Goal: Transaction & Acquisition: Purchase product/service

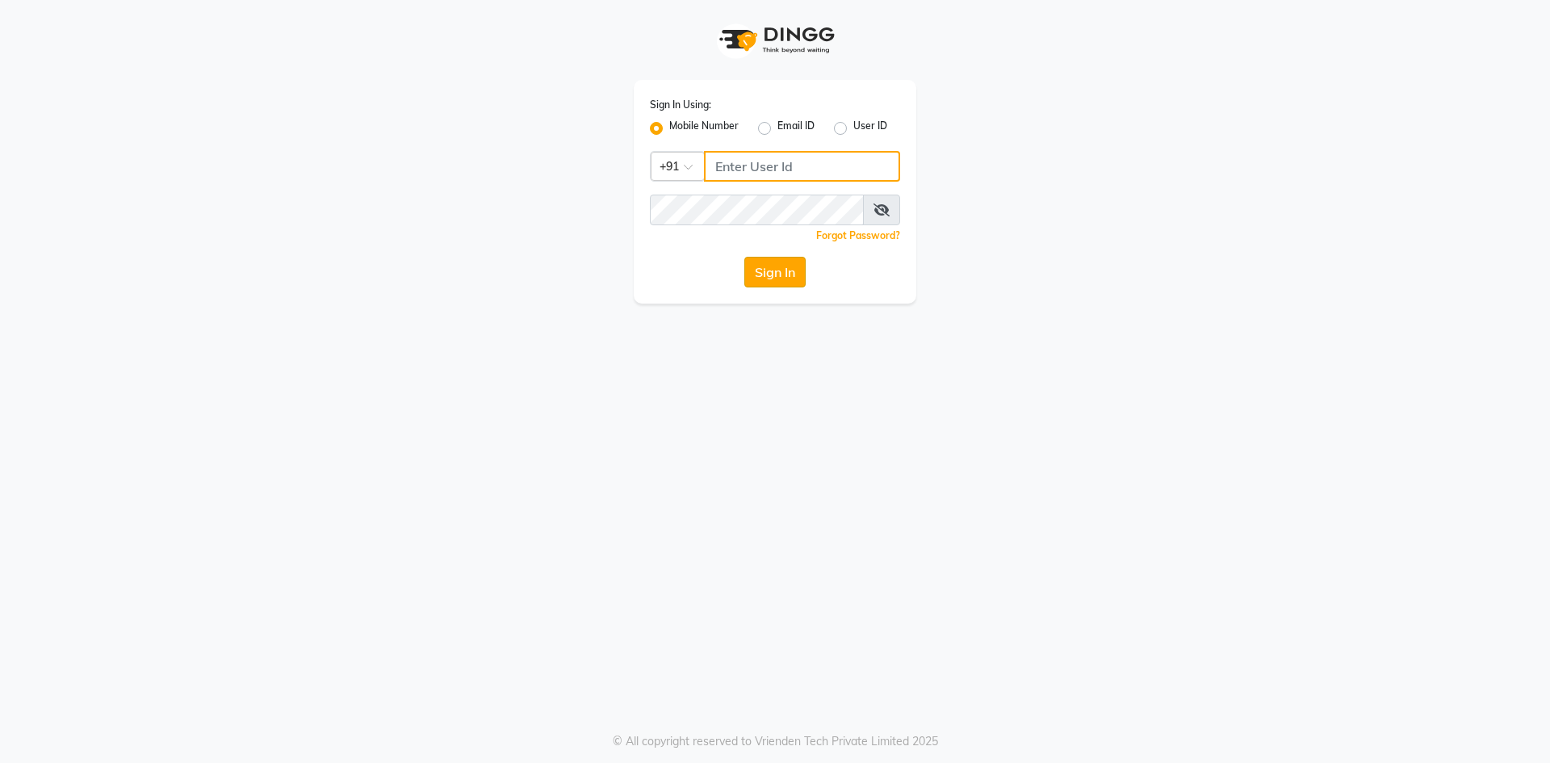
type input "9310550407"
click at [762, 271] on button "Sign In" at bounding box center [774, 272] width 61 height 31
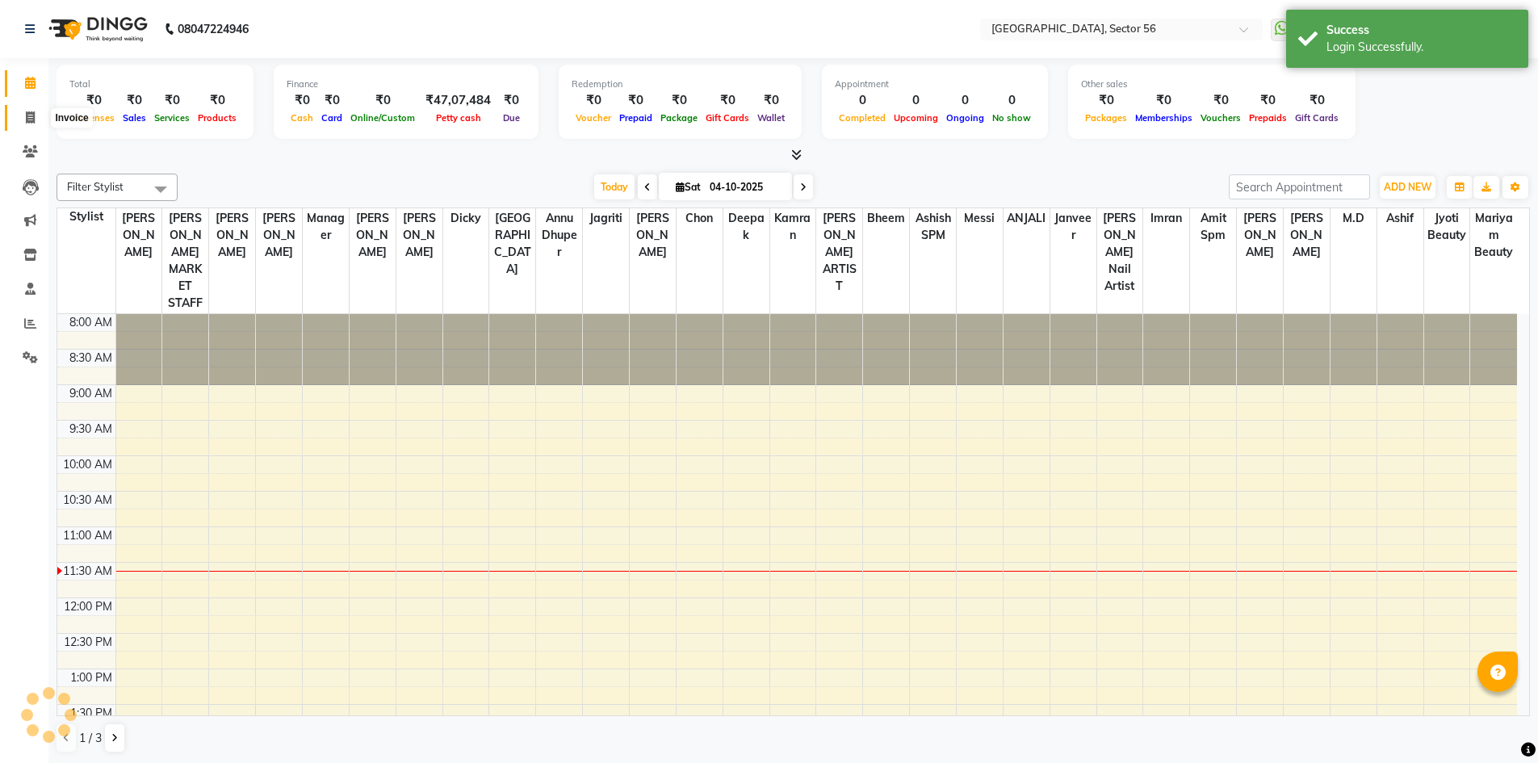
click at [32, 116] on icon at bounding box center [30, 117] width 9 height 12
select select "service"
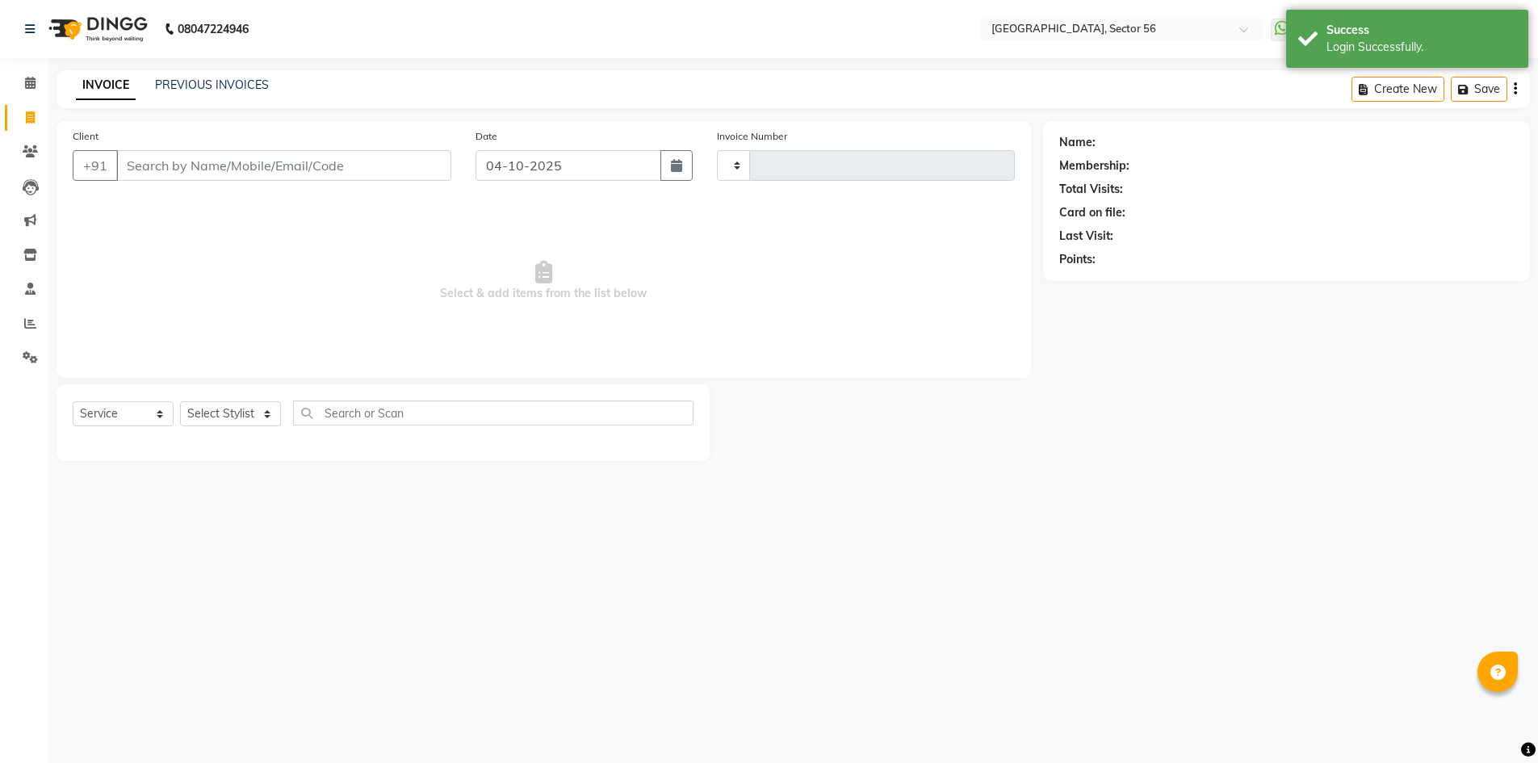
type input "7212"
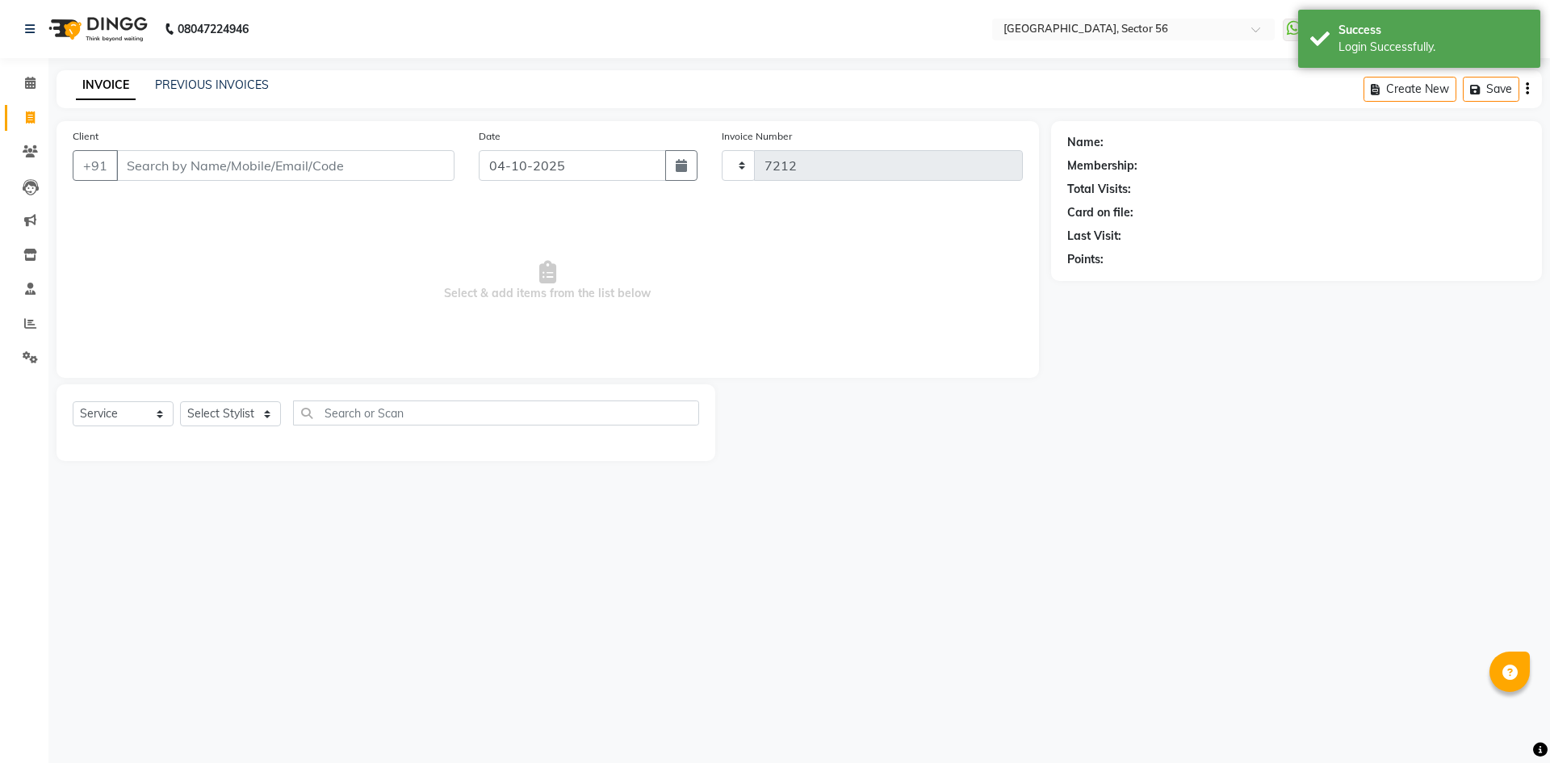
select select "5557"
drag, startPoint x: 275, startPoint y: 157, endPoint x: 445, endPoint y: 35, distance: 208.8
click at [275, 157] on input "Client" at bounding box center [285, 165] width 338 height 31
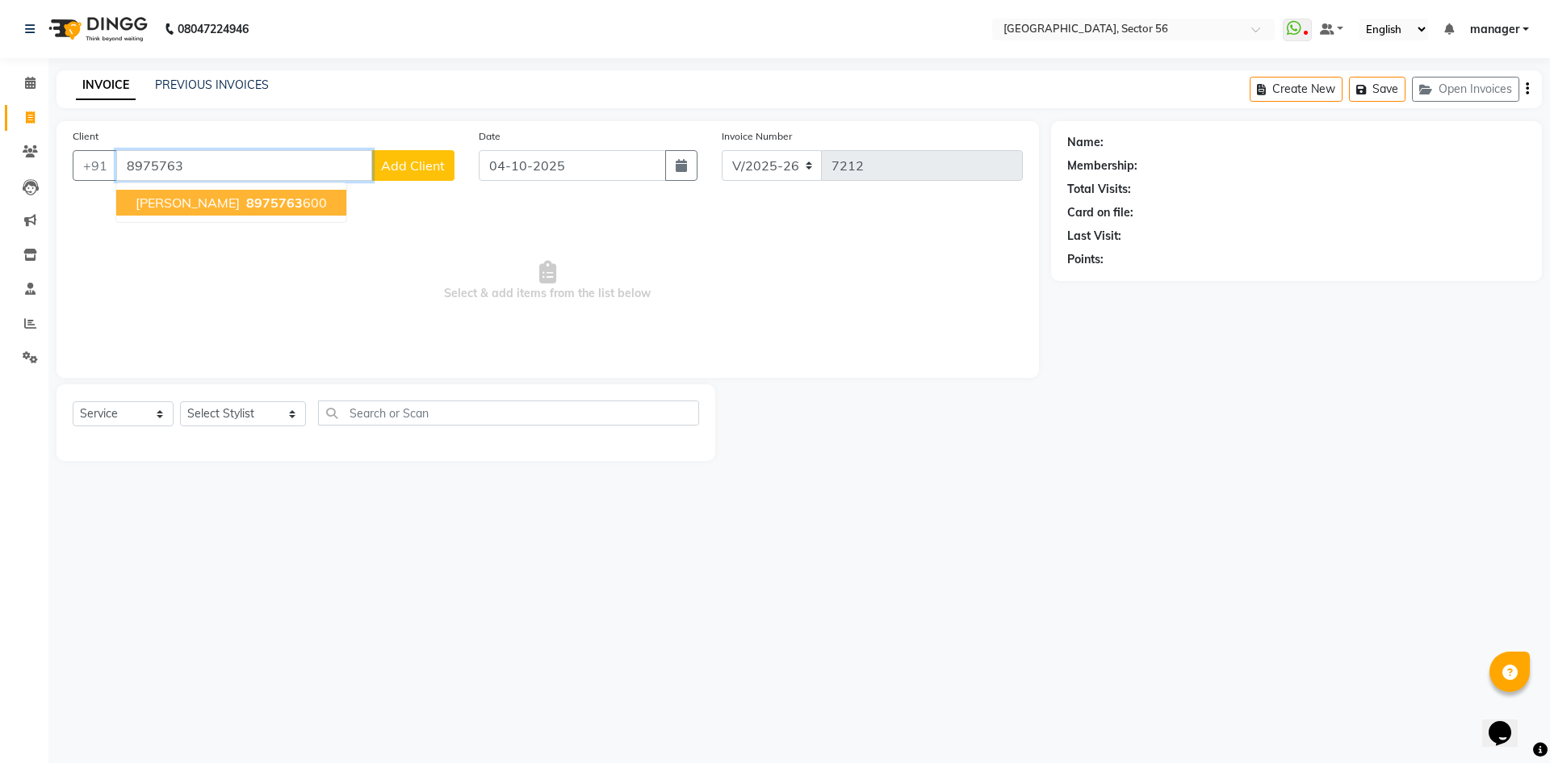
click at [246, 205] on span "8975763" at bounding box center [274, 203] width 57 height 16
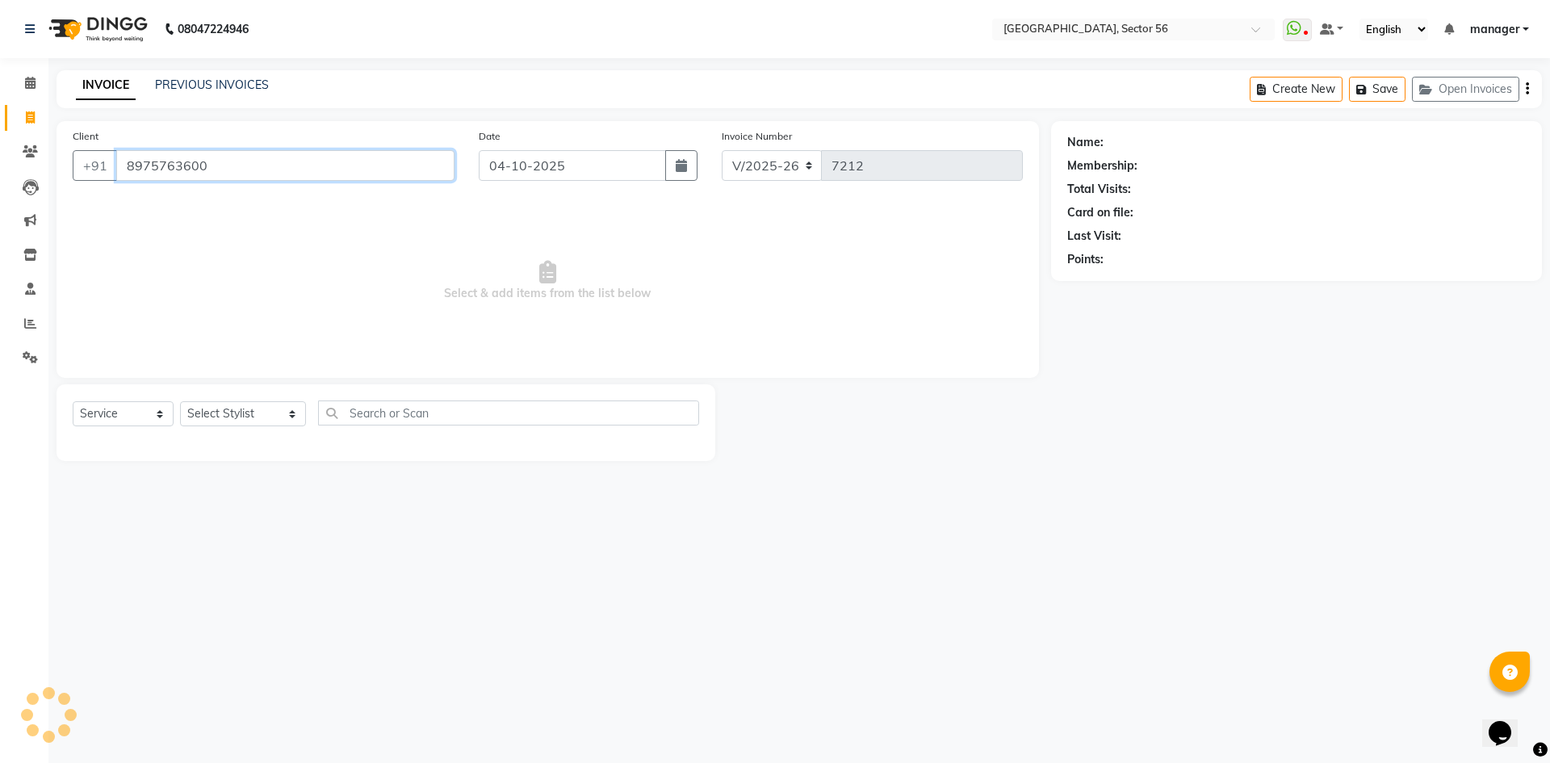
type input "8975763600"
click at [1117, 283] on icon "button" at bounding box center [1121, 282] width 11 height 11
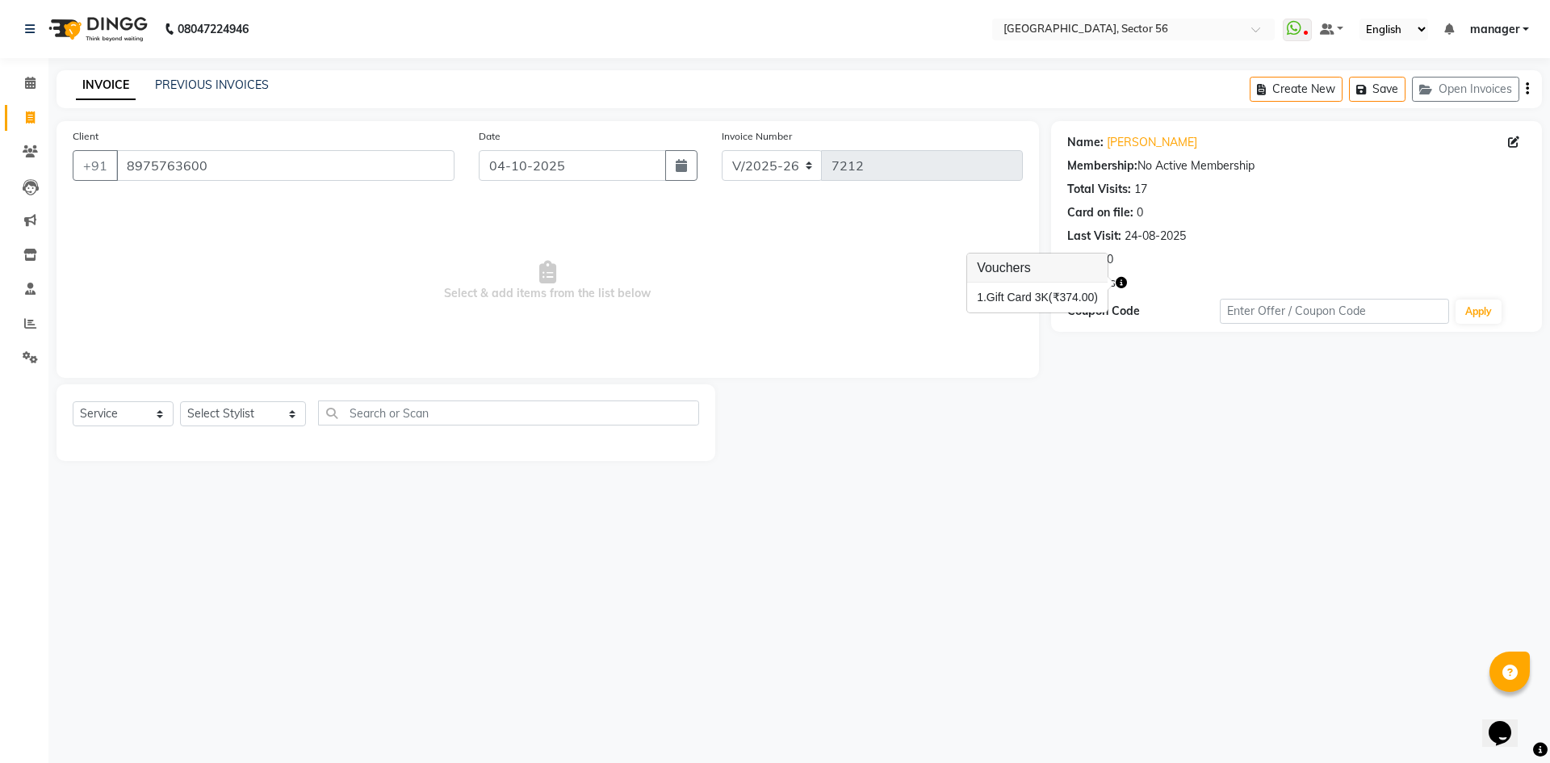
click at [1147, 404] on div "Name: Sanddep Membership: No Active Membership Total Visits: 17 Card on file: 0…" at bounding box center [1302, 291] width 503 height 340
click at [233, 169] on input "8975763600" at bounding box center [285, 165] width 338 height 31
drag, startPoint x: 0, startPoint y: 482, endPoint x: 1002, endPoint y: 377, distance: 1007.5
click at [3, 482] on div "Calendar Invoice Clients Leads Marketing Inventory Staff Reports Settings Compl…" at bounding box center [109, 392] width 218 height 693
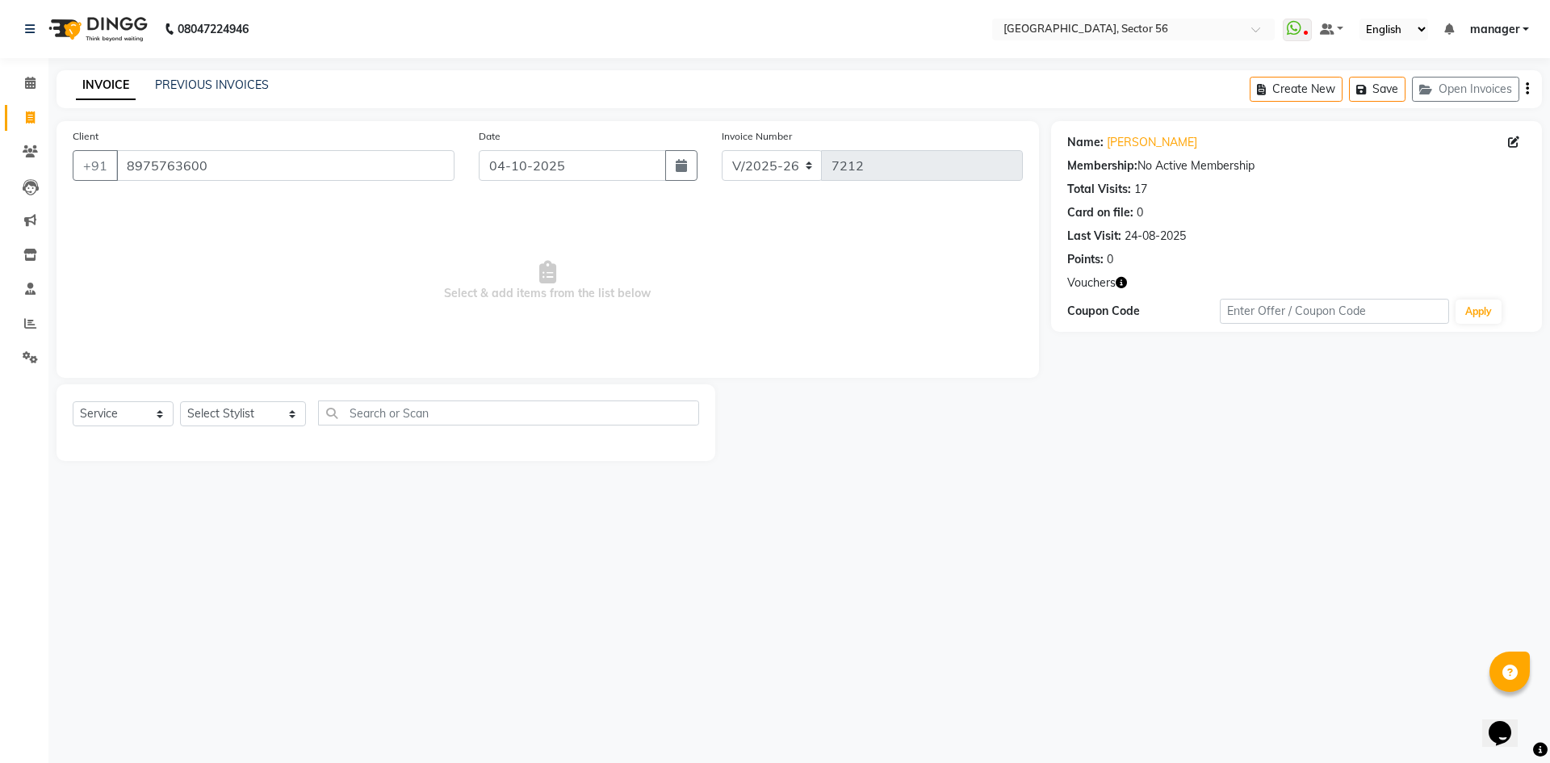
click at [1126, 279] on icon "button" at bounding box center [1121, 282] width 11 height 11
click at [1103, 413] on div "Name: Sanddep Membership: No Active Membership Total Visits: 17 Card on file: 0…" at bounding box center [1302, 291] width 503 height 340
click at [275, 164] on input "8975763600" at bounding box center [285, 165] width 338 height 31
click at [0, 528] on div "Calendar Invoice Clients Leads Marketing Inventory Staff Reports Settings Compl…" at bounding box center [109, 392] width 218 height 693
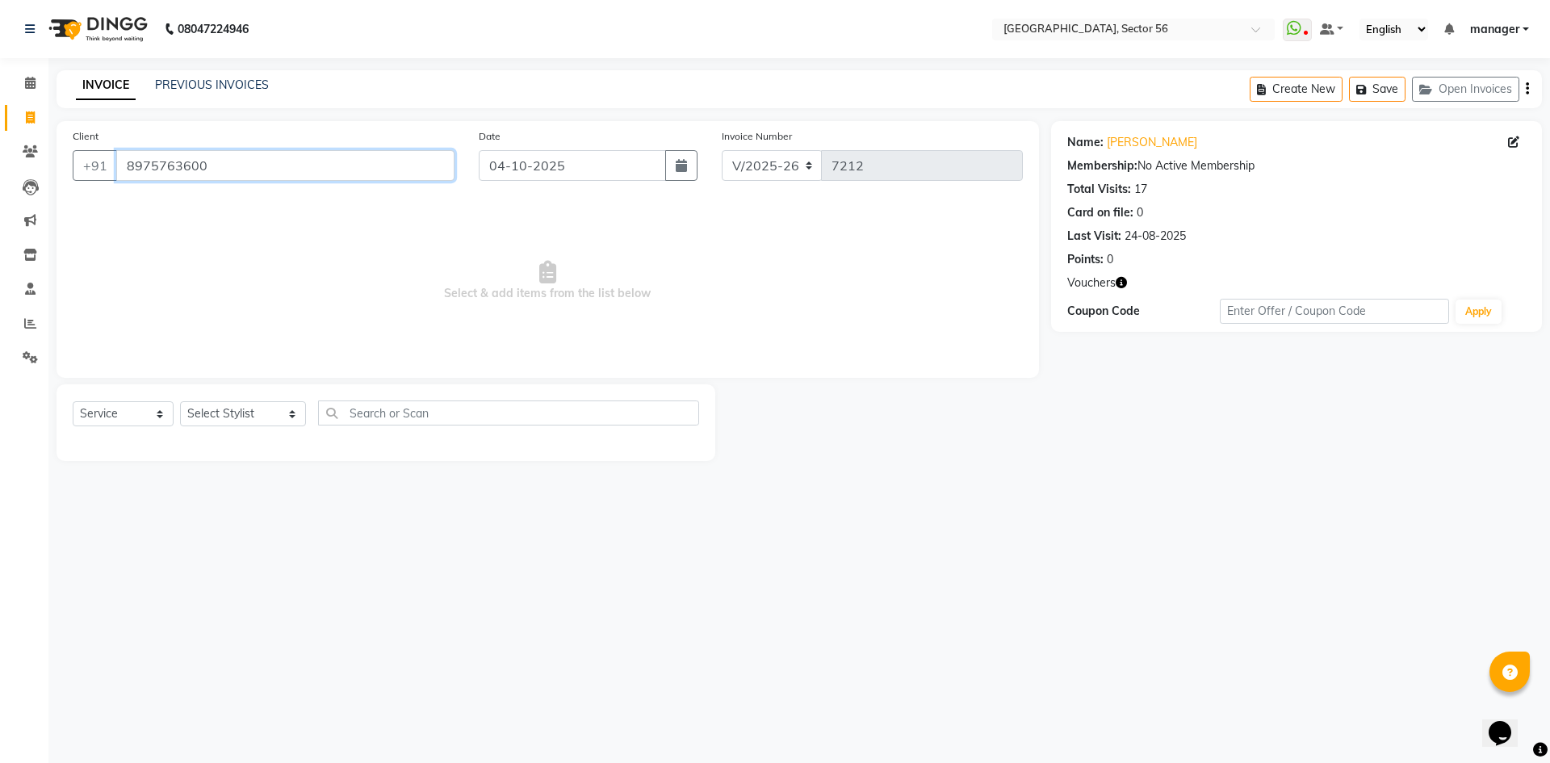
click at [233, 166] on input "8975763600" at bounding box center [285, 165] width 338 height 31
click at [0, 423] on div "Calendar Invoice Clients Leads Marketing Inventory Staff Reports Settings Compl…" at bounding box center [109, 392] width 218 height 693
click at [1122, 284] on icon "button" at bounding box center [1121, 282] width 11 height 11
click at [1136, 517] on div "08047224946 Select Location × Noi Tre Salon, Sector 56 WhatsApp Status ✕ Status…" at bounding box center [775, 381] width 1550 height 763
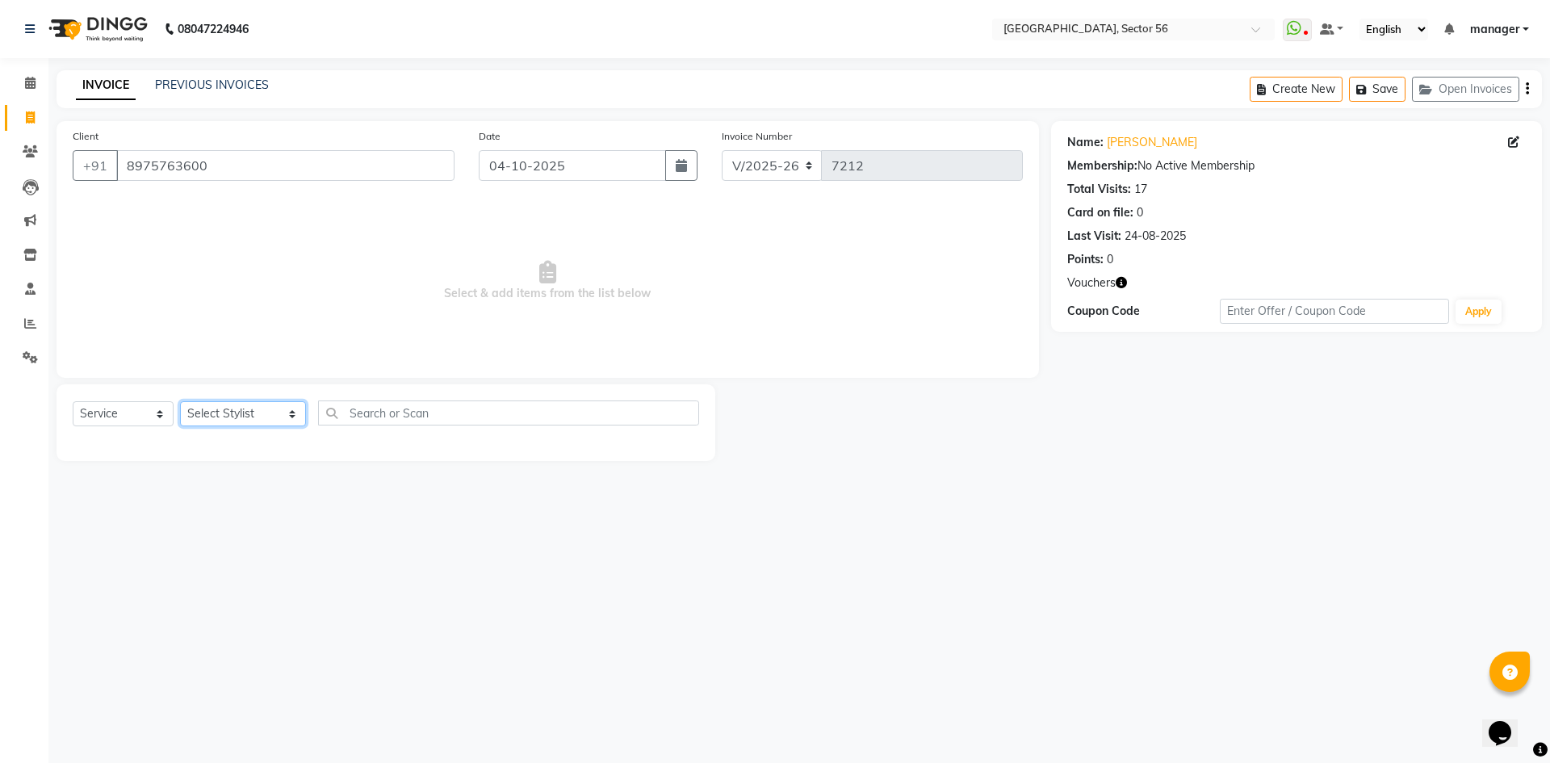
click at [223, 415] on select "Select Stylist [PERSON_NAME] [PERSON_NAME] [PERSON_NAME] MARKET STAFF amit amit…" at bounding box center [243, 413] width 126 height 25
select select "43517"
click at [180, 401] on select "Select Stylist [PERSON_NAME] [PERSON_NAME] [PERSON_NAME] MARKET STAFF amit amit…" at bounding box center [243, 413] width 126 height 25
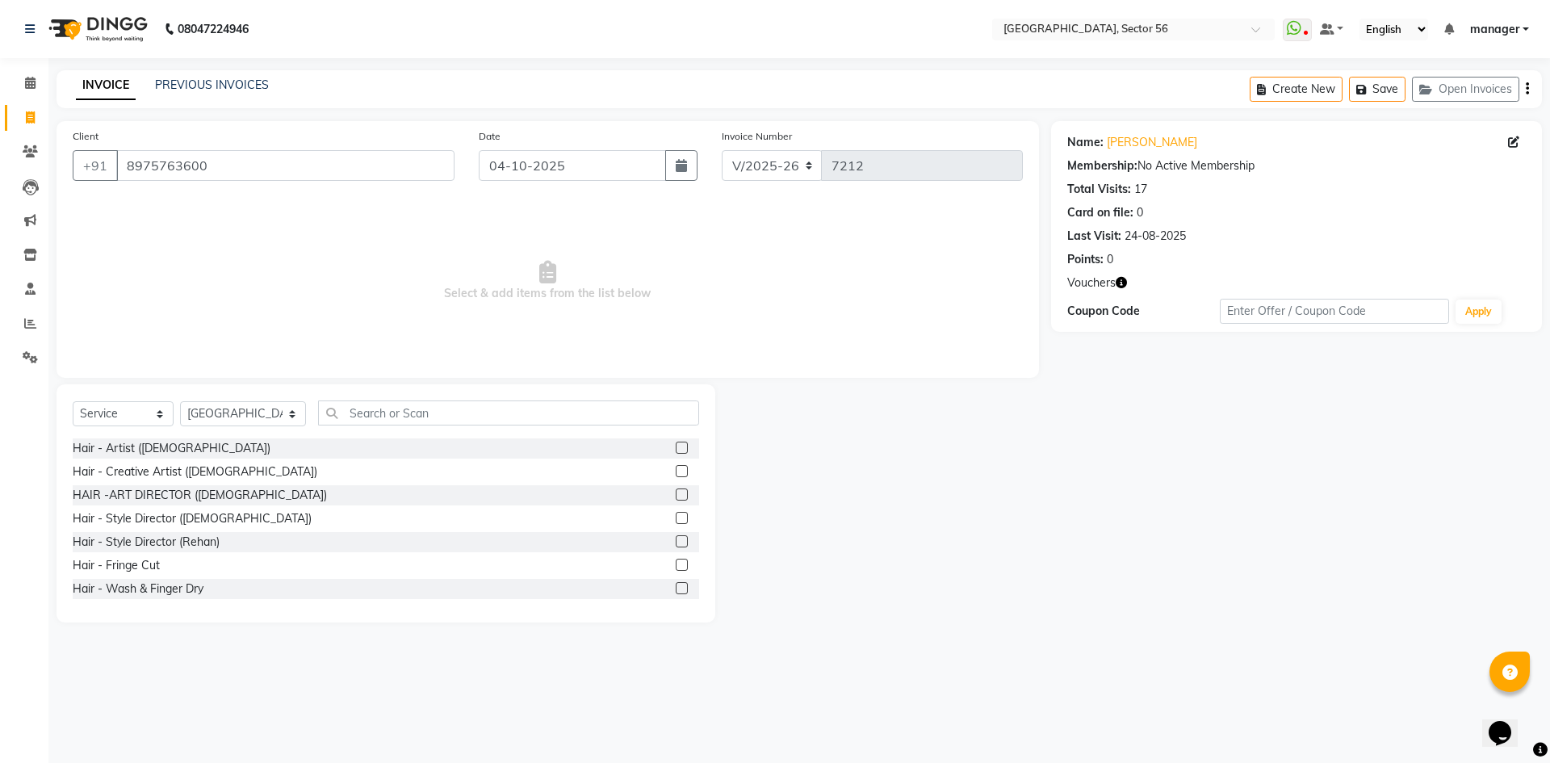
click at [6, 571] on div "Calendar Invoice Clients Leads Marketing Inventory Staff Reports Settings Compl…" at bounding box center [109, 392] width 218 height 693
click at [351, 413] on input "text" at bounding box center [508, 412] width 381 height 25
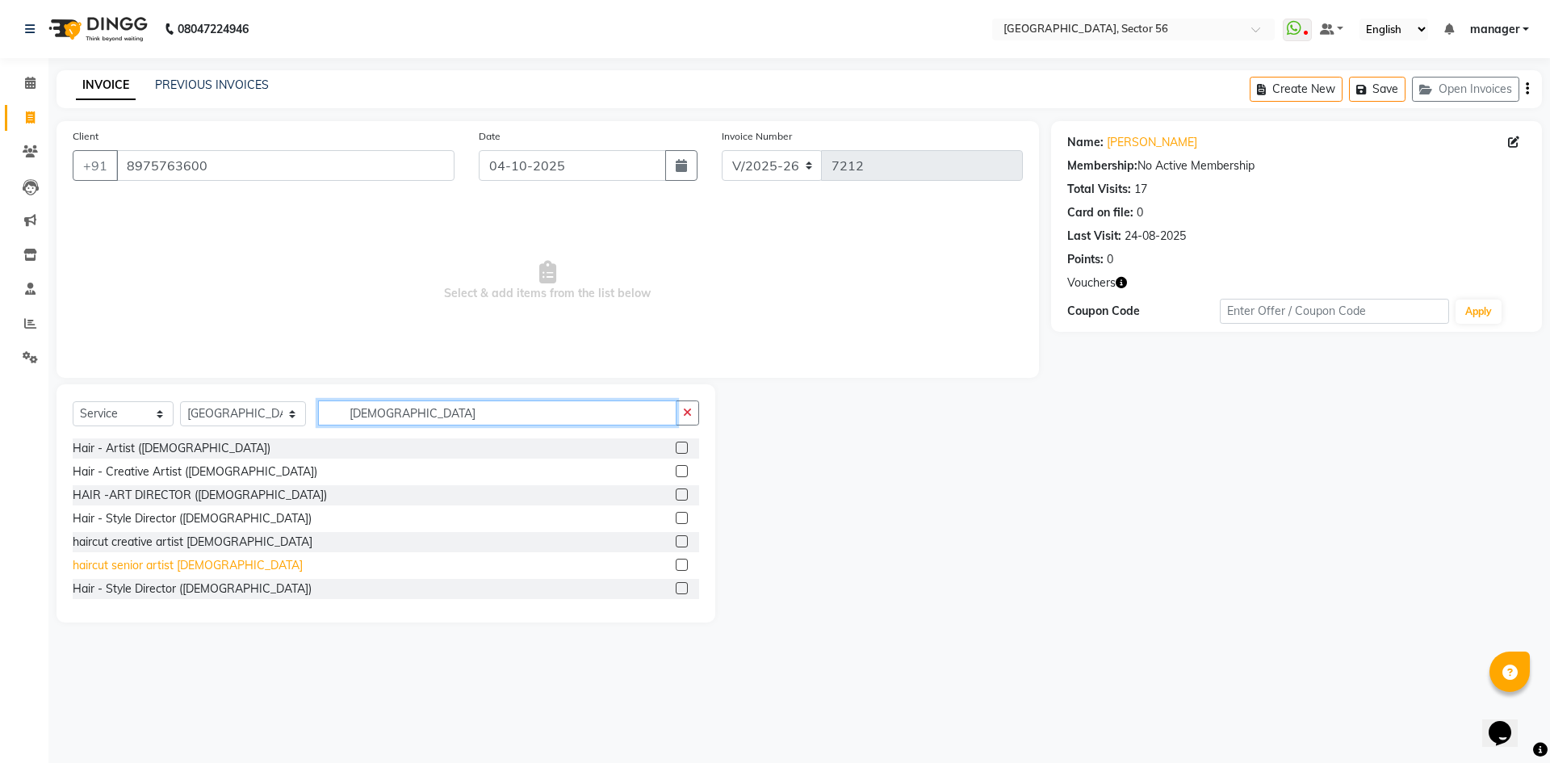
type input "[DEMOGRAPHIC_DATA]"
click at [176, 564] on div "haircut senior artist [DEMOGRAPHIC_DATA]" at bounding box center [188, 565] width 230 height 17
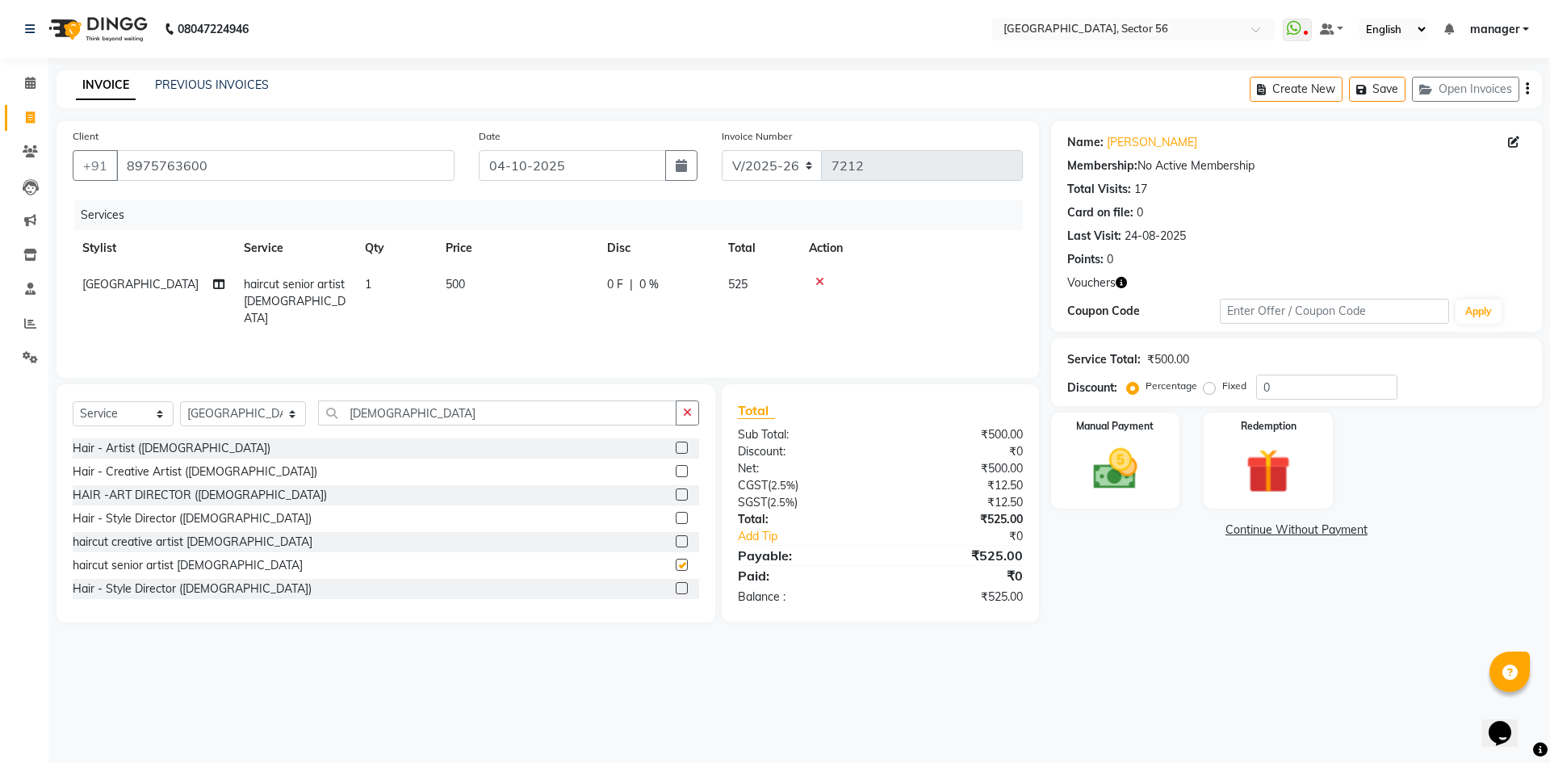
checkbox input "false"
click at [239, 414] on select "Select Stylist [PERSON_NAME] [PERSON_NAME] [PERSON_NAME] MARKET STAFF amit amit…" at bounding box center [243, 413] width 126 height 25
select select "37864"
click at [180, 401] on select "Select Stylist [PERSON_NAME] [PERSON_NAME] [PERSON_NAME] MARKET STAFF amit amit…" at bounding box center [243, 413] width 126 height 25
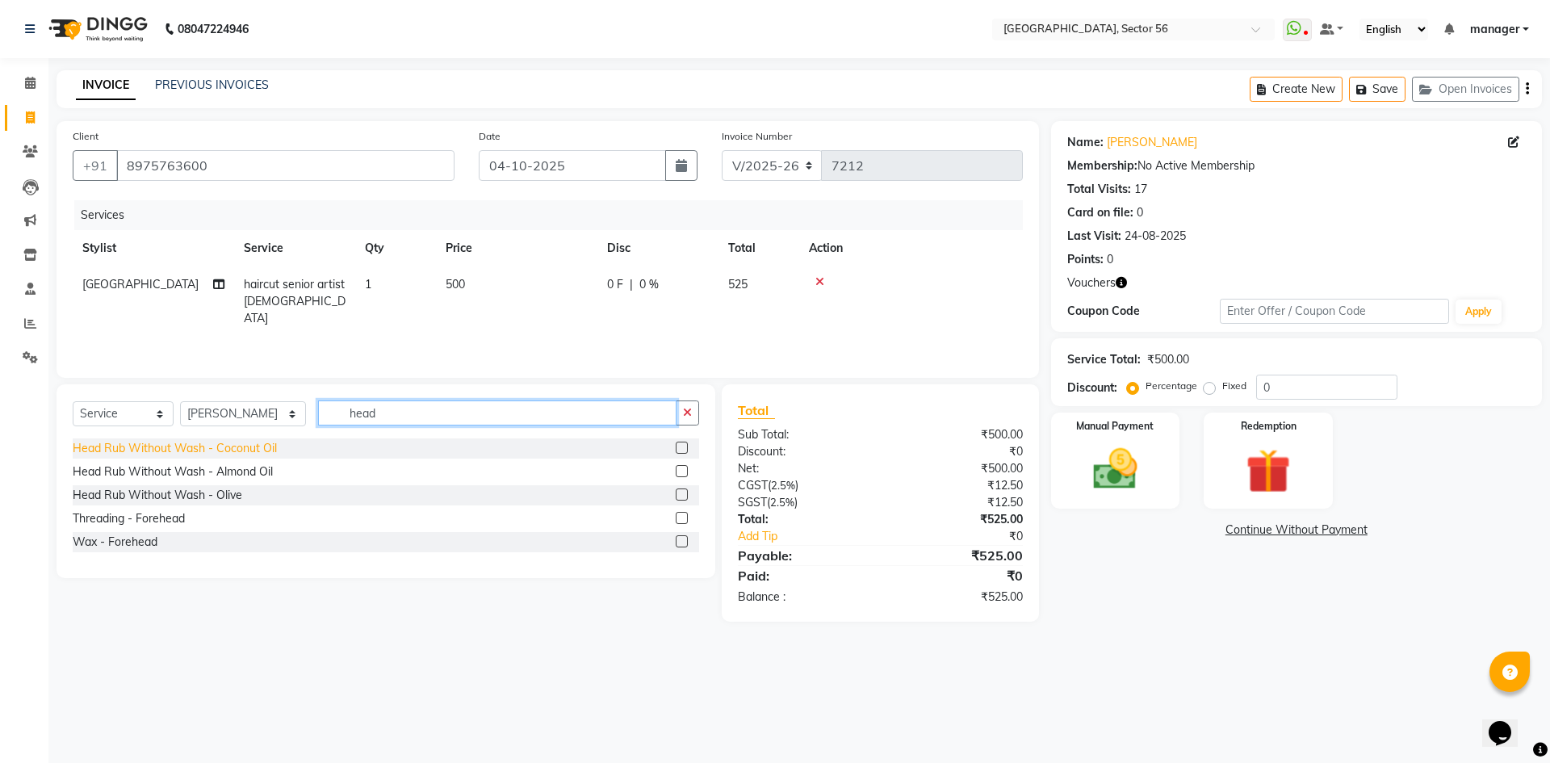
type input "head"
click at [224, 447] on div "Head Rub Without Wash - Coconut Oil" at bounding box center [175, 448] width 204 height 17
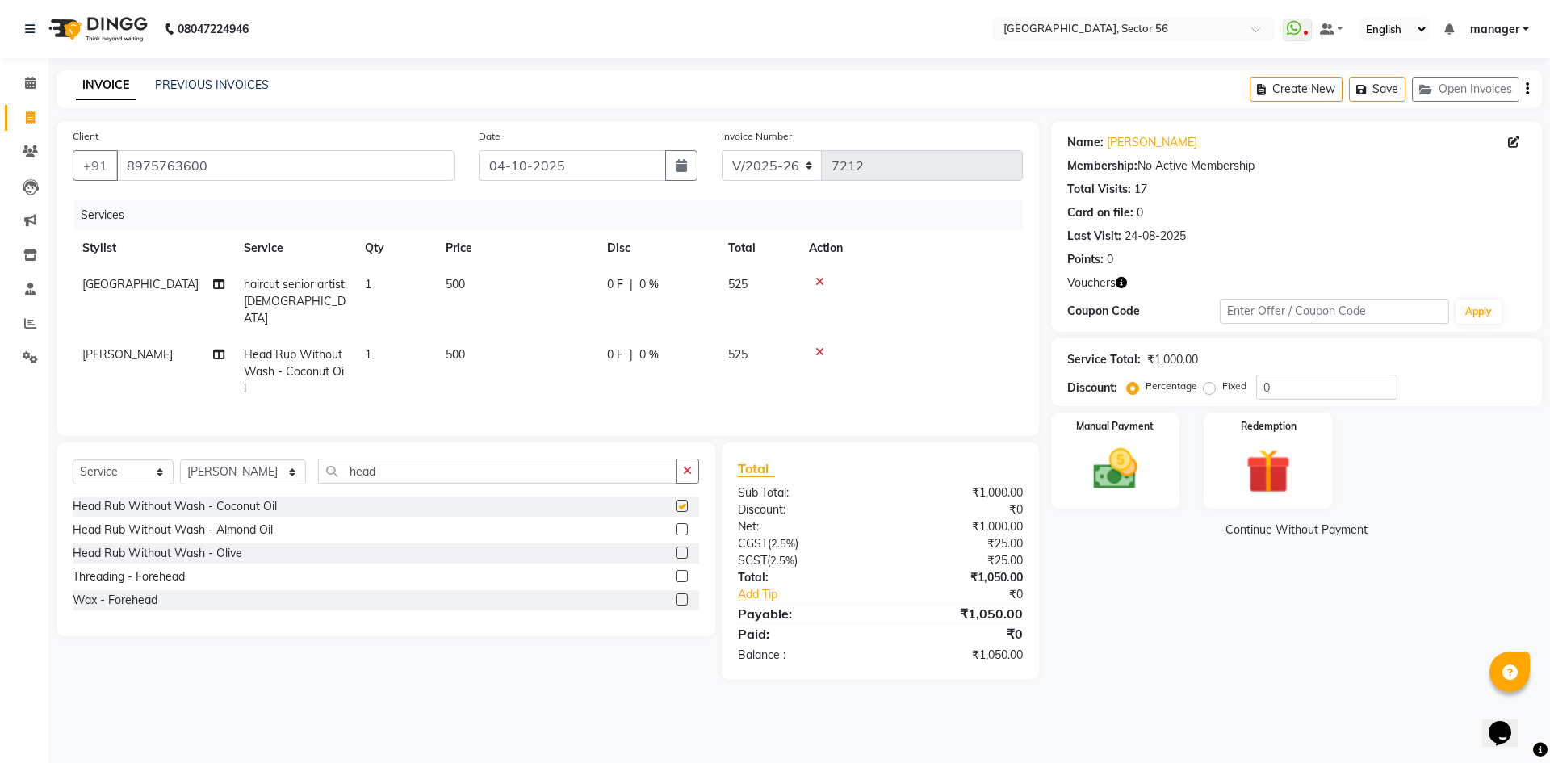
checkbox input "false"
click at [486, 283] on td "500" at bounding box center [516, 301] width 161 height 70
select select "43517"
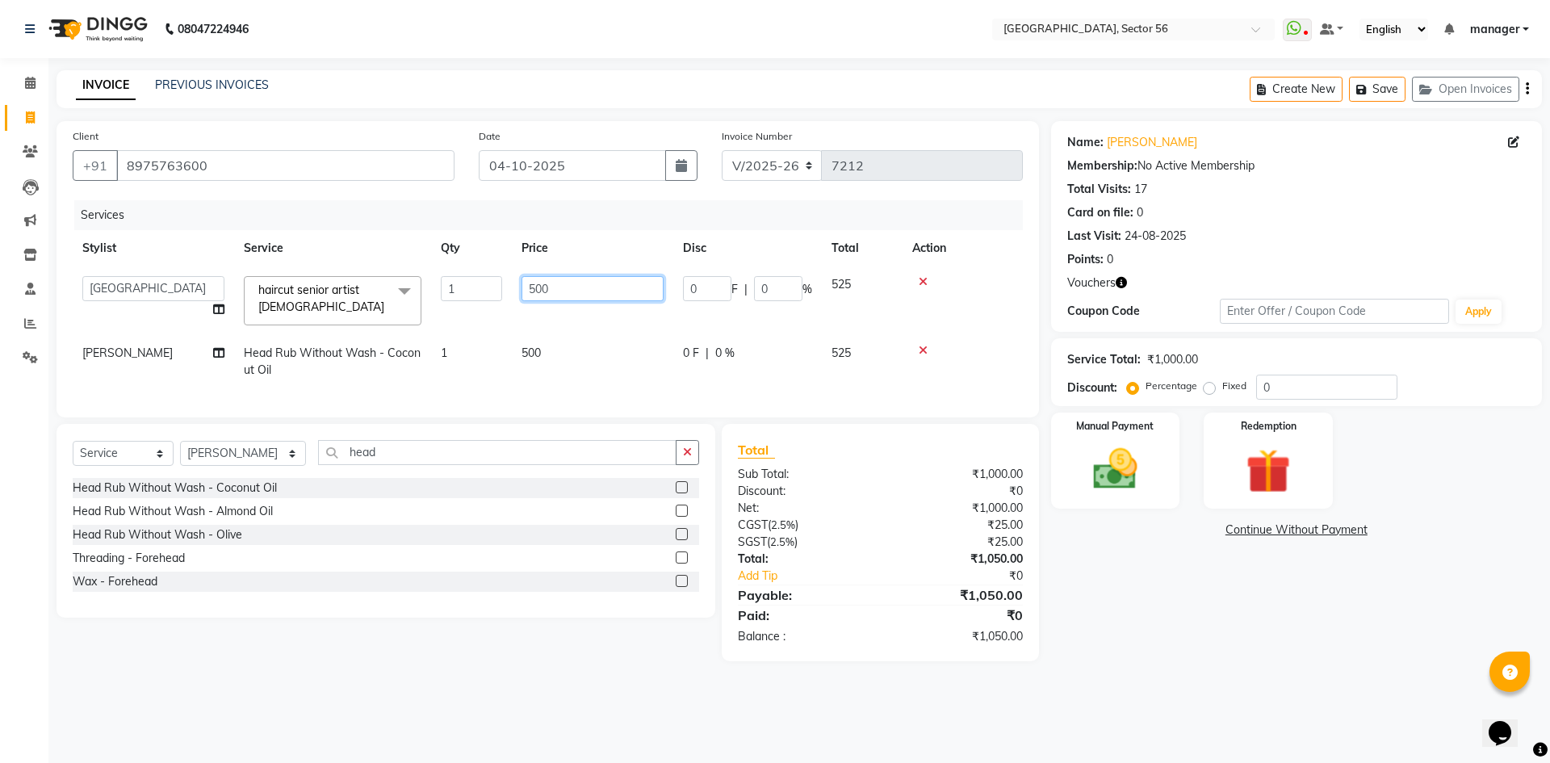
drag, startPoint x: 578, startPoint y: 287, endPoint x: 423, endPoint y: 299, distance: 155.5
click at [423, 299] on tr "ABHISHEKH THAPA abhishek thapa AKRAM KHAN MARKET STAFF amit amit spm Anamika Be…" at bounding box center [548, 300] width 950 height 69
type input "600"
click at [551, 348] on td "500" at bounding box center [592, 361] width 161 height 53
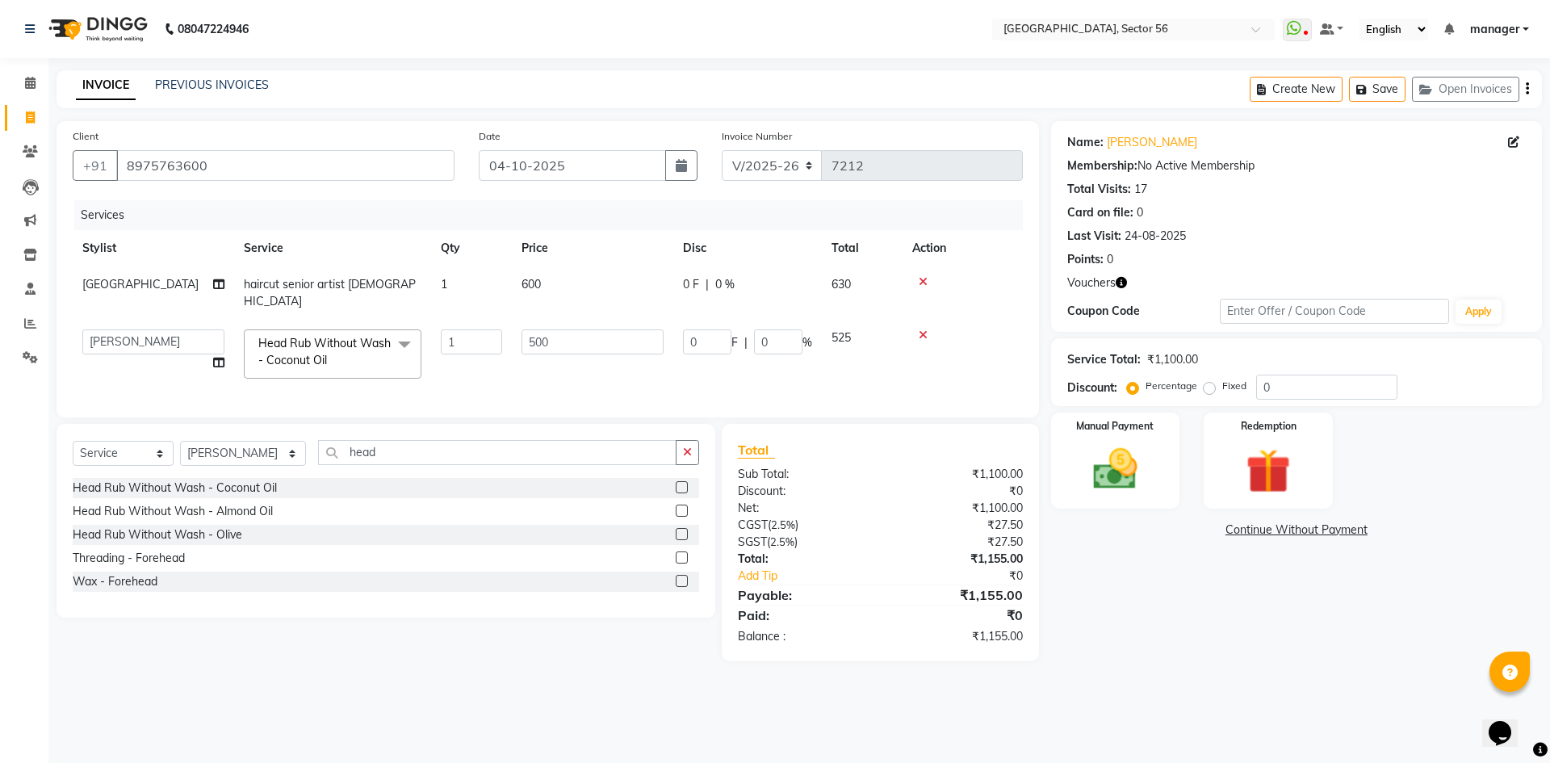
click at [554, 282] on td "600" at bounding box center [592, 292] width 161 height 53
select select "43517"
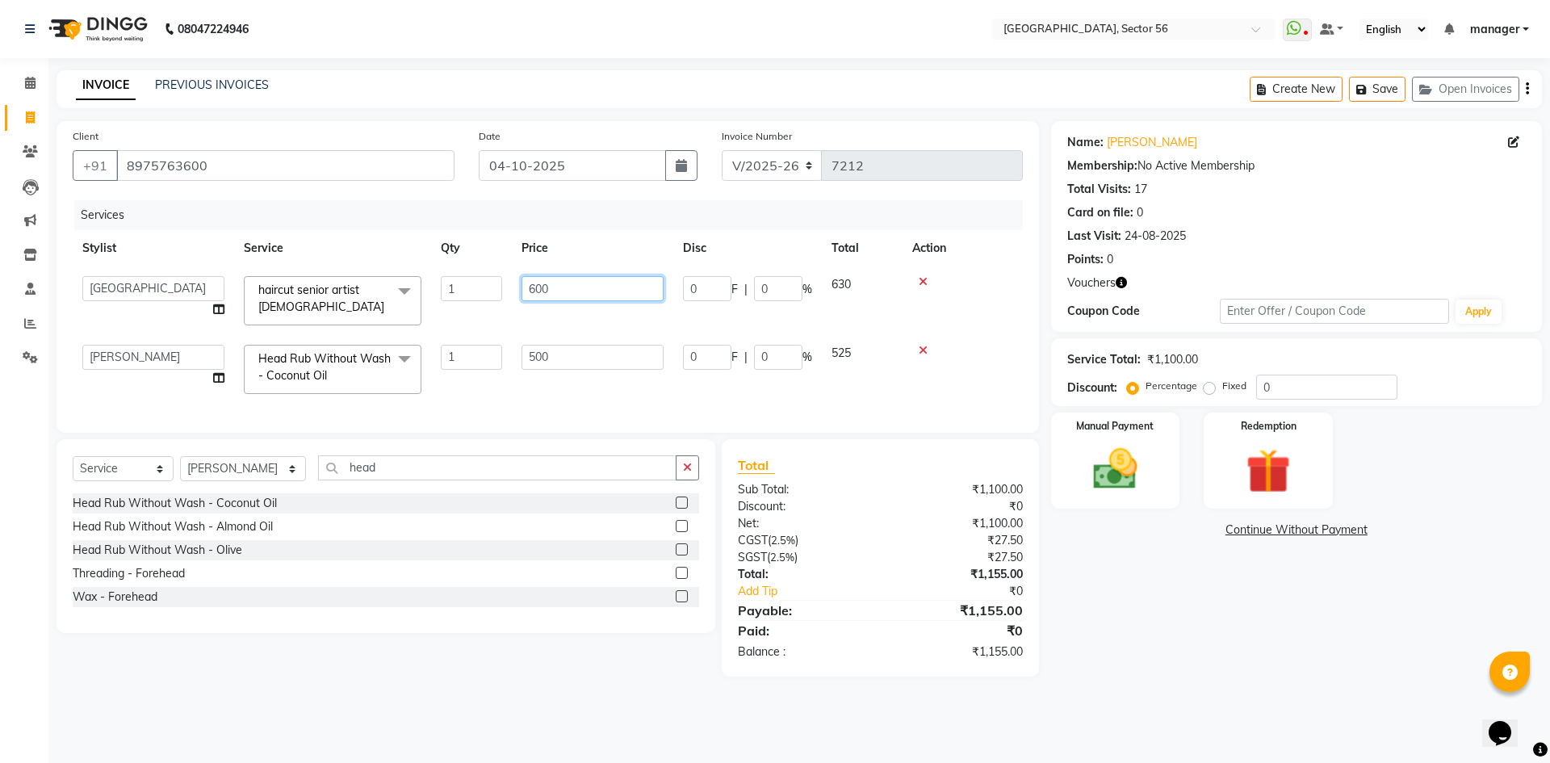
drag, startPoint x: 593, startPoint y: 287, endPoint x: 409, endPoint y: 298, distance: 184.4
click at [409, 298] on tr "ABHISHEKH THAPA abhishek thapa AKRAM KHAN MARKET STAFF amit amit spm Anamika Be…" at bounding box center [548, 300] width 950 height 69
type input "590"
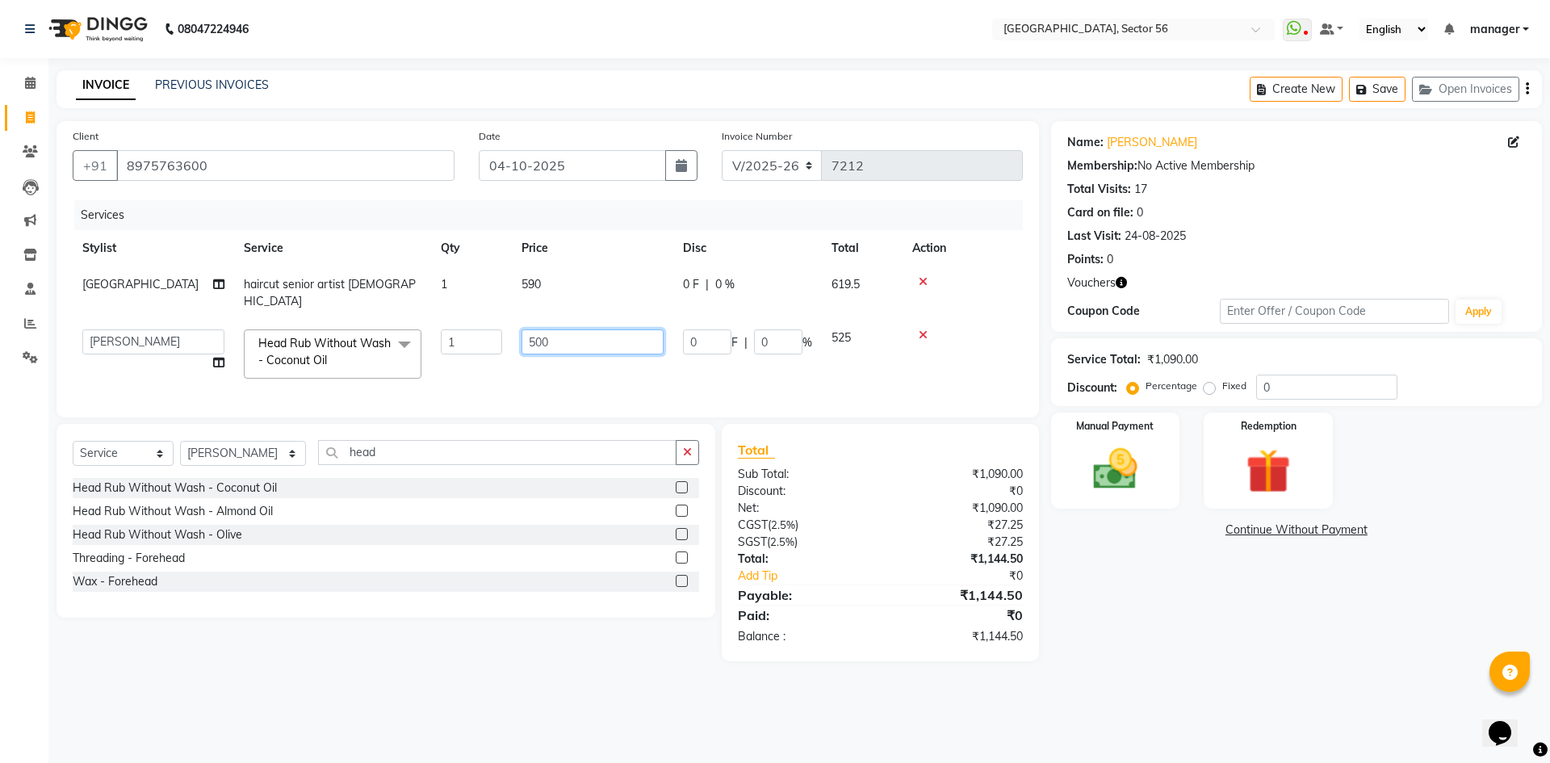
click at [564, 362] on td "500" at bounding box center [592, 354] width 161 height 69
click at [387, 338] on tr "ABHISHEKH THAPA abhishek thapa AKRAM KHAN MARKET STAFF amit amit spm Anamika Be…" at bounding box center [548, 354] width 950 height 69
type input "590"
click at [564, 287] on td "590" at bounding box center [592, 292] width 161 height 53
select select "43517"
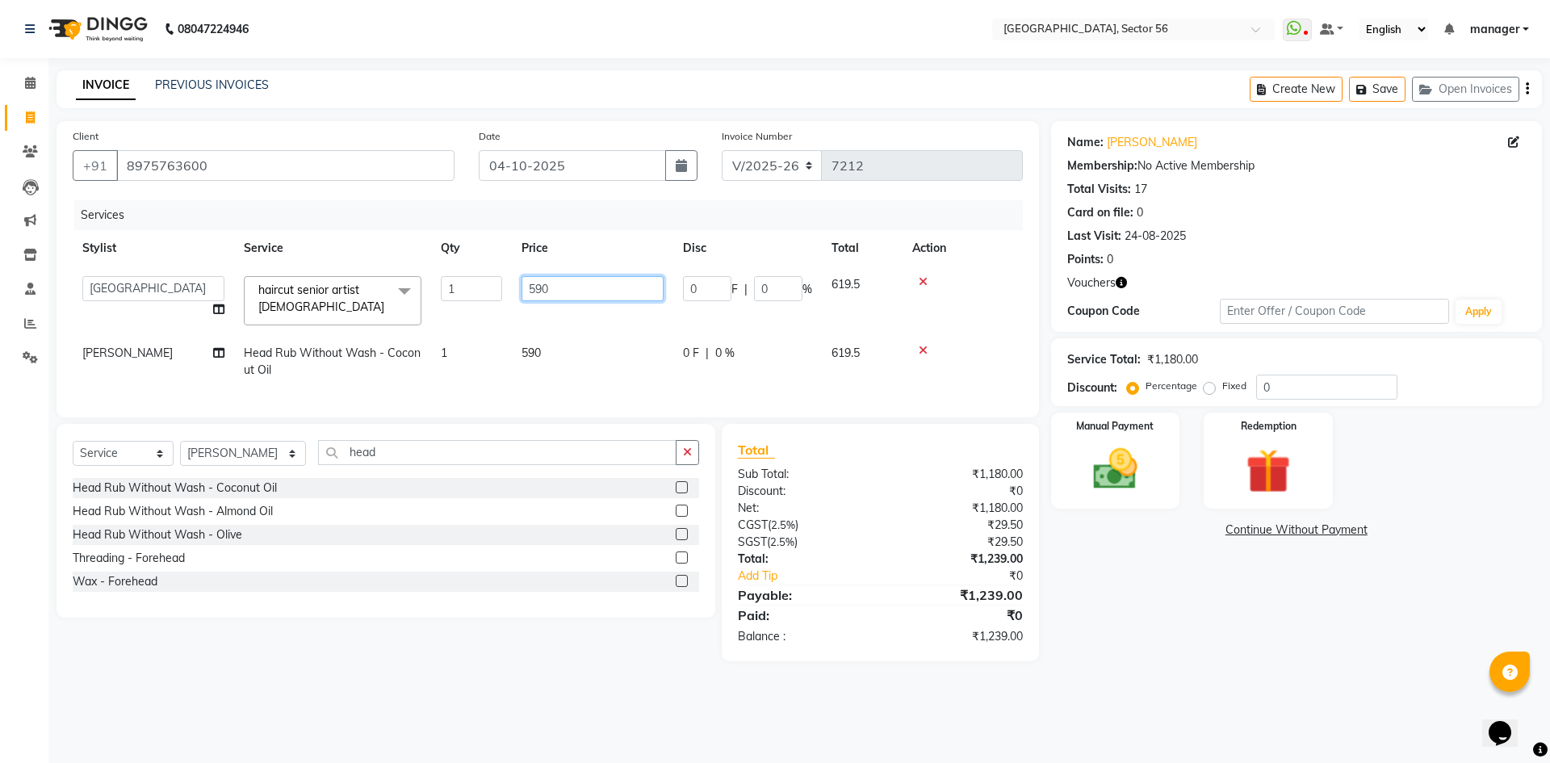
drag, startPoint x: 589, startPoint y: 292, endPoint x: 484, endPoint y: 299, distance: 106.0
click at [484, 299] on tr "ABHISHEKH THAPA abhishek thapa AKRAM KHAN MARKET STAFF amit amit spm Anamika Be…" at bounding box center [548, 300] width 950 height 69
type input "562"
click at [0, 558] on div "Calendar Invoice Clients Leads Marketing Inventory Staff Reports Settings Compl…" at bounding box center [109, 392] width 218 height 693
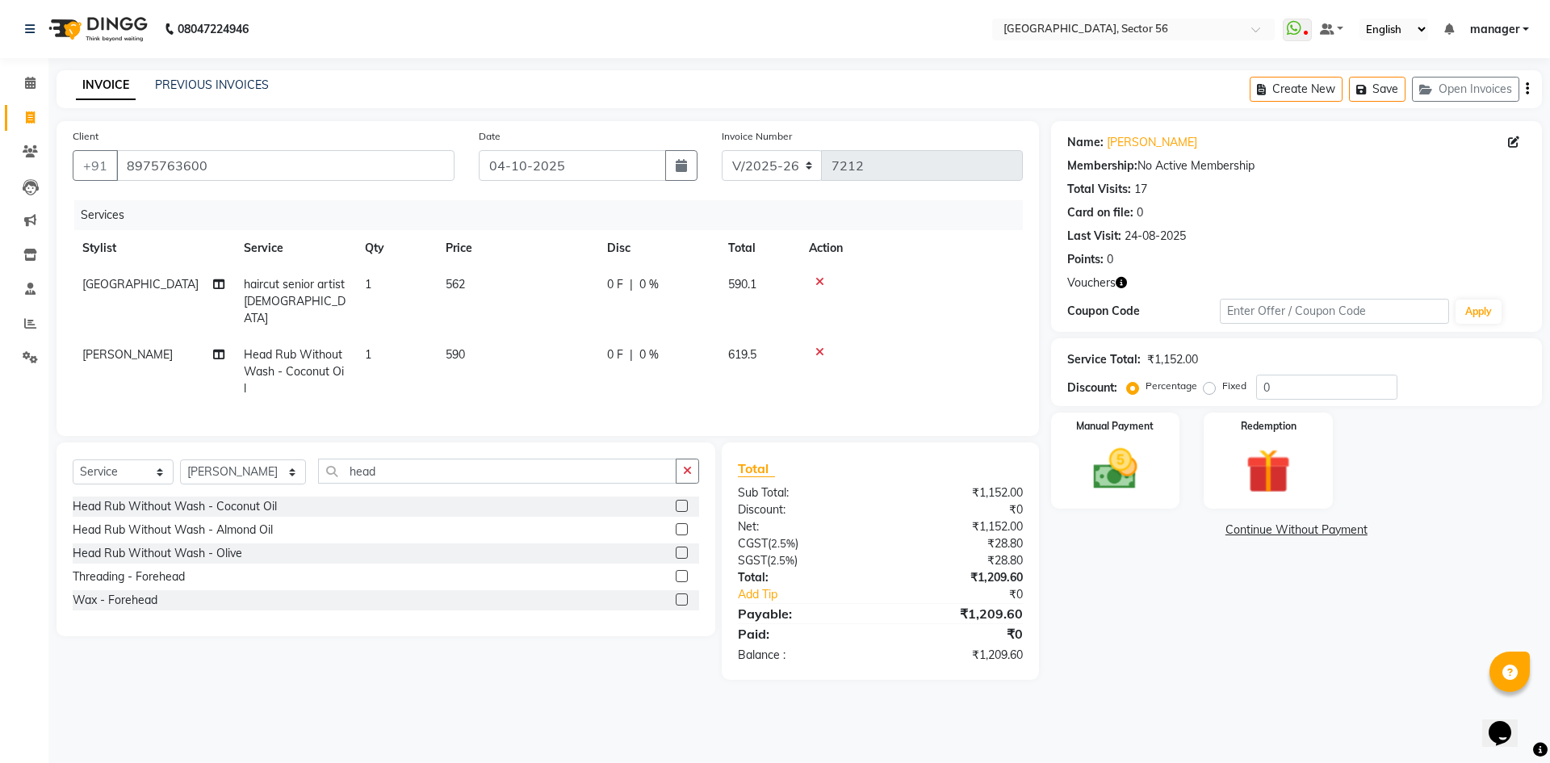
click at [514, 337] on td "590" at bounding box center [516, 372] width 161 height 70
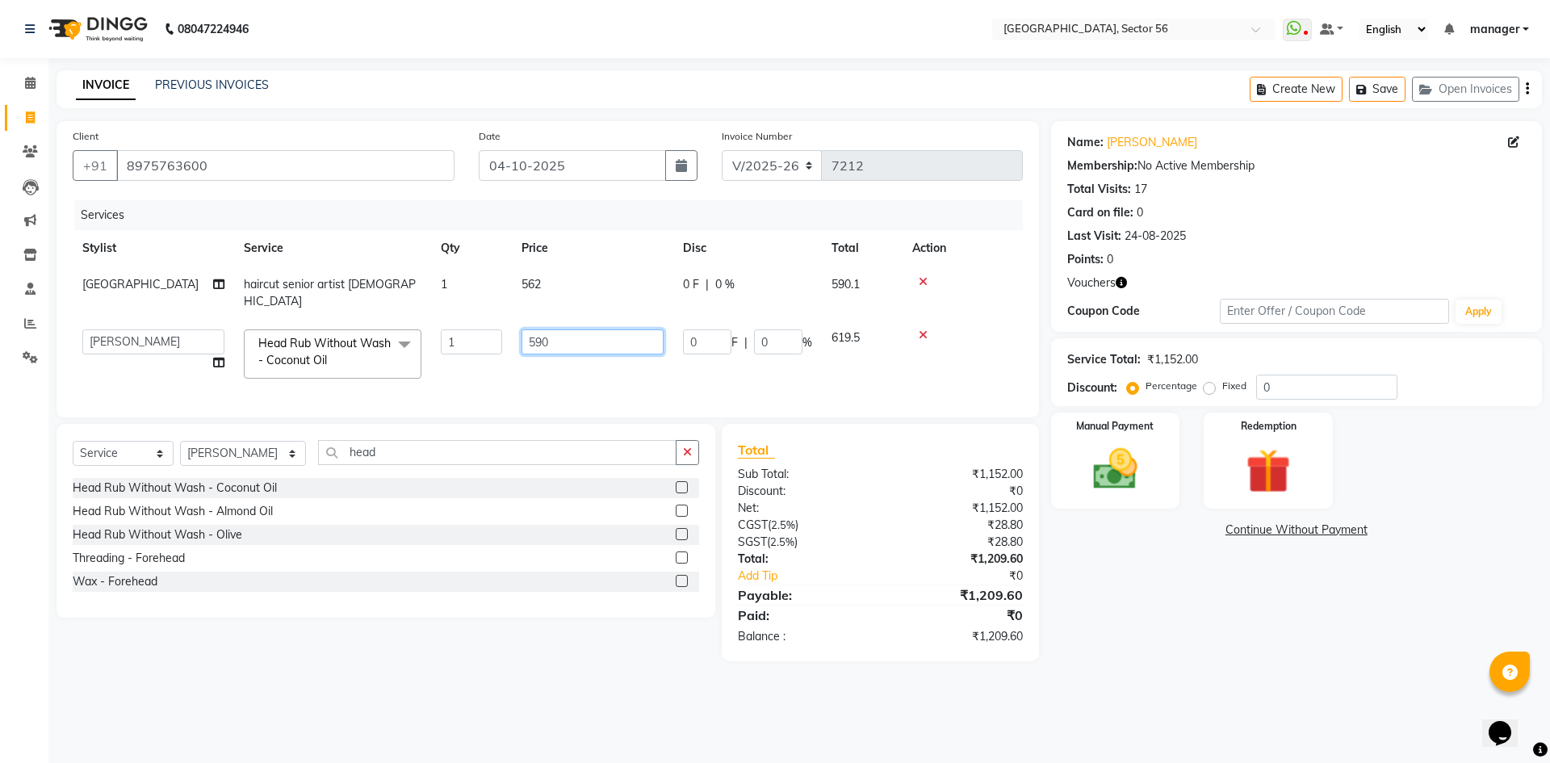
drag, startPoint x: 532, startPoint y: 325, endPoint x: 378, endPoint y: 334, distance: 154.5
click at [378, 334] on tr "ABHISHEKH THAPA abhishek thapa AKRAM KHAN MARKET STAFF amit amit spm Anamika Be…" at bounding box center [548, 354] width 950 height 69
type input "562"
click at [0, 465] on div "Calendar Invoice Clients Leads Marketing Inventory Staff Reports Settings Compl…" at bounding box center [109, 392] width 218 height 693
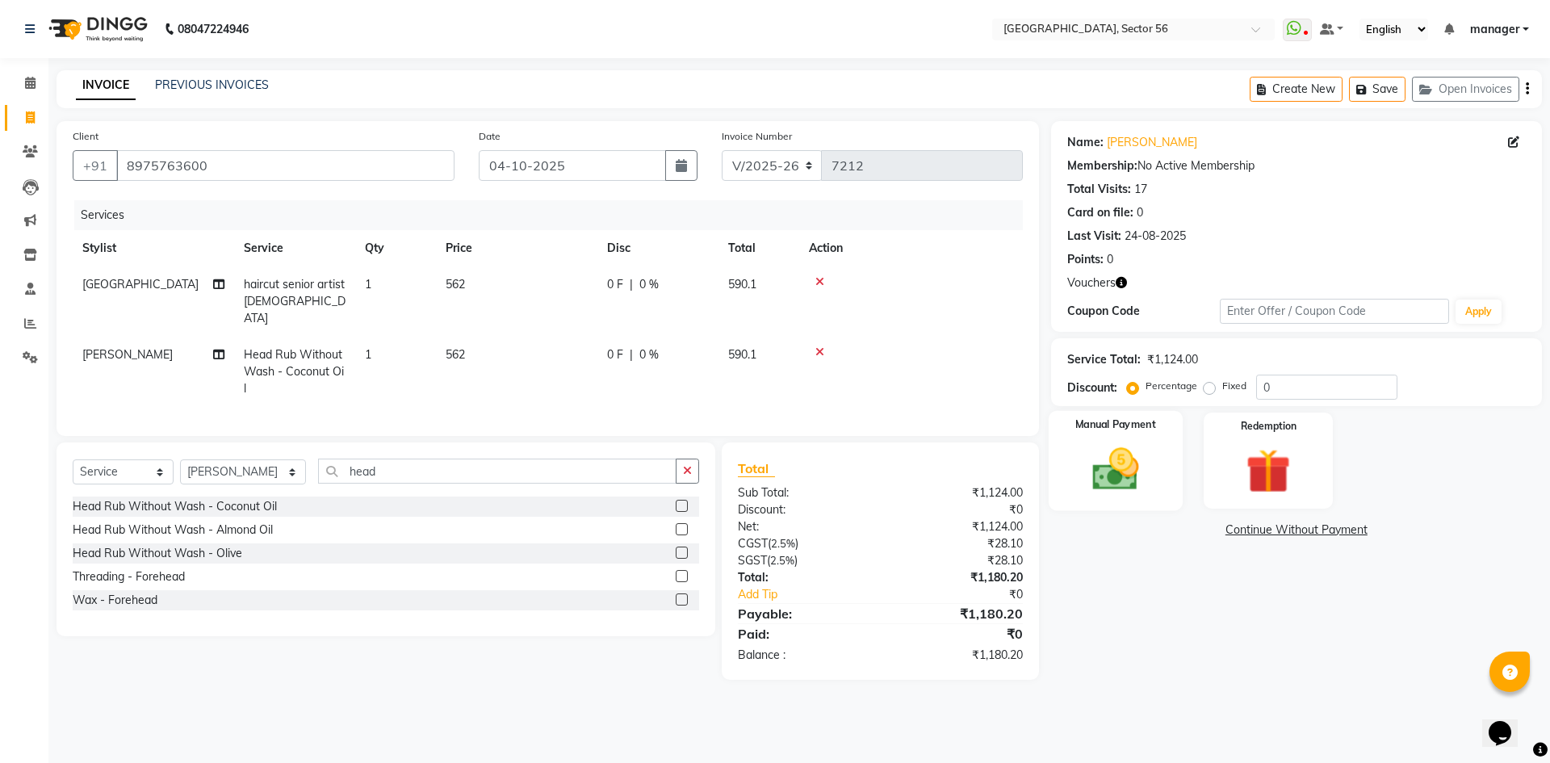
click at [1147, 462] on img at bounding box center [1115, 468] width 75 height 53
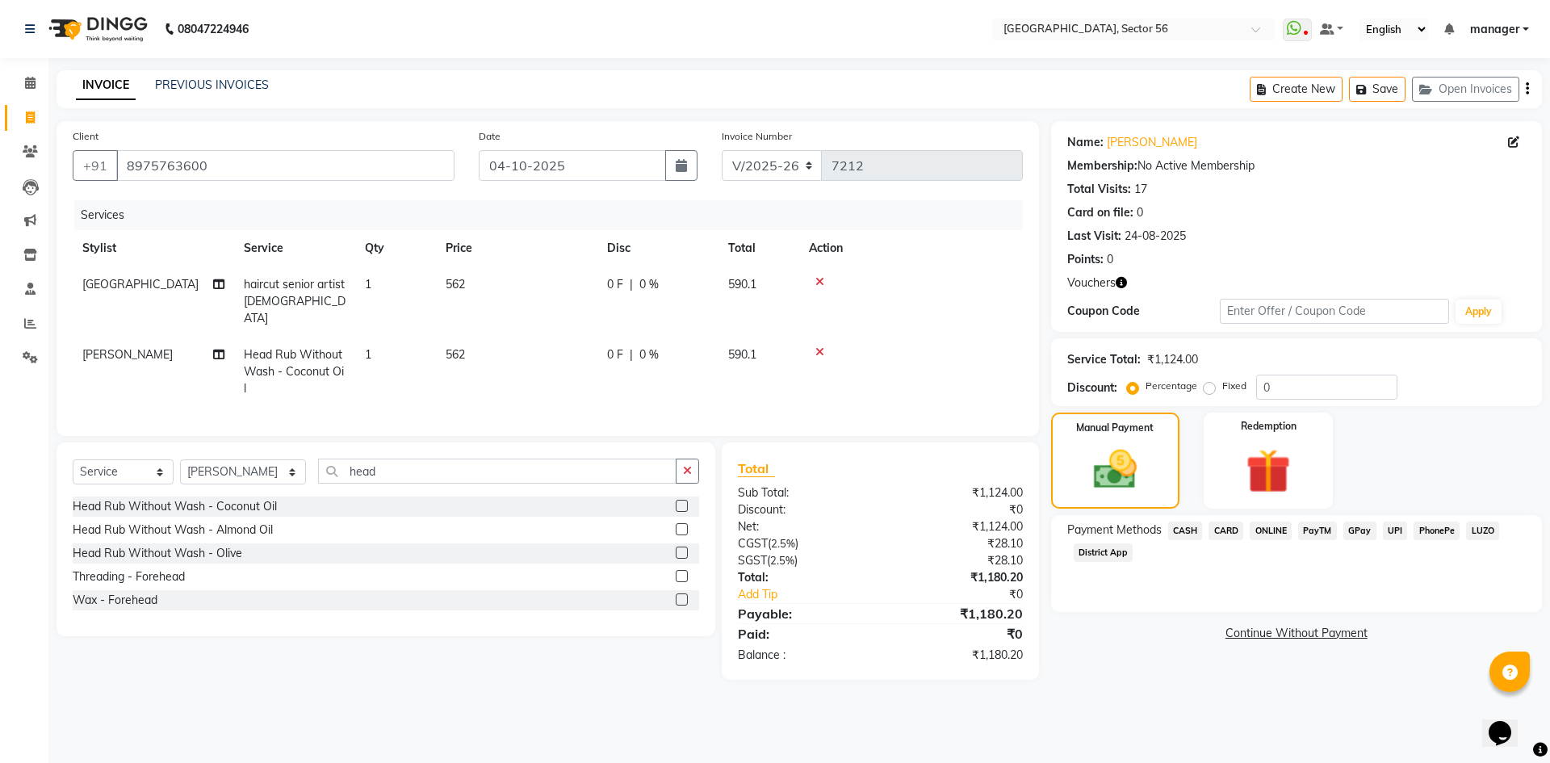
click at [0, 448] on div "Calendar Invoice Clients Leads Marketing Inventory Staff Reports Settings Compl…" at bounding box center [109, 392] width 218 height 693
click at [1099, 285] on span "Vouchers" at bounding box center [1091, 283] width 48 height 17
click at [1125, 282] on icon "button" at bounding box center [1121, 282] width 11 height 11
click at [259, 168] on input "8975763600" at bounding box center [285, 165] width 338 height 31
click at [243, 167] on input "8975763600" at bounding box center [285, 165] width 338 height 31
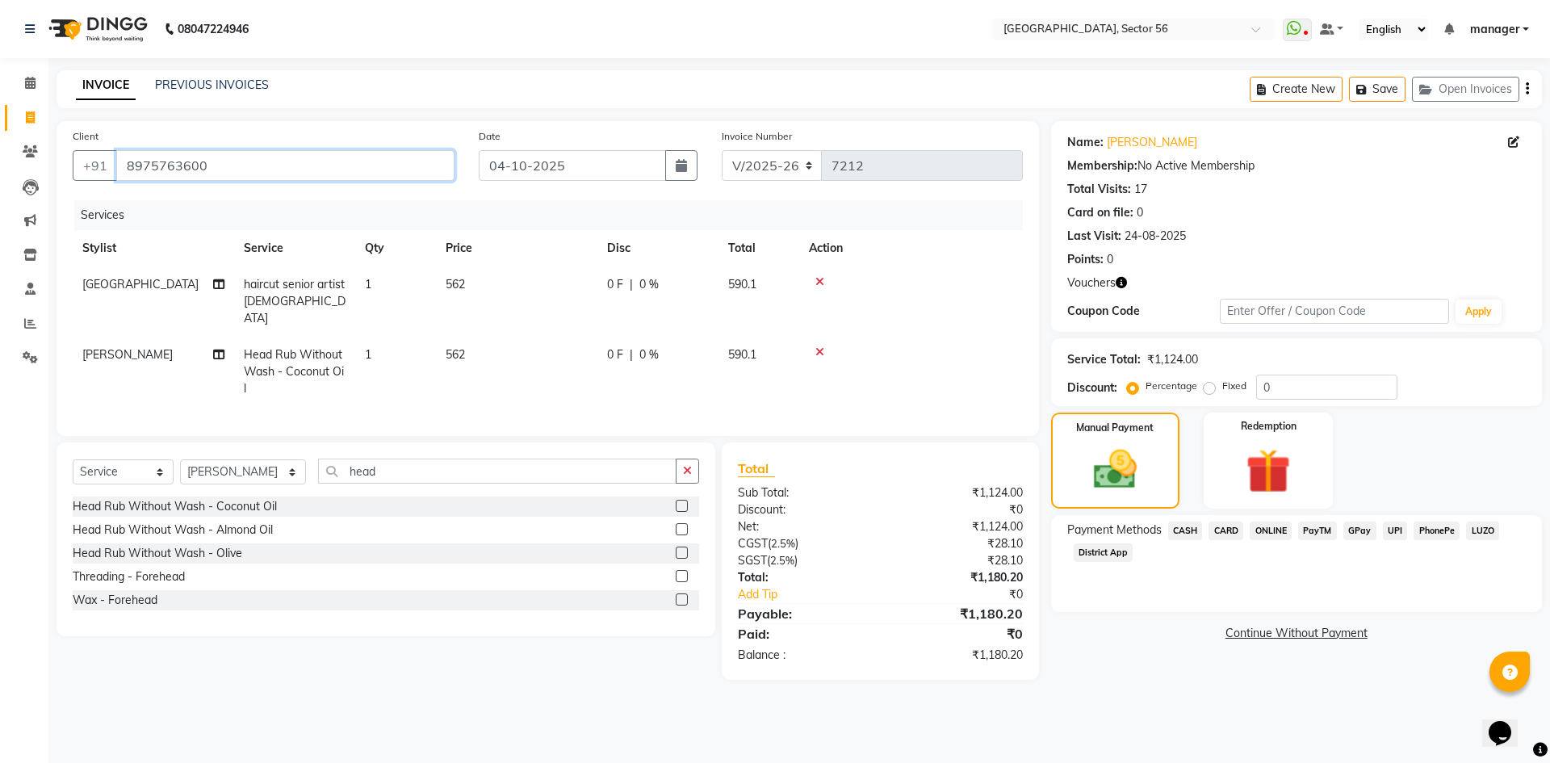
click at [243, 167] on input "8975763600" at bounding box center [285, 165] width 338 height 31
click at [0, 467] on div "Calendar Invoice Clients Leads Marketing Inventory Staff Reports Settings Compl…" at bounding box center [109, 392] width 218 height 693
click at [230, 162] on input "8975763600" at bounding box center [285, 165] width 338 height 31
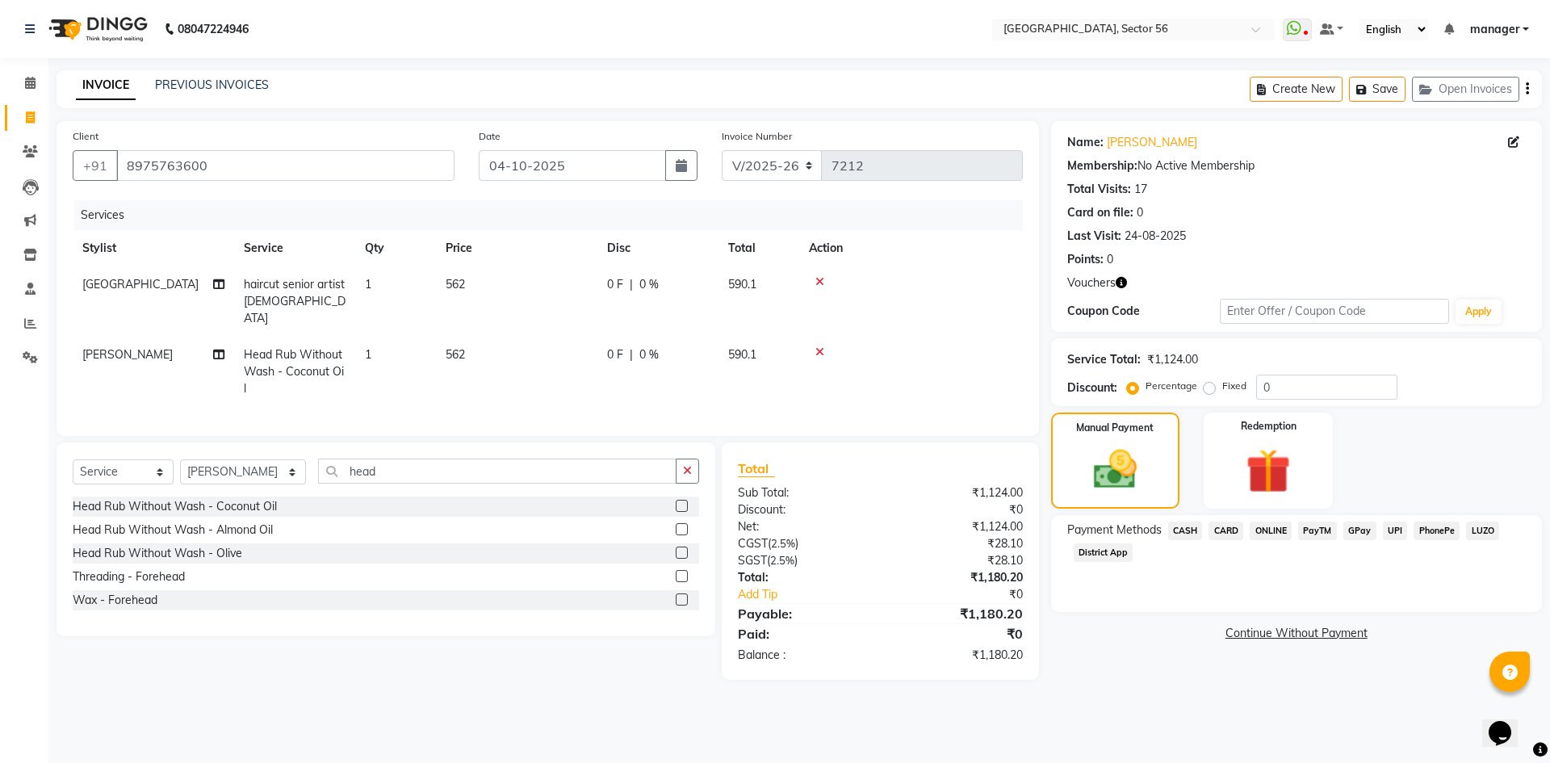
click at [0, 459] on div "Calendar Invoice Clients Leads Marketing Inventory Staff Reports Settings Compl…" at bounding box center [109, 392] width 218 height 693
drag, startPoint x: 1223, startPoint y: 436, endPoint x: 1173, endPoint y: 446, distance: 51.0
click at [1222, 437] on div "Redemption" at bounding box center [1268, 461] width 129 height 96
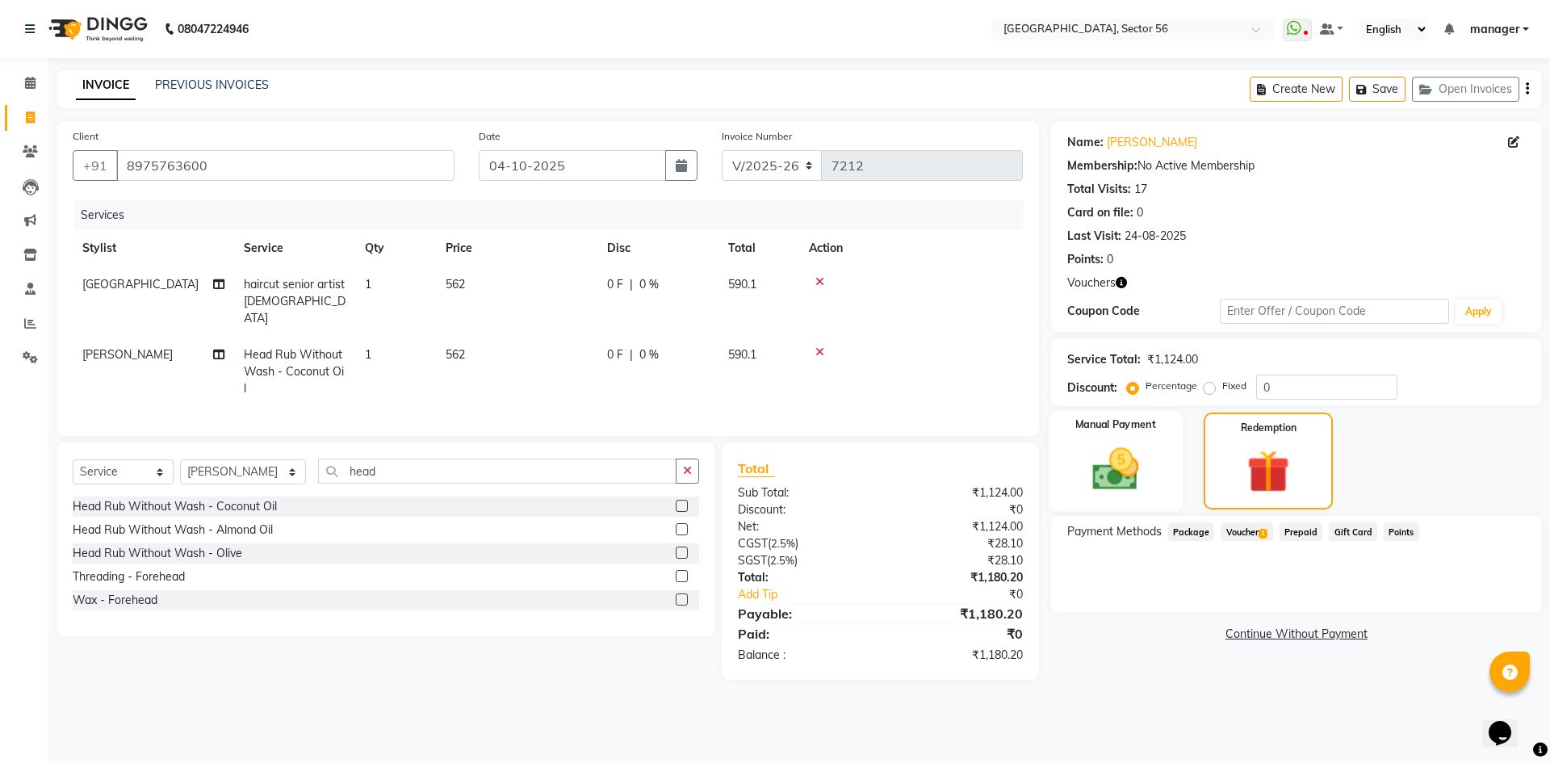
click at [1123, 449] on img at bounding box center [1115, 468] width 75 height 53
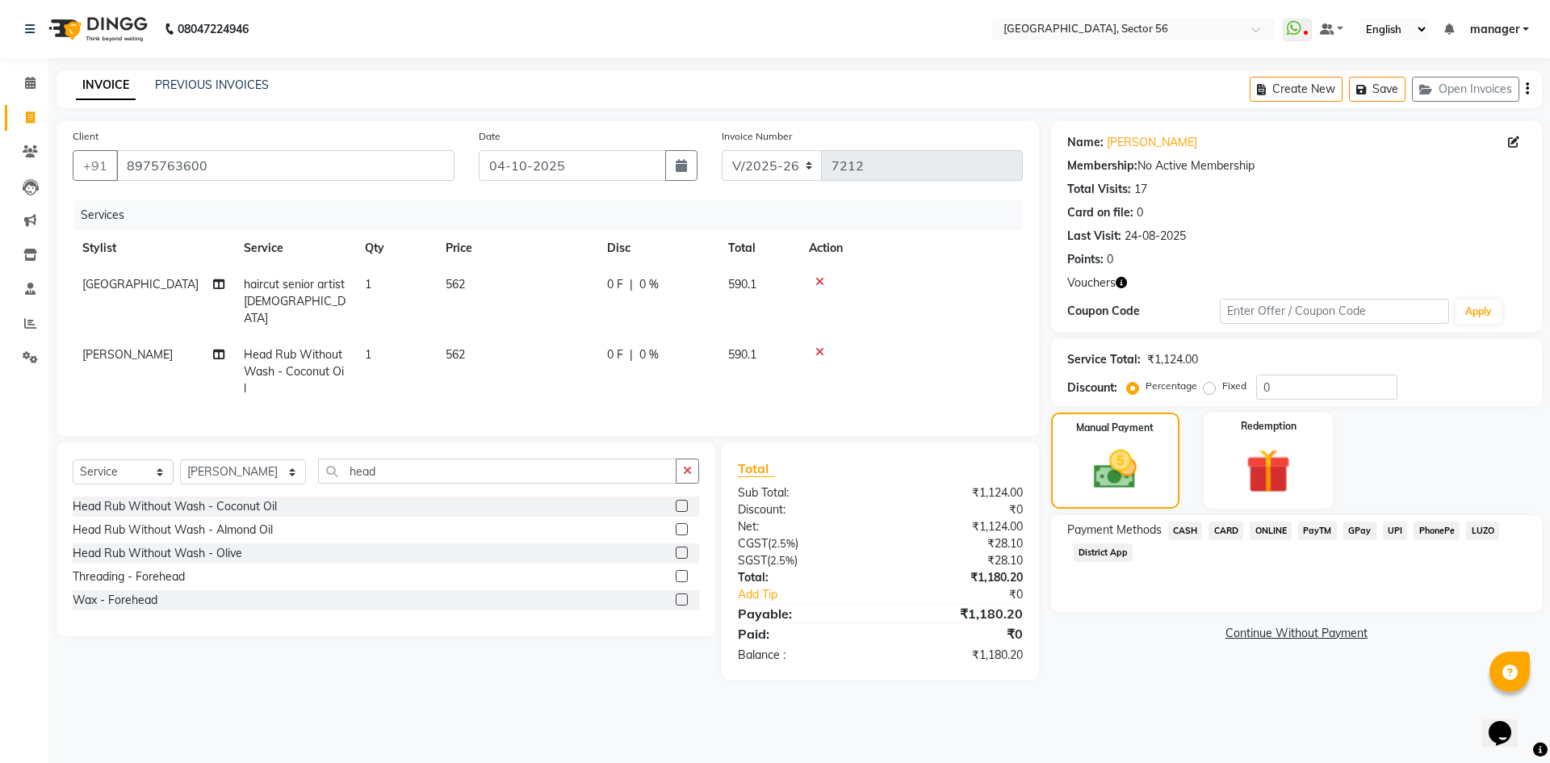
click at [1119, 284] on icon "button" at bounding box center [1121, 282] width 11 height 11
click at [1104, 681] on main "INVOICE PREVIOUS INVOICES Create New Save Open Invoices Client +91 8975763600 D…" at bounding box center [799, 387] width 1502 height 634
drag, startPoint x: 1248, startPoint y: 477, endPoint x: 1252, endPoint y: 504, distance: 26.9
click at [1247, 477] on img at bounding box center [1268, 470] width 75 height 57
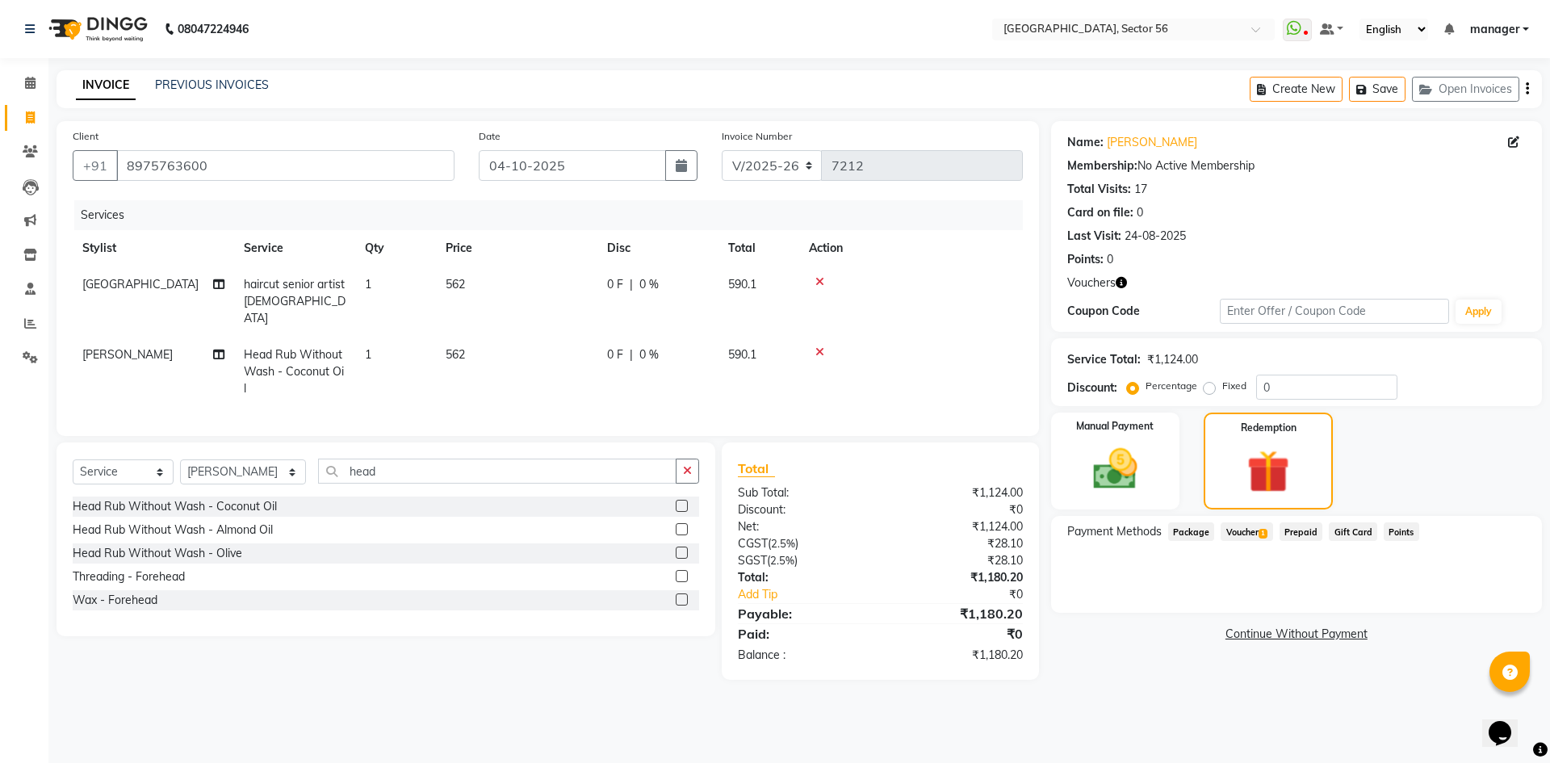
click at [1247, 529] on span "Voucher 1" at bounding box center [1247, 531] width 52 height 19
drag, startPoint x: 1343, startPoint y: 596, endPoint x: 1186, endPoint y: 605, distance: 156.9
click at [1186, 605] on div "374 Add" at bounding box center [1297, 596] width 444 height 31
type input "300"
click at [1487, 598] on button "Add" at bounding box center [1487, 596] width 59 height 27
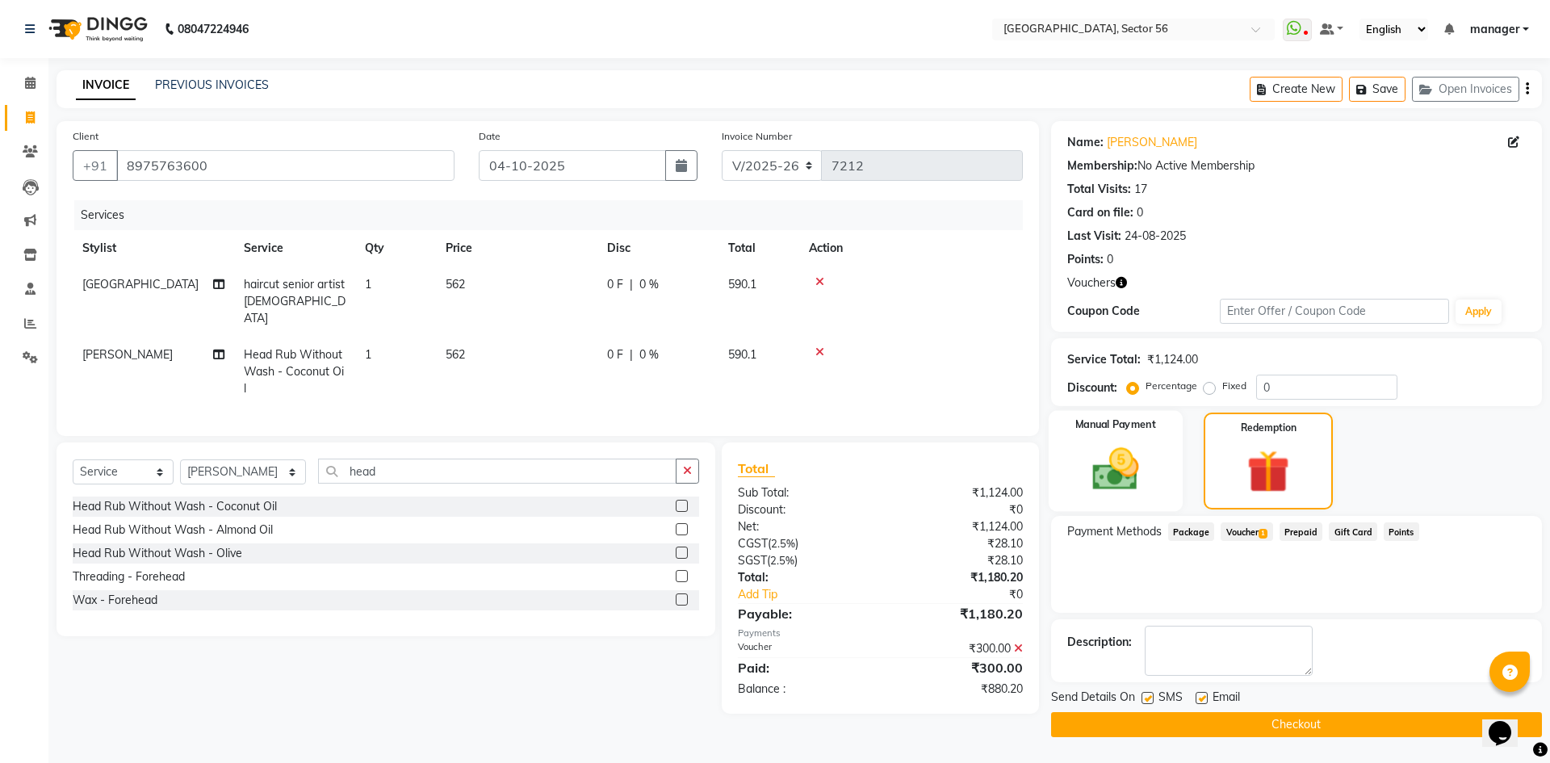
click at [1122, 472] on img at bounding box center [1115, 468] width 75 height 53
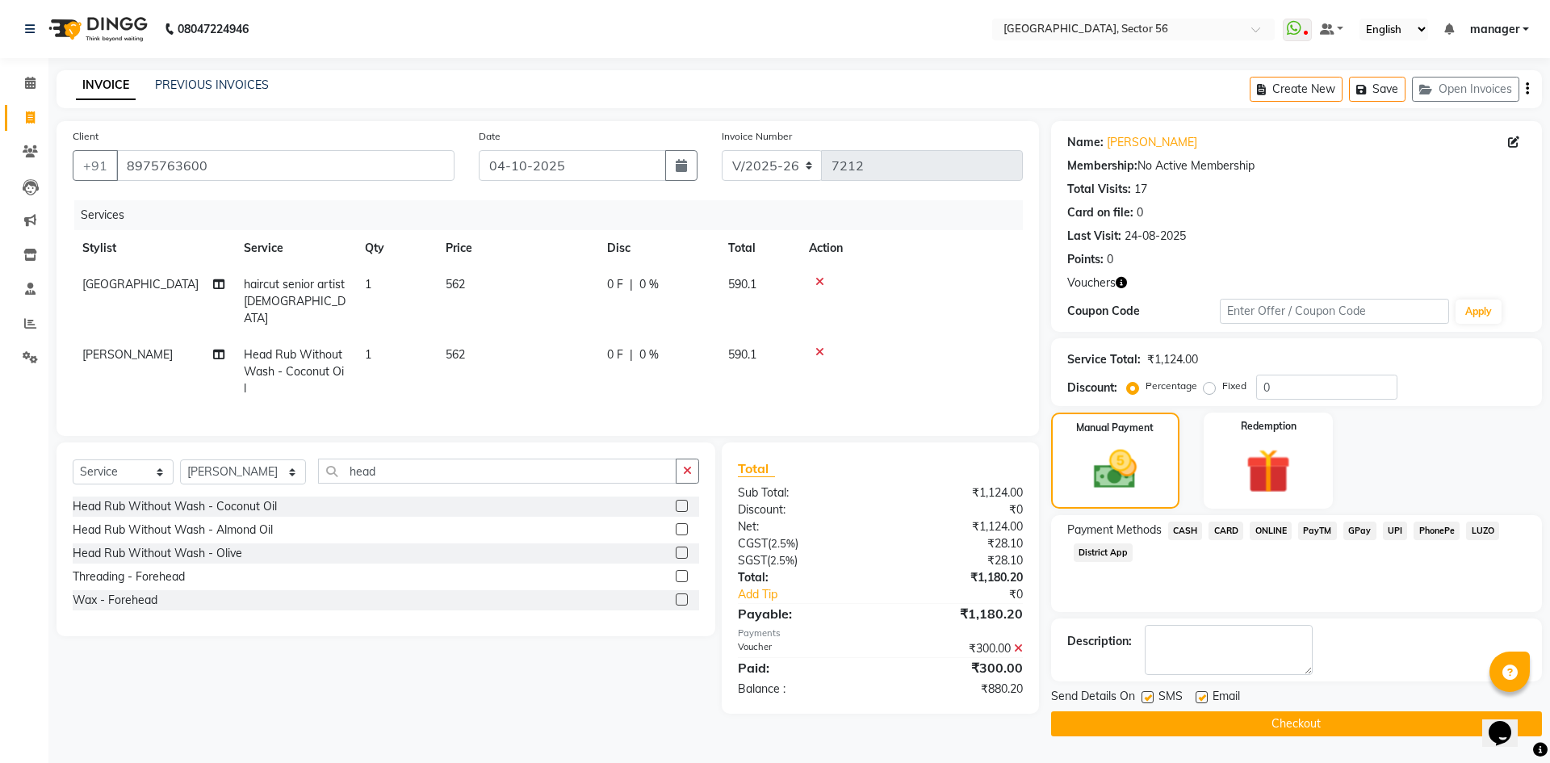
click at [1353, 532] on span "GPay" at bounding box center [1360, 531] width 33 height 19
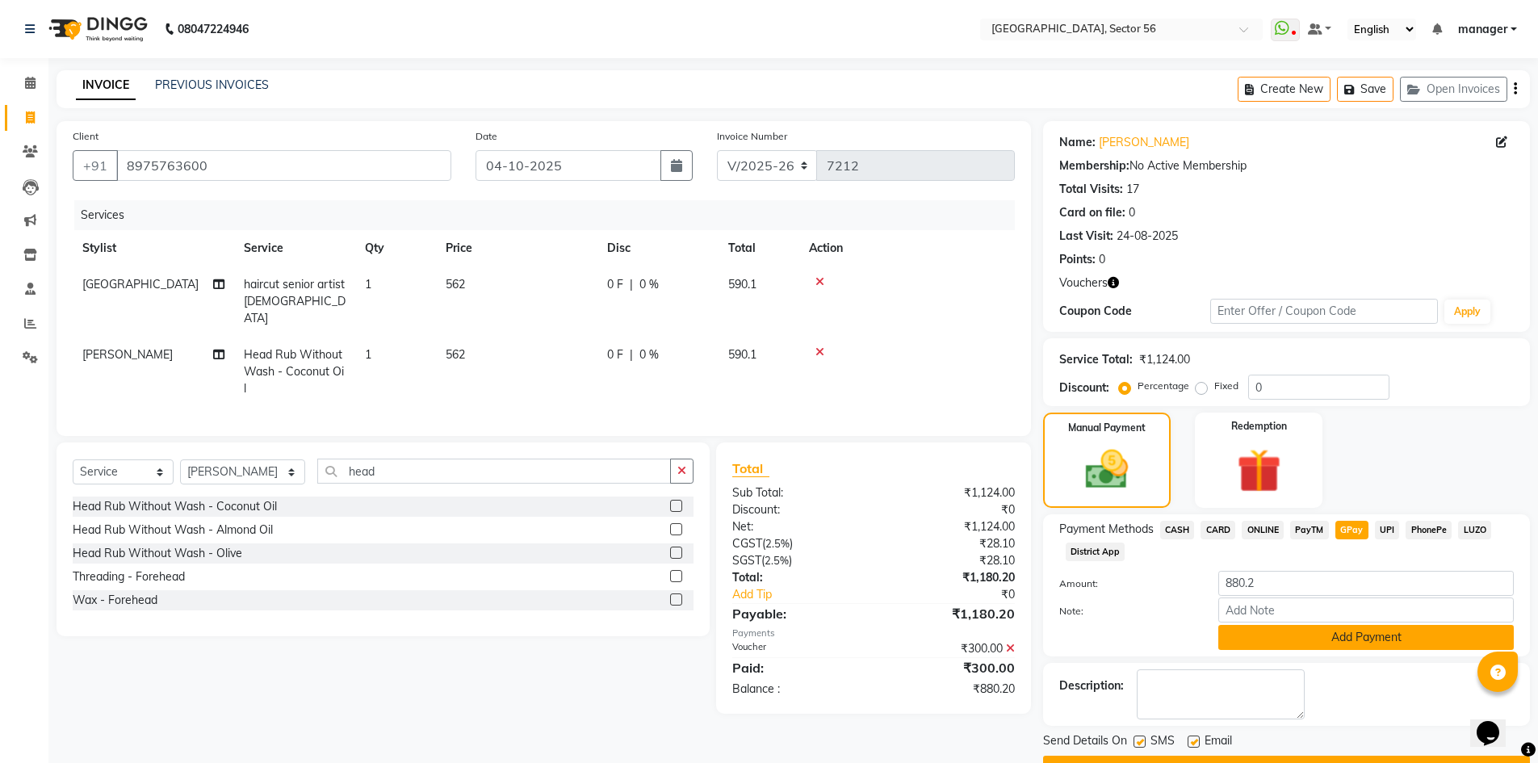
click at [1295, 634] on button "Add Payment" at bounding box center [1366, 637] width 296 height 25
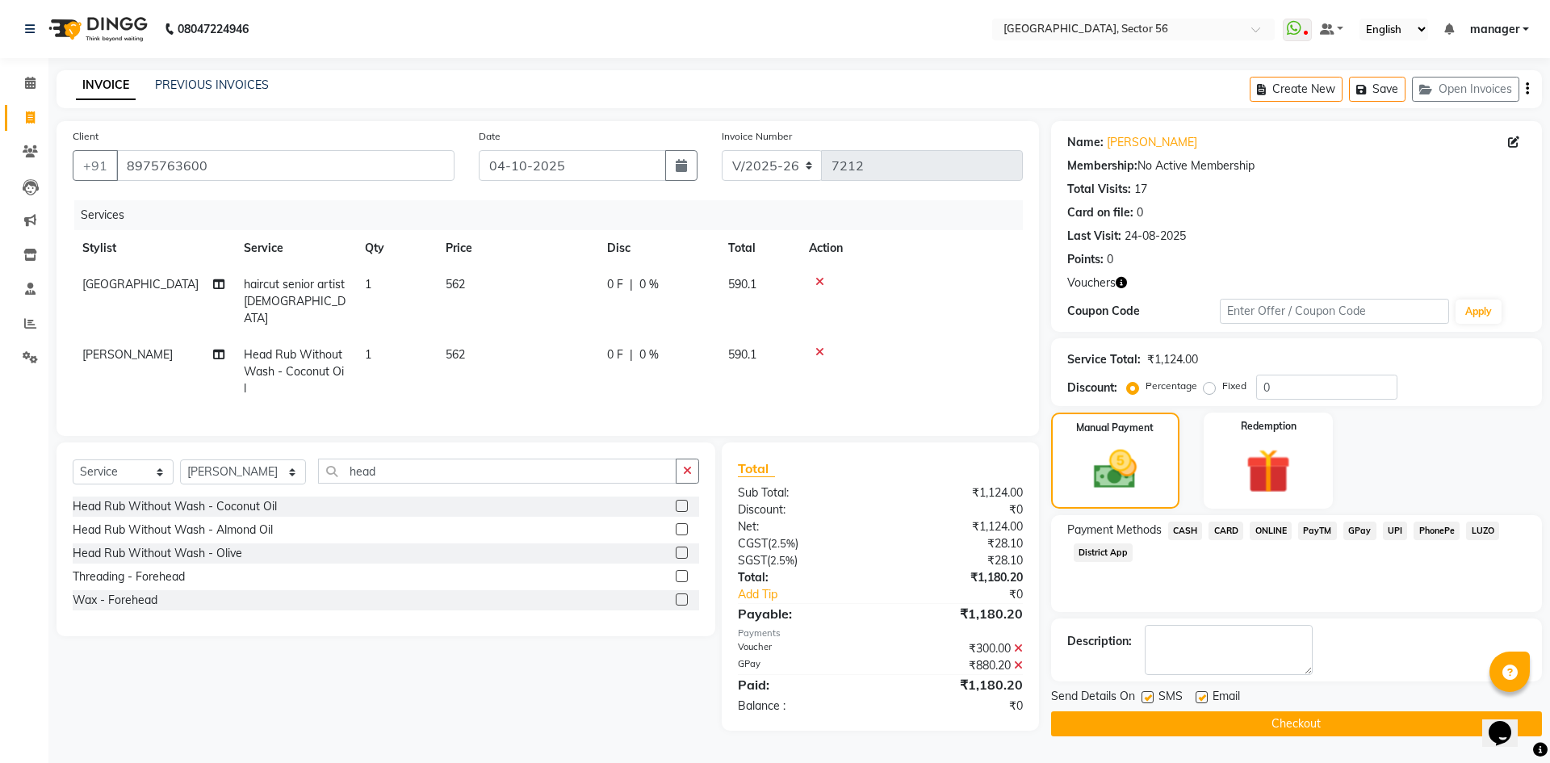
click at [1170, 719] on button "Checkout" at bounding box center [1296, 723] width 491 height 25
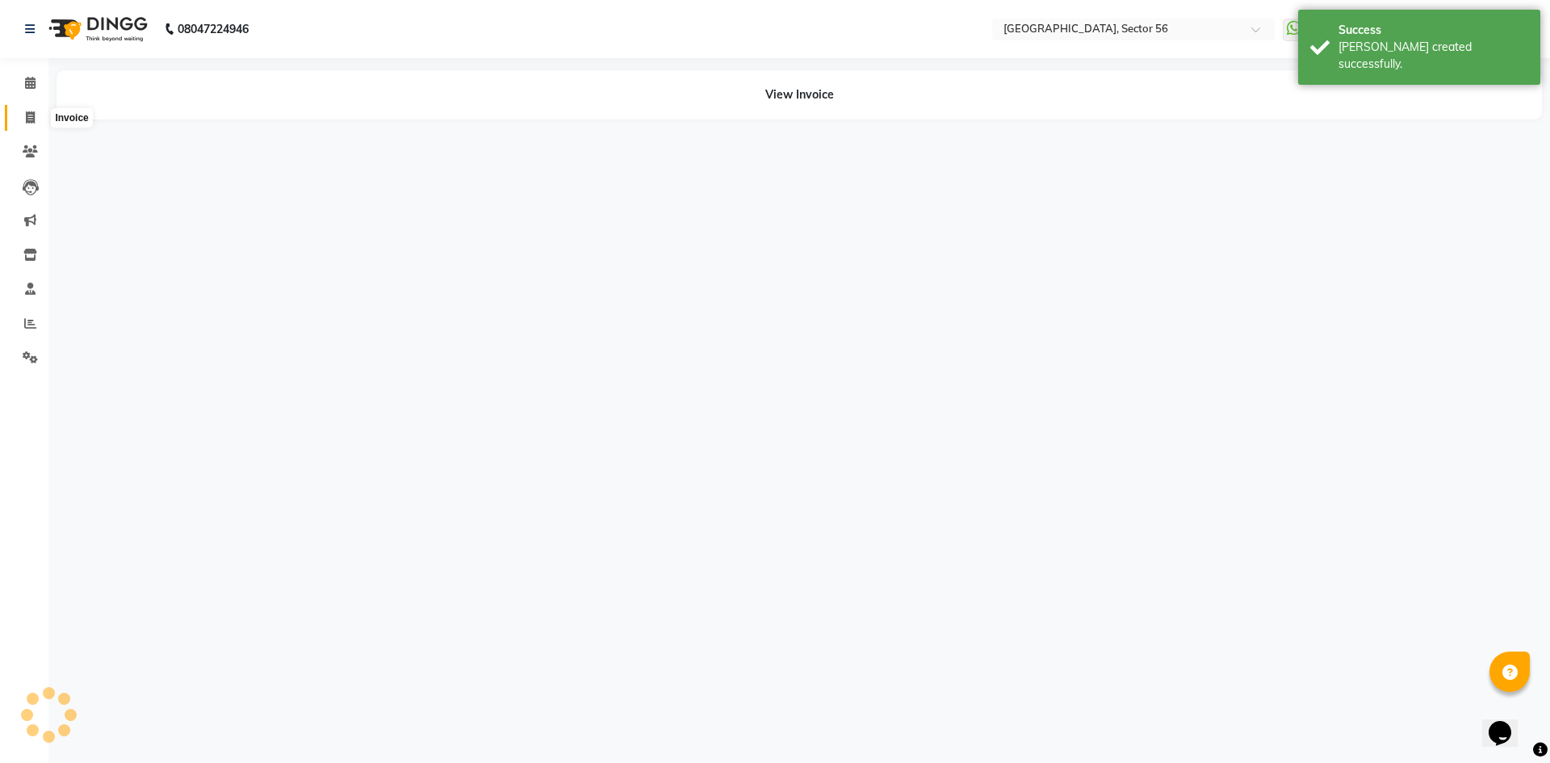
click at [31, 118] on icon at bounding box center [30, 117] width 9 height 12
select select "service"
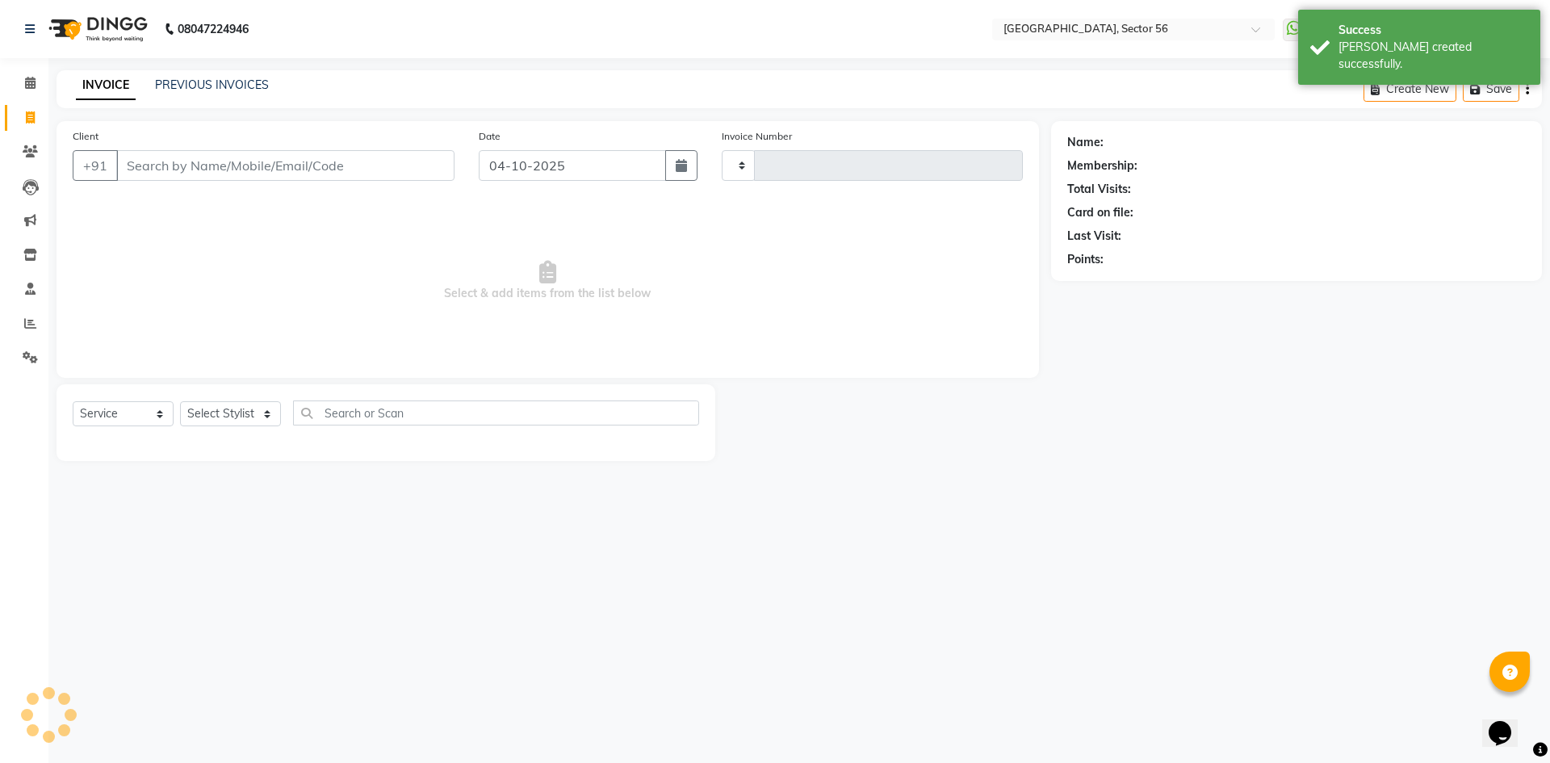
type input "7217"
select select "5557"
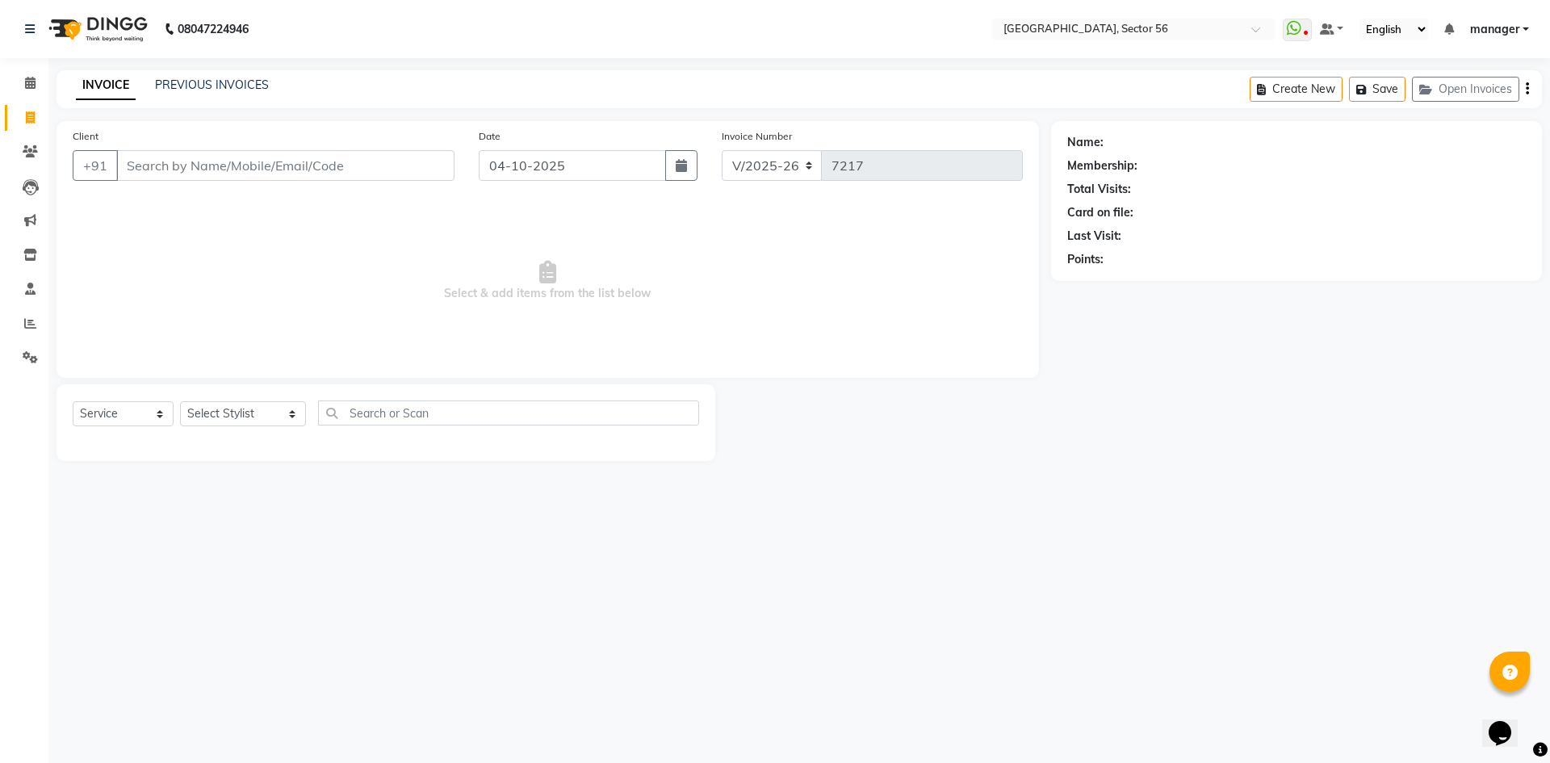
click at [185, 73] on div "INVOICE PREVIOUS INVOICES Create New Save Open Invoices" at bounding box center [800, 89] width 1486 height 38
click at [183, 88] on link "PREVIOUS INVOICES" at bounding box center [212, 85] width 114 height 15
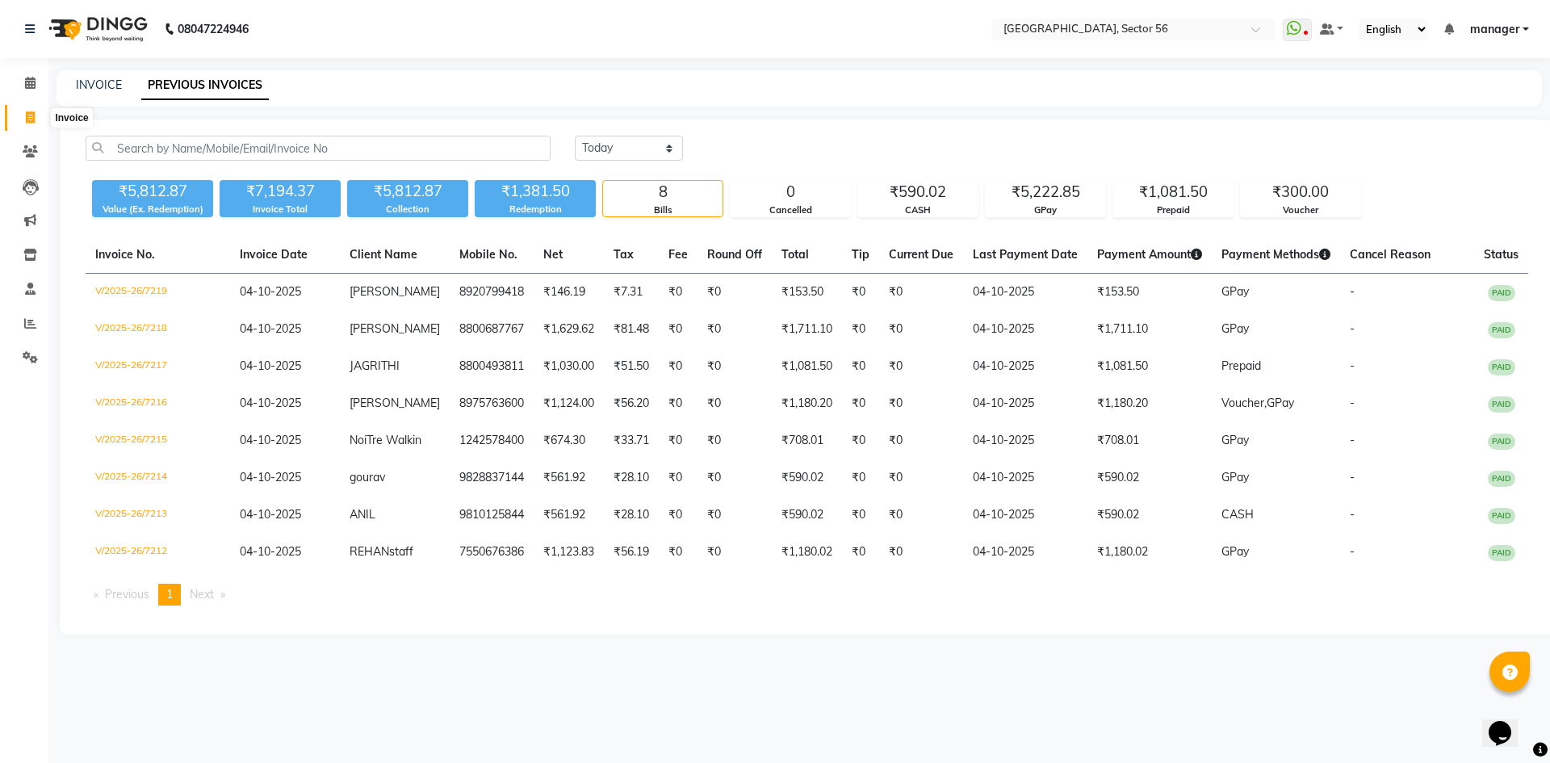
click at [30, 119] on icon at bounding box center [30, 117] width 9 height 12
select select "service"
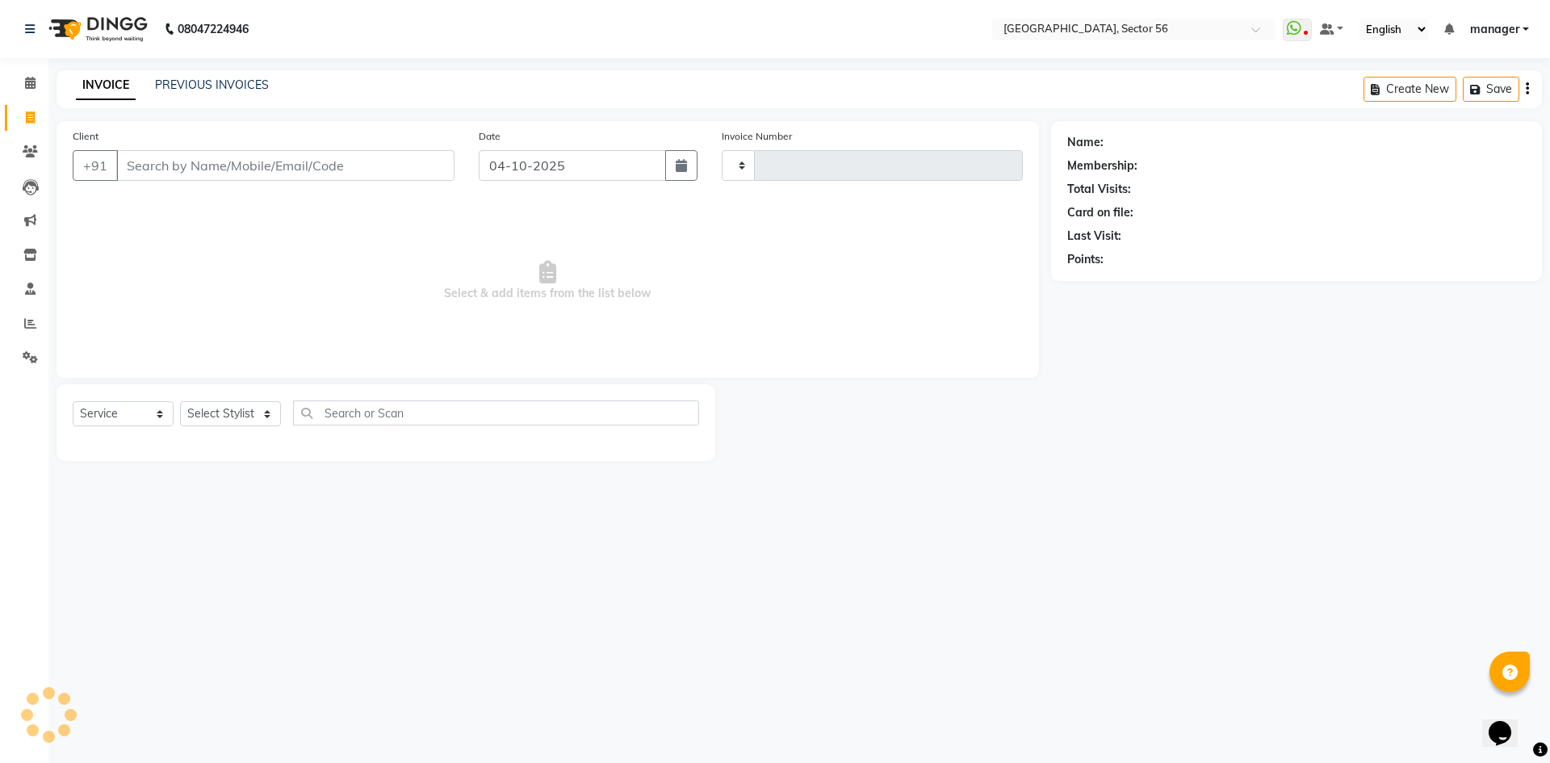
click at [229, 166] on input "Client" at bounding box center [285, 165] width 338 height 31
type input "7220"
select select "5557"
click at [213, 161] on input "Client" at bounding box center [285, 165] width 338 height 31
click at [194, 83] on link "PREVIOUS INVOICES" at bounding box center [212, 85] width 114 height 15
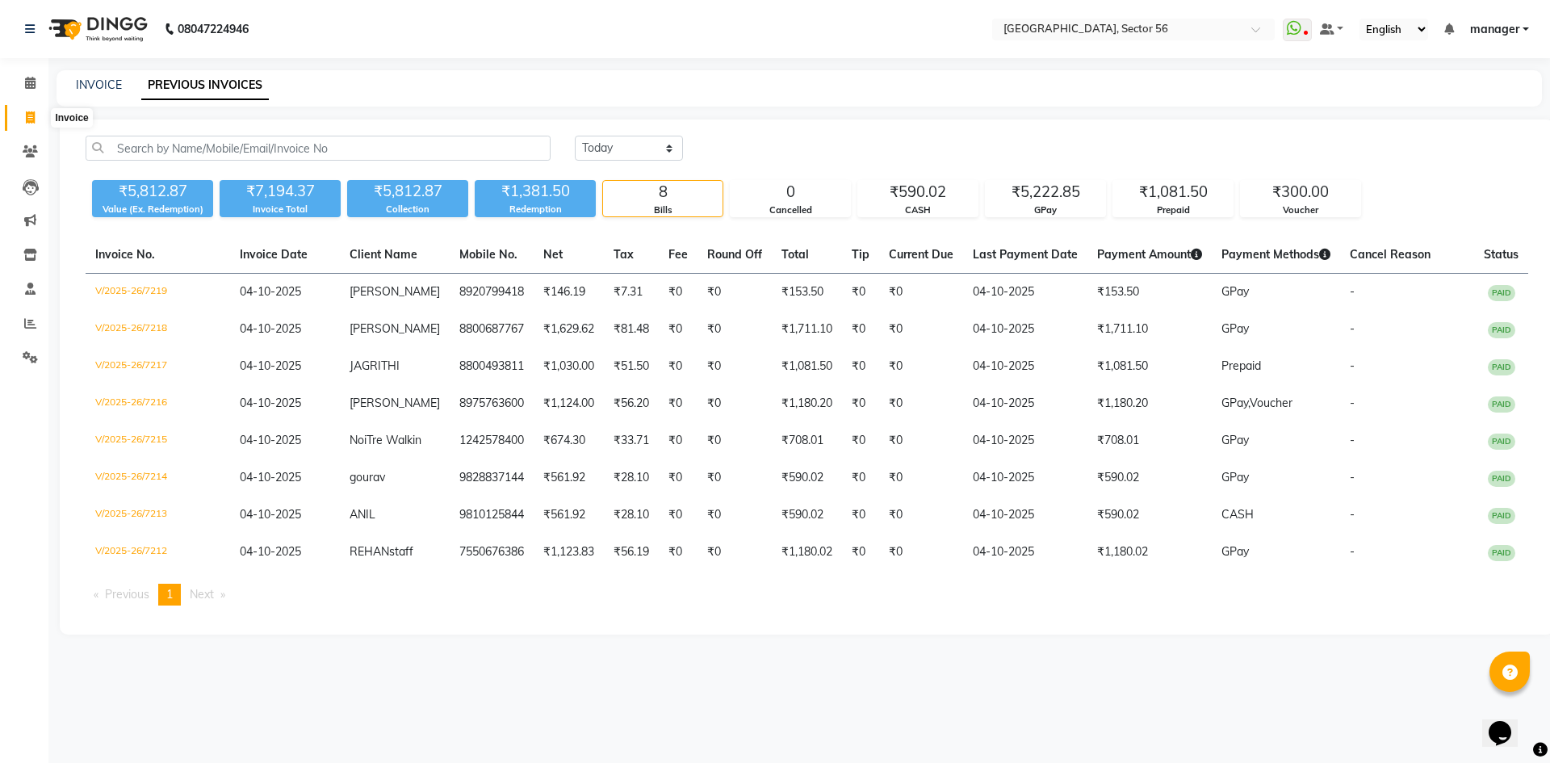
drag, startPoint x: 30, startPoint y: 122, endPoint x: 44, endPoint y: 133, distance: 17.8
click at [30, 121] on icon at bounding box center [30, 117] width 9 height 12
select select "service"
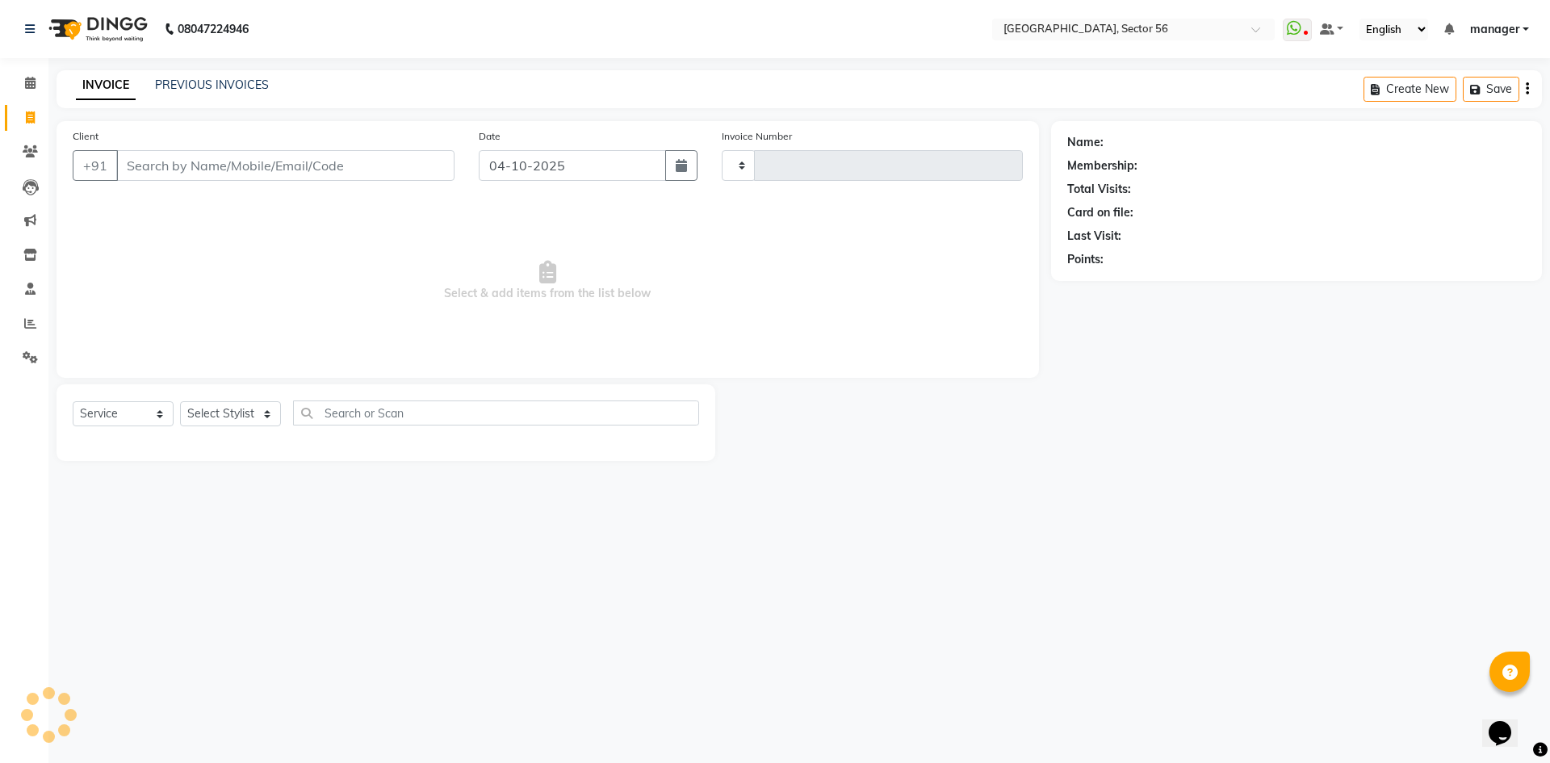
click at [184, 167] on input "Client" at bounding box center [285, 165] width 338 height 31
type input "m"
type input "n"
type input "7220"
type input "no"
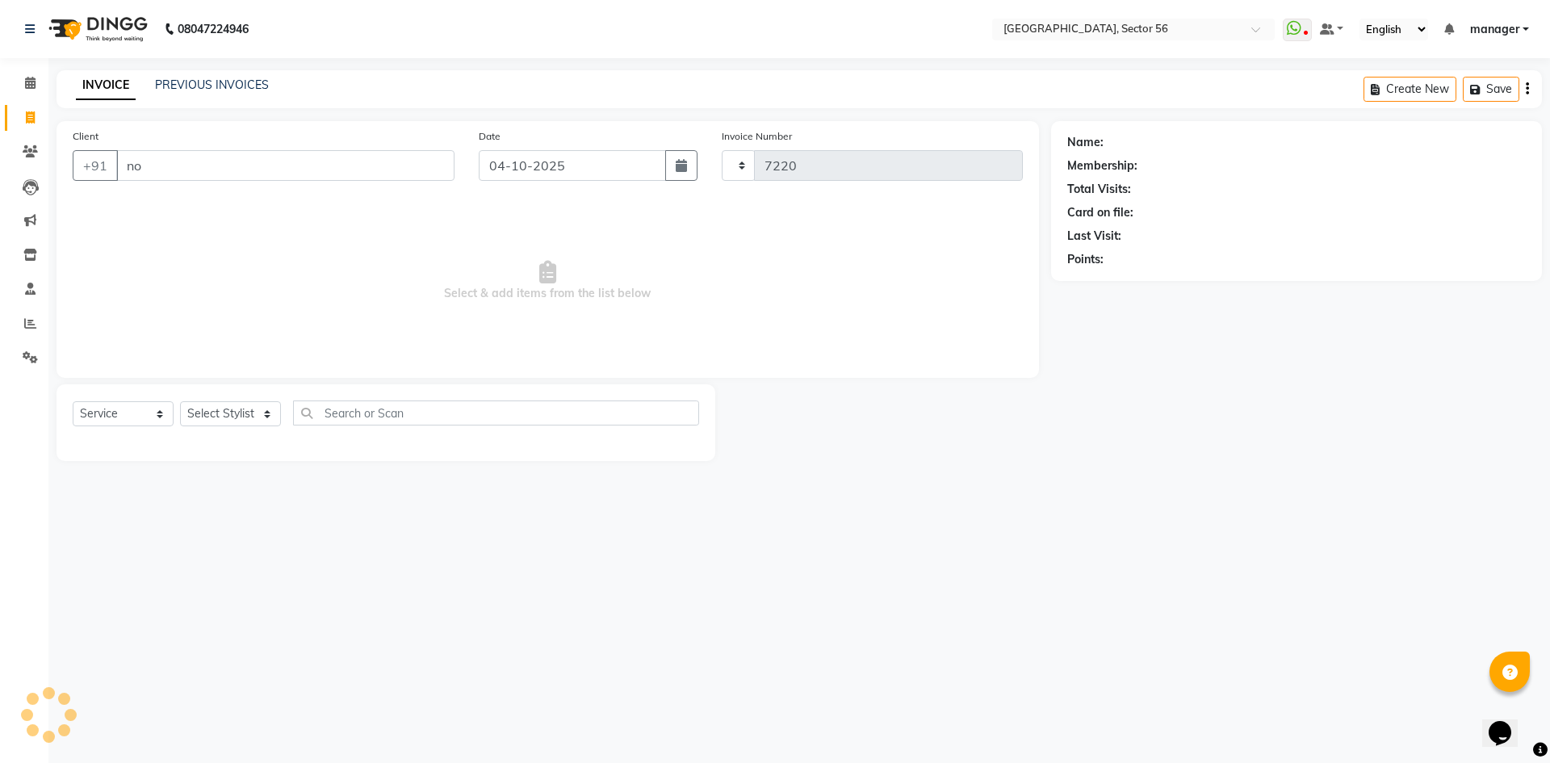
select select "5557"
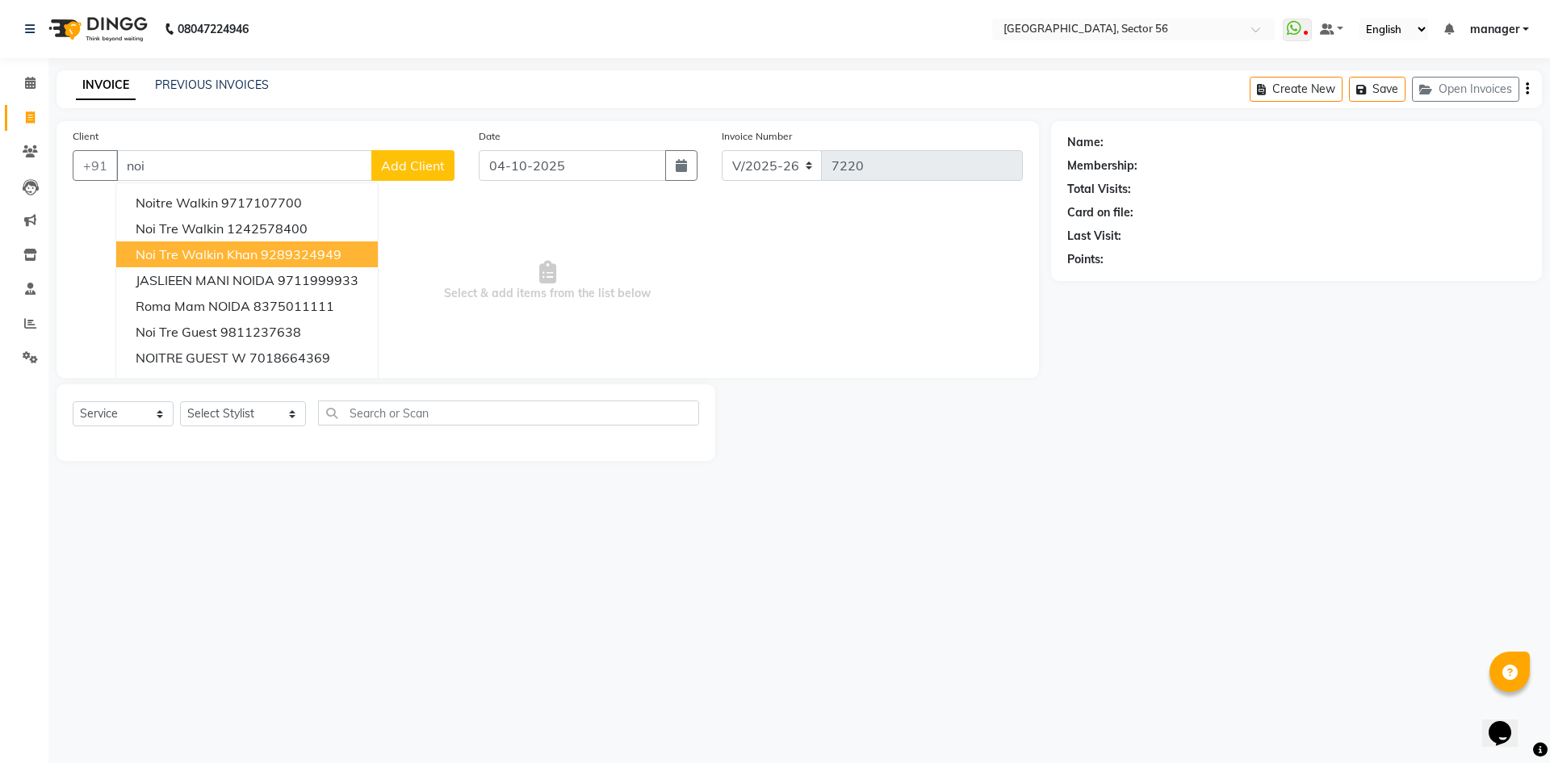
click at [211, 245] on button "Noi Tre Walkin Khan 9289324949" at bounding box center [247, 254] width 262 height 26
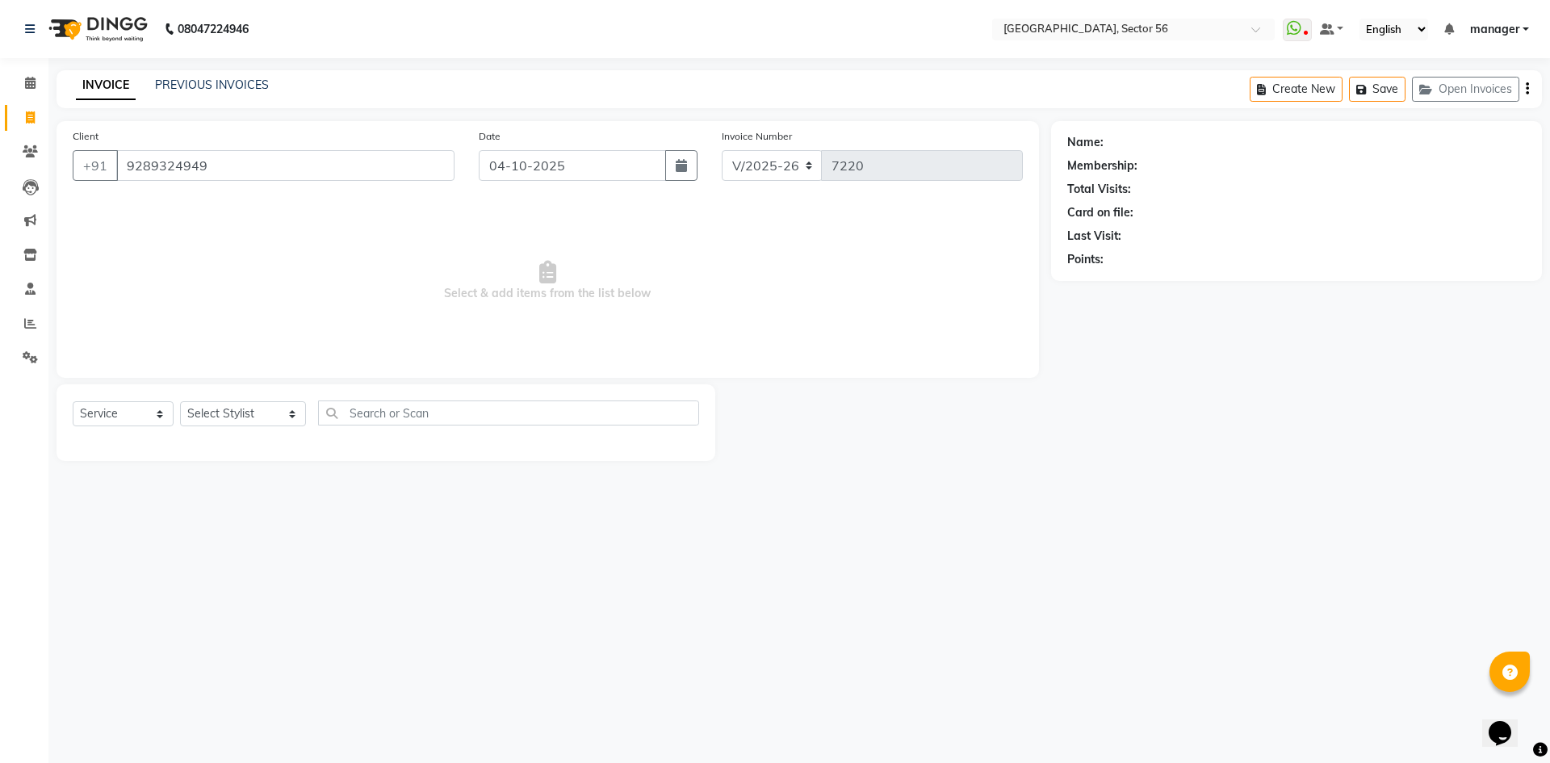
type input "9289324949"
drag, startPoint x: 251, startPoint y: 413, endPoint x: 250, endPoint y: 424, distance: 11.4
click at [250, 413] on select "Select Stylist [PERSON_NAME] [PERSON_NAME] [PERSON_NAME] MARKET STAFF amit amit…" at bounding box center [243, 413] width 126 height 25
select select "43513"
click at [180, 401] on select "Select Stylist [PERSON_NAME] [PERSON_NAME] [PERSON_NAME] MARKET STAFF amit amit…" at bounding box center [243, 413] width 126 height 25
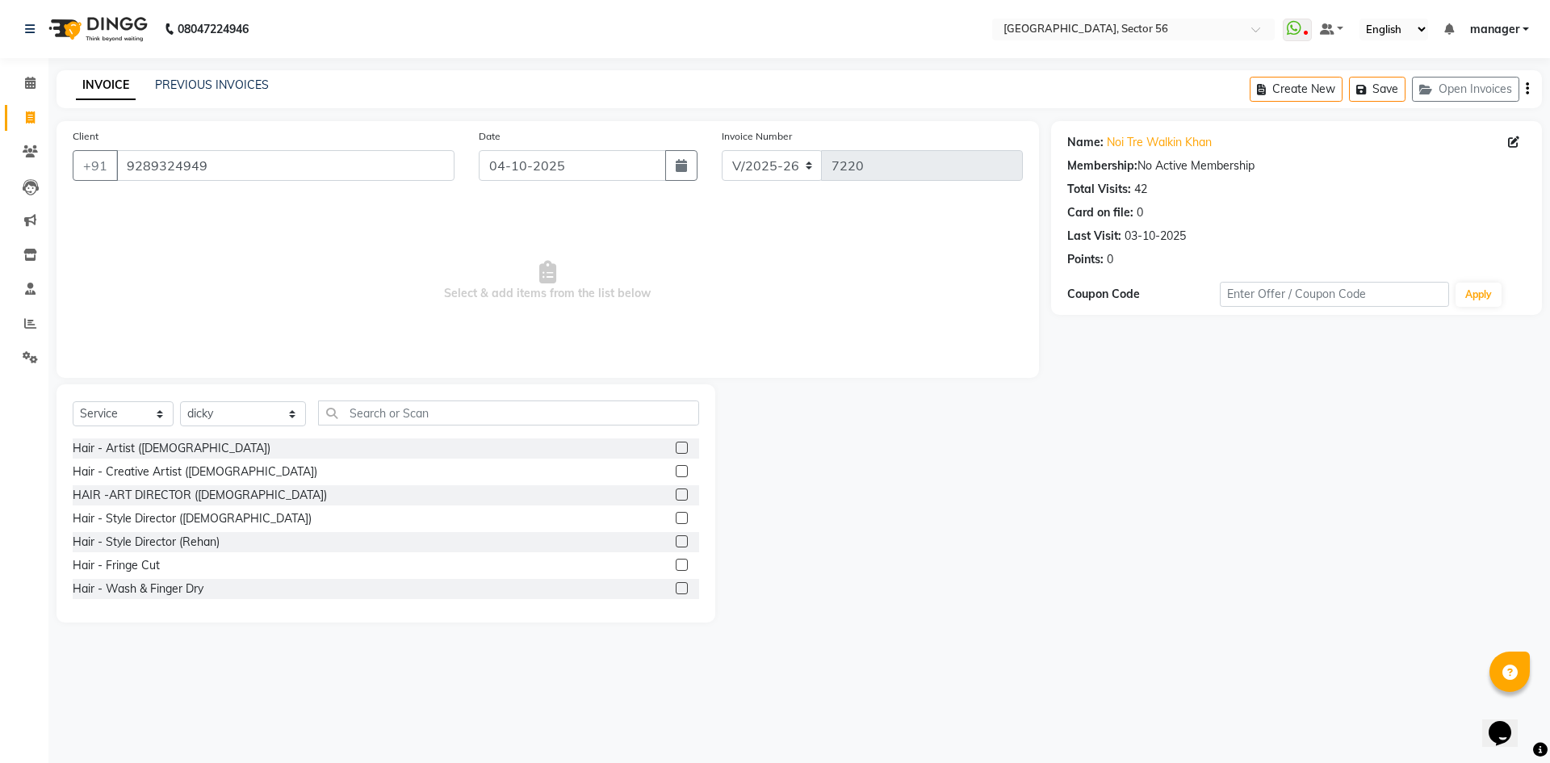
click at [409, 449] on div "Hair - Artist ([DEMOGRAPHIC_DATA])" at bounding box center [386, 448] width 627 height 20
click at [165, 475] on div "Hair - Creative Artist ([DEMOGRAPHIC_DATA])" at bounding box center [195, 471] width 245 height 17
checkbox input "false"
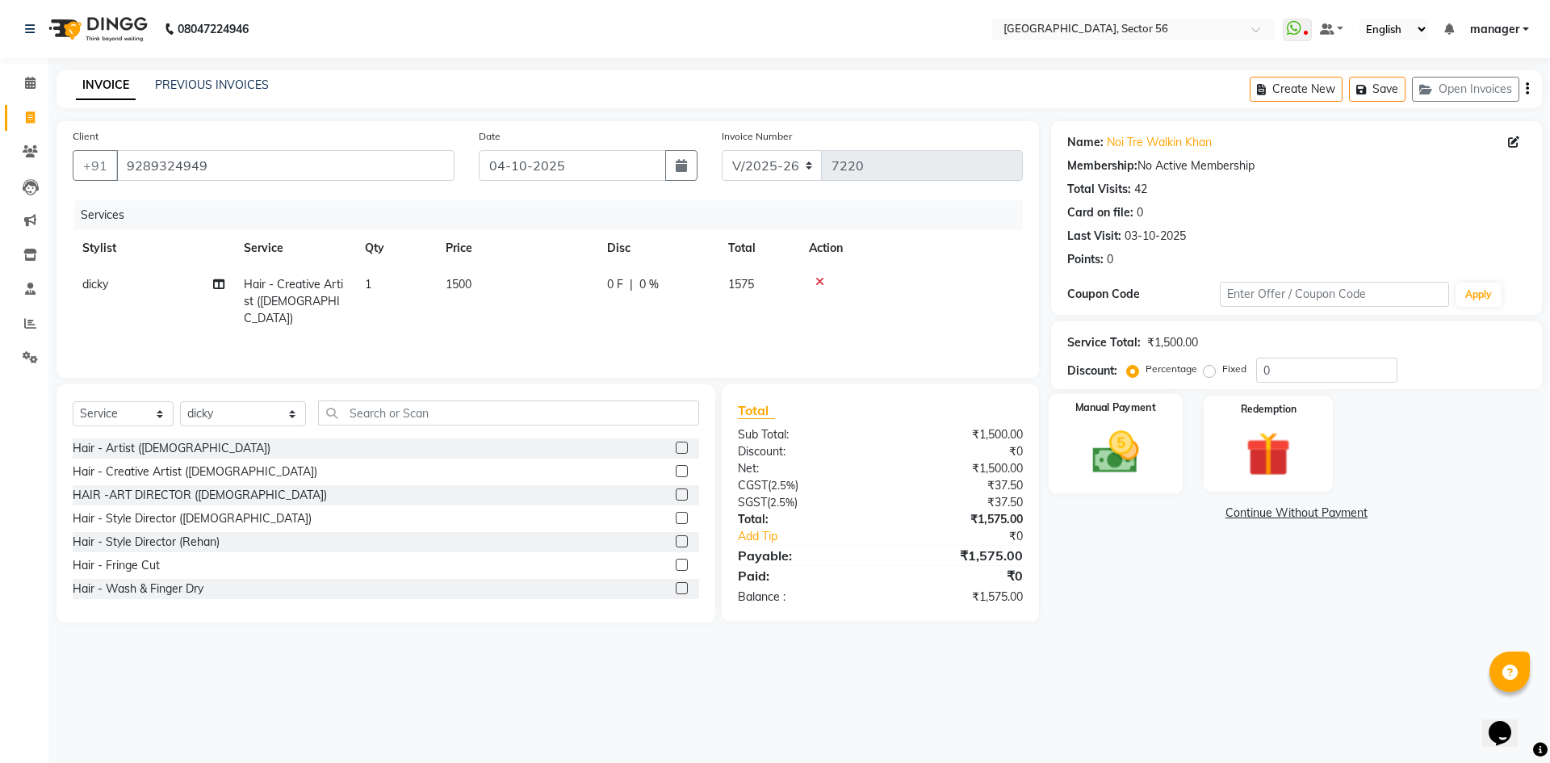
click at [1154, 468] on div "Manual Payment" at bounding box center [1115, 443] width 134 height 99
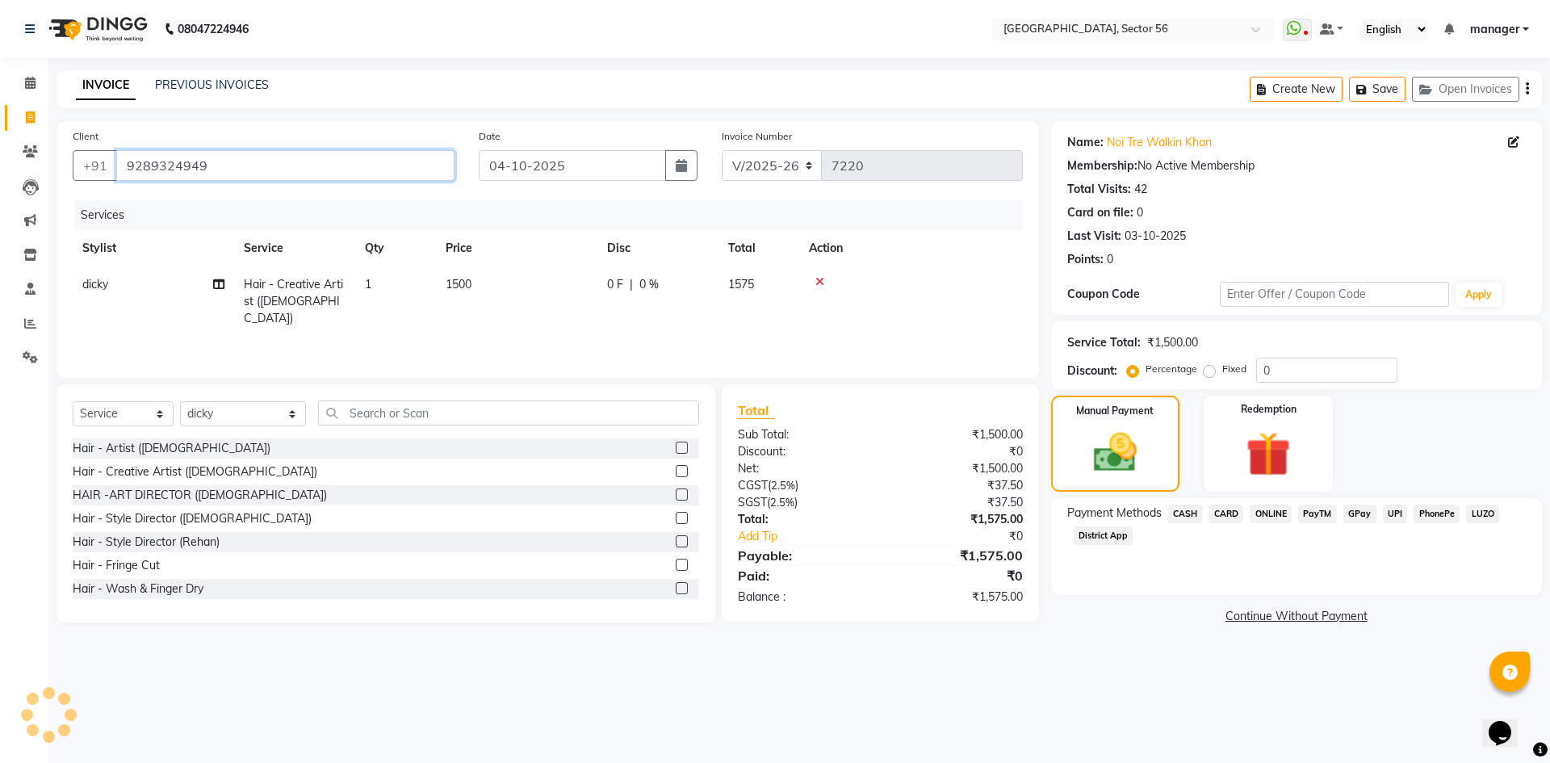
click at [291, 163] on input "9289324949" at bounding box center [285, 165] width 338 height 31
click at [218, 167] on input "9289324949" at bounding box center [285, 165] width 338 height 31
click at [0, 520] on div "Calendar Invoice Clients Leads Marketing Inventory Staff Reports Settings Compl…" at bounding box center [109, 392] width 218 height 693
click at [224, 166] on input "9289324949" at bounding box center [285, 165] width 338 height 31
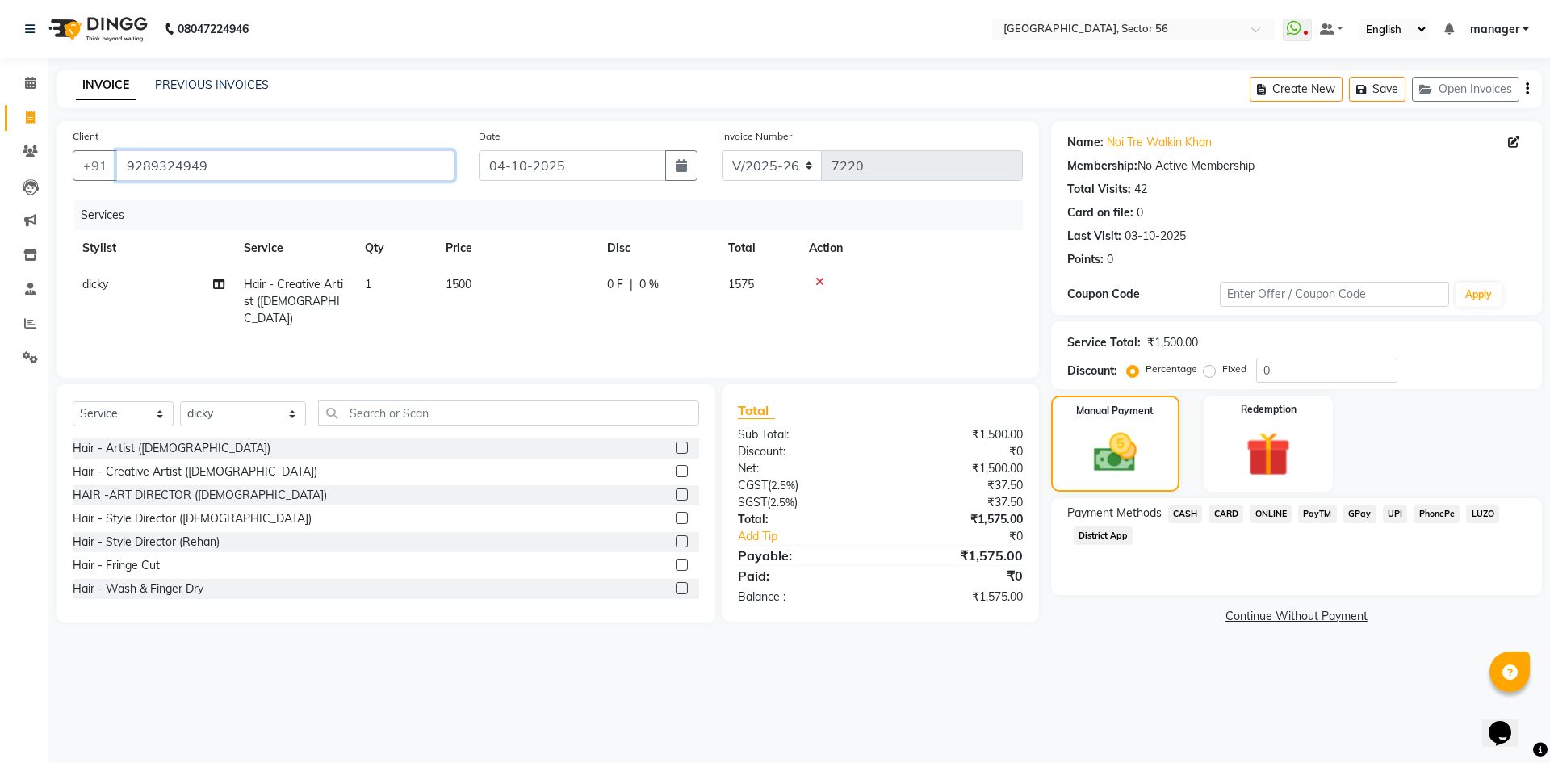
click at [224, 166] on input "9289324949" at bounding box center [285, 165] width 338 height 31
click at [0, 410] on div "Calendar Invoice Clients Leads Marketing Inventory Staff Reports Settings Compl…" at bounding box center [109, 392] width 218 height 693
click at [254, 172] on input "9289324949" at bounding box center [285, 165] width 338 height 31
click at [283, 166] on input "9289324949" at bounding box center [285, 165] width 338 height 31
click at [233, 163] on input "9289324949" at bounding box center [285, 165] width 338 height 31
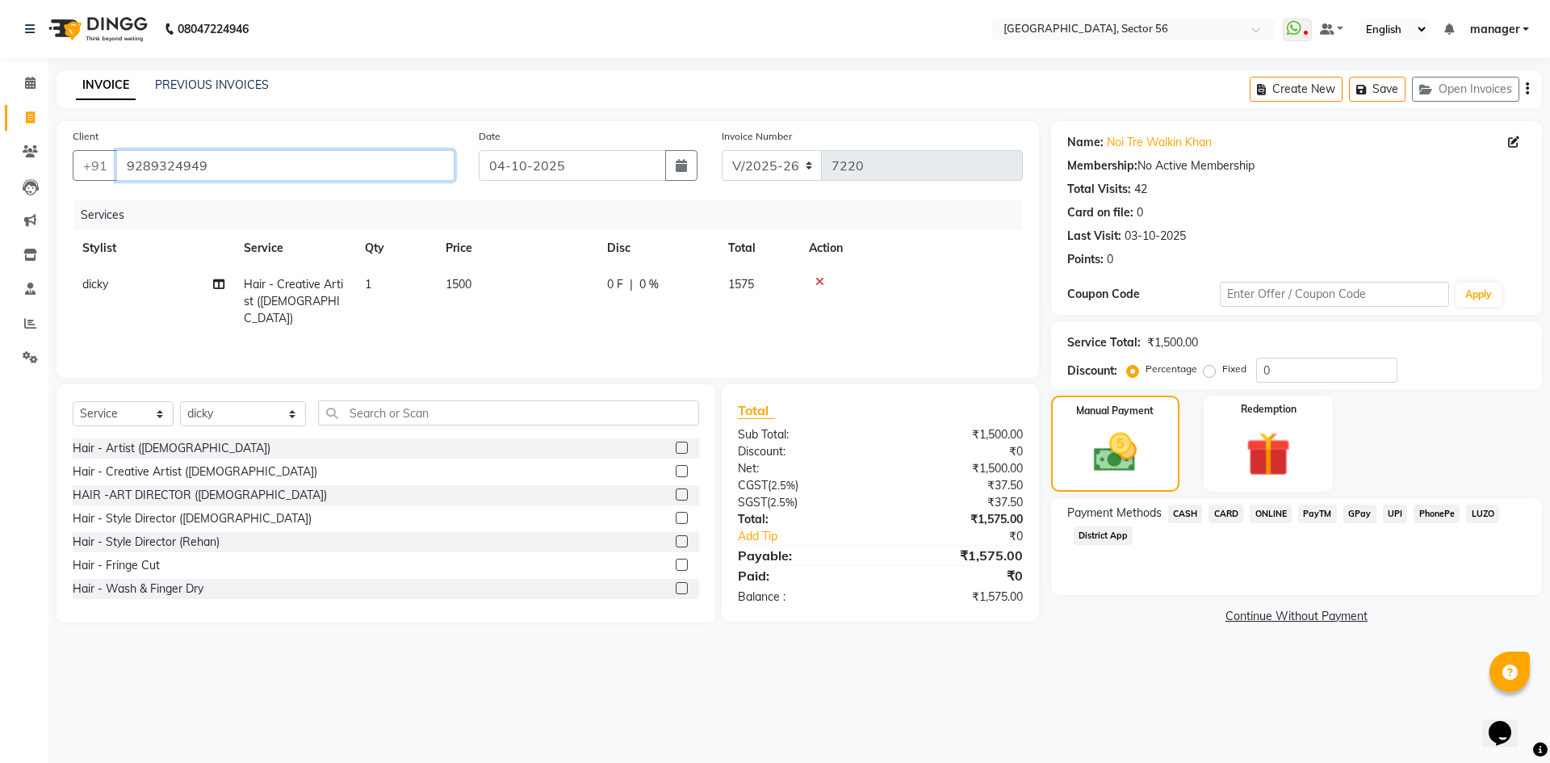
click at [233, 163] on input "9289324949" at bounding box center [285, 165] width 338 height 31
click at [0, 373] on li "Settings" at bounding box center [24, 358] width 48 height 35
click at [371, 163] on input "9289324949" at bounding box center [285, 165] width 338 height 31
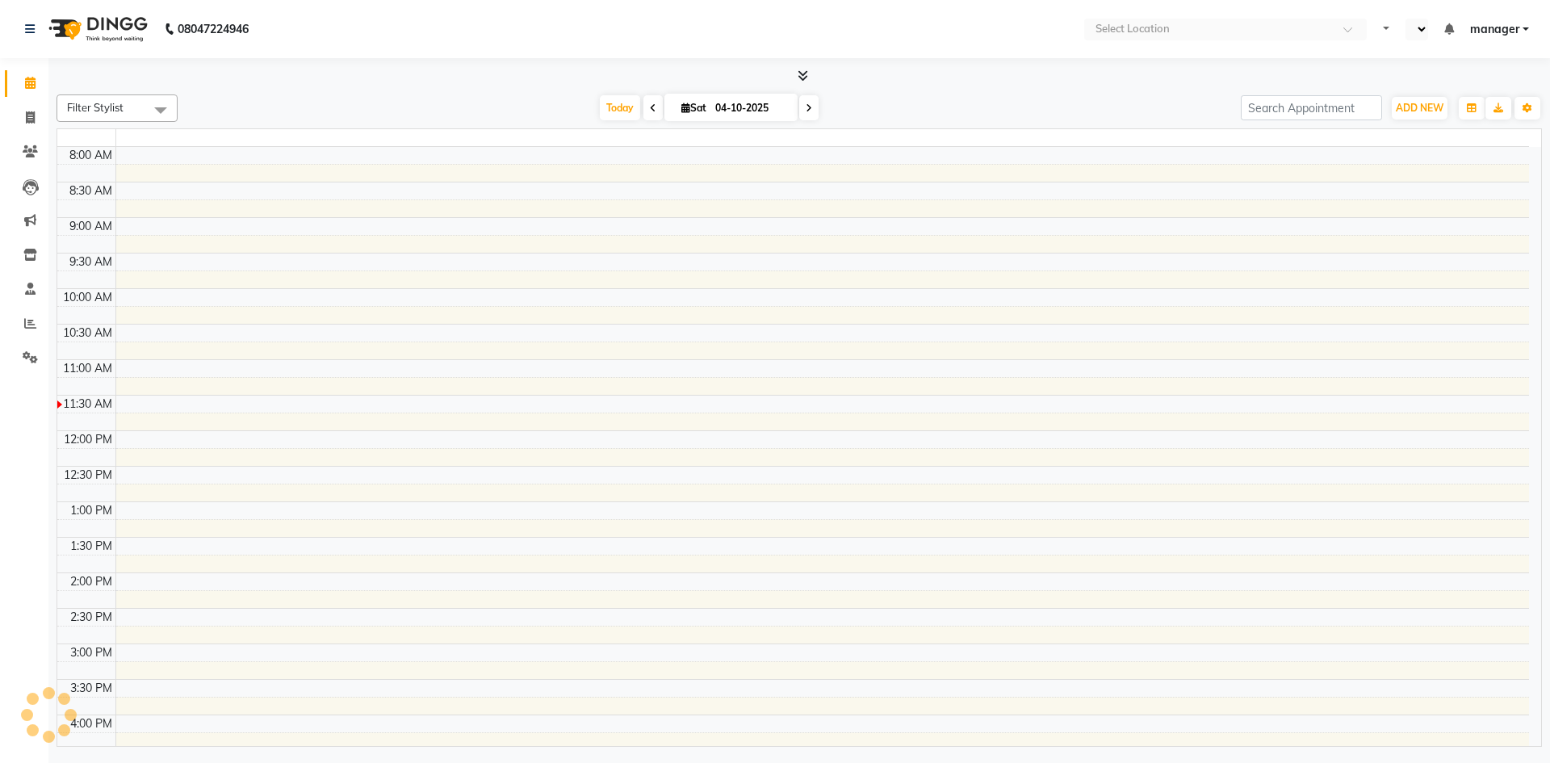
select select "en"
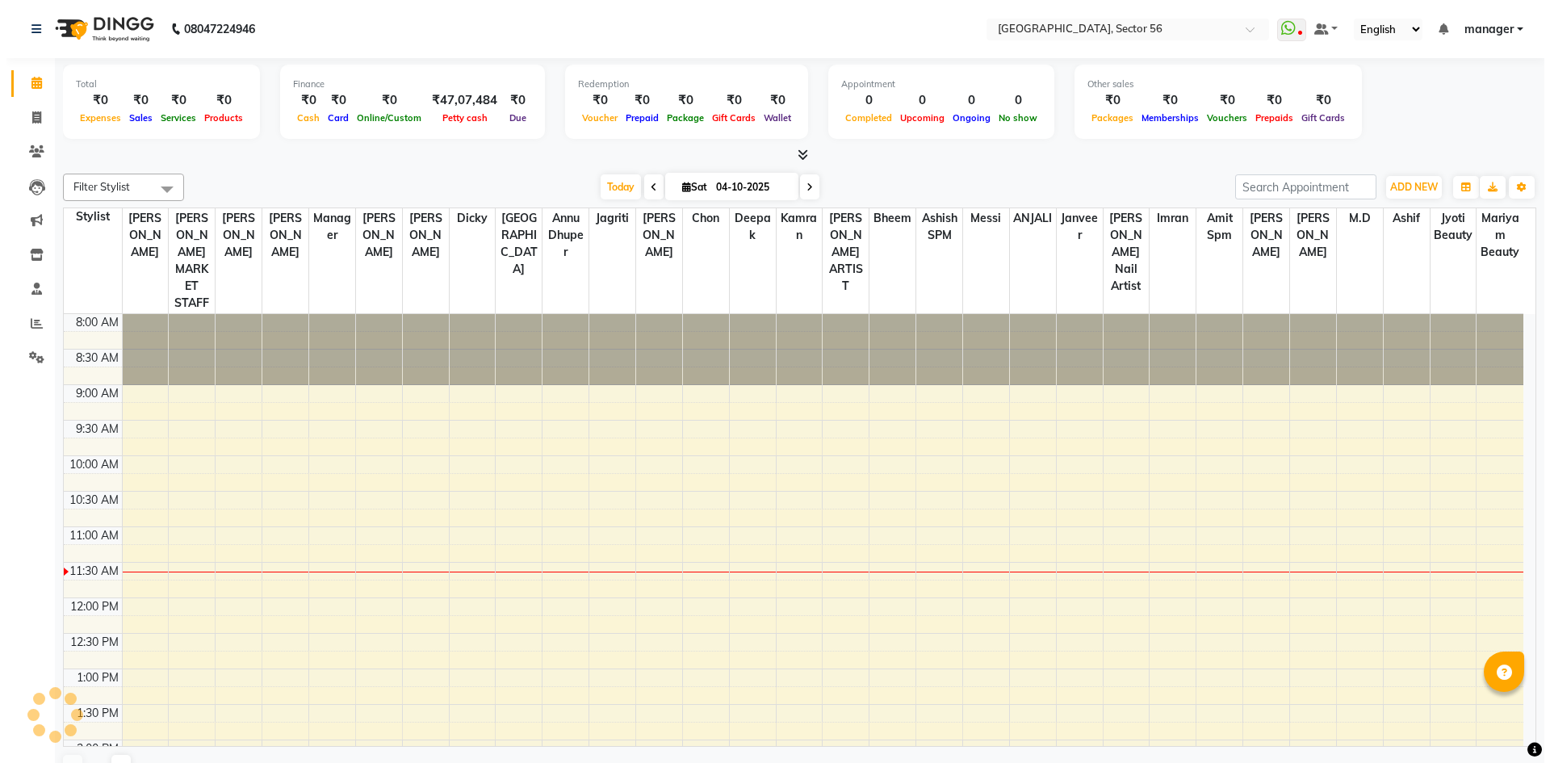
scroll to position [214, 0]
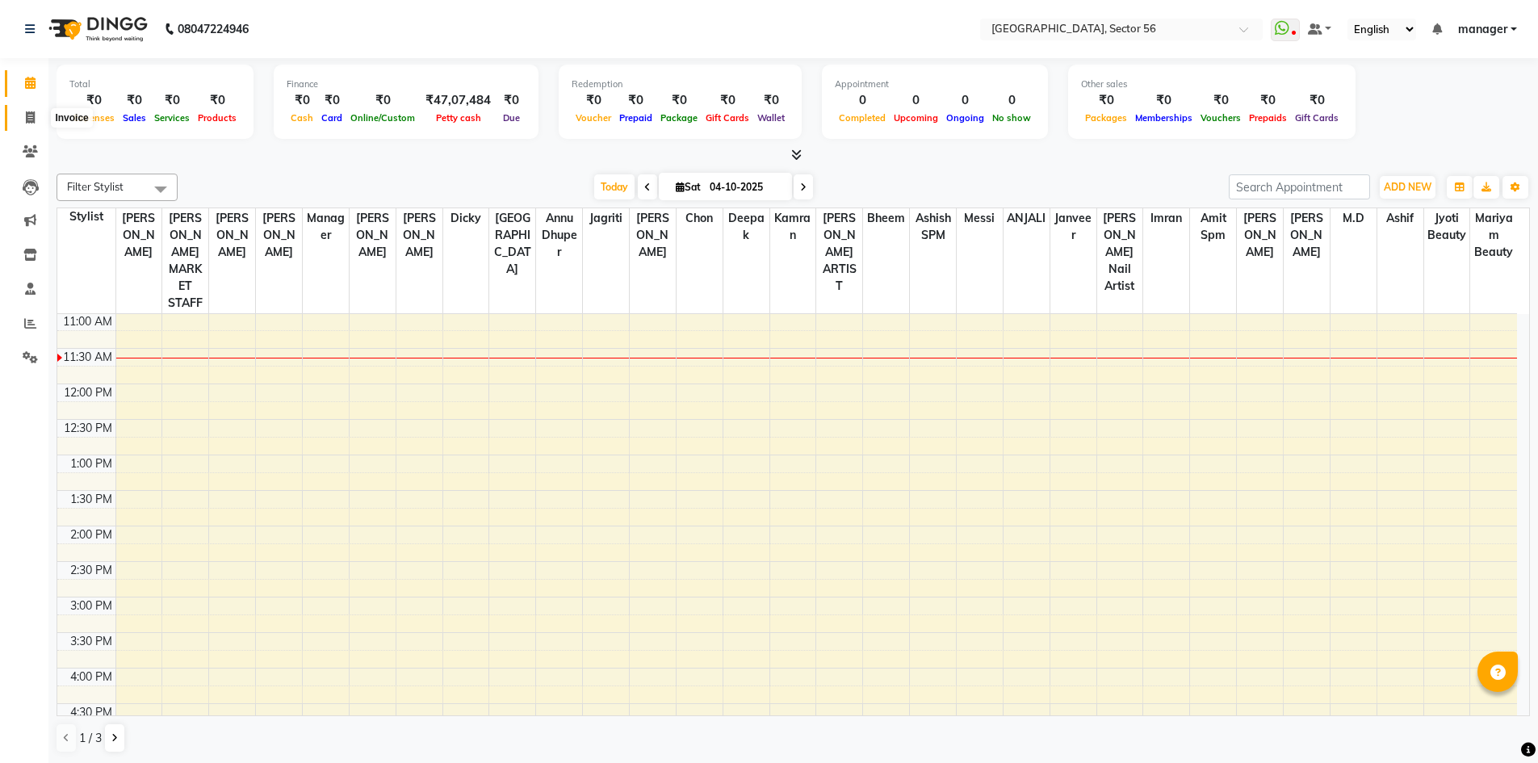
click at [32, 120] on icon at bounding box center [30, 117] width 9 height 12
select select "service"
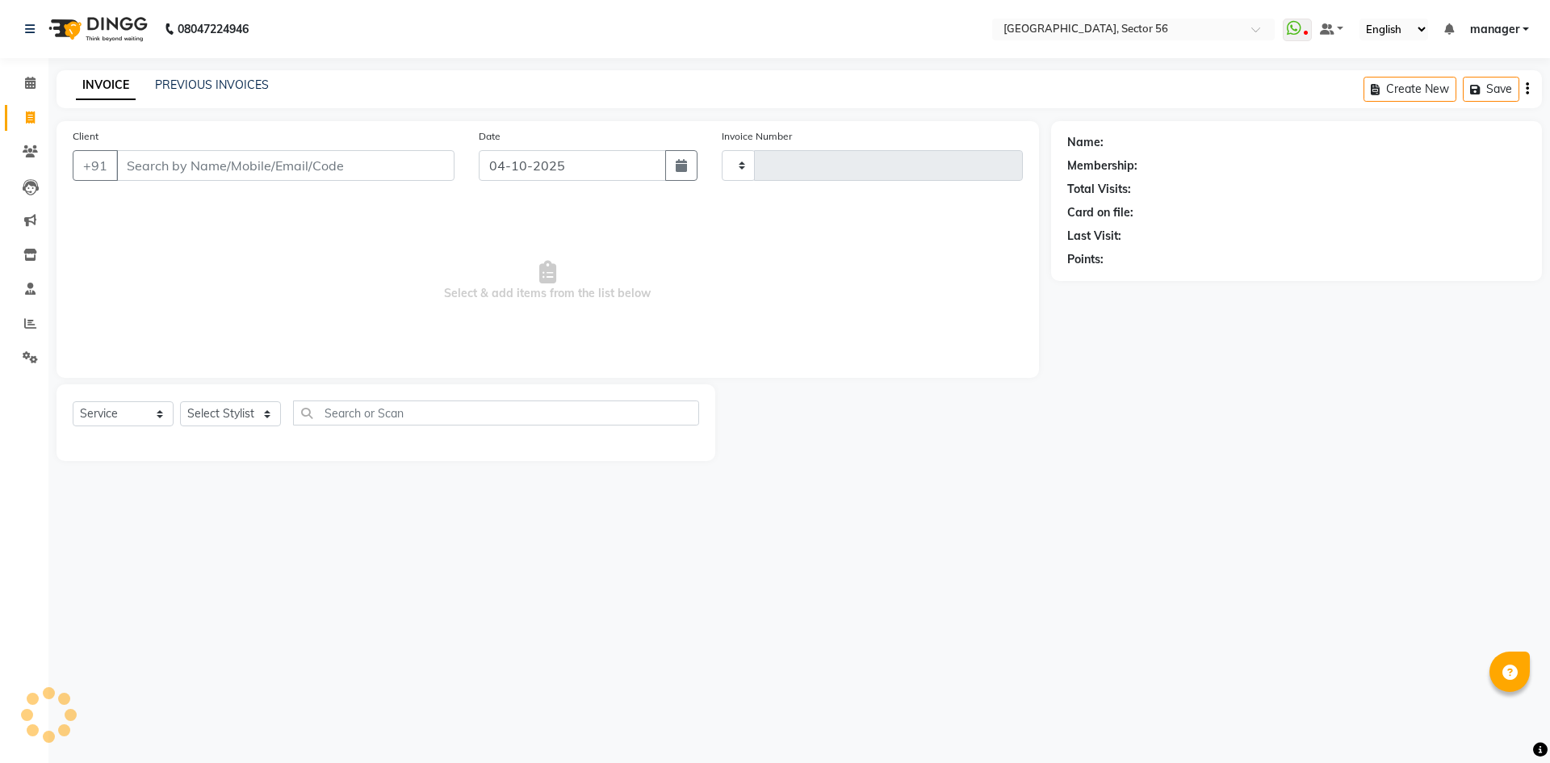
type input "7212"
select select "5557"
click at [205, 165] on input "Client" at bounding box center [285, 165] width 338 height 31
drag, startPoint x: 206, startPoint y: 150, endPoint x: 197, endPoint y: 182, distance: 33.5
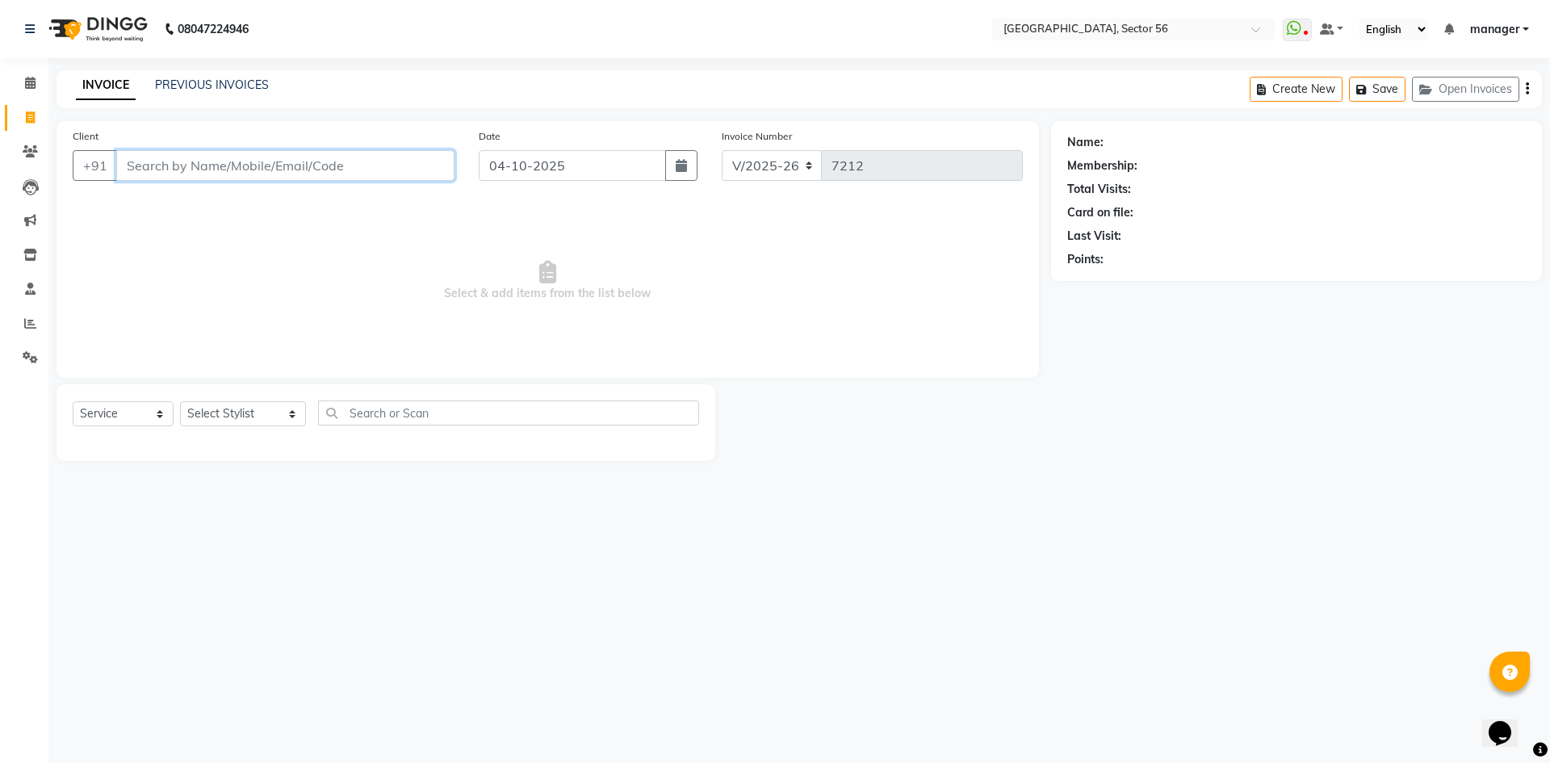
click at [206, 150] on input "Client" at bounding box center [285, 165] width 338 height 31
click at [218, 406] on select "Select Stylist ABHISHEKH THAPA abhishek thapa AKRAM KHAN MARKET STAFF amit amit…" at bounding box center [243, 413] width 126 height 25
select select "43515"
click at [180, 401] on select "Select Stylist ABHISHEKH THAPA abhishek thapa AKRAM KHAN MARKET STAFF amit amit…" at bounding box center [243, 413] width 126 height 25
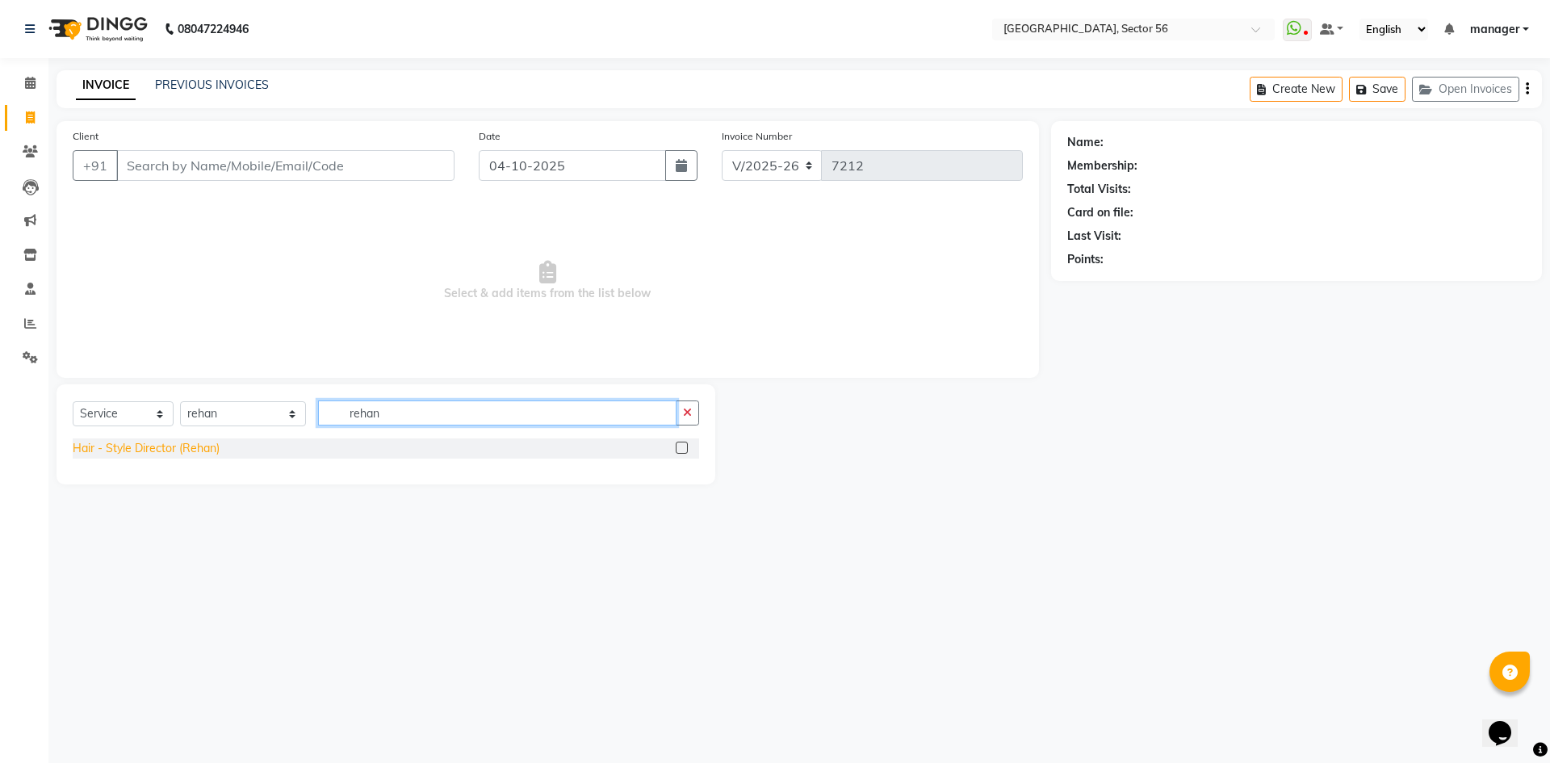
type input "rehan"
click at [161, 446] on div "Hair - Style Director (Rehan)" at bounding box center [146, 448] width 147 height 17
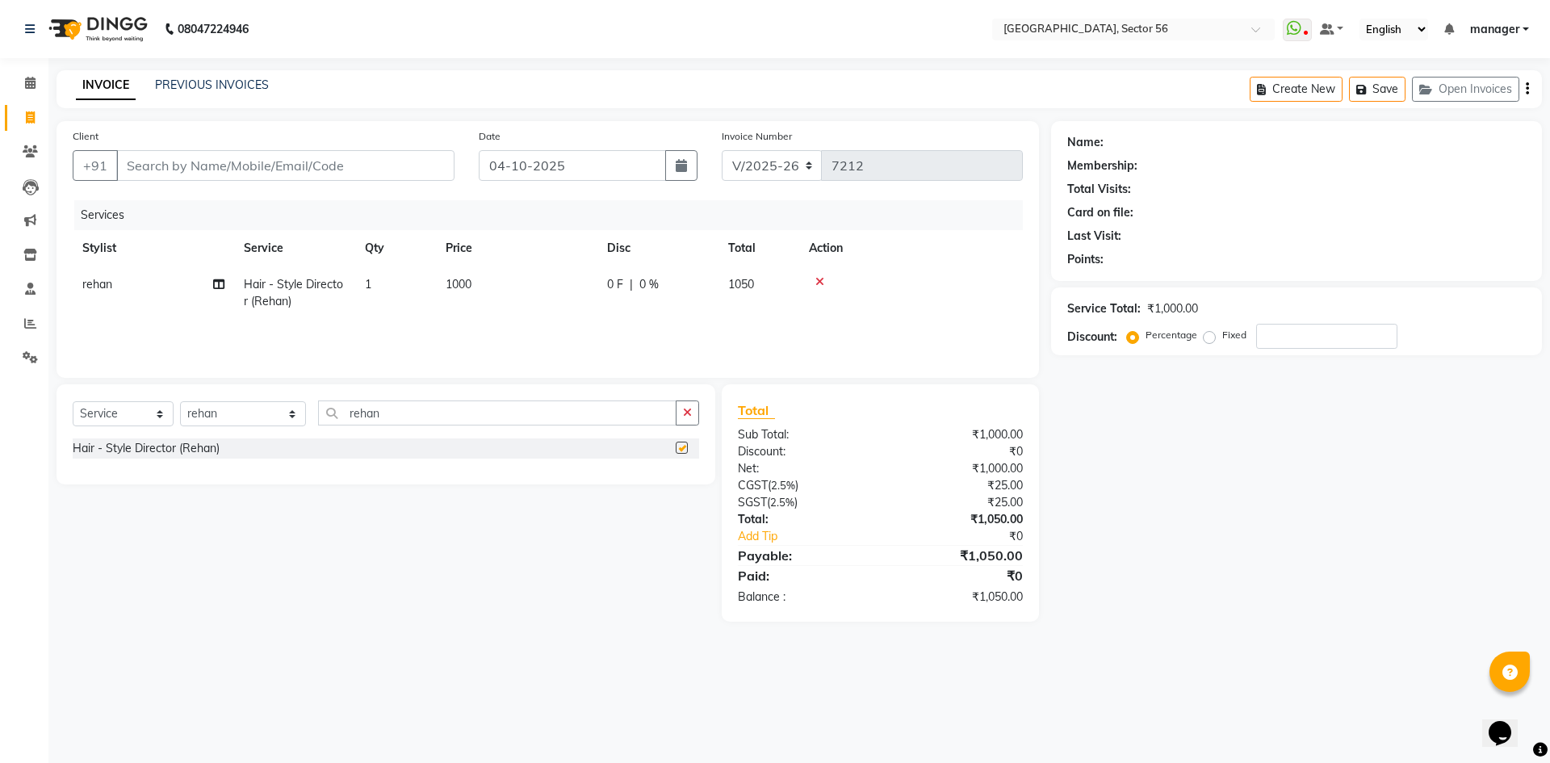
checkbox input "false"
click at [243, 173] on input "Client" at bounding box center [285, 165] width 338 height 31
click at [341, 163] on input "Client" at bounding box center [285, 165] width 338 height 31
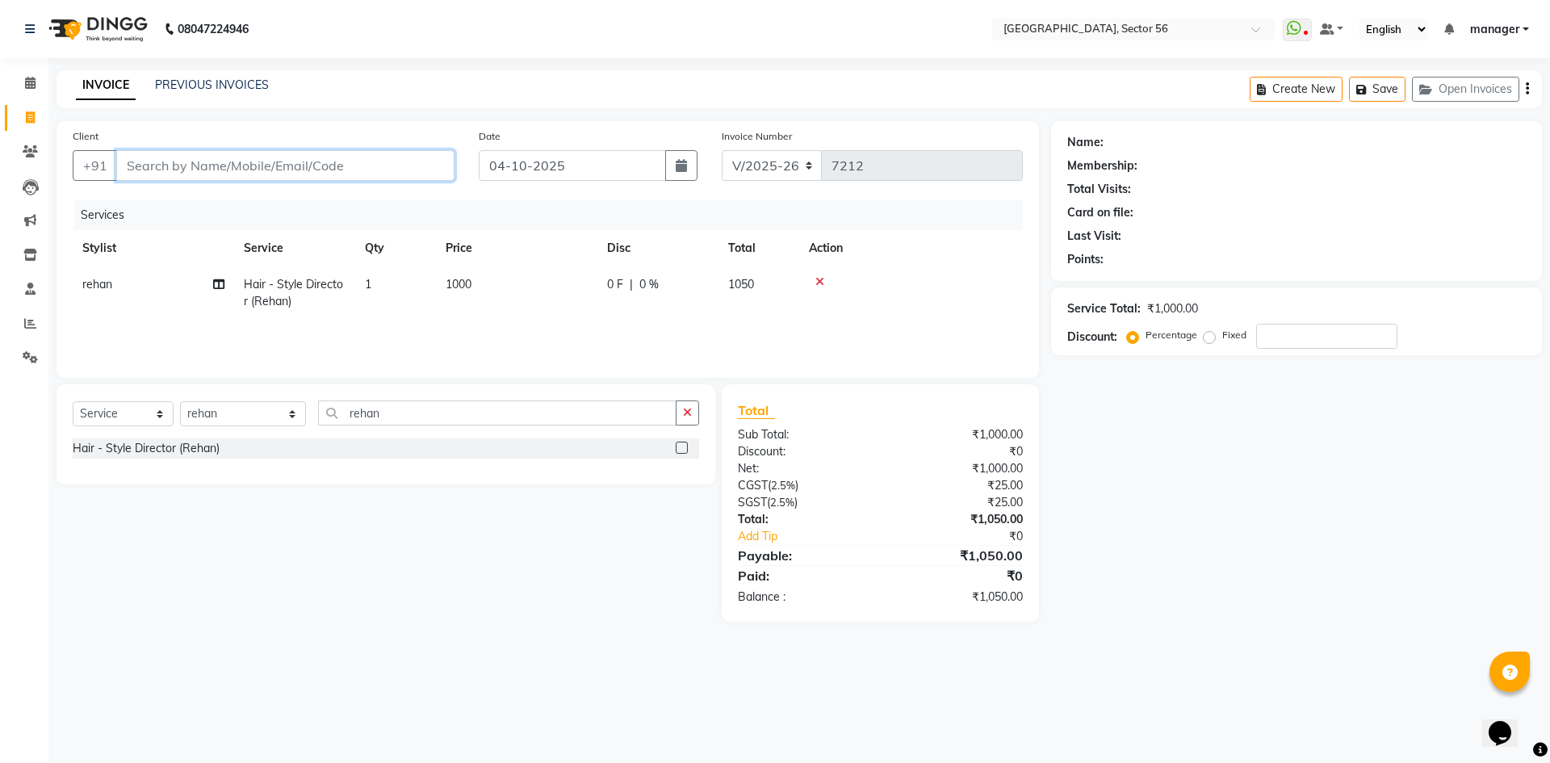
click at [293, 161] on input "Client" at bounding box center [285, 165] width 338 height 31
type input "r"
type input "0"
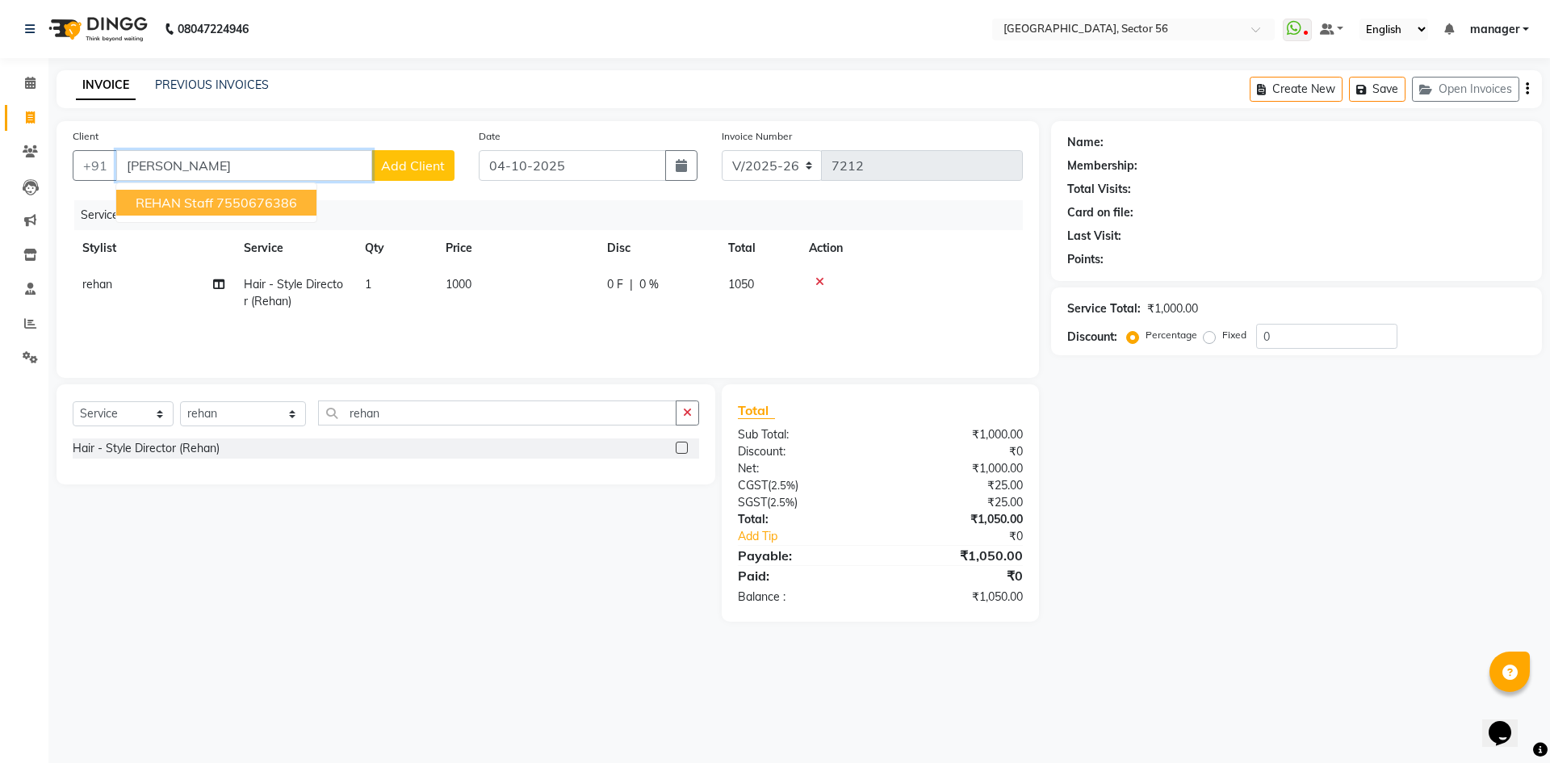
click at [161, 203] on span "REHAN staff" at bounding box center [175, 203] width 78 height 16
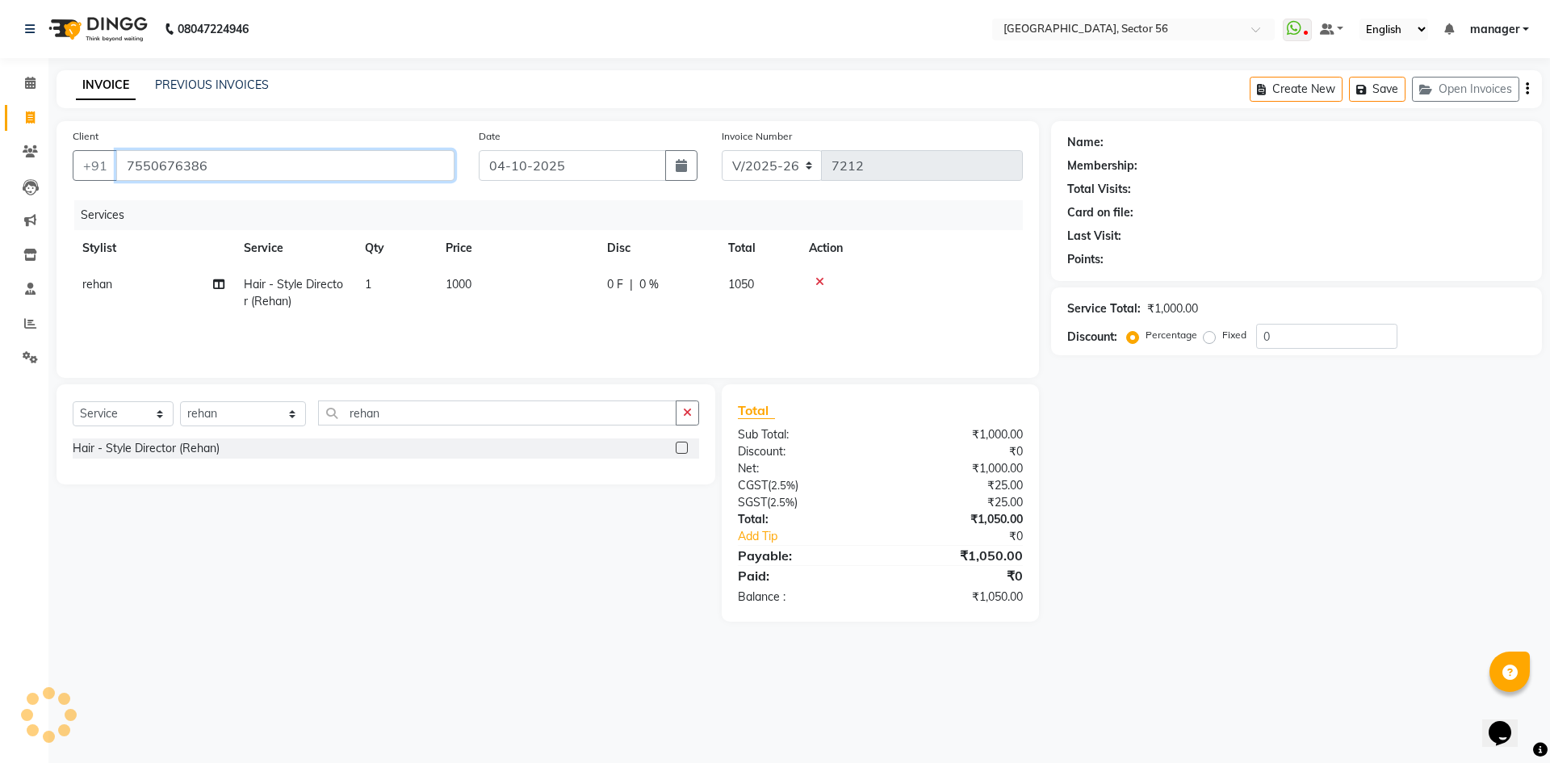
type input "7550676386"
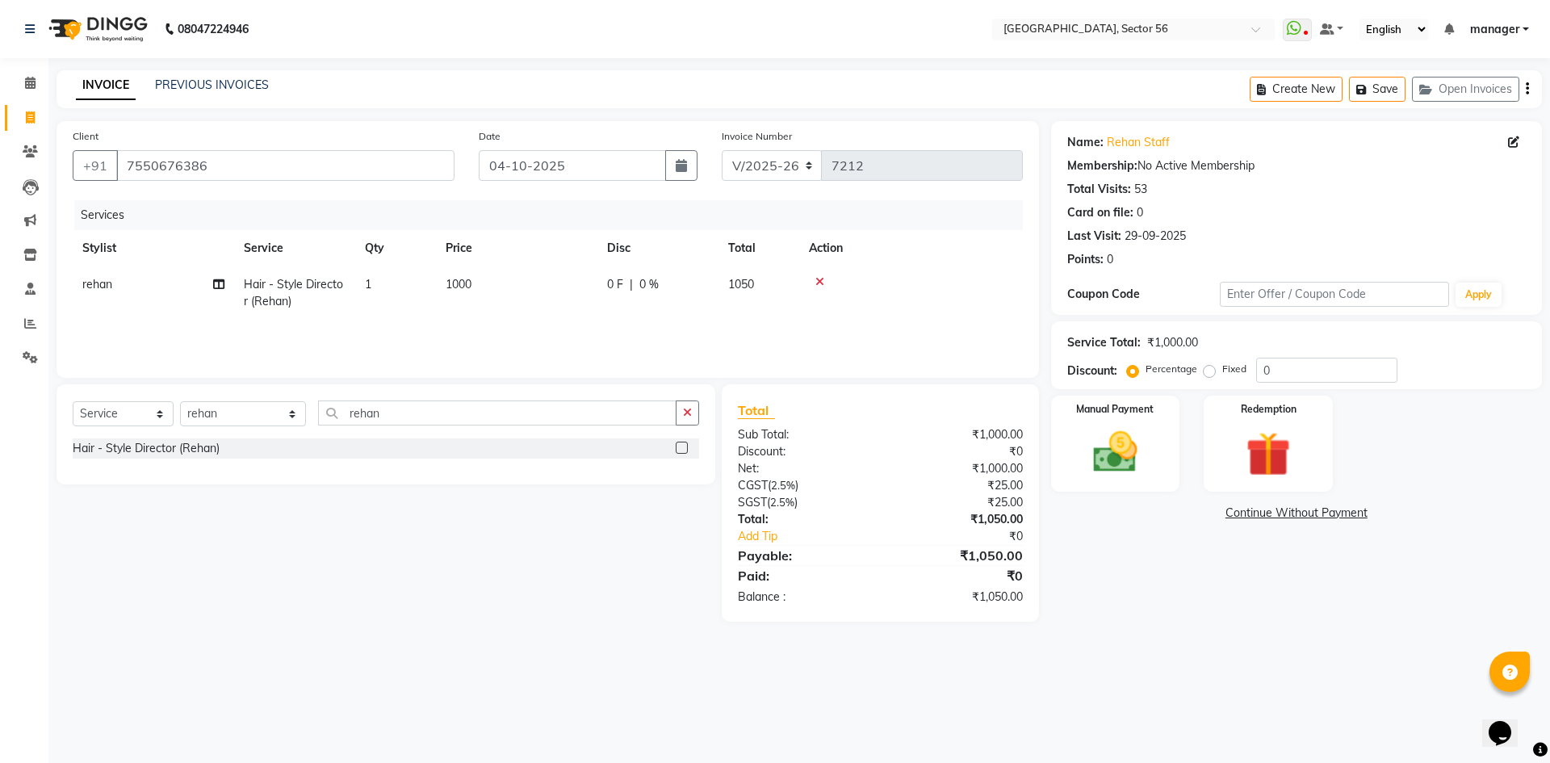
click at [461, 274] on td "1000" at bounding box center [516, 292] width 161 height 53
select select "43515"
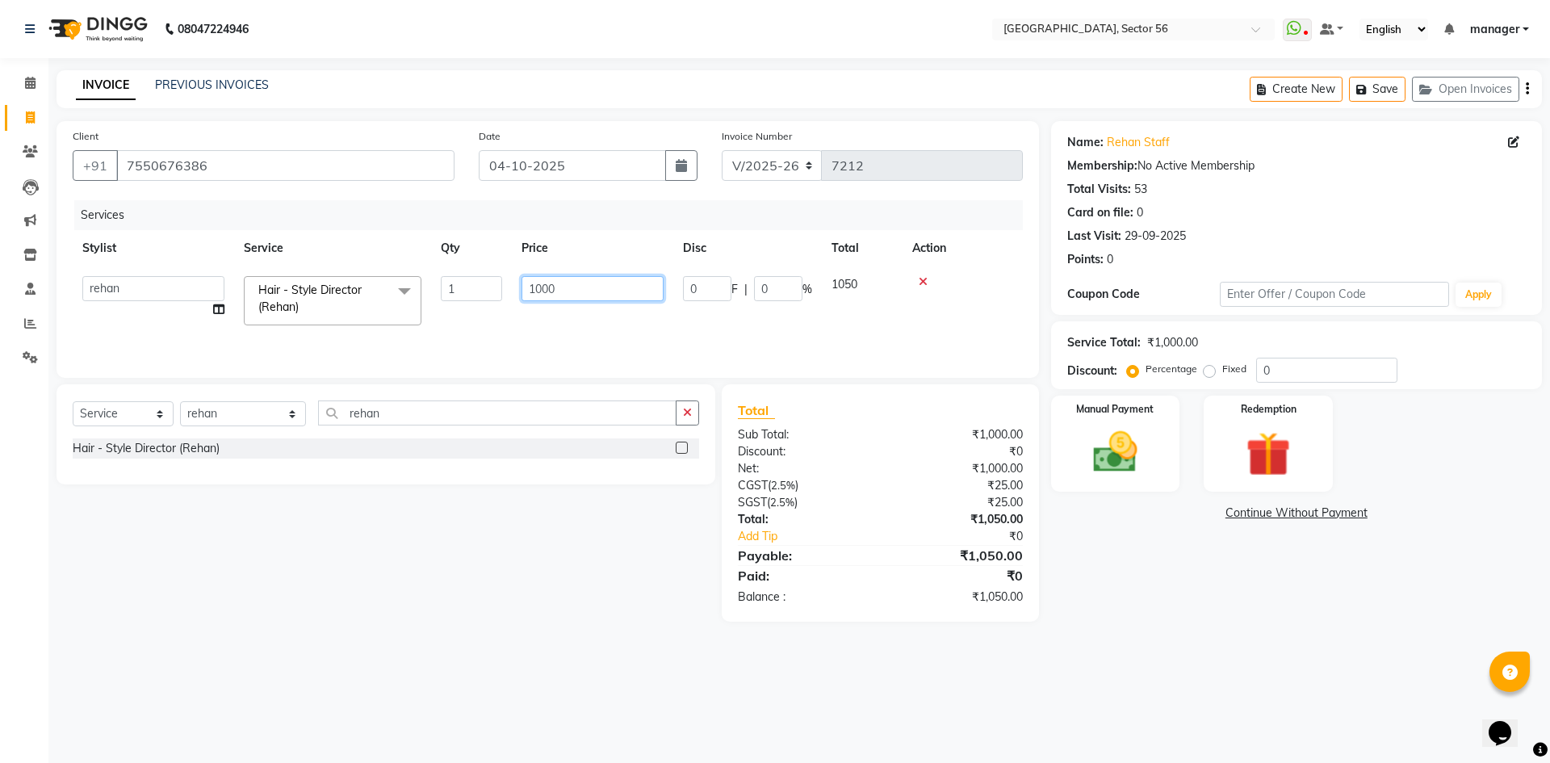
drag, startPoint x: 570, startPoint y: 287, endPoint x: 464, endPoint y: 291, distance: 105.9
click at [464, 291] on tr "ABHISHEKH THAPA abhishek thapa AKRAM KHAN MARKET STAFF amit amit spm Anamika Be…" at bounding box center [548, 300] width 950 height 69
type input "1180"
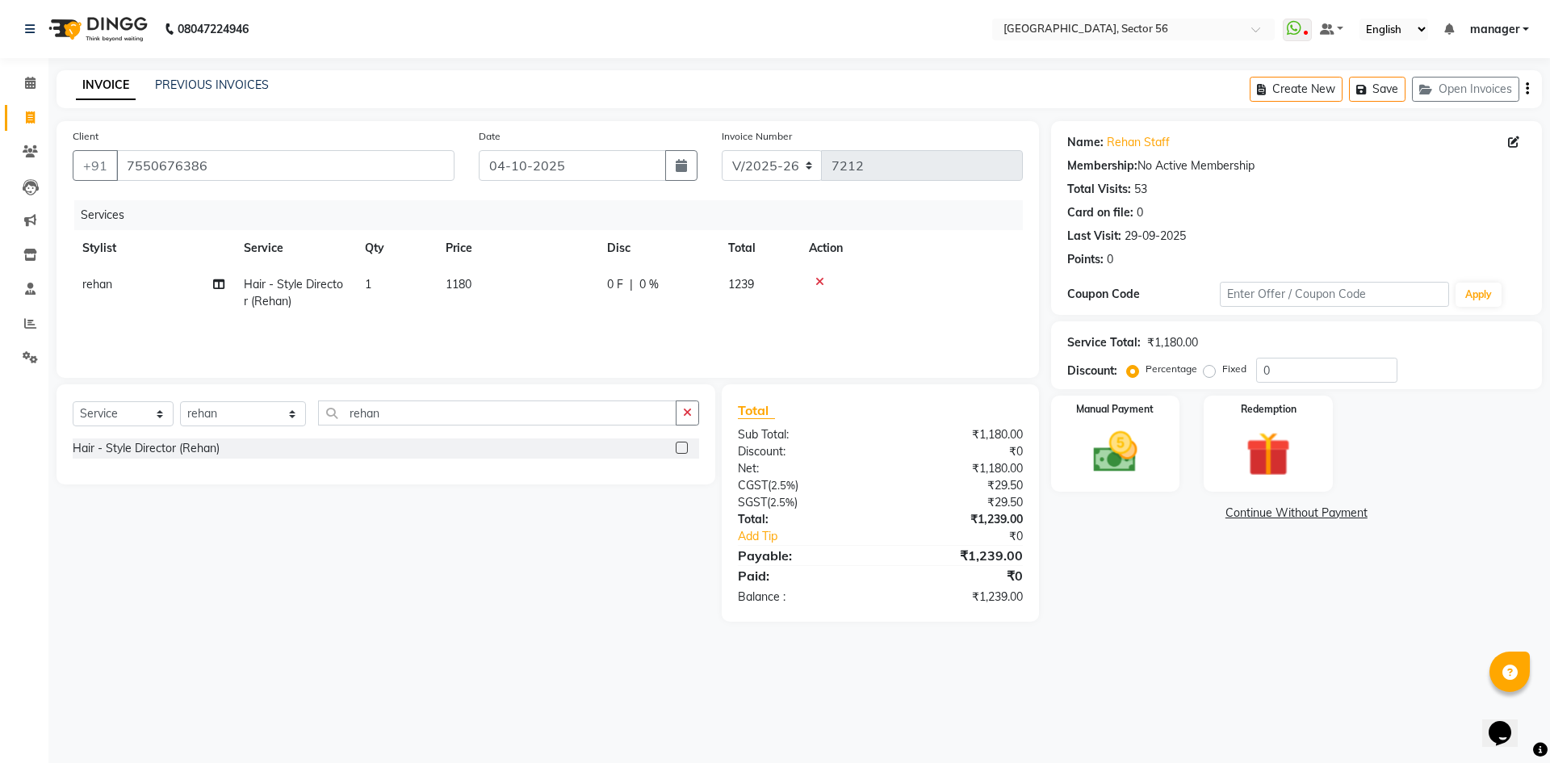
click at [0, 489] on div "Calendar Invoice Clients Leads Marketing Inventory Staff Reports Settings Compl…" at bounding box center [109, 392] width 218 height 693
drag, startPoint x: 1296, startPoint y: 379, endPoint x: 1207, endPoint y: 384, distance: 89.0
click at [1207, 384] on div "Service Total: ₹1,180.00 Discount: Percentage Fixed 0" at bounding box center [1296, 355] width 491 height 68
type input "4.76"
click at [0, 582] on div "Calendar Invoice Clients Leads Marketing Inventory Staff Reports Settings Compl…" at bounding box center [109, 392] width 218 height 693
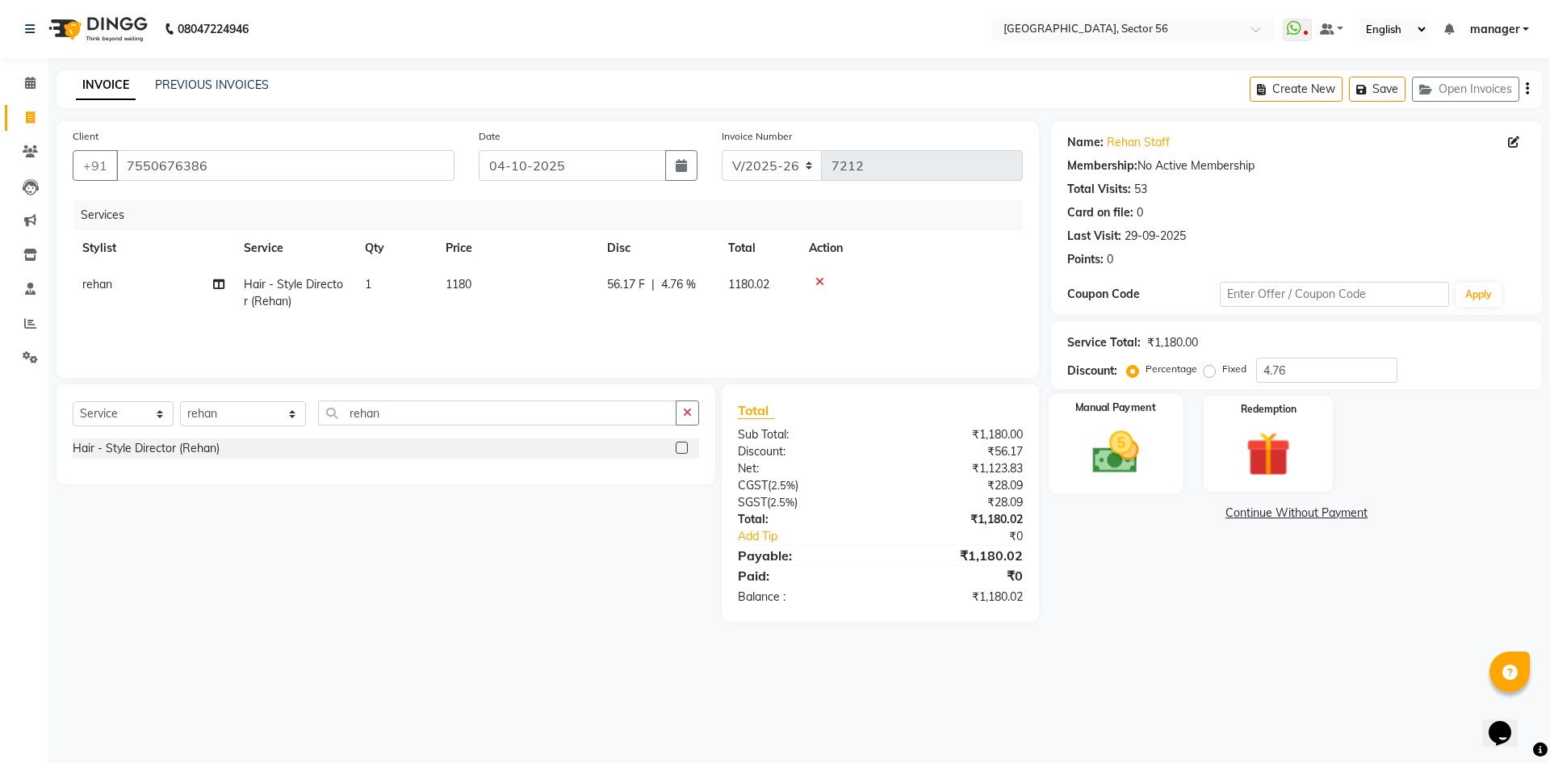
click at [1118, 447] on img at bounding box center [1115, 452] width 75 height 53
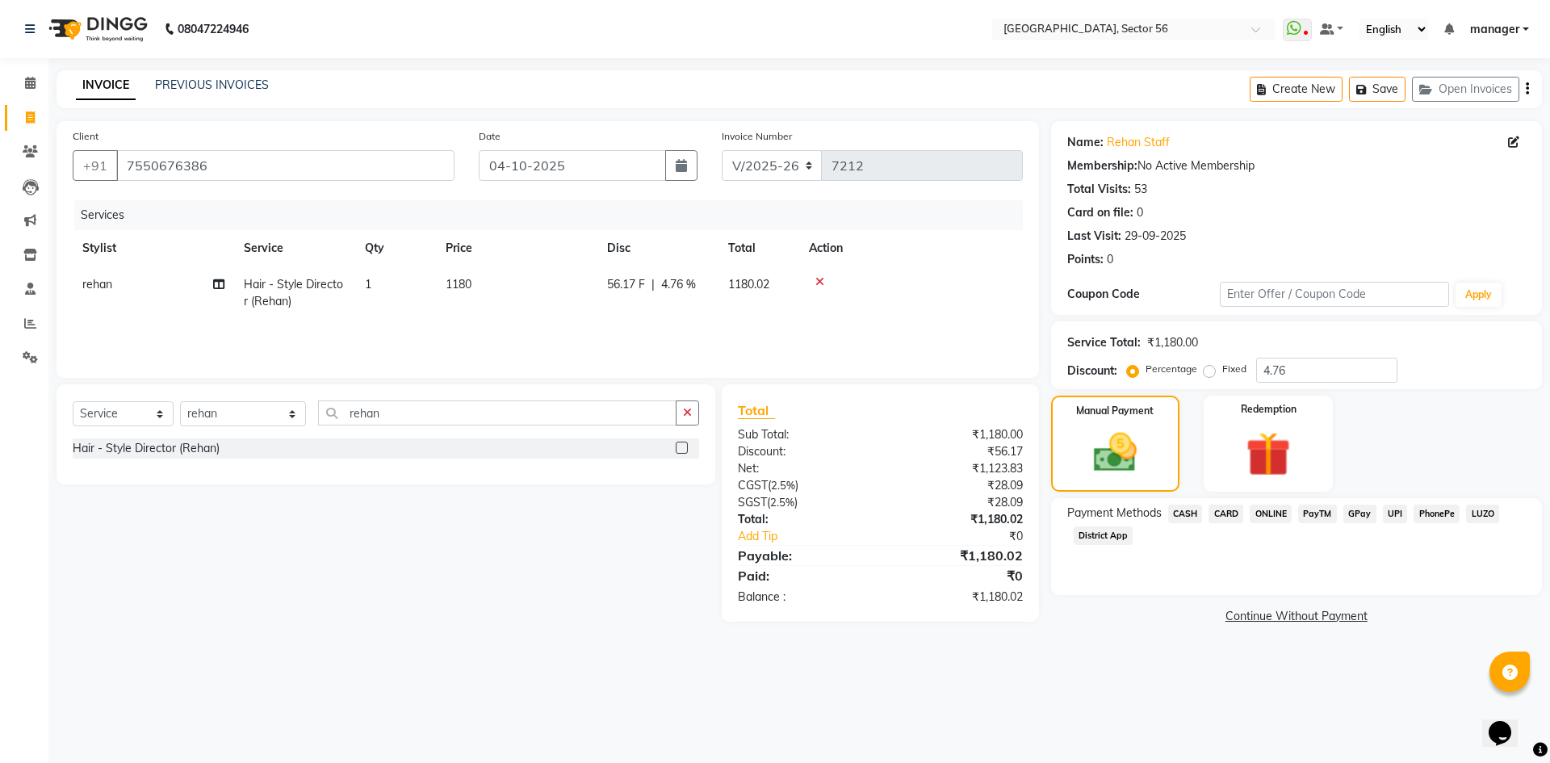
click at [1363, 514] on span "GPay" at bounding box center [1360, 514] width 33 height 19
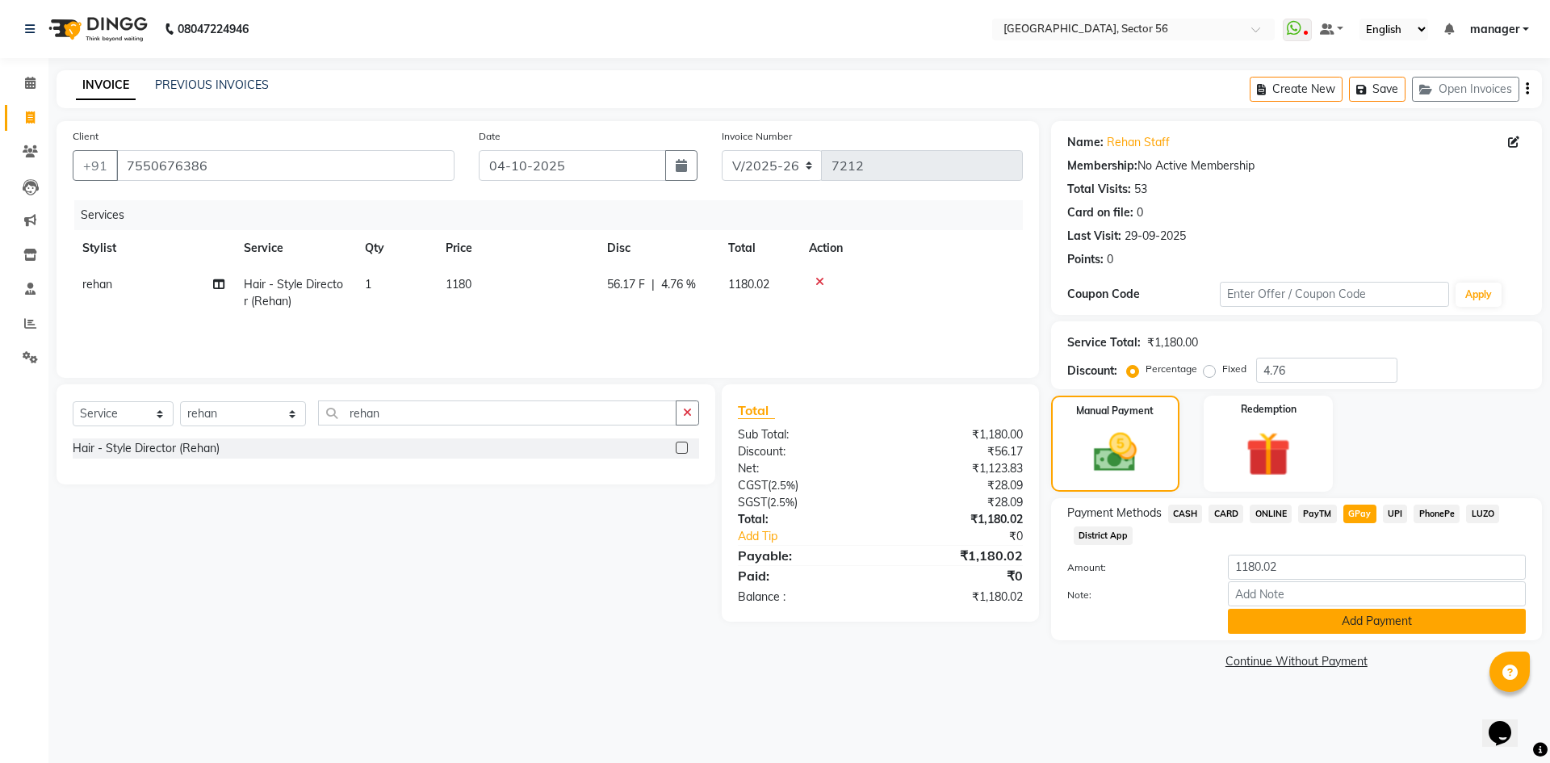
click at [1289, 623] on button "Add Payment" at bounding box center [1377, 621] width 298 height 25
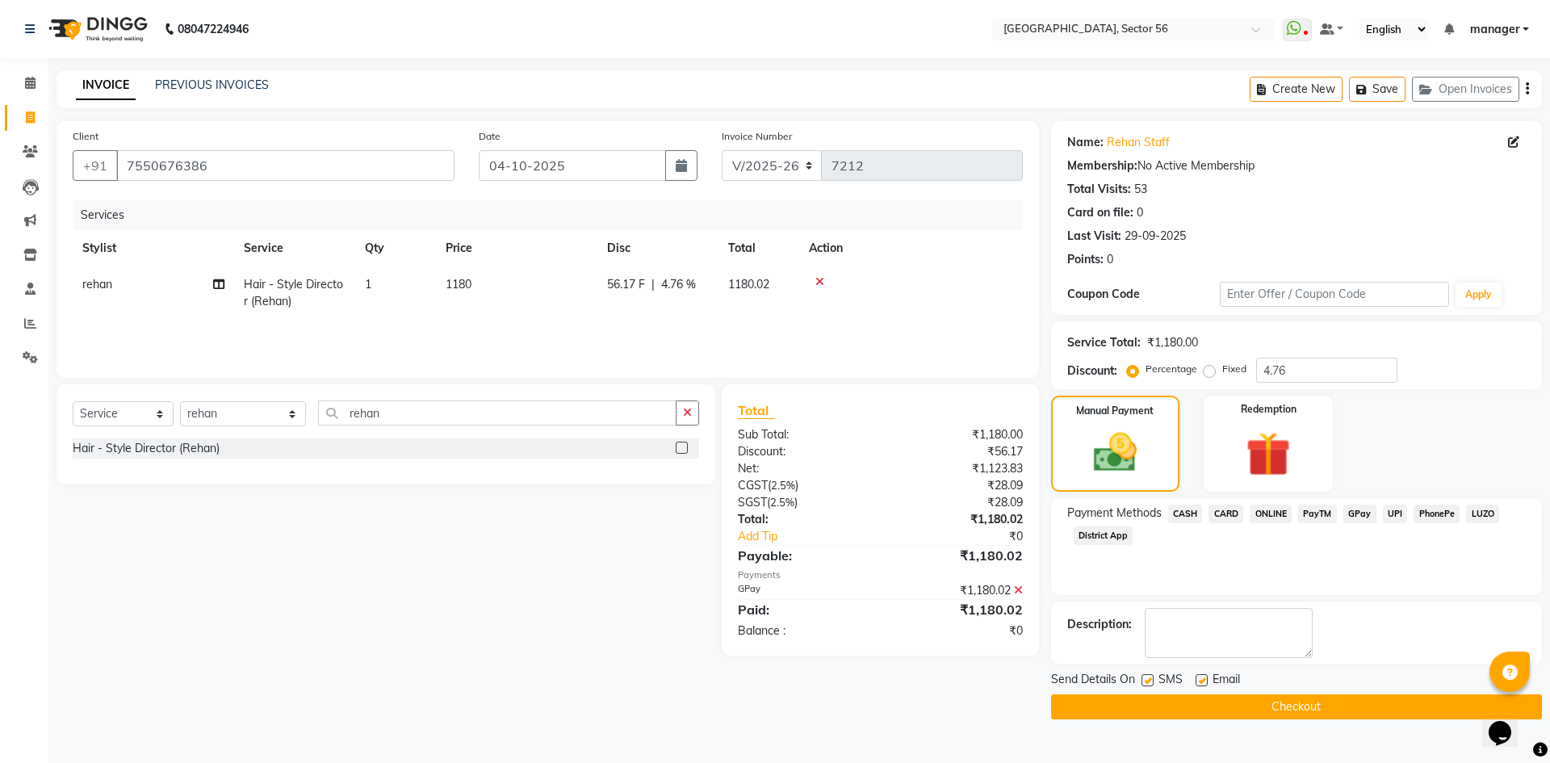
click at [1167, 709] on button "Checkout" at bounding box center [1296, 706] width 491 height 25
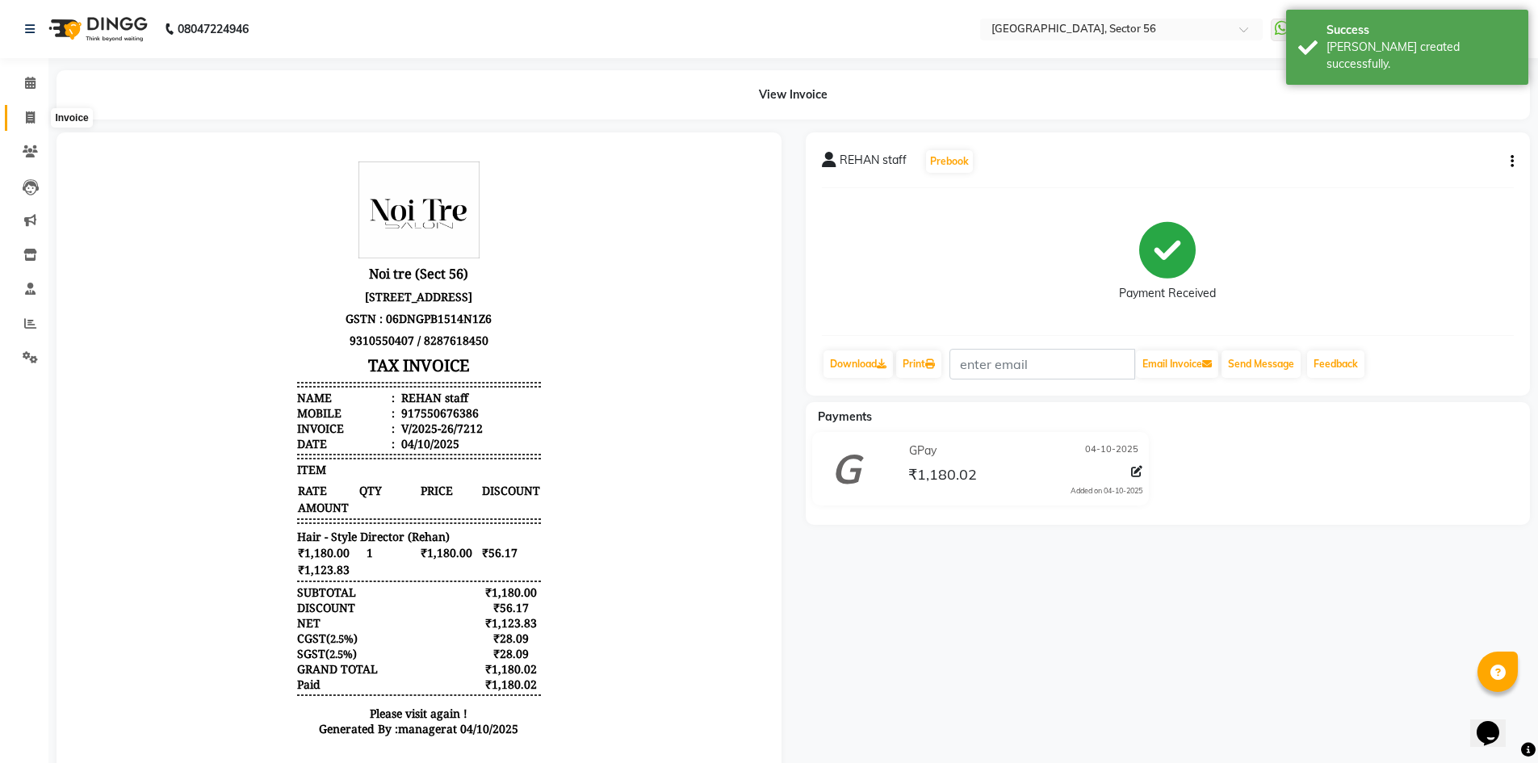
click at [24, 121] on span at bounding box center [30, 118] width 28 height 19
select select "service"
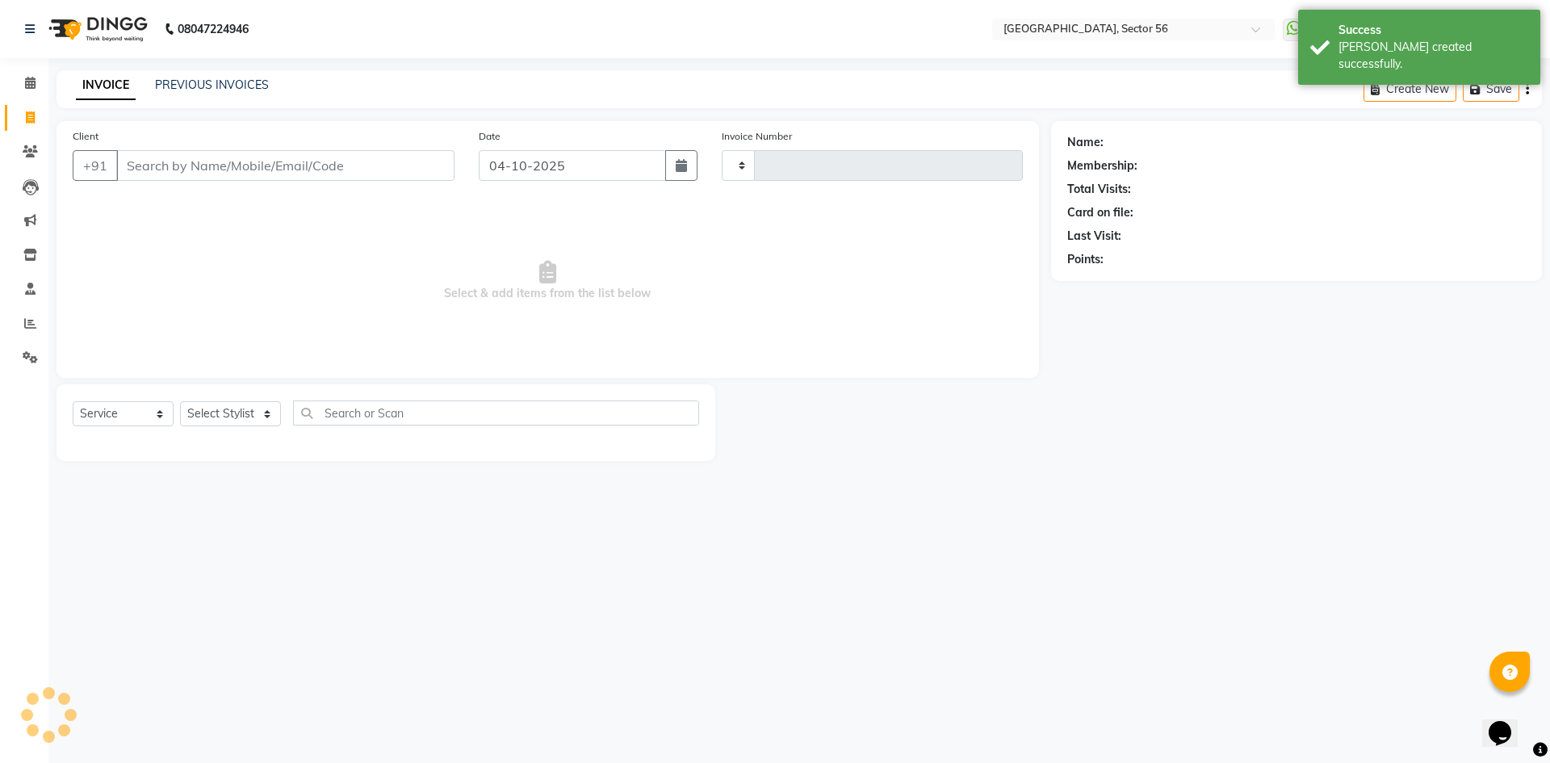
type input "7213"
select select "5557"
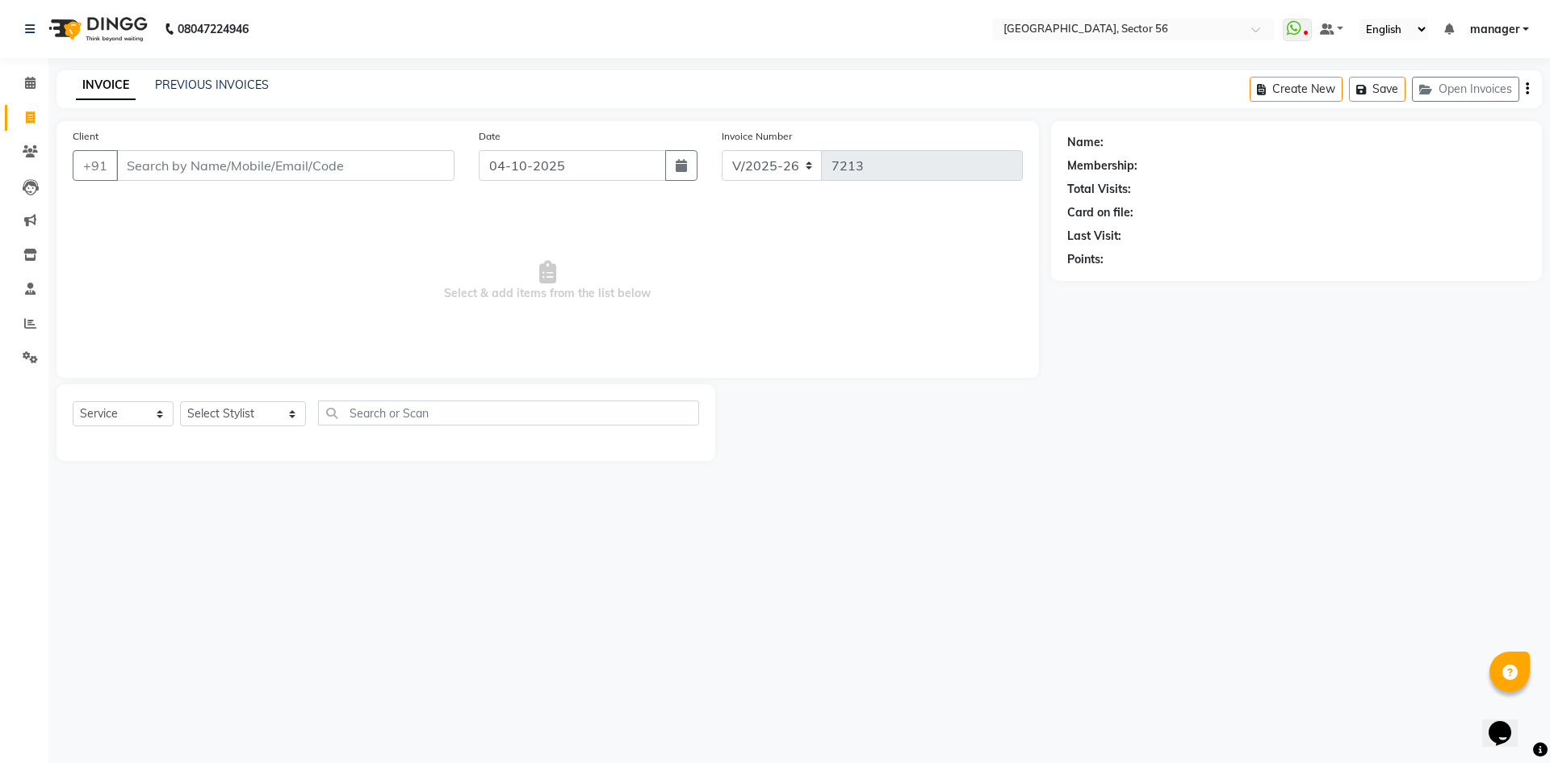
click at [178, 158] on input "Client" at bounding box center [285, 165] width 338 height 31
click at [278, 166] on input "Client" at bounding box center [285, 165] width 338 height 31
click at [268, 162] on input "Client" at bounding box center [285, 165] width 338 height 31
click at [175, 172] on input "Client" at bounding box center [285, 165] width 338 height 31
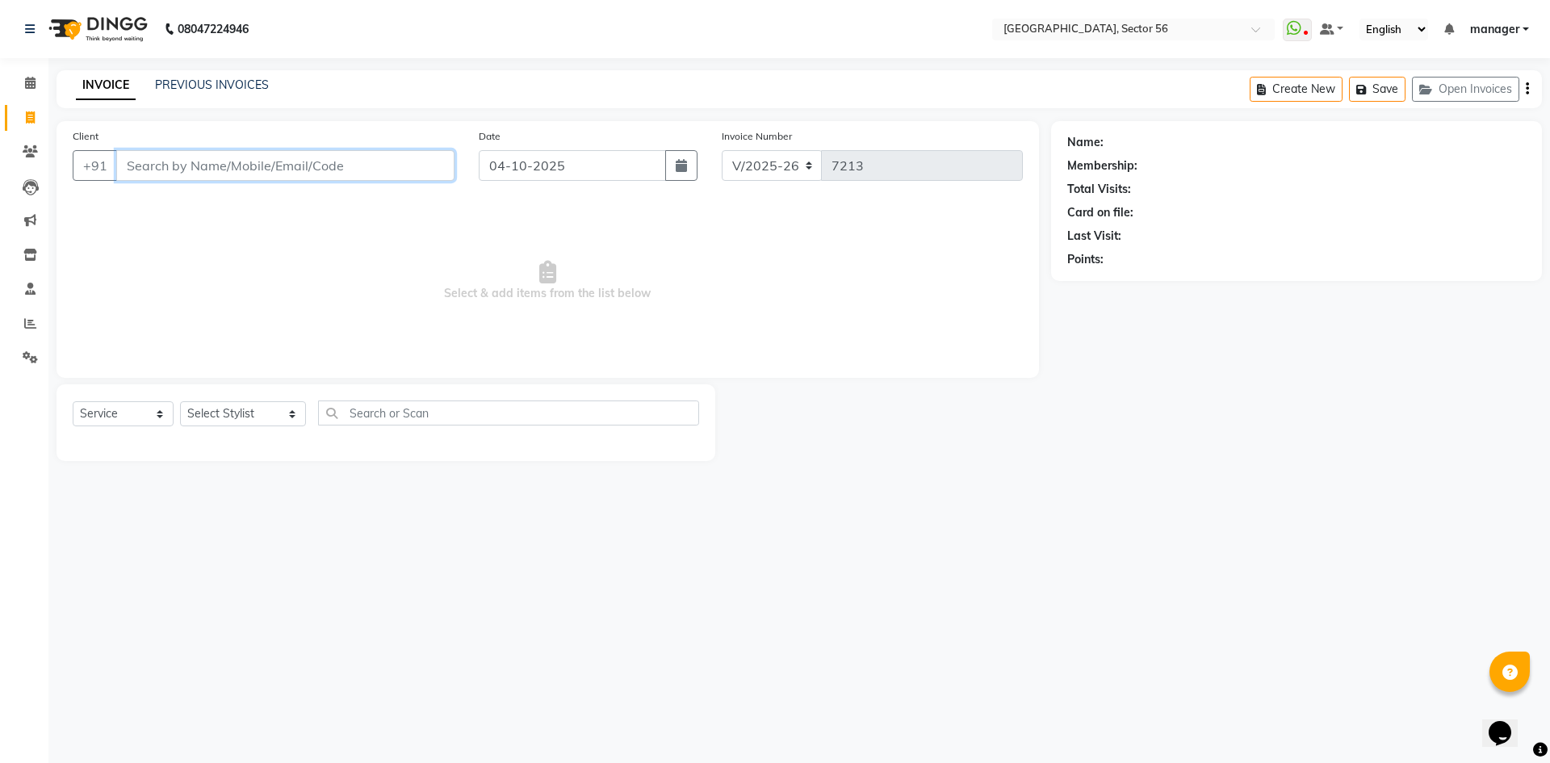
click at [327, 166] on input "Client" at bounding box center [285, 165] width 338 height 31
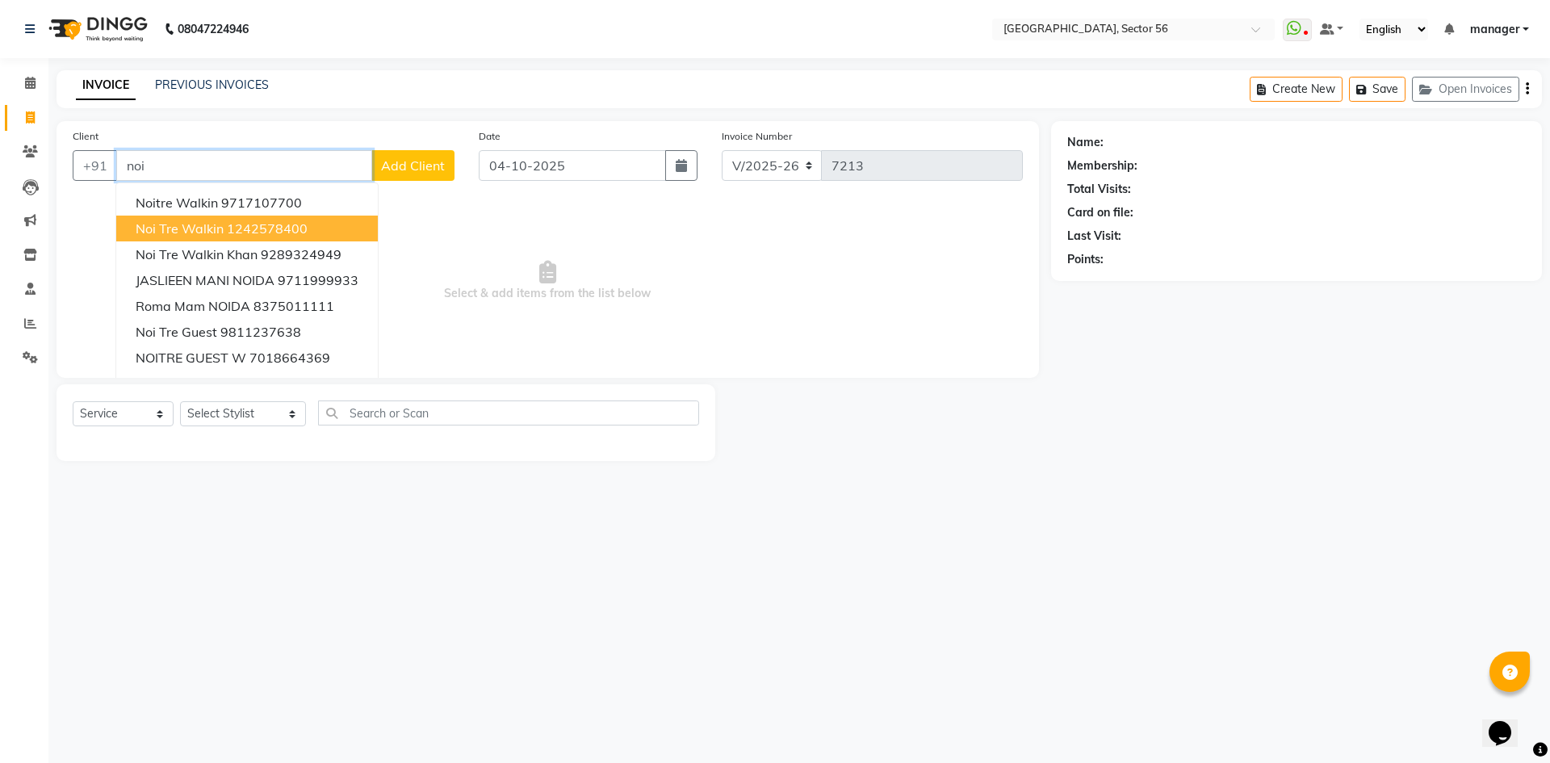
click at [206, 224] on span "Noi Tre Walkin" at bounding box center [180, 228] width 88 height 16
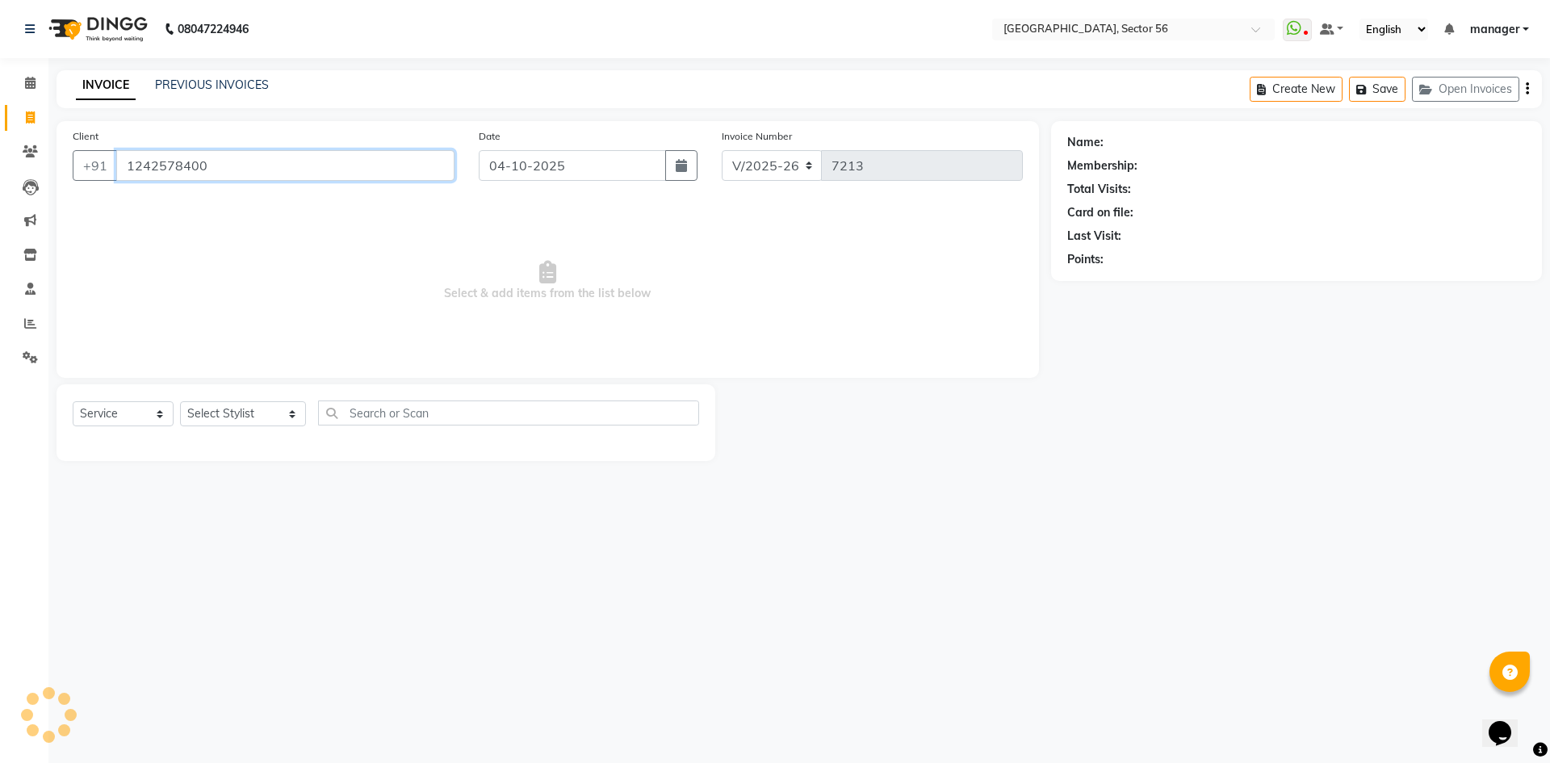
type input "1242578400"
click at [229, 413] on select "Select Stylist [PERSON_NAME] [PERSON_NAME] [PERSON_NAME] MARKET STAFF amit amit…" at bounding box center [243, 413] width 126 height 25
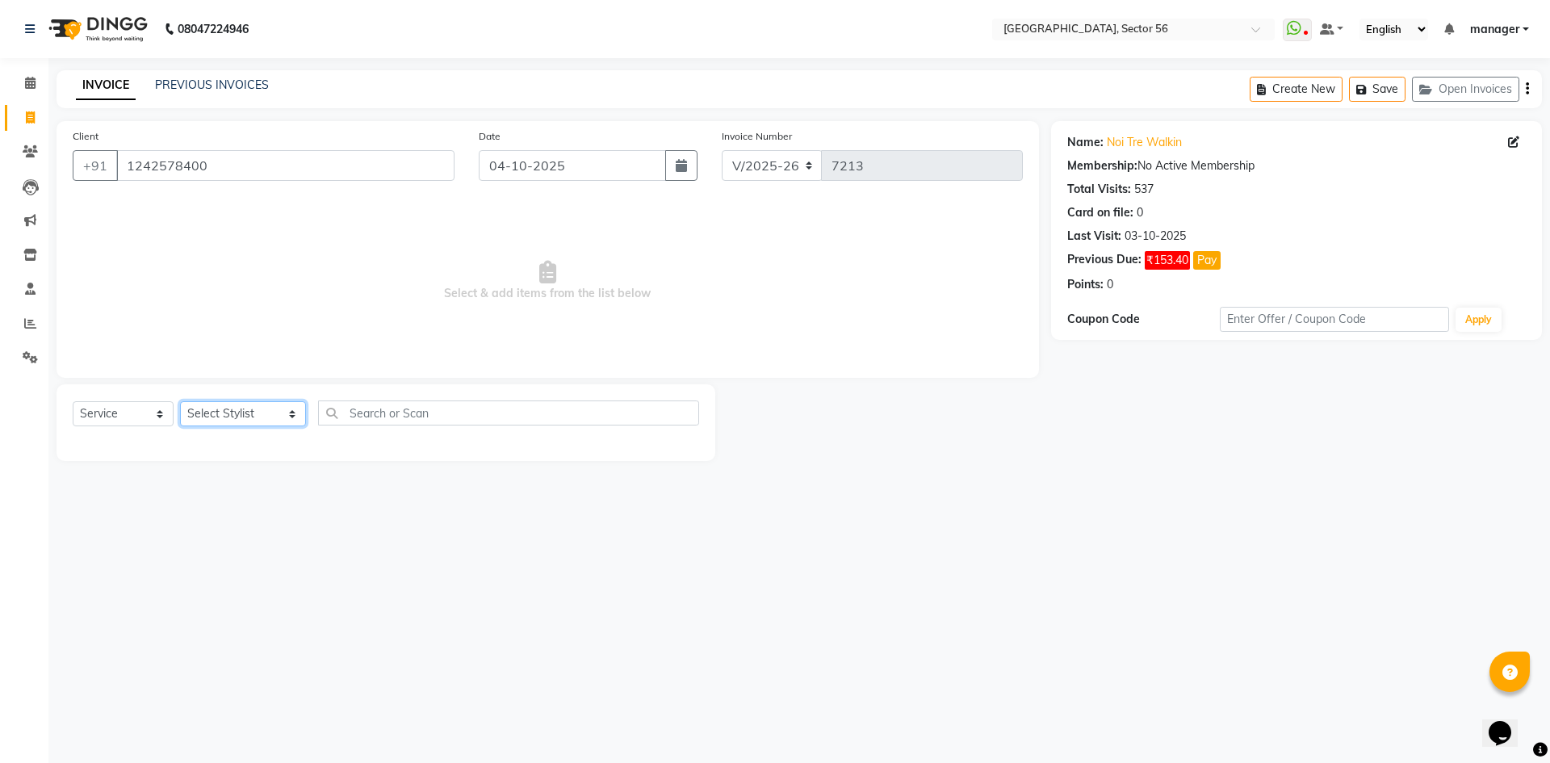
select select "43512"
click at [180, 401] on select "Select Stylist [PERSON_NAME] [PERSON_NAME] [PERSON_NAME] MARKET STAFF amit amit…" at bounding box center [243, 413] width 126 height 25
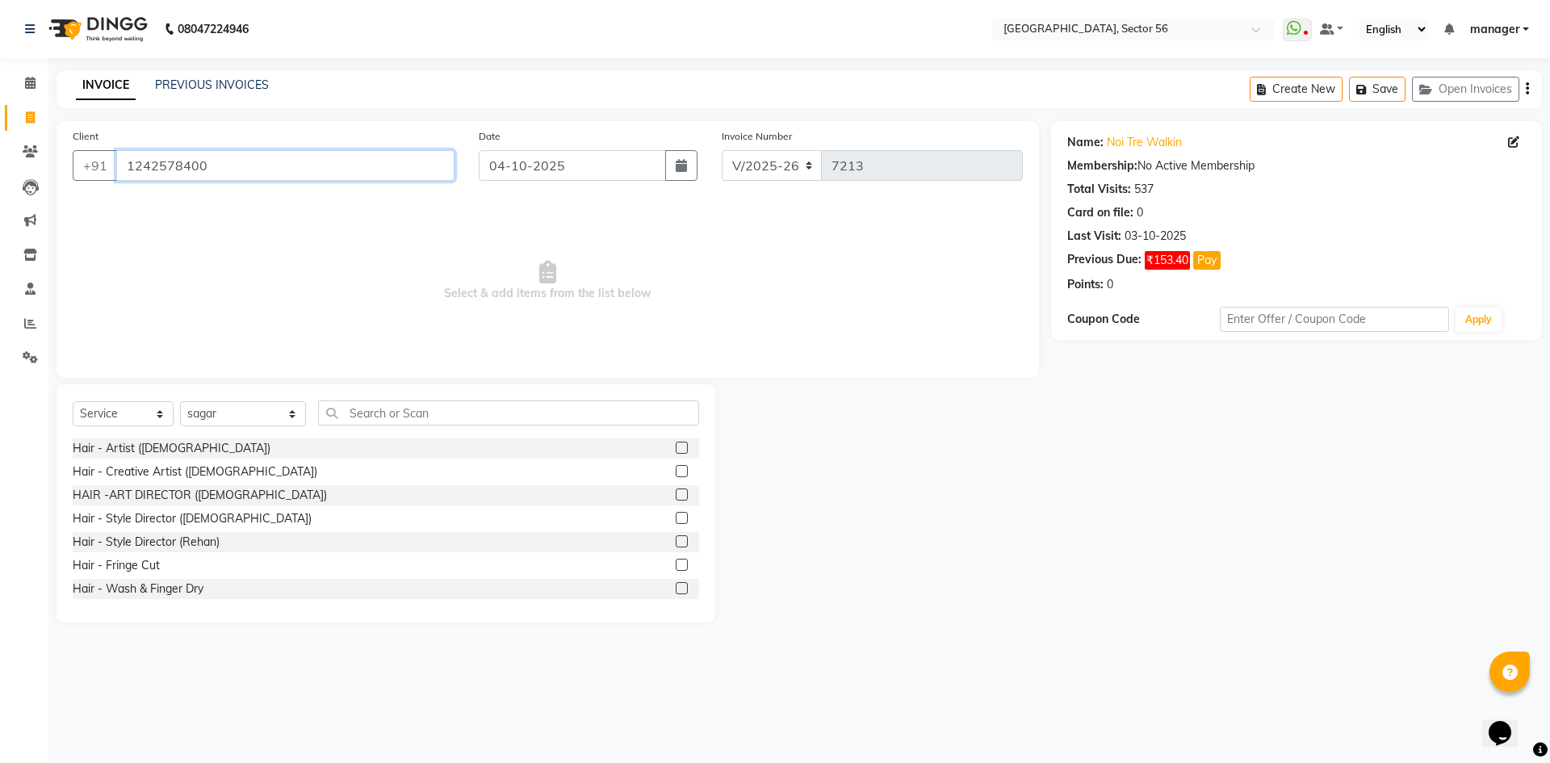
drag, startPoint x: 109, startPoint y: 179, endPoint x: 0, endPoint y: 187, distance: 109.3
click at [0, 187] on app-home "08047224946 Select Location × Noi Tre Salon, Sector 56 WhatsApp Status ✕ Status…" at bounding box center [775, 323] width 1550 height 647
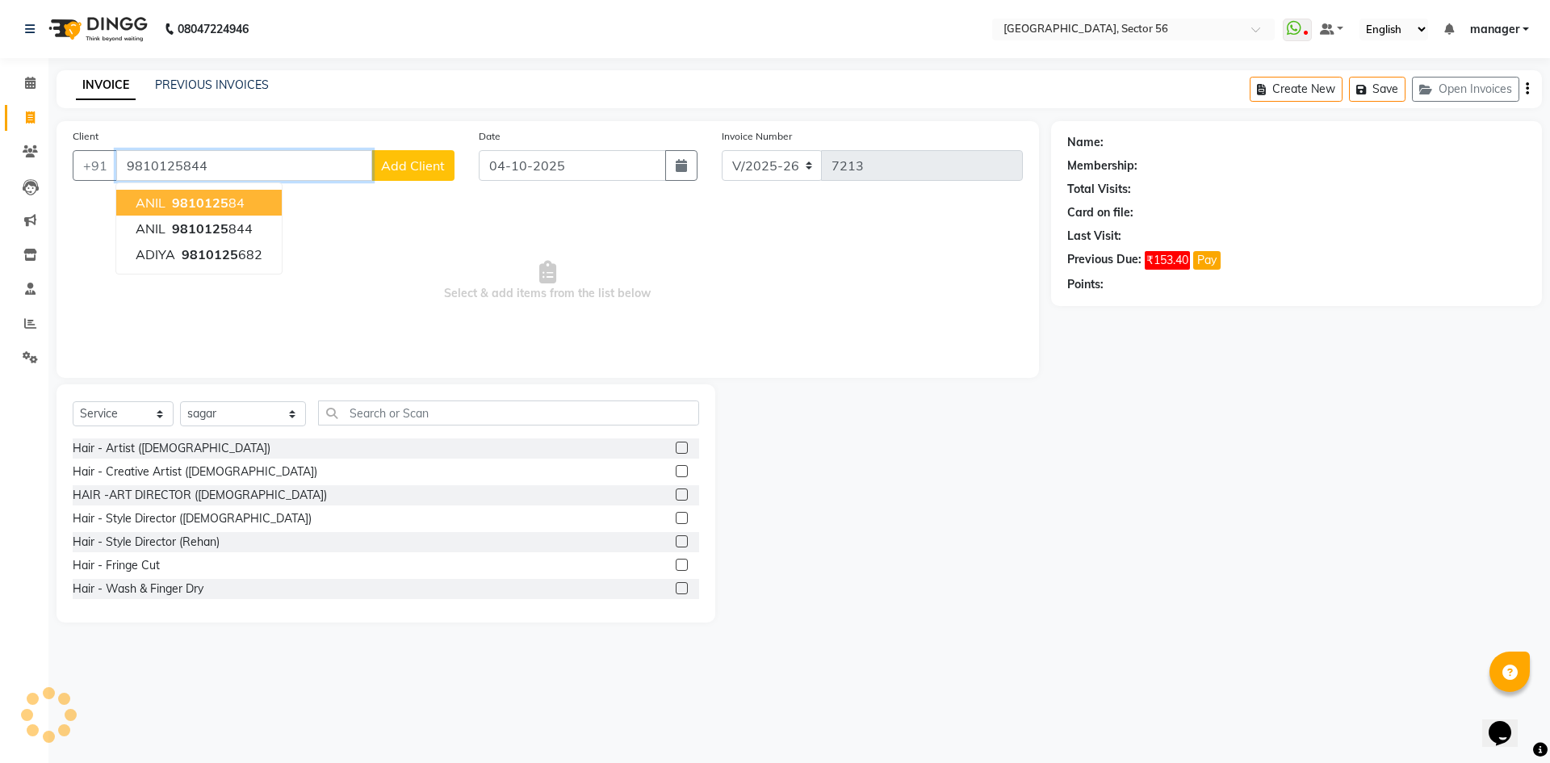
type input "9810125844"
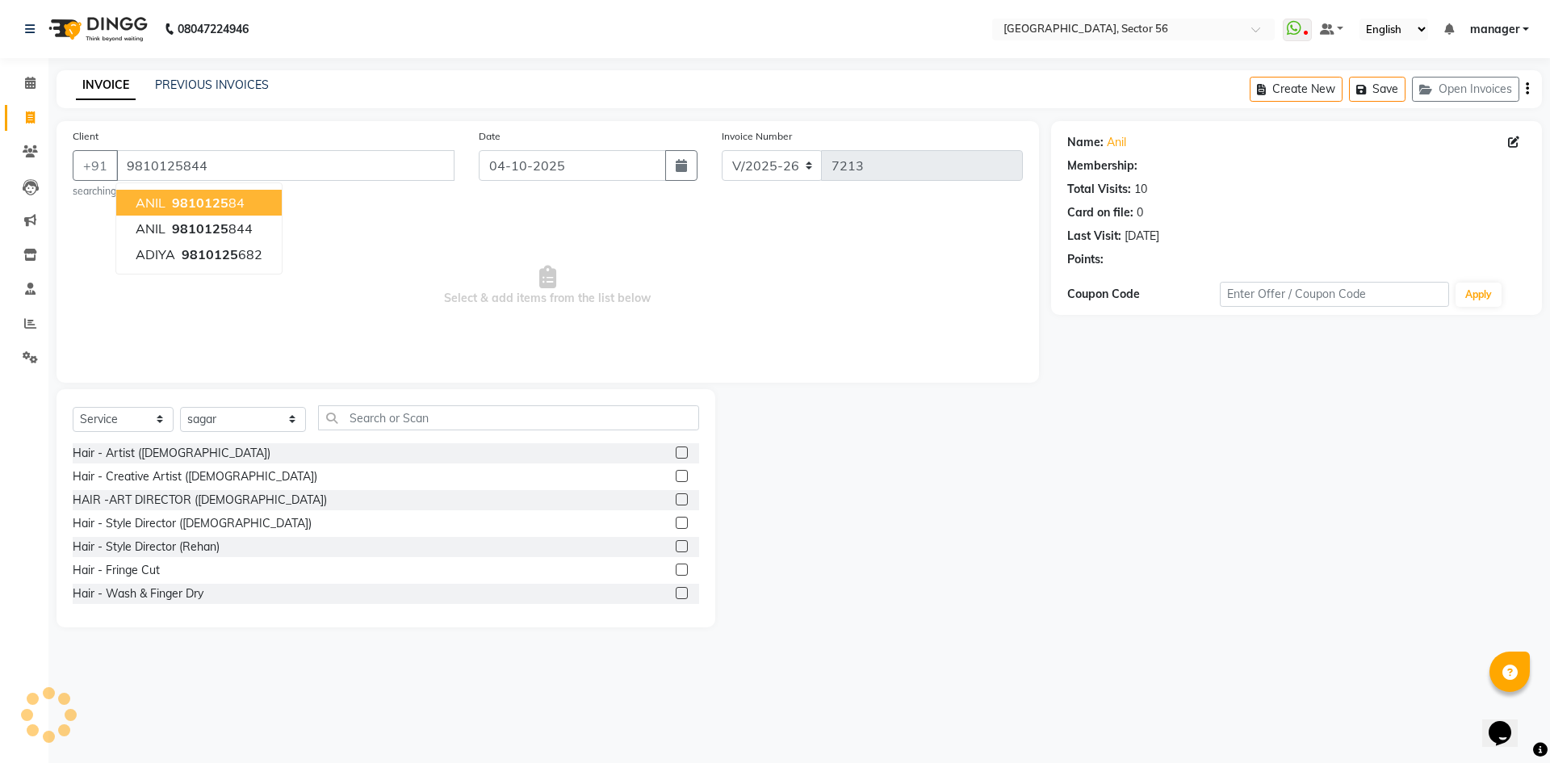
click at [1190, 468] on div "Name: Anil Membership: Total Visits: 10 Card on file: 0 Last Visit: 06-09-2025 …" at bounding box center [1302, 374] width 503 height 506
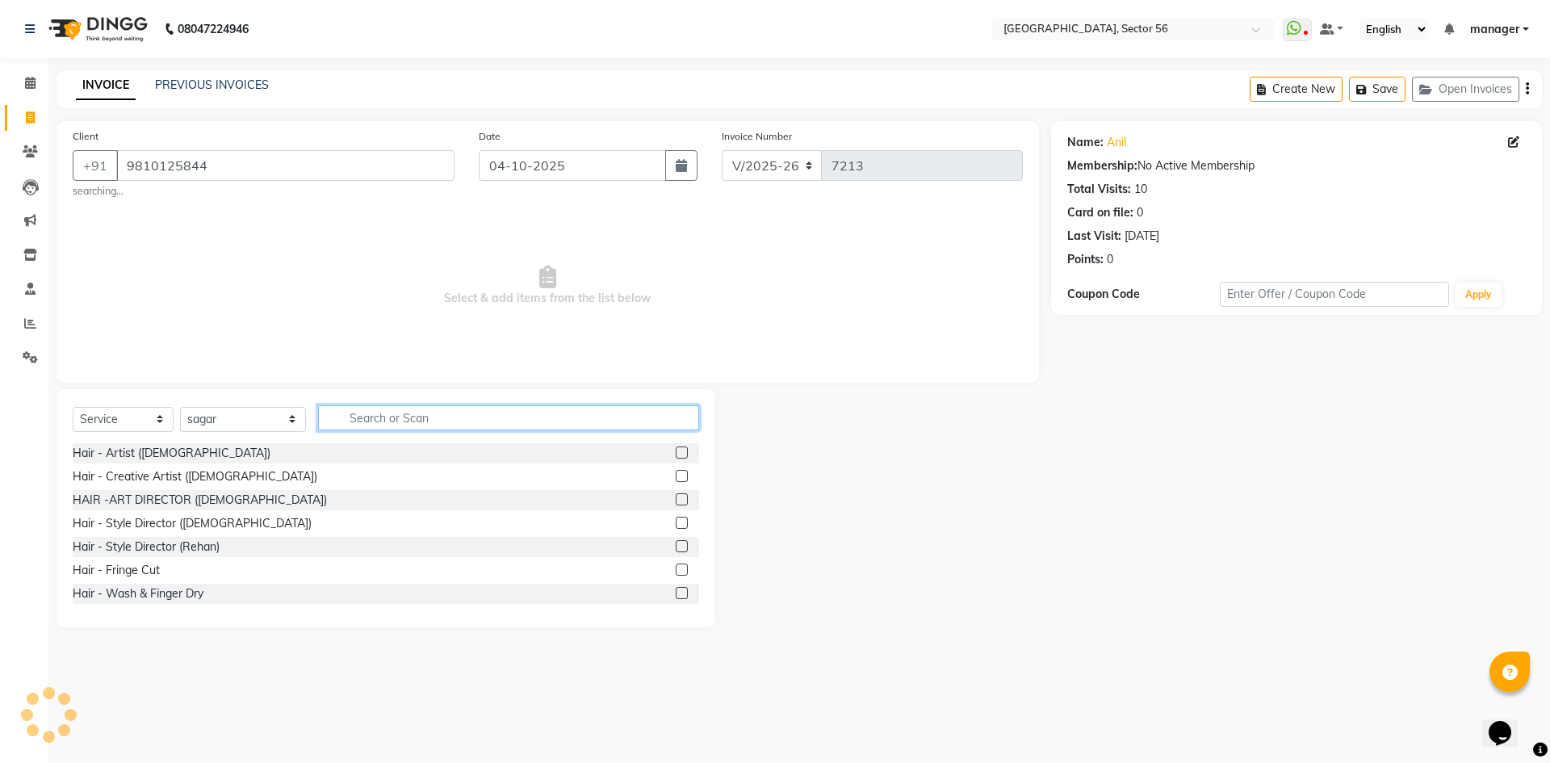
click at [400, 417] on input "text" at bounding box center [508, 417] width 381 height 25
type input "[DEMOGRAPHIC_DATA]"
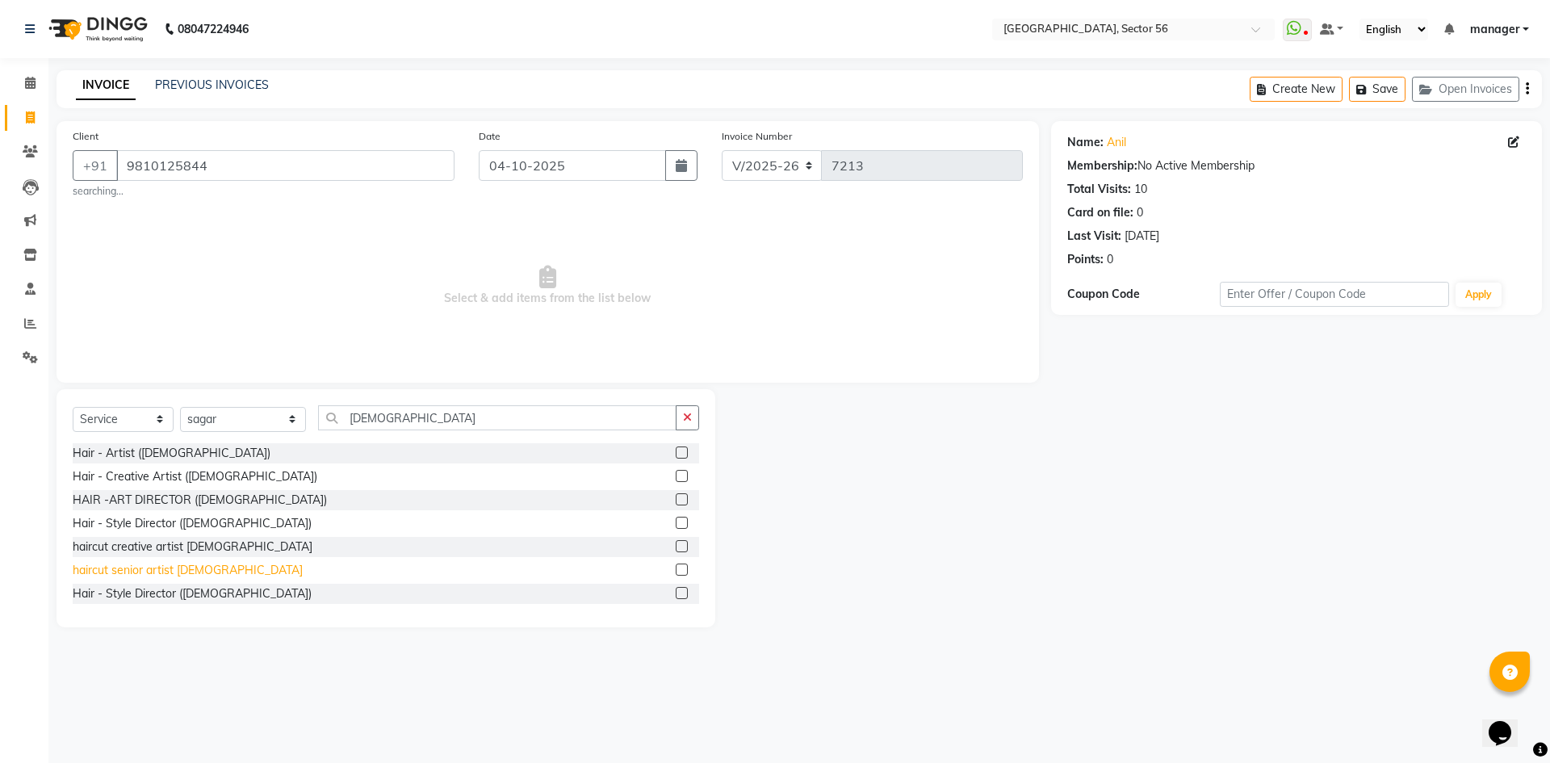
click at [171, 563] on div "haircut senior artist [DEMOGRAPHIC_DATA]" at bounding box center [188, 570] width 230 height 17
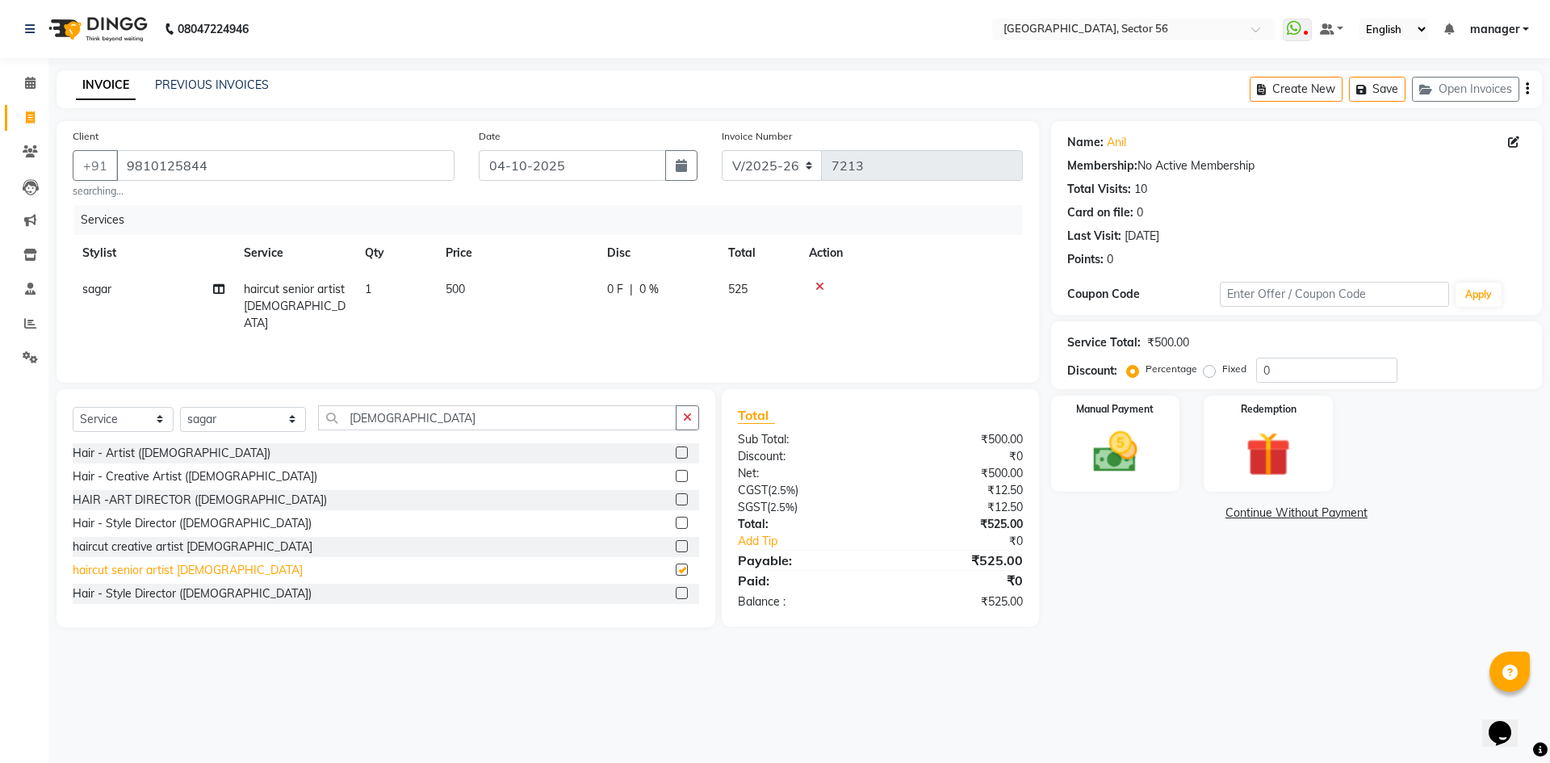
checkbox input "false"
click at [475, 292] on td "500" at bounding box center [516, 306] width 161 height 70
select select "43512"
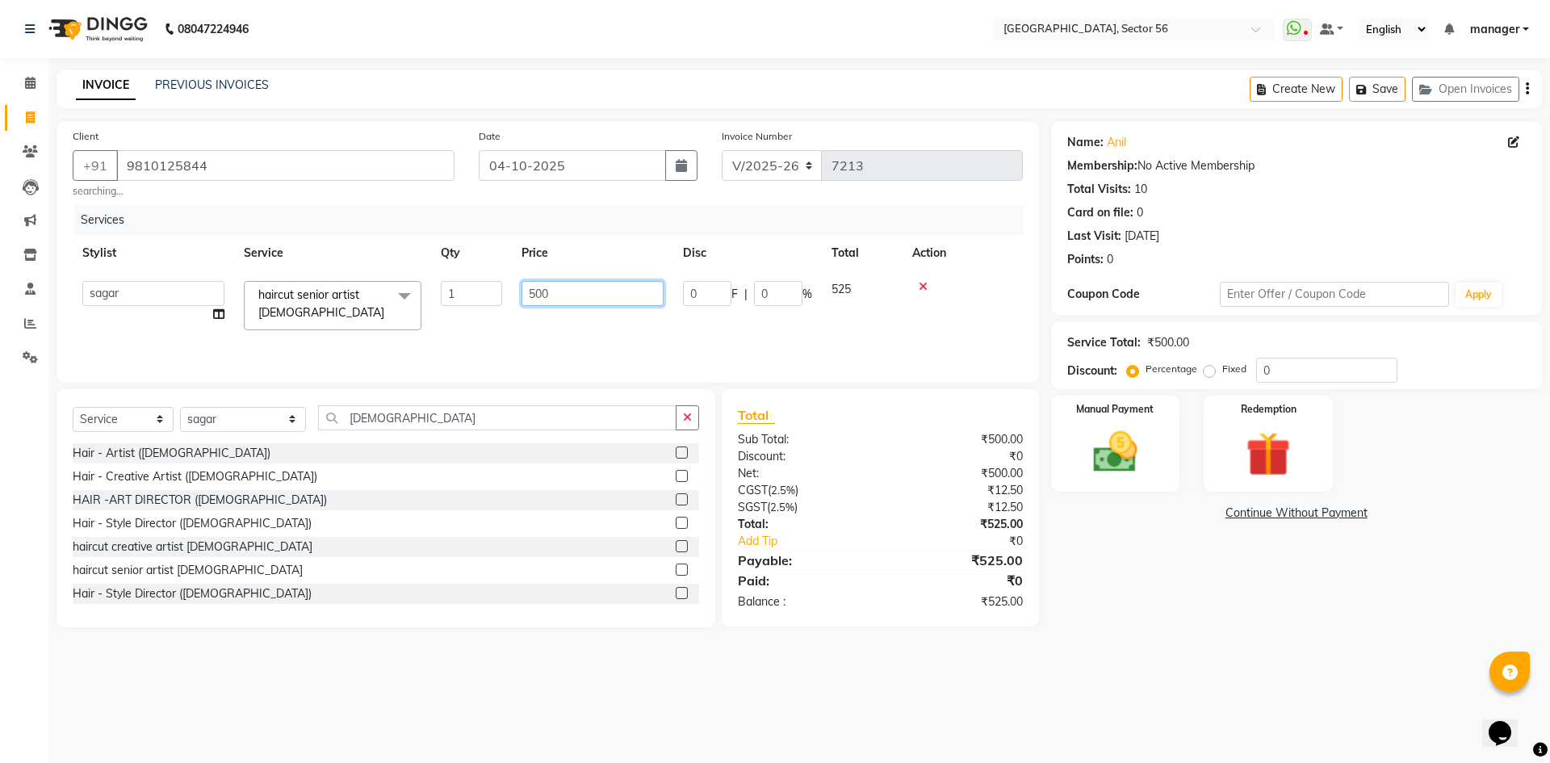
drag, startPoint x: 556, startPoint y: 292, endPoint x: 400, endPoint y: 304, distance: 156.3
click at [400, 304] on tr "ABHISHEKH THAPA abhishek thapa AKRAM KHAN MARKET STAFF amit amit spm Anamika Be…" at bounding box center [548, 305] width 950 height 69
type input "590"
click at [0, 508] on div "Calendar Invoice Clients Leads Marketing Inventory Staff Reports Settings Compl…" at bounding box center [109, 392] width 218 height 693
click at [1143, 444] on img at bounding box center [1115, 452] width 75 height 53
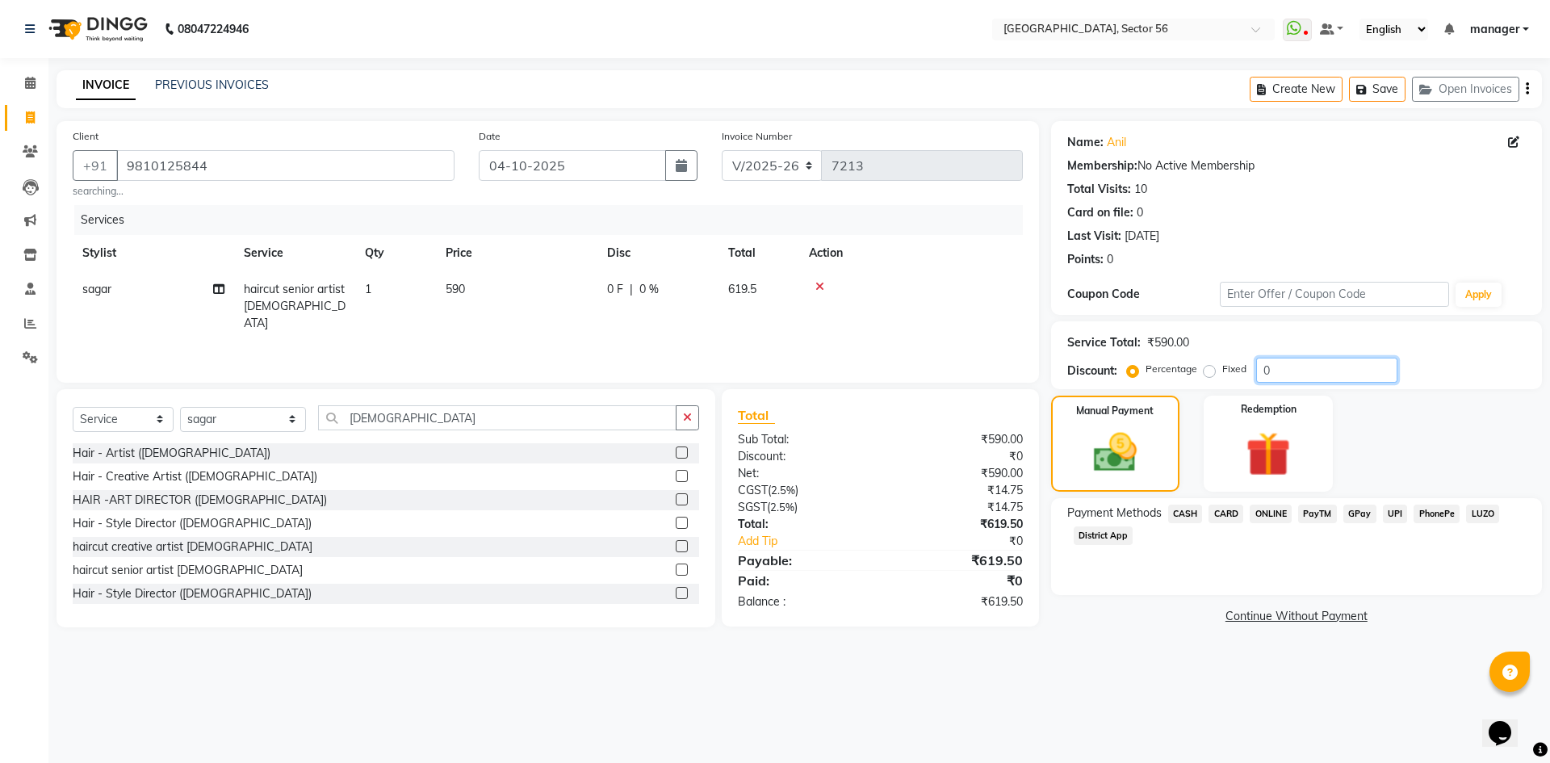
drag, startPoint x: 1218, startPoint y: 365, endPoint x: 1219, endPoint y: 382, distance: 17.0
click at [1210, 365] on div "Percentage Fixed 0" at bounding box center [1263, 370] width 267 height 25
type input "4.76"
click at [1192, 513] on span "CASH" at bounding box center [1185, 514] width 35 height 19
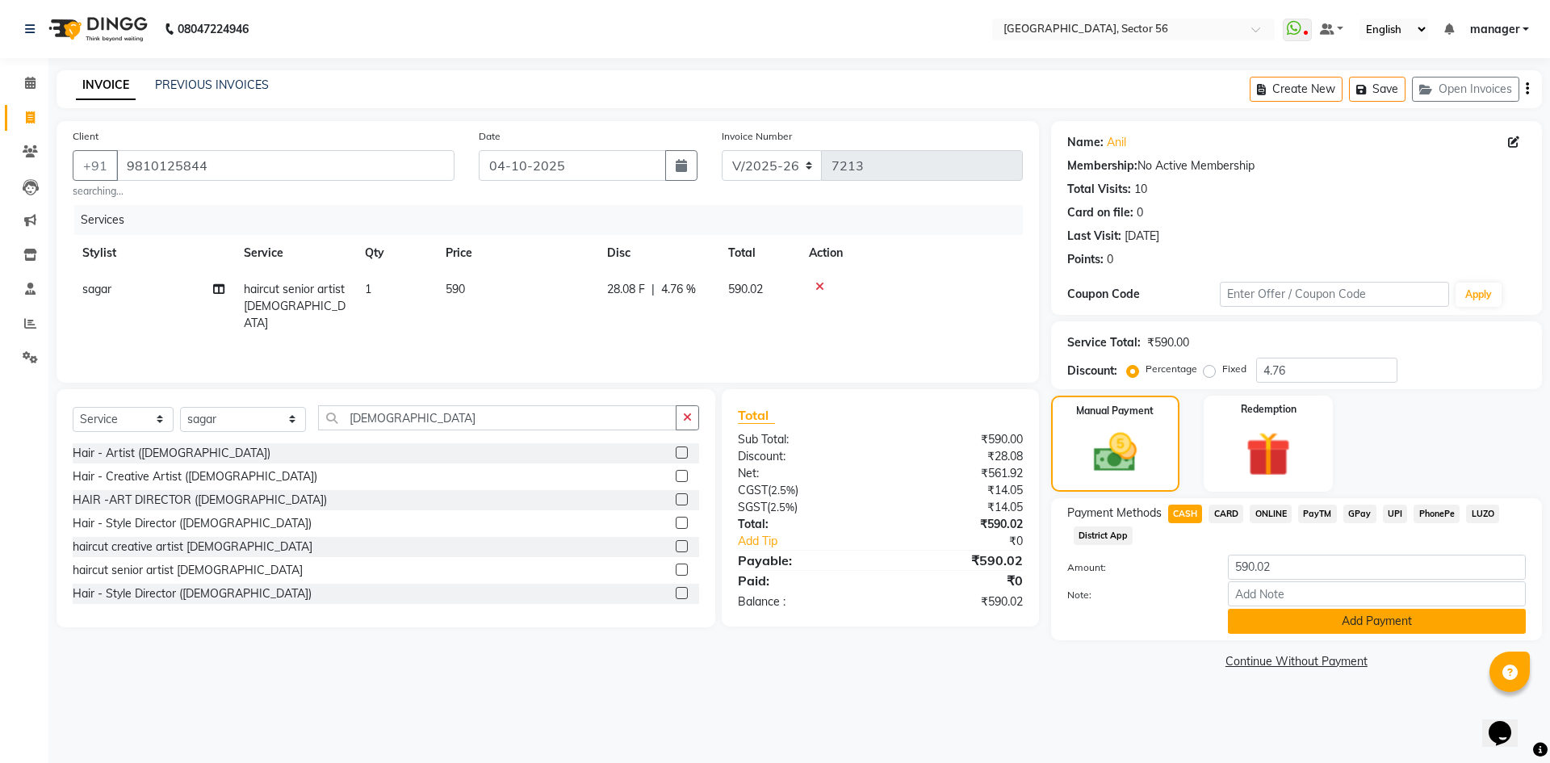
click at [1260, 618] on button "Add Payment" at bounding box center [1377, 621] width 298 height 25
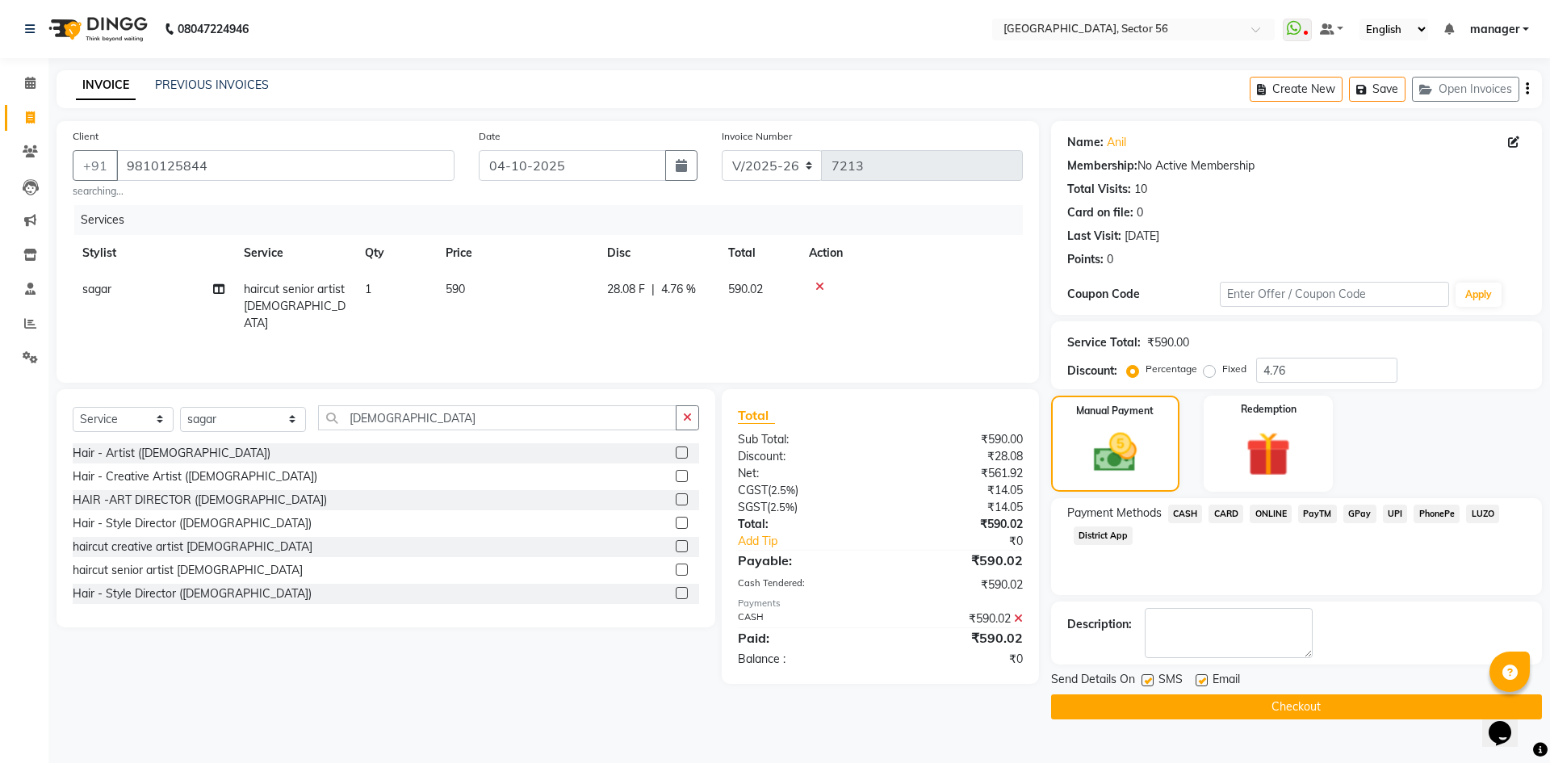
click at [1151, 676] on label at bounding box center [1148, 680] width 12 height 12
click at [1151, 676] on input "checkbox" at bounding box center [1147, 681] width 10 height 10
checkbox input "false"
click at [1196, 681] on label at bounding box center [1202, 680] width 12 height 12
click at [1196, 681] on input "checkbox" at bounding box center [1201, 681] width 10 height 10
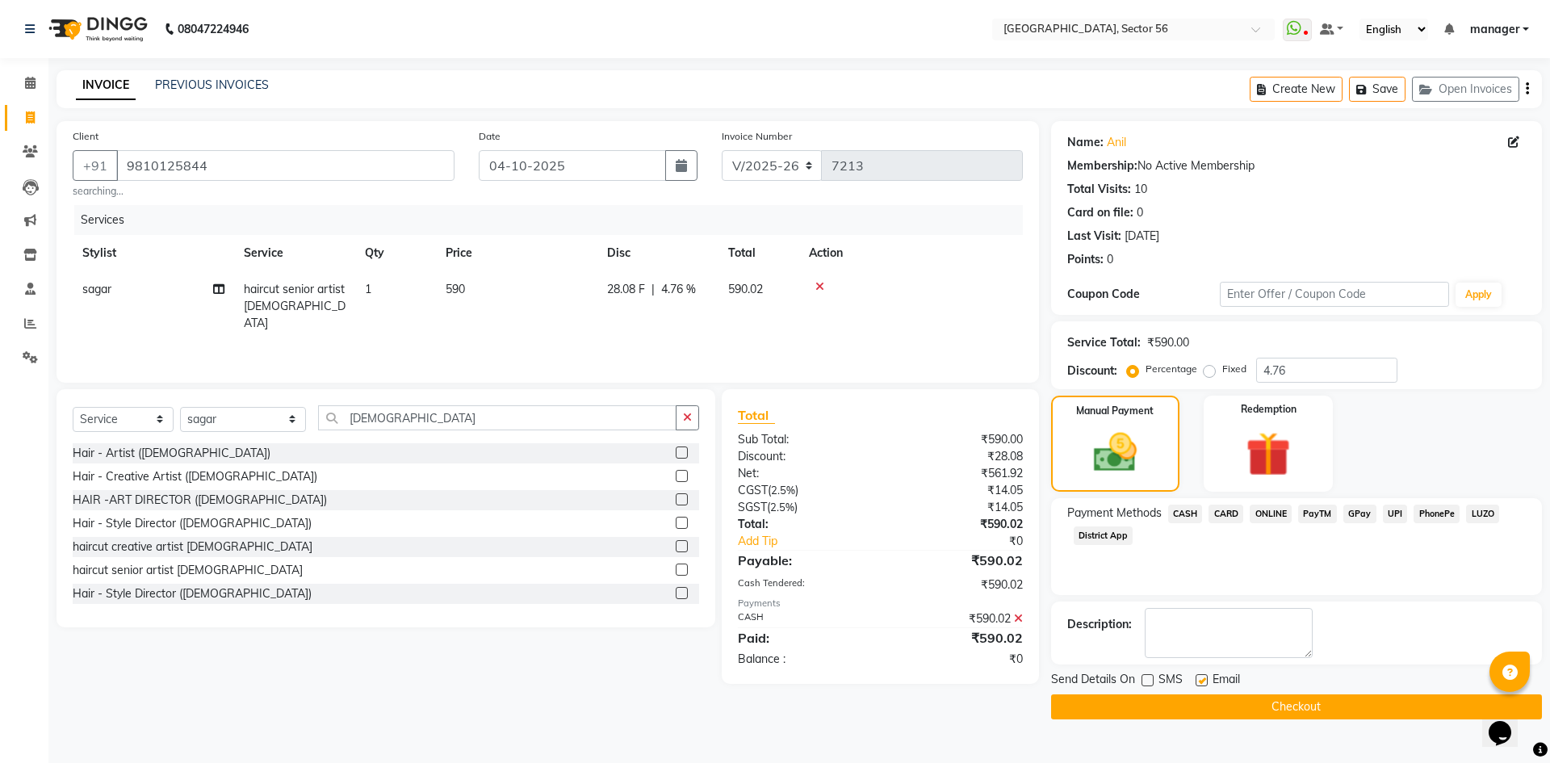
checkbox input "false"
click at [1198, 710] on button "Checkout" at bounding box center [1296, 706] width 491 height 25
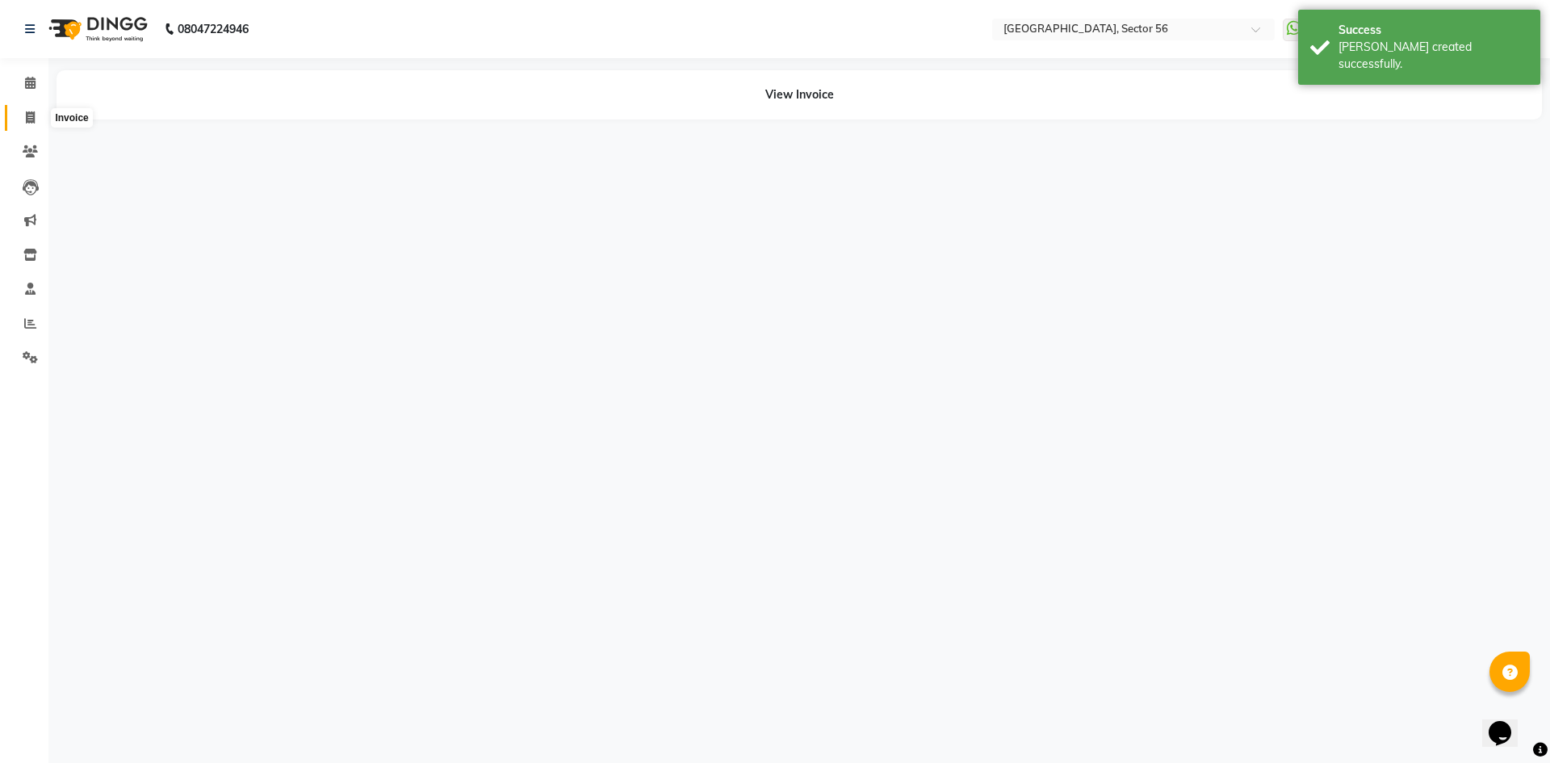
click at [26, 118] on icon at bounding box center [30, 117] width 9 height 12
select select "service"
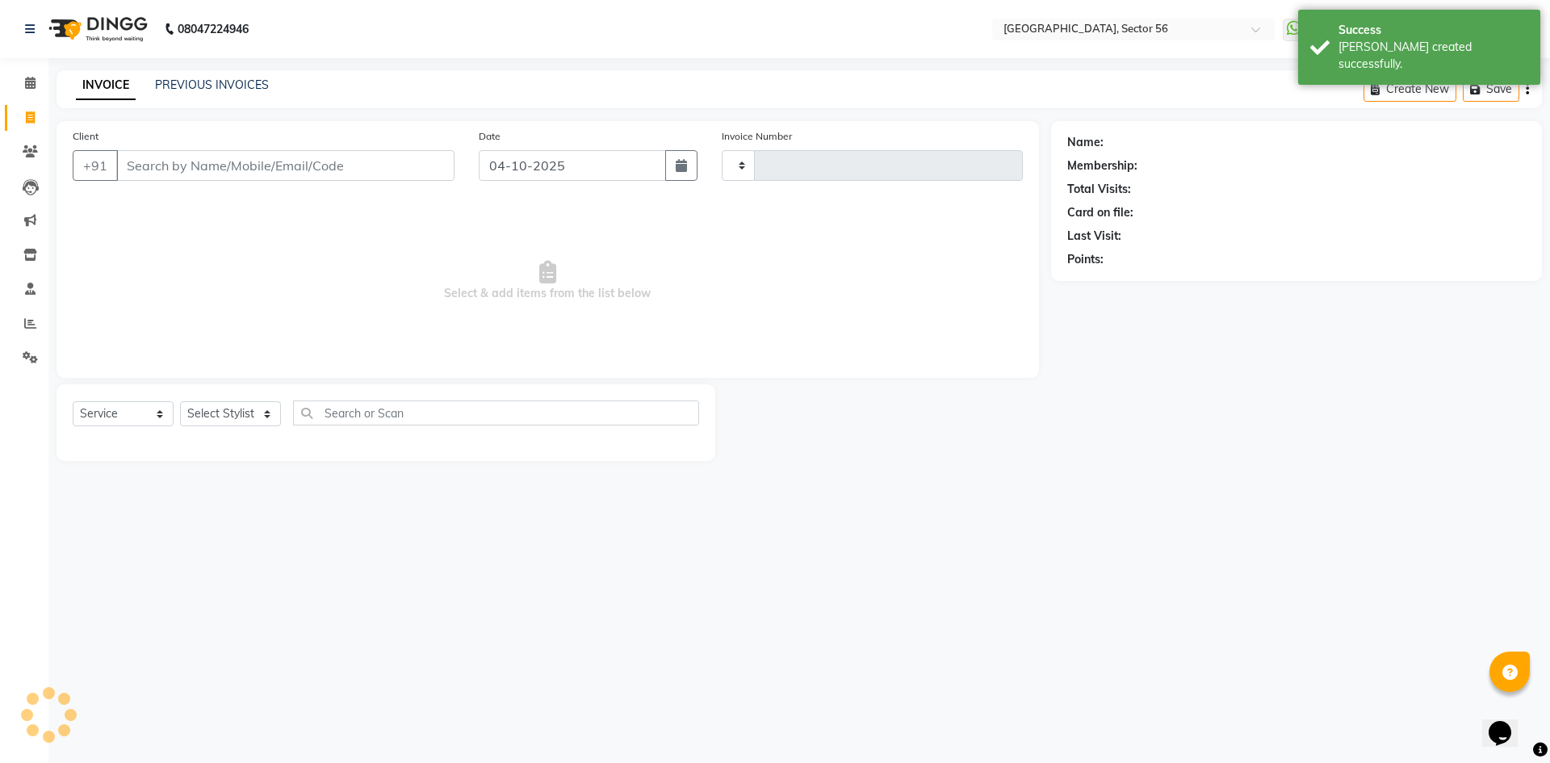
type input "7214"
select select "5557"
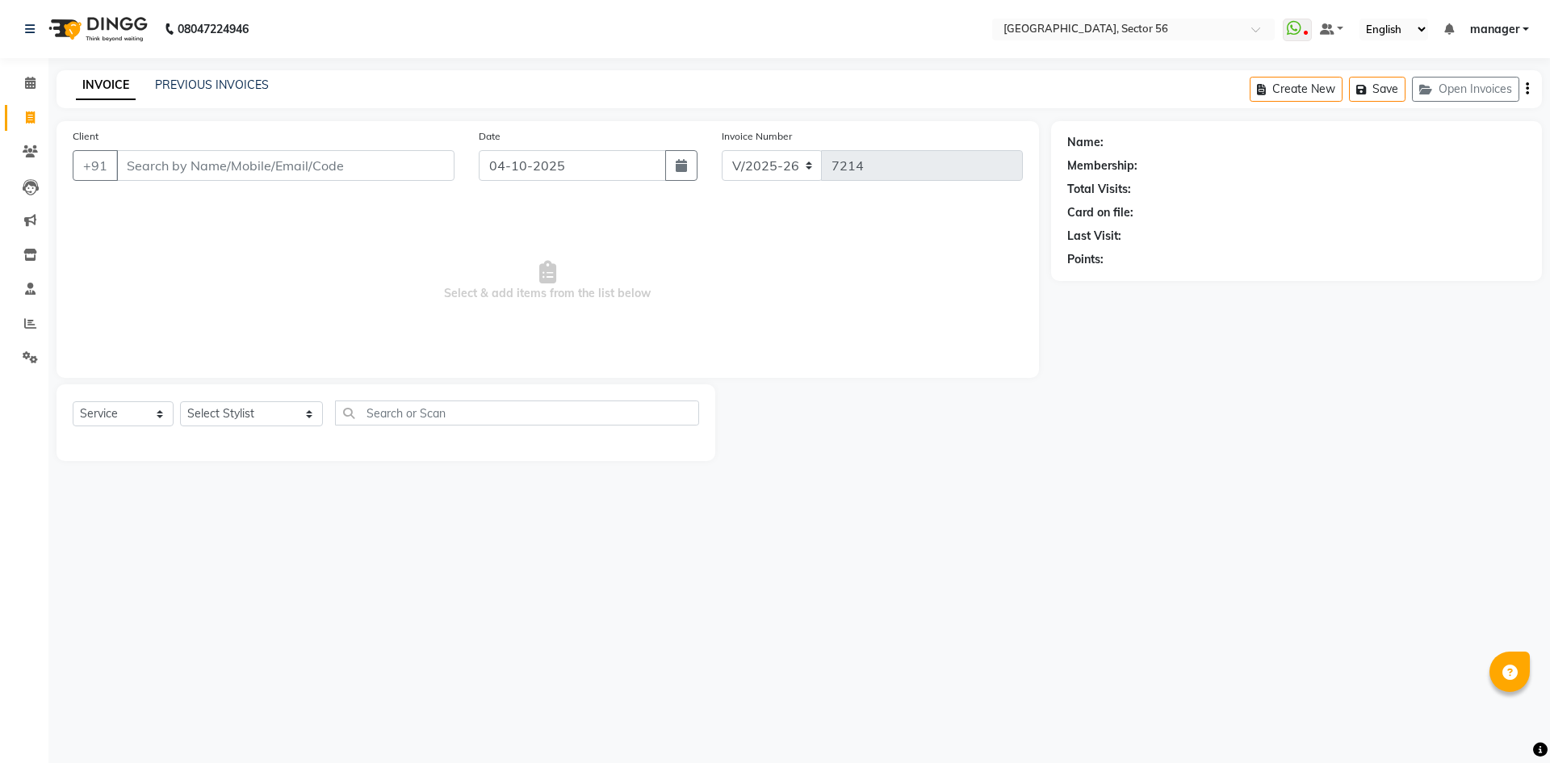
select select "5557"
select select "service"
click at [221, 167] on input "Client" at bounding box center [285, 165] width 338 height 31
click at [248, 157] on input "Client" at bounding box center [285, 165] width 338 height 31
click at [220, 414] on select "Select Stylist ABHISHEKH THAPA abhishek thapa AKRAM KHAN MARKET STAFF amit amit…" at bounding box center [251, 413] width 143 height 25
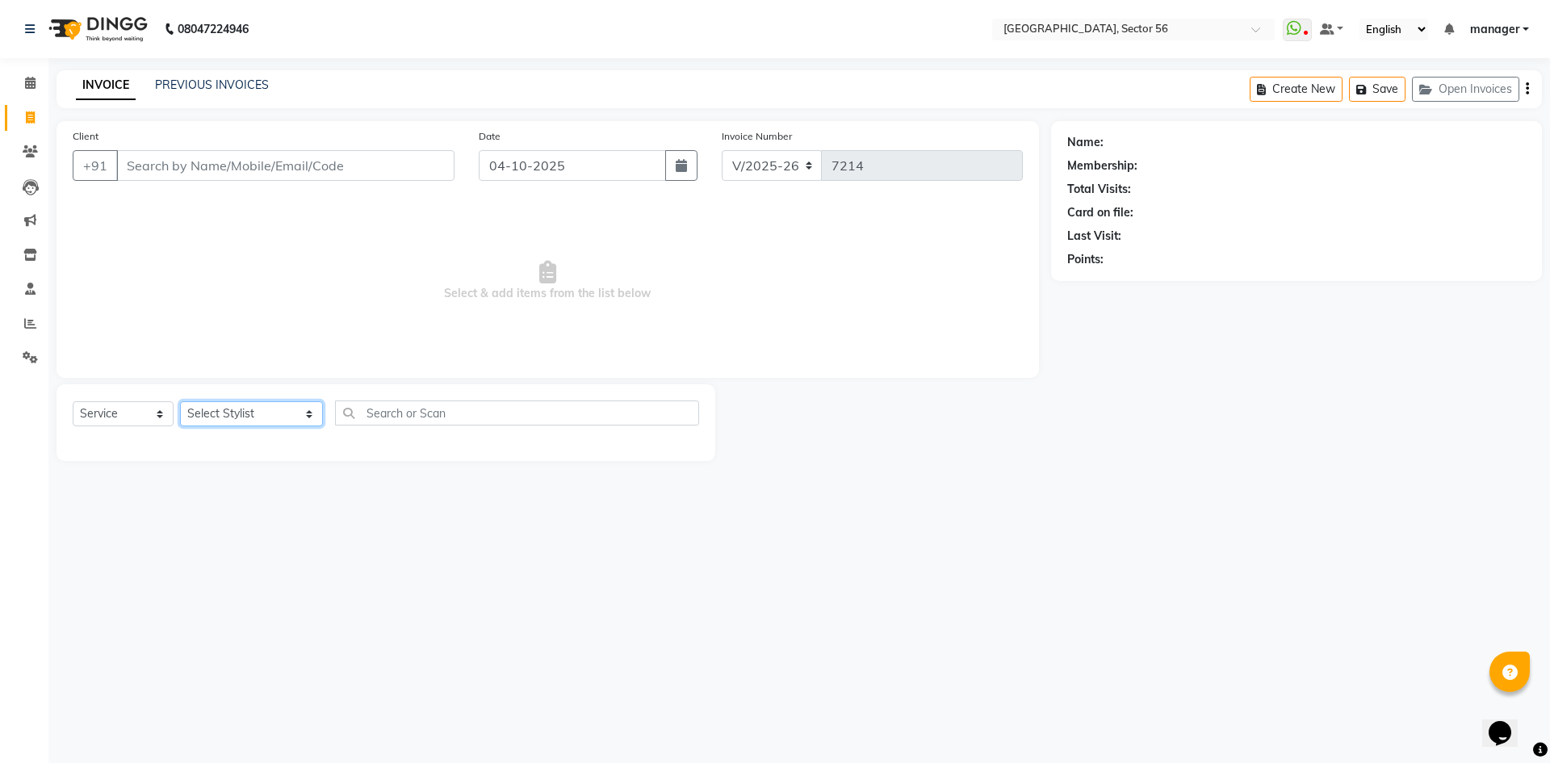
select select "43516"
click at [180, 401] on select "Select Stylist ABHISHEKH THAPA abhishek thapa AKRAM KHAN MARKET STAFF amit amit…" at bounding box center [251, 413] width 143 height 25
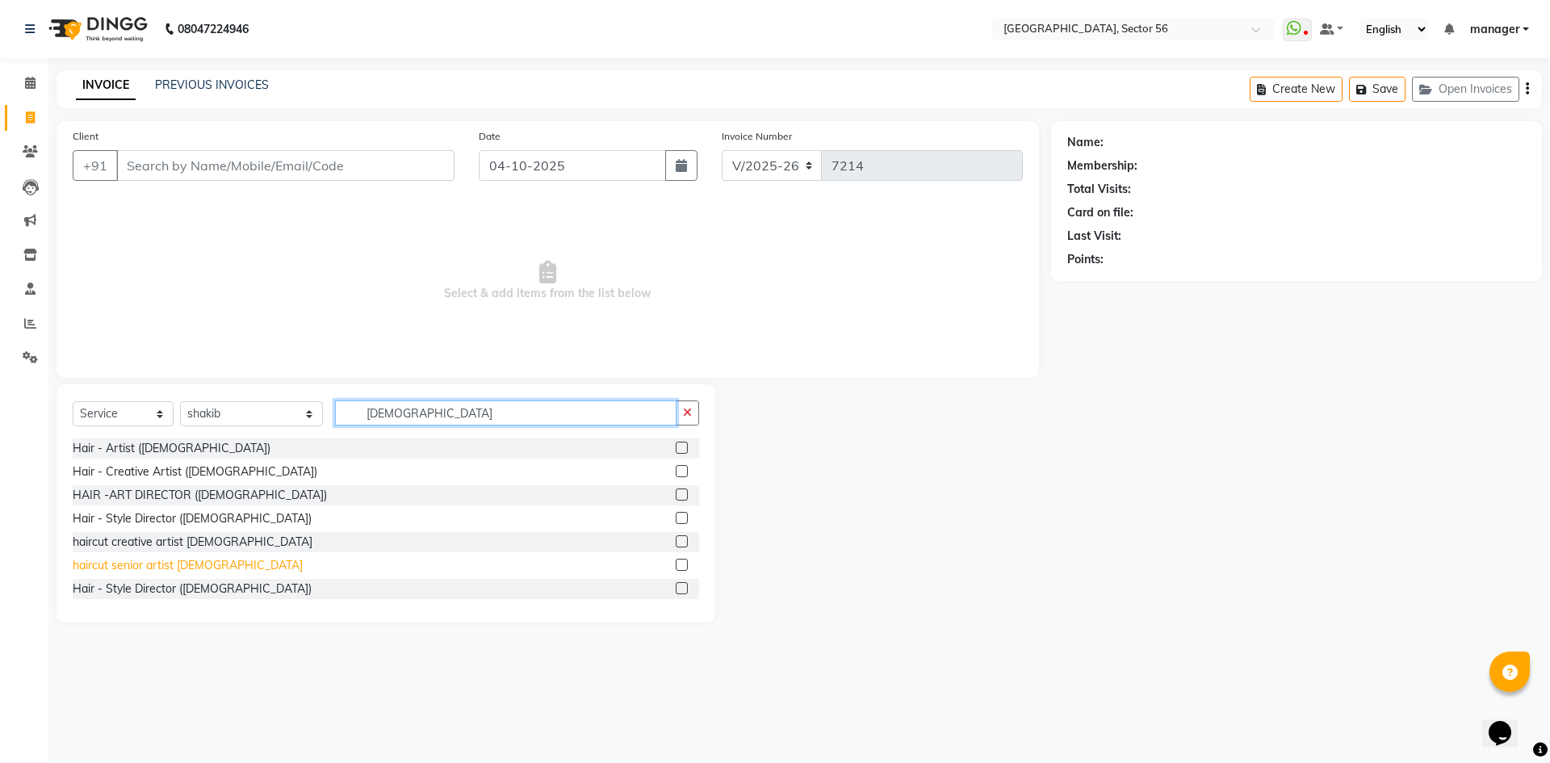
type input "male"
click at [167, 563] on div "haircut senior artist [DEMOGRAPHIC_DATA]" at bounding box center [188, 565] width 230 height 17
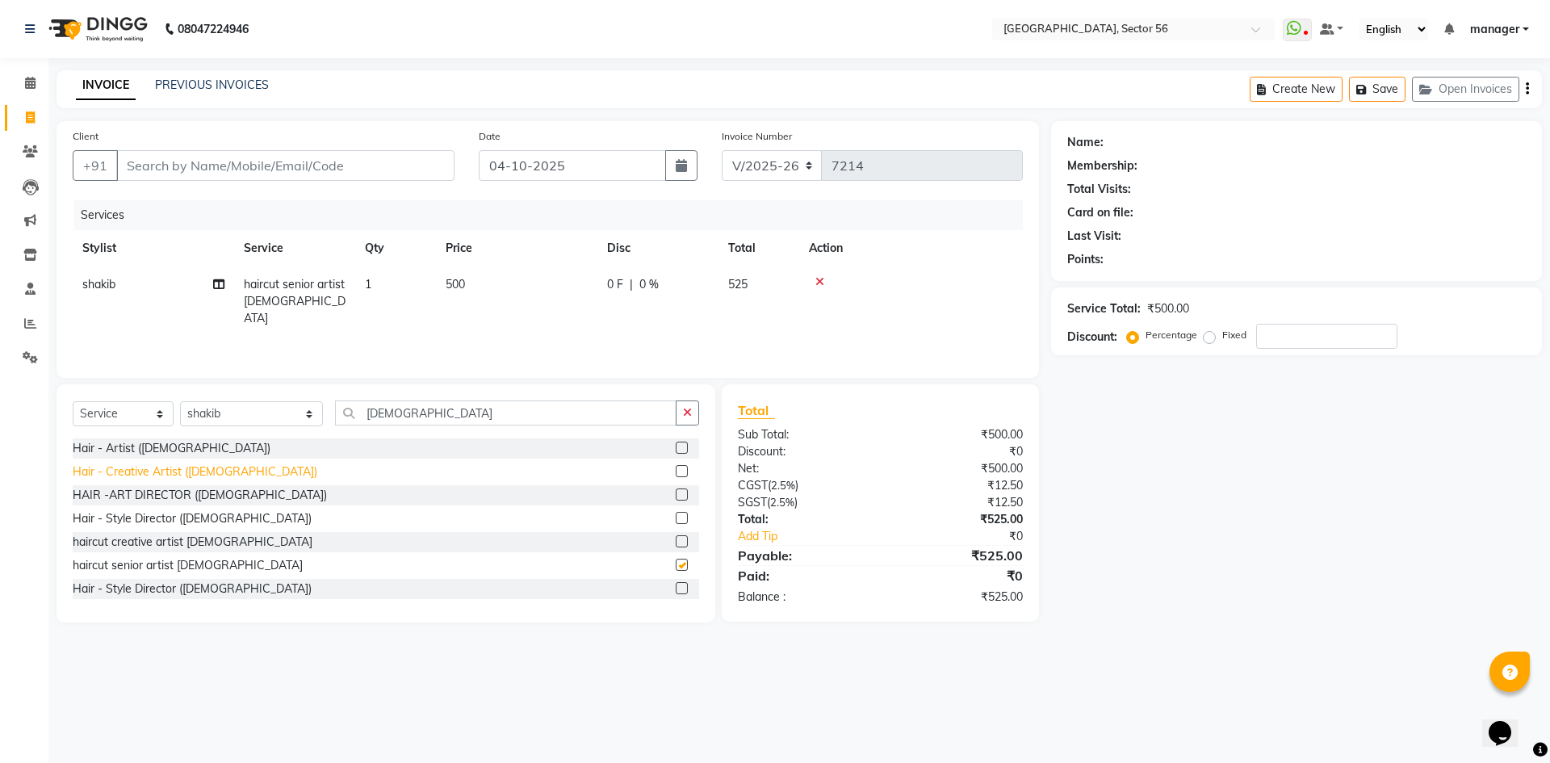
checkbox input "false"
click at [178, 162] on input "Client" at bounding box center [285, 165] width 338 height 31
click at [201, 164] on input "Client" at bounding box center [285, 165] width 338 height 31
type input "9"
type input "0"
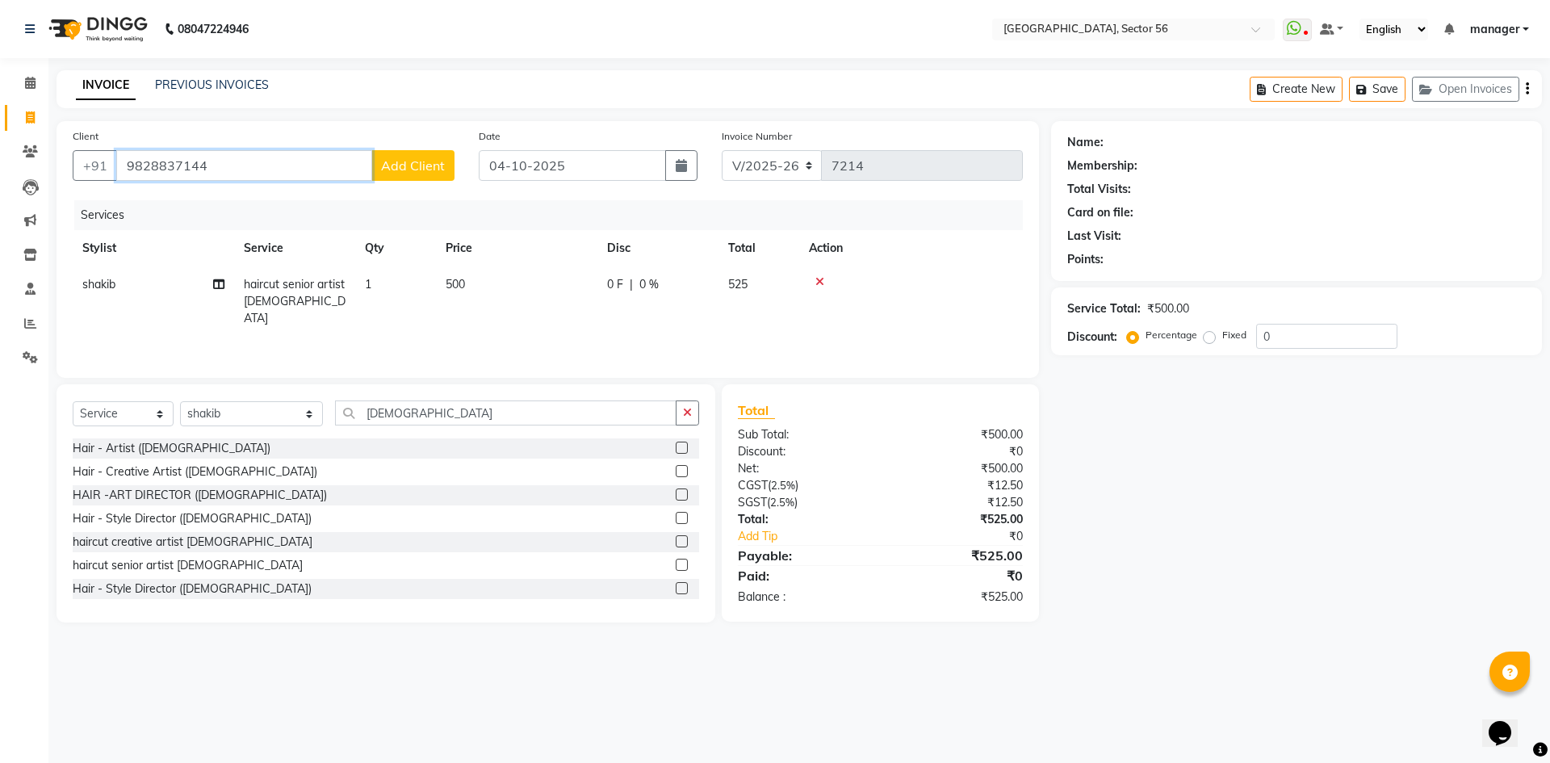
type input "9828837144"
click at [420, 153] on button "Add Client" at bounding box center [412, 165] width 83 height 31
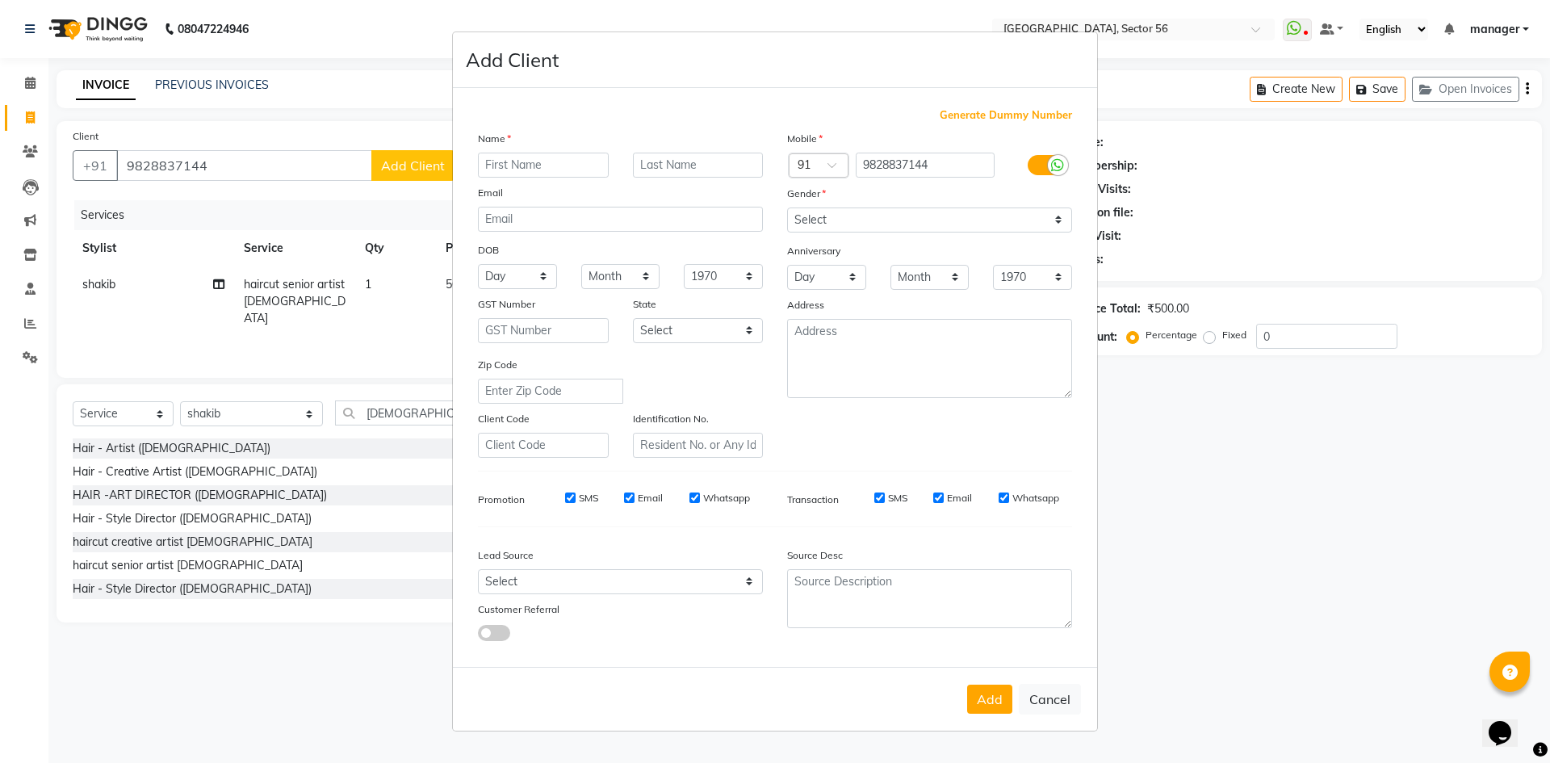
click at [544, 174] on input "text" at bounding box center [543, 165] width 131 height 25
type input "gourav"
click at [800, 212] on select "Select [DEMOGRAPHIC_DATA] [DEMOGRAPHIC_DATA] Other Prefer Not To Say" at bounding box center [929, 220] width 285 height 25
select select "[DEMOGRAPHIC_DATA]"
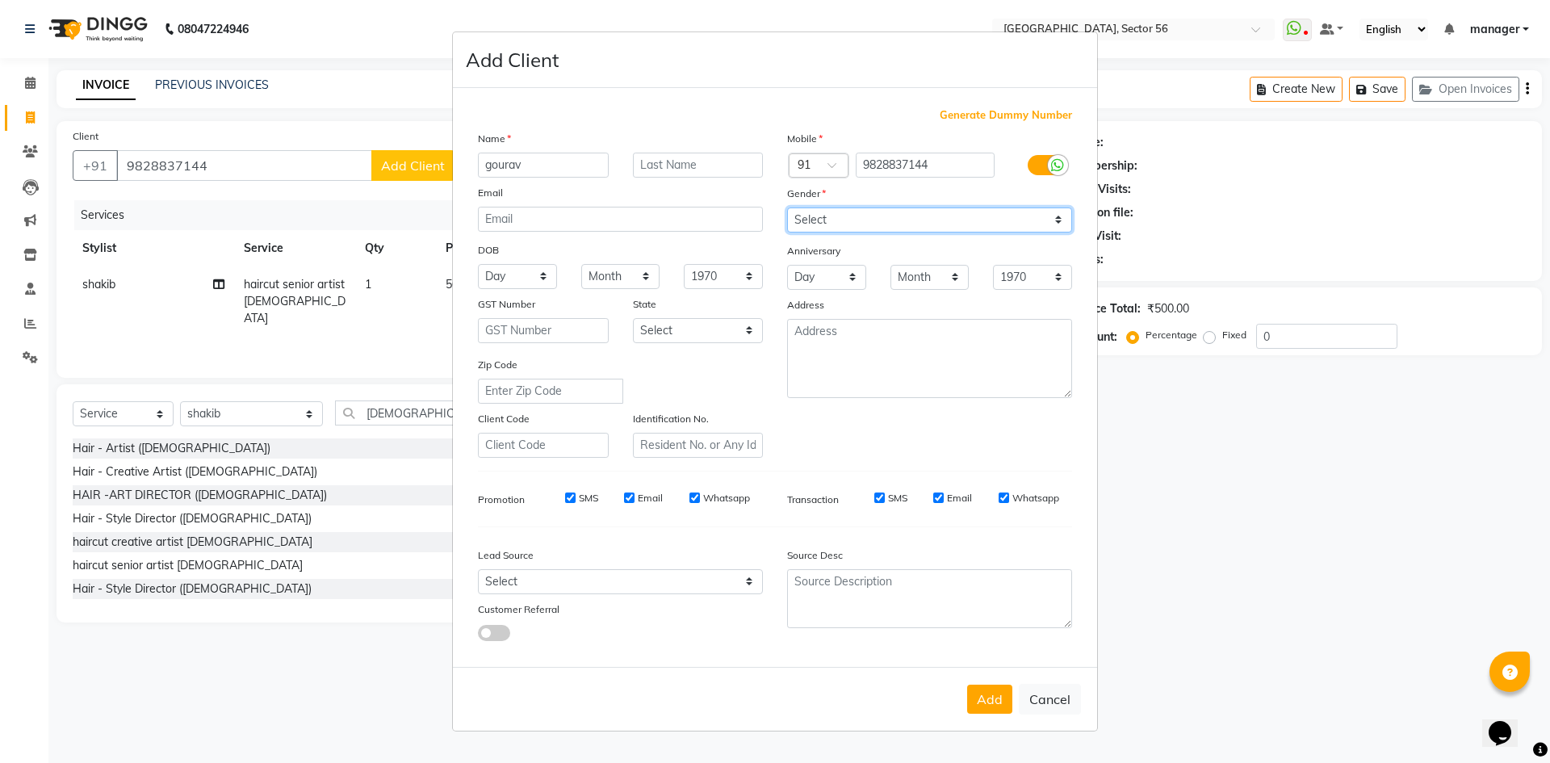
click at [787, 208] on select "Select [DEMOGRAPHIC_DATA] [DEMOGRAPHIC_DATA] Other Prefer Not To Say" at bounding box center [929, 220] width 285 height 25
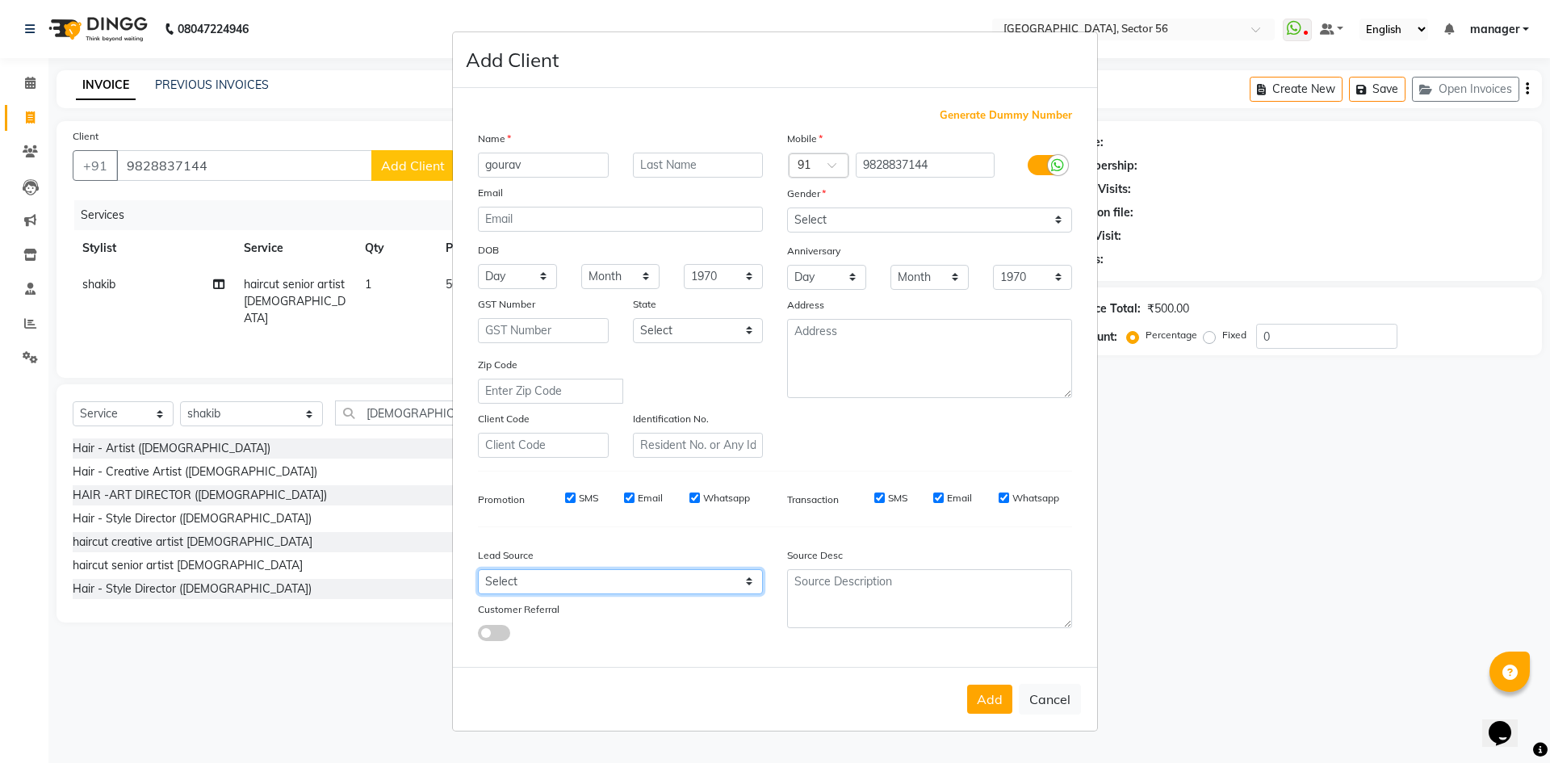
drag, startPoint x: 553, startPoint y: 577, endPoint x: 556, endPoint y: 565, distance: 11.6
click at [556, 565] on div "Lead Source Select Walk-in Referral Internet Friend Word of Mouth Advertisement…" at bounding box center [620, 590] width 309 height 101
select select "35868"
click at [478, 569] on select "Select Walk-in Referral Internet Friend Word of Mouth Advertisement Facebook Ju…" at bounding box center [620, 581] width 285 height 25
click at [989, 698] on button "Add" at bounding box center [989, 699] width 45 height 29
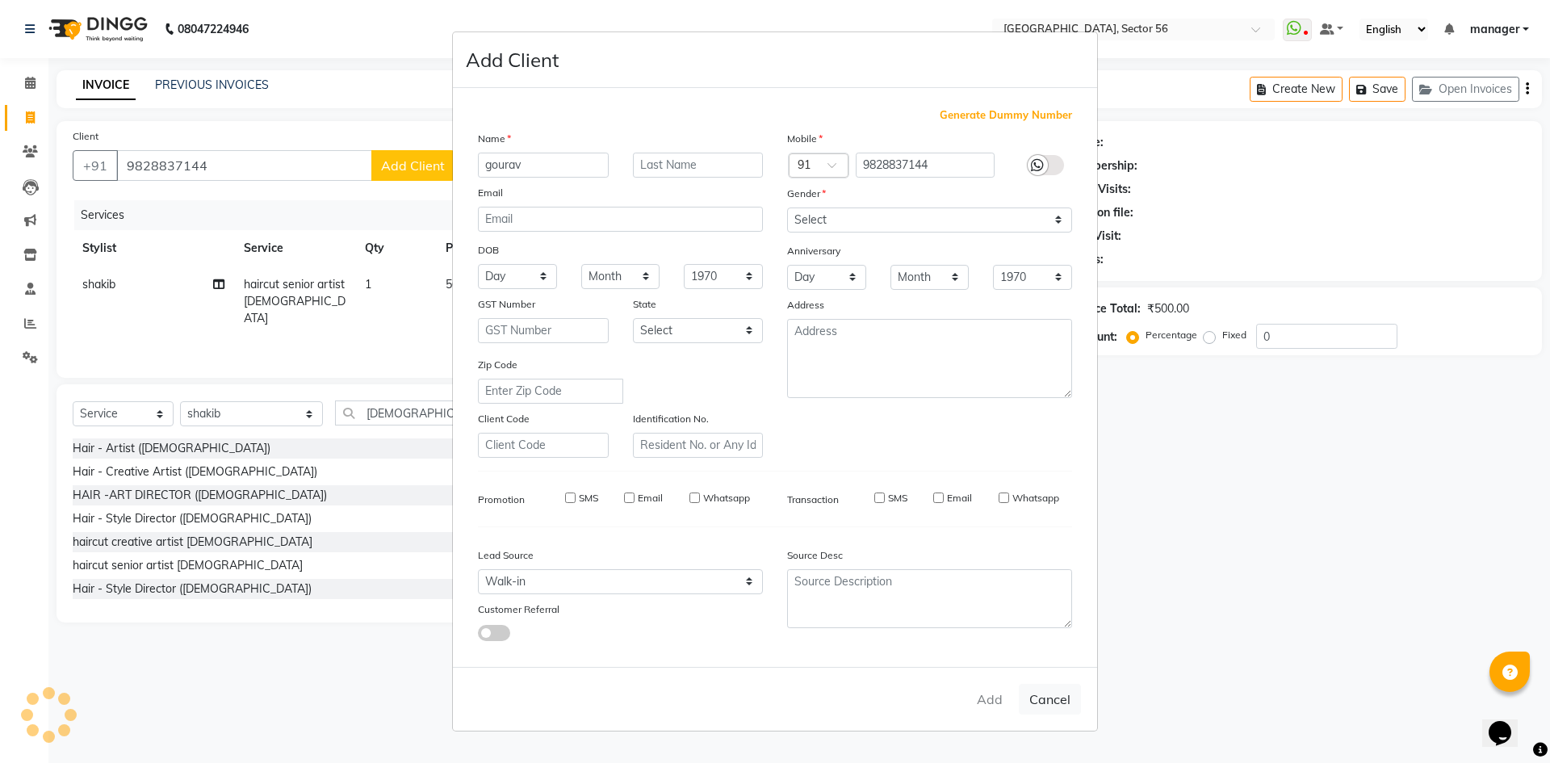
select select
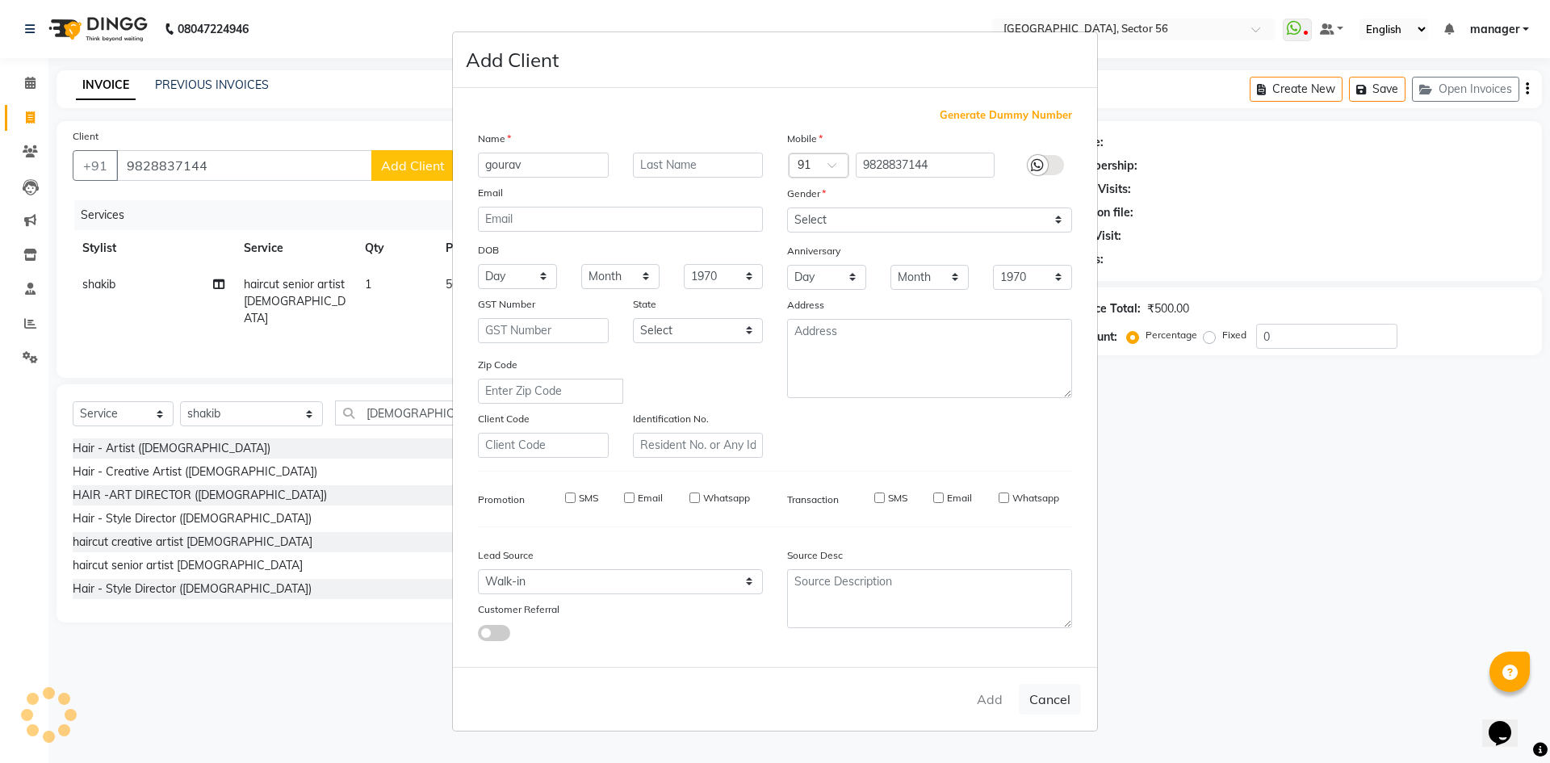
select select
checkbox input "false"
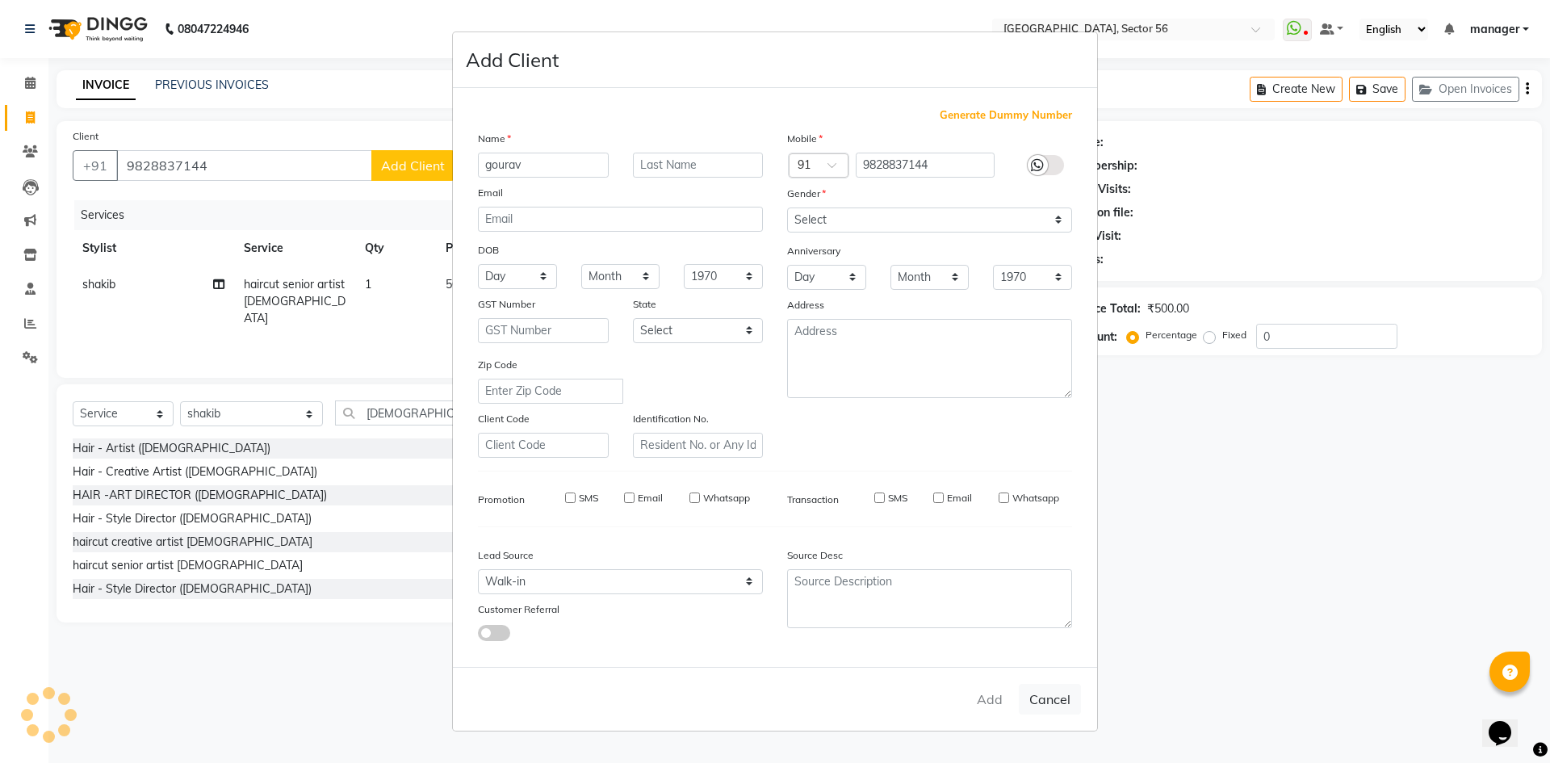
checkbox input "false"
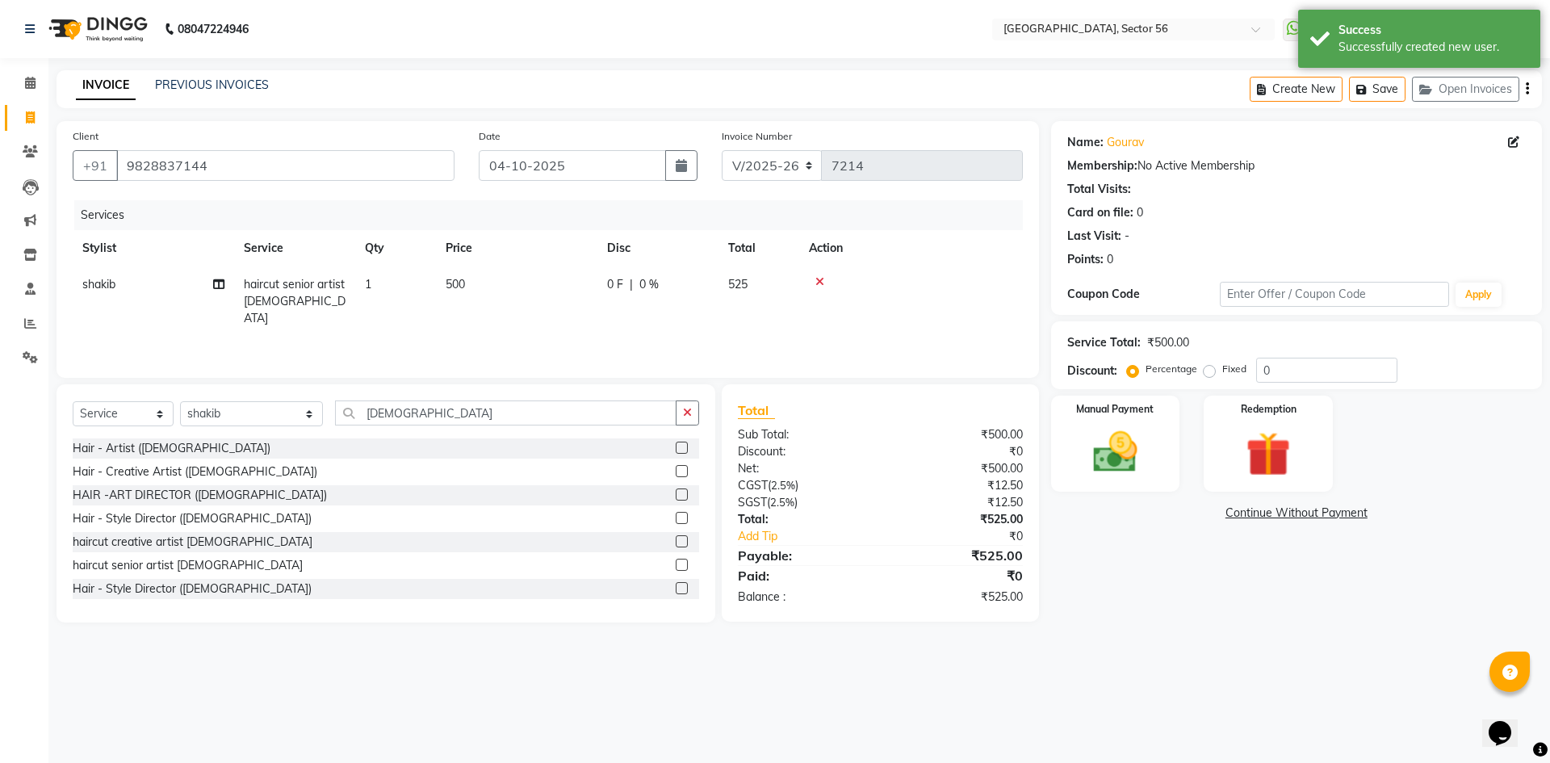
click at [485, 285] on td "500" at bounding box center [516, 301] width 161 height 70
select select "43516"
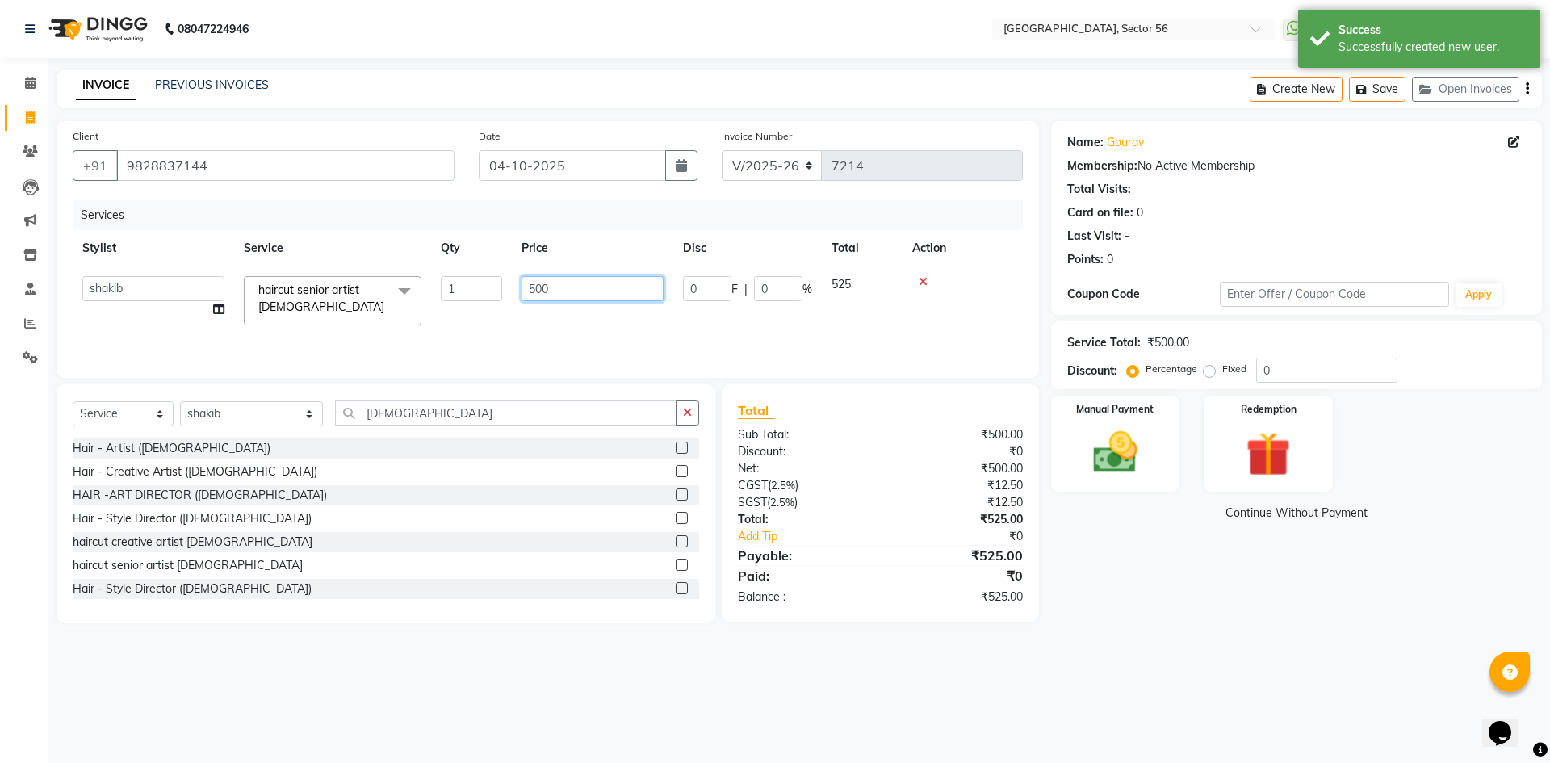
drag, startPoint x: 550, startPoint y: 290, endPoint x: 466, endPoint y: 296, distance: 84.2
click at [466, 296] on tr "ABHISHEKH THAPA abhishek thapa AKRAM KHAN MARKET STAFF amit amit spm Anamika Be…" at bounding box center [548, 300] width 950 height 69
type input "590"
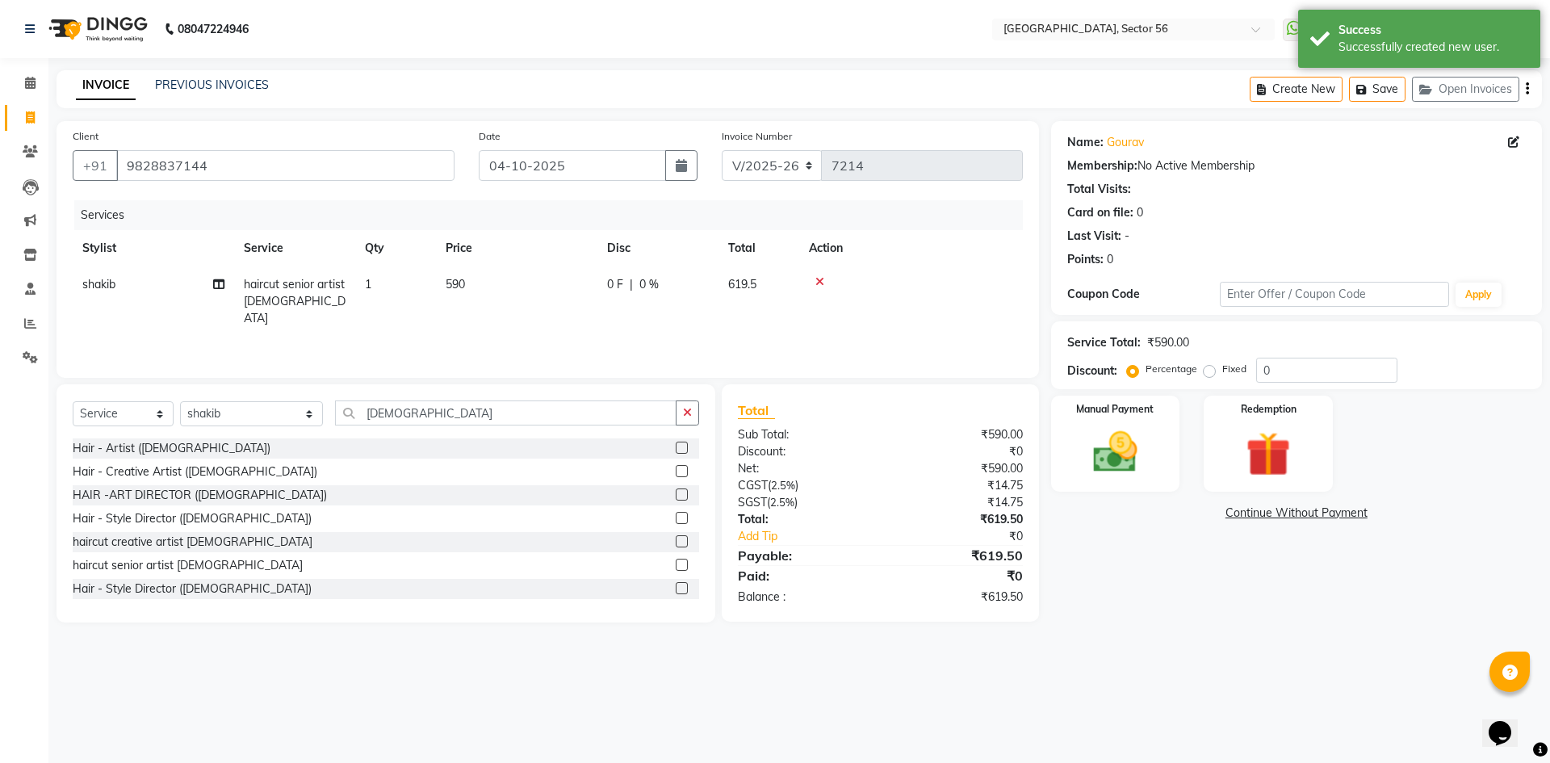
click at [0, 486] on div "Calendar Invoice Clients Leads Marketing Inventory Staff Reports Settings Compl…" at bounding box center [109, 392] width 218 height 693
drag, startPoint x: 1248, startPoint y: 371, endPoint x: 1232, endPoint y: 375, distance: 15.7
click at [1232, 375] on div "Percentage Fixed 0" at bounding box center [1263, 370] width 267 height 25
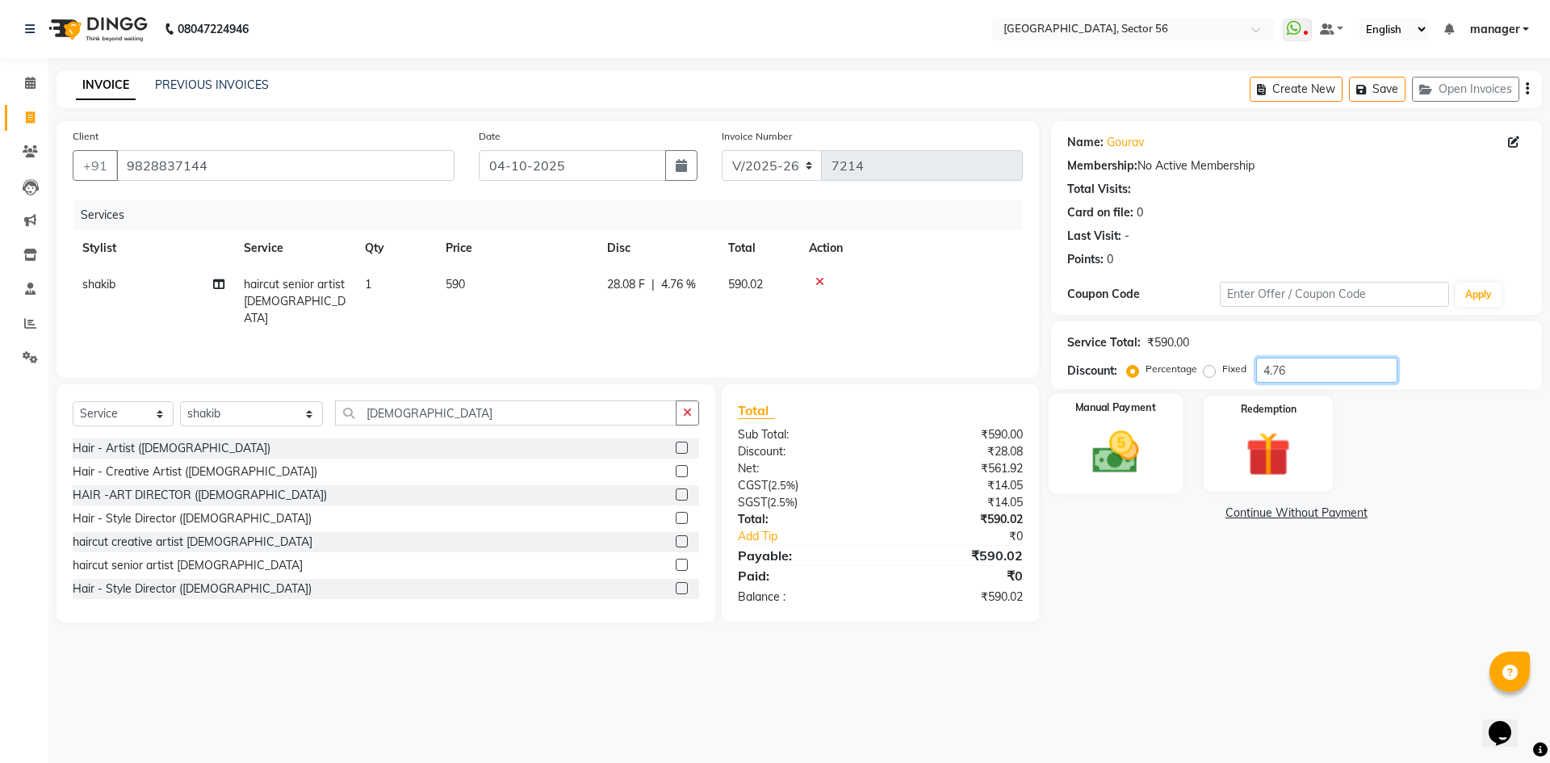
type input "4.76"
click at [1111, 470] on img at bounding box center [1115, 452] width 75 height 53
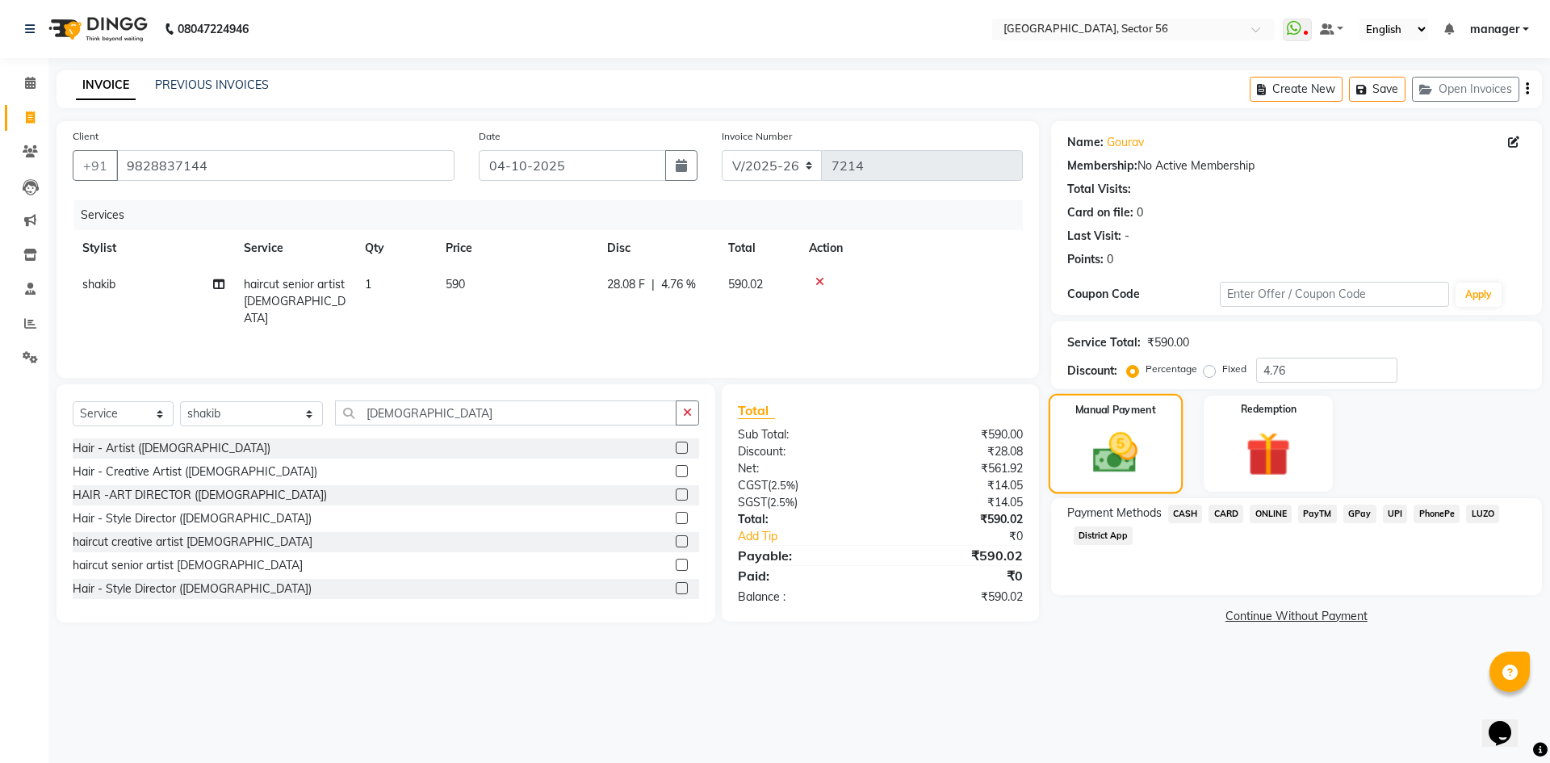
click at [1142, 456] on img at bounding box center [1115, 453] width 73 height 52
click at [1262, 437] on img at bounding box center [1268, 454] width 75 height 57
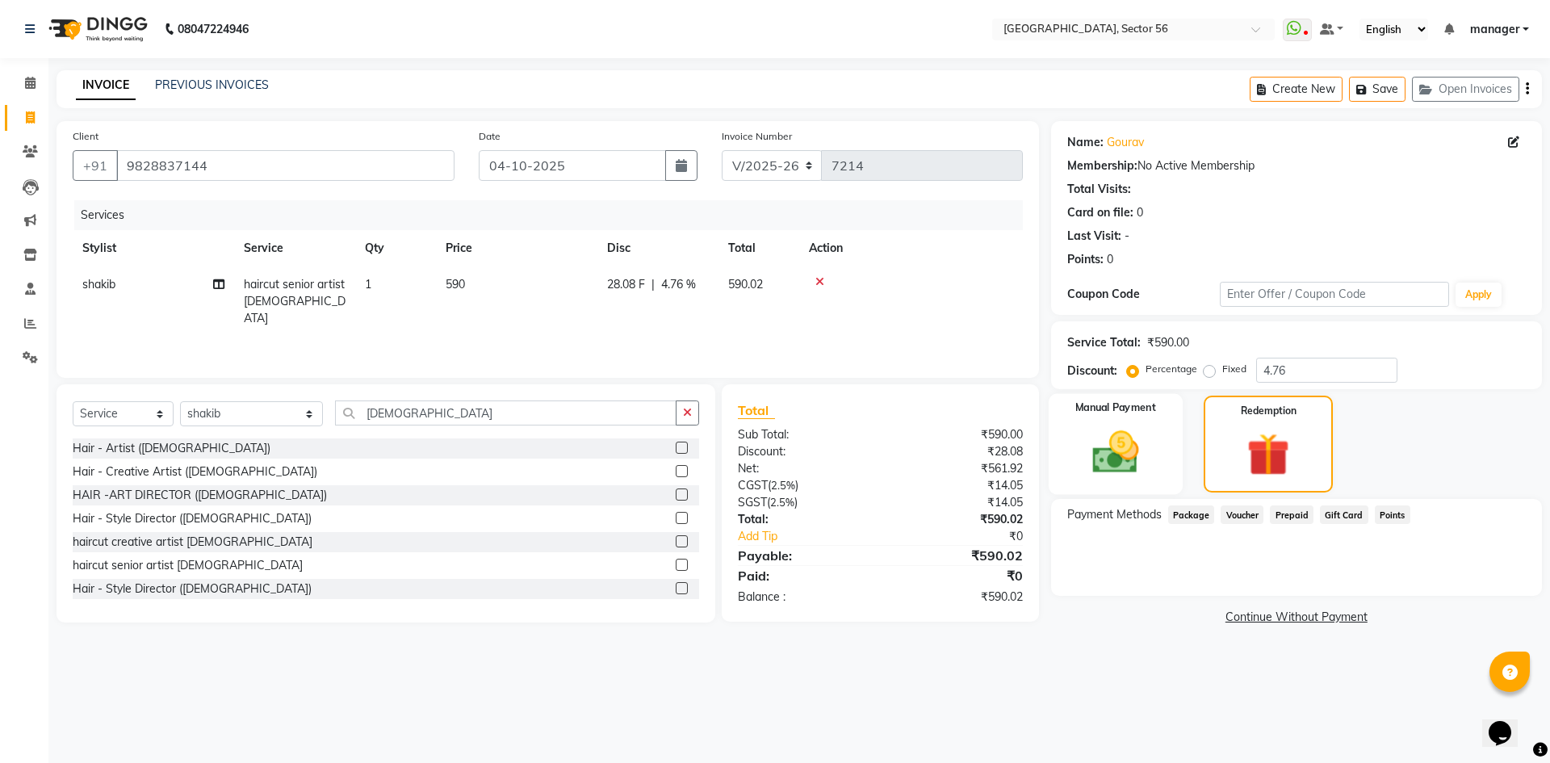
click at [1157, 439] on div "Manual Payment" at bounding box center [1115, 444] width 134 height 101
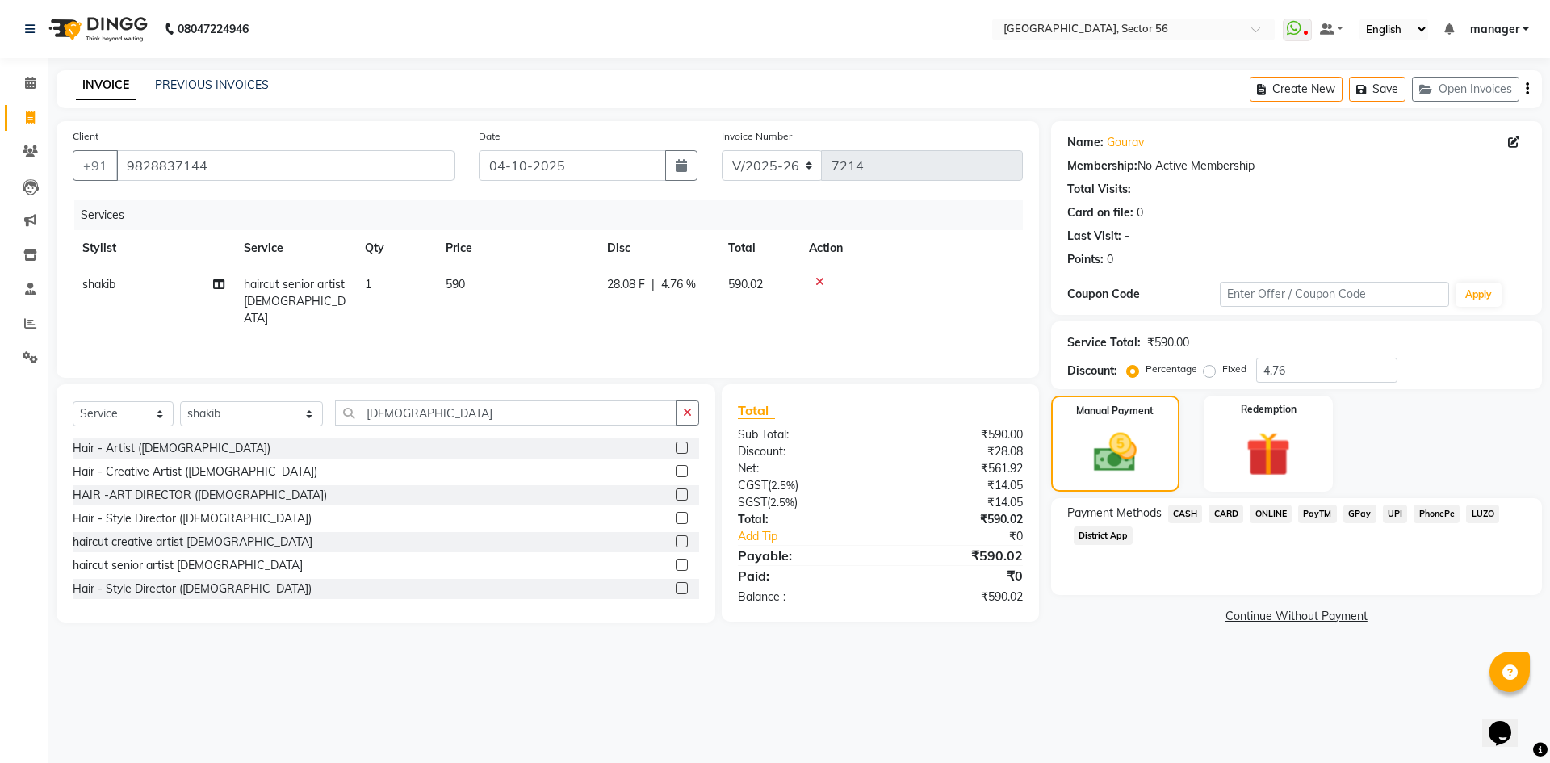
click at [1360, 514] on span "GPay" at bounding box center [1360, 514] width 33 height 19
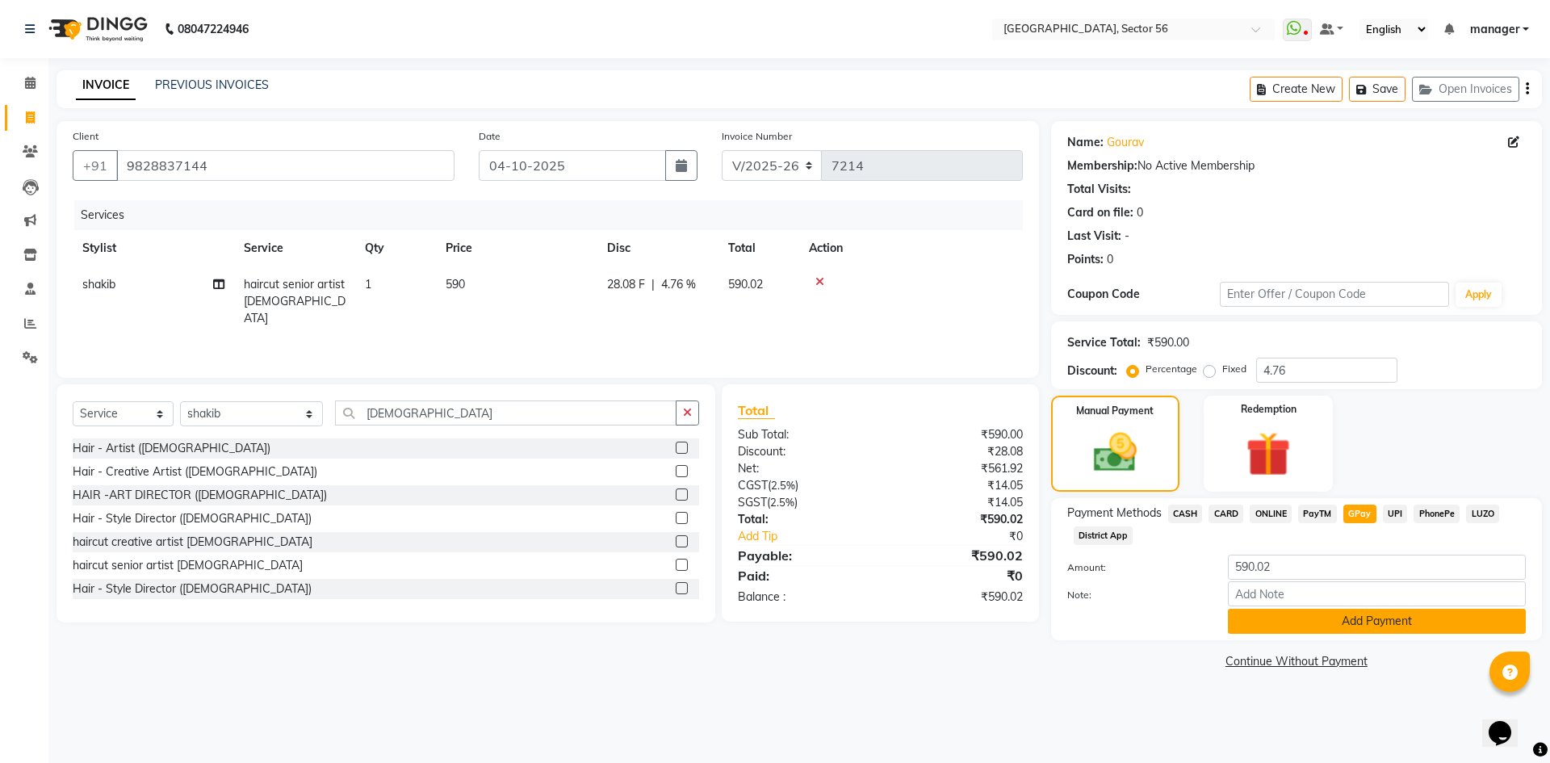
click at [1355, 623] on button "Add Payment" at bounding box center [1377, 621] width 298 height 25
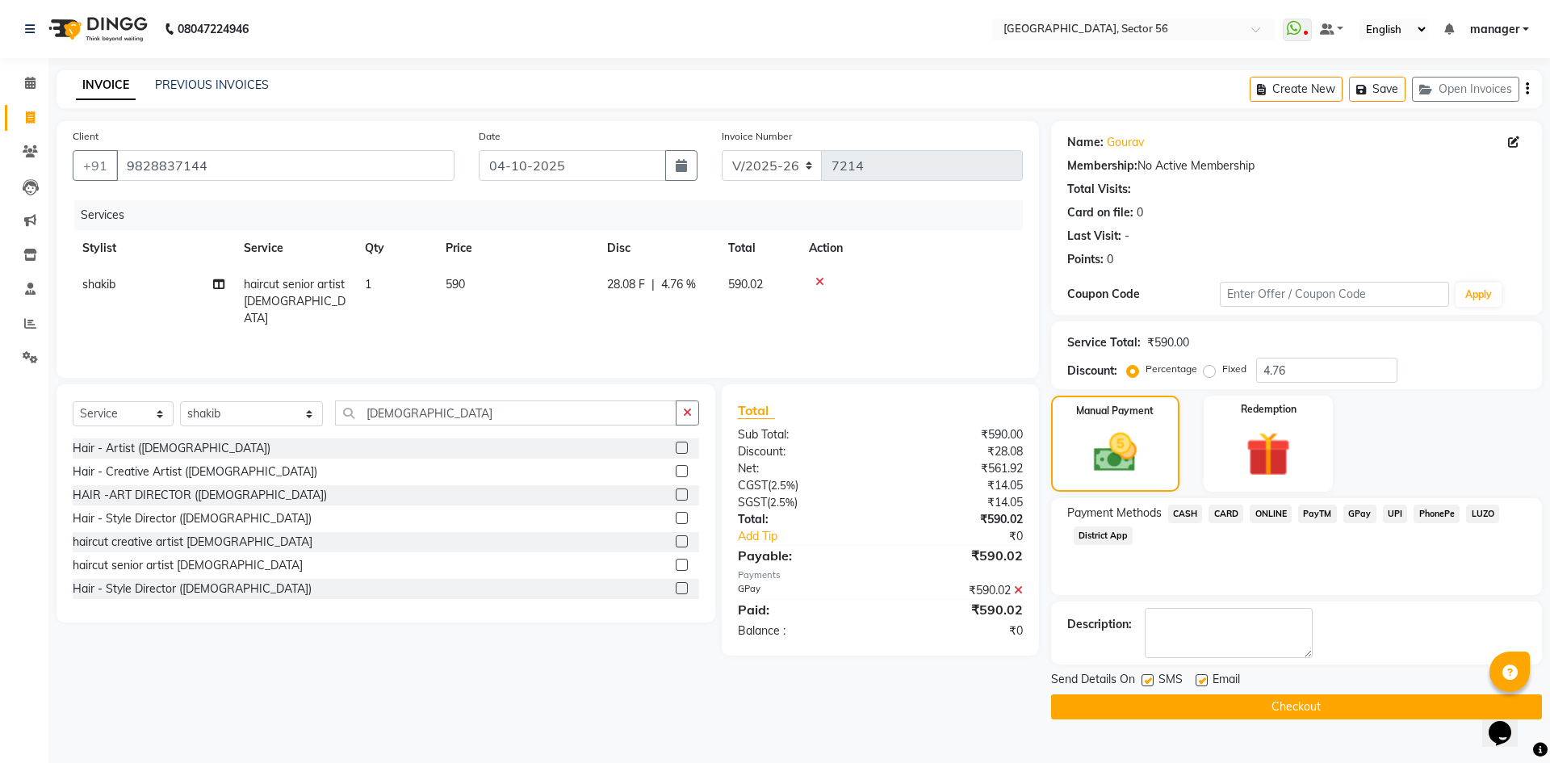
click at [1189, 705] on button "Checkout" at bounding box center [1296, 706] width 491 height 25
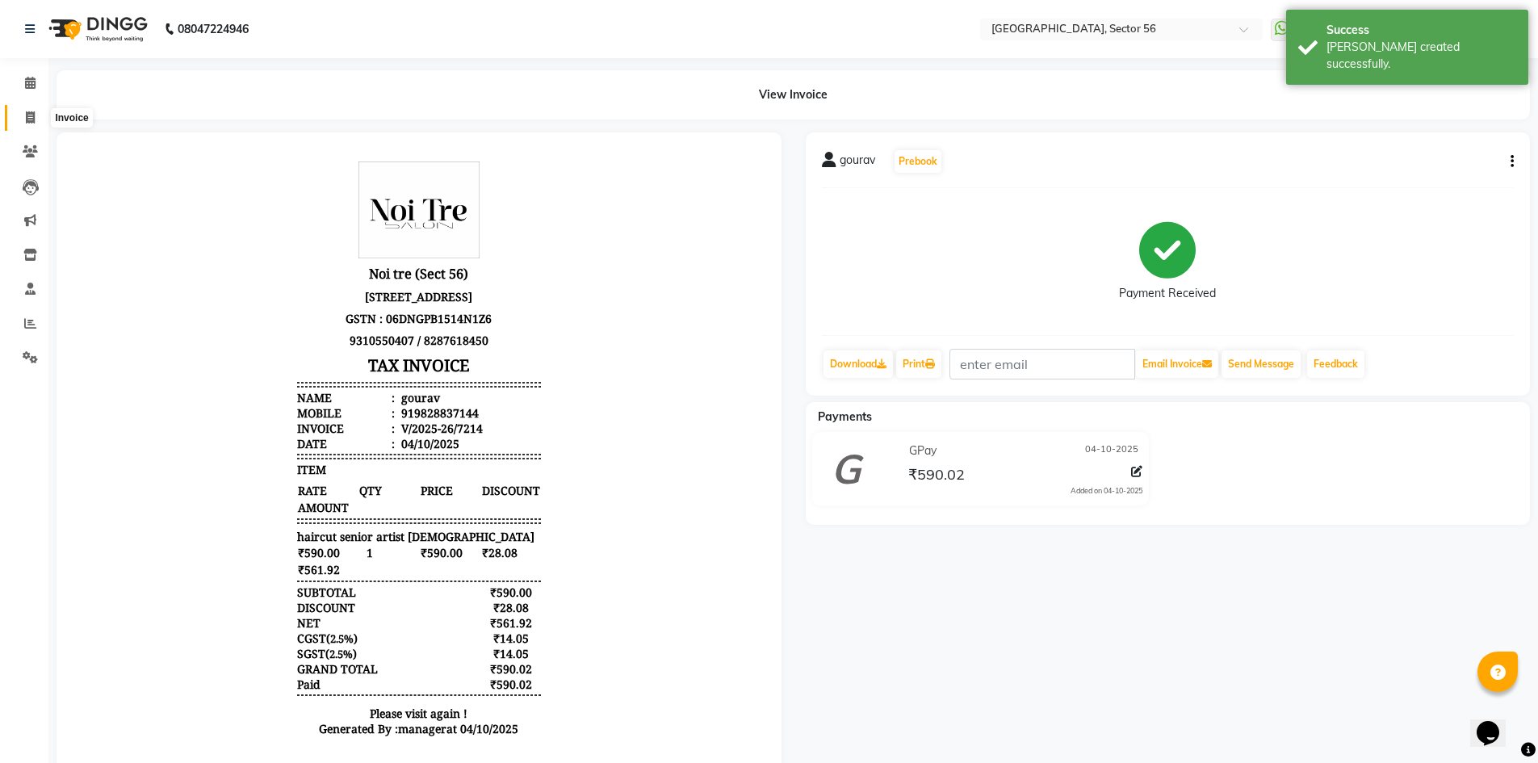
click at [27, 119] on icon at bounding box center [30, 117] width 9 height 12
select select "service"
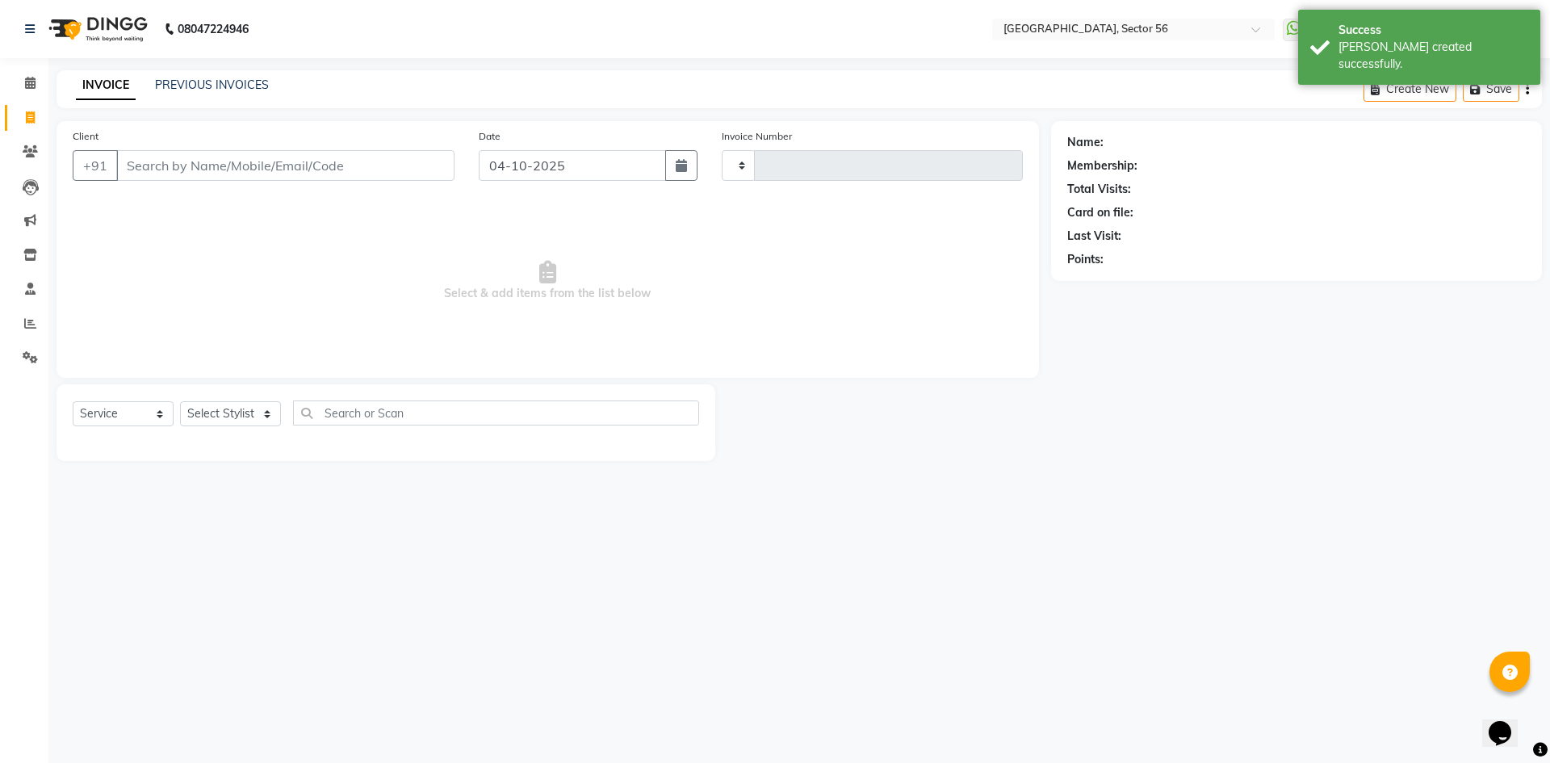
type input "7215"
select select "5557"
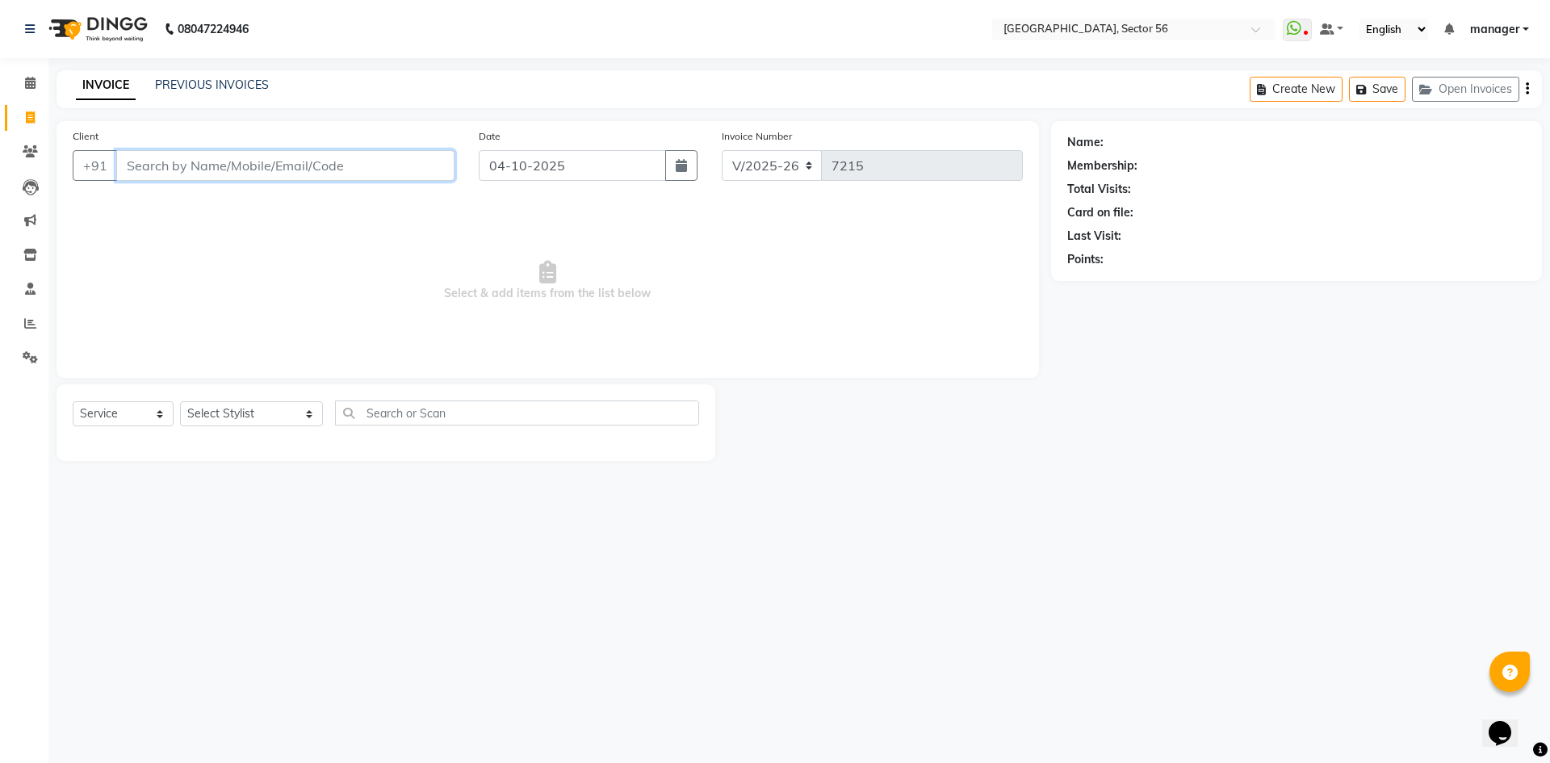
click at [283, 170] on input "Client" at bounding box center [285, 165] width 338 height 31
click at [256, 164] on input "Client" at bounding box center [285, 165] width 338 height 31
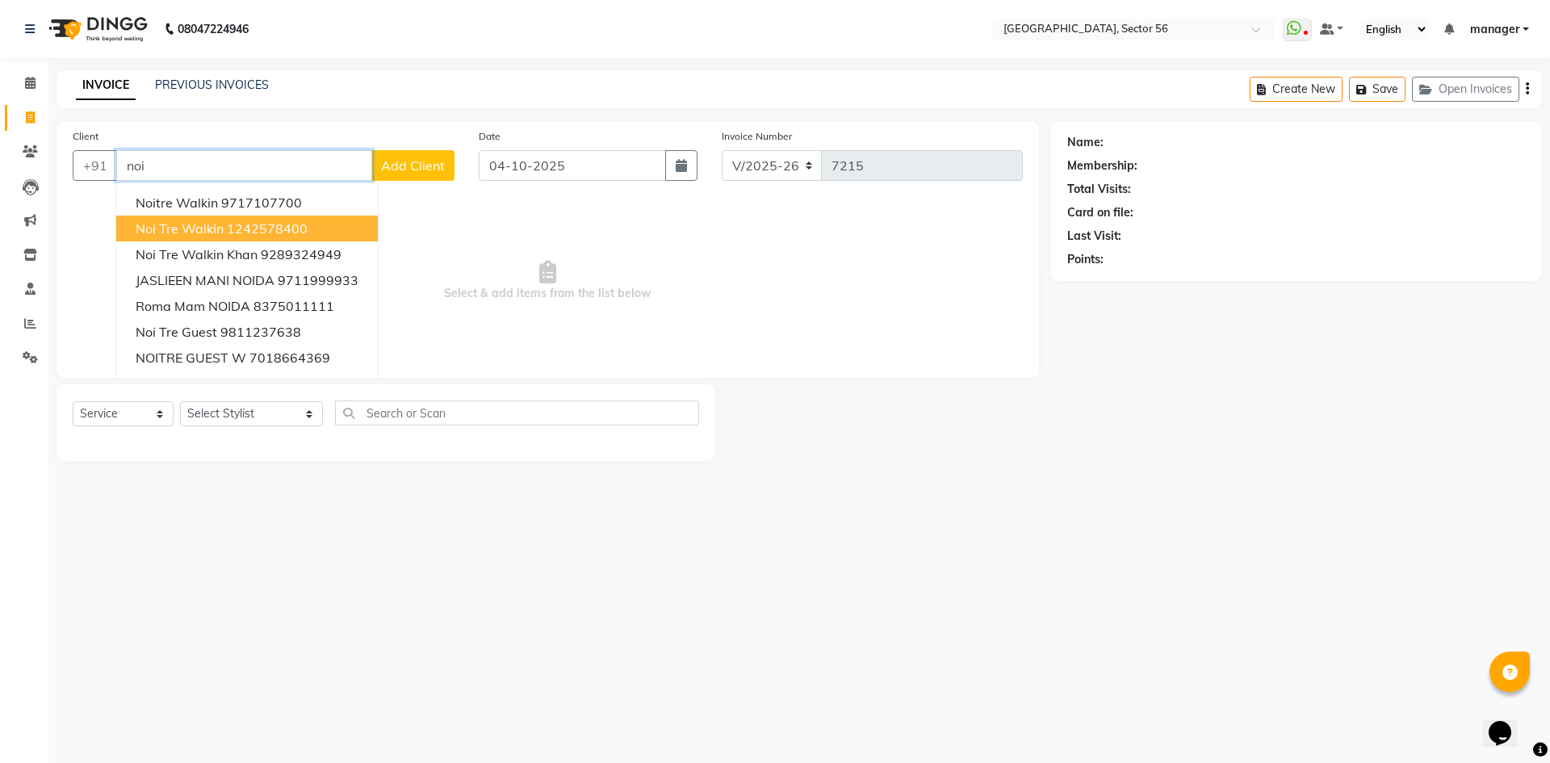
click at [206, 223] on span "Noi Tre Walkin" at bounding box center [180, 228] width 88 height 16
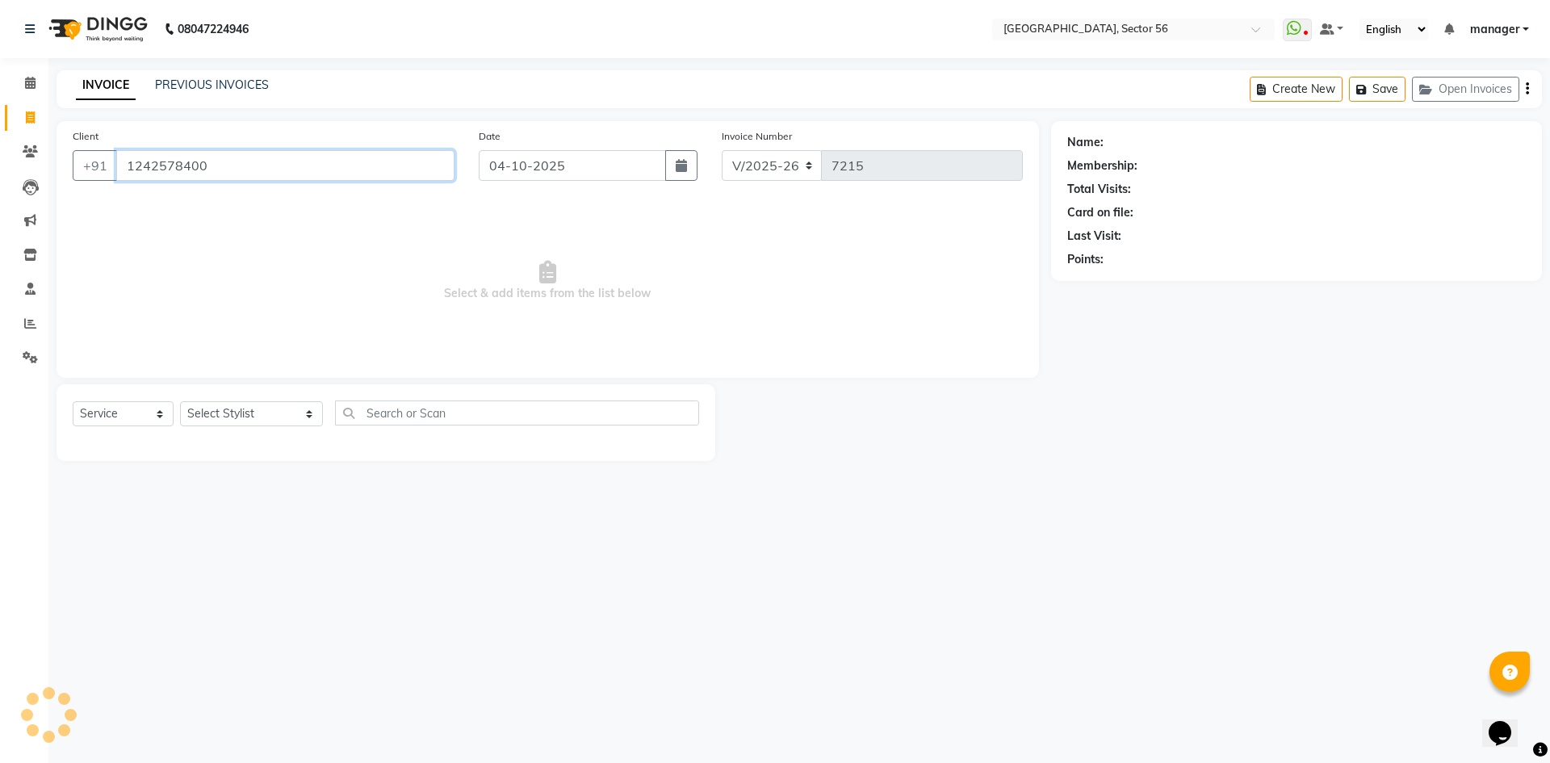
type input "1242578400"
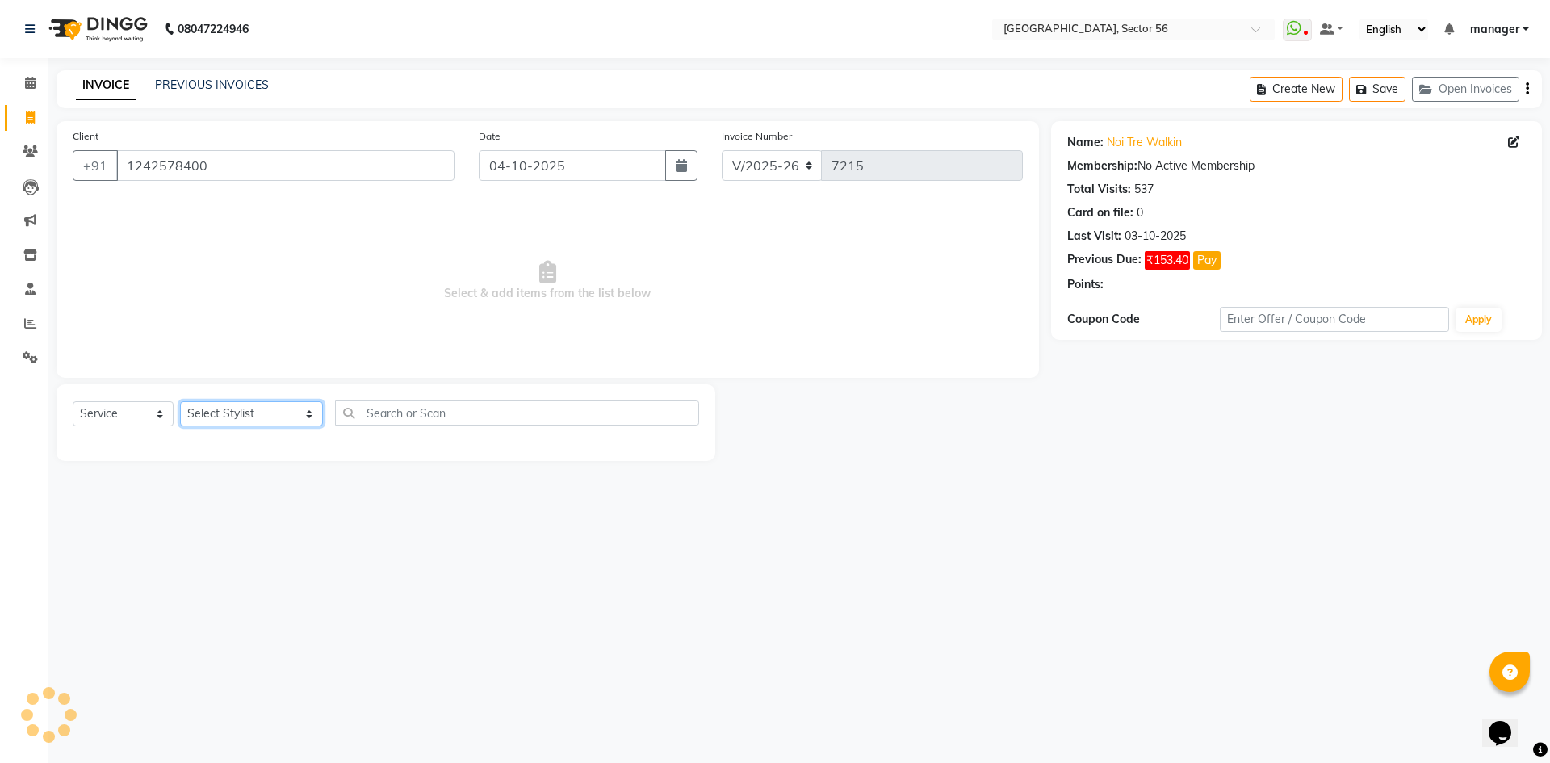
click at [213, 408] on select "Select Stylist [PERSON_NAME] [PERSON_NAME] [PERSON_NAME] MARKET STAFF amit amit…" at bounding box center [251, 413] width 143 height 25
select select "67273"
click at [180, 401] on select "Select Stylist [PERSON_NAME] [PERSON_NAME] [PERSON_NAME] MARKET STAFF amit amit…" at bounding box center [251, 413] width 143 height 25
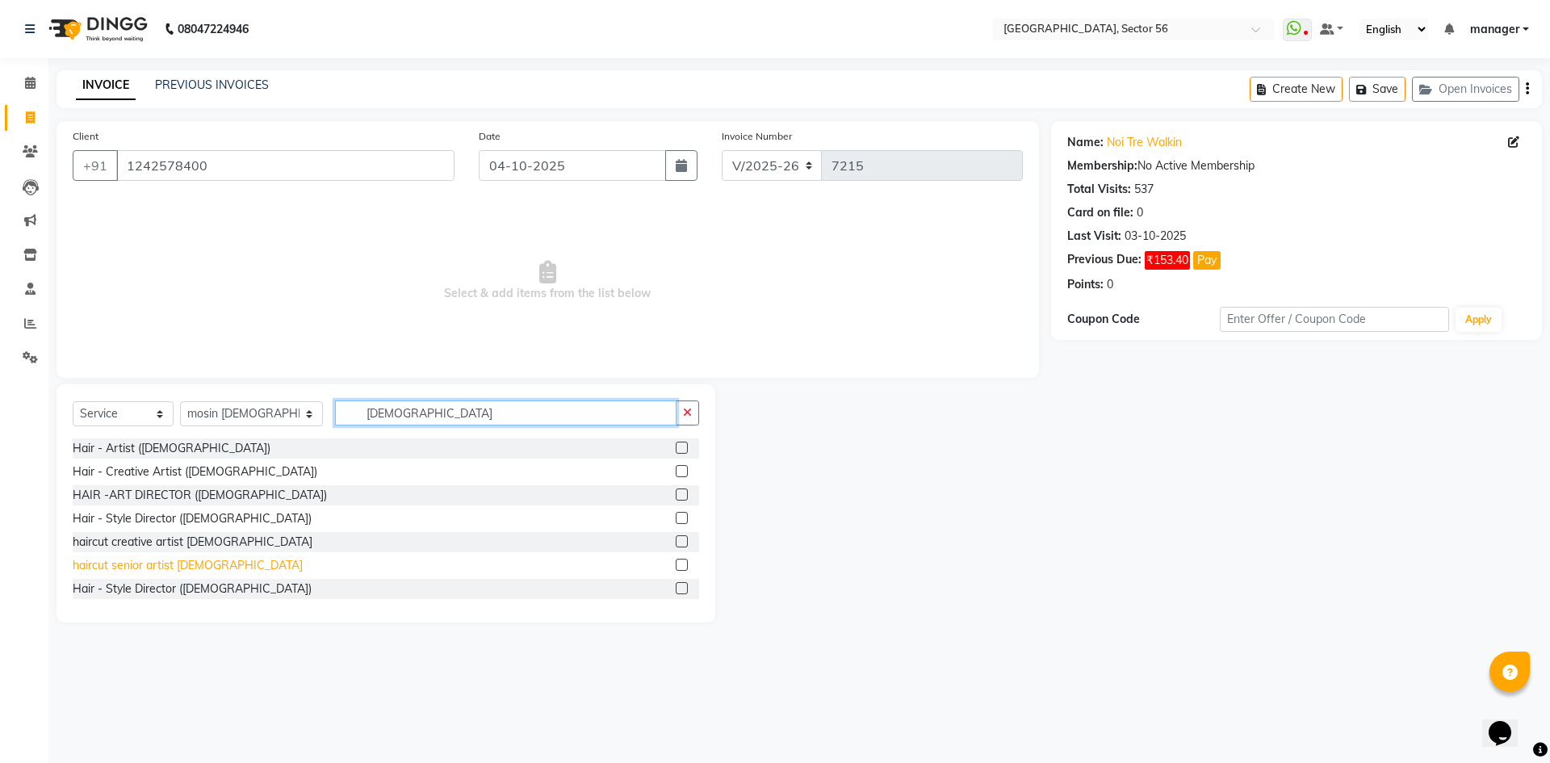
type input "[DEMOGRAPHIC_DATA]"
drag, startPoint x: 189, startPoint y: 563, endPoint x: 200, endPoint y: 532, distance: 32.7
click at [189, 561] on div "haircut senior artist [DEMOGRAPHIC_DATA]" at bounding box center [188, 565] width 230 height 17
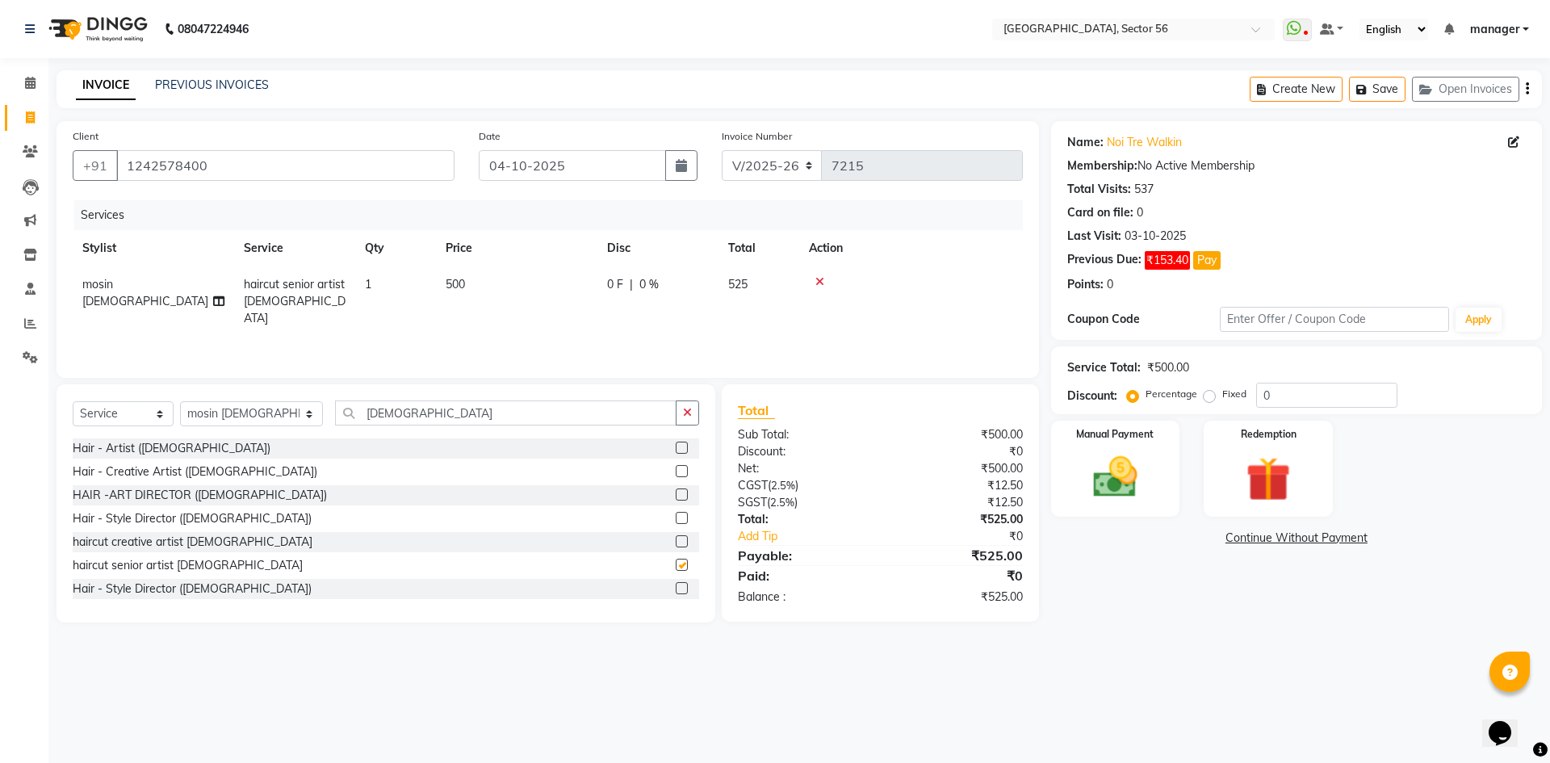
checkbox input "false"
drag, startPoint x: 496, startPoint y: 274, endPoint x: 521, endPoint y: 282, distance: 26.3
click at [501, 276] on td "500" at bounding box center [516, 301] width 161 height 70
select select "67273"
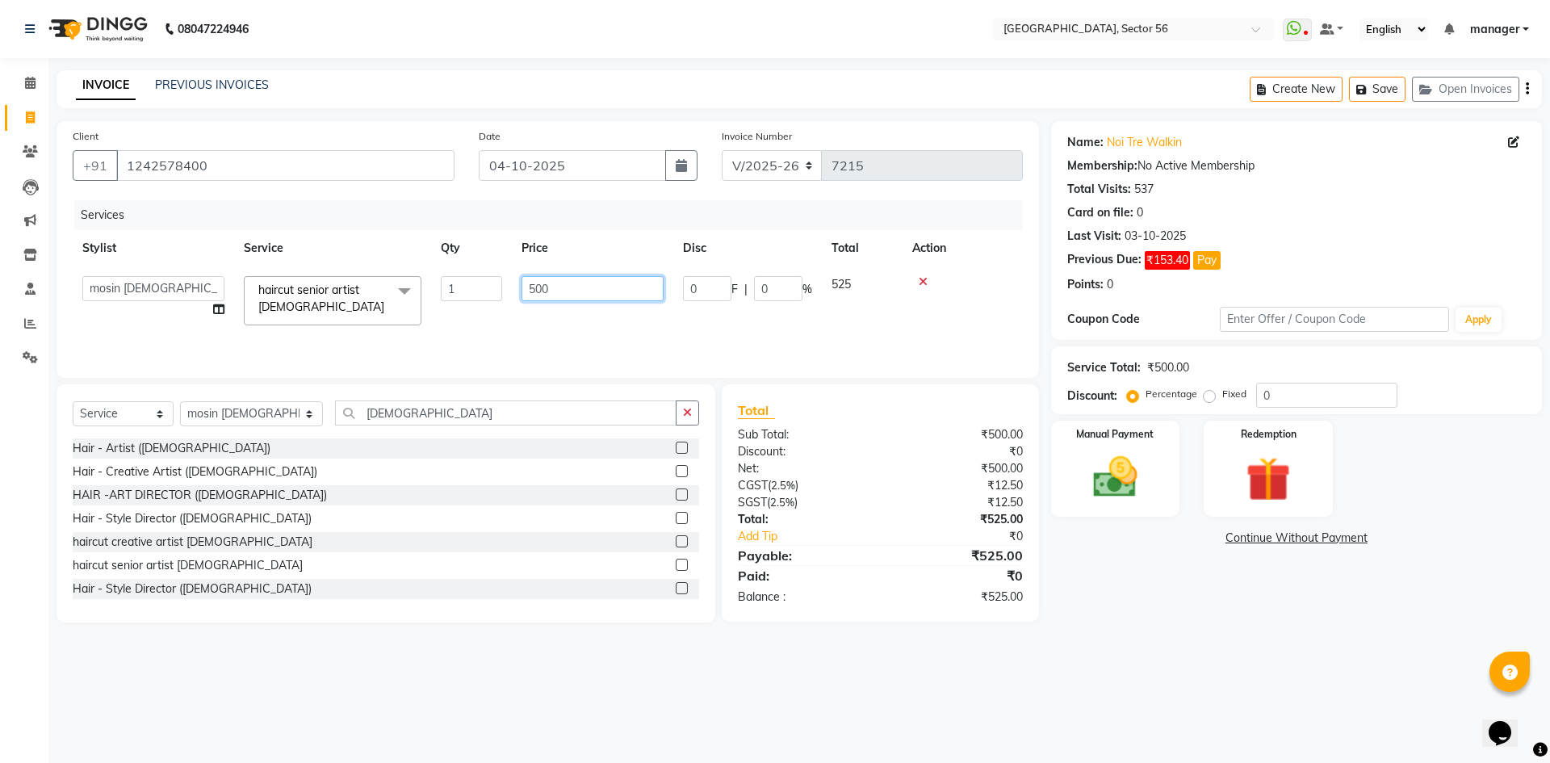
drag, startPoint x: 585, startPoint y: 294, endPoint x: 287, endPoint y: 312, distance: 298.5
click at [287, 312] on tr "[PERSON_NAME] [PERSON_NAME] [PERSON_NAME] MARKET STAFF amit amit spm [PERSON_NA…" at bounding box center [548, 300] width 950 height 69
type input "708"
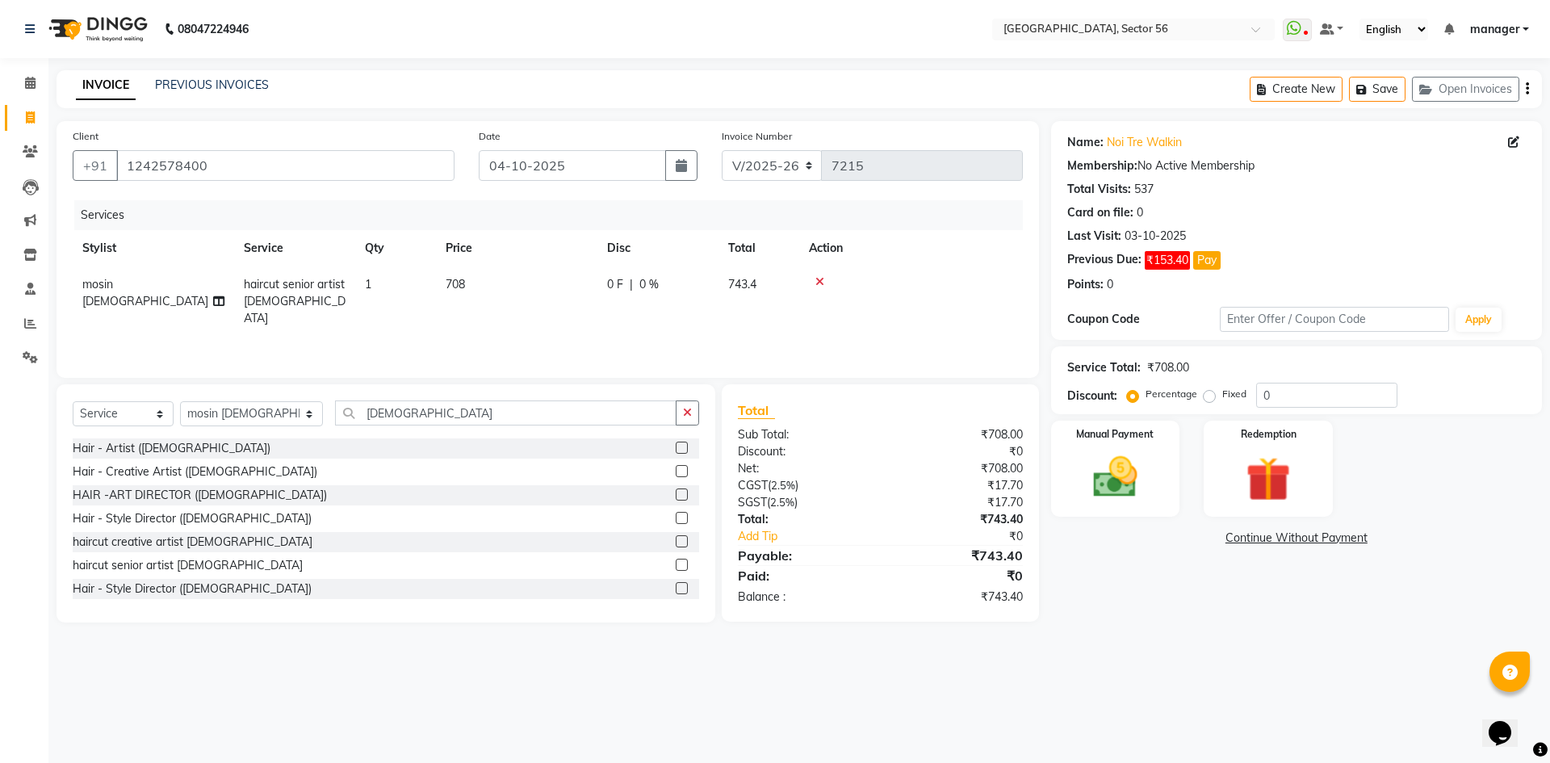
drag, startPoint x: 0, startPoint y: 694, endPoint x: 933, endPoint y: 591, distance: 938.2
click at [0, 694] on div "Calendar Invoice Clients Leads Marketing Inventory Staff Reports Settings Compl…" at bounding box center [109, 392] width 218 height 693
click at [1201, 403] on div "Percentage Fixed 0" at bounding box center [1263, 395] width 267 height 25
type input "4.76"
click at [1126, 493] on img at bounding box center [1115, 477] width 75 height 53
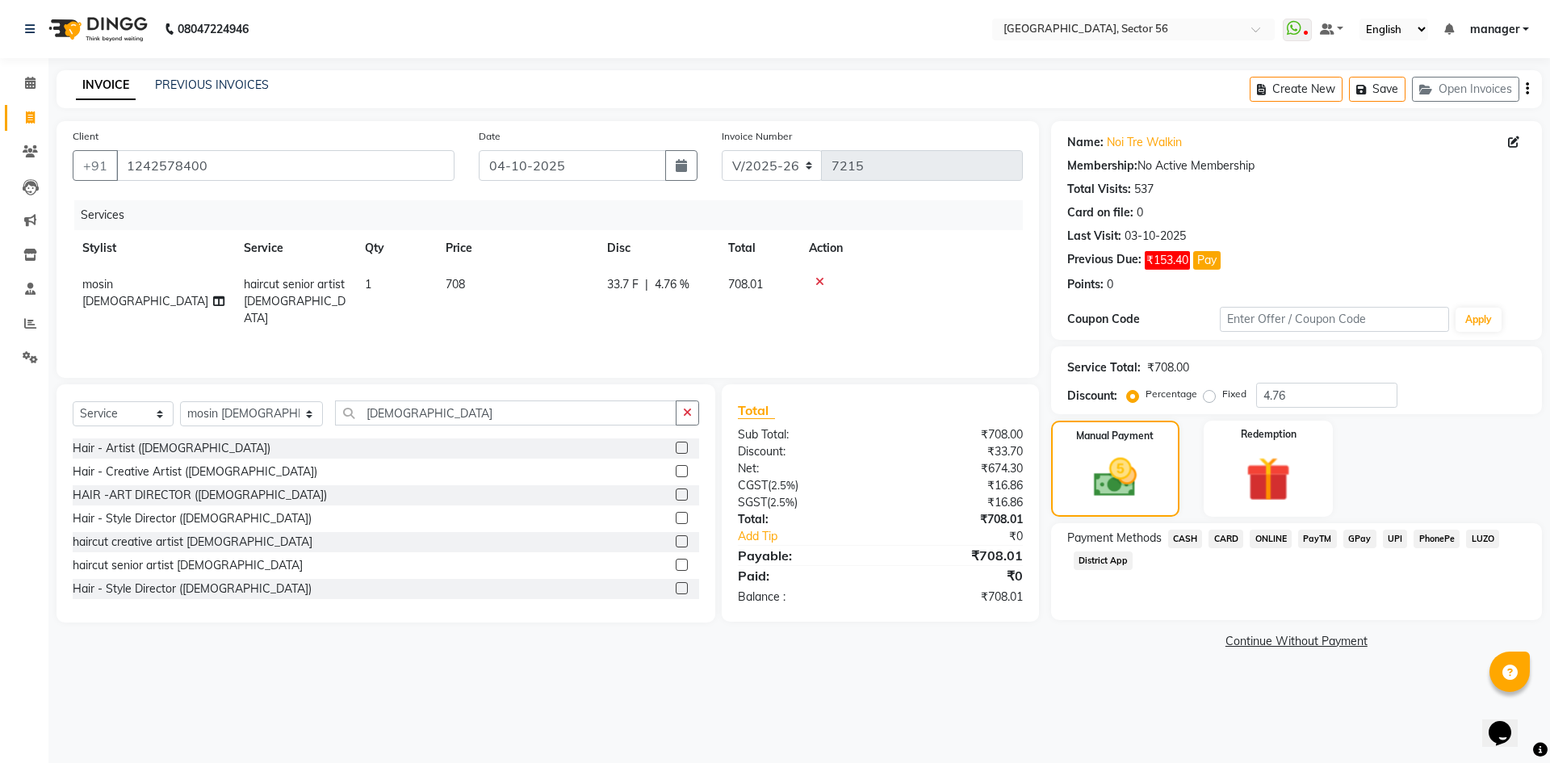
click at [1355, 534] on span "GPay" at bounding box center [1360, 539] width 33 height 19
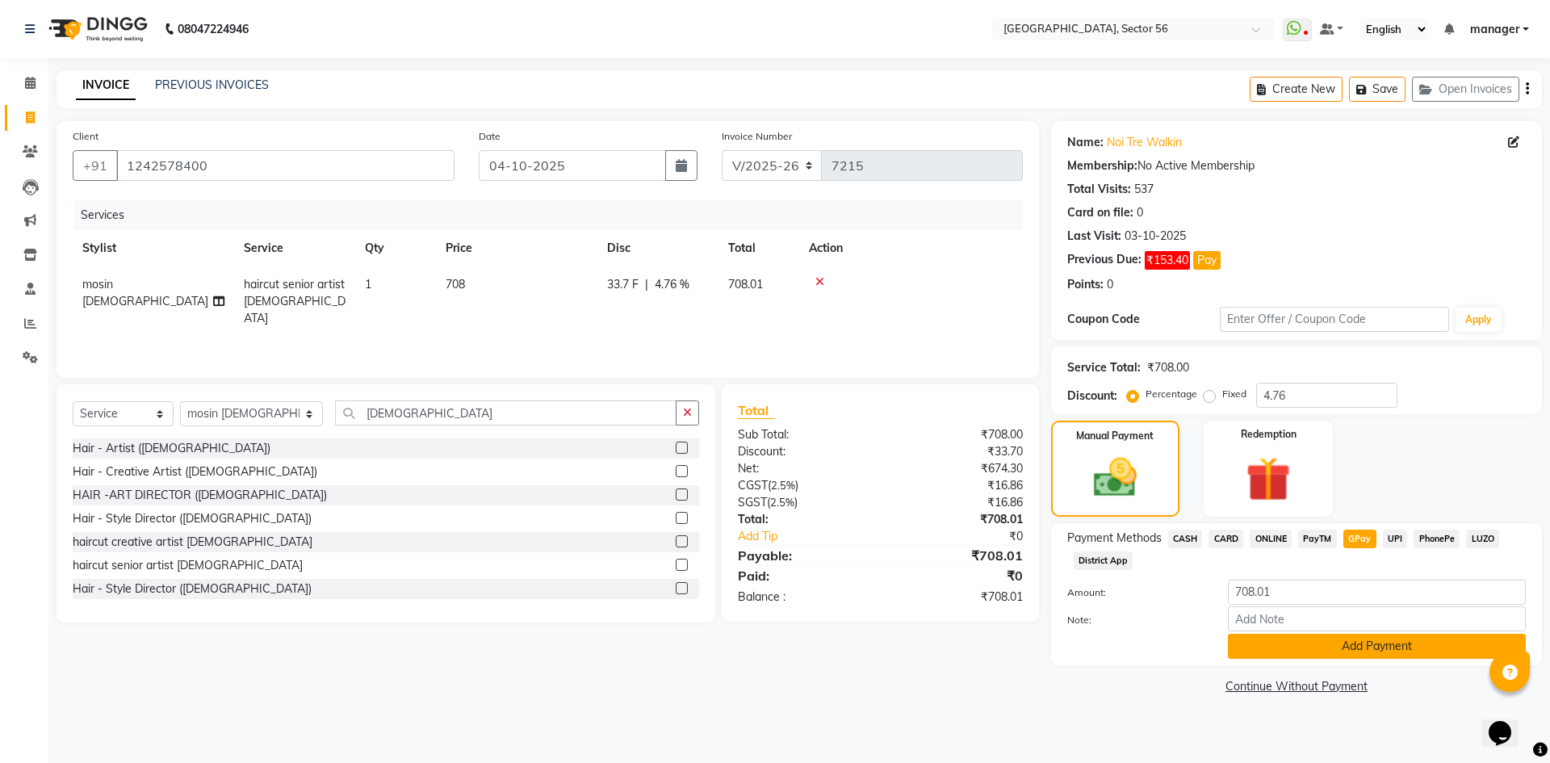
click at [1365, 646] on button "Add Payment" at bounding box center [1377, 646] width 298 height 25
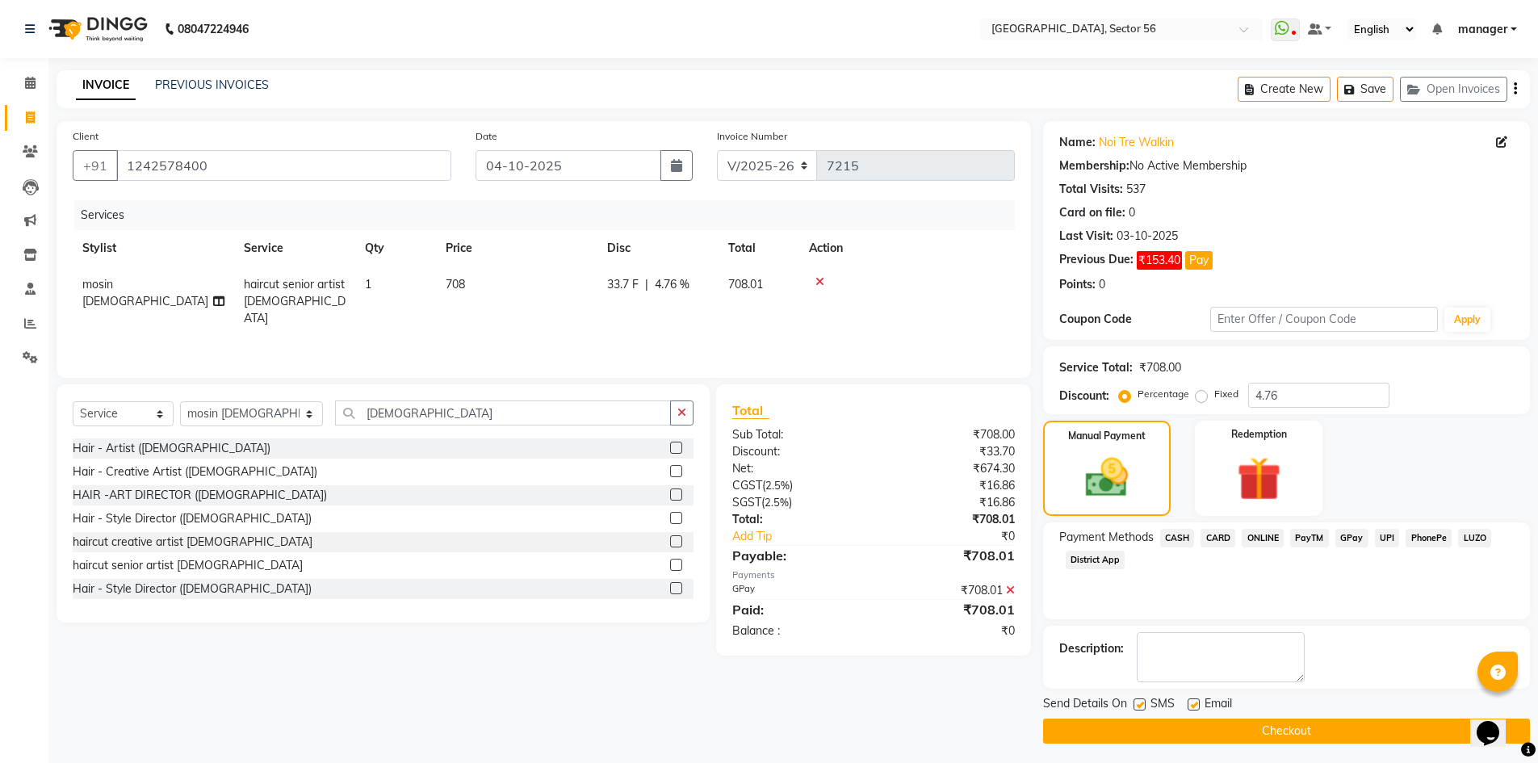
click at [1350, 729] on button "Checkout" at bounding box center [1286, 731] width 487 height 25
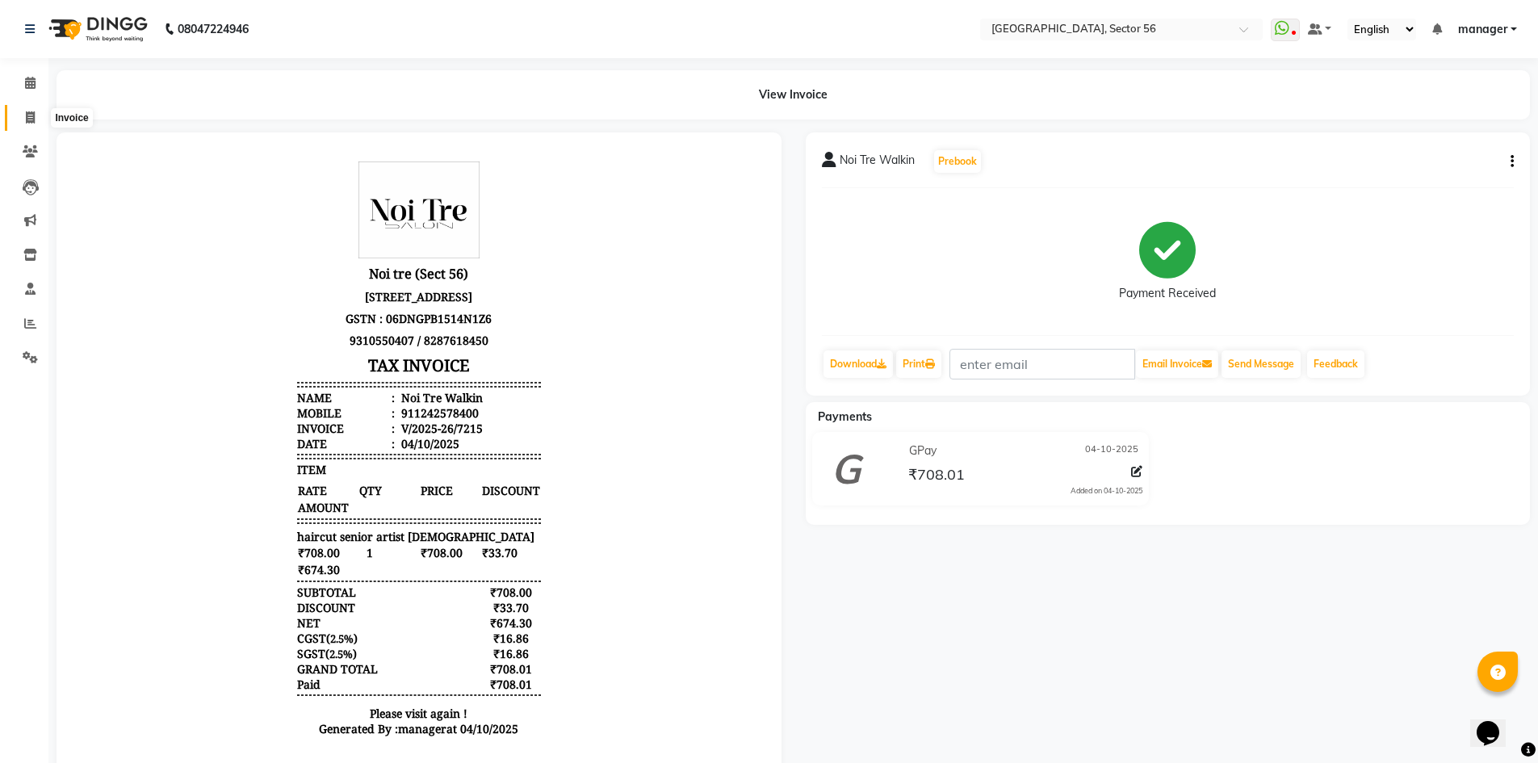
click at [29, 116] on icon at bounding box center [30, 117] width 9 height 12
select select "service"
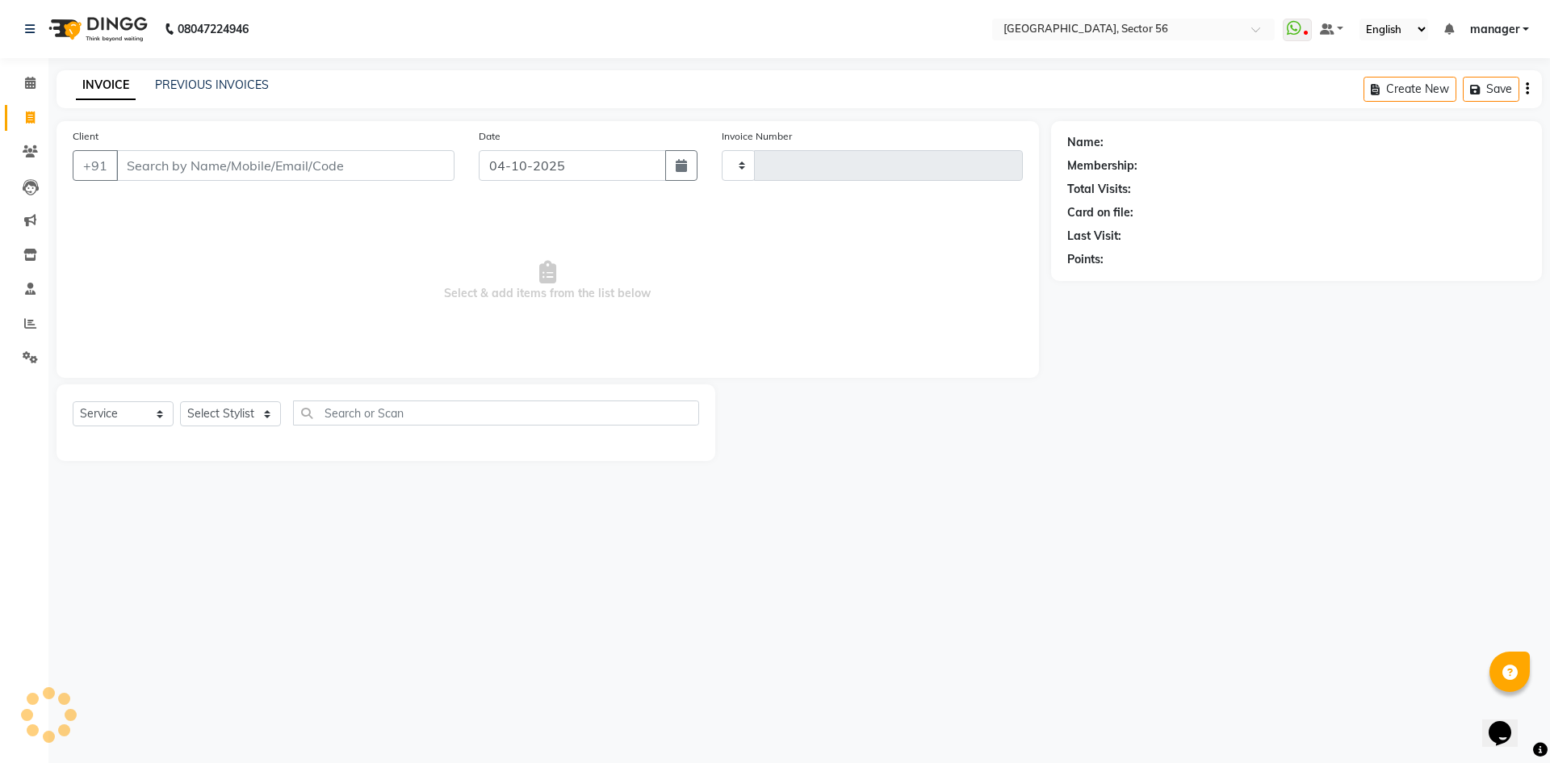
type input "7217"
select select "5557"
click at [176, 172] on input "Client" at bounding box center [285, 165] width 338 height 31
click at [229, 416] on select "Select Stylist" at bounding box center [230, 413] width 101 height 25
click at [180, 401] on select "Select Stylist" at bounding box center [230, 413] width 101 height 25
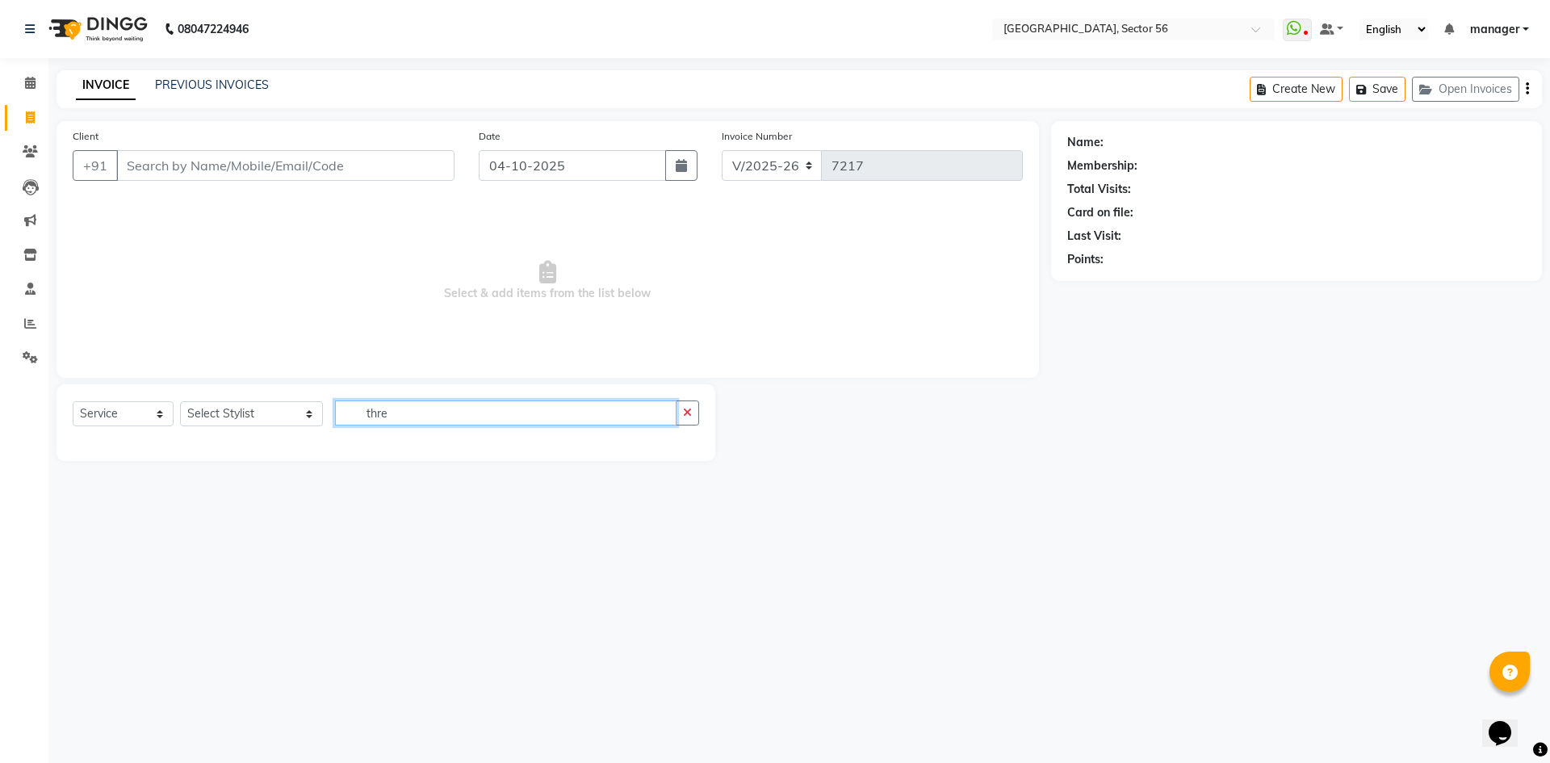
type input "thre"
click at [245, 414] on select "Select Stylist [PERSON_NAME] [PERSON_NAME] [PERSON_NAME] MARKET STAFF amit amit…" at bounding box center [251, 413] width 143 height 25
select select "43518"
click at [180, 401] on select "Select Stylist [PERSON_NAME] [PERSON_NAME] [PERSON_NAME] MARKET STAFF amit amit…" at bounding box center [251, 413] width 143 height 25
type input "wax up"
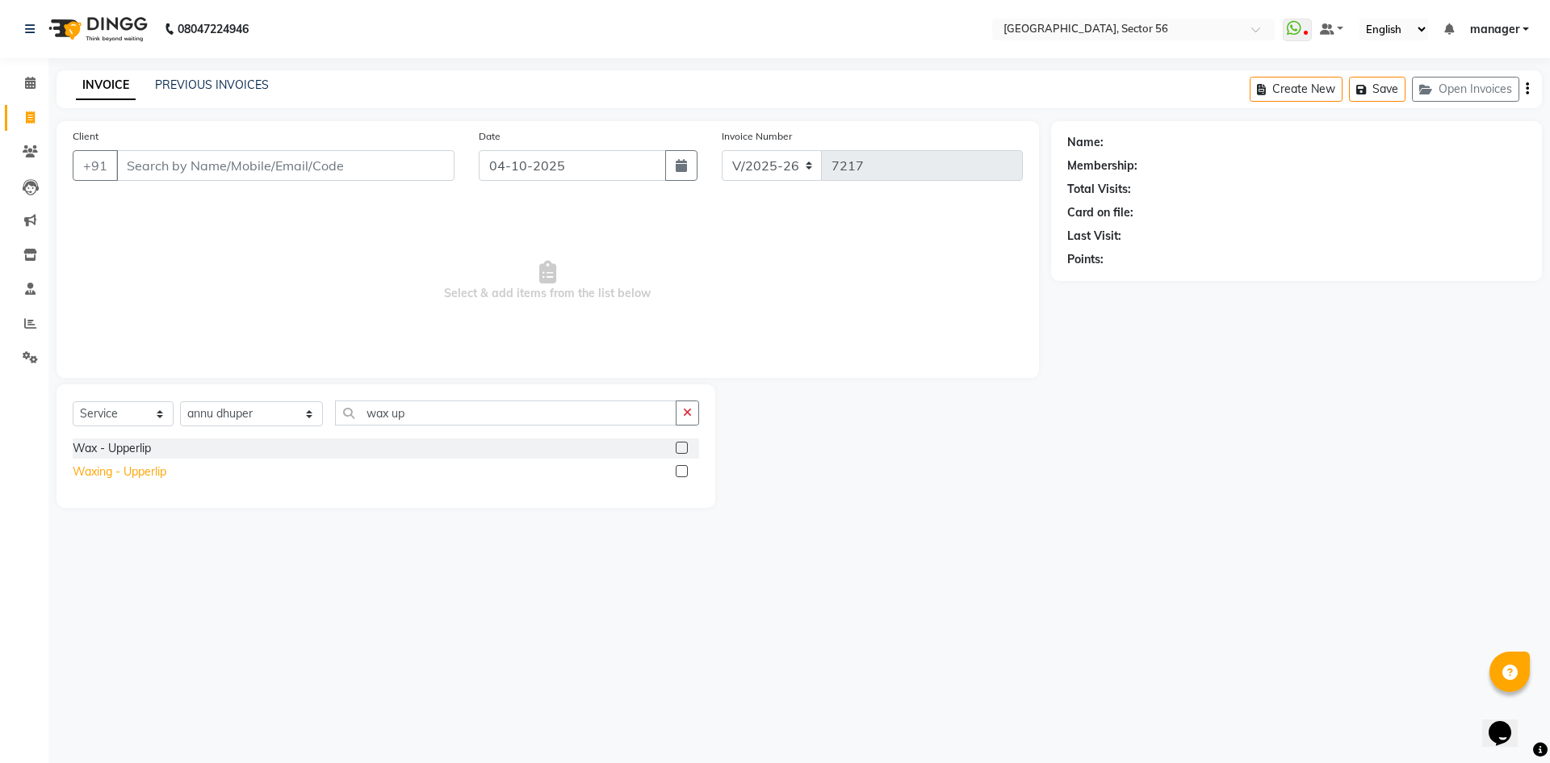
click at [134, 474] on div "Waxing - Upperlip" at bounding box center [120, 471] width 94 height 17
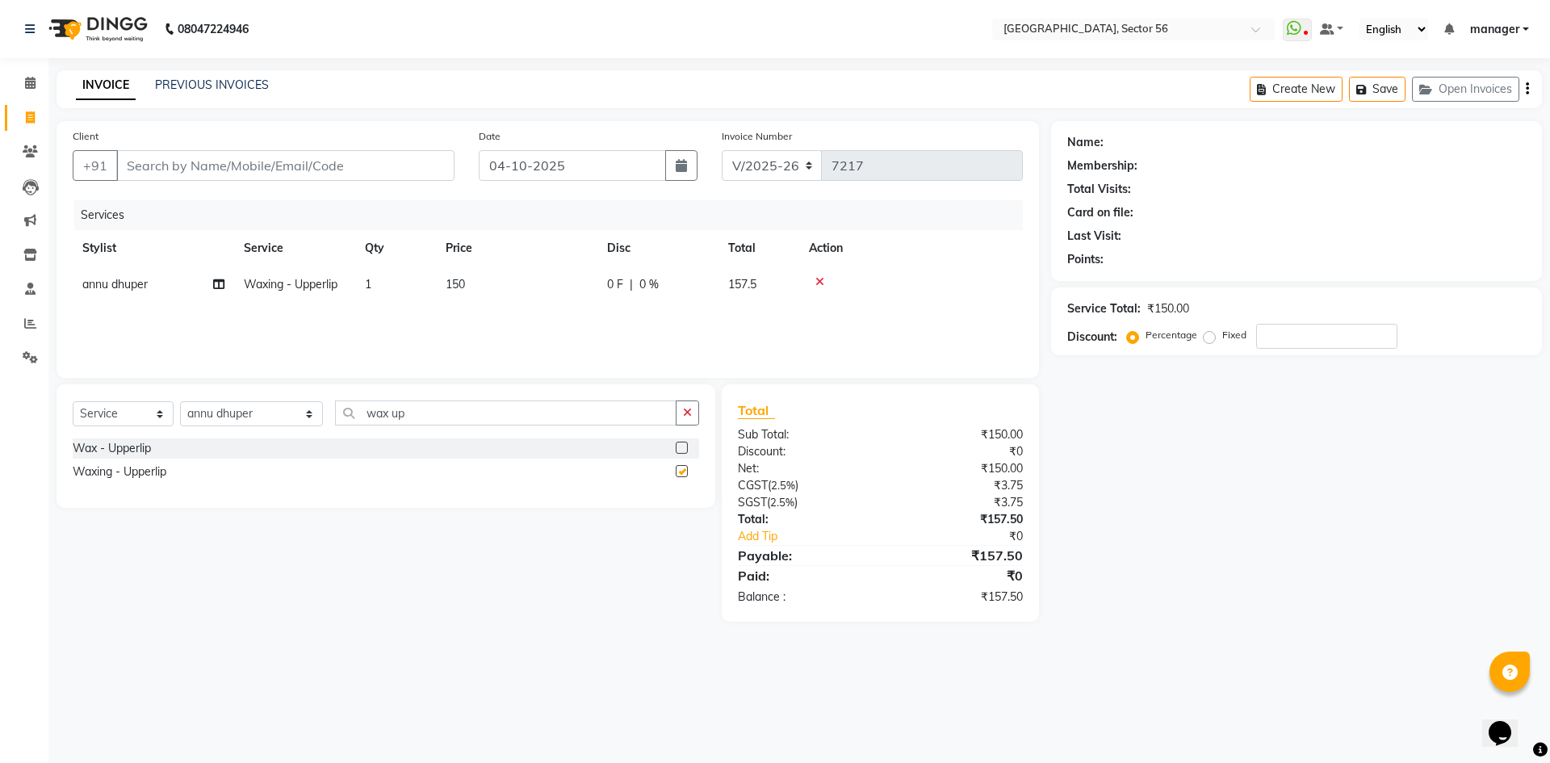
checkbox input "false"
click at [219, 172] on input "Client" at bounding box center [285, 165] width 338 height 31
type input "8"
type input "0"
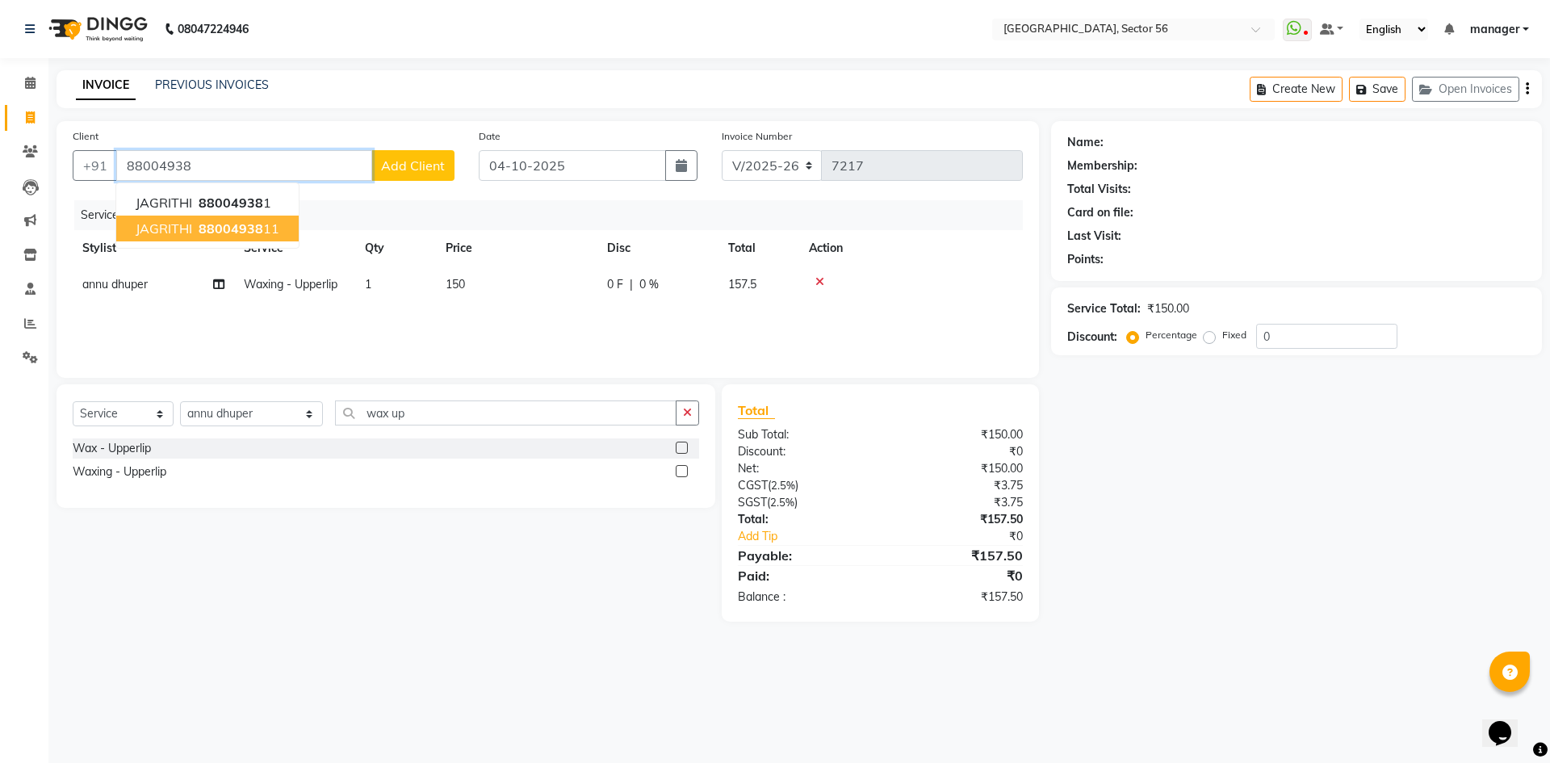
click at [171, 226] on span "JAGRITHI" at bounding box center [164, 228] width 57 height 16
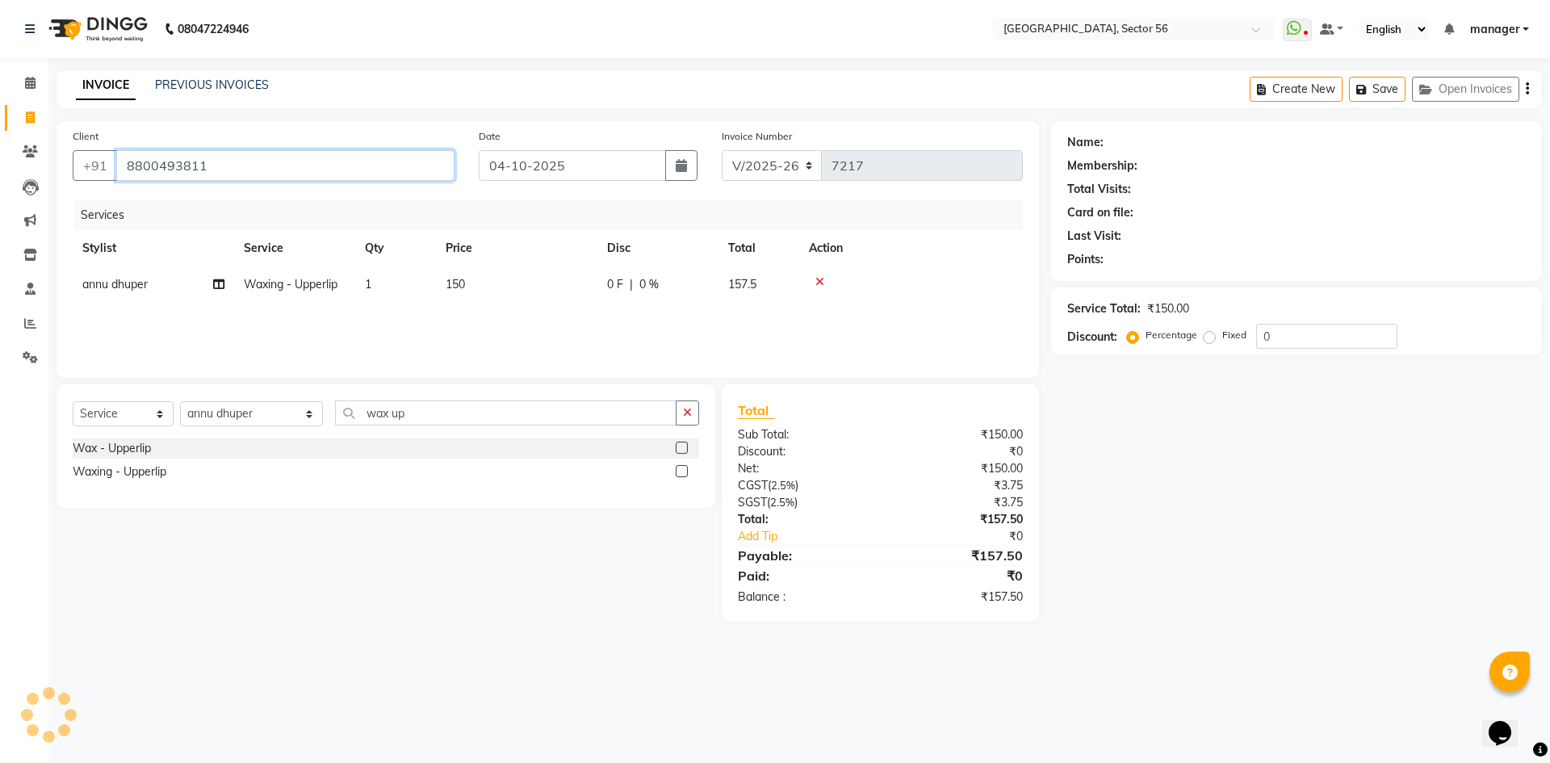
type input "8800493811"
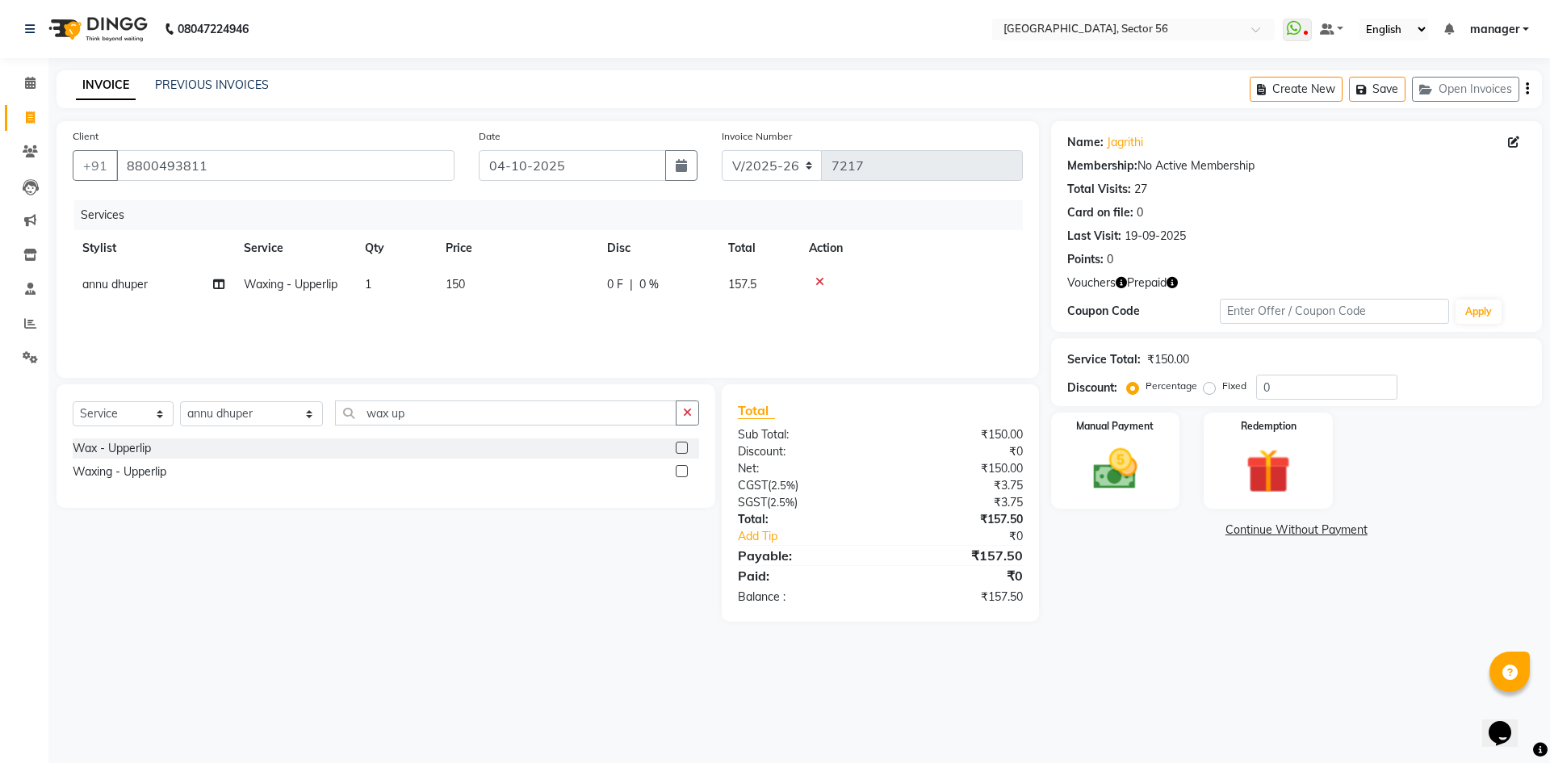
click at [1178, 282] on icon "button" at bounding box center [1172, 282] width 11 height 11
drag, startPoint x: 1193, startPoint y: 589, endPoint x: 1186, endPoint y: 571, distance: 19.9
click at [1191, 583] on div "Name: Jagrithi Membership: No Active Membership Total Visits: 27 Card on file: …" at bounding box center [1302, 371] width 503 height 501
click at [1122, 279] on icon "button" at bounding box center [1121, 282] width 11 height 11
click at [1111, 620] on div "Name: Jagrithi Membership: No Active Membership Total Visits: 27 Card on file: …" at bounding box center [1302, 371] width 503 height 501
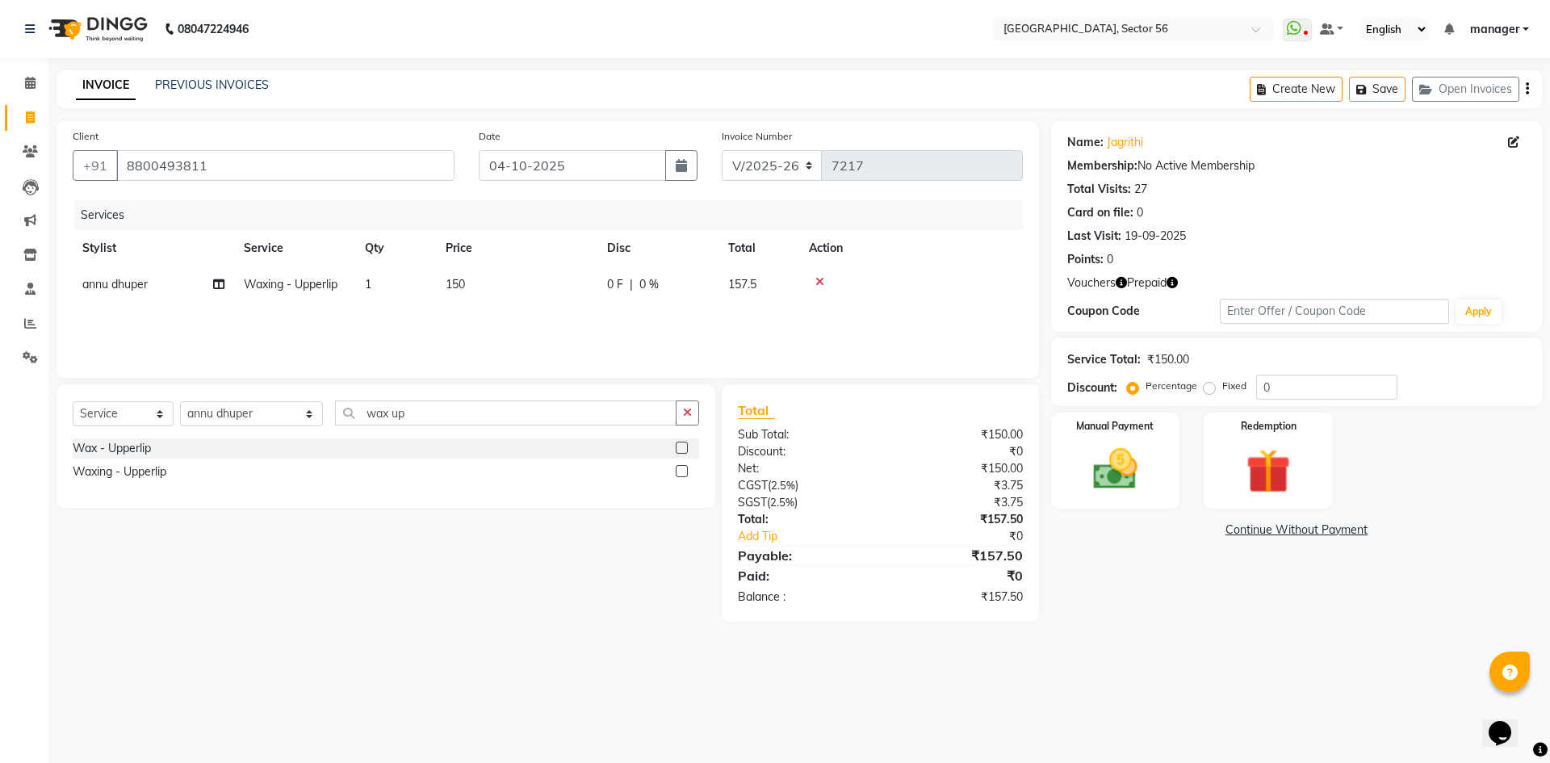
click at [1173, 282] on icon "button" at bounding box center [1172, 282] width 11 height 11
click at [1113, 628] on main "INVOICE PREVIOUS INVOICES Create New Save Open Invoices Client +91 8800493811 D…" at bounding box center [799, 358] width 1502 height 576
click at [1120, 279] on icon "button" at bounding box center [1121, 282] width 11 height 11
click at [0, 459] on div "Calendar Invoice Clients Leads Marketing Inventory Staff Reports Settings Compl…" at bounding box center [109, 392] width 218 height 693
drag, startPoint x: 408, startPoint y: 413, endPoint x: 208, endPoint y: 440, distance: 202.1
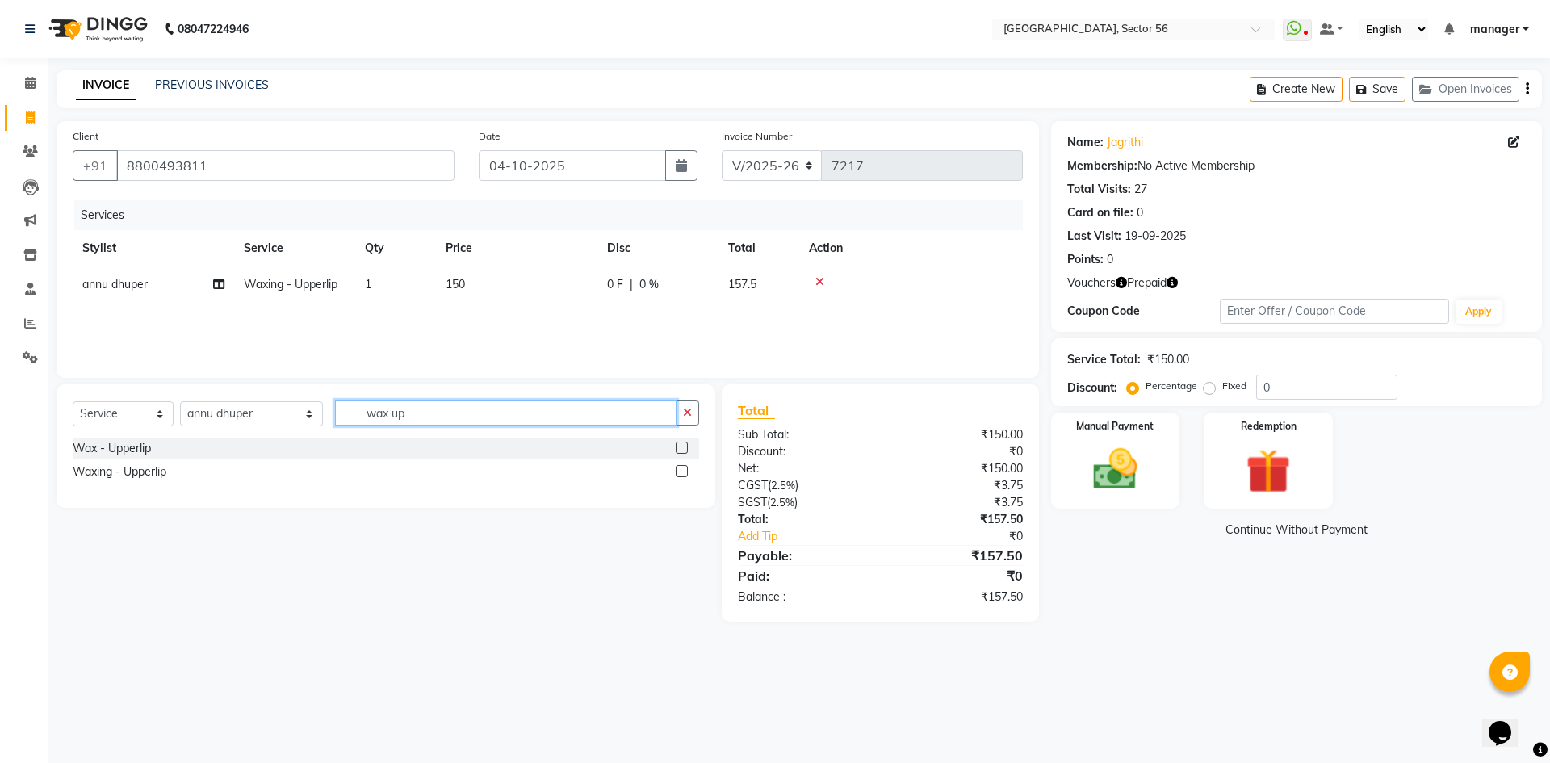
click at [208, 440] on div "Select Service Product Membership Package Voucher Prepaid Gift Card Select Styl…" at bounding box center [386, 446] width 659 height 124
type input "nos"
click at [116, 440] on div "NOSE WAX" at bounding box center [103, 448] width 61 height 17
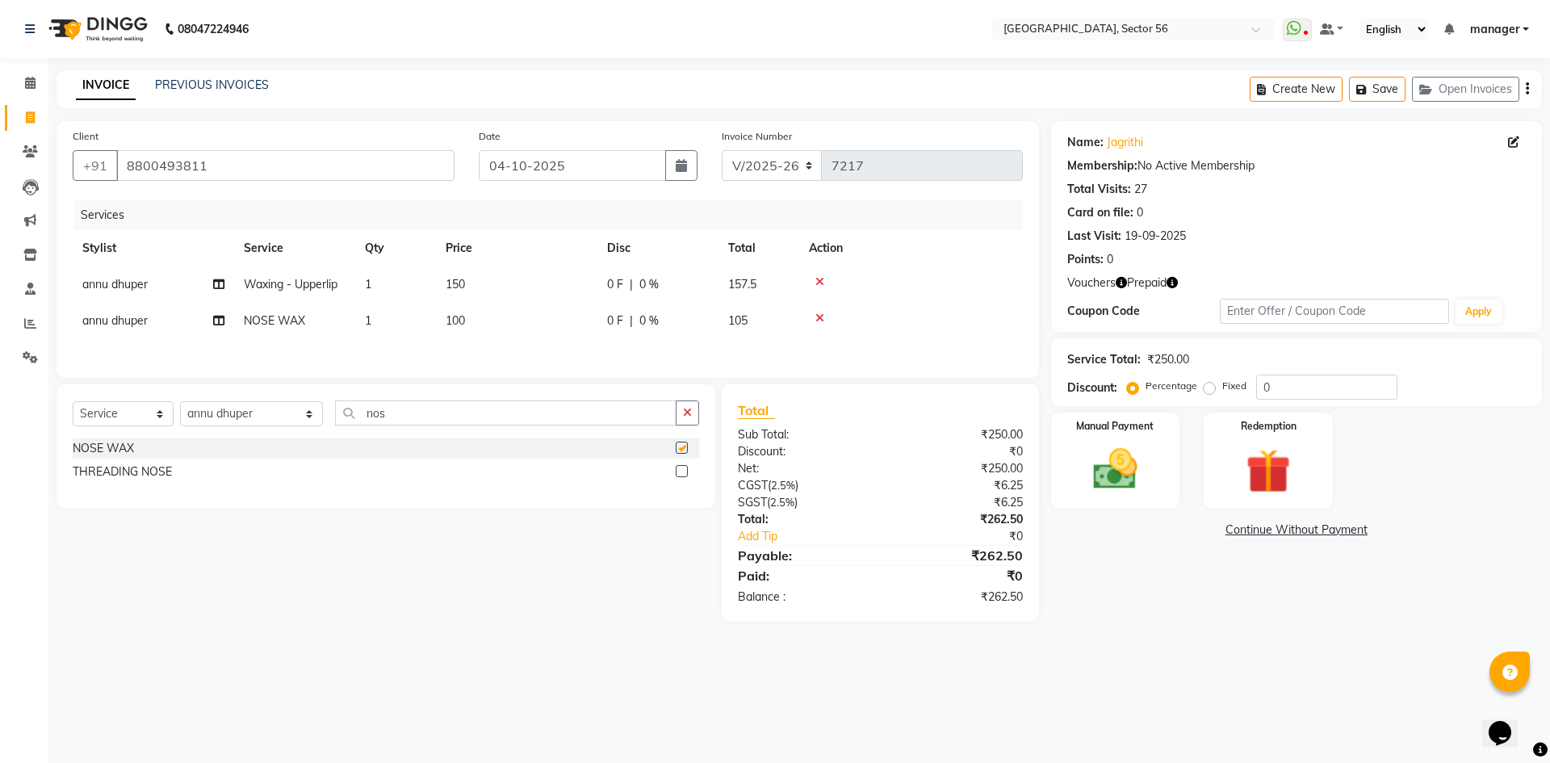
checkbox input "false"
drag, startPoint x: 473, startPoint y: 320, endPoint x: 515, endPoint y: 321, distance: 42.0
click at [474, 320] on td "100" at bounding box center [516, 321] width 161 height 36
select select "43518"
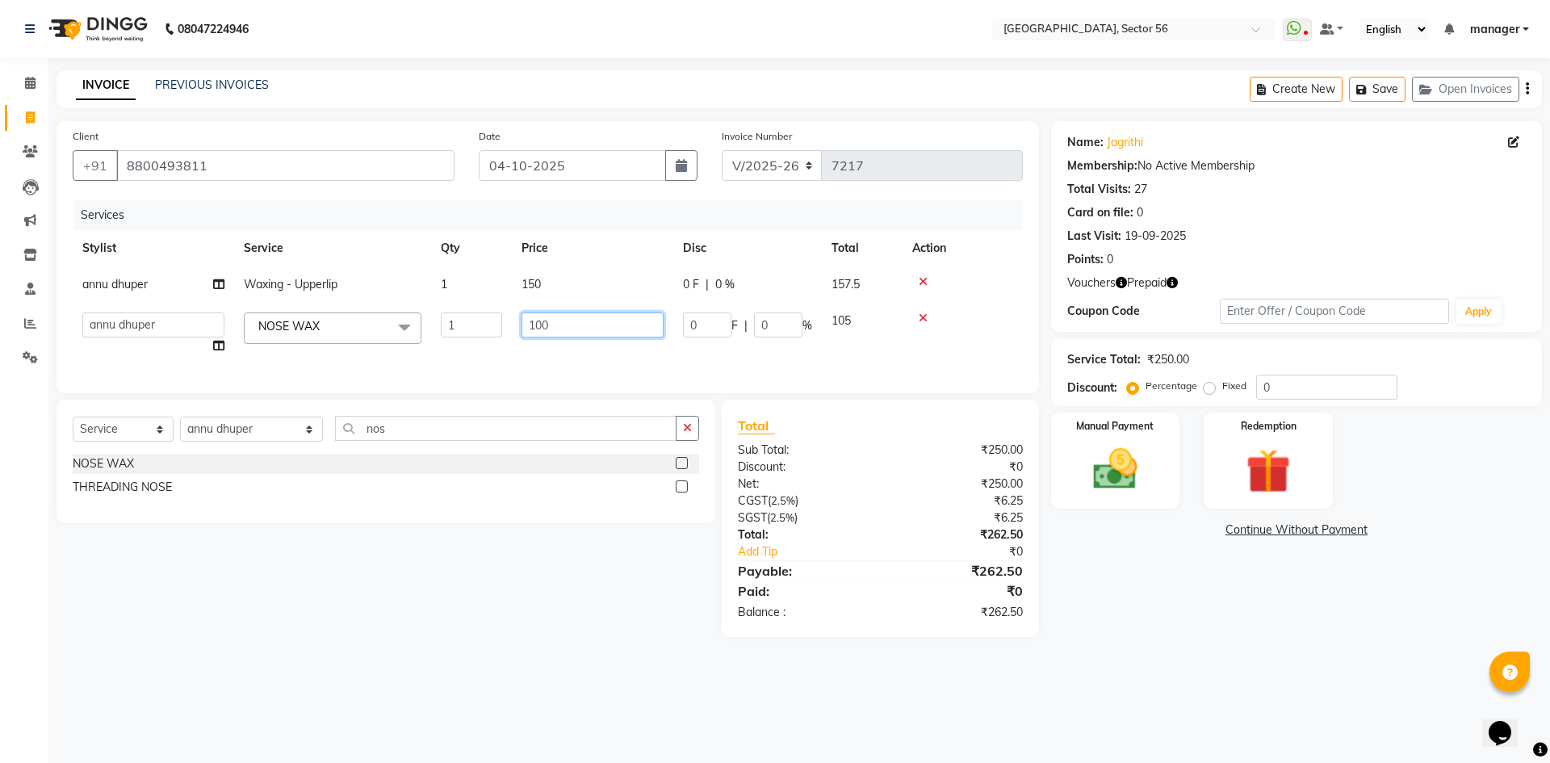
drag, startPoint x: 584, startPoint y: 313, endPoint x: 405, endPoint y: 343, distance: 180.9
click at [405, 343] on tr "ABHISHEKH THAPA abhishek thapa AKRAM KHAN MARKET STAFF amit amit spm Anamika Be…" at bounding box center [548, 333] width 950 height 61
type input "150"
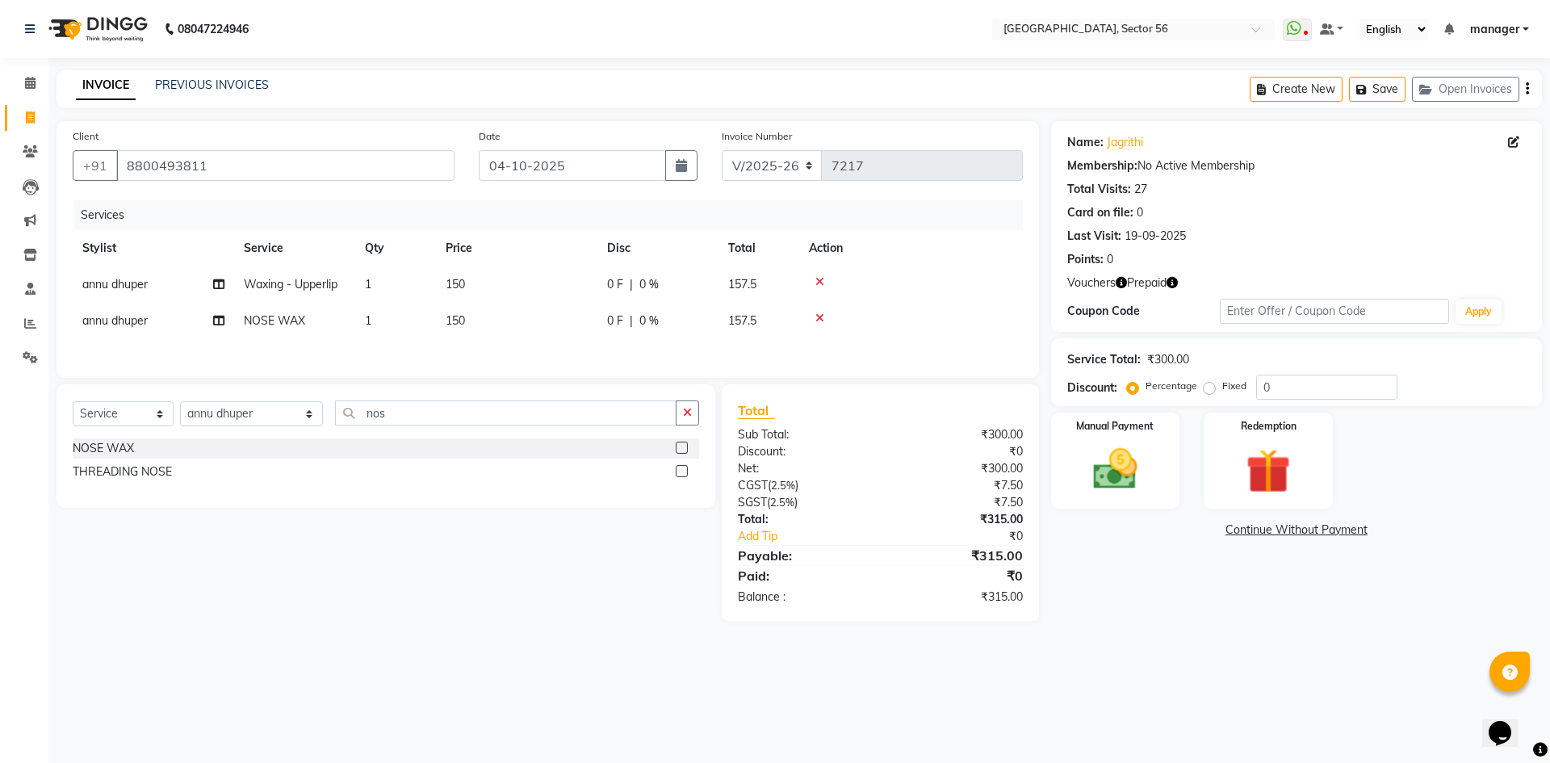
click at [0, 636] on div "Calendar Invoice Clients Leads Marketing Inventory Staff Reports Settings Compl…" at bounding box center [109, 392] width 218 height 693
click at [287, 160] on input "8800493811" at bounding box center [285, 165] width 338 height 31
drag, startPoint x: 375, startPoint y: 422, endPoint x: 264, endPoint y: 430, distance: 110.9
click at [264, 430] on div "Select Service Product Membership Package Voucher Prepaid Gift Card Select Styl…" at bounding box center [386, 419] width 627 height 38
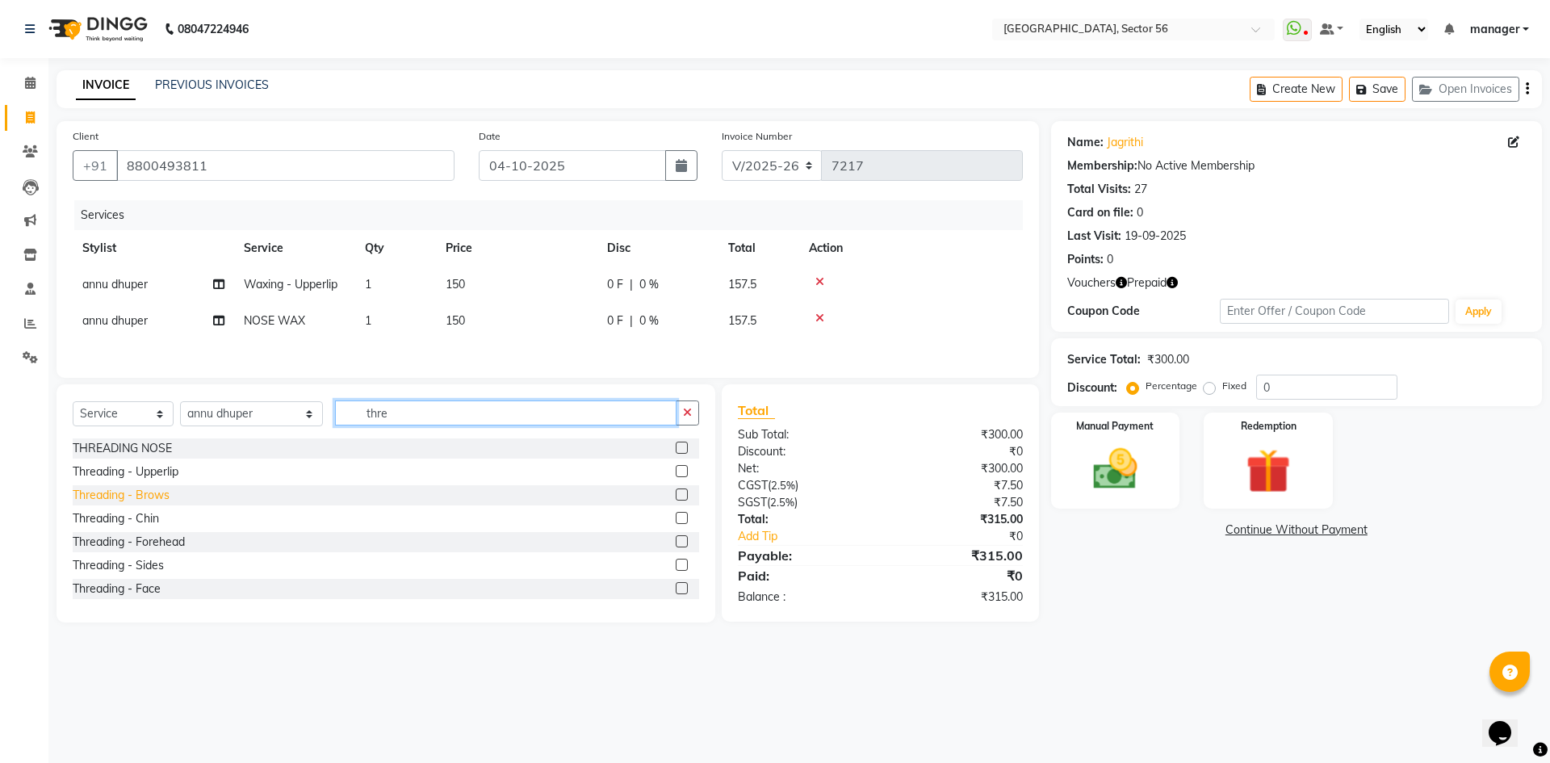
type input "thre"
click at [151, 496] on div "Threading - Brows" at bounding box center [121, 495] width 97 height 17
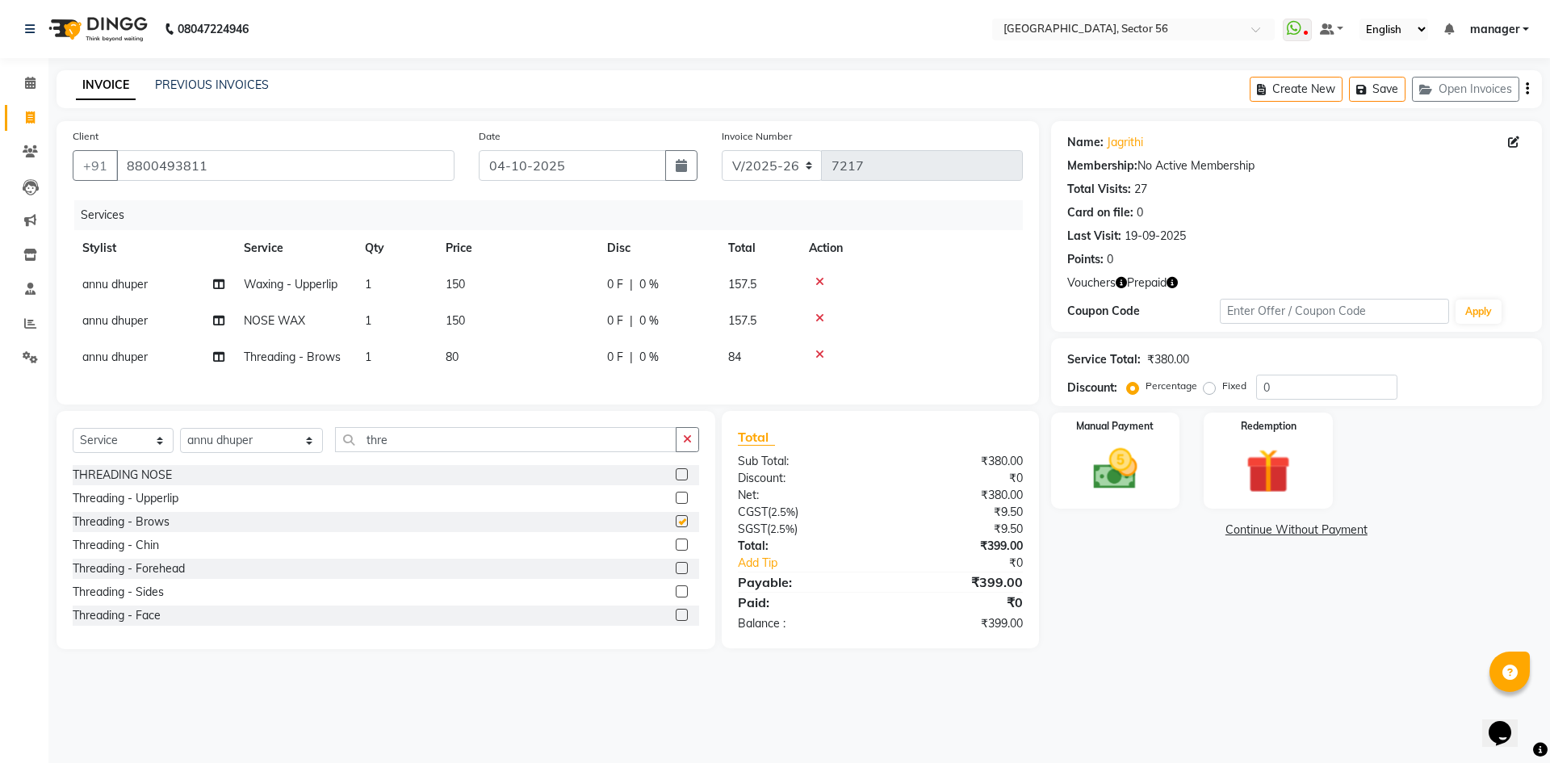
checkbox input "false"
drag, startPoint x: 386, startPoint y: 447, endPoint x: 291, endPoint y: 455, distance: 95.6
click at [291, 455] on div "Select Service Product Membership Package Voucher Prepaid Gift Card Select Styl…" at bounding box center [386, 446] width 627 height 38
click at [5, 530] on div "Calendar Invoice Clients Leads Marketing Inventory Staff Reports Settings Compl…" at bounding box center [109, 392] width 218 height 693
click at [308, 170] on input "8800493811" at bounding box center [285, 165] width 338 height 31
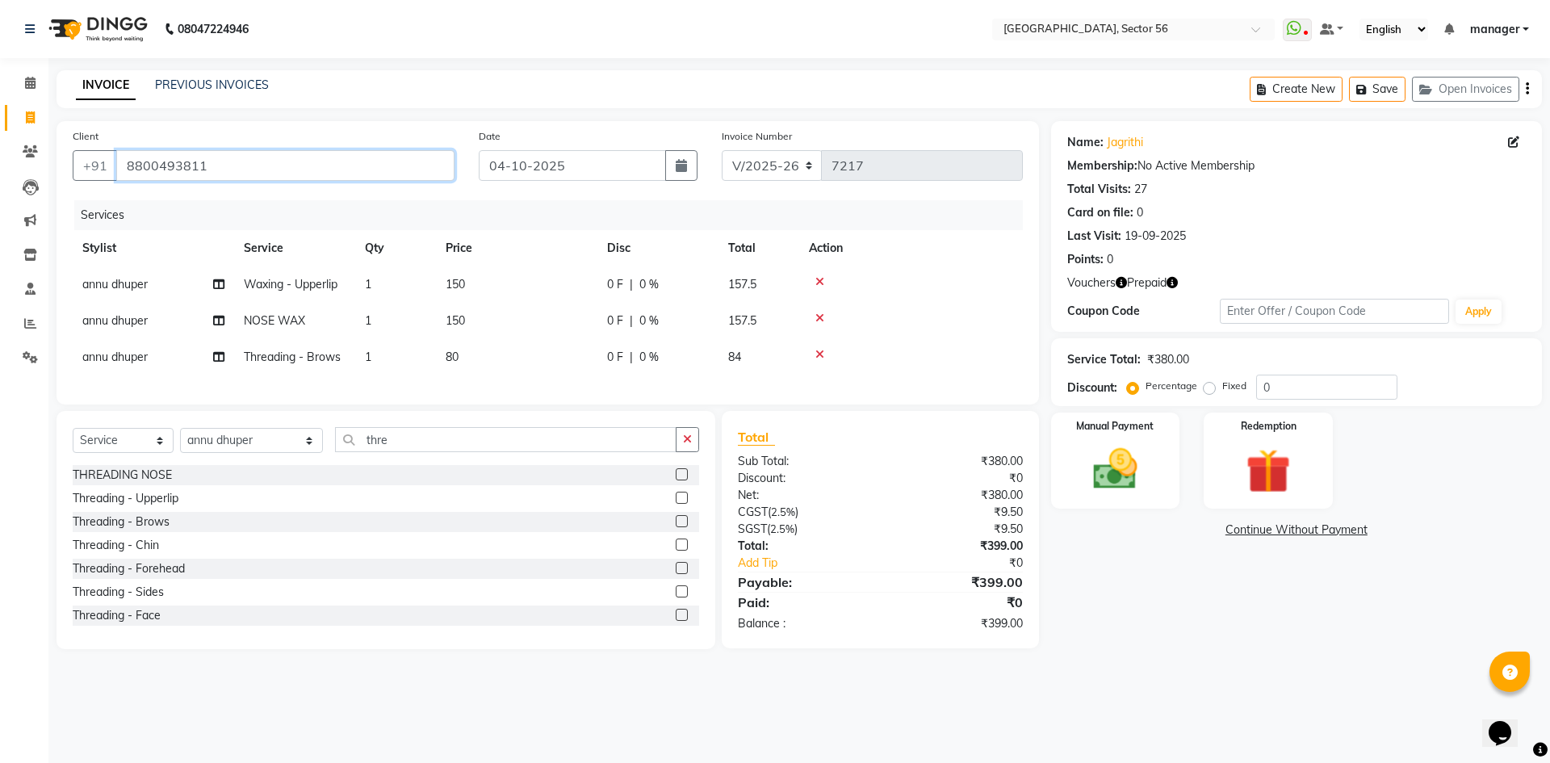
click at [248, 159] on input "8800493811" at bounding box center [285, 165] width 338 height 31
click at [221, 166] on input "8800493811" at bounding box center [285, 165] width 338 height 31
click at [0, 359] on li "Settings" at bounding box center [24, 358] width 48 height 35
click at [259, 453] on select "Select Stylist [PERSON_NAME] [PERSON_NAME] [PERSON_NAME] MARKET STAFF amit amit…" at bounding box center [251, 440] width 143 height 25
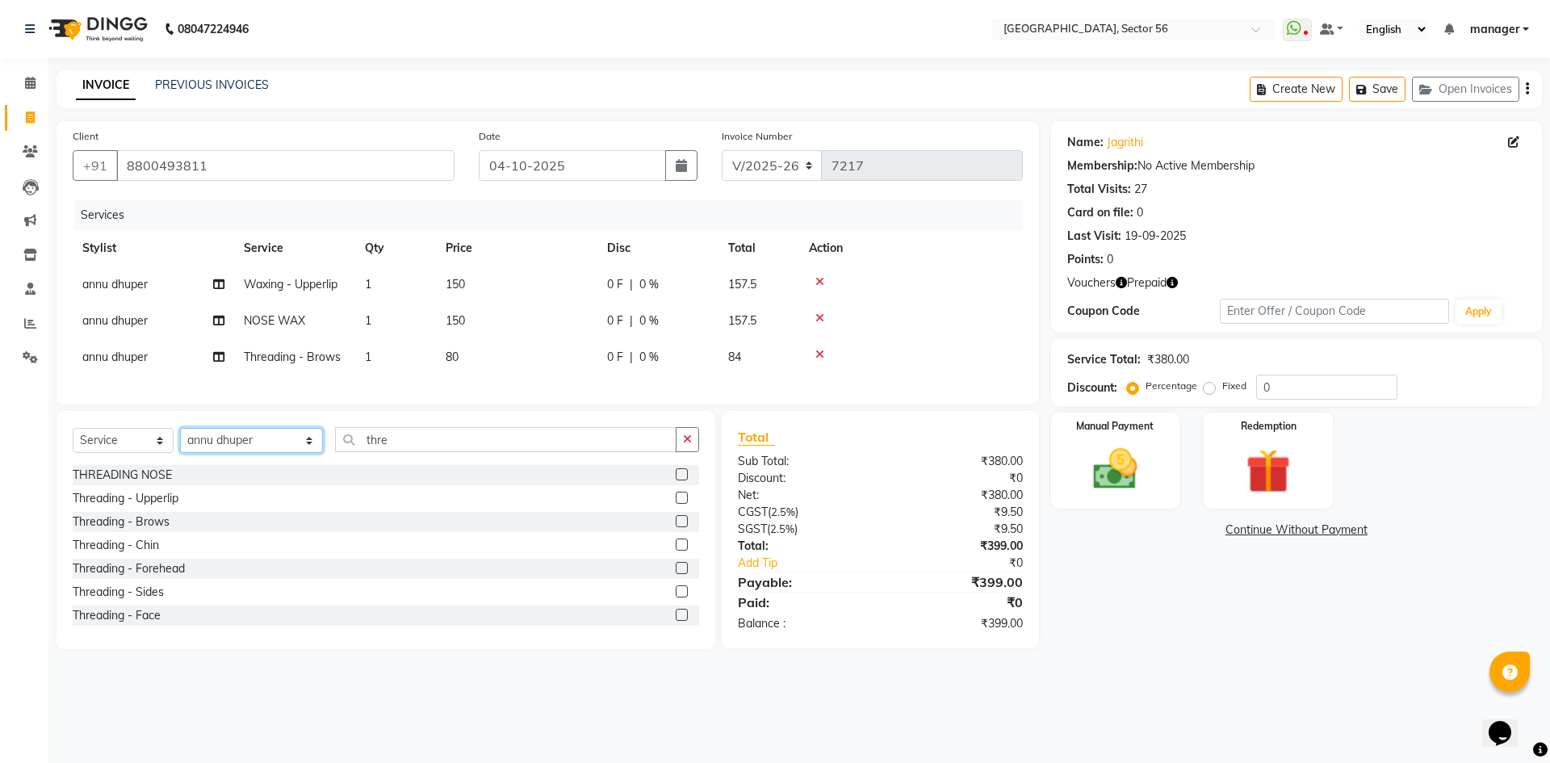
select select "59384"
click at [180, 440] on select "Select Stylist [PERSON_NAME] [PERSON_NAME] [PERSON_NAME] MARKET STAFF amit amit…" at bounding box center [251, 440] width 143 height 25
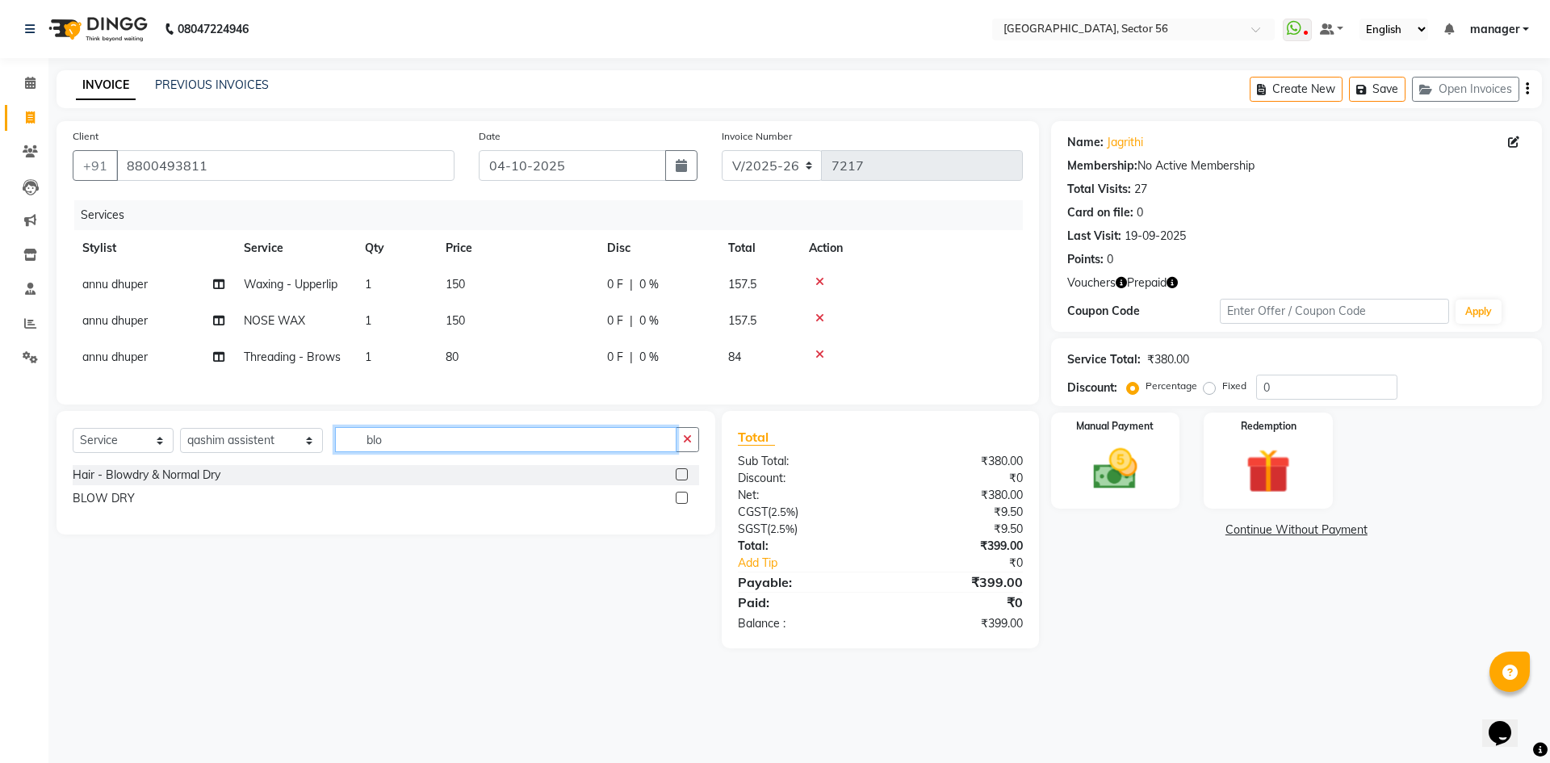
type input "blo"
click at [239, 166] on input "8800493811" at bounding box center [285, 165] width 338 height 31
click at [0, 442] on div "Calendar Invoice Clients Leads Marketing Inventory Staff Reports Settings Compl…" at bounding box center [109, 392] width 218 height 693
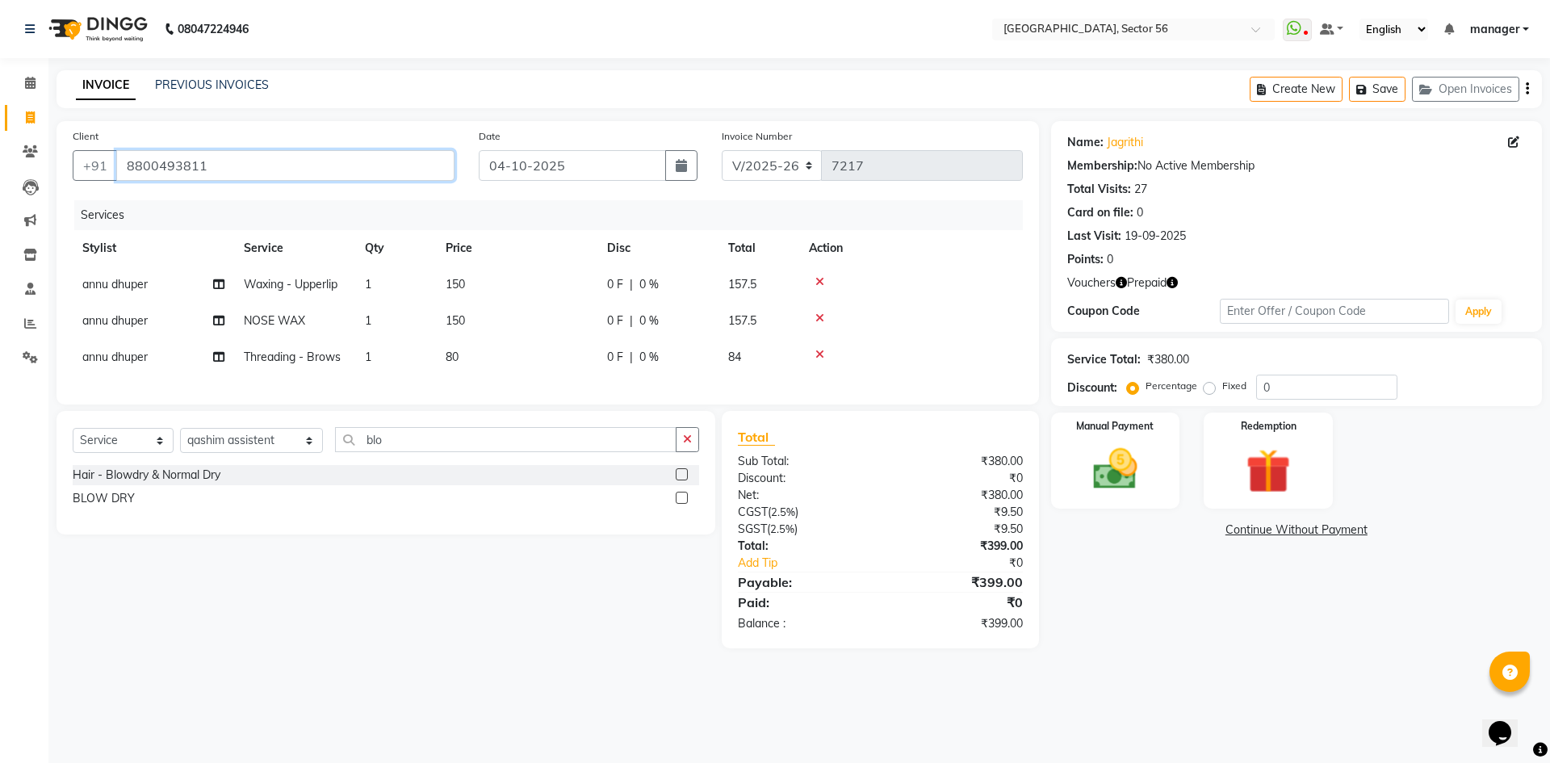
click at [248, 165] on input "8800493811" at bounding box center [285, 165] width 338 height 31
click at [0, 370] on li "Settings" at bounding box center [24, 358] width 48 height 35
click at [1118, 446] on img at bounding box center [1115, 468] width 75 height 53
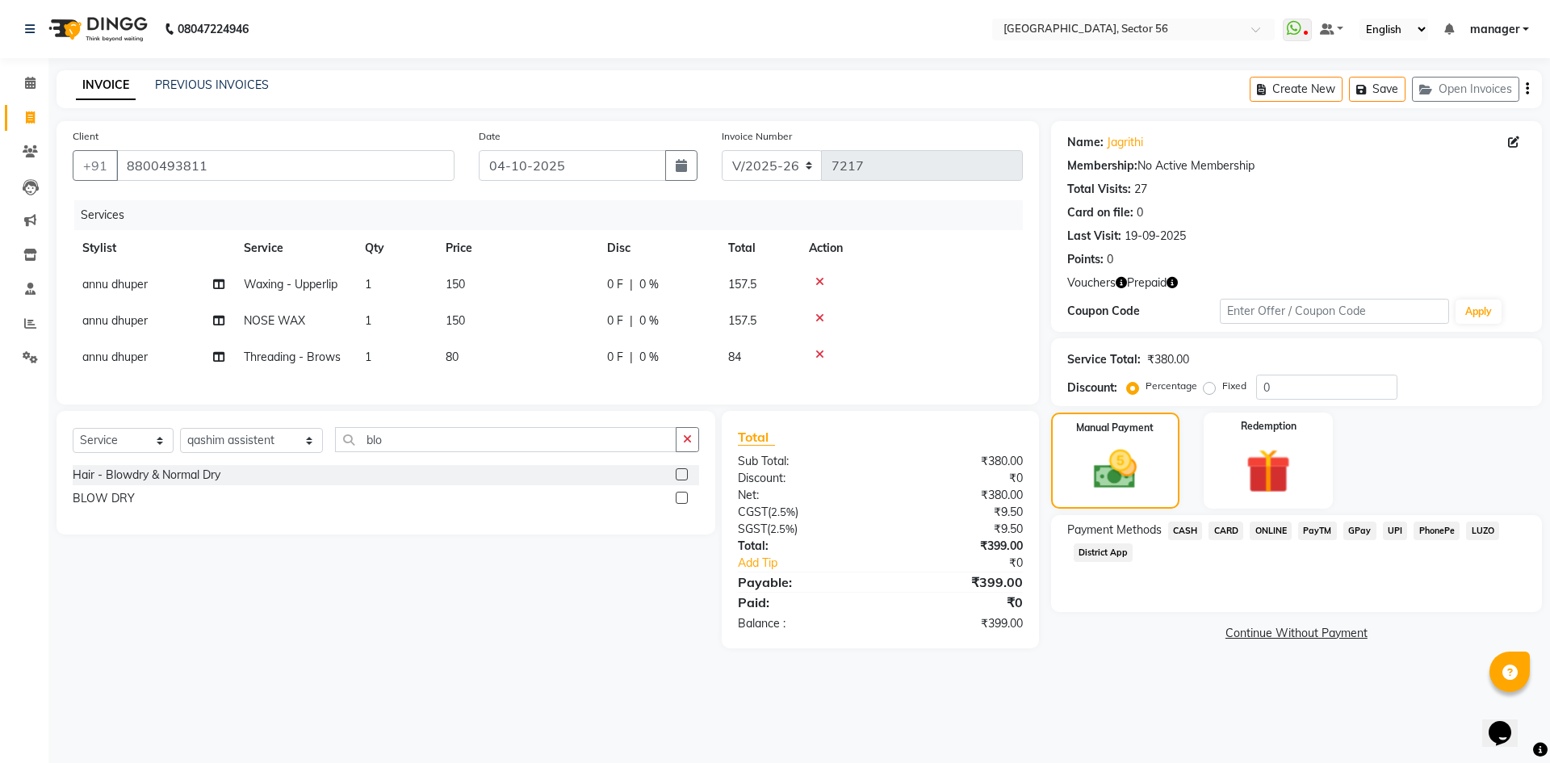
click at [2, 517] on div "Calendar Invoice Clients Leads Marketing Inventory Staff Reports Settings Compl…" at bounding box center [109, 392] width 218 height 693
drag, startPoint x: 350, startPoint y: 456, endPoint x: 250, endPoint y: 464, distance: 100.4
click at [250, 464] on div "Select Service Product Membership Package Voucher Prepaid Gift Card Select Styl…" at bounding box center [386, 446] width 627 height 38
click at [76, 507] on div "BLOW DRY" at bounding box center [104, 498] width 62 height 17
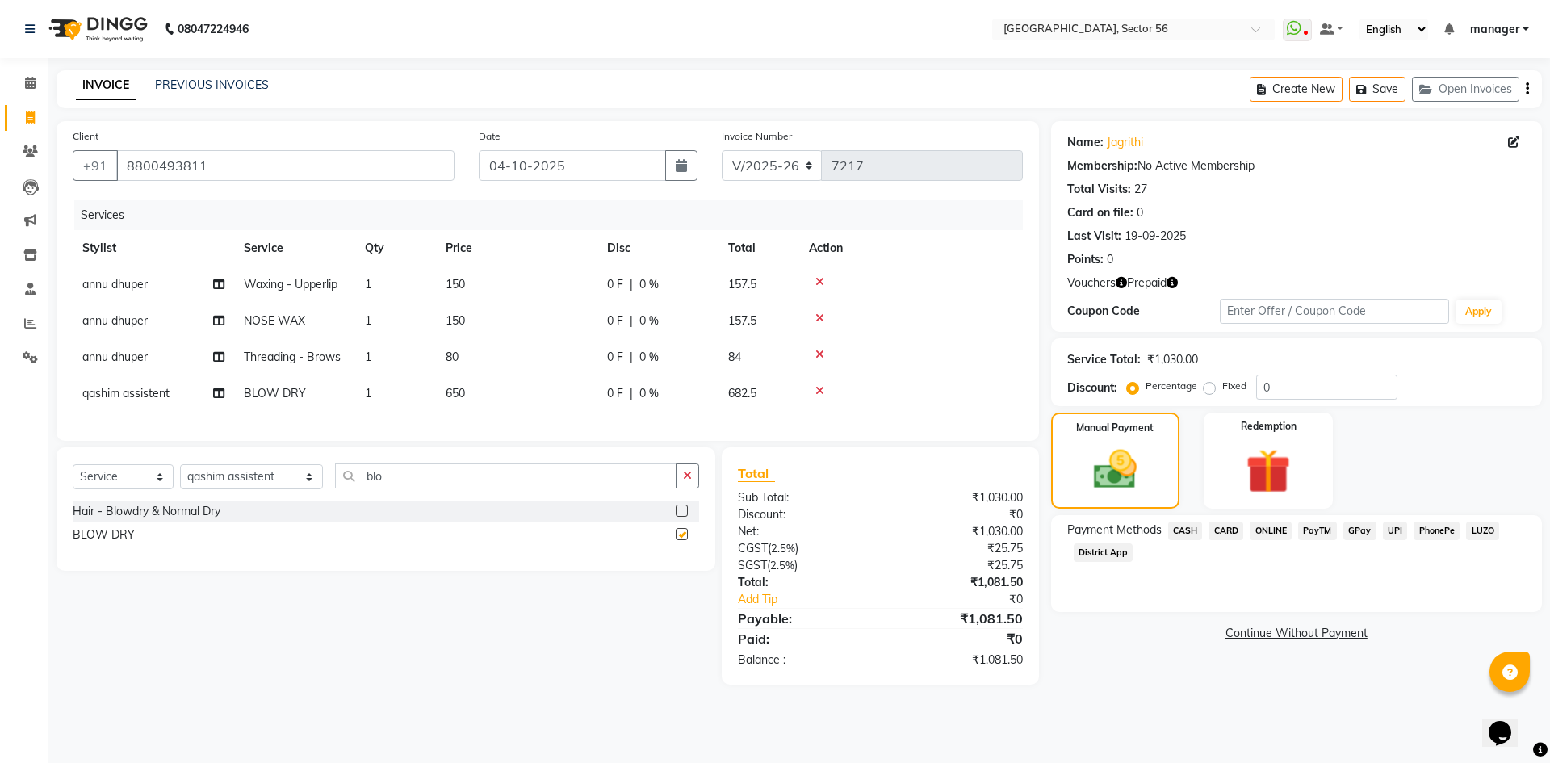
checkbox input "false"
drag, startPoint x: 1269, startPoint y: 483, endPoint x: 1267, endPoint y: 495, distance: 12.4
click at [1269, 485] on img at bounding box center [1268, 470] width 75 height 57
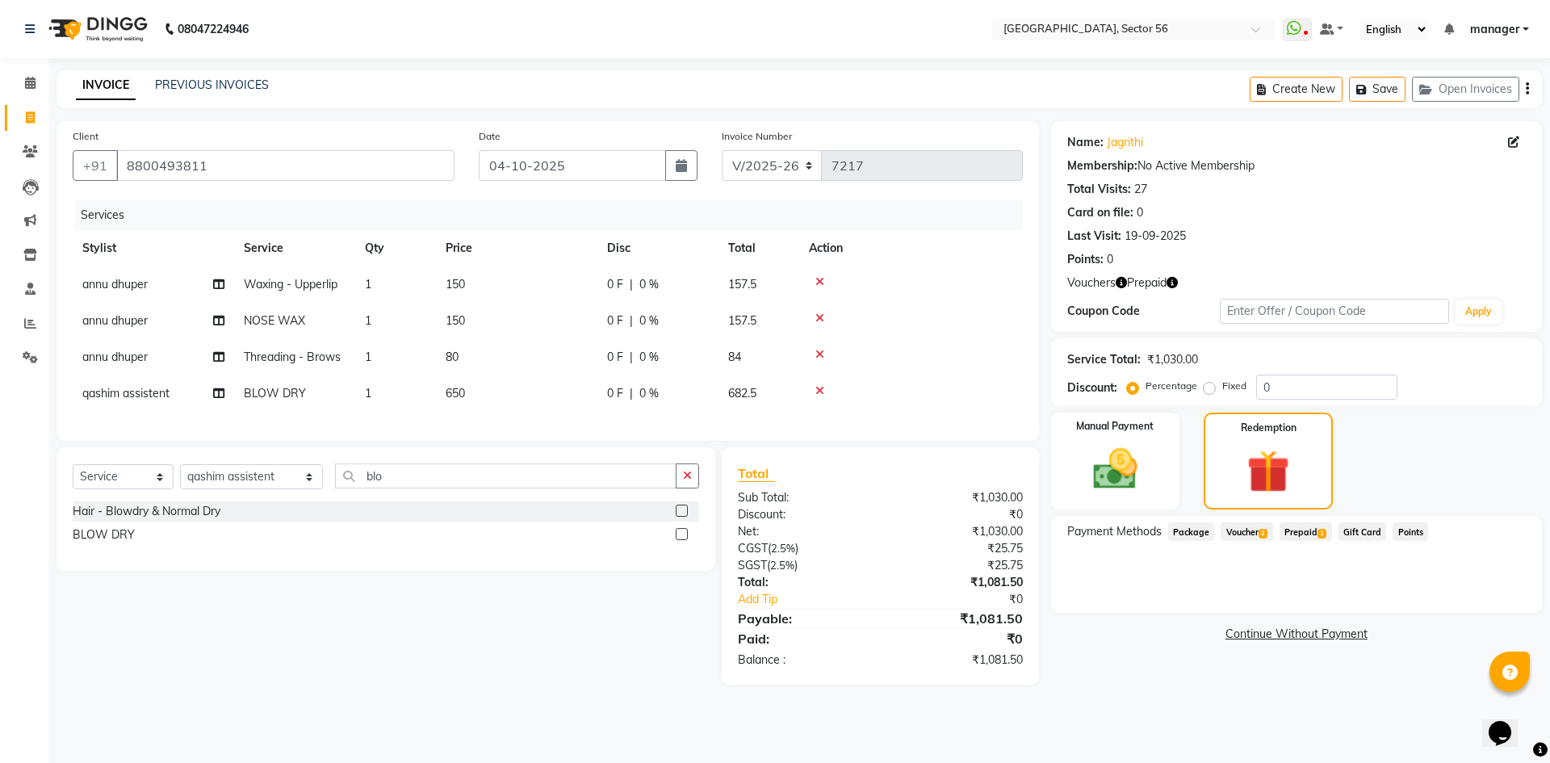
click at [1294, 530] on span "Prepaid 1" at bounding box center [1306, 531] width 52 height 19
drag, startPoint x: 1503, startPoint y: 592, endPoint x: 1456, endPoint y: 613, distance: 52.1
click at [1501, 592] on button "Add" at bounding box center [1487, 596] width 59 height 27
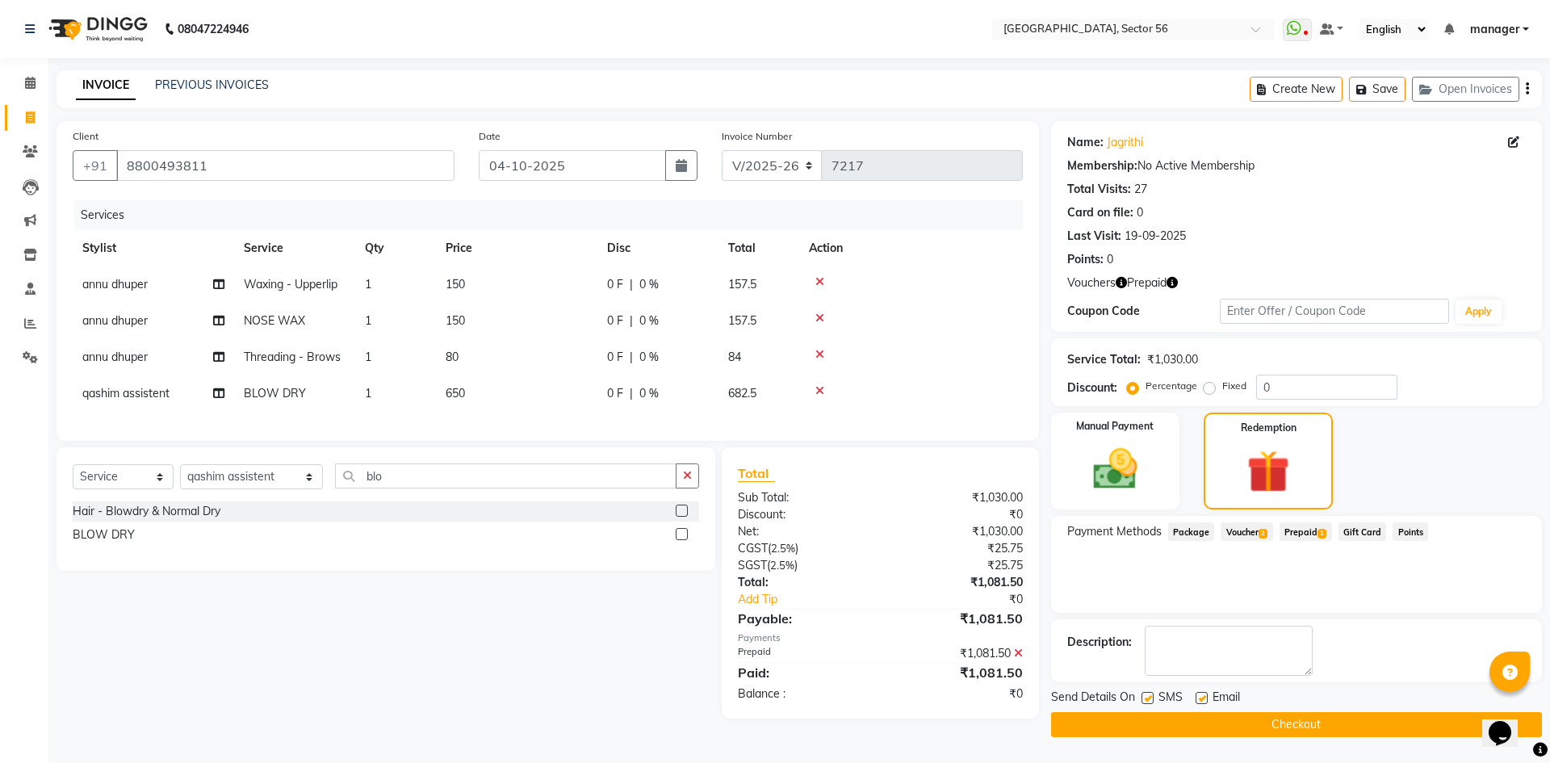
click at [1257, 721] on button "Checkout" at bounding box center [1296, 724] width 491 height 25
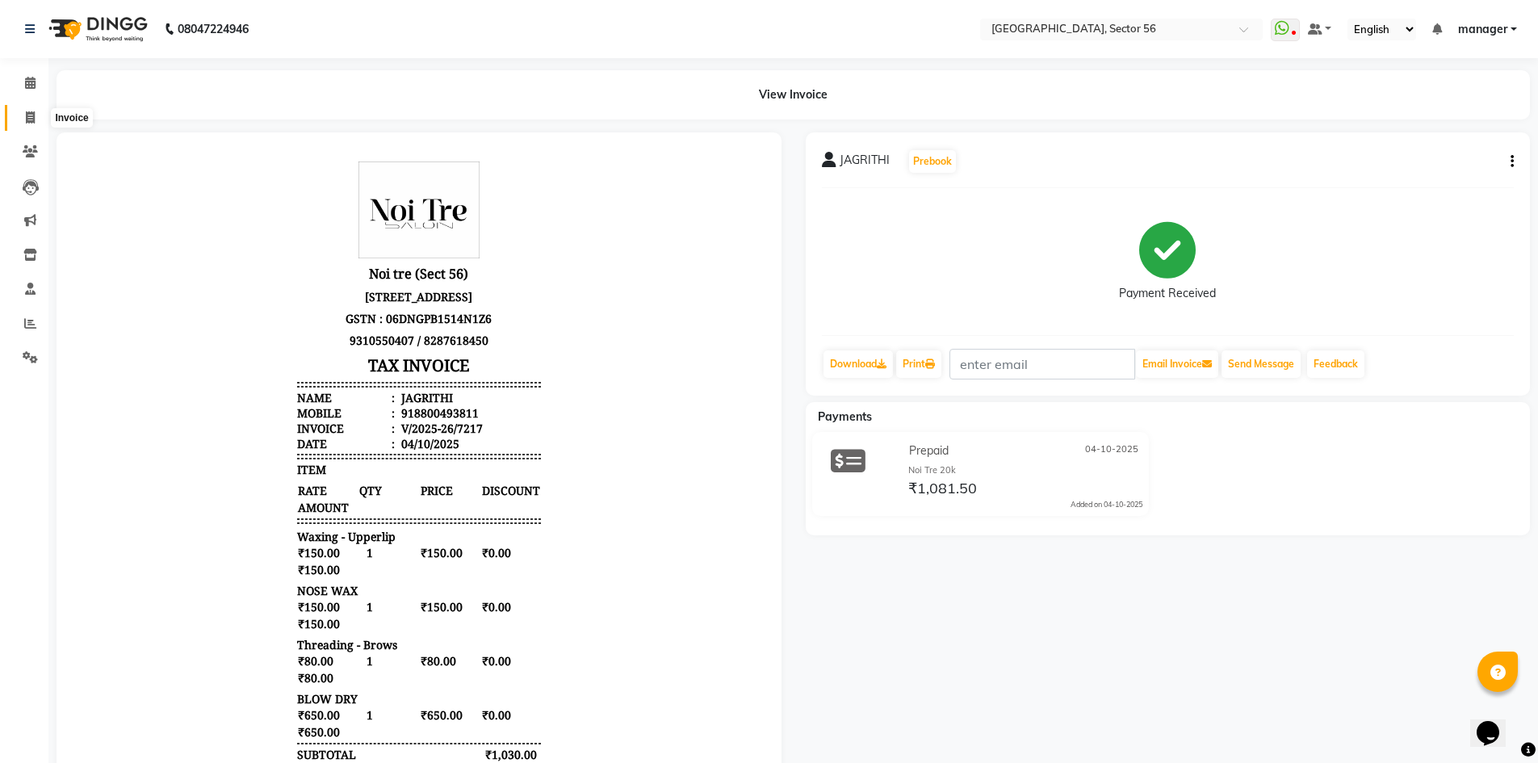
click at [31, 115] on icon at bounding box center [30, 117] width 9 height 12
select select "service"
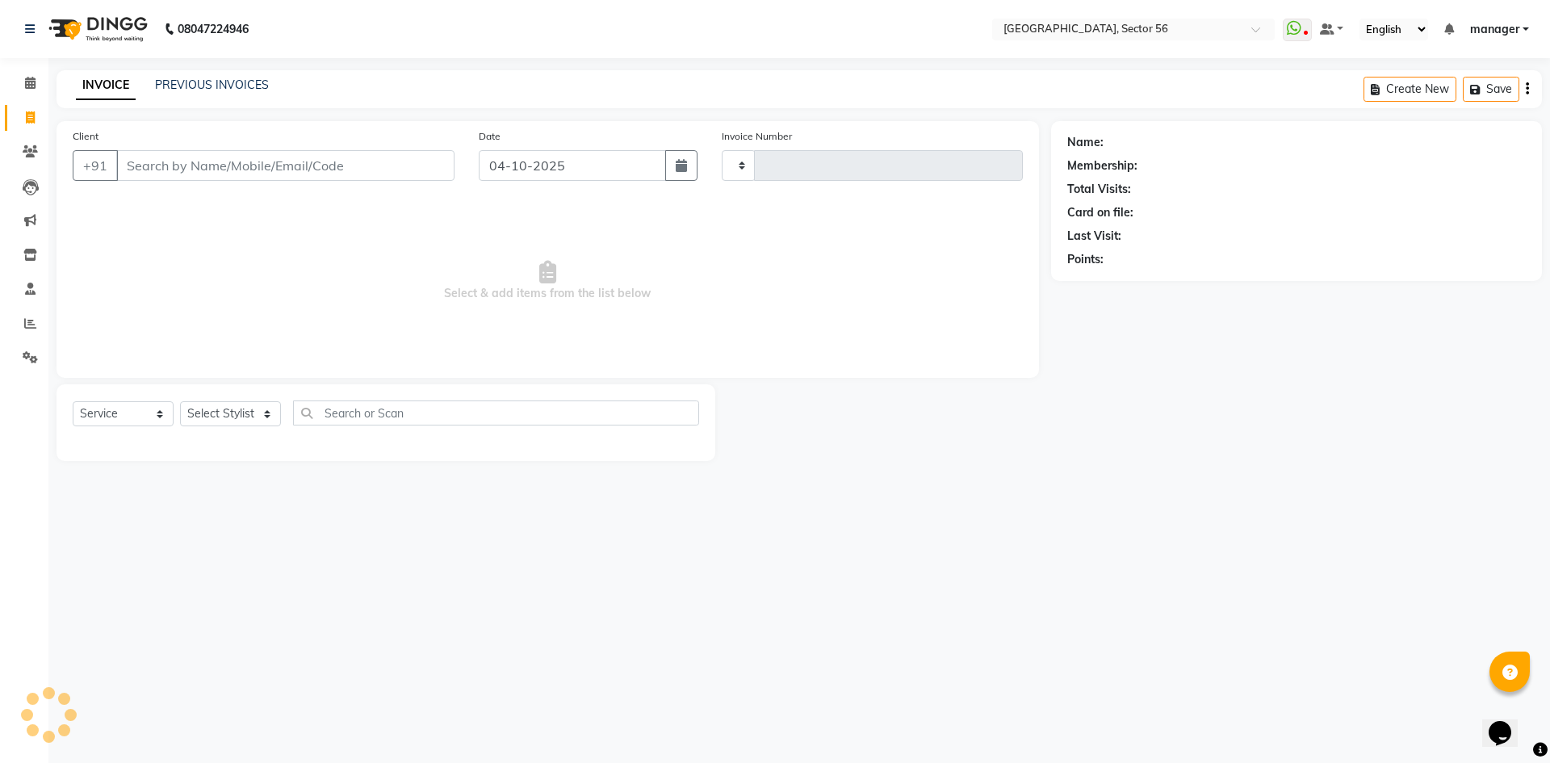
type input "7218"
select select "5557"
click at [153, 176] on input "Client" at bounding box center [285, 165] width 338 height 31
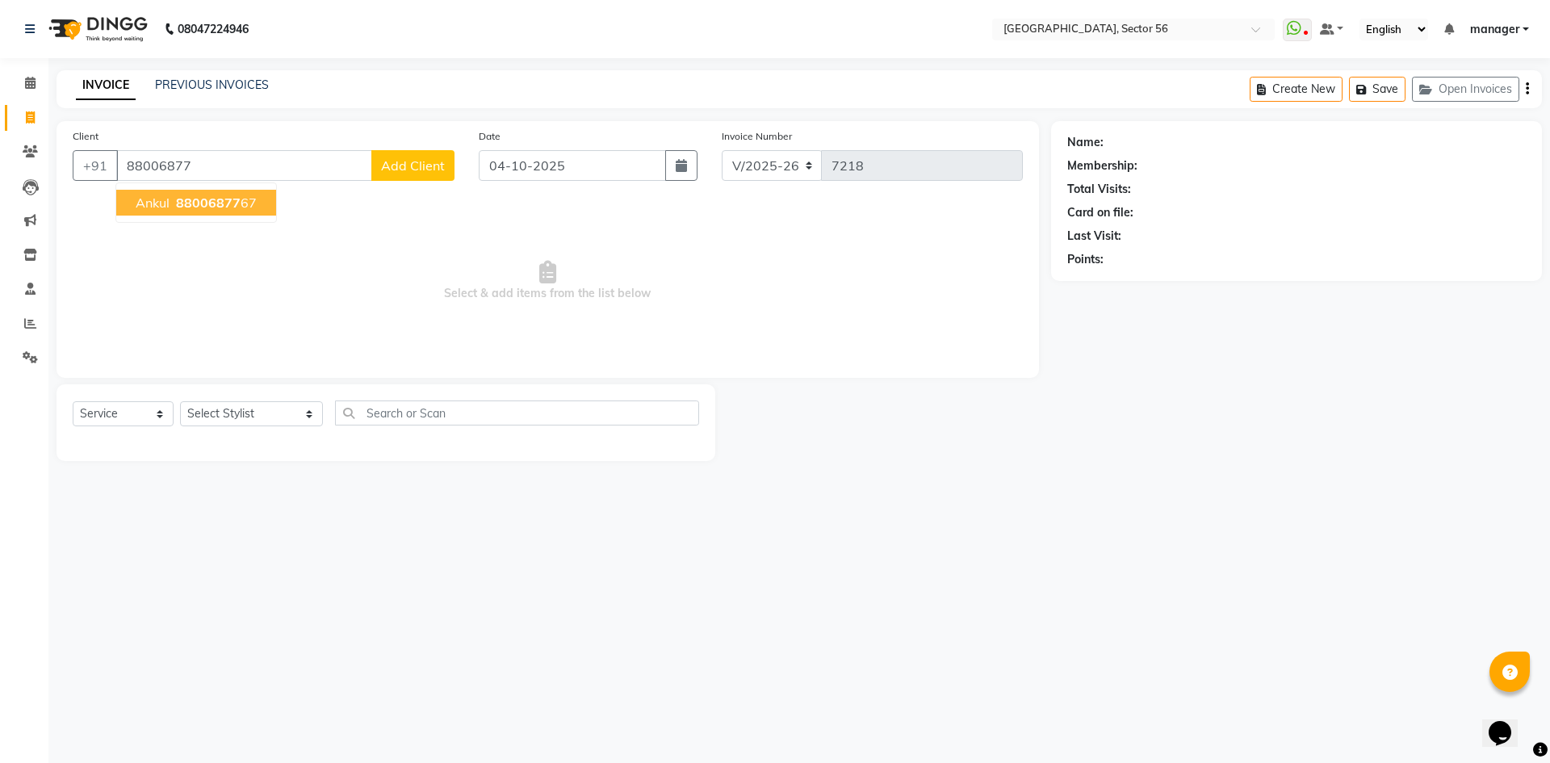
click at [227, 203] on span "88006877" at bounding box center [208, 203] width 65 height 16
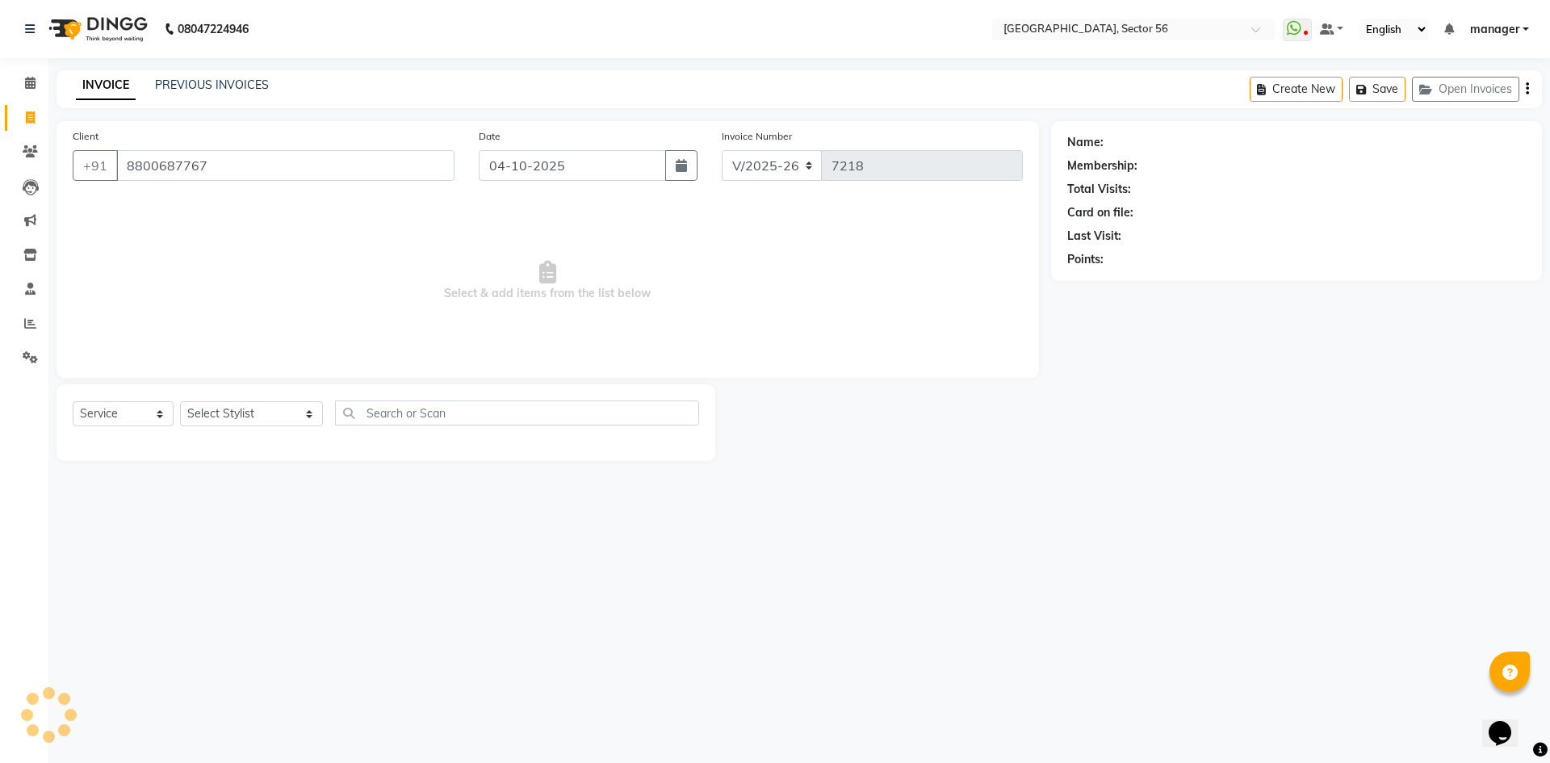
type input "8800687767"
click at [237, 169] on input "8800687767" at bounding box center [285, 165] width 338 height 31
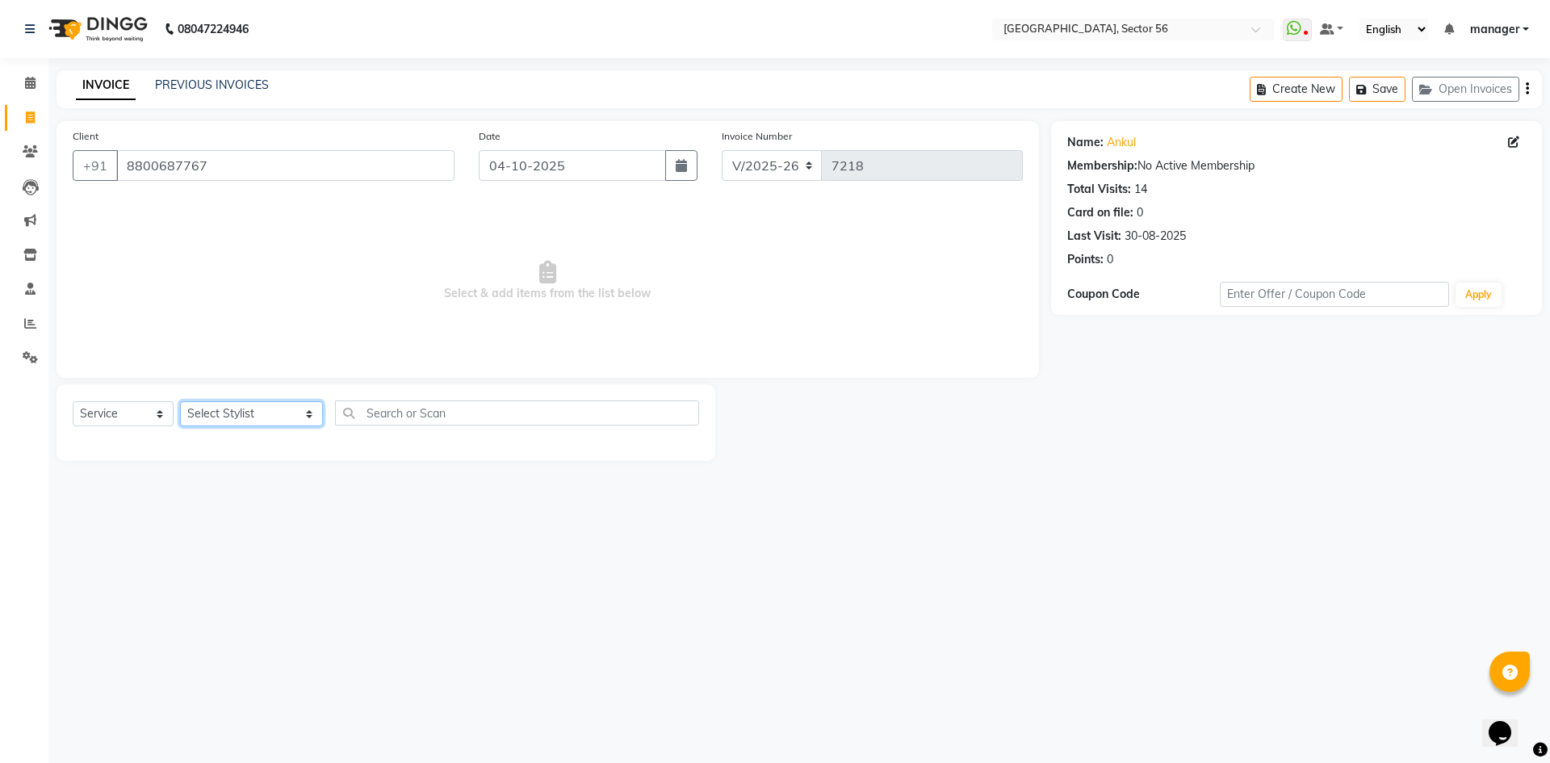
click at [215, 413] on select "Select Stylist [PERSON_NAME] [PERSON_NAME] [PERSON_NAME] MARKET STAFF amit amit…" at bounding box center [251, 413] width 143 height 25
select select "68944"
click at [180, 401] on select "Select Stylist [PERSON_NAME] [PERSON_NAME] [PERSON_NAME] MARKET STAFF amit amit…" at bounding box center [251, 413] width 143 height 25
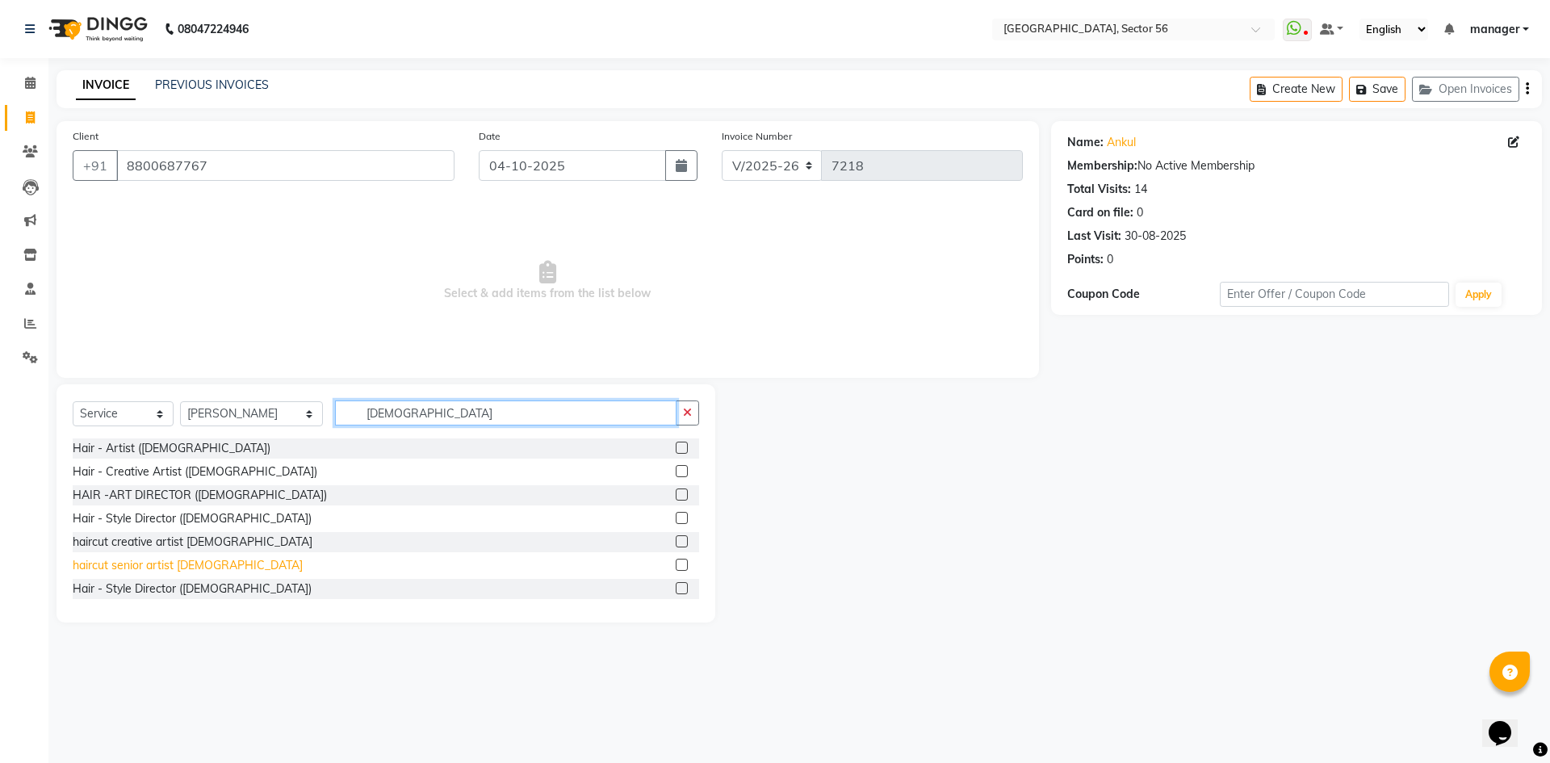
type input "[DEMOGRAPHIC_DATA]"
click at [181, 561] on div "haircut senior artist [DEMOGRAPHIC_DATA]" at bounding box center [188, 565] width 230 height 17
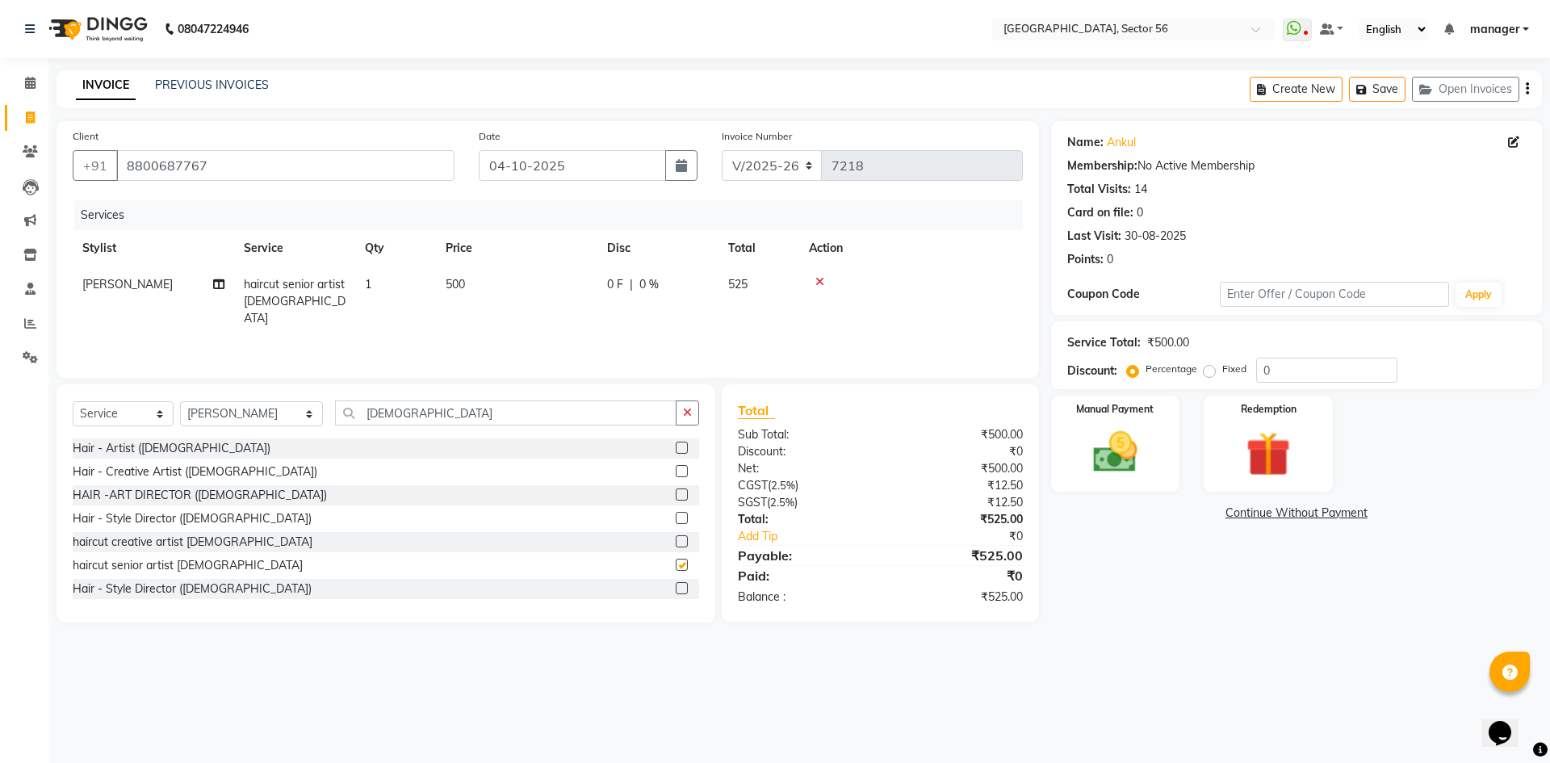
checkbox input "false"
drag, startPoint x: 384, startPoint y: 416, endPoint x: 285, endPoint y: 422, distance: 98.7
click at [285, 422] on div "Select Service Product Membership Package Voucher Prepaid Gift Card Select Styl…" at bounding box center [386, 419] width 627 height 38
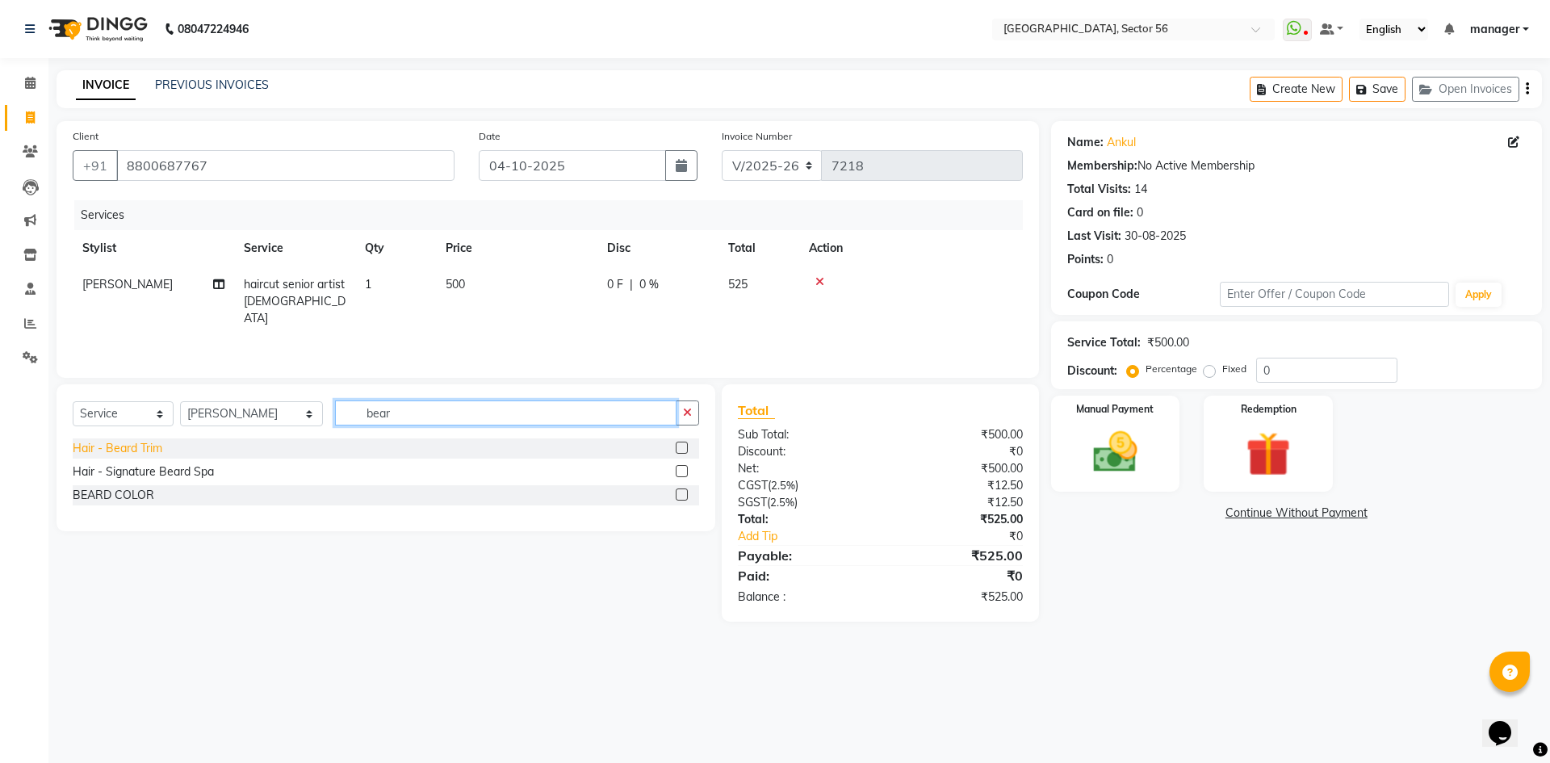
type input "bear"
click at [147, 442] on div "Hair - Beard Trim" at bounding box center [118, 448] width 90 height 17
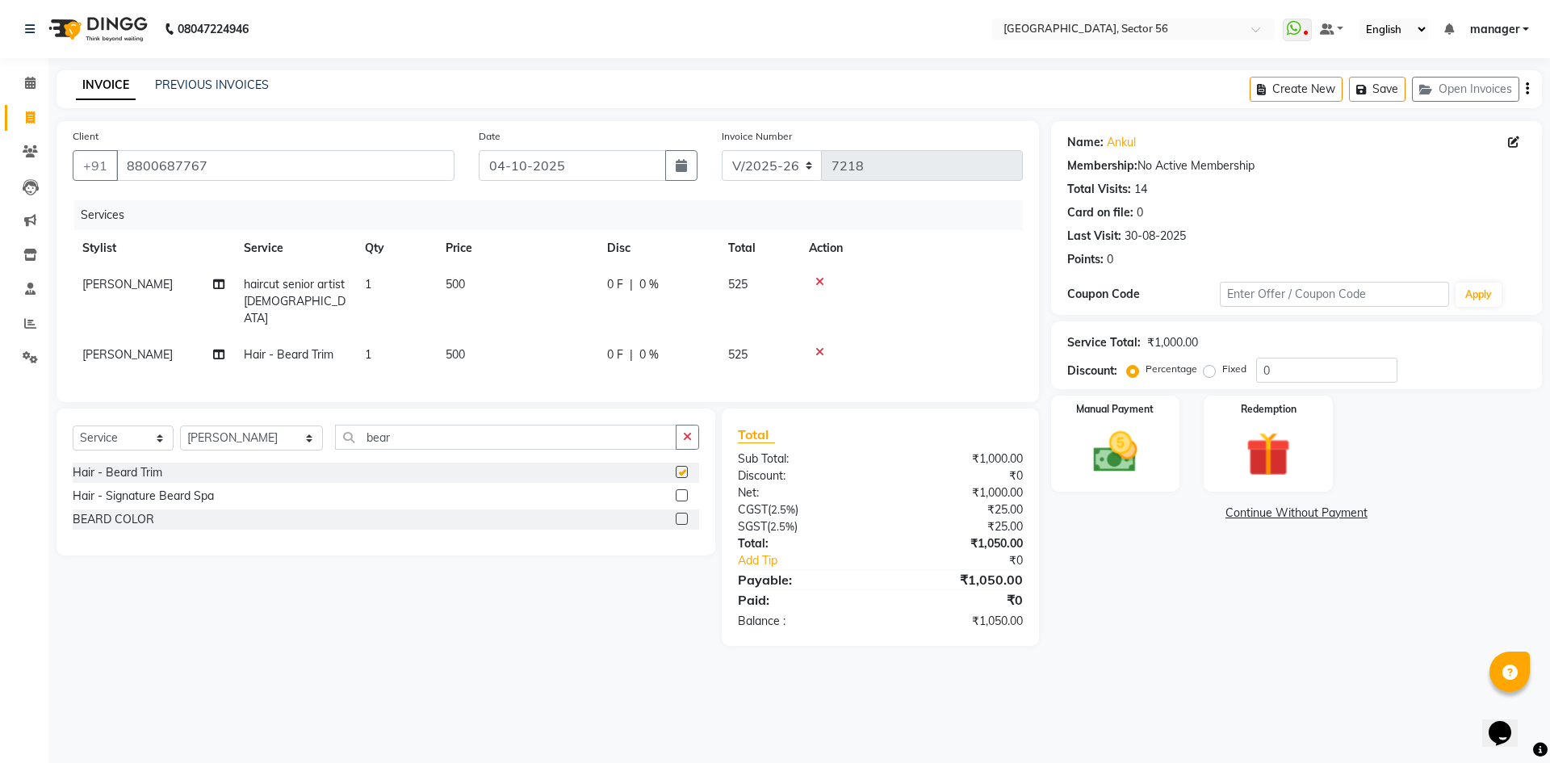
checkbox input "false"
drag, startPoint x: 481, startPoint y: 333, endPoint x: 593, endPoint y: 355, distance: 114.3
click at [484, 337] on td "500" at bounding box center [516, 355] width 161 height 36
select select "68944"
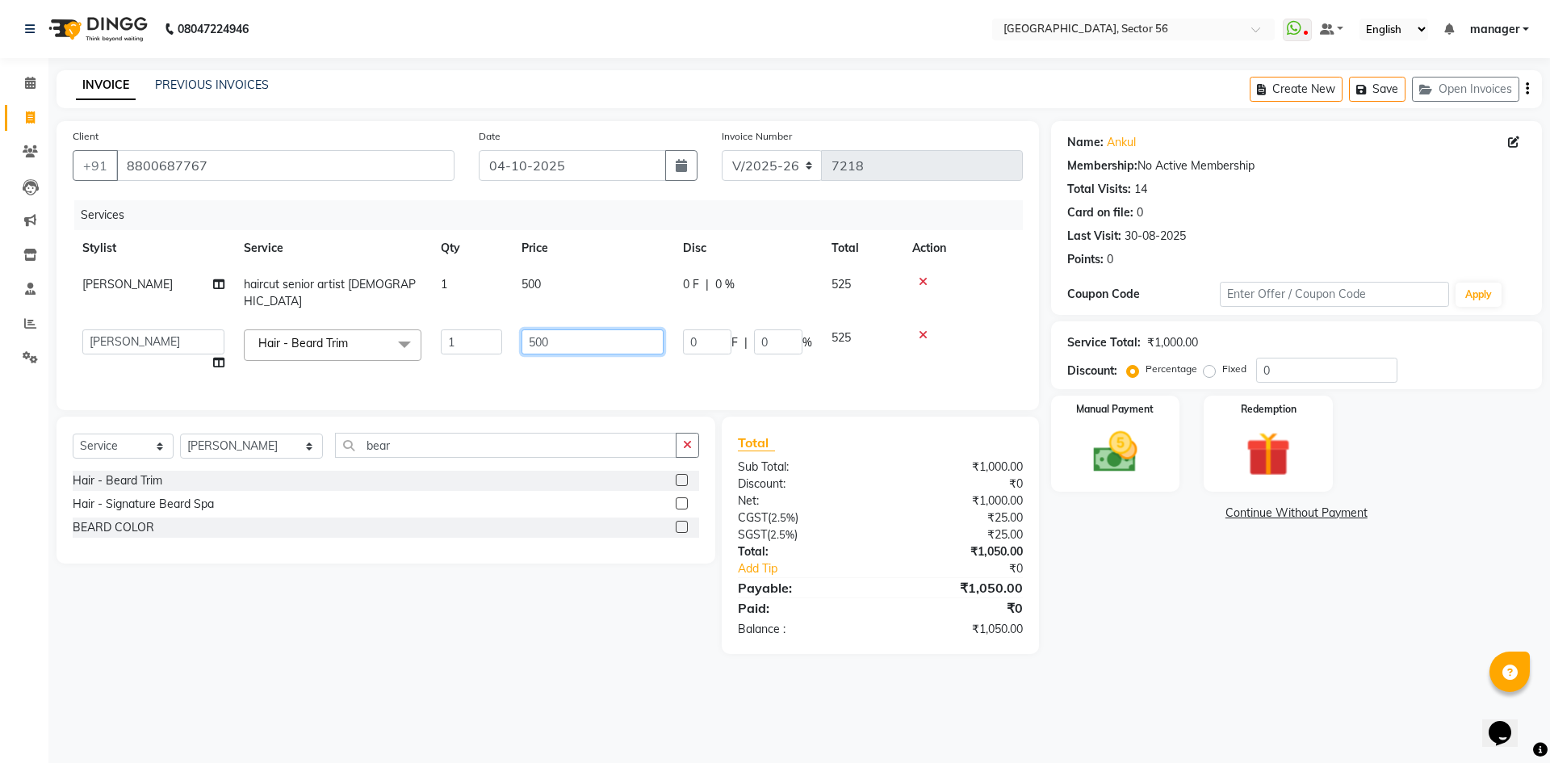
drag, startPoint x: 583, startPoint y: 323, endPoint x: 453, endPoint y: 333, distance: 130.4
click at [453, 333] on tr "[PERSON_NAME] [PERSON_NAME] [PERSON_NAME] MARKET STAFF amit amit spm [PERSON_NA…" at bounding box center [548, 350] width 950 height 61
type input "350"
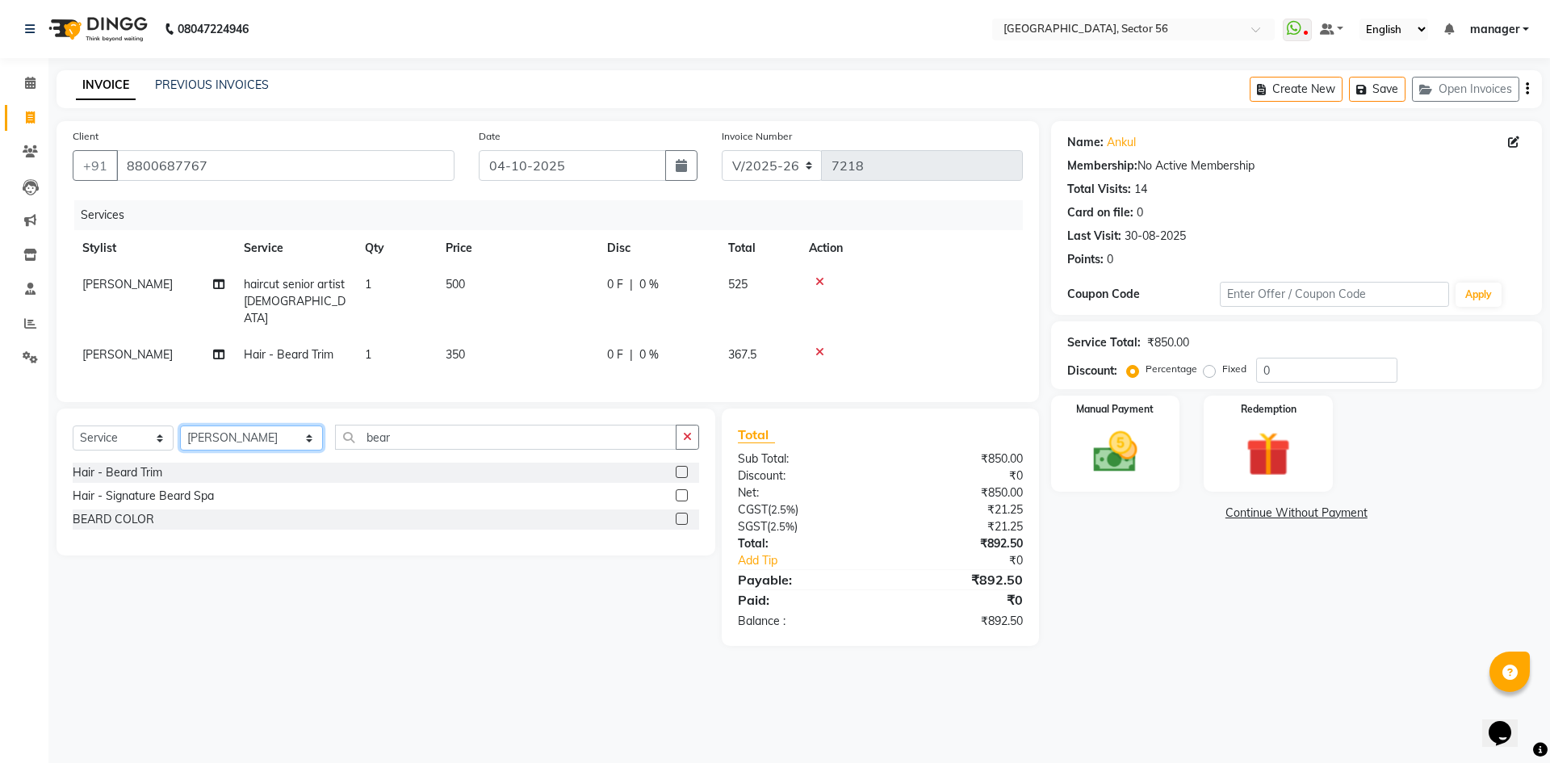
click at [231, 444] on select "Select Stylist [PERSON_NAME] [PERSON_NAME] [PERSON_NAME] MARKET STAFF amit amit…" at bounding box center [251, 438] width 143 height 25
select select "43523"
click at [180, 426] on select "Select Stylist [PERSON_NAME] [PERSON_NAME] [PERSON_NAME] MARKET STAFF amit amit…" at bounding box center [251, 438] width 143 height 25
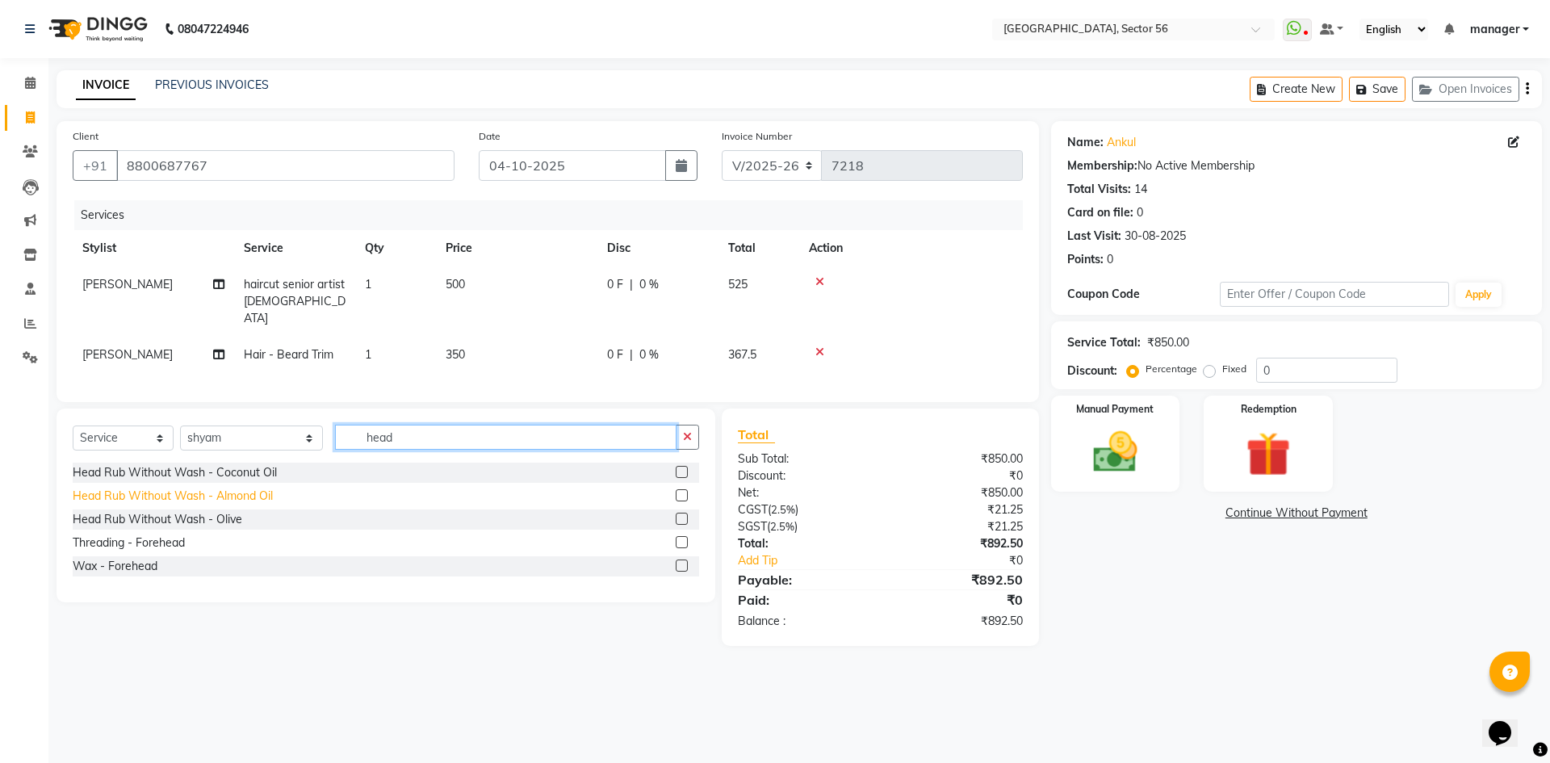
type input "head"
click at [220, 491] on div "Head Rub Without Wash - Almond Oil" at bounding box center [173, 496] width 200 height 17
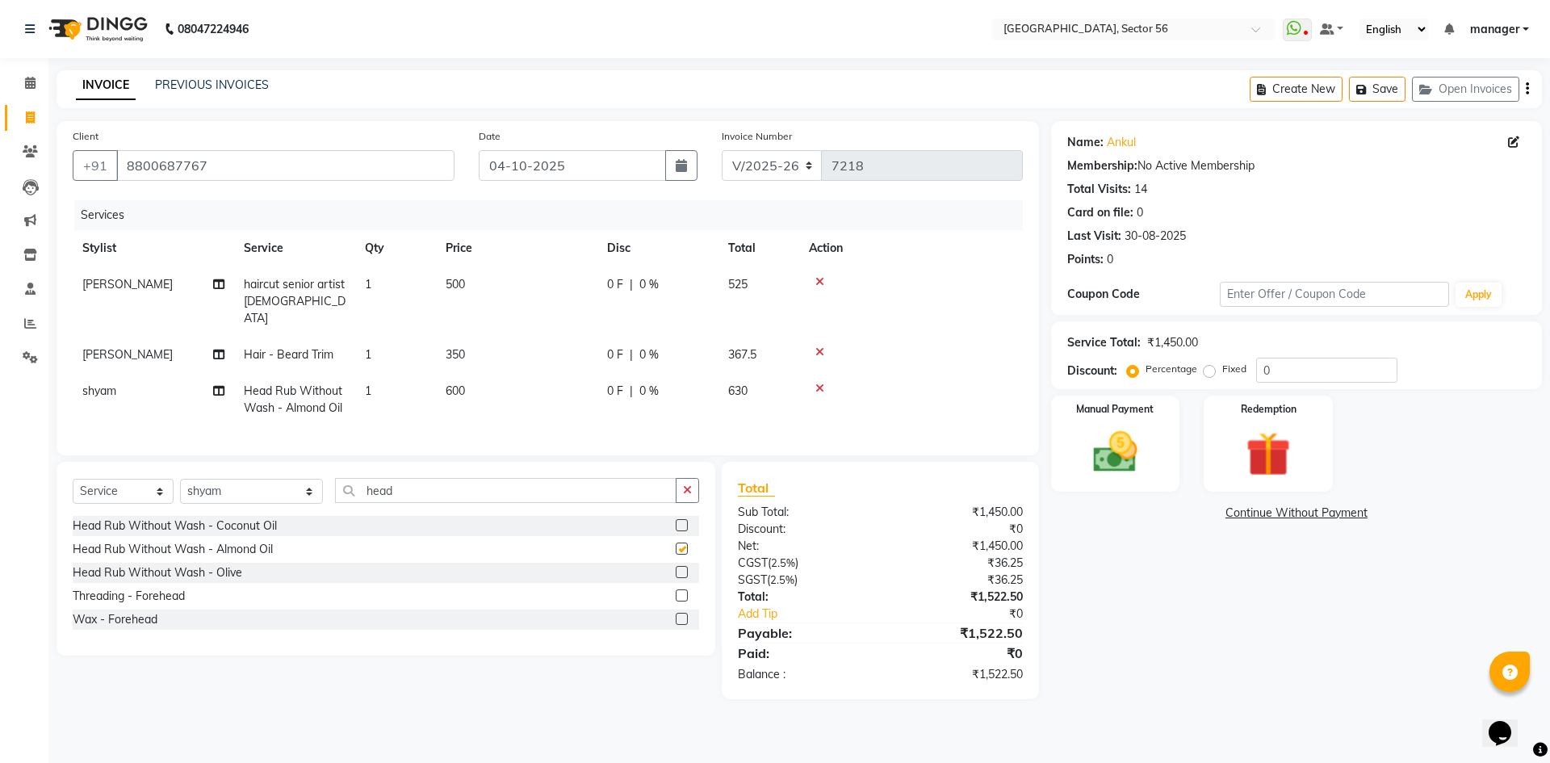
checkbox input "false"
click at [86, 347] on span "[PERSON_NAME]" at bounding box center [127, 354] width 90 height 15
select select "68944"
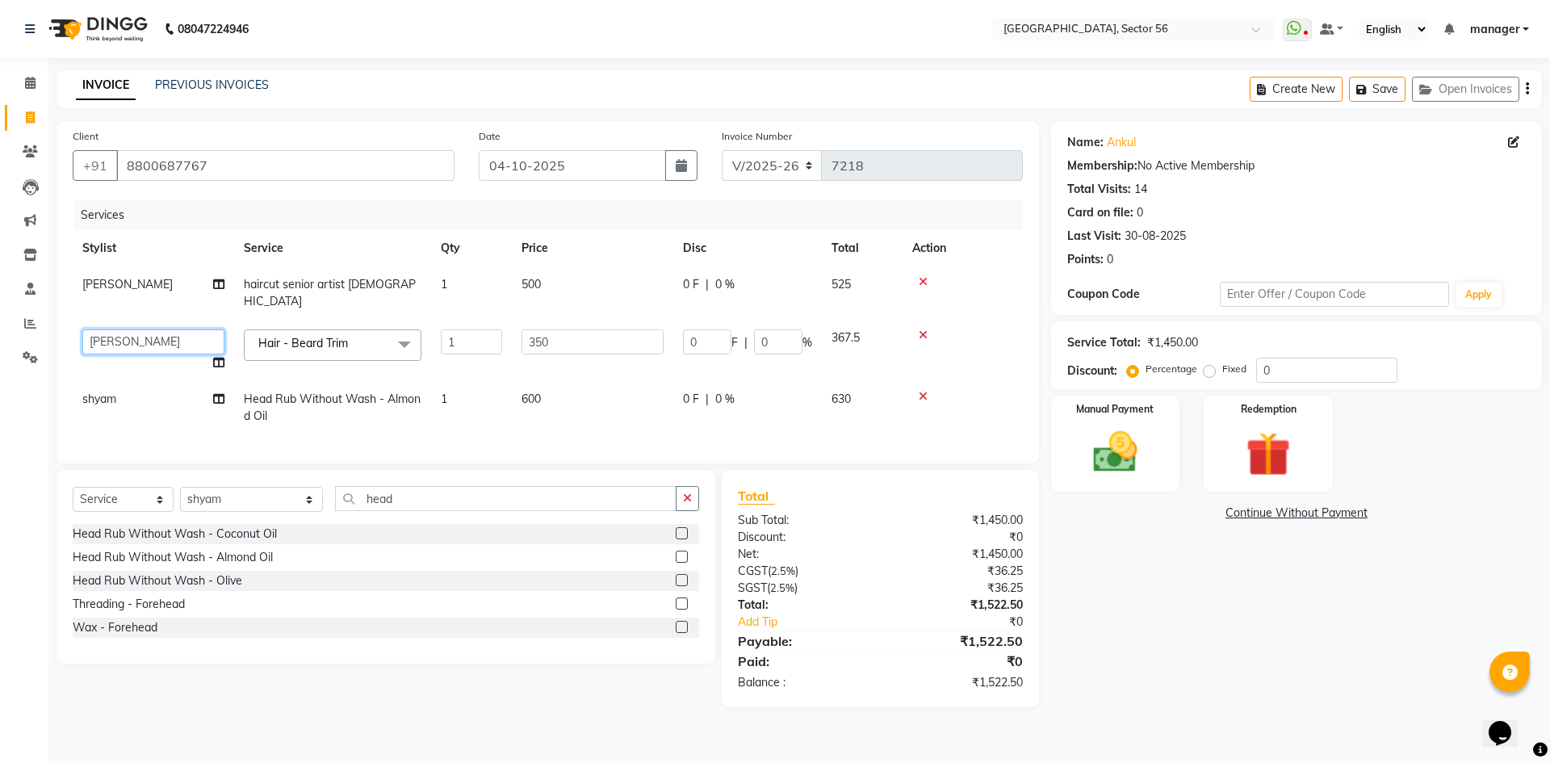
click at [124, 329] on select "ABHISHEKH THAPA abhishek thapa AKRAM KHAN MARKET STAFF amit amit spm Anamika Be…" at bounding box center [153, 341] width 142 height 25
select select "43517"
click at [105, 287] on td "Lin" at bounding box center [153, 292] width 161 height 53
select select "68944"
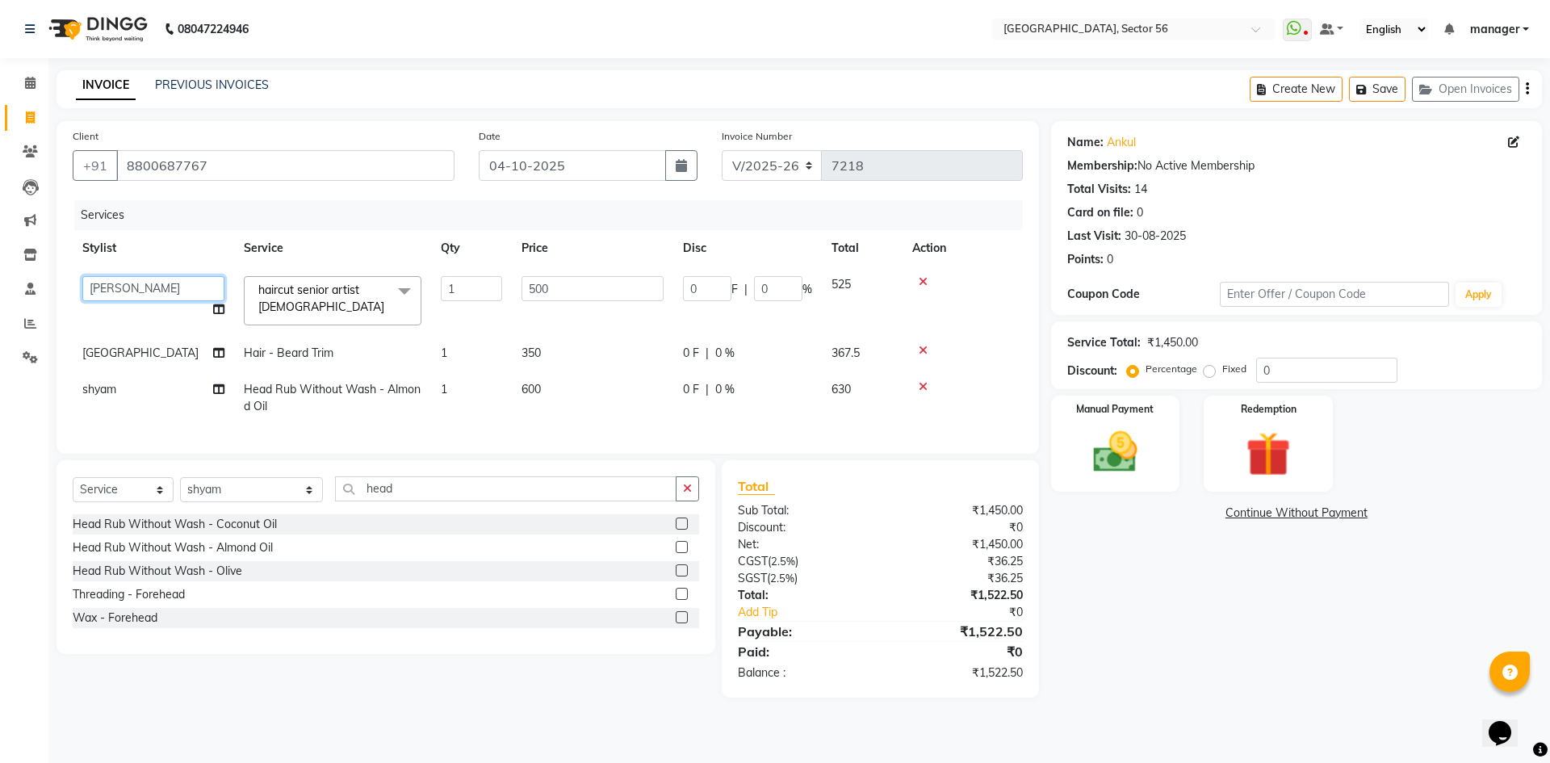
click at [131, 287] on select "ABHISHEKH THAPA abhishek thapa AKRAM KHAN MARKET STAFF amit amit spm Anamika Be…" at bounding box center [153, 288] width 142 height 25
select select "43517"
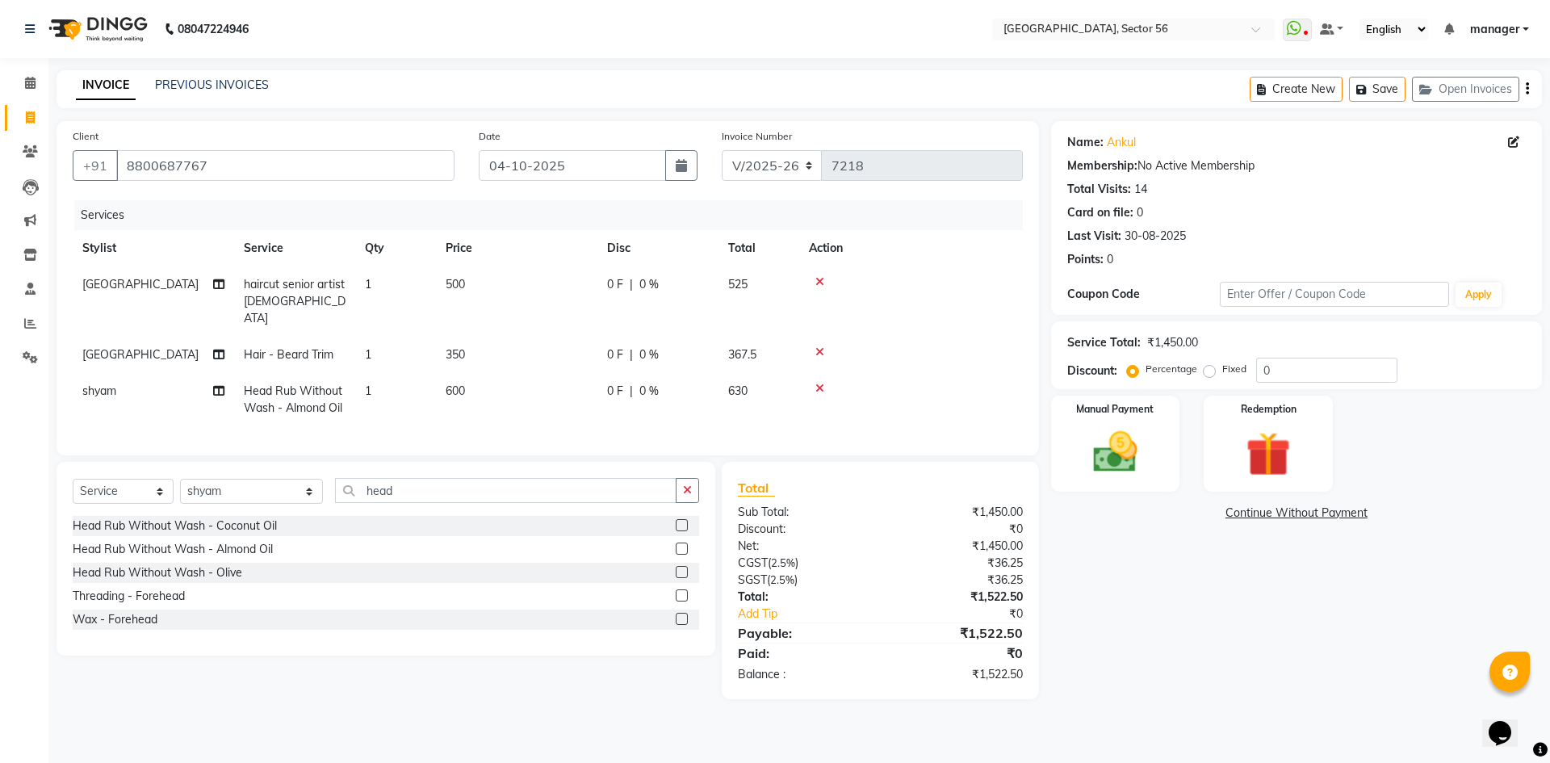
click at [11, 619] on div "Calendar Invoice Clients Leads Marketing Inventory Staff Reports Settings Compl…" at bounding box center [109, 392] width 218 height 693
drag, startPoint x: 533, startPoint y: 282, endPoint x: 516, endPoint y: 291, distance: 19.1
click at [526, 292] on td "500" at bounding box center [516, 301] width 161 height 70
select select "43517"
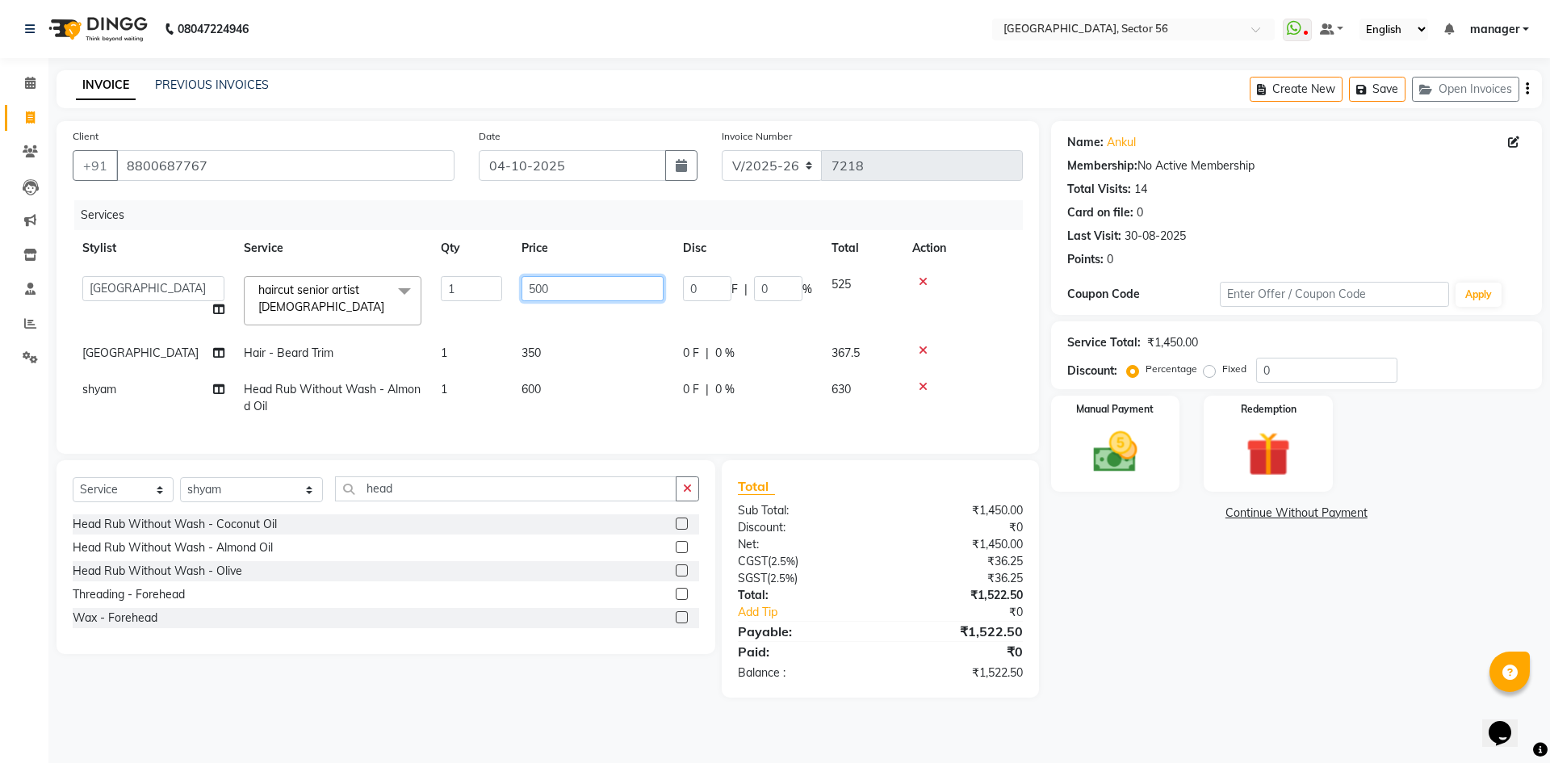
click at [334, 295] on tr "ABHISHEKH THAPA abhishek thapa AKRAM KHAN MARKET STAFF amit amit spm Anamika Be…" at bounding box center [548, 300] width 950 height 69
type input "600"
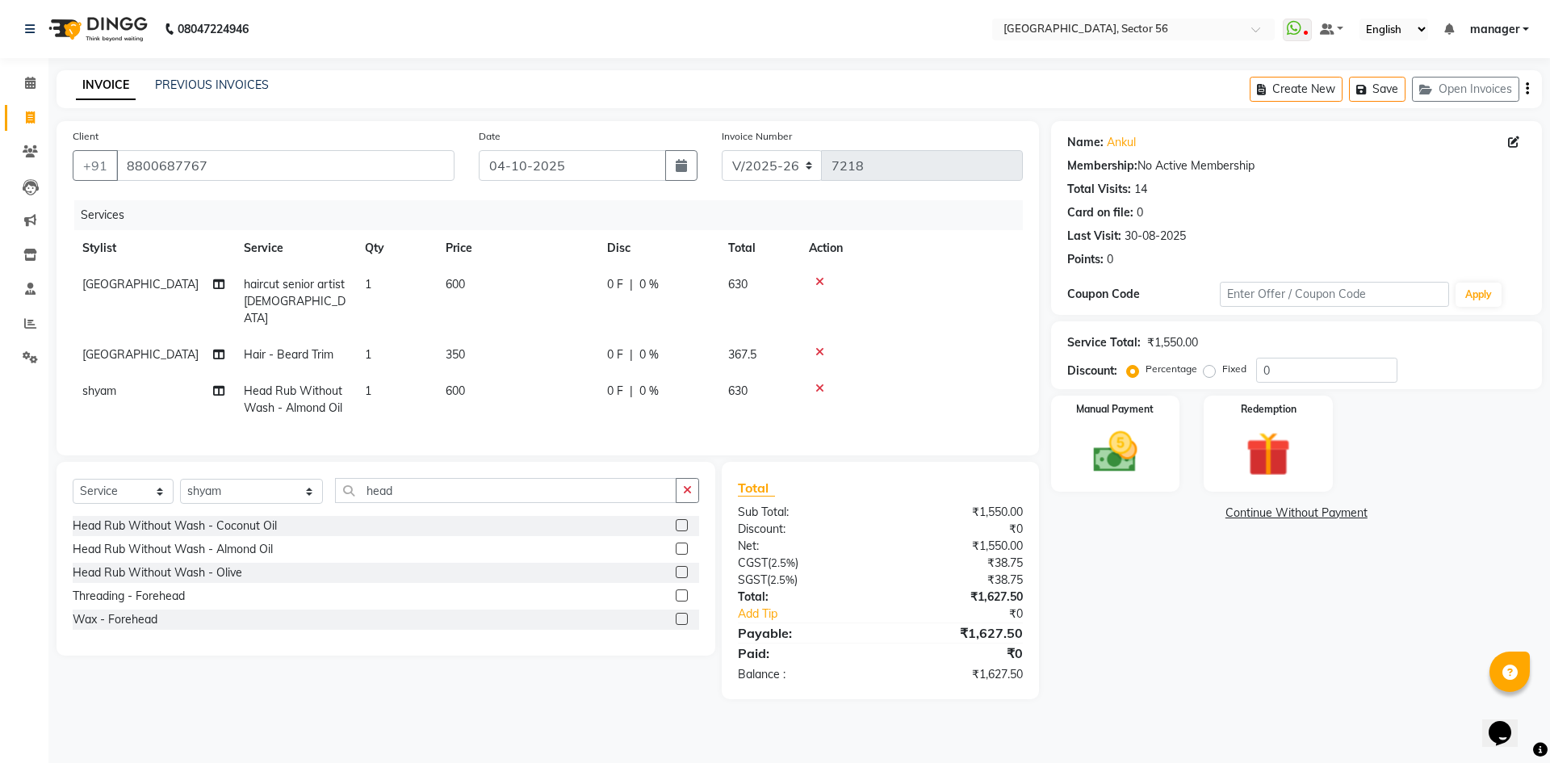
click at [582, 366] on tbody "milan haircut senior artist male 1 600 0 F | 0 % 630 milan Hair - Beard Trim 1 …" at bounding box center [548, 346] width 950 height 160
drag, startPoint x: 543, startPoint y: 338, endPoint x: 555, endPoint y: 346, distance: 14.1
click at [543, 342] on td "350" at bounding box center [516, 355] width 161 height 36
select select "43517"
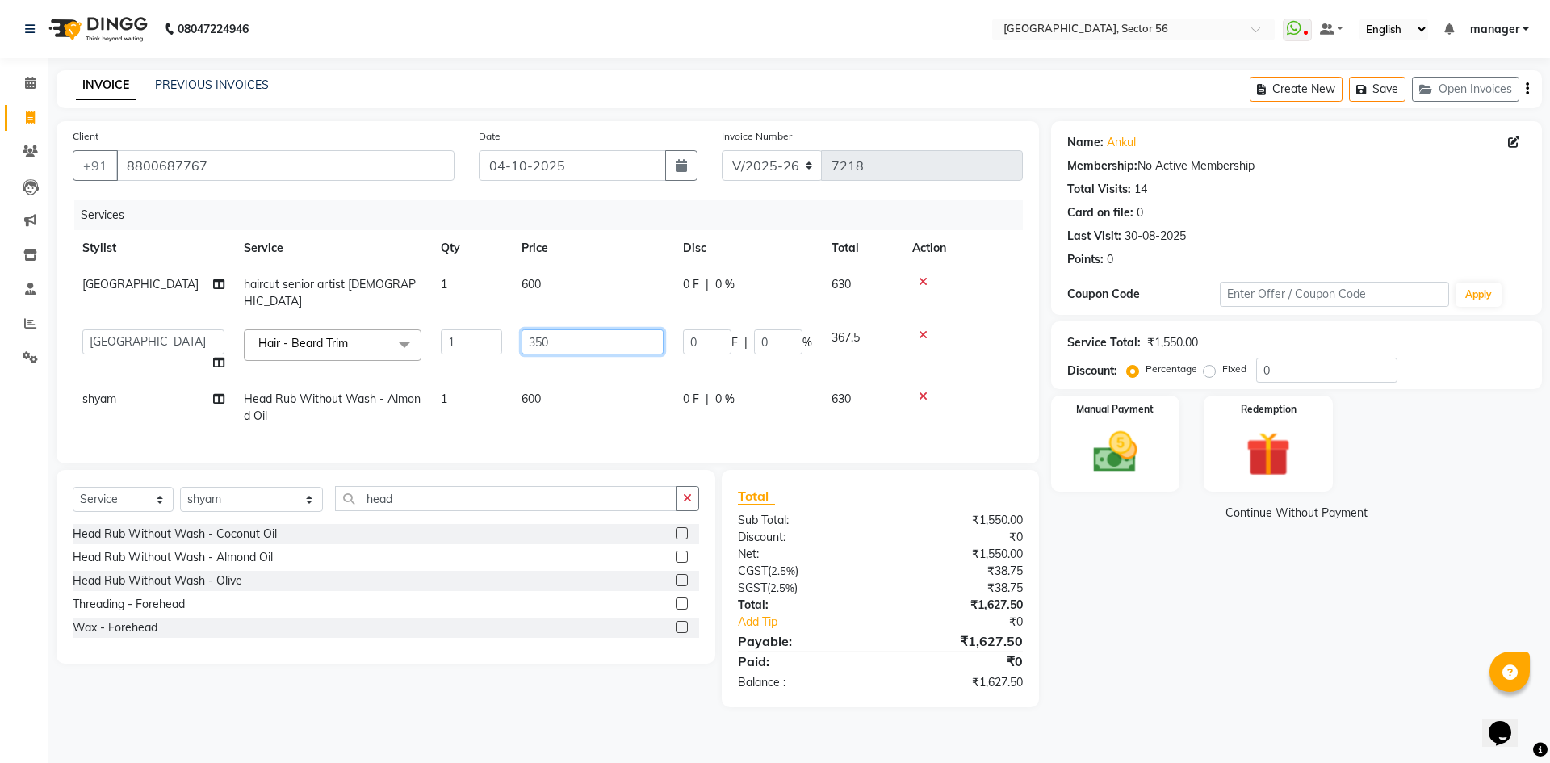
drag, startPoint x: 580, startPoint y: 332, endPoint x: 501, endPoint y: 332, distance: 78.3
click at [501, 332] on tr "ABHISHEKH THAPA abhishek thapa AKRAM KHAN MARKET STAFF amit amit spm Anamika Be…" at bounding box center [548, 350] width 950 height 61
type input "400"
click at [548, 385] on td "600" at bounding box center [592, 407] width 161 height 53
select select "43523"
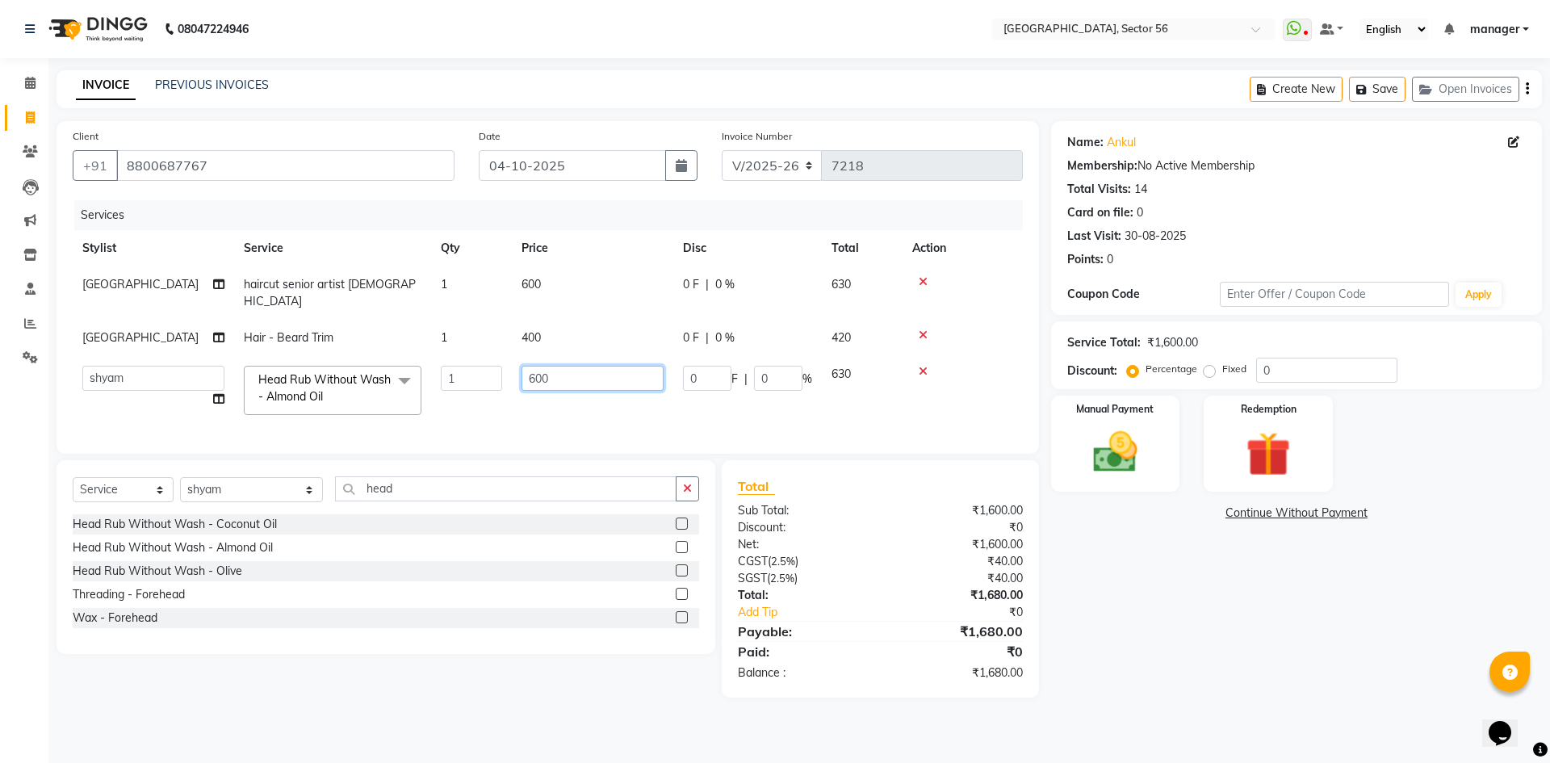
drag, startPoint x: 554, startPoint y: 365, endPoint x: 464, endPoint y: 371, distance: 89.8
click at [464, 371] on tr "ABHISHEKH THAPA abhishek thapa AKRAM KHAN MARKET STAFF amit amit spm Anamika Be…" at bounding box center [548, 390] width 950 height 69
type input "700"
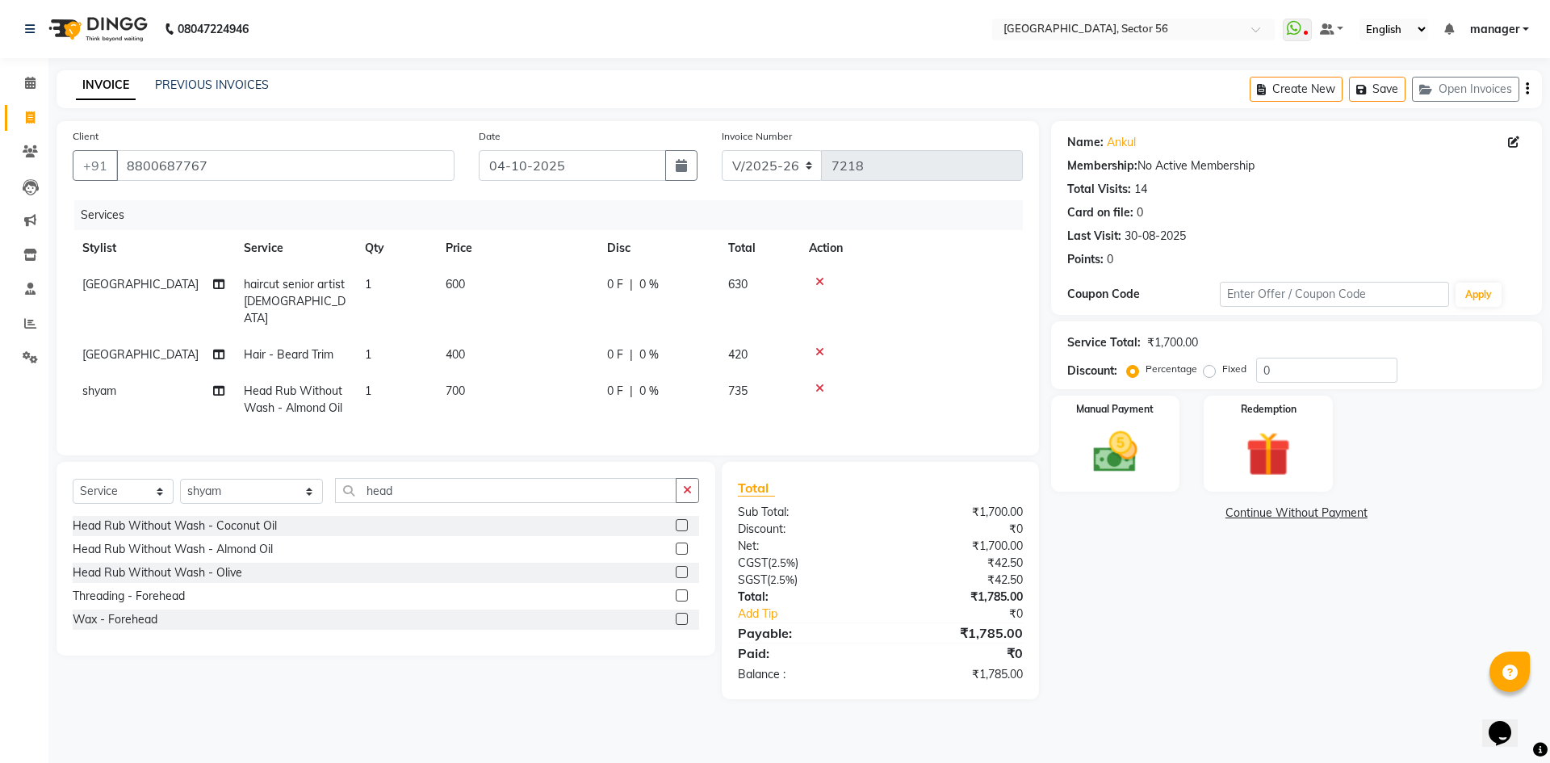
click at [0, 462] on div "Calendar Invoice Clients Leads Marketing Inventory Staff Reports Settings Compl…" at bounding box center [109, 392] width 218 height 693
drag, startPoint x: 1288, startPoint y: 370, endPoint x: 1145, endPoint y: 392, distance: 144.6
click at [1145, 392] on div "Name: Ankul Membership: No Active Membership Total Visits: 14 Card on file: 0 L…" at bounding box center [1302, 410] width 503 height 578
type input "4.14"
click at [1114, 450] on img at bounding box center [1115, 452] width 75 height 53
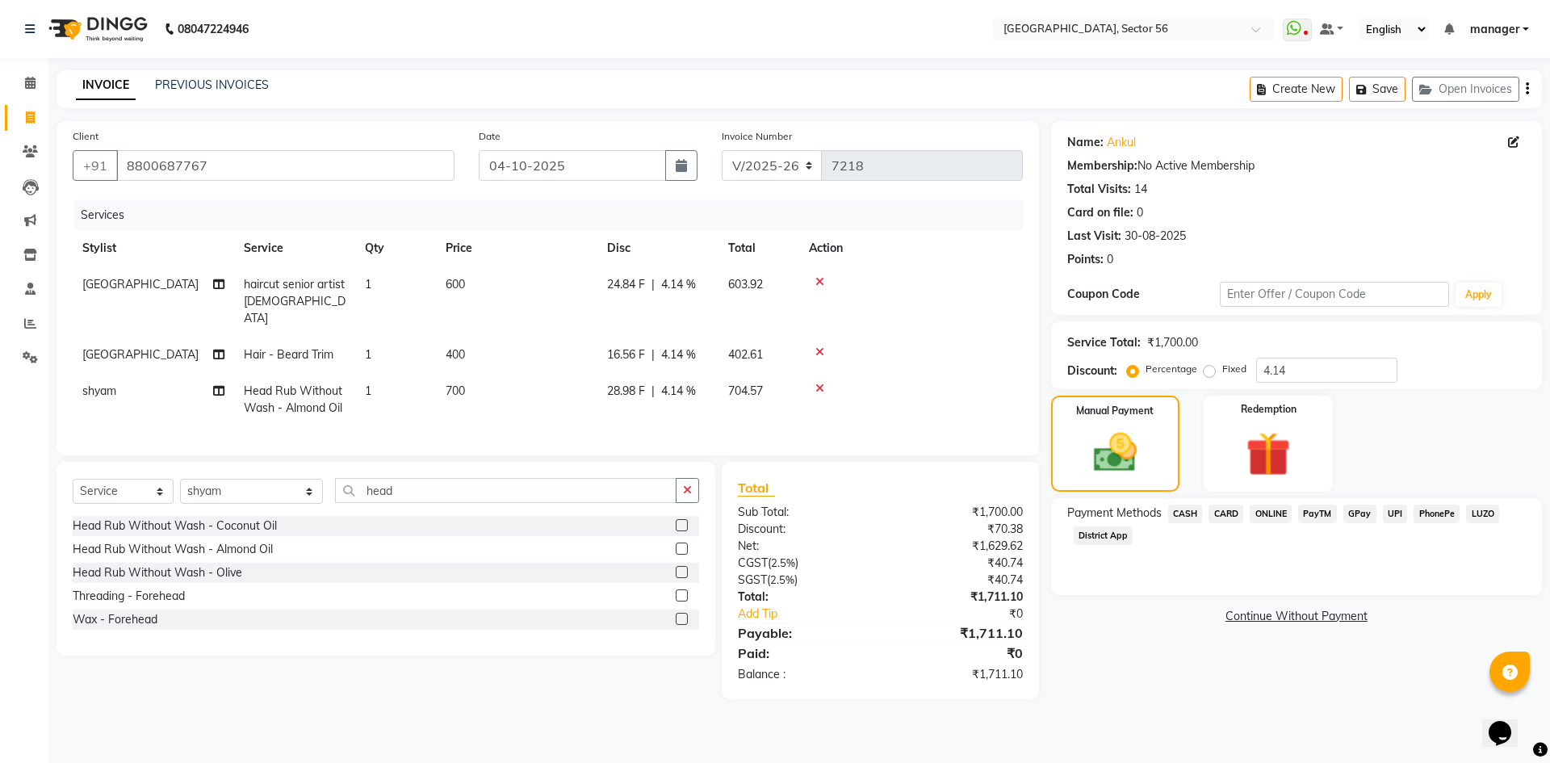
click at [1367, 509] on span "GPay" at bounding box center [1360, 514] width 33 height 19
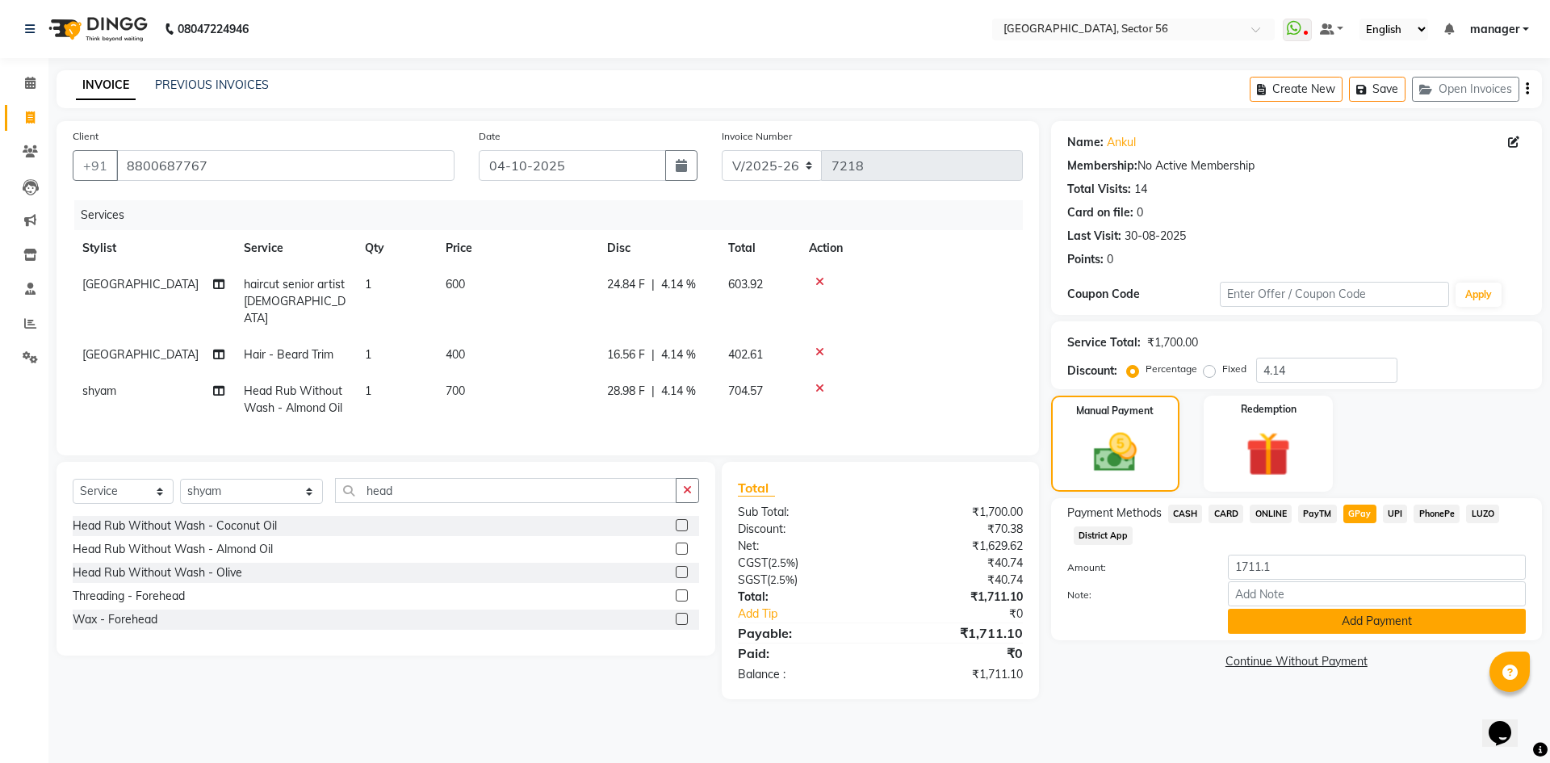
click at [1364, 623] on button "Add Payment" at bounding box center [1377, 621] width 298 height 25
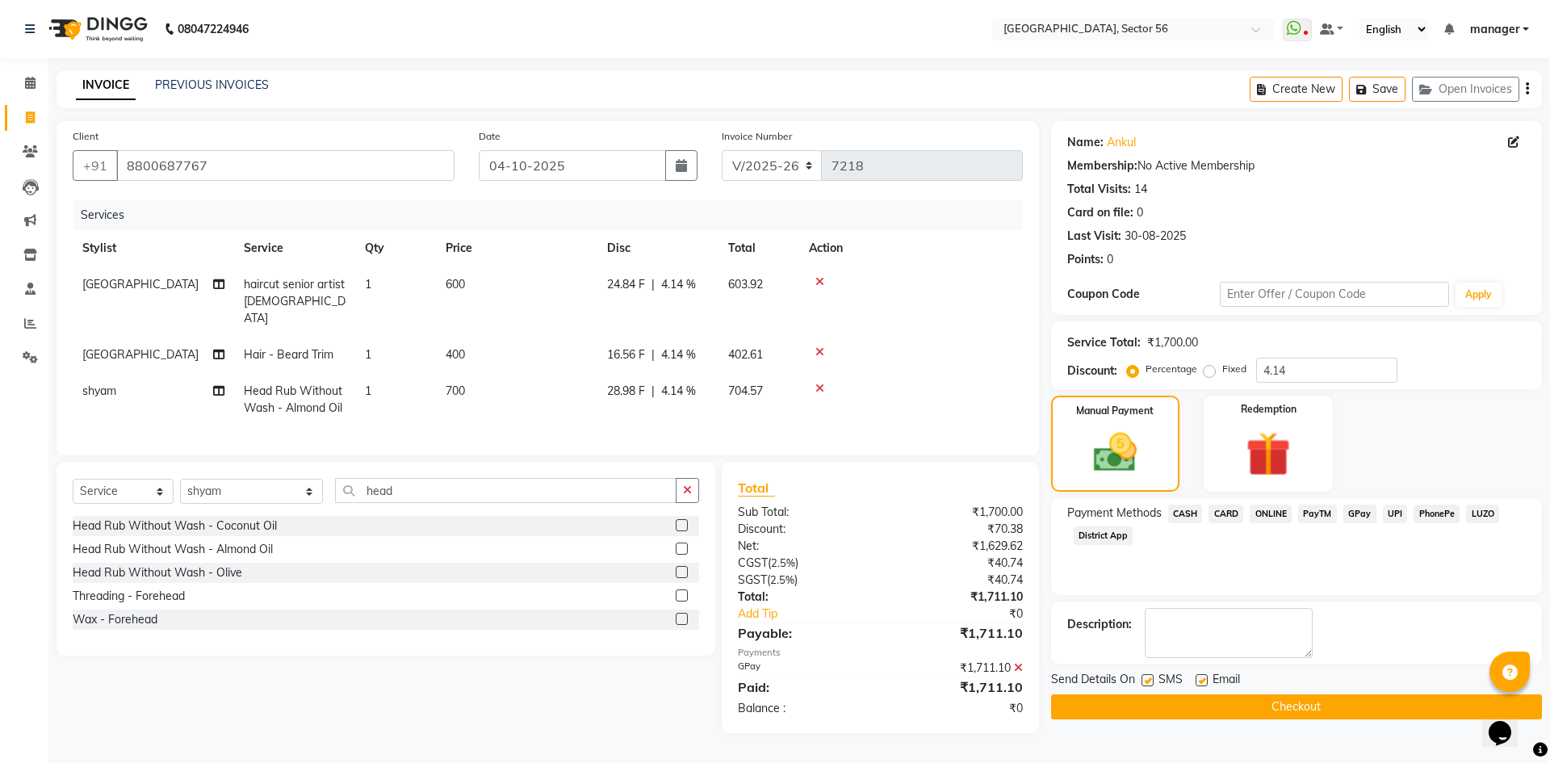
click at [1199, 680] on label at bounding box center [1202, 680] width 12 height 12
click at [1199, 680] on input "checkbox" at bounding box center [1201, 681] width 10 height 10
checkbox input "false"
click at [1147, 683] on label at bounding box center [1148, 680] width 12 height 12
click at [1147, 683] on input "checkbox" at bounding box center [1147, 681] width 10 height 10
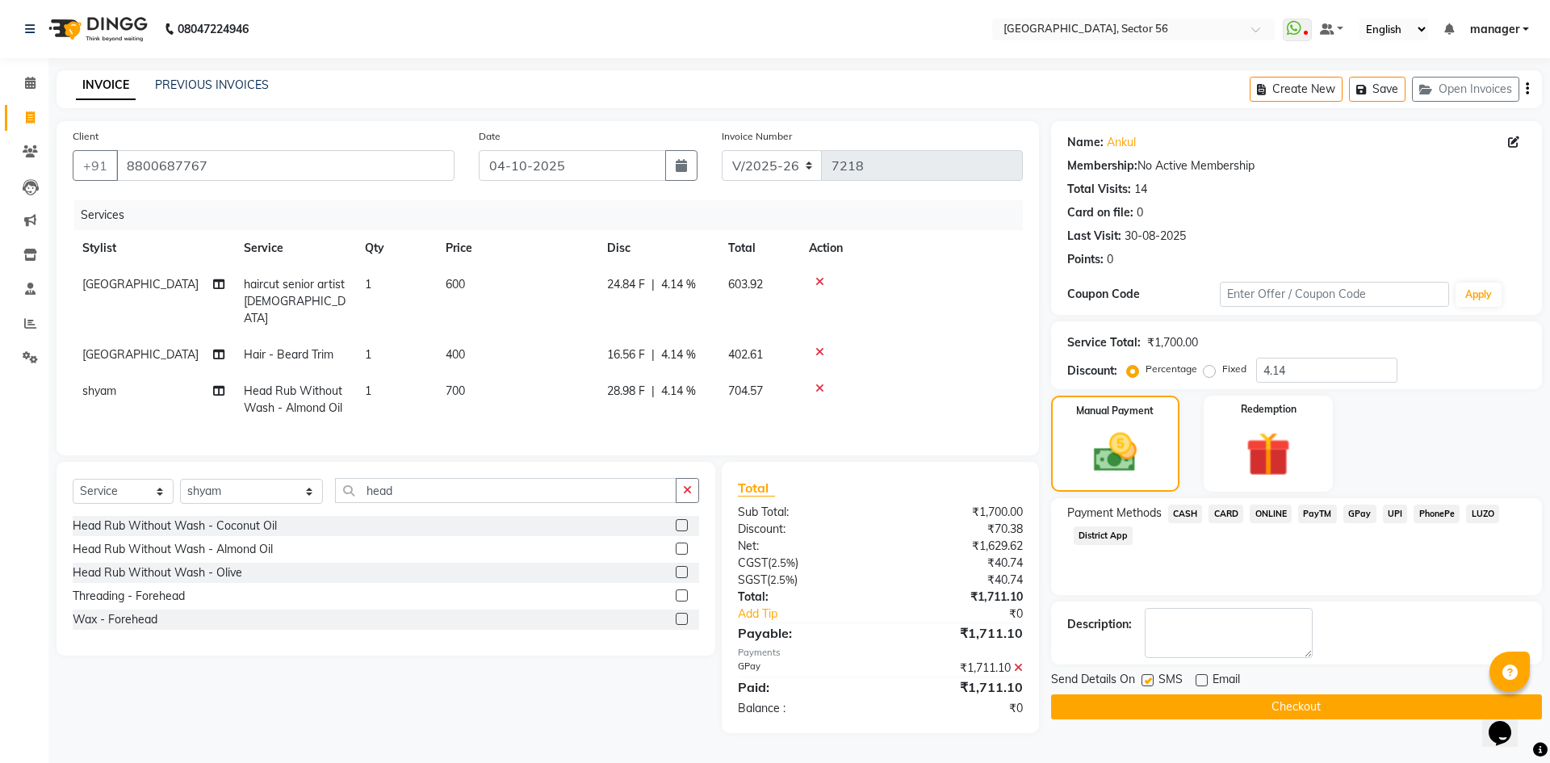
checkbox input "false"
click at [1147, 712] on button "Checkout" at bounding box center [1296, 706] width 491 height 25
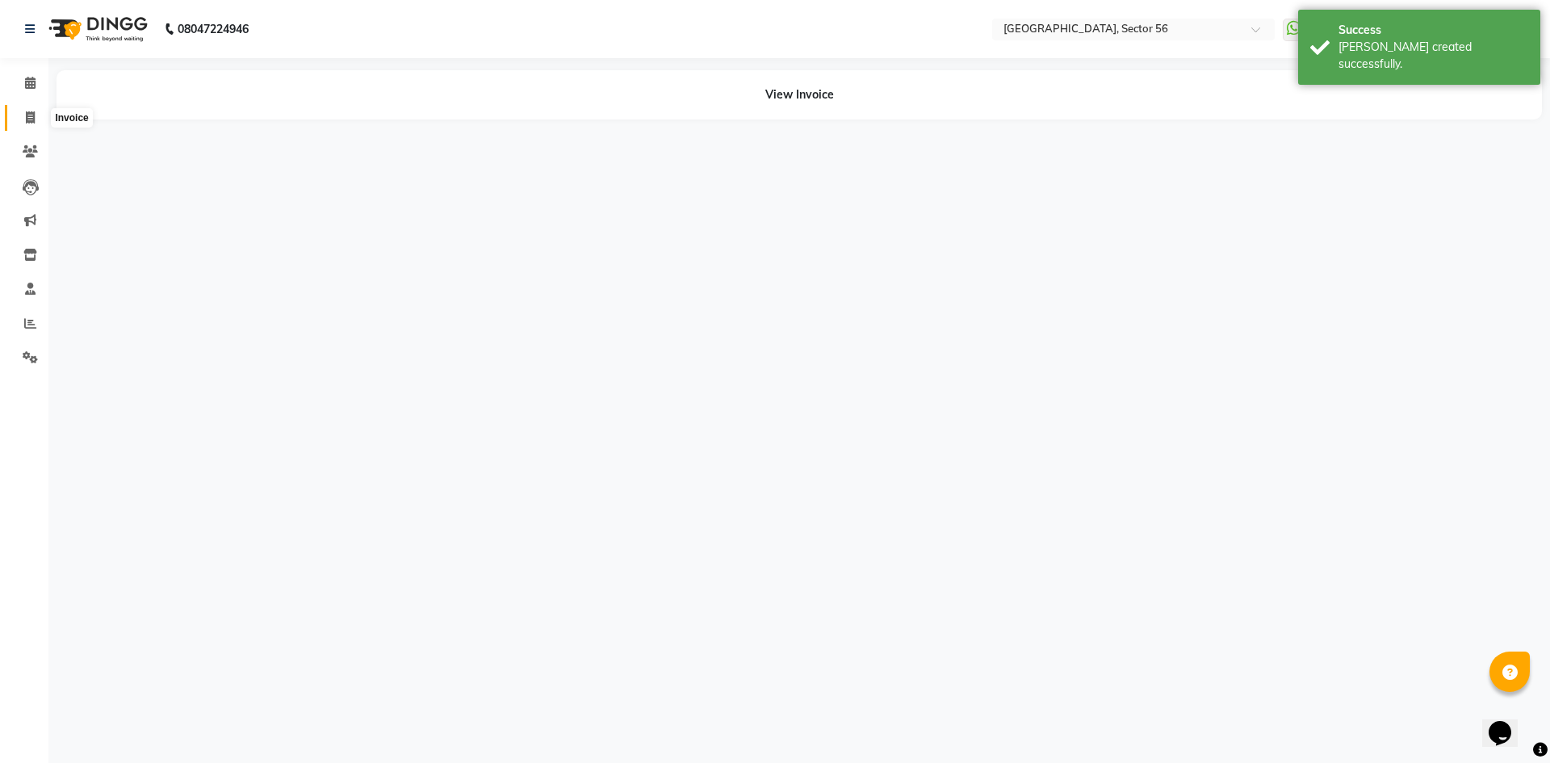
click at [26, 124] on span at bounding box center [30, 118] width 28 height 19
select select "service"
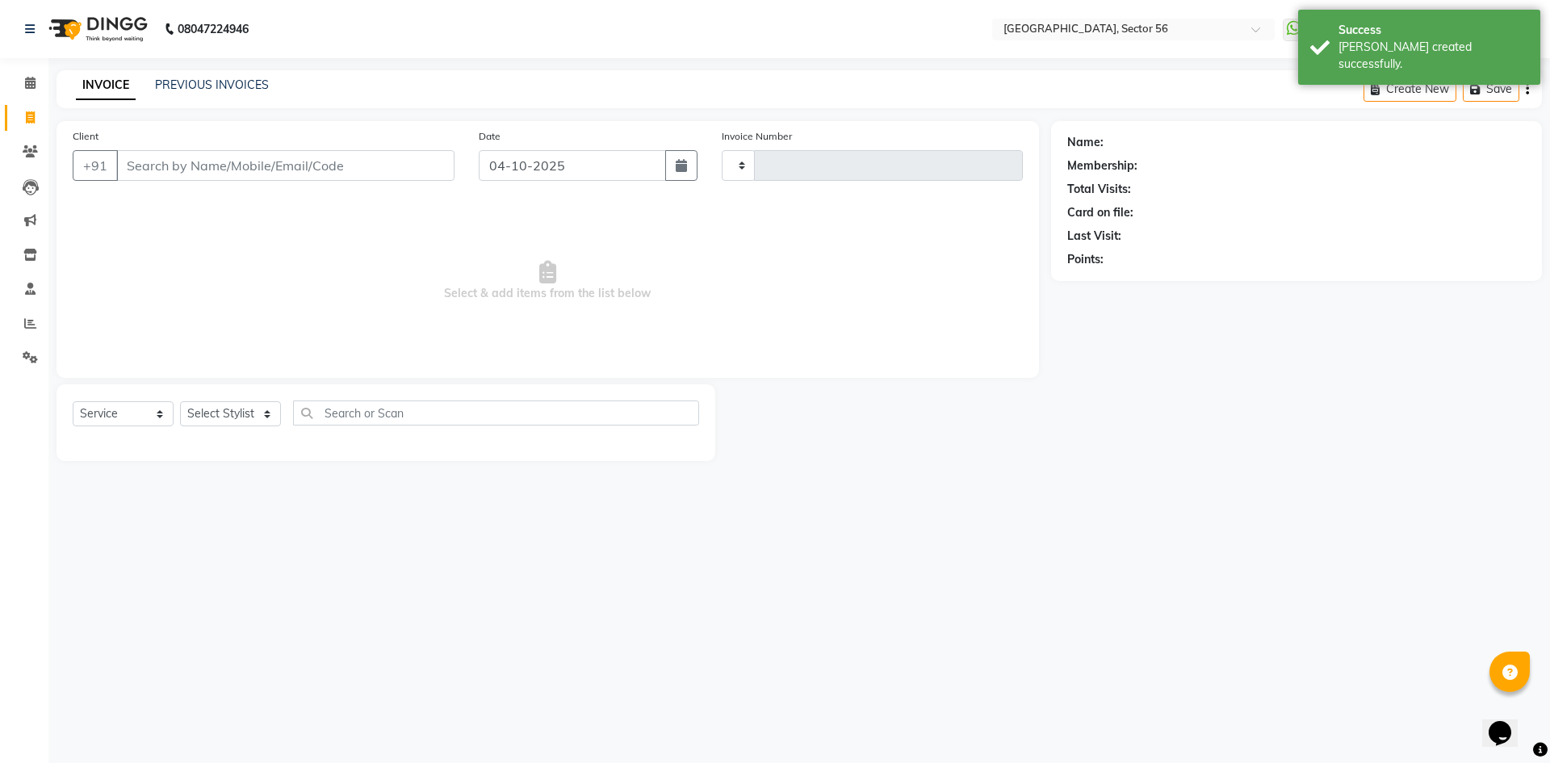
type input "7219"
select select "5557"
click at [201, 172] on input "Client" at bounding box center [285, 165] width 338 height 31
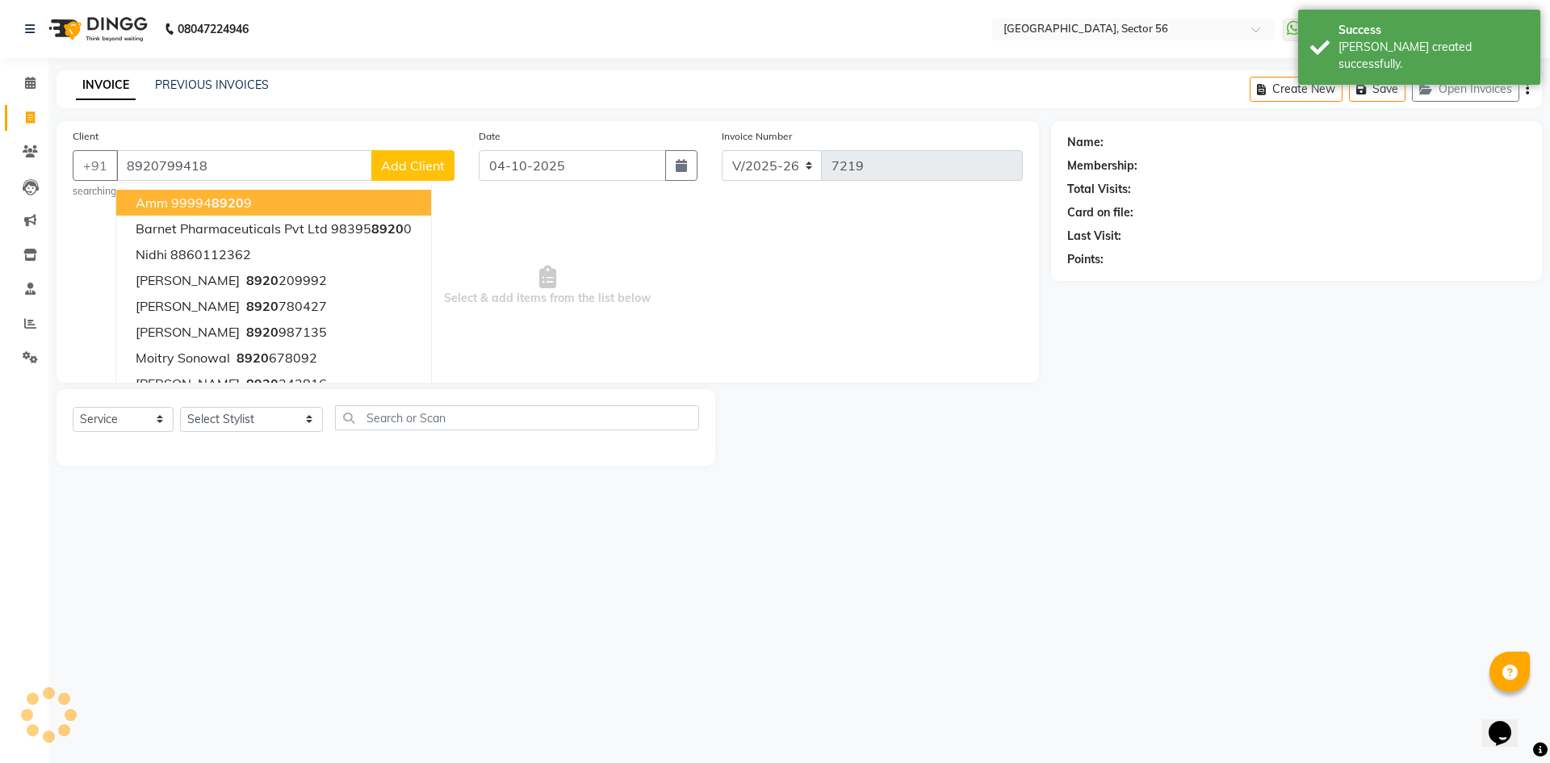
type input "8920799418"
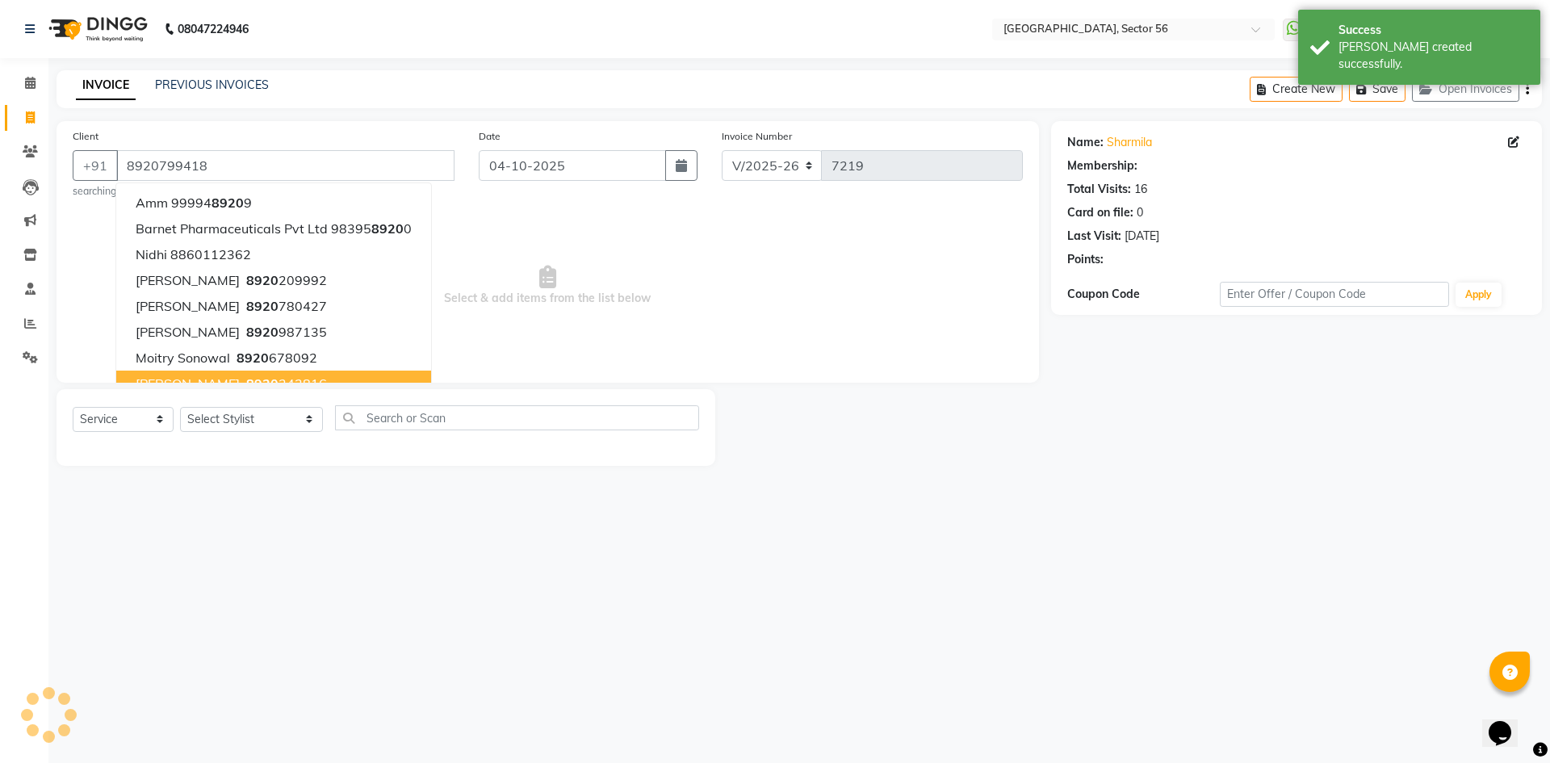
drag, startPoint x: 1294, startPoint y: 466, endPoint x: 1071, endPoint y: 378, distance: 240.4
click at [1291, 464] on div "Name: Sharmila Membership: Total Visits: 16 Card on file: 0 Last Visit: 08-09-2…" at bounding box center [1302, 293] width 503 height 345
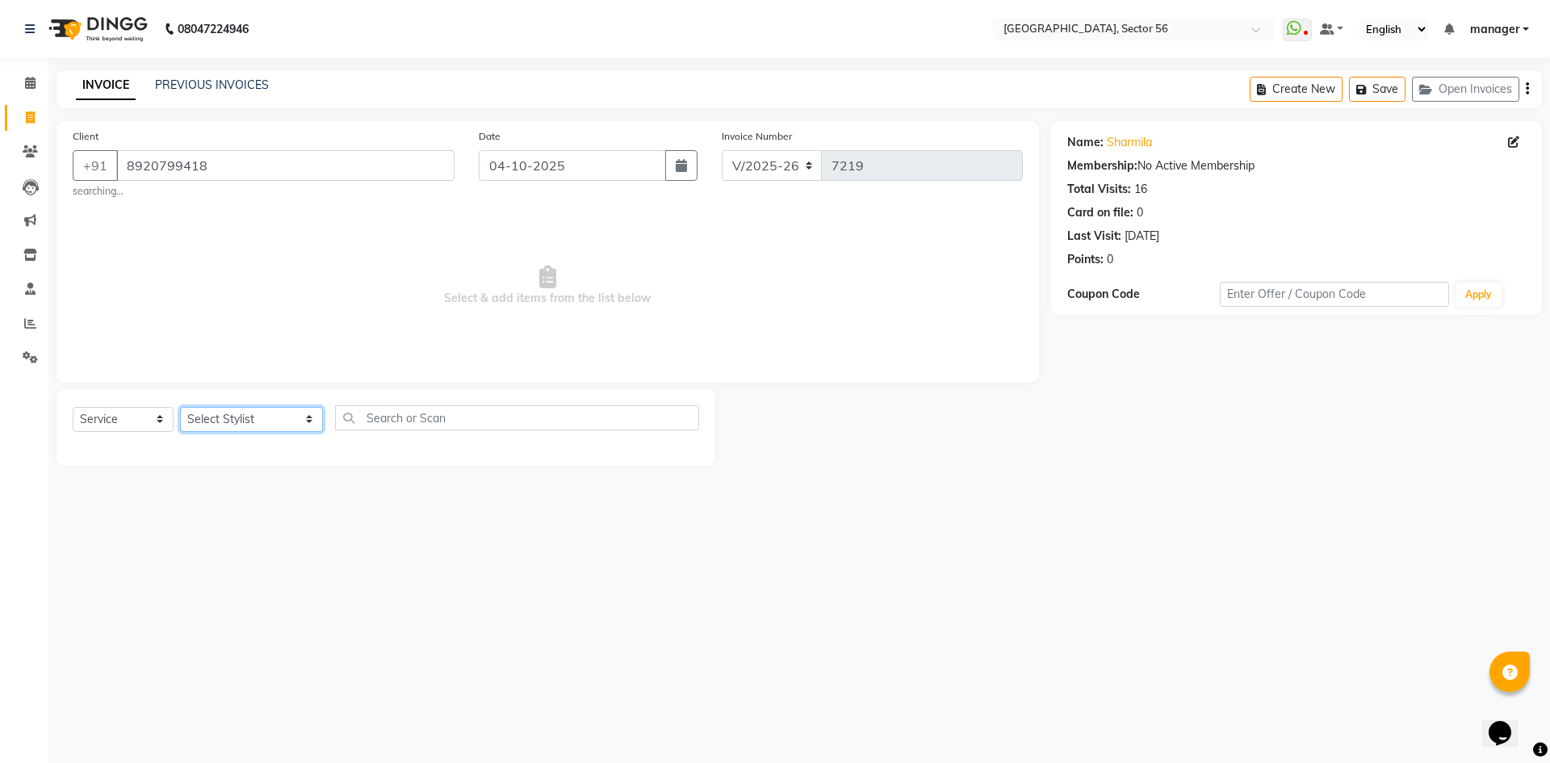
click at [214, 413] on select "Select Stylist [PERSON_NAME] [PERSON_NAME] [PERSON_NAME] MARKET STAFF amit amit…" at bounding box center [251, 419] width 143 height 25
select select "92899"
click at [180, 407] on select "Select Stylist [PERSON_NAME] [PERSON_NAME] [PERSON_NAME] MARKET STAFF amit amit…" at bounding box center [251, 419] width 143 height 25
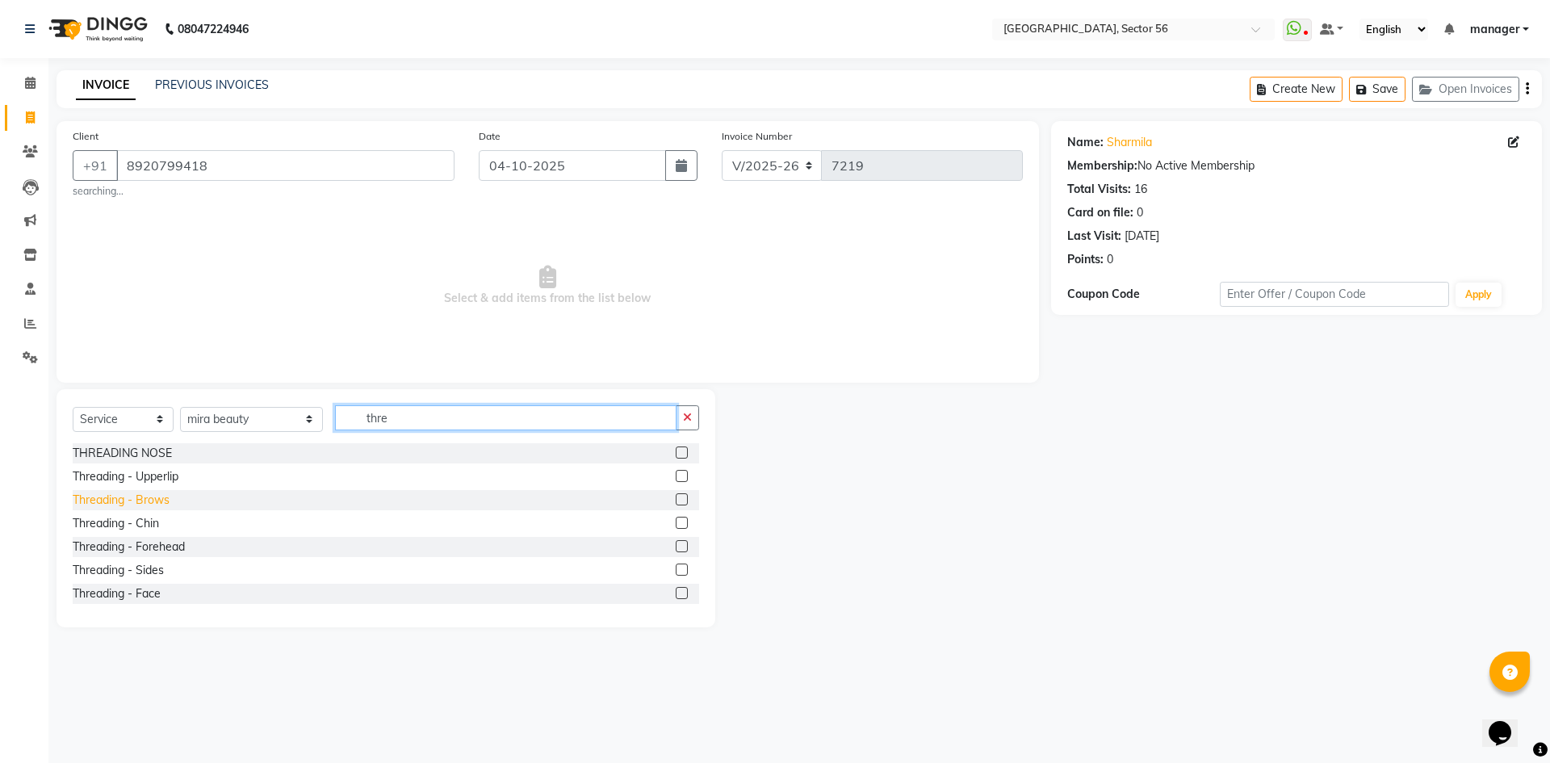
type input "thre"
click at [143, 495] on div "Threading - Brows" at bounding box center [121, 500] width 97 height 17
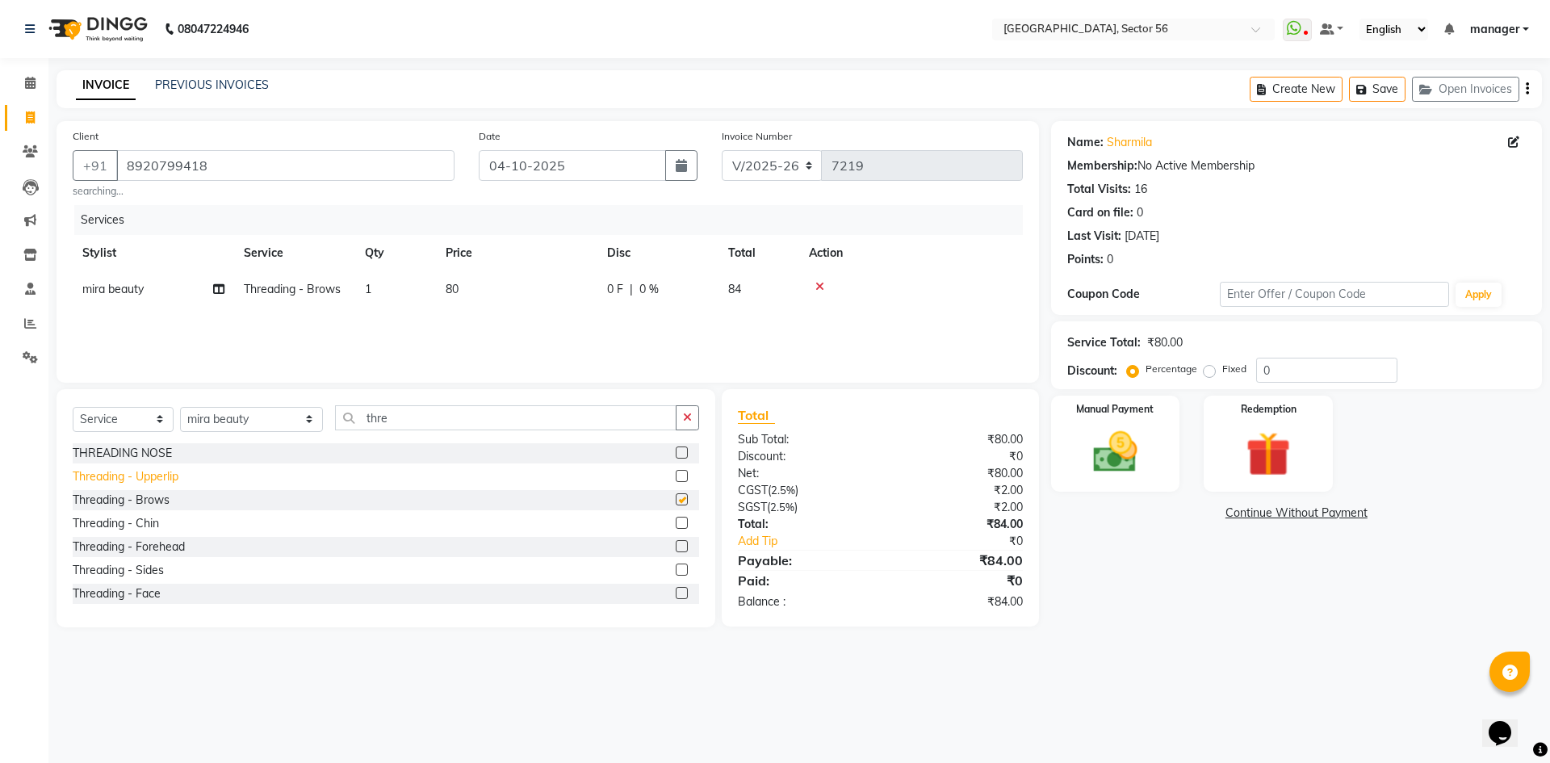
checkbox input "false"
click at [145, 479] on div "Threading - Upperlip" at bounding box center [126, 476] width 106 height 17
checkbox input "false"
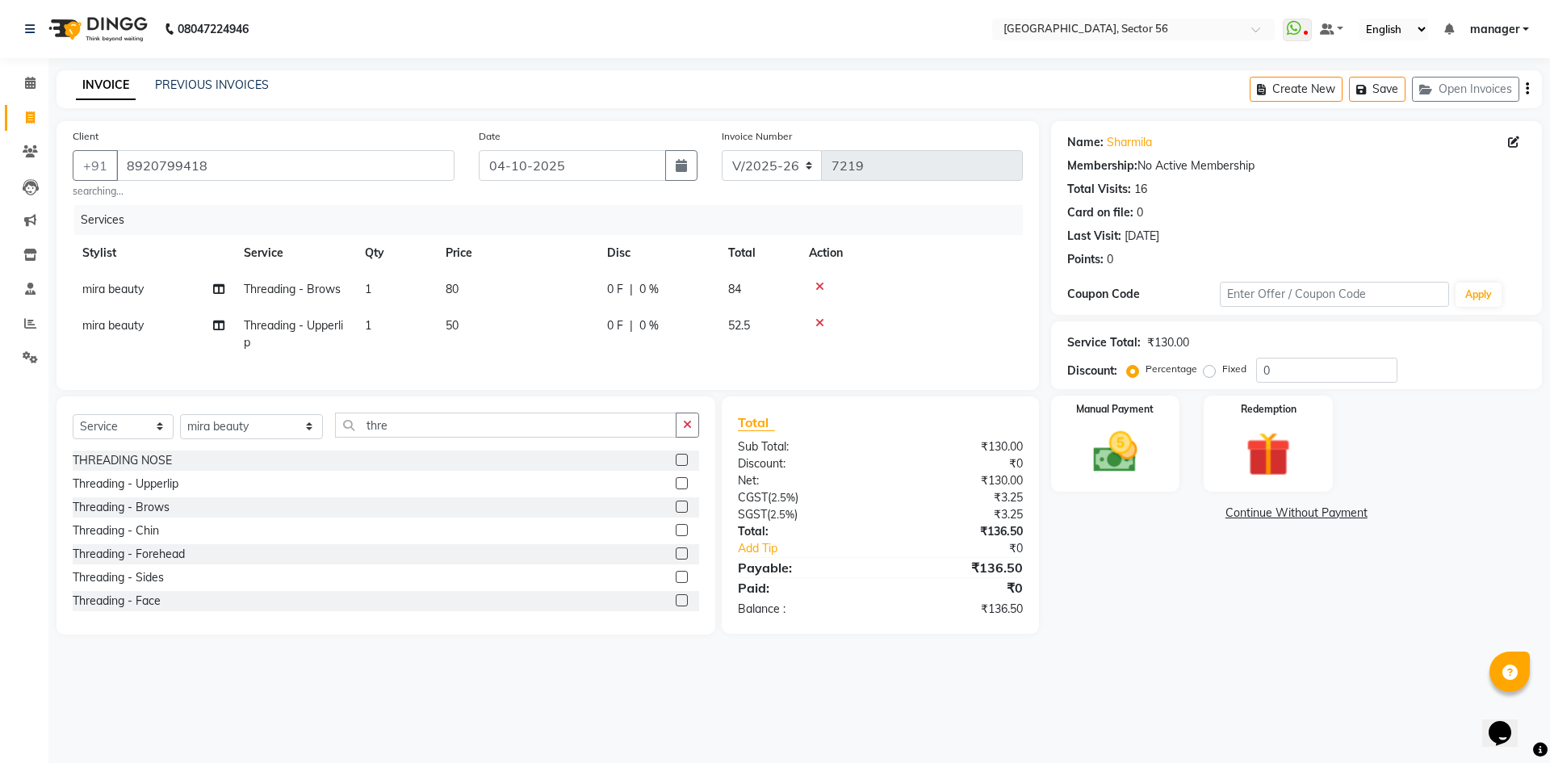
click at [472, 284] on td "80" at bounding box center [516, 289] width 161 height 36
select select "92899"
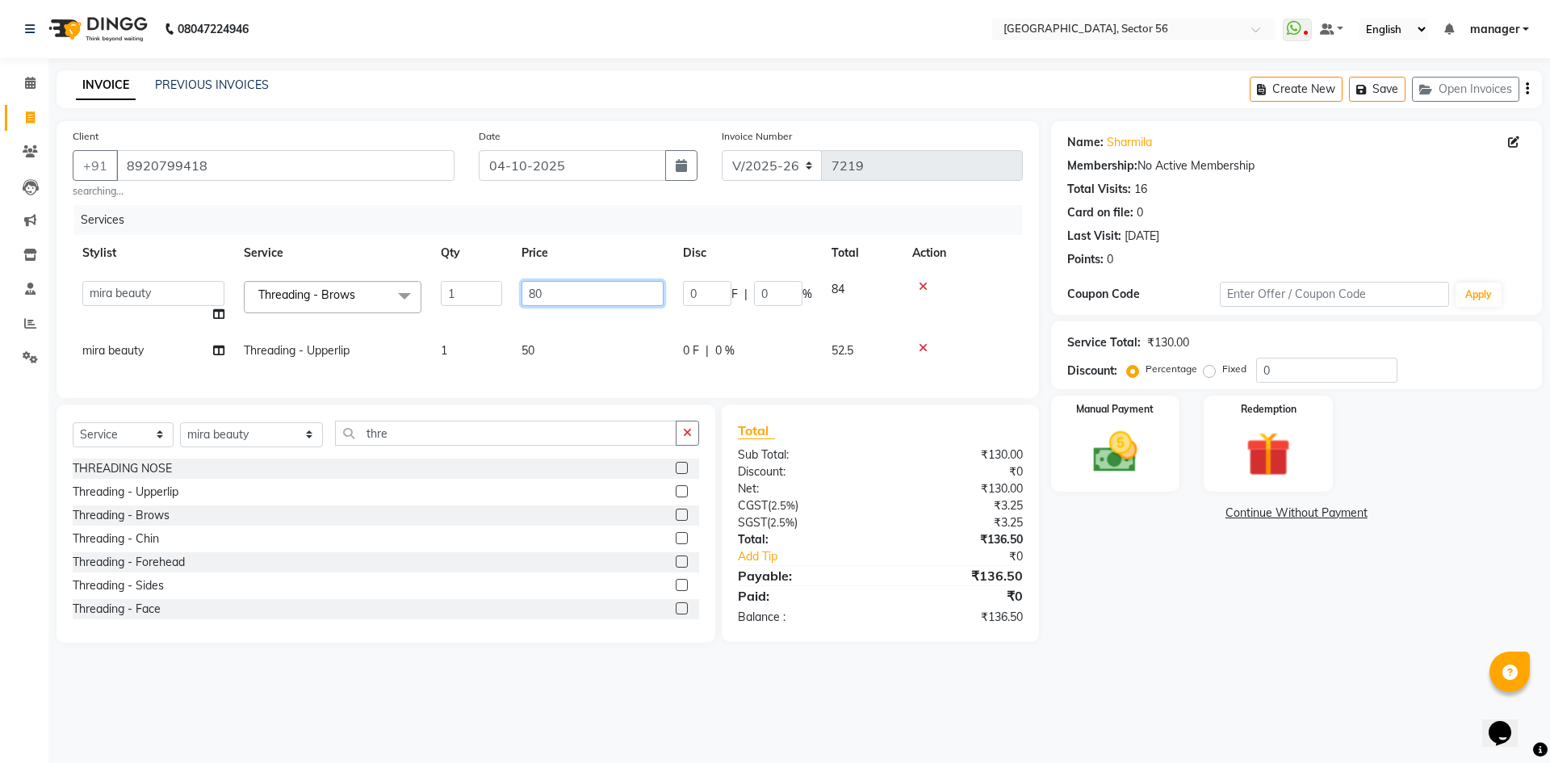
click at [446, 306] on tr "ABHISHEKH THAPA abhishek thapa AKRAM KHAN MARKET STAFF amit amit spm Anamika Be…" at bounding box center [548, 301] width 950 height 61
type input "100"
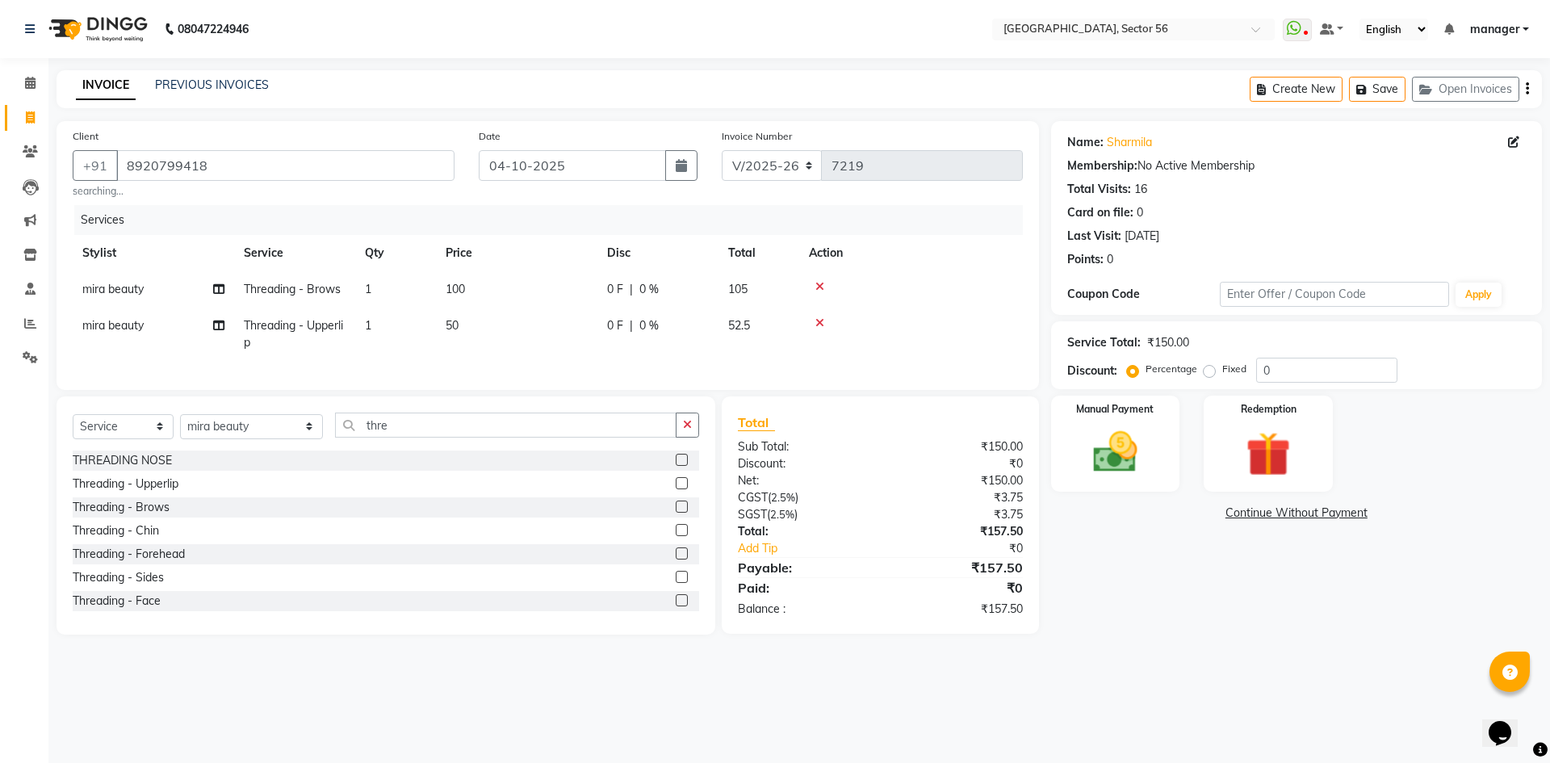
click at [0, 479] on div "Calendar Invoice Clients Leads Marketing Inventory Staff Reports Settings Compl…" at bounding box center [109, 392] width 218 height 693
drag, startPoint x: 1274, startPoint y: 374, endPoint x: 1214, endPoint y: 376, distance: 59.8
click at [1214, 376] on div "Percentage Fixed 0" at bounding box center [1263, 370] width 267 height 25
type input "2.54"
click at [1126, 461] on img at bounding box center [1115, 452] width 75 height 53
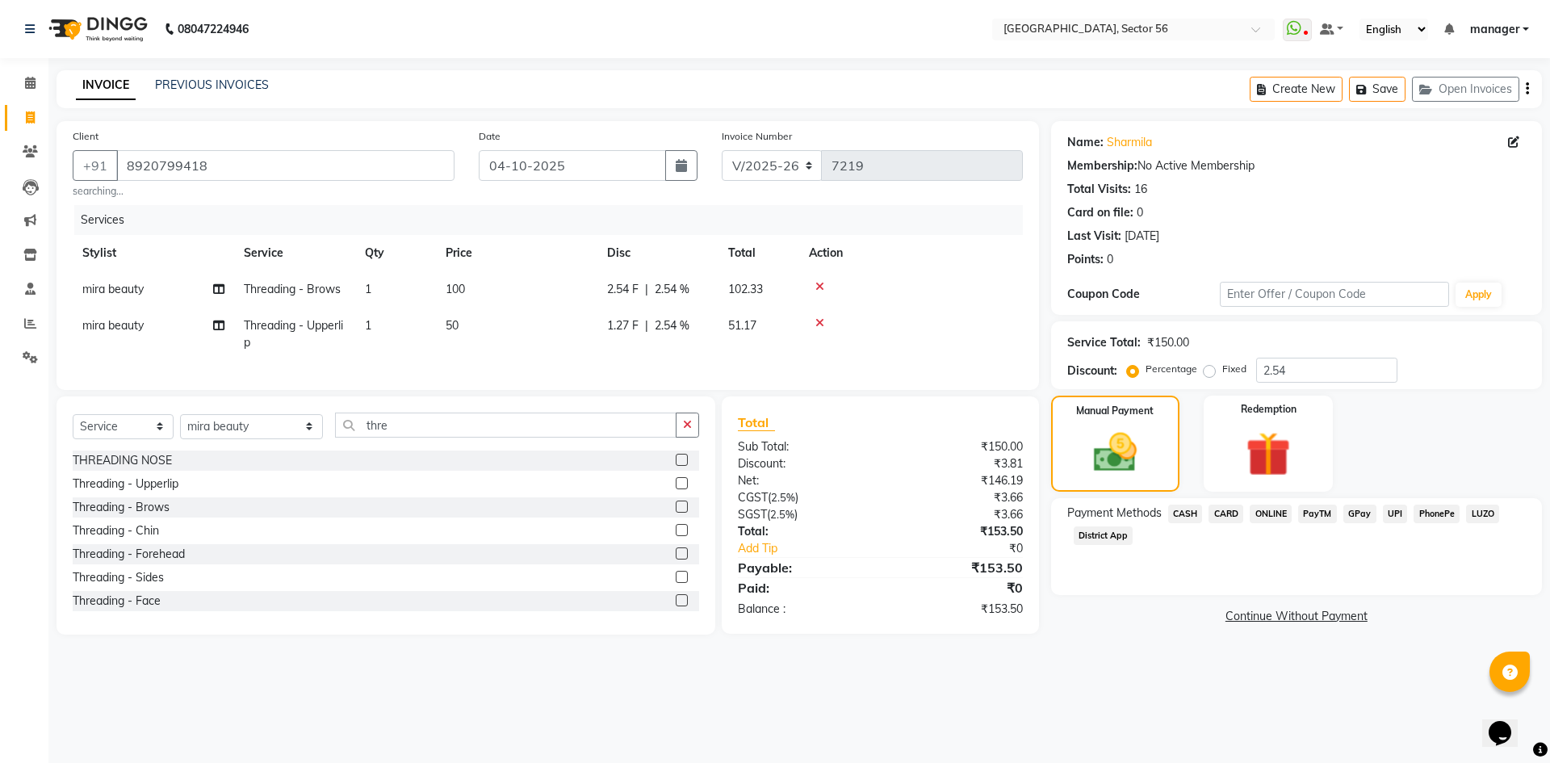
click at [1353, 514] on span "GPay" at bounding box center [1360, 514] width 33 height 19
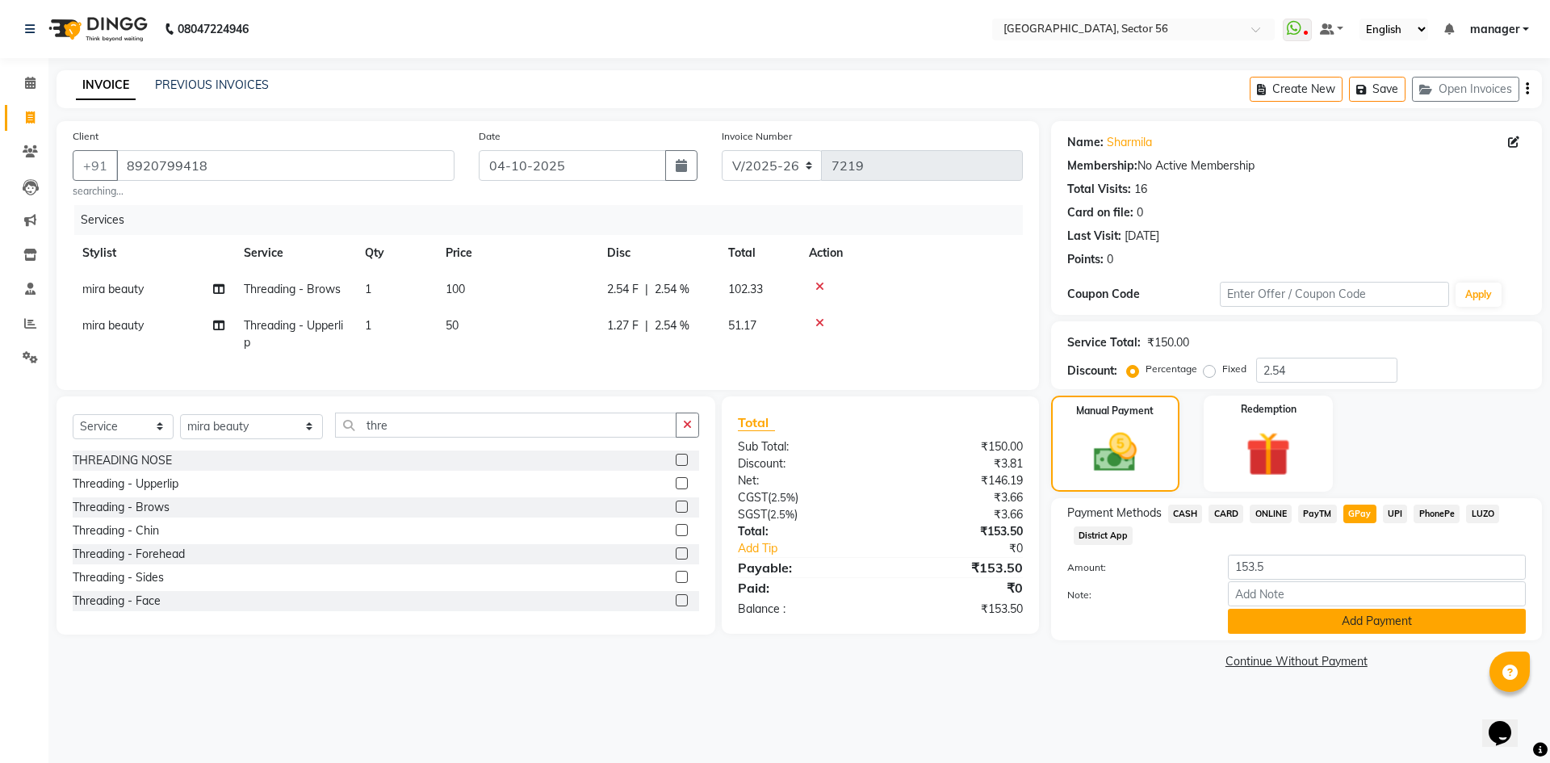
click at [1309, 622] on button "Add Payment" at bounding box center [1377, 621] width 298 height 25
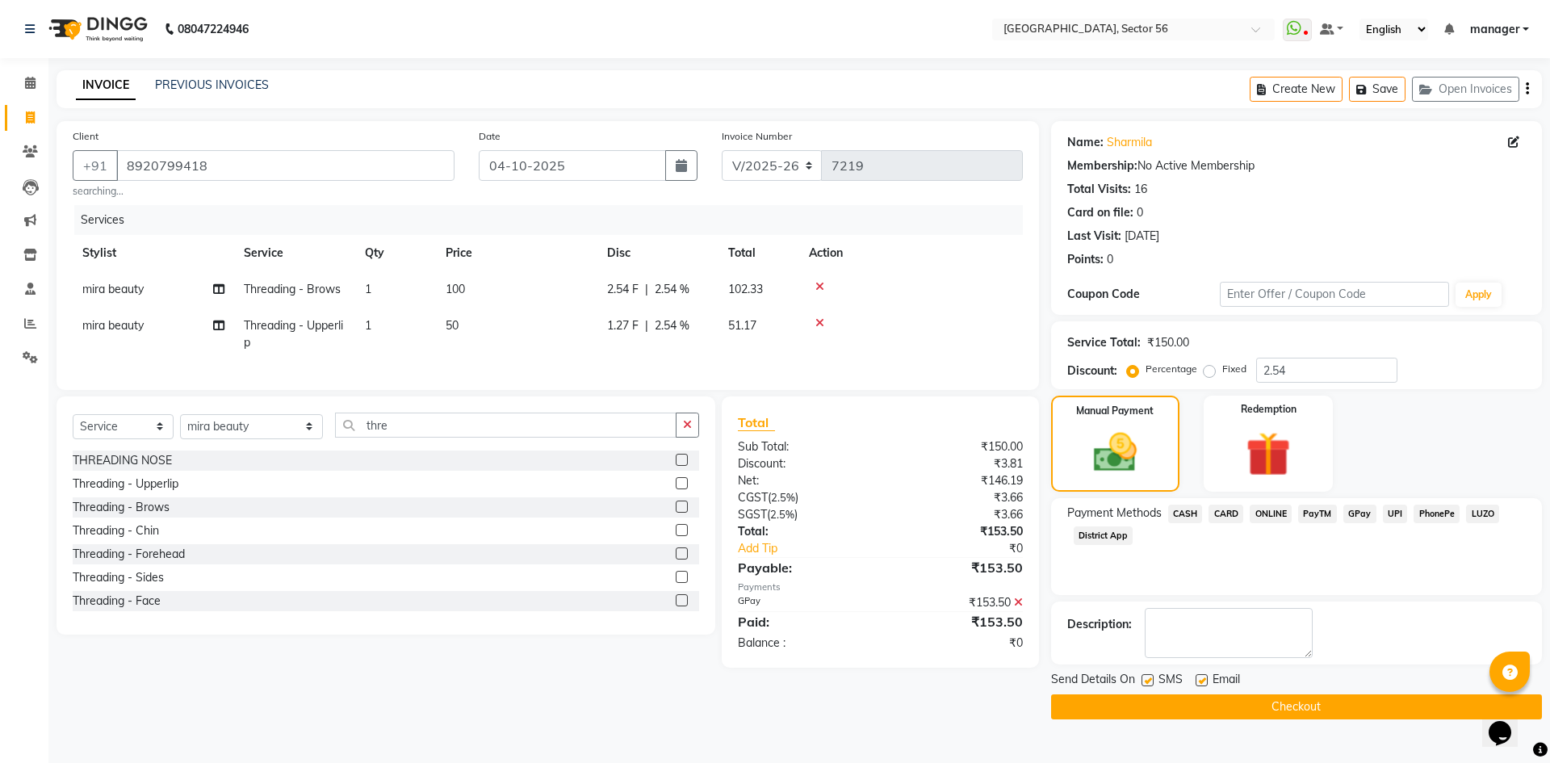
click at [1147, 681] on label at bounding box center [1148, 680] width 12 height 12
click at [1147, 681] on input "checkbox" at bounding box center [1147, 681] width 10 height 10
checkbox input "false"
click at [1204, 683] on label at bounding box center [1202, 680] width 12 height 12
click at [1204, 683] on input "checkbox" at bounding box center [1201, 681] width 10 height 10
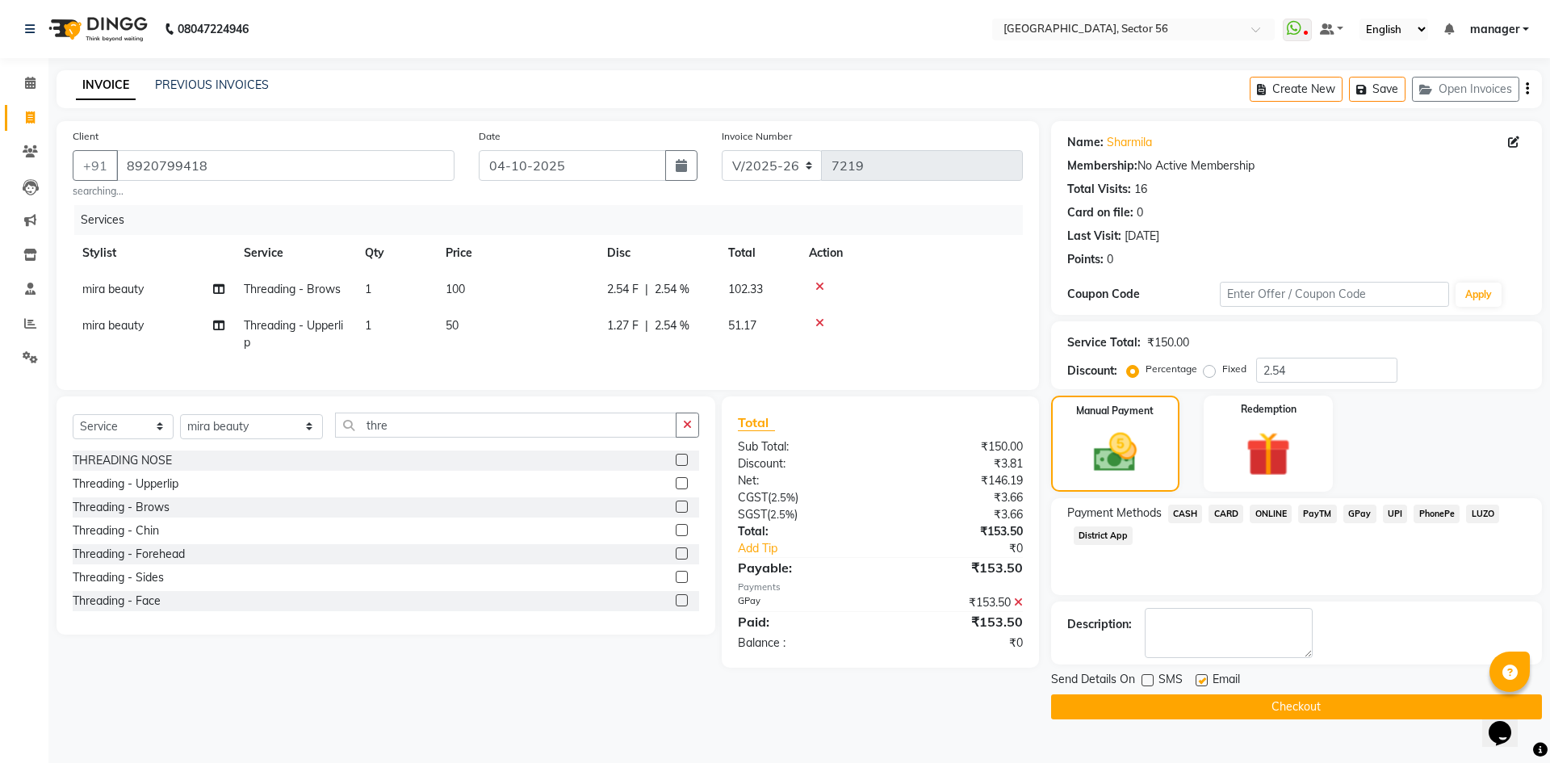
checkbox input "false"
click at [1212, 707] on button "Checkout" at bounding box center [1296, 706] width 491 height 25
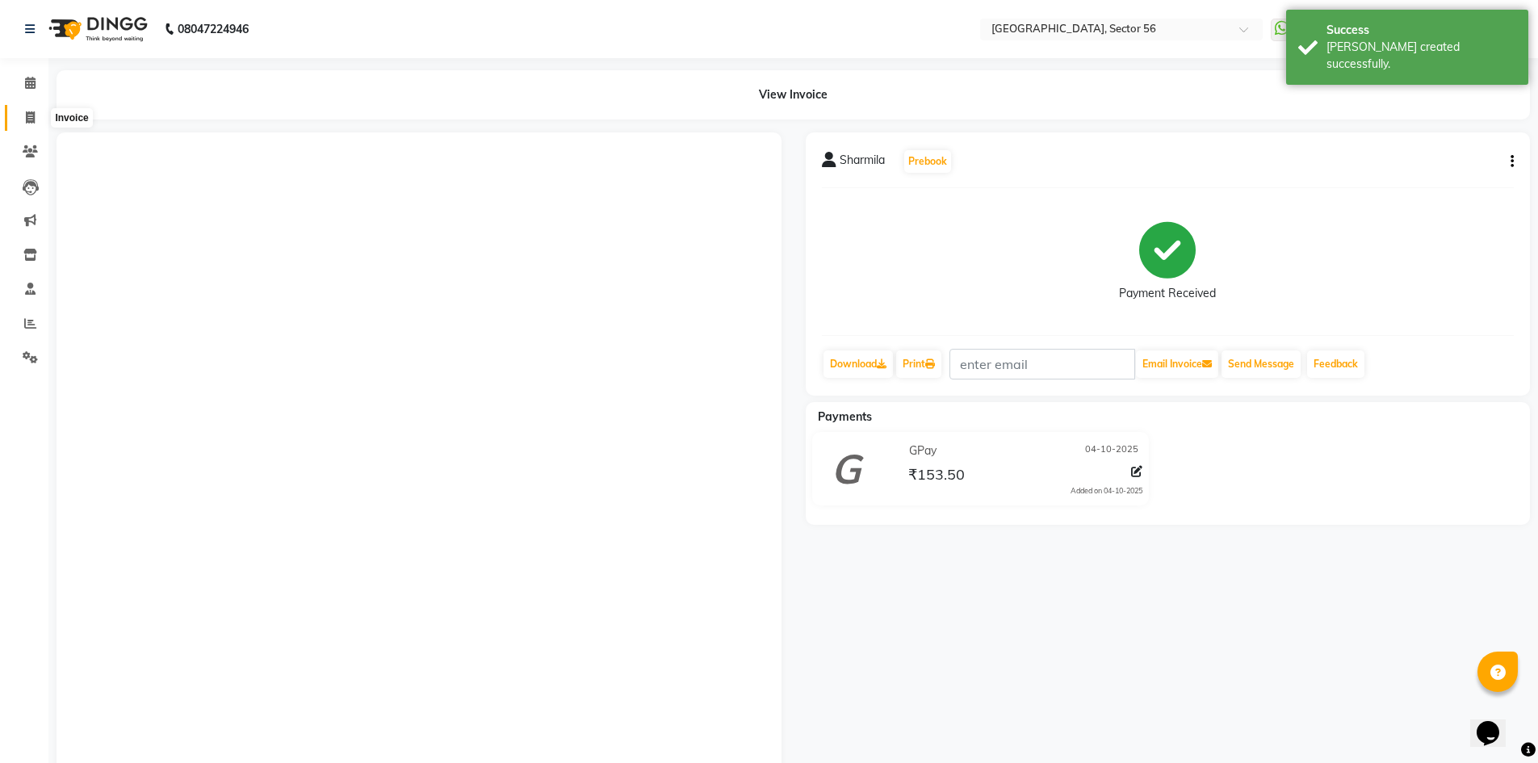
click at [31, 118] on icon at bounding box center [30, 117] width 9 height 12
select select "service"
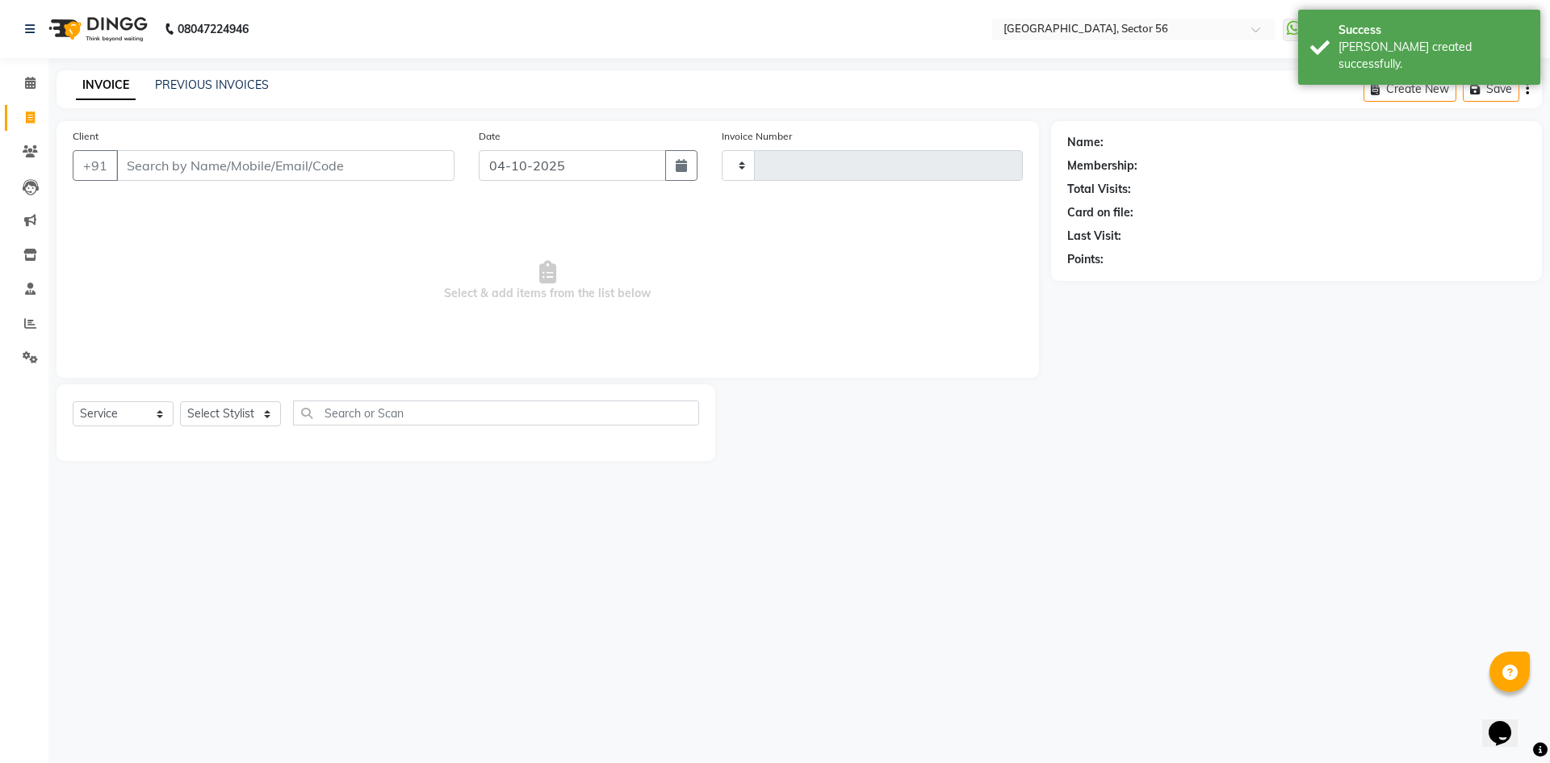
type input "7220"
select select "5557"
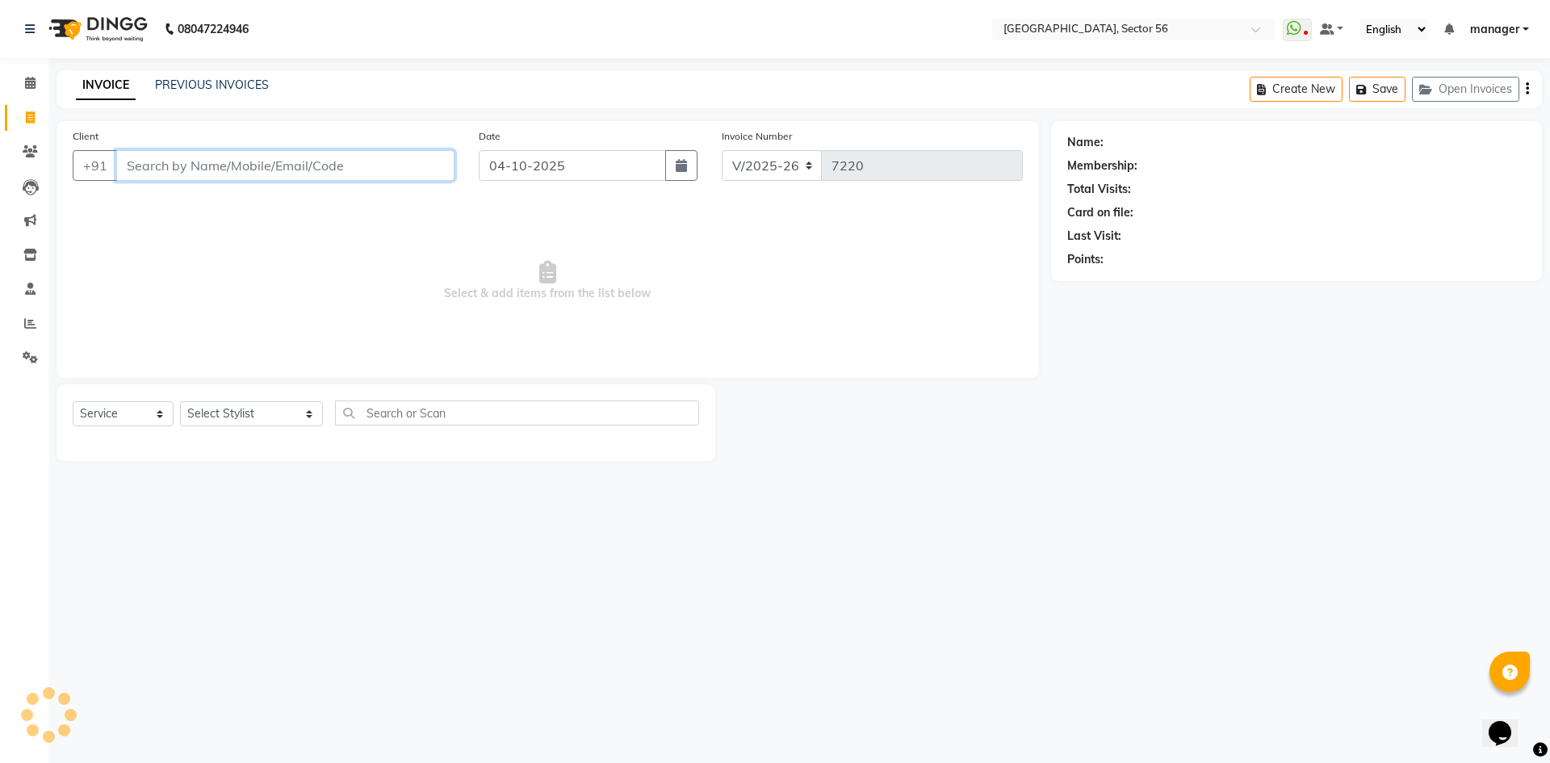
click at [282, 157] on input "Client" at bounding box center [285, 165] width 338 height 31
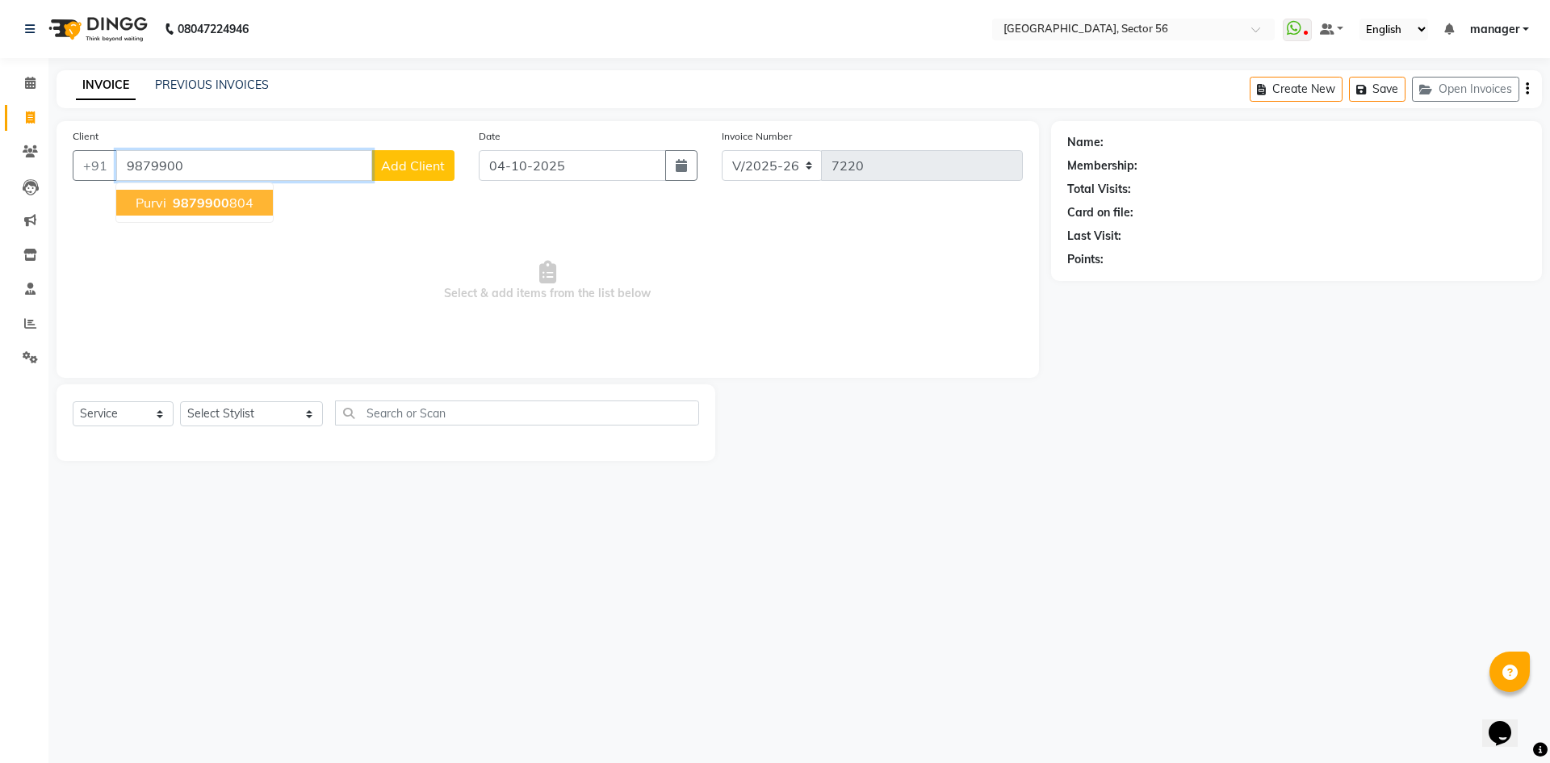
click at [176, 203] on span "9879900" at bounding box center [201, 203] width 57 height 16
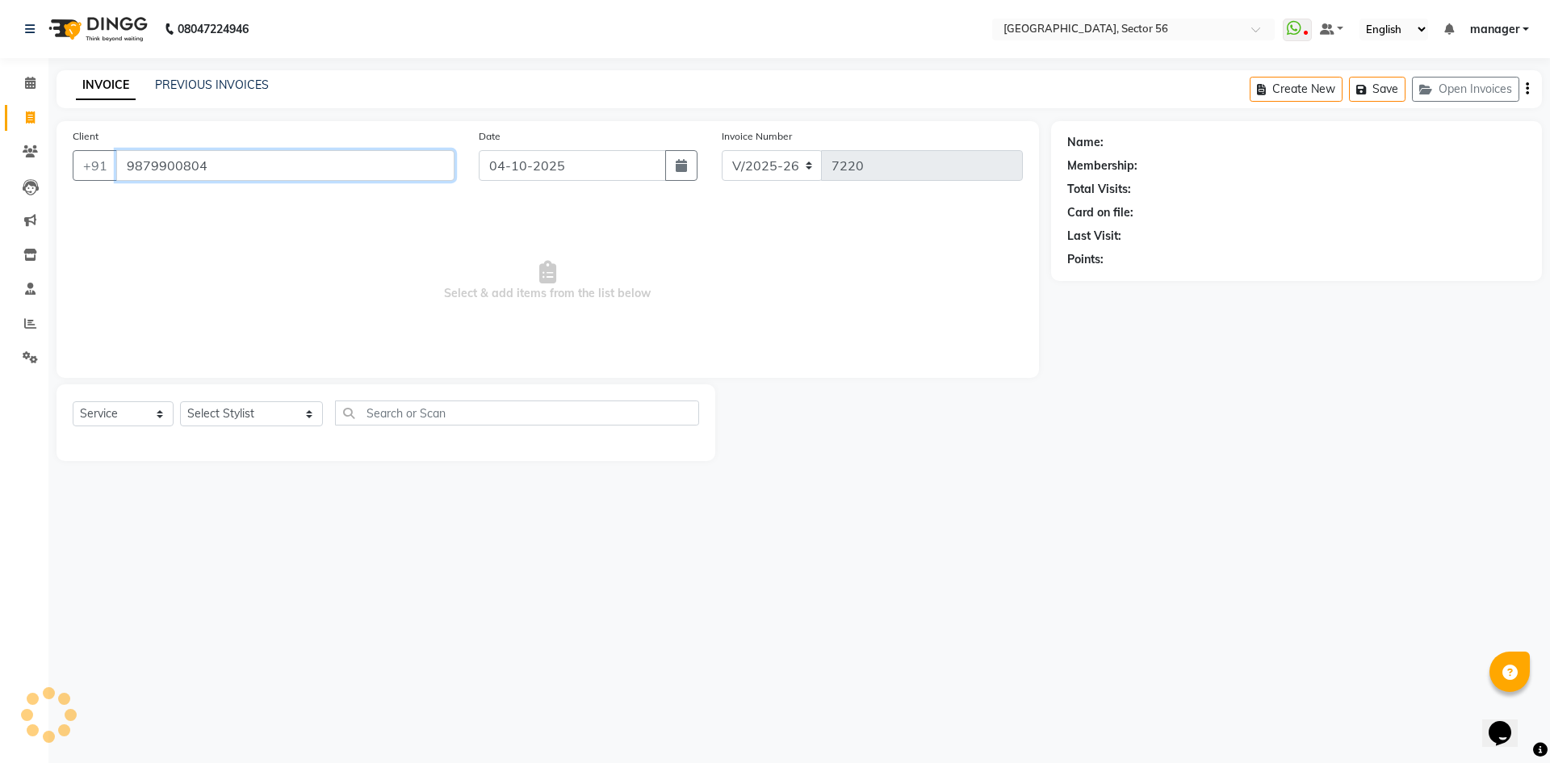
type input "9879900804"
click at [1111, 282] on icon "button" at bounding box center [1112, 282] width 11 height 11
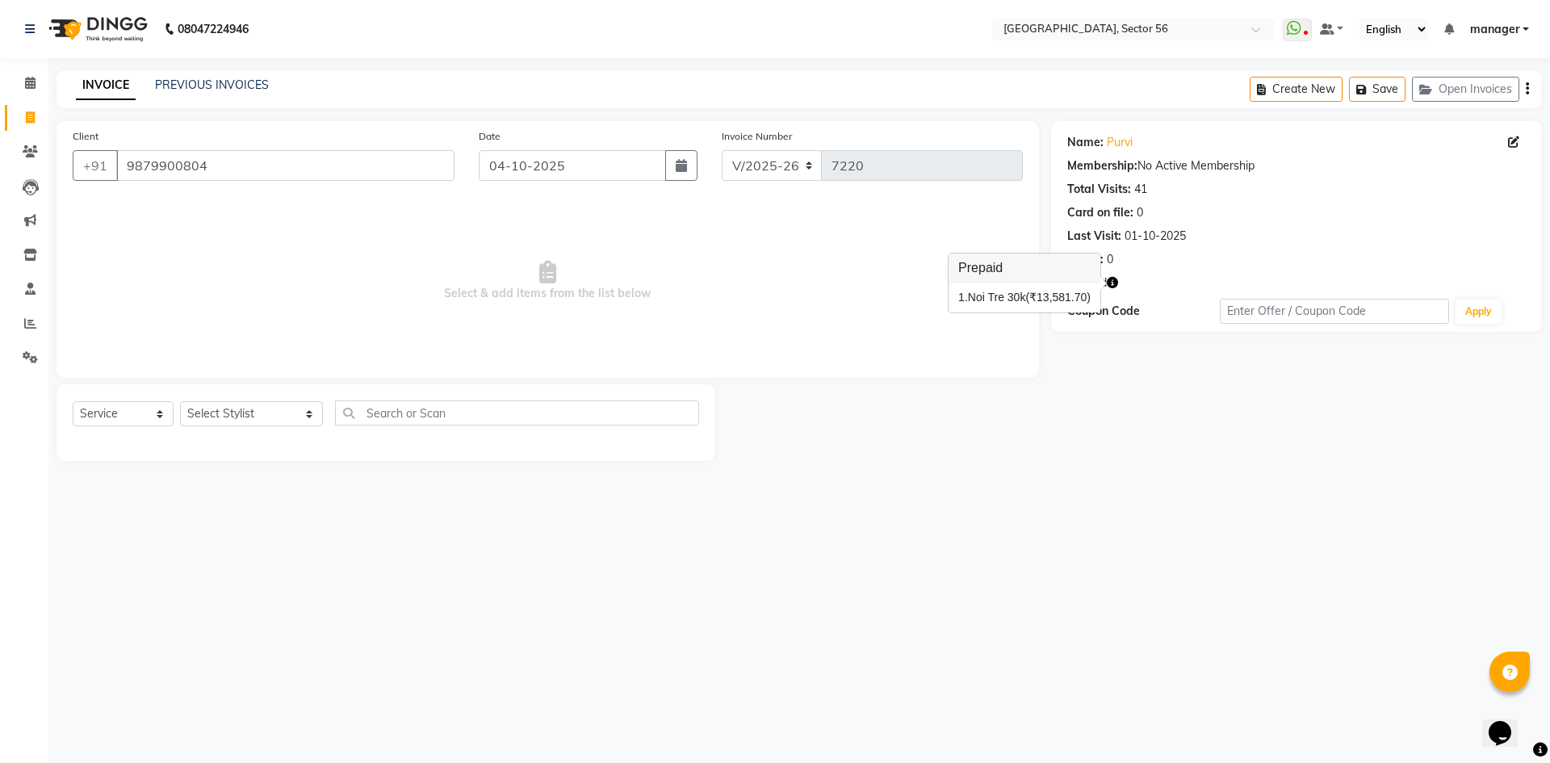
click at [1091, 474] on main "INVOICE PREVIOUS INVOICES Create New Save Open Invoices Client +91 9879900804 D…" at bounding box center [799, 277] width 1502 height 415
click at [241, 406] on select "Select Stylist [PERSON_NAME] [PERSON_NAME] [PERSON_NAME] MARKET STAFF amit amit…" at bounding box center [251, 413] width 143 height 25
select select "43522"
click at [180, 401] on select "Select Stylist [PERSON_NAME] [PERSON_NAME] [PERSON_NAME] MARKET STAFF amit amit…" at bounding box center [251, 413] width 143 height 25
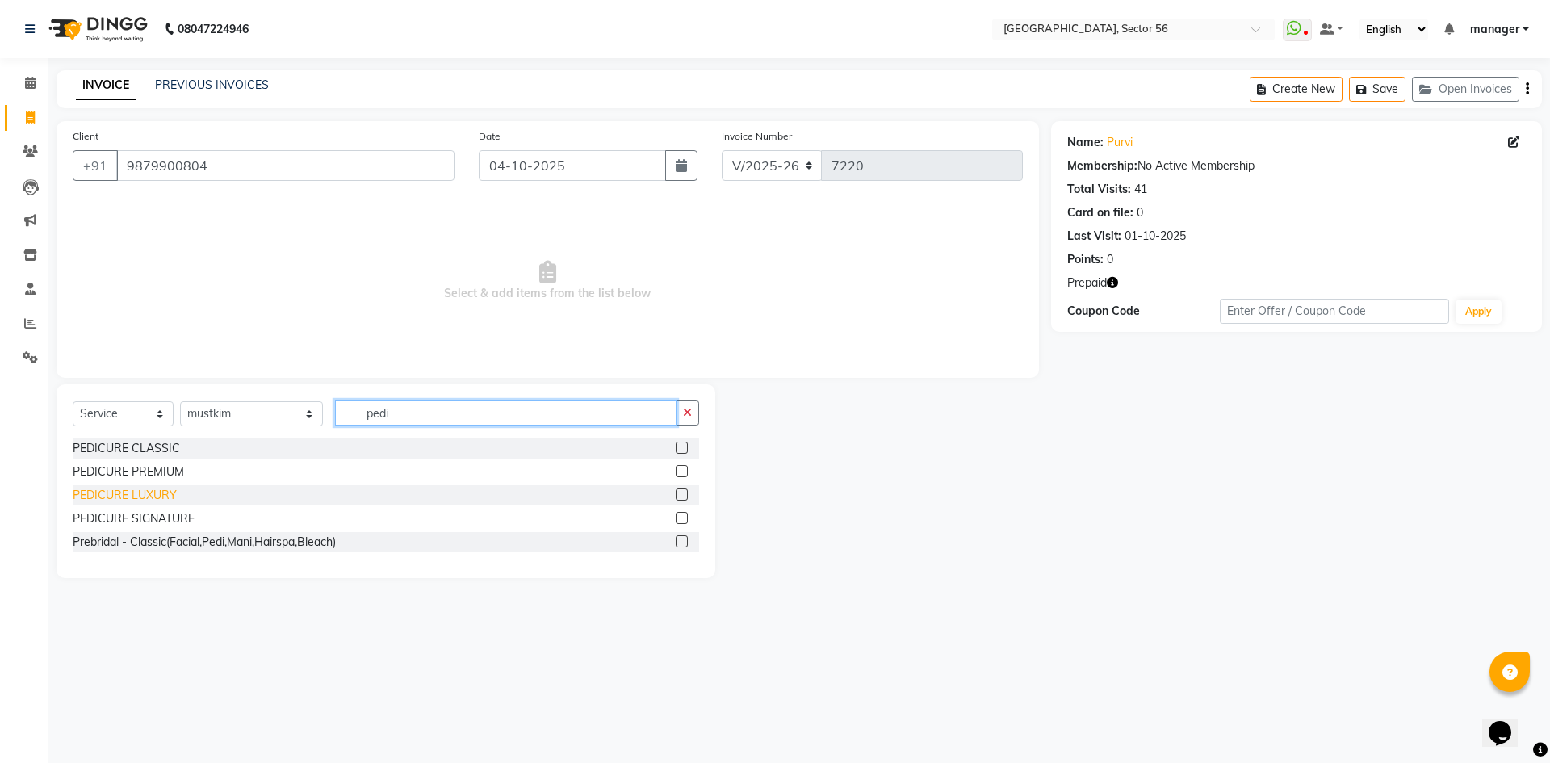
type input "pedi"
click at [161, 493] on div "PEDICURE LUXURY" at bounding box center [125, 495] width 104 height 17
checkbox input "false"
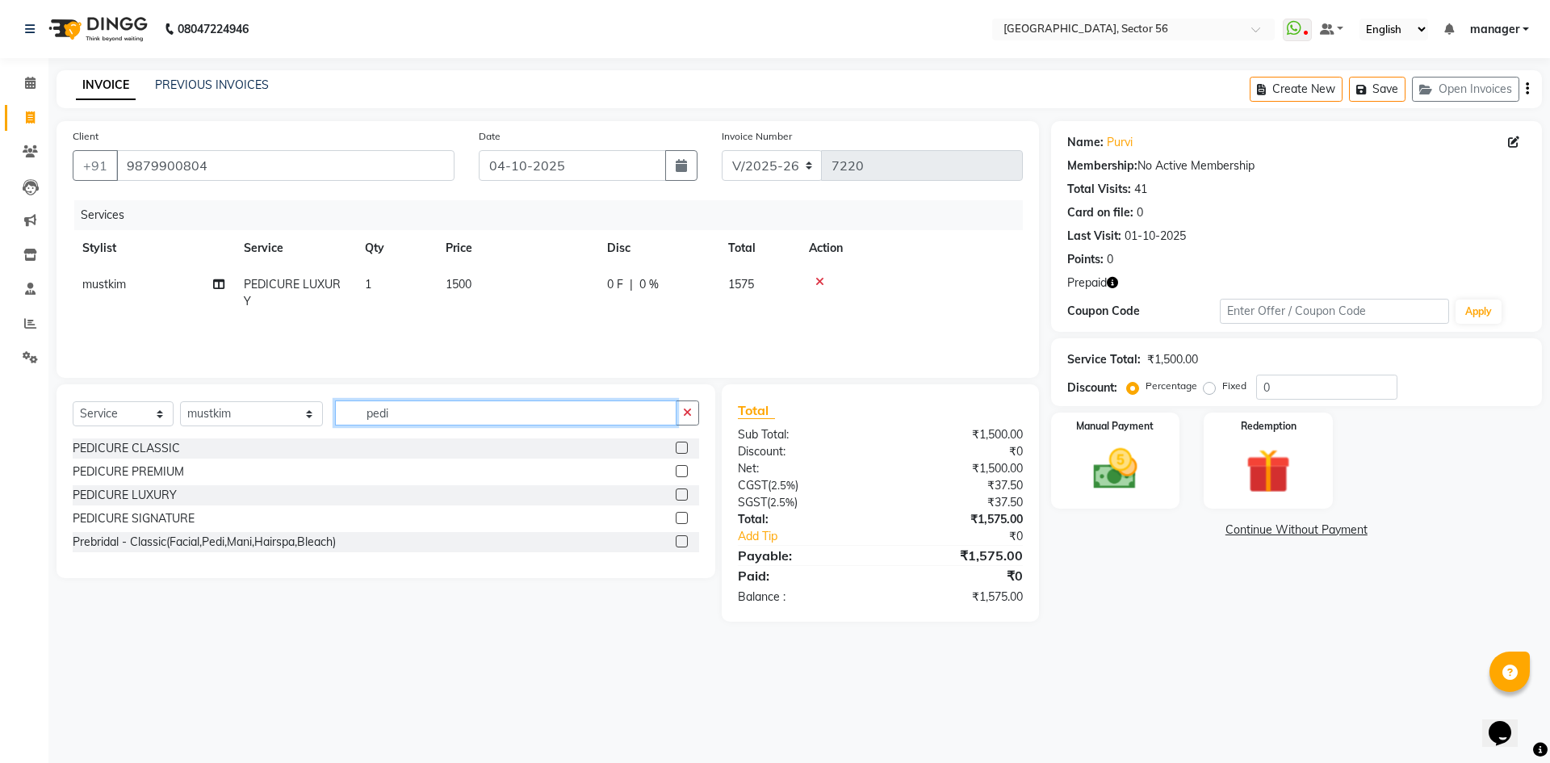
drag, startPoint x: 402, startPoint y: 417, endPoint x: 260, endPoint y: 427, distance: 142.4
click at [260, 427] on div "Select Service Product Membership Package Voucher Prepaid Gift Card Select Styl…" at bounding box center [386, 419] width 627 height 38
type input "head"
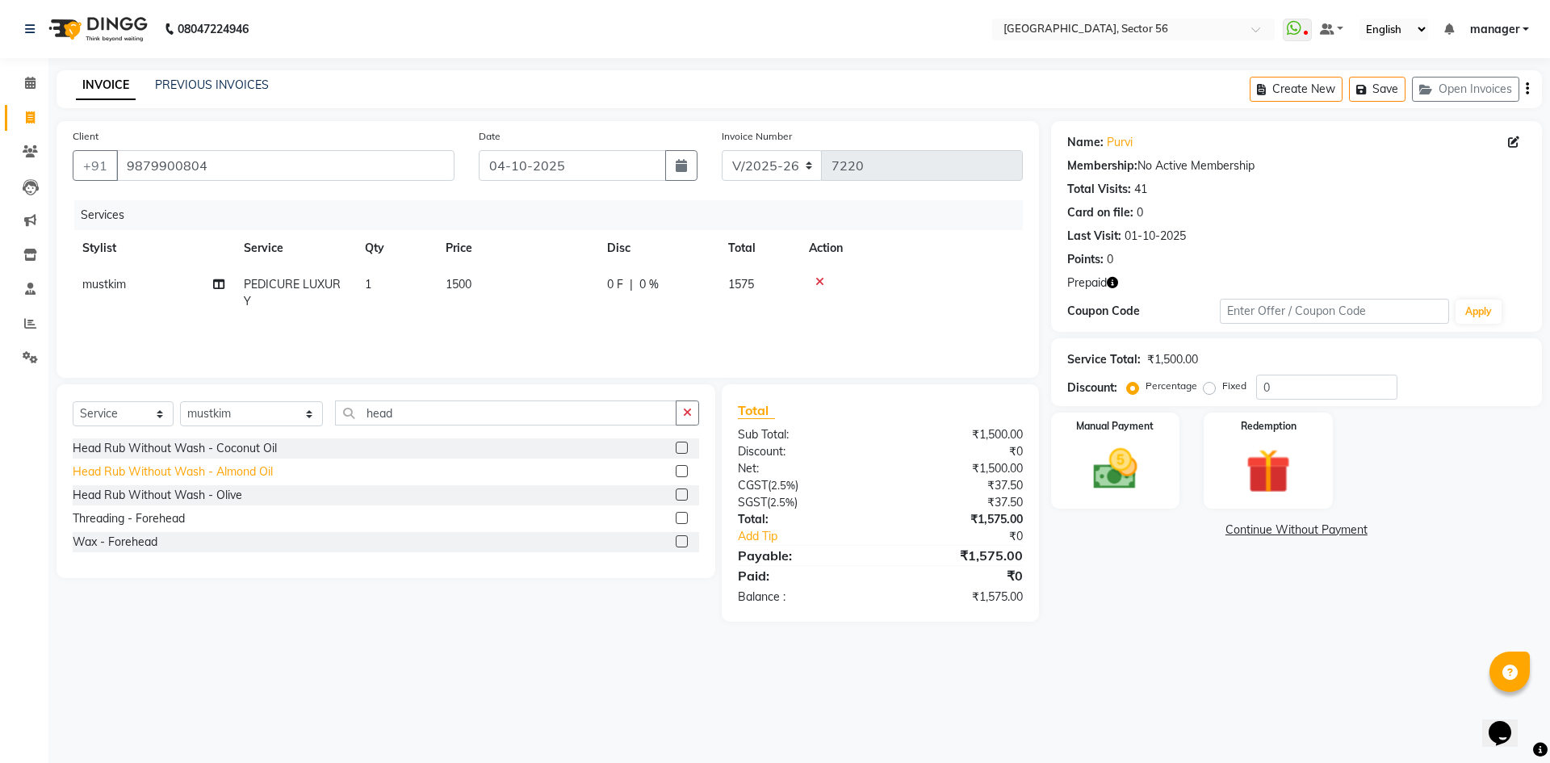
click at [214, 470] on div "Head Rub Without Wash - Almond Oil" at bounding box center [173, 471] width 200 height 17
checkbox input "false"
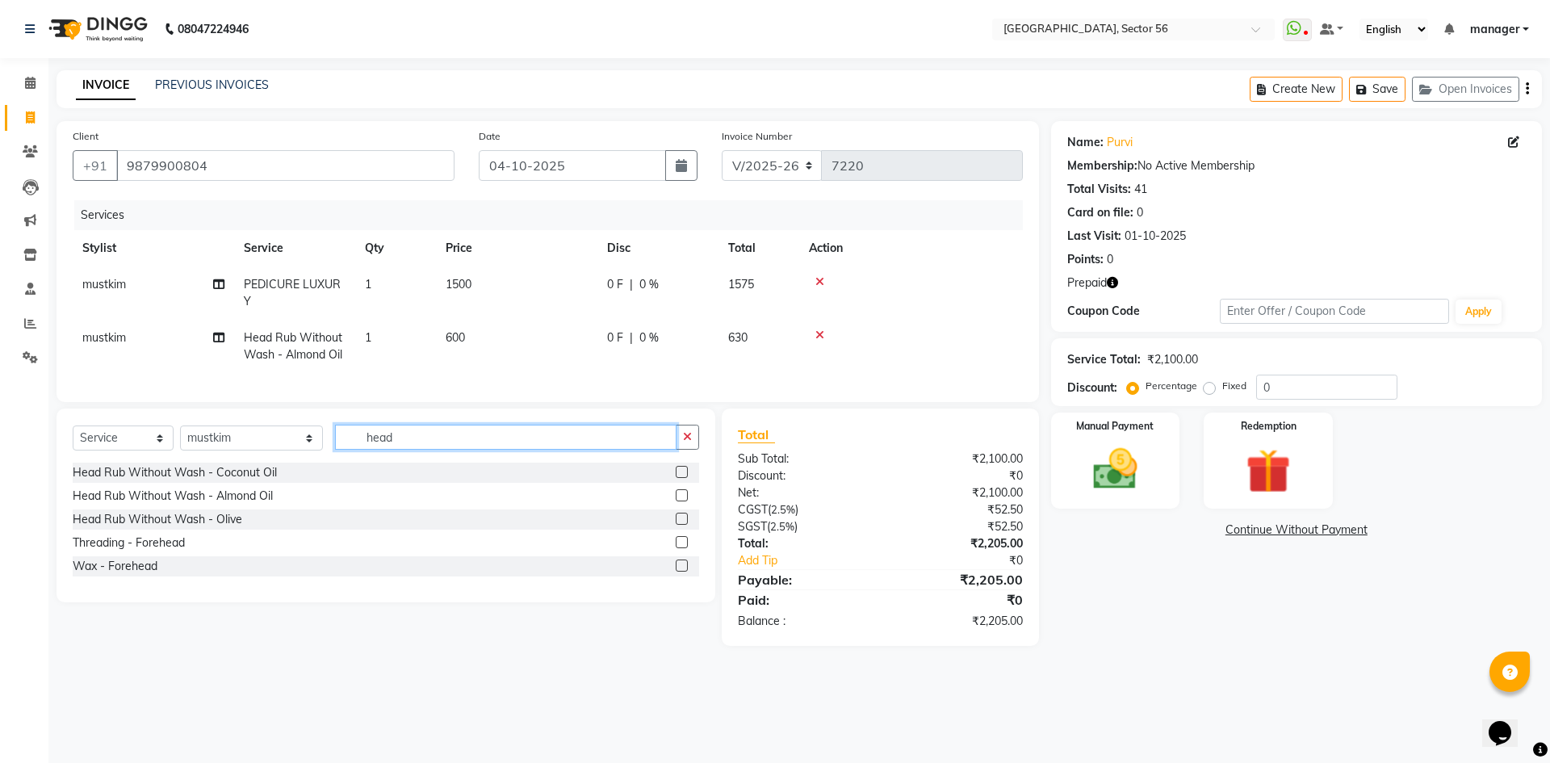
click at [404, 450] on input "head" at bounding box center [506, 437] width 342 height 25
click at [277, 451] on select "Select Stylist [PERSON_NAME] [PERSON_NAME] [PERSON_NAME] MARKET STAFF amit amit…" at bounding box center [251, 438] width 143 height 25
select select "92899"
click at [180, 438] on select "Select Stylist [PERSON_NAME] [PERSON_NAME] [PERSON_NAME] MARKET STAFF amit amit…" at bounding box center [251, 438] width 143 height 25
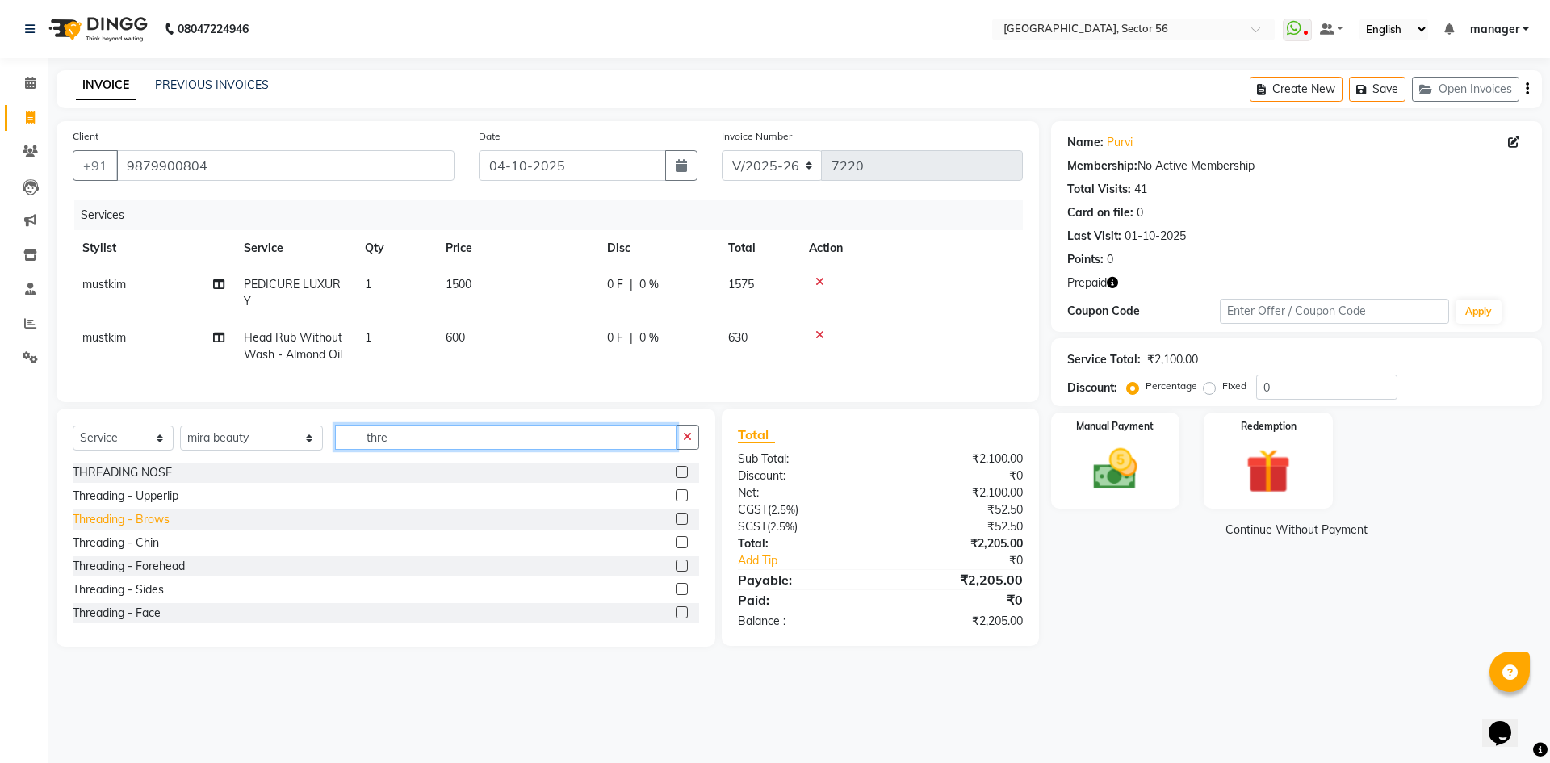
type input "thre"
click at [152, 528] on div "Threading - Brows" at bounding box center [121, 519] width 97 height 17
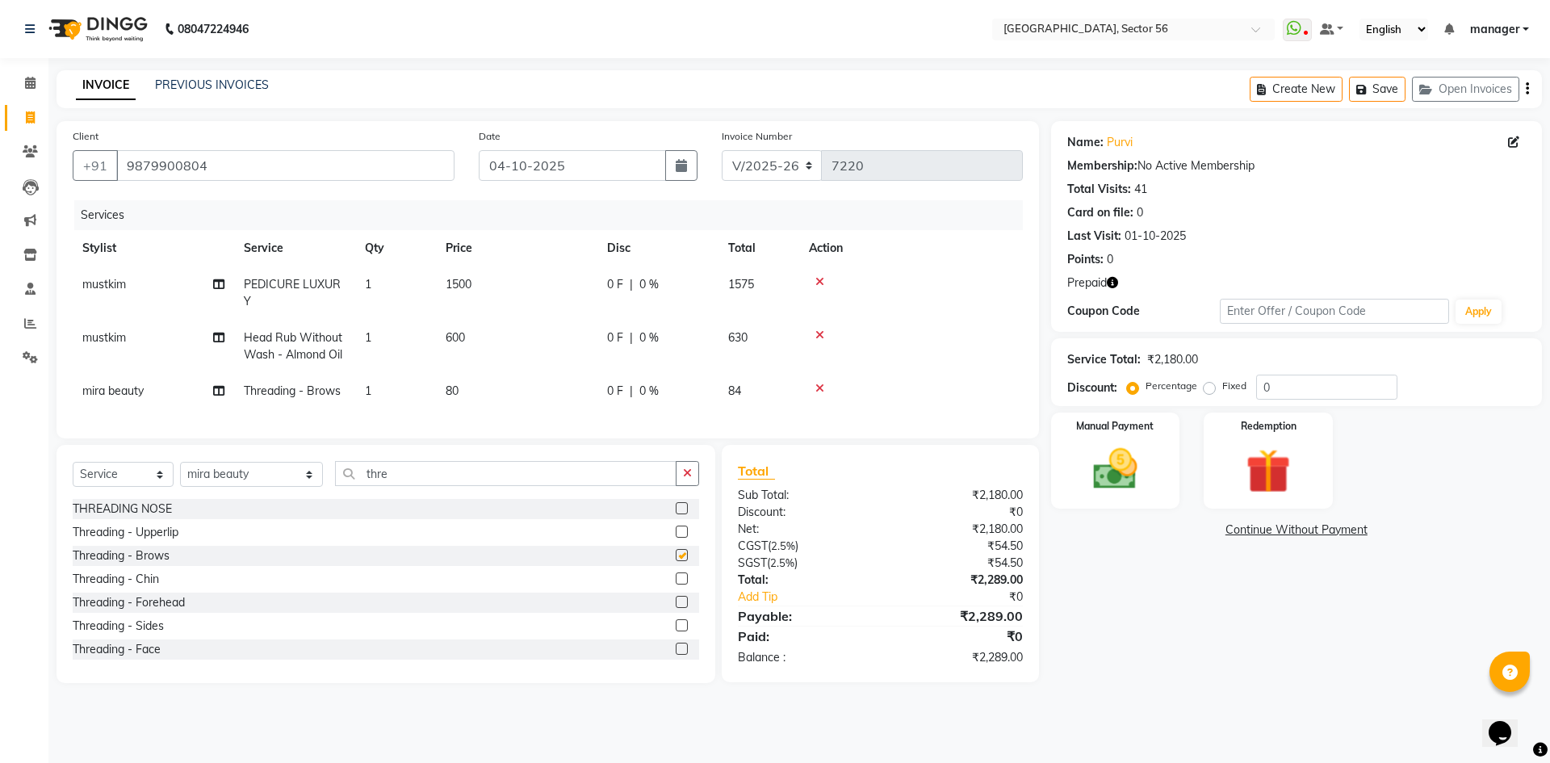
checkbox input "false"
click at [1115, 286] on icon "button" at bounding box center [1112, 282] width 11 height 11
click at [1099, 591] on div "Name: Purvi Membership: No Active Membership Total Visits: 41 Card on file: 0 L…" at bounding box center [1302, 402] width 503 height 562
click at [1145, 459] on img at bounding box center [1115, 468] width 75 height 53
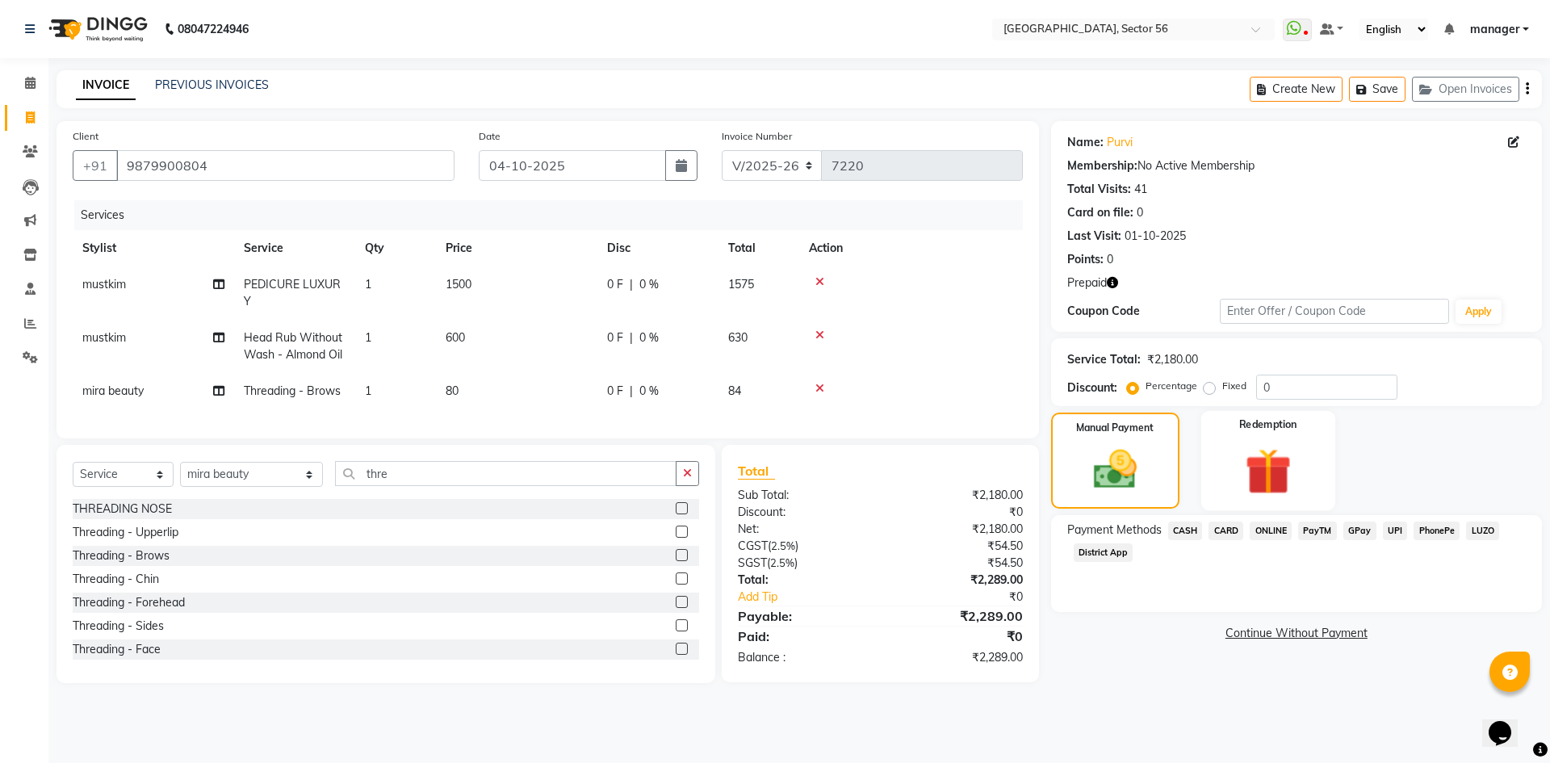
click at [1268, 463] on img at bounding box center [1268, 470] width 75 height 57
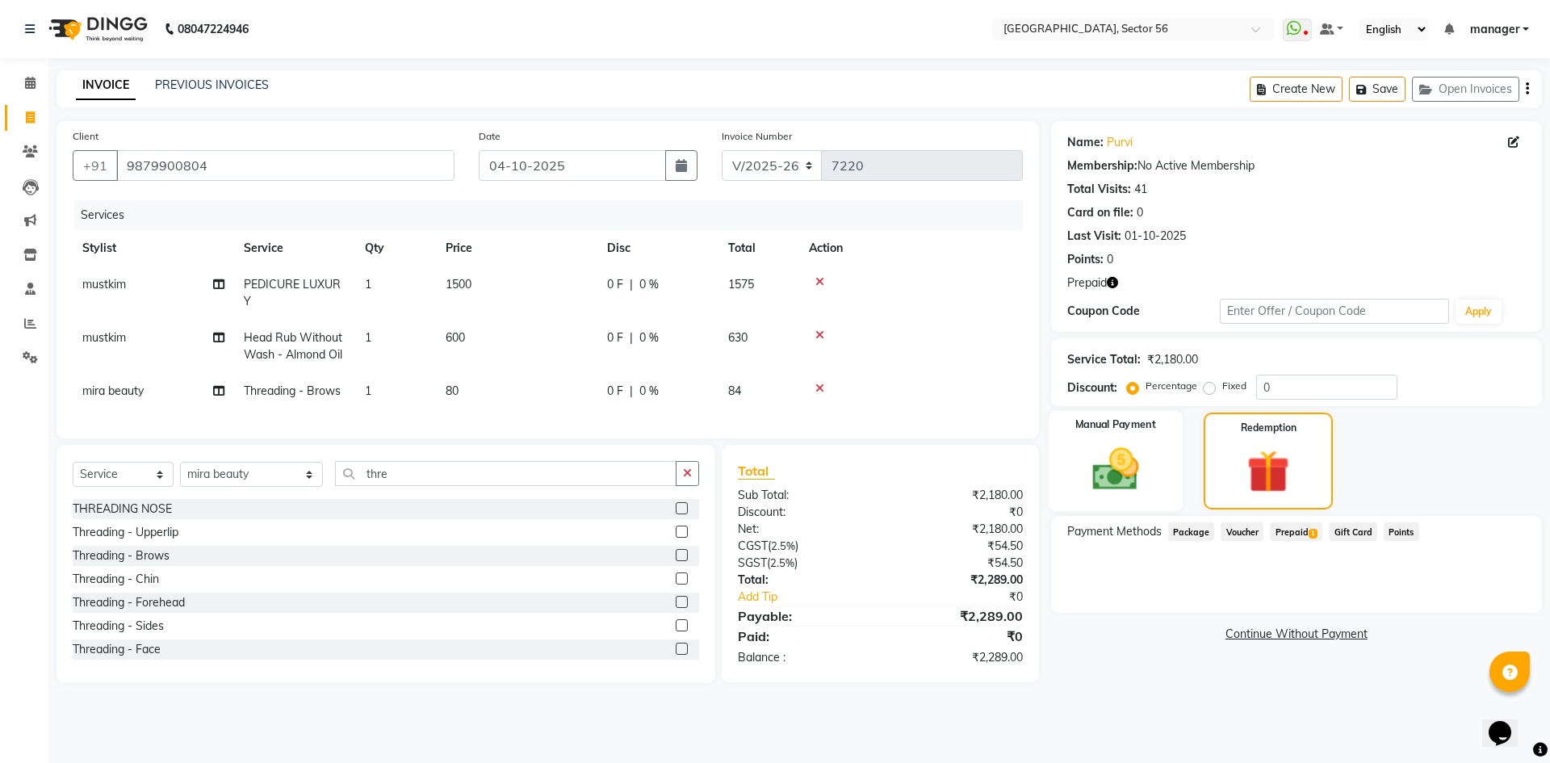
click at [1124, 458] on img at bounding box center [1115, 468] width 75 height 53
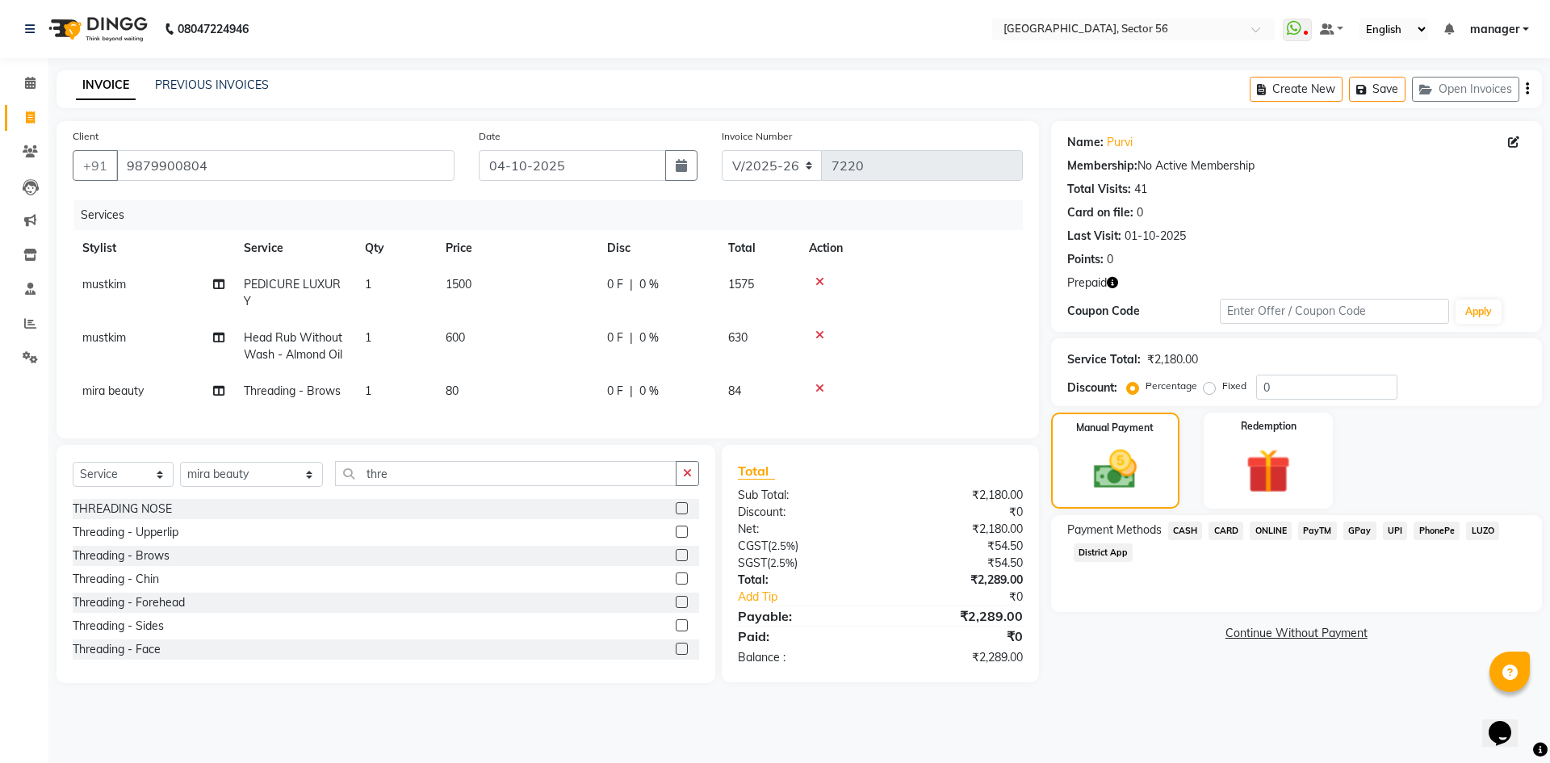
click at [507, 285] on td "1500" at bounding box center [516, 292] width 161 height 53
select select "43522"
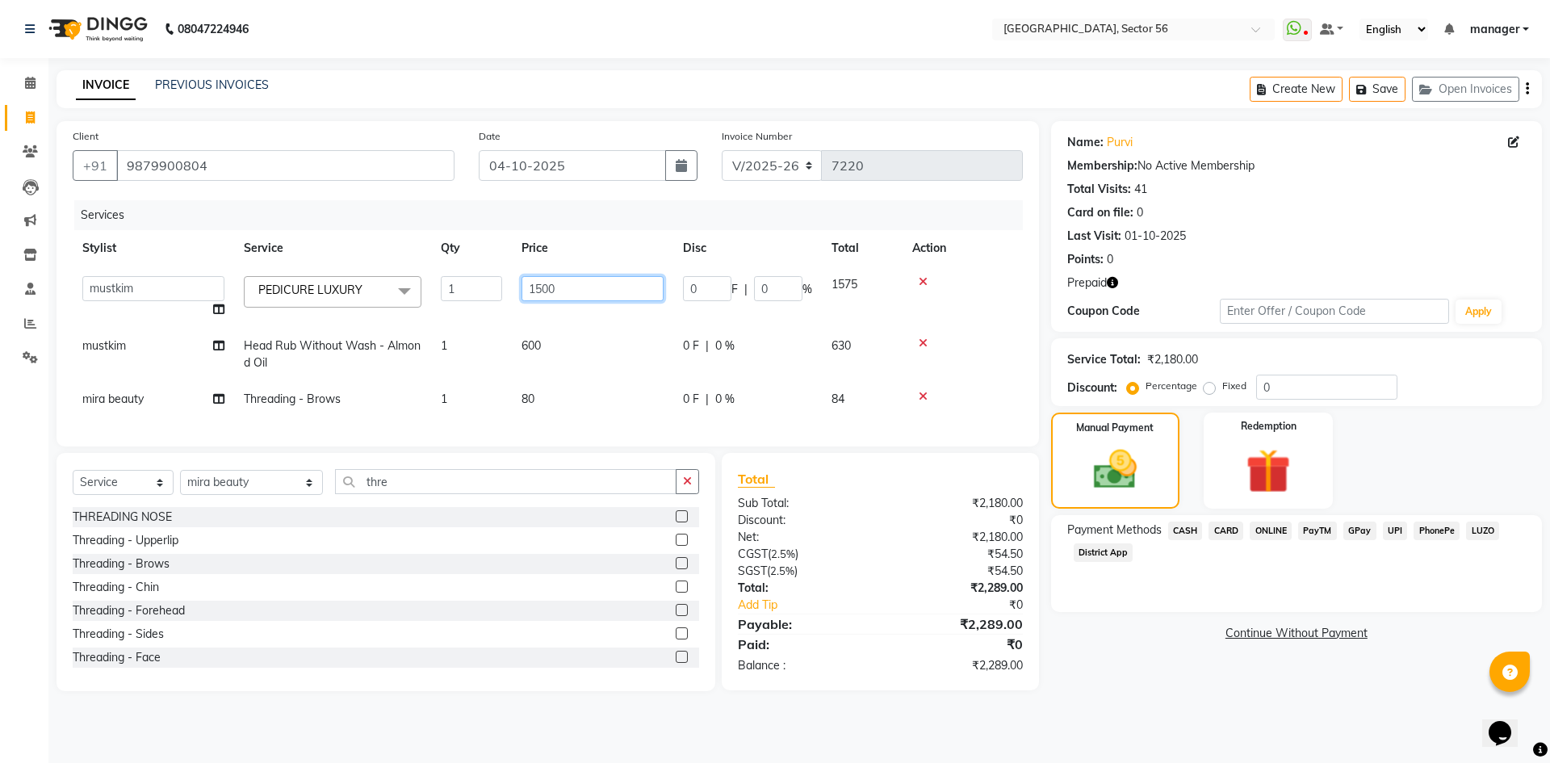
drag, startPoint x: 514, startPoint y: 284, endPoint x: 463, endPoint y: 296, distance: 52.9
click at [463, 296] on tr "ABHISHEKH THAPA abhishek thapa AKRAM KHAN MARKET STAFF amit amit spm Anamika Be…" at bounding box center [548, 296] width 950 height 61
type input "1770"
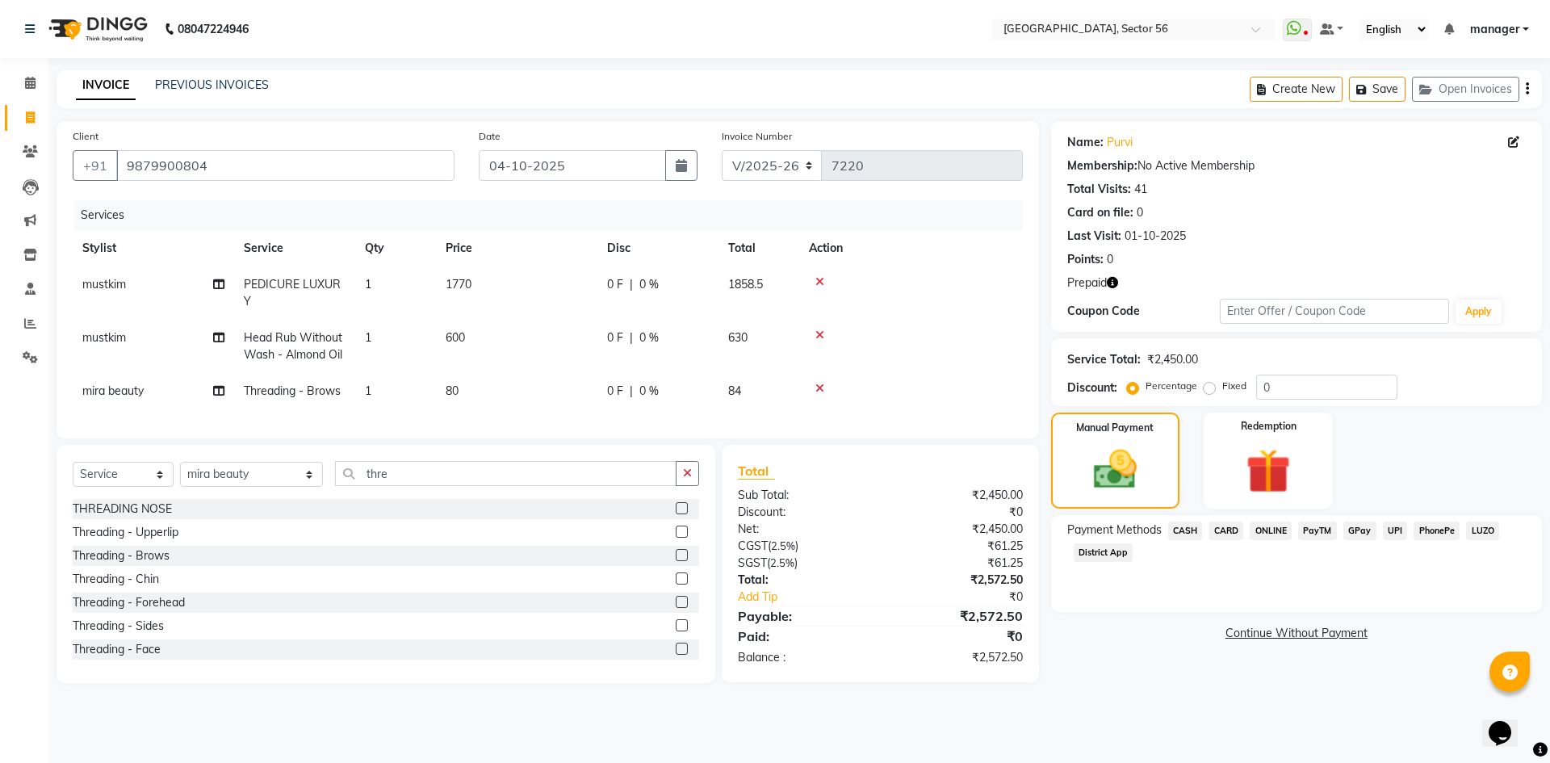
drag, startPoint x: 543, startPoint y: 341, endPoint x: 556, endPoint y: 344, distance: 14.1
click at [543, 342] on td "600" at bounding box center [516, 346] width 161 height 53
select select "43522"
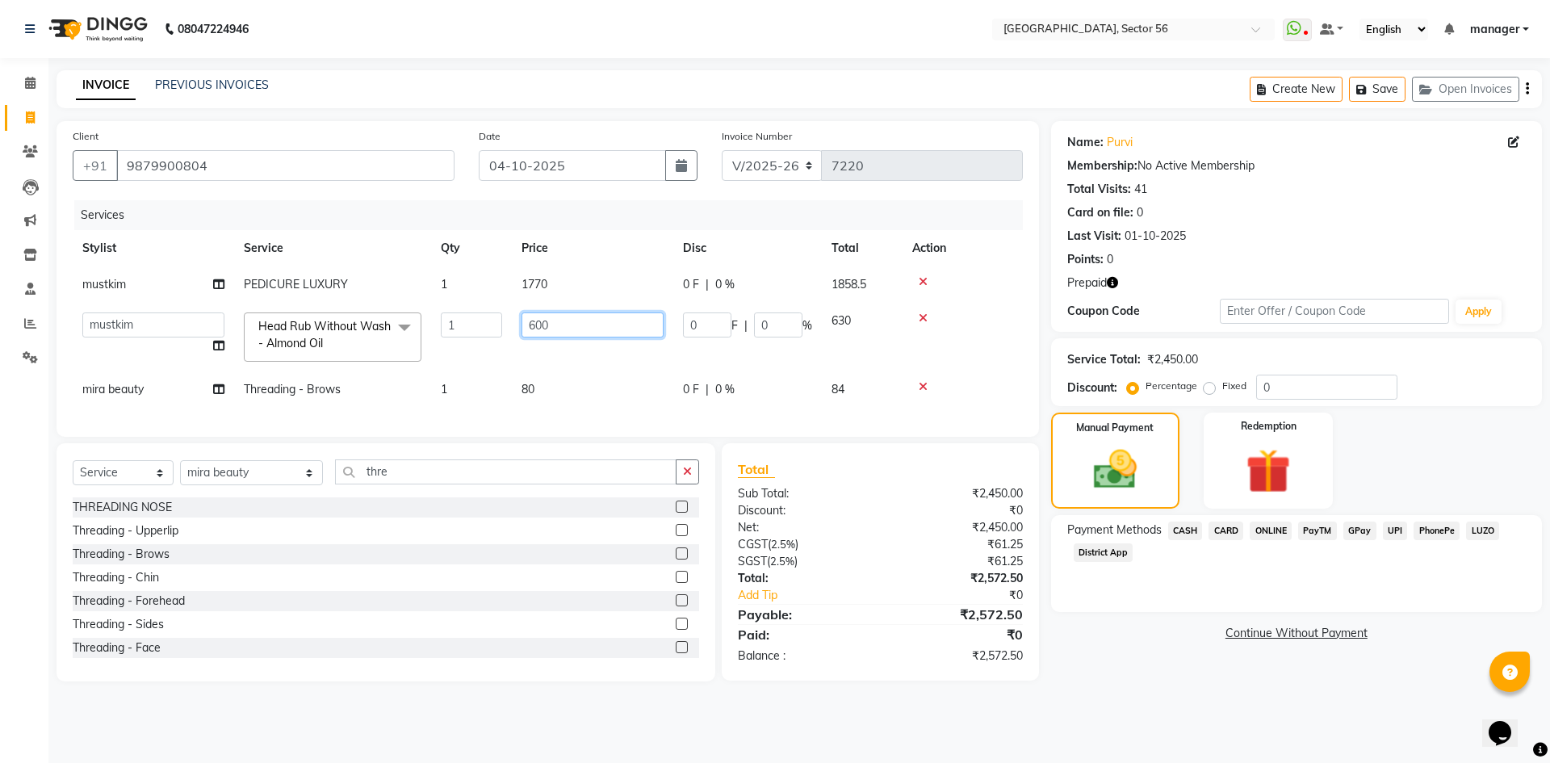
drag, startPoint x: 501, startPoint y: 334, endPoint x: 451, endPoint y: 338, distance: 50.2
click at [451, 338] on tr "ABHISHEKH THAPA abhishek thapa AKRAM KHAN MARKET STAFF amit amit spm Anamika Be…" at bounding box center [548, 337] width 950 height 69
type input "590"
click at [0, 504] on div "Calendar Invoice Clients Leads Marketing Inventory Staff Reports Settings Compl…" at bounding box center [109, 392] width 218 height 693
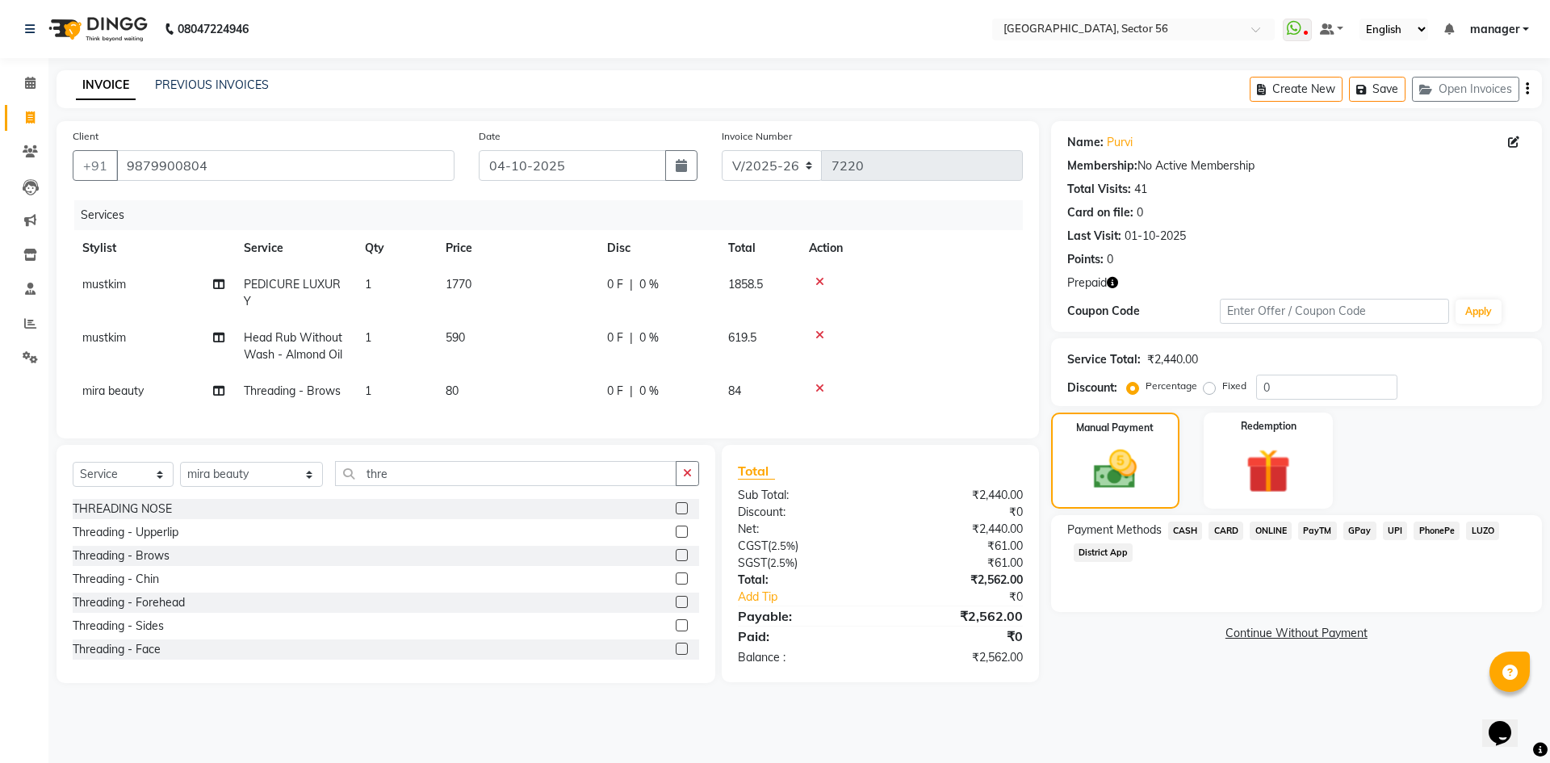
click at [489, 388] on td "80" at bounding box center [516, 391] width 161 height 36
select select "92899"
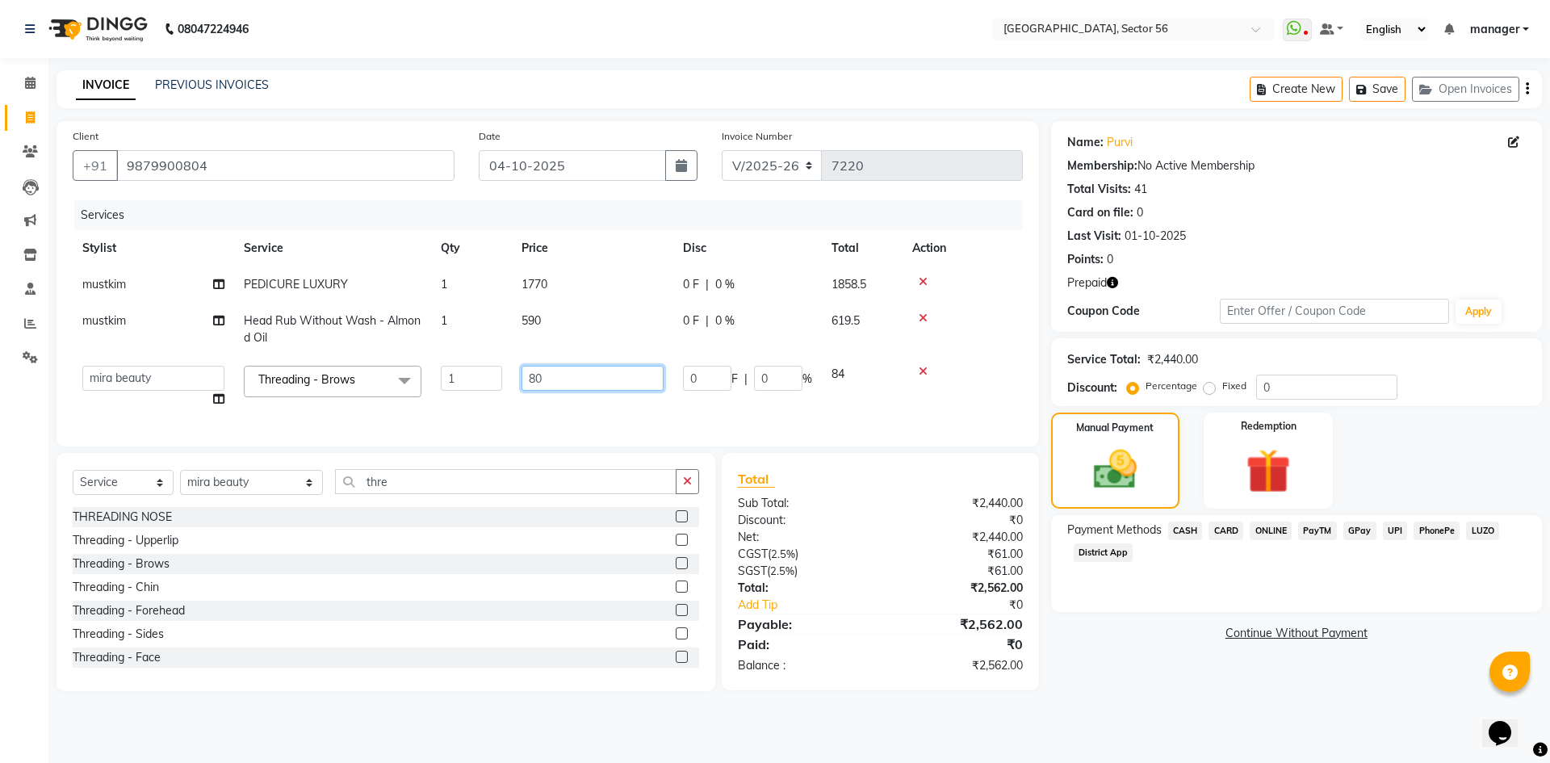
drag, startPoint x: 549, startPoint y: 381, endPoint x: 466, endPoint y: 389, distance: 83.6
click at [468, 389] on tr "ABHISHEKH THAPA abhishek thapa AKRAM KHAN MARKET STAFF amit amit spm Anamika Be…" at bounding box center [548, 386] width 950 height 61
type input "94"
click at [0, 675] on div "Calendar Invoice Clients Leads Marketing Inventory Staff Reports Settings Compl…" at bounding box center [109, 392] width 218 height 693
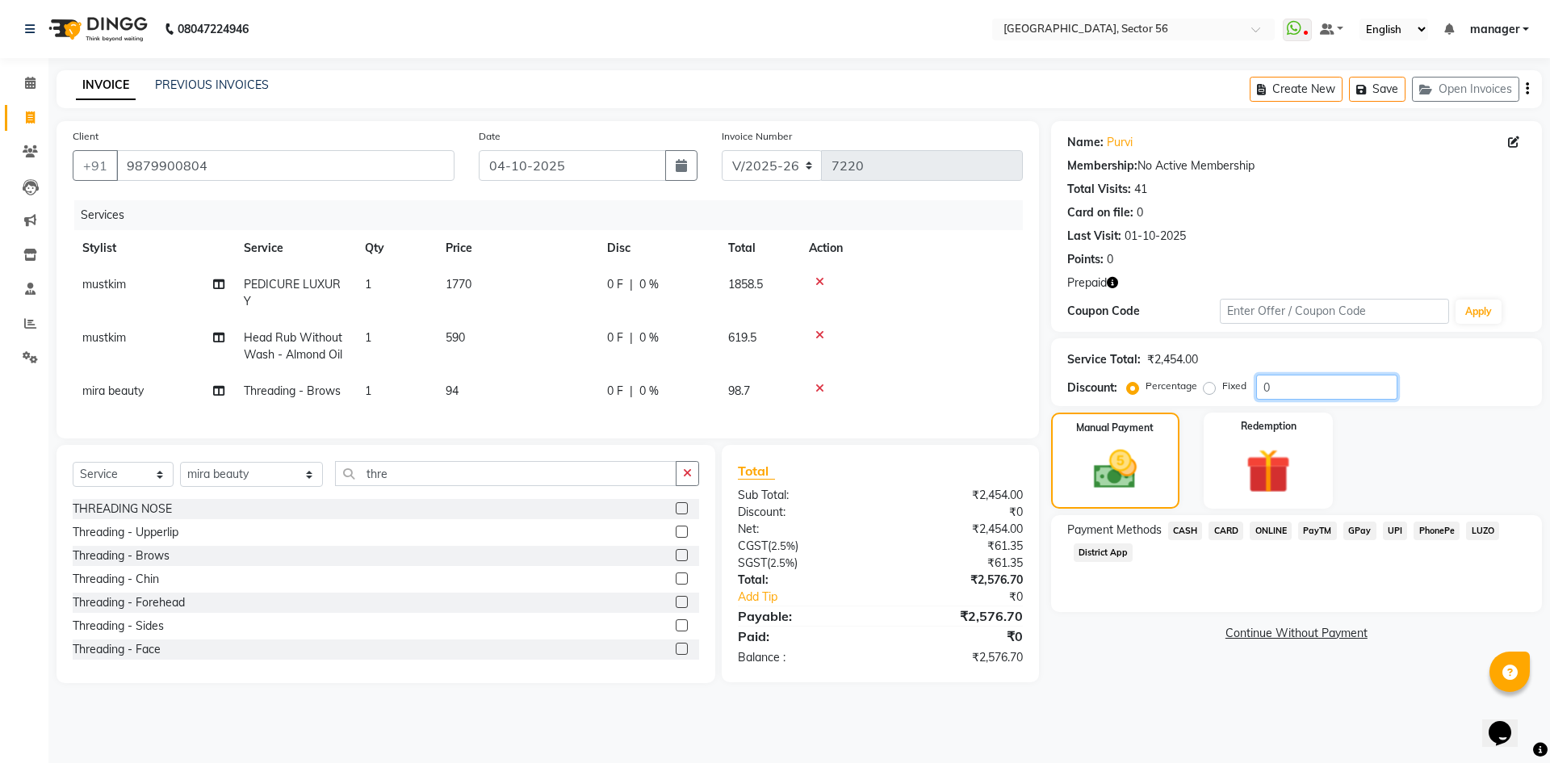
drag, startPoint x: 1269, startPoint y: 388, endPoint x: 1217, endPoint y: 390, distance: 52.5
click at [1218, 390] on div "Percentage Fixed 0" at bounding box center [1263, 387] width 267 height 25
drag, startPoint x: 1345, startPoint y: 395, endPoint x: 1185, endPoint y: 405, distance: 161.0
click at [1185, 405] on div "Service Total: ₹2,454.00 Discount: Percentage Fixed 15.25" at bounding box center [1296, 372] width 491 height 68
type input "4.76"
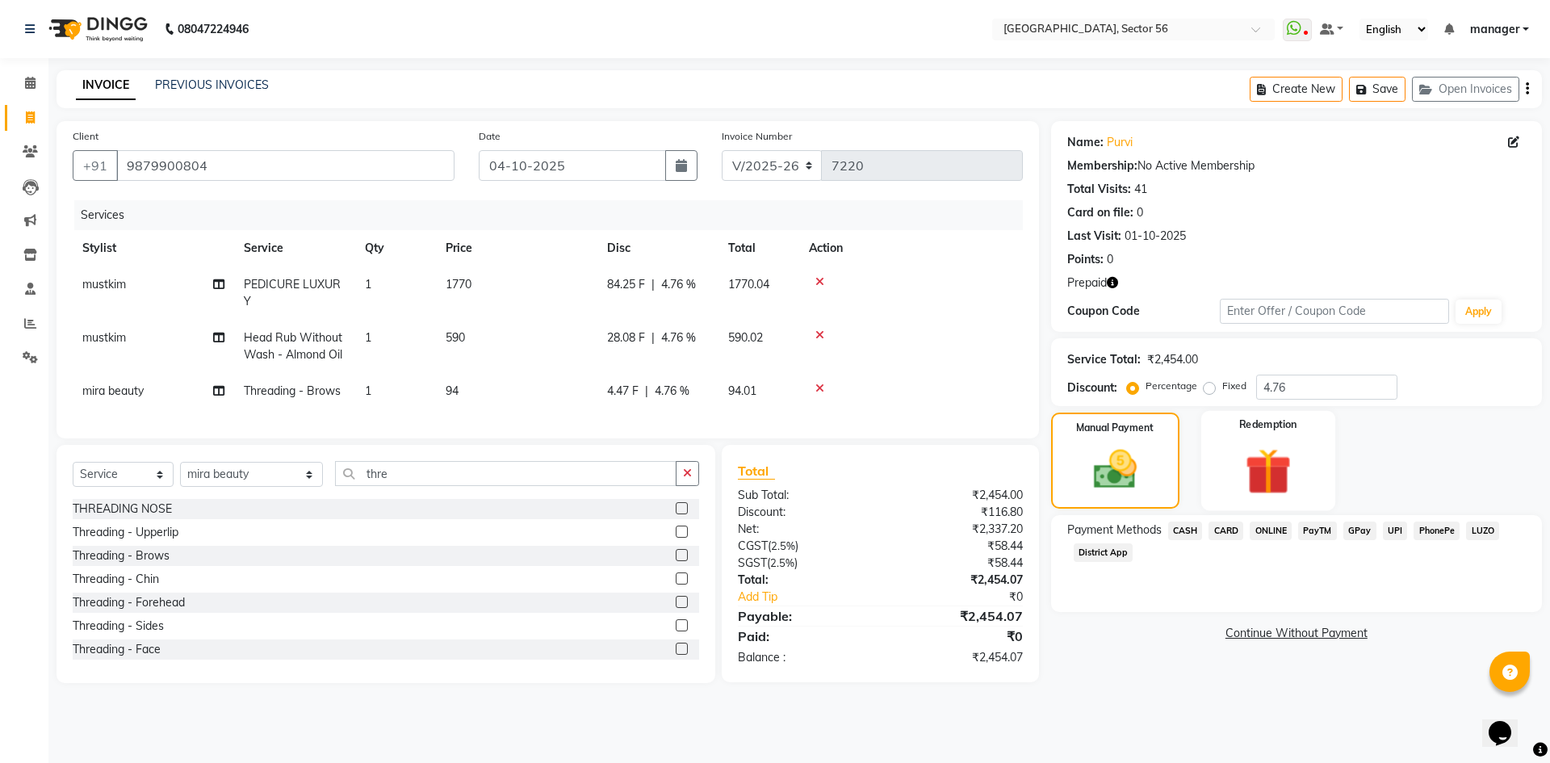
click at [1270, 483] on img at bounding box center [1268, 470] width 75 height 57
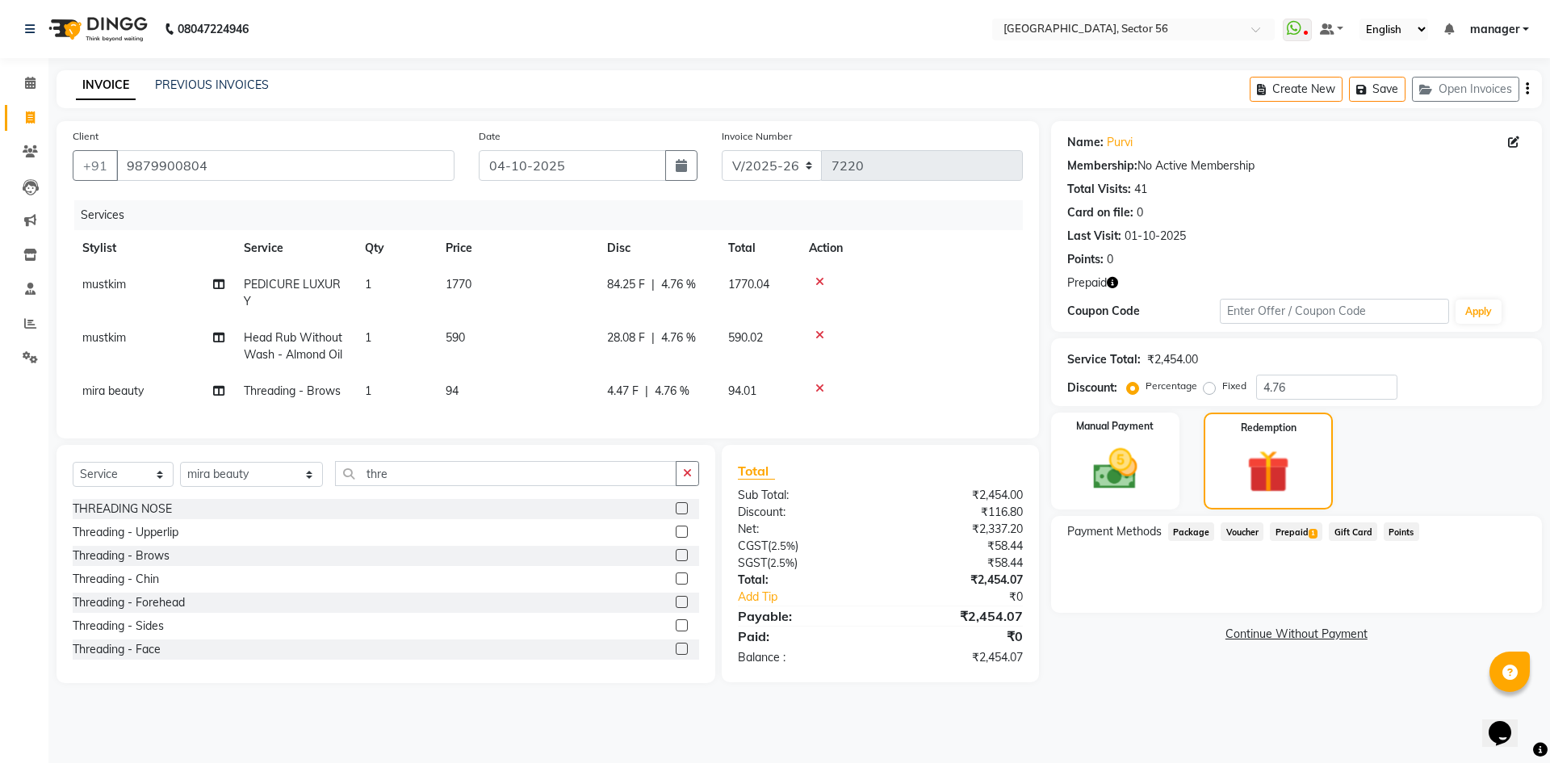
drag, startPoint x: 1289, startPoint y: 526, endPoint x: 1298, endPoint y: 539, distance: 15.7
click at [1290, 527] on span "Prepaid 1" at bounding box center [1296, 531] width 52 height 19
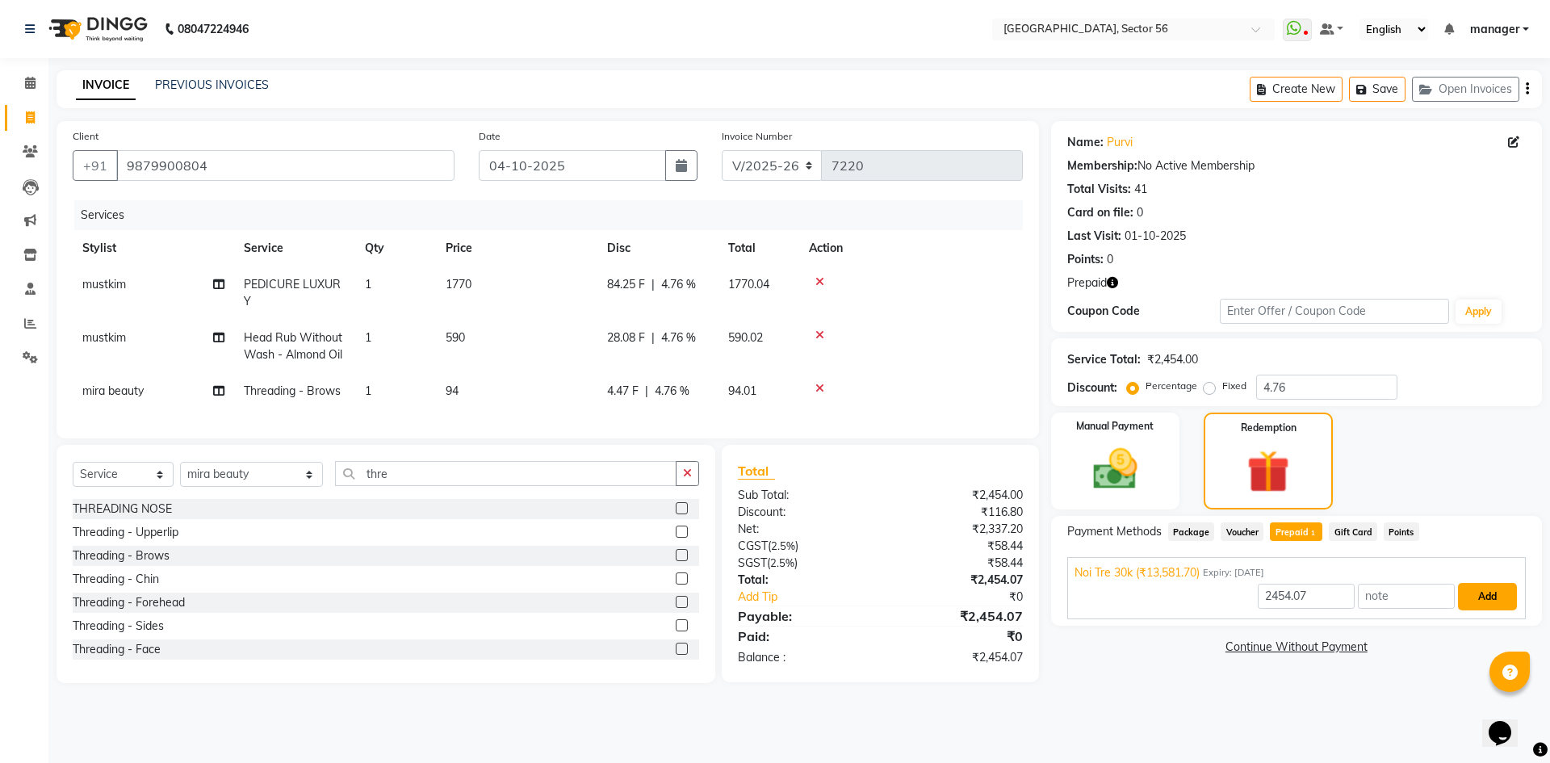
click at [1482, 598] on button "Add" at bounding box center [1487, 596] width 59 height 27
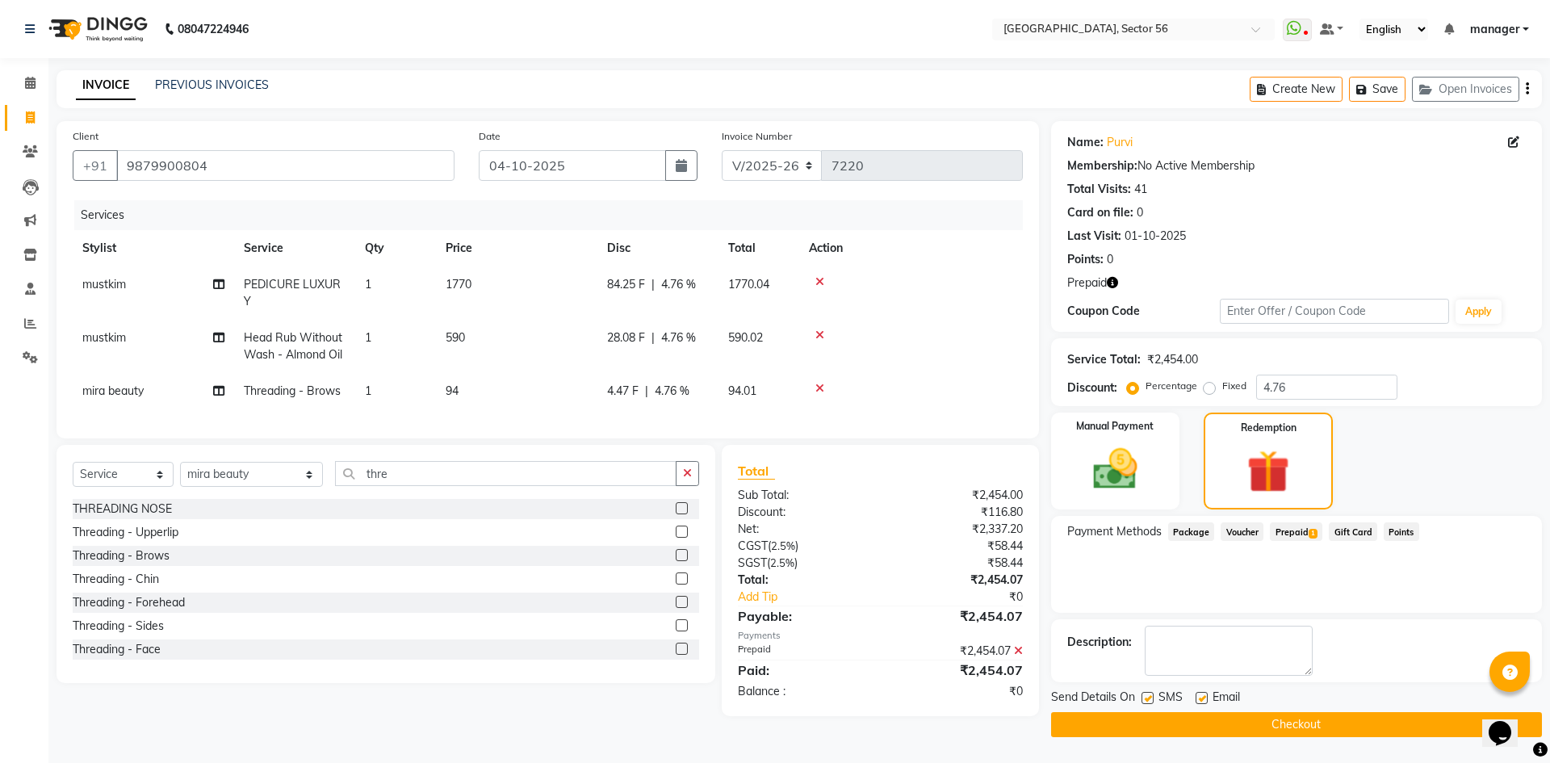
click at [1144, 702] on label at bounding box center [1148, 698] width 12 height 12
click at [1144, 702] on input "checkbox" at bounding box center [1147, 699] width 10 height 10
checkbox input "false"
click at [1200, 698] on label at bounding box center [1202, 698] width 12 height 12
click at [1200, 698] on input "checkbox" at bounding box center [1201, 699] width 10 height 10
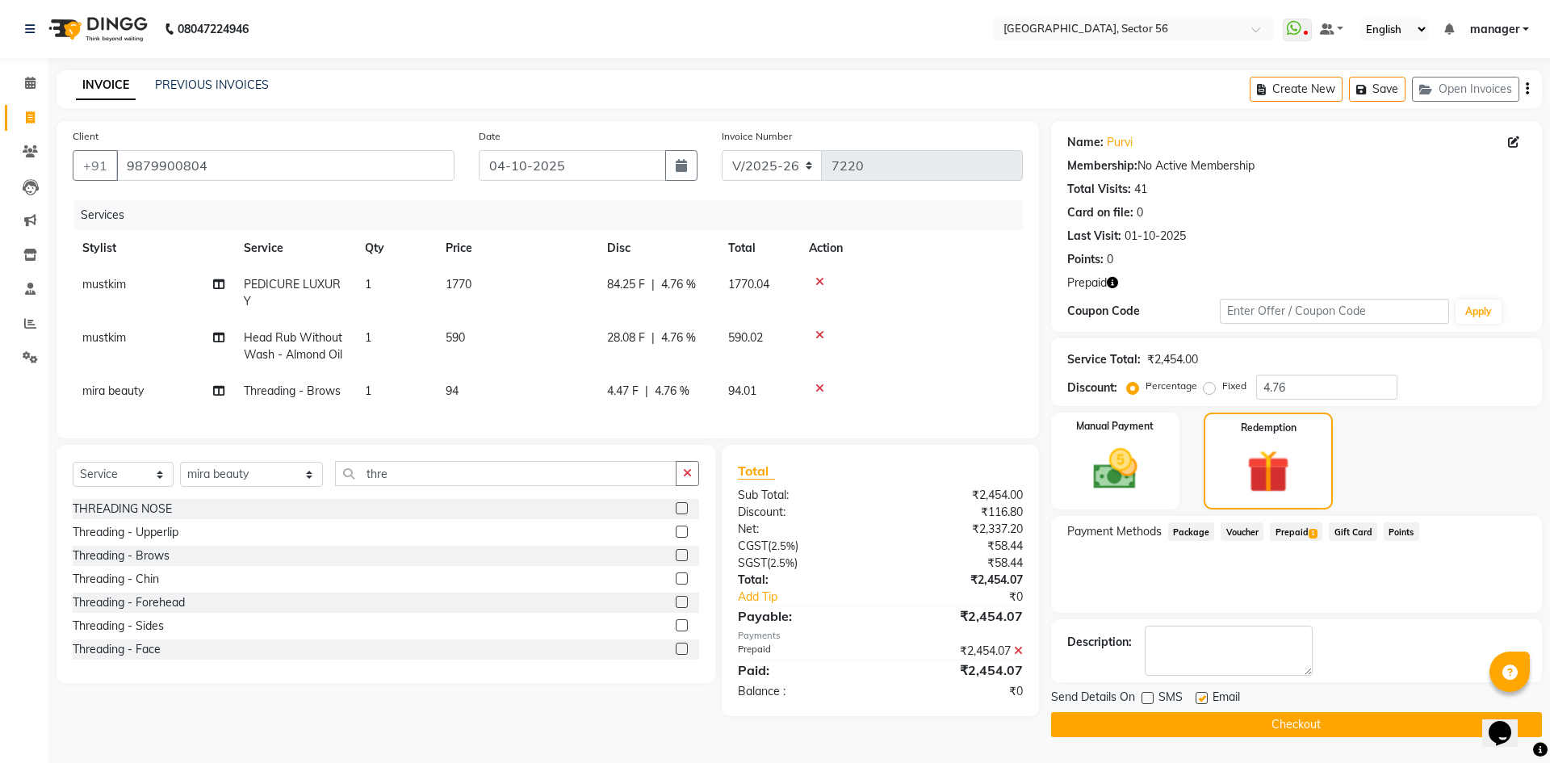
checkbox input "false"
click at [1196, 719] on button "Checkout" at bounding box center [1296, 724] width 491 height 25
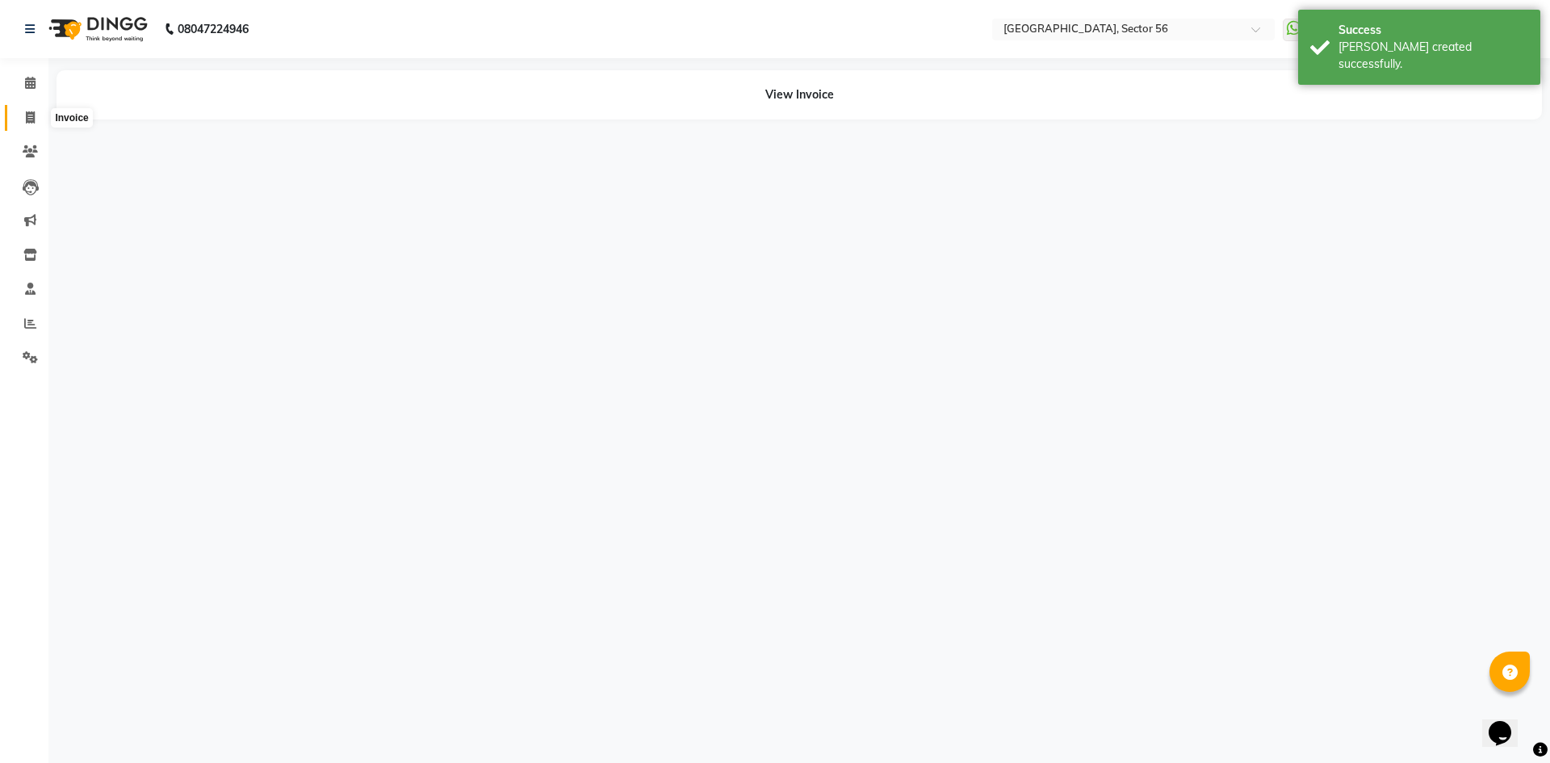
click at [31, 121] on icon at bounding box center [30, 117] width 9 height 12
select select "service"
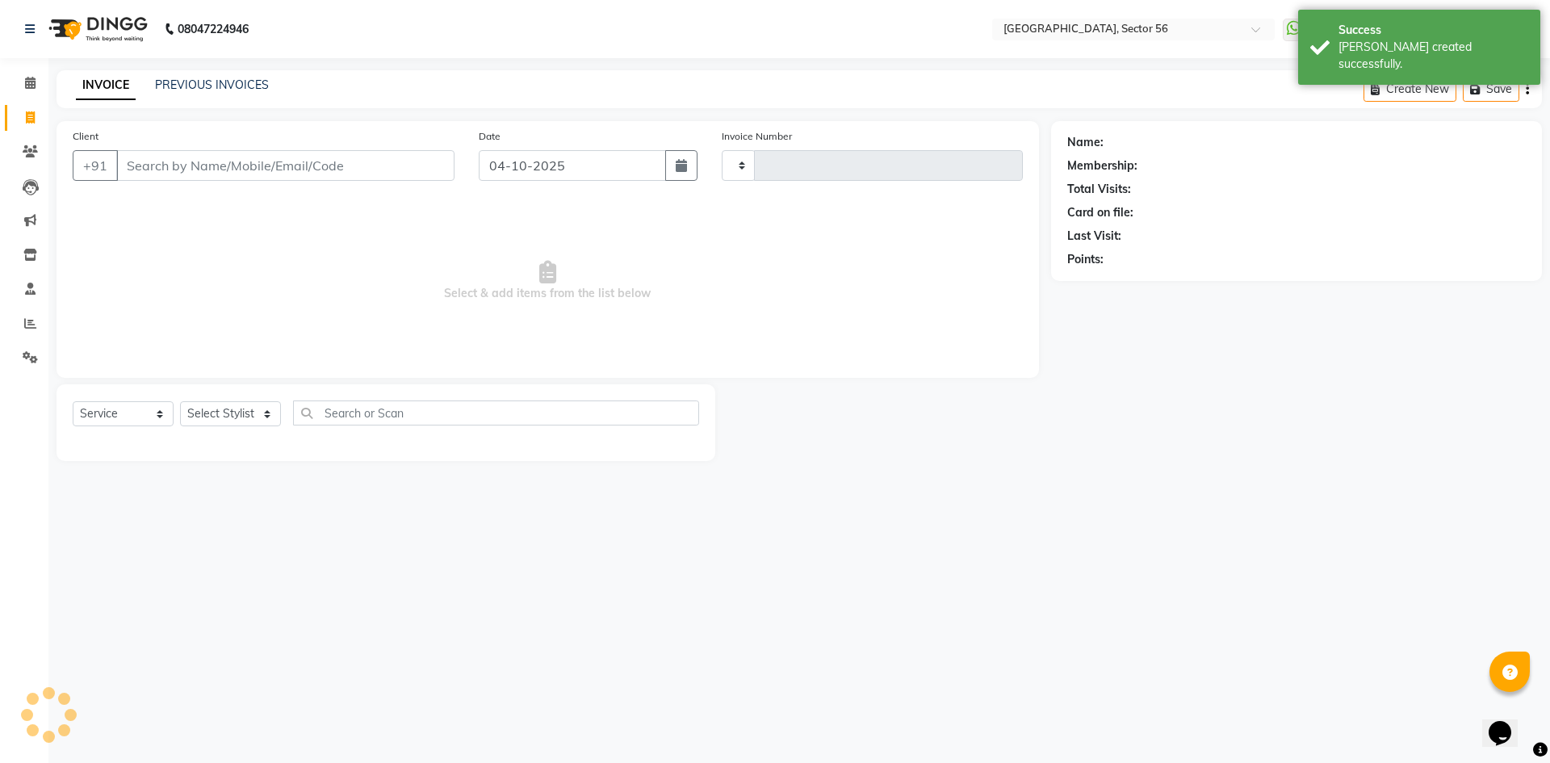
type input "7221"
select select "5557"
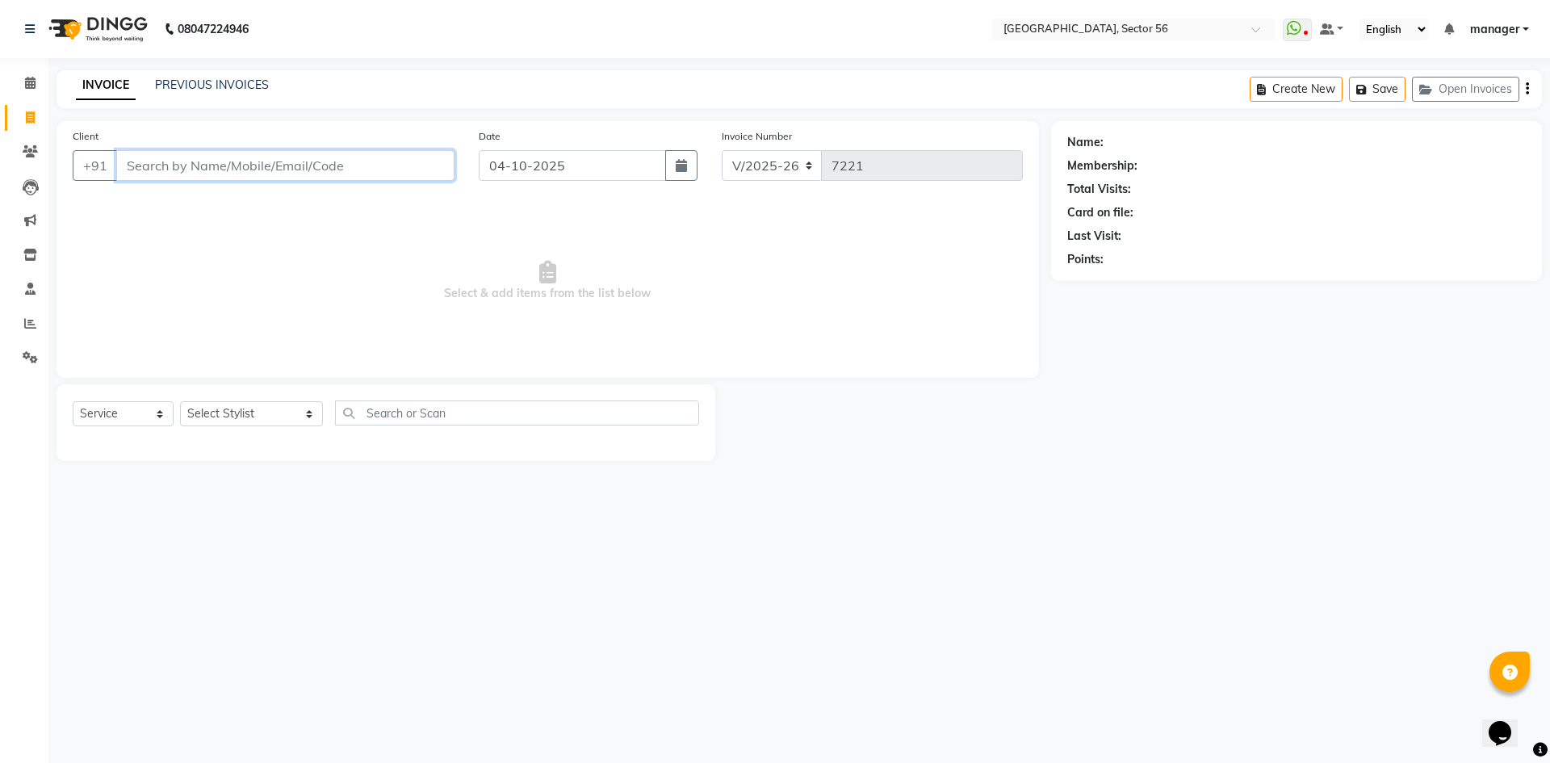
click at [273, 166] on input "Client" at bounding box center [285, 165] width 338 height 31
click at [207, 82] on link "PREVIOUS INVOICES" at bounding box center [212, 85] width 114 height 15
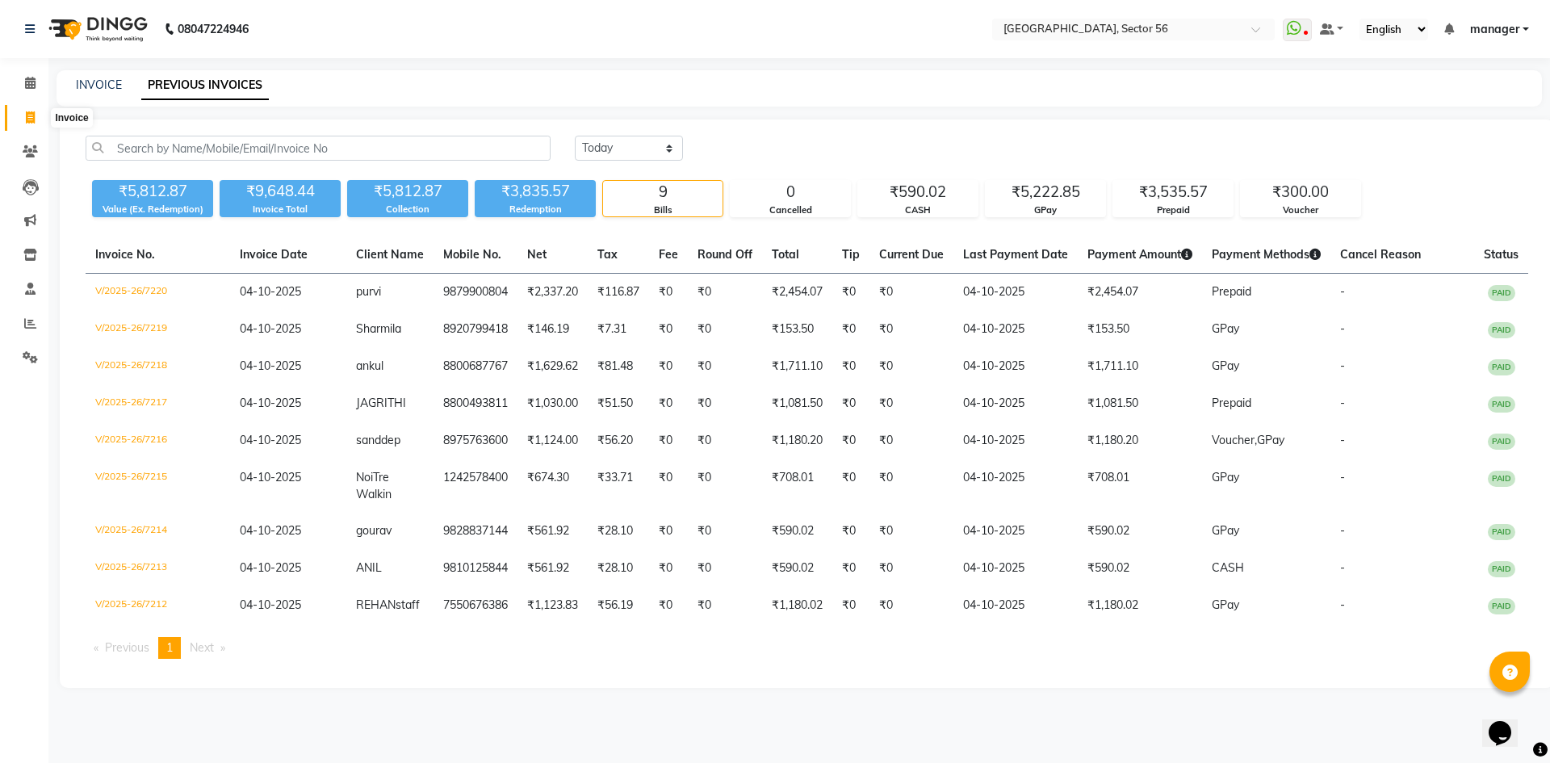
click at [32, 122] on icon at bounding box center [30, 117] width 9 height 12
select select "service"
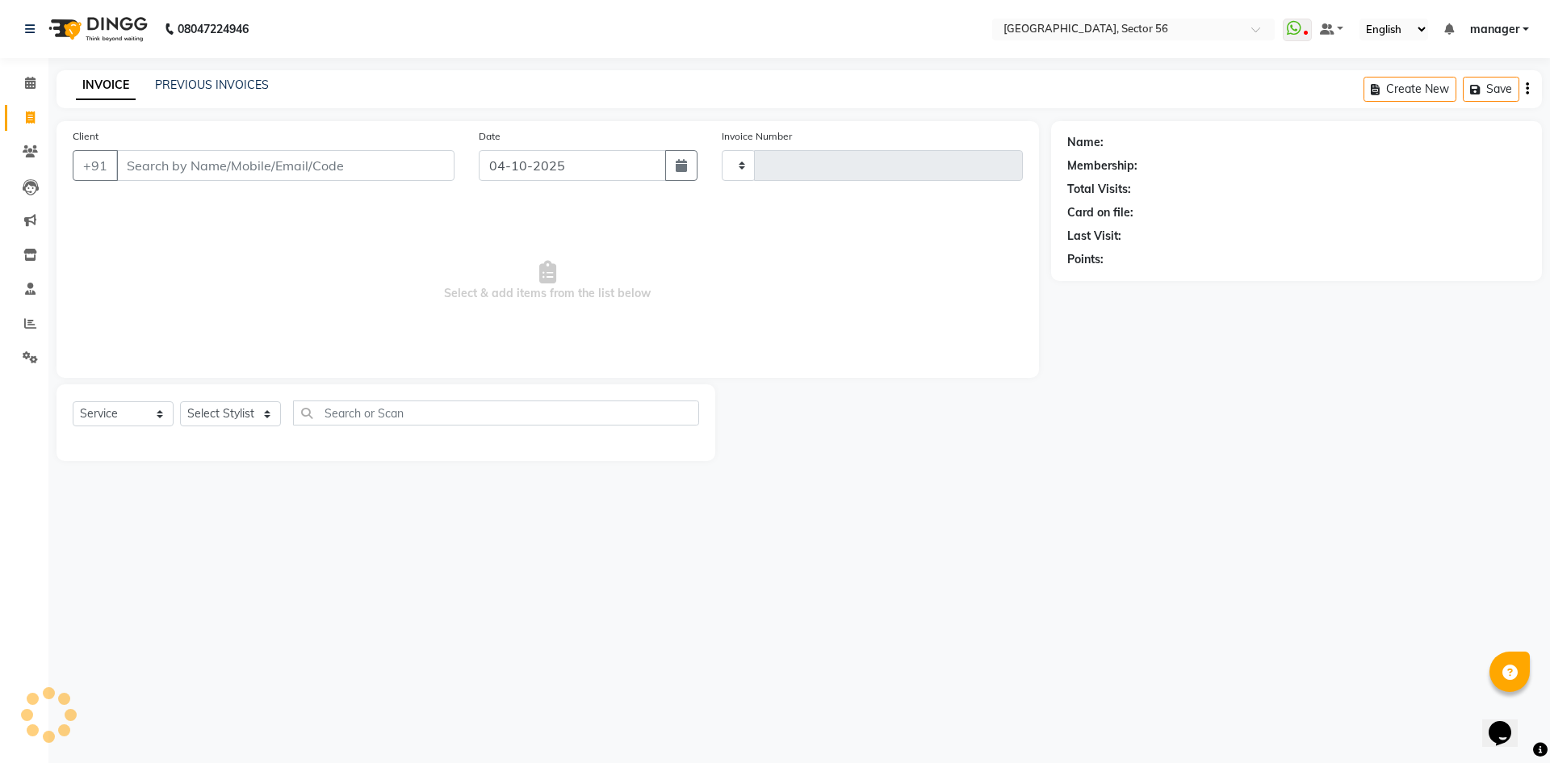
type input "7221"
select select "5557"
click at [155, 167] on input "Client" at bounding box center [285, 165] width 338 height 31
click at [321, 174] on input "Client" at bounding box center [285, 165] width 338 height 31
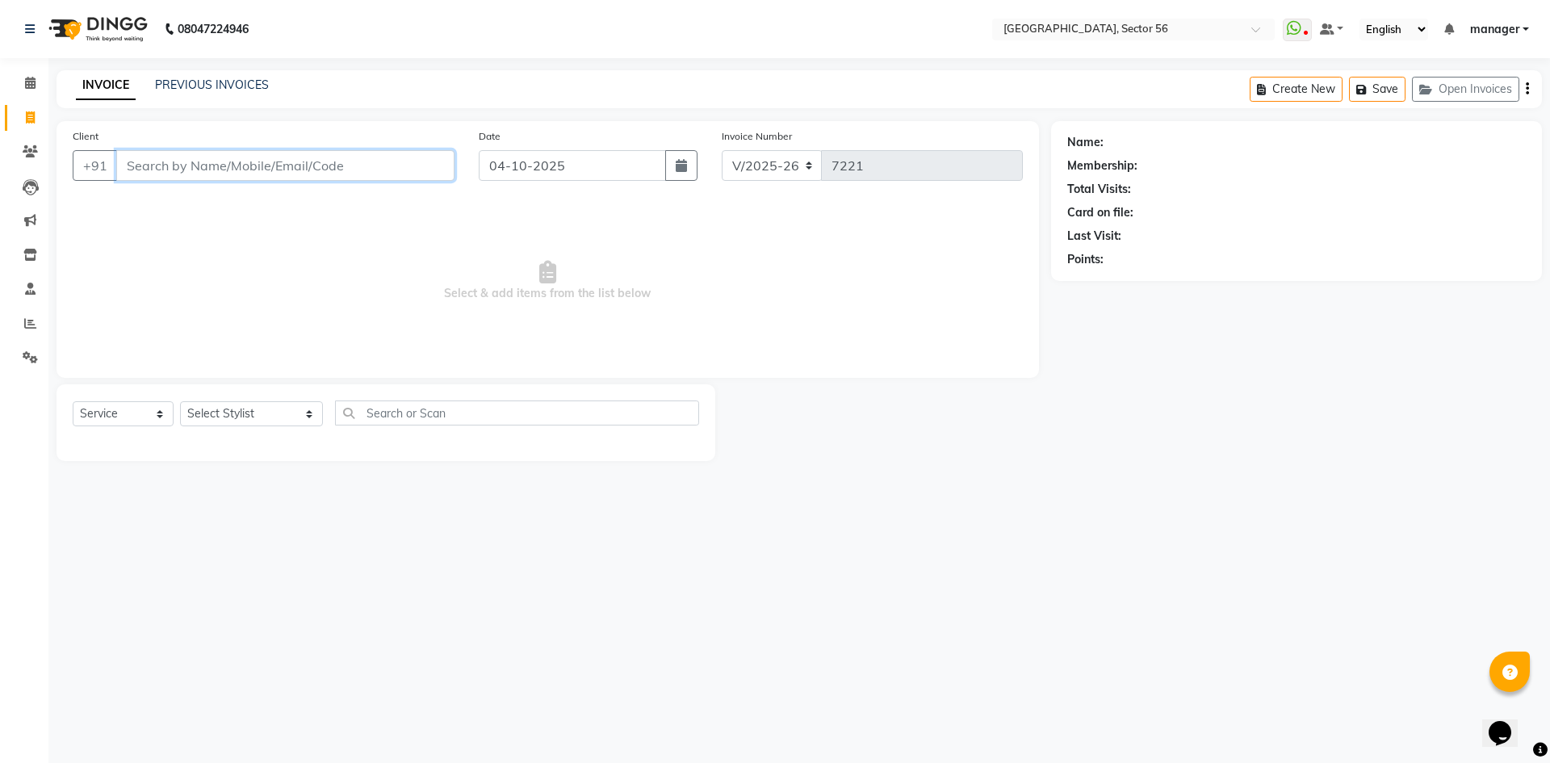
click at [321, 174] on input "Client" at bounding box center [285, 165] width 338 height 31
click at [275, 164] on input "Client" at bounding box center [285, 165] width 338 height 31
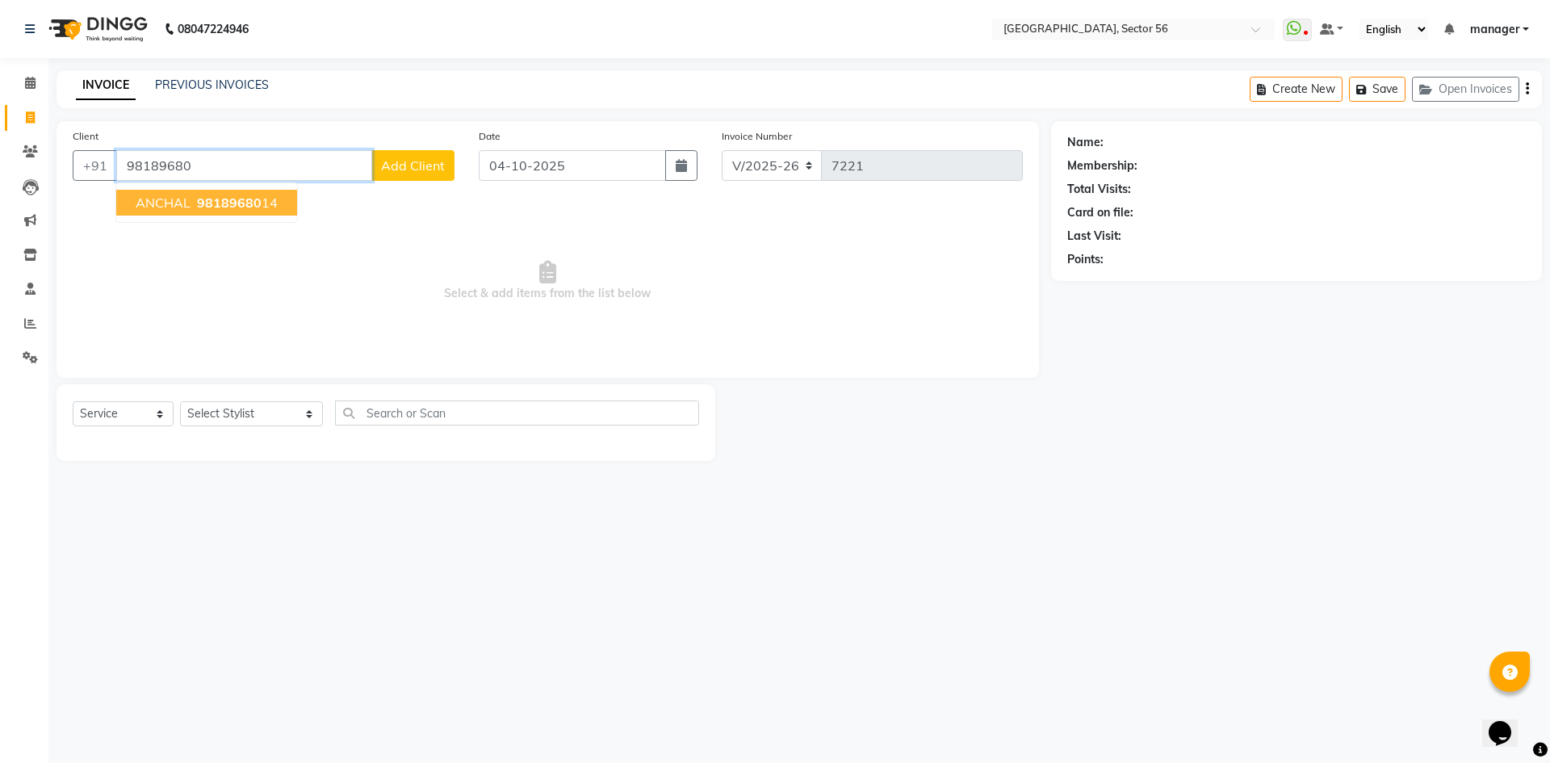
click at [187, 206] on span "ANCHAL" at bounding box center [163, 203] width 55 height 16
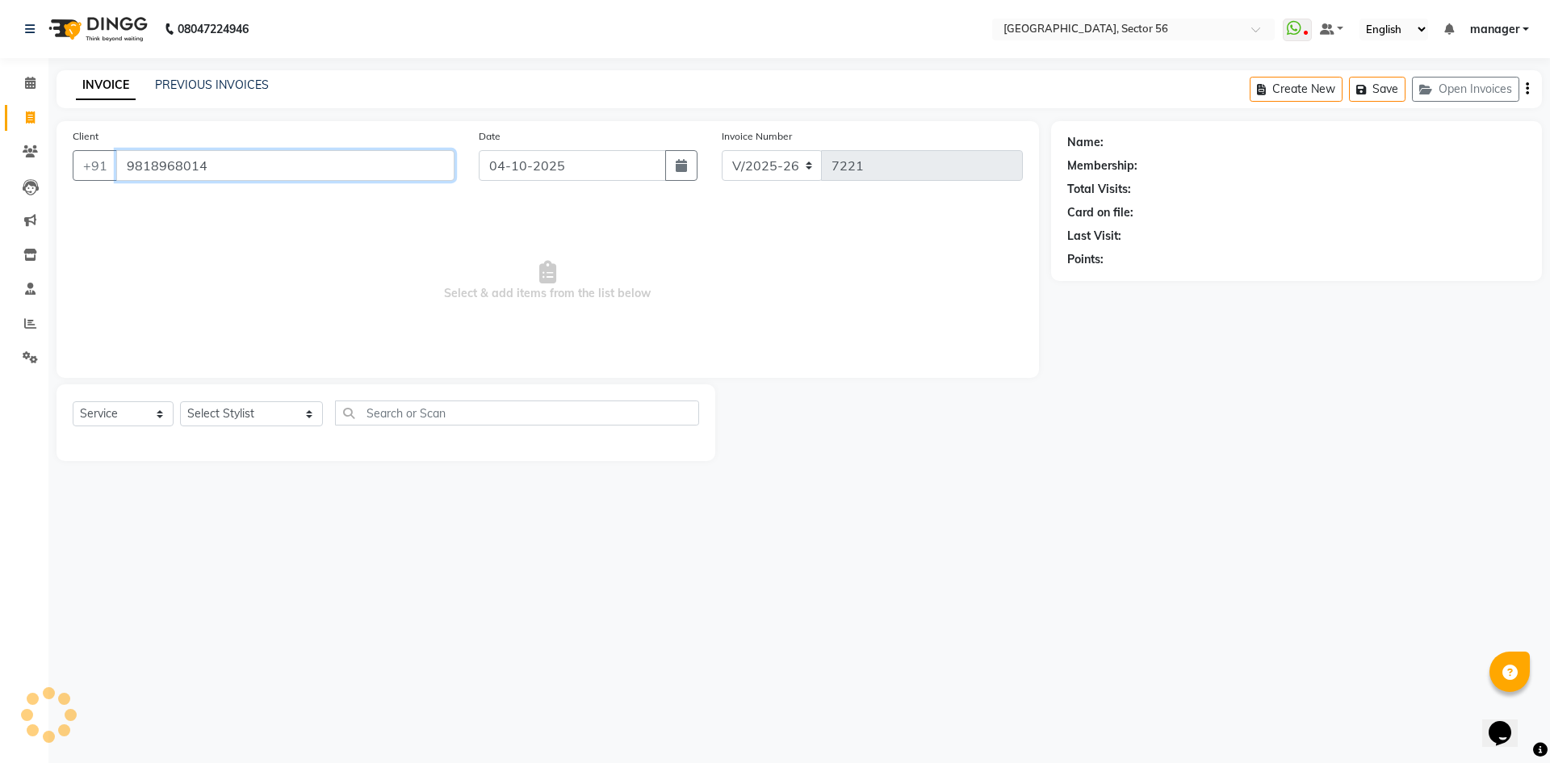
type input "9818968014"
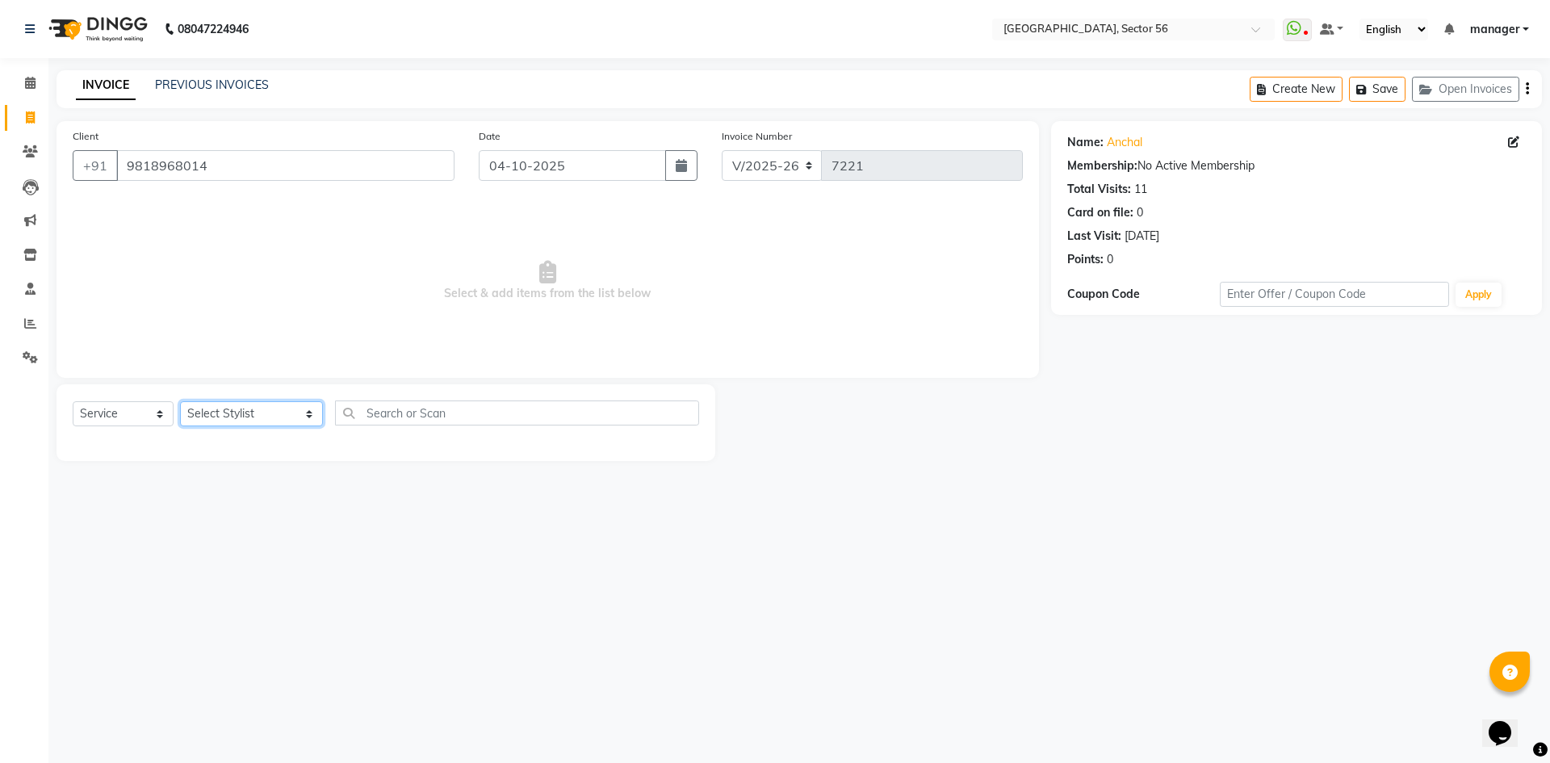
click at [214, 409] on select "Select Stylist [PERSON_NAME] [PERSON_NAME] [PERSON_NAME] MARKET STAFF amit amit…" at bounding box center [251, 413] width 143 height 25
drag, startPoint x: 0, startPoint y: 445, endPoint x: 57, endPoint y: 449, distance: 57.5
click at [0, 445] on div "Calendar Invoice Clients Leads Marketing Inventory Staff Reports Settings Compl…" at bounding box center [109, 392] width 218 height 693
click at [203, 408] on select "Select Stylist [PERSON_NAME] [PERSON_NAME] [PERSON_NAME] MARKET STAFF amit amit…" at bounding box center [251, 413] width 143 height 25
drag, startPoint x: 0, startPoint y: 469, endPoint x: 79, endPoint y: 463, distance: 79.4
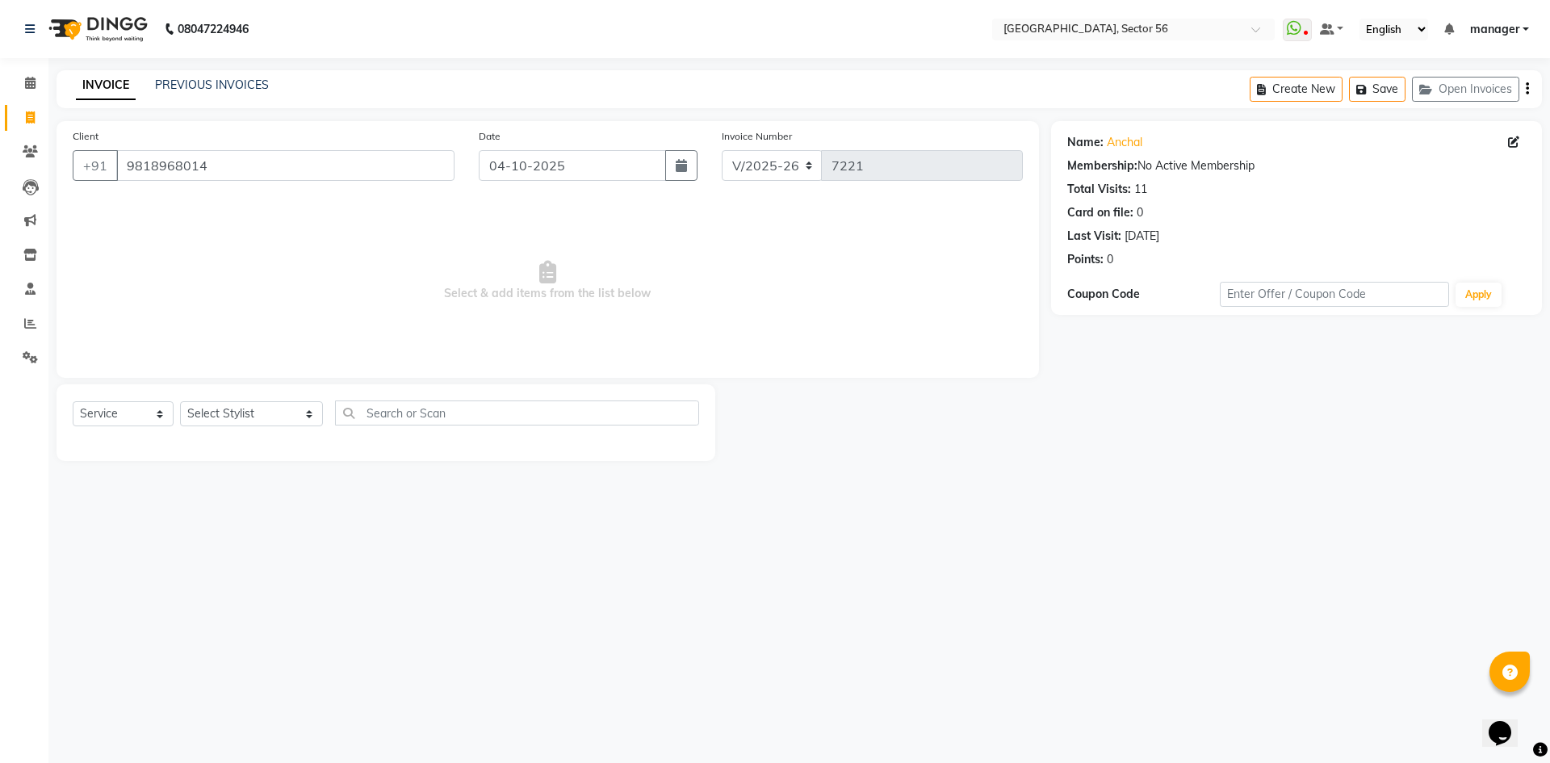
click at [0, 469] on div "Calendar Invoice Clients Leads Marketing Inventory Staff Reports Settings Compl…" at bounding box center [109, 392] width 218 height 693
click at [250, 413] on select "Select Stylist [PERSON_NAME] [PERSON_NAME] [PERSON_NAME] MARKET STAFF amit amit…" at bounding box center [251, 413] width 143 height 25
click at [0, 534] on div "Calendar Invoice Clients Leads Marketing Inventory Staff Reports Settings Compl…" at bounding box center [109, 392] width 218 height 693
click at [250, 413] on select "Select Stylist [PERSON_NAME] [PERSON_NAME] [PERSON_NAME] MARKET STAFF amit amit…" at bounding box center [251, 413] width 143 height 25
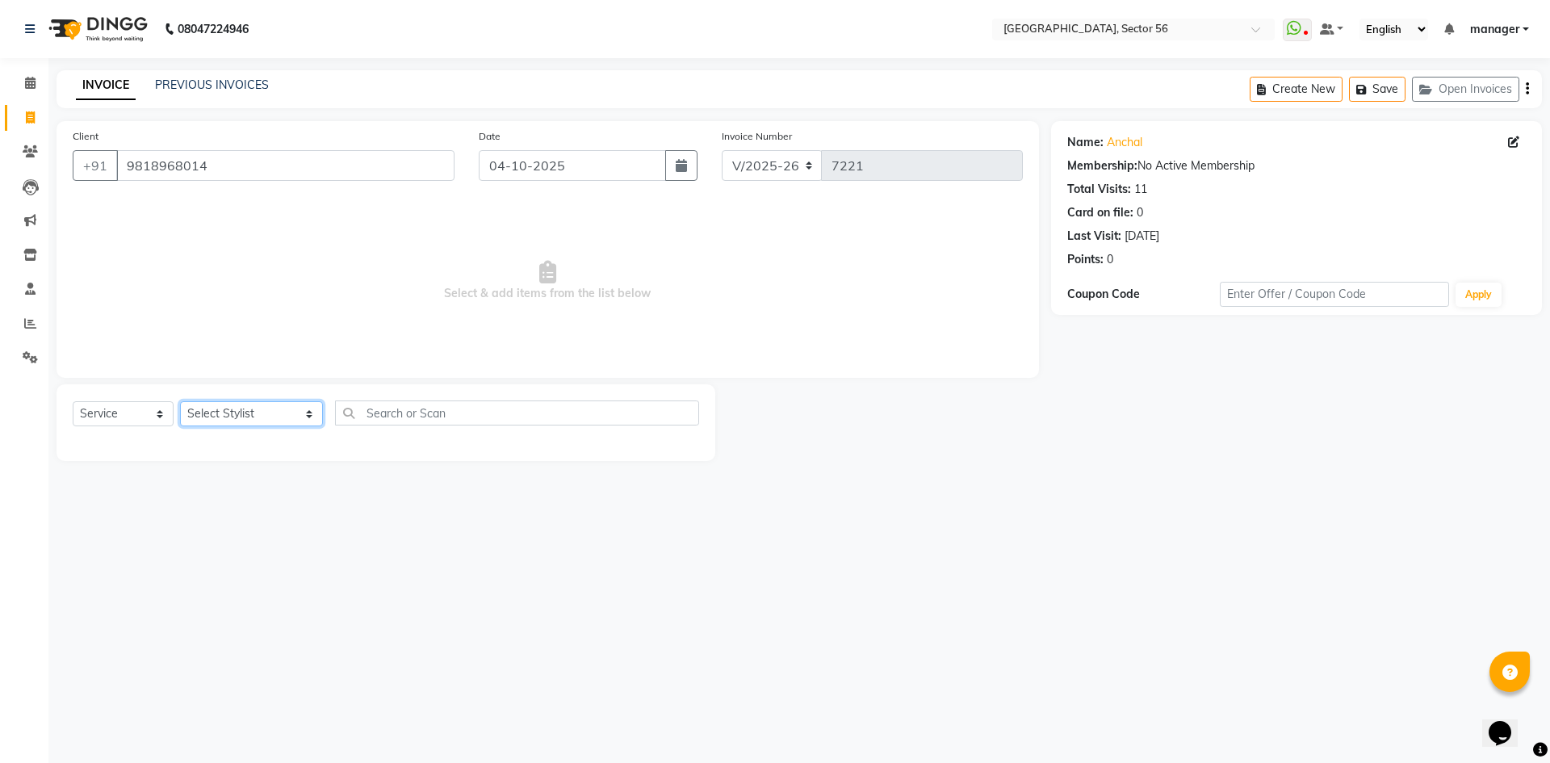
click at [250, 413] on select "Select Stylist [PERSON_NAME] [PERSON_NAME] [PERSON_NAME] MARKET STAFF amit amit…" at bounding box center [251, 413] width 143 height 25
select select "86338"
click at [180, 401] on select "Select Stylist [PERSON_NAME] [PERSON_NAME] [PERSON_NAME] MARKET STAFF amit amit…" at bounding box center [251, 413] width 143 height 25
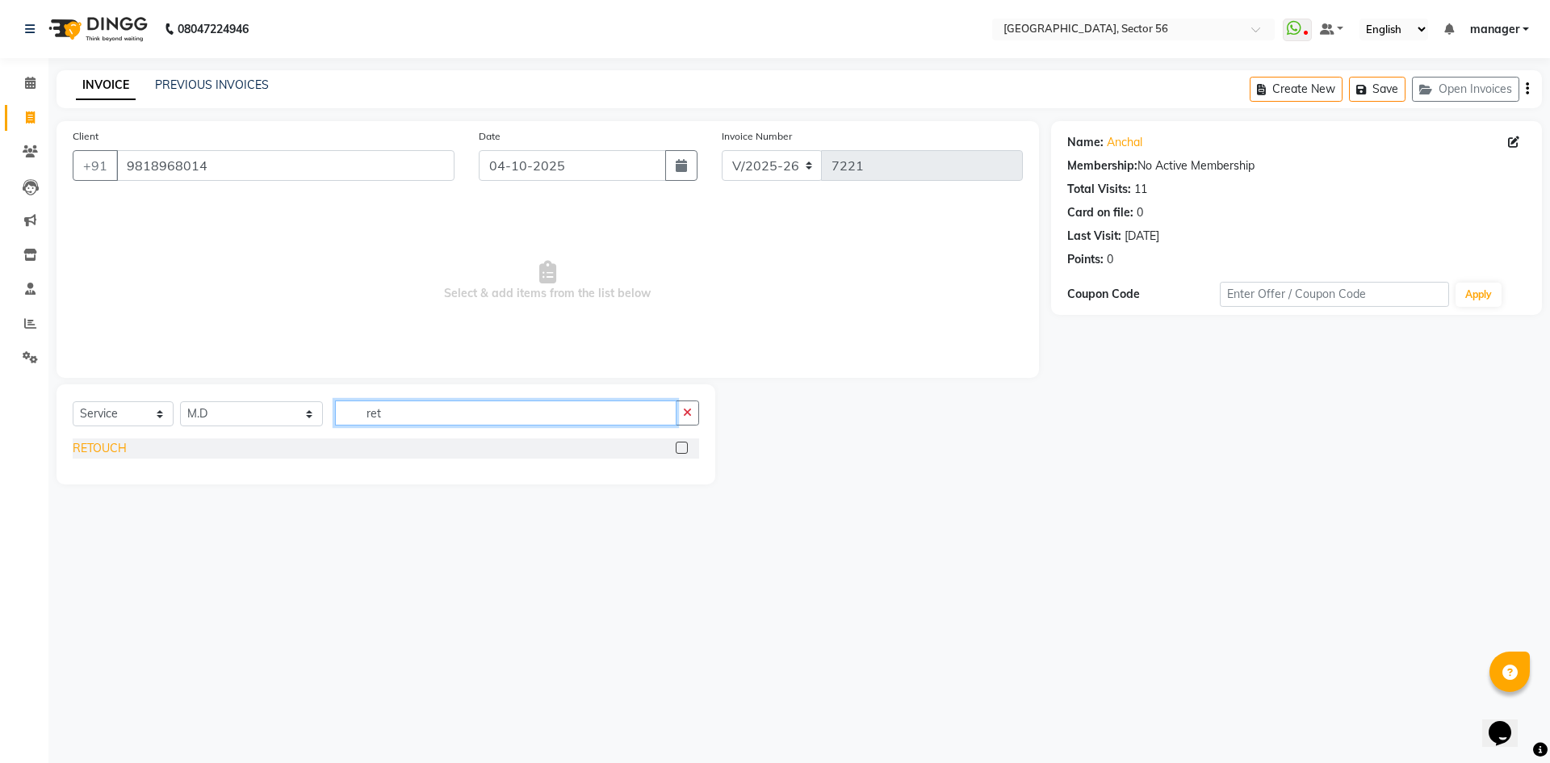
type input "ret"
click at [82, 451] on div "RETOUCH" at bounding box center [100, 448] width 54 height 17
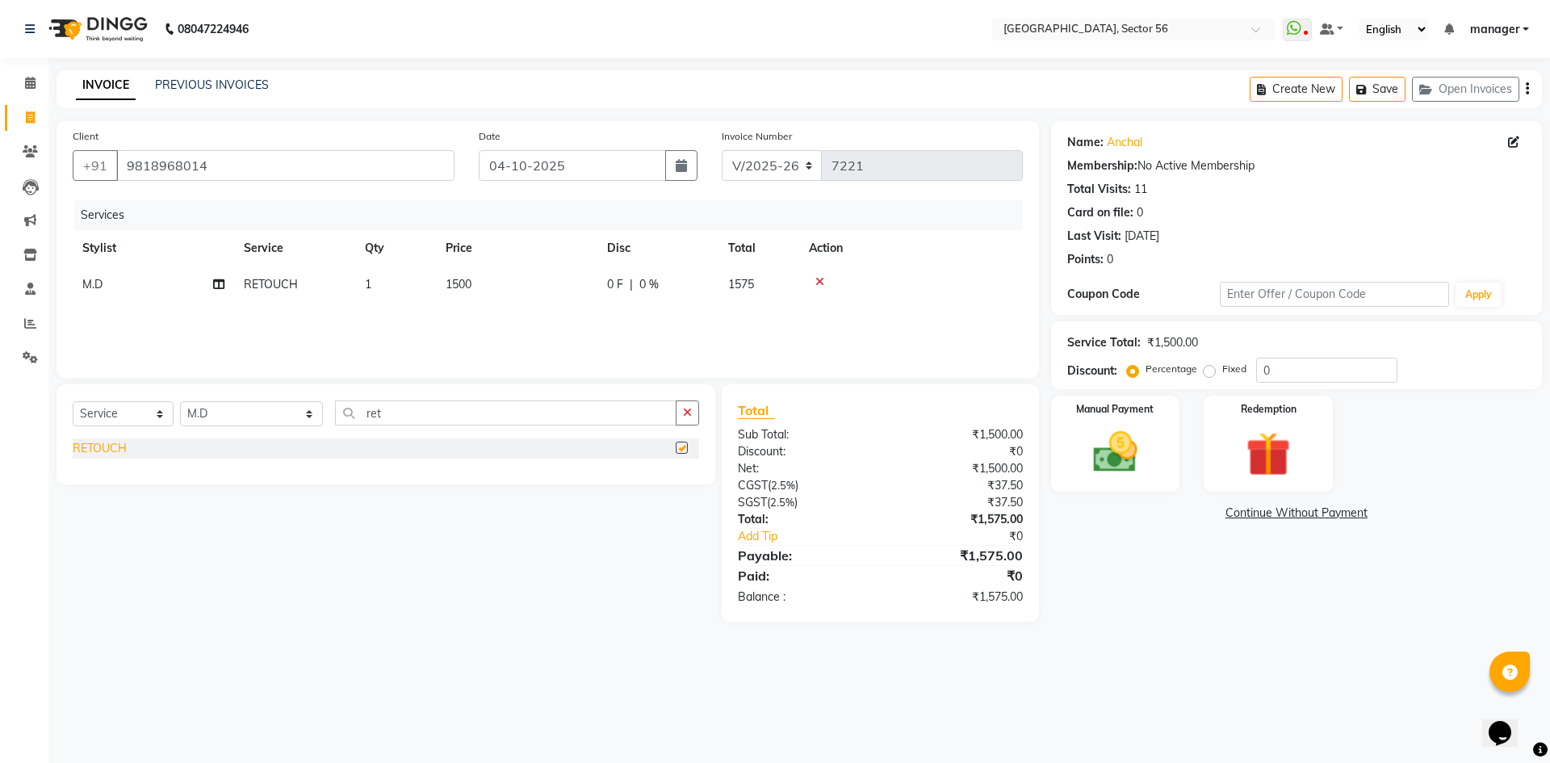
checkbox input "false"
click at [313, 160] on input "9818968014" at bounding box center [285, 165] width 338 height 31
click at [258, 415] on select "Select Stylist [PERSON_NAME] [PERSON_NAME] [PERSON_NAME] MARKET STAFF amit amit…" at bounding box center [251, 413] width 143 height 25
select select "43524"
click at [180, 401] on select "Select Stylist [PERSON_NAME] [PERSON_NAME] [PERSON_NAME] MARKET STAFF amit amit…" at bounding box center [251, 413] width 143 height 25
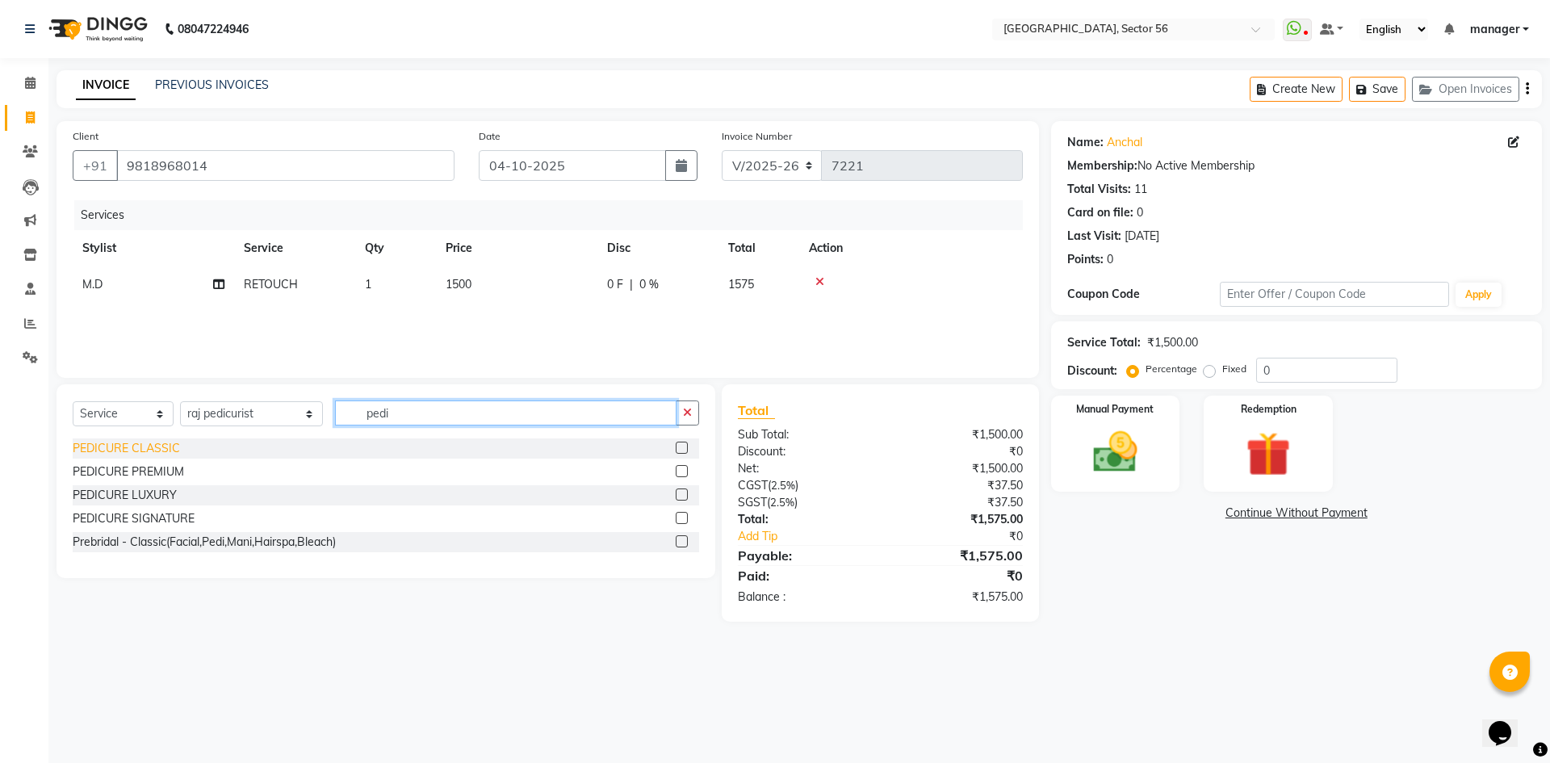
type input "pedi"
click at [127, 452] on div "PEDICURE CLASSIC" at bounding box center [126, 448] width 107 height 17
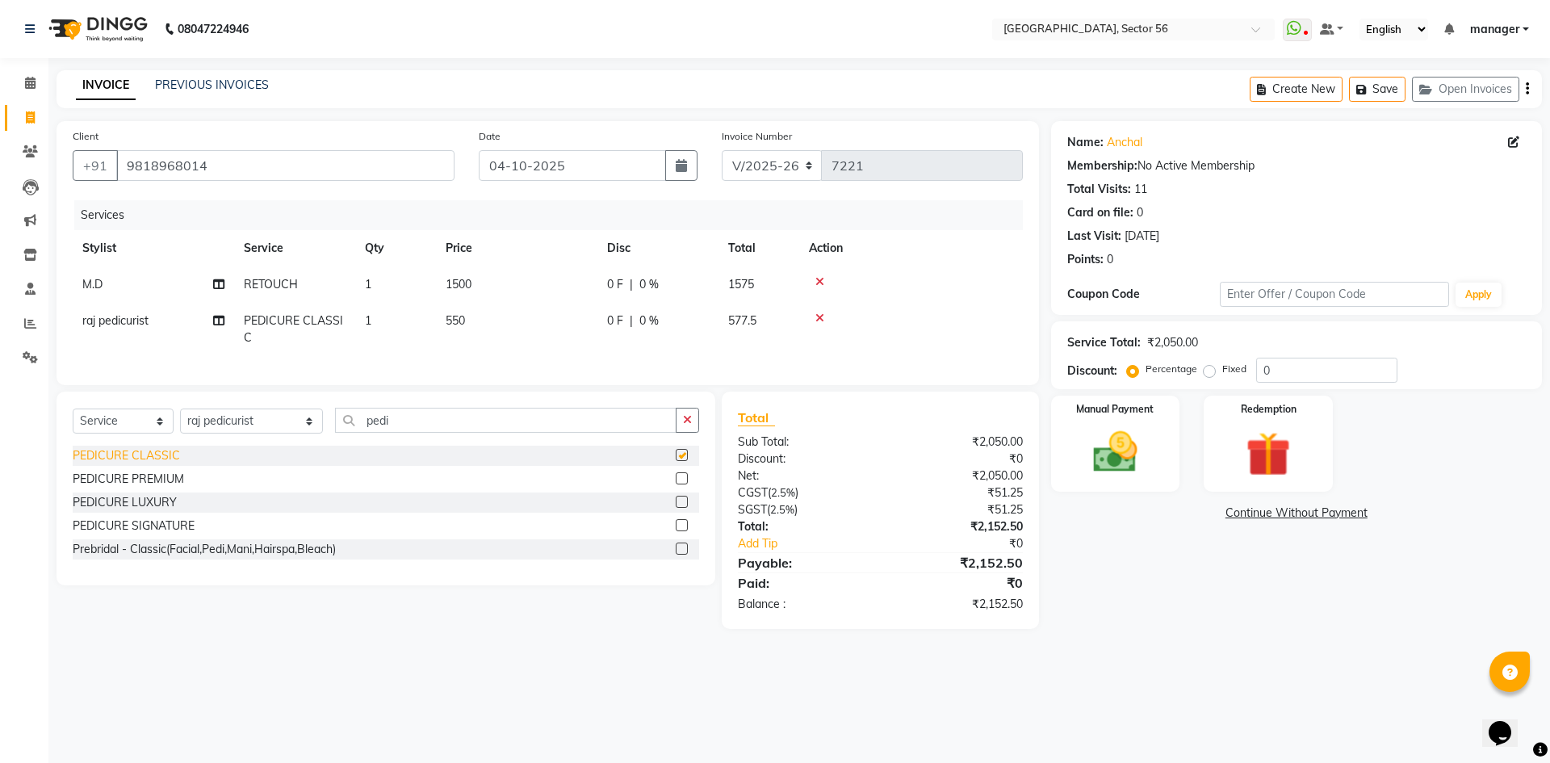
checkbox input "false"
click at [0, 368] on li "Settings" at bounding box center [24, 358] width 48 height 35
click at [239, 169] on input "9818968014" at bounding box center [285, 165] width 338 height 31
drag, startPoint x: 498, startPoint y: 273, endPoint x: 519, endPoint y: 279, distance: 22.0
click at [499, 273] on td "1500" at bounding box center [516, 284] width 161 height 36
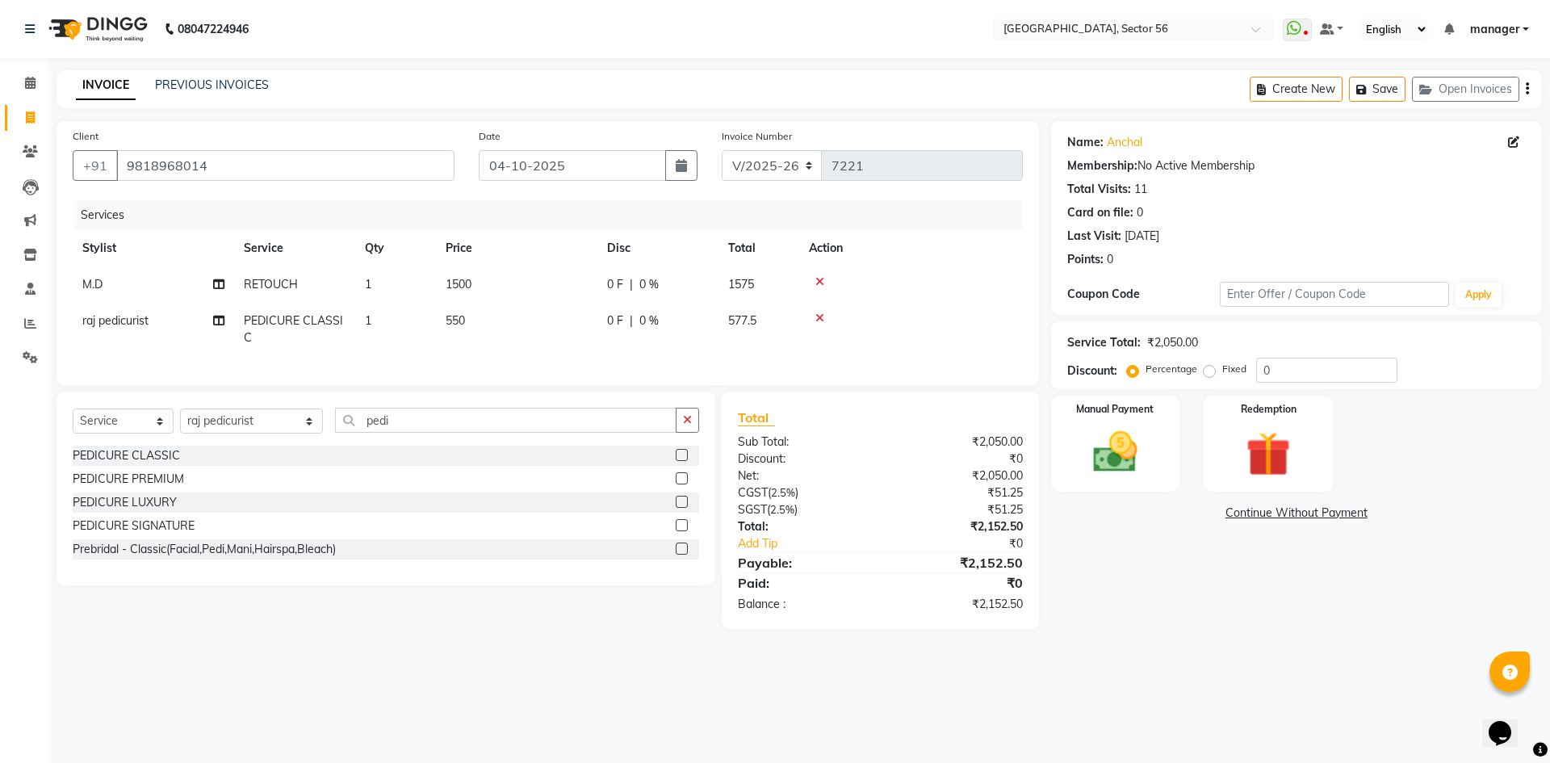
select select "86338"
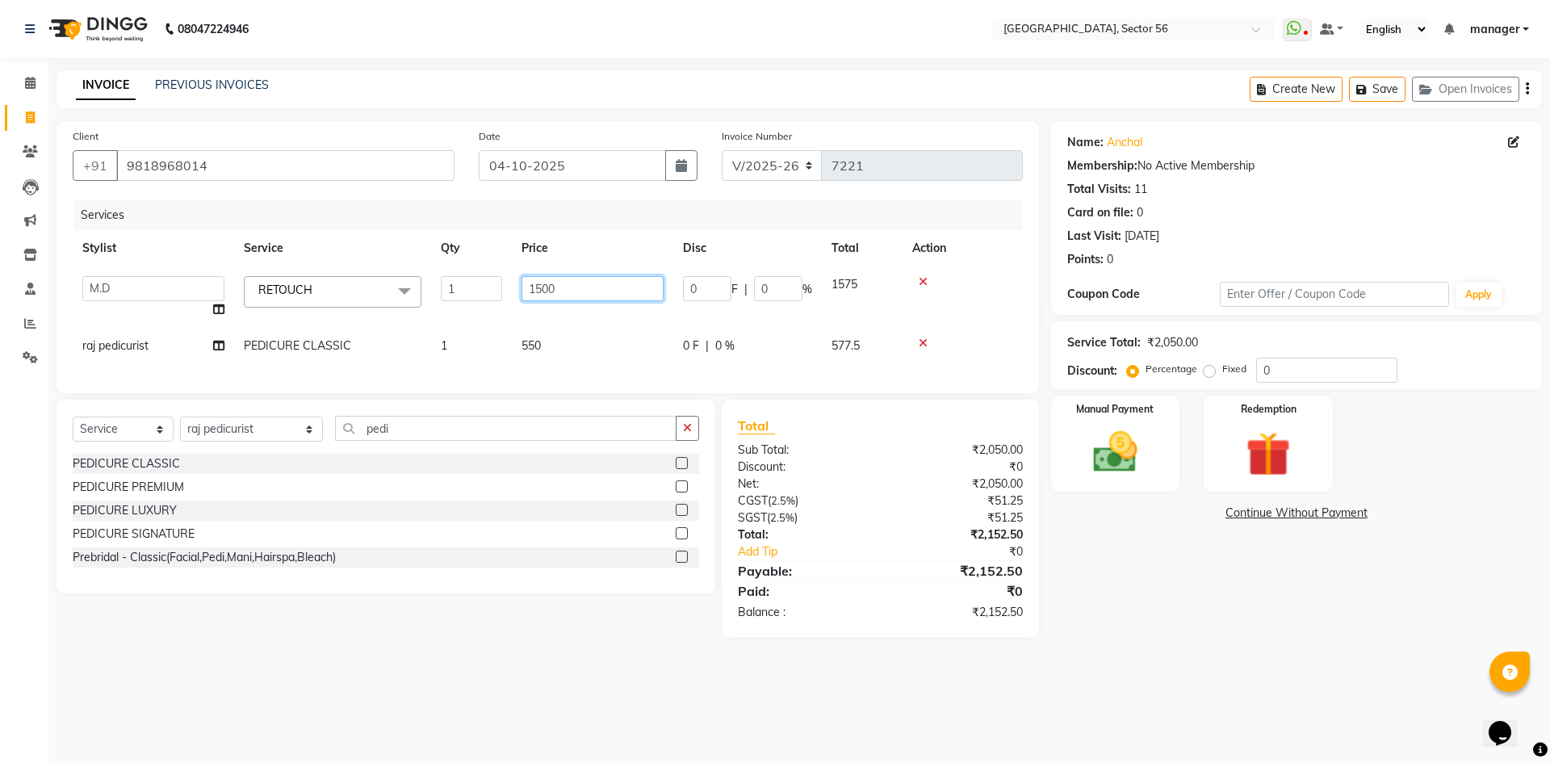
drag, startPoint x: 510, startPoint y: 287, endPoint x: 469, endPoint y: 291, distance: 41.4
click at [469, 291] on tr "ABHISHEKH THAPA abhishek thapa AKRAM KHAN MARKET STAFF amit amit spm Anamika Be…" at bounding box center [548, 296] width 950 height 61
type input "1770"
click at [0, 426] on div "Calendar Invoice Clients Leads Marketing Inventory Staff Reports Settings Compl…" at bounding box center [109, 392] width 218 height 693
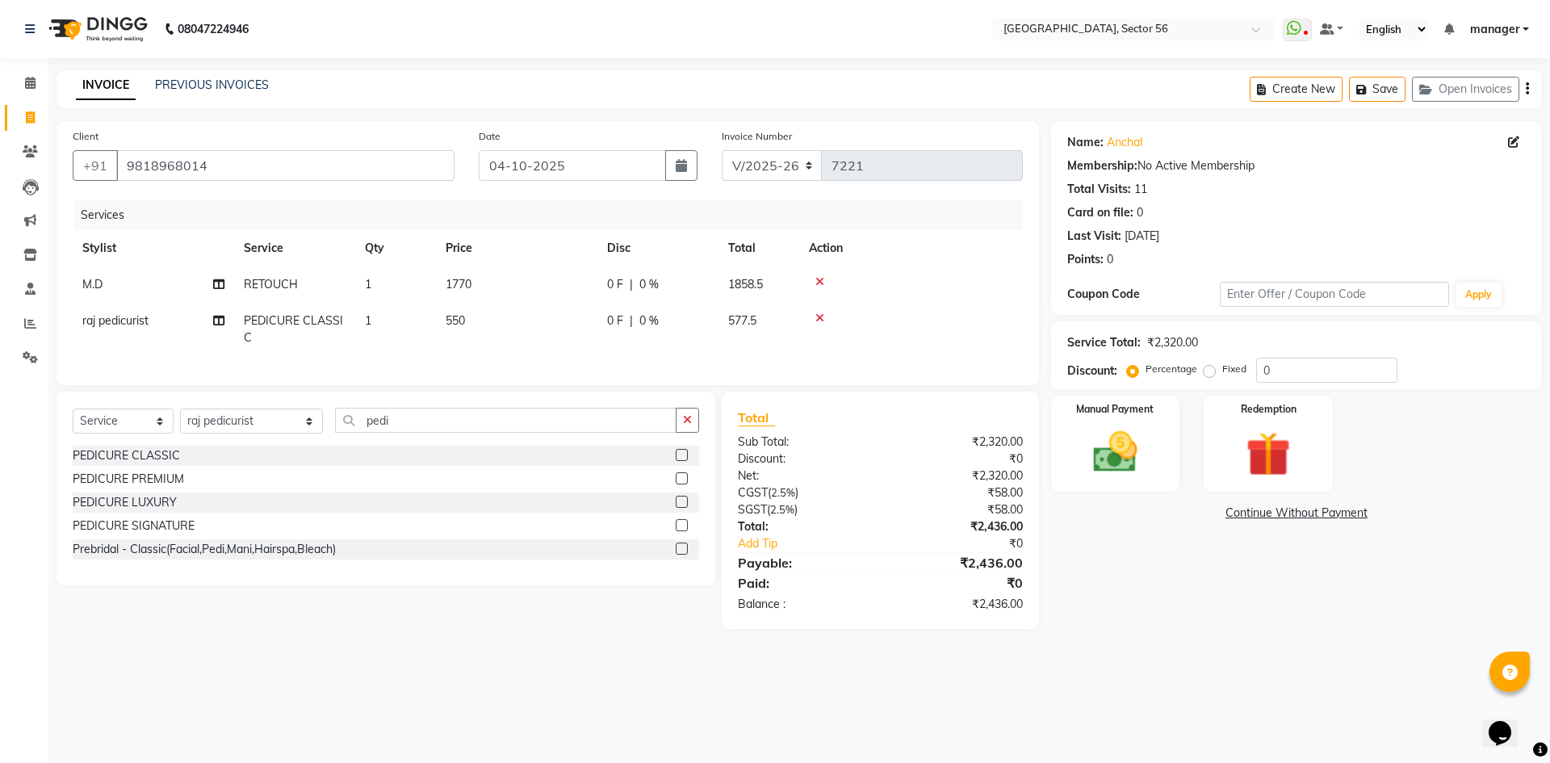
drag, startPoint x: 501, startPoint y: 322, endPoint x: 519, endPoint y: 325, distance: 17.9
click at [505, 324] on td "550" at bounding box center [516, 329] width 161 height 53
select select "43524"
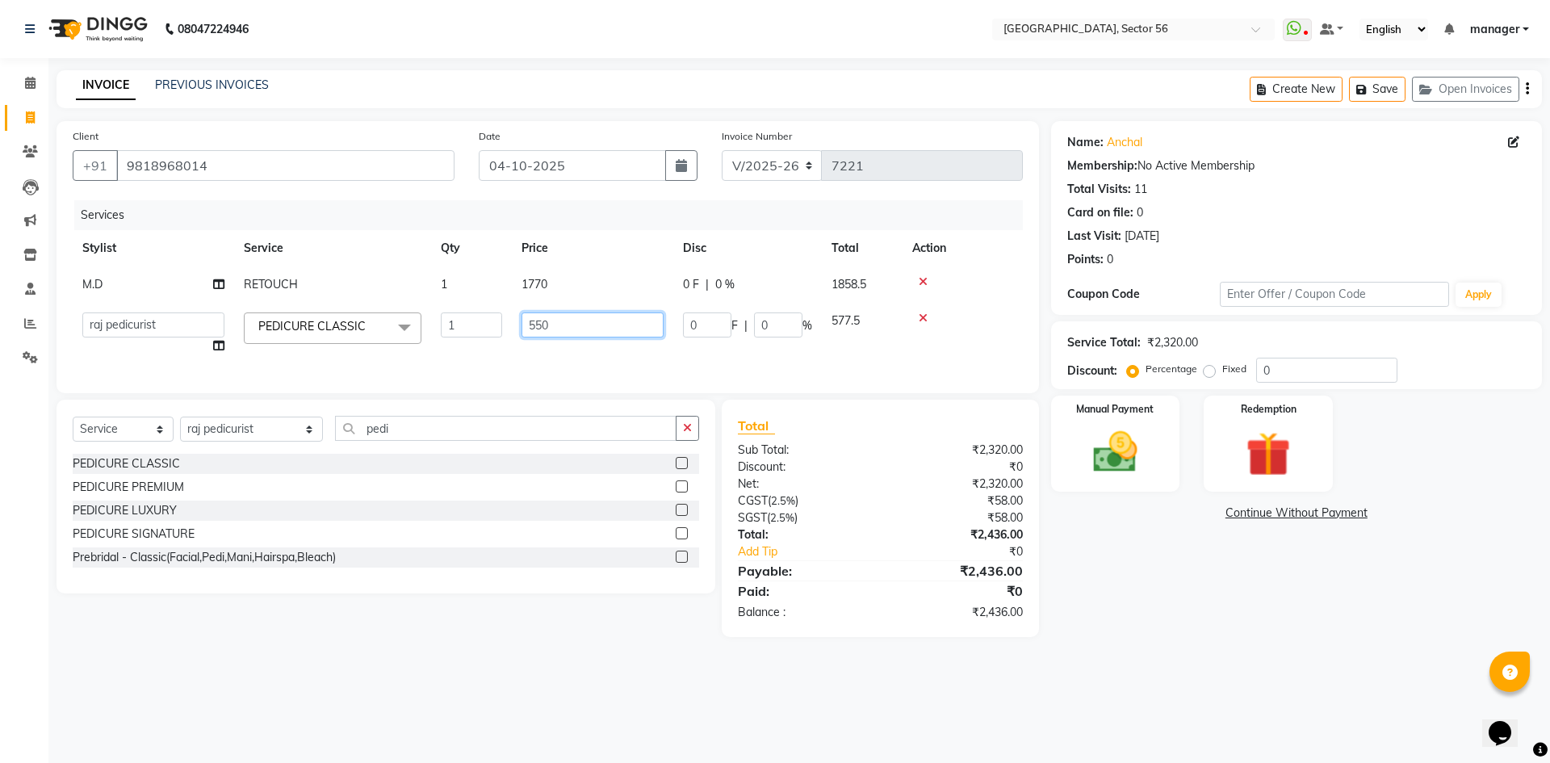
drag, startPoint x: 520, startPoint y: 327, endPoint x: 410, endPoint y: 336, distance: 110.2
click at [410, 336] on tr "ABHISHEKH THAPA abhishek thapa AKRAM KHAN MARKET STAFF amit amit spm Anamika Be…" at bounding box center [548, 333] width 950 height 61
type input "649"
click at [0, 535] on div "Calendar Invoice Clients Leads Marketing Inventory Staff Reports Settings Compl…" at bounding box center [109, 392] width 218 height 693
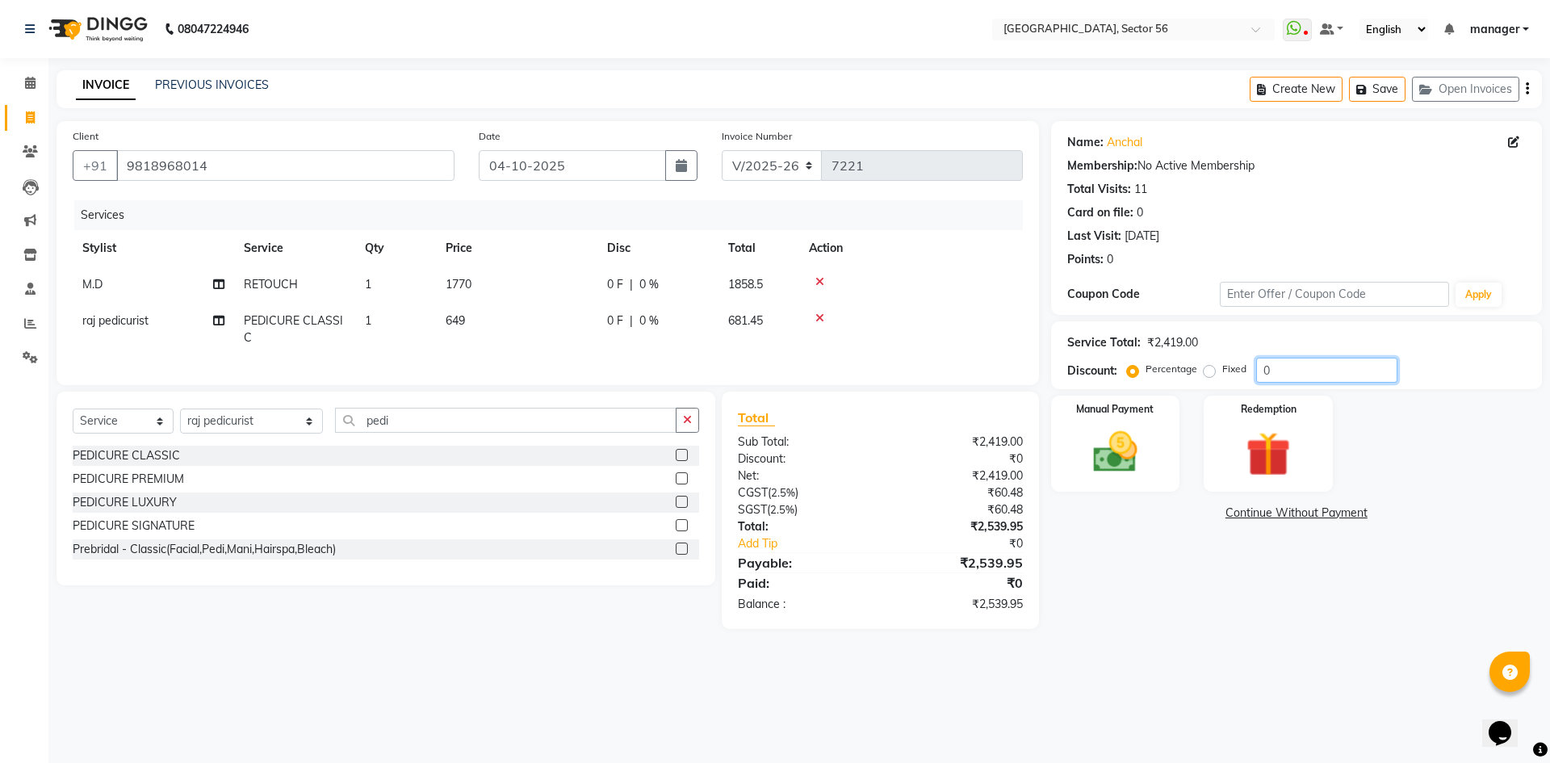
drag, startPoint x: 1267, startPoint y: 368, endPoint x: 1257, endPoint y: 369, distance: 9.7
click at [1257, 369] on input "0" at bounding box center [1326, 370] width 141 height 25
type input "4.76"
click at [1133, 447] on img at bounding box center [1115, 452] width 75 height 53
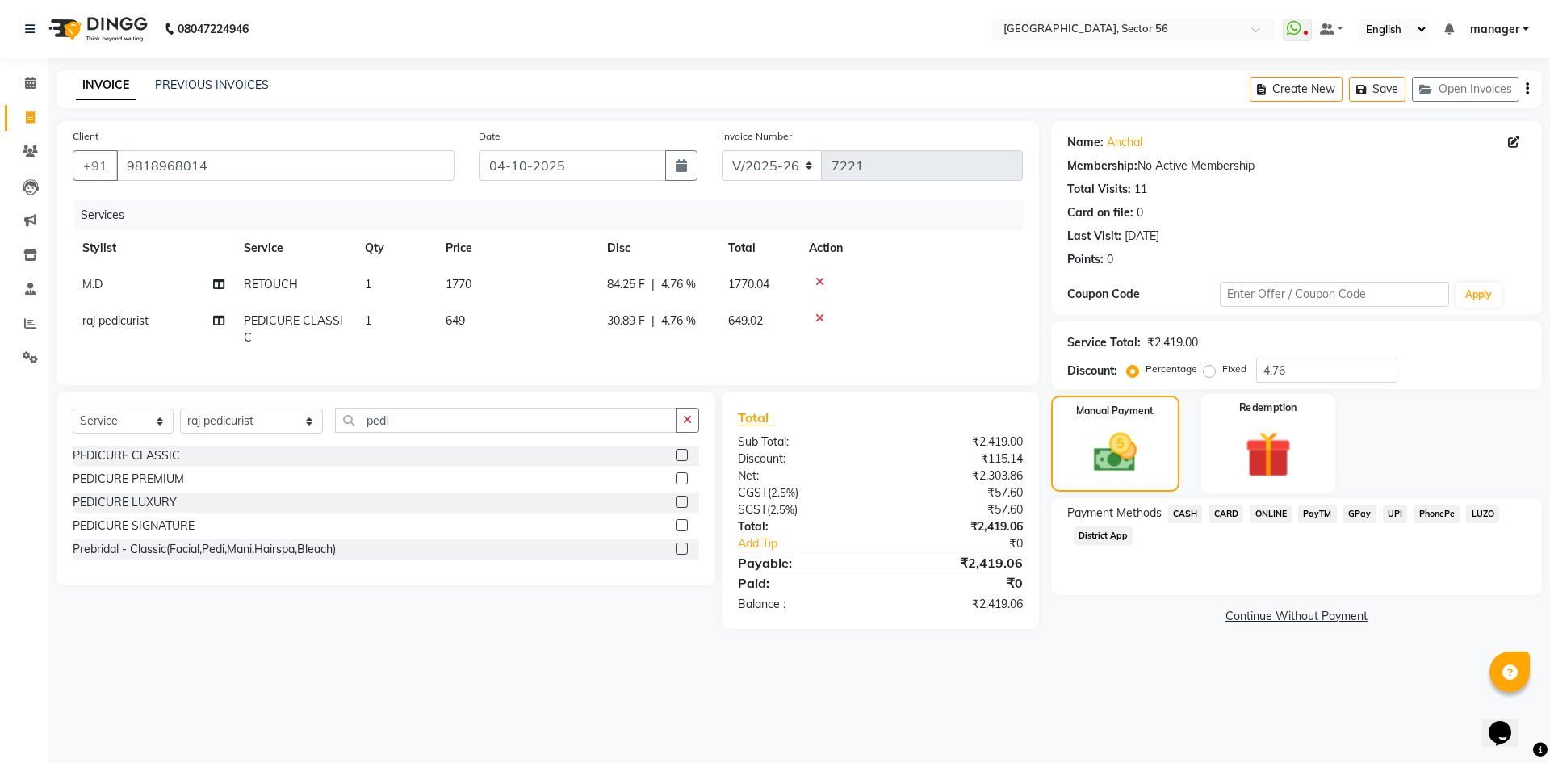
drag, startPoint x: 1261, startPoint y: 443, endPoint x: 1232, endPoint y: 463, distance: 35.4
click at [1262, 443] on img at bounding box center [1268, 454] width 75 height 57
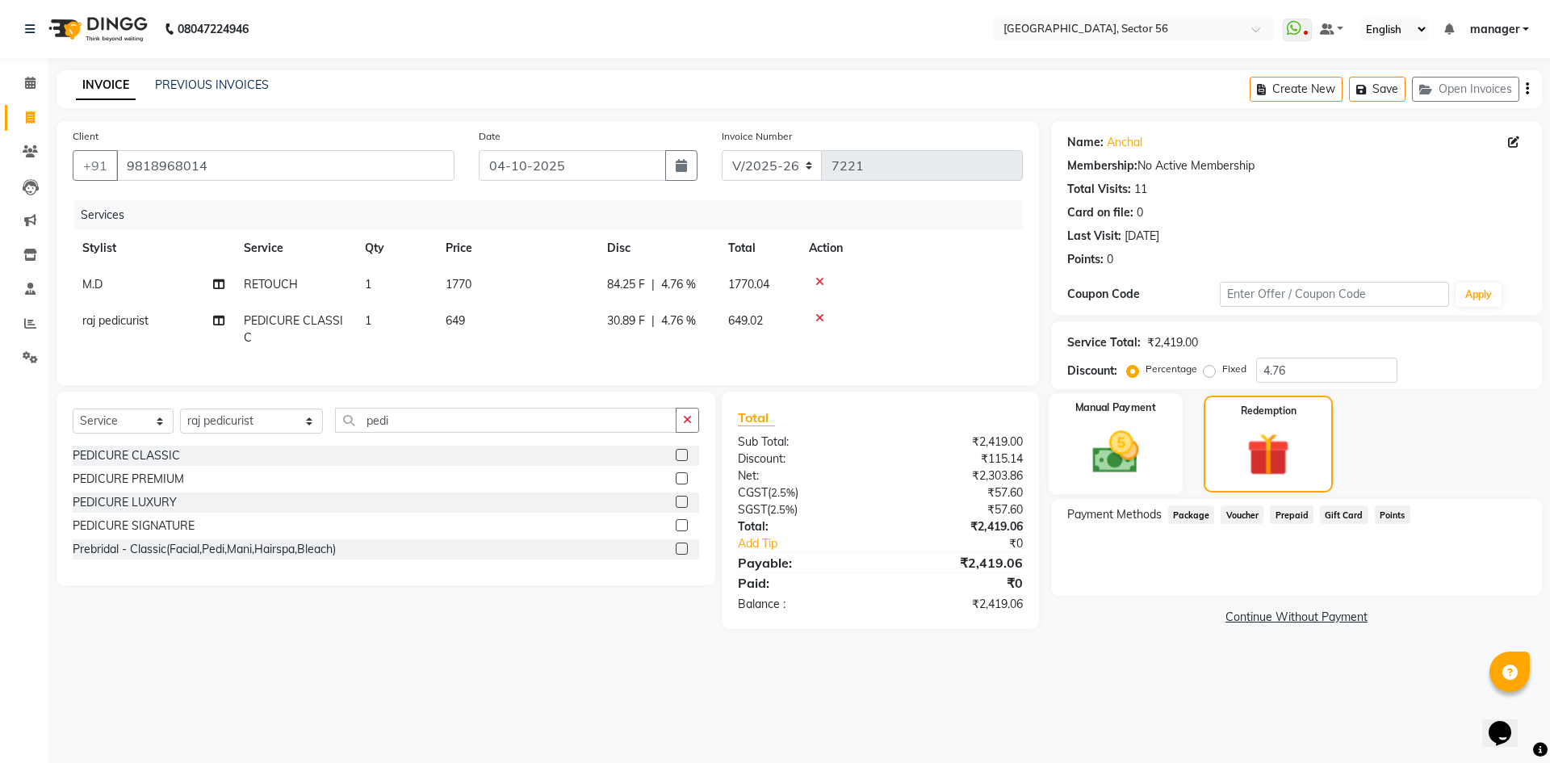
click at [1114, 446] on img at bounding box center [1115, 452] width 75 height 53
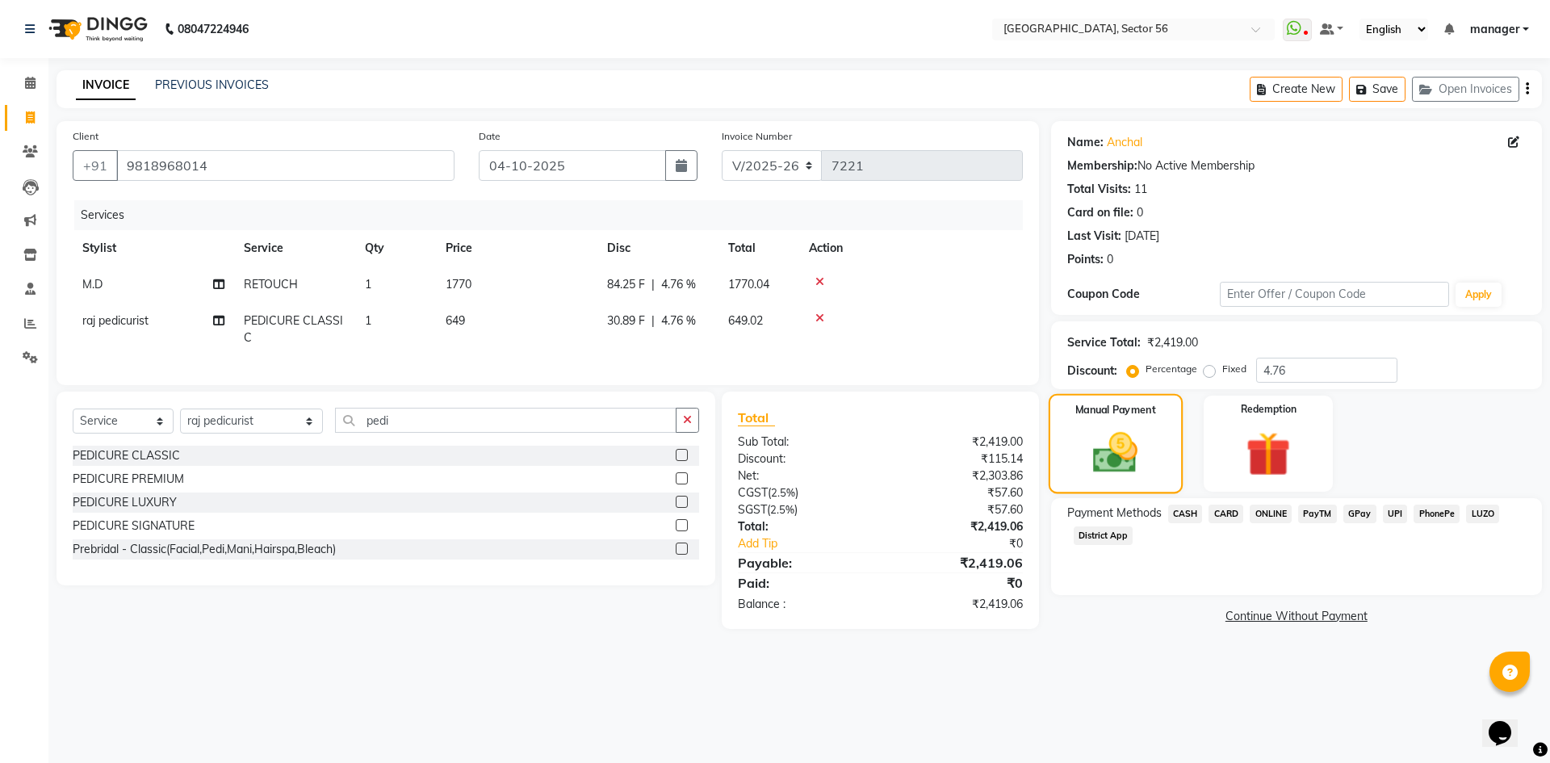
click at [1113, 455] on img at bounding box center [1115, 453] width 73 height 52
click at [1225, 454] on div "Redemption" at bounding box center [1268, 443] width 134 height 99
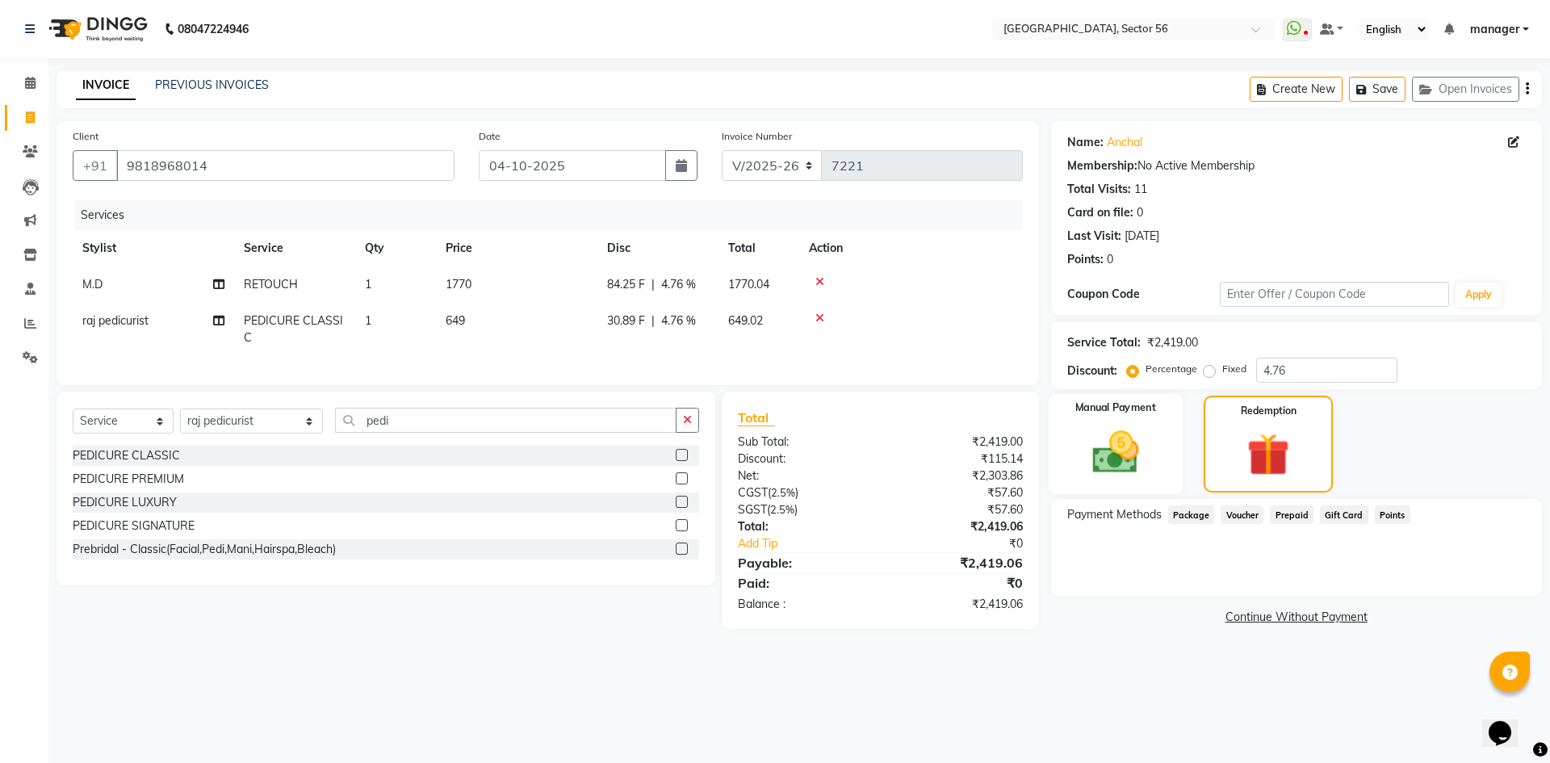
drag, startPoint x: 1153, startPoint y: 454, endPoint x: 1176, endPoint y: 455, distance: 22.7
click at [1153, 455] on img at bounding box center [1115, 452] width 75 height 53
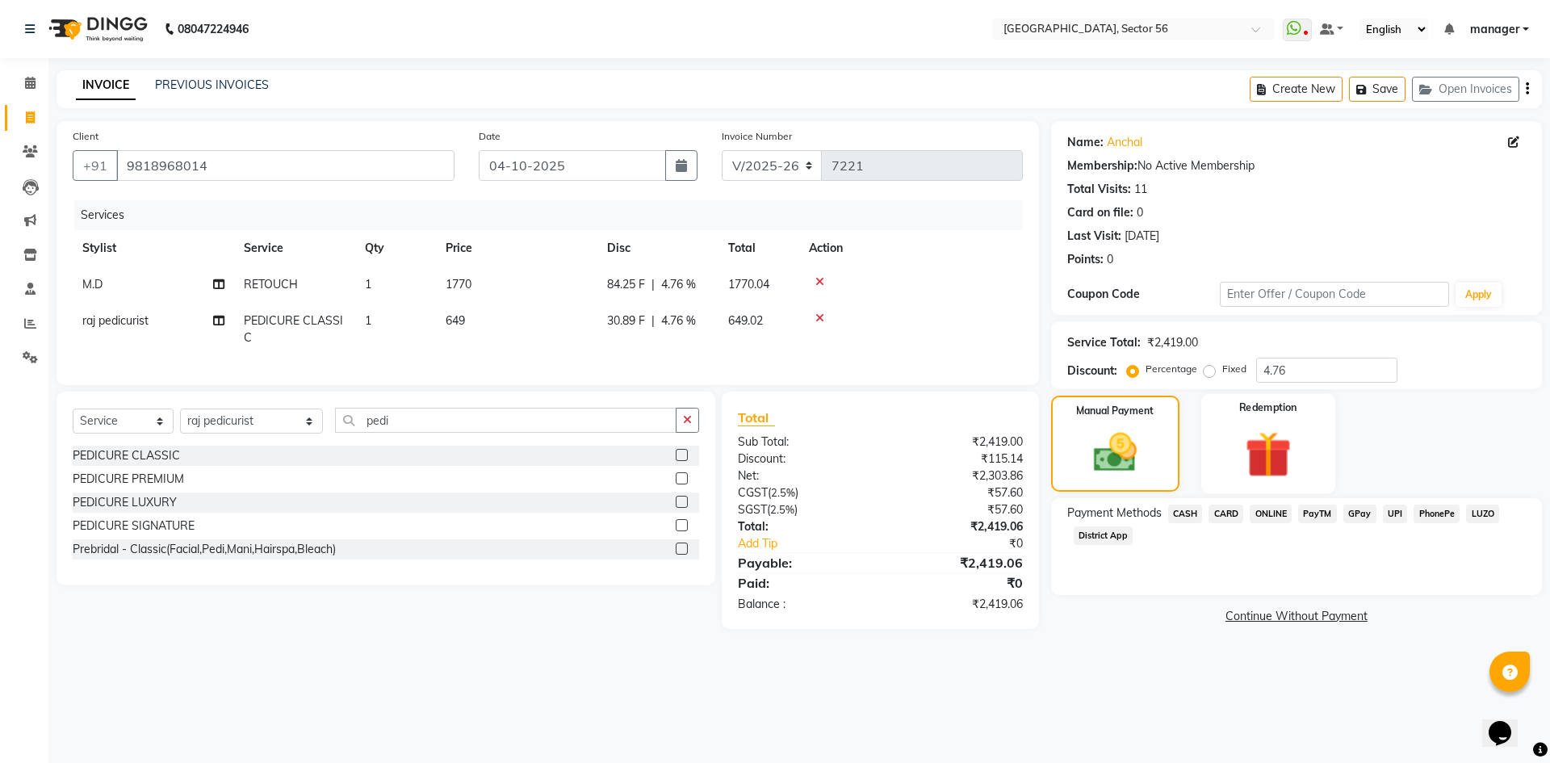
click at [1222, 452] on div "Redemption" at bounding box center [1268, 443] width 134 height 99
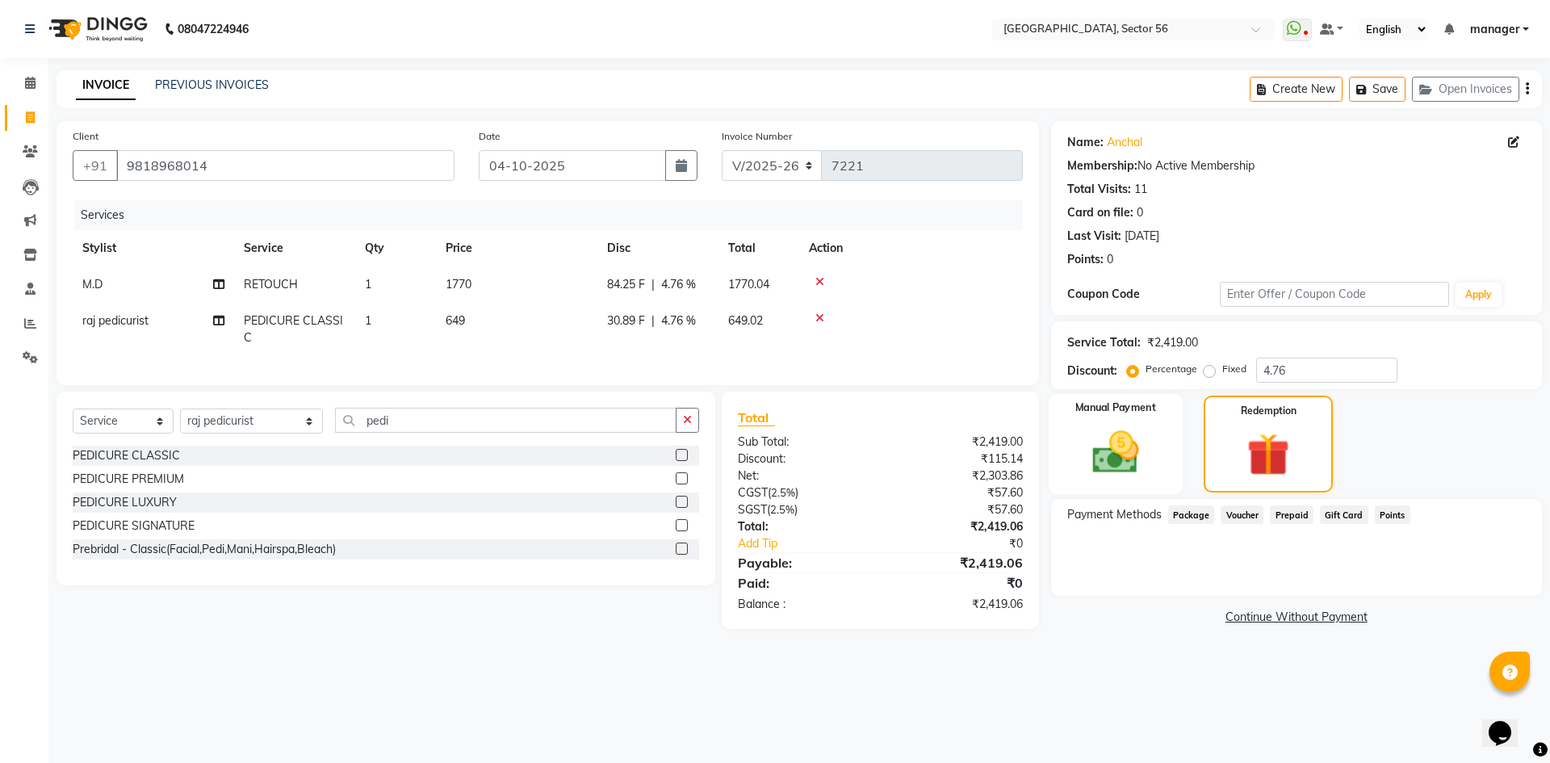
click at [1155, 451] on div "Manual Payment" at bounding box center [1115, 444] width 134 height 101
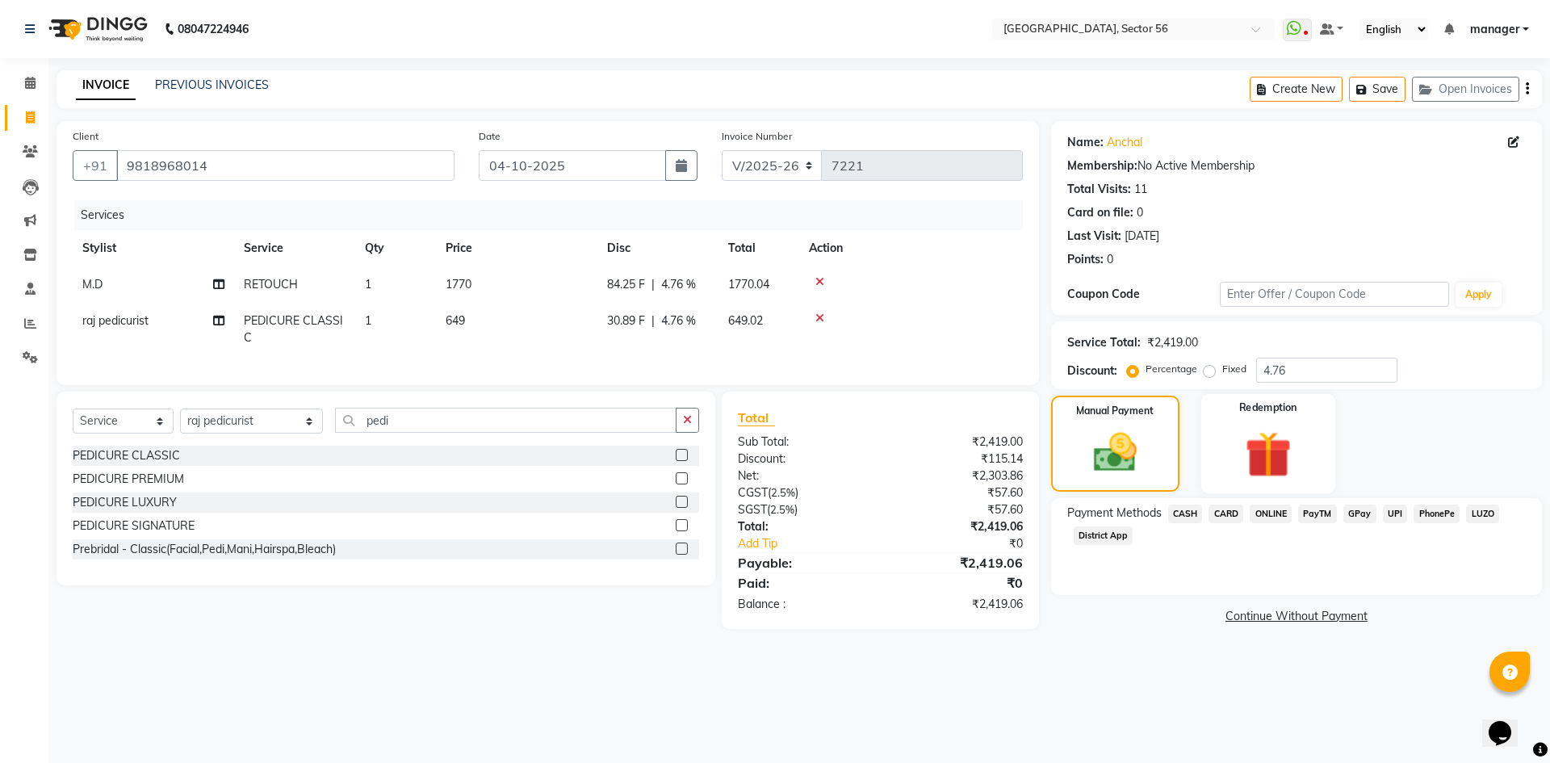
click at [1235, 451] on img at bounding box center [1268, 454] width 75 height 57
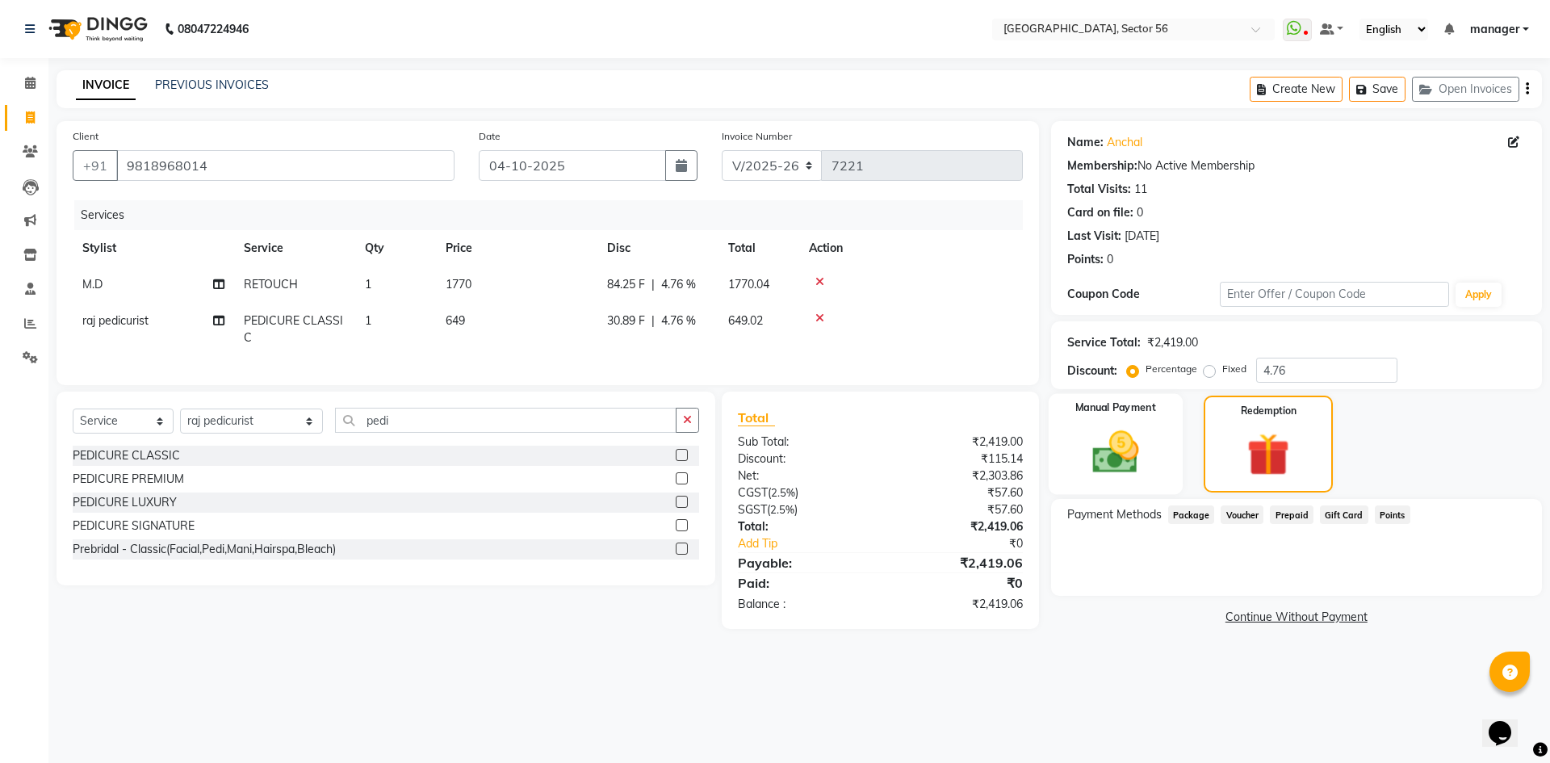
click at [1166, 451] on div "Manual Payment" at bounding box center [1115, 444] width 134 height 101
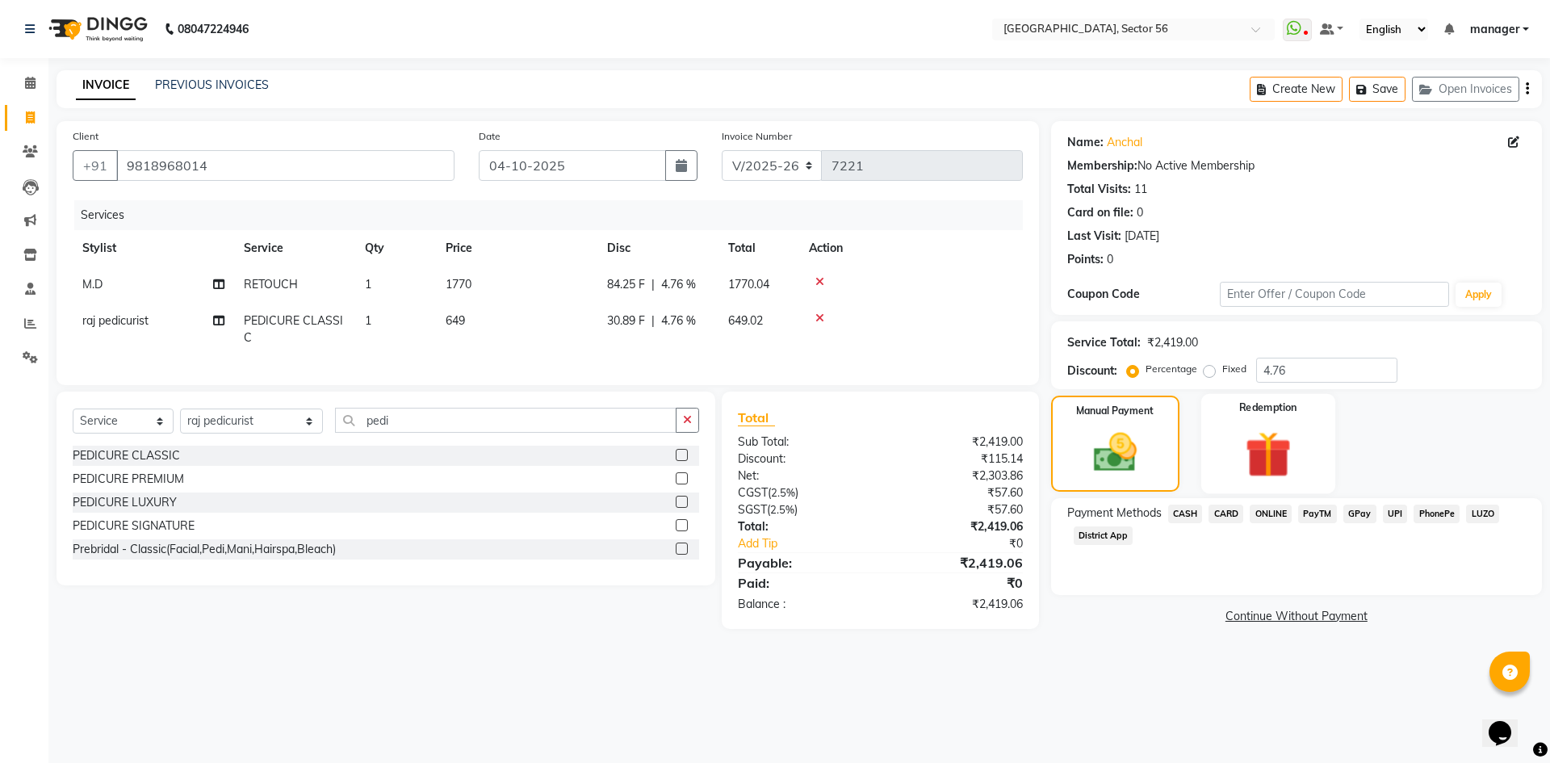
click at [1218, 451] on div "Redemption" at bounding box center [1268, 443] width 134 height 99
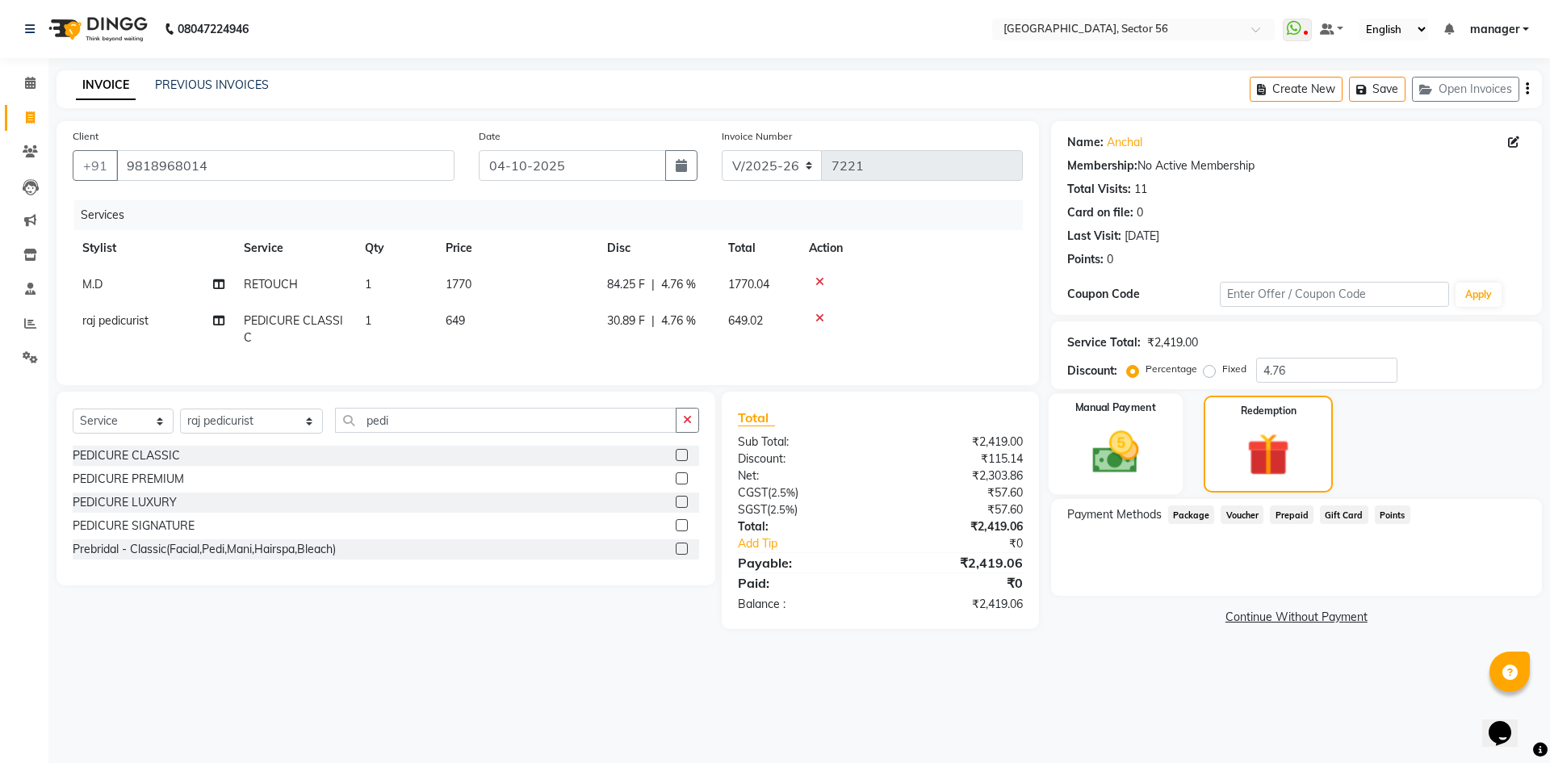
click at [1160, 447] on div "Manual Payment" at bounding box center [1115, 444] width 134 height 101
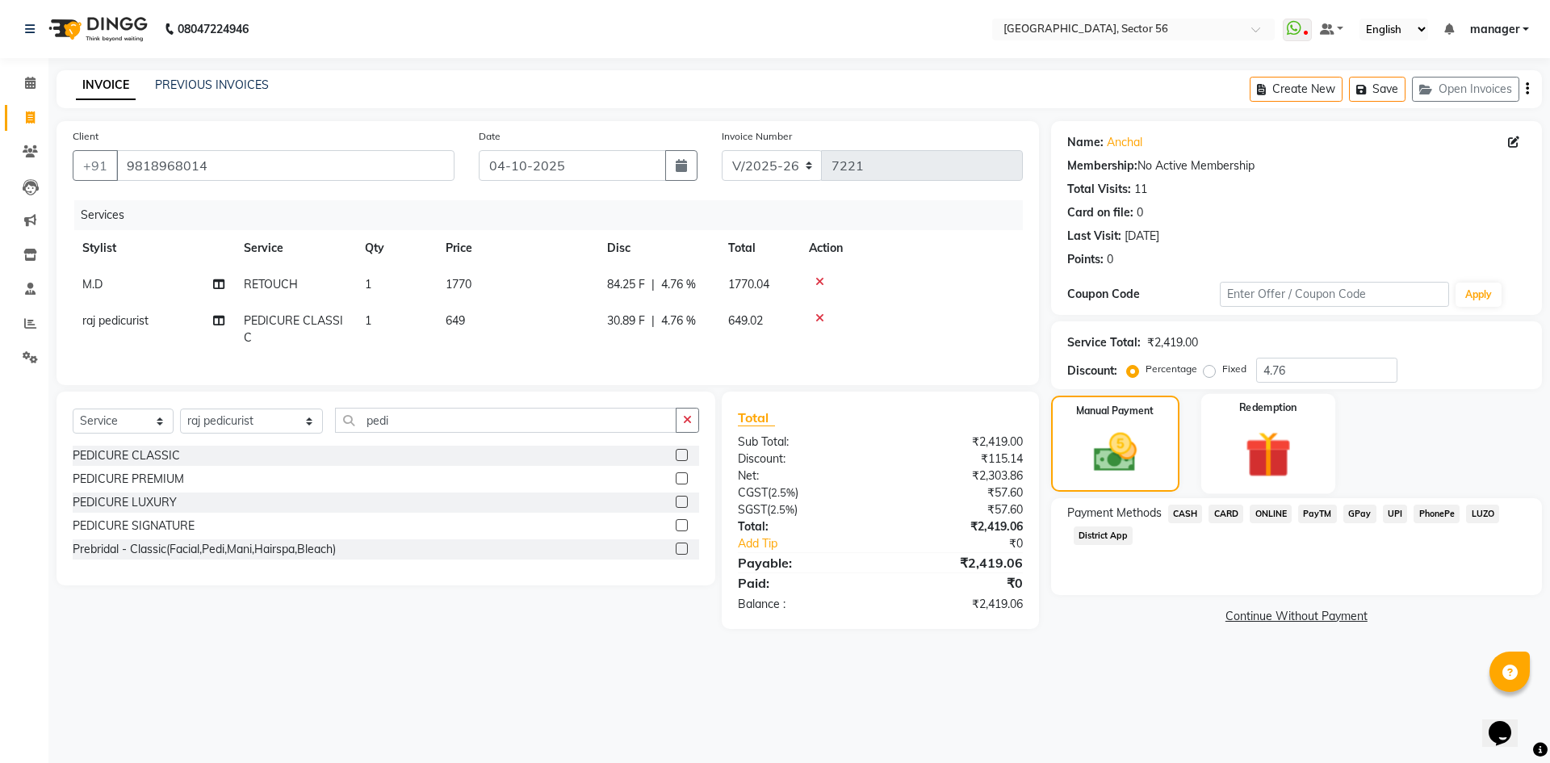
click at [1224, 452] on div "Redemption" at bounding box center [1268, 443] width 134 height 99
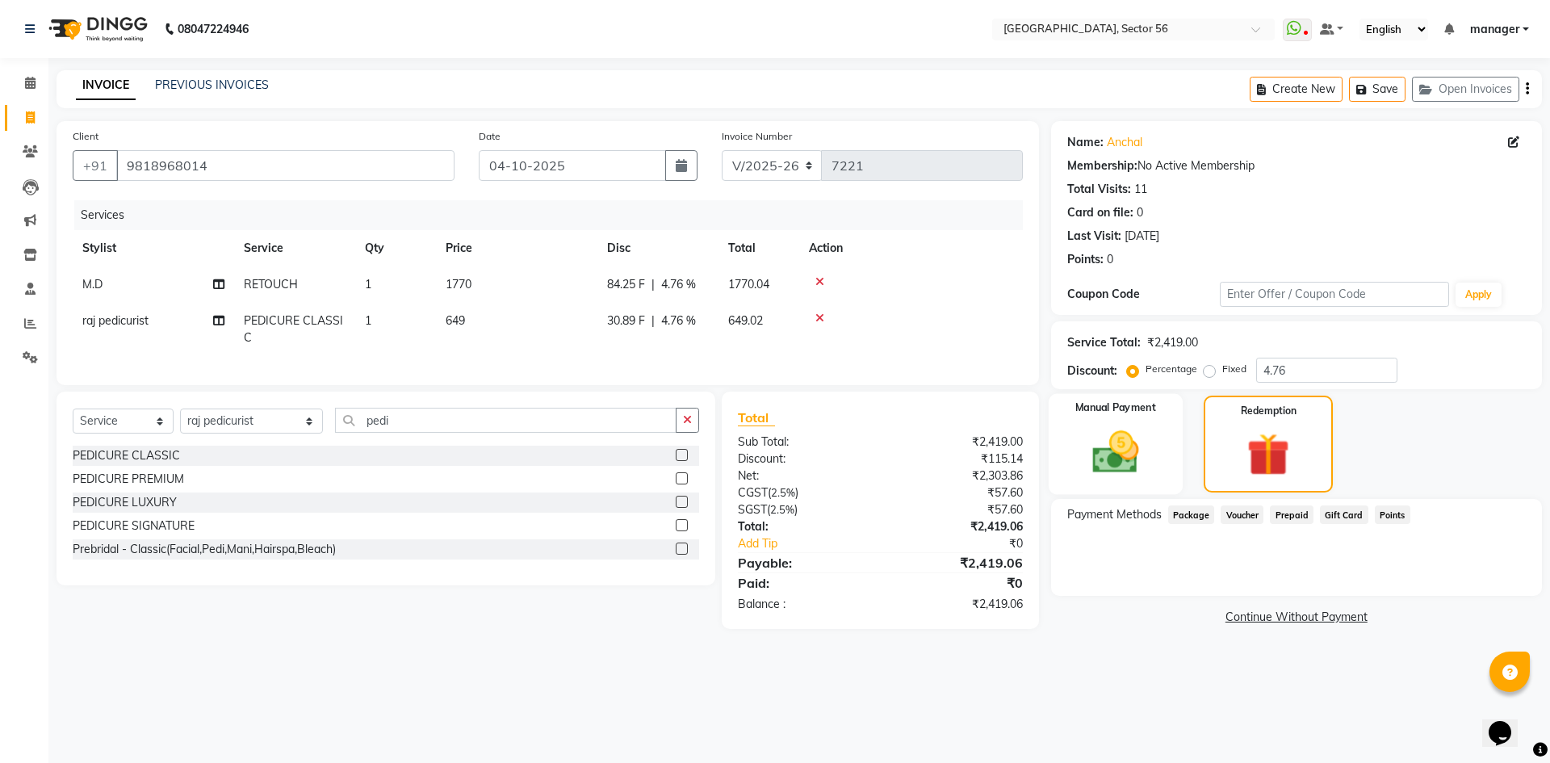
click at [1155, 449] on div "Manual Payment" at bounding box center [1115, 444] width 134 height 101
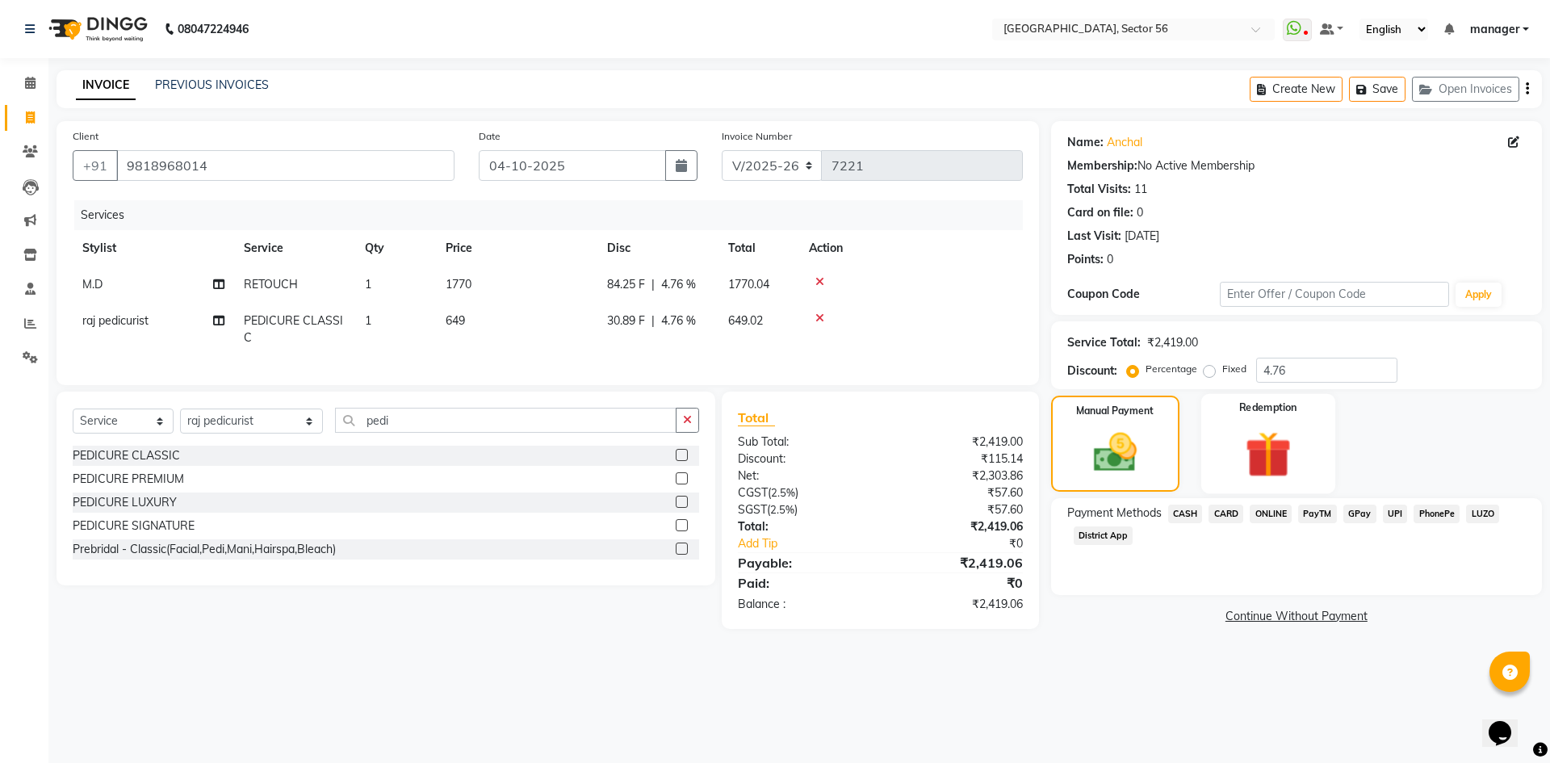
click at [1224, 452] on div "Redemption" at bounding box center [1268, 443] width 134 height 99
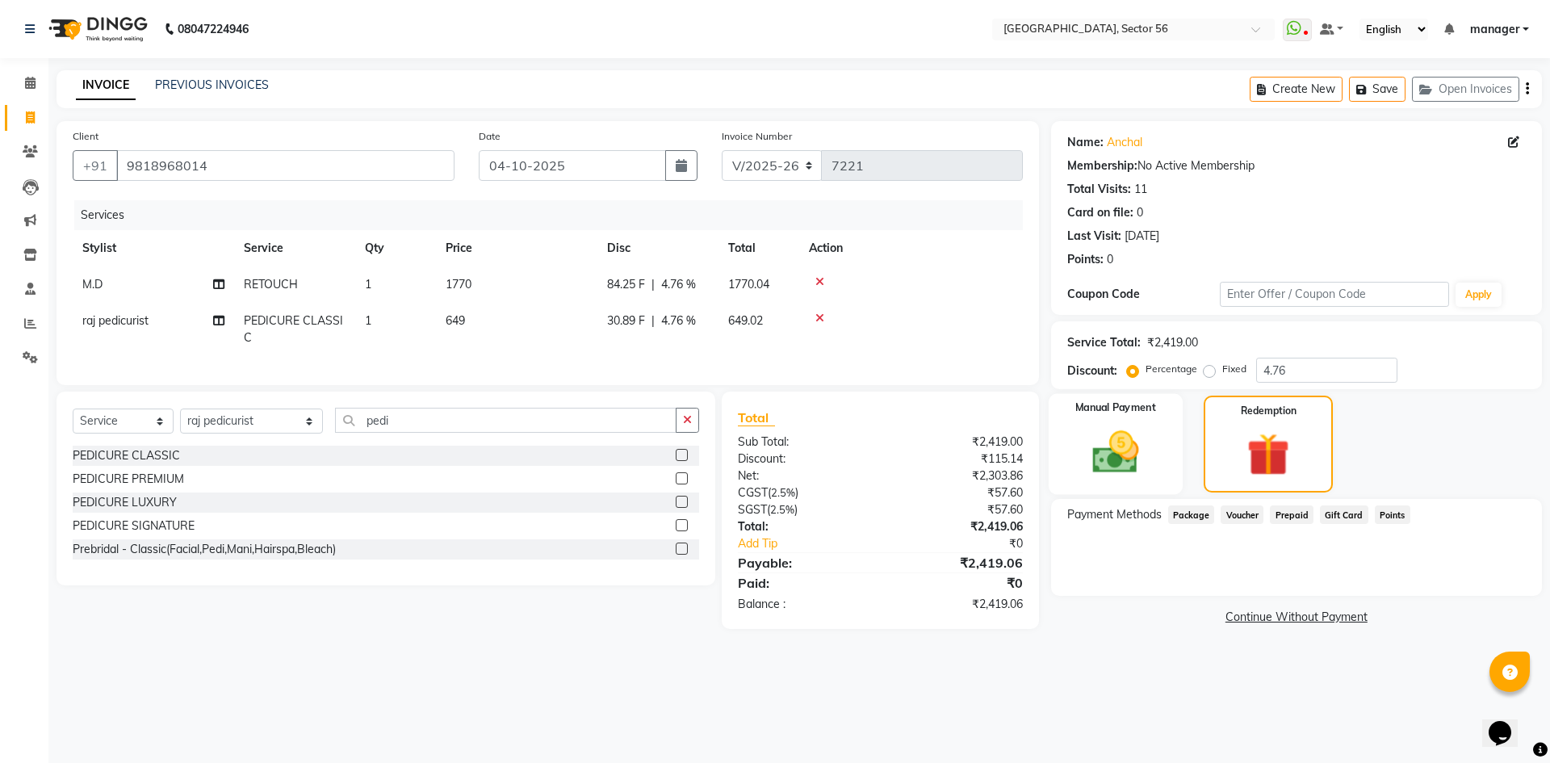
click at [1153, 450] on img at bounding box center [1115, 452] width 75 height 53
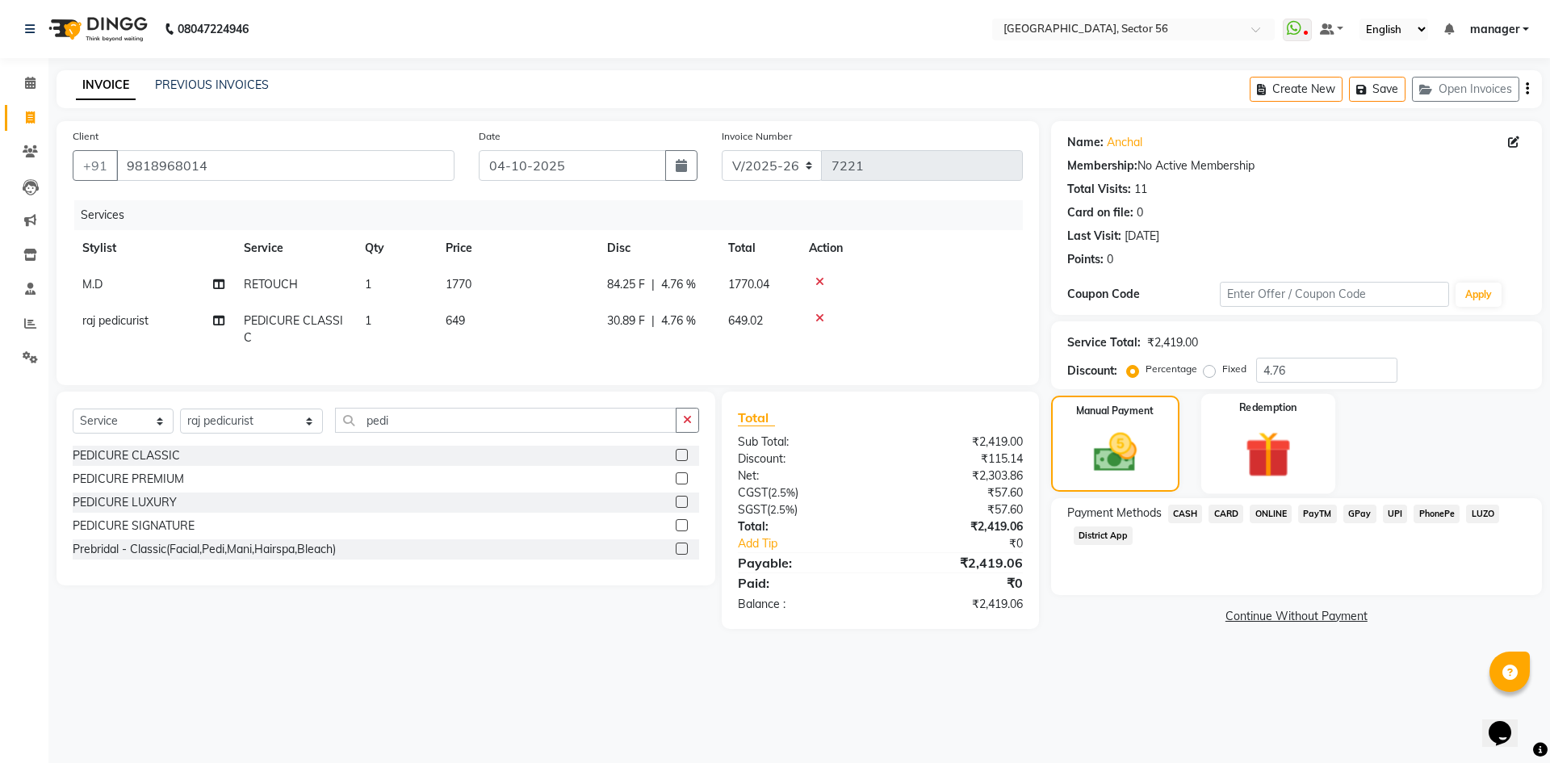
click at [1222, 451] on div "Redemption" at bounding box center [1268, 443] width 134 height 99
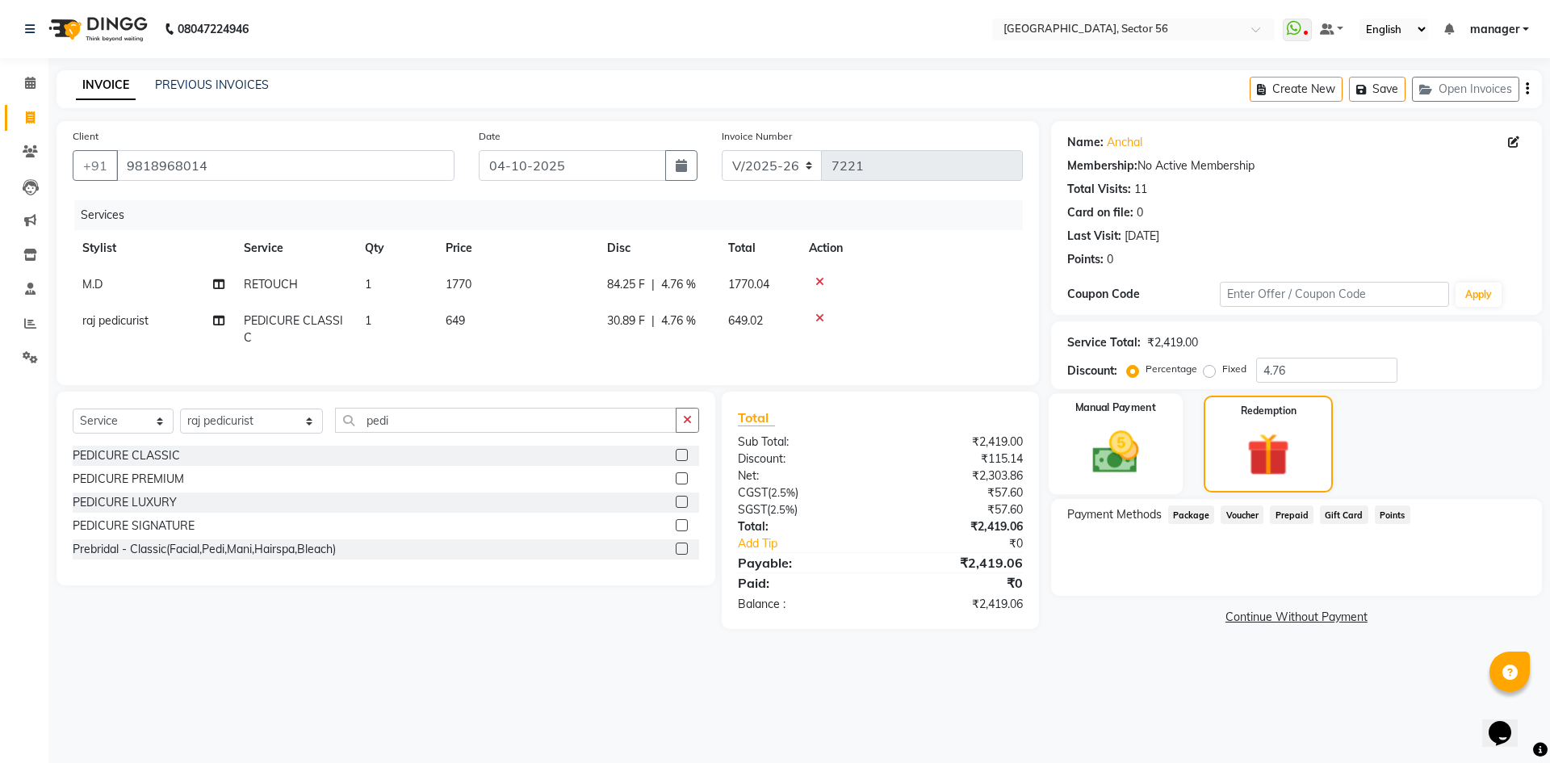
click at [1151, 455] on img at bounding box center [1115, 452] width 75 height 53
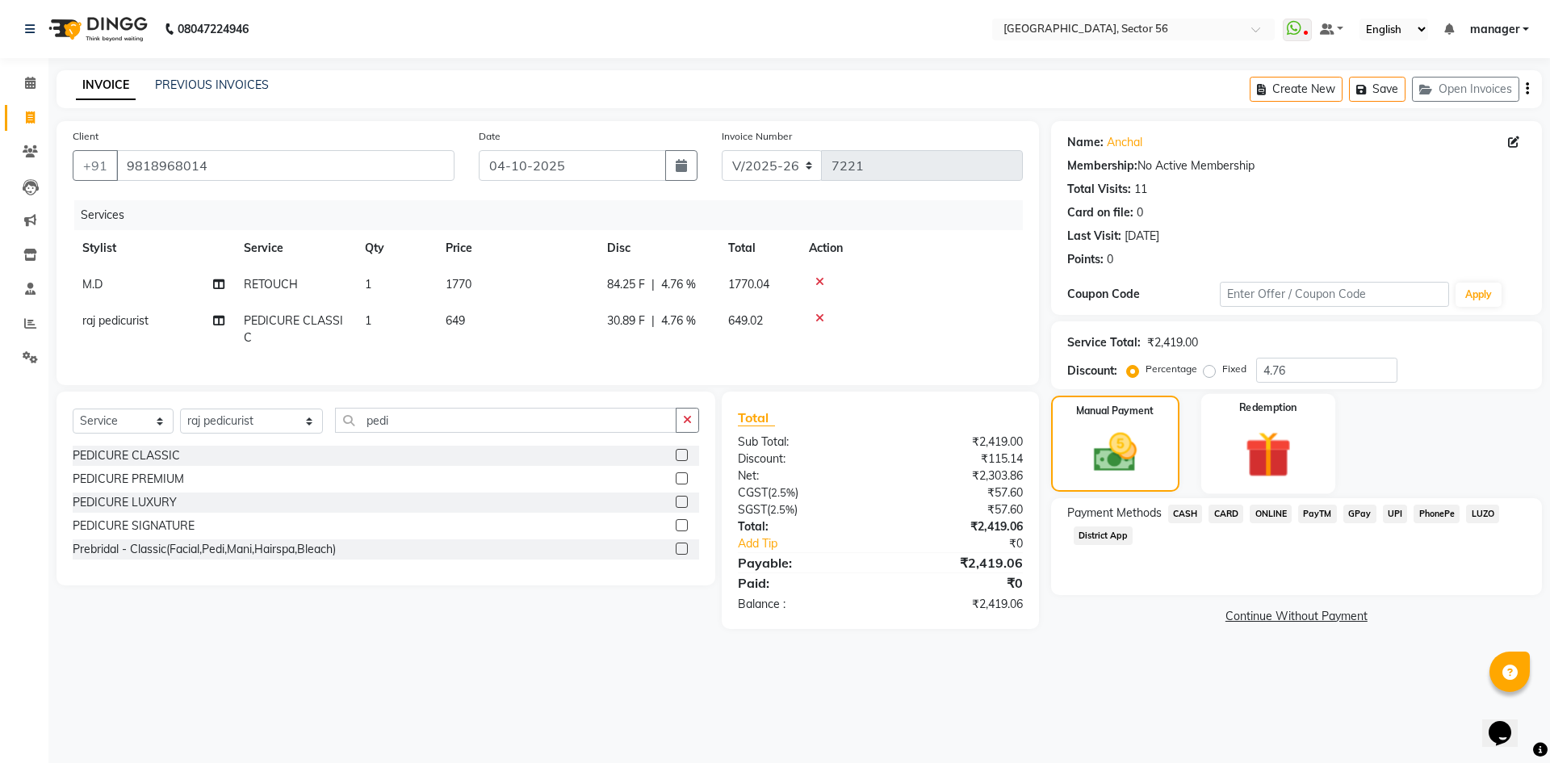
click at [1227, 455] on div "Redemption" at bounding box center [1268, 443] width 134 height 99
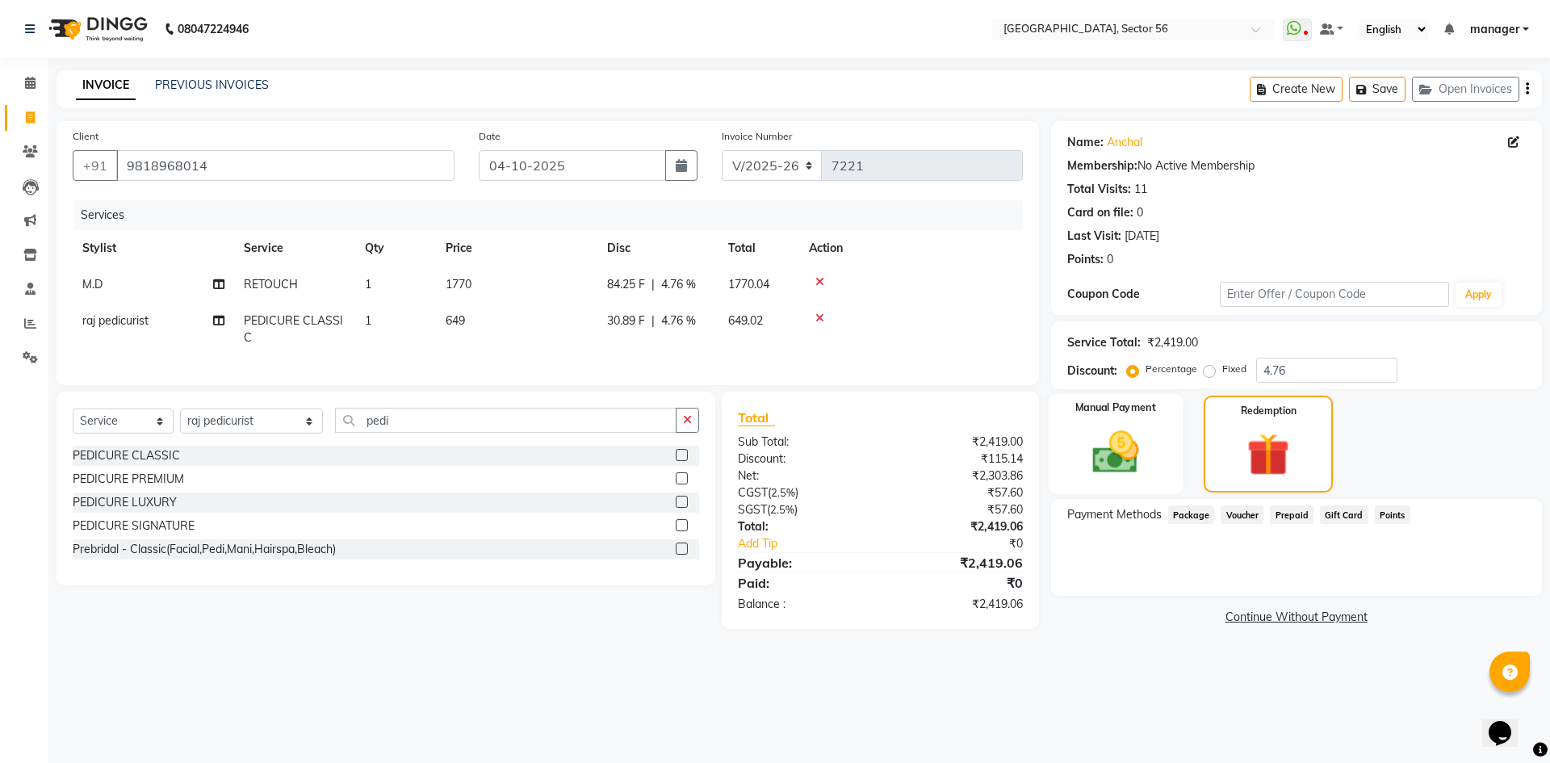
click at [1156, 452] on div "Manual Payment" at bounding box center [1115, 444] width 134 height 101
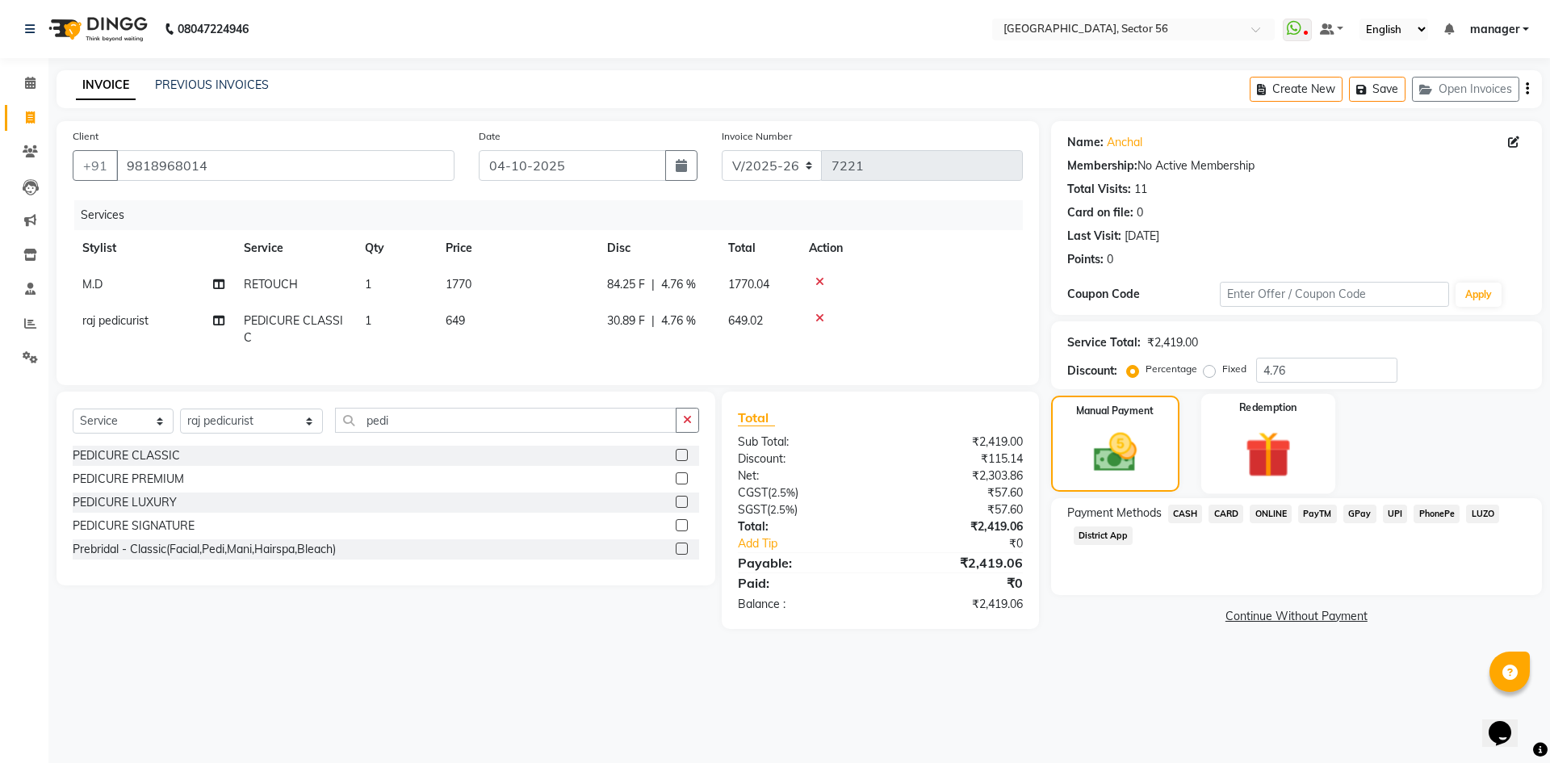
click at [1218, 451] on div "Redemption" at bounding box center [1268, 443] width 134 height 99
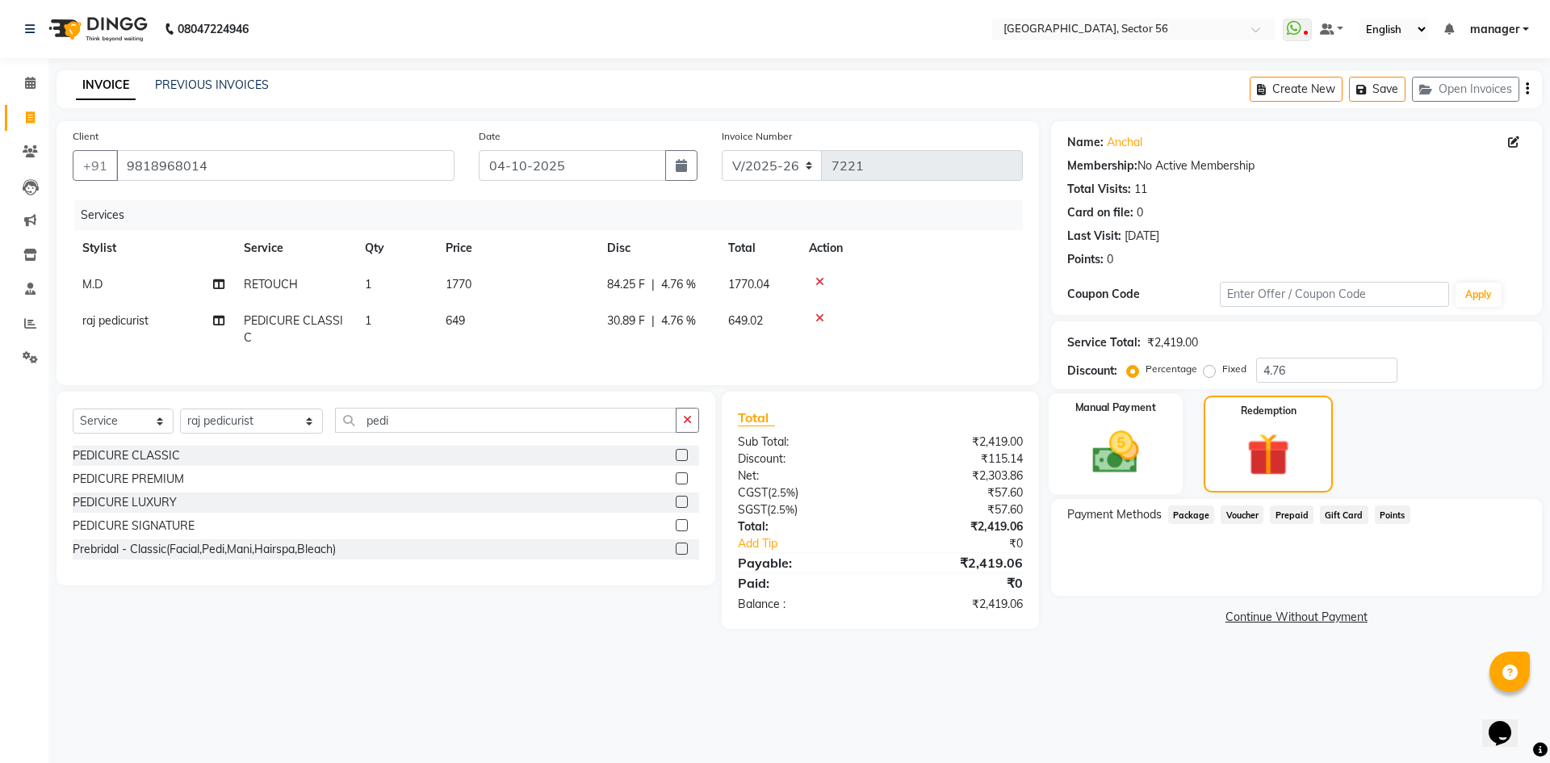
click at [1164, 450] on div "Manual Payment" at bounding box center [1115, 444] width 134 height 101
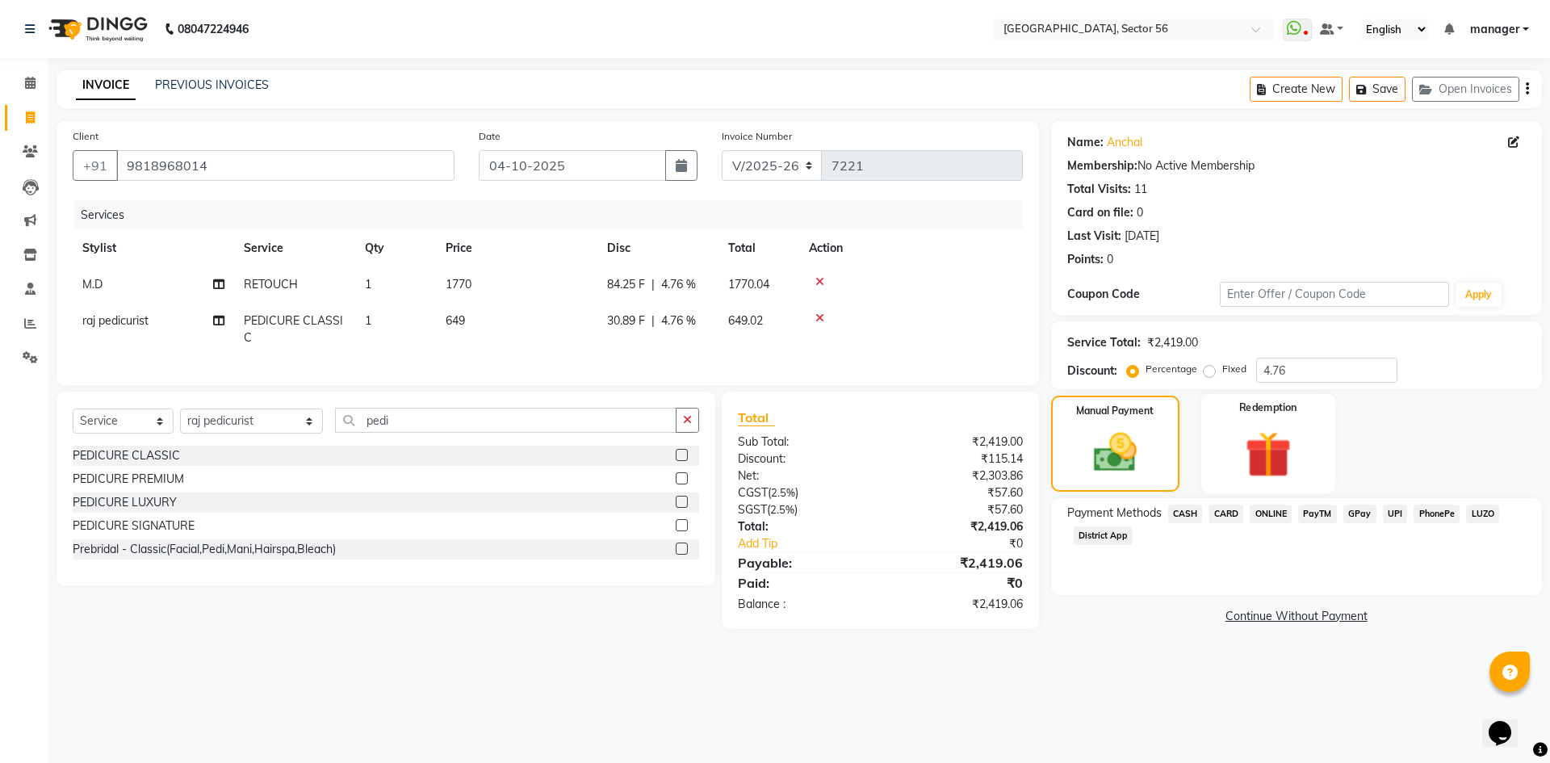
click at [1226, 455] on div "Redemption" at bounding box center [1268, 443] width 134 height 99
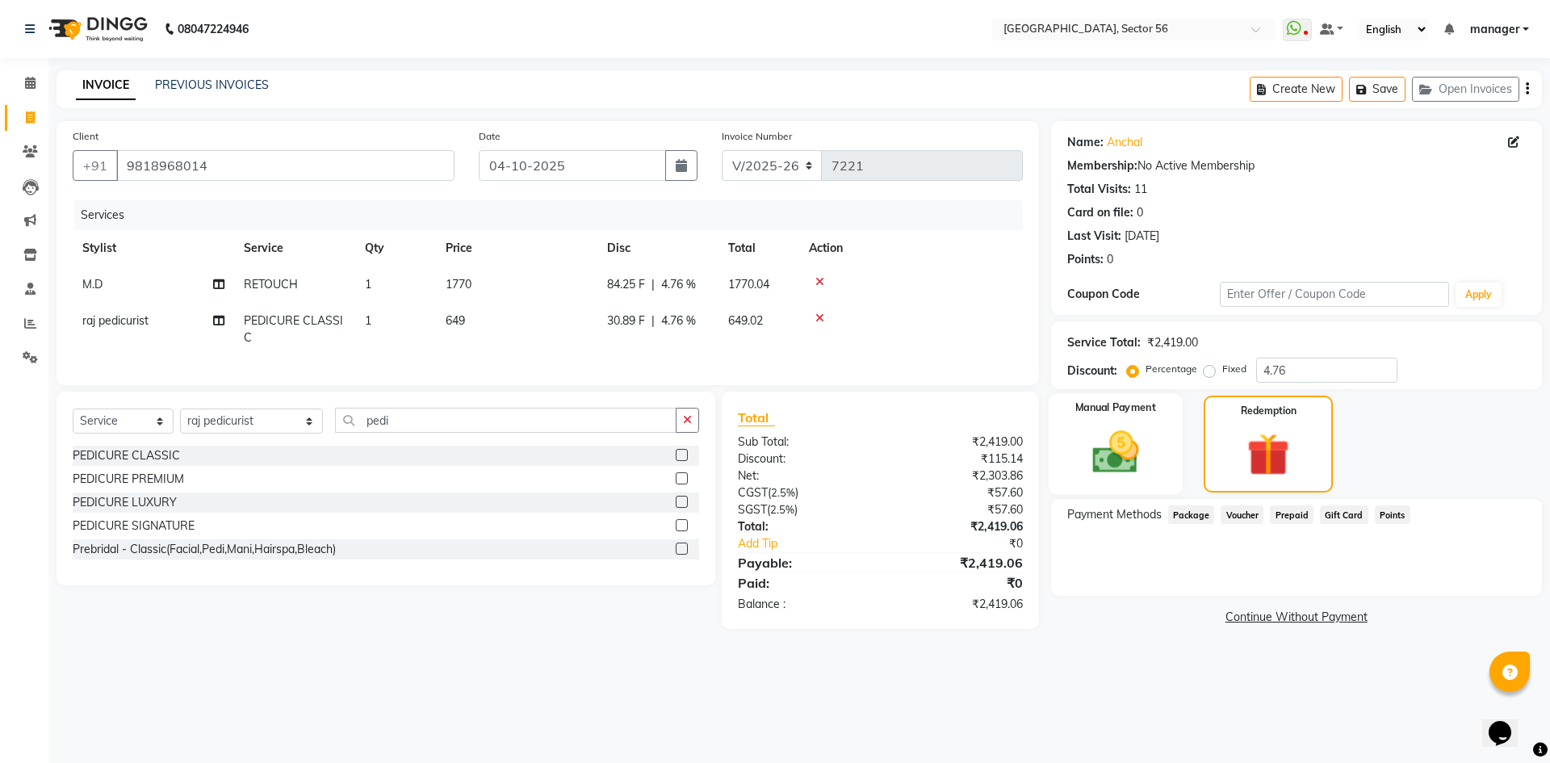
click at [1158, 451] on div "Manual Payment" at bounding box center [1115, 444] width 134 height 101
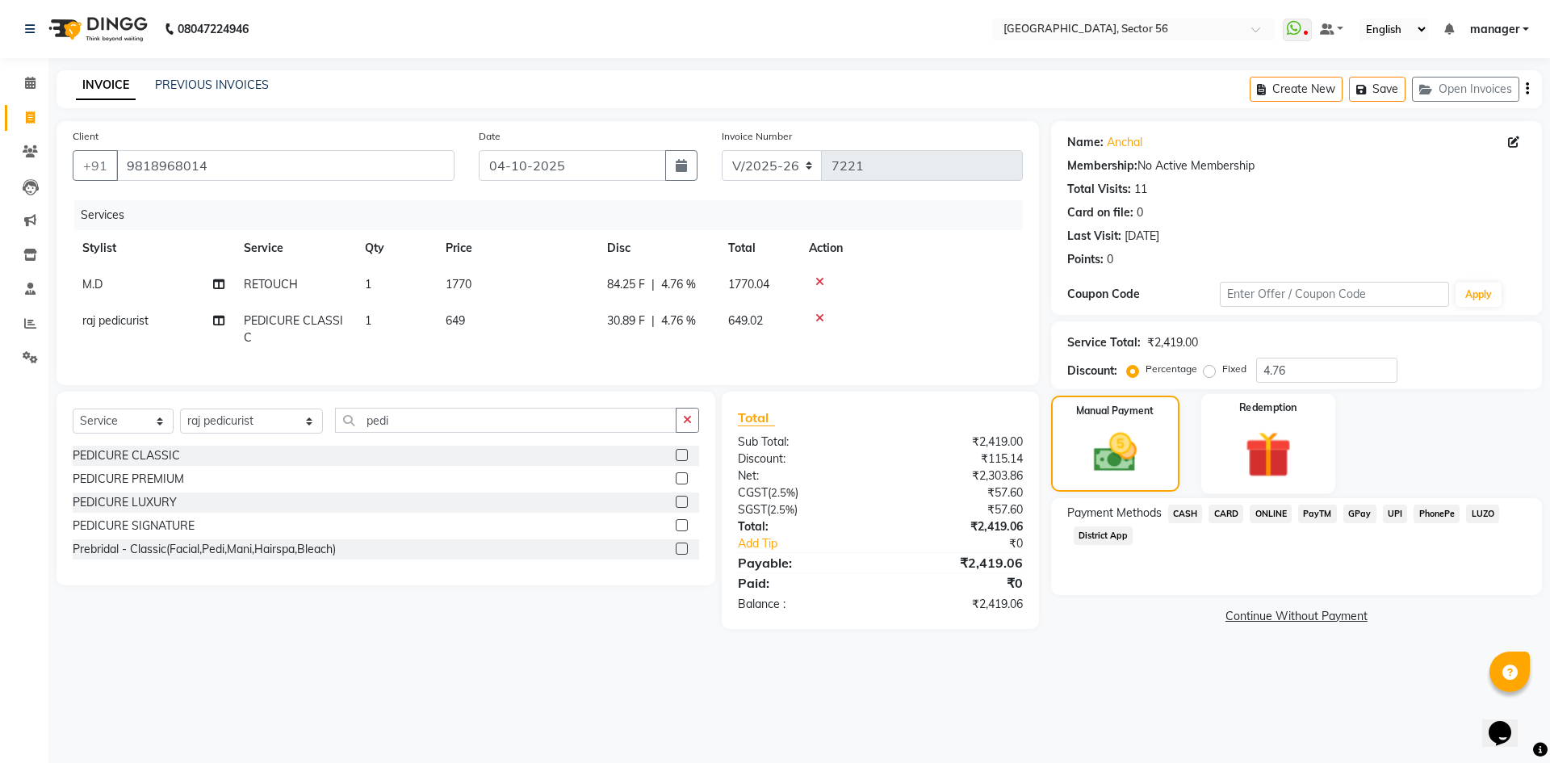
click at [1220, 448] on div "Redemption" at bounding box center [1268, 443] width 134 height 99
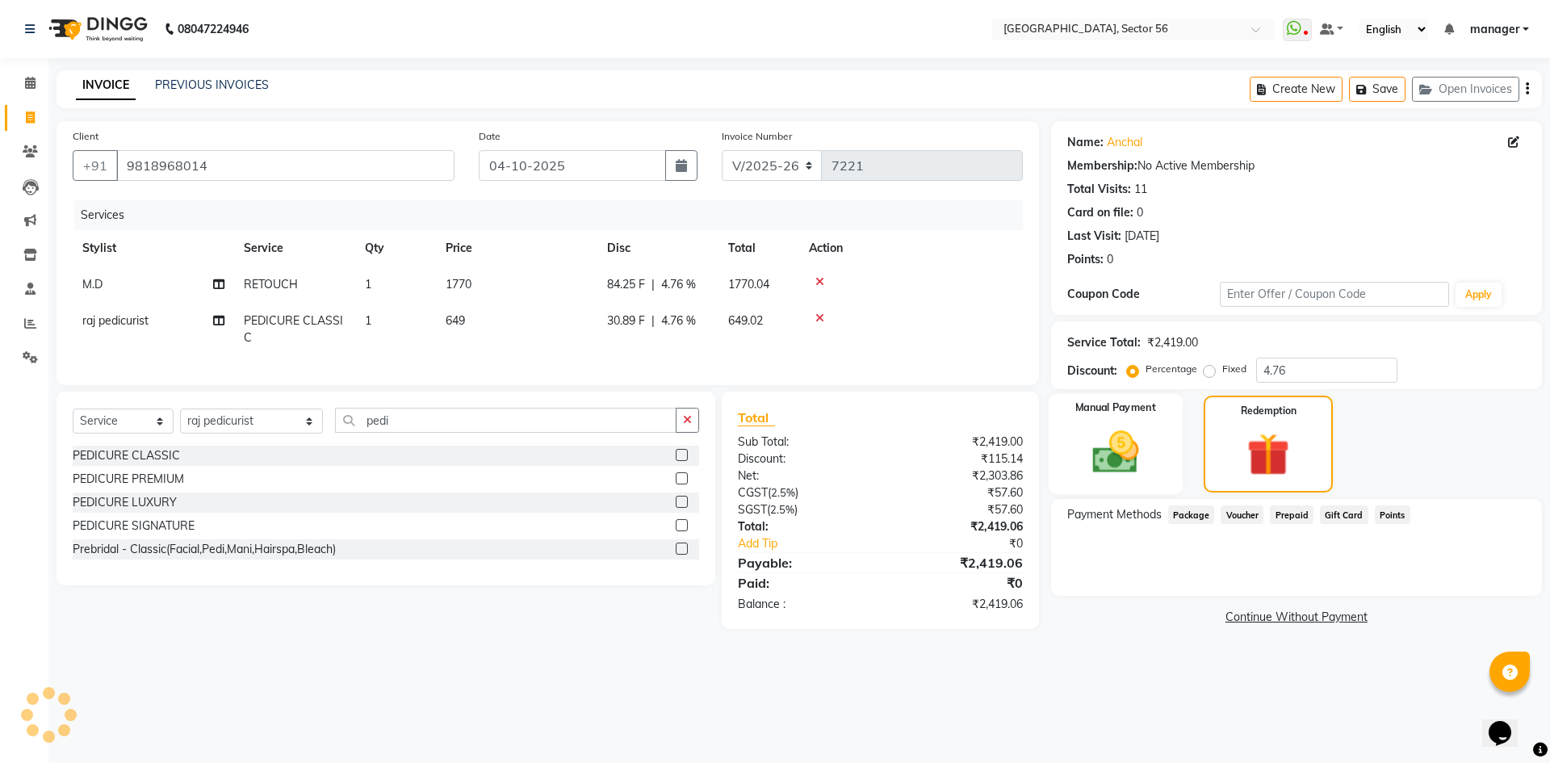
click at [1159, 447] on div "Manual Payment" at bounding box center [1115, 444] width 134 height 101
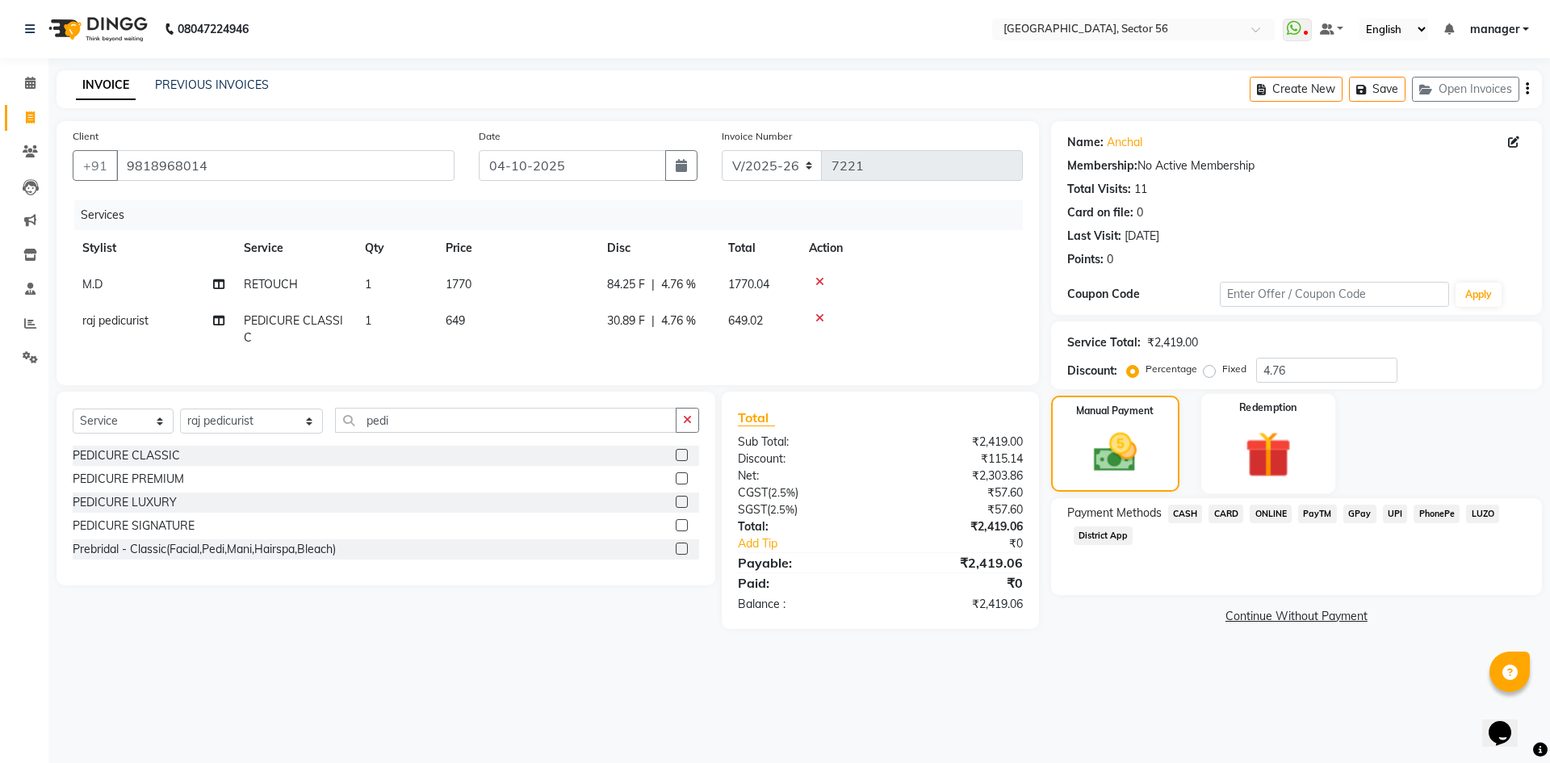
click at [1222, 451] on div "Redemption" at bounding box center [1268, 443] width 134 height 99
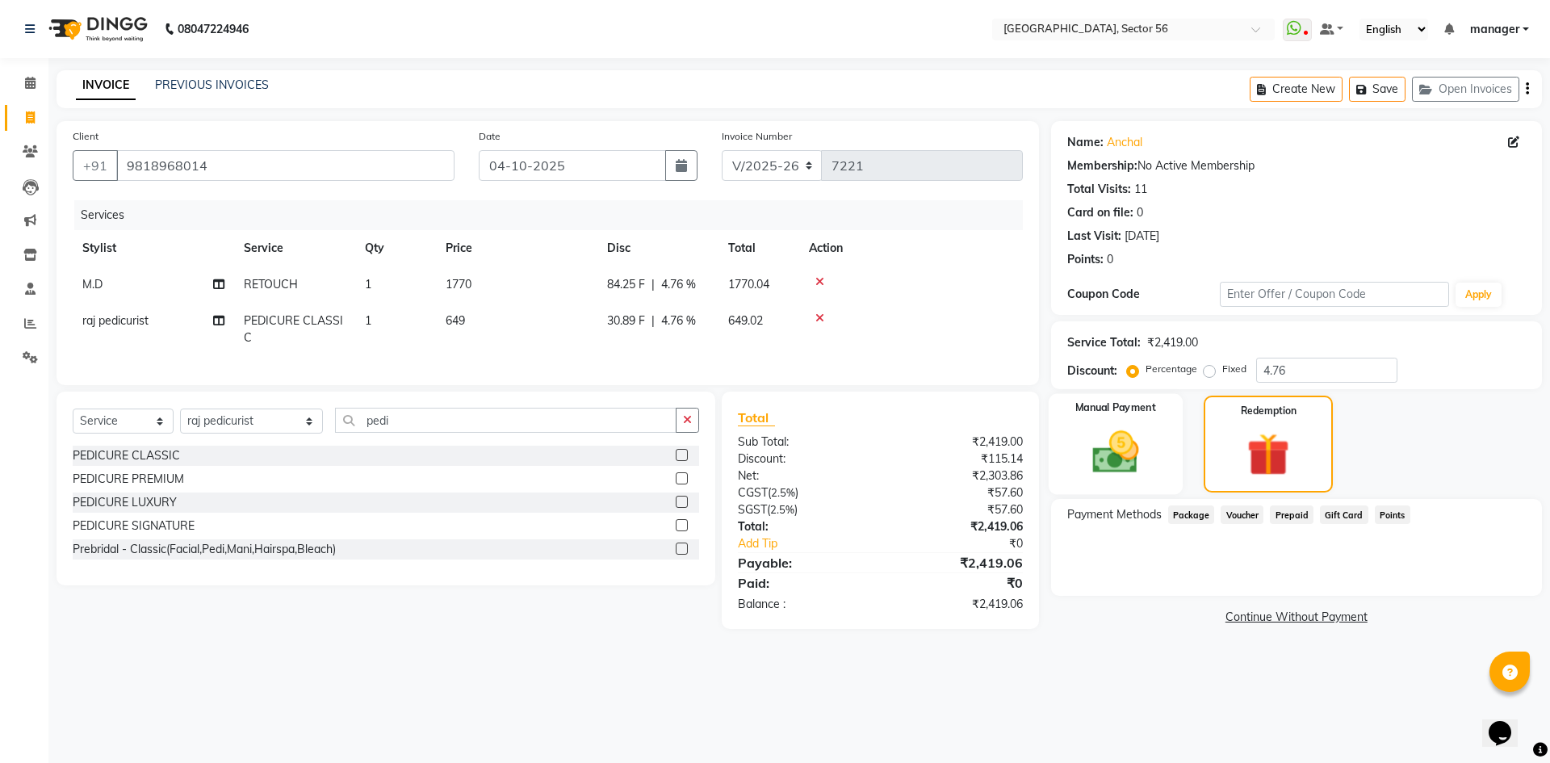
click at [1167, 451] on div "Manual Payment" at bounding box center [1115, 444] width 134 height 101
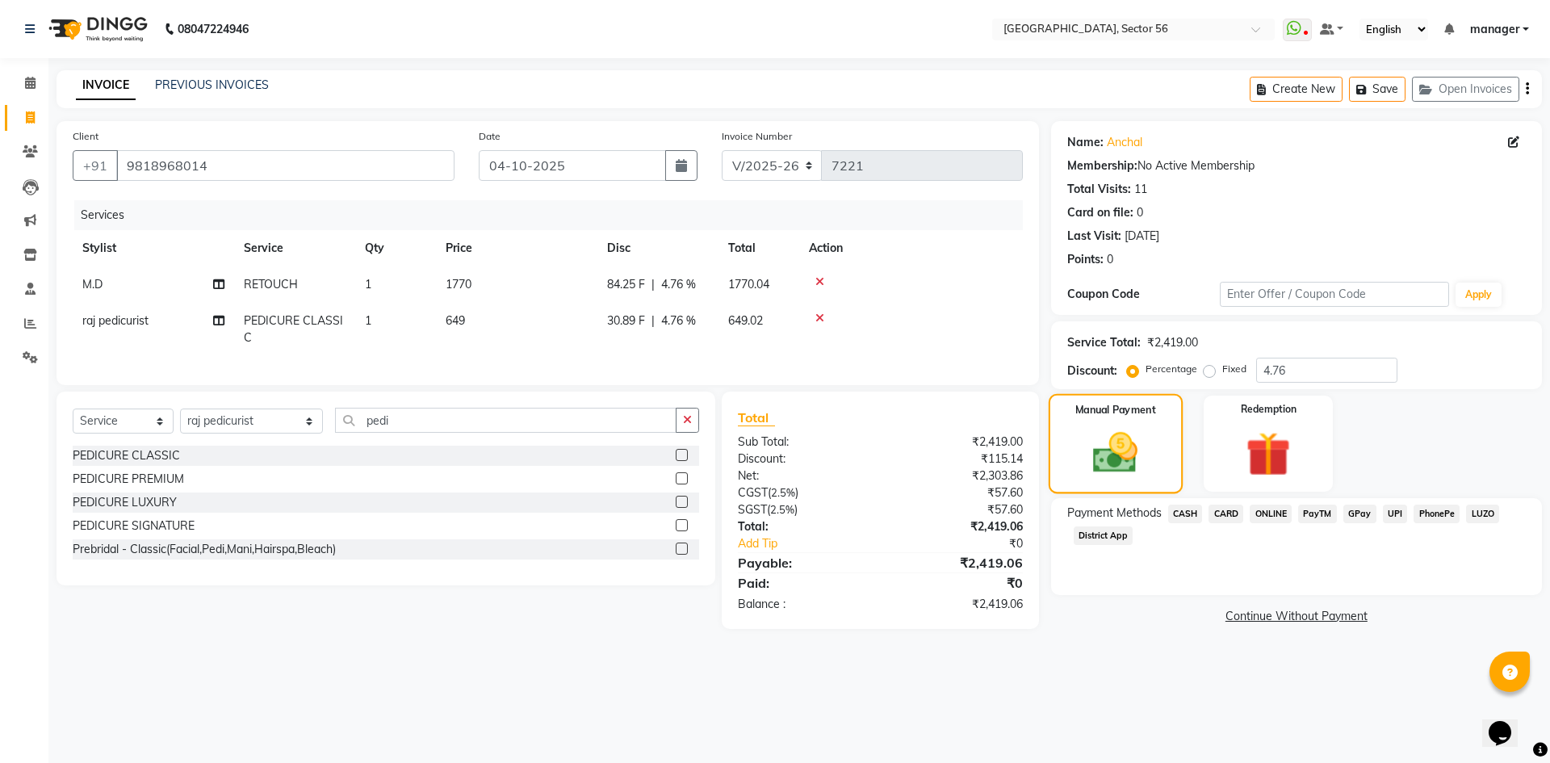
drag, startPoint x: 1142, startPoint y: 456, endPoint x: 1323, endPoint y: 527, distance: 195.1
click at [1143, 456] on img at bounding box center [1115, 453] width 73 height 52
click at [1355, 513] on span "GPay" at bounding box center [1360, 514] width 33 height 19
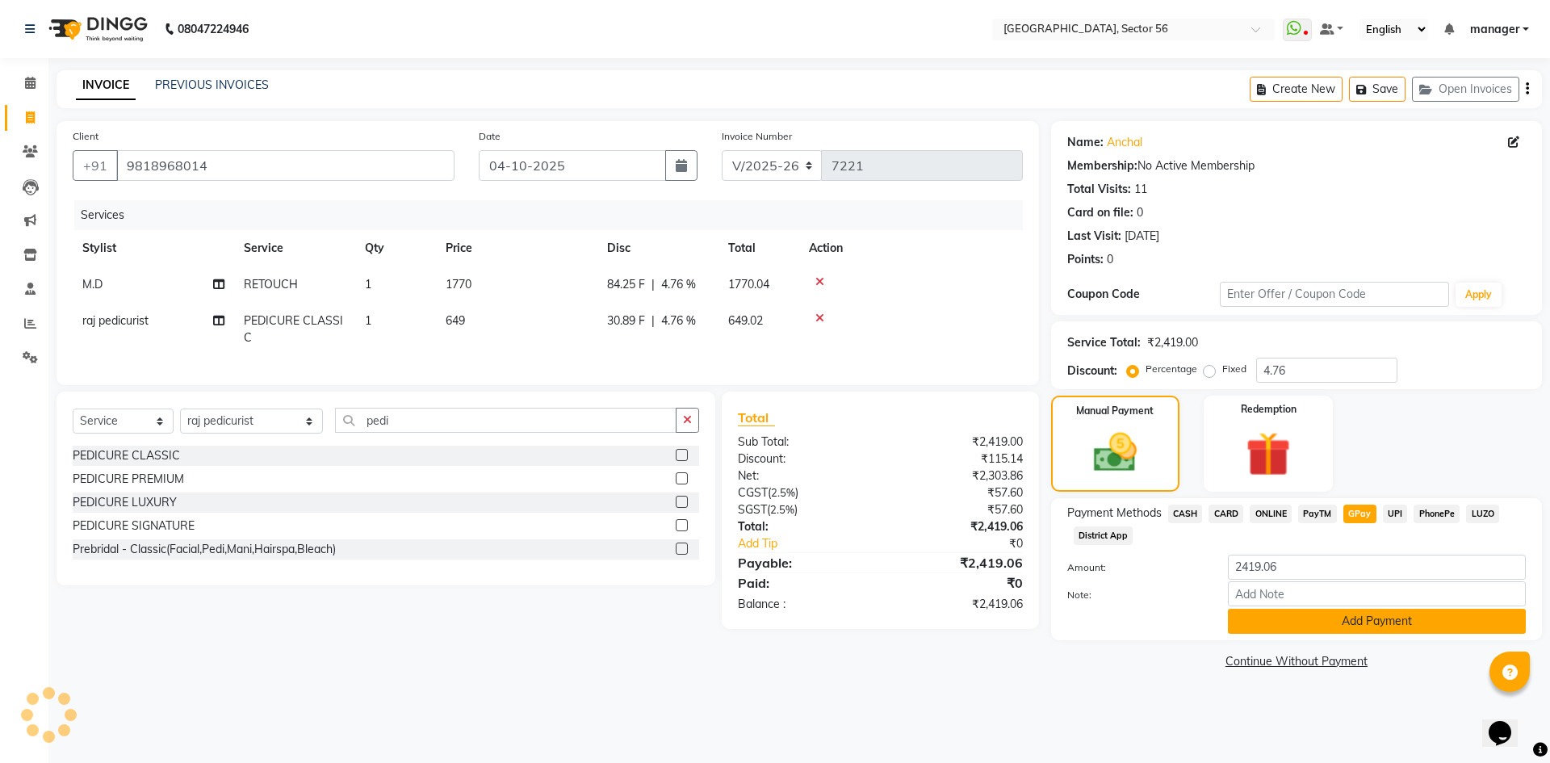
click at [1363, 621] on button "Add Payment" at bounding box center [1377, 621] width 298 height 25
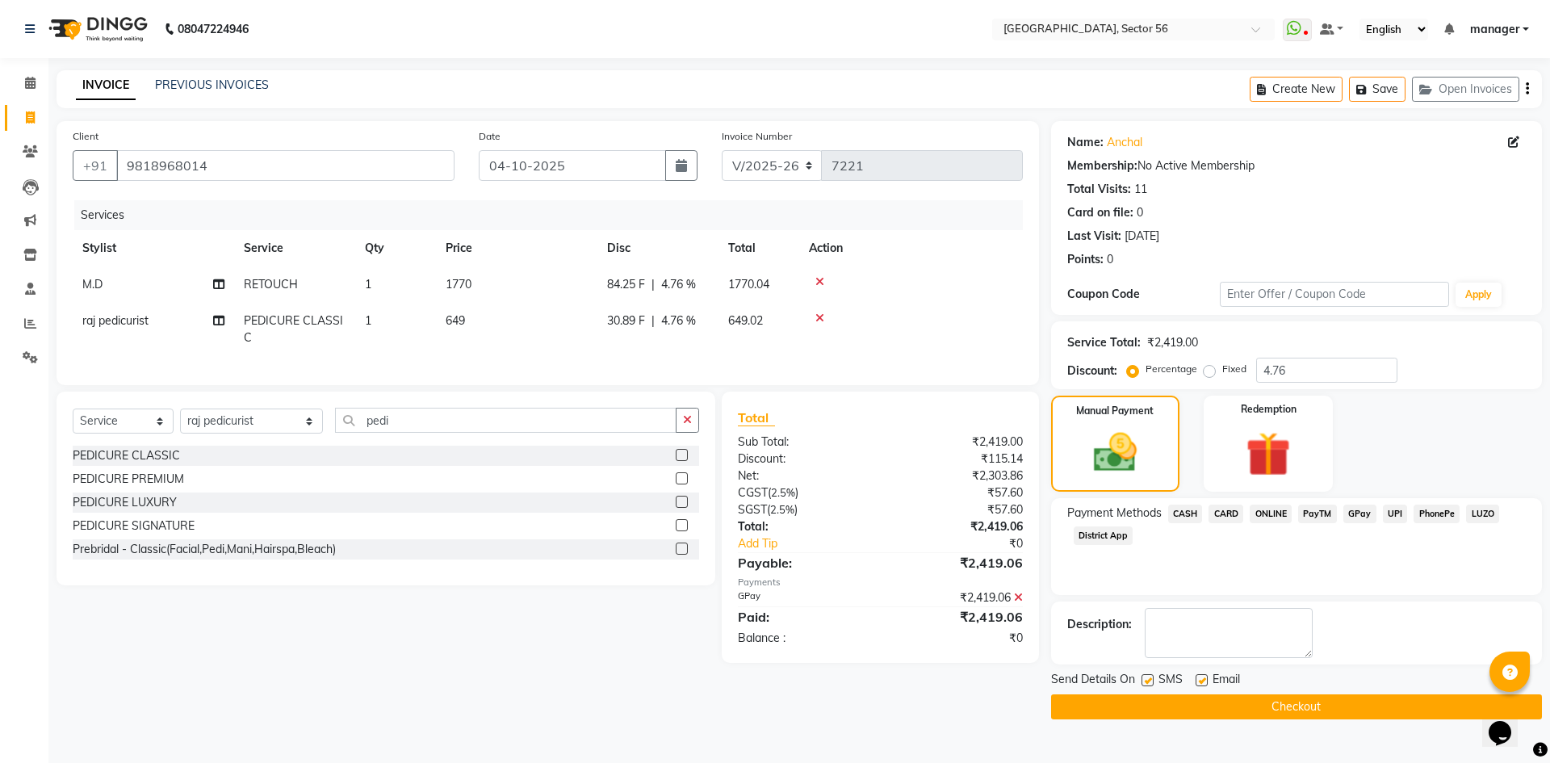
click at [1244, 706] on button "Checkout" at bounding box center [1296, 706] width 491 height 25
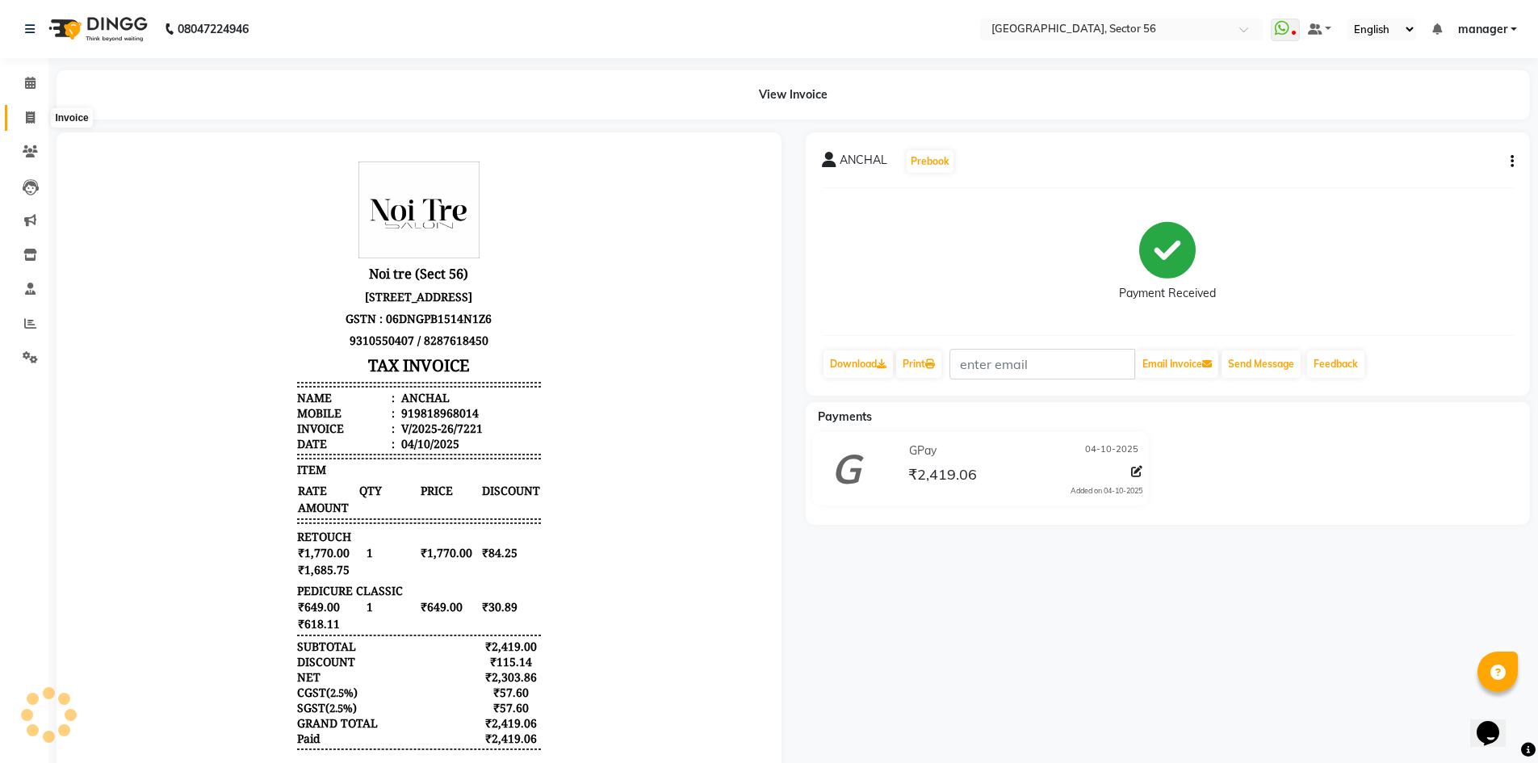
click at [33, 116] on icon at bounding box center [30, 117] width 9 height 12
select select "service"
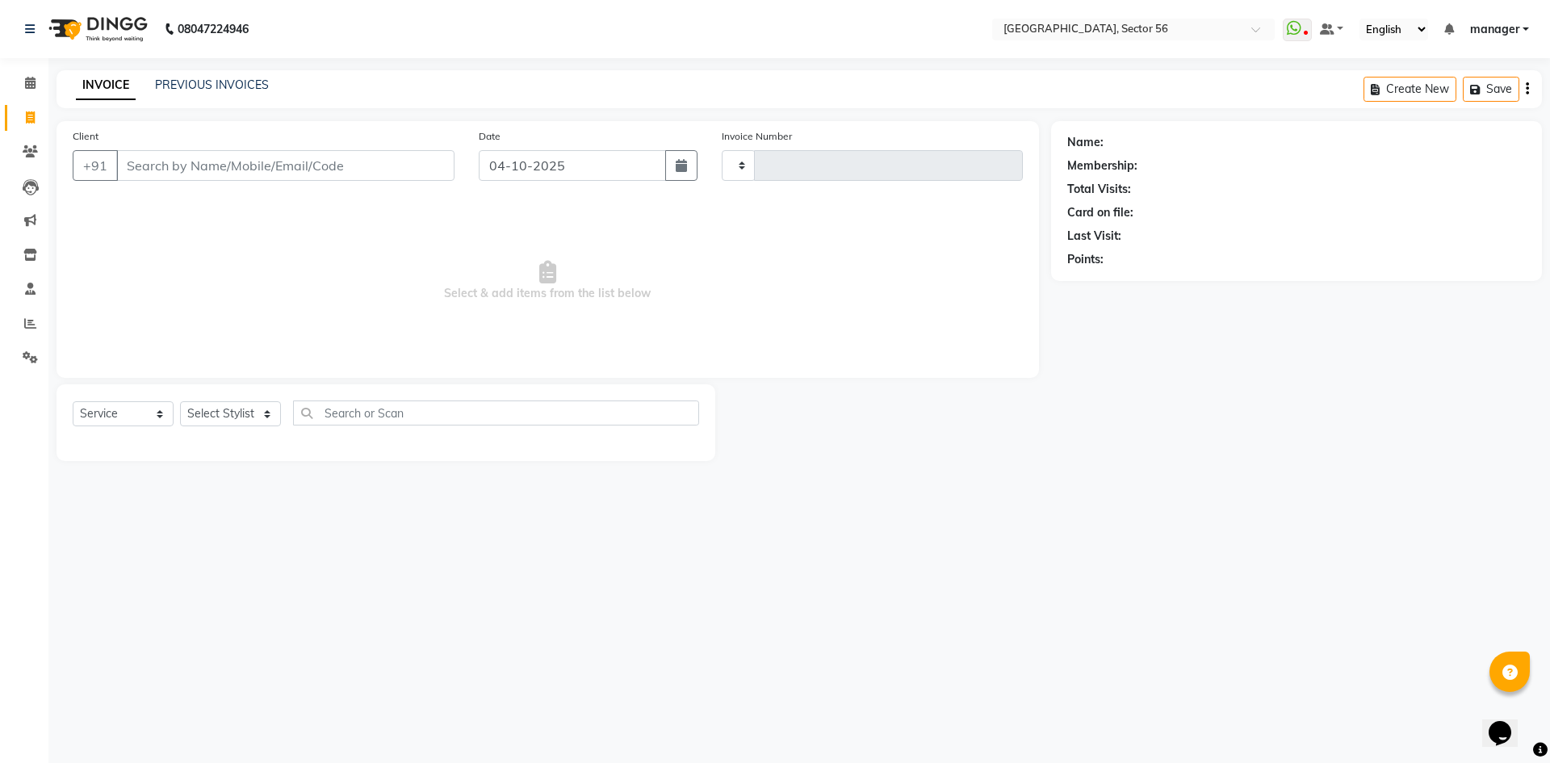
type input "7222"
select select "5557"
click at [209, 163] on input "Client" at bounding box center [285, 165] width 338 height 31
click at [149, 165] on input "Client" at bounding box center [285, 165] width 338 height 31
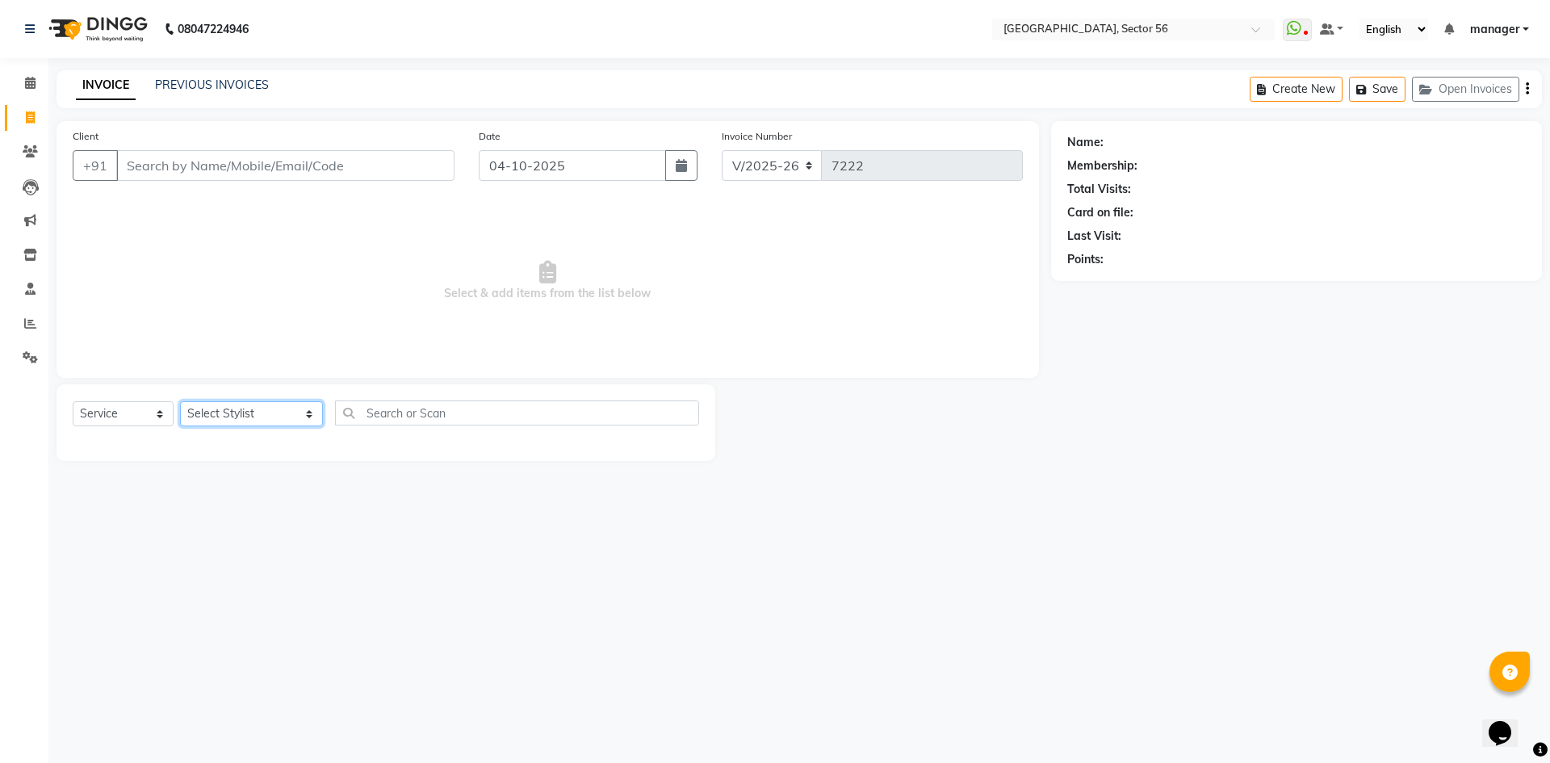
click at [224, 416] on select "Select Stylist [PERSON_NAME] [PERSON_NAME] [PERSON_NAME] MARKET STAFF amit amit…" at bounding box center [251, 413] width 143 height 25
click at [0, 481] on div "Calendar Invoice Clients Leads Marketing Inventory Staff Reports Settings Compl…" at bounding box center [109, 392] width 218 height 693
click at [208, 166] on input "Client" at bounding box center [285, 165] width 338 height 31
type input "9502777045"
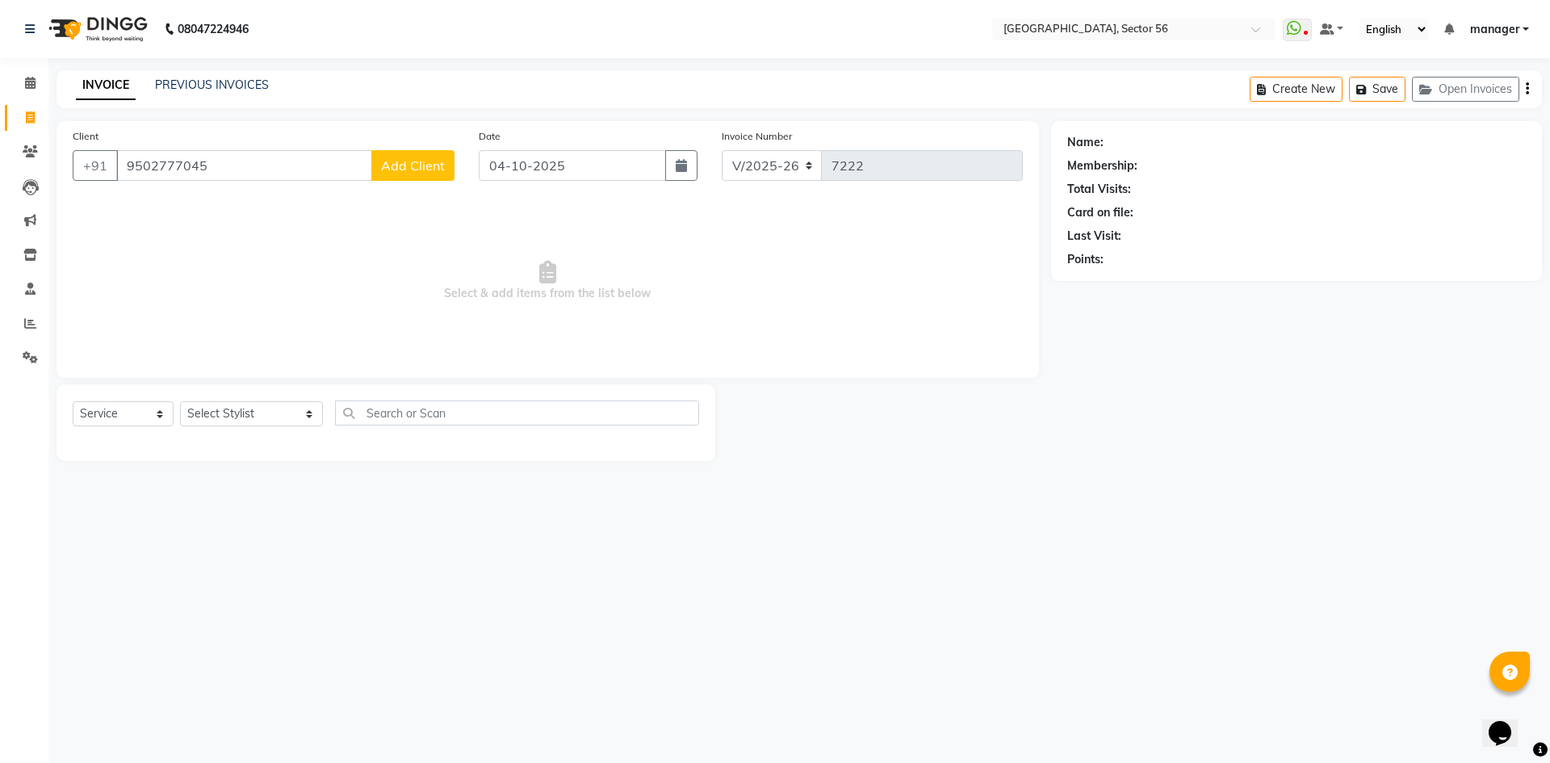
click at [399, 164] on span "Add Client" at bounding box center [413, 165] width 64 height 16
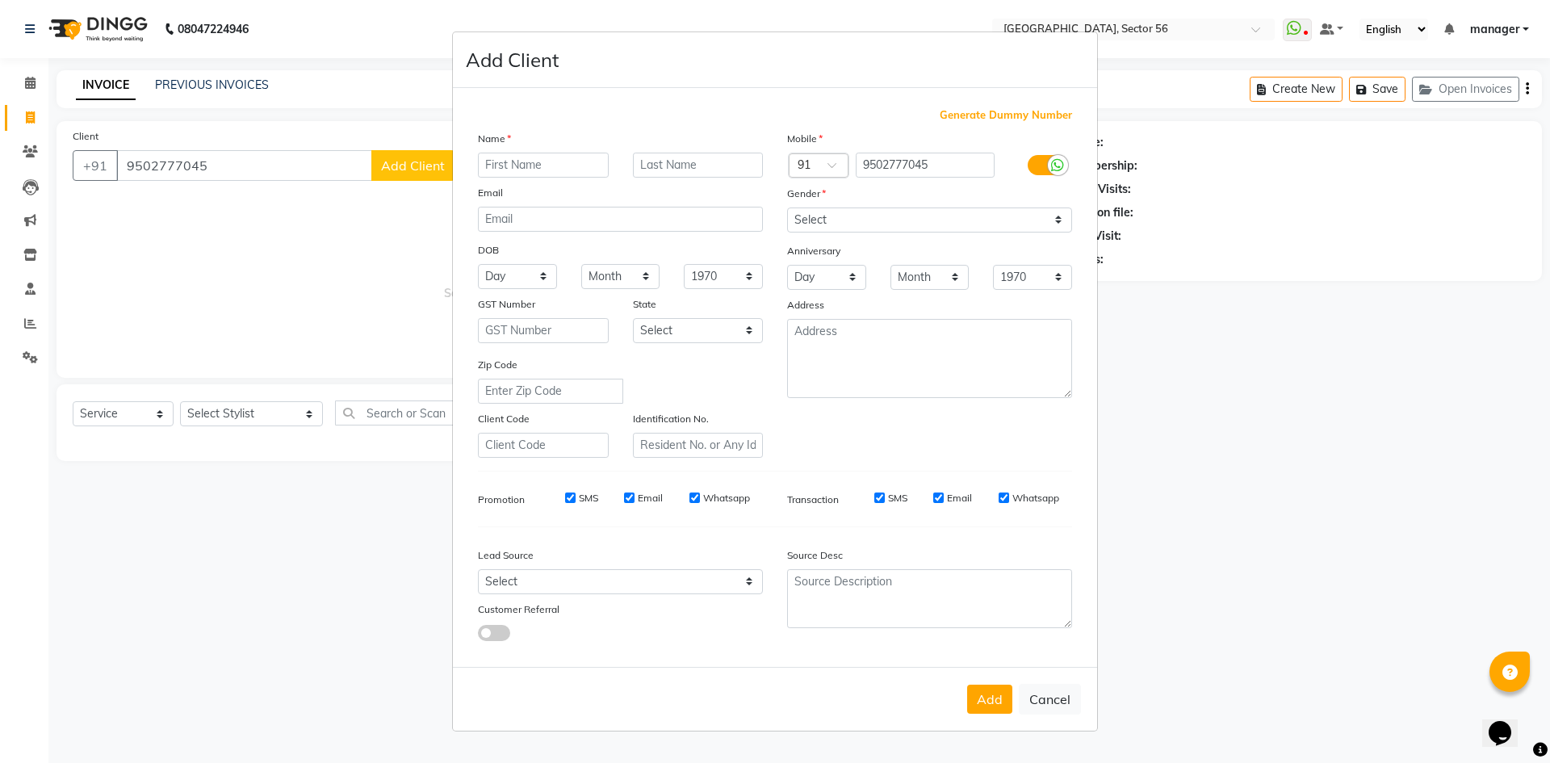
click at [547, 166] on input "text" at bounding box center [543, 165] width 131 height 25
type input "akhil"
click at [799, 220] on select "Select Male Female Other Prefer Not To Say" at bounding box center [929, 220] width 285 height 25
select select "female"
click at [787, 208] on select "Select Male Female Other Prefer Not To Say" at bounding box center [929, 220] width 285 height 25
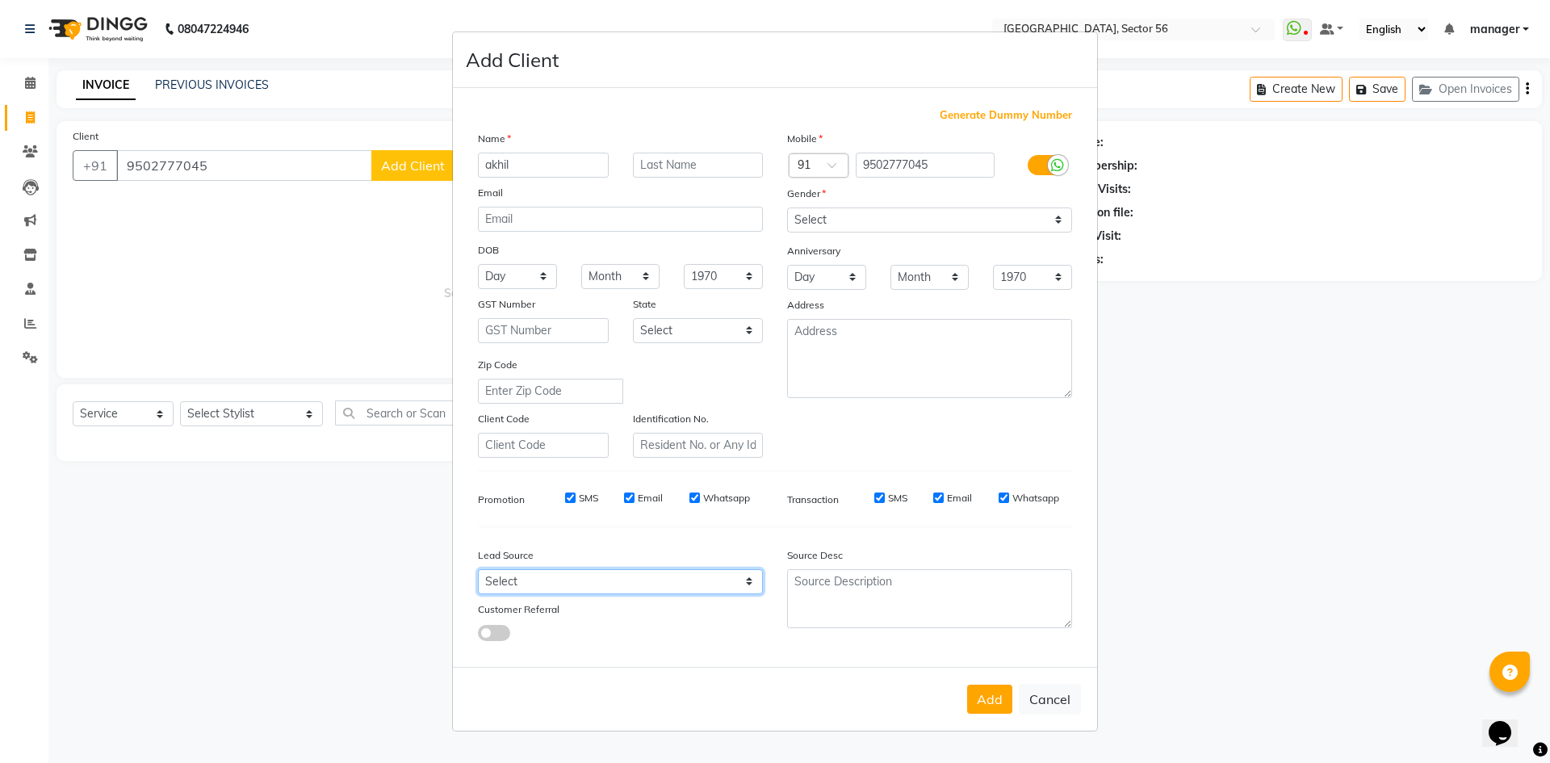
click at [522, 571] on select "Select Walk-in Referral Internet Friend Word of Mouth Advertisement Facebook Ju…" at bounding box center [620, 581] width 285 height 25
select select "35868"
click at [478, 569] on select "Select Walk-in Referral Internet Friend Word of Mouth Advertisement Facebook Ju…" at bounding box center [620, 581] width 285 height 25
drag, startPoint x: 982, startPoint y: 698, endPoint x: 1007, endPoint y: 667, distance: 40.2
click at [983, 698] on button "Add" at bounding box center [989, 699] width 45 height 29
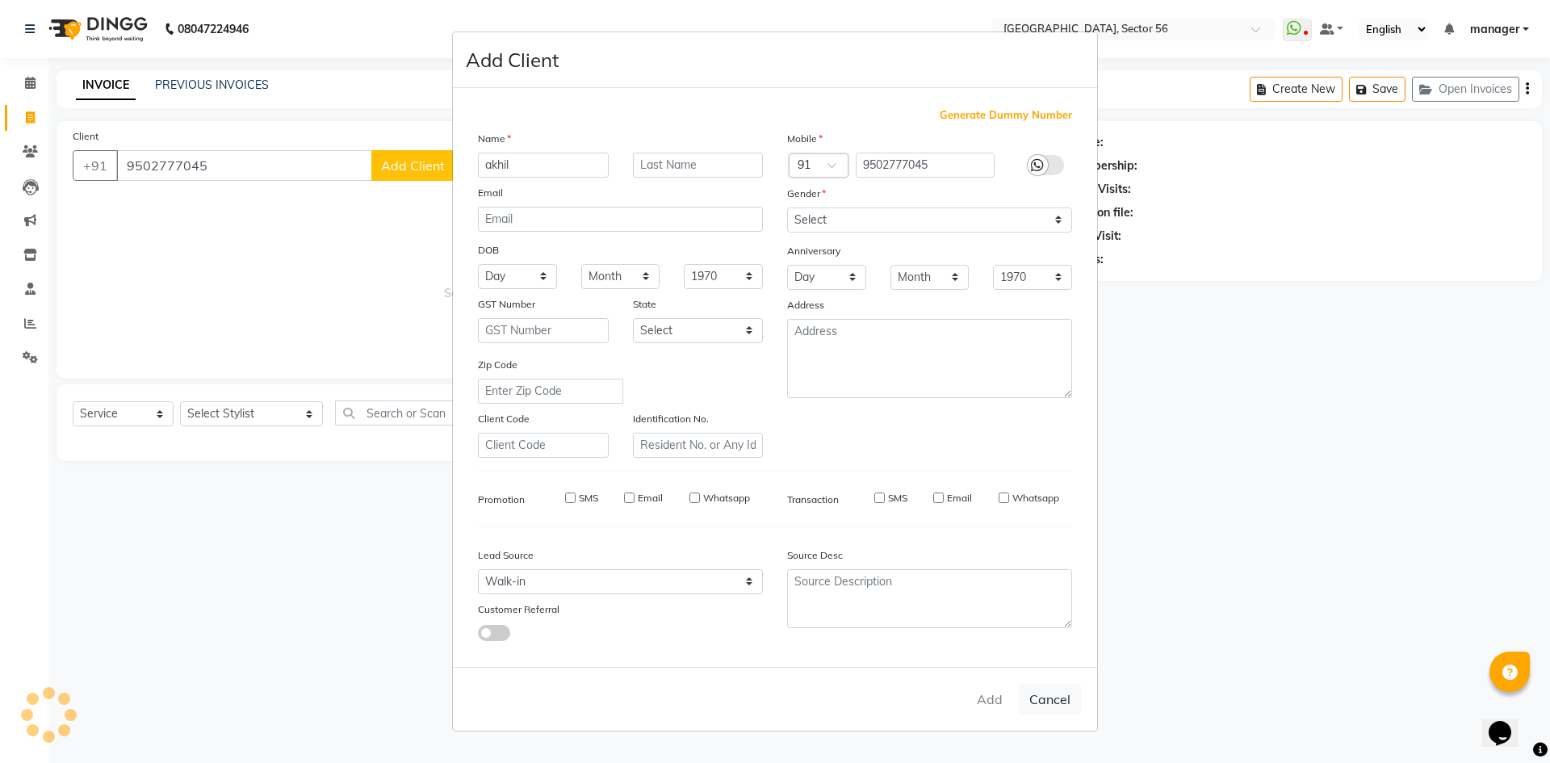
select select
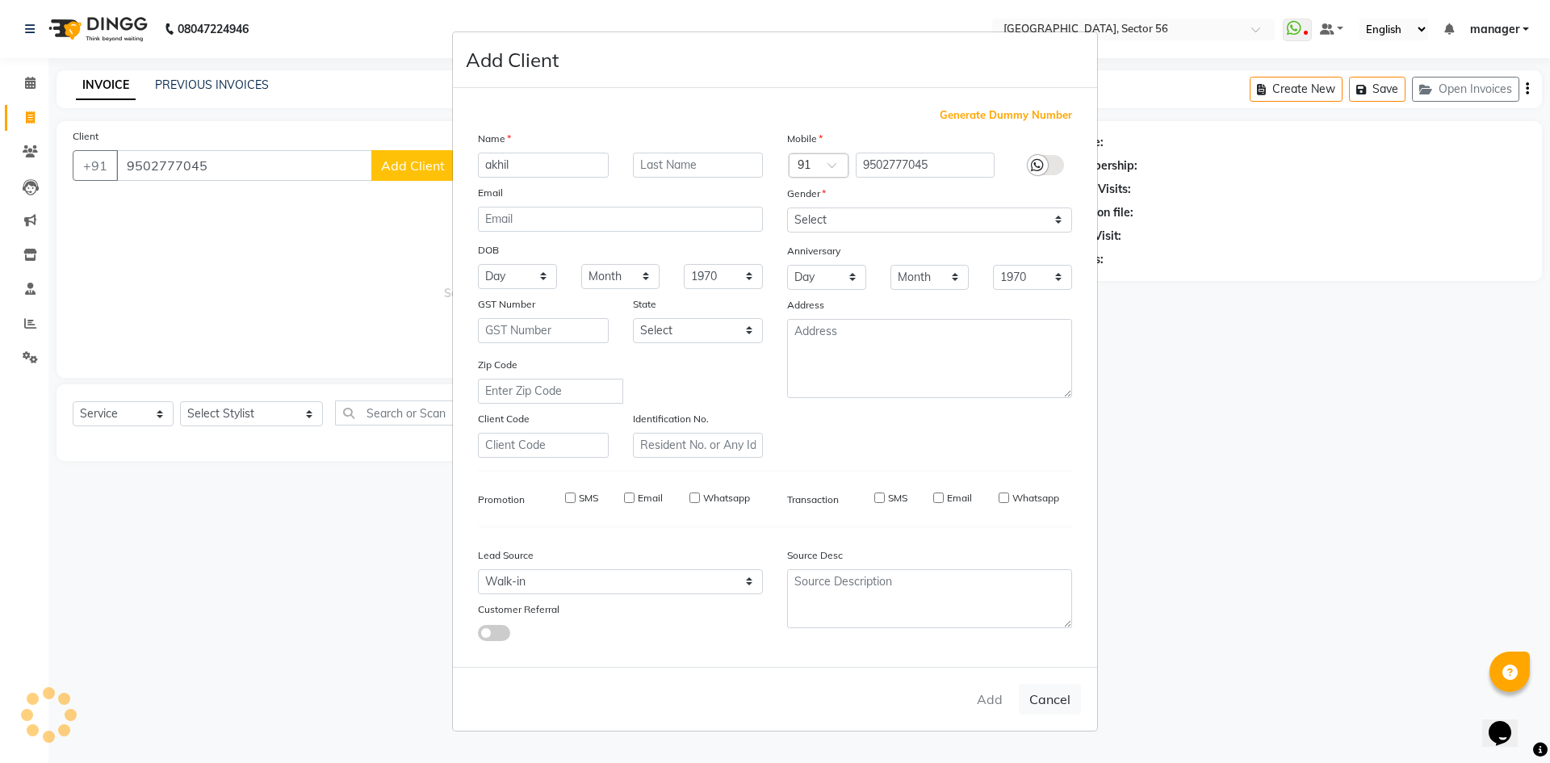
select select
checkbox input "false"
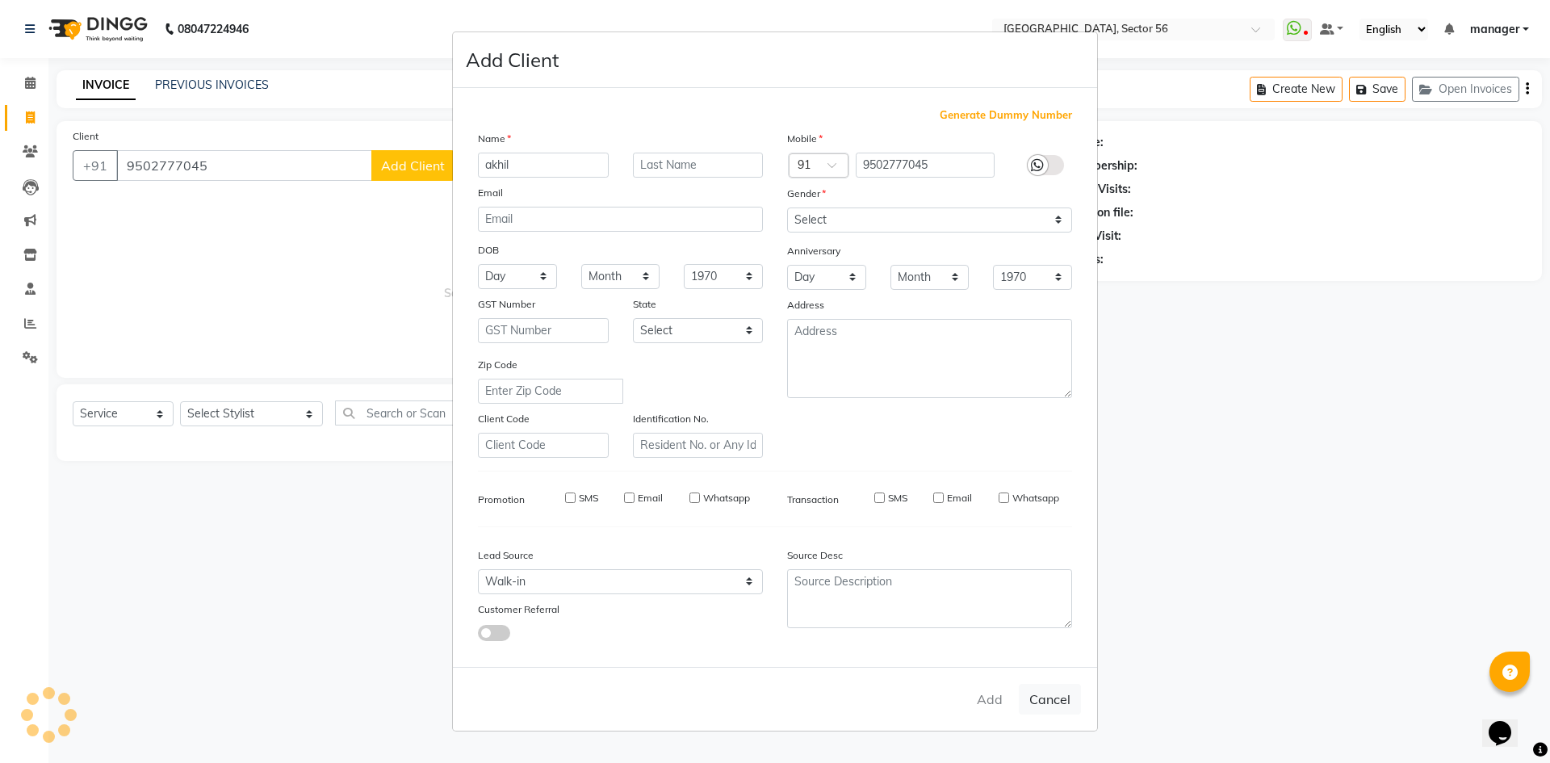
checkbox input "false"
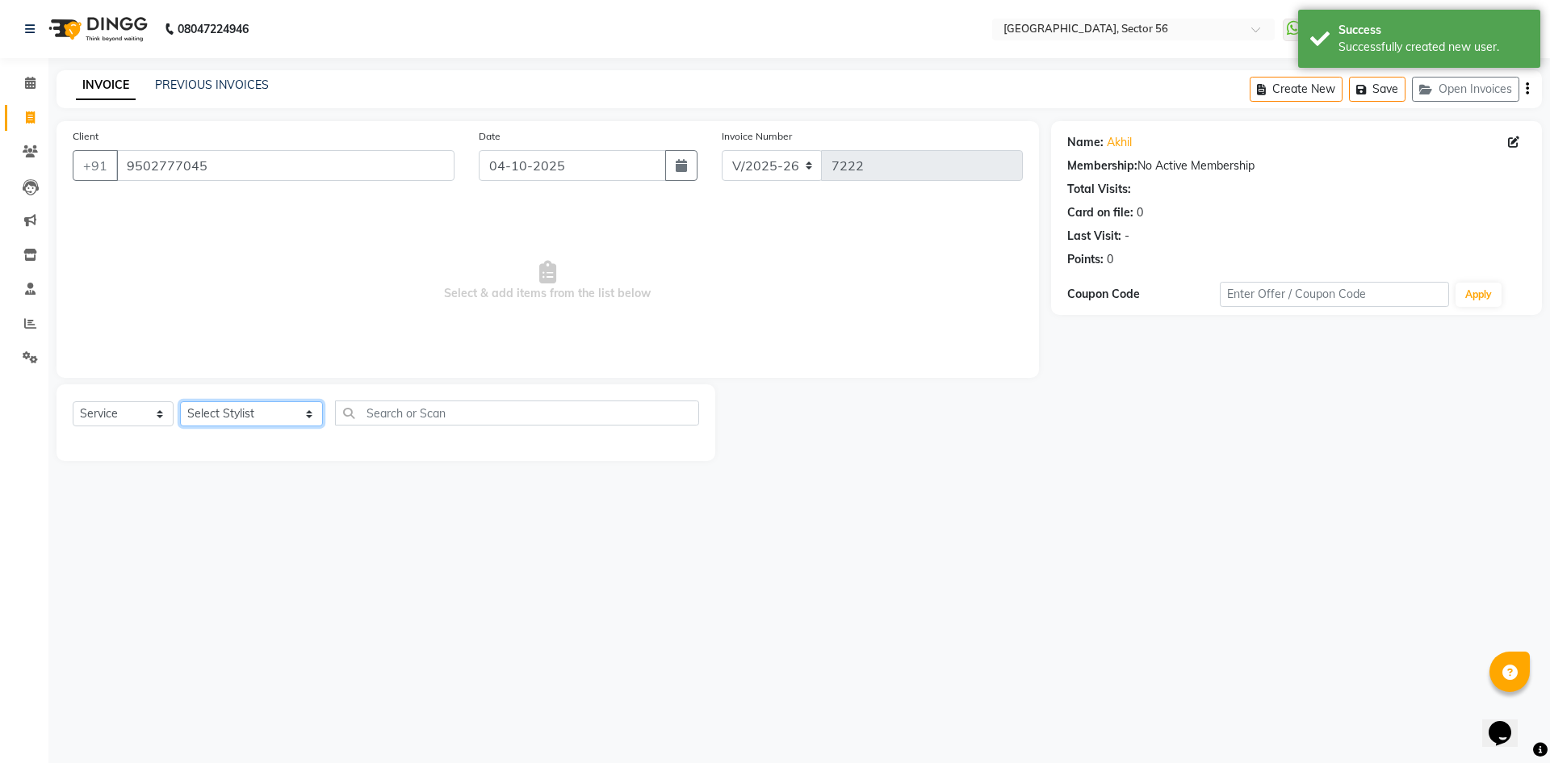
click at [236, 413] on select "Select Stylist [PERSON_NAME] [PERSON_NAME] [PERSON_NAME] MARKET STAFF amit amit…" at bounding box center [251, 413] width 143 height 25
click at [236, 408] on select "Select Stylist [PERSON_NAME] [PERSON_NAME] [PERSON_NAME] MARKET STAFF amit amit…" at bounding box center [251, 413] width 143 height 25
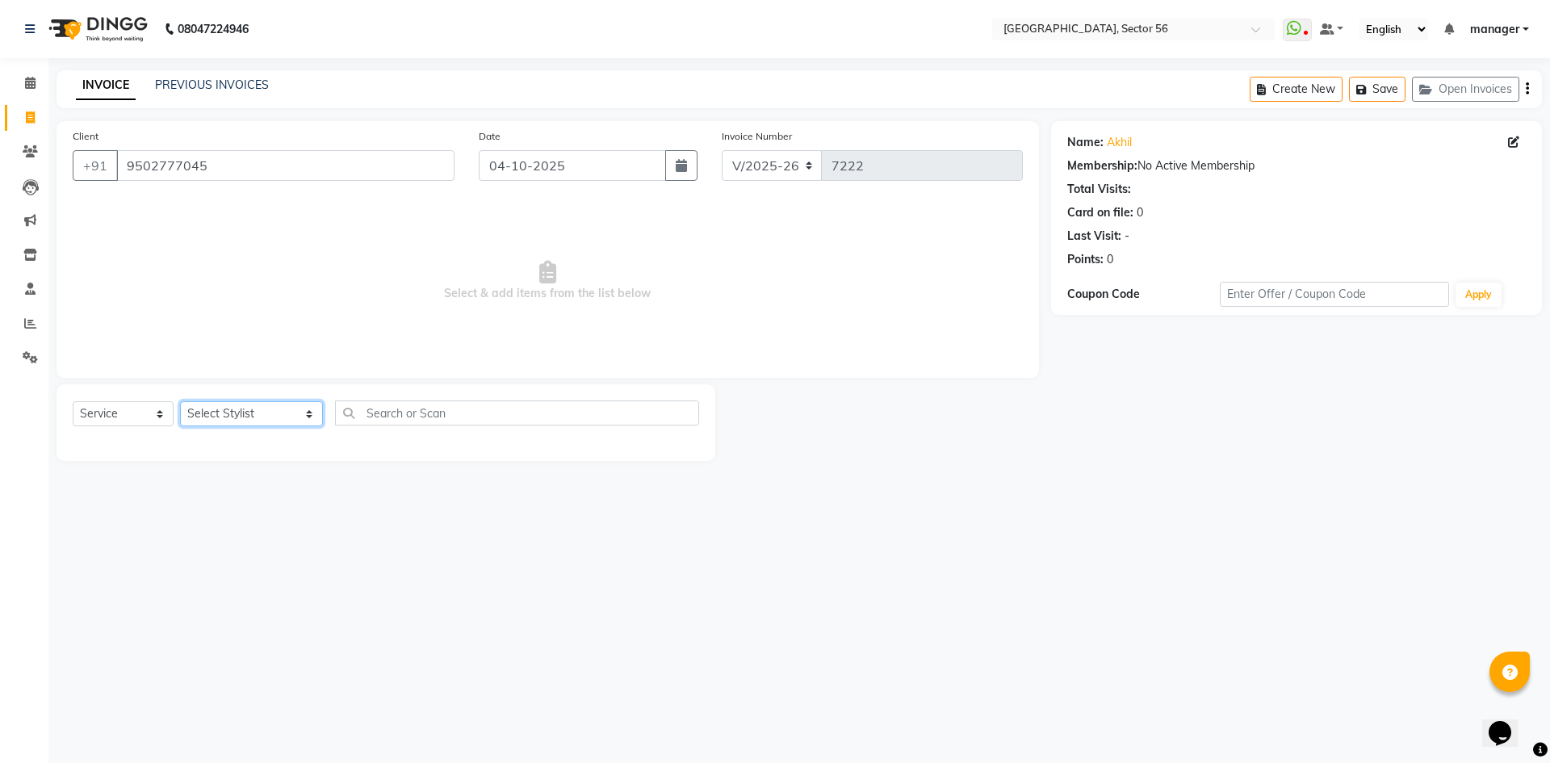
select select "92899"
click at [180, 401] on select "Select Stylist [PERSON_NAME] [PERSON_NAME] [PERSON_NAME] MARKET STAFF amit amit…" at bounding box center [251, 413] width 143 height 25
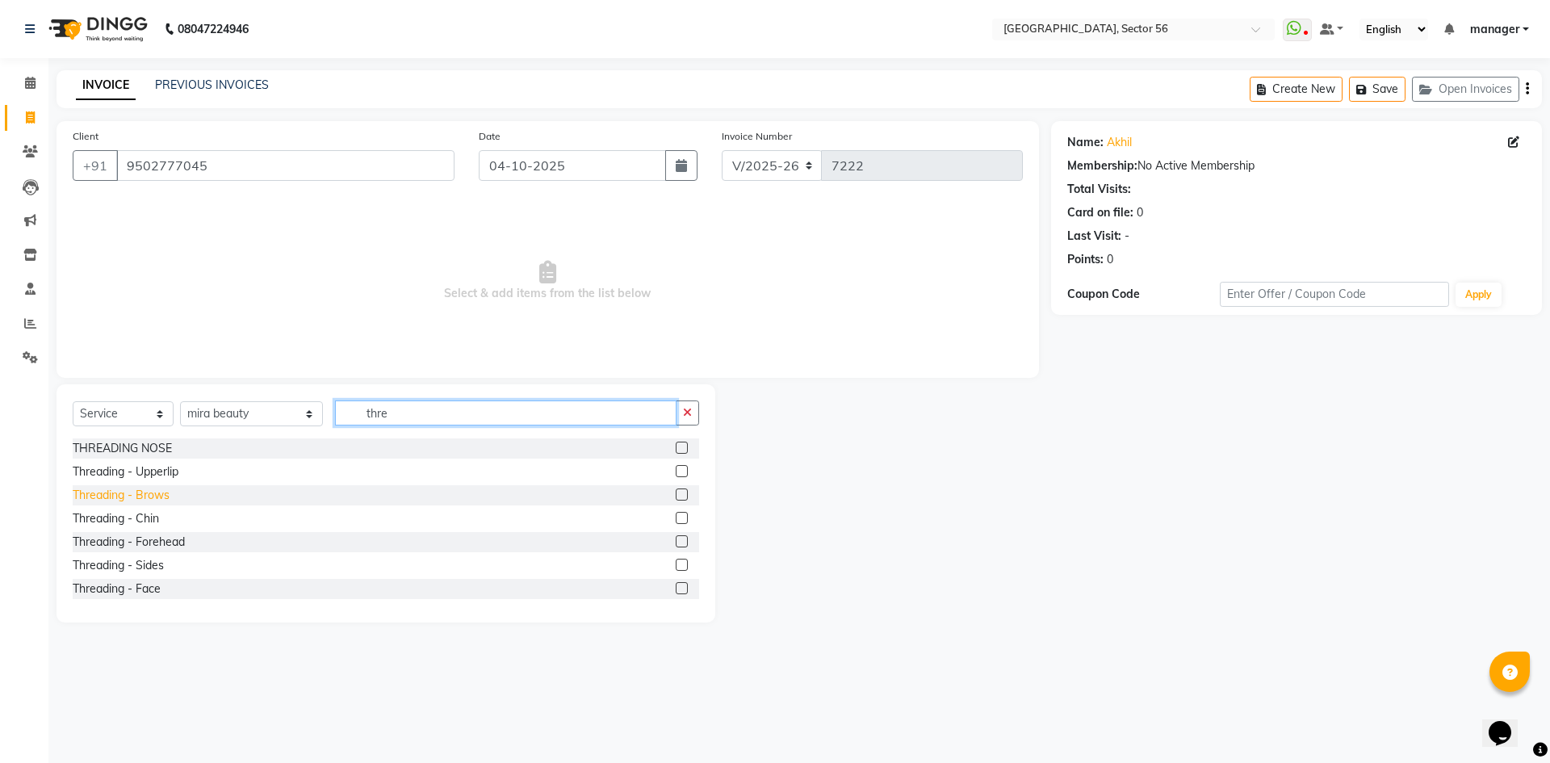
type input "thre"
click at [142, 492] on div "Threading - Brows" at bounding box center [121, 495] width 97 height 17
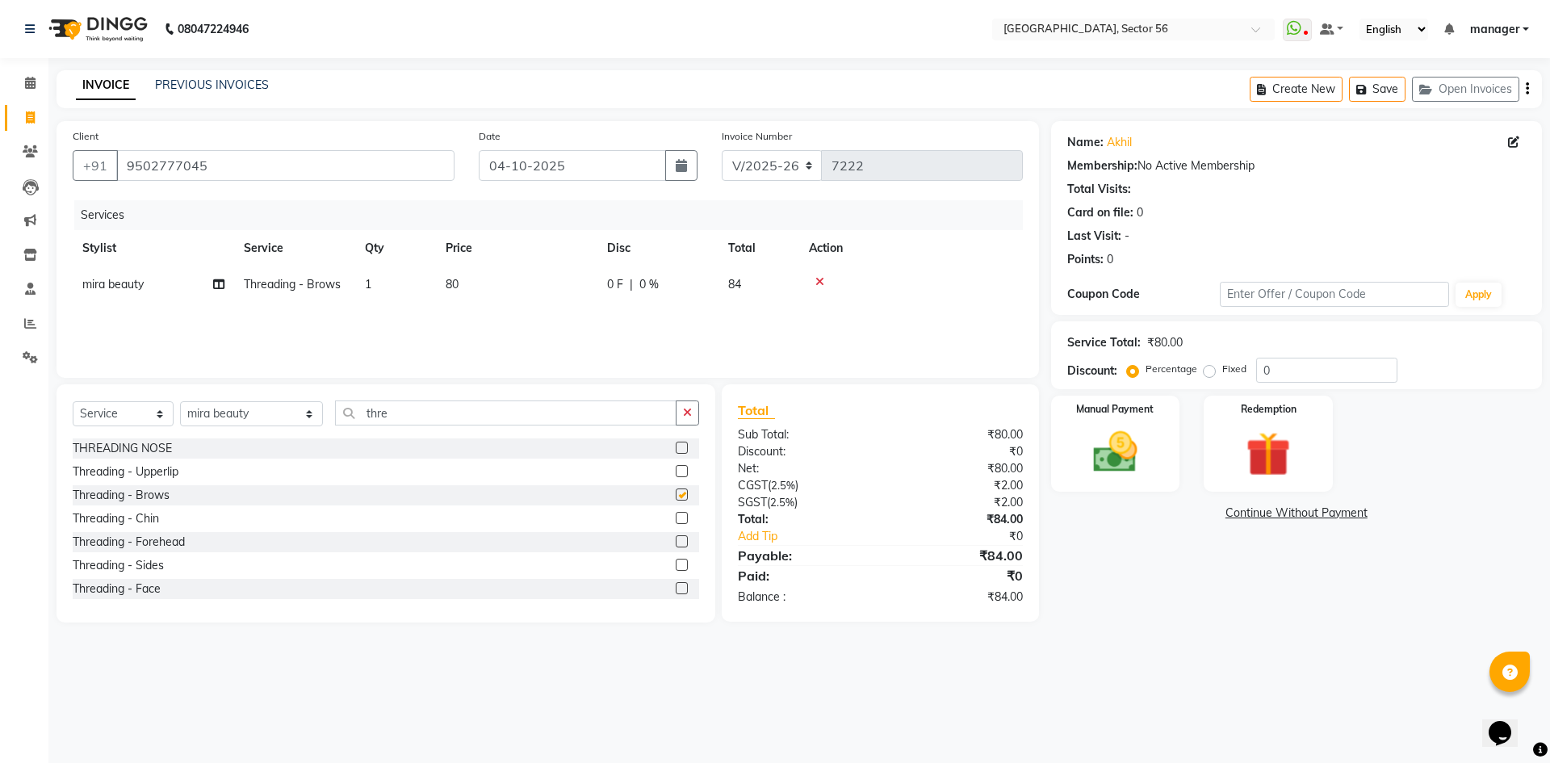
checkbox input "false"
drag, startPoint x: 384, startPoint y: 417, endPoint x: 241, endPoint y: 427, distance: 142.5
click at [241, 427] on div "Select Service Product Membership Package Voucher Prepaid Gift Card Select Styl…" at bounding box center [386, 419] width 627 height 38
type input "q"
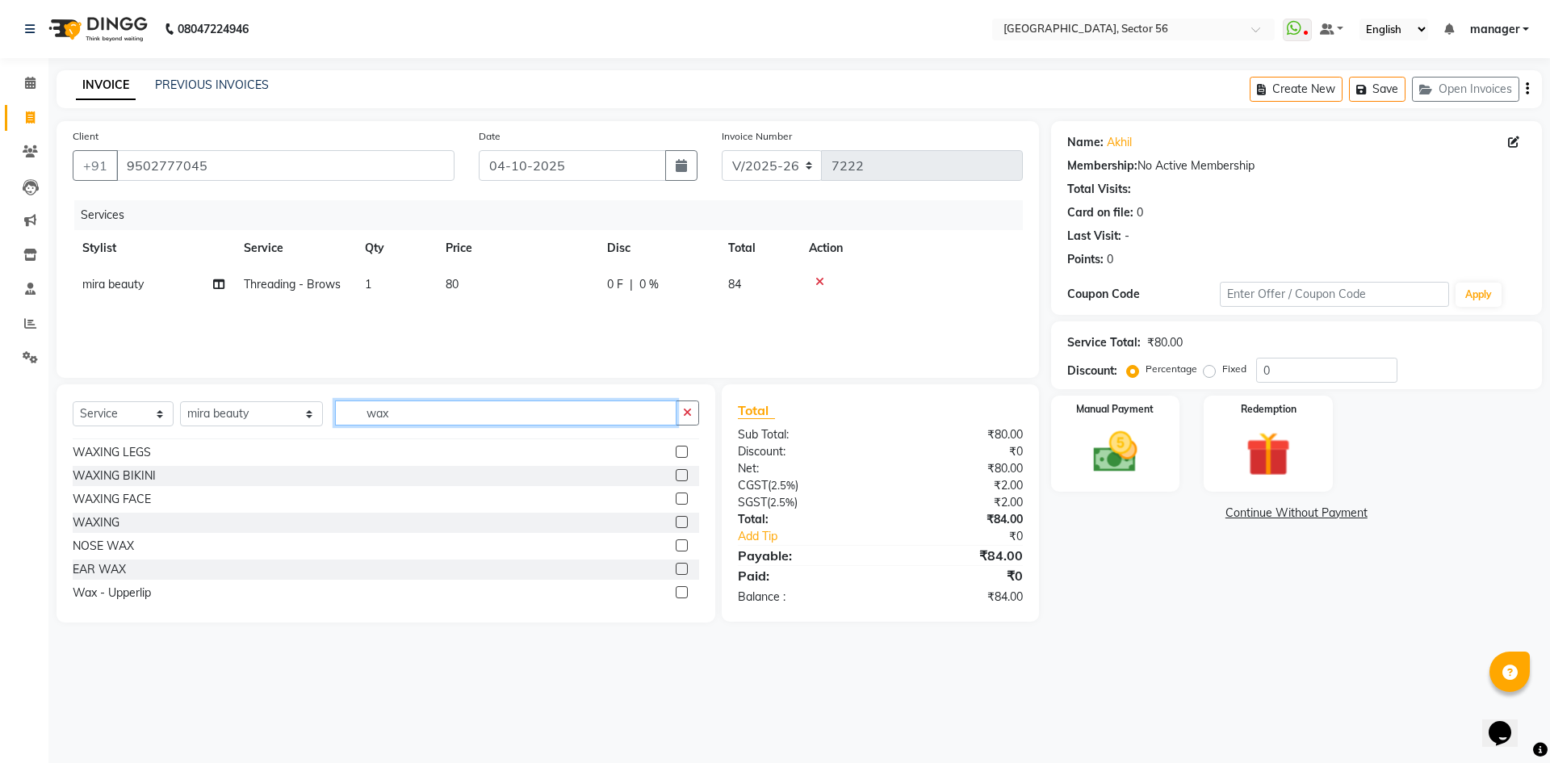
scroll to position [97, 0]
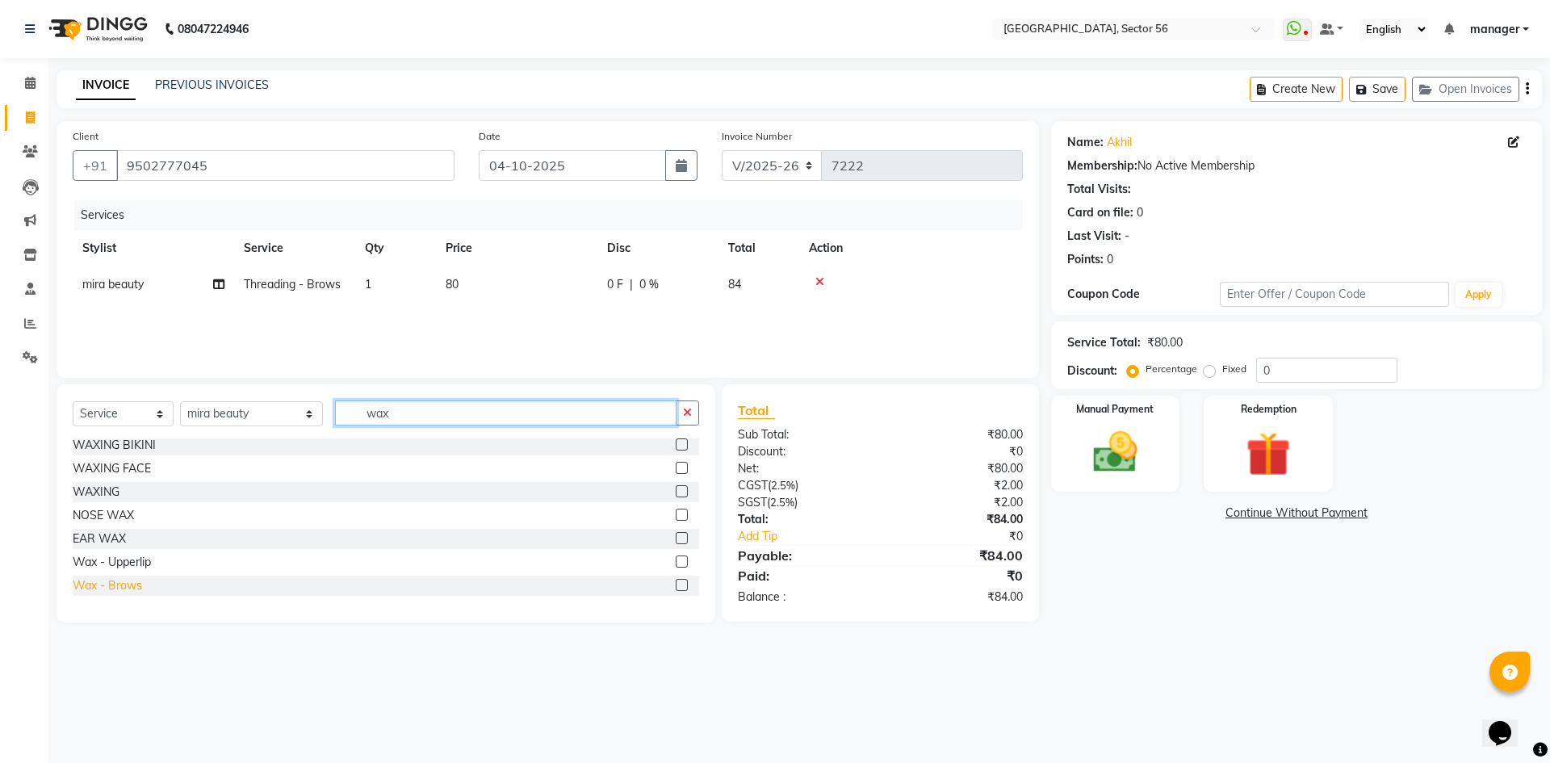
type input "wax"
click at [111, 588] on div "Wax - Brows" at bounding box center [107, 585] width 69 height 17
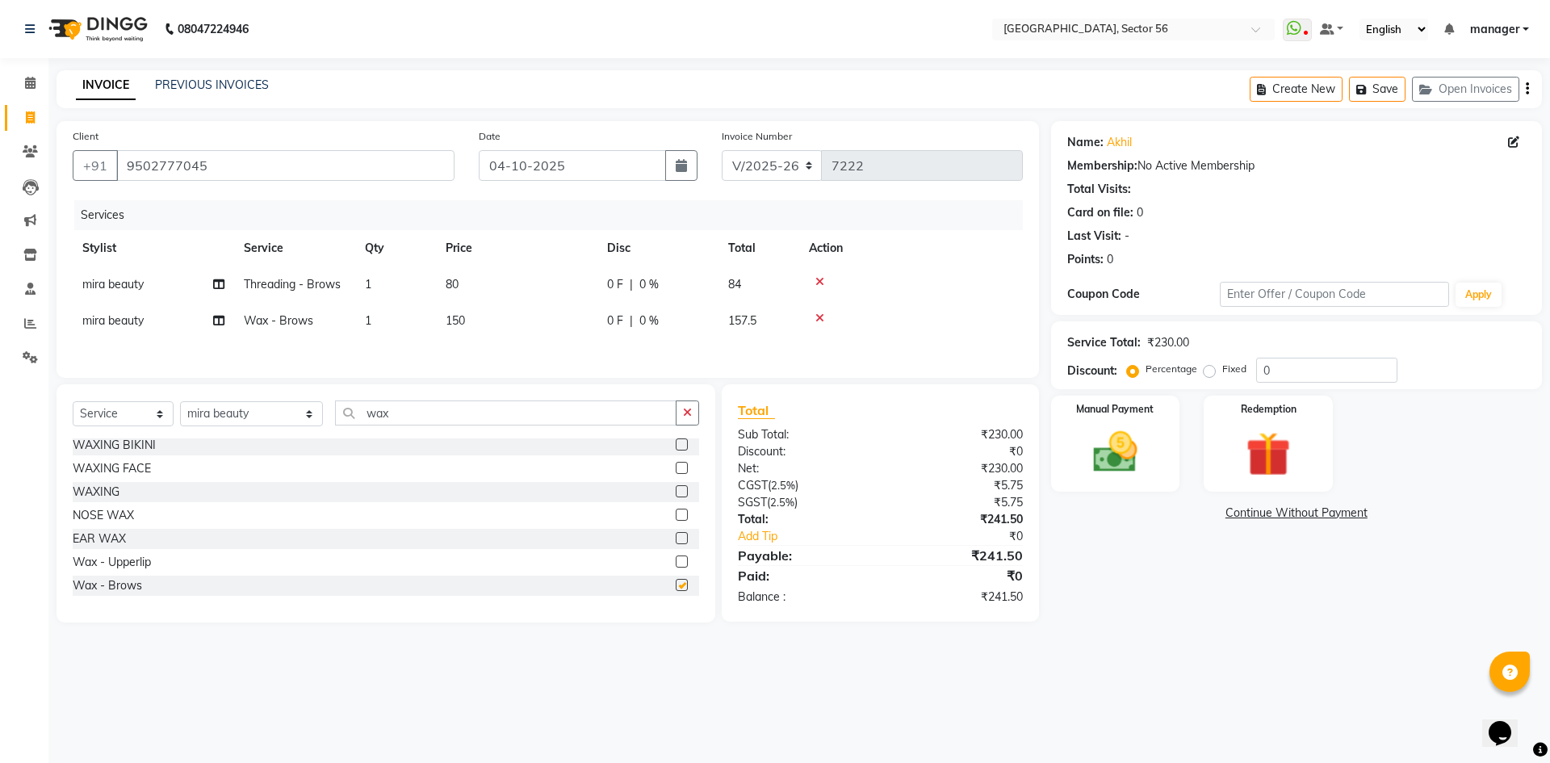
checkbox input "false"
drag, startPoint x: 390, startPoint y: 421, endPoint x: 269, endPoint y: 431, distance: 121.5
click at [269, 431] on div "Select Service Product Membership Package Voucher Prepaid Gift Card Select Styl…" at bounding box center [386, 419] width 627 height 38
click at [412, 422] on input "wax" at bounding box center [506, 412] width 342 height 25
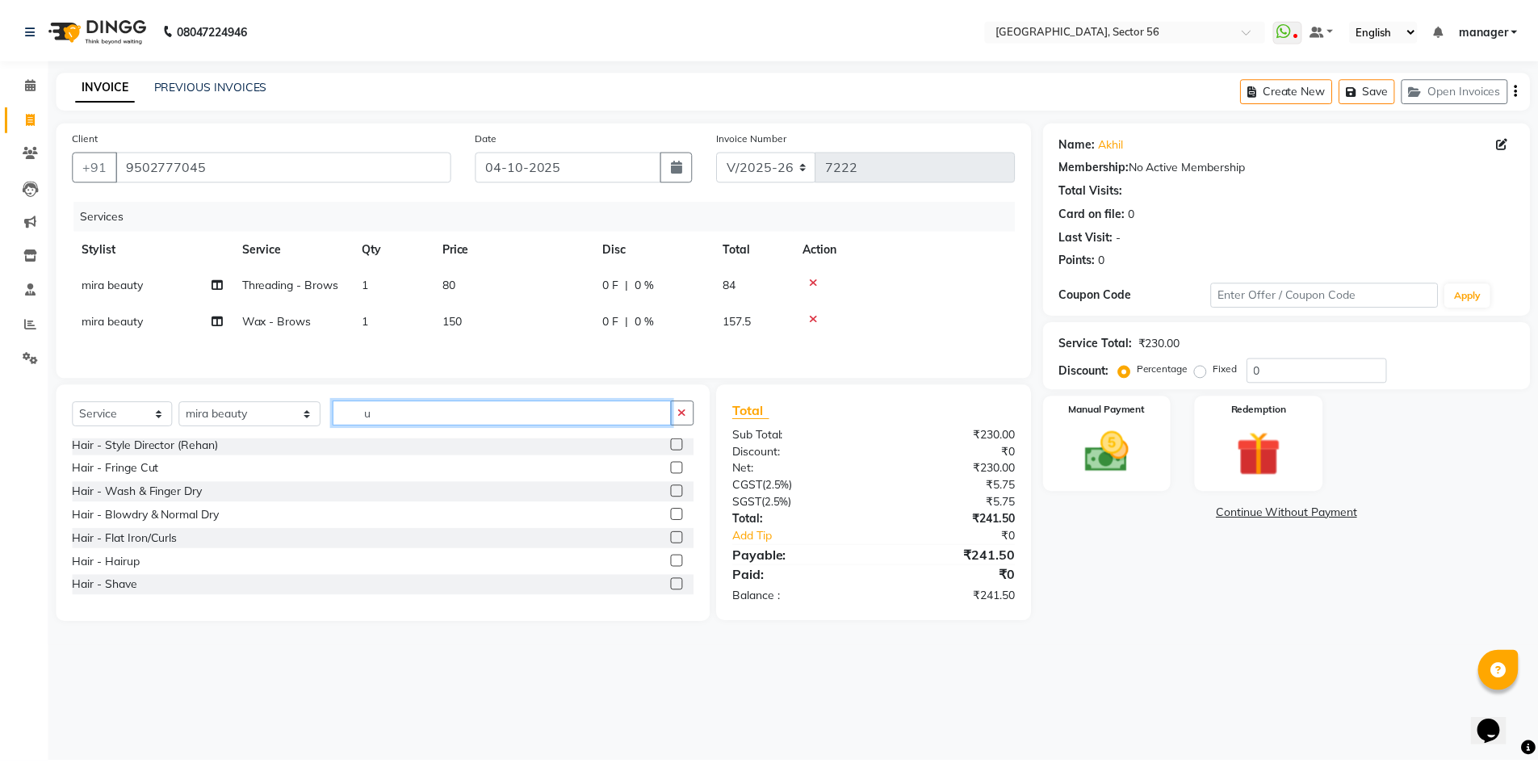
scroll to position [0, 0]
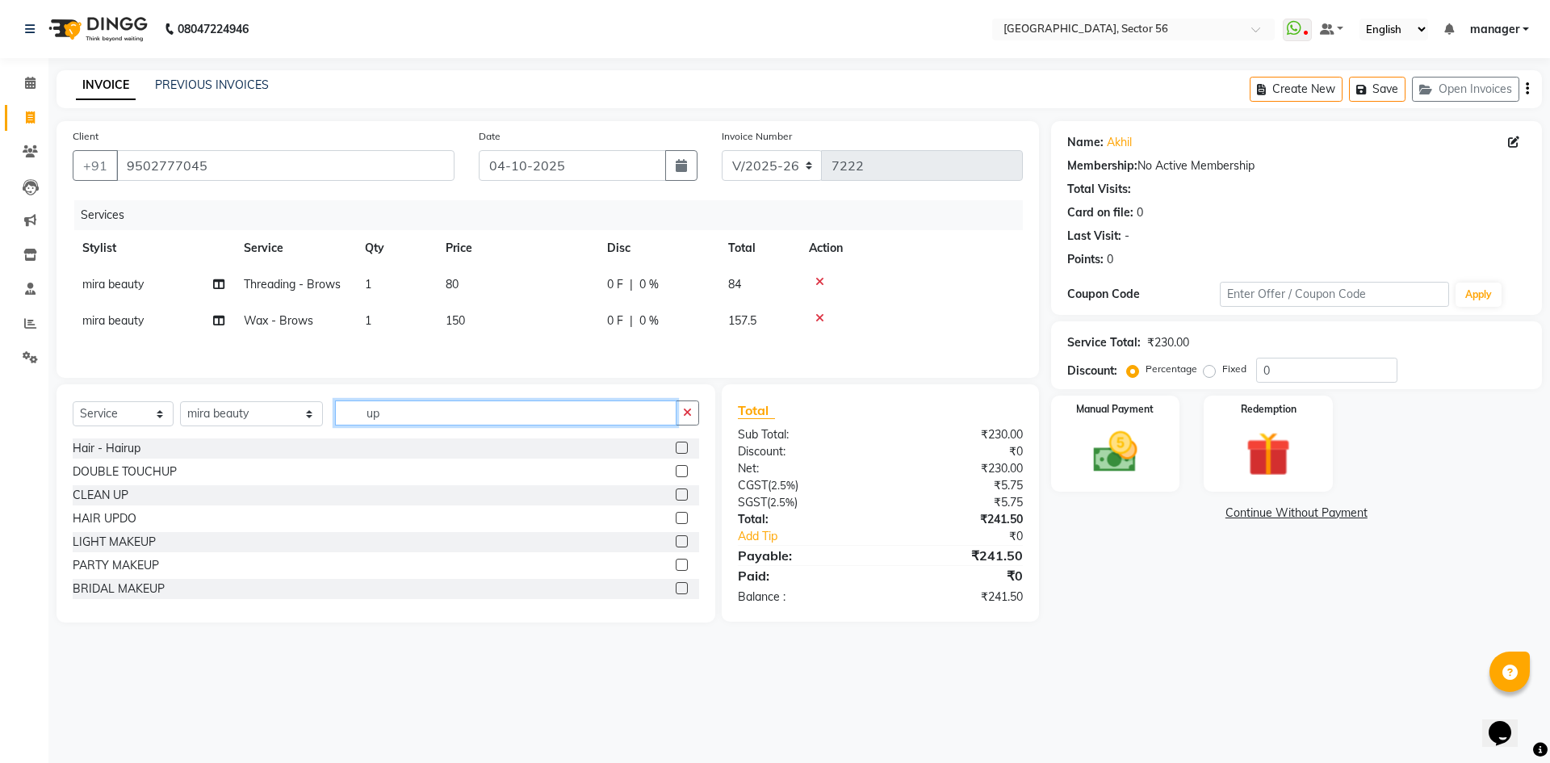
type input "u"
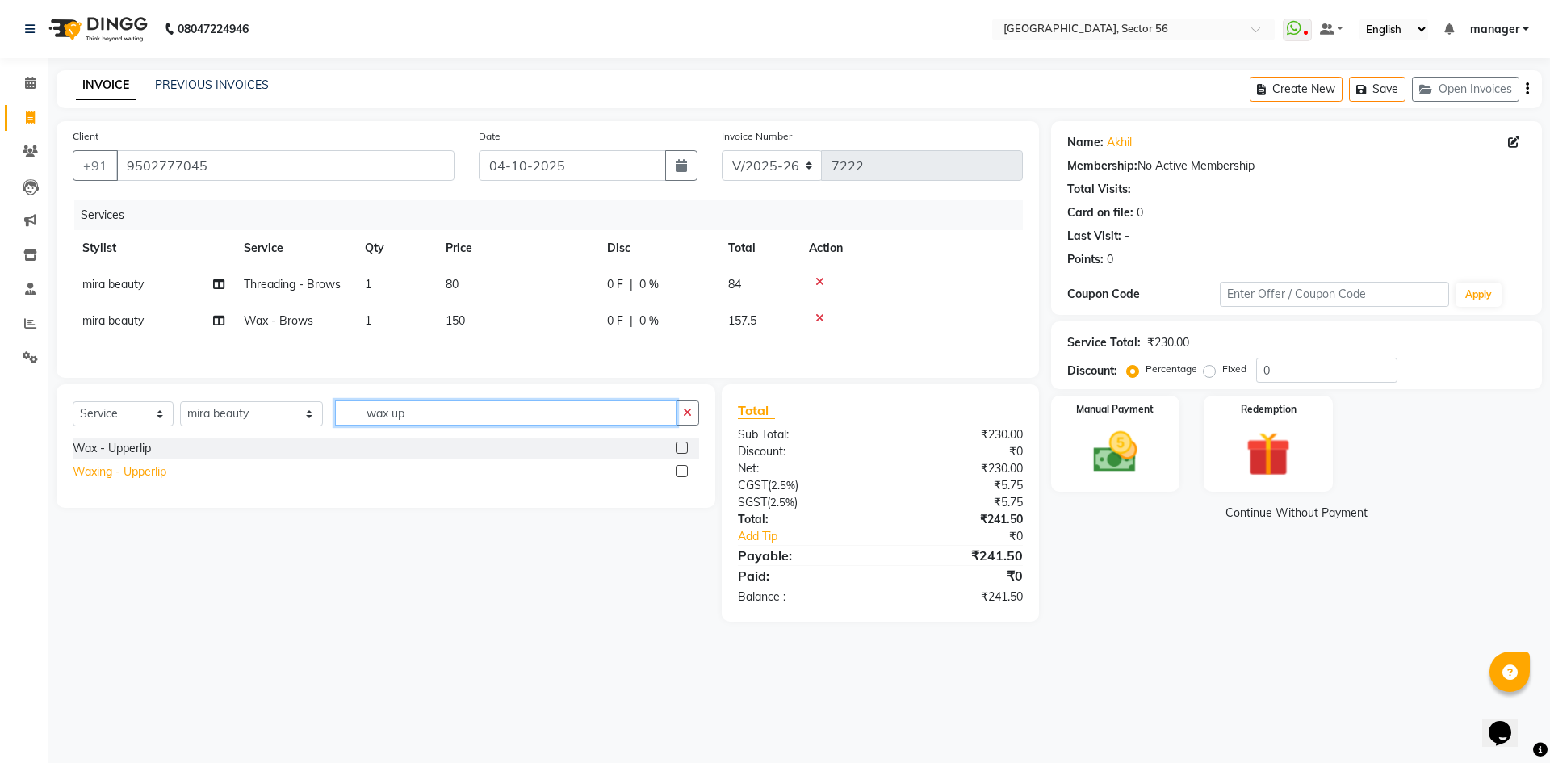
type input "wax up"
click at [140, 476] on div "Waxing - Upperlip" at bounding box center [120, 471] width 94 height 17
checkbox input "false"
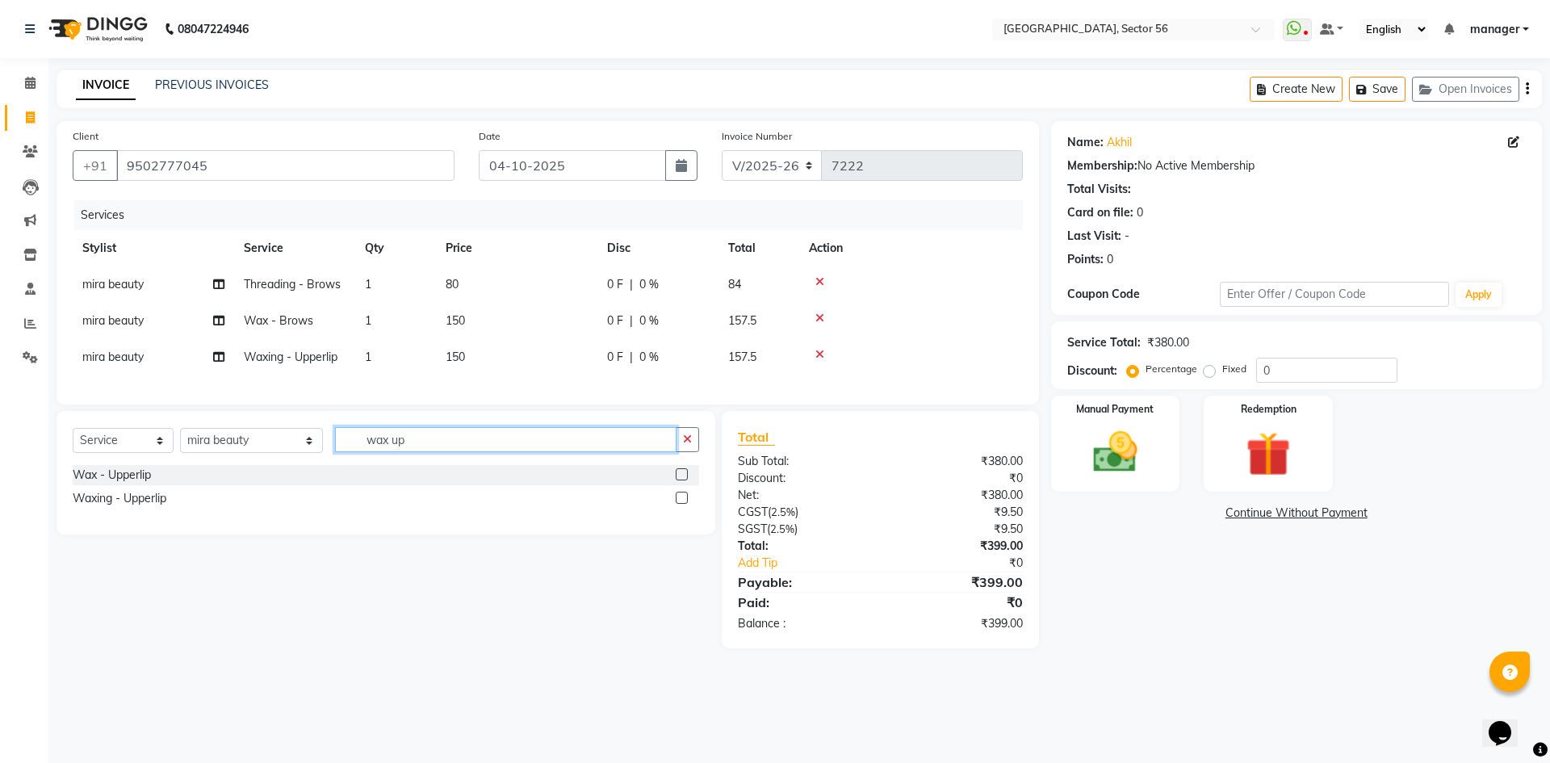
click at [407, 452] on input "wax up" at bounding box center [506, 439] width 342 height 25
drag, startPoint x: 407, startPoint y: 452, endPoint x: 255, endPoint y: 458, distance: 151.9
click at [255, 458] on div "Select Service Product Membership Package Voucher Prepaid Gift Card Select Styl…" at bounding box center [386, 446] width 627 height 38
type input "chin"
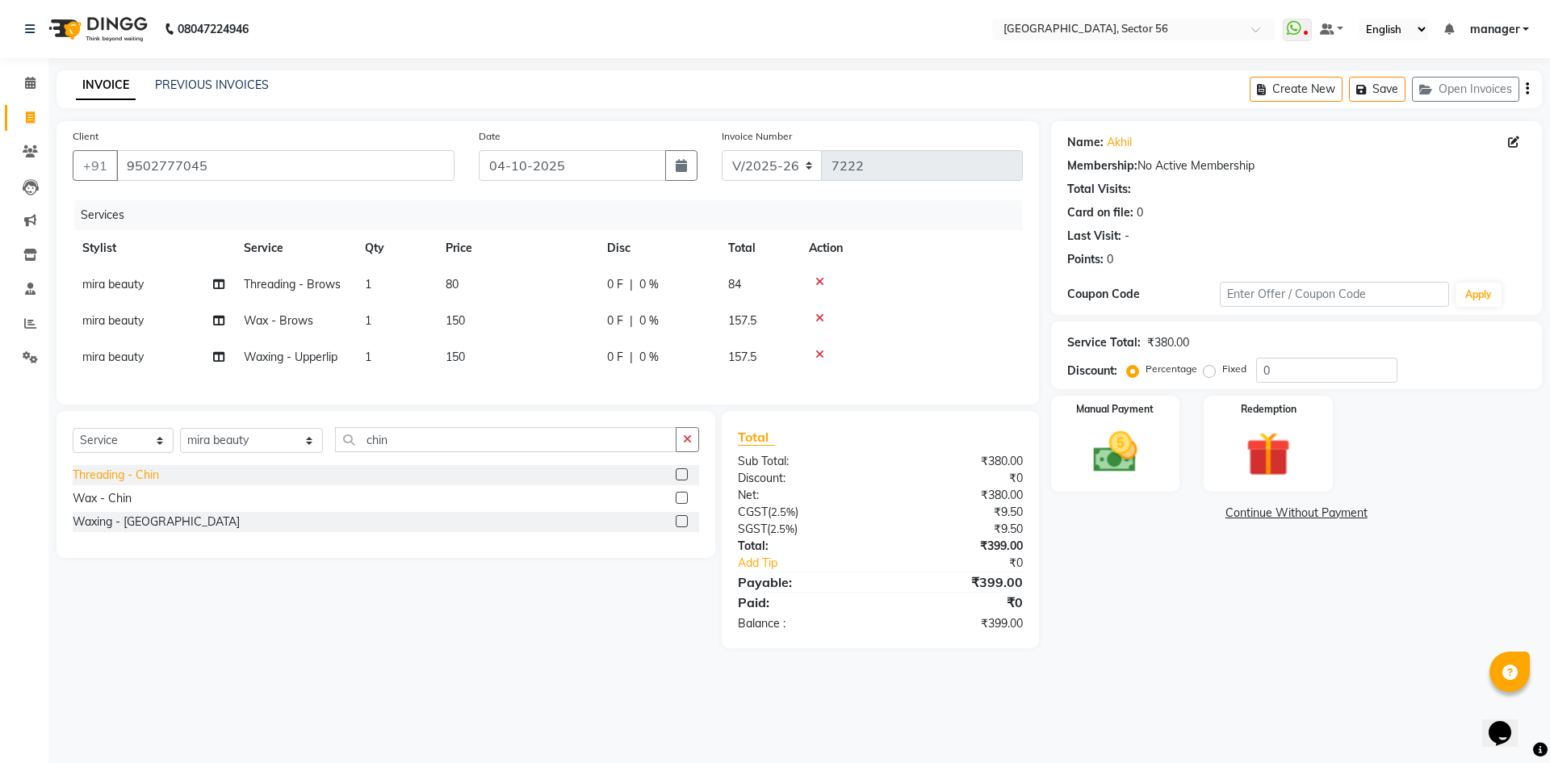
click at [140, 484] on div "Threading - Chin" at bounding box center [116, 475] width 86 height 17
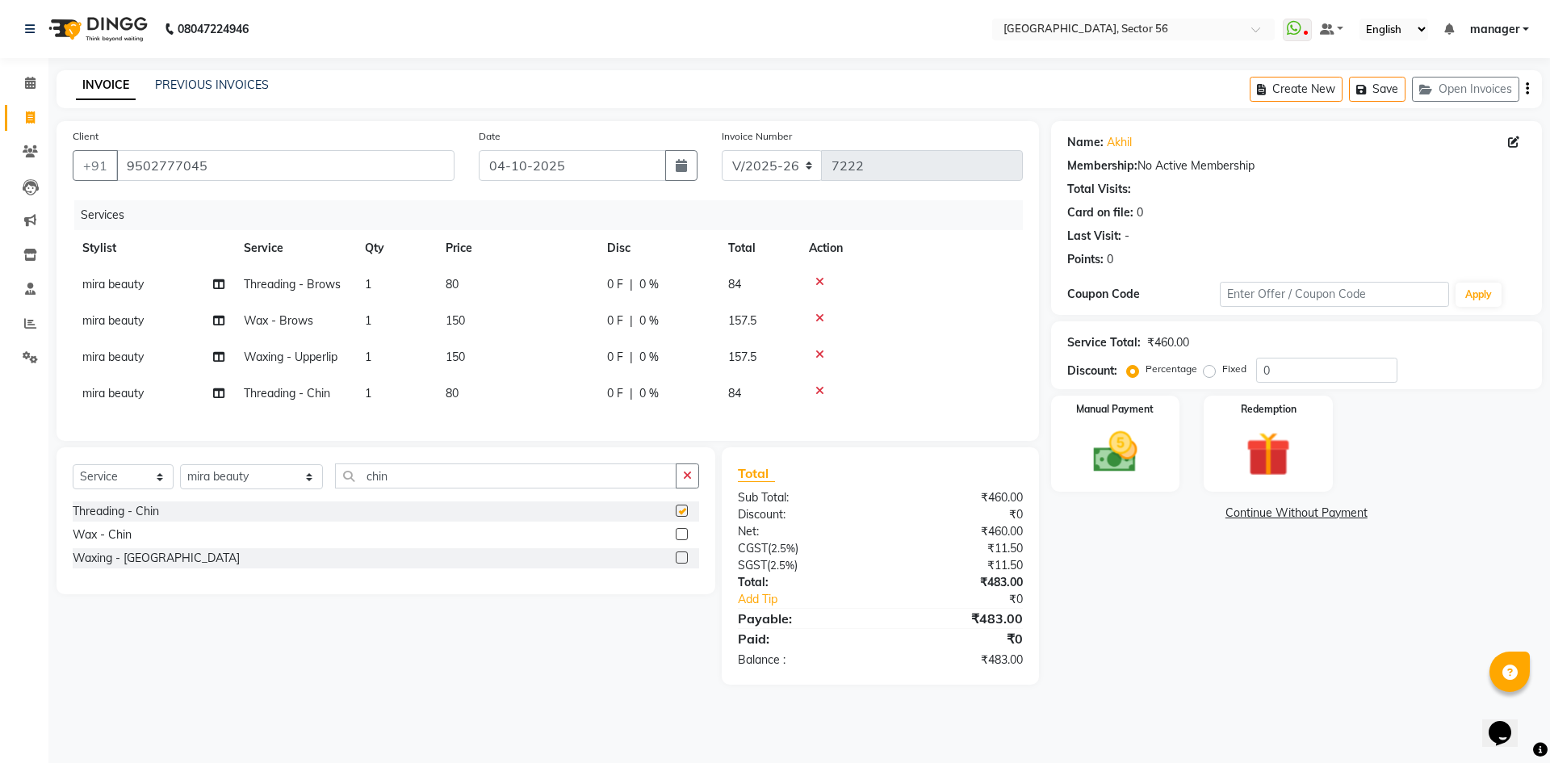
checkbox input "false"
click at [823, 283] on icon at bounding box center [820, 281] width 9 height 11
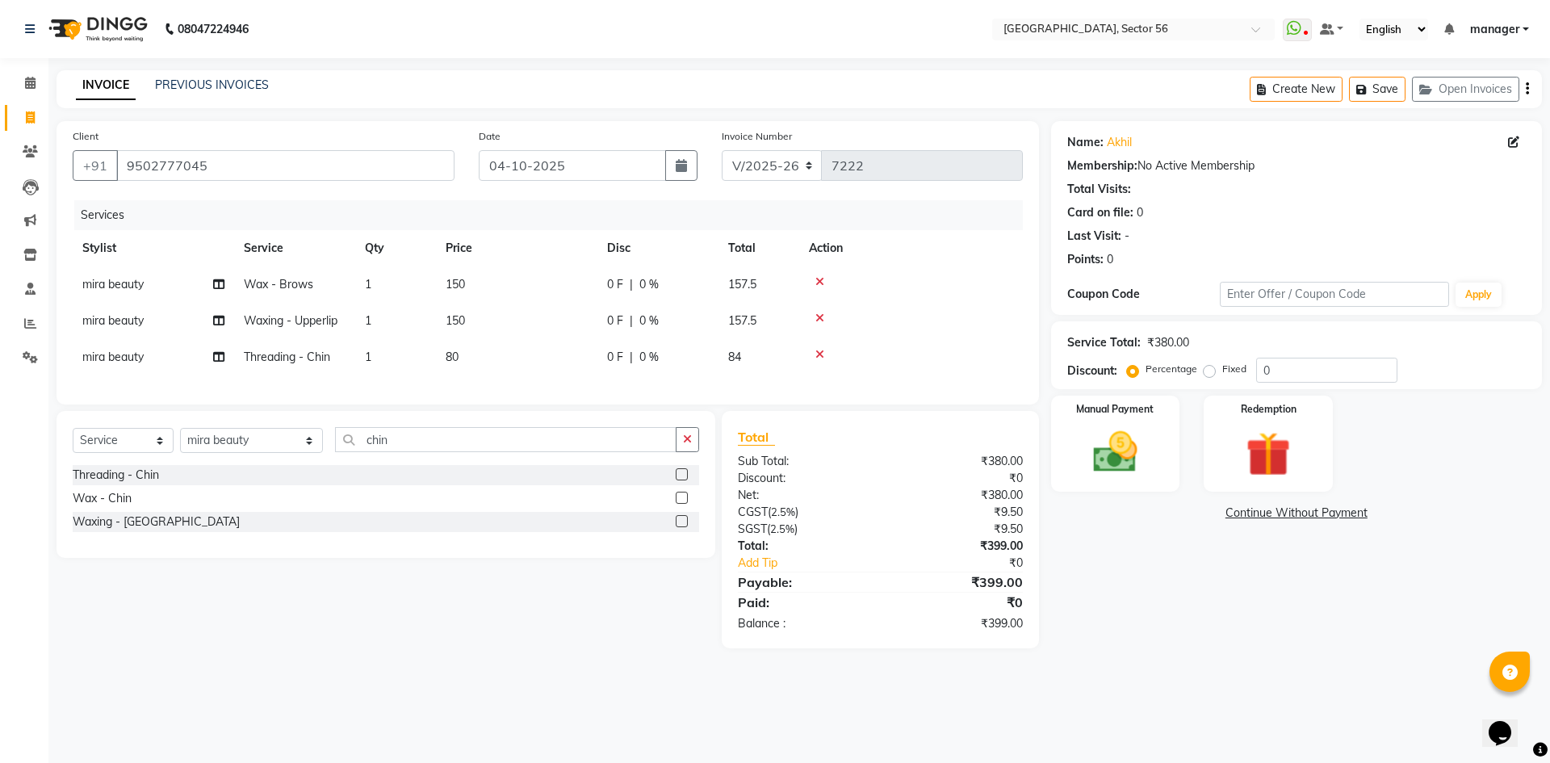
click at [476, 283] on td "150" at bounding box center [516, 284] width 161 height 36
select select "92899"
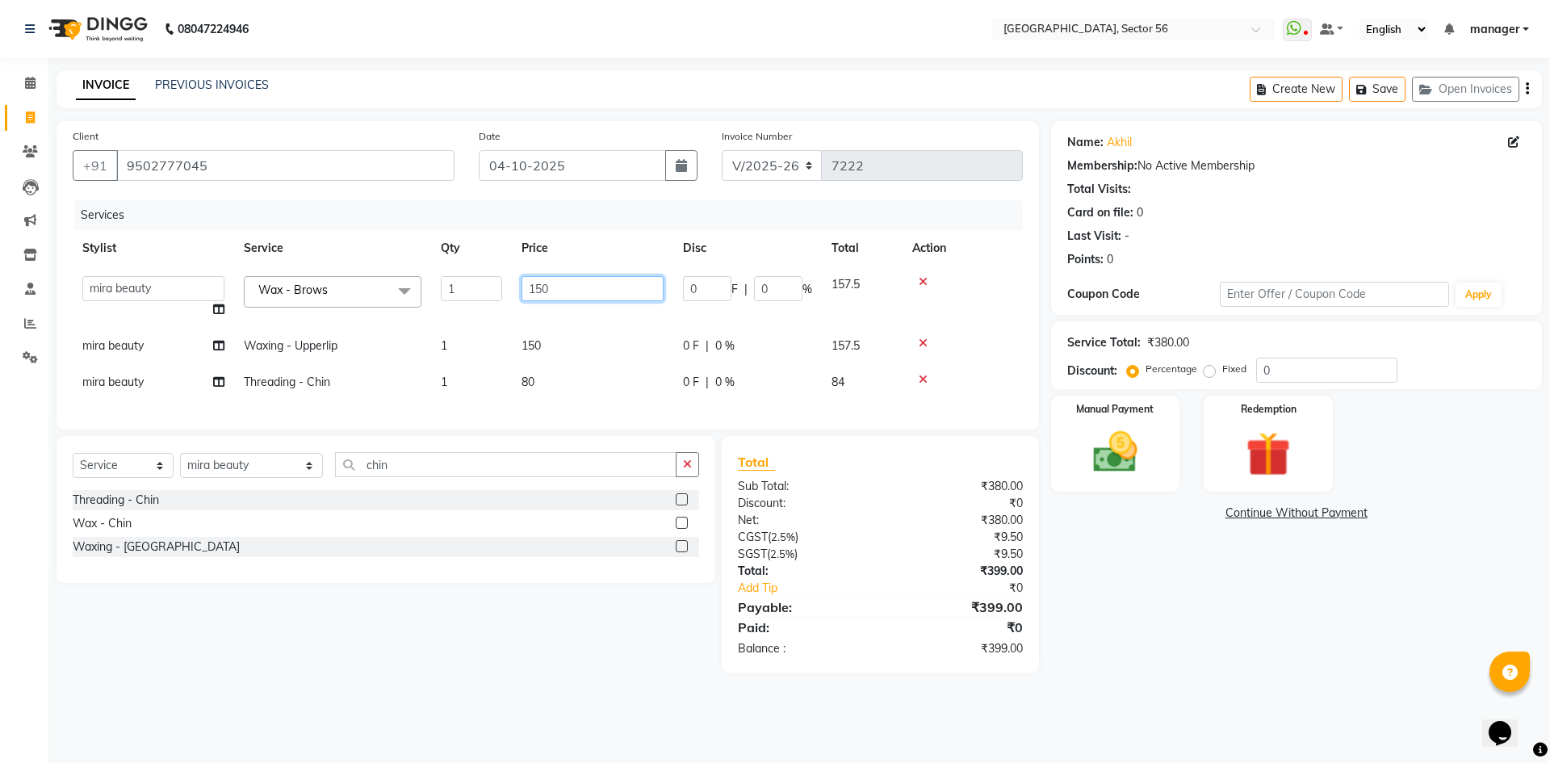
drag, startPoint x: 464, startPoint y: 291, endPoint x: 443, endPoint y: 292, distance: 21.0
click at [443, 292] on tr "ABHISHEKH THAPA abhishek thapa AKRAM KHAN MARKET STAFF amit amit spm Anamika Be…" at bounding box center [548, 296] width 950 height 61
type input "450"
click at [0, 440] on div "Calendar Invoice Clients Leads Marketing Inventory Staff Reports Settings Compl…" at bounding box center [109, 392] width 218 height 693
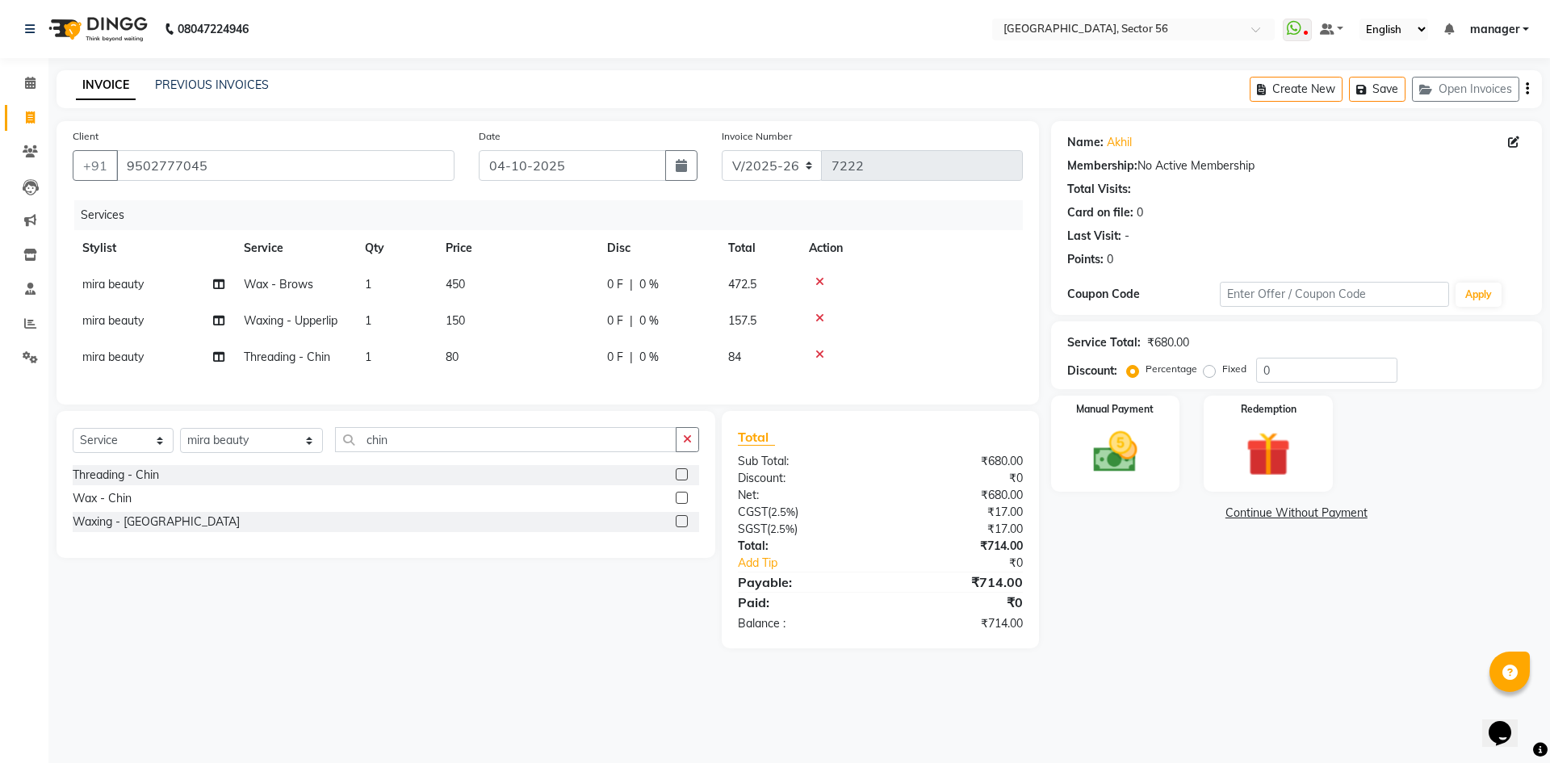
drag, startPoint x: 1134, startPoint y: 452, endPoint x: 1196, endPoint y: 477, distance: 66.3
click at [1134, 452] on img at bounding box center [1116, 452] width 73 height 52
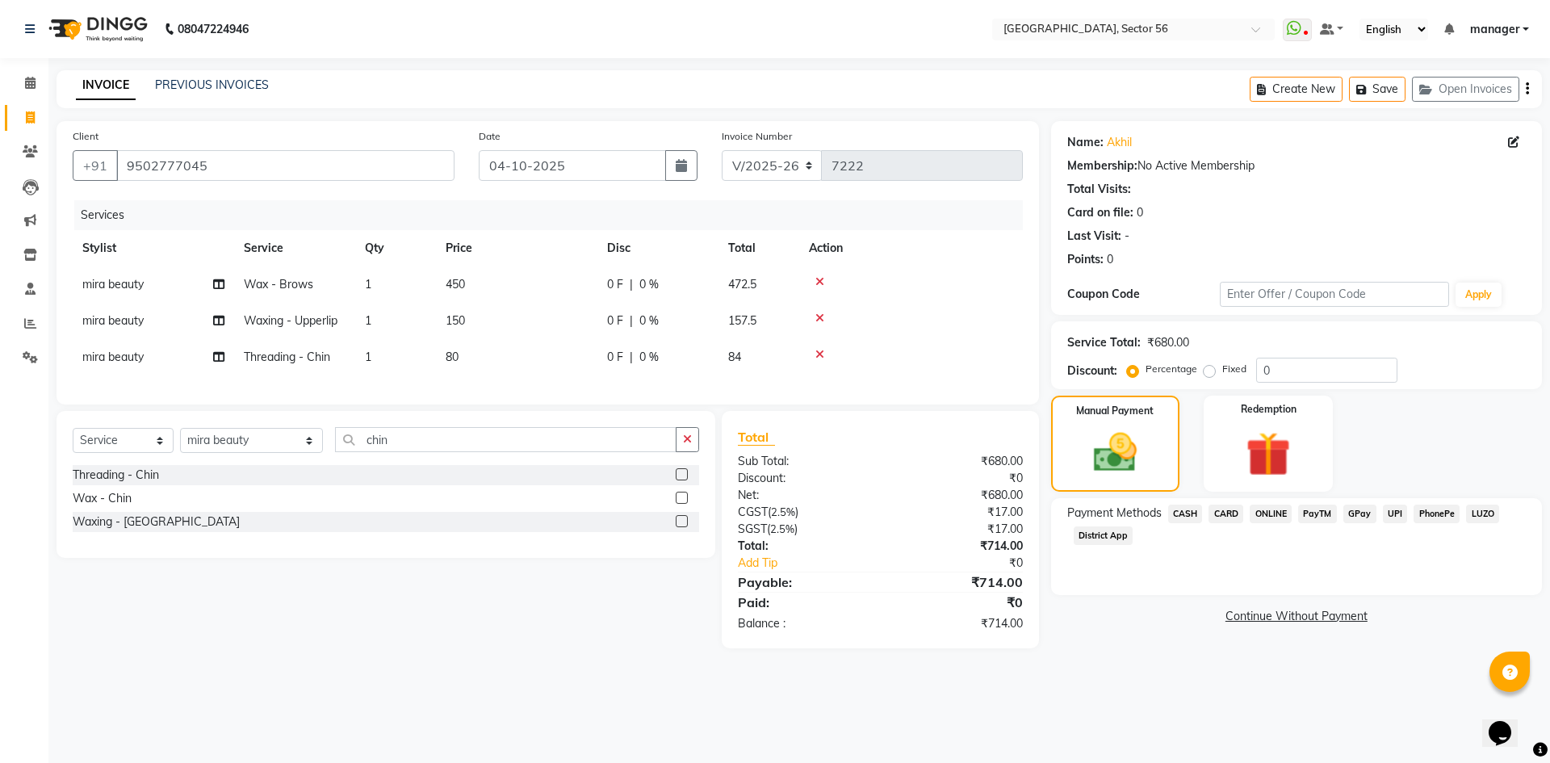
click at [1366, 512] on span "GPay" at bounding box center [1360, 514] width 33 height 19
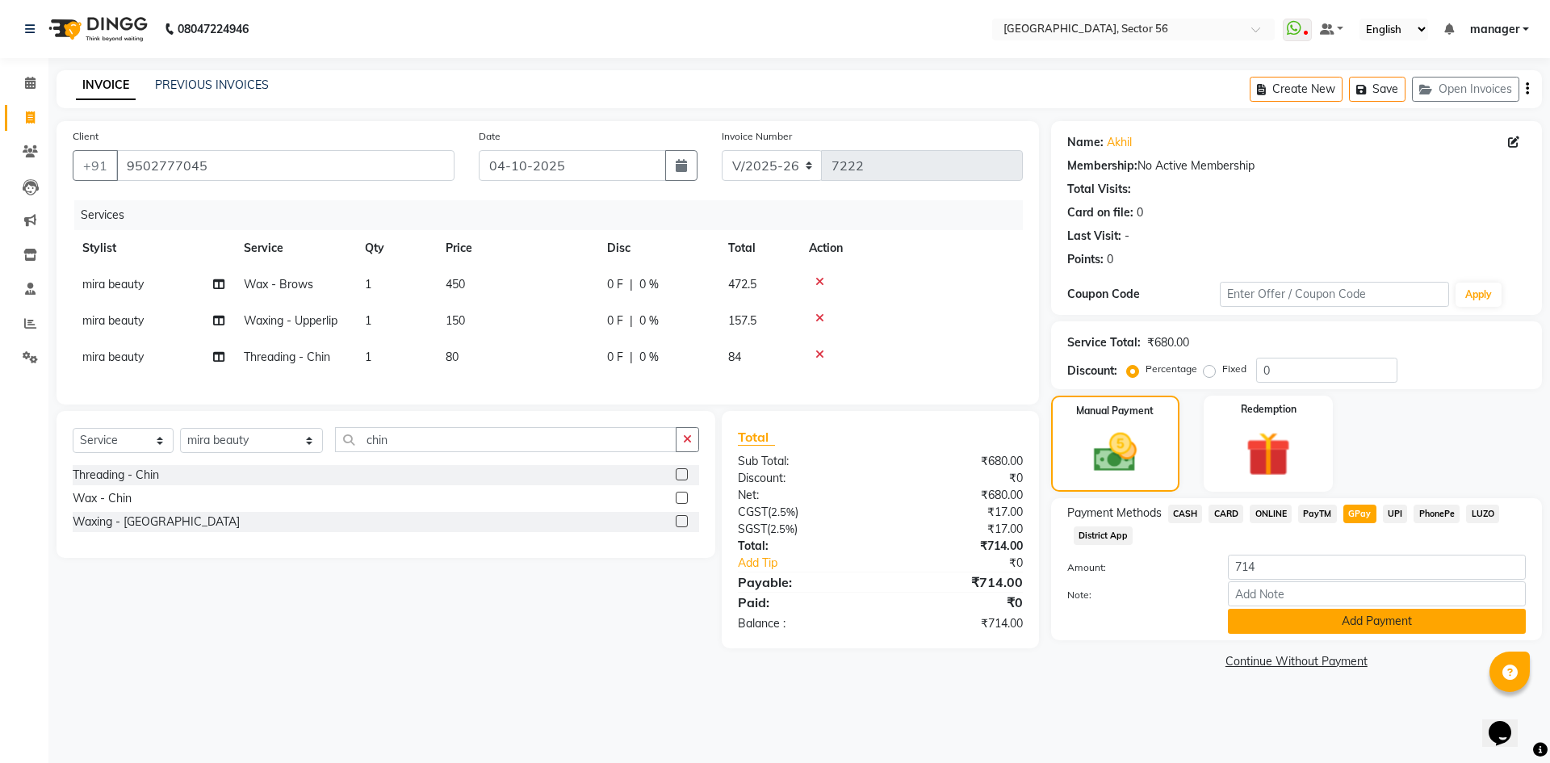
click at [1359, 617] on button "Add Payment" at bounding box center [1377, 621] width 298 height 25
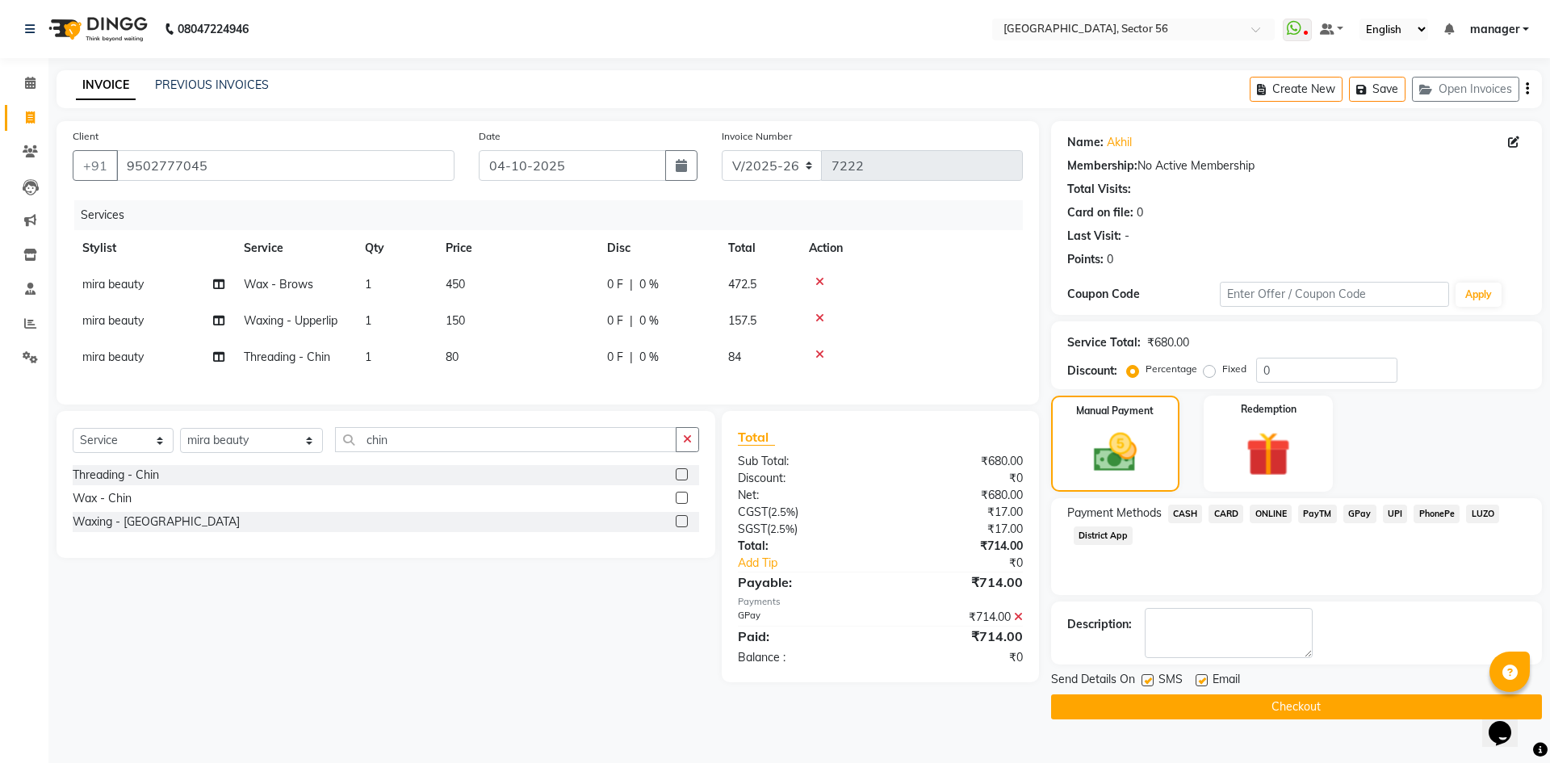
click at [1336, 708] on button "Checkout" at bounding box center [1296, 706] width 491 height 25
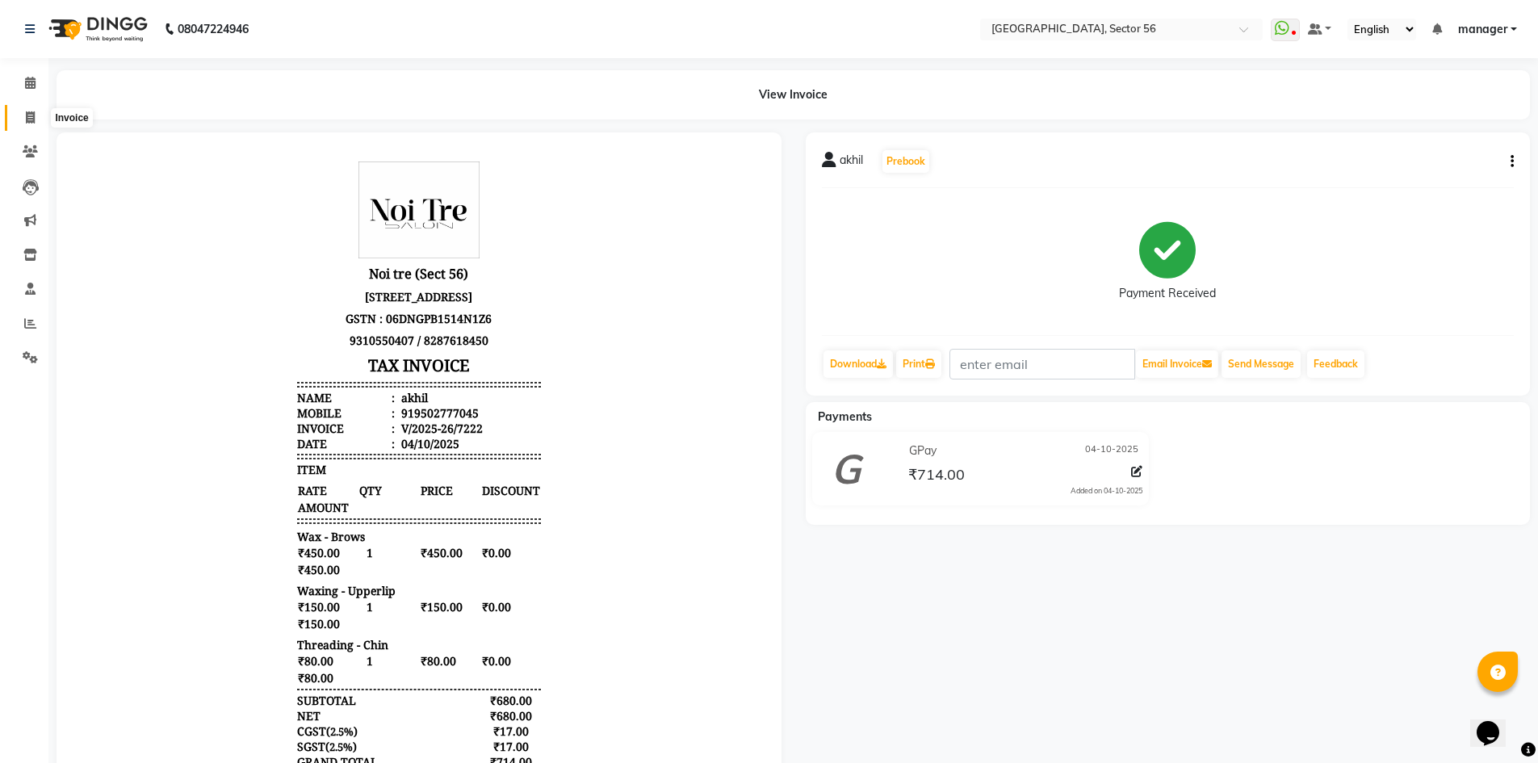
click at [28, 118] on icon at bounding box center [30, 117] width 9 height 12
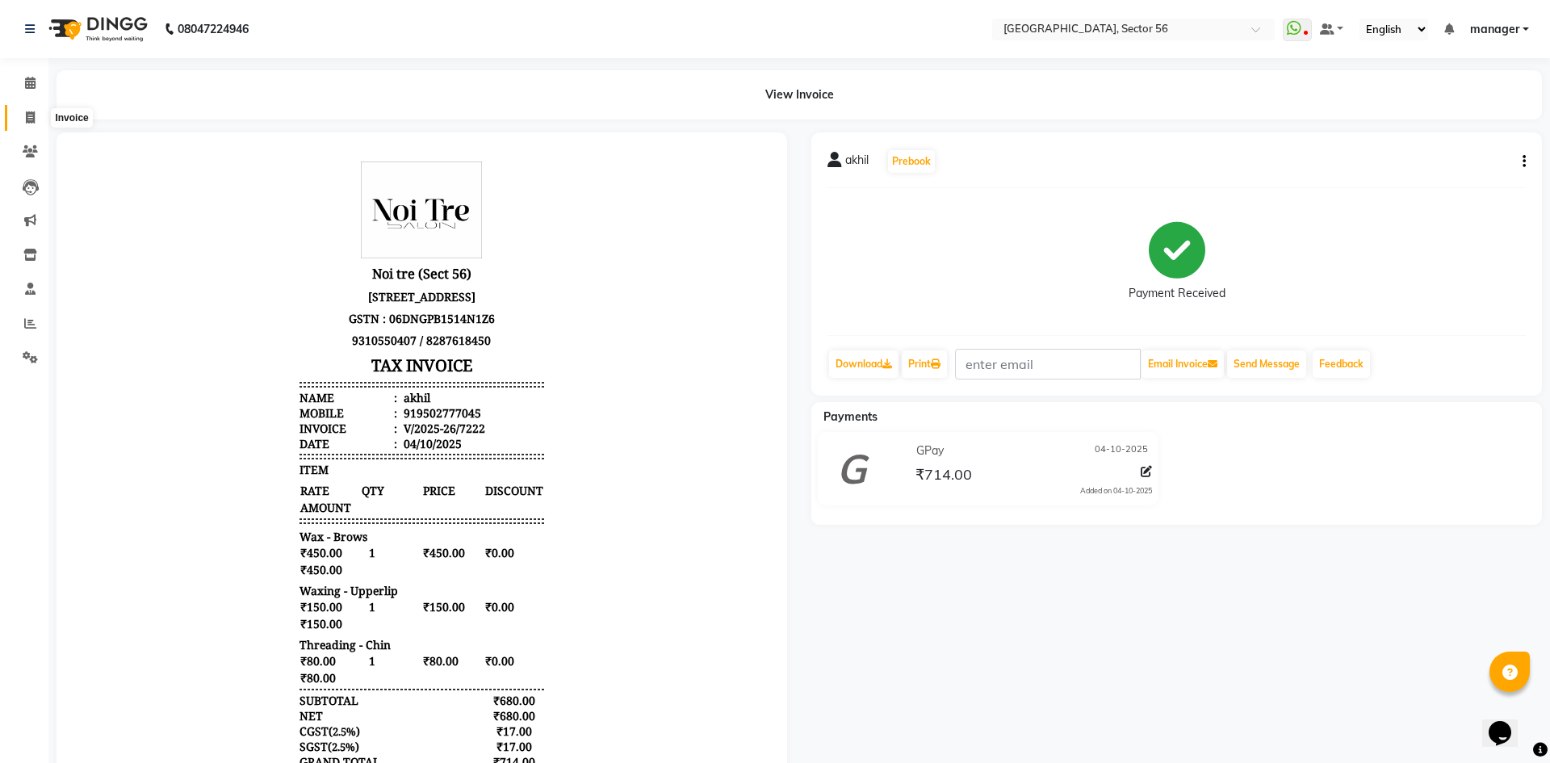
select select "service"
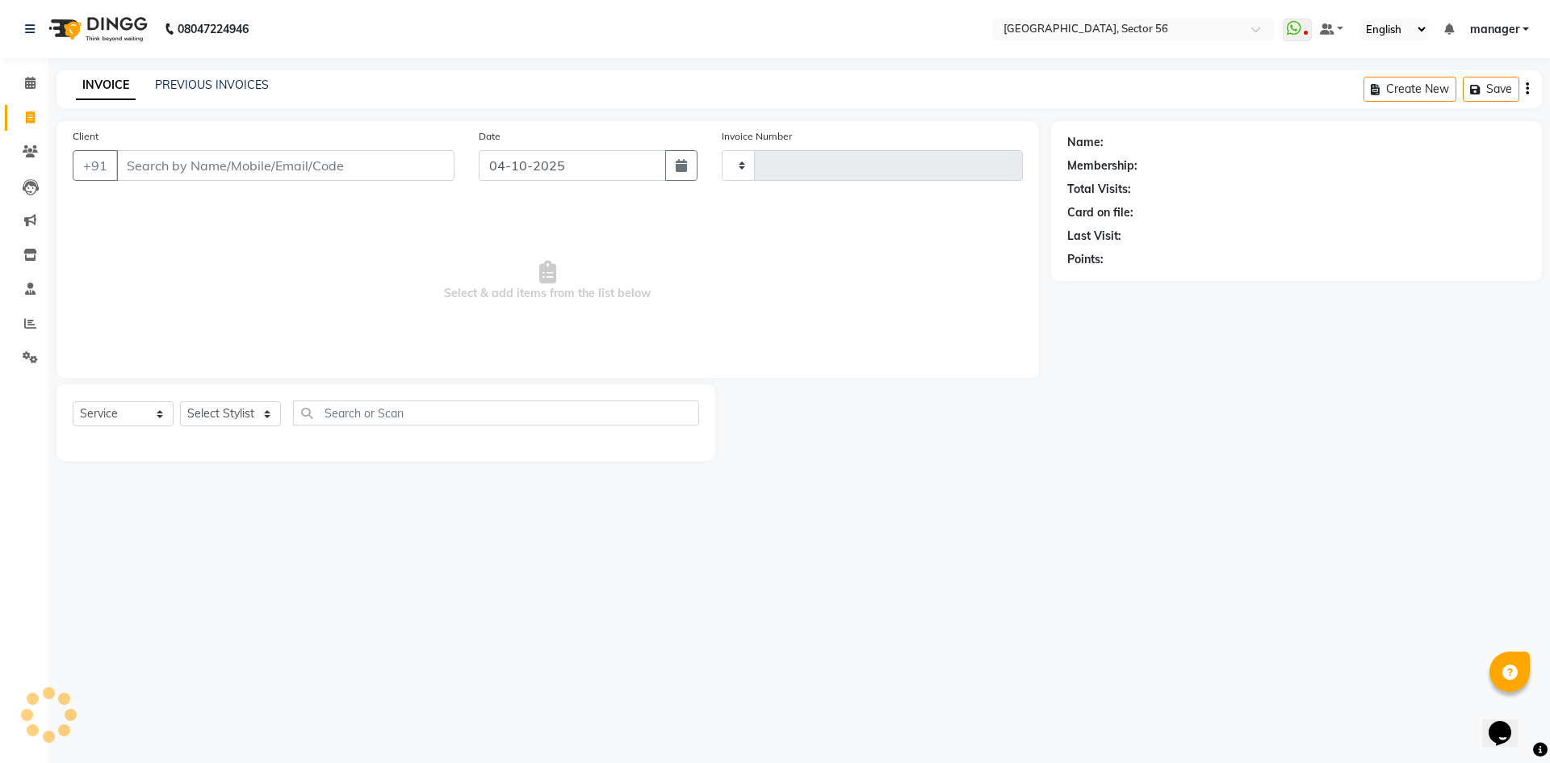
type input "7223"
select select "5557"
click at [270, 164] on input "Client" at bounding box center [285, 165] width 338 height 31
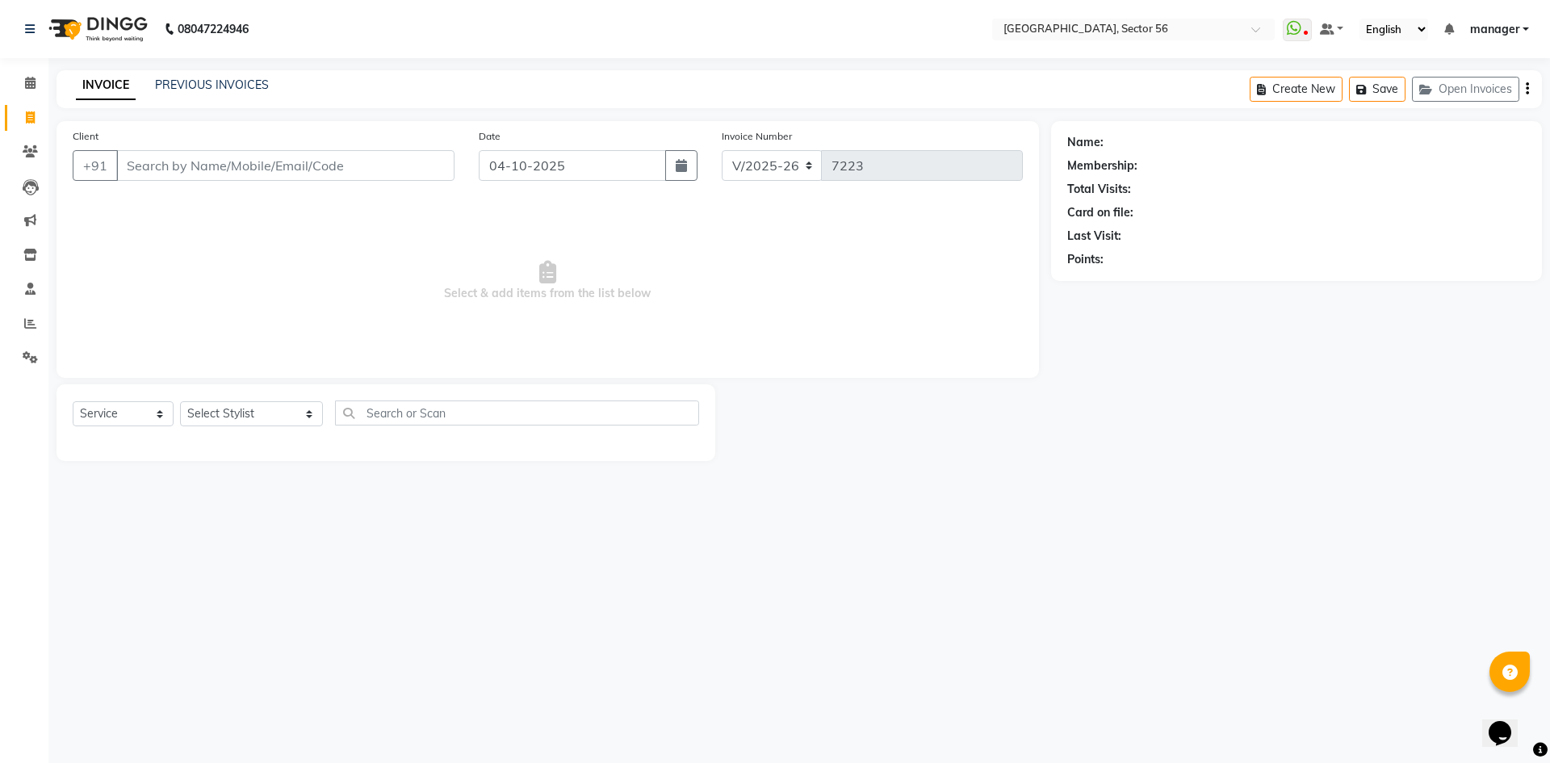
click at [270, 164] on input "Client" at bounding box center [285, 165] width 338 height 31
click at [201, 169] on input "Client" at bounding box center [285, 165] width 338 height 31
type input "9"
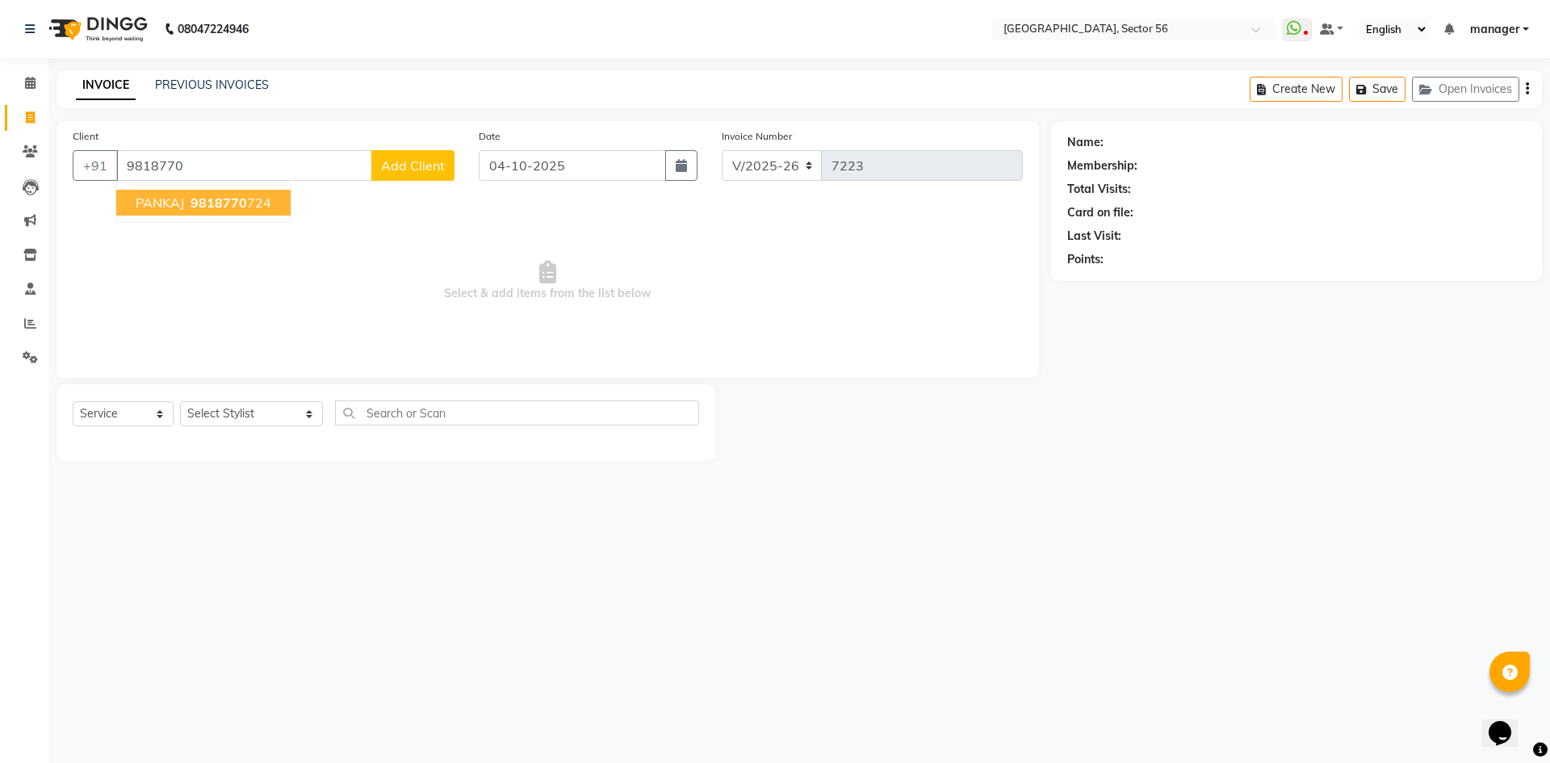
click at [156, 200] on span "PANKAJ" at bounding box center [160, 203] width 48 height 16
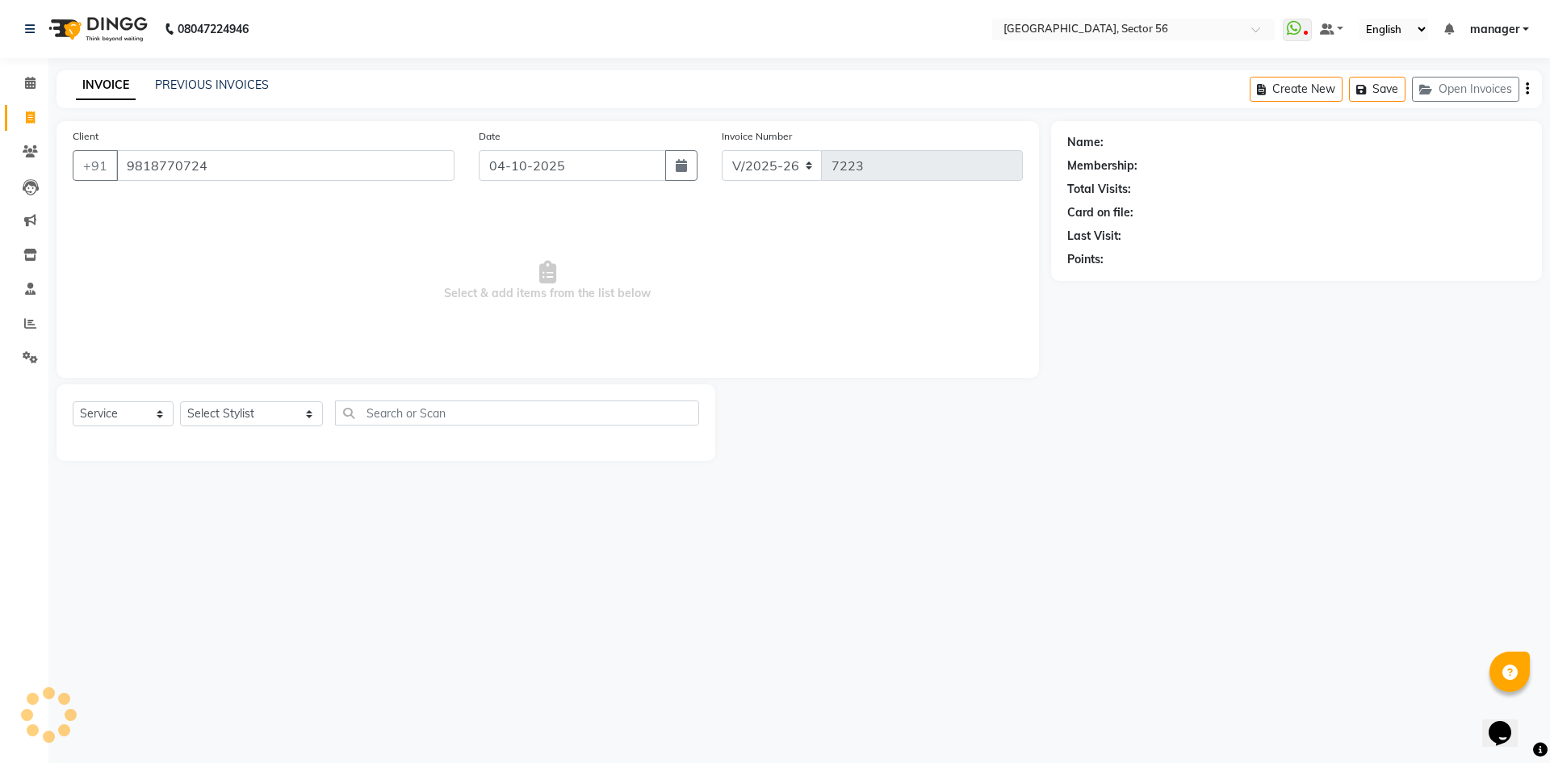
type input "9818770724"
click at [231, 420] on select "Select Stylist [PERSON_NAME] [PERSON_NAME] [PERSON_NAME] MARKET STAFF amit amit…" at bounding box center [251, 413] width 143 height 25
select select "43523"
click at [180, 401] on select "Select Stylist [PERSON_NAME] [PERSON_NAME] [PERSON_NAME] MARKET STAFF amit amit…" at bounding box center [251, 413] width 143 height 25
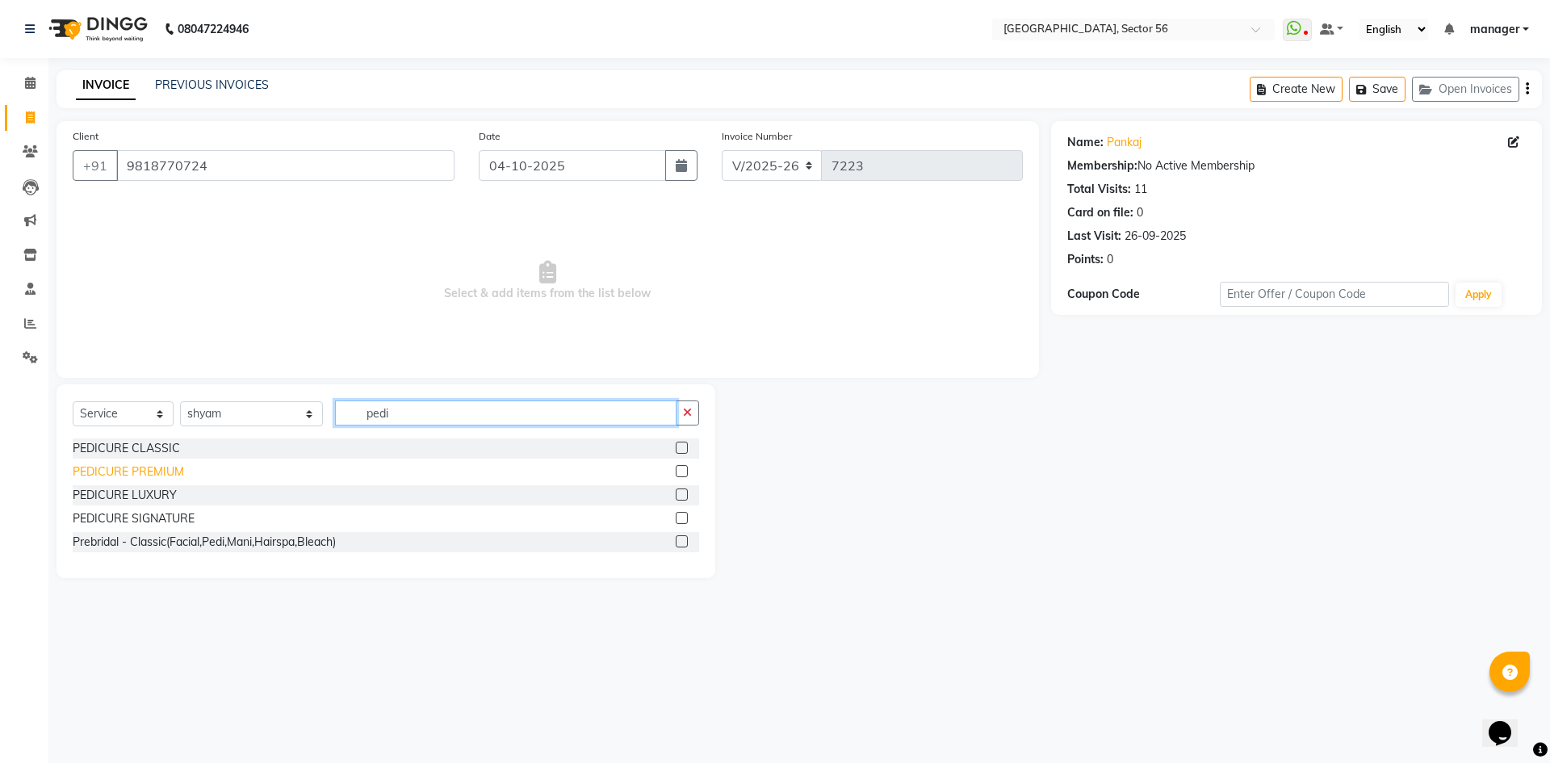
type input "pedi"
click at [136, 468] on div "PEDICURE PREMIUM" at bounding box center [128, 471] width 111 height 17
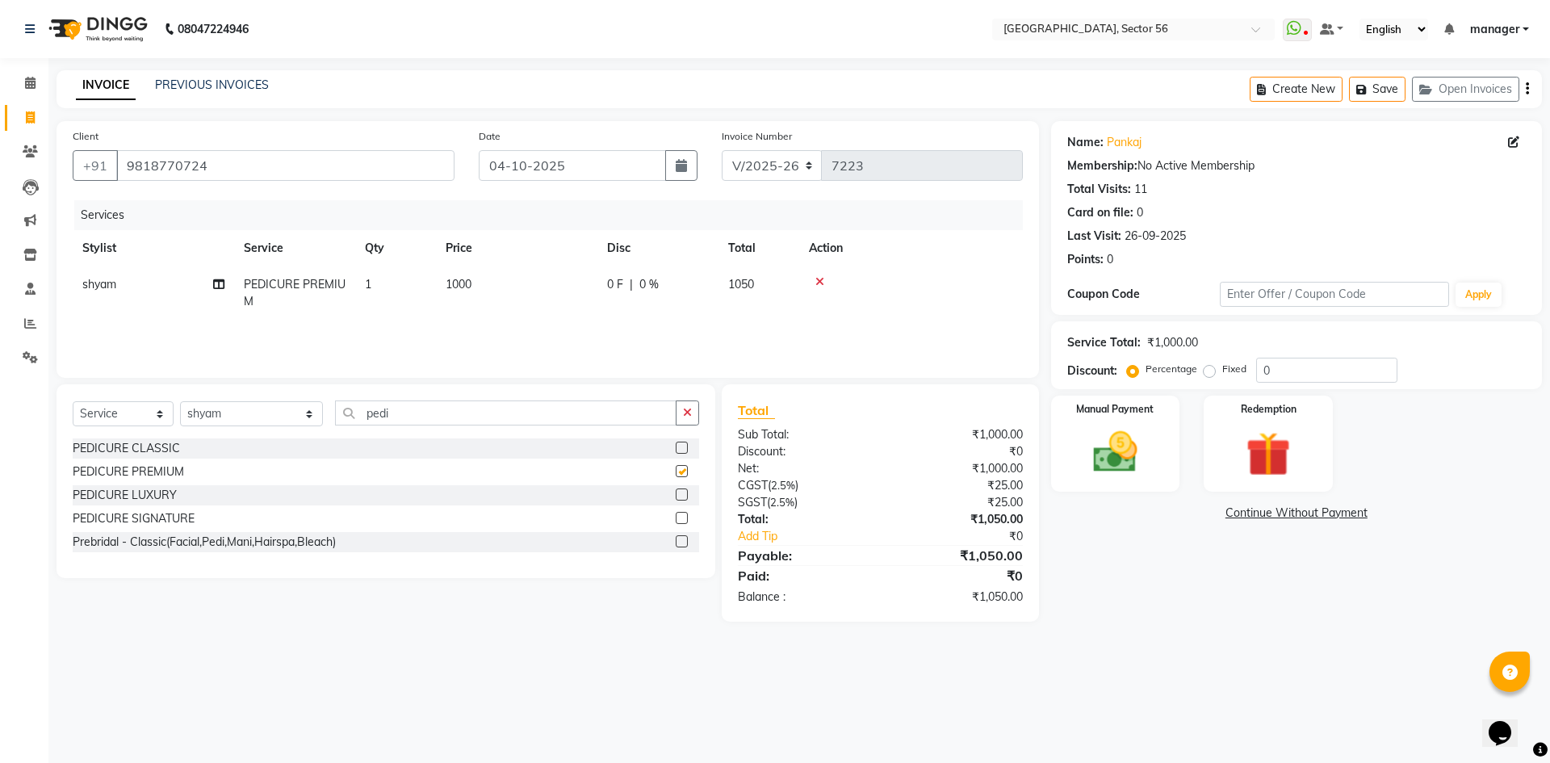
checkbox input "false"
drag, startPoint x: 1338, startPoint y: 373, endPoint x: 1263, endPoint y: 378, distance: 75.2
click at [1263, 378] on input "0" at bounding box center [1326, 370] width 141 height 25
type input "4.75"
click at [1115, 436] on img at bounding box center [1115, 452] width 75 height 53
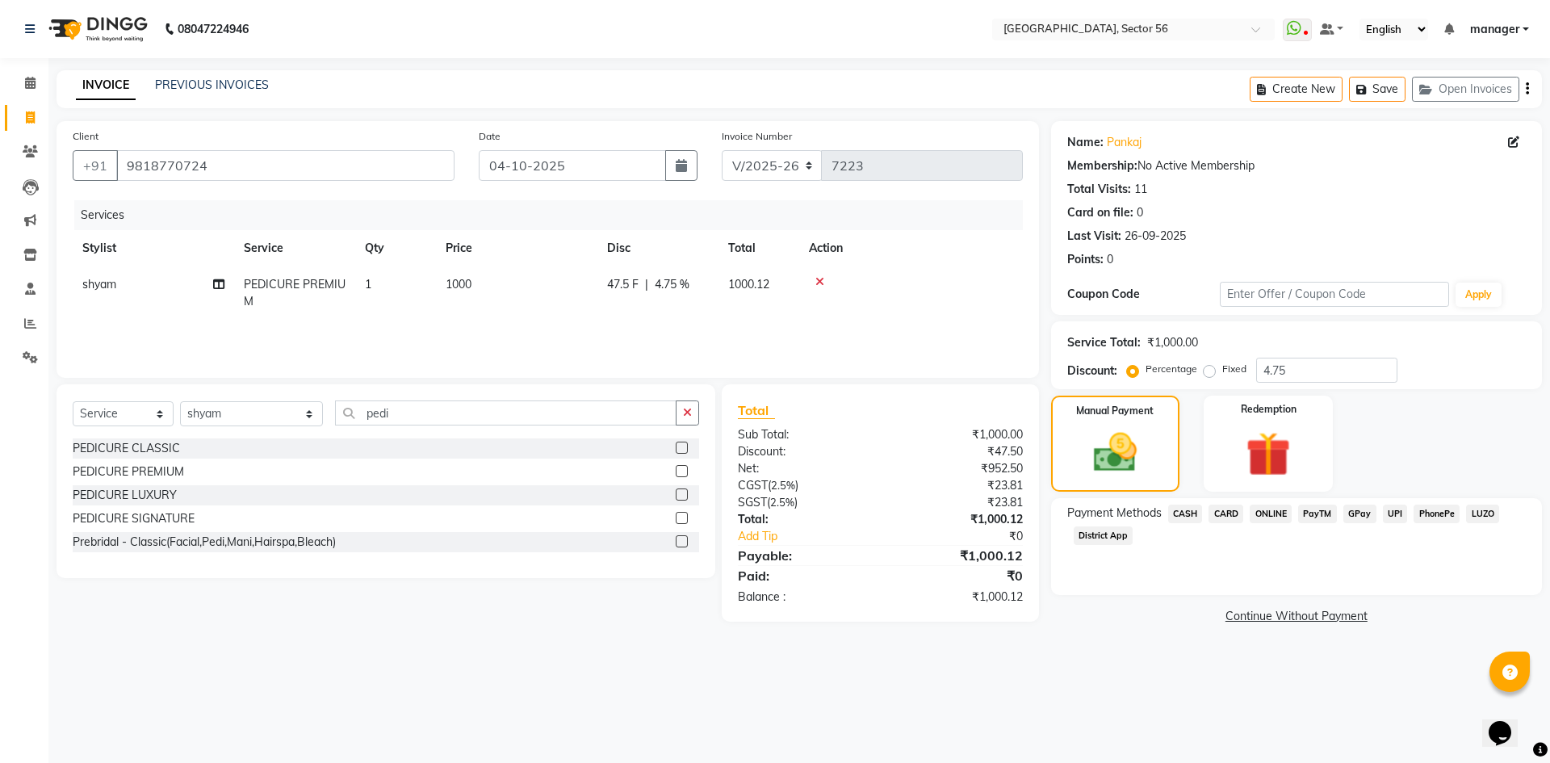
click at [1186, 510] on span "CASH" at bounding box center [1185, 514] width 35 height 19
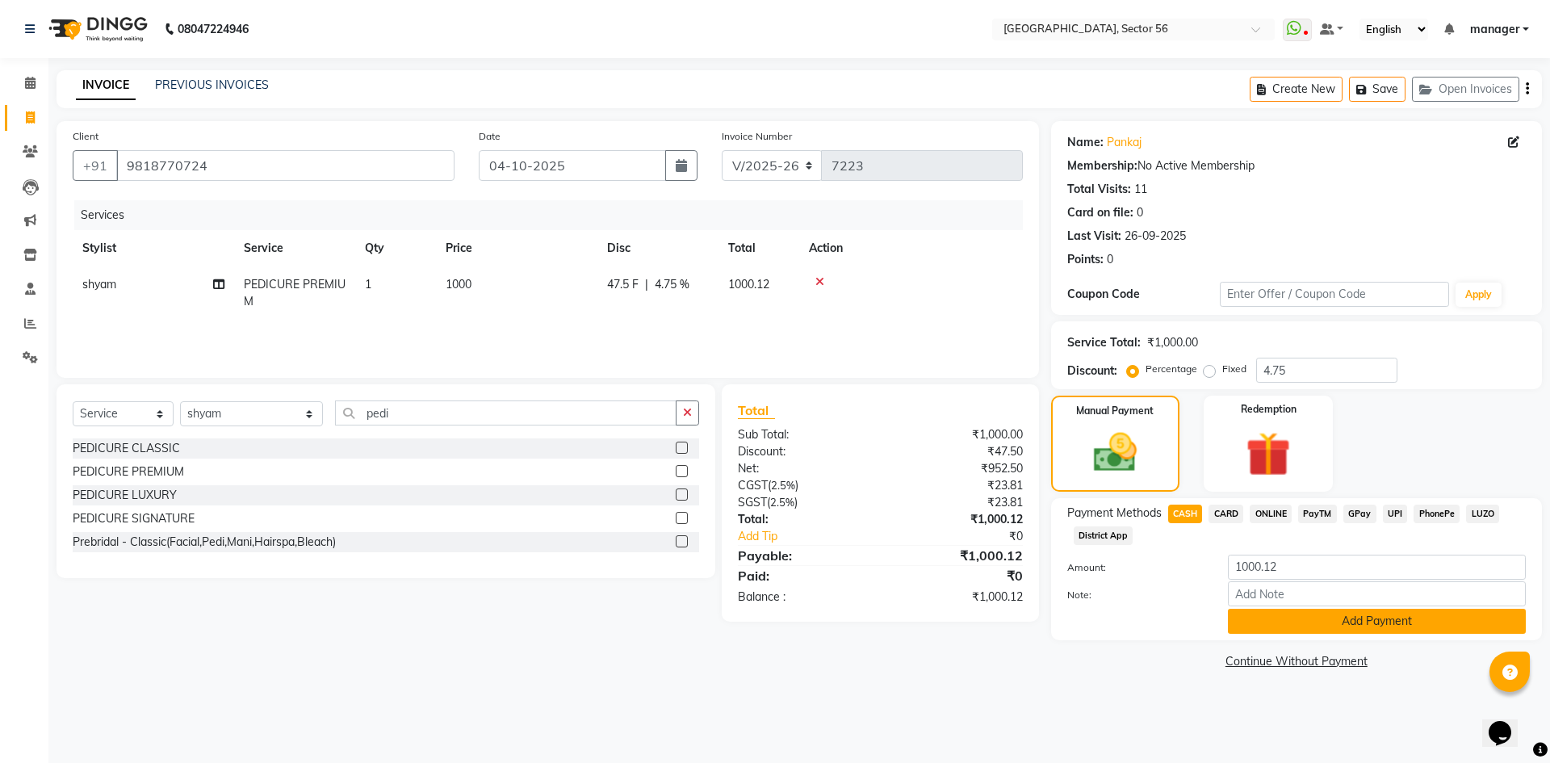
click at [1253, 617] on button "Add Payment" at bounding box center [1377, 621] width 298 height 25
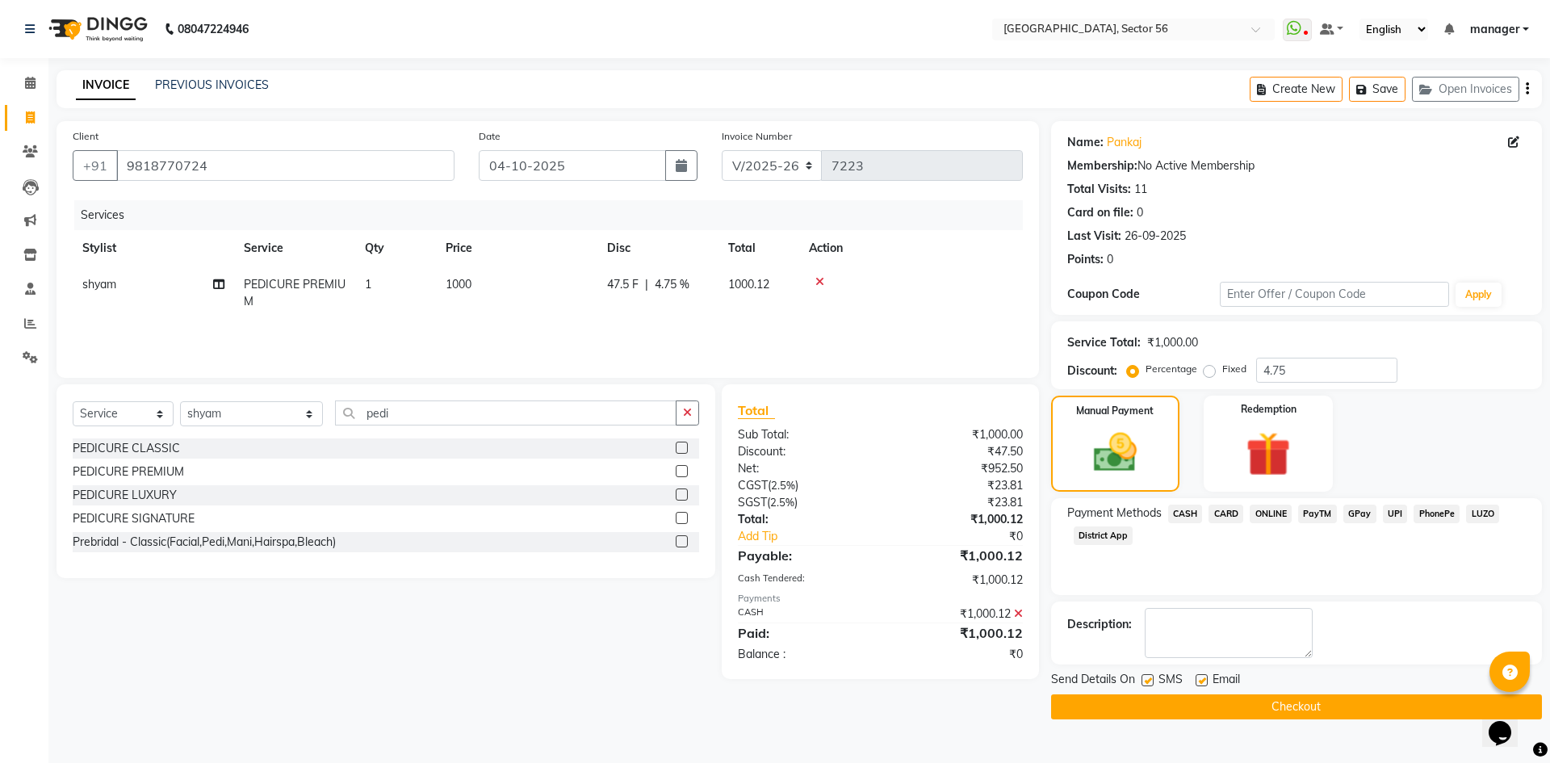
click at [1261, 704] on button "Checkout" at bounding box center [1296, 706] width 491 height 25
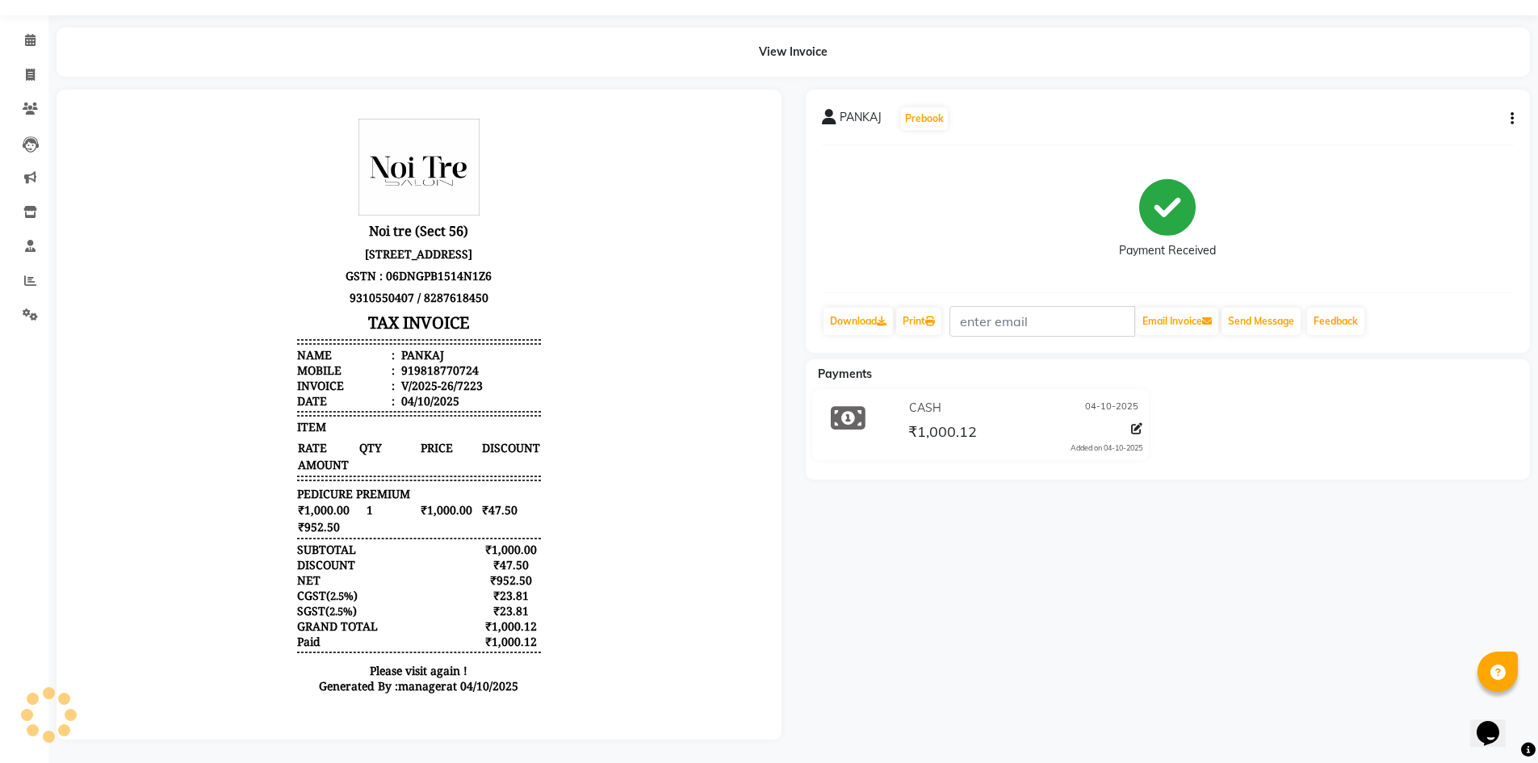
scroll to position [56, 0]
click at [30, 68] on span at bounding box center [30, 74] width 28 height 19
select select "service"
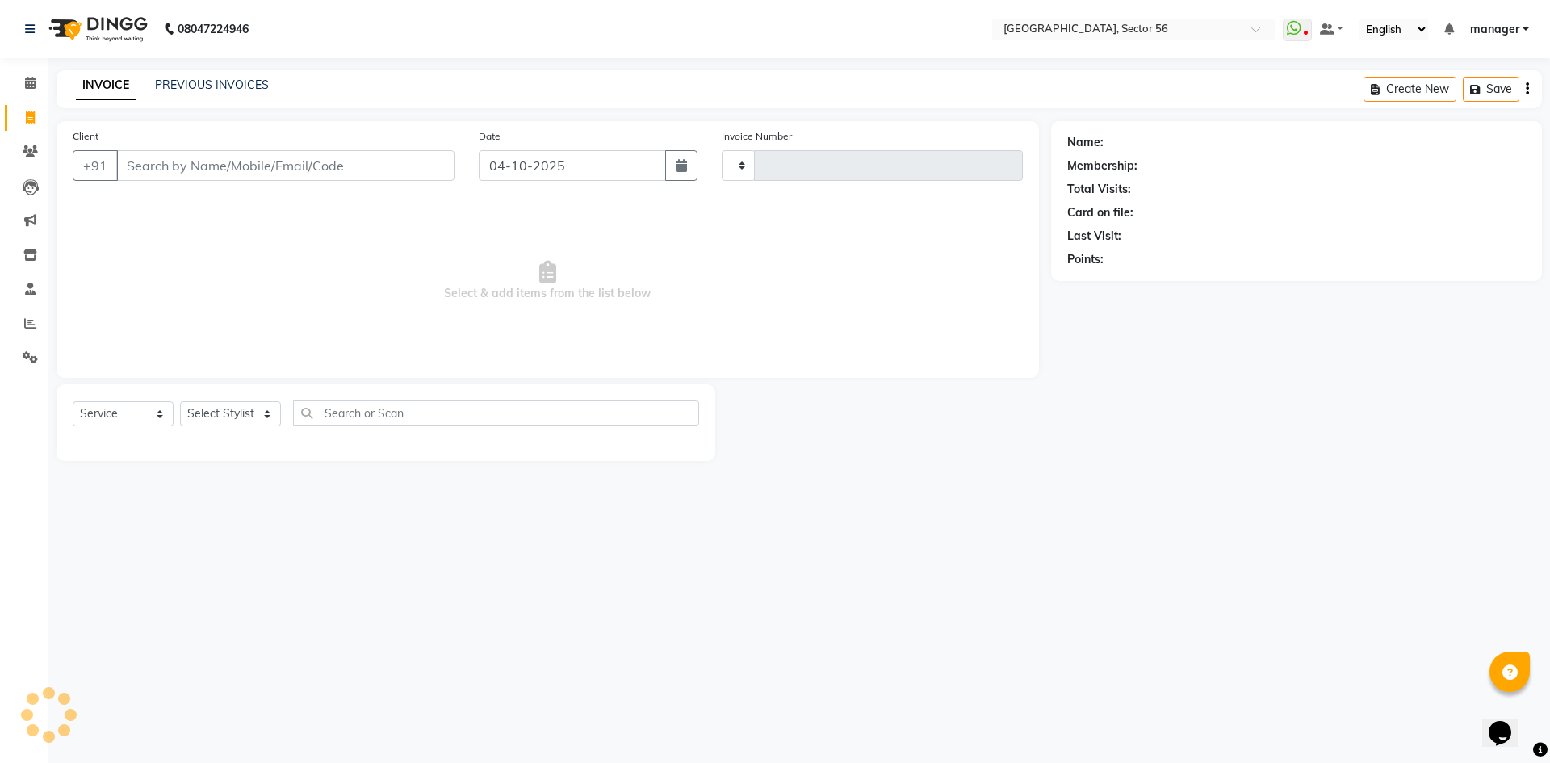
type input "7224"
select select "5557"
click at [308, 153] on input "Client" at bounding box center [285, 165] width 338 height 31
click at [314, 166] on input "Client" at bounding box center [285, 165] width 338 height 31
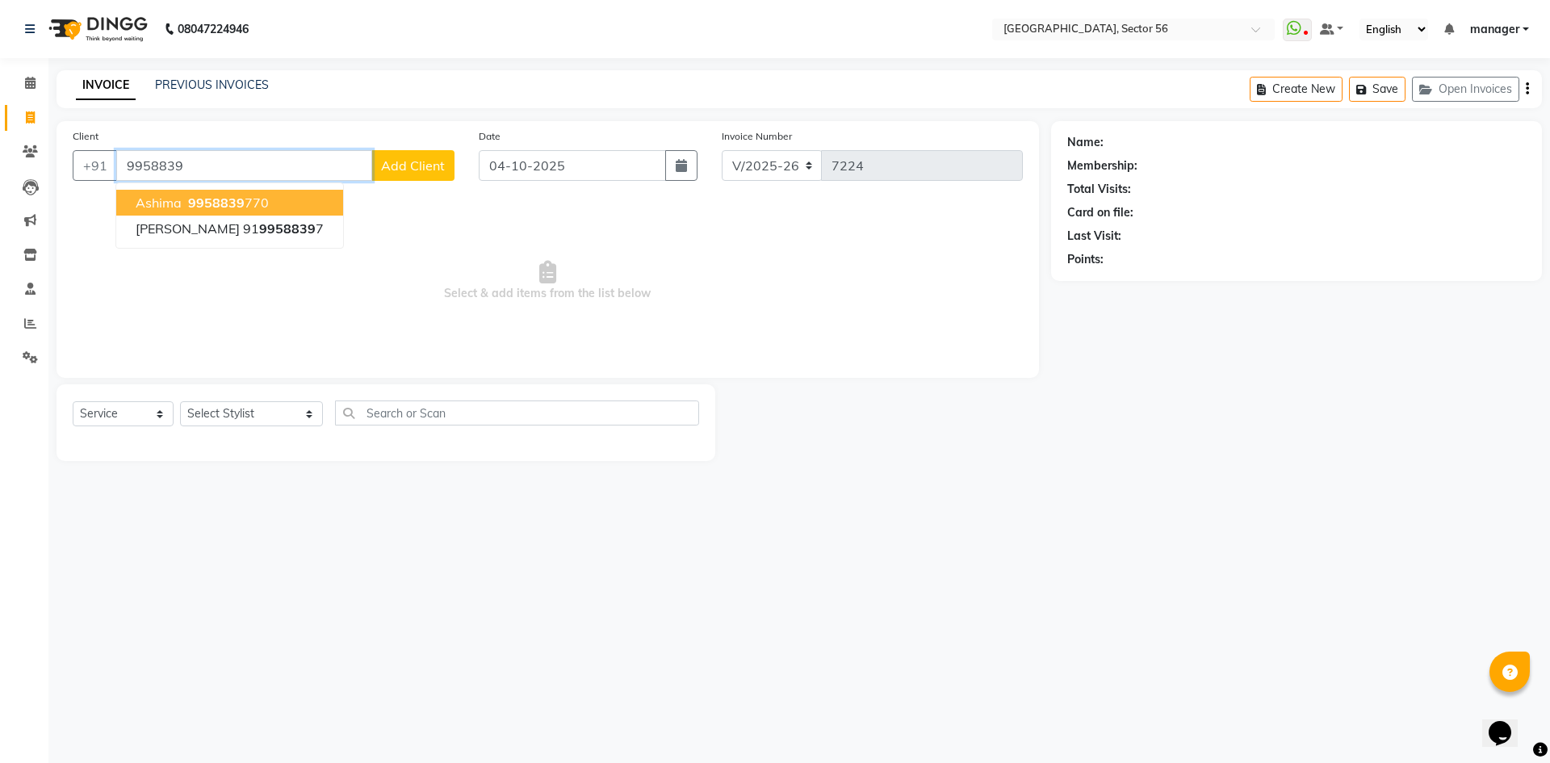
click at [230, 202] on span "9958839" at bounding box center [216, 203] width 57 height 16
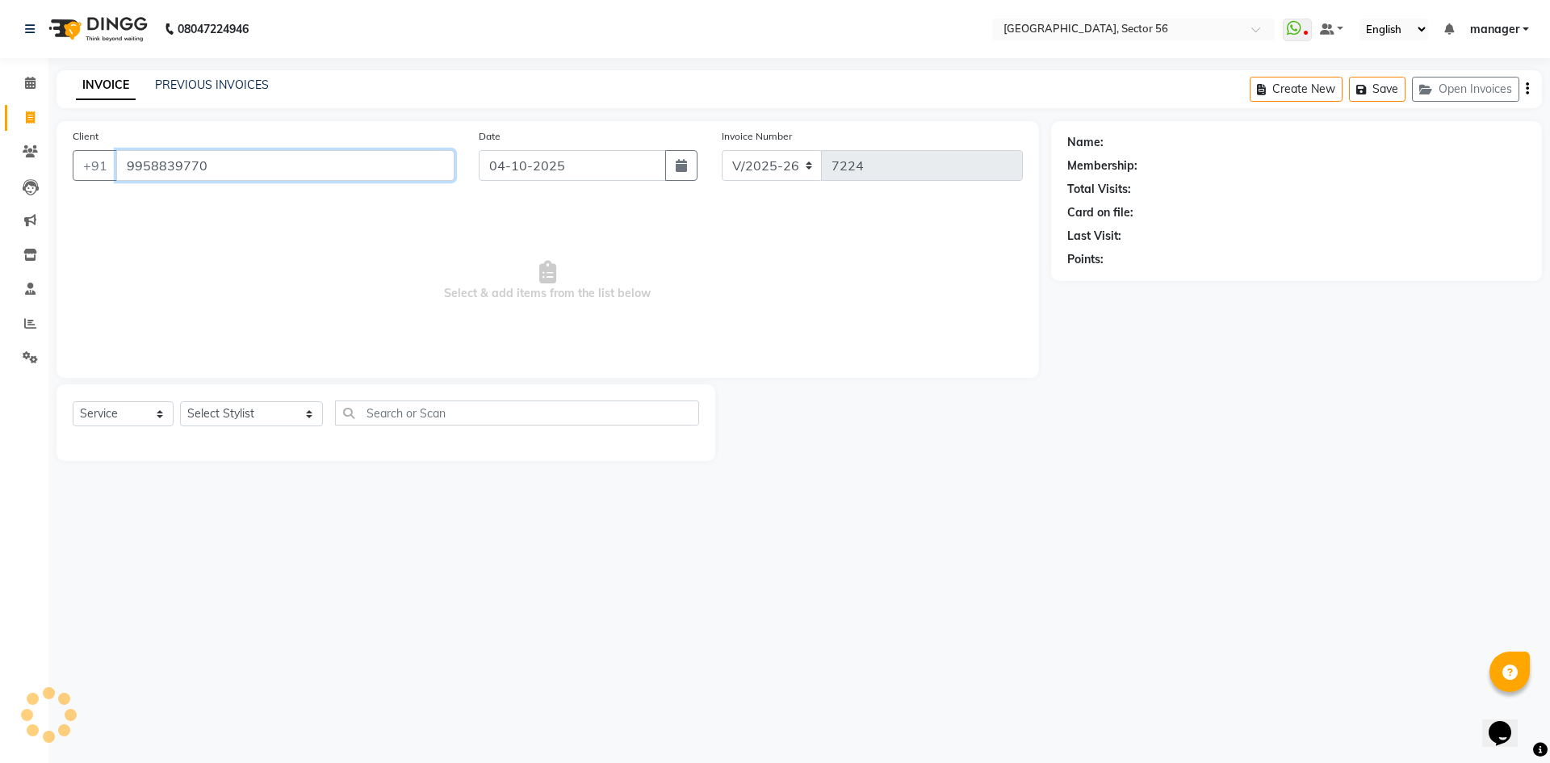
type input "9958839770"
click at [1113, 279] on icon "button" at bounding box center [1112, 282] width 11 height 11
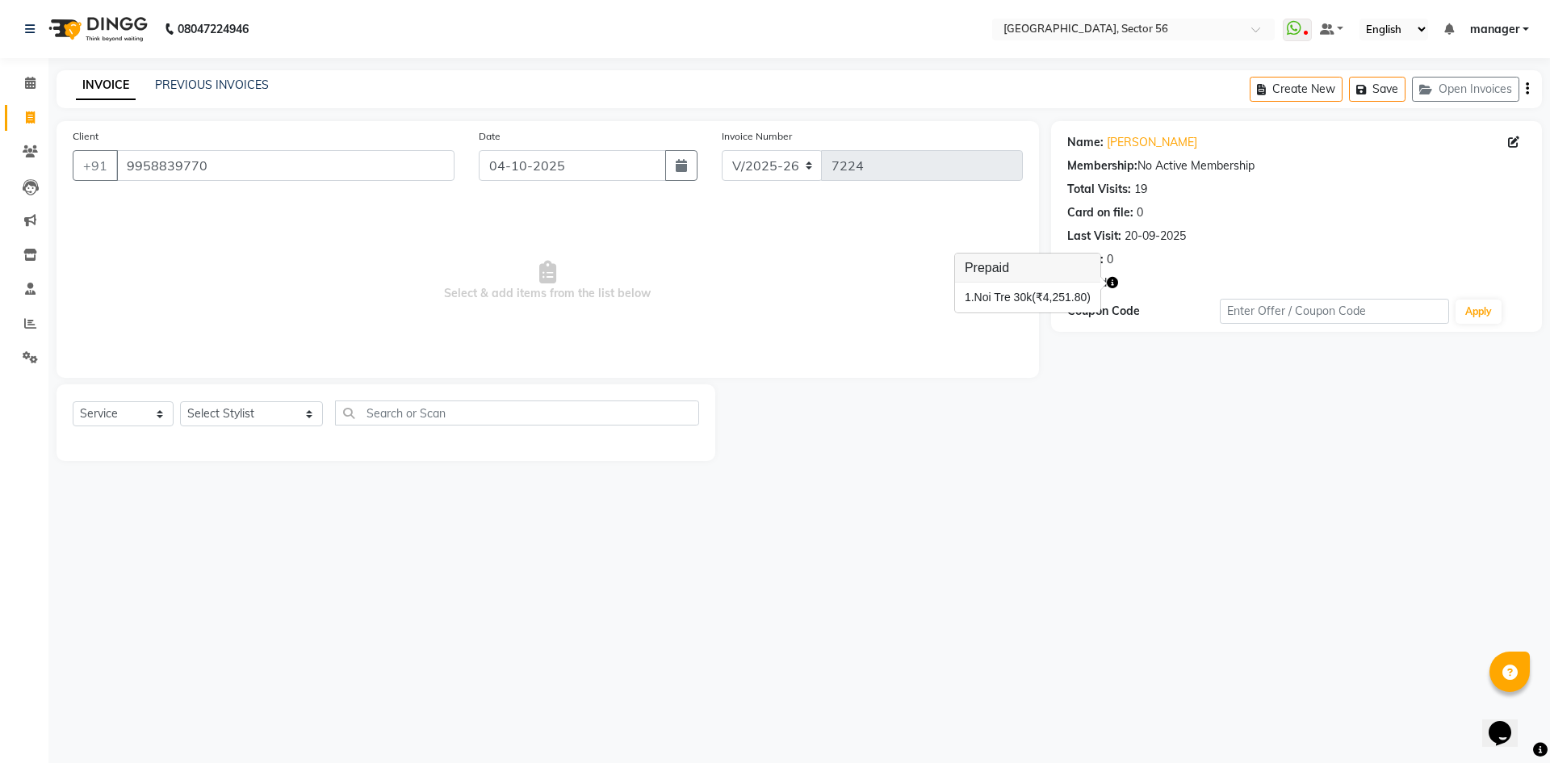
click at [1114, 453] on div "Name: Ashima Membership: No Active Membership Total Visits: 19 Card on file: 0 …" at bounding box center [1302, 291] width 503 height 340
click at [233, 178] on input "9958839770" at bounding box center [285, 165] width 338 height 31
click at [261, 163] on input "9958839770" at bounding box center [285, 165] width 338 height 31
click at [0, 440] on div "Calendar Invoice Clients Leads Marketing Inventory Staff Reports Settings Compl…" at bounding box center [109, 392] width 218 height 693
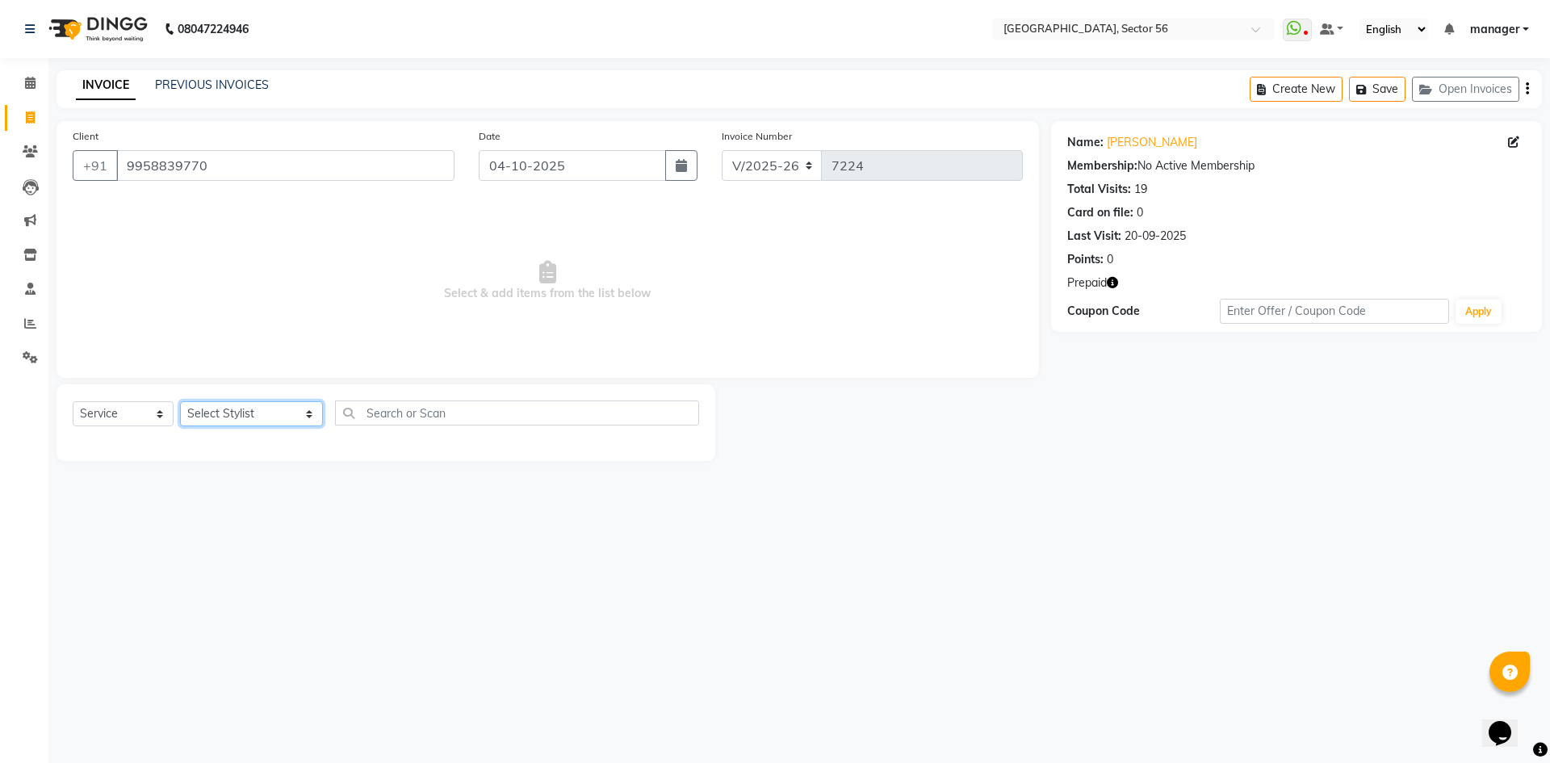
click at [205, 407] on select "Select Stylist [PERSON_NAME] [PERSON_NAME] [PERSON_NAME] MARKET STAFF amit amit…" at bounding box center [251, 413] width 143 height 25
select select "43510"
click at [180, 401] on select "Select Stylist [PERSON_NAME] [PERSON_NAME] [PERSON_NAME] MARKET STAFF amit amit…" at bounding box center [251, 413] width 143 height 25
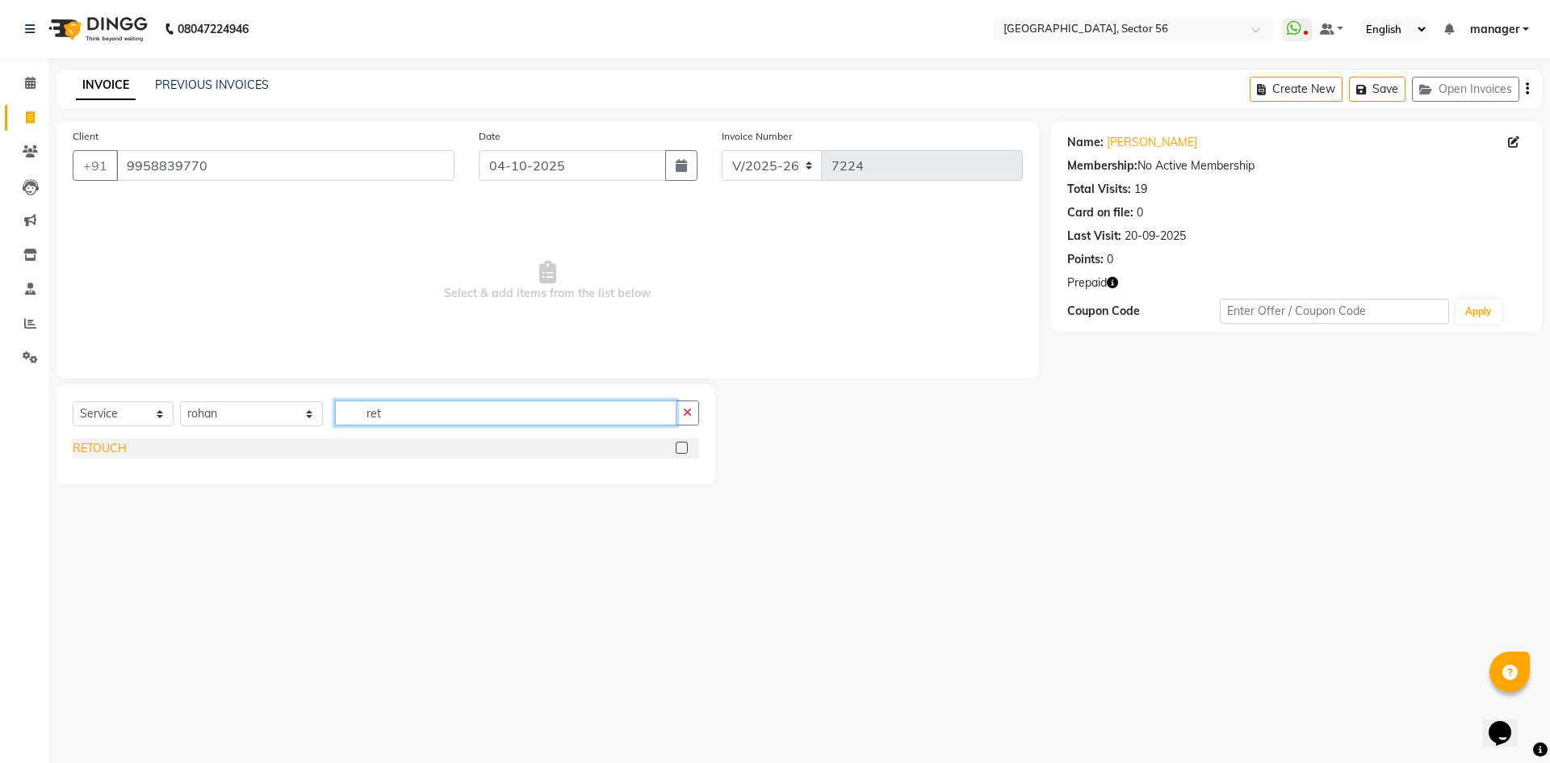
type input "ret"
click at [89, 452] on div "RETOUCH" at bounding box center [100, 448] width 54 height 17
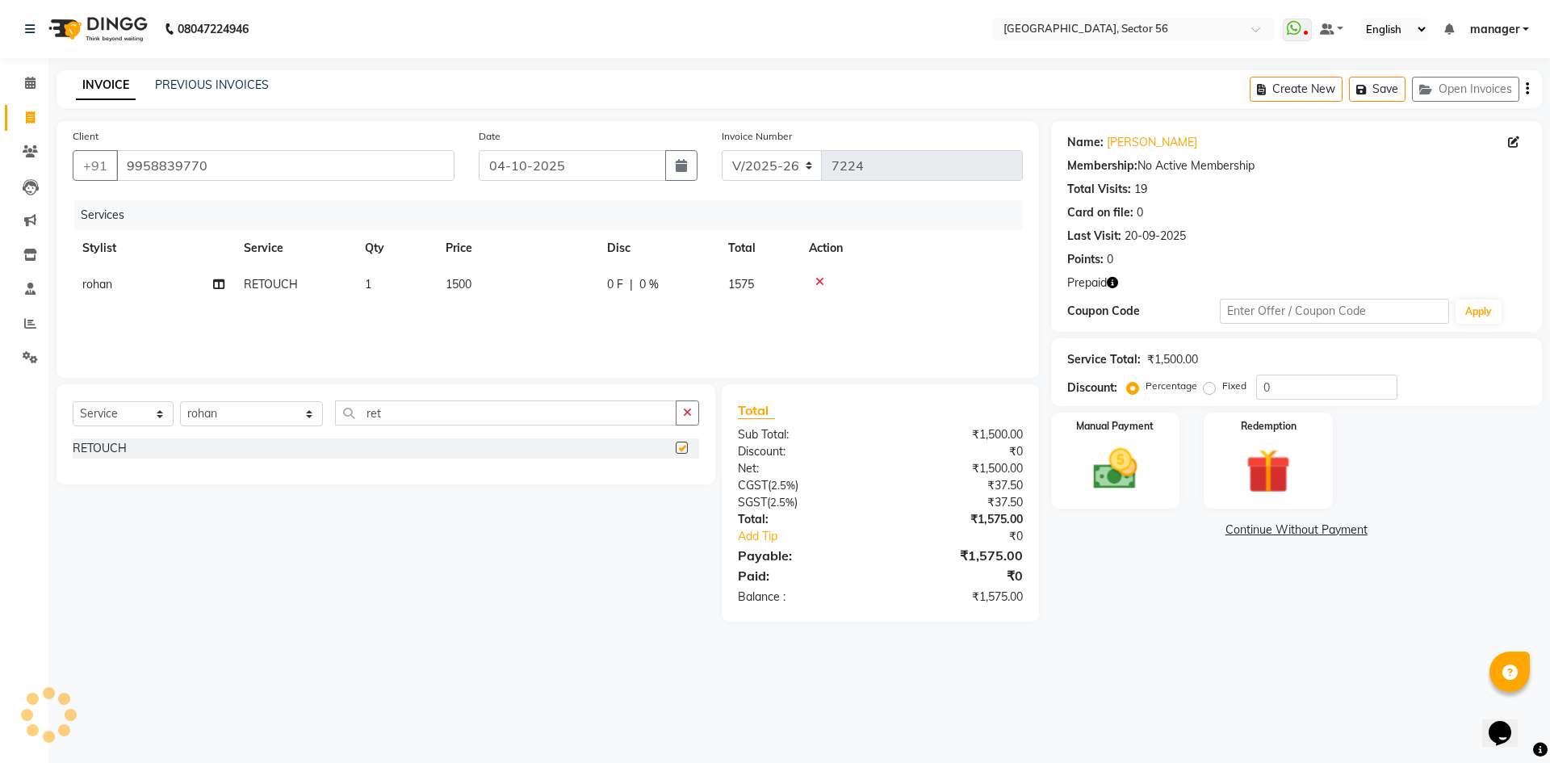
checkbox input "false"
click at [502, 284] on td "1500" at bounding box center [516, 284] width 161 height 36
select select "43510"
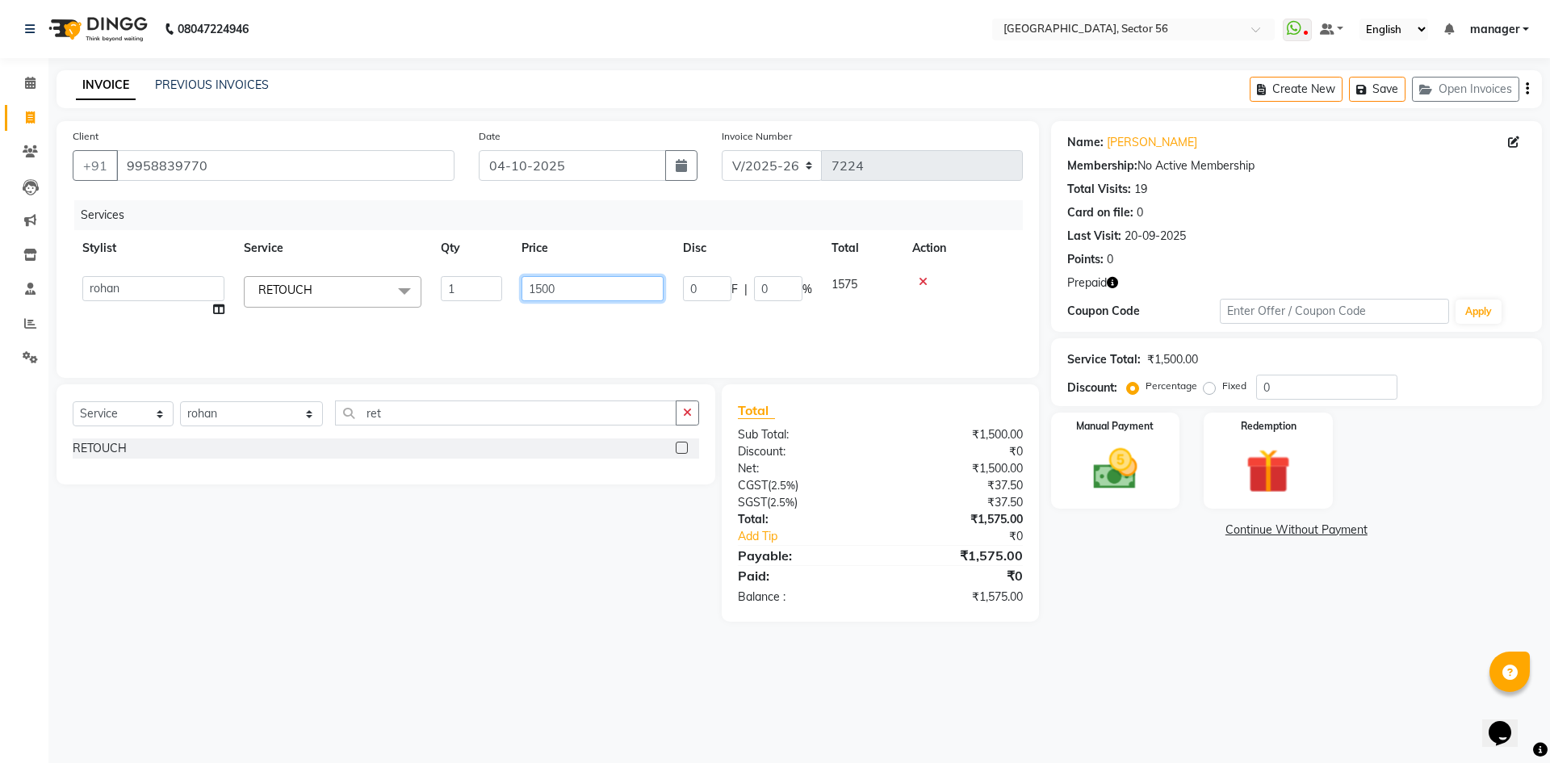
drag, startPoint x: 434, startPoint y: 300, endPoint x: 425, endPoint y: 300, distance: 9.7
click at [425, 300] on tr "ABHISHEKH THAPA abhishek thapa AKRAM KHAN MARKET STAFF amit amit spm Anamika Be…" at bounding box center [548, 296] width 950 height 61
type input "1770"
drag, startPoint x: 0, startPoint y: 350, endPoint x: 76, endPoint y: 391, distance: 86.0
click at [0, 350] on li "Settings" at bounding box center [24, 358] width 48 height 35
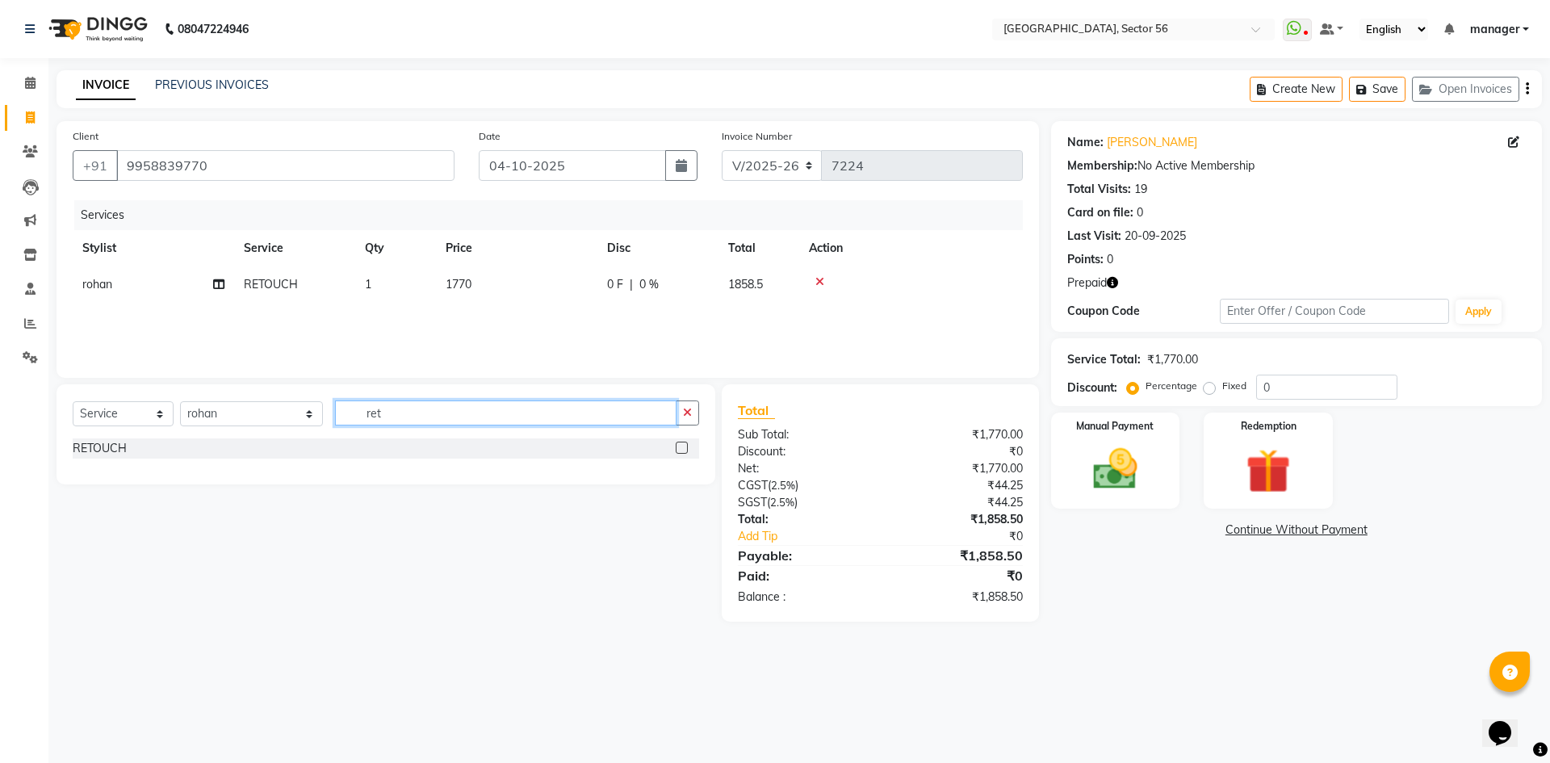
click at [274, 418] on div "Select Service Product Membership Package Voucher Prepaid Gift Card Select Styl…" at bounding box center [386, 419] width 627 height 38
type input "boos"
click at [114, 445] on div "hair booster" at bounding box center [104, 448] width 62 height 17
checkbox input "false"
drag, startPoint x: 477, startPoint y: 316, endPoint x: 516, endPoint y: 325, distance: 39.8
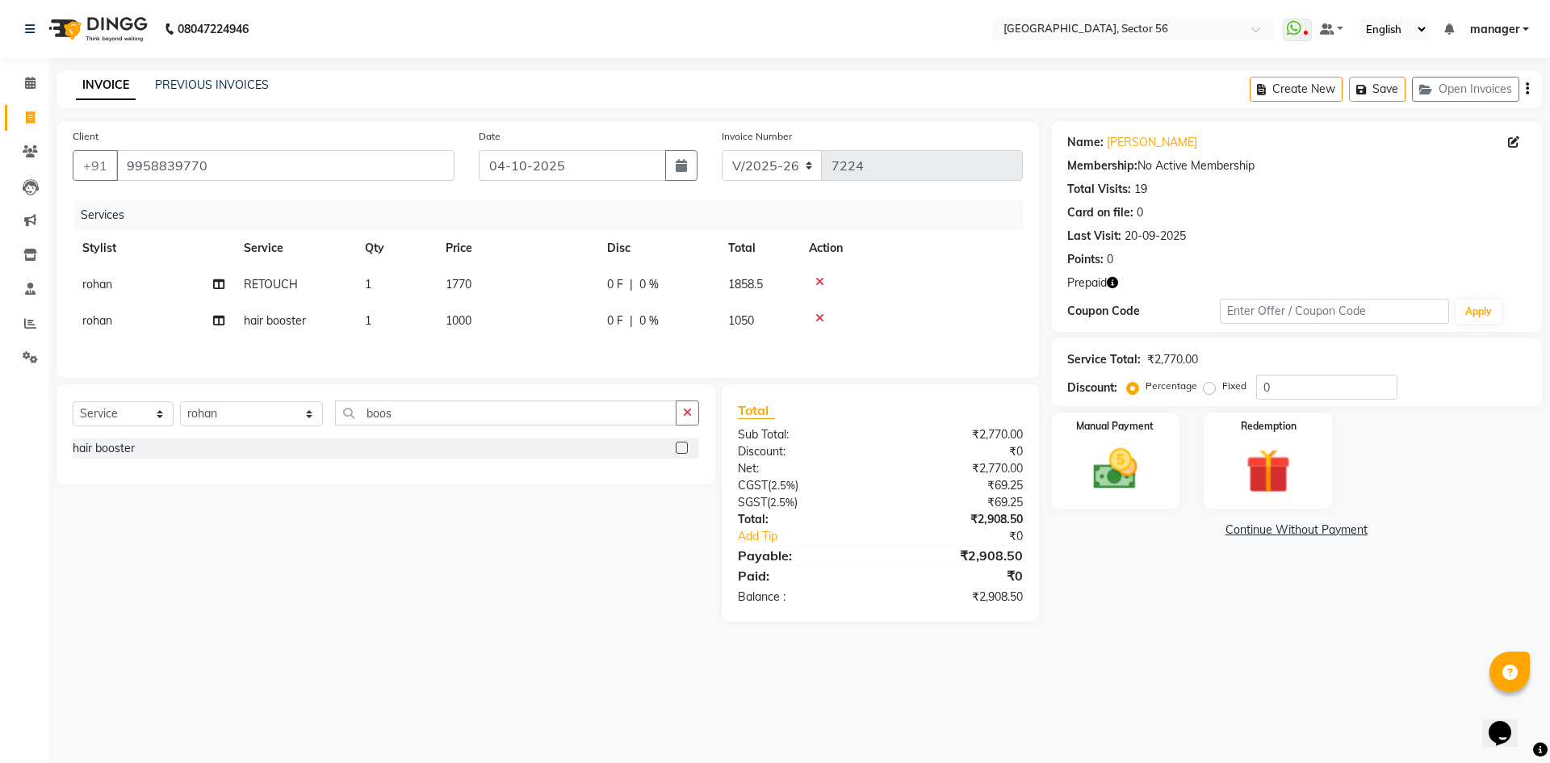
click at [479, 316] on td "1000" at bounding box center [516, 321] width 161 height 36
select select "43510"
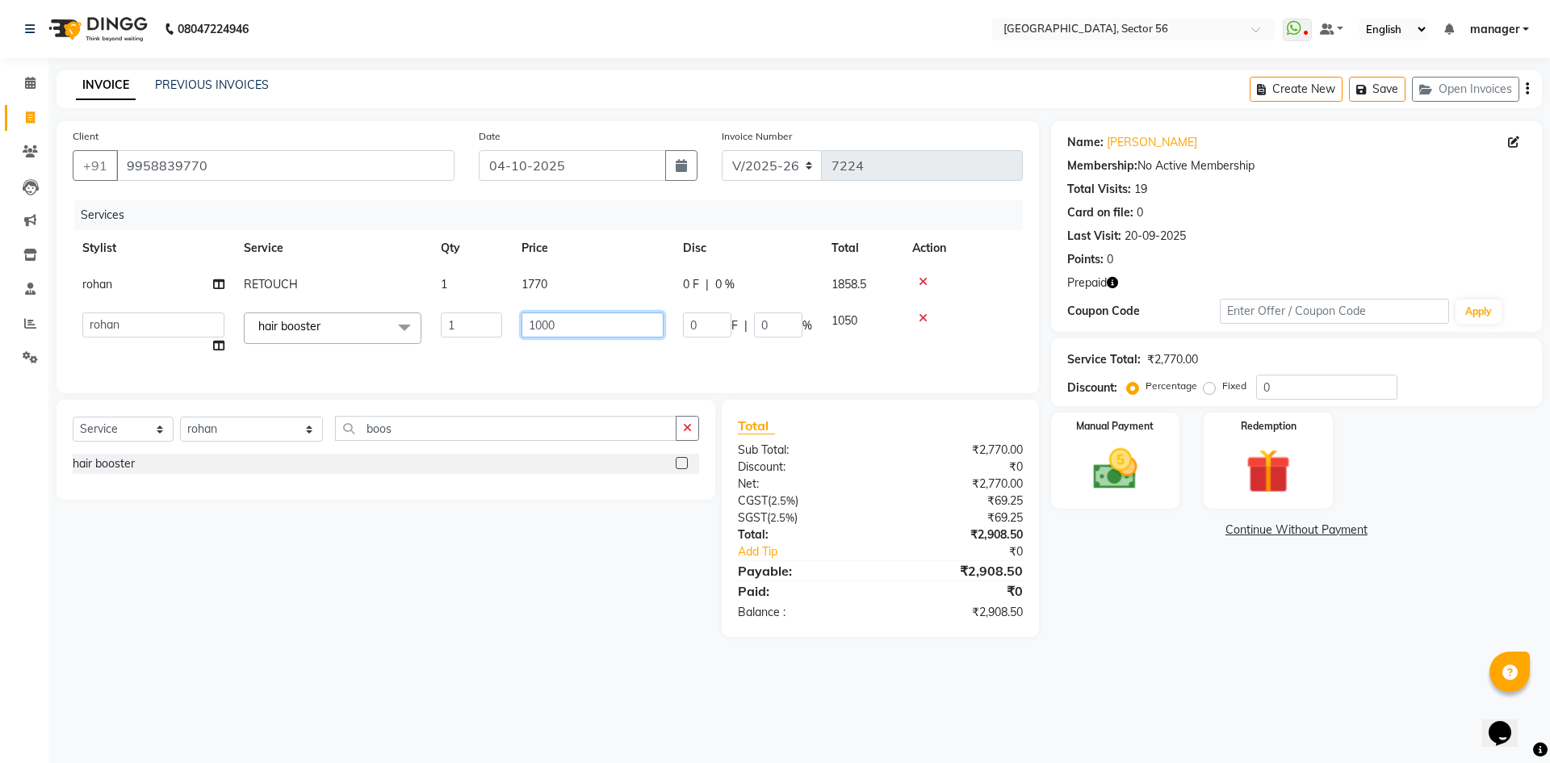
drag, startPoint x: 564, startPoint y: 328, endPoint x: 470, endPoint y: 331, distance: 94.5
click at [470, 331] on tr "ABHISHEKH THAPA abhishek thapa AKRAM KHAN MARKET STAFF amit amit spm Anamika Be…" at bounding box center [548, 333] width 950 height 61
type input "1200"
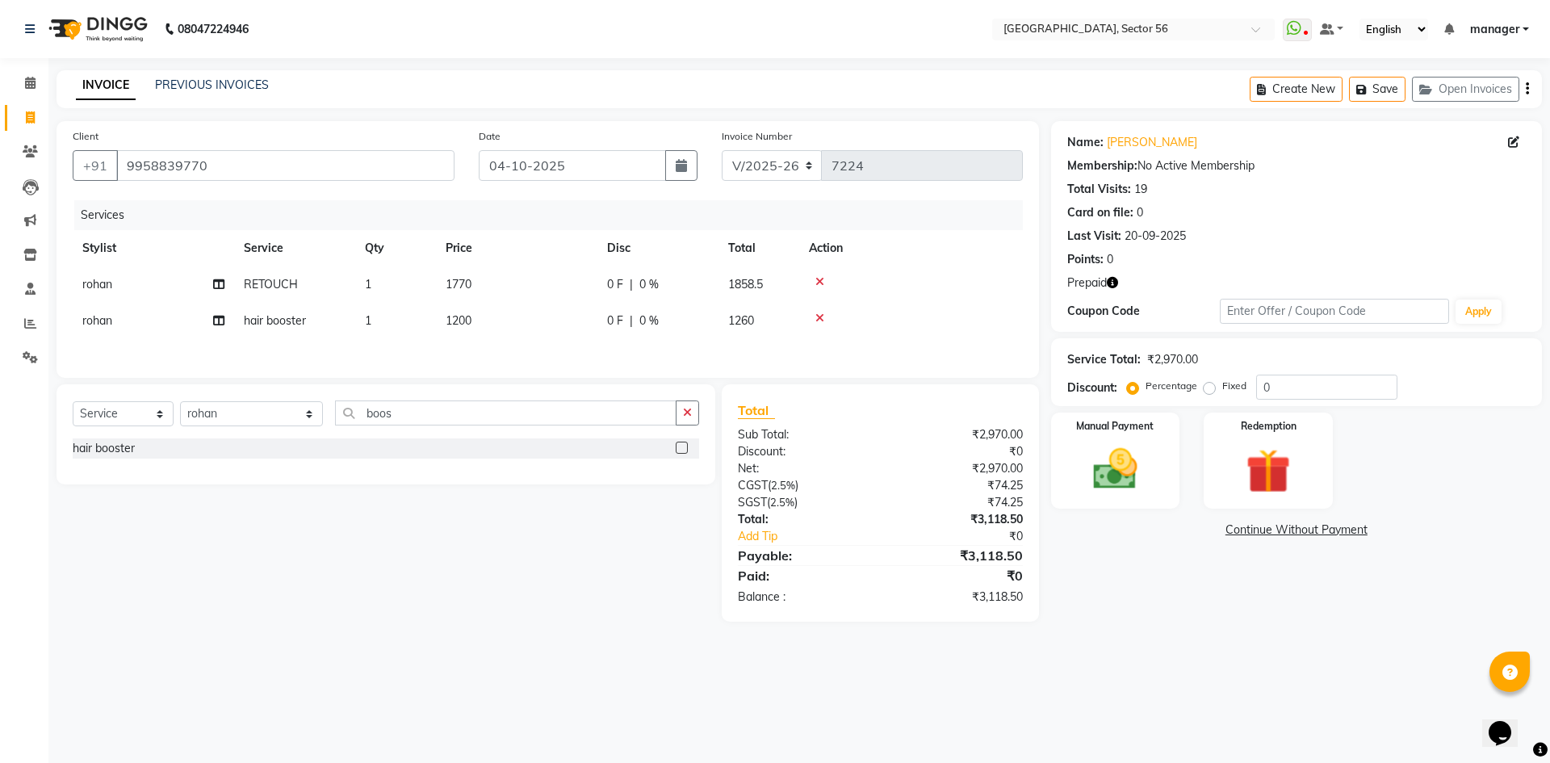
click at [0, 435] on div "Calendar Invoice Clients Leads Marketing Inventory Staff Reports Settings Compl…" at bounding box center [109, 392] width 218 height 693
drag, startPoint x: 1267, startPoint y: 384, endPoint x: 1234, endPoint y: 388, distance: 33.5
click at [1234, 388] on div "Percentage Fixed 0" at bounding box center [1263, 387] width 267 height 25
drag, startPoint x: 496, startPoint y: 315, endPoint x: 514, endPoint y: 317, distance: 17.9
click at [496, 316] on td "1200" at bounding box center [516, 321] width 161 height 36
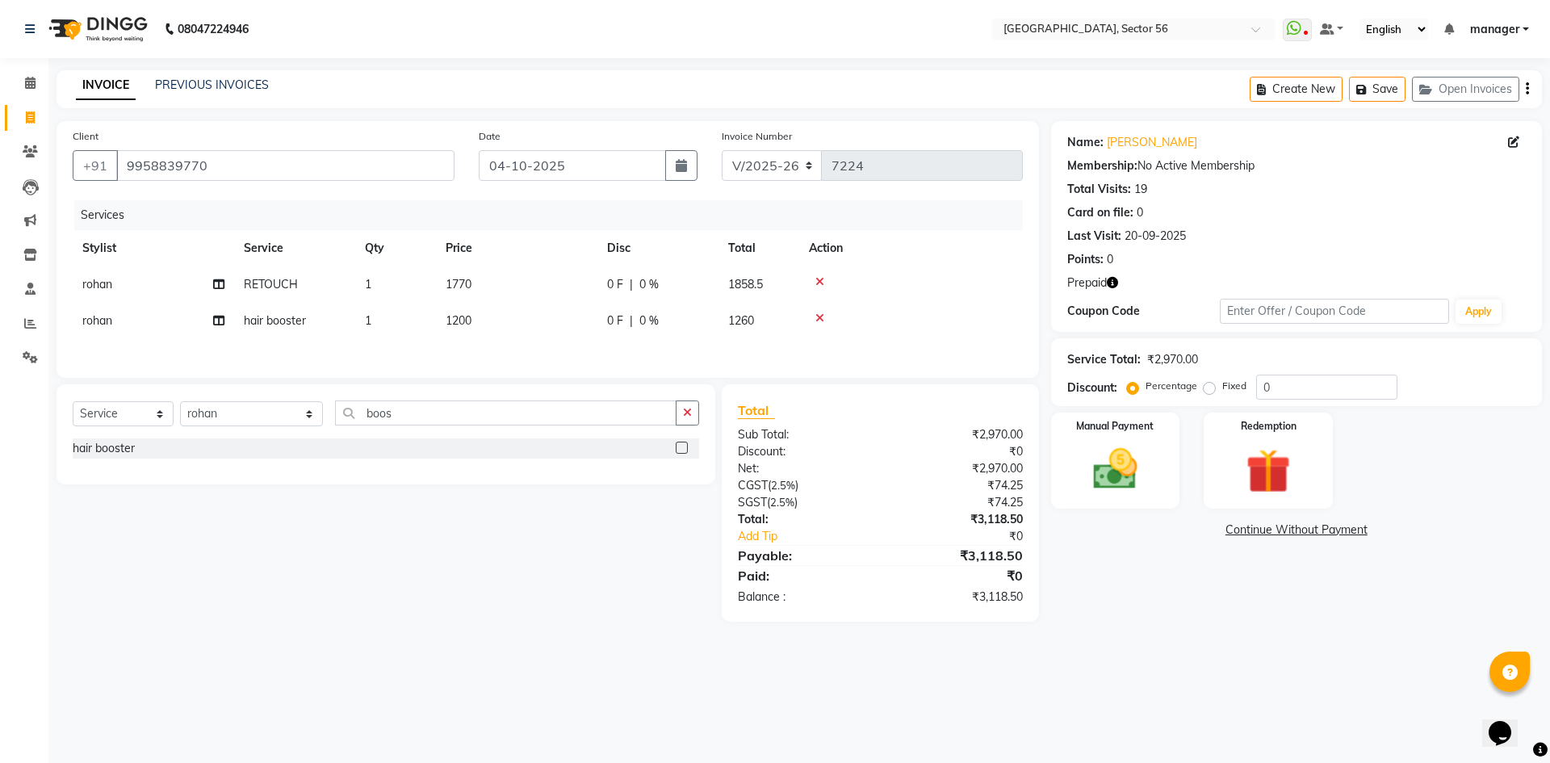
select select "43510"
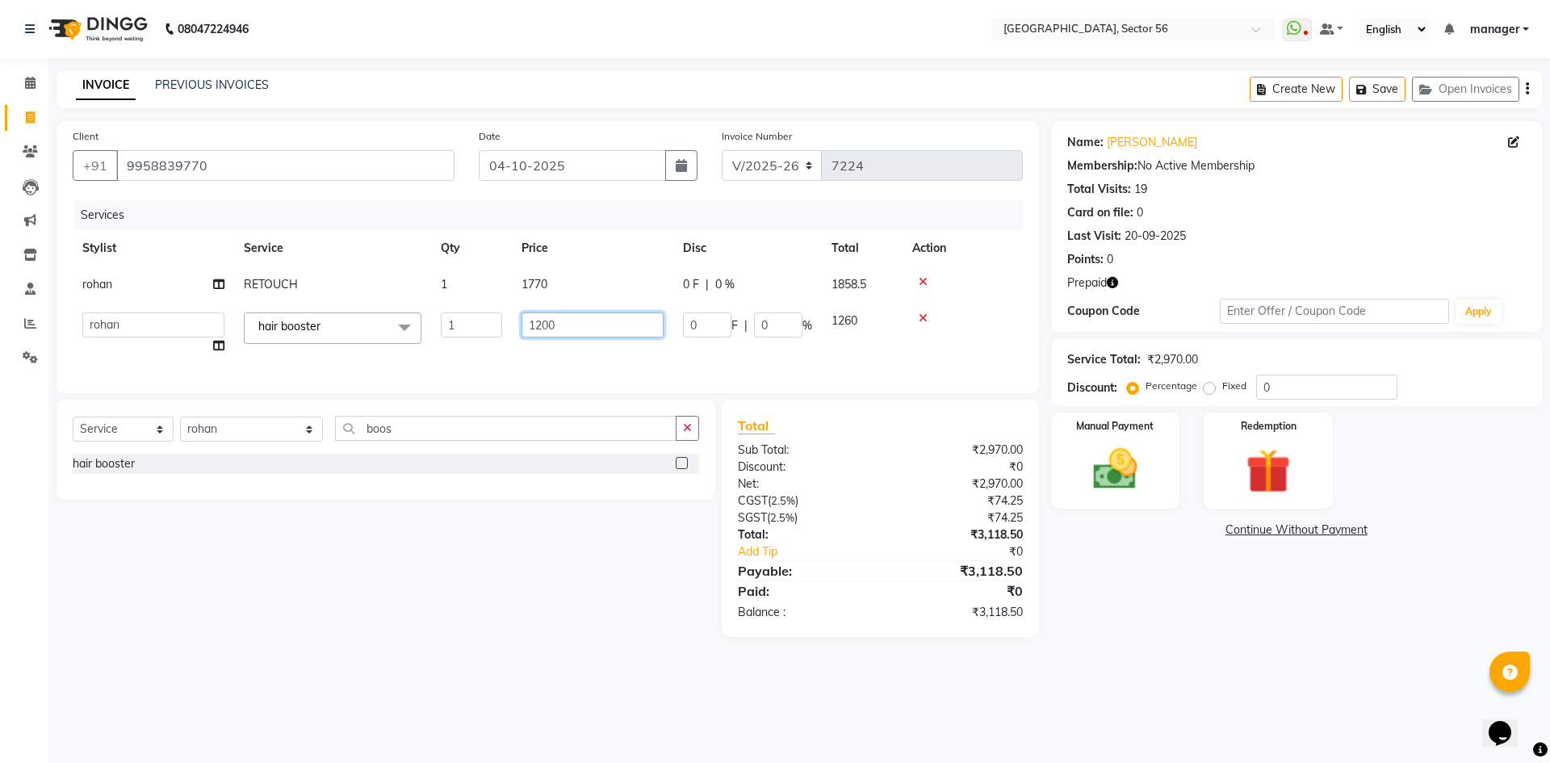
drag, startPoint x: 554, startPoint y: 324, endPoint x: 455, endPoint y: 329, distance: 98.6
click at [455, 329] on tr "ABHISHEKH THAPA abhishek thapa AKRAM KHAN MARKET STAFF amit amit spm Anamika Be…" at bounding box center [548, 333] width 950 height 61
type input "1400"
click at [0, 401] on div "Calendar Invoice Clients Leads Marketing Inventory Staff Reports Settings Compl…" at bounding box center [109, 392] width 218 height 693
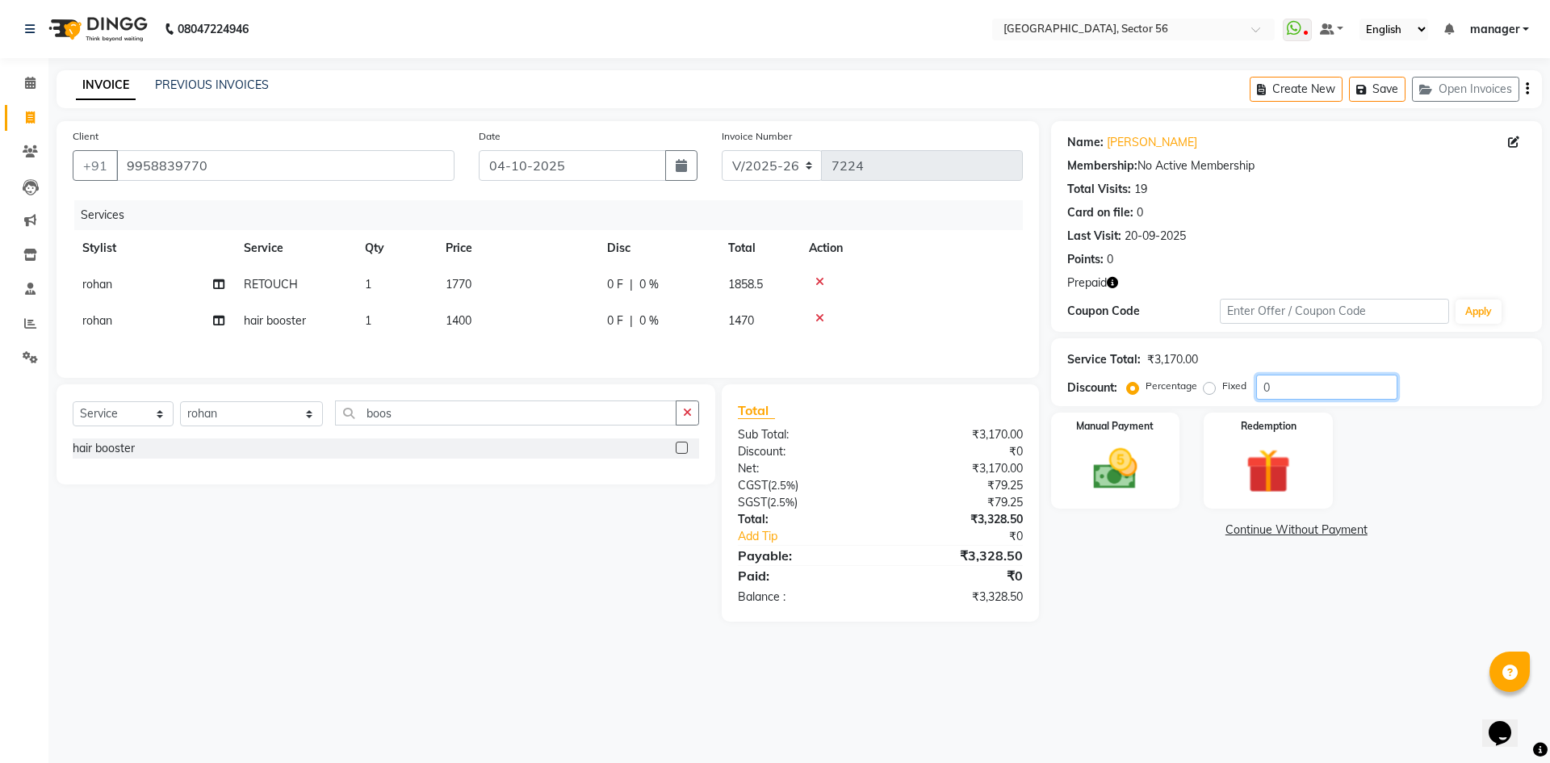
drag, startPoint x: 1214, startPoint y: 396, endPoint x: 1195, endPoint y: 397, distance: 18.6
click at [1195, 397] on div "Percentage Fixed 0" at bounding box center [1263, 387] width 267 height 25
type input "4.26"
click at [1256, 478] on img at bounding box center [1268, 470] width 75 height 57
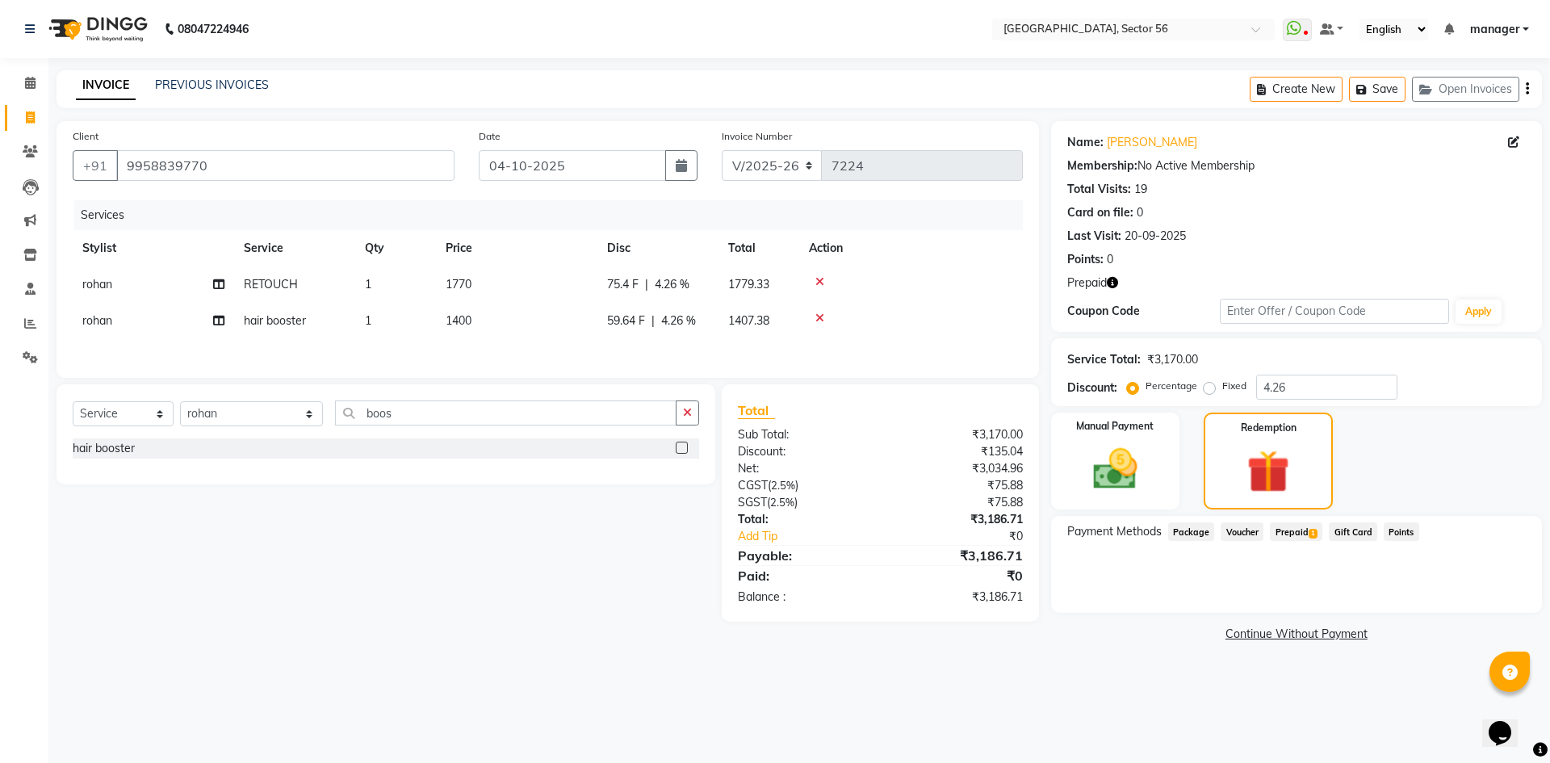
click at [1288, 536] on span "Prepaid 1" at bounding box center [1296, 531] width 52 height 19
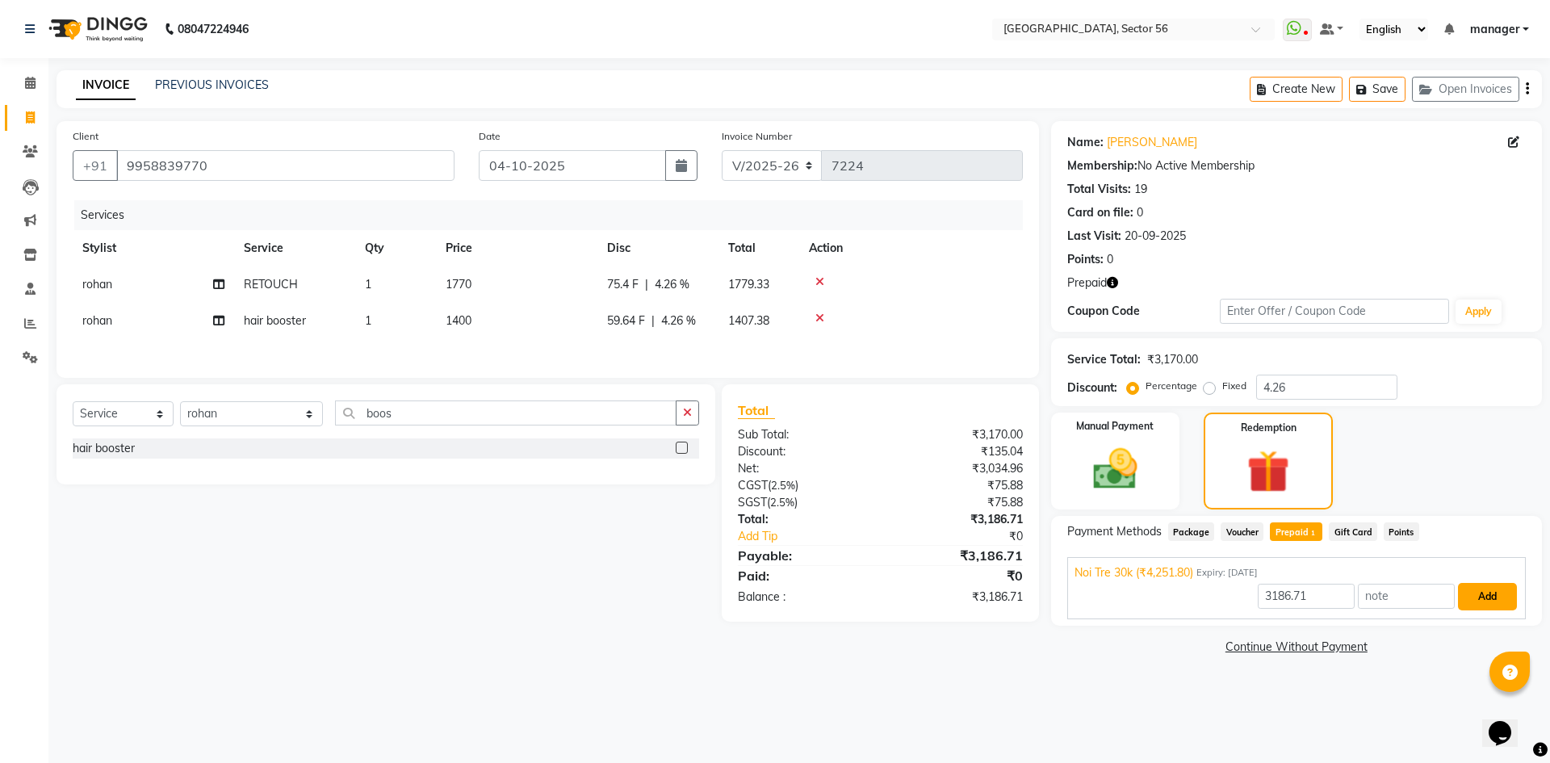
click at [1480, 593] on button "Add" at bounding box center [1487, 596] width 59 height 27
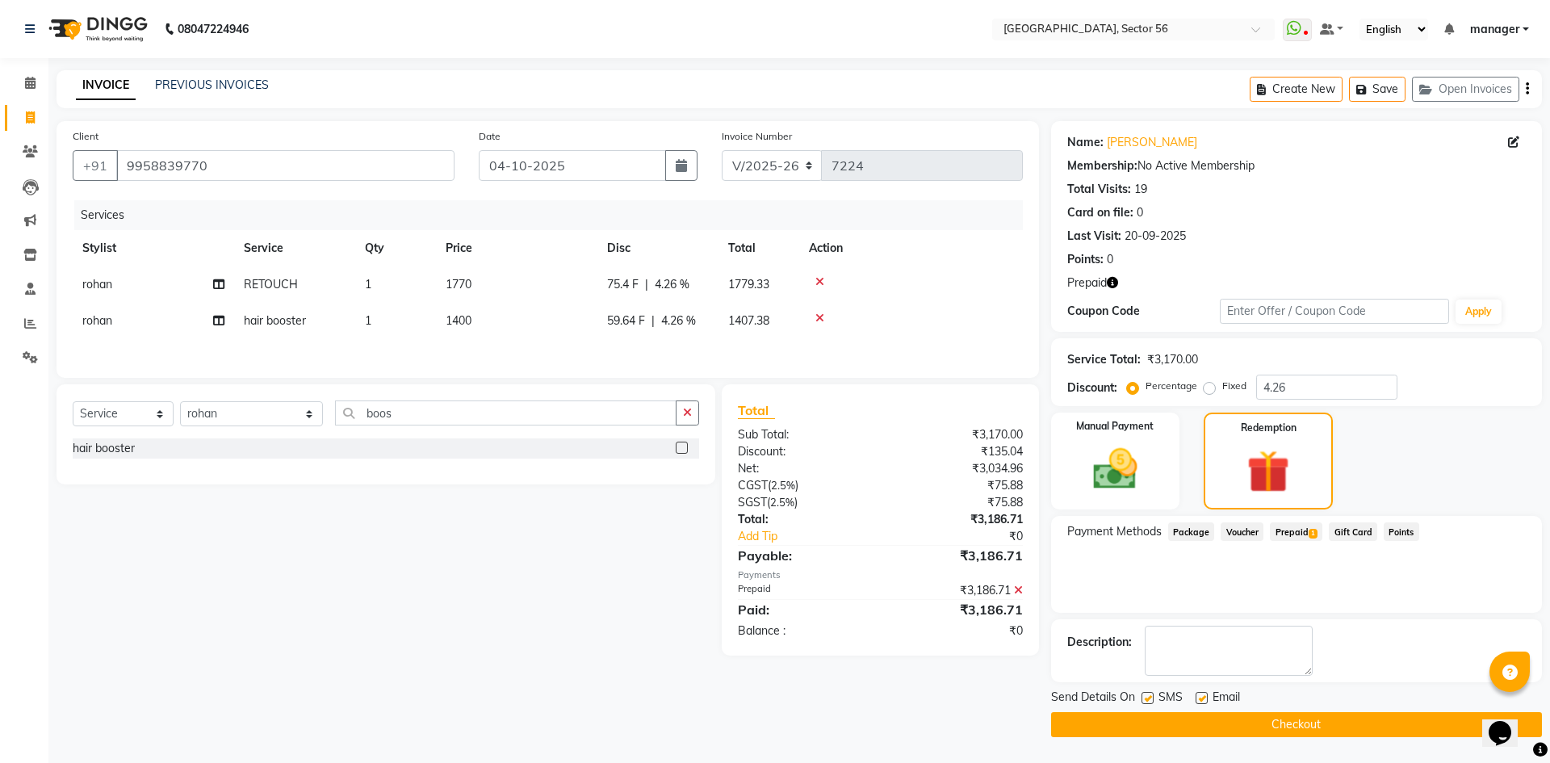
click at [1197, 698] on label at bounding box center [1202, 698] width 12 height 12
click at [1197, 698] on input "checkbox" at bounding box center [1201, 699] width 10 height 10
checkbox input "false"
click at [1147, 698] on label at bounding box center [1148, 698] width 12 height 12
click at [1147, 698] on input "checkbox" at bounding box center [1147, 699] width 10 height 10
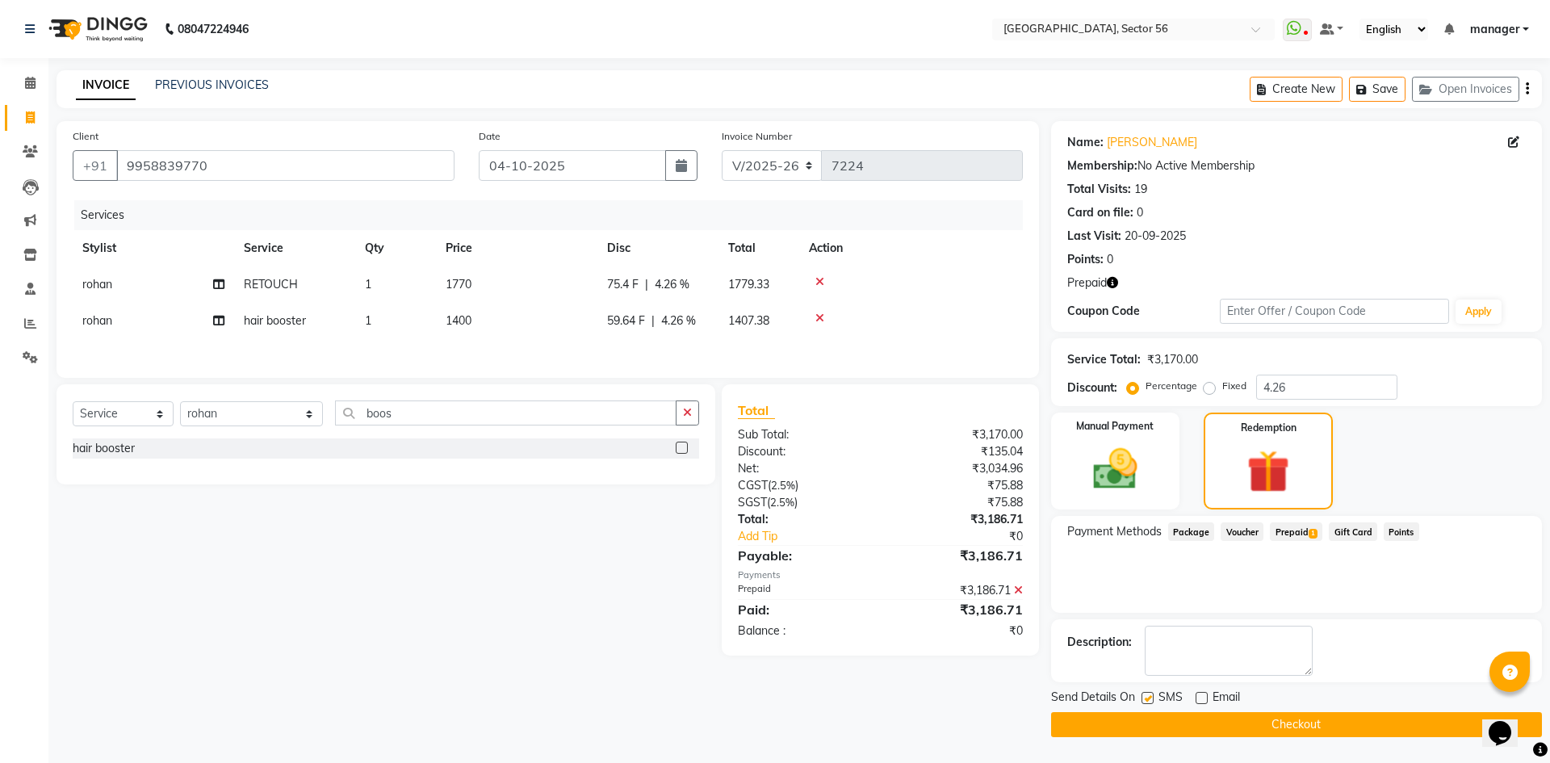
checkbox input "false"
click at [1184, 721] on button "Checkout" at bounding box center [1296, 724] width 491 height 25
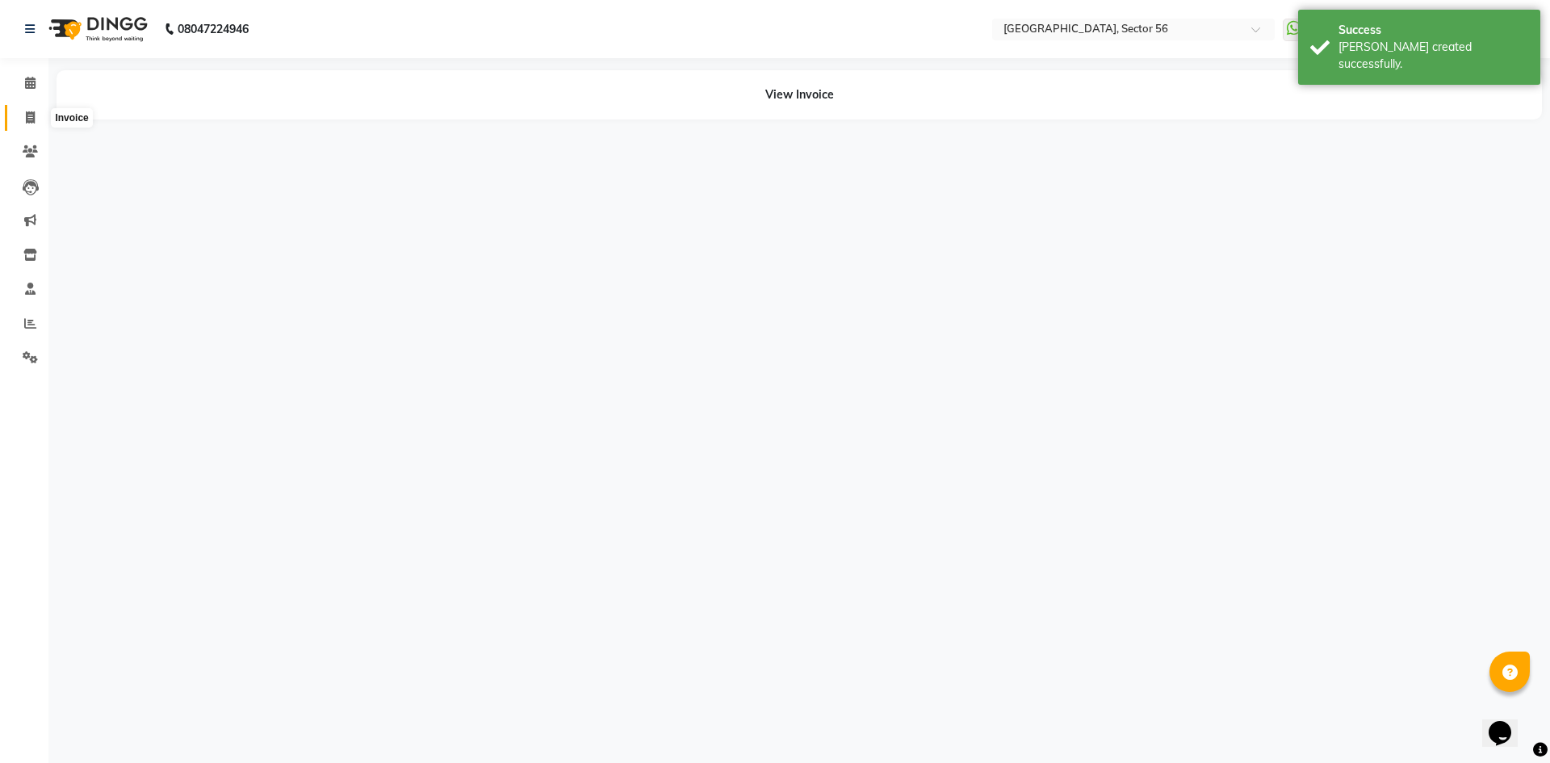
click at [28, 122] on icon at bounding box center [30, 117] width 9 height 12
select select "service"
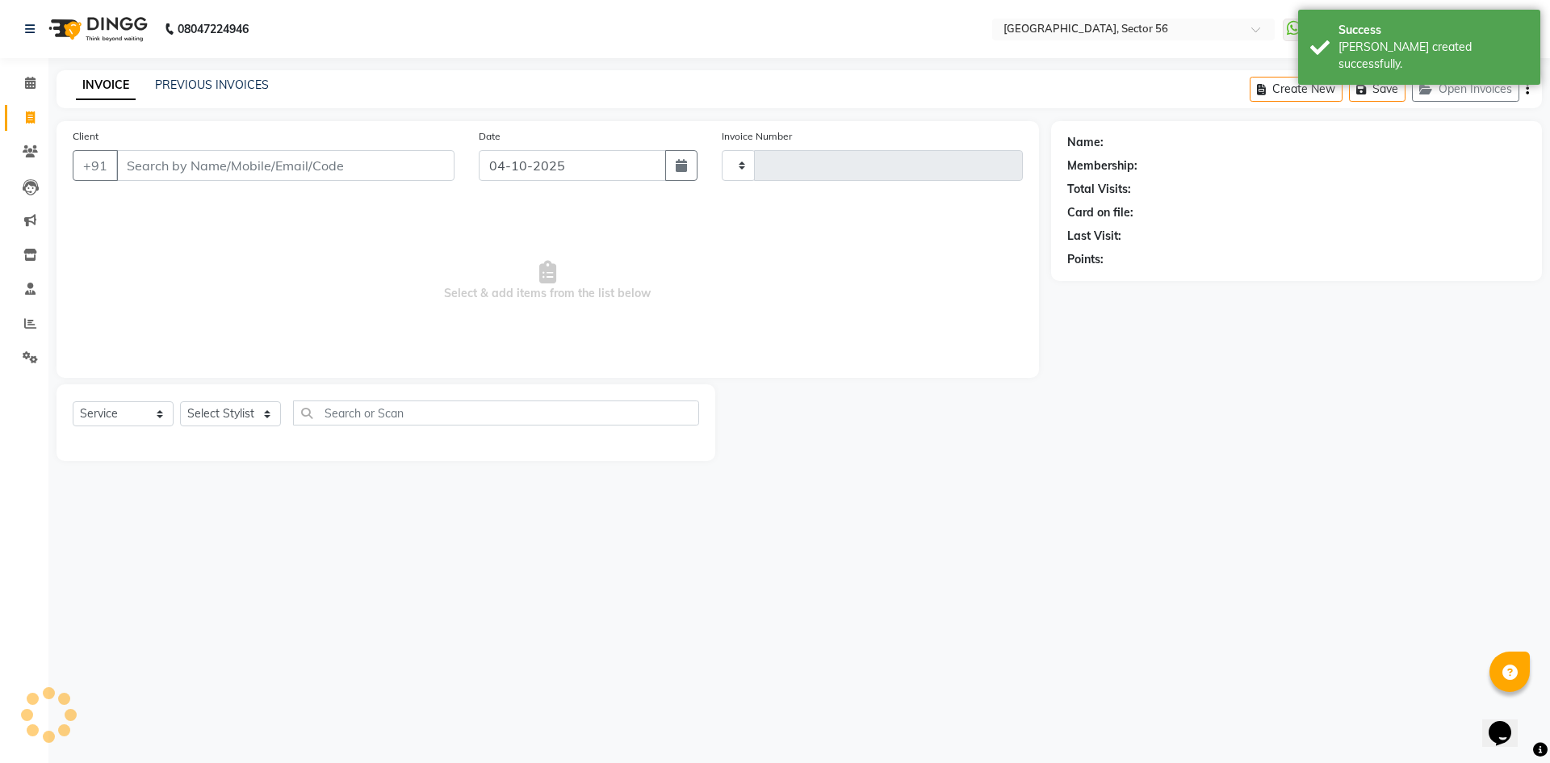
type input "7225"
select select "5557"
click at [229, 165] on input "Client" at bounding box center [285, 165] width 338 height 31
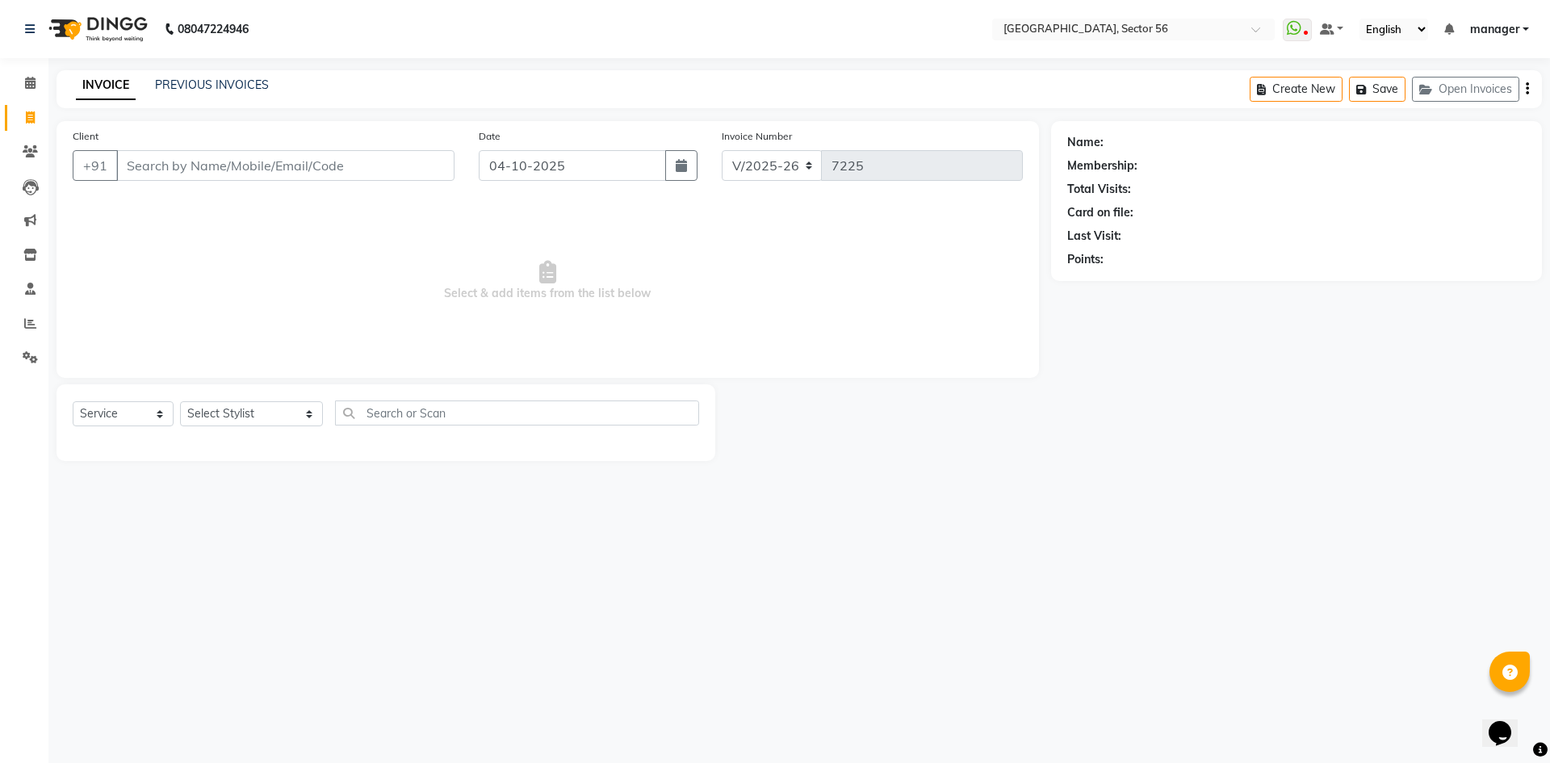
click at [136, 163] on input "Client" at bounding box center [285, 165] width 338 height 31
click at [216, 419] on select "Select Stylist [PERSON_NAME] [PERSON_NAME] [PERSON_NAME] MARKET STAFF amit amit…" at bounding box center [251, 413] width 143 height 25
select select "43518"
drag, startPoint x: 0, startPoint y: 518, endPoint x: 36, endPoint y: 497, distance: 42.0
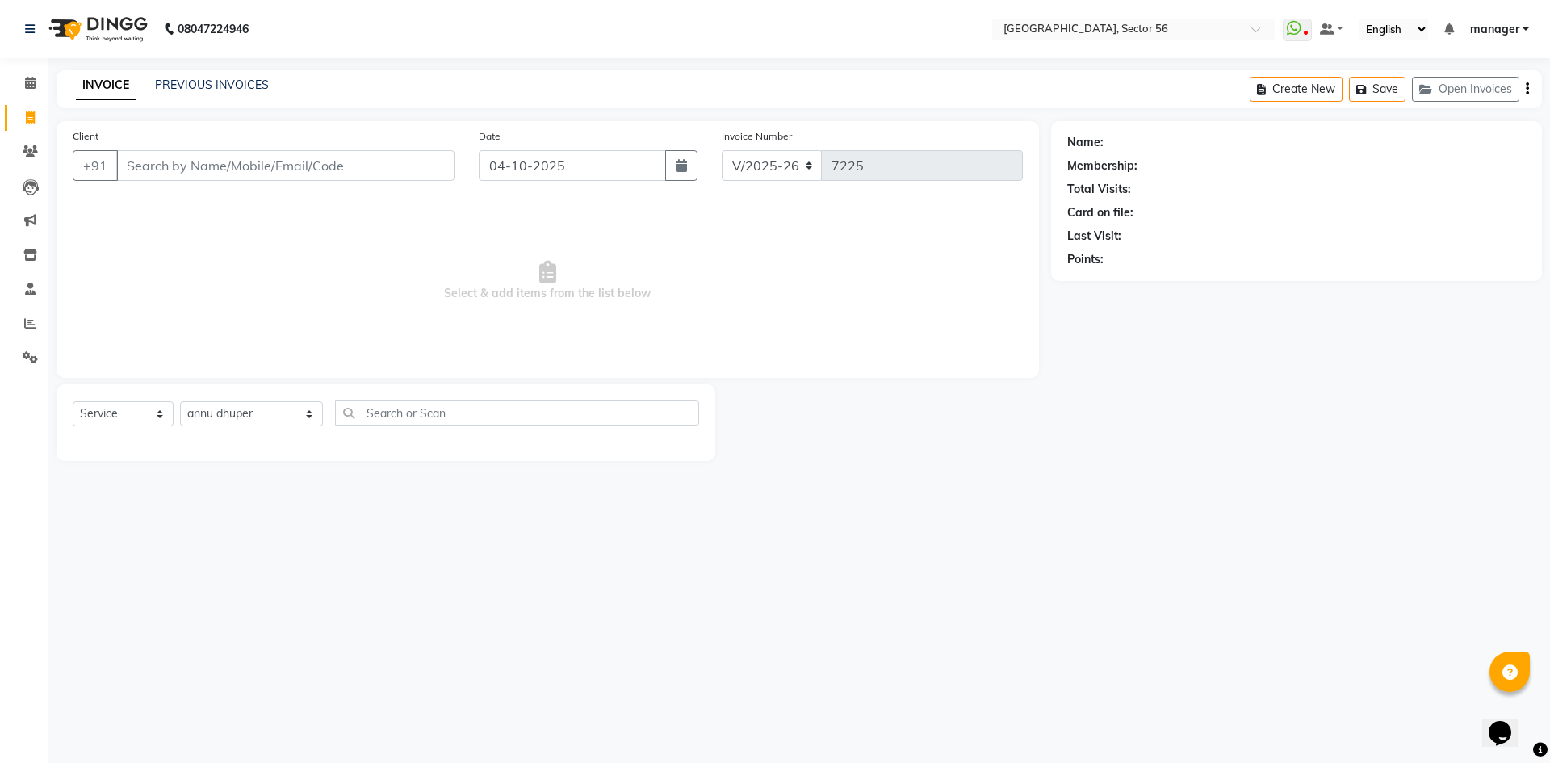
click at [0, 518] on div "Calendar Invoice Clients Leads Marketing Inventory Staff Reports Settings Compl…" at bounding box center [109, 392] width 218 height 693
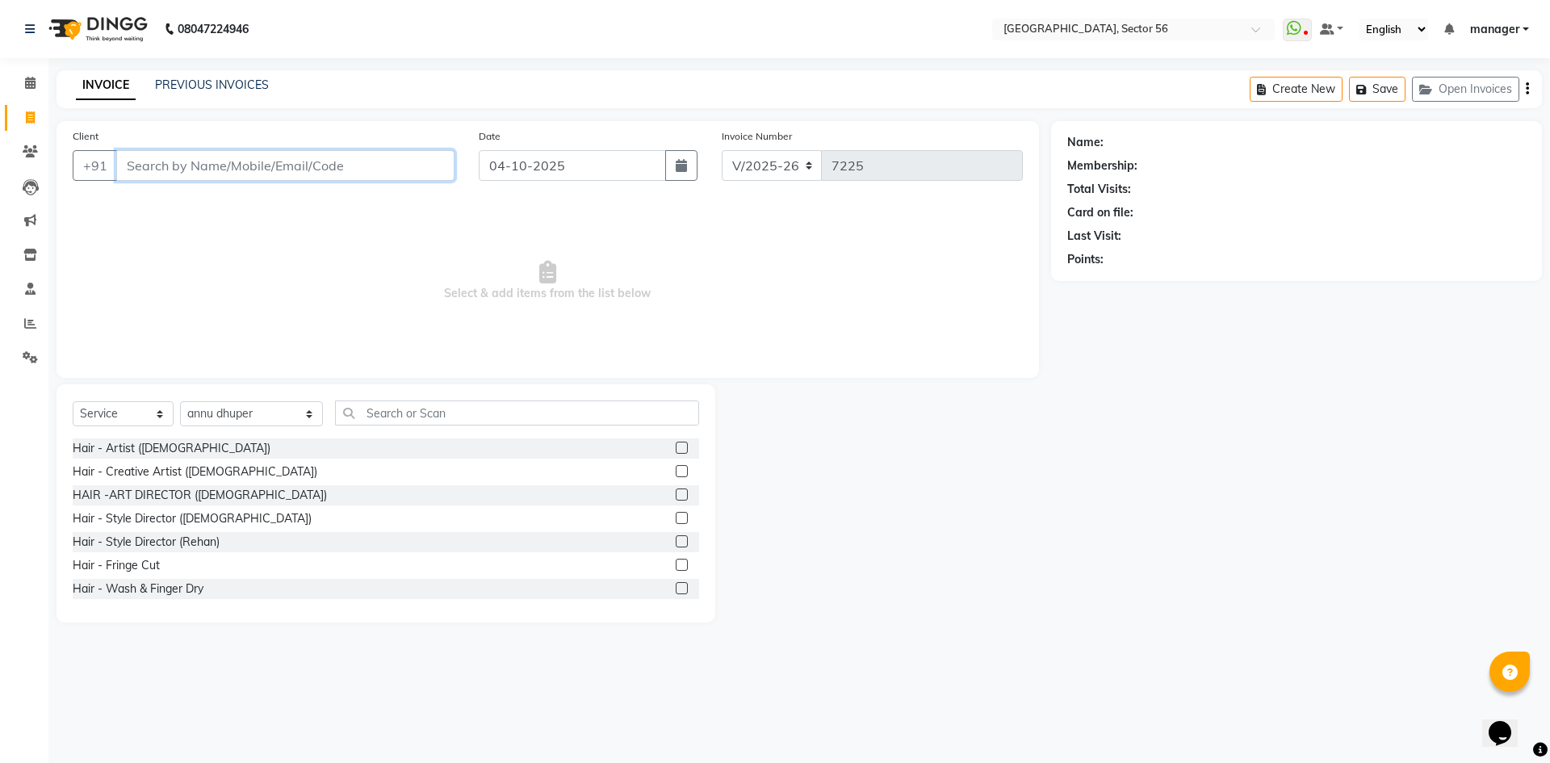
click at [246, 167] on input "Client" at bounding box center [285, 165] width 338 height 31
click at [210, 161] on input "Client" at bounding box center [285, 165] width 338 height 31
click at [376, 158] on input "Client" at bounding box center [285, 165] width 338 height 31
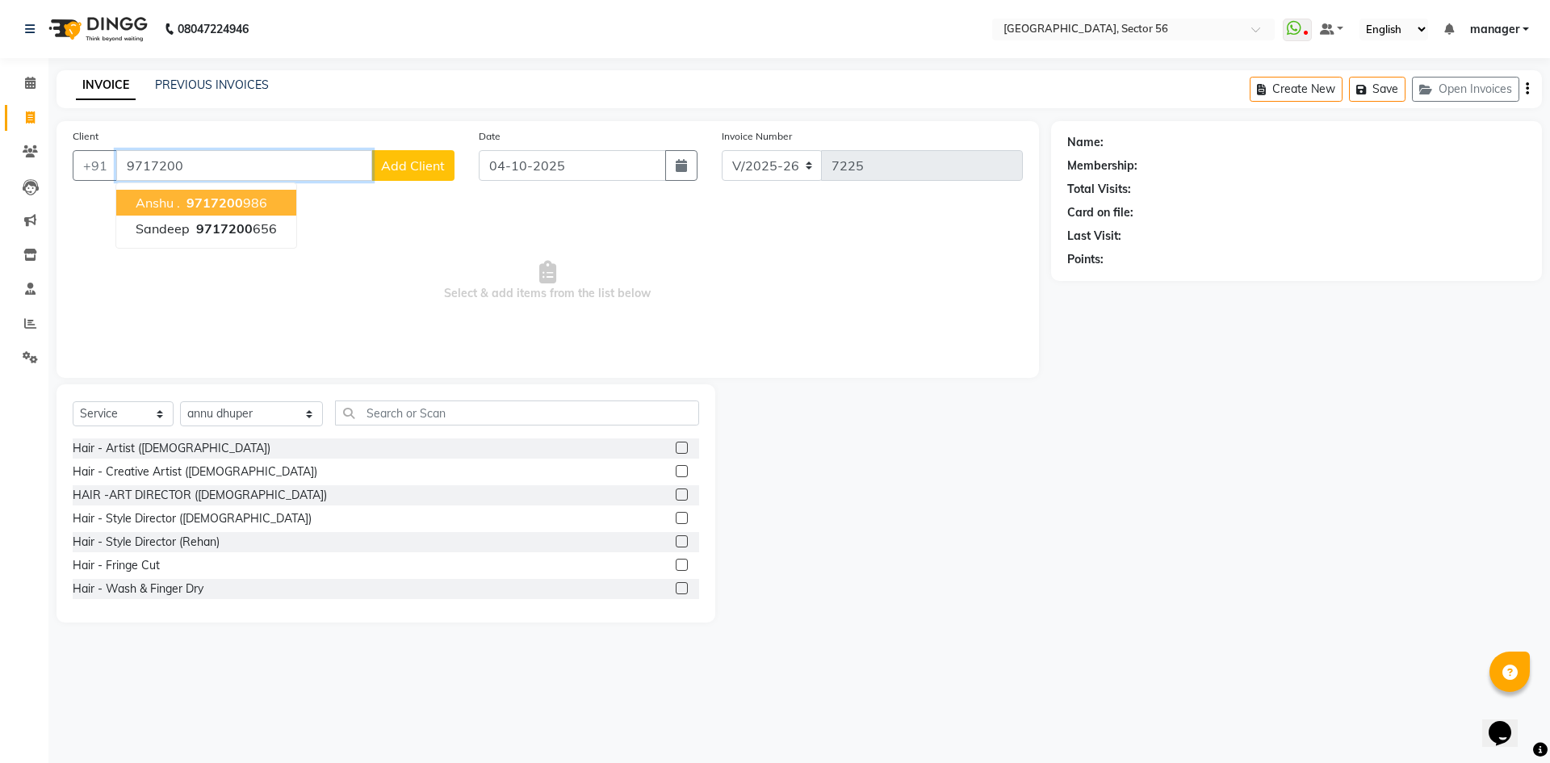
click at [224, 197] on span "9717200" at bounding box center [215, 203] width 57 height 16
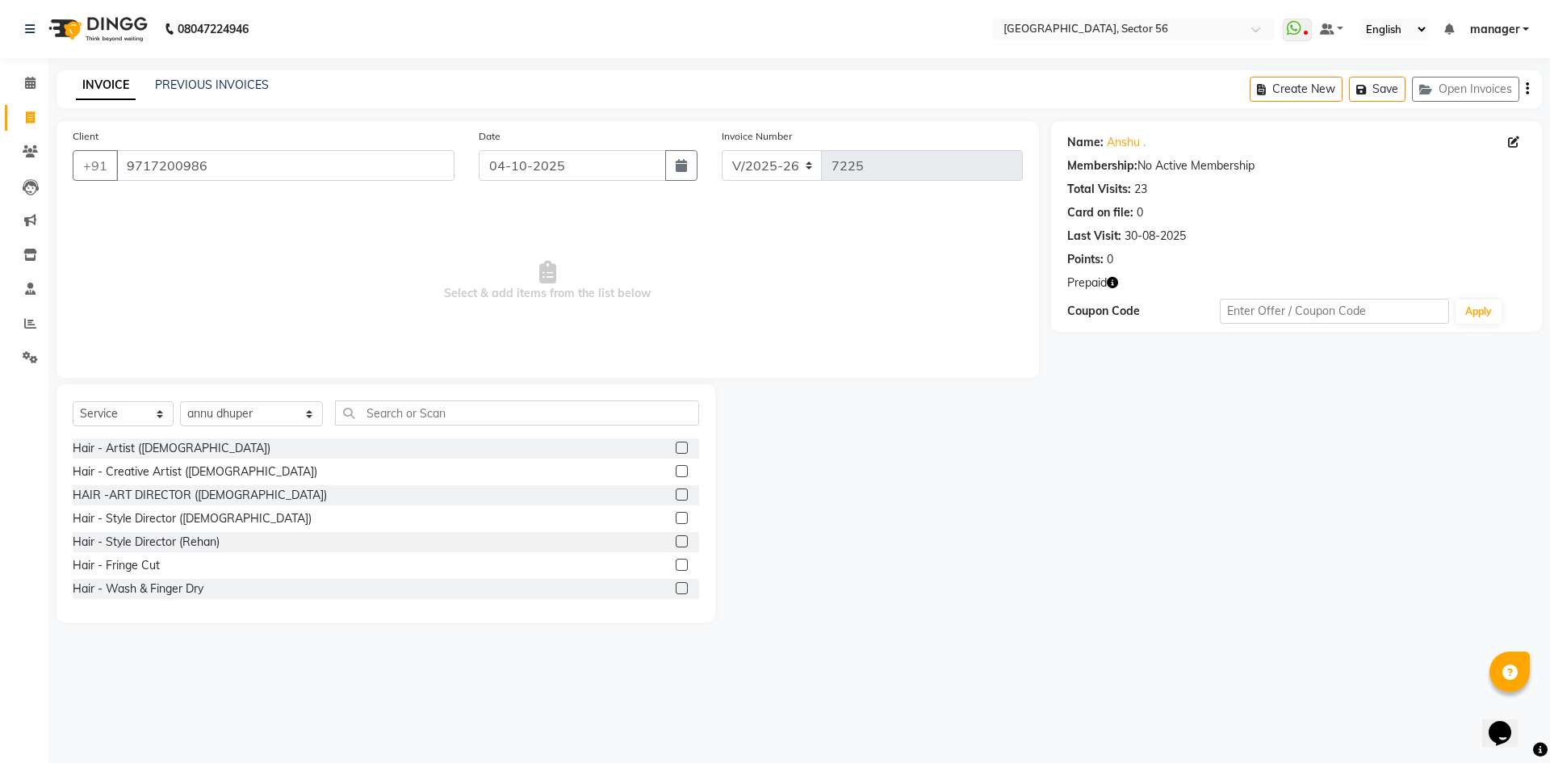
click at [1111, 282] on icon "button" at bounding box center [1112, 282] width 11 height 11
click at [1101, 512] on div "Name: Anshu . Membership: No Active Membership Total Visits: 23 Card on file: 0…" at bounding box center [1302, 371] width 503 height 501
click at [270, 167] on input "9717200986" at bounding box center [285, 165] width 338 height 31
click at [254, 168] on input "9717200986" at bounding box center [285, 165] width 338 height 31
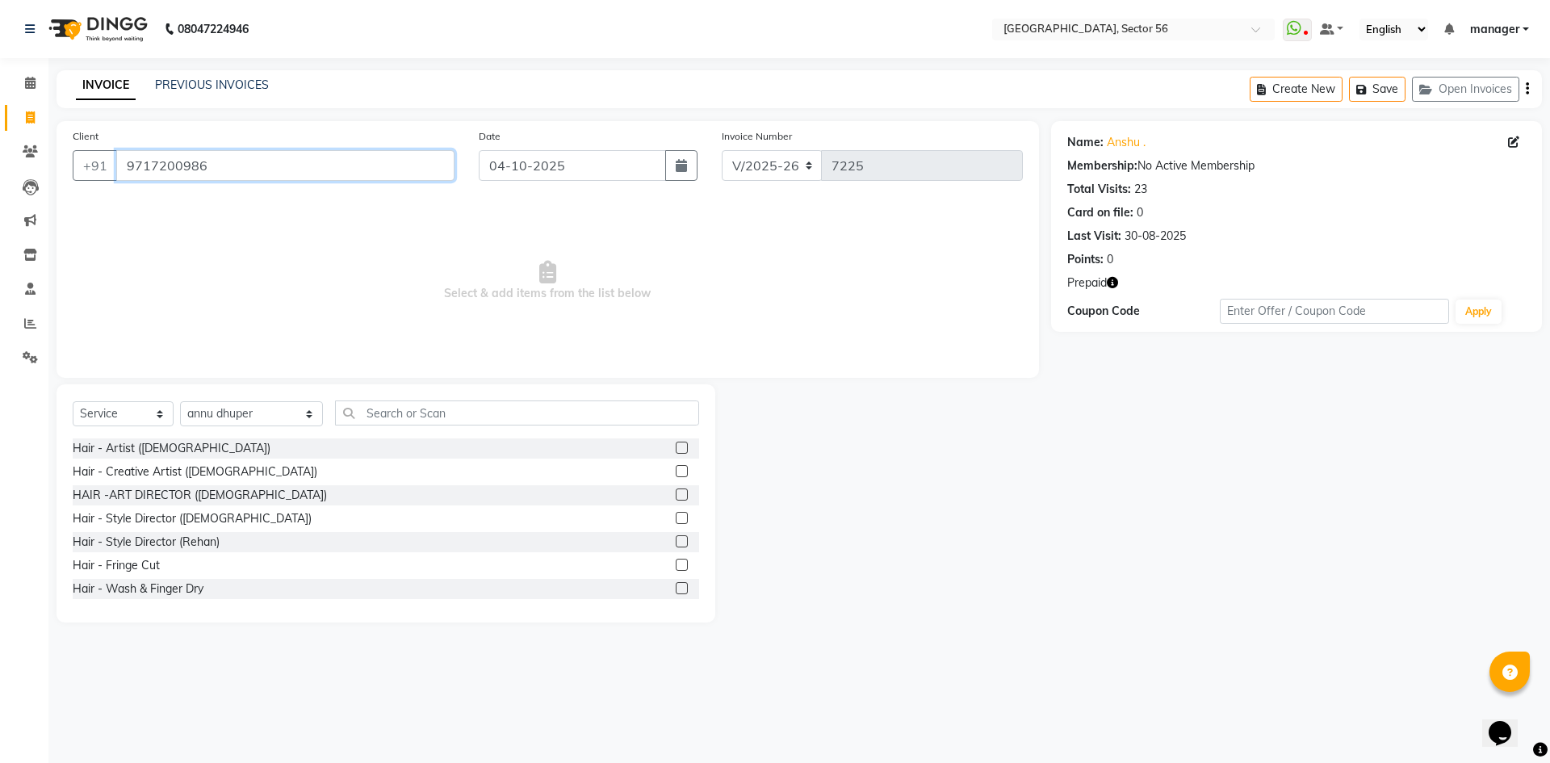
click at [313, 161] on input "9717200986" at bounding box center [285, 165] width 338 height 31
click at [1116, 283] on icon "button" at bounding box center [1112, 282] width 11 height 11
drag, startPoint x: 1112, startPoint y: 577, endPoint x: 1134, endPoint y: 539, distance: 43.8
click at [1114, 570] on div "Name: Anshu . Membership: No Active Membership Total Visits: 23 Card on file: 0…" at bounding box center [1302, 371] width 503 height 501
click at [1125, 136] on link "Anshu ." at bounding box center [1126, 142] width 39 height 17
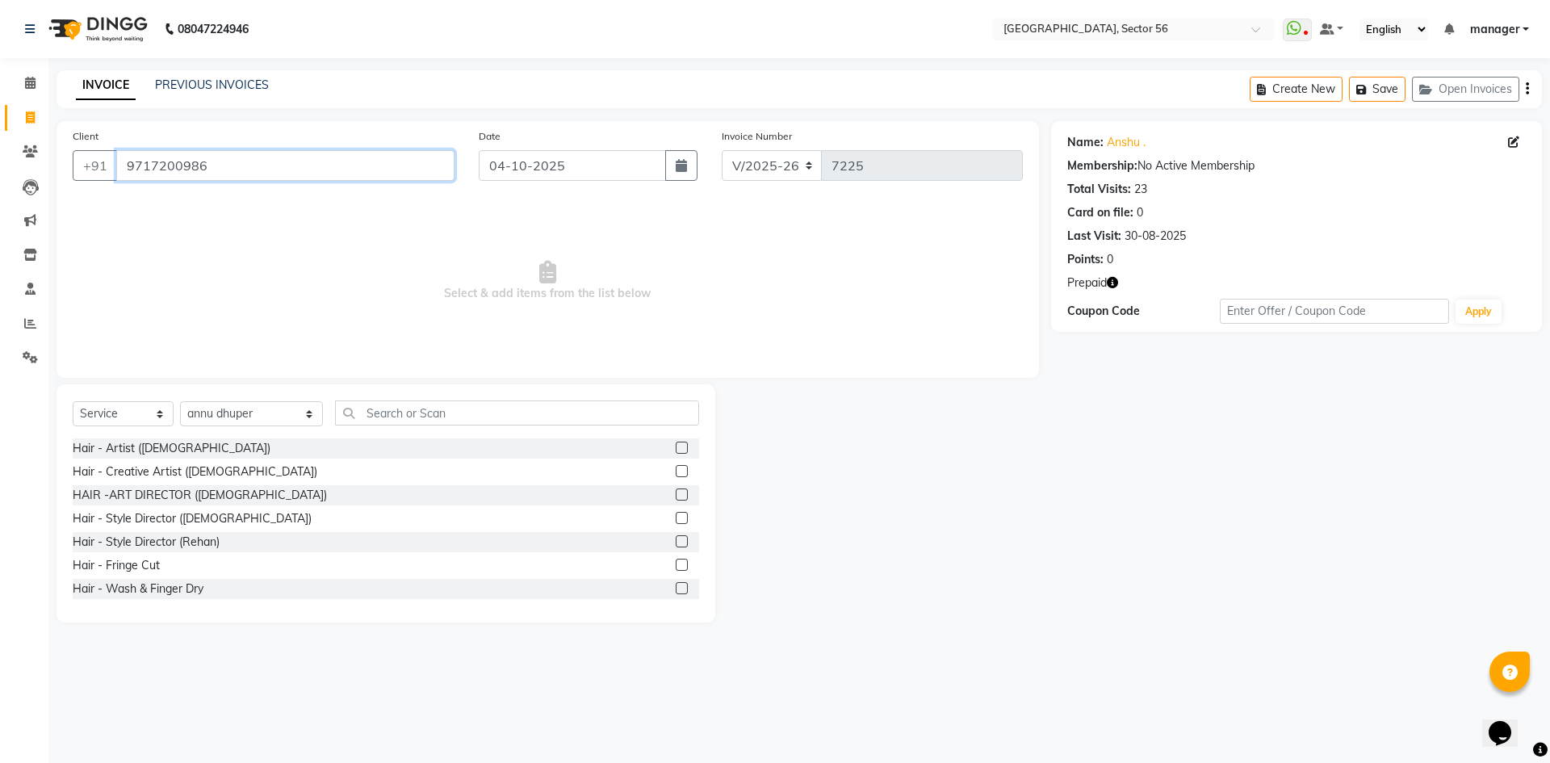
click at [299, 178] on input "9717200986" at bounding box center [285, 165] width 338 height 31
click at [1113, 283] on icon "button" at bounding box center [1112, 282] width 11 height 11
click at [1103, 480] on div "Name: Anshu . Membership: No Active Membership Total Visits: 23 Card on file: 0…" at bounding box center [1302, 371] width 503 height 501
click at [283, 168] on input "9717200986" at bounding box center [285, 165] width 338 height 31
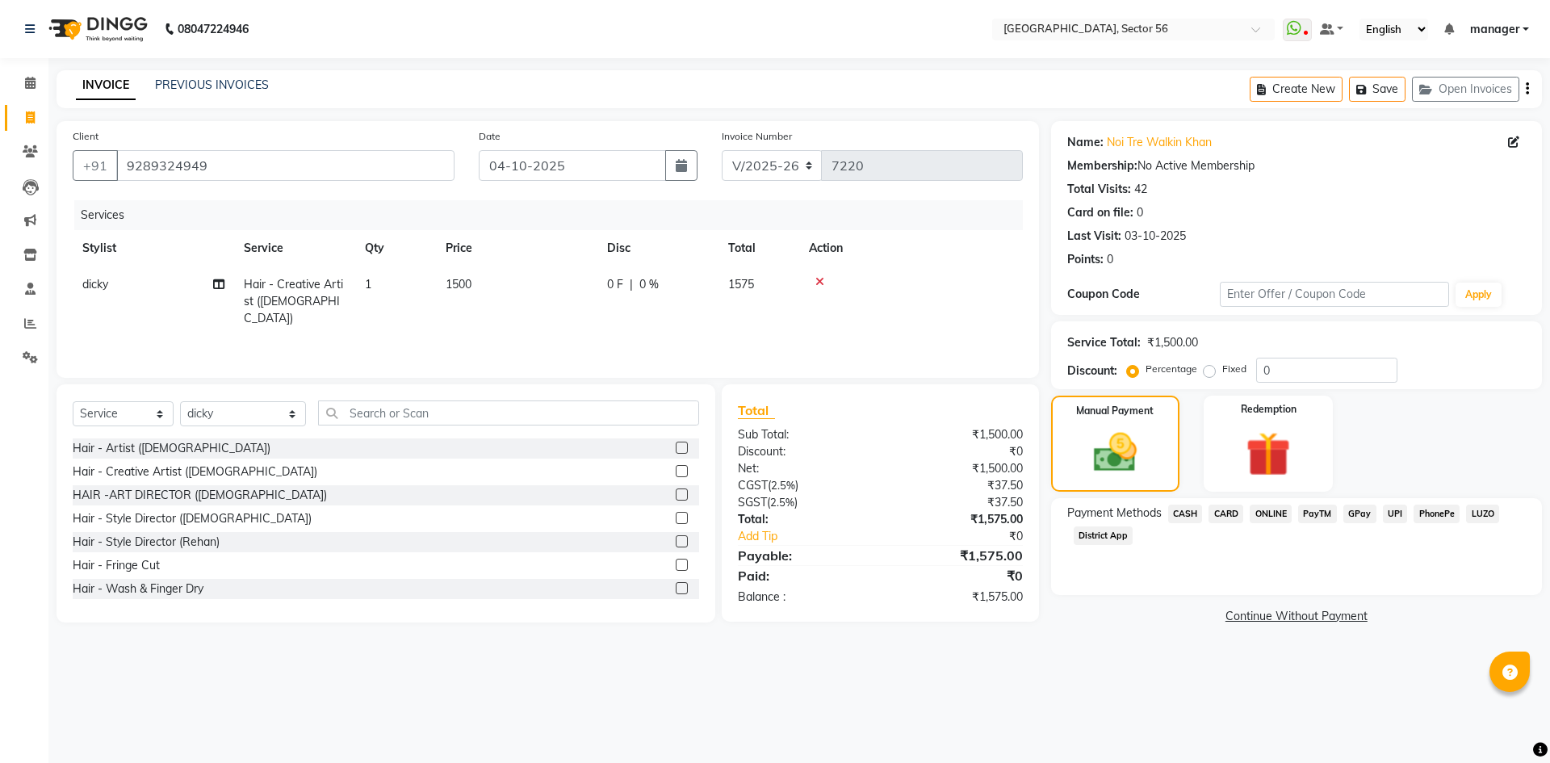
select select "5557"
select select "service"
select select "43513"
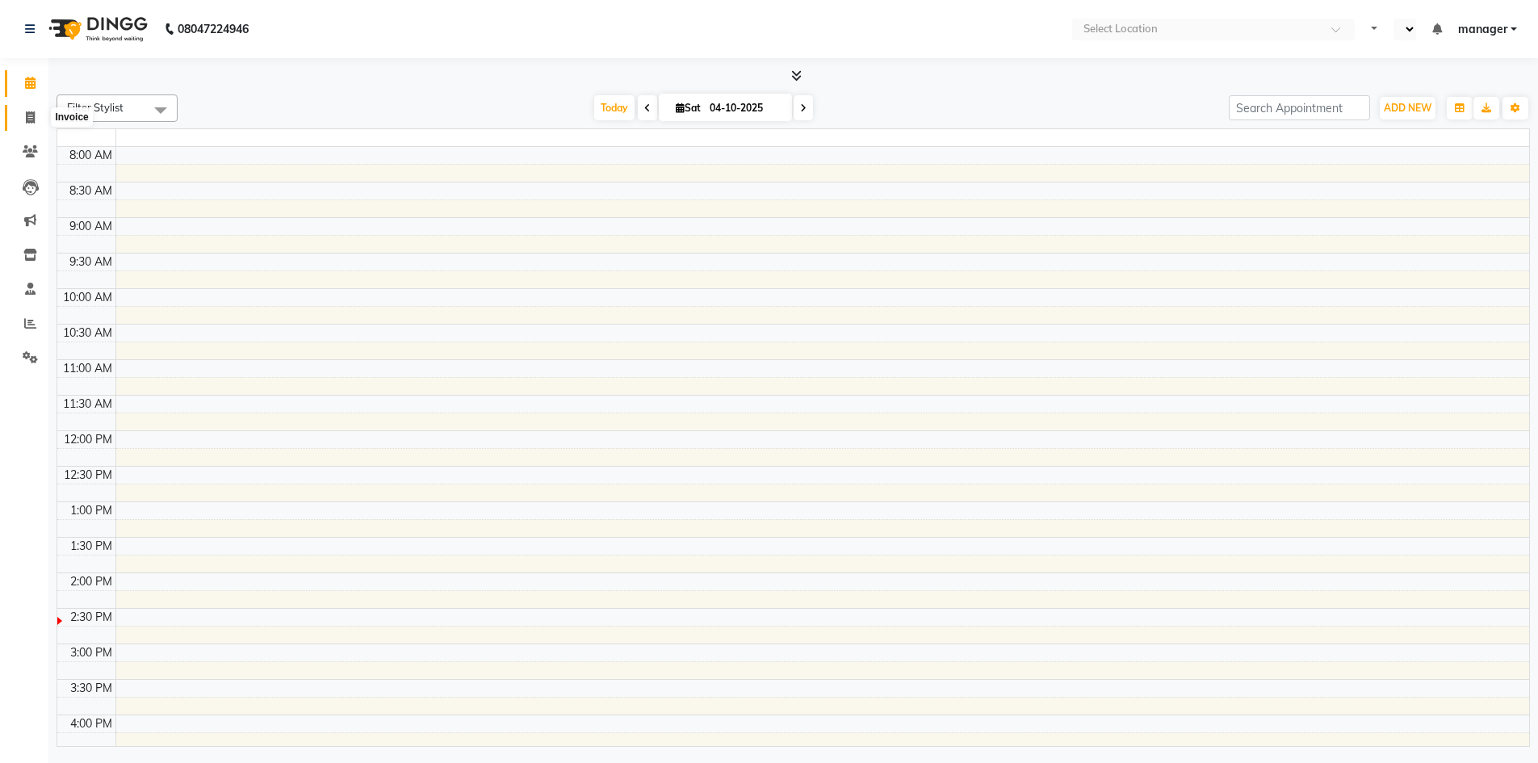
select select "en"
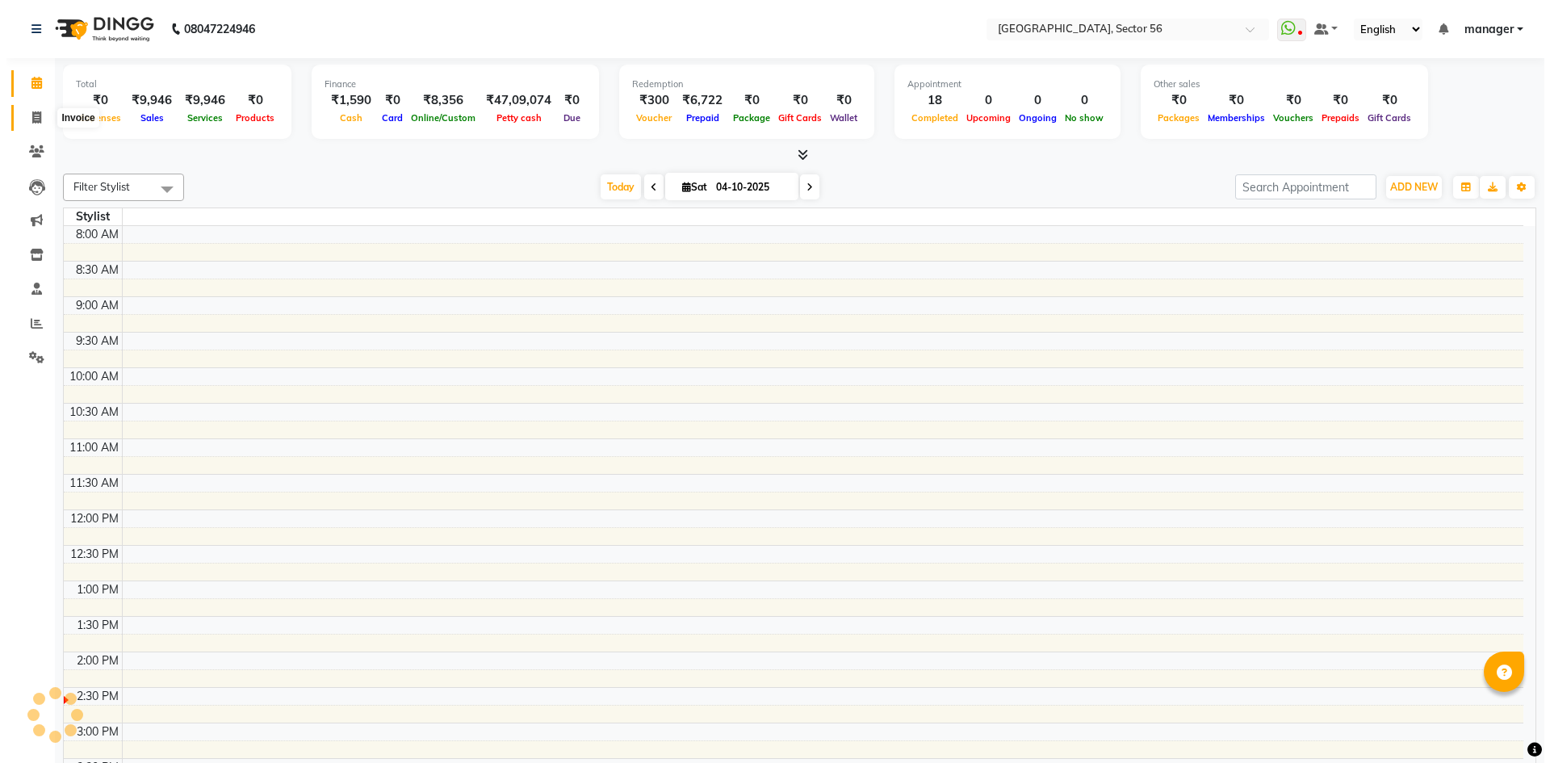
scroll to position [324, 0]
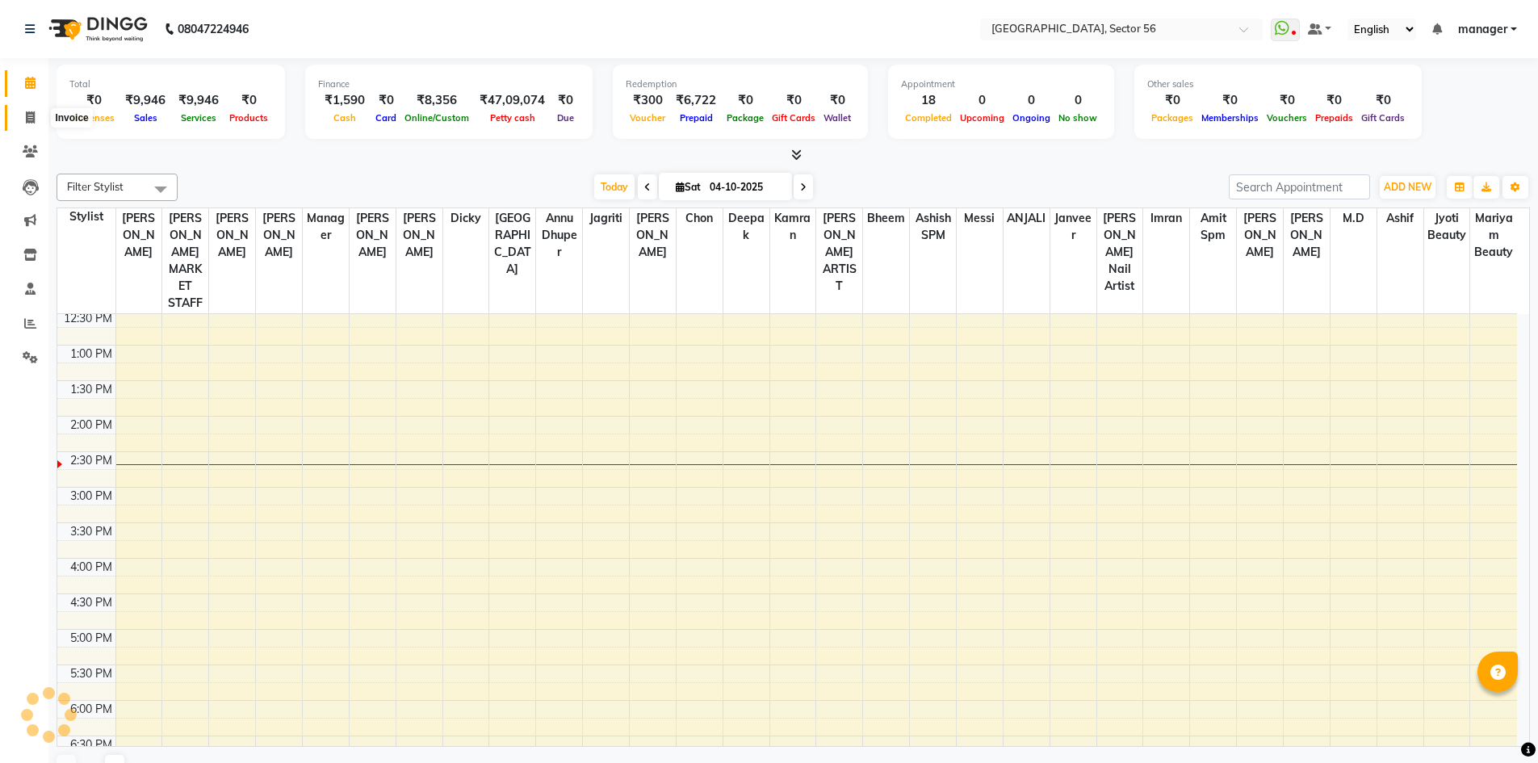
click at [32, 119] on icon at bounding box center [30, 117] width 9 height 12
select select "service"
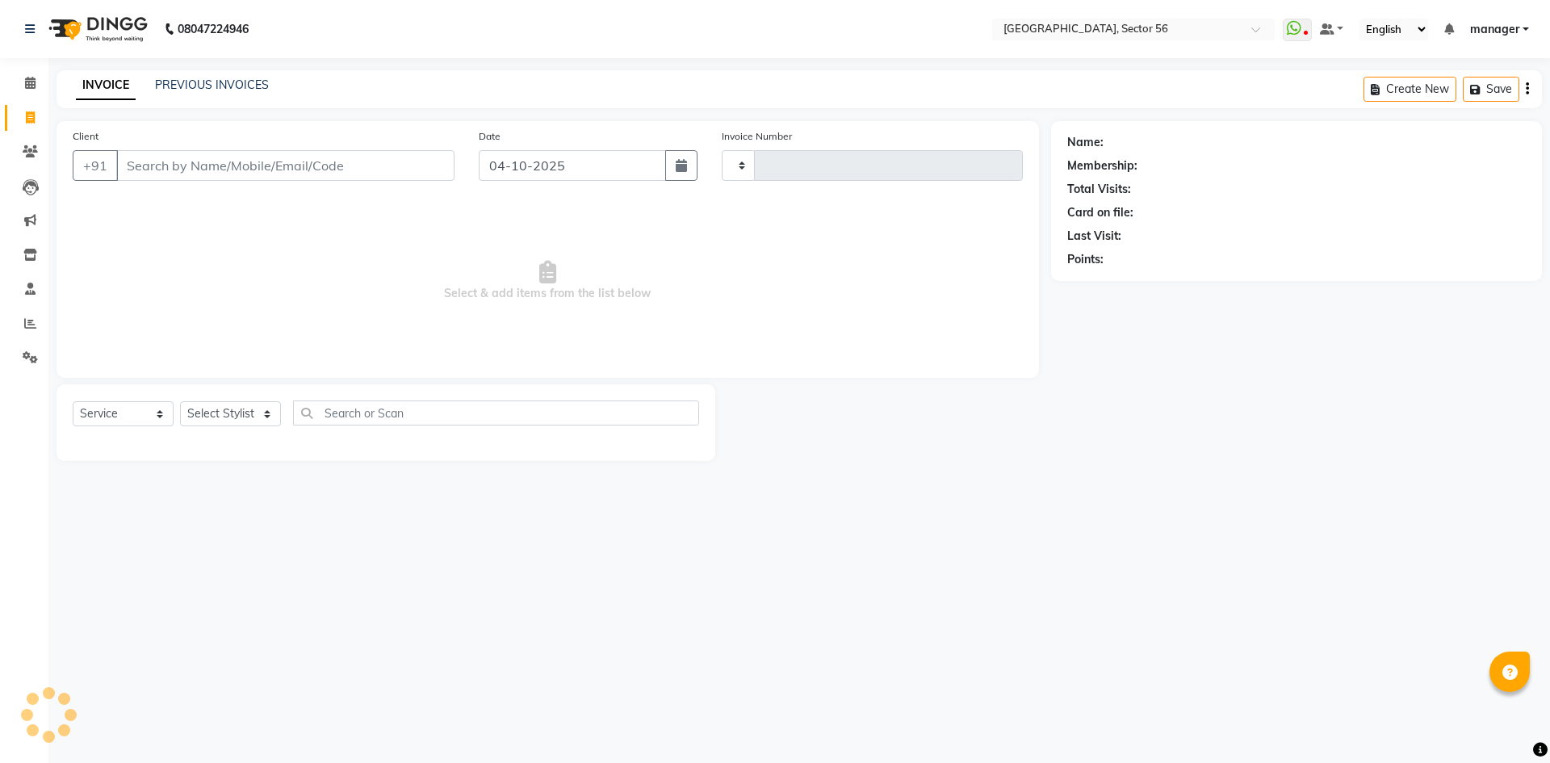
type input "7225"
select select "5557"
click at [234, 163] on input "Client" at bounding box center [285, 165] width 338 height 31
click at [231, 161] on input "Client" at bounding box center [285, 165] width 338 height 31
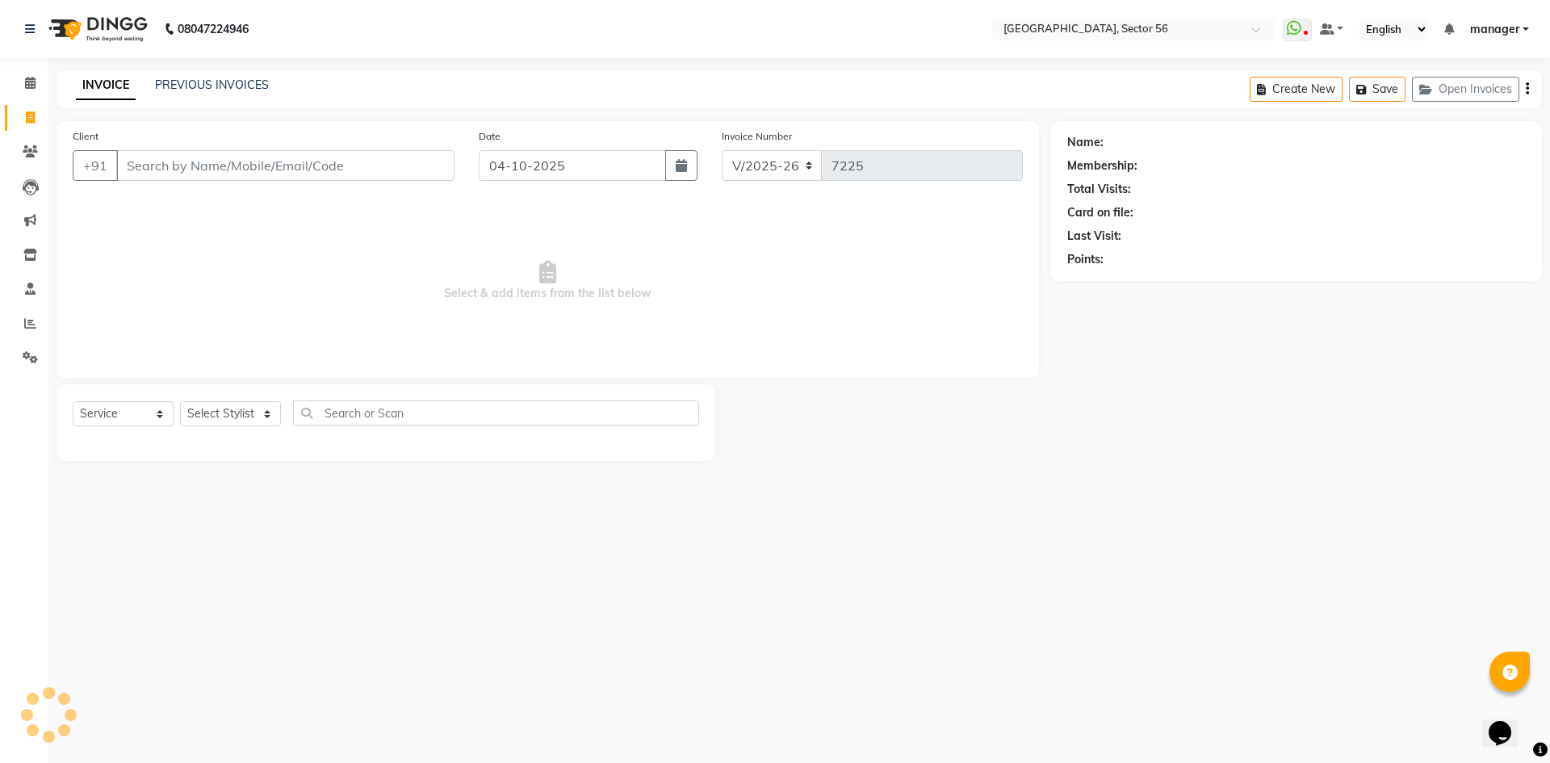
drag, startPoint x: 231, startPoint y: 163, endPoint x: 681, endPoint y: 214, distance: 452.6
click at [231, 164] on input "Client" at bounding box center [285, 165] width 338 height 31
click at [32, 325] on icon at bounding box center [30, 323] width 12 height 12
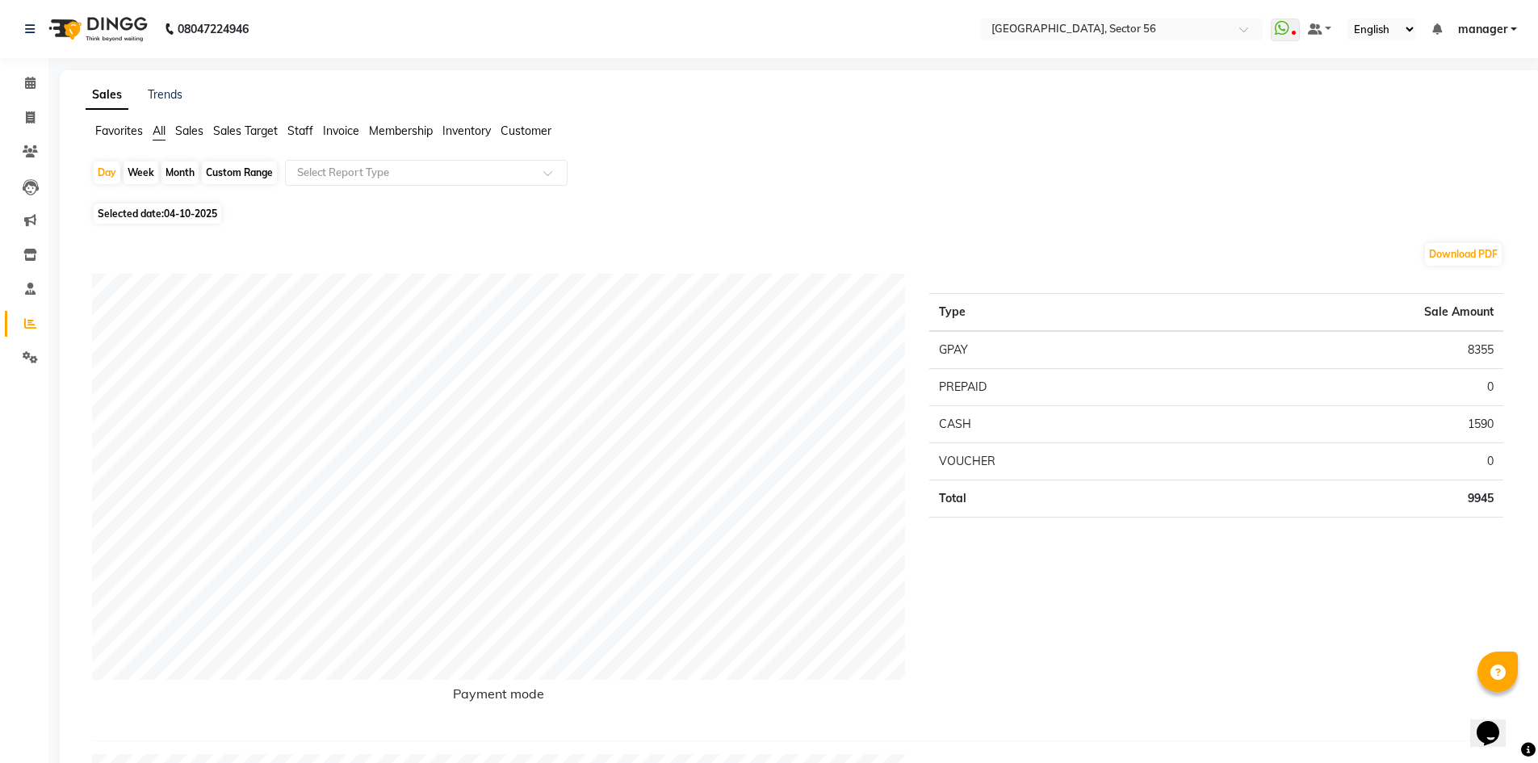
click at [296, 124] on span "Staff" at bounding box center [300, 131] width 26 height 15
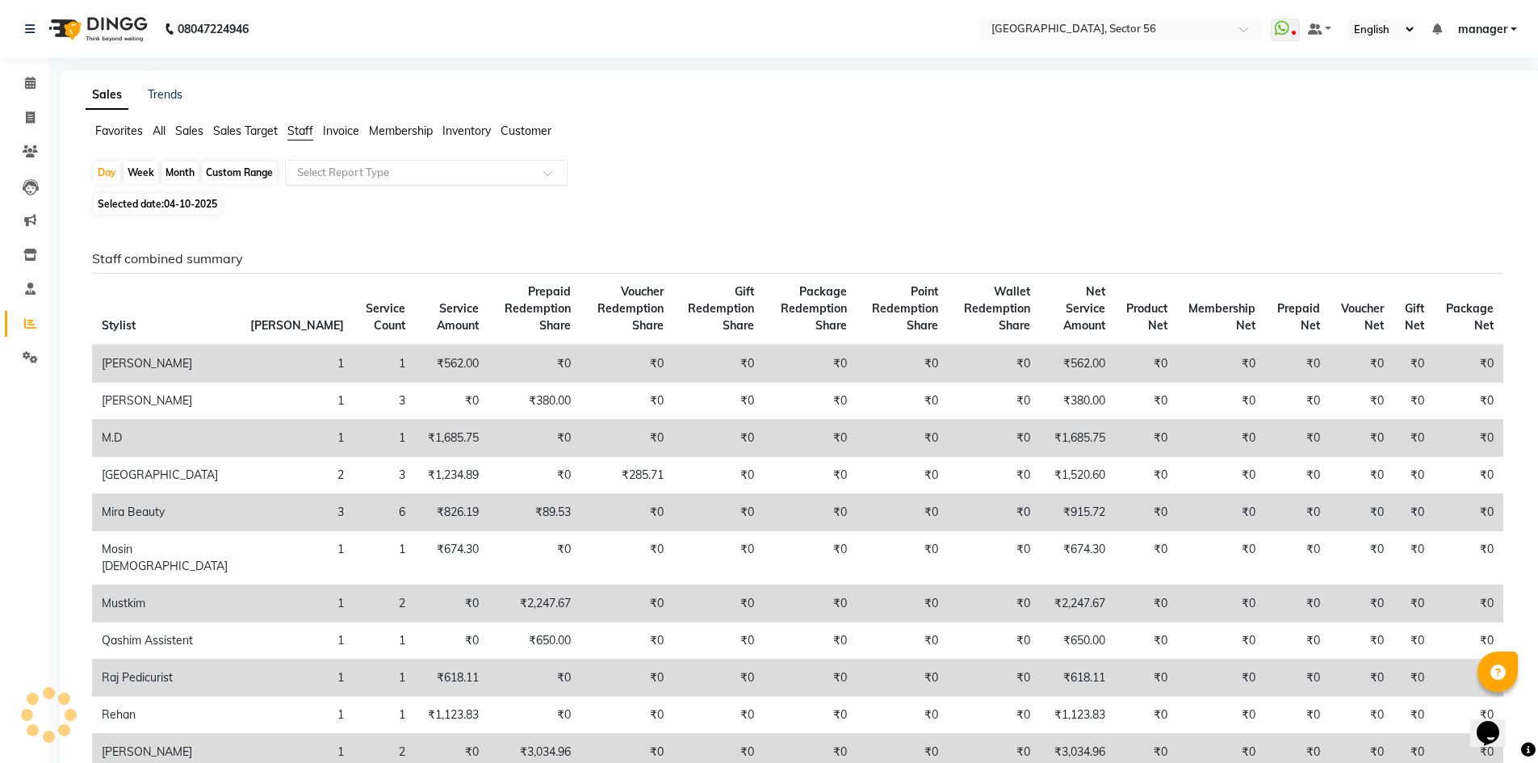
click at [348, 164] on div "Select Report Type" at bounding box center [426, 173] width 283 height 26
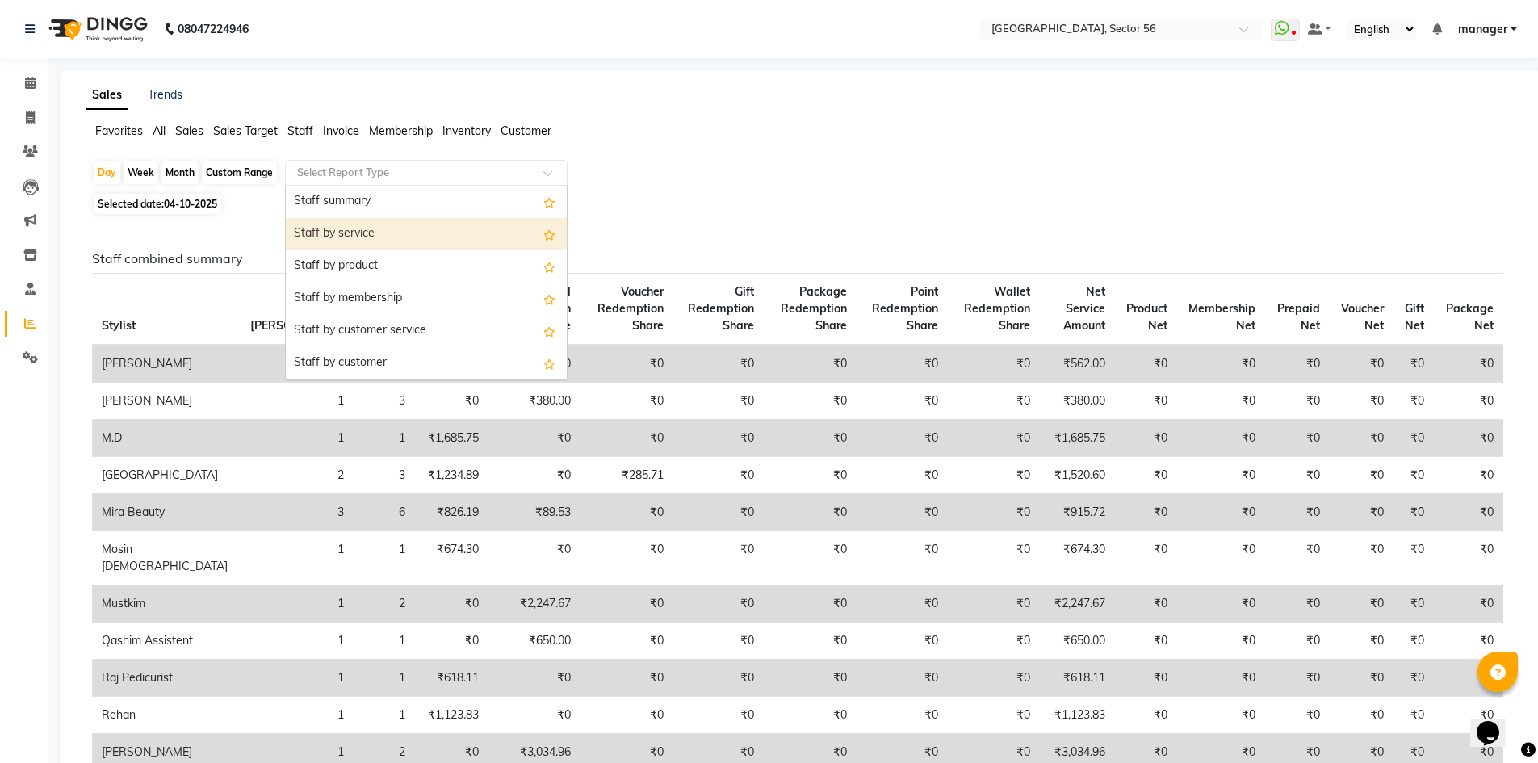
click at [396, 237] on div "Staff by service" at bounding box center [426, 234] width 281 height 32
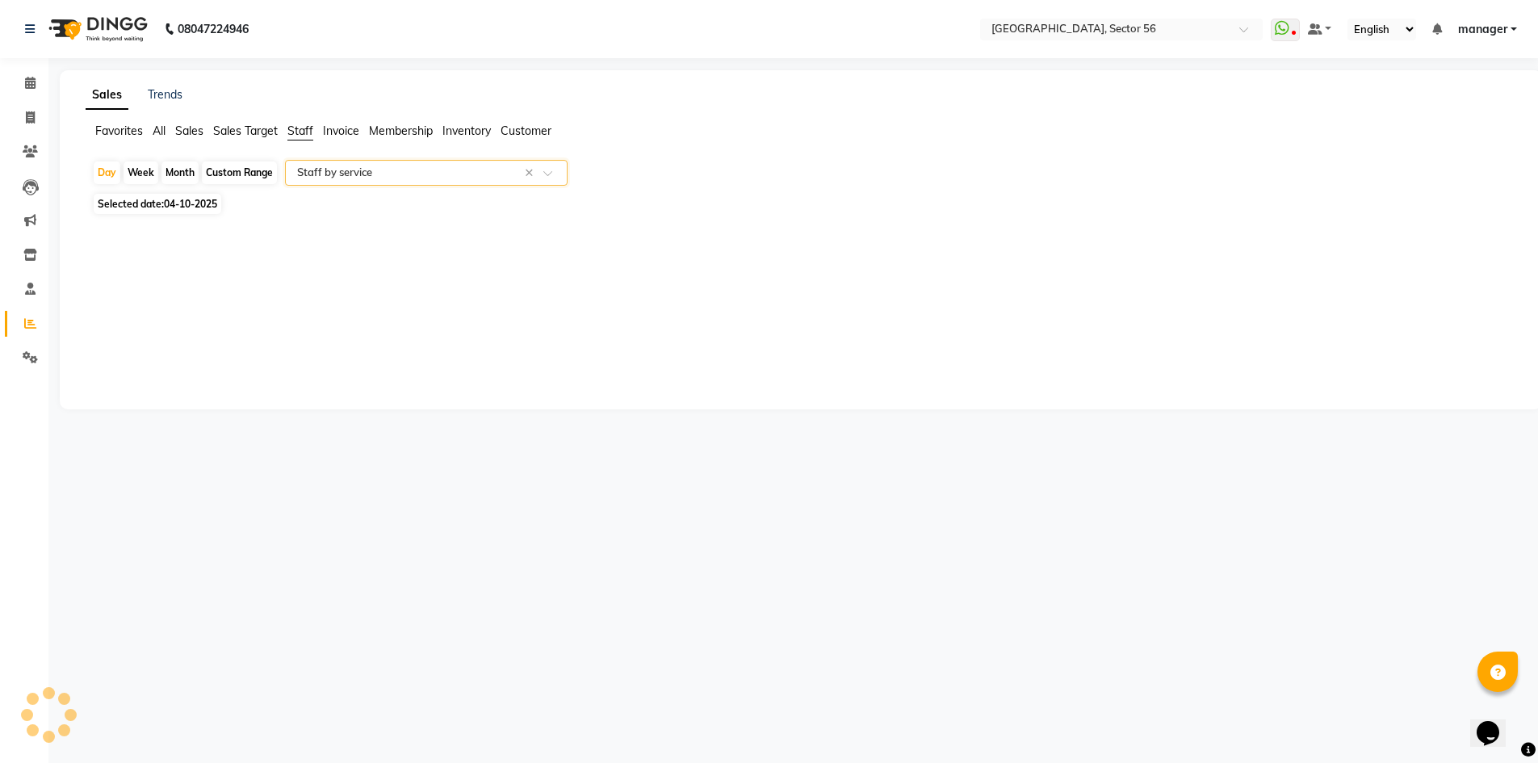
select select "full_report"
select select "csv"
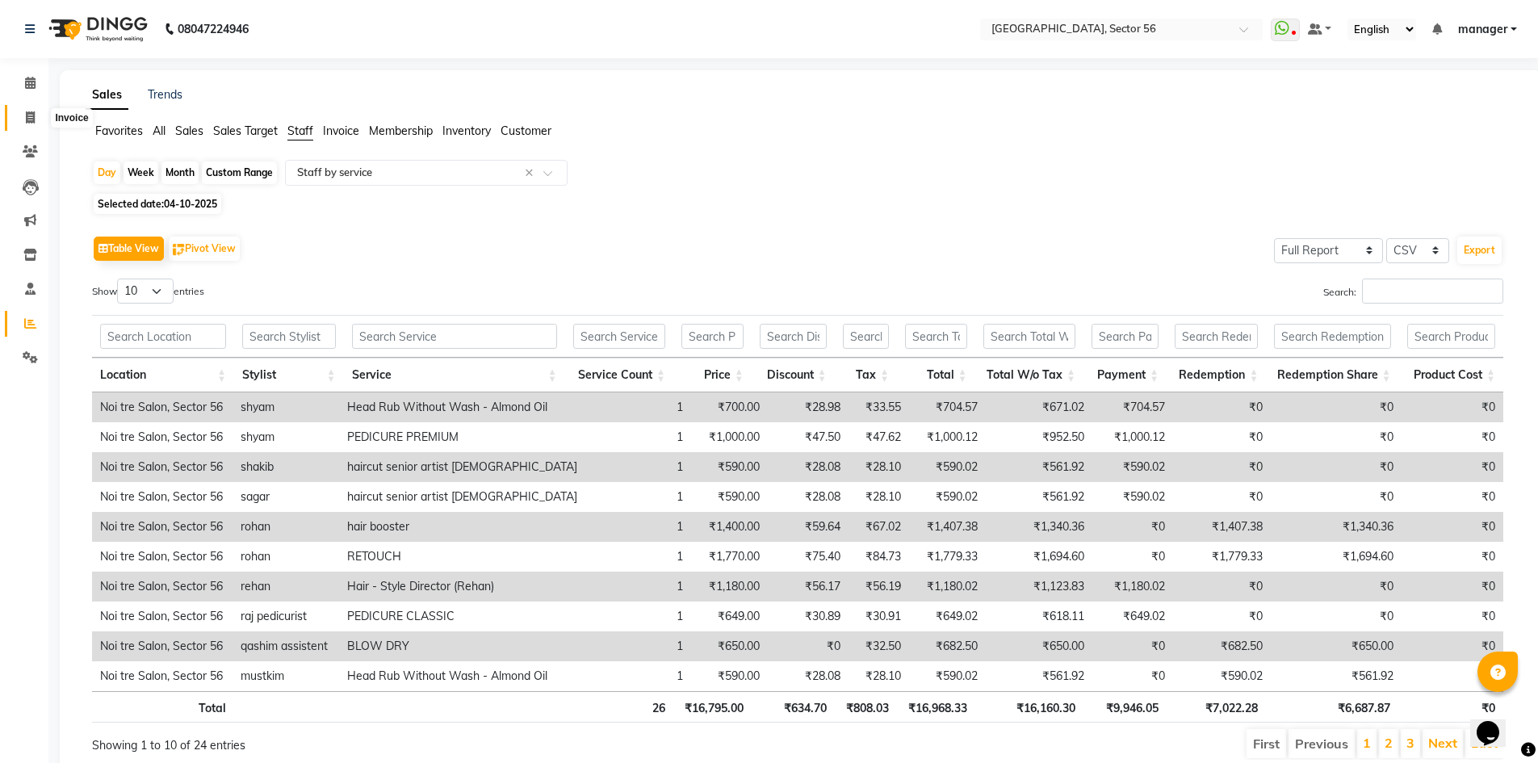
click at [31, 116] on icon at bounding box center [30, 117] width 9 height 12
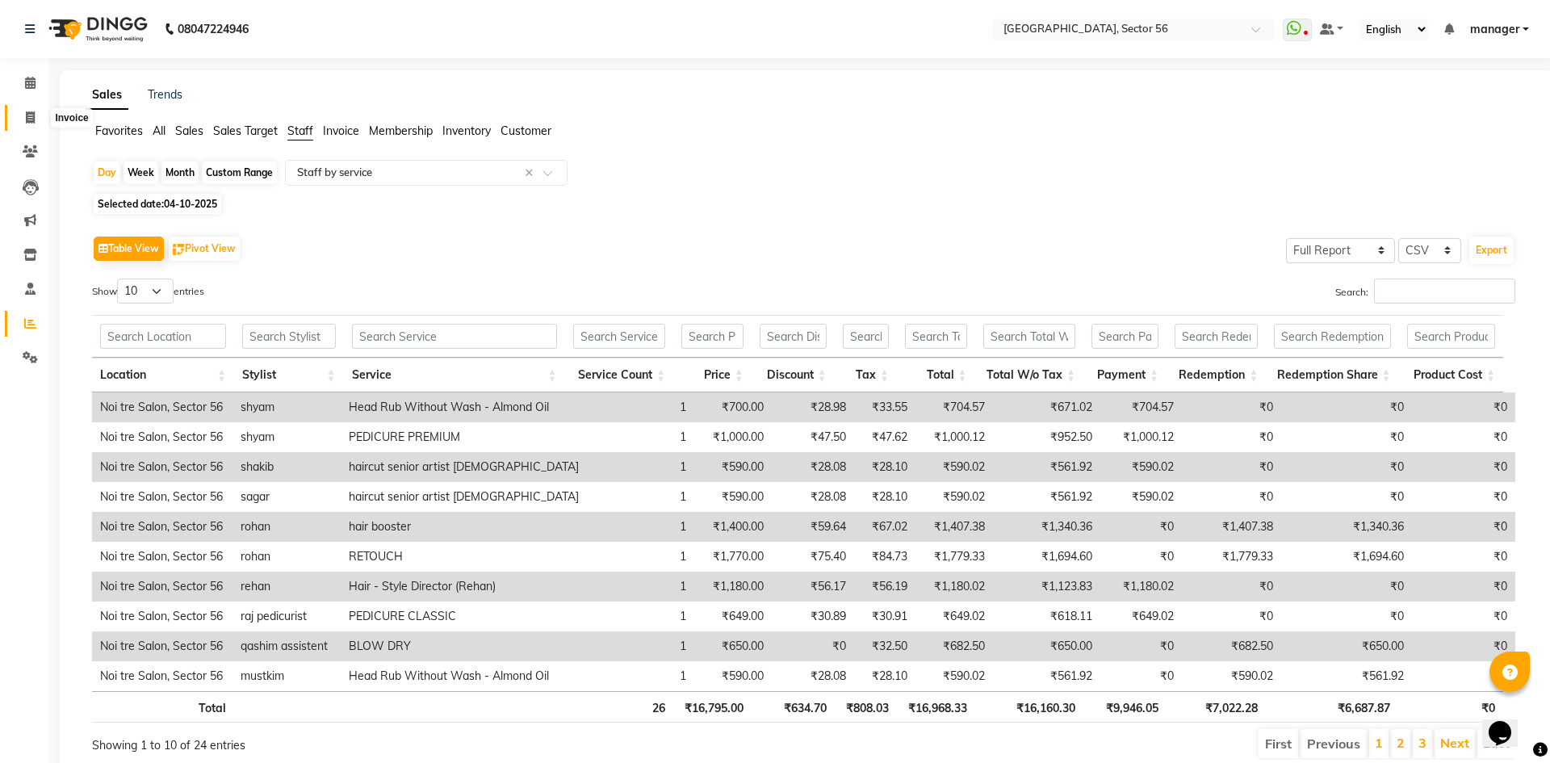
select select "service"
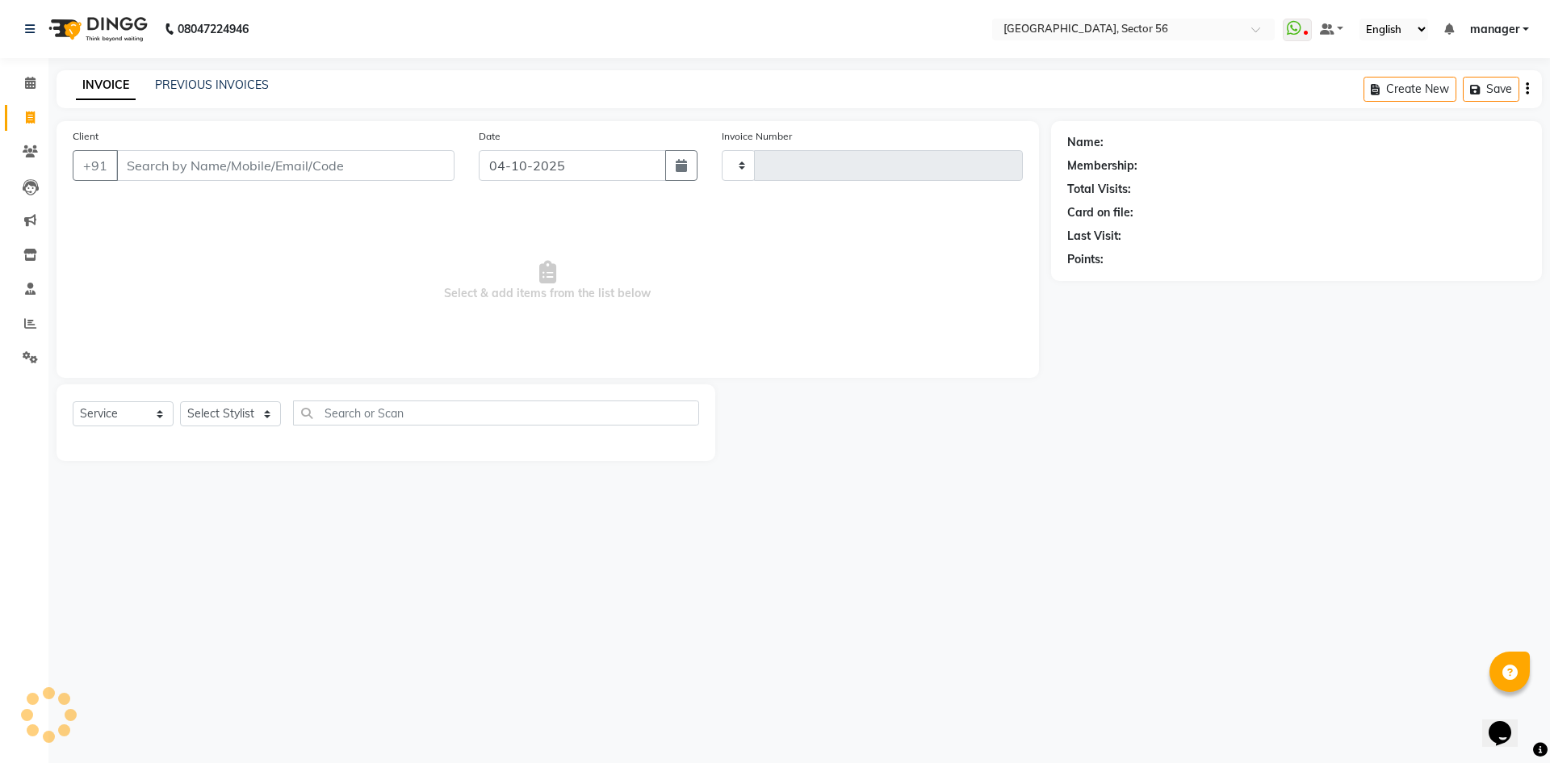
type input "7225"
select select "5557"
click at [29, 325] on icon at bounding box center [30, 323] width 12 height 12
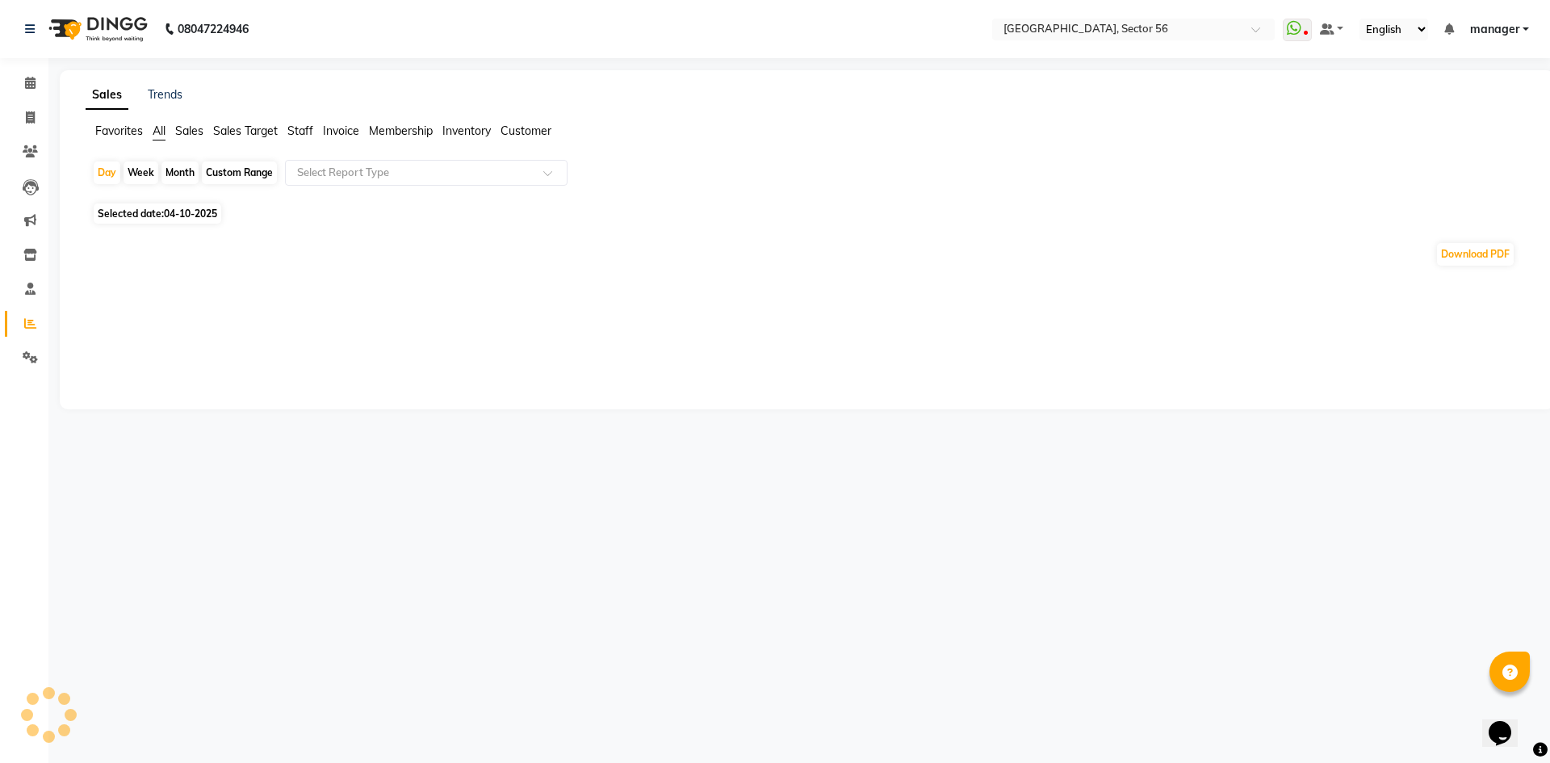
click at [262, 135] on span "Sales Target" at bounding box center [245, 131] width 65 height 15
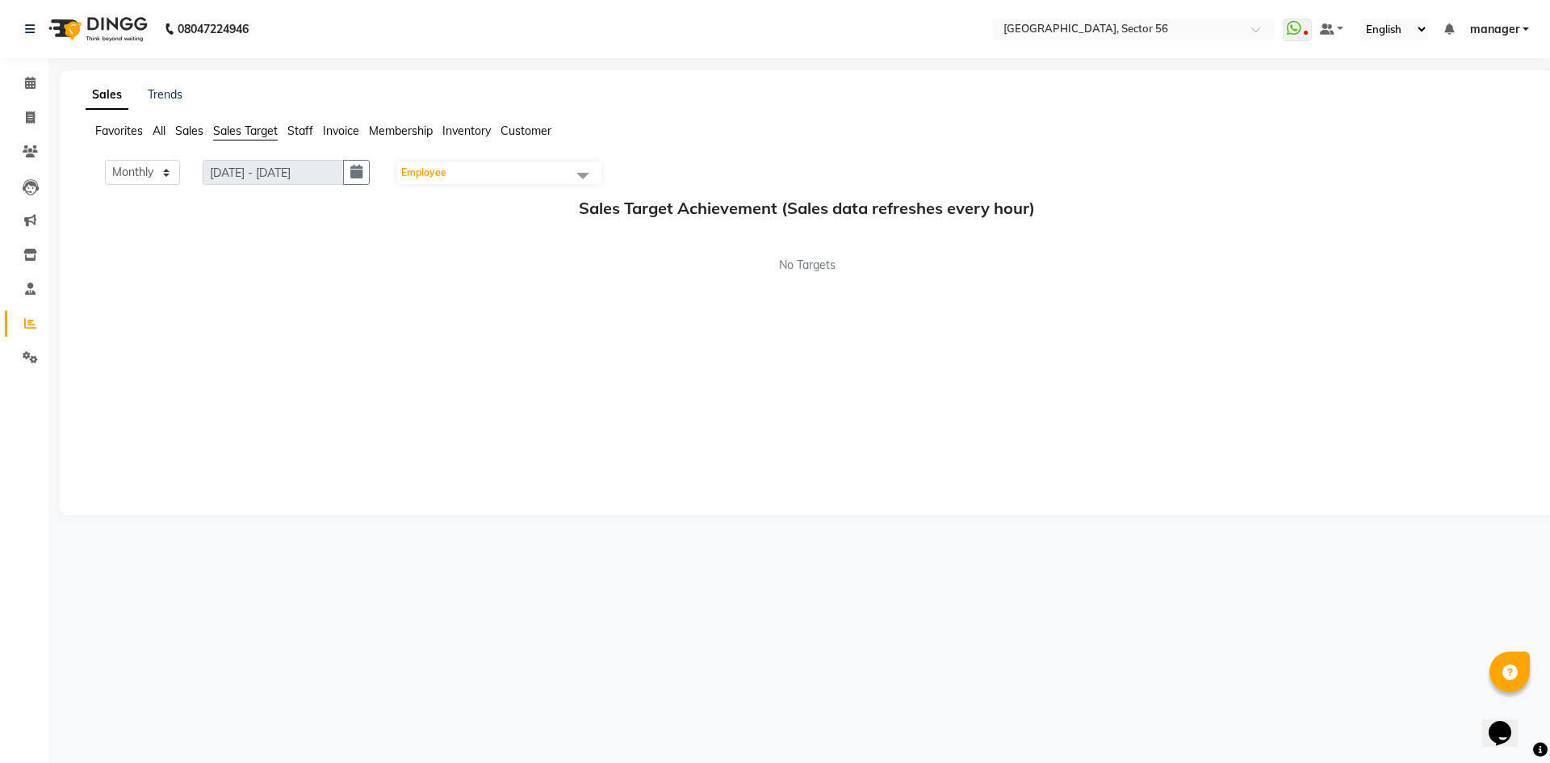
click at [307, 133] on span "Staff" at bounding box center [300, 131] width 26 height 15
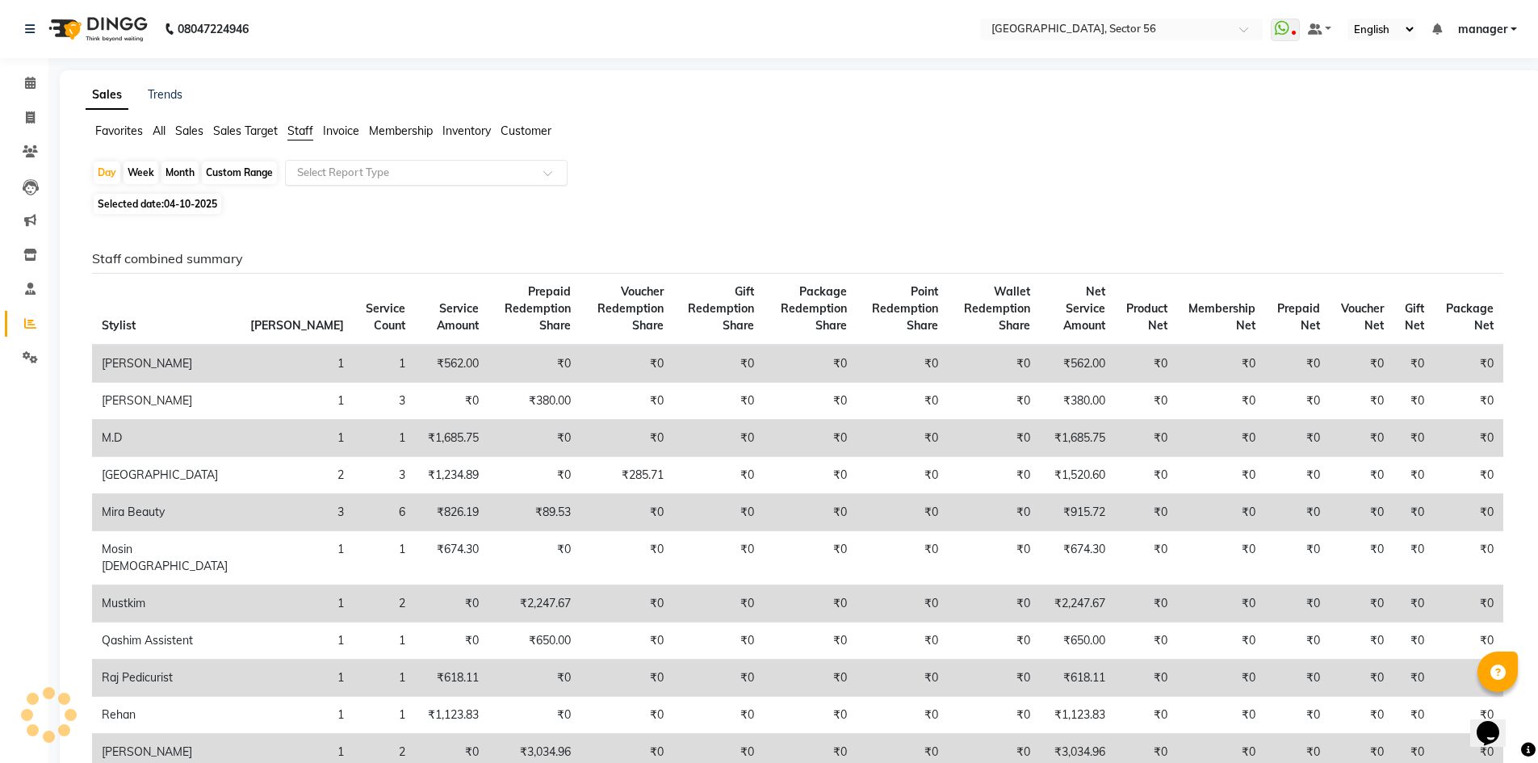
click at [355, 178] on input "text" at bounding box center [410, 173] width 233 height 16
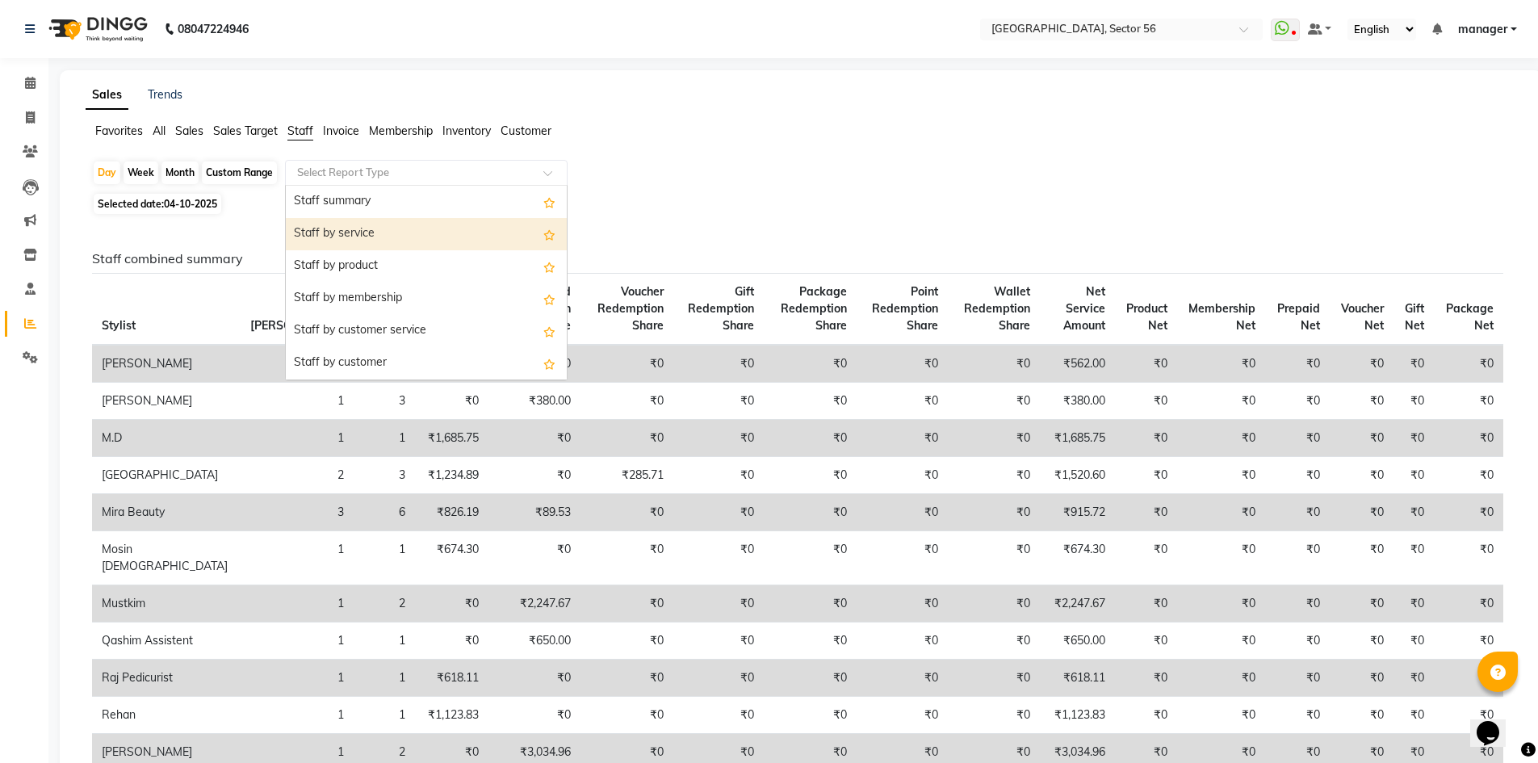
click at [386, 238] on div "Staff by service" at bounding box center [426, 234] width 281 height 32
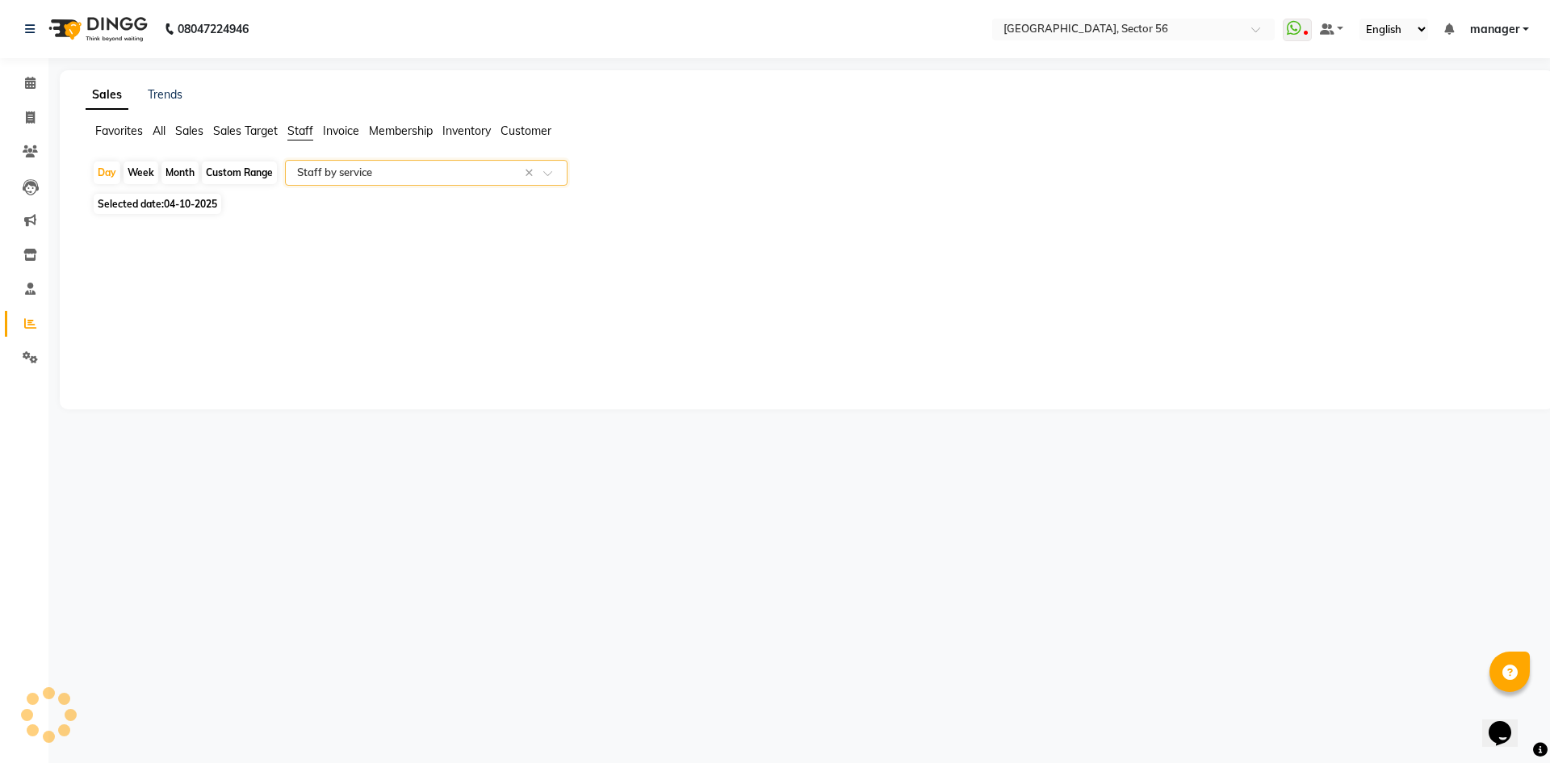
select select "full_report"
select select "csv"
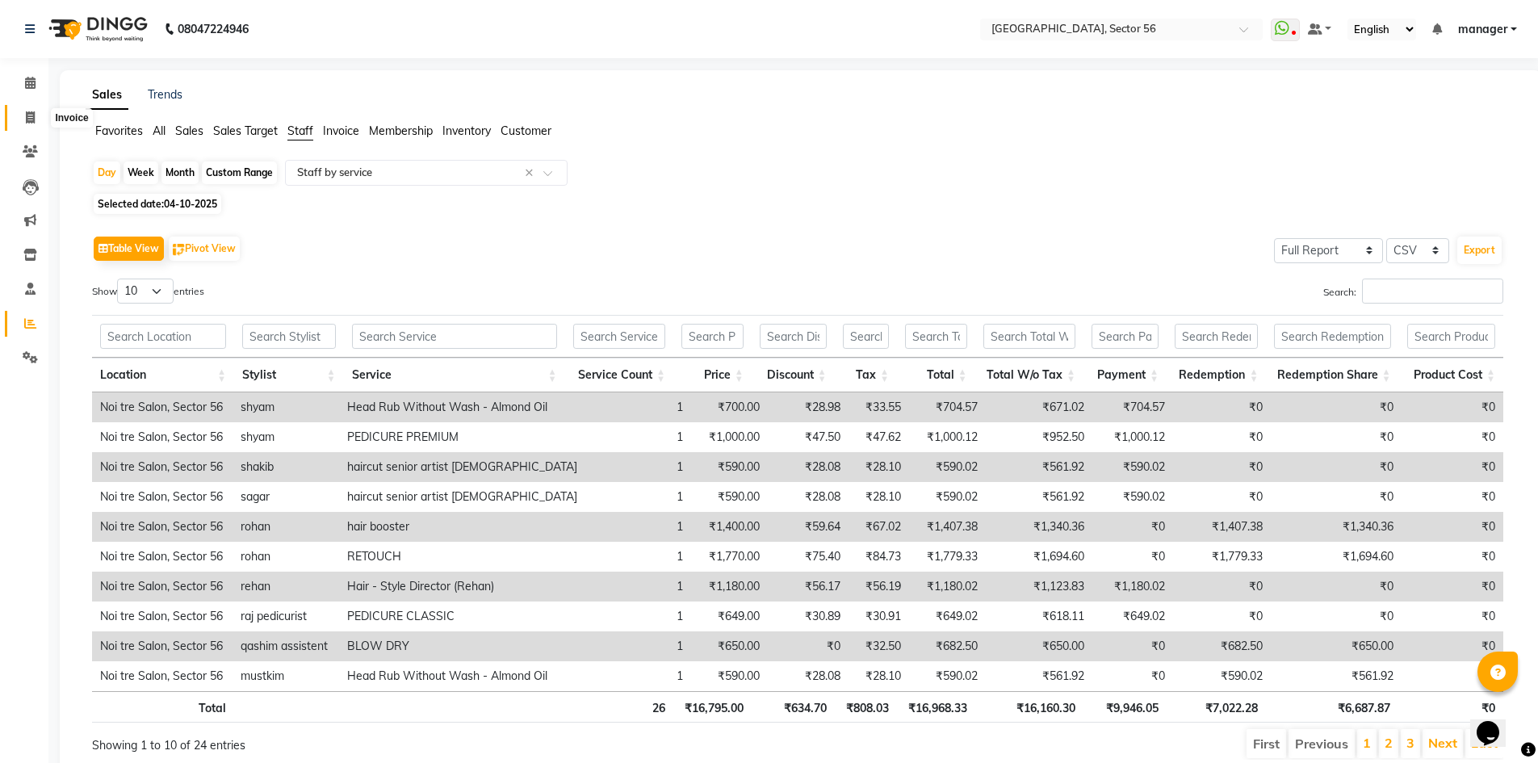
click at [39, 111] on span at bounding box center [30, 118] width 28 height 19
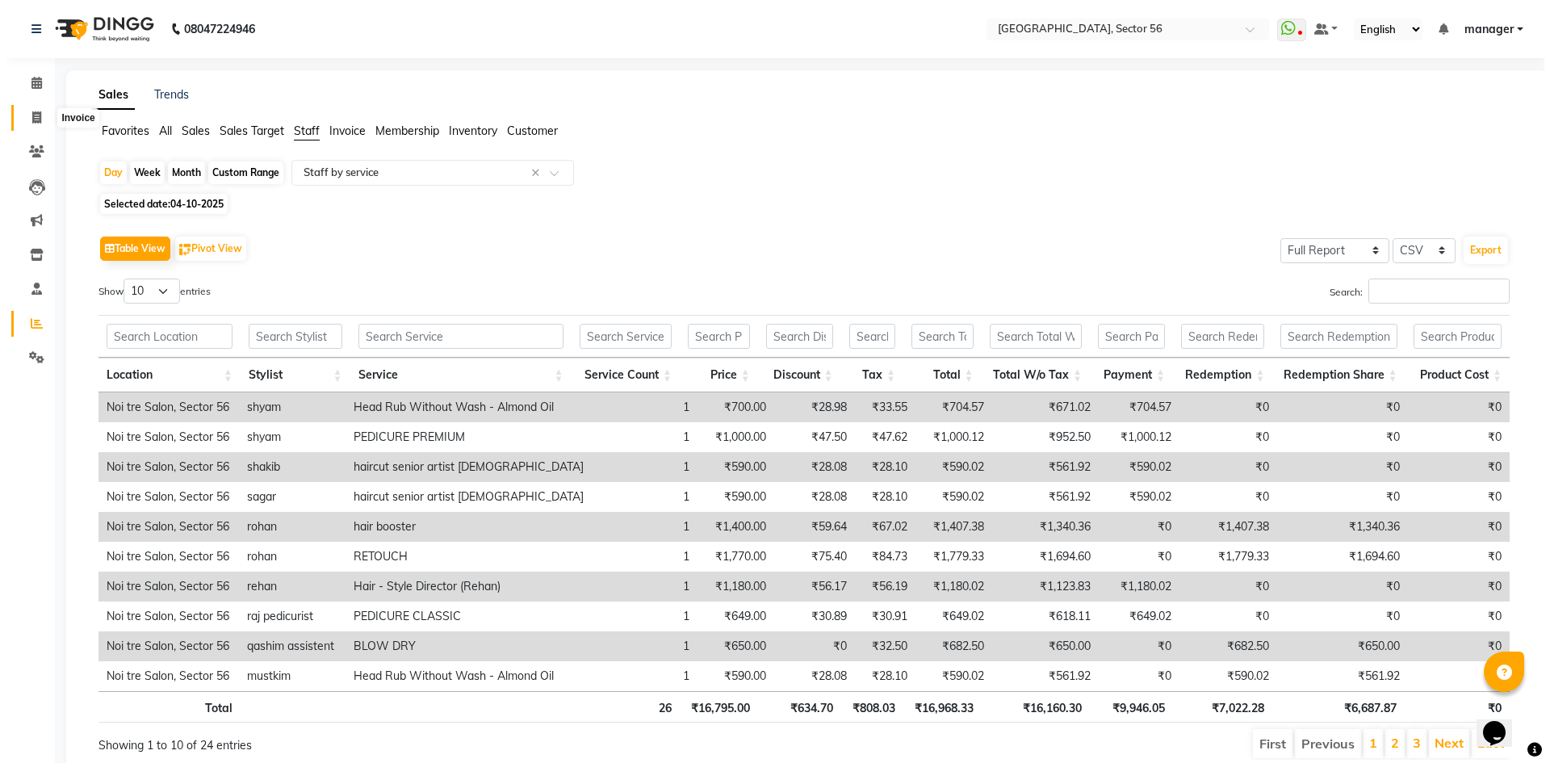
select select "service"
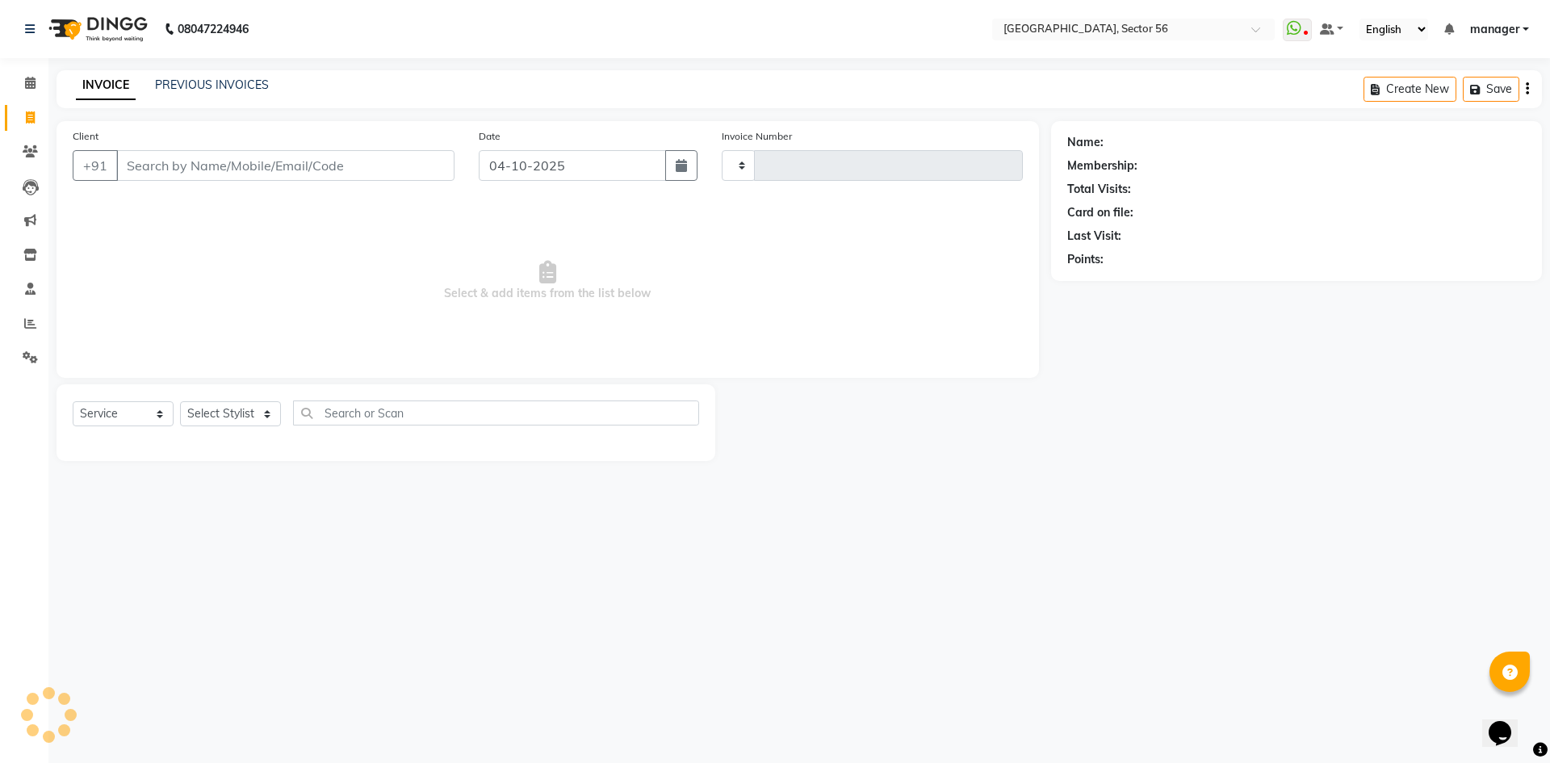
type input "7225"
select select "5557"
click at [234, 155] on input "Client" at bounding box center [285, 165] width 338 height 31
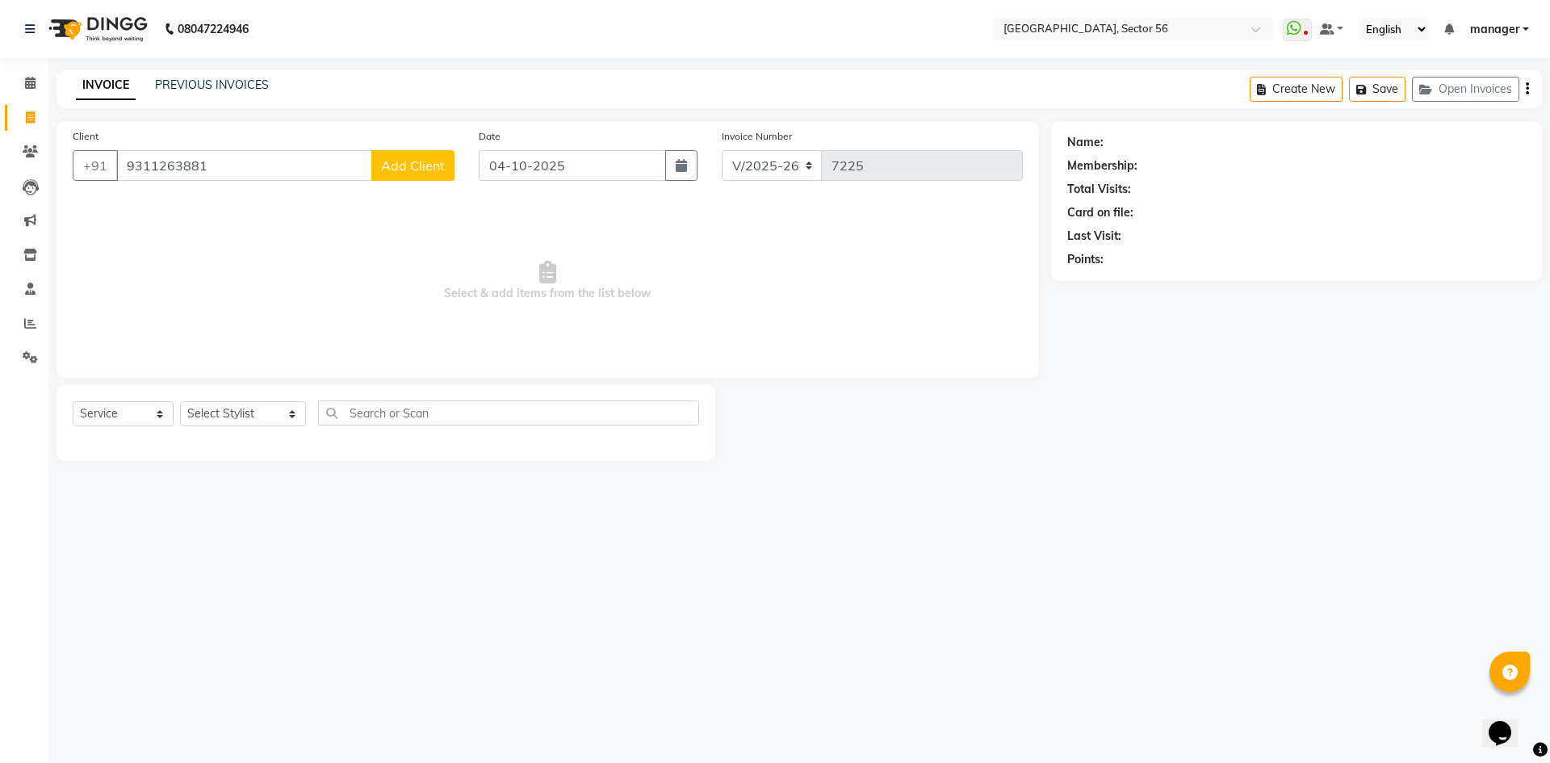
click at [222, 166] on input "9311263881" at bounding box center [244, 165] width 256 height 31
type input "9311263881"
click at [0, 451] on div "Calendar Invoice Clients Leads Marketing Inventory Staff Reports Settings Compl…" at bounding box center [109, 392] width 218 height 693
click at [399, 165] on span "Add Client" at bounding box center [413, 165] width 64 height 16
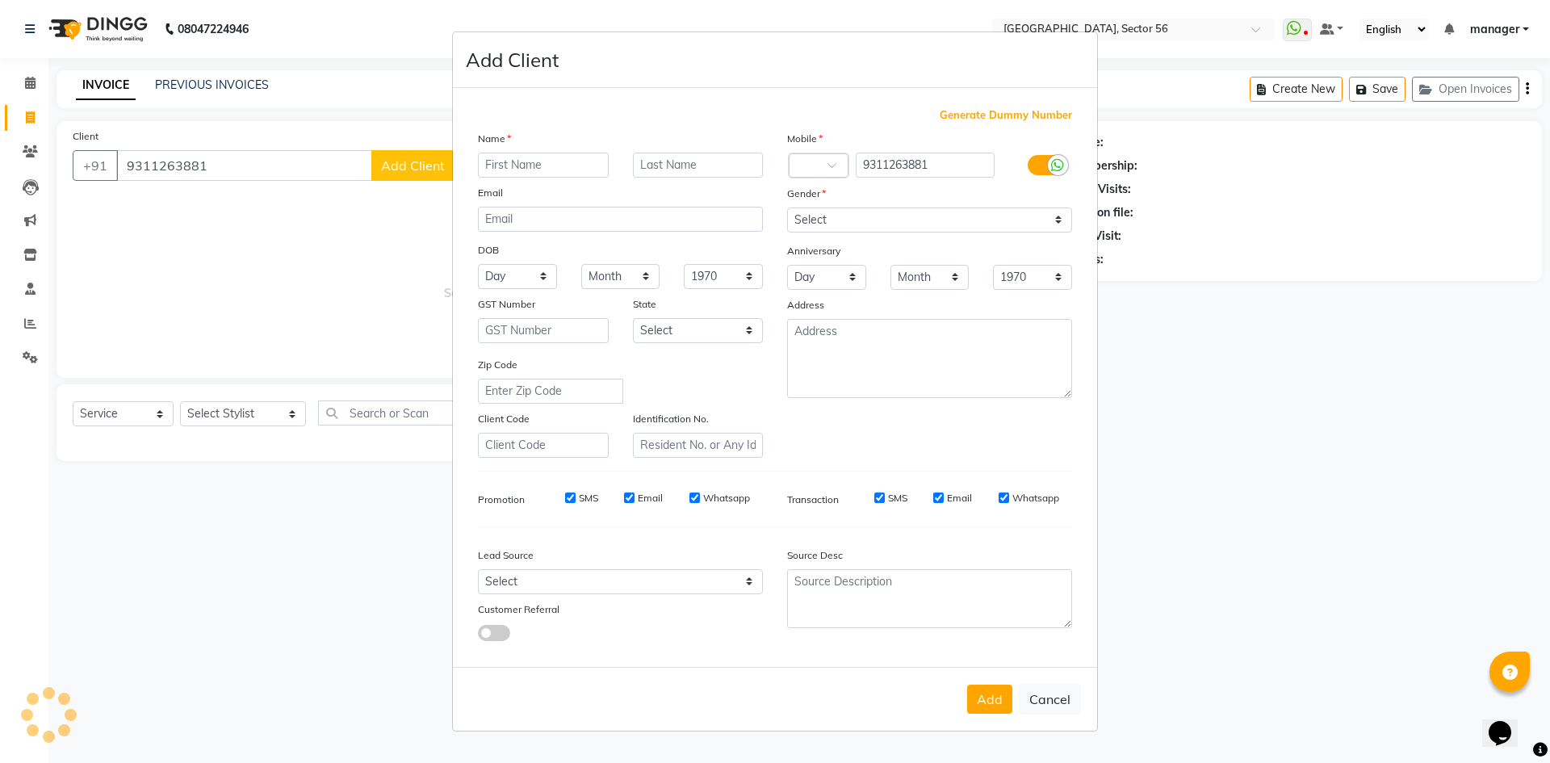
click at [564, 165] on input "text" at bounding box center [543, 165] width 131 height 25
type input "satish"
click at [844, 220] on select "Select Male Female Other Prefer Not To Say" at bounding box center [929, 220] width 285 height 25
select select "[DEMOGRAPHIC_DATA]"
click at [787, 208] on select "Select Male Female Other Prefer Not To Say" at bounding box center [929, 220] width 285 height 25
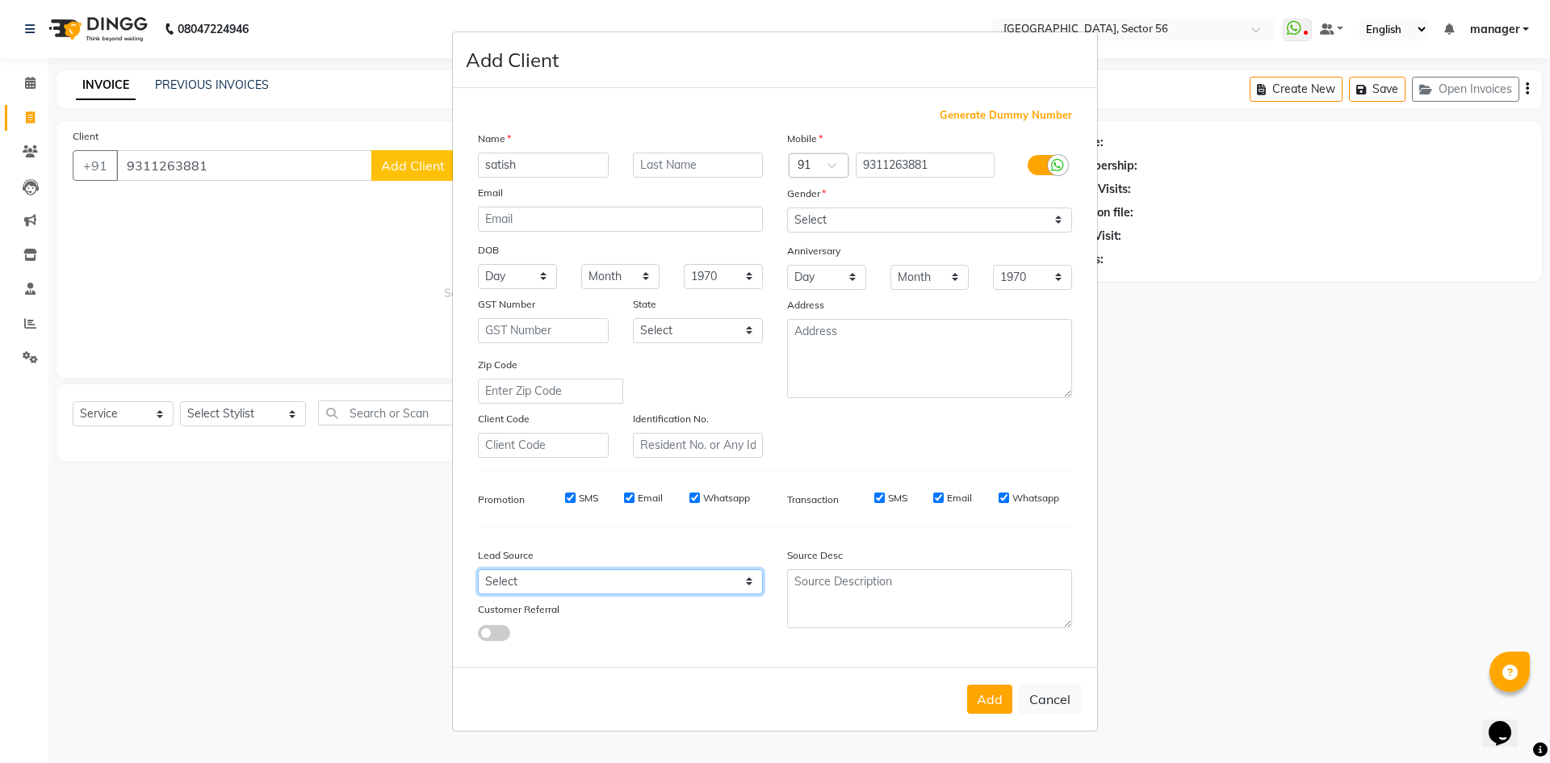
click at [564, 586] on select "Select Walk-in Referral Internet Friend Word of Mouth Advertisement Facebook Ju…" at bounding box center [620, 581] width 285 height 25
select select "35868"
click at [478, 569] on select "Select Walk-in Referral Internet Friend Word of Mouth Advertisement Facebook Ju…" at bounding box center [620, 581] width 285 height 25
click at [996, 690] on button "Add" at bounding box center [989, 699] width 45 height 29
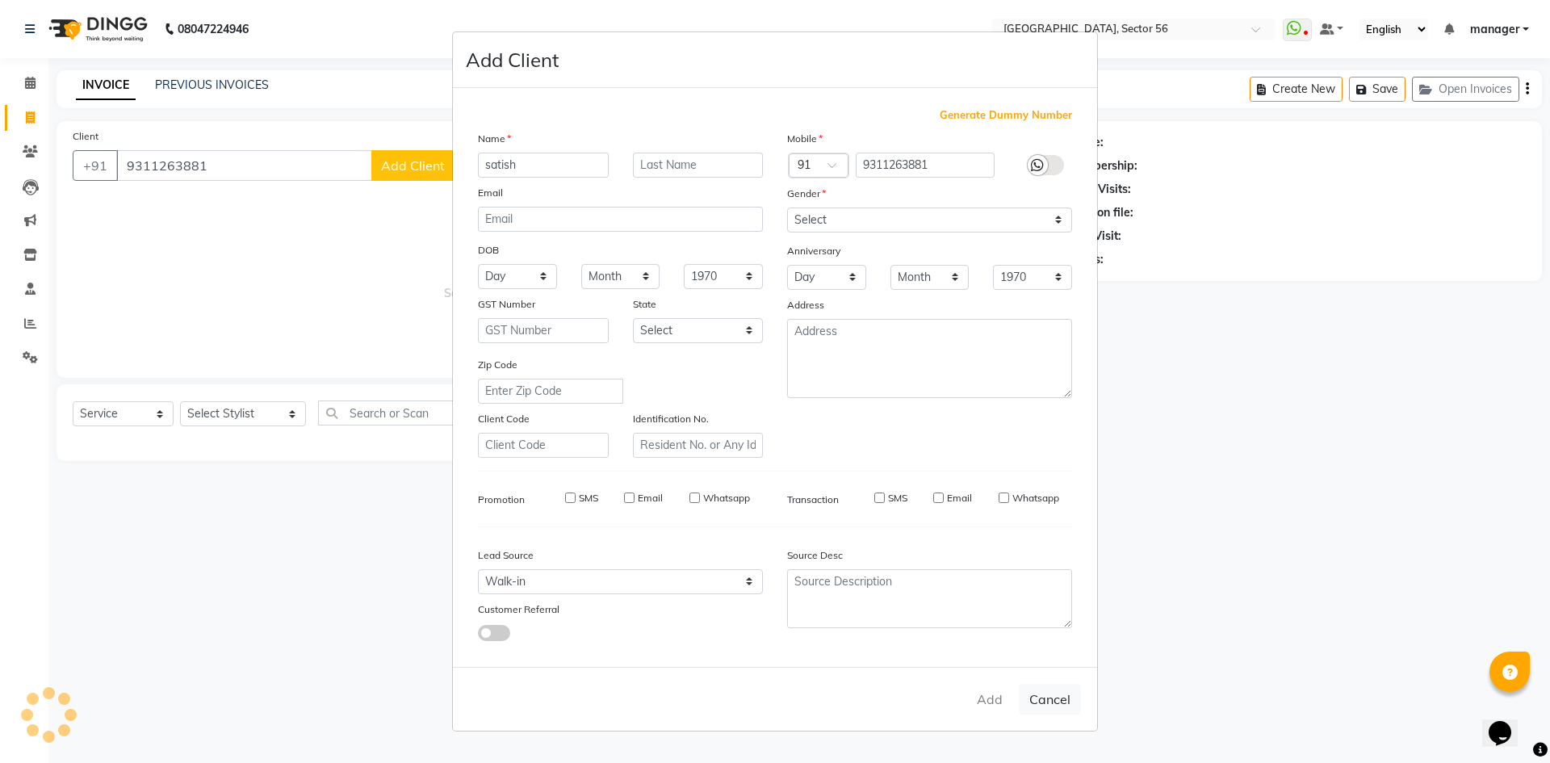
select select
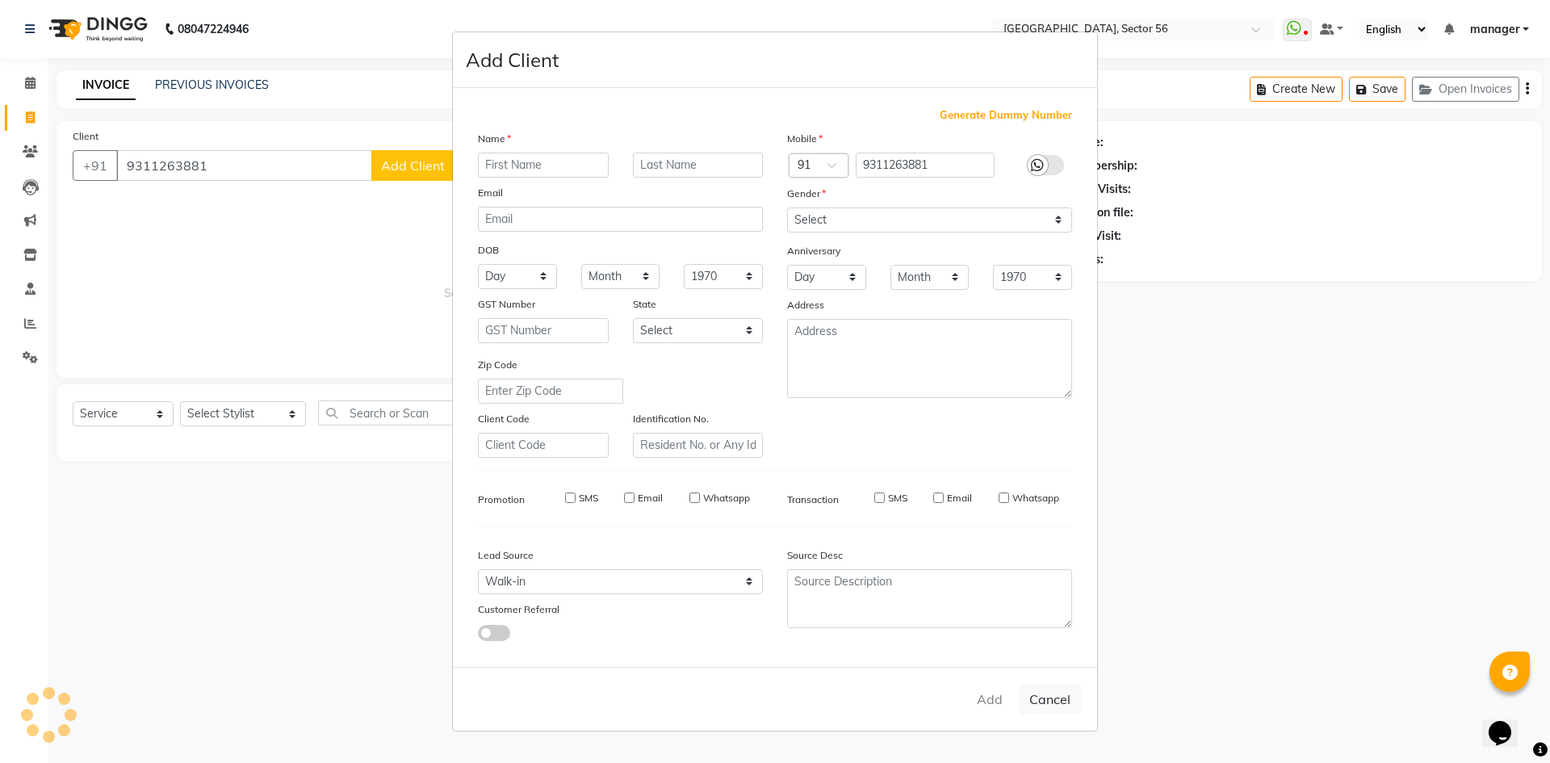
select select
checkbox input "false"
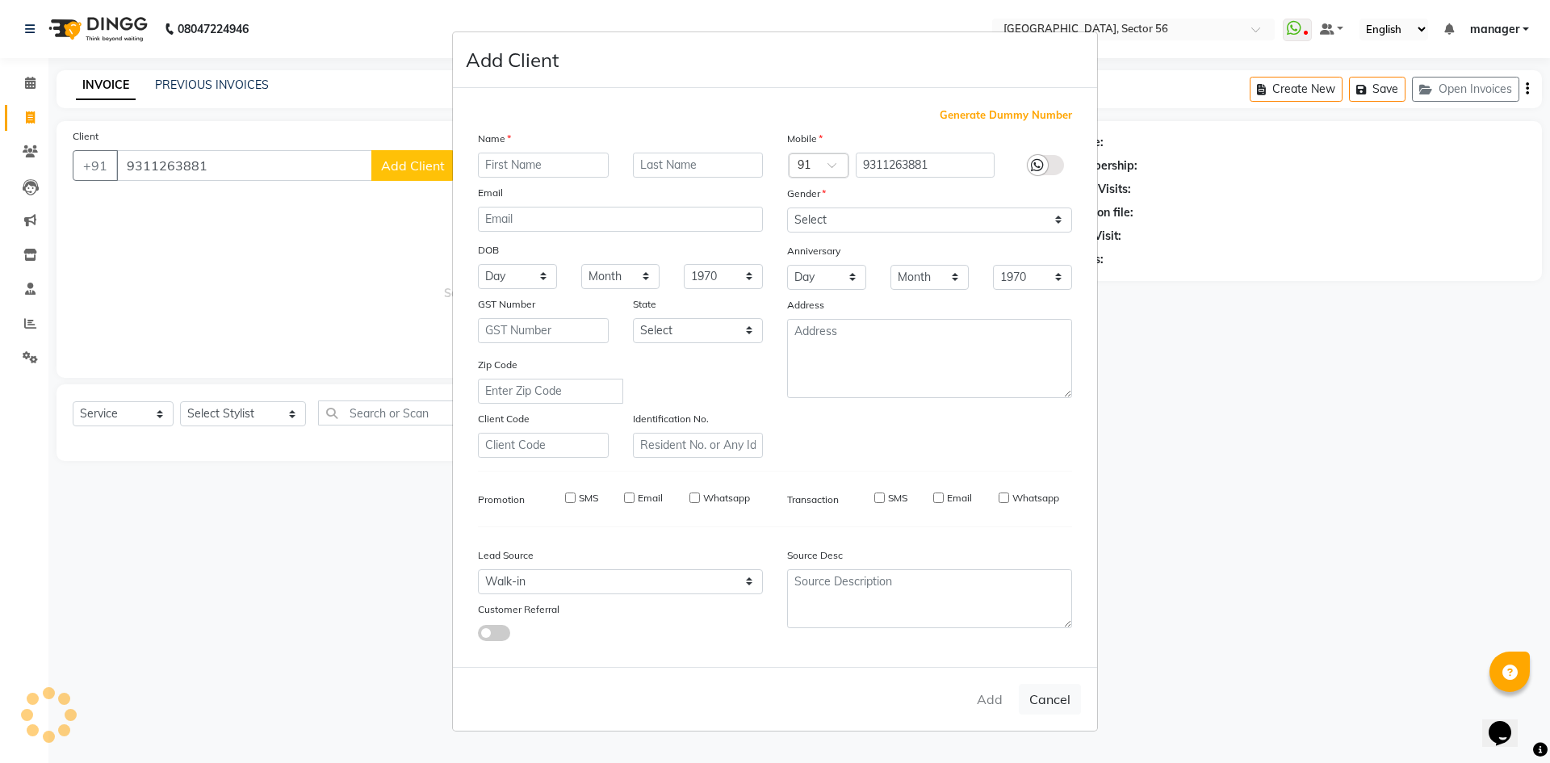
checkbox input "false"
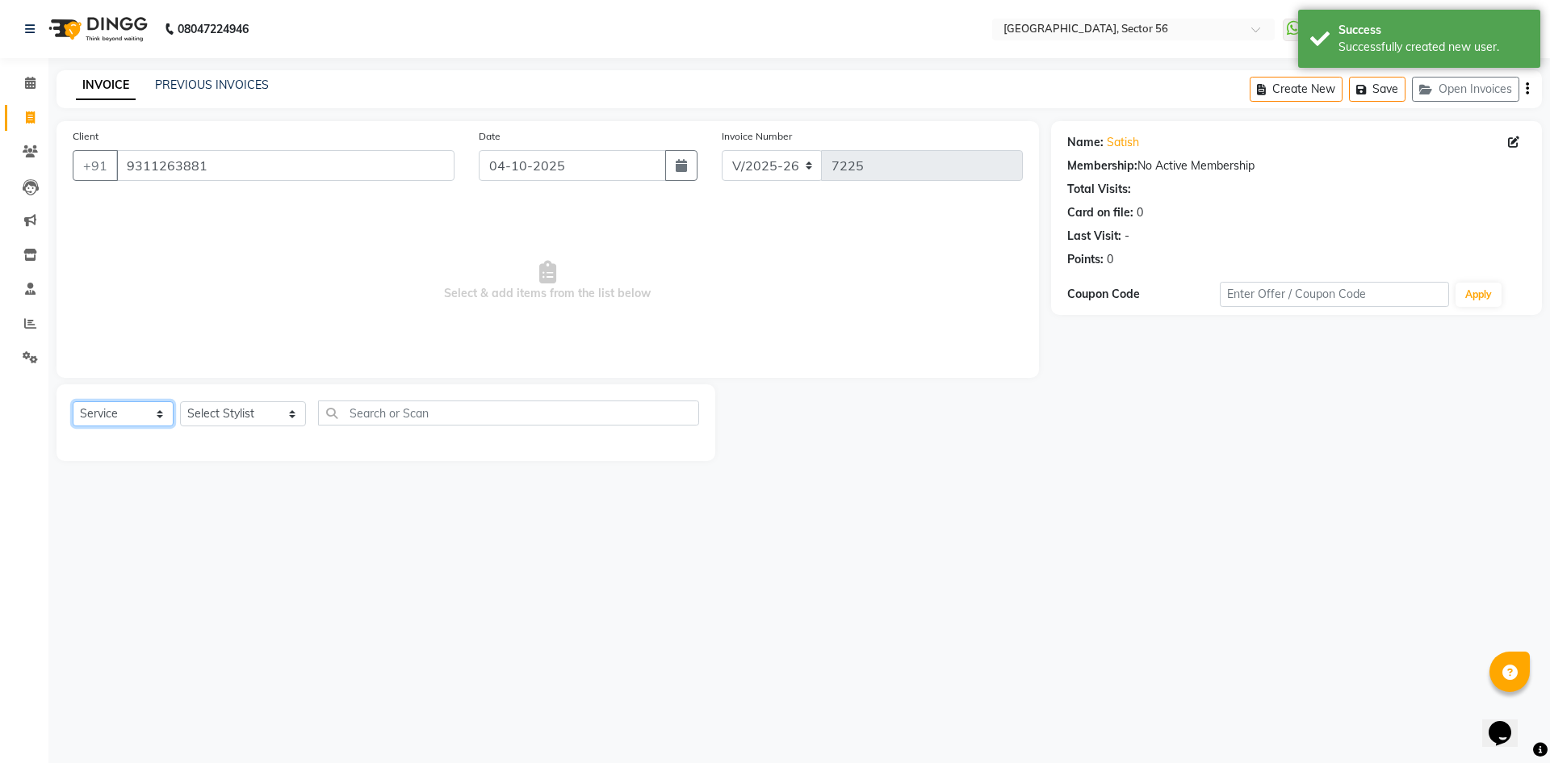
click at [111, 413] on select "Select Service Product Membership Package Voucher Prepaid Gift Card" at bounding box center [123, 413] width 101 height 25
select select "P"
click at [73, 401] on select "Select Service Product Membership Package Voucher Prepaid Gift Card" at bounding box center [123, 413] width 101 height 25
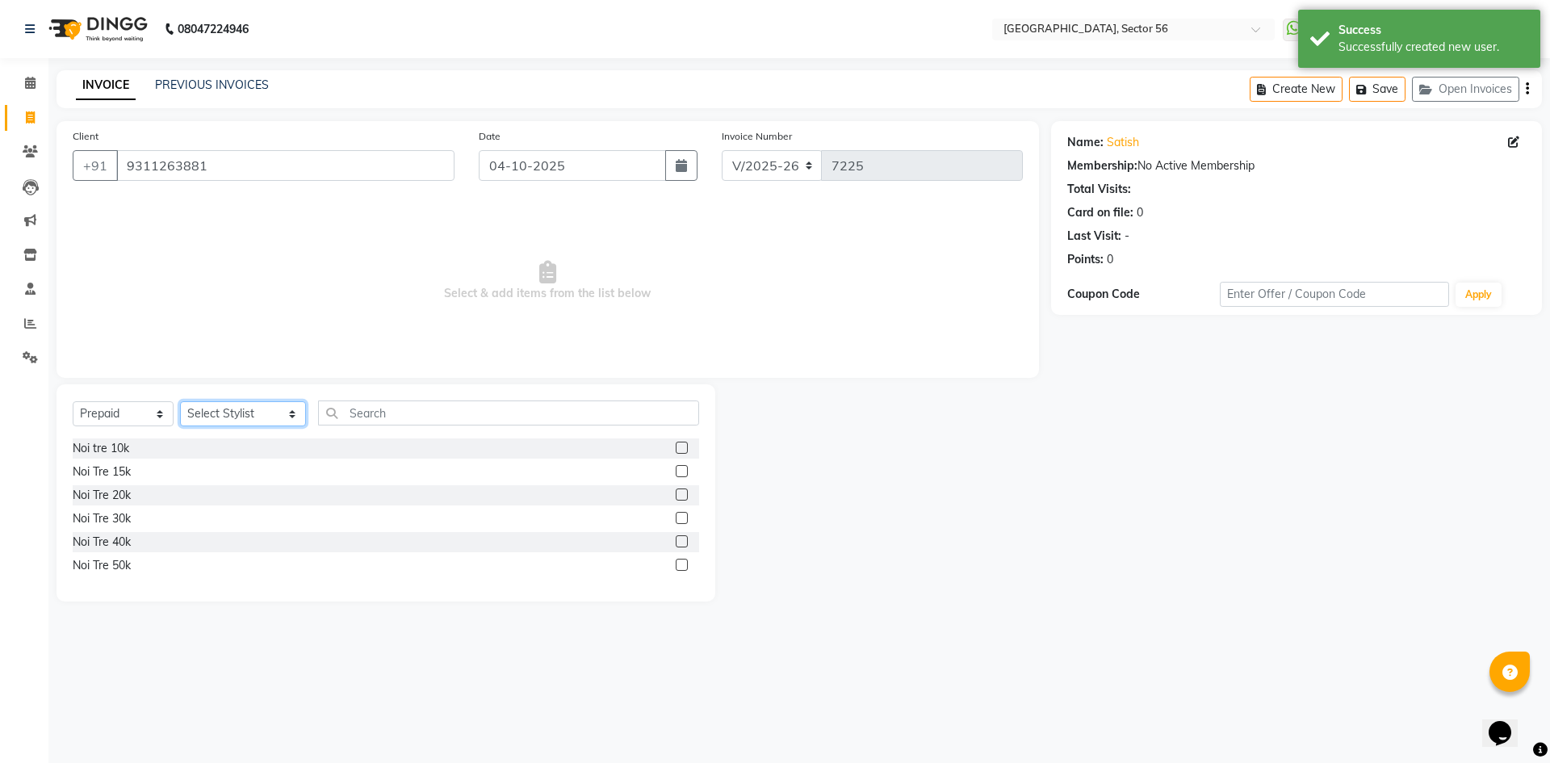
click at [235, 417] on select "Select Stylist [PERSON_NAME] [PERSON_NAME] [PERSON_NAME] MARKET STAFF amit amit…" at bounding box center [243, 413] width 126 height 25
select select "43516"
click at [180, 401] on select "Select Stylist [PERSON_NAME] [PERSON_NAME] [PERSON_NAME] MARKET STAFF amit amit…" at bounding box center [243, 413] width 126 height 25
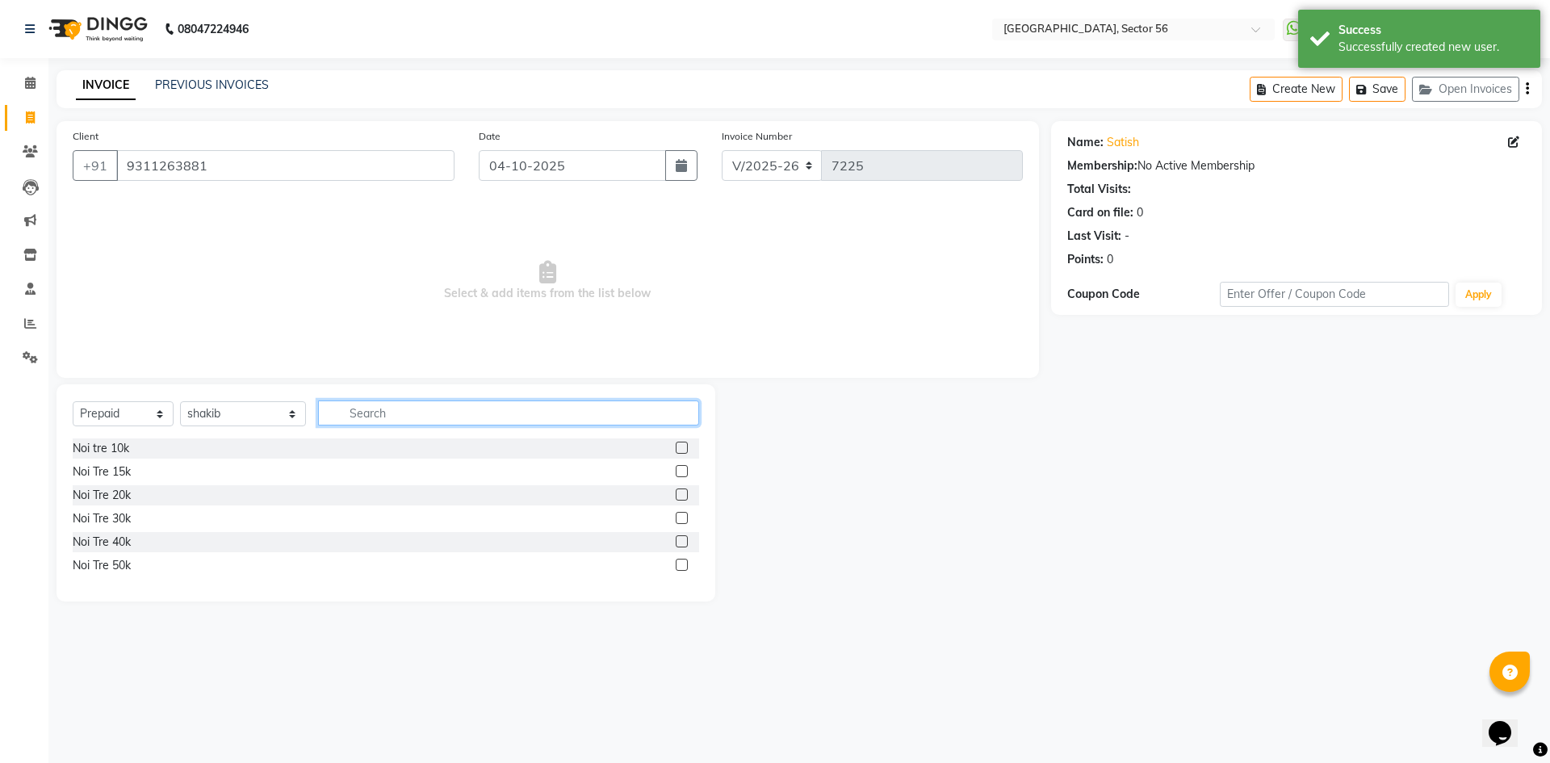
click at [370, 409] on input "text" at bounding box center [508, 412] width 381 height 25
click at [113, 491] on div "Noi Tre 20k" at bounding box center [102, 495] width 58 height 17
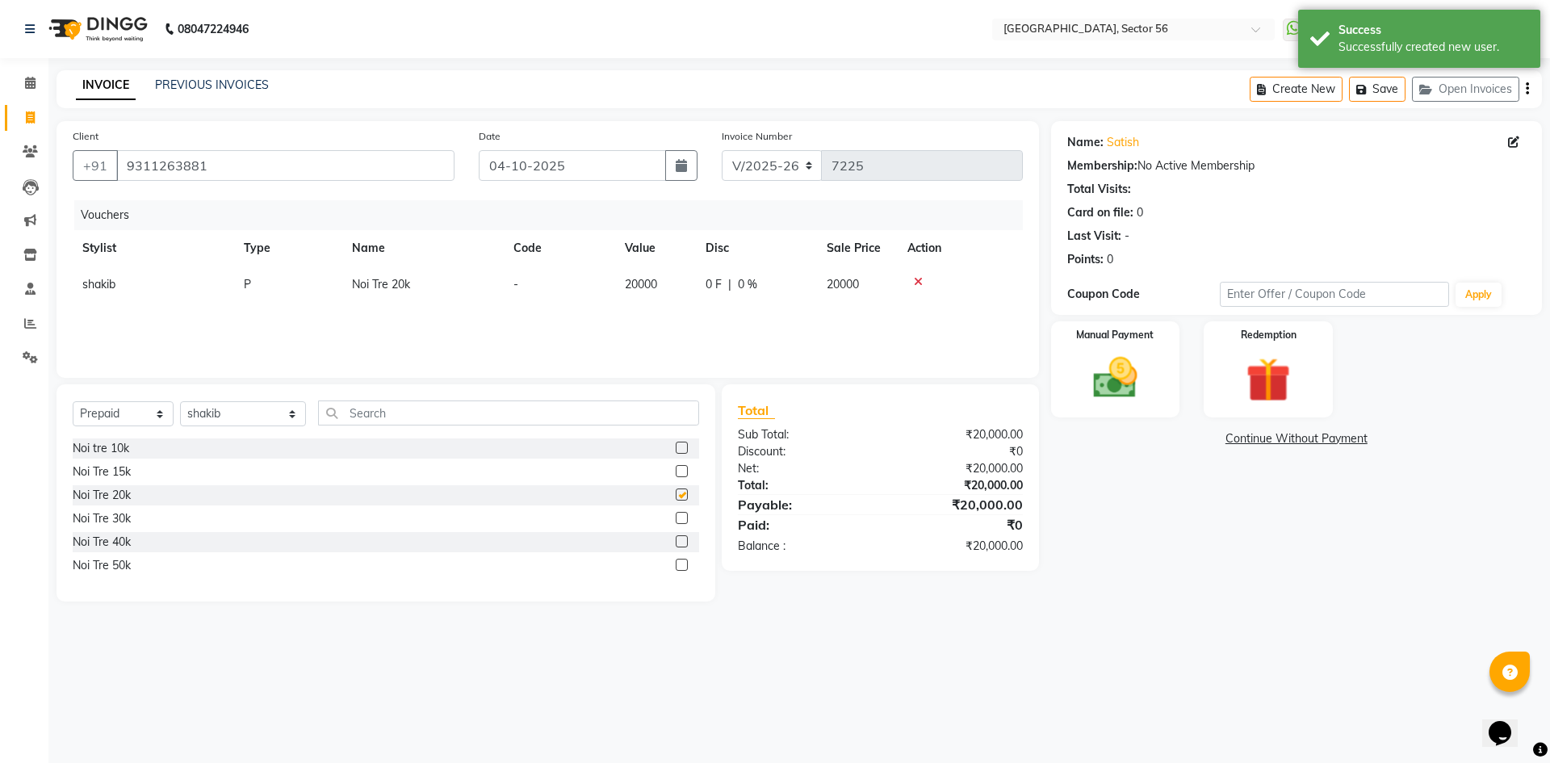
checkbox input "false"
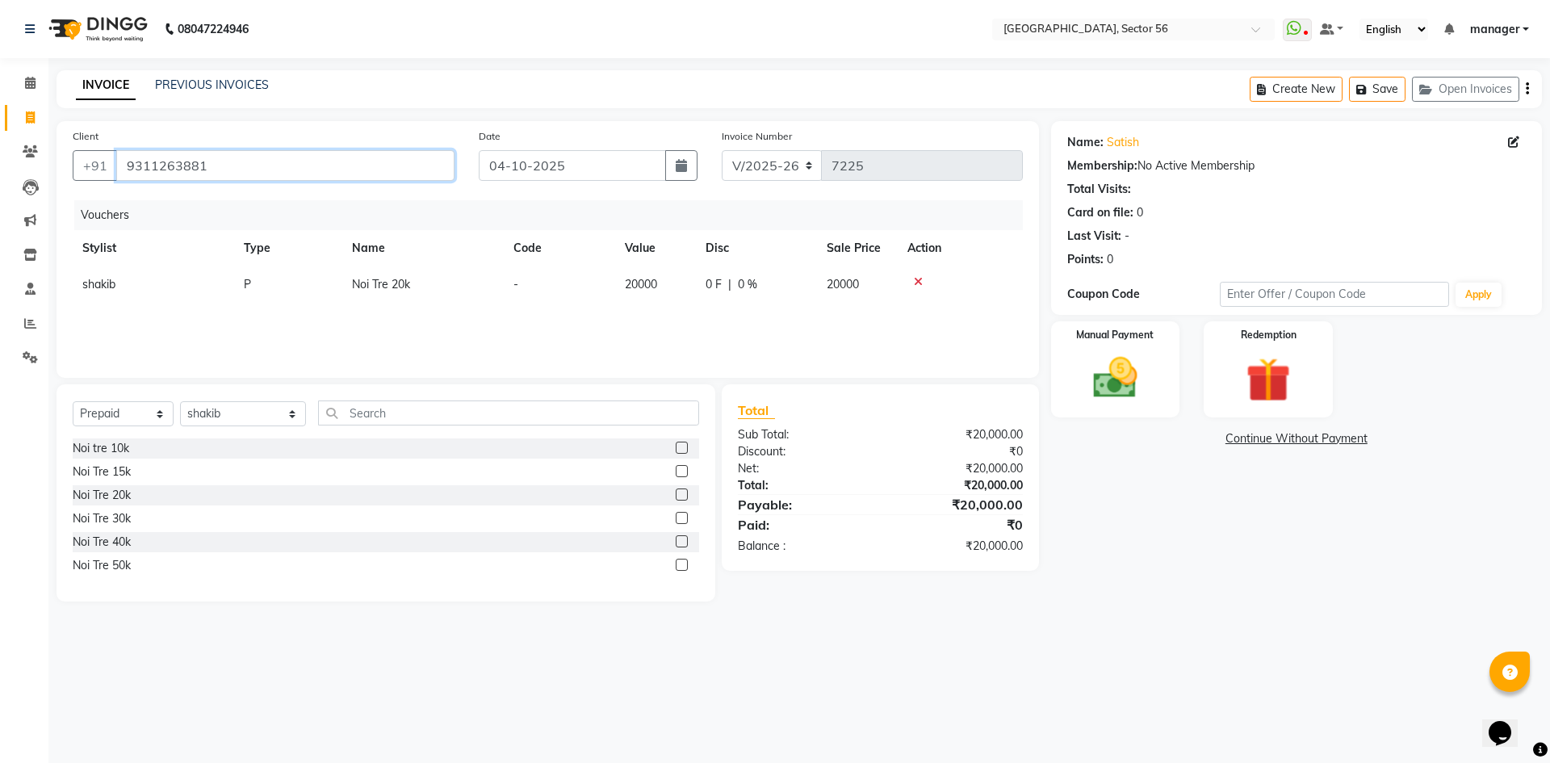
click at [263, 166] on input "9311263881" at bounding box center [285, 165] width 338 height 31
click at [0, 518] on div "Calendar Invoice Clients Leads Marketing Inventory Staff Reports Settings Compl…" at bounding box center [109, 392] width 218 height 693
click at [1140, 359] on img at bounding box center [1115, 377] width 75 height 53
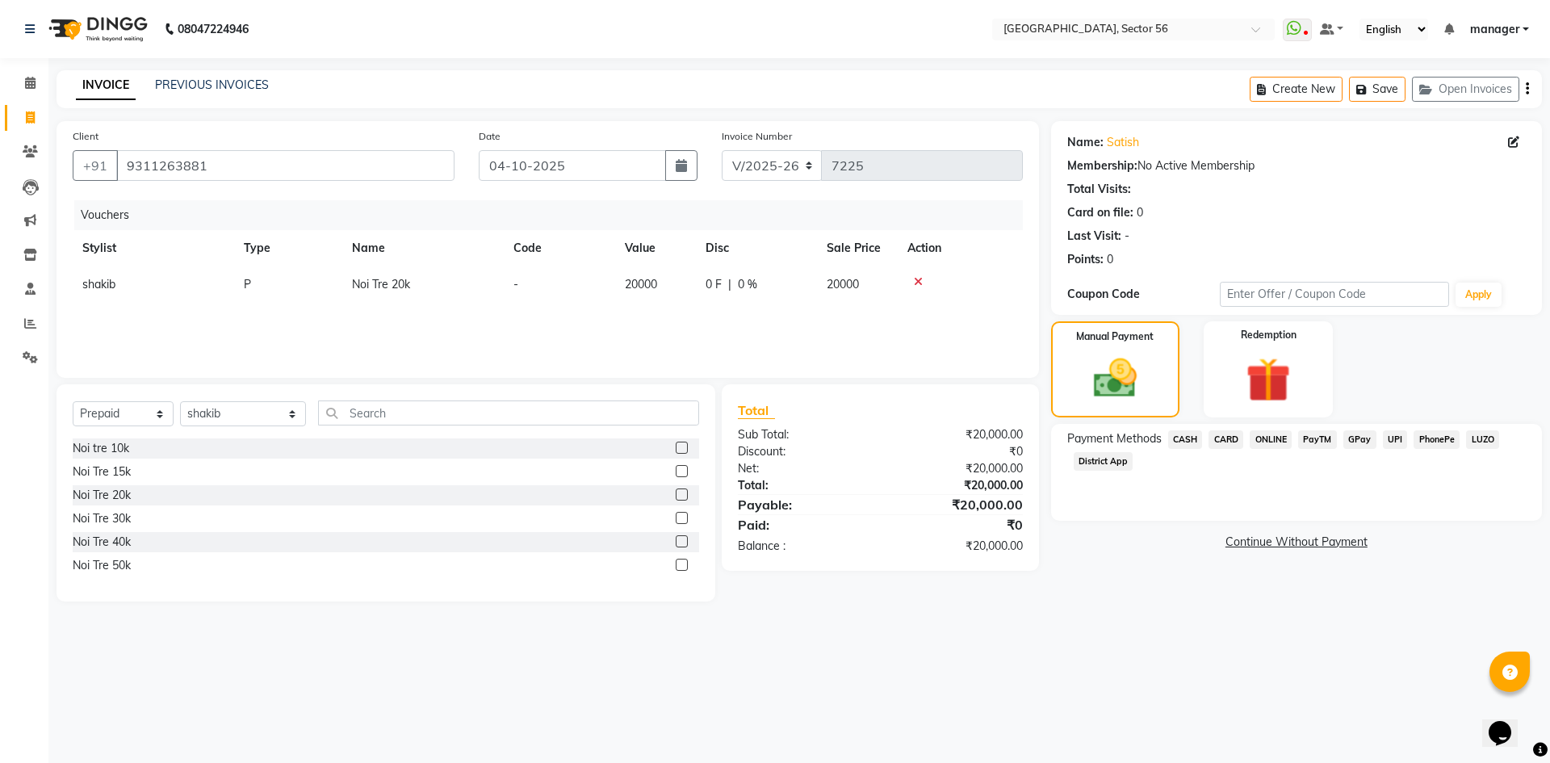
click at [1358, 438] on span "GPay" at bounding box center [1360, 439] width 33 height 19
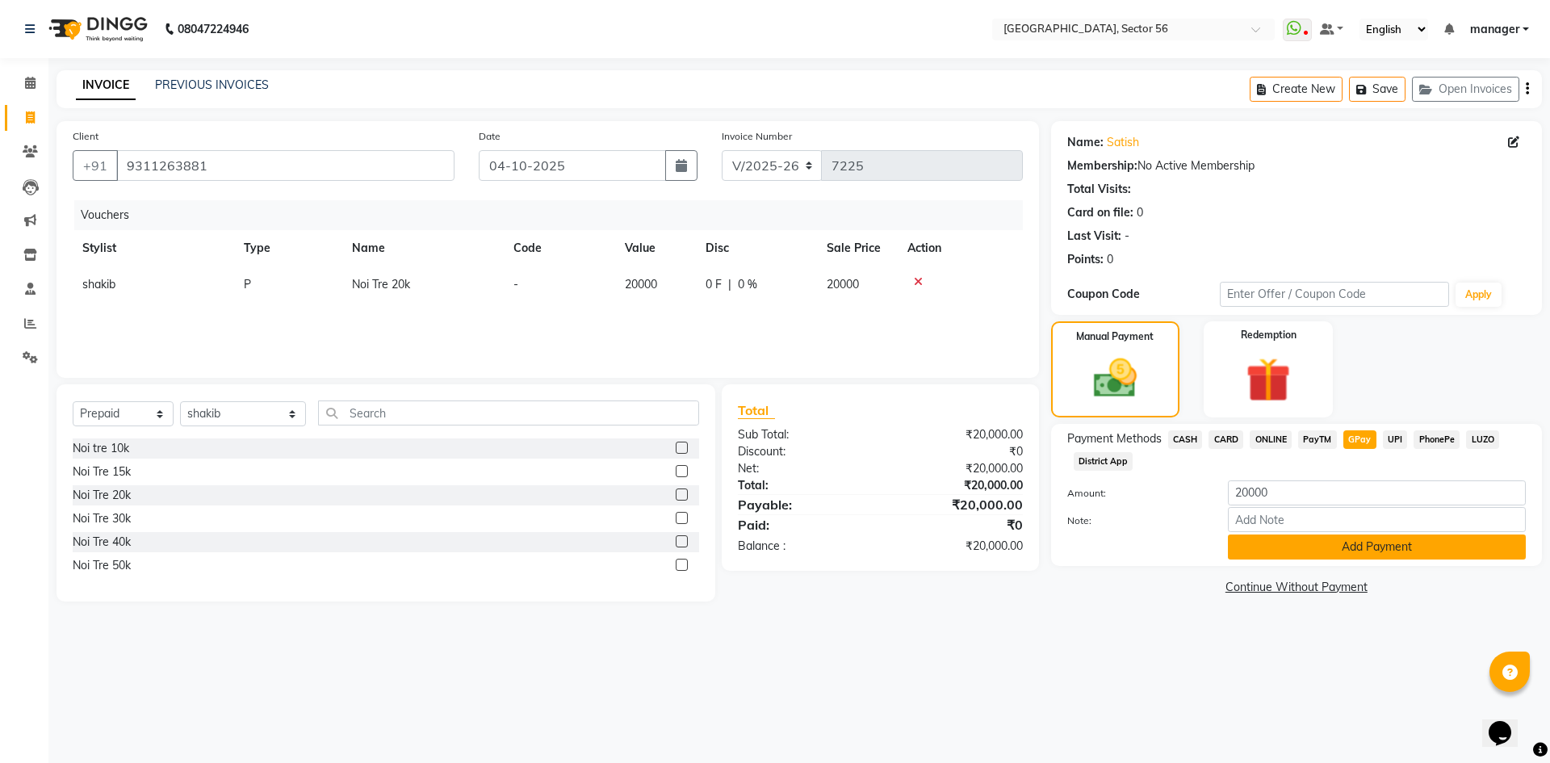
click at [1372, 550] on button "Add Payment" at bounding box center [1377, 547] width 298 height 25
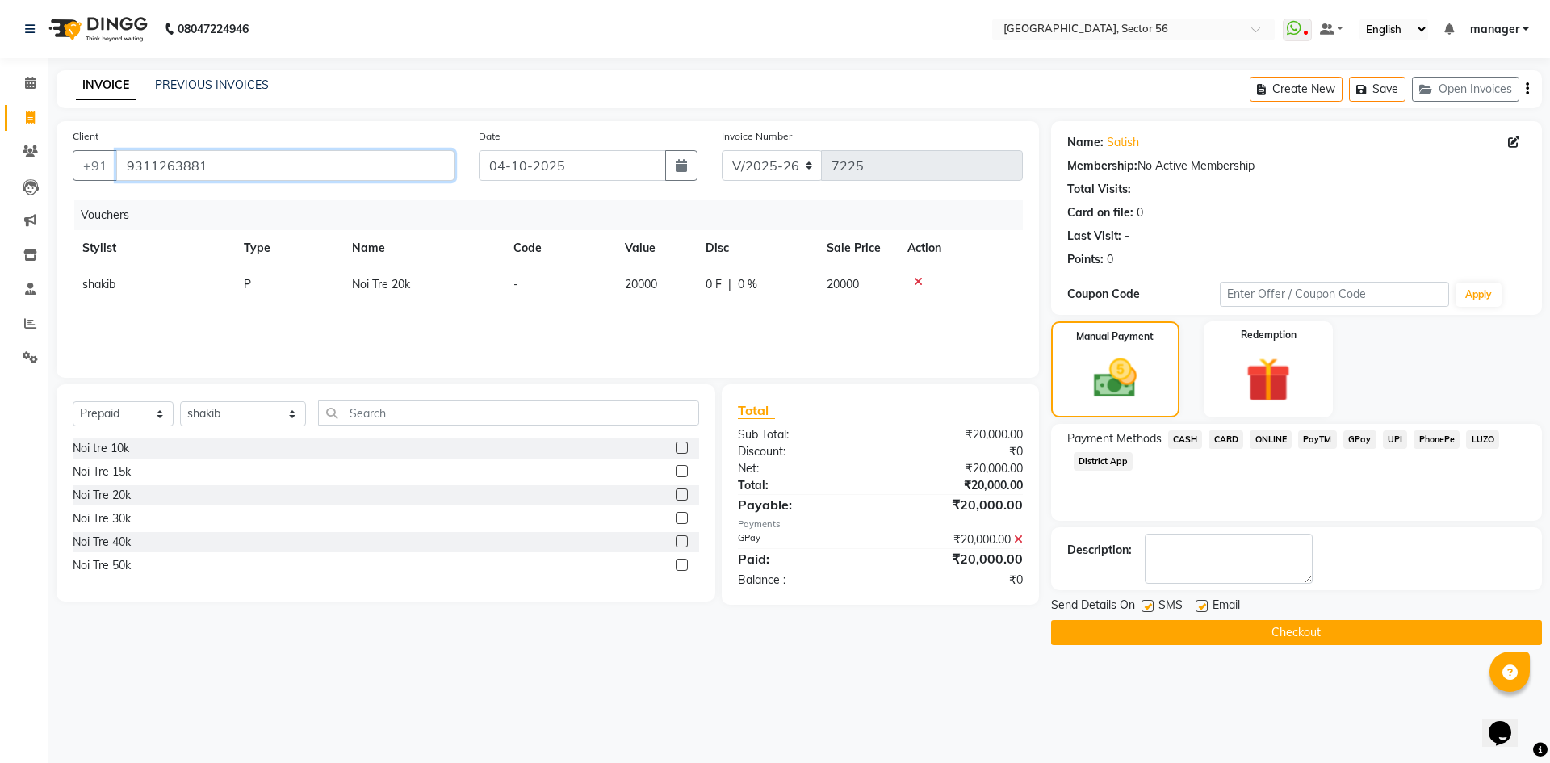
click at [304, 170] on input "9311263881" at bounding box center [285, 165] width 338 height 31
click at [0, 430] on div "Calendar Invoice Clients Leads Marketing Inventory Staff Reports Settings Compl…" at bounding box center [109, 392] width 218 height 693
click at [214, 164] on input "9311263881" at bounding box center [285, 165] width 338 height 31
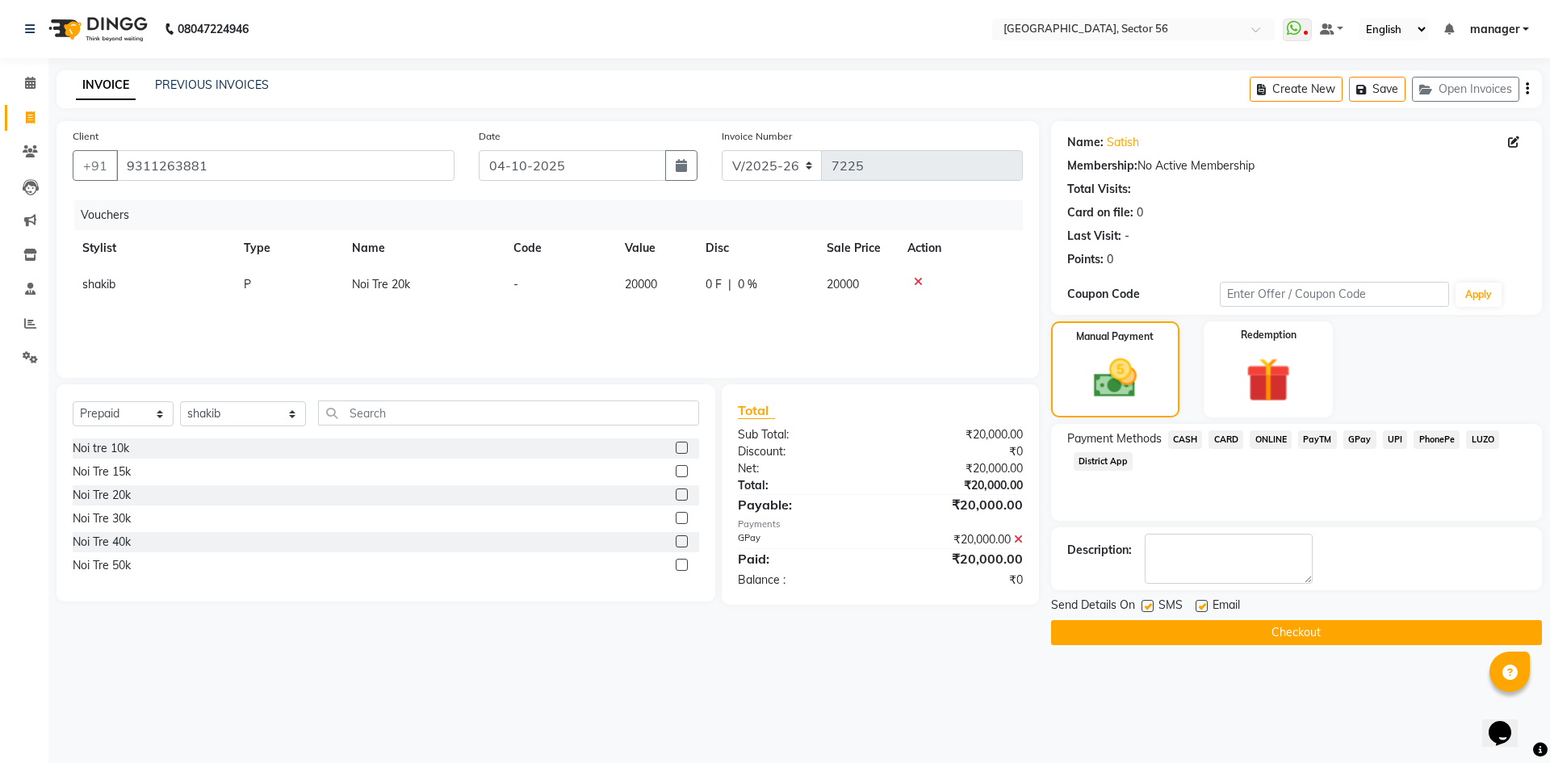
click at [0, 501] on div "Calendar Invoice Clients Leads Marketing Inventory Staff Reports Settings Compl…" at bounding box center [109, 392] width 218 height 693
click at [1016, 539] on icon at bounding box center [1018, 539] width 9 height 11
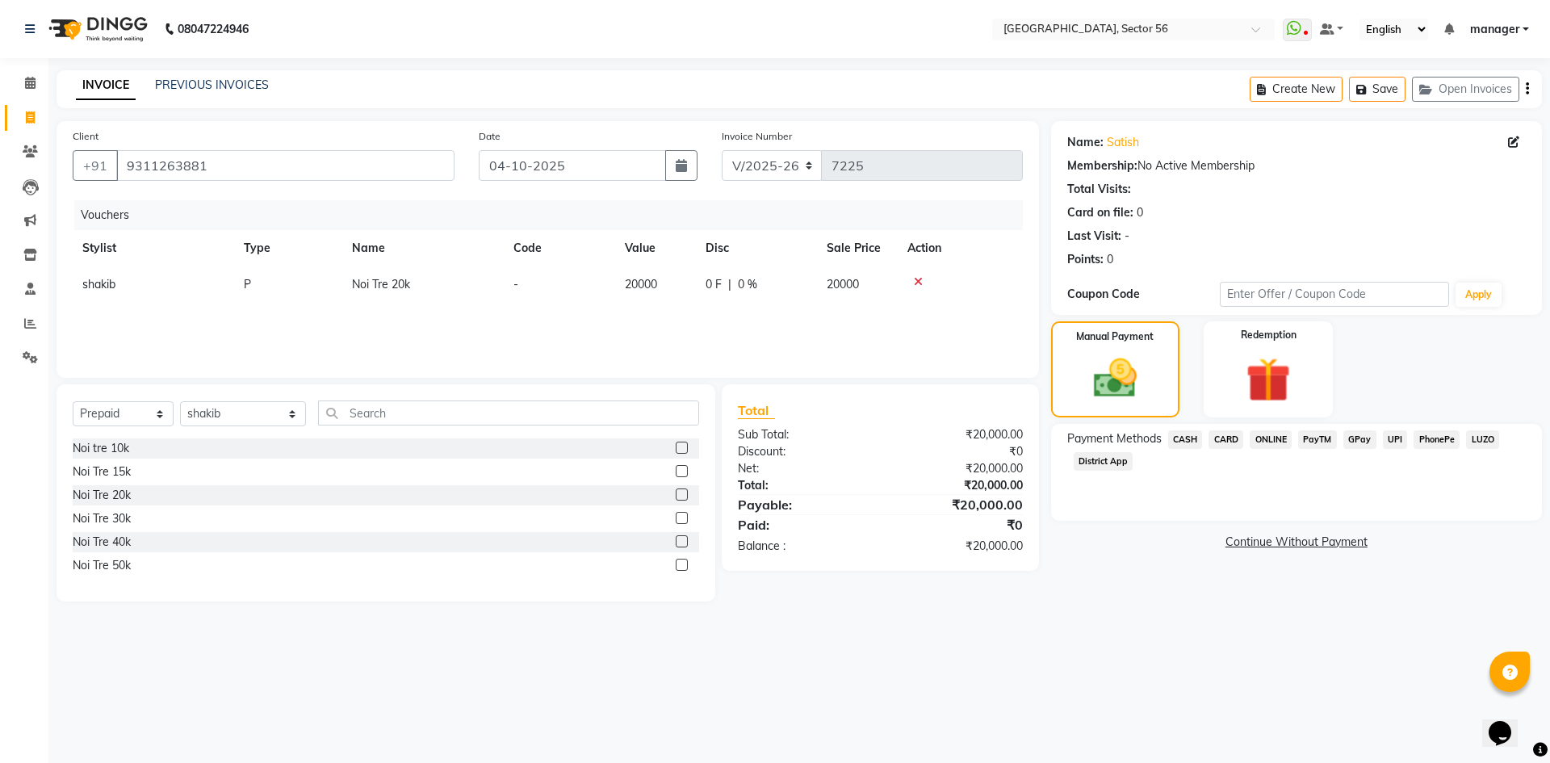
click at [1225, 432] on span "CARD" at bounding box center [1226, 439] width 35 height 19
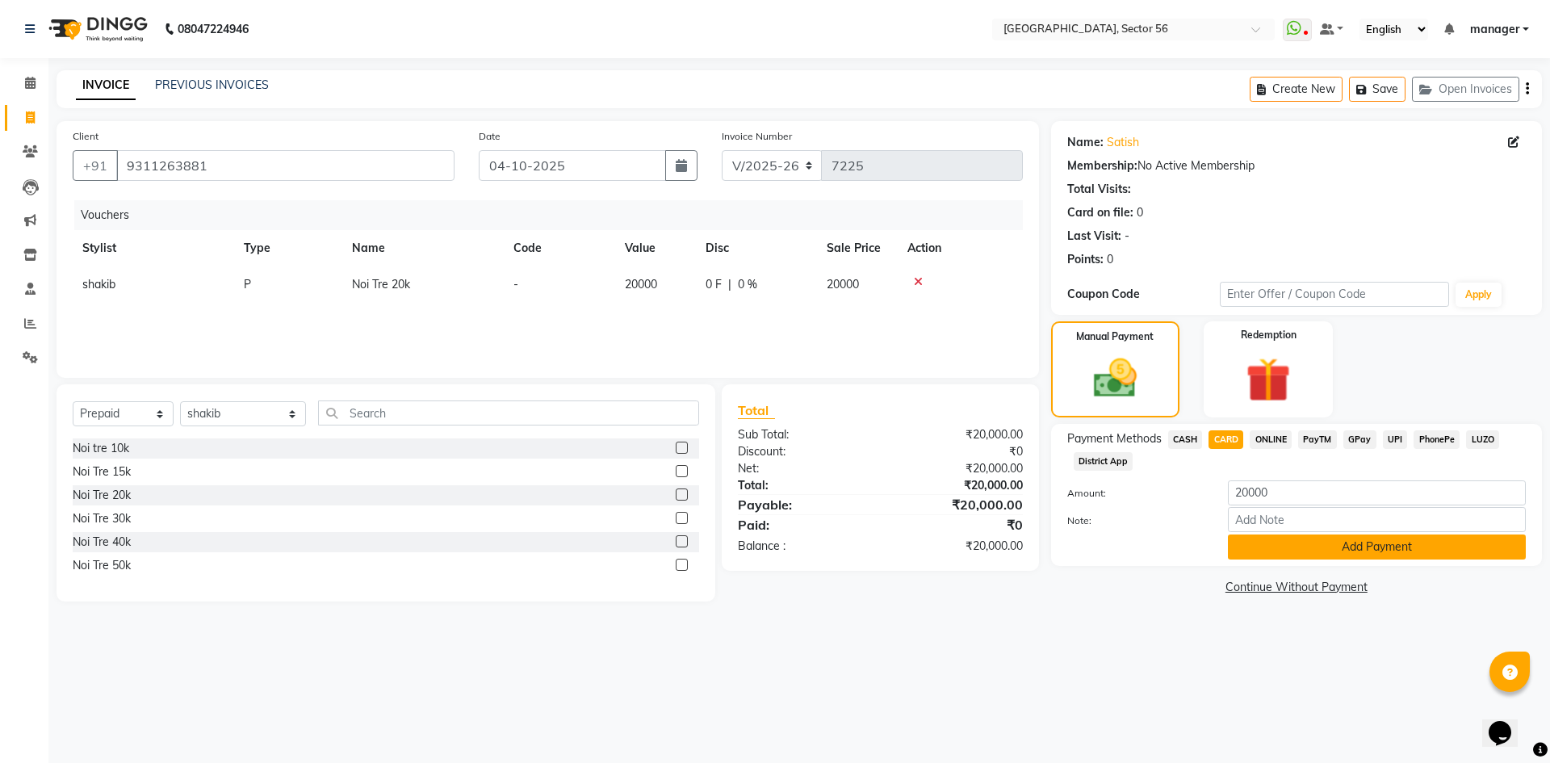
click at [1264, 543] on button "Add Payment" at bounding box center [1377, 547] width 298 height 25
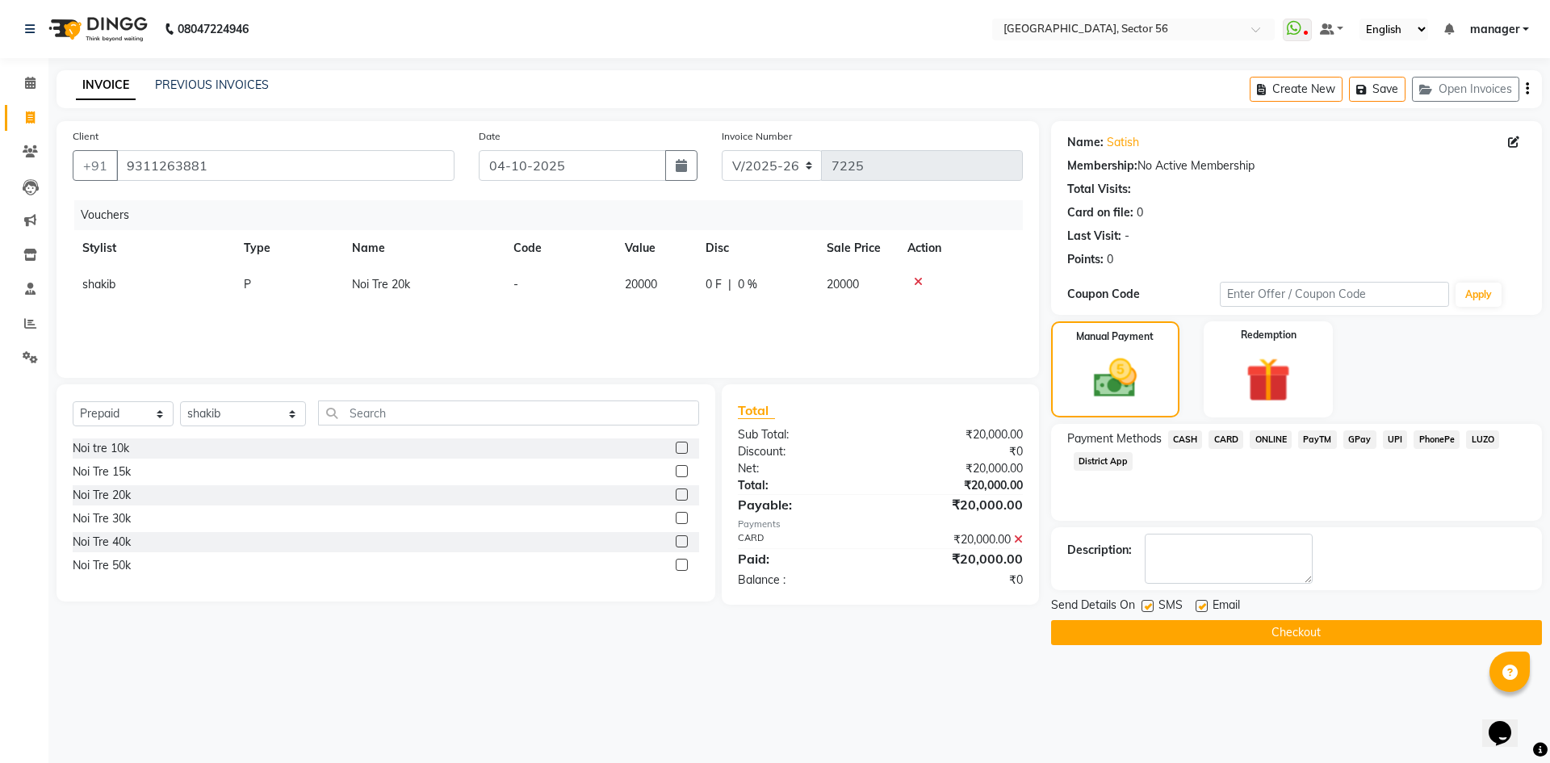
click at [1248, 634] on button "Checkout" at bounding box center [1296, 632] width 491 height 25
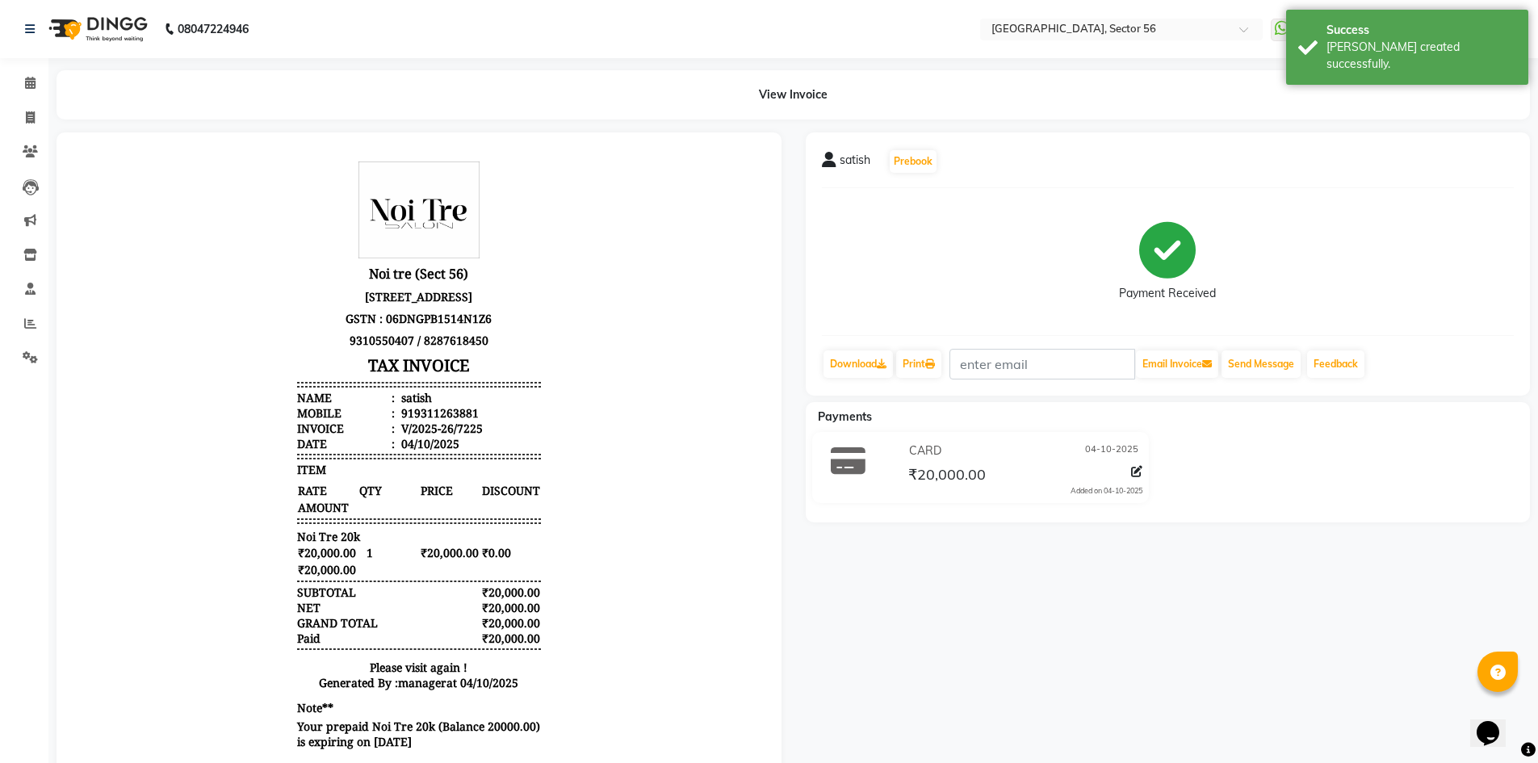
click at [427, 421] on div "919311263881" at bounding box center [438, 412] width 81 height 15
copy div "919311263881"
click at [34, 115] on icon at bounding box center [30, 117] width 9 height 12
select select "service"
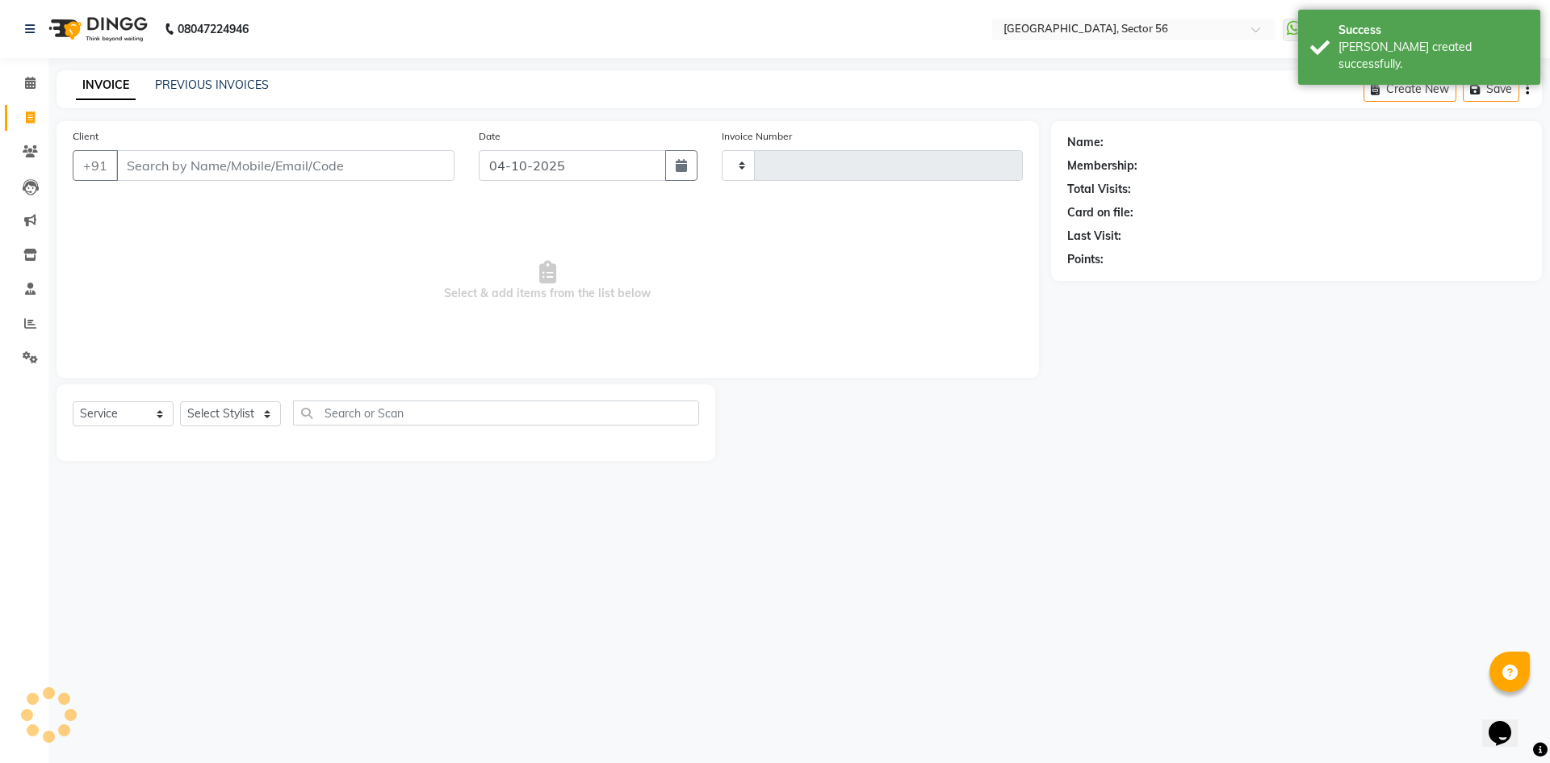
type input "7226"
select select "5557"
click at [195, 170] on input "Client" at bounding box center [285, 165] width 338 height 31
type input "919311263881"
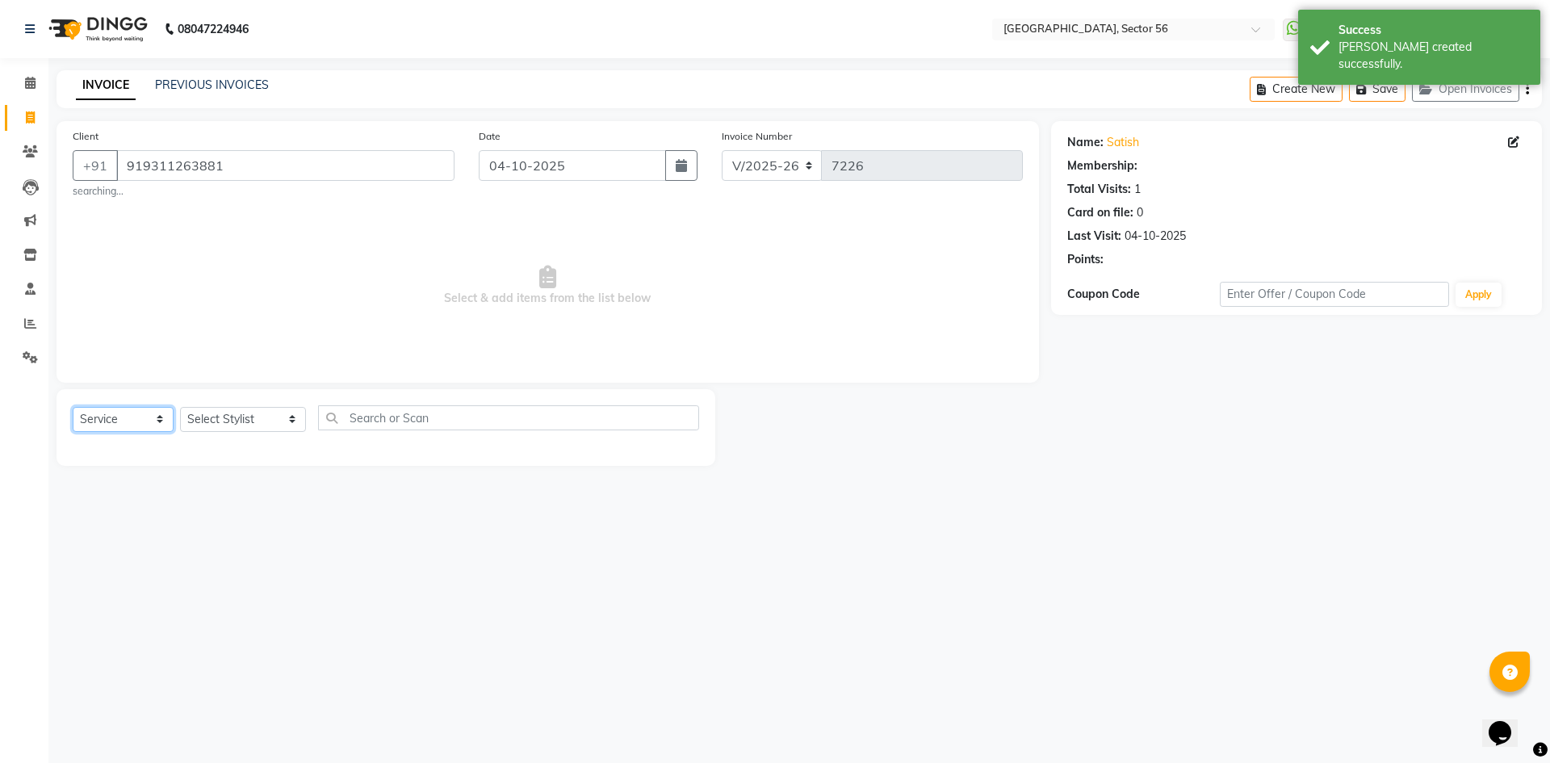
drag, startPoint x: 124, startPoint y: 413, endPoint x: 117, endPoint y: 428, distance: 15.9
click at [124, 413] on select "Select Service Product Membership Package Voucher Prepaid Gift Card" at bounding box center [123, 419] width 101 height 25
select select "V"
click at [73, 407] on select "Select Service Product Membership Package Voucher Prepaid Gift Card" at bounding box center [123, 419] width 101 height 25
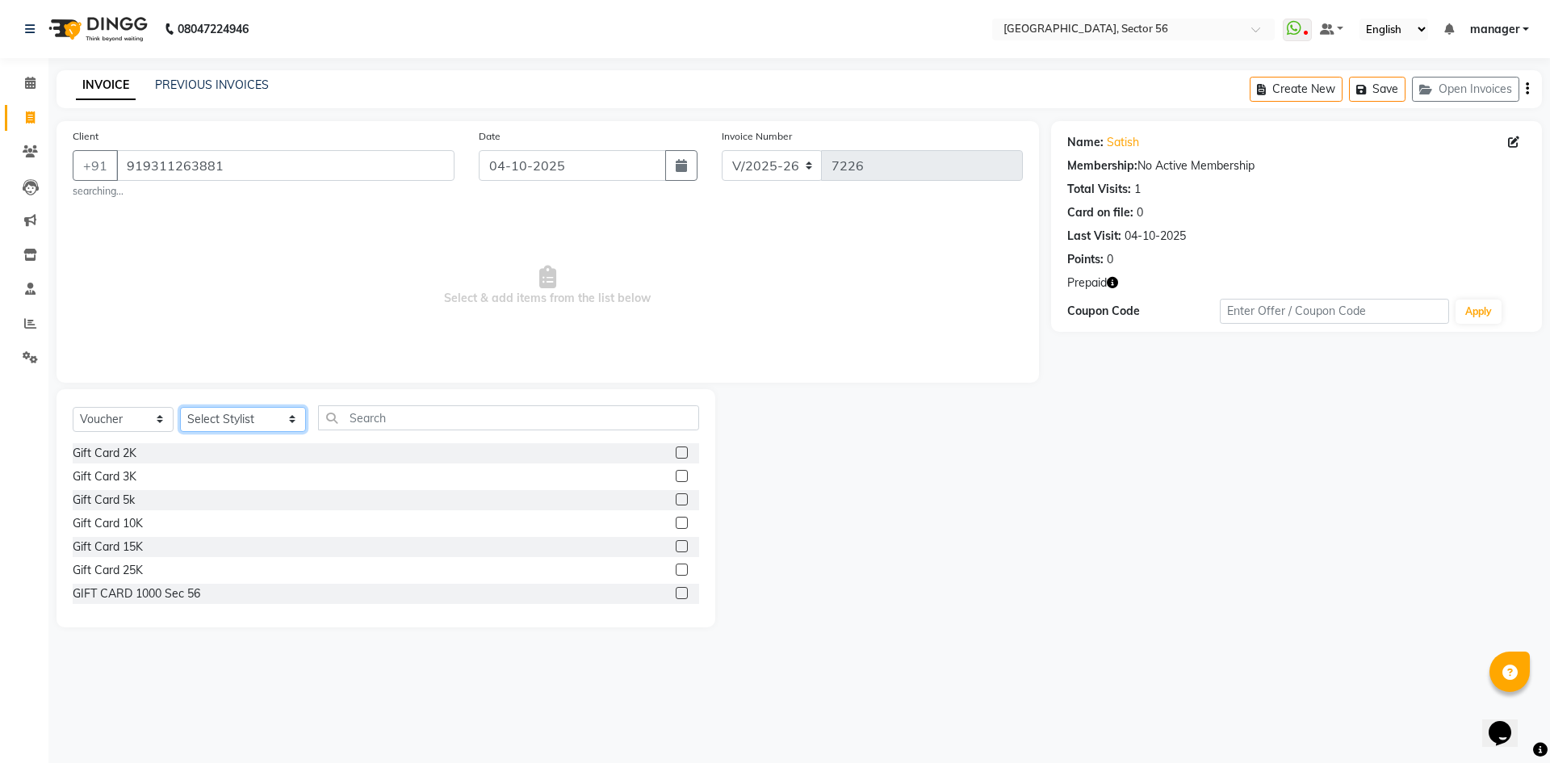
click at [216, 417] on select "Select Stylist [PERSON_NAME] [PERSON_NAME] [PERSON_NAME] MARKET STAFF amit amit…" at bounding box center [243, 419] width 126 height 25
select select "43535"
click at [180, 407] on select "Select Stylist [PERSON_NAME] [PERSON_NAME] [PERSON_NAME] MARKET STAFF amit amit…" at bounding box center [243, 419] width 126 height 25
drag, startPoint x: 442, startPoint y: 413, endPoint x: 431, endPoint y: 413, distance: 11.3
click at [439, 413] on input "text" at bounding box center [508, 417] width 381 height 25
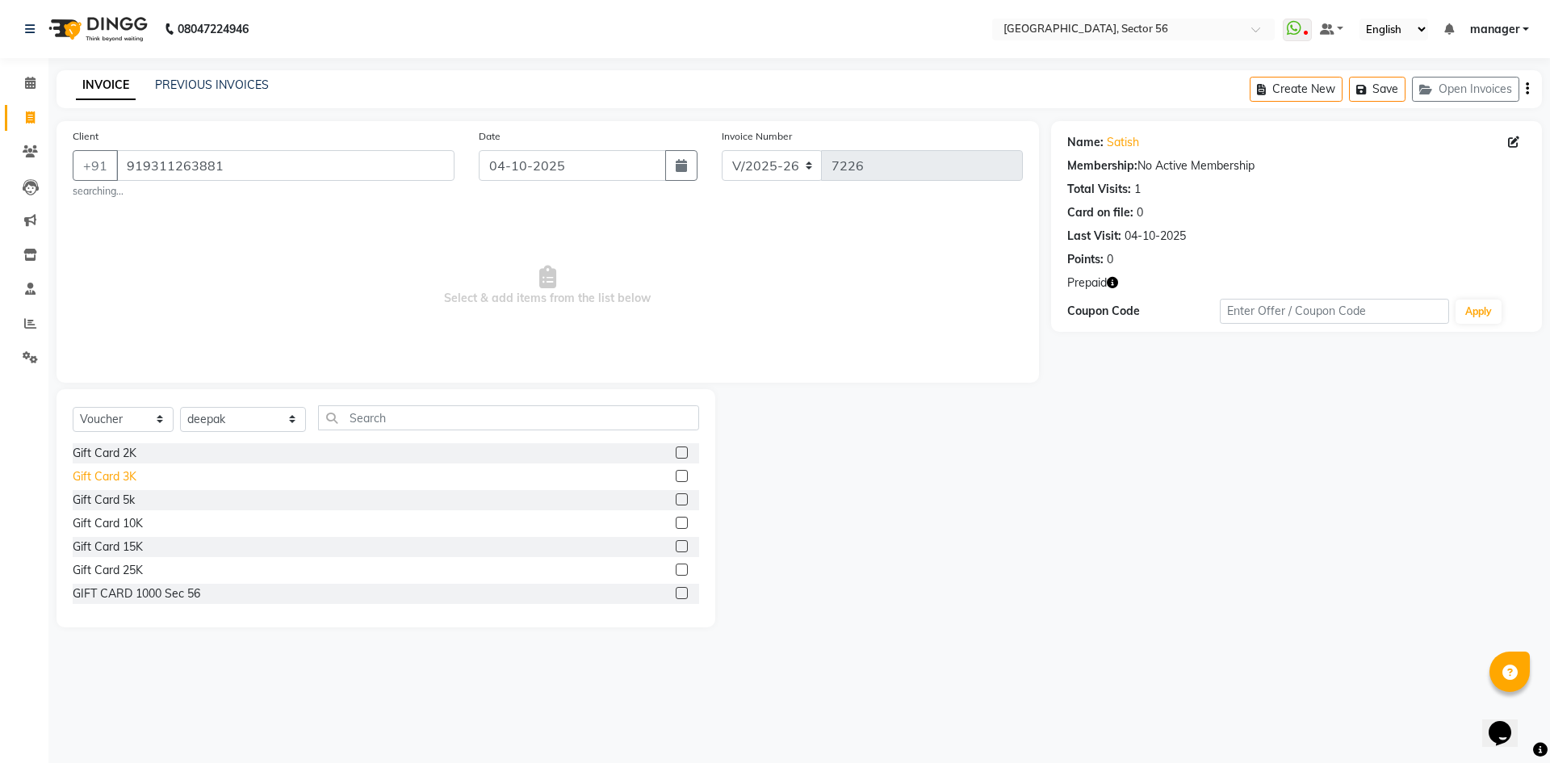
click at [122, 477] on div "Gift Card 3K" at bounding box center [105, 476] width 64 height 17
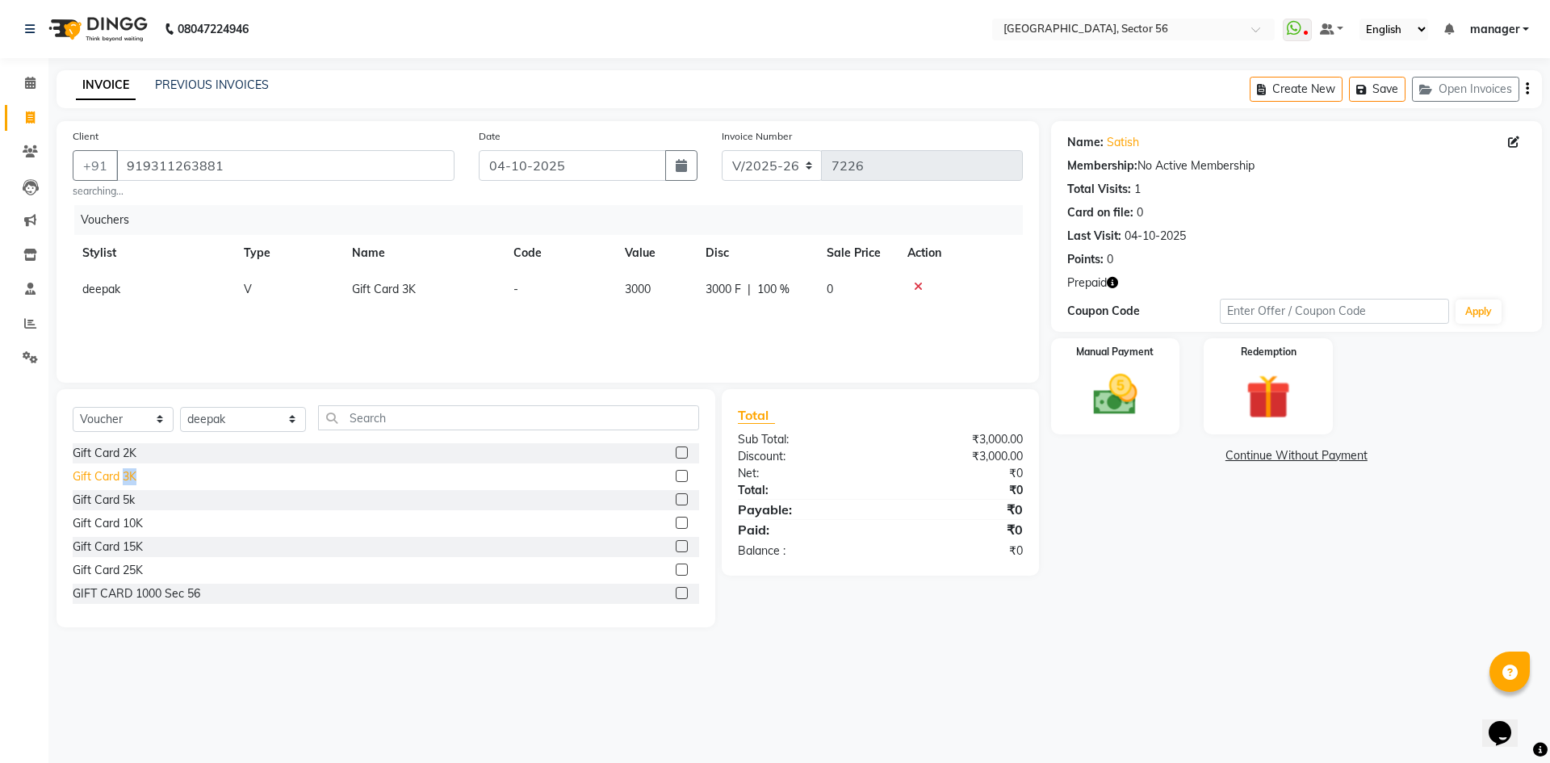
click at [122, 477] on div "Gift Card 3K" at bounding box center [105, 476] width 64 height 17
checkbox input "false"
click at [1297, 455] on link "Continue Without Payment" at bounding box center [1297, 455] width 484 height 17
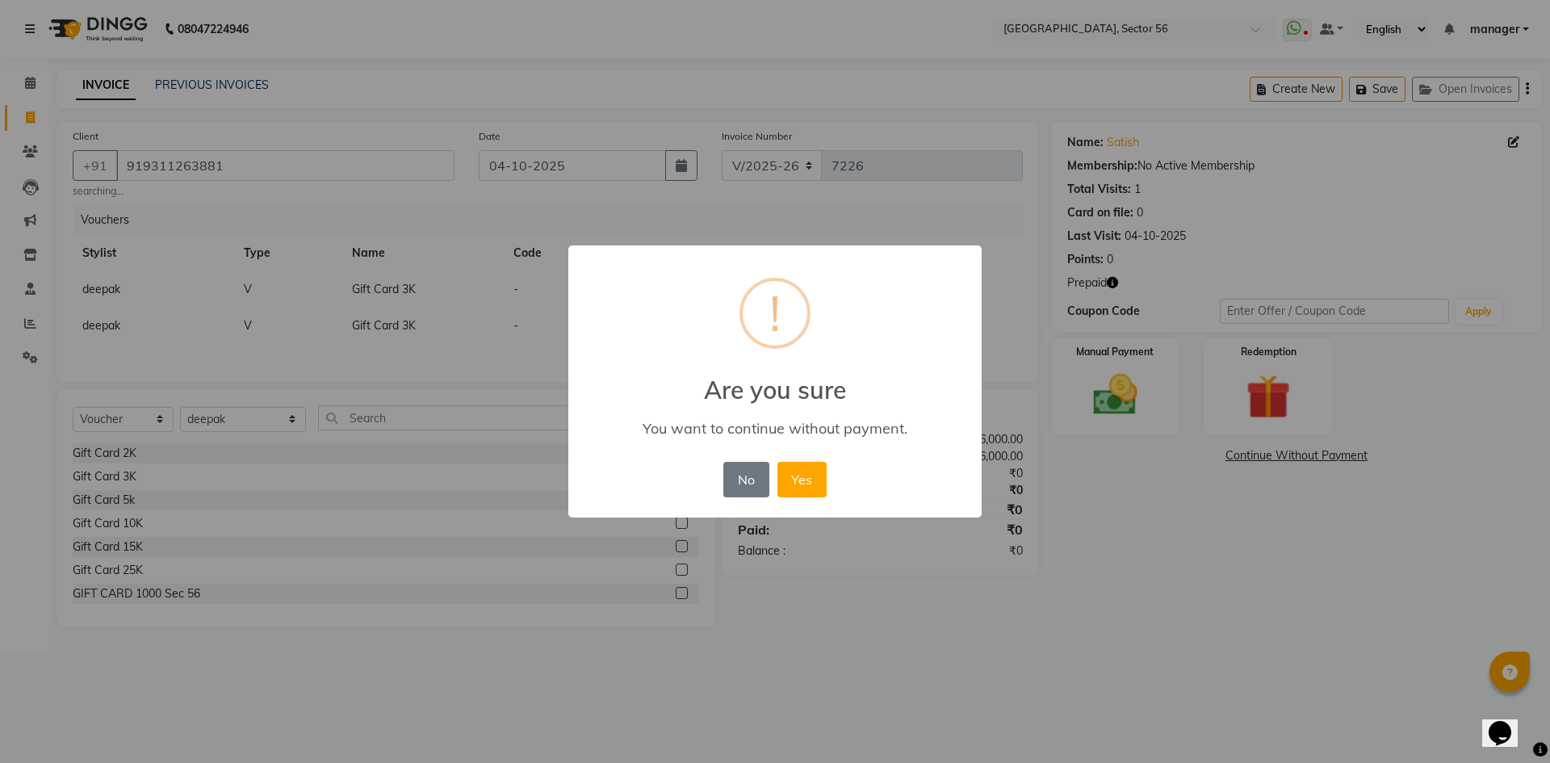
click at [786, 468] on button "Yes" at bounding box center [802, 480] width 49 height 36
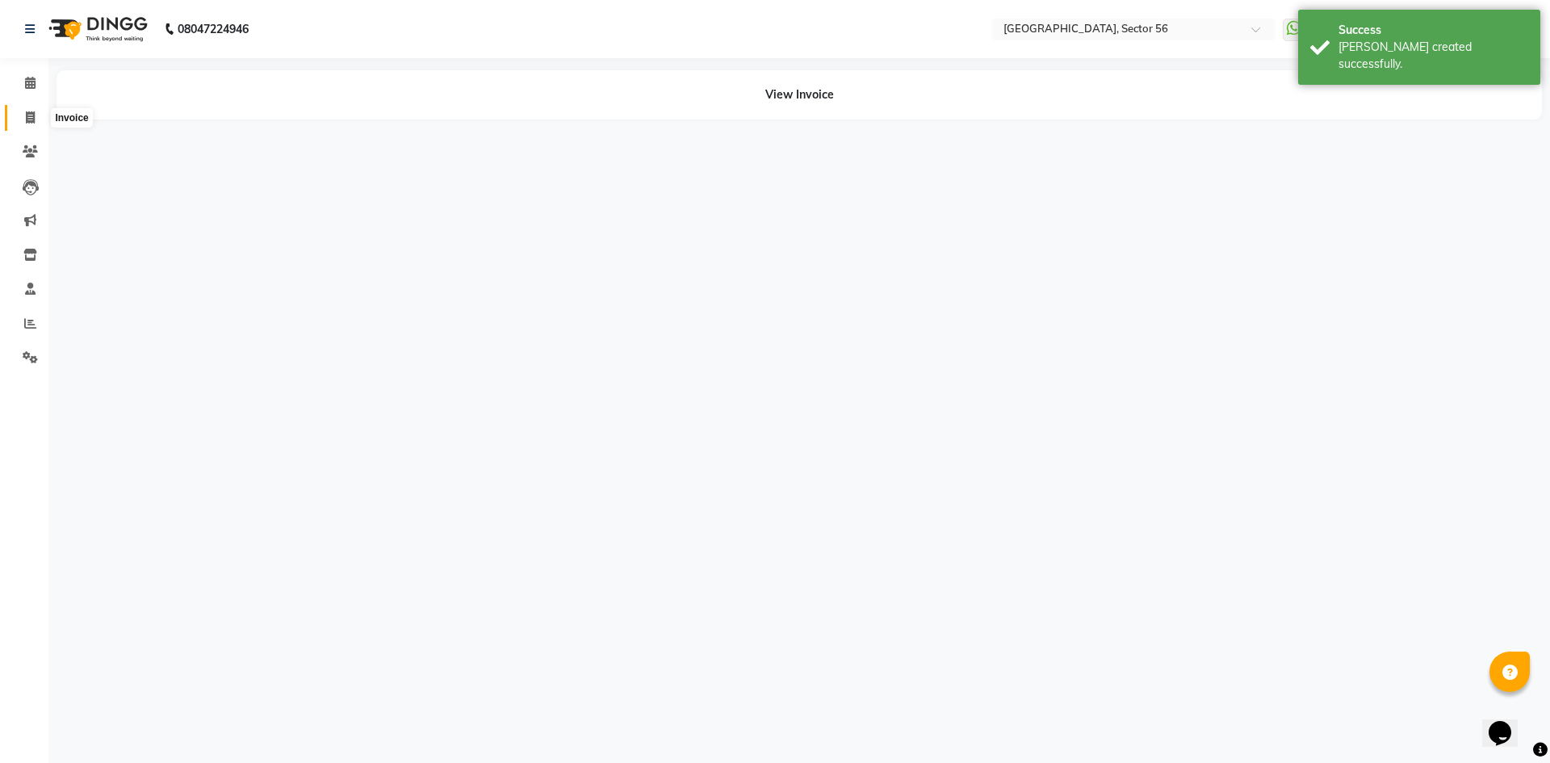
click at [31, 121] on icon at bounding box center [30, 117] width 9 height 12
select select "service"
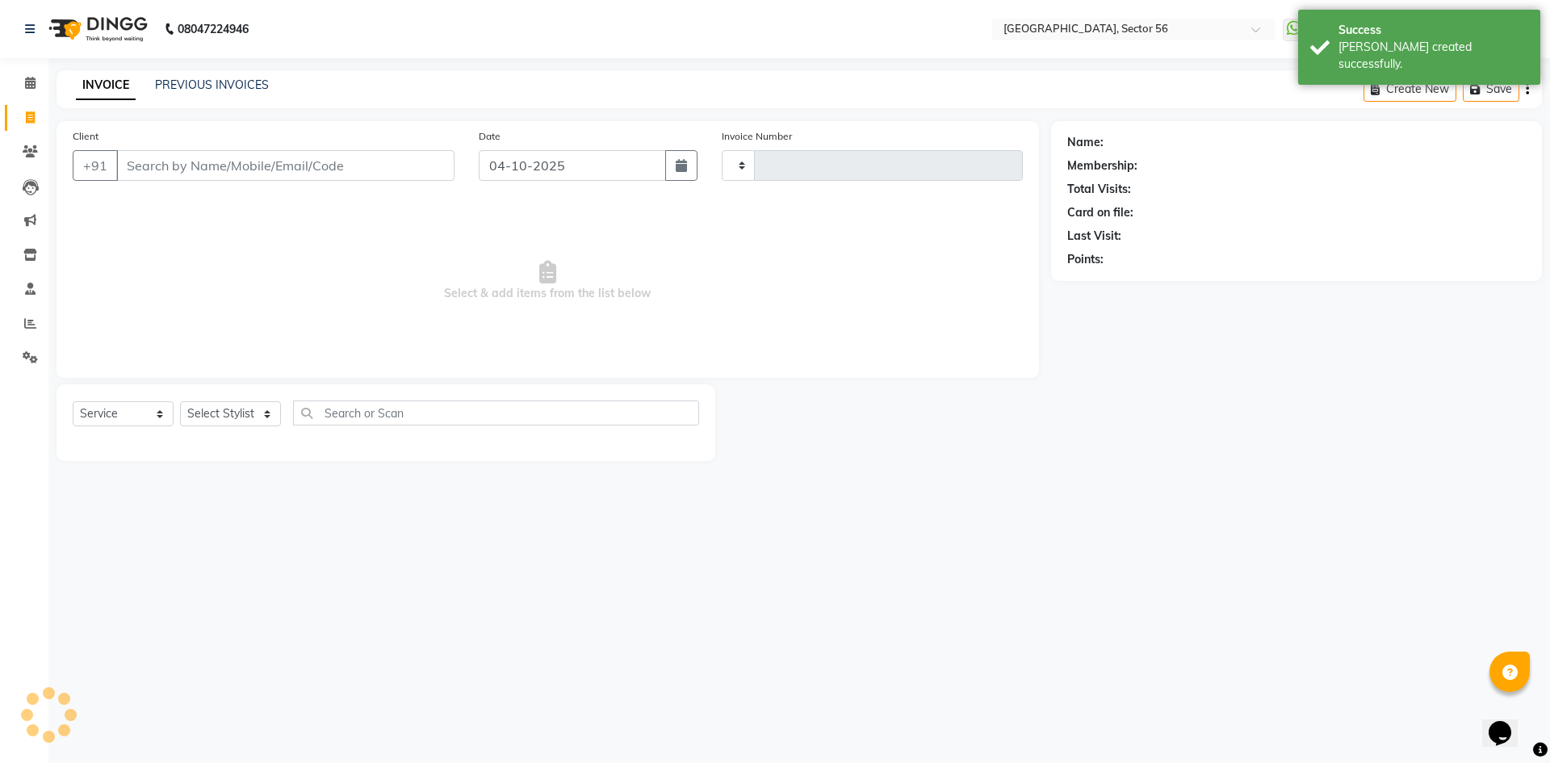
type input "7227"
select select "5557"
click at [230, 164] on input "Client" at bounding box center [285, 165] width 338 height 31
type input "919311263881"
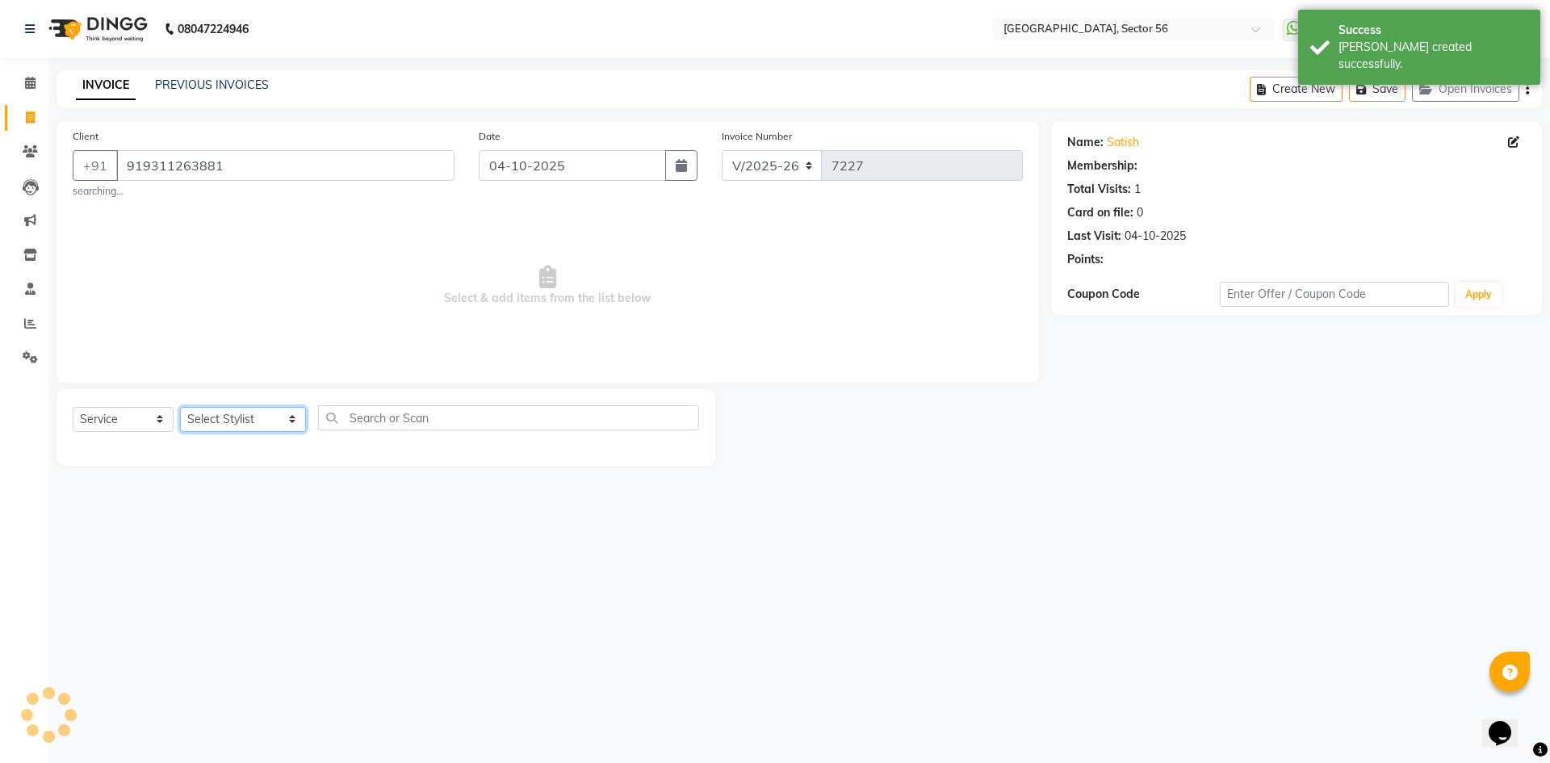
click at [233, 417] on select "Select Stylist ABHISHEKH THAPA abhishek thapa AKRAM KHAN MARKET STAFF amit amit…" at bounding box center [243, 419] width 126 height 25
select select "43516"
click at [180, 407] on select "Select Stylist ABHISHEKH THAPA abhishek thapa AKRAM KHAN MARKET STAFF amit amit…" at bounding box center [243, 419] width 126 height 25
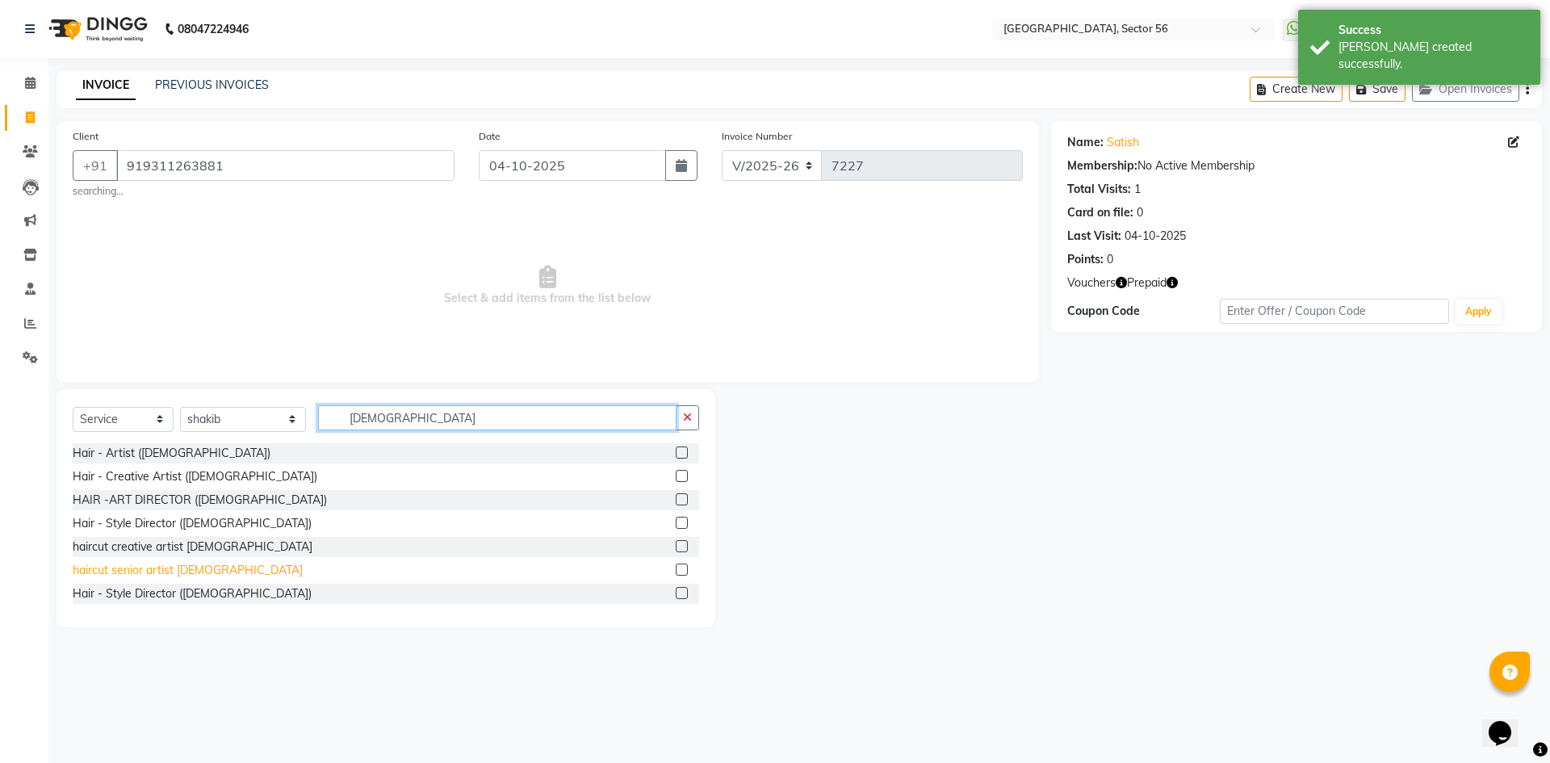
type input "[DEMOGRAPHIC_DATA]"
click at [187, 572] on div "haircut senior artist [DEMOGRAPHIC_DATA]" at bounding box center [188, 570] width 230 height 17
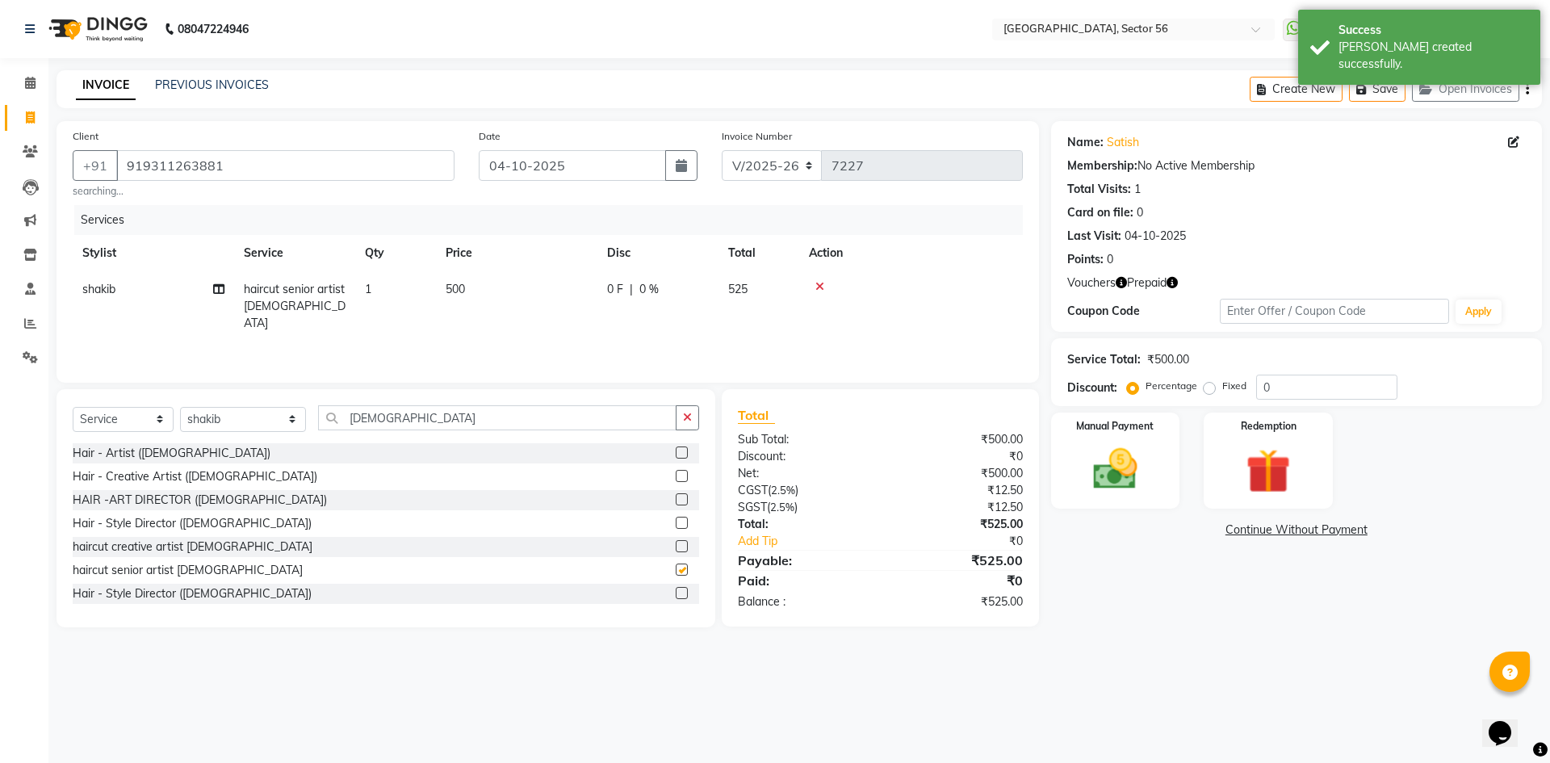
checkbox input "false"
drag, startPoint x: 403, startPoint y: 422, endPoint x: 248, endPoint y: 413, distance: 155.3
click at [248, 413] on div "Select Service Product Membership Package Voucher Prepaid Gift Card Select Styl…" at bounding box center [386, 424] width 627 height 38
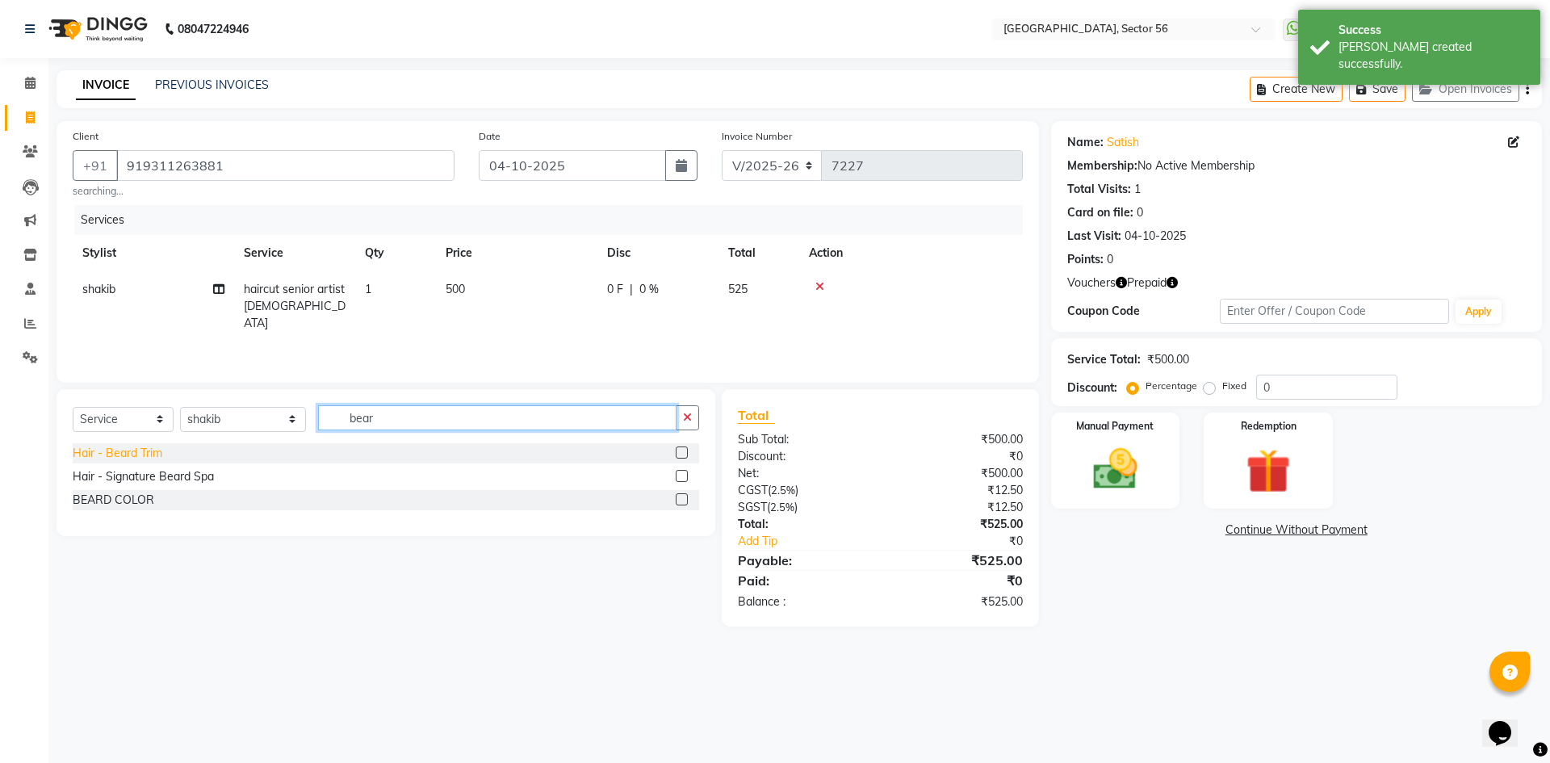
type input "bear"
click at [132, 454] on div "Hair - Beard Trim" at bounding box center [118, 453] width 90 height 17
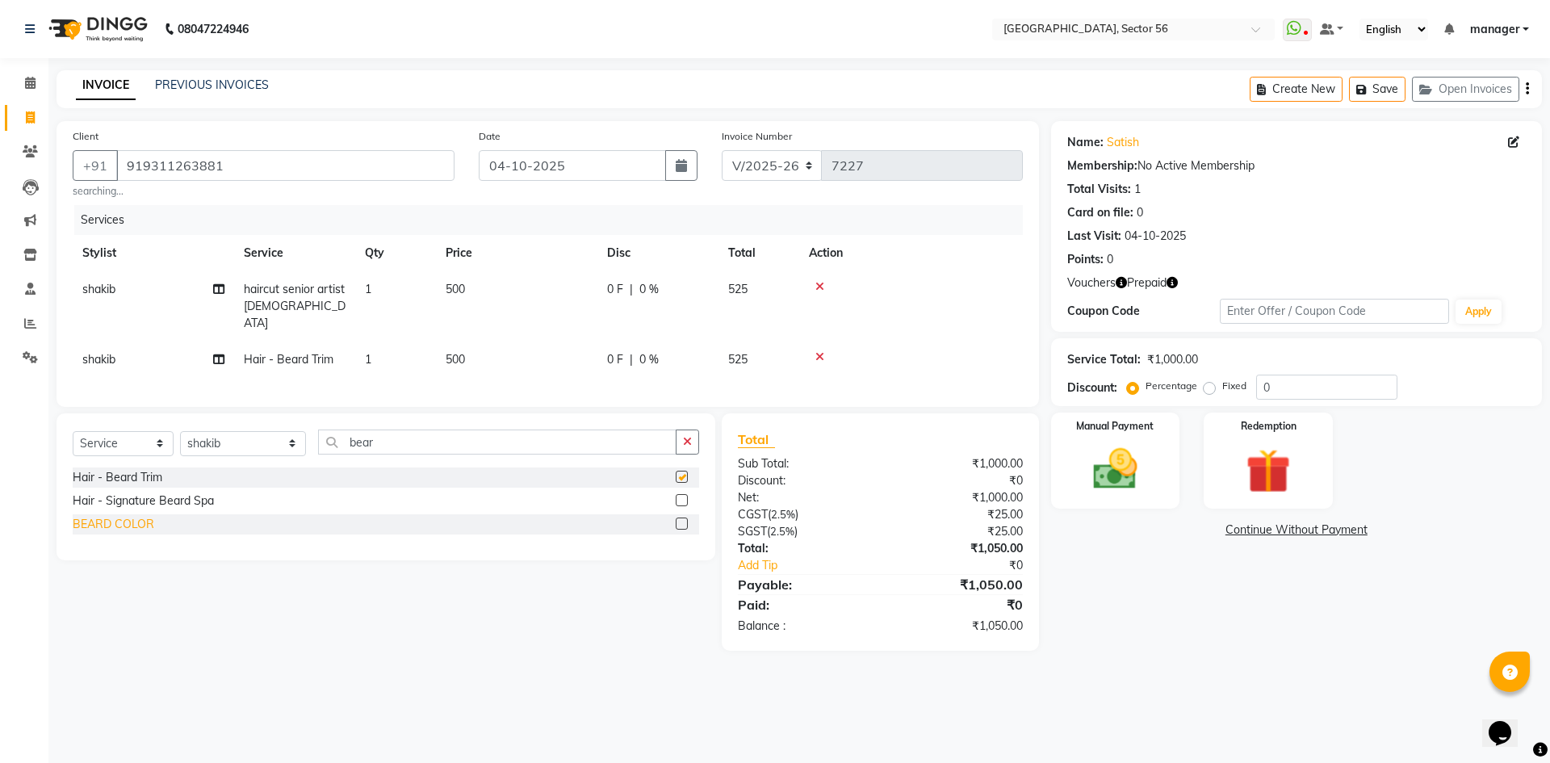
checkbox input "false"
click at [118, 516] on div "BEARD COLOR" at bounding box center [114, 524] width 82 height 17
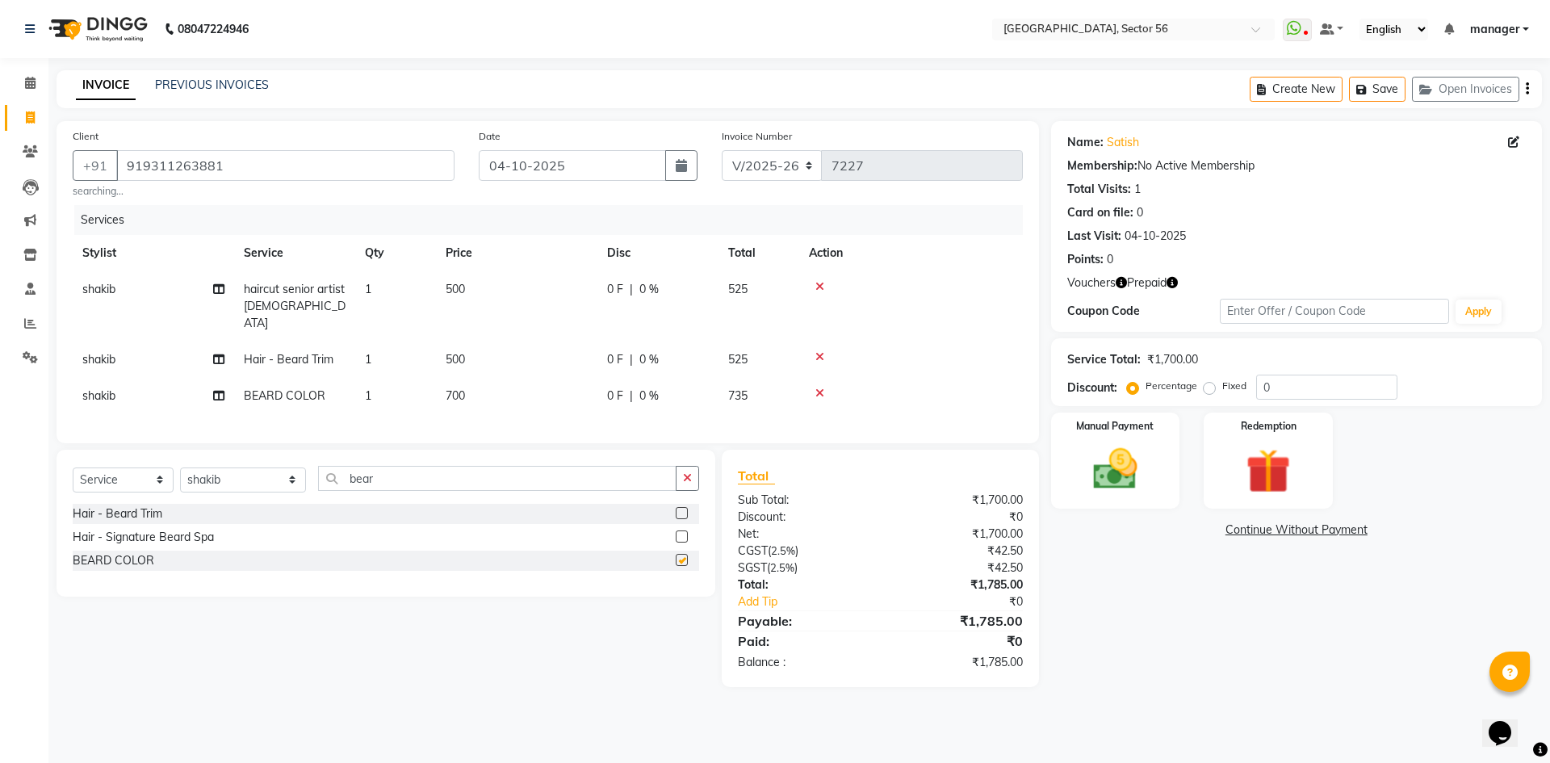
checkbox input "false"
click at [490, 378] on td "700" at bounding box center [516, 396] width 161 height 36
select select "43516"
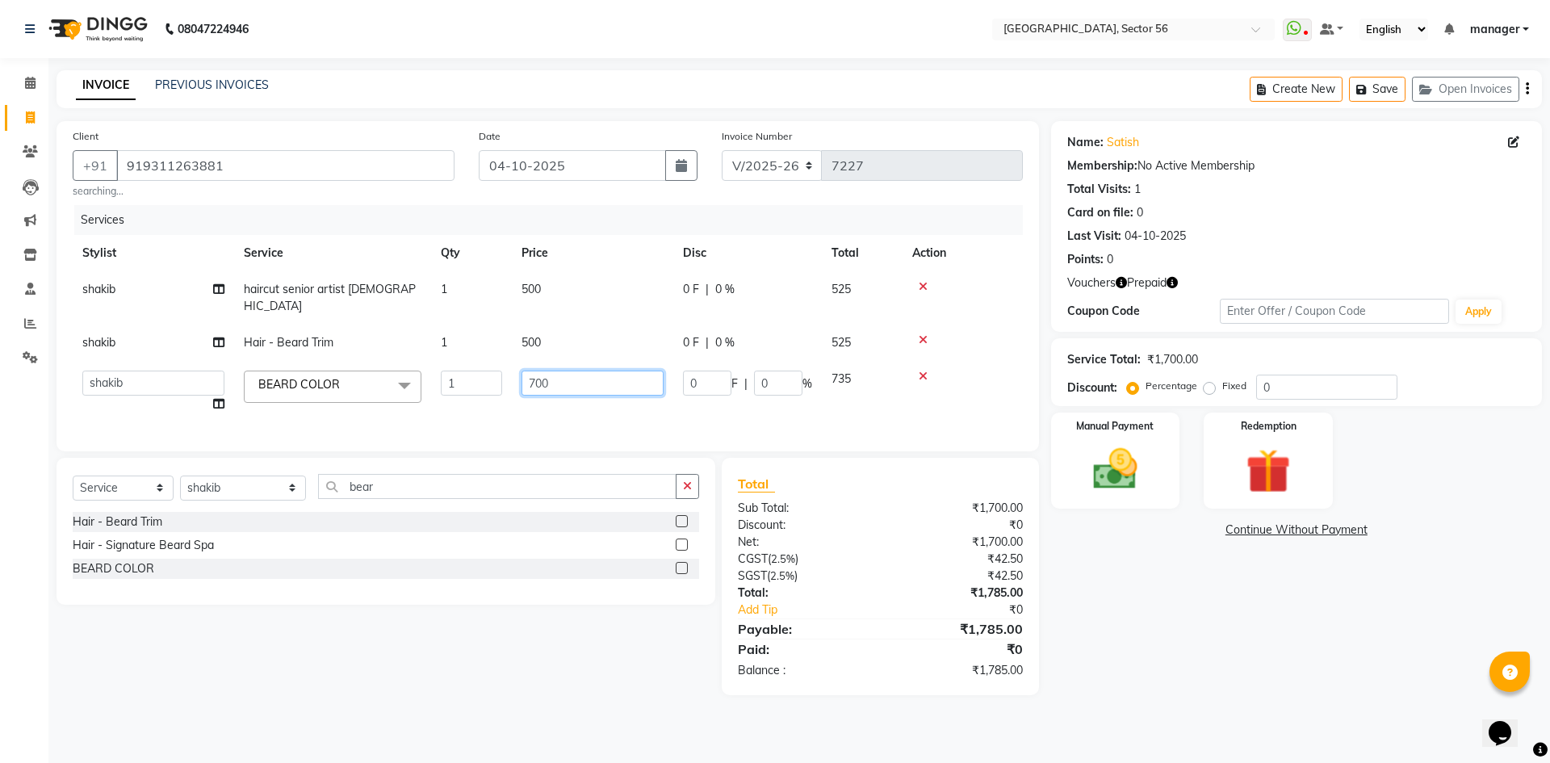
drag, startPoint x: 561, startPoint y: 368, endPoint x: 463, endPoint y: 375, distance: 97.9
click at [463, 375] on tr "ABHISHEKH THAPA abhishek thapa AKRAM KHAN MARKET STAFF amit amit spm Anamika Be…" at bounding box center [548, 391] width 950 height 61
type input "750"
click at [0, 469] on div "Calendar Invoice Clients Leads Marketing Inventory Staff Reports Settings Compl…" at bounding box center [109, 392] width 218 height 693
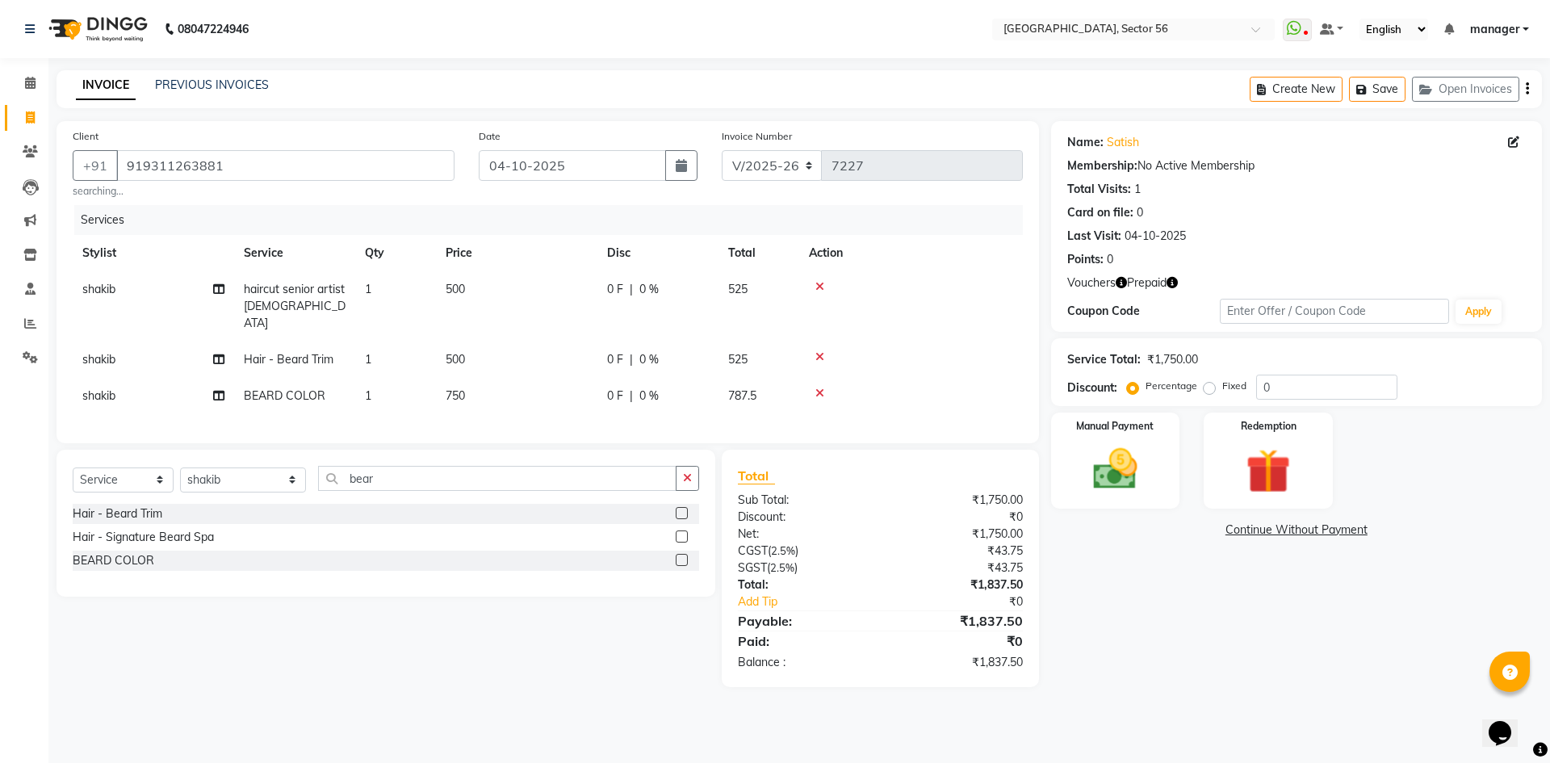
click at [488, 342] on td "500" at bounding box center [516, 360] width 161 height 36
select select "43516"
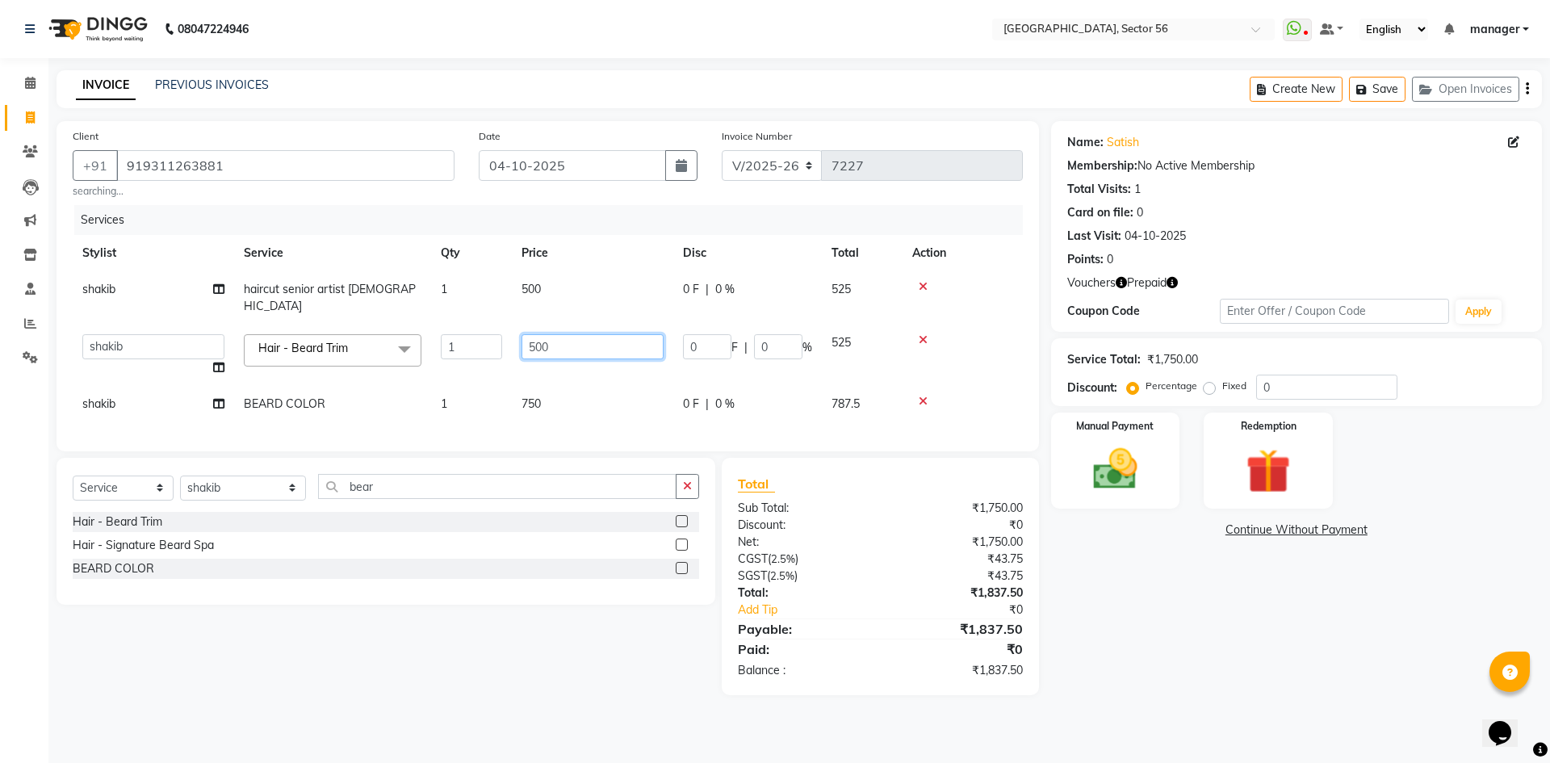
drag, startPoint x: 509, startPoint y: 341, endPoint x: 407, endPoint y: 346, distance: 101.9
click at [407, 346] on tr "ABHISHEKH THAPA abhishek thapa AKRAM KHAN MARKET STAFF amit amit spm Anamika Be…" at bounding box center [548, 355] width 950 height 61
type input "350"
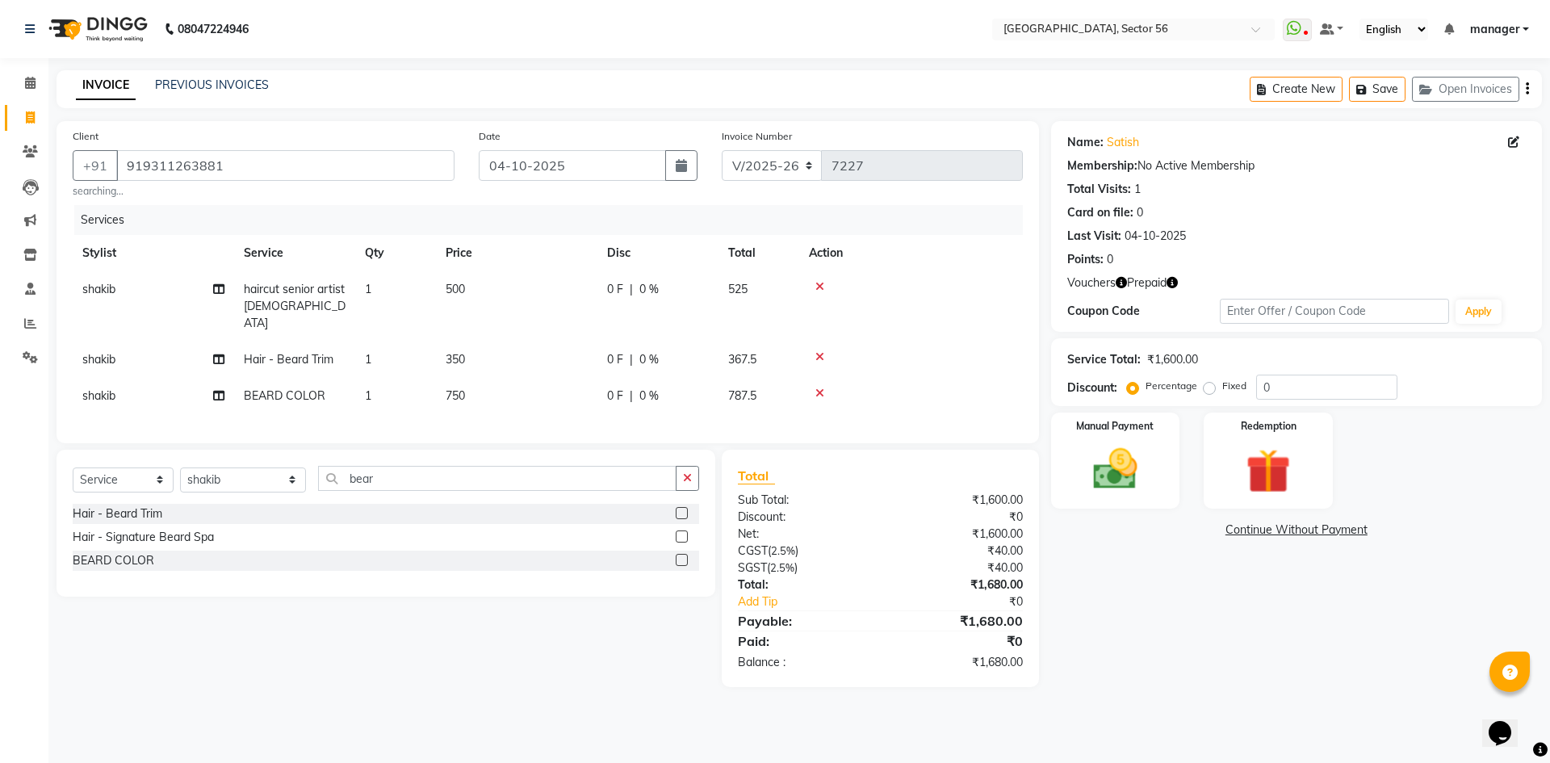
click at [0, 543] on div "Calendar Invoice Clients Leads Marketing Inventory Staff Reports Settings Compl…" at bounding box center [109, 392] width 218 height 693
drag, startPoint x: 388, startPoint y: 481, endPoint x: 207, endPoint y: 477, distance: 180.9
click at [207, 477] on div "Select Service Product Membership Package Voucher Prepaid Gift Card Select Styl…" at bounding box center [386, 485] width 627 height 38
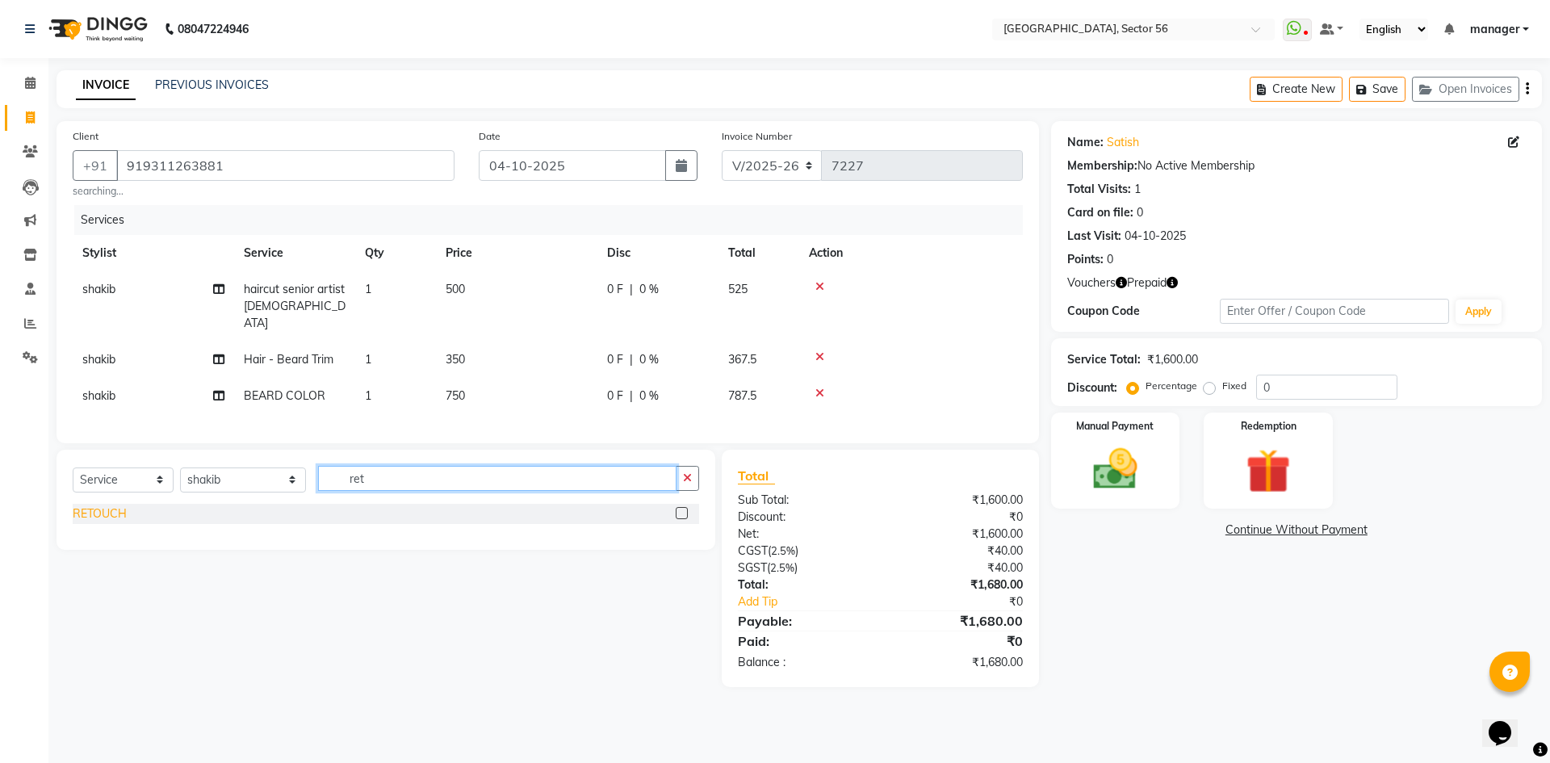
type input "ret"
click at [111, 505] on div "RETOUCH" at bounding box center [100, 513] width 54 height 17
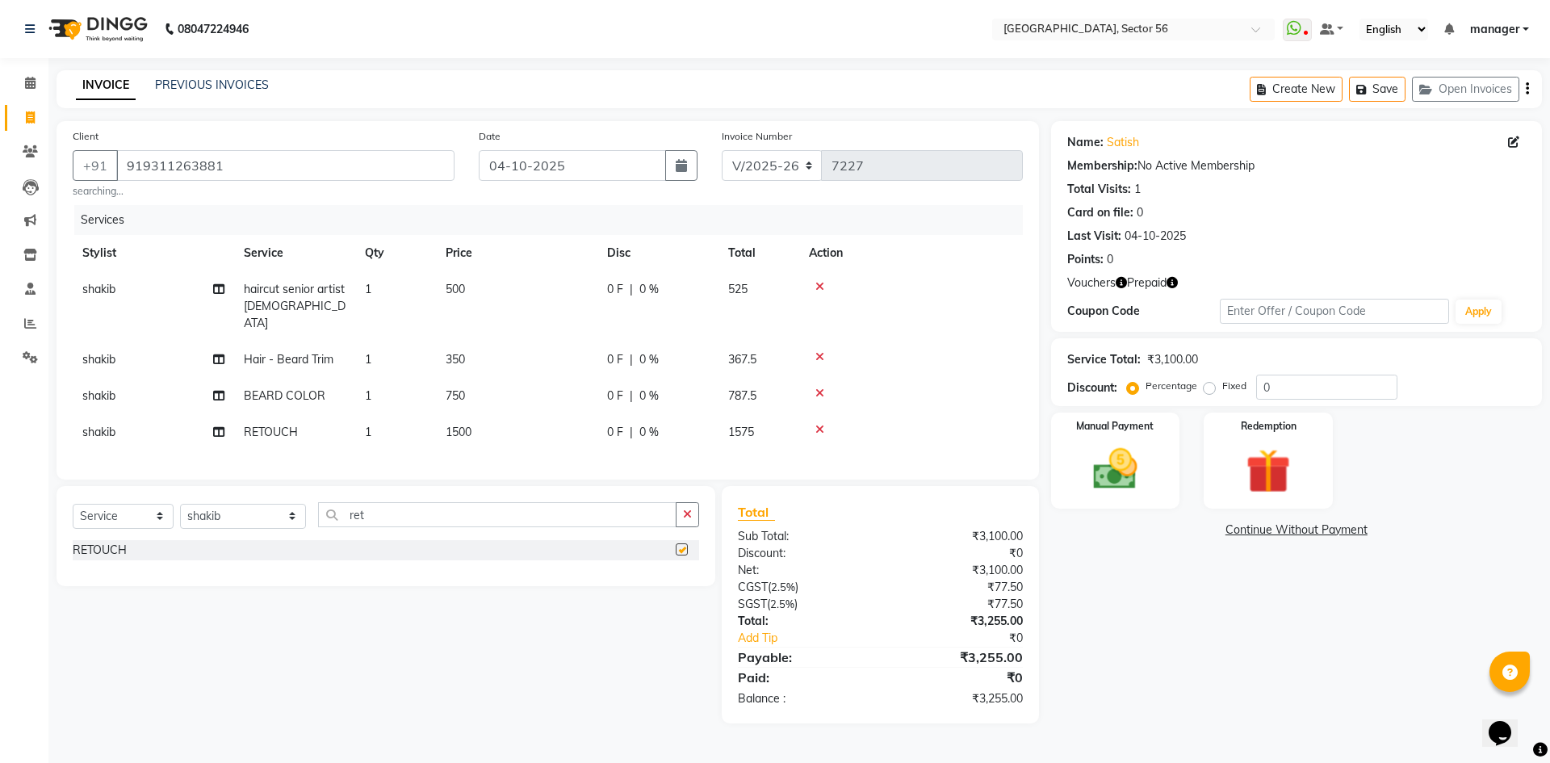
checkbox input "false"
click at [1235, 489] on img at bounding box center [1268, 470] width 75 height 57
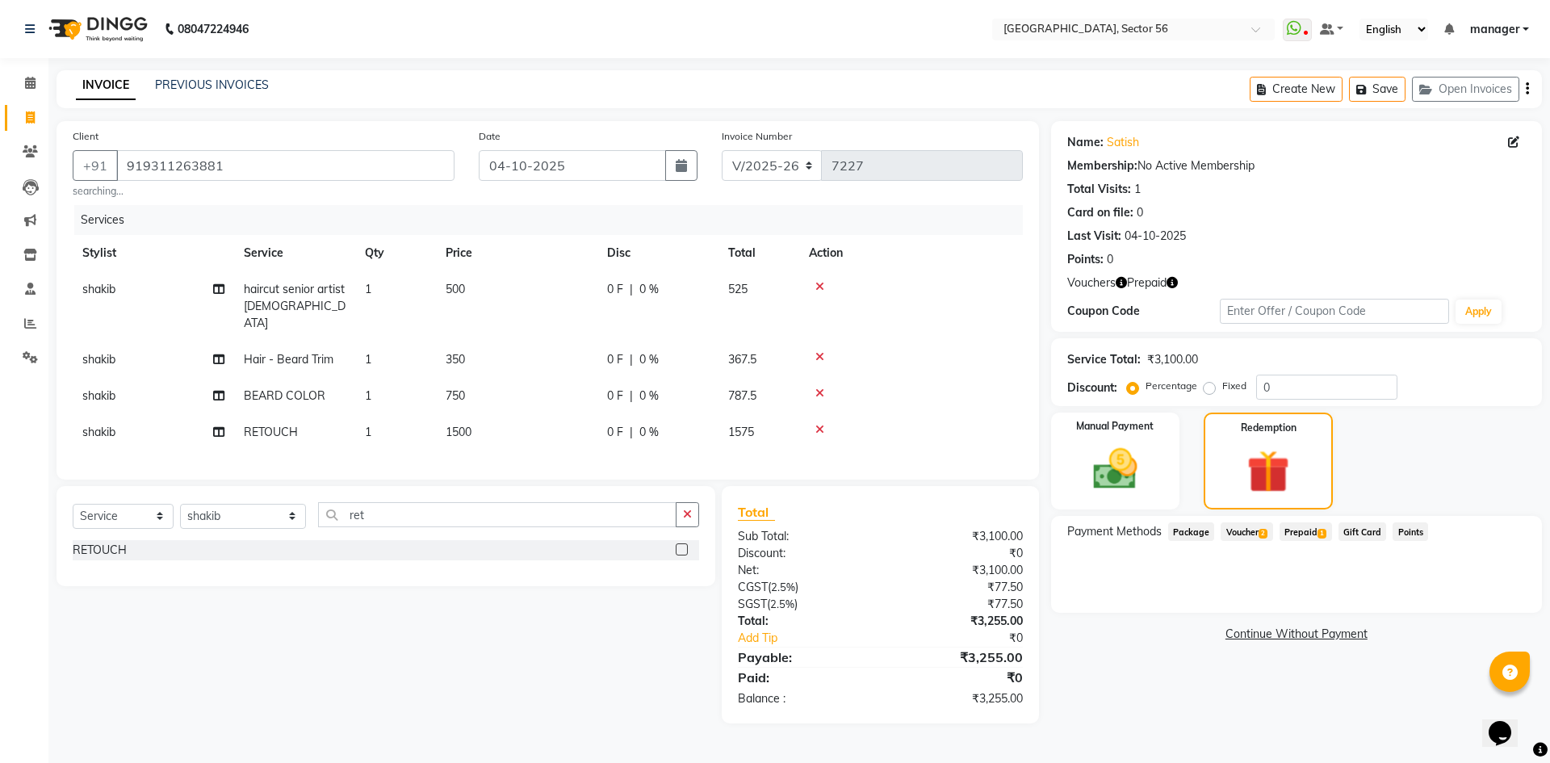
click at [1222, 533] on span "Voucher 2" at bounding box center [1247, 531] width 52 height 19
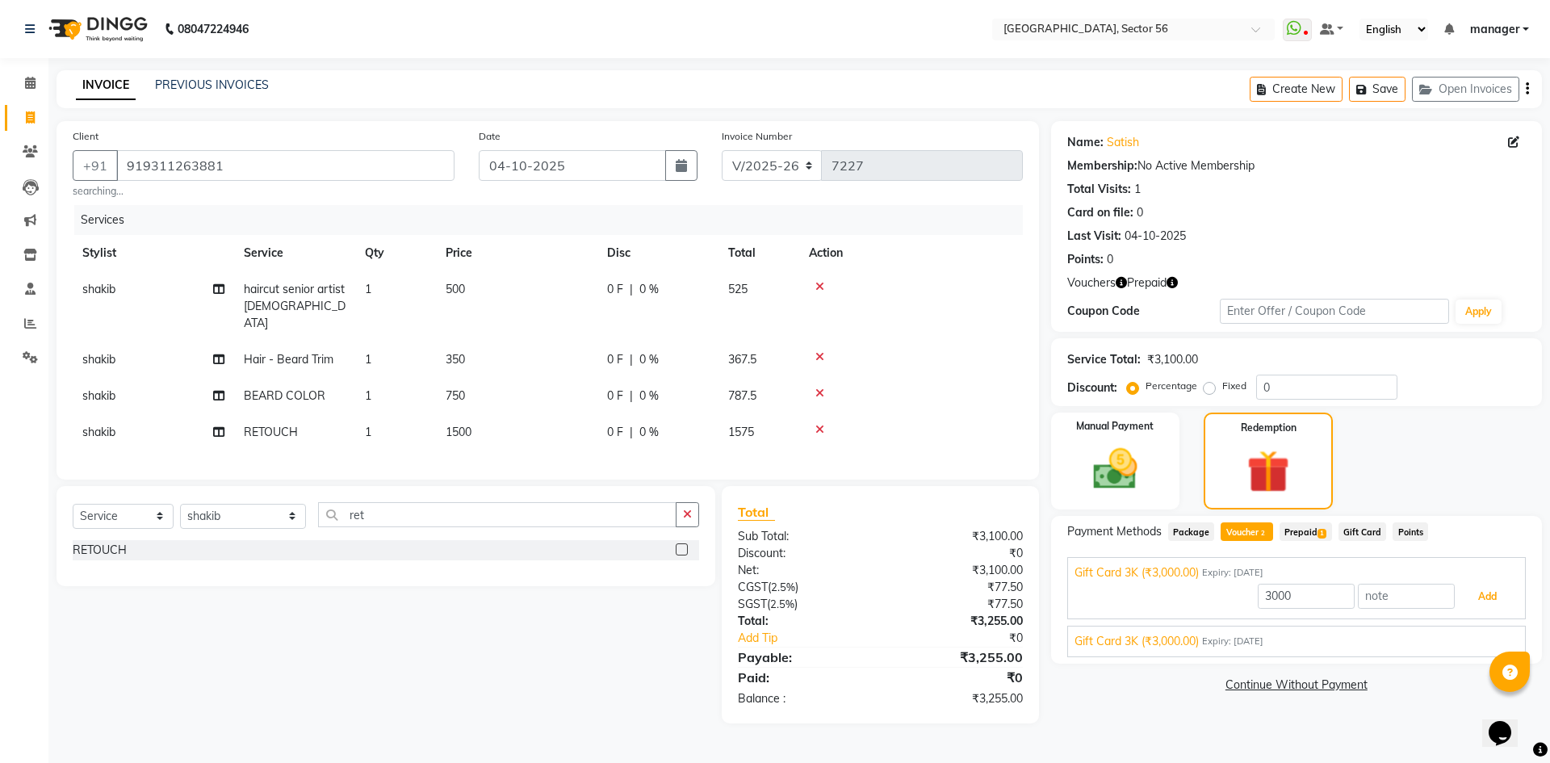
click at [1483, 601] on button "Add" at bounding box center [1487, 596] width 59 height 27
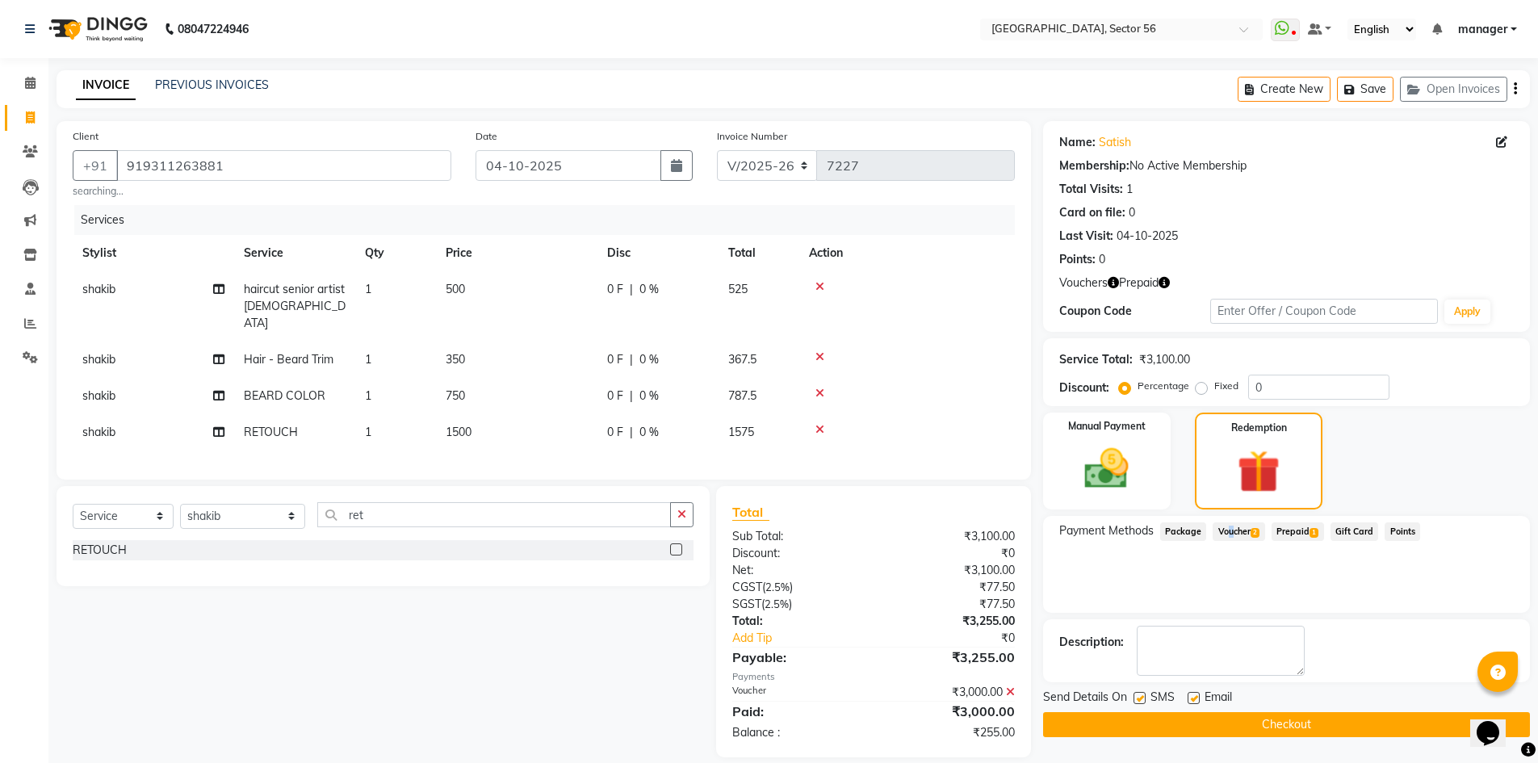
click at [1228, 530] on span "Voucher 2" at bounding box center [1239, 531] width 52 height 19
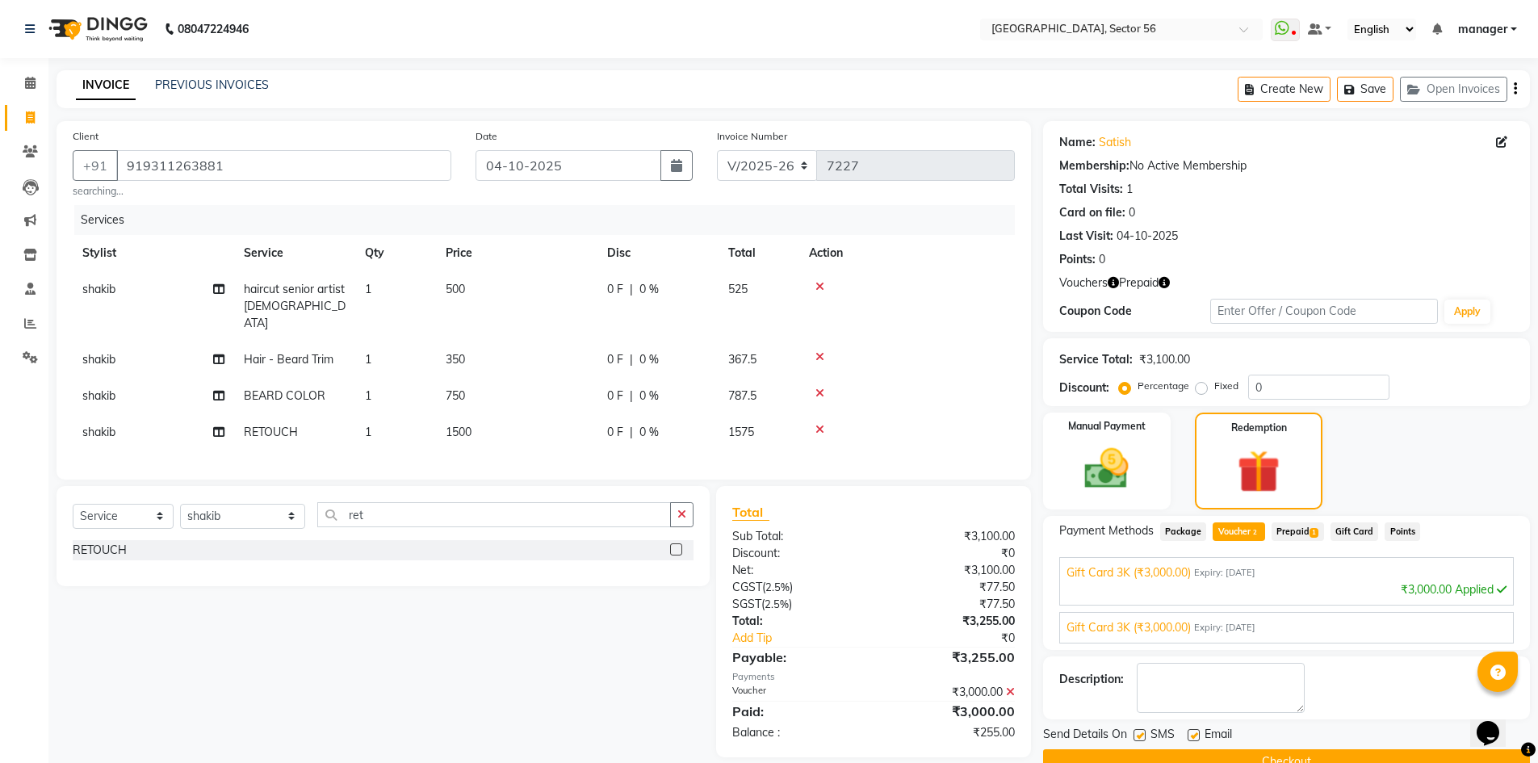
click at [1237, 627] on span "Expiry: 02-10-2035" at bounding box center [1224, 628] width 61 height 14
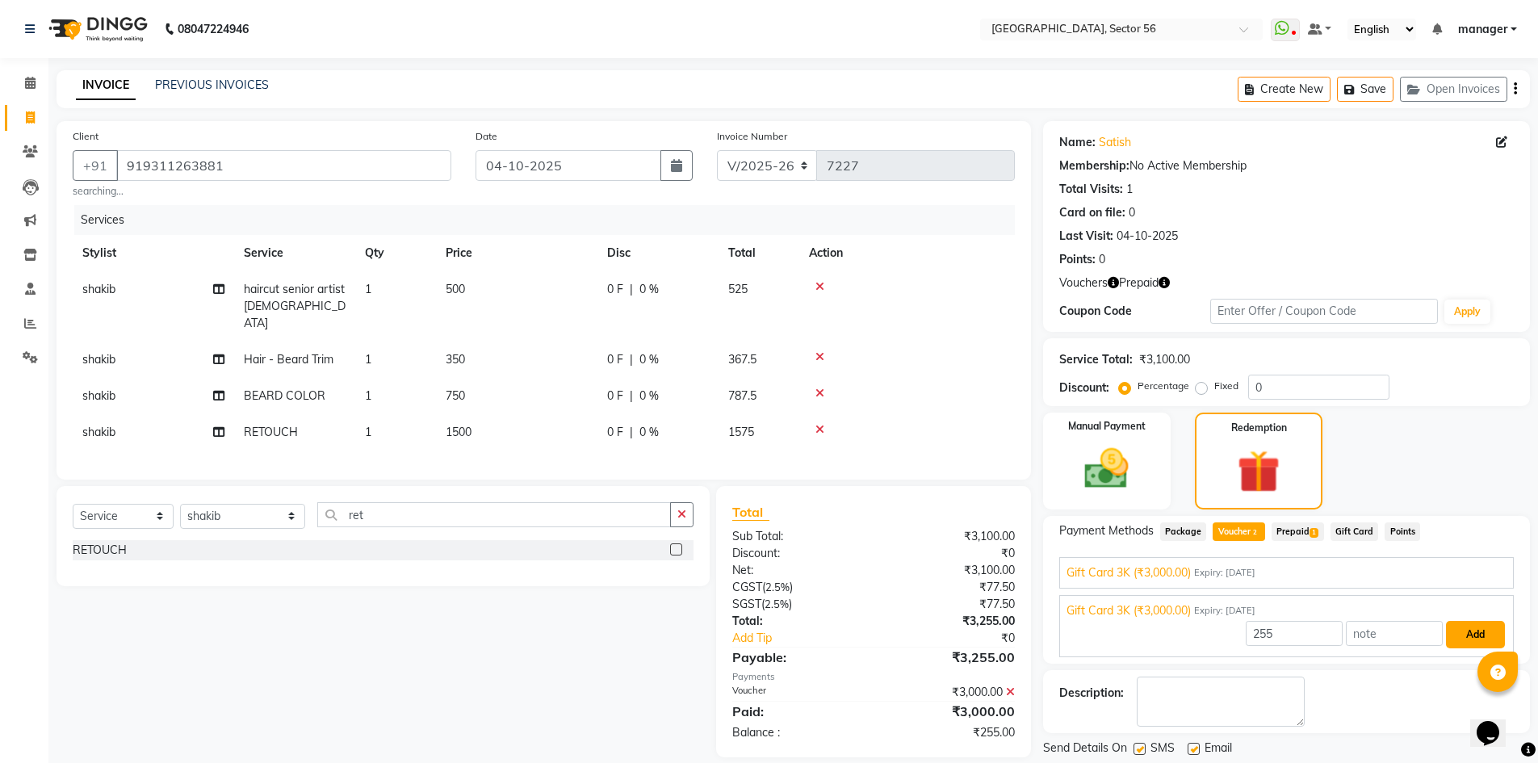
click at [1469, 636] on button "Add" at bounding box center [1475, 634] width 59 height 27
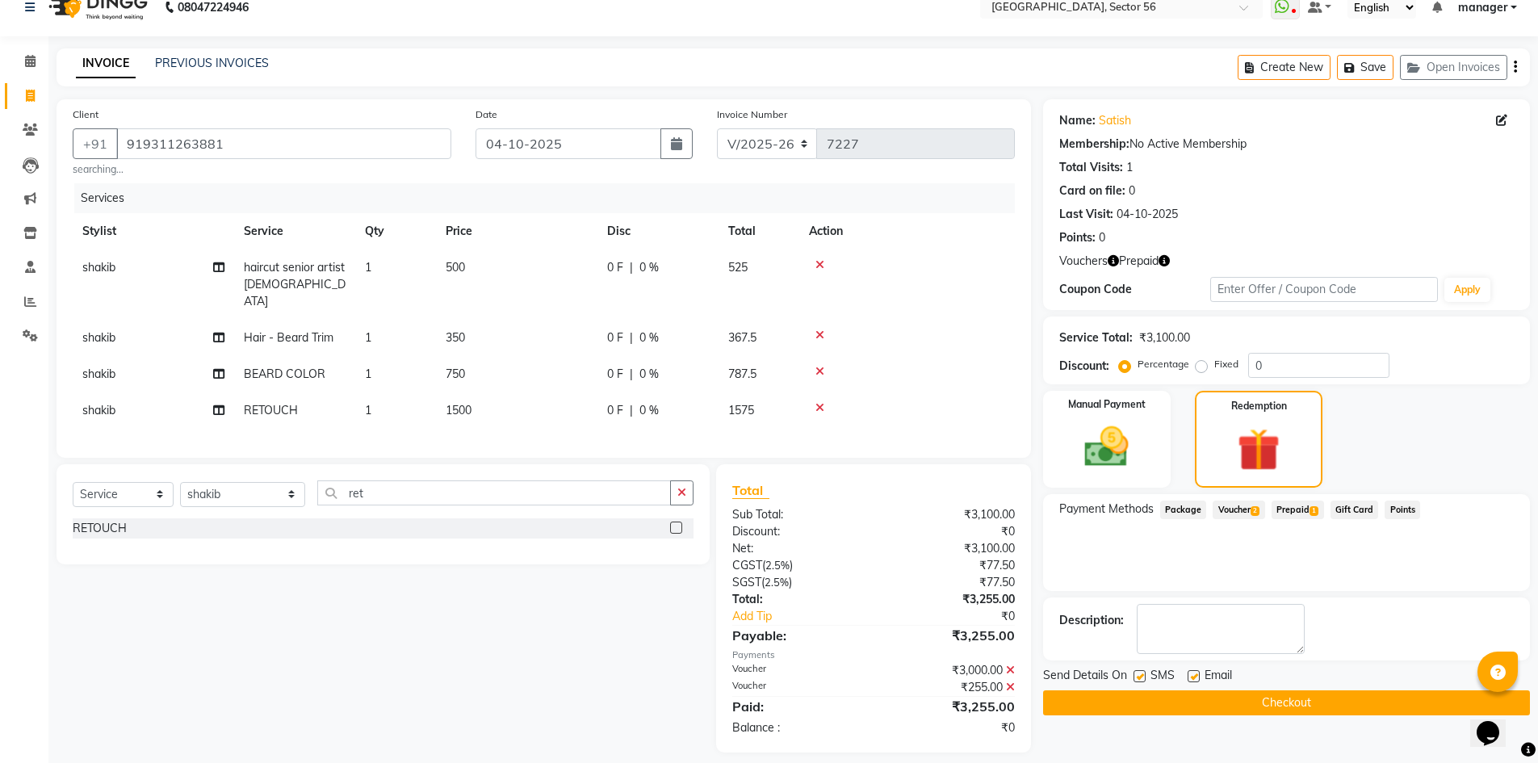
scroll to position [31, 0]
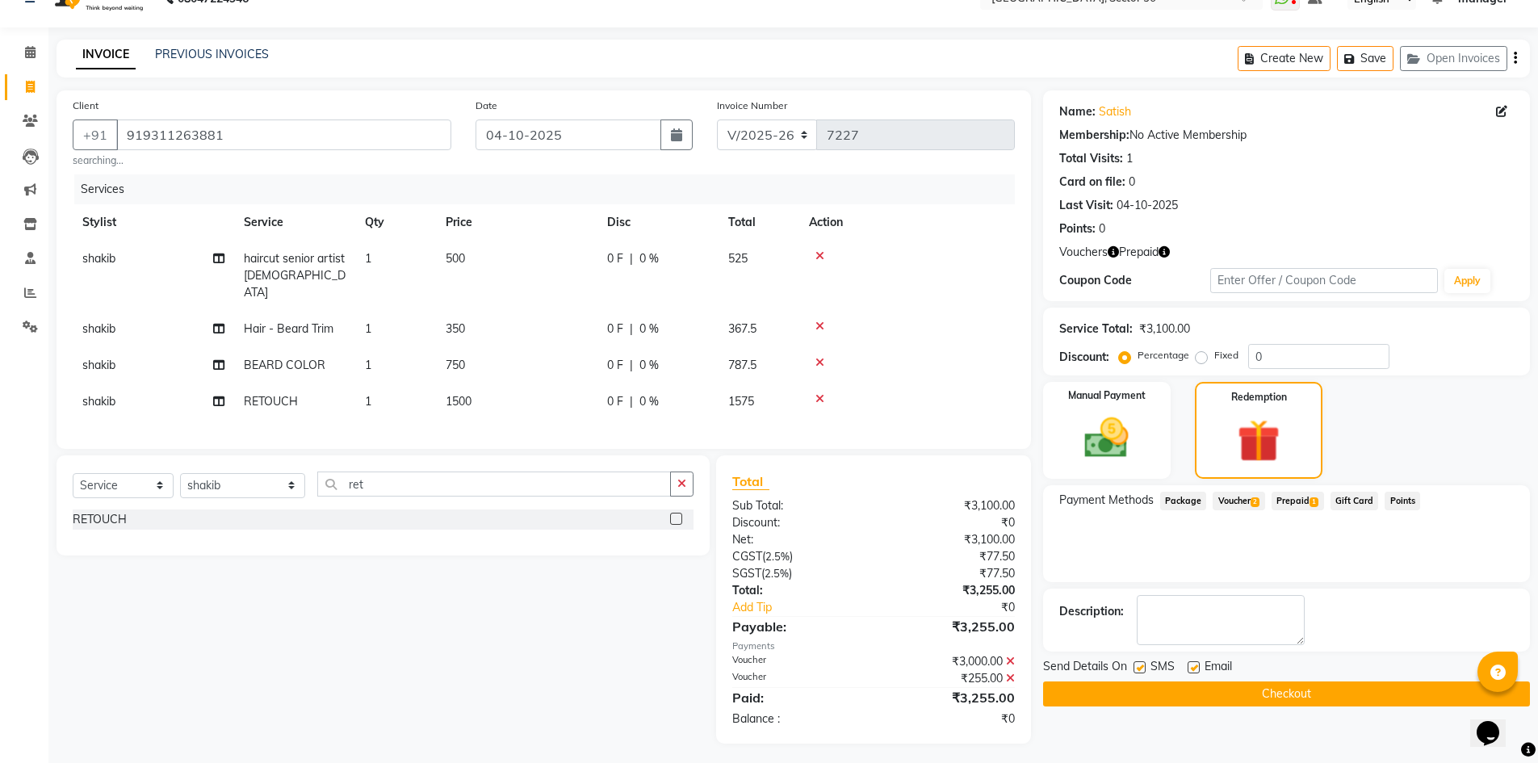
click at [1287, 480] on div "Name: Satish Membership: No Active Membership Total Visits: 1 Card on file: 0 L…" at bounding box center [1292, 416] width 499 height 653
click at [1273, 694] on button "Checkout" at bounding box center [1286, 693] width 487 height 25
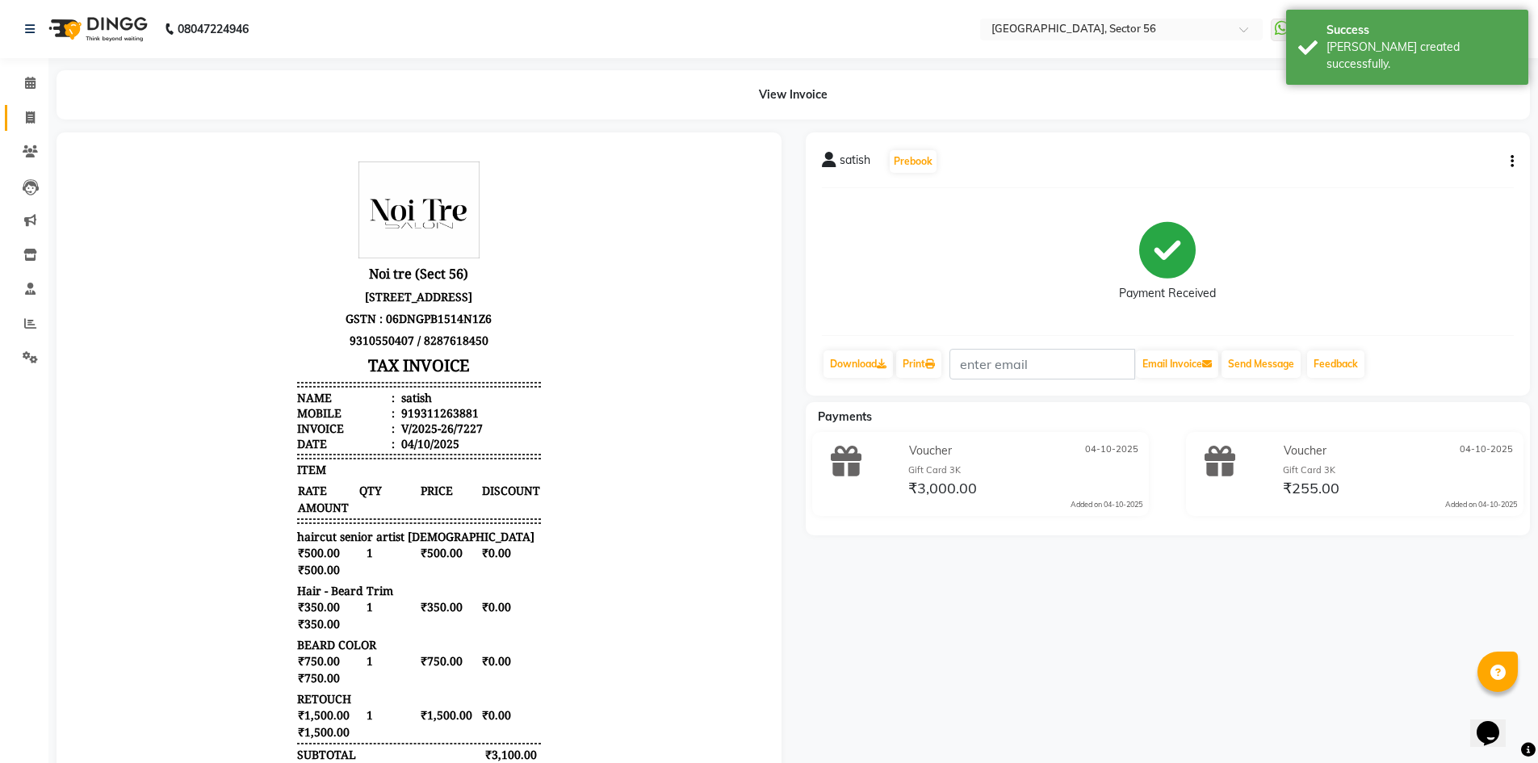
click at [30, 127] on link "Invoice" at bounding box center [24, 118] width 39 height 27
select select "service"
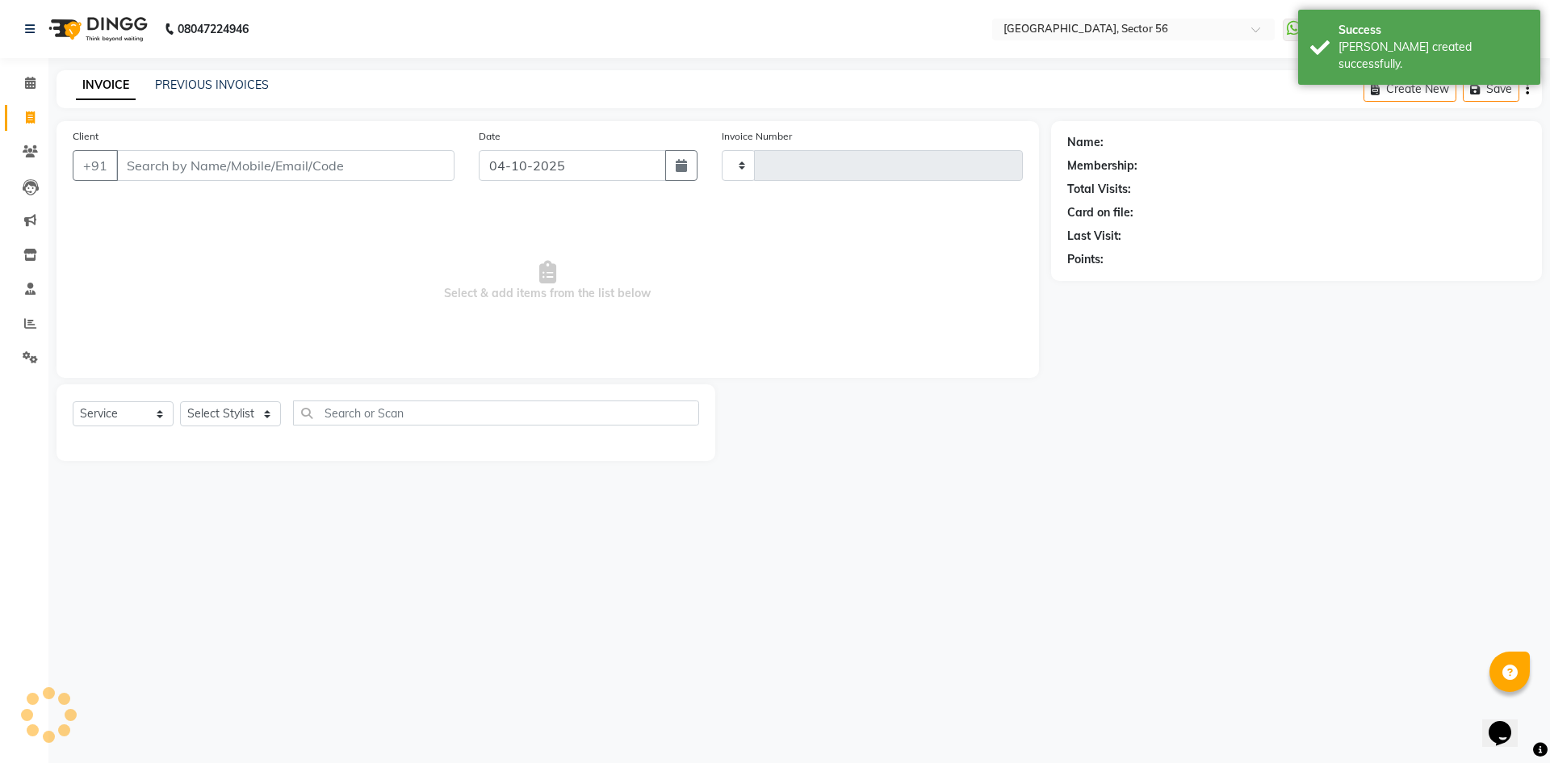
type input "7228"
select select "5557"
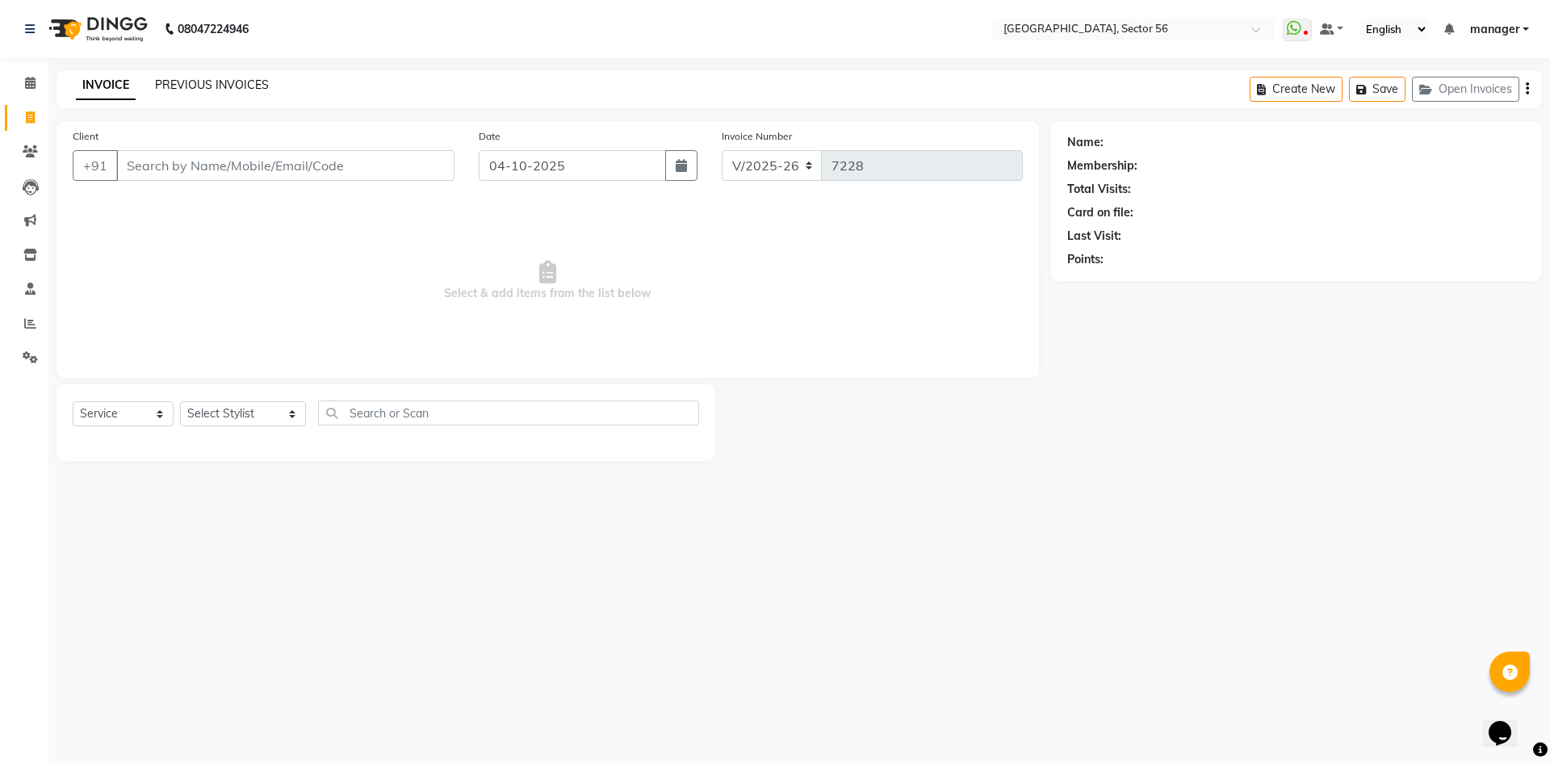
click at [212, 84] on link "PREVIOUS INVOICES" at bounding box center [212, 85] width 114 height 15
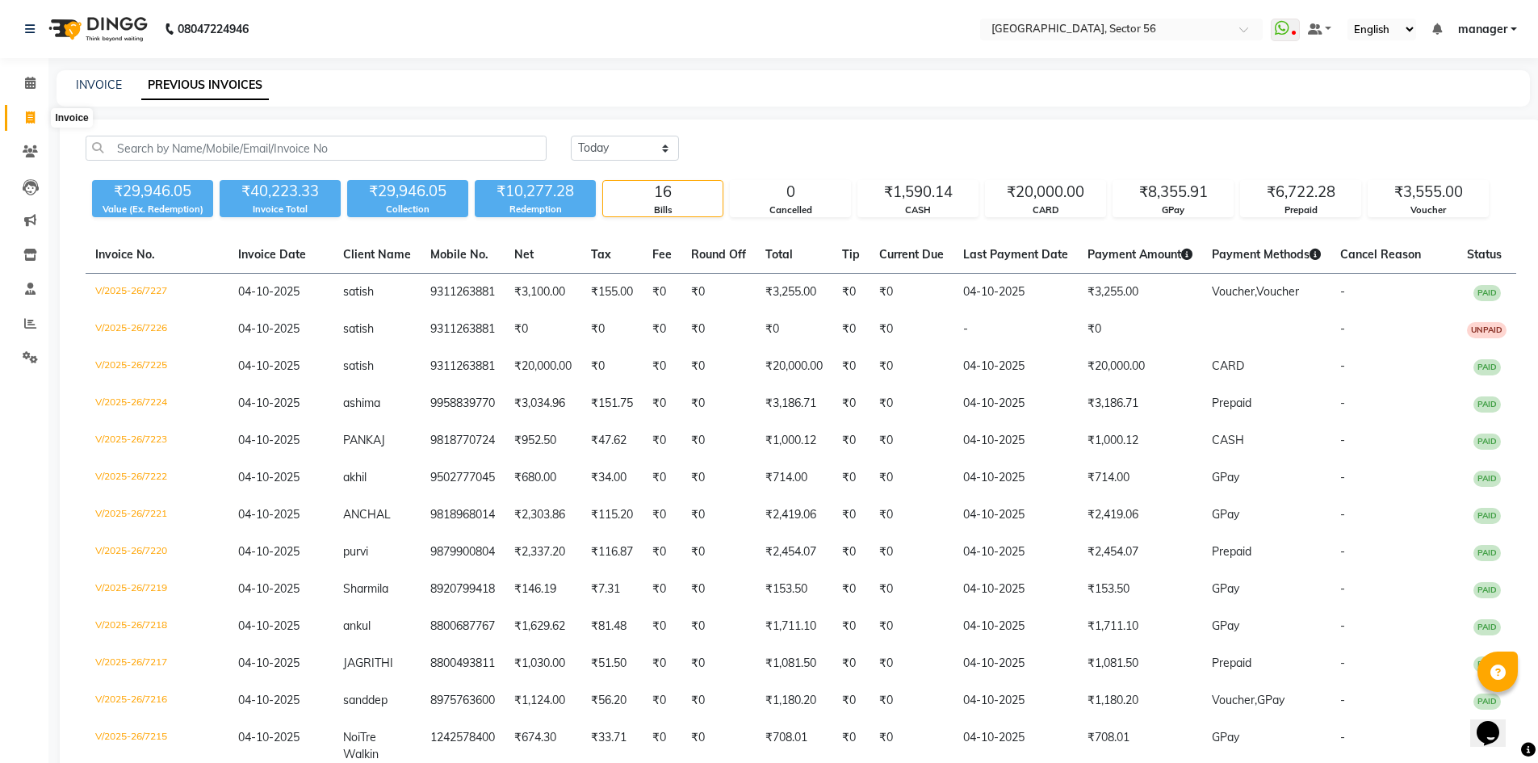
click at [27, 119] on icon at bounding box center [30, 117] width 9 height 12
select select "service"
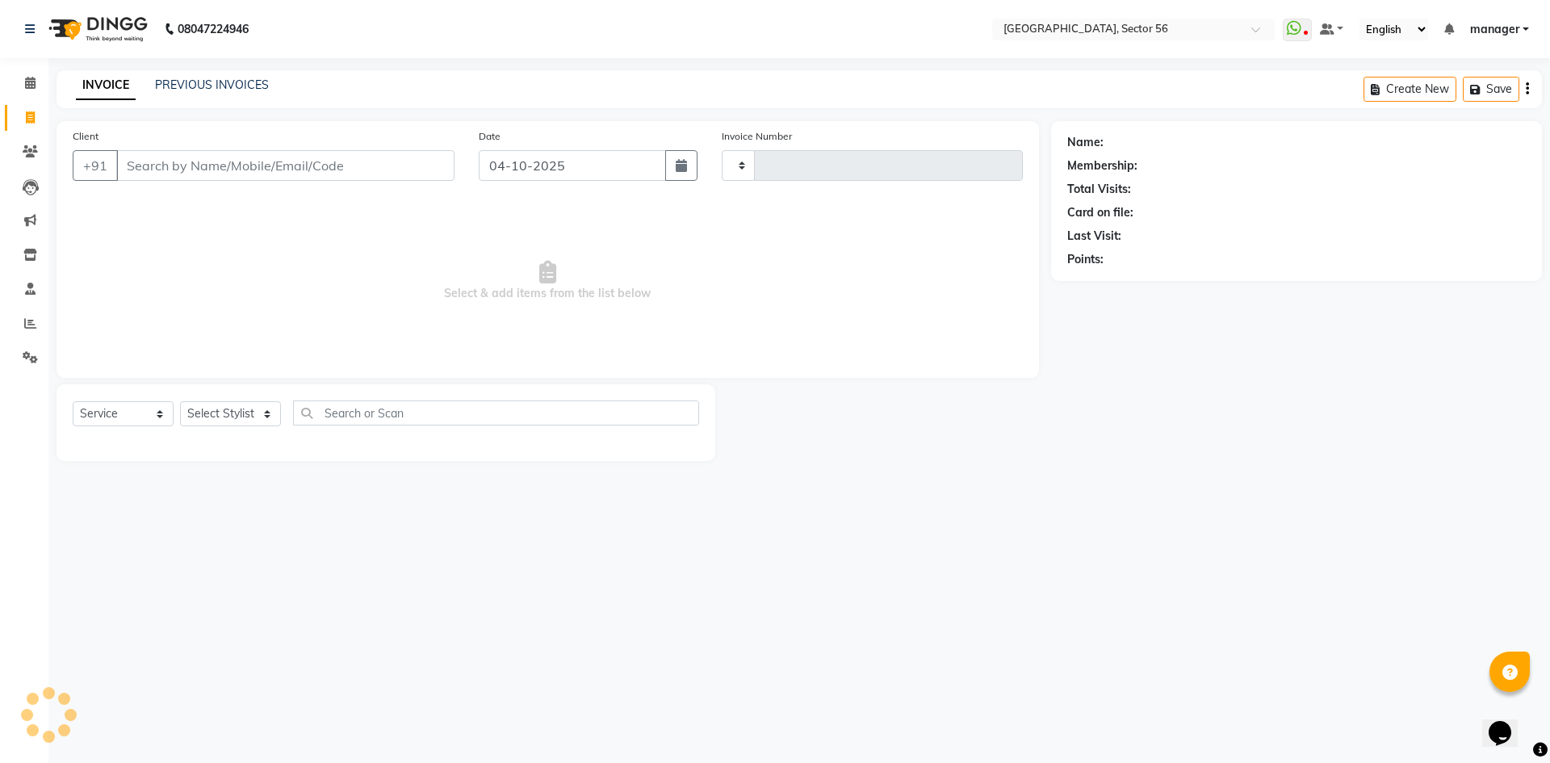
type input "7228"
select select "5557"
click at [175, 81] on link "PREVIOUS INVOICES" at bounding box center [212, 85] width 114 height 15
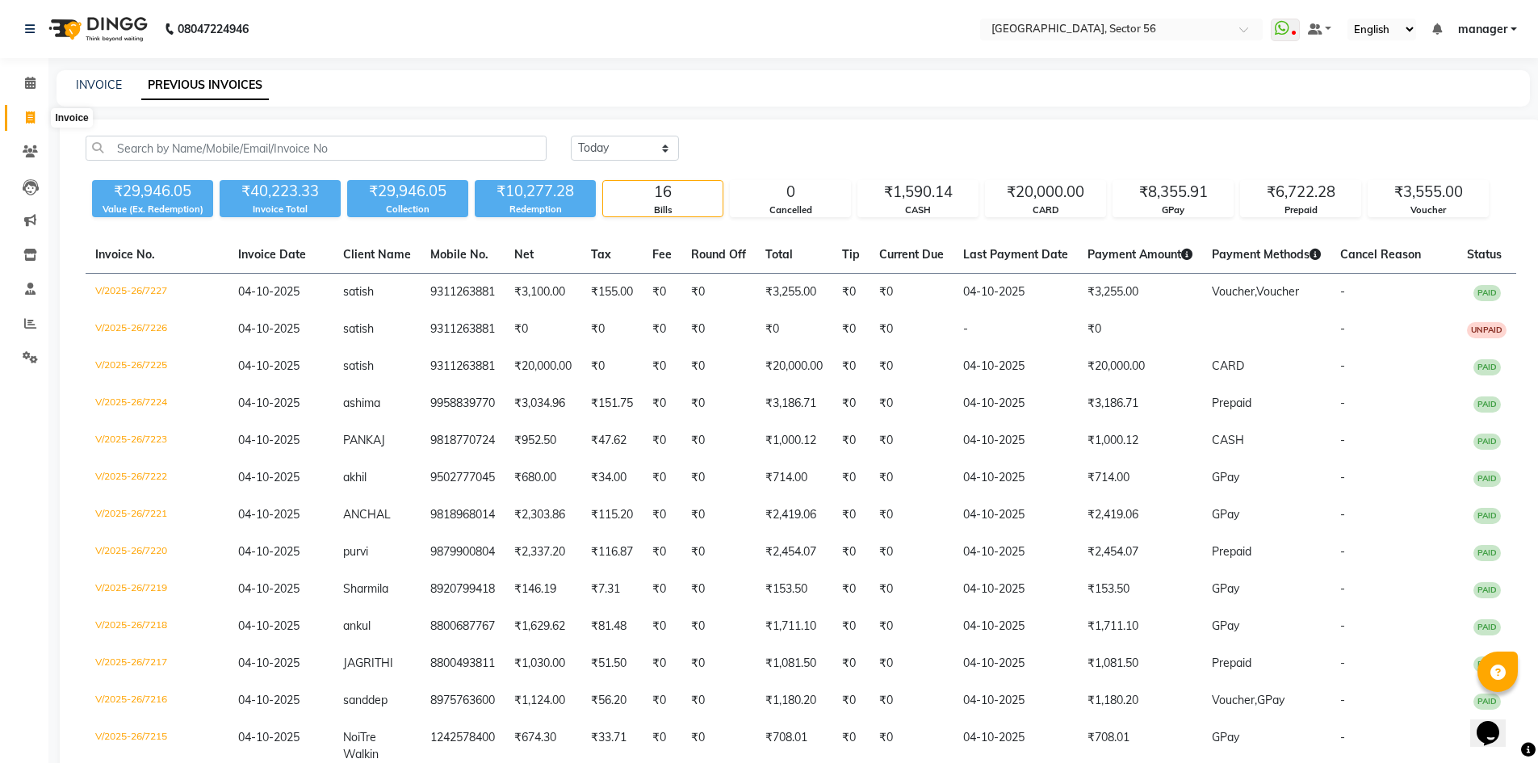
click at [26, 123] on icon at bounding box center [30, 117] width 9 height 12
select select "service"
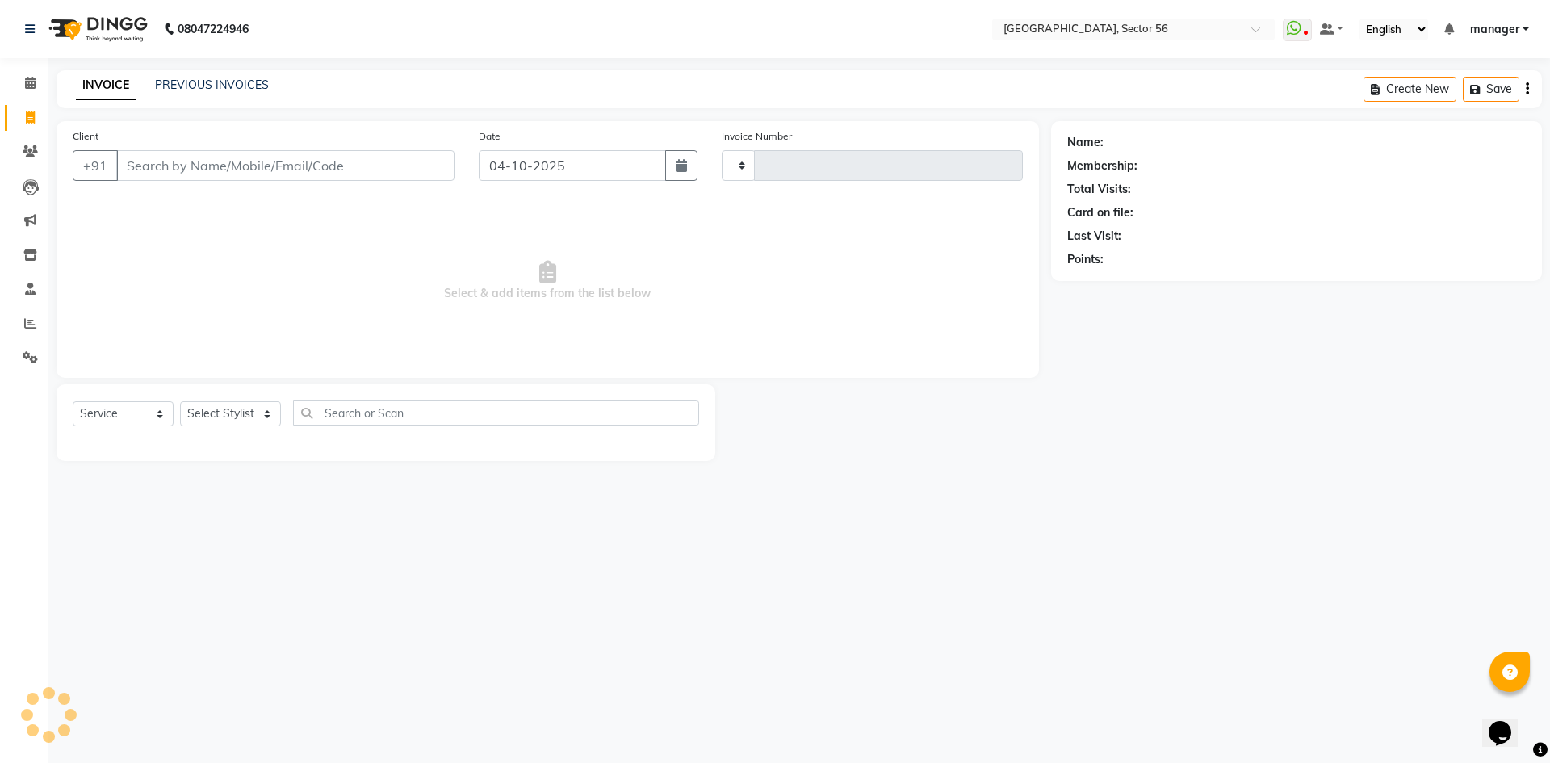
type input "7228"
select select "5557"
click at [359, 165] on input "Client" at bounding box center [285, 165] width 338 height 31
click at [34, 327] on icon at bounding box center [30, 323] width 12 height 12
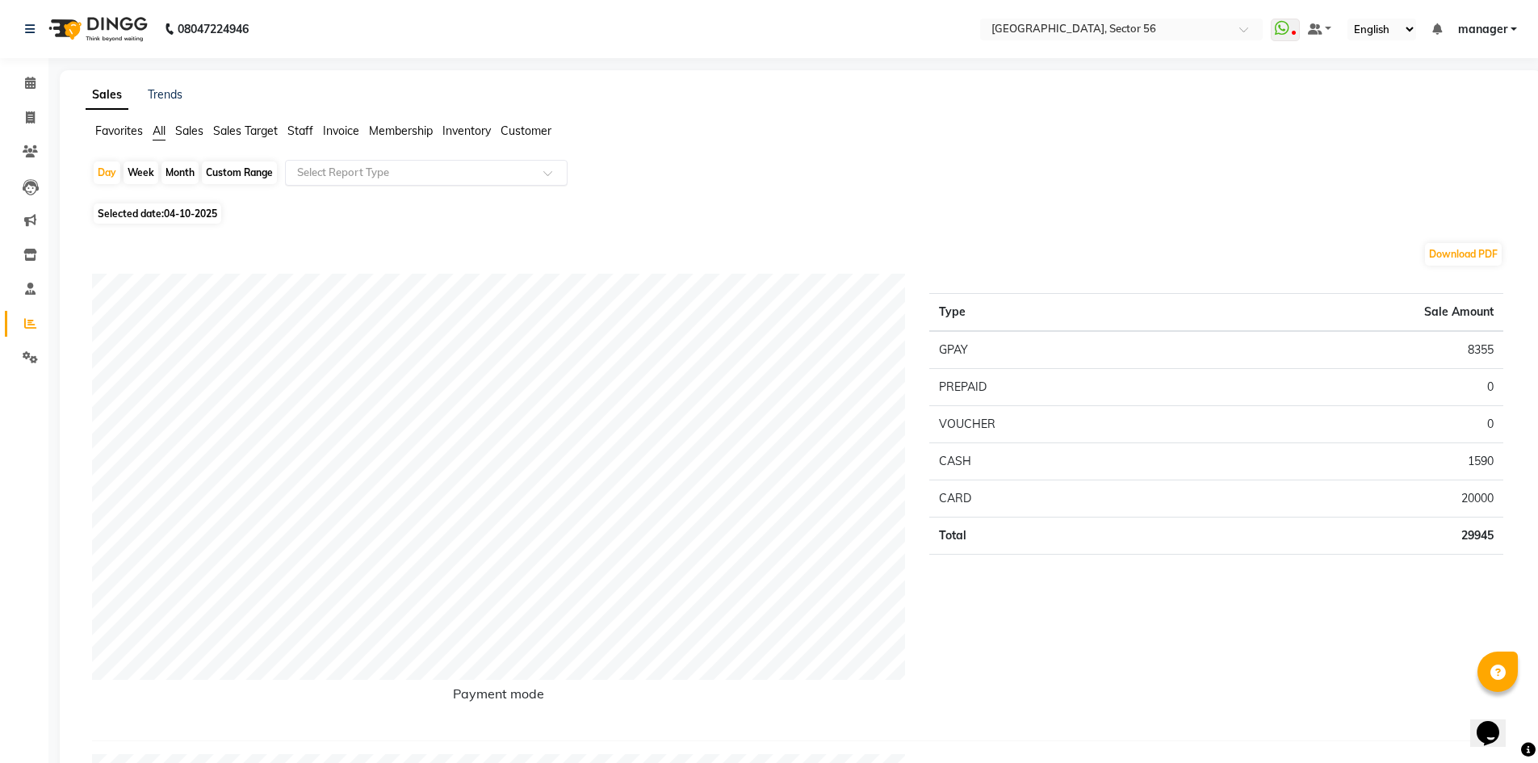
click at [307, 173] on input "text" at bounding box center [410, 173] width 233 height 16
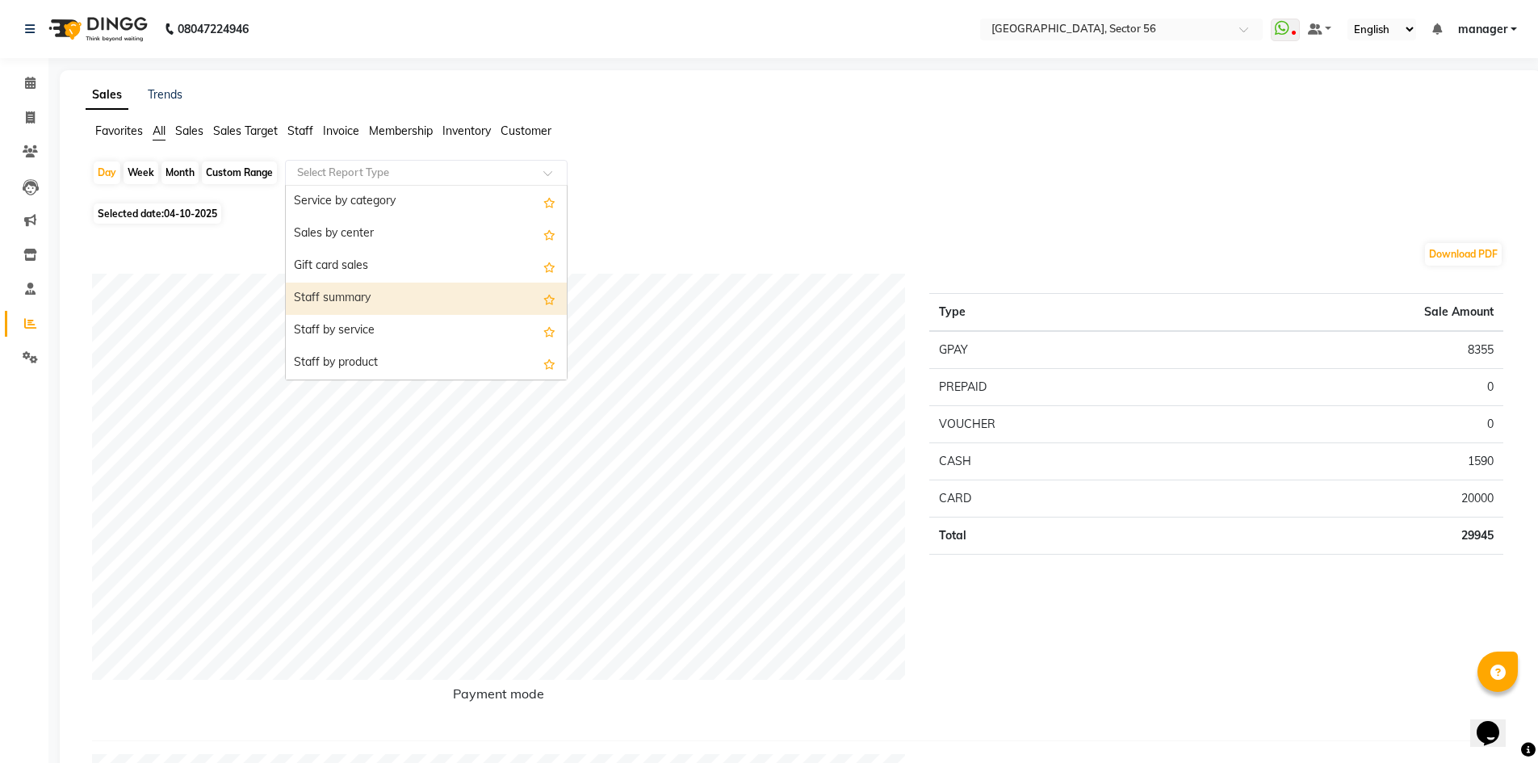
click at [363, 294] on div "Staff summary" at bounding box center [426, 299] width 281 height 32
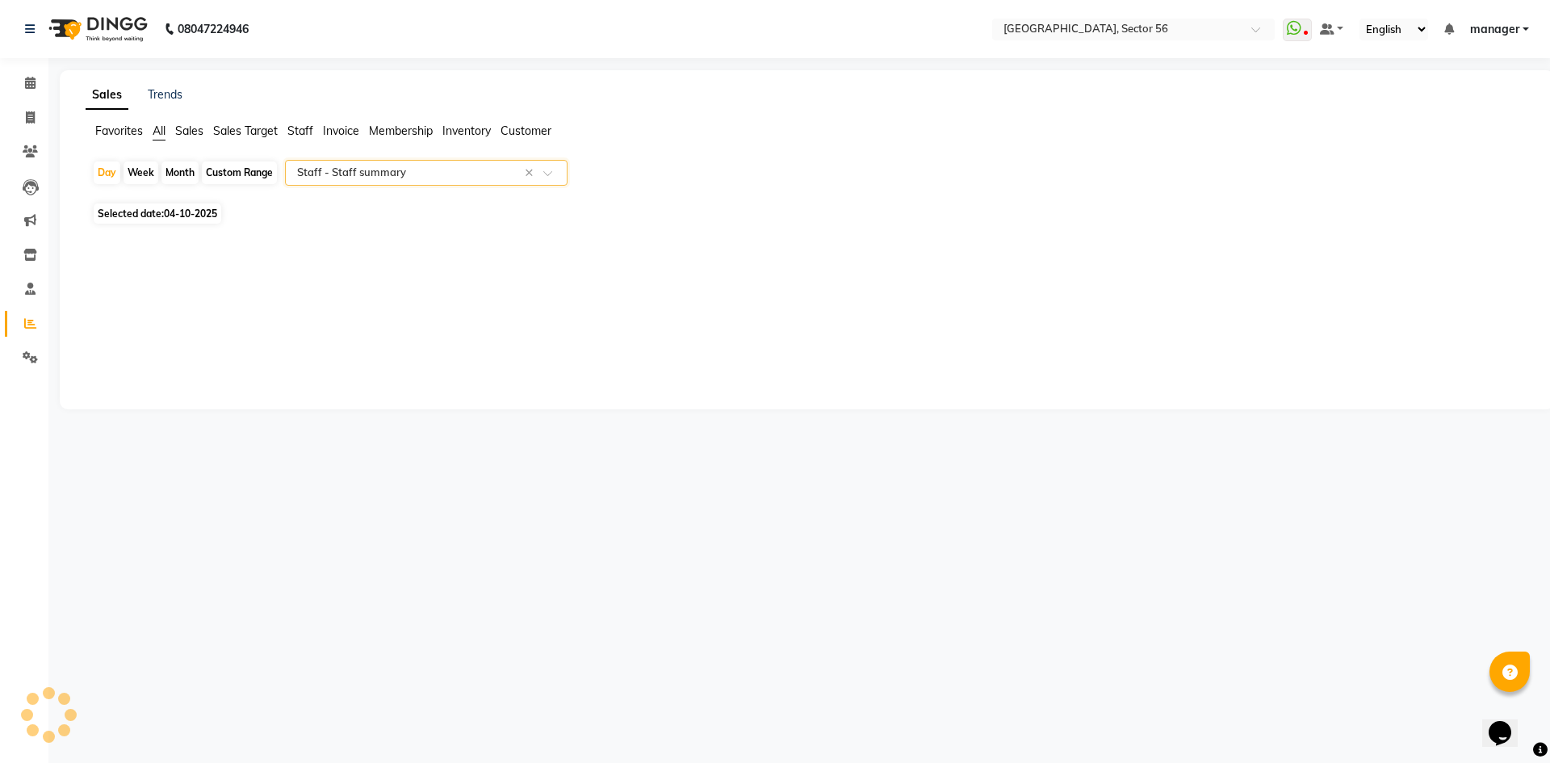
select select "full_report"
select select "csv"
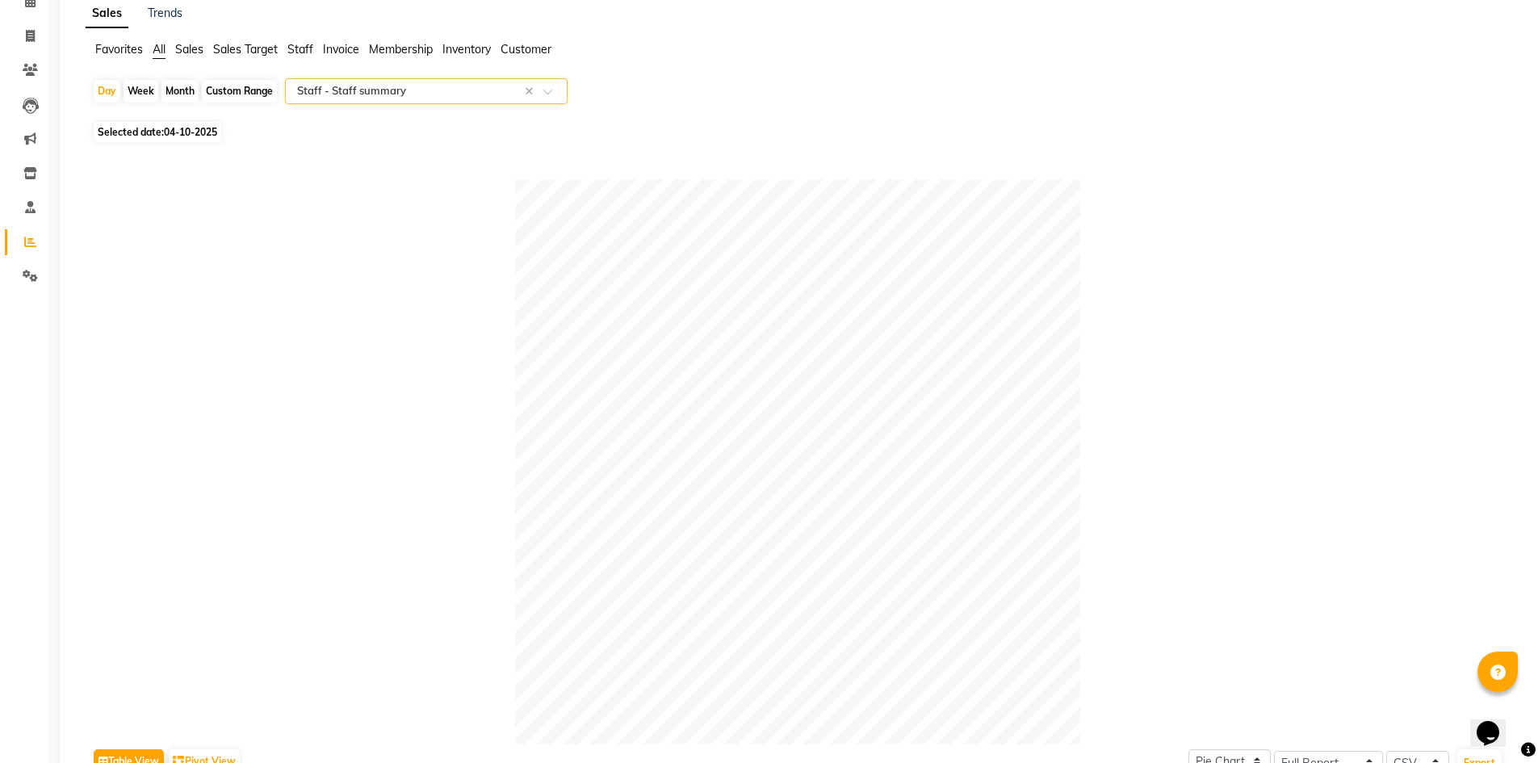
scroll to position [81, 0]
click at [31, 31] on icon at bounding box center [30, 37] width 9 height 12
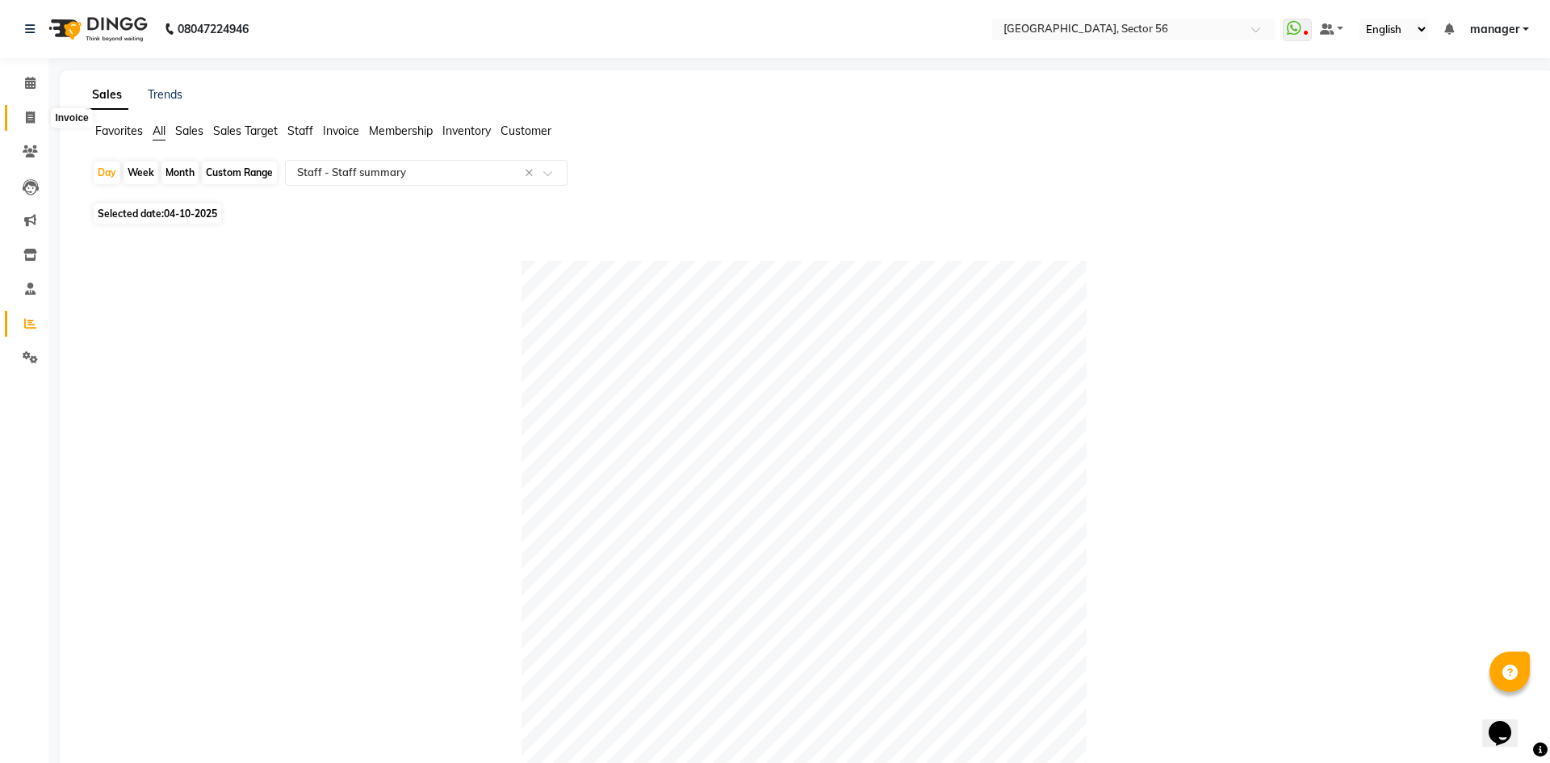
select select "service"
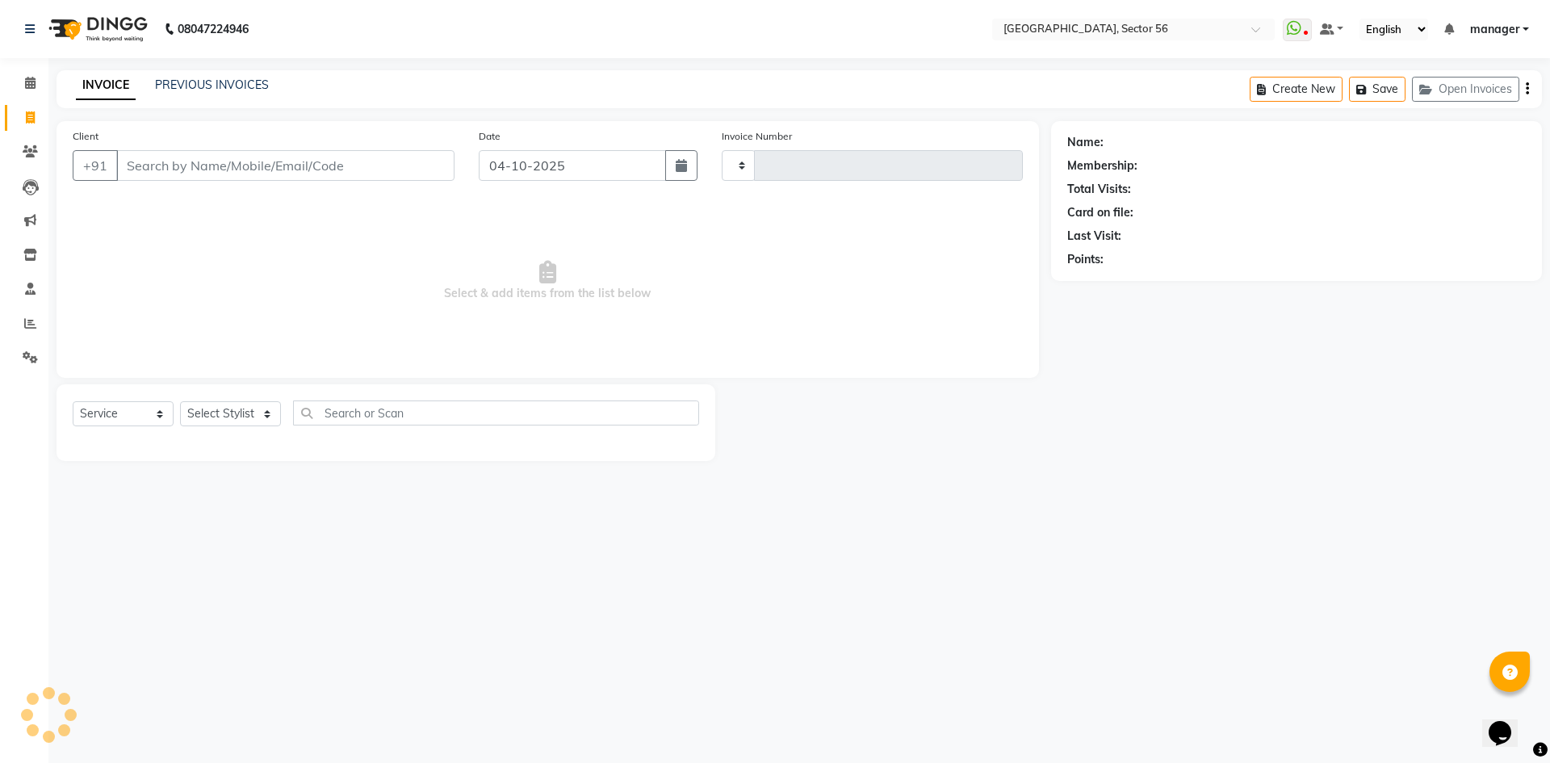
type input "7228"
select select "5557"
click at [228, 167] on input "Client" at bounding box center [285, 165] width 338 height 31
click at [199, 413] on select "Select Stylist [PERSON_NAME] [PERSON_NAME] [PERSON_NAME] MARKET STAFF amit amit…" at bounding box center [243, 413] width 126 height 25
select select "43528"
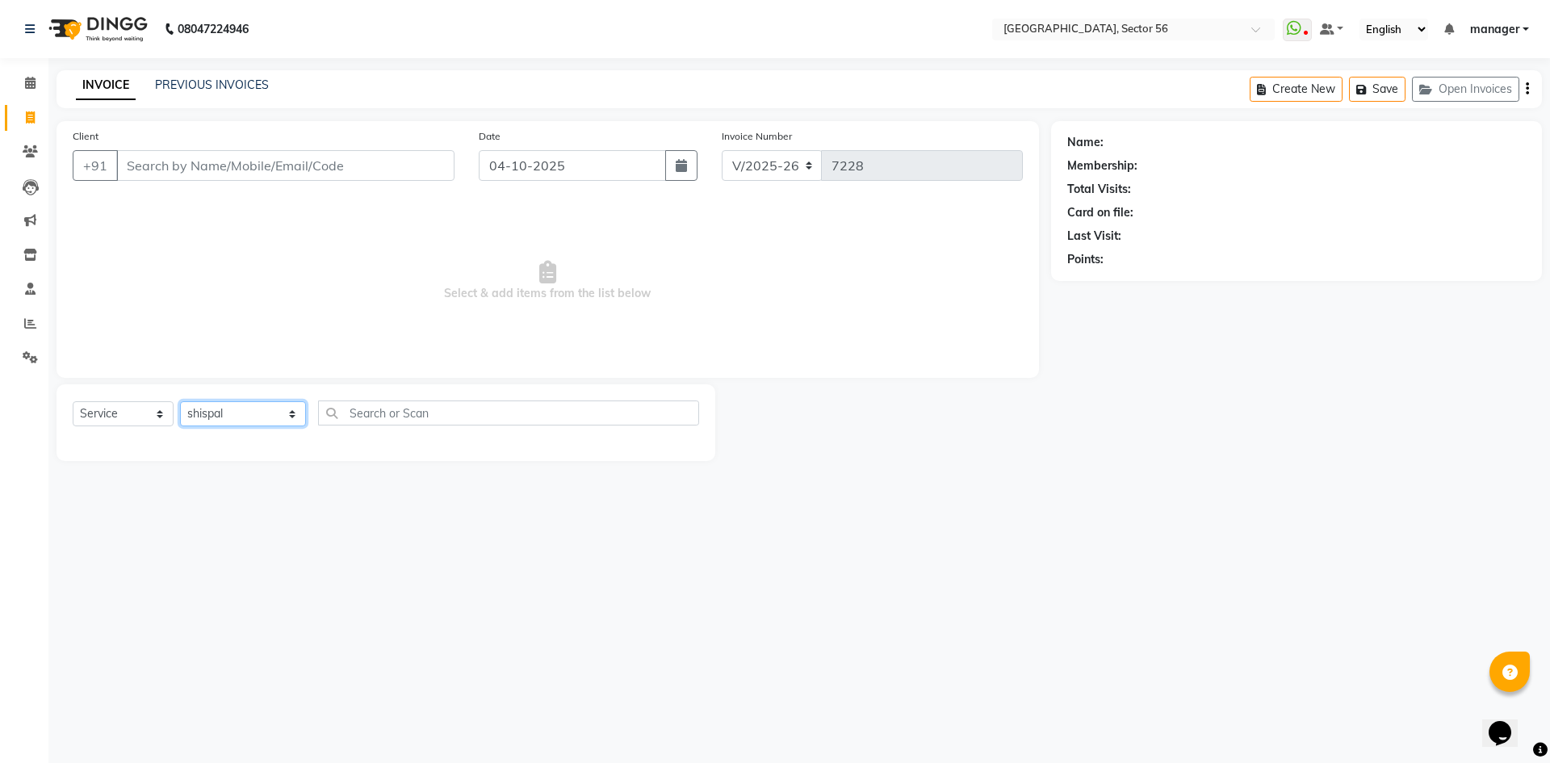
click at [180, 401] on select "Select Stylist [PERSON_NAME] [PERSON_NAME] [PERSON_NAME] MARKET STAFF amit amit…" at bounding box center [243, 413] width 126 height 25
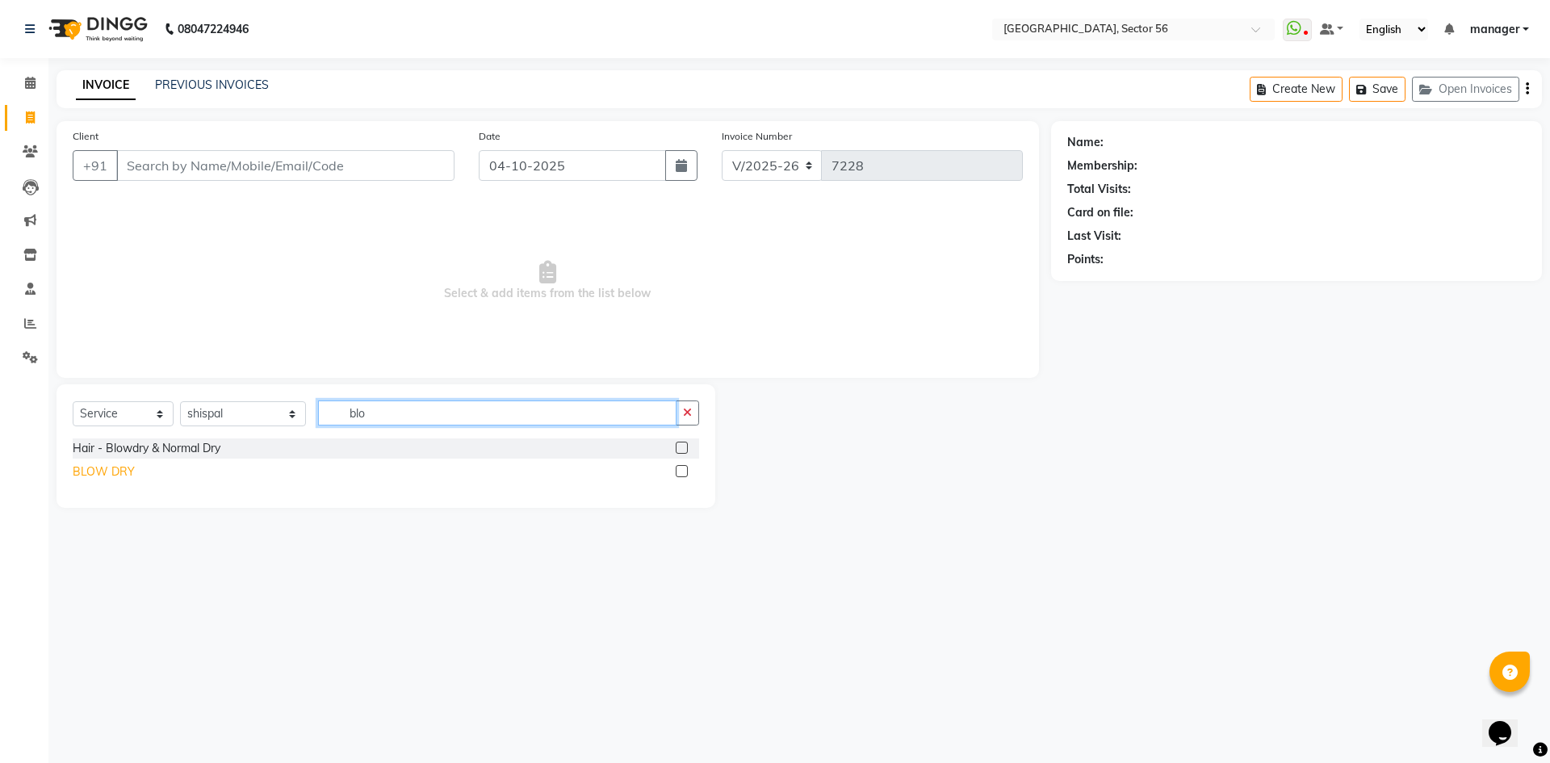
type input "blo"
click at [121, 473] on div "BLOW DRY" at bounding box center [104, 471] width 62 height 17
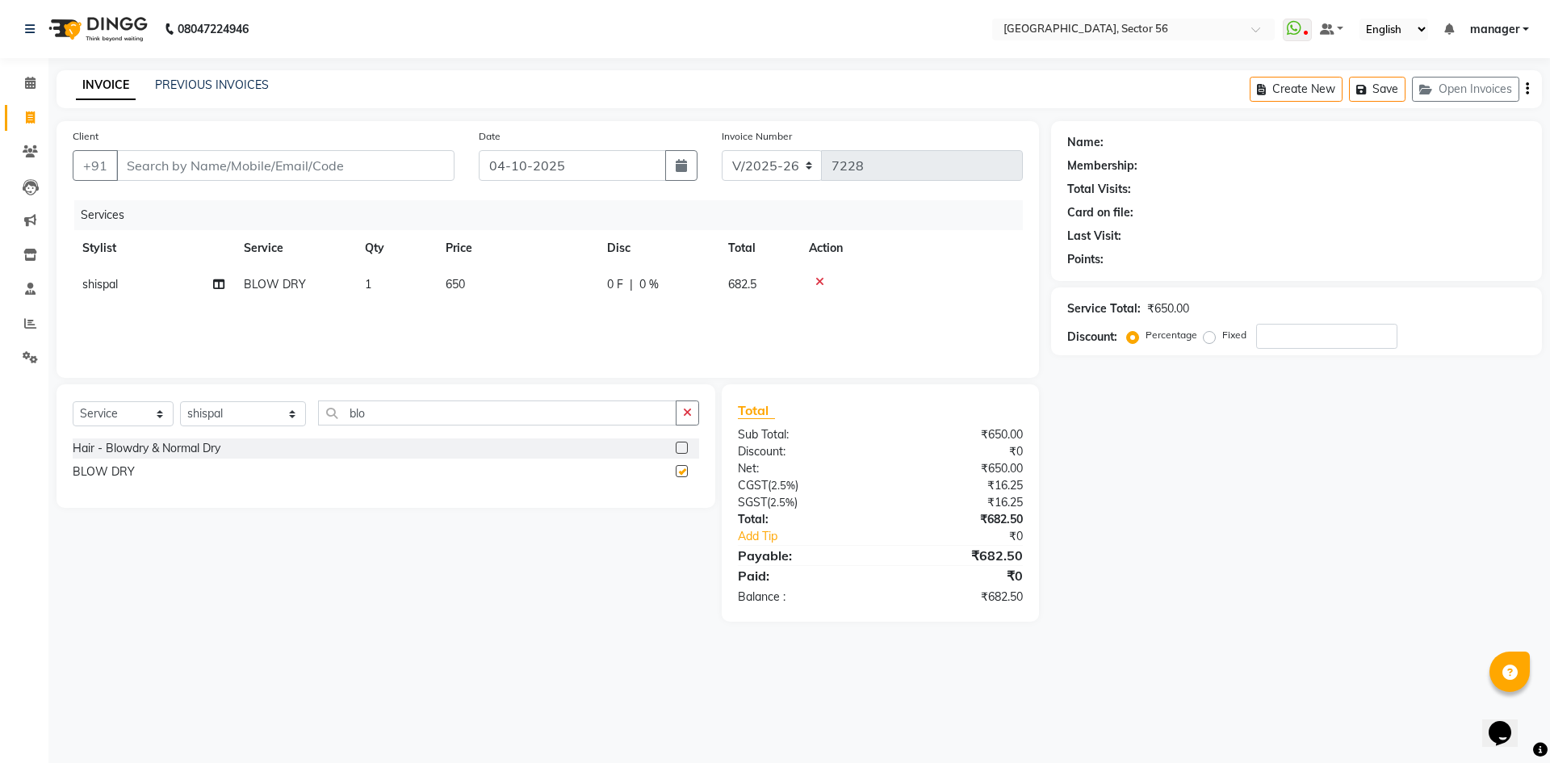
checkbox input "false"
click at [243, 408] on select "Select Stylist [PERSON_NAME] [PERSON_NAME] [PERSON_NAME] MARKET STAFF amit amit…" at bounding box center [243, 413] width 126 height 25
select select "92899"
click at [180, 401] on select "Select Stylist [PERSON_NAME] [PERSON_NAME] [PERSON_NAME] MARKET STAFF amit amit…" at bounding box center [243, 413] width 126 height 25
drag, startPoint x: 114, startPoint y: 468, endPoint x: 118, endPoint y: 409, distance: 59.1
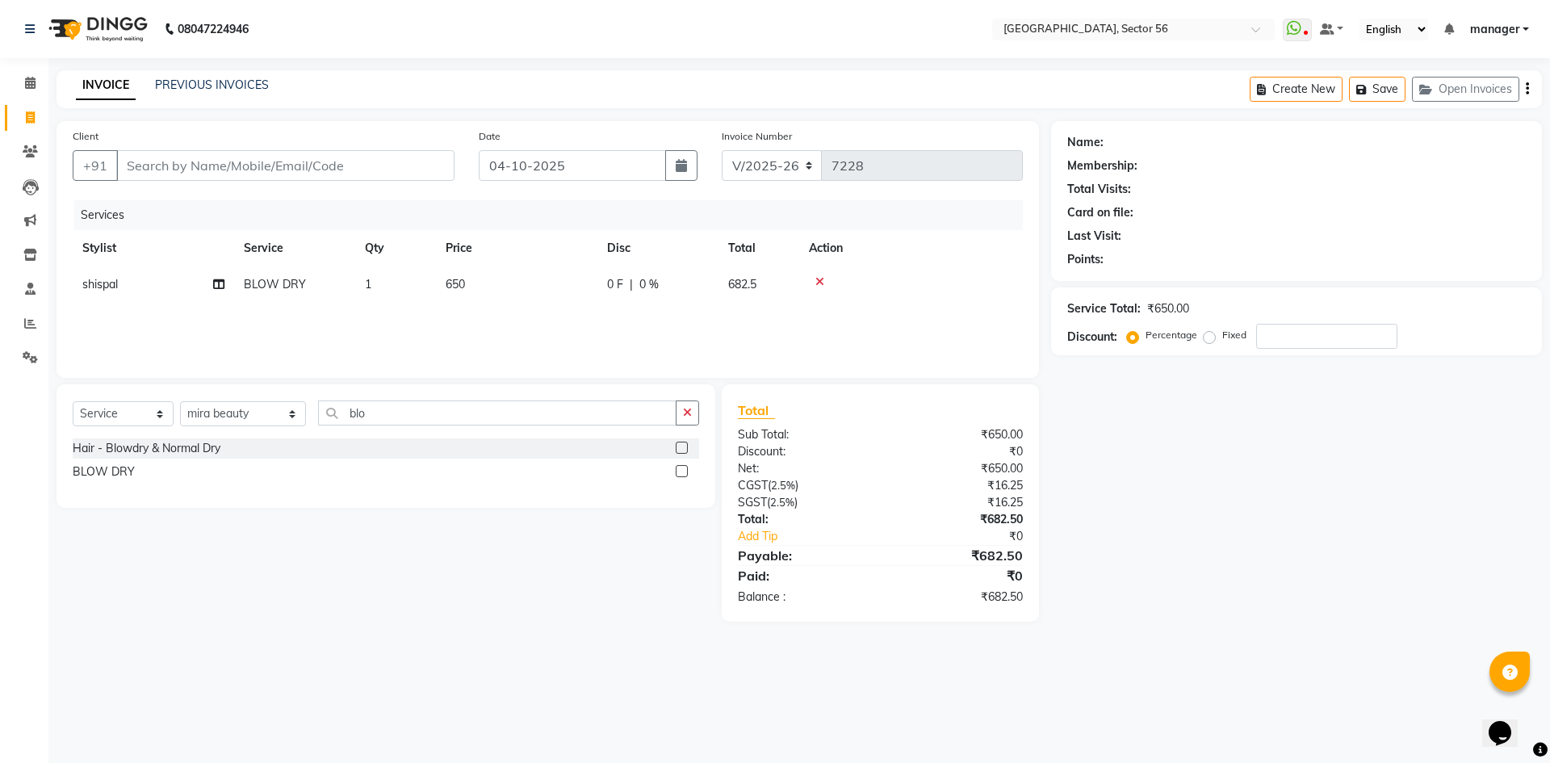
click at [114, 466] on div "BLOW DRY" at bounding box center [104, 471] width 62 height 17
checkbox input "false"
click at [217, 159] on input "Client" at bounding box center [285, 165] width 338 height 31
type input "8"
type input "0"
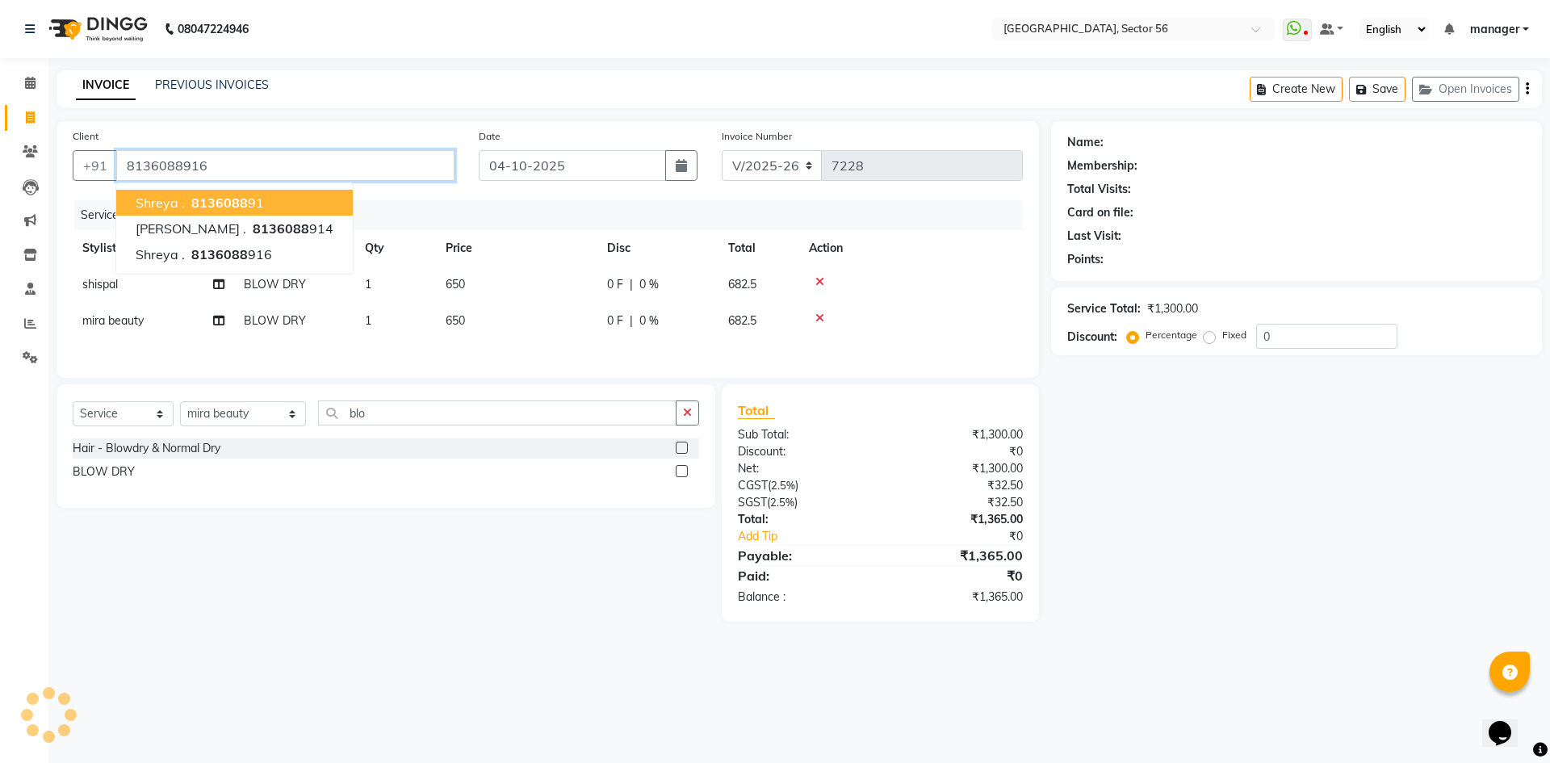
type input "8136088916"
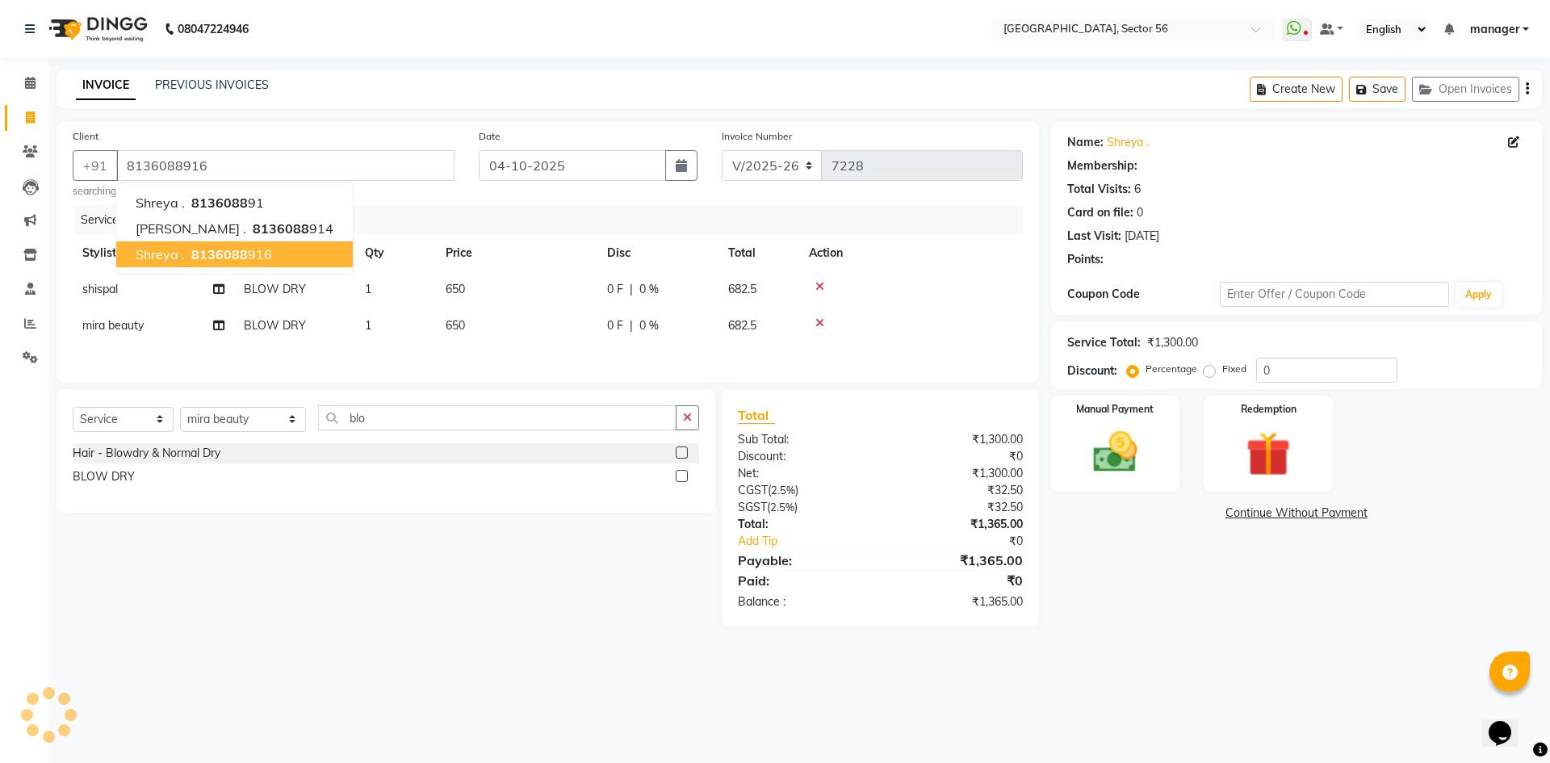
click at [1259, 582] on div "Name: Shreya . Membership: Total Visits: 6 Card on file: 0 Last Visit: 12-07-20…" at bounding box center [1302, 373] width 503 height 505
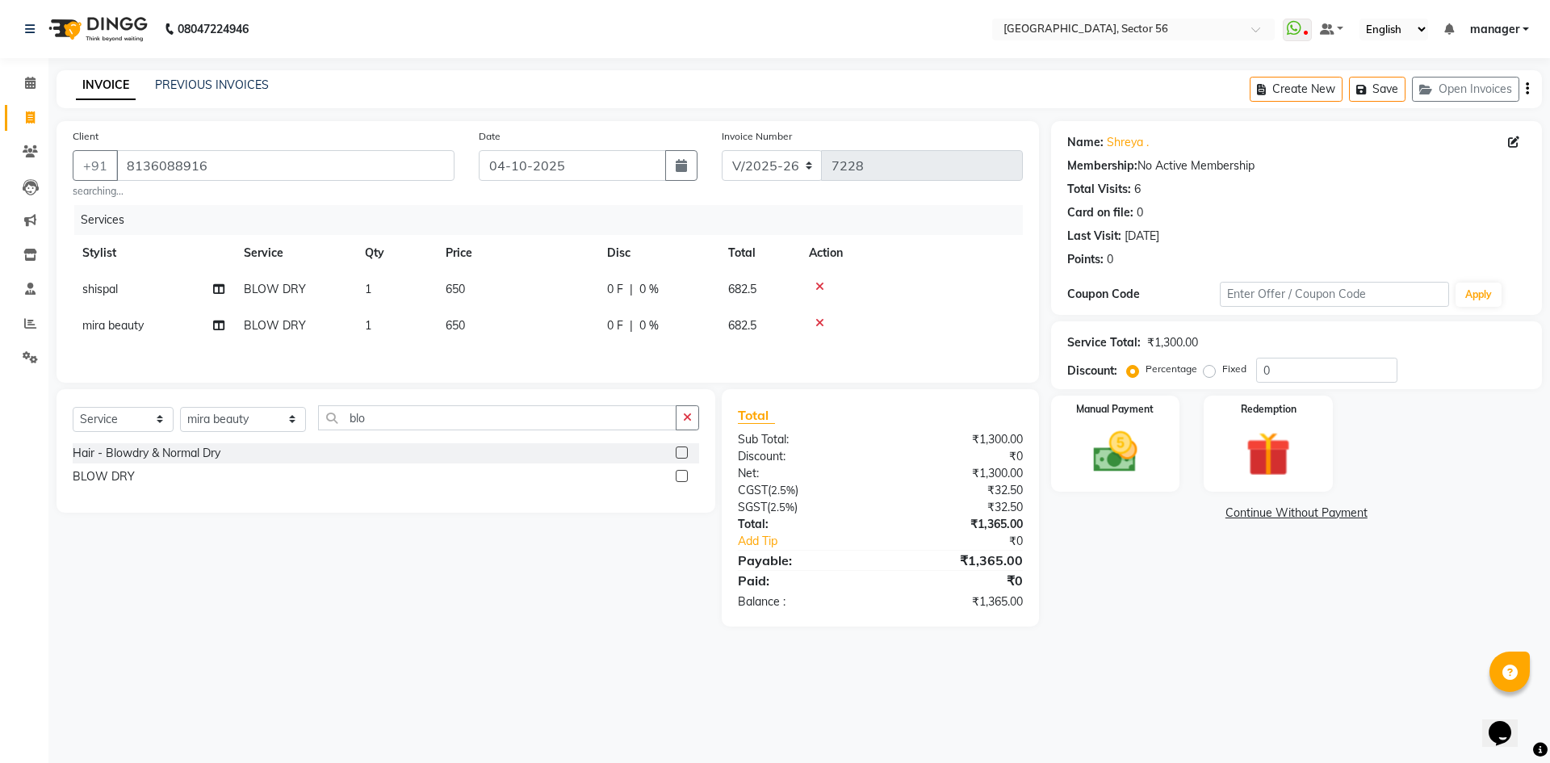
click at [817, 325] on icon at bounding box center [820, 322] width 9 height 11
click at [222, 421] on select "Select Stylist [PERSON_NAME] [PERSON_NAME] [PERSON_NAME] MARKET STAFF amit amit…" at bounding box center [243, 419] width 126 height 25
click at [180, 407] on select "Select Stylist [PERSON_NAME] [PERSON_NAME] [PERSON_NAME] MARKET STAFF amit amit…" at bounding box center [243, 419] width 126 height 25
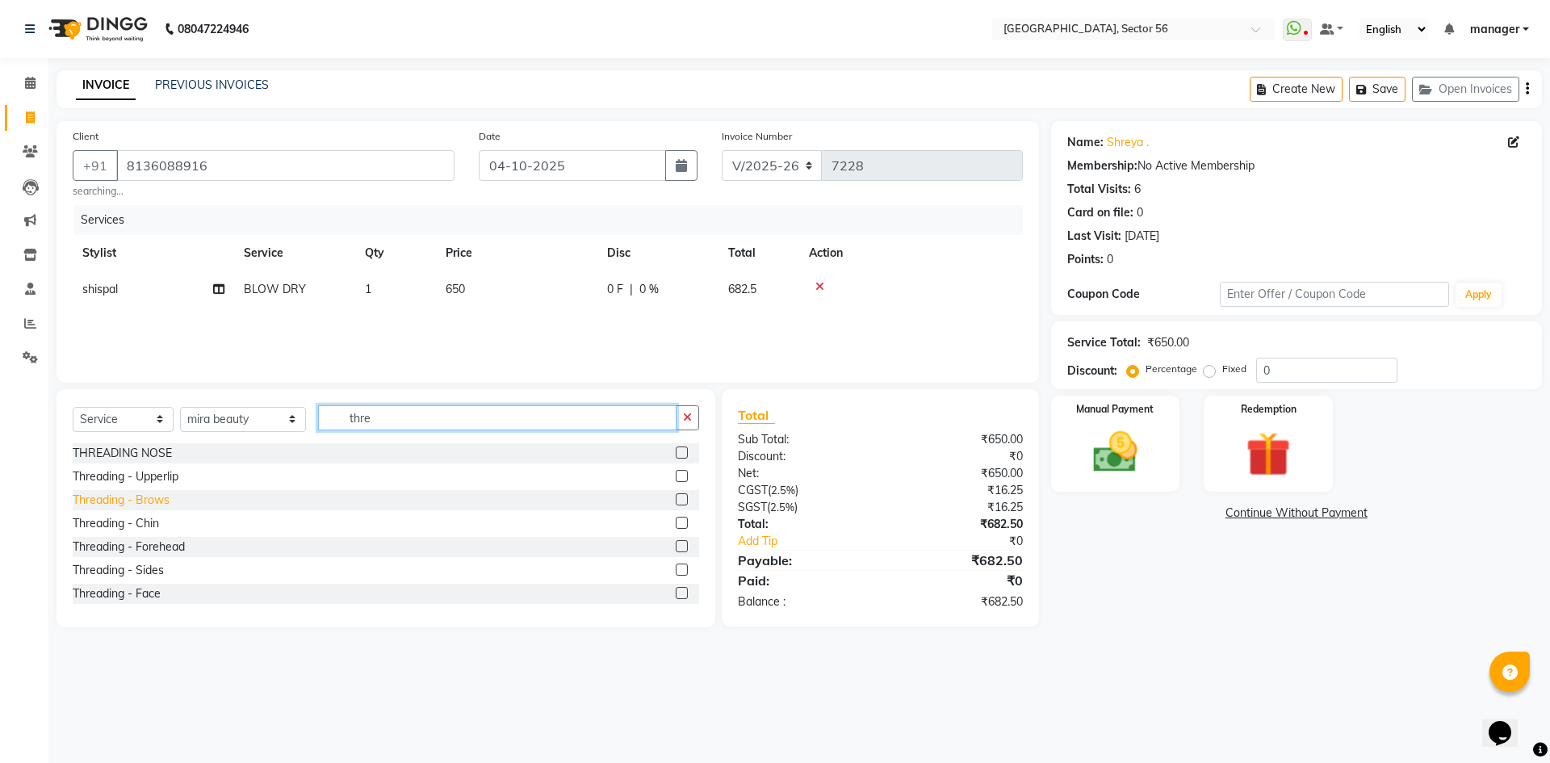
type input "thre"
click at [158, 503] on div "Threading - Brows" at bounding box center [121, 500] width 97 height 17
checkbox input "false"
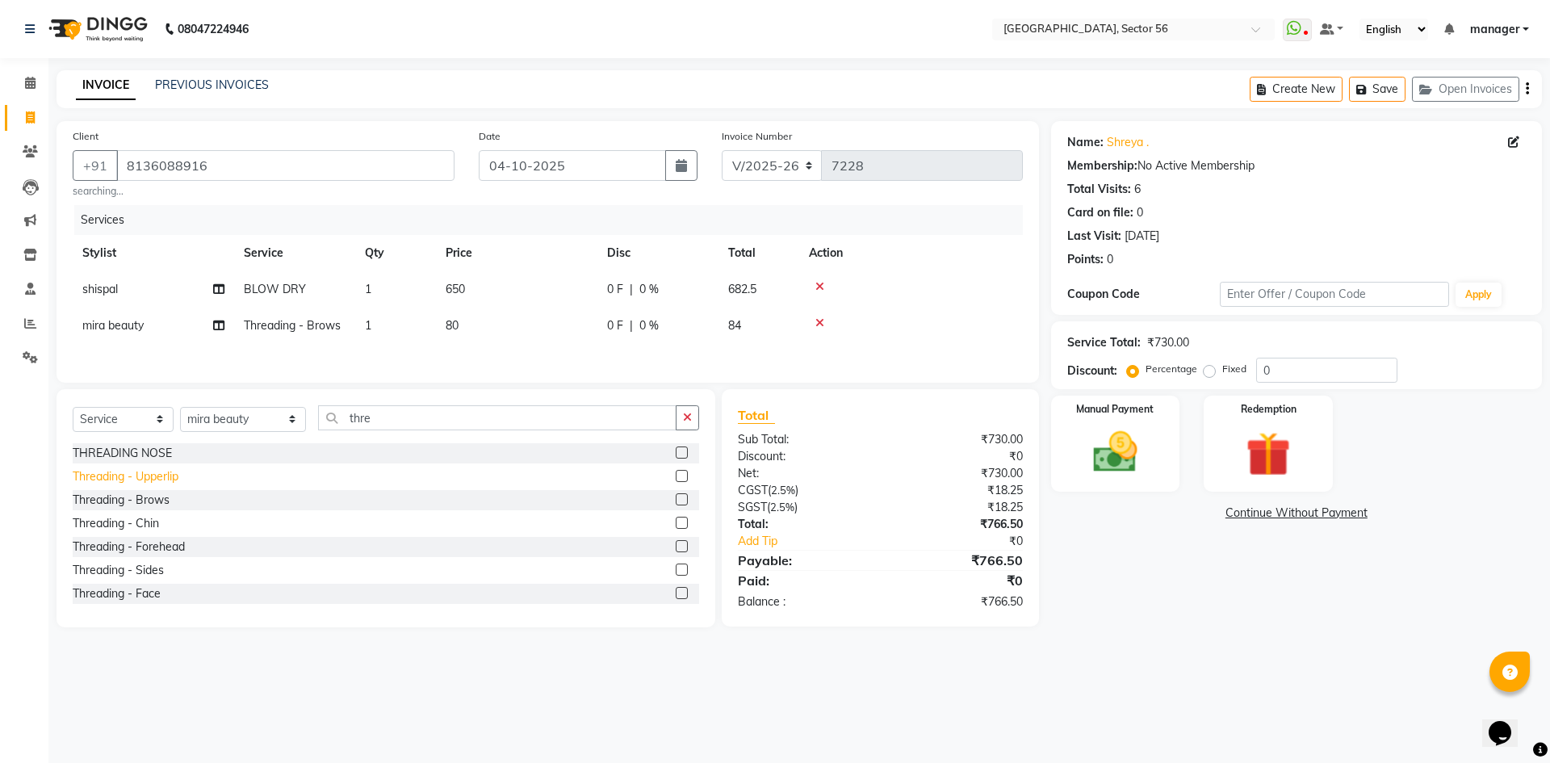
click at [153, 483] on div "Threading - Upperlip" at bounding box center [126, 476] width 106 height 17
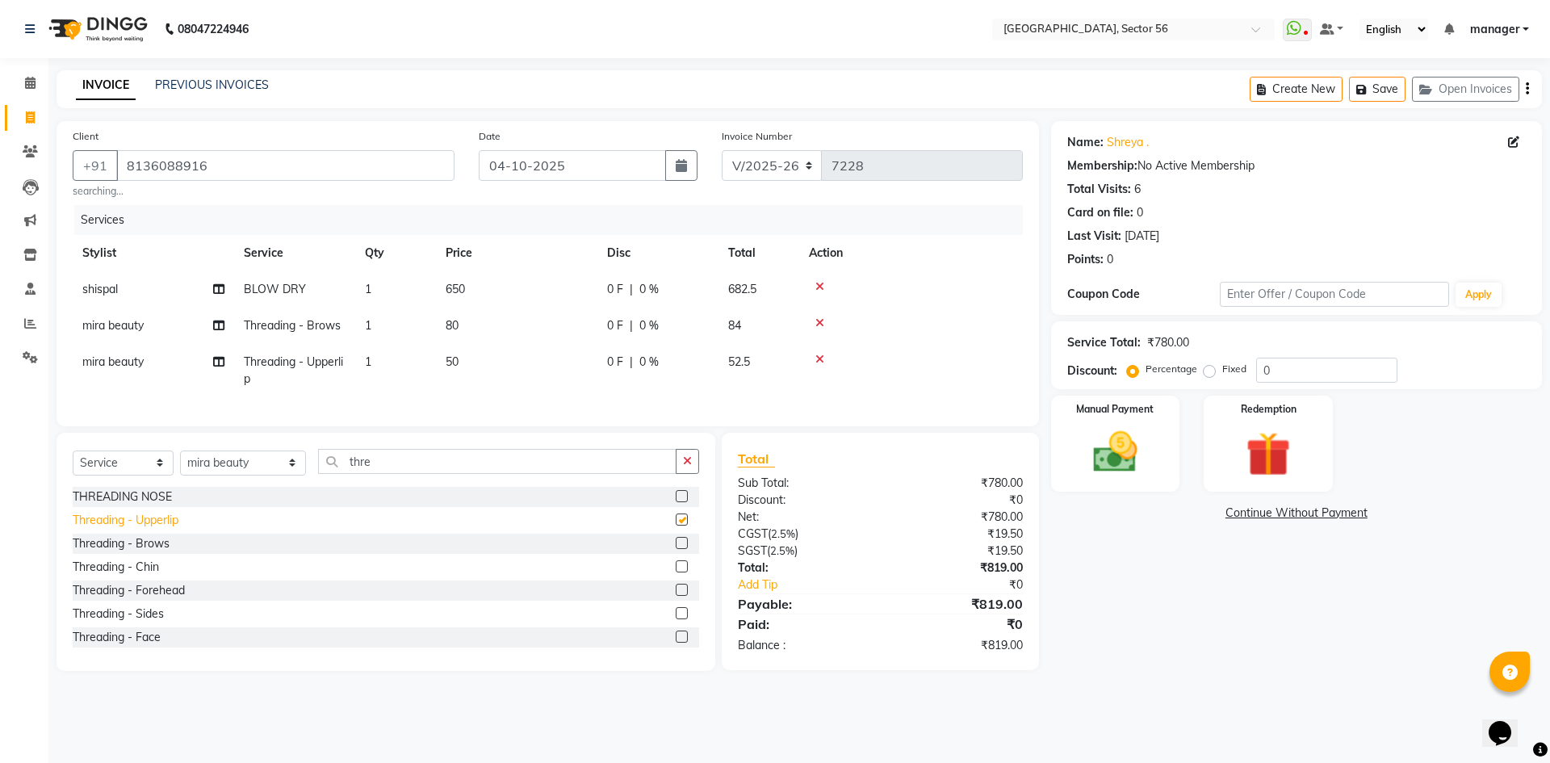
checkbox input "false"
click at [145, 576] on div "Threading - Chin" at bounding box center [116, 567] width 86 height 17
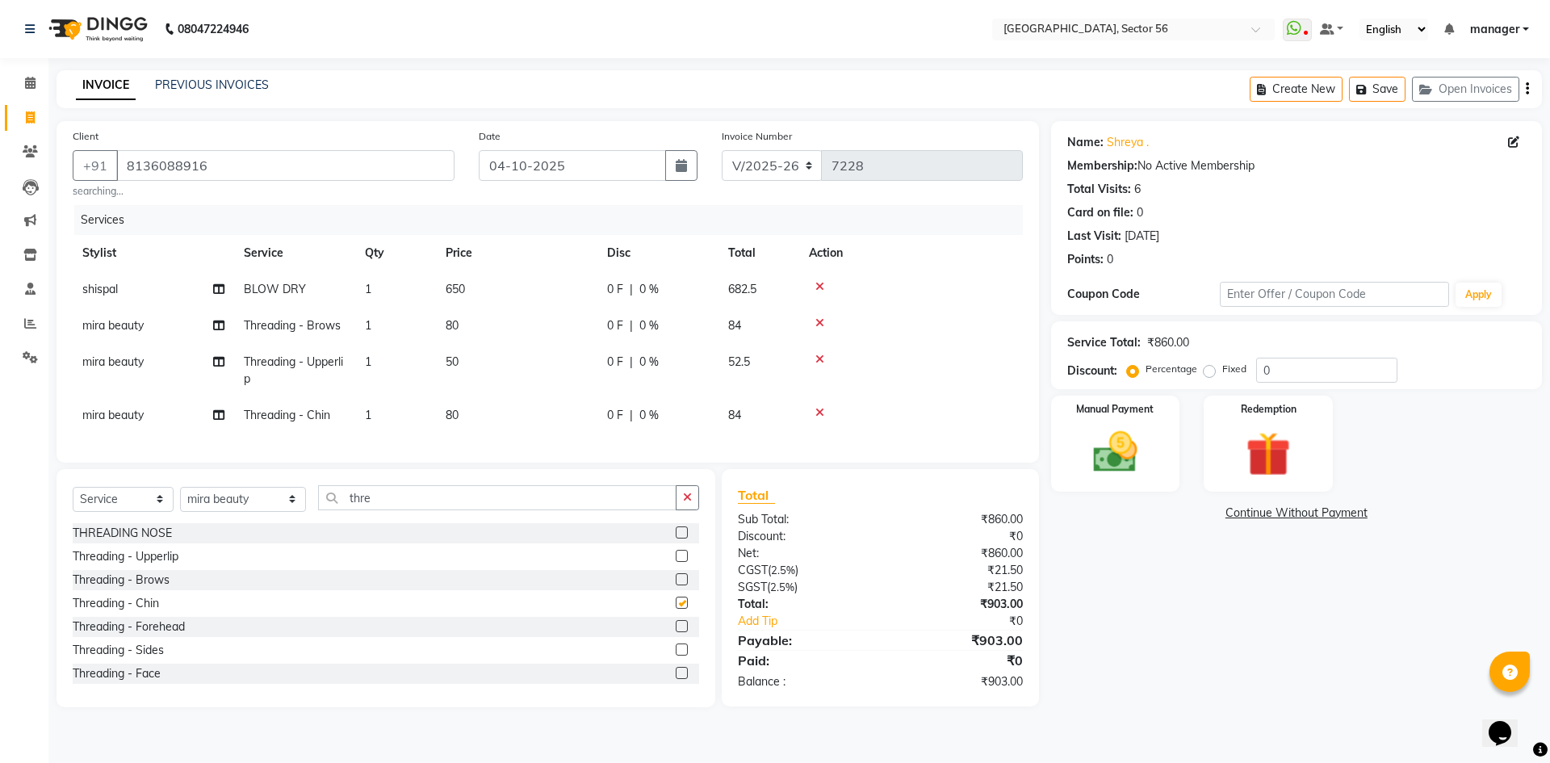
checkbox input "false"
click at [138, 635] on div "Threading - Forehead" at bounding box center [129, 627] width 112 height 17
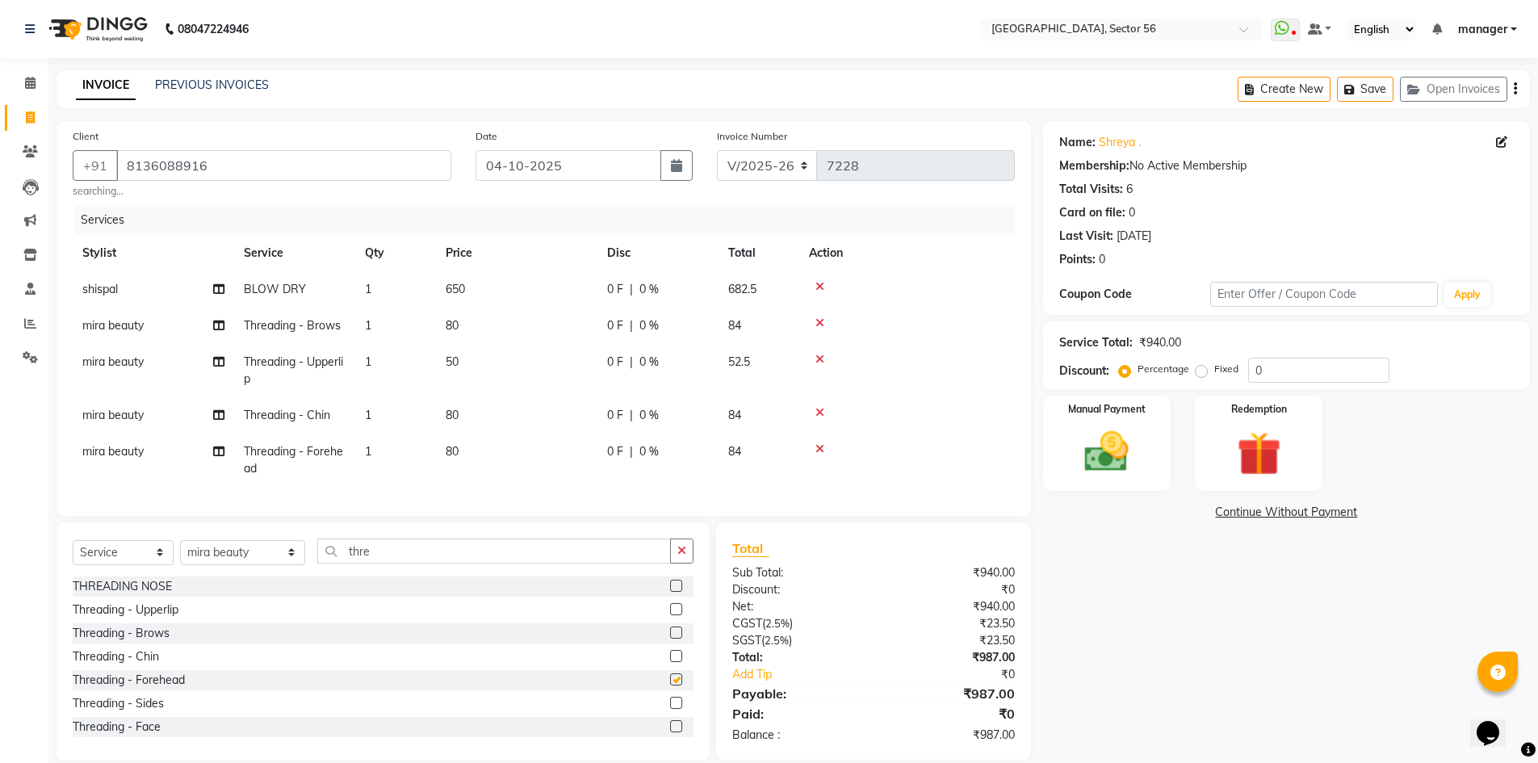
checkbox input "false"
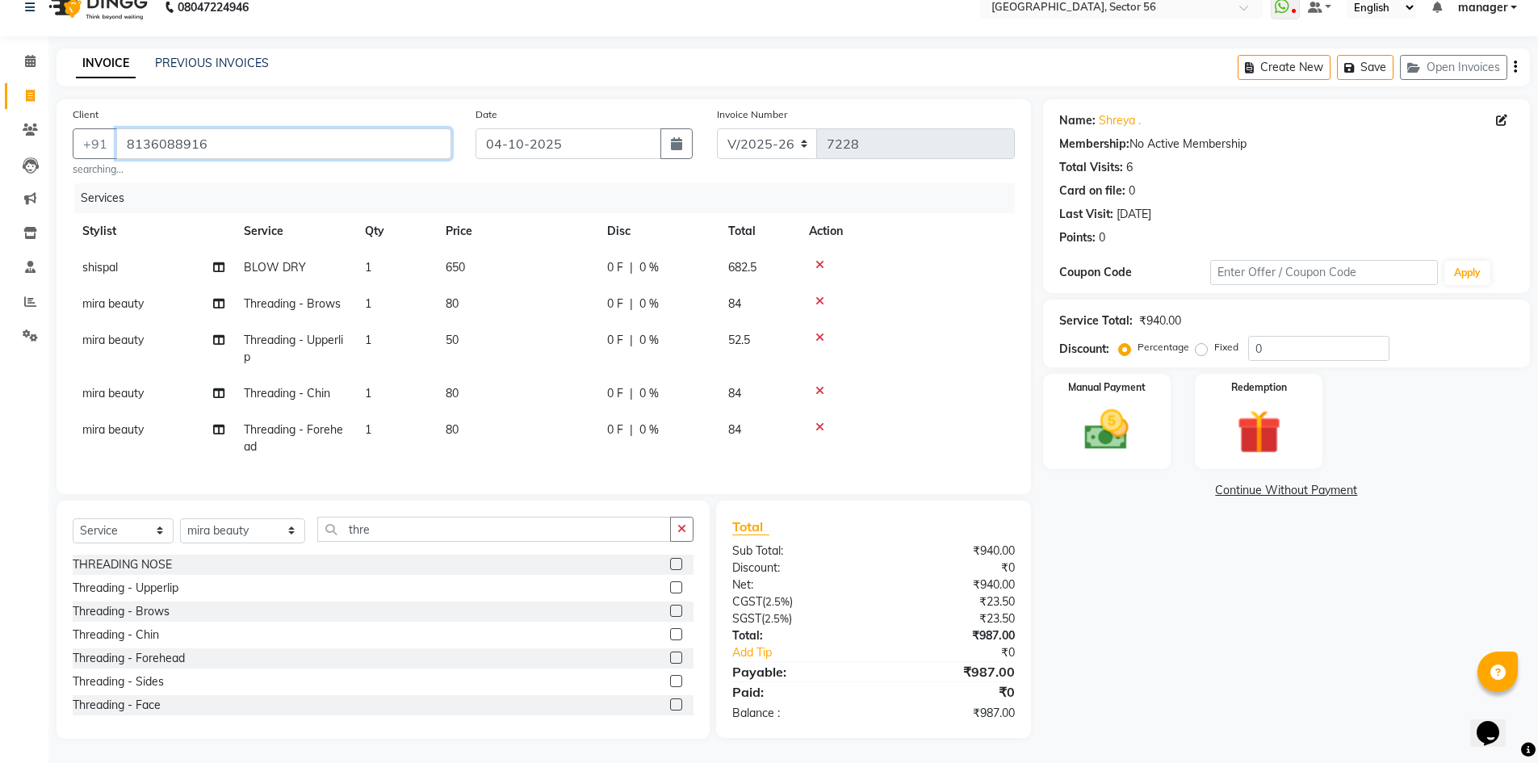
click at [365, 137] on input "8136088916" at bounding box center [283, 143] width 335 height 31
drag, startPoint x: 1104, startPoint y: 414, endPoint x: 1056, endPoint y: 403, distance: 49.0
click at [1101, 414] on img at bounding box center [1107, 430] width 74 height 52
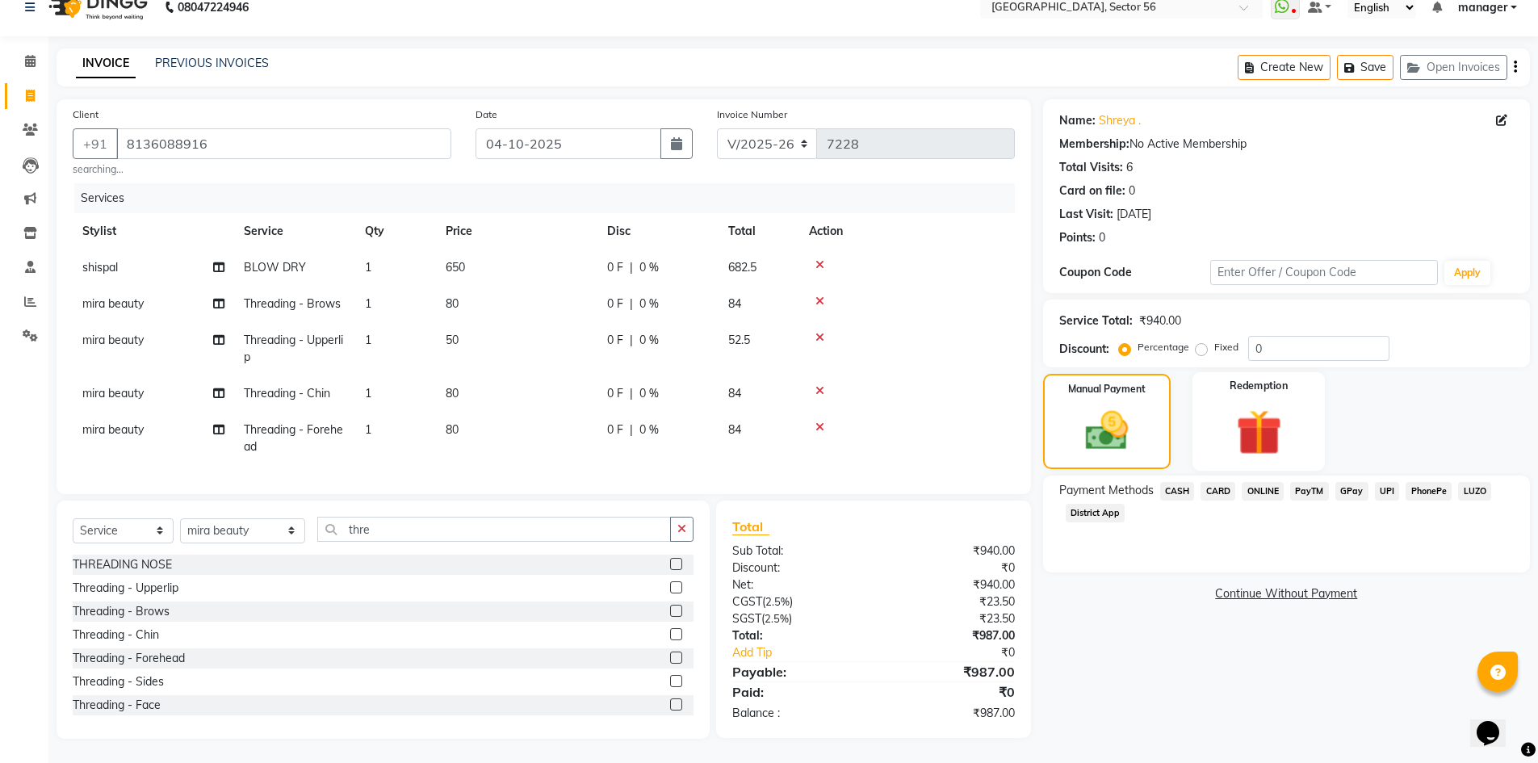
click at [1248, 404] on img at bounding box center [1259, 432] width 74 height 57
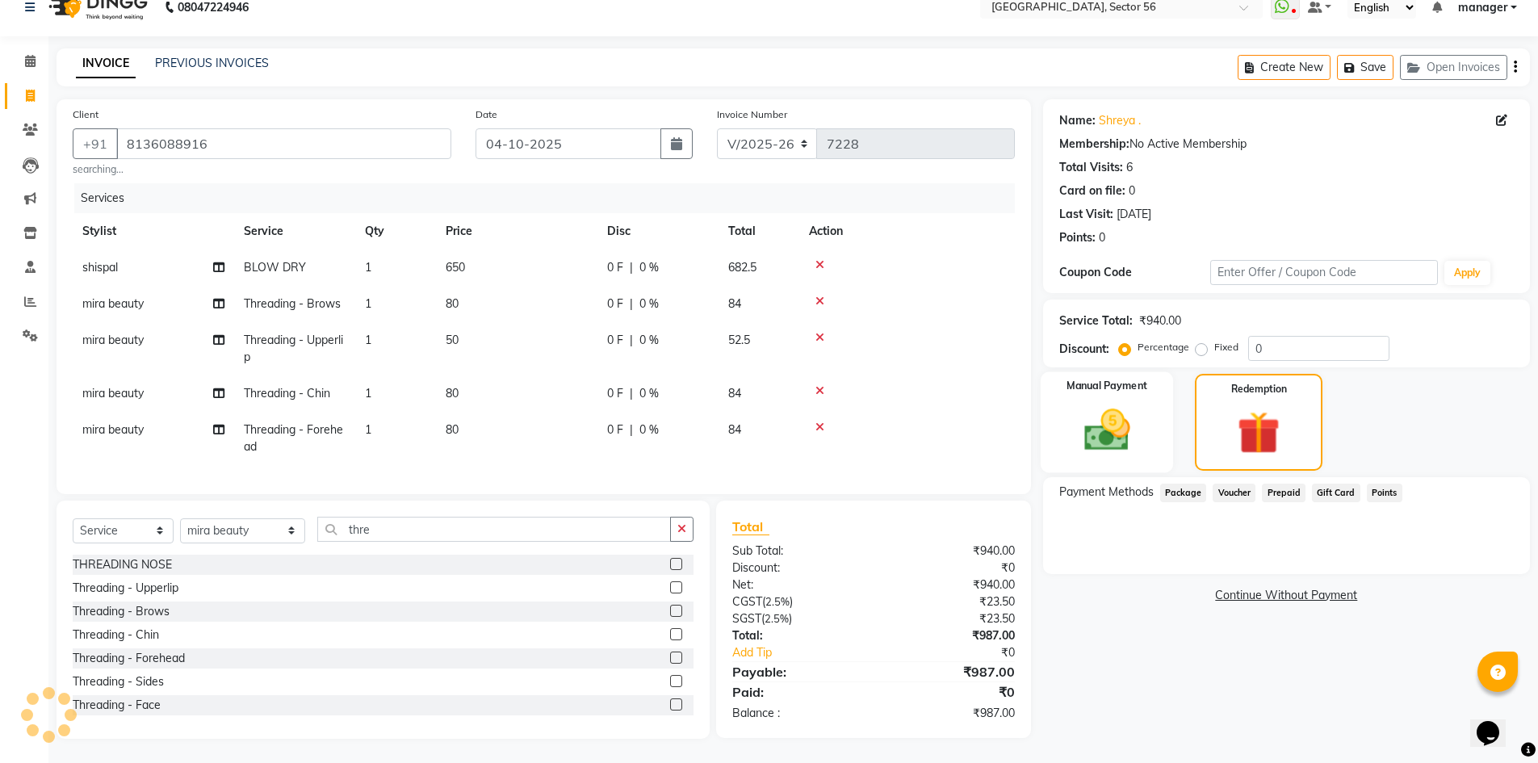
click at [1089, 404] on img at bounding box center [1107, 430] width 74 height 52
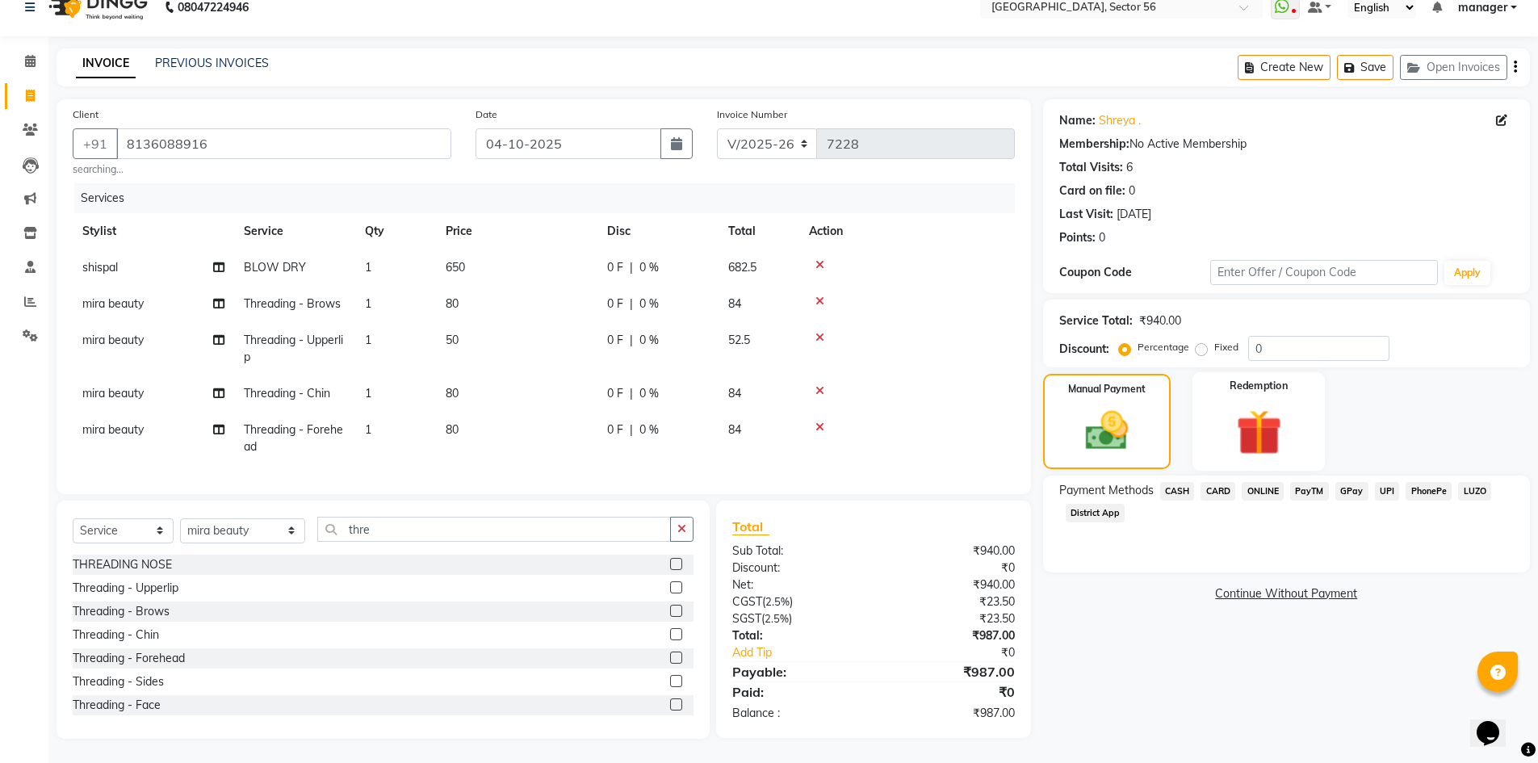
click at [1224, 432] on img at bounding box center [1259, 432] width 74 height 57
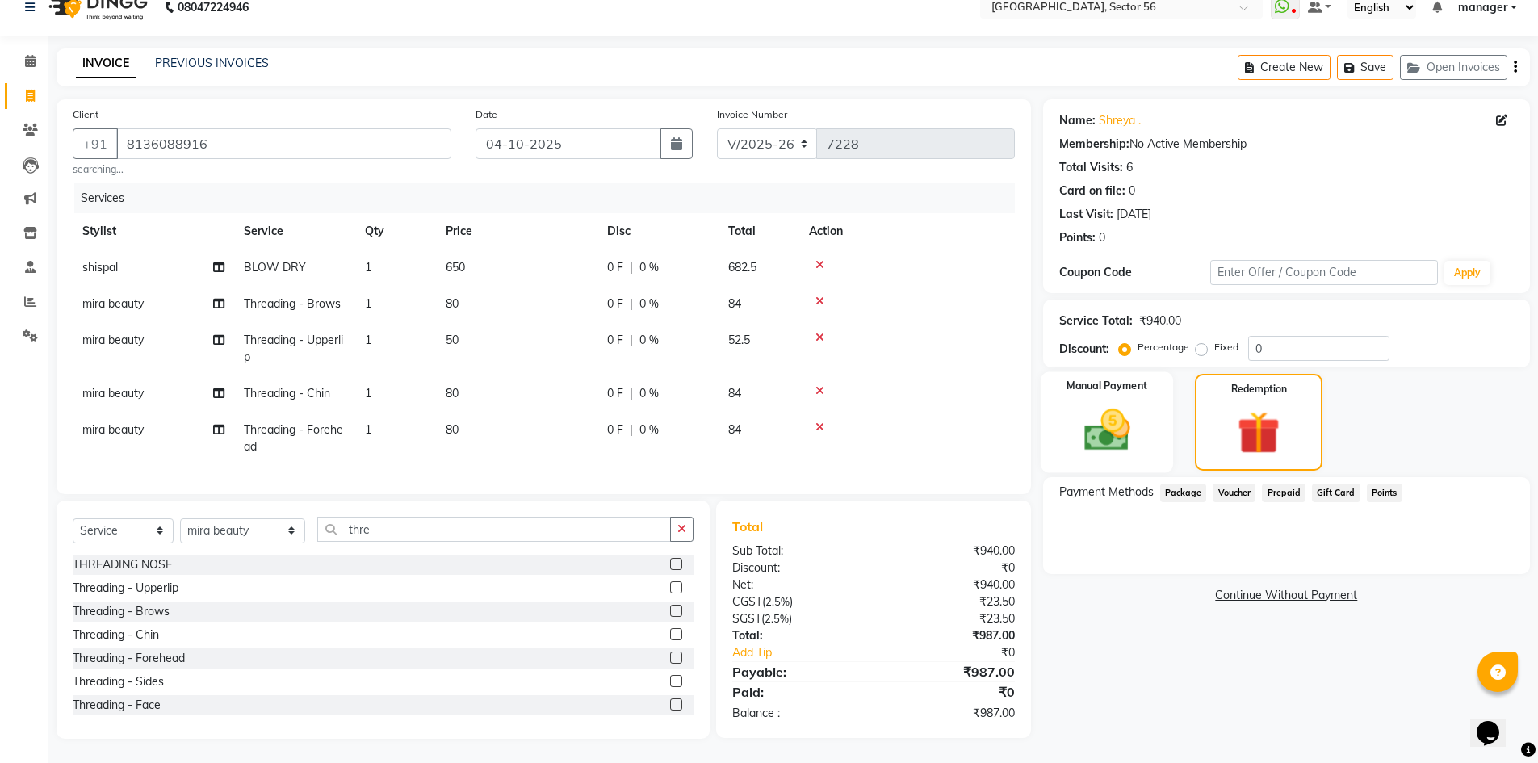
click at [1148, 415] on div "Manual Payment" at bounding box center [1106, 422] width 133 height 100
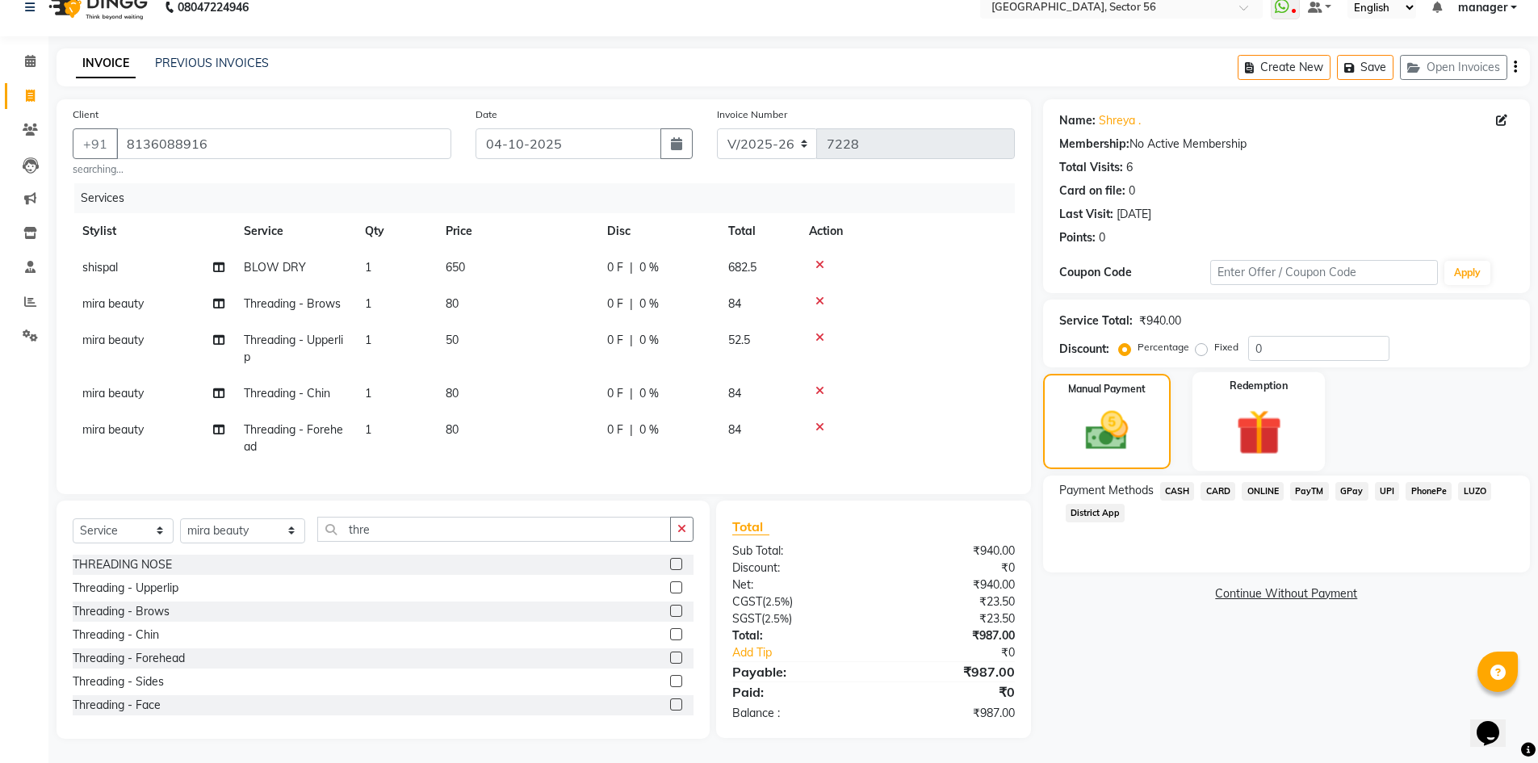
click at [1218, 423] on div "Redemption" at bounding box center [1259, 421] width 133 height 99
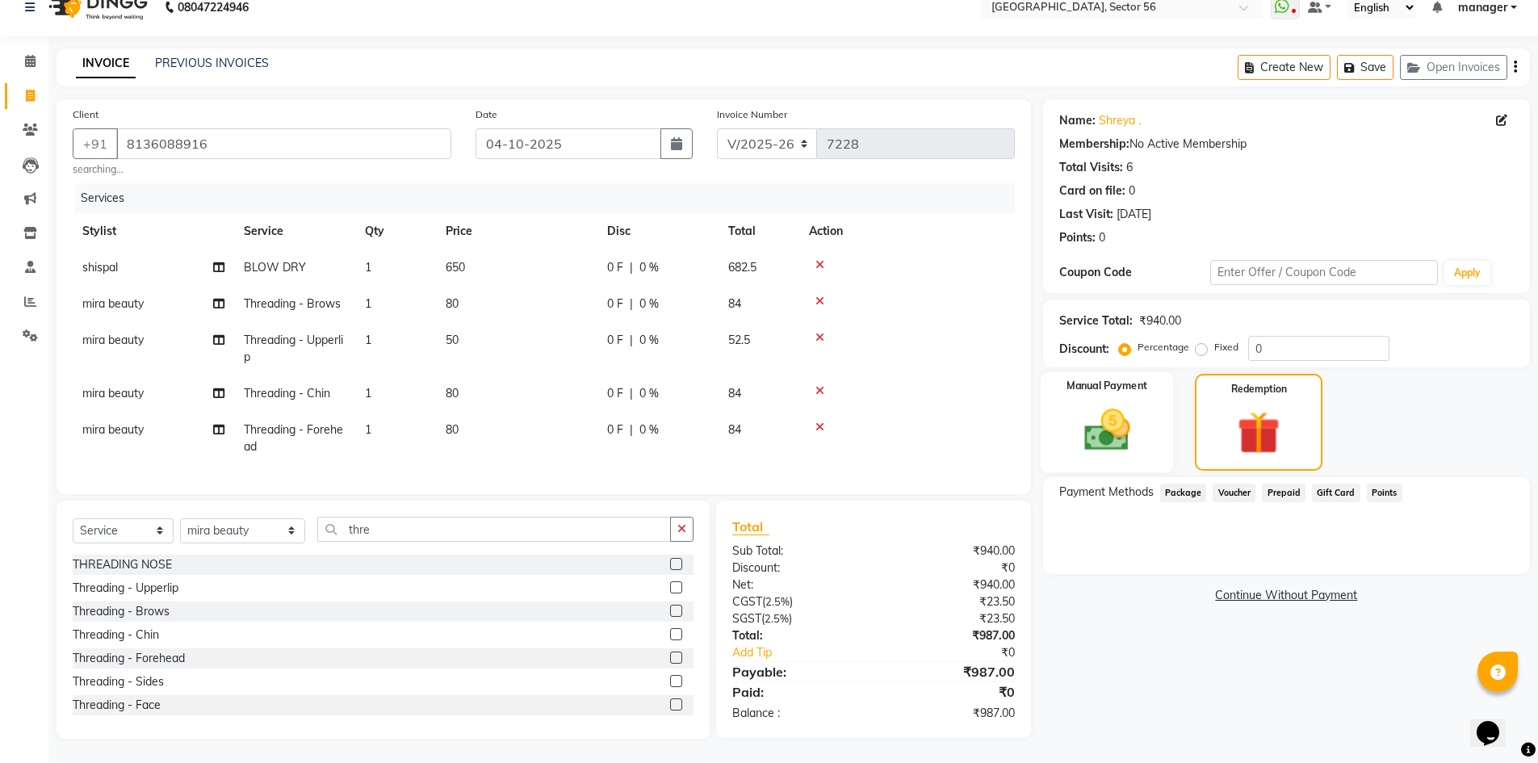
click at [1141, 415] on img at bounding box center [1107, 430] width 74 height 52
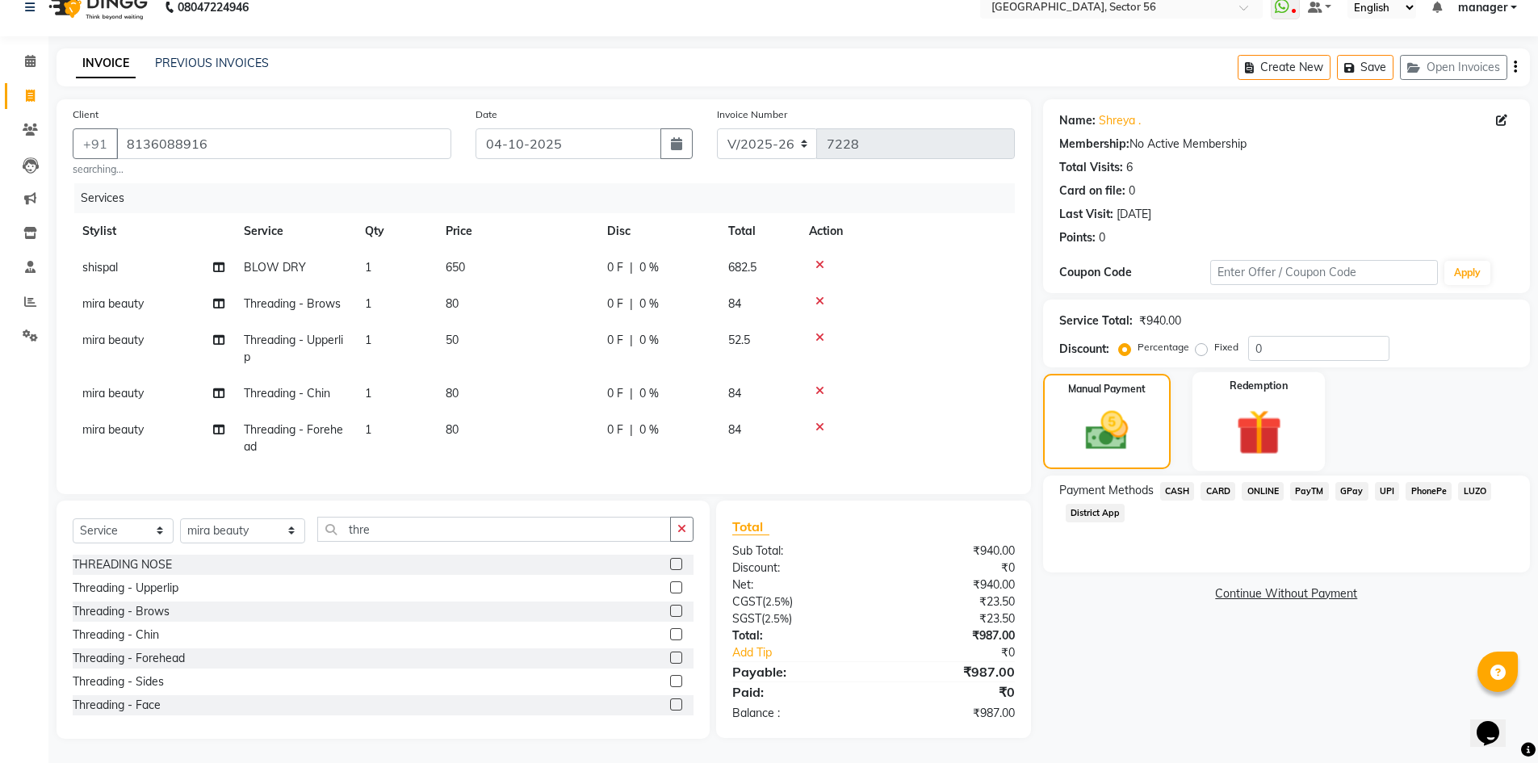
click at [1231, 430] on img at bounding box center [1259, 432] width 74 height 57
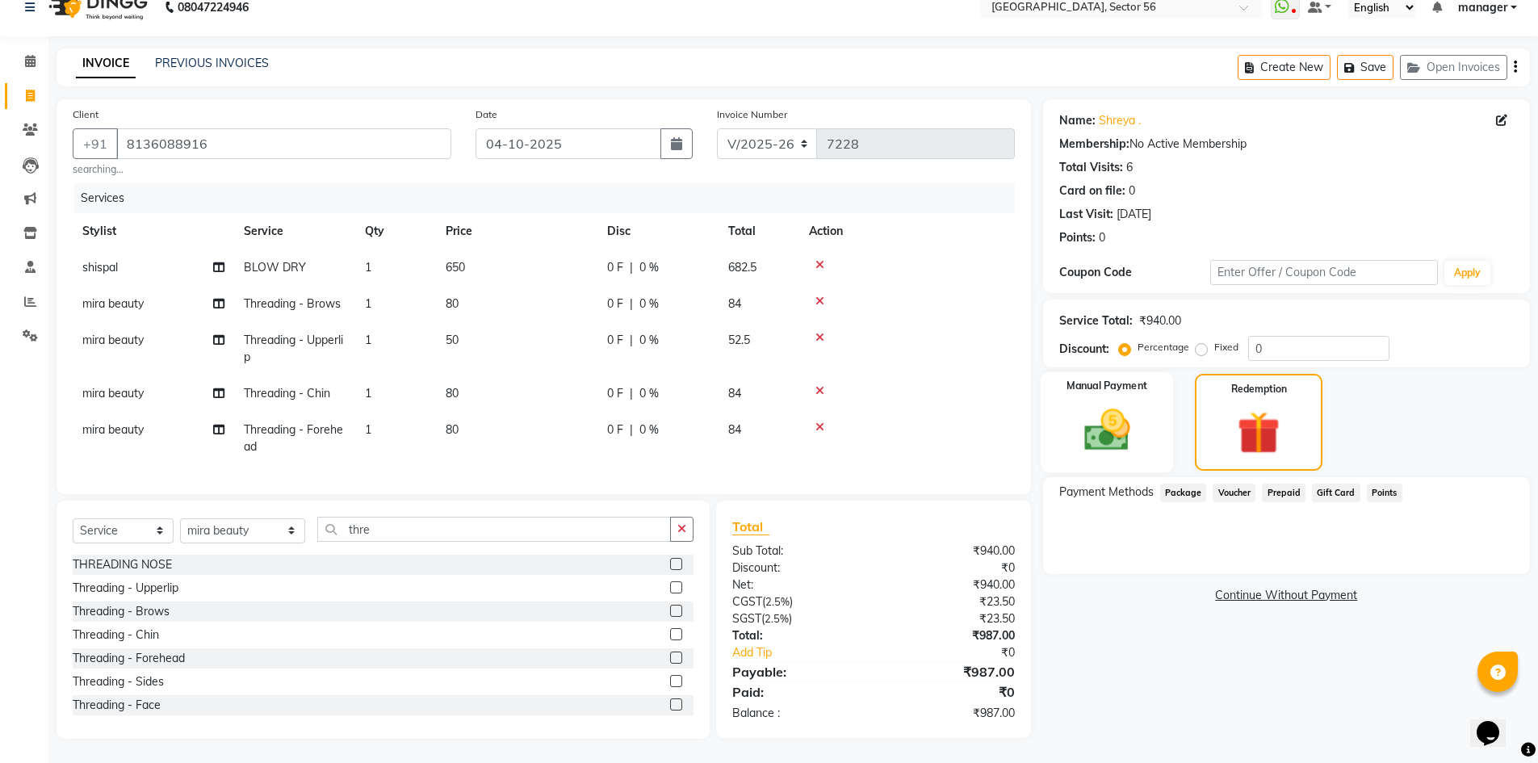
click at [1139, 411] on img at bounding box center [1107, 430] width 74 height 52
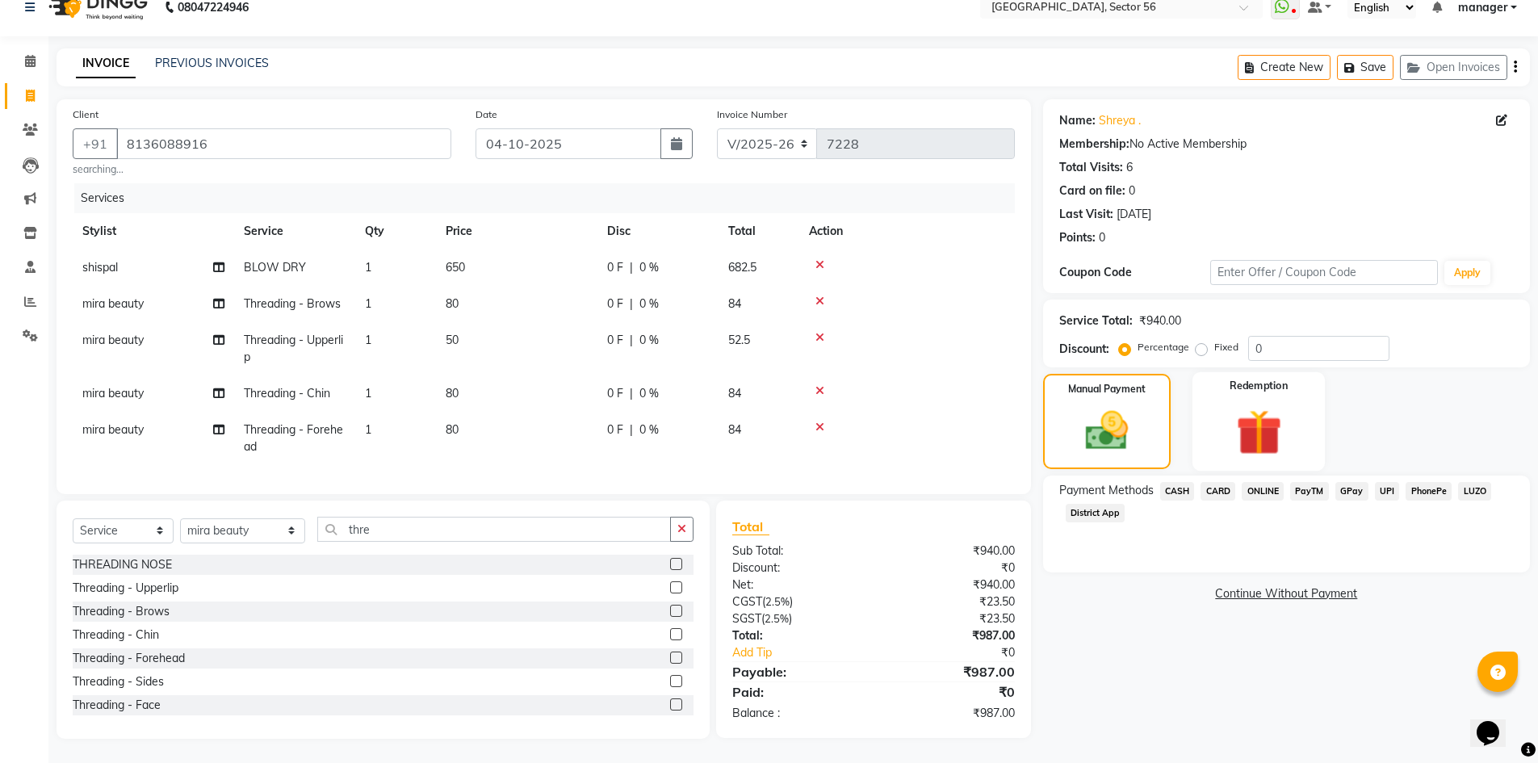
click at [1212, 424] on div "Redemption" at bounding box center [1259, 421] width 133 height 99
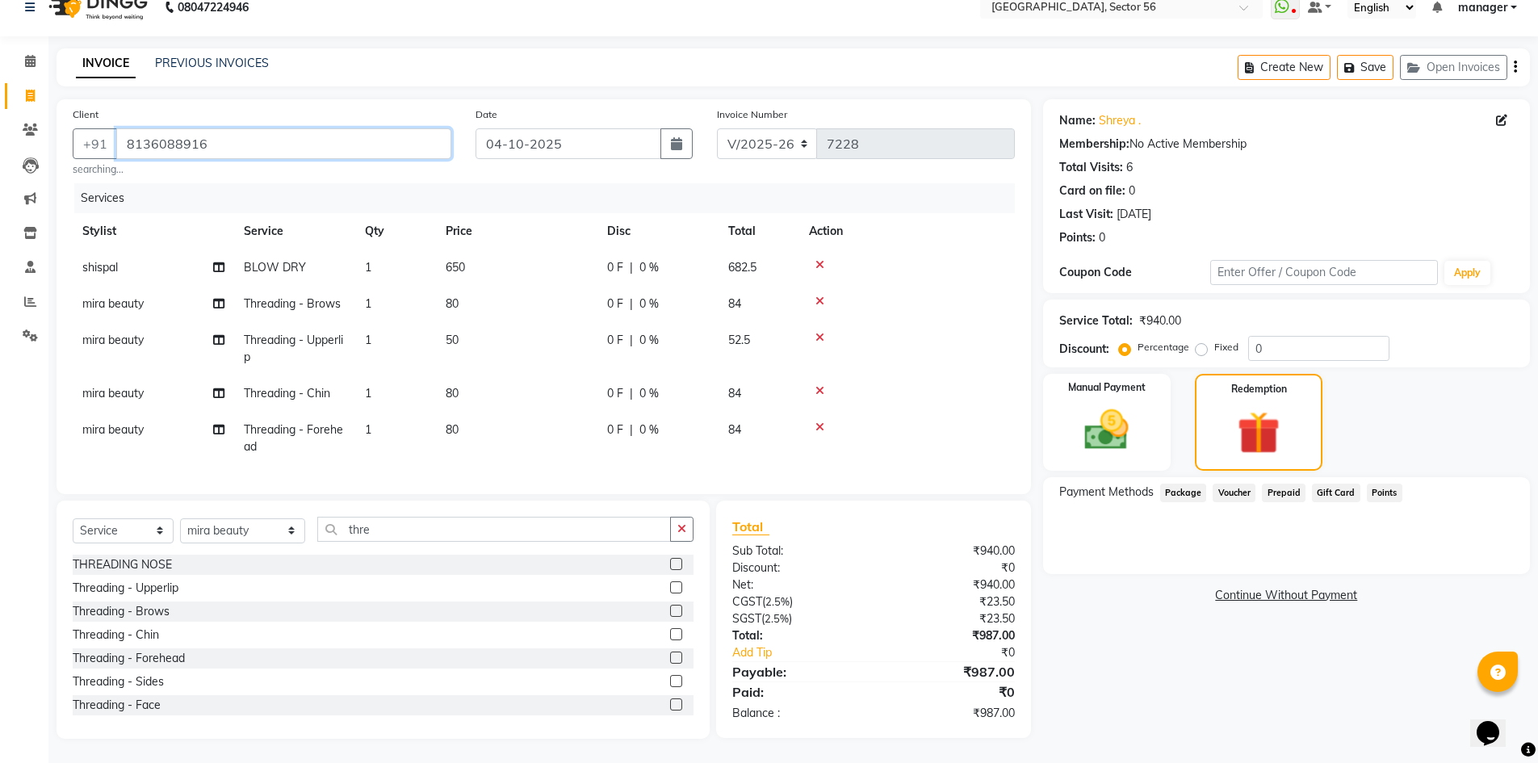
click at [211, 135] on input "8136088916" at bounding box center [283, 143] width 335 height 31
click at [1104, 423] on img at bounding box center [1107, 430] width 74 height 52
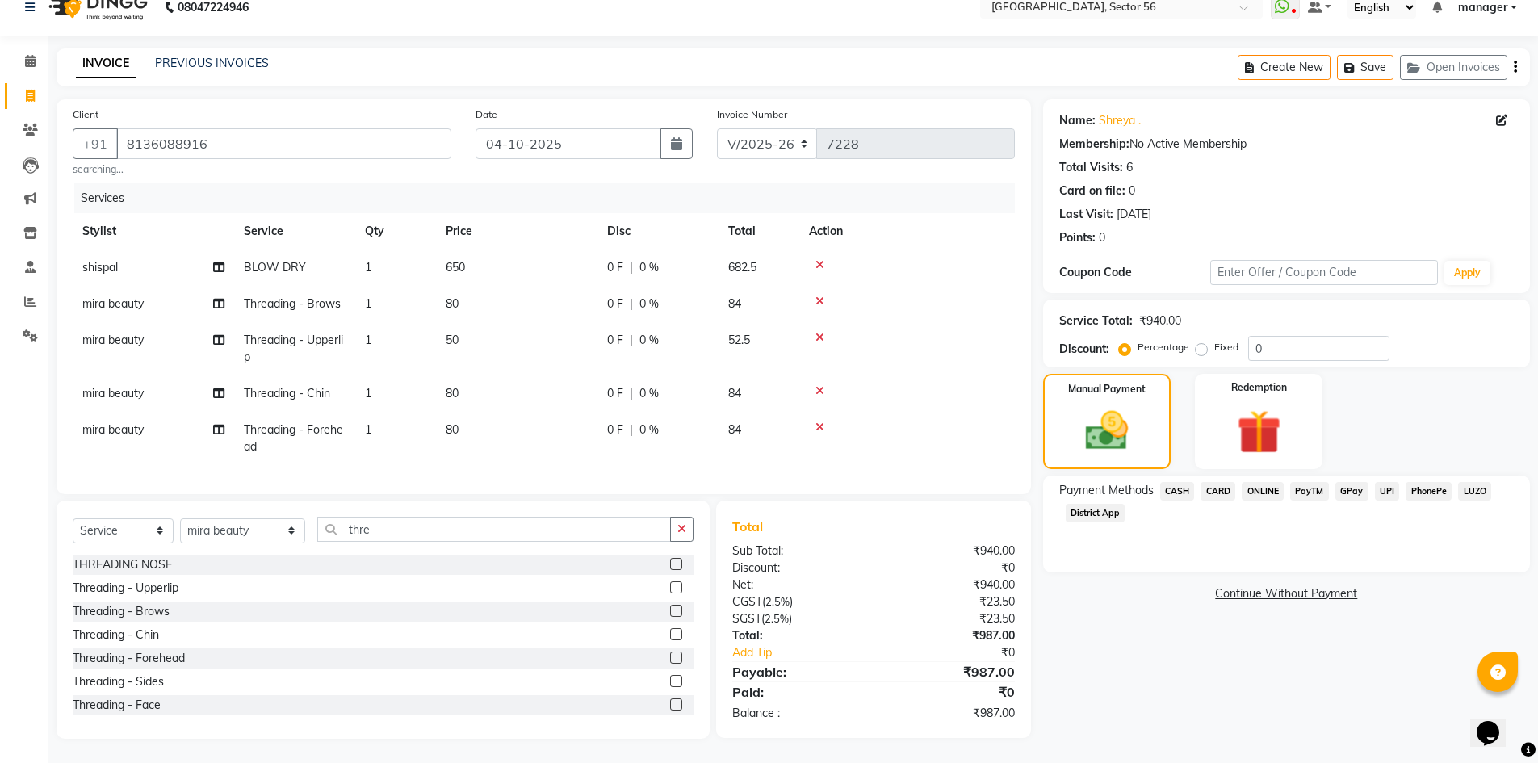
drag, startPoint x: 1224, startPoint y: 414, endPoint x: 1184, endPoint y: 435, distance: 45.5
click at [1225, 413] on img at bounding box center [1259, 432] width 72 height 55
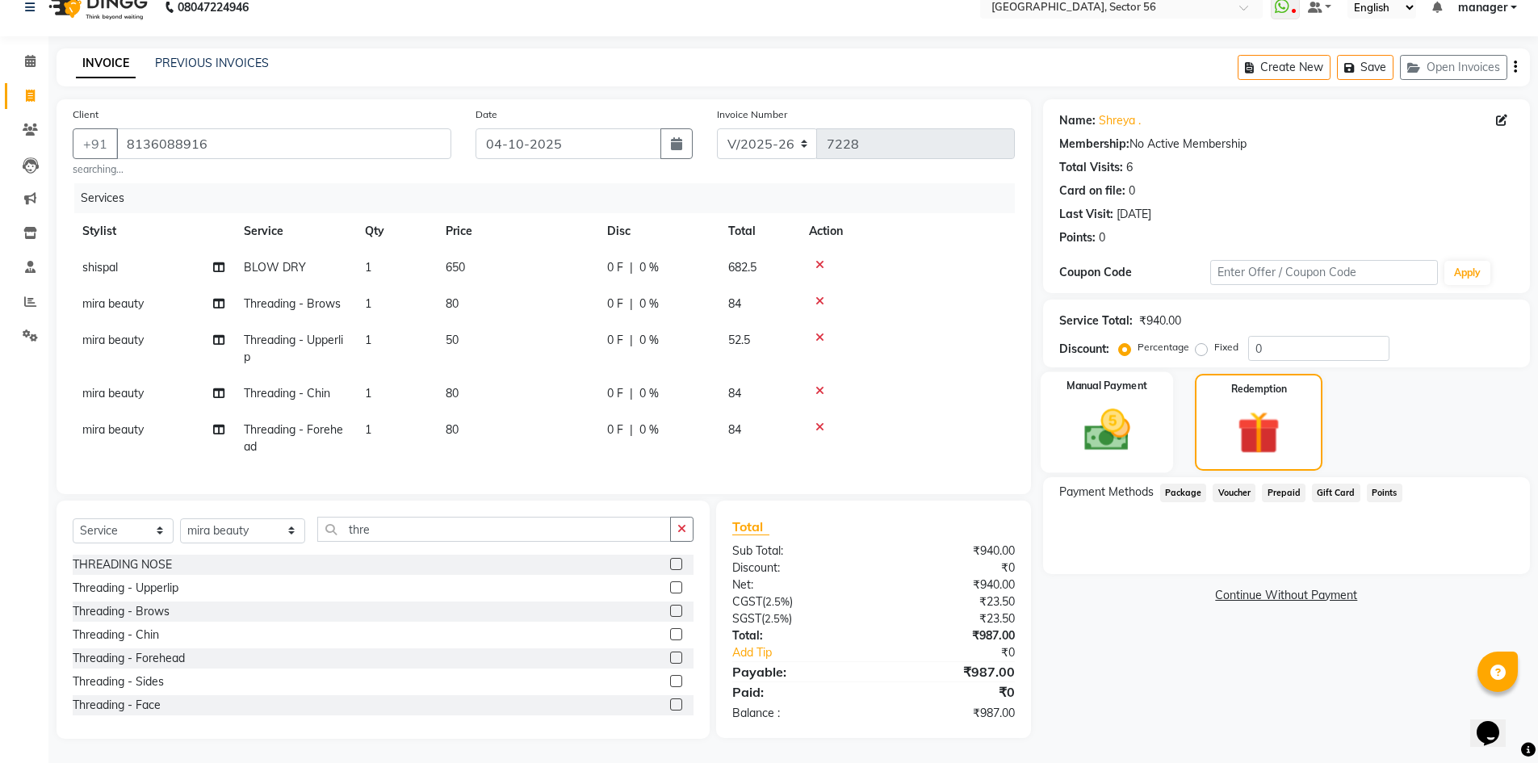
click at [1131, 412] on img at bounding box center [1107, 430] width 74 height 52
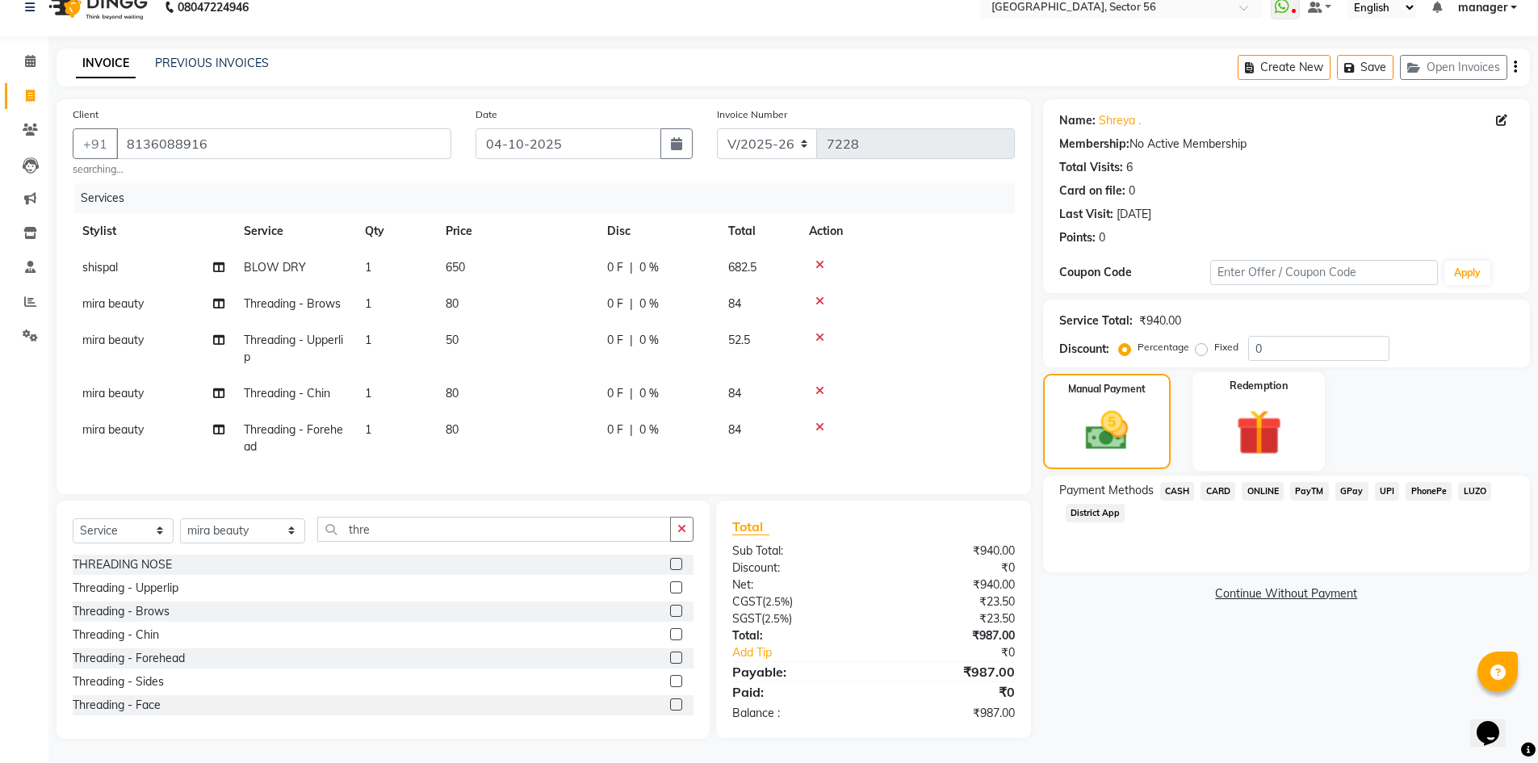
click at [1231, 409] on img at bounding box center [1259, 432] width 74 height 57
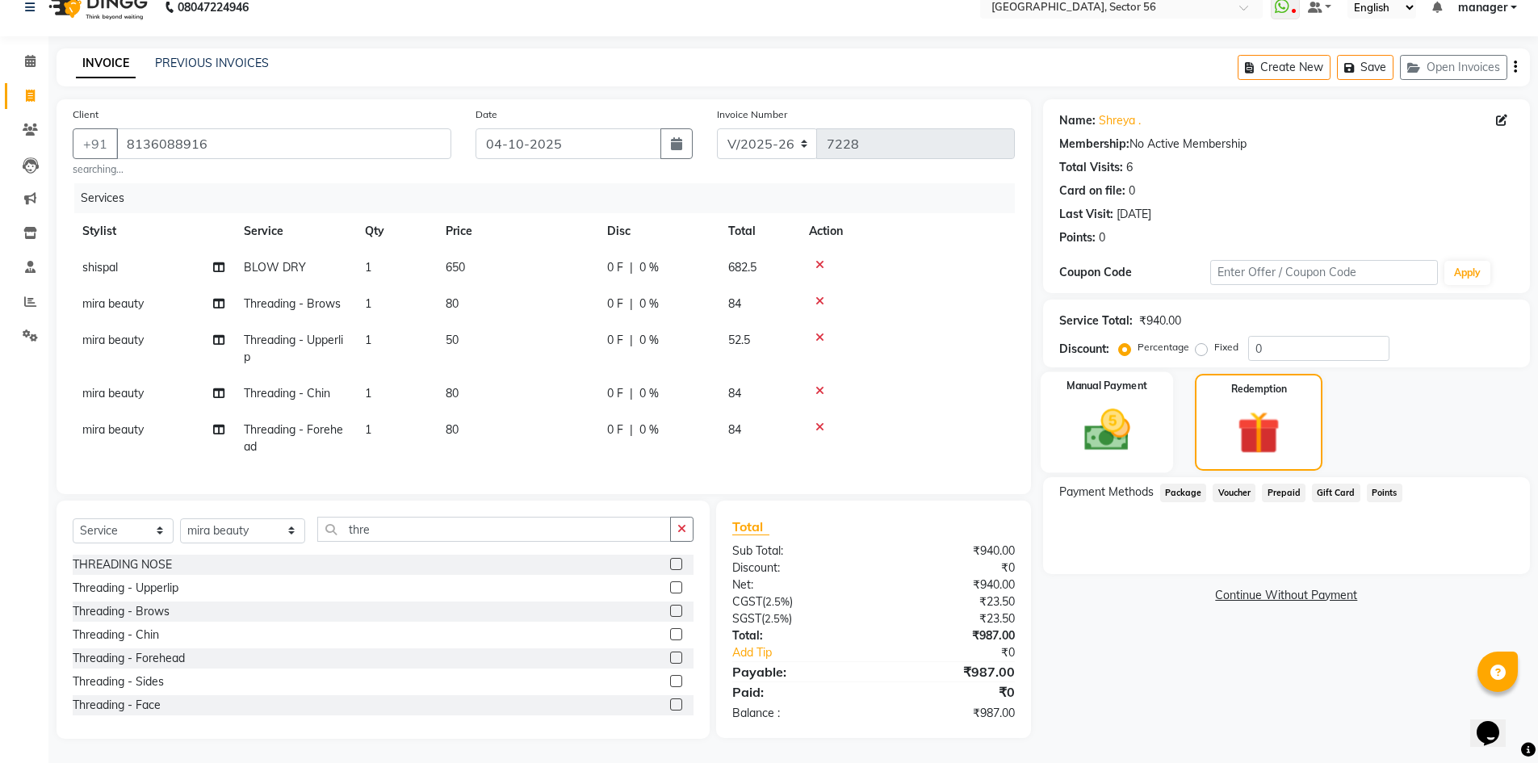
click at [1143, 419] on img at bounding box center [1107, 430] width 74 height 52
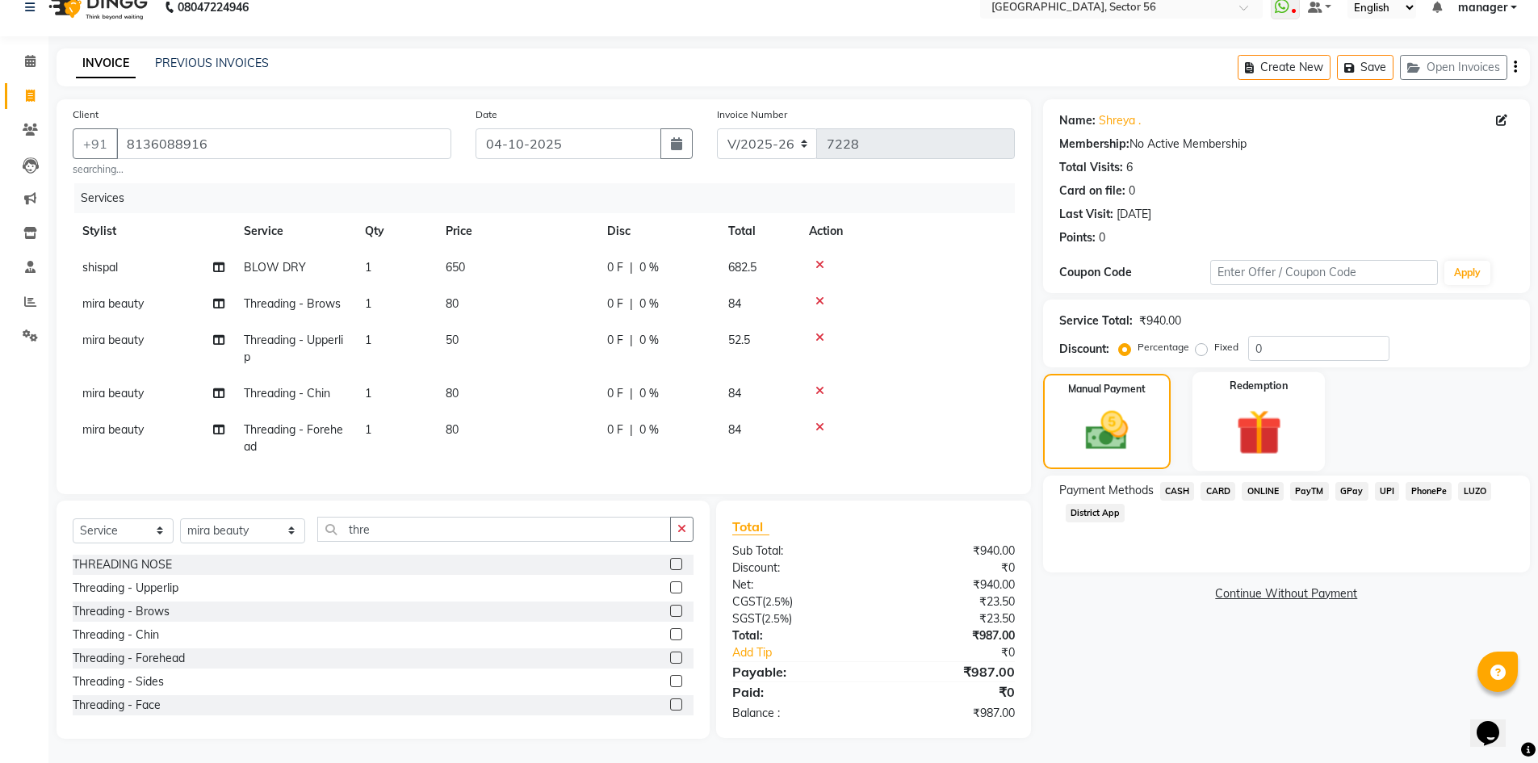
click at [1210, 414] on div "Redemption" at bounding box center [1259, 421] width 133 height 99
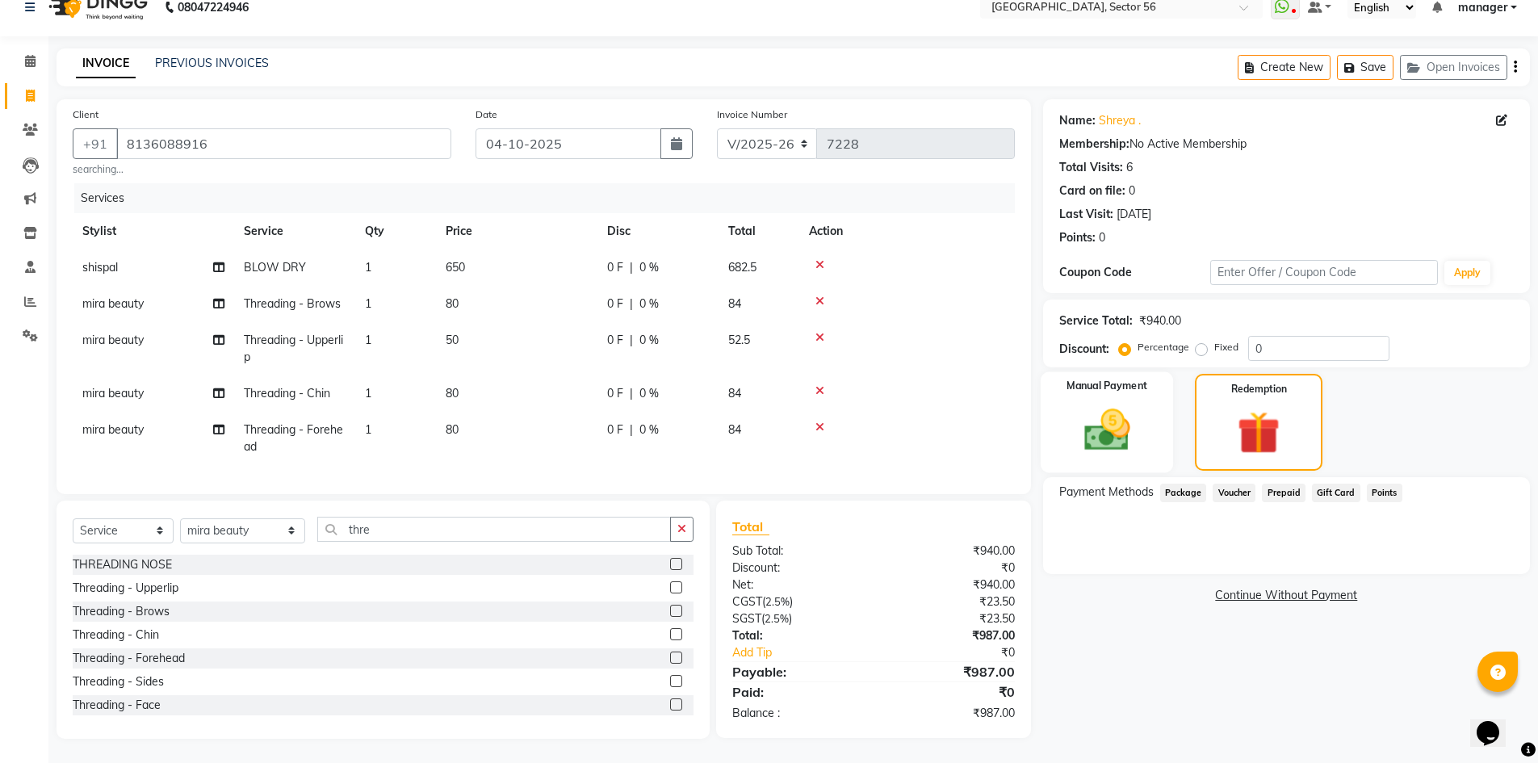
click at [1148, 424] on div "Manual Payment" at bounding box center [1106, 422] width 133 height 100
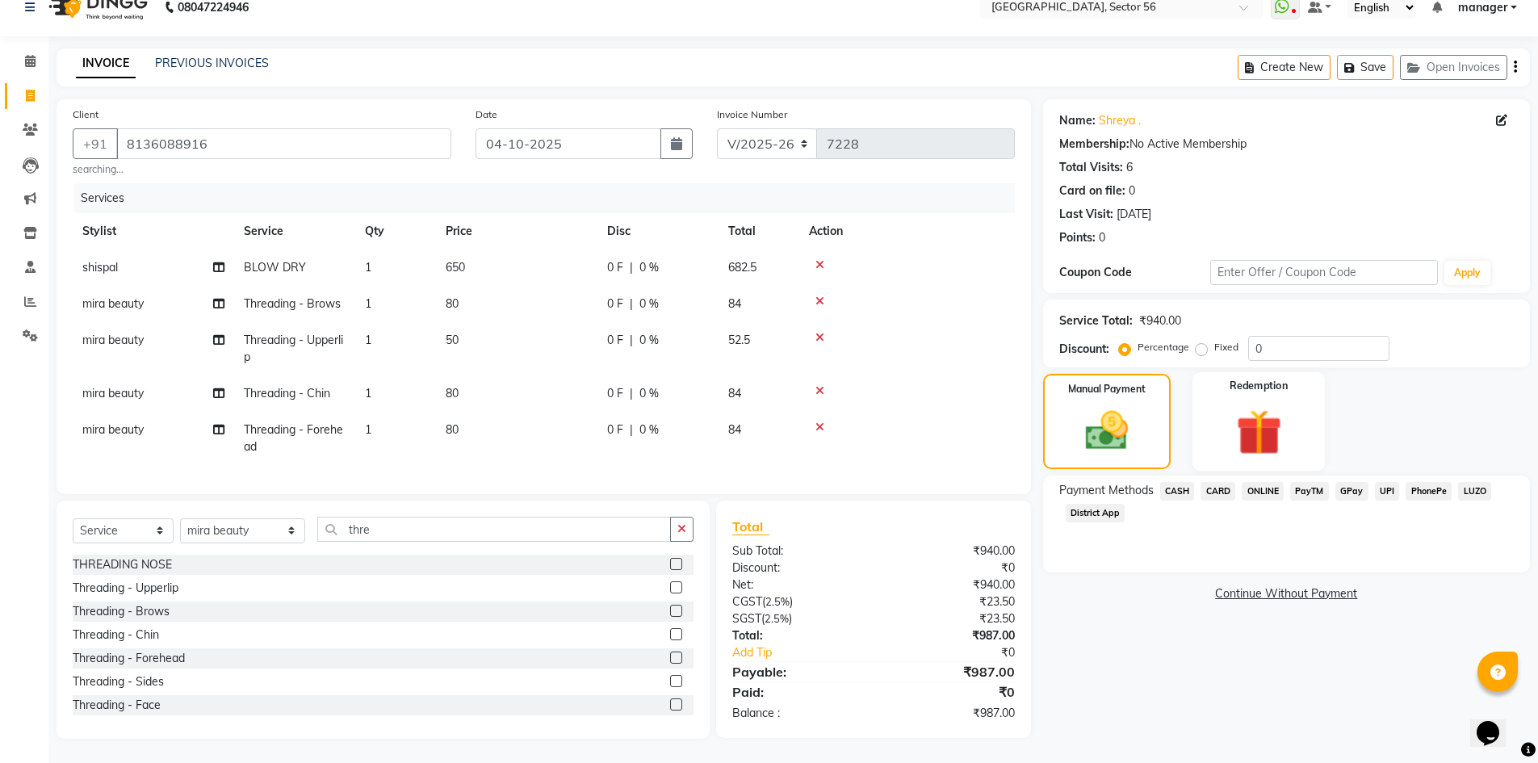
click at [1227, 407] on img at bounding box center [1259, 432] width 74 height 57
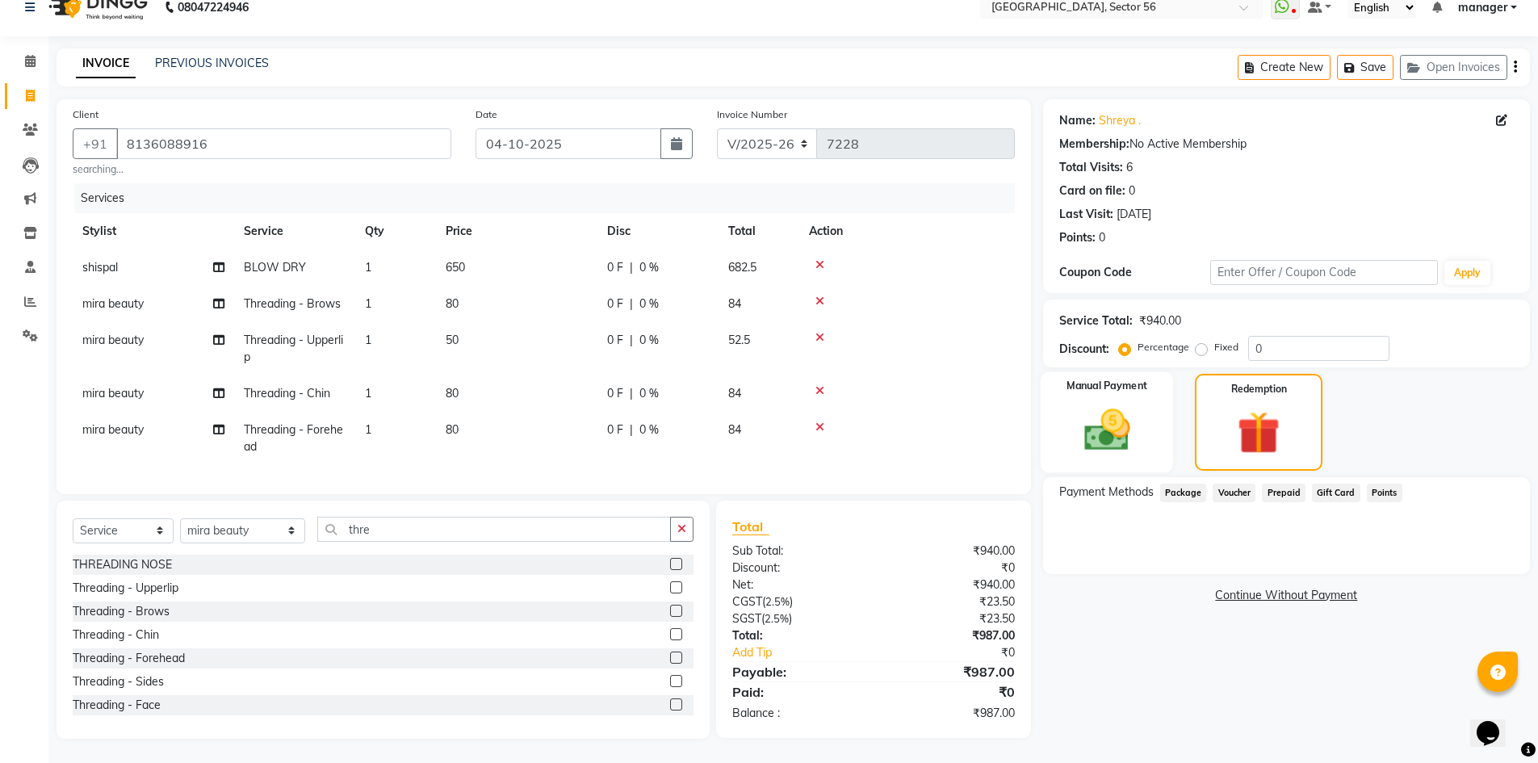
click at [1132, 404] on img at bounding box center [1107, 430] width 74 height 52
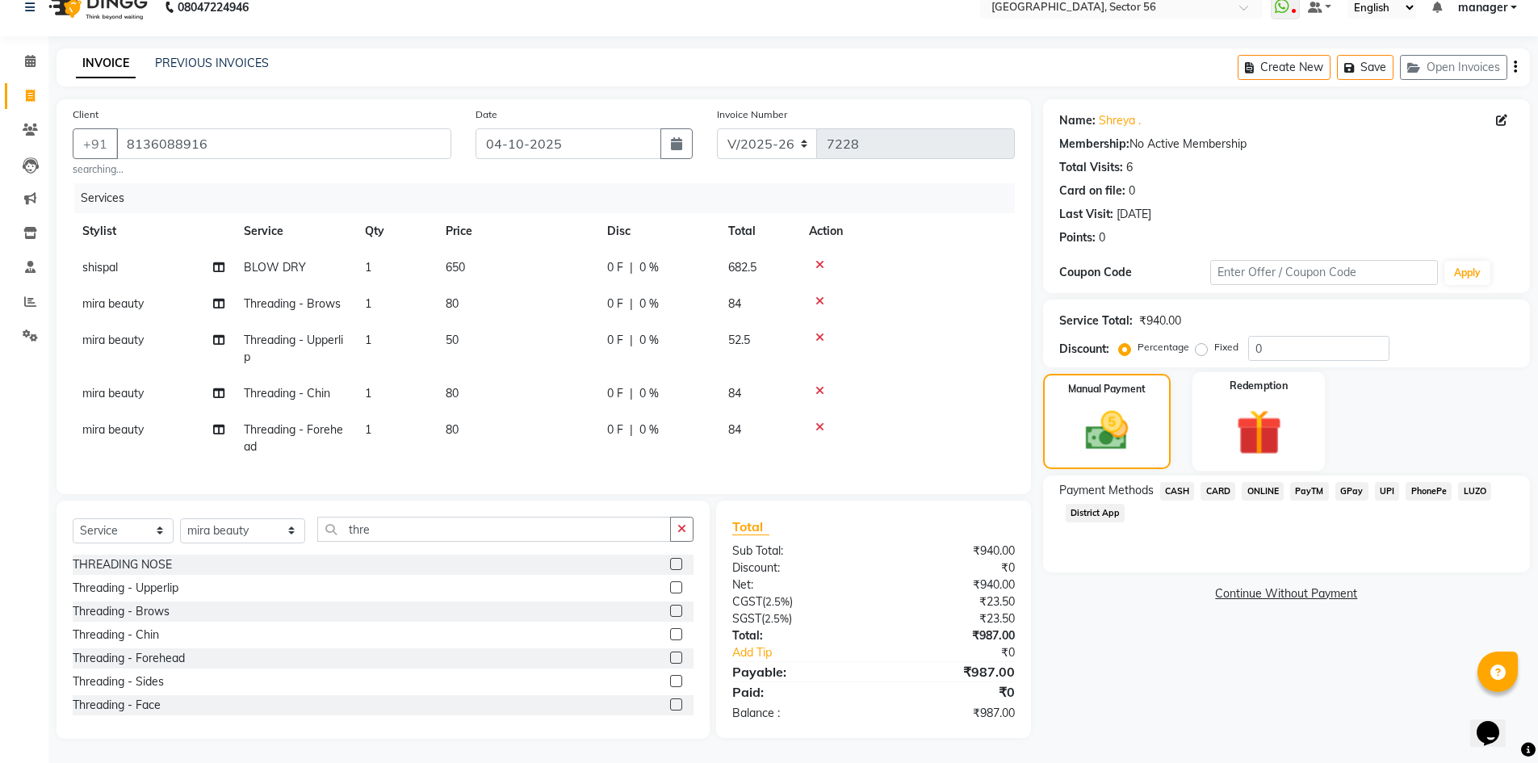
click at [1218, 400] on div "Redemption" at bounding box center [1259, 421] width 133 height 99
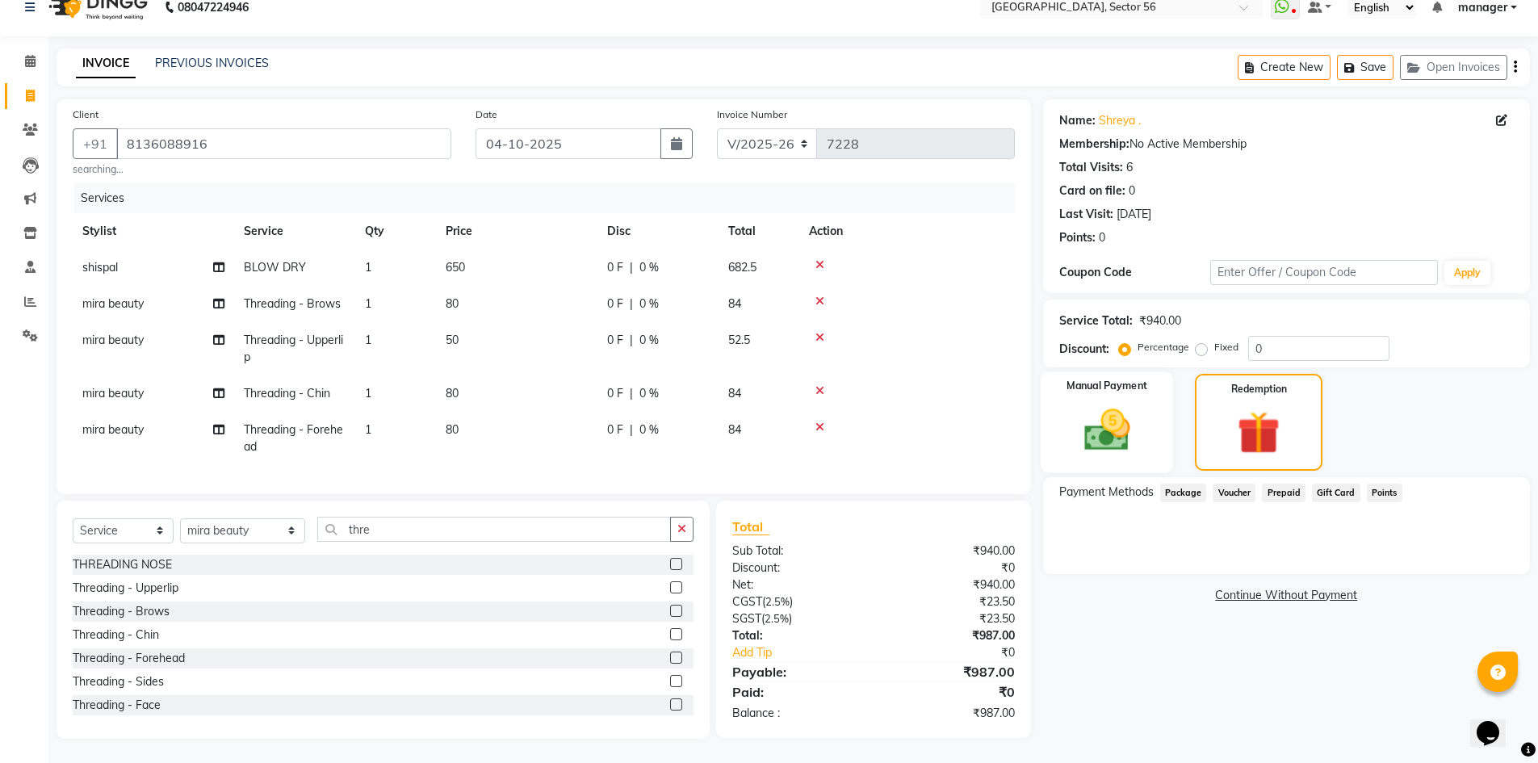
click at [1151, 412] on div "Manual Payment" at bounding box center [1106, 422] width 133 height 100
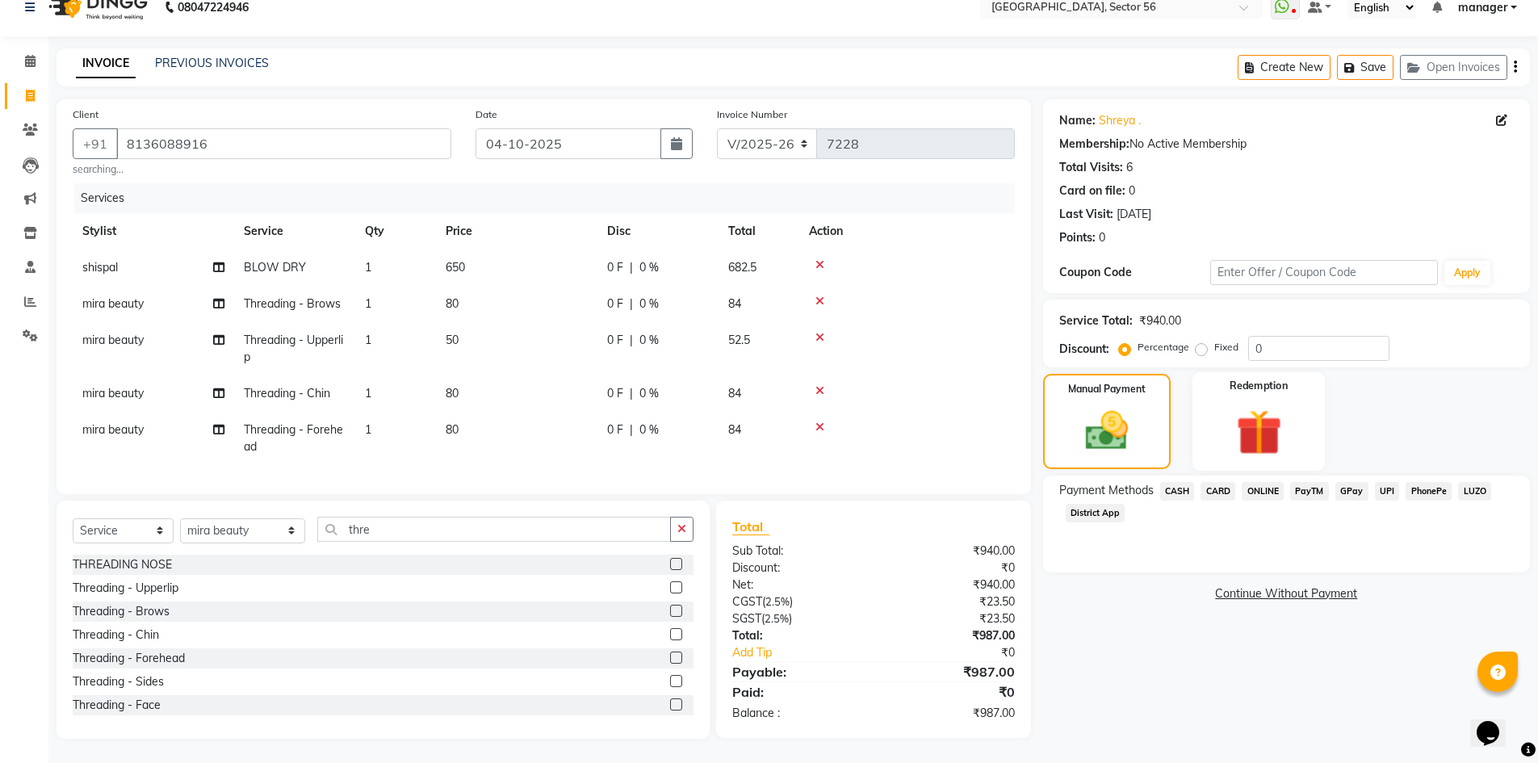
click at [1214, 408] on div "Redemption" at bounding box center [1259, 421] width 133 height 99
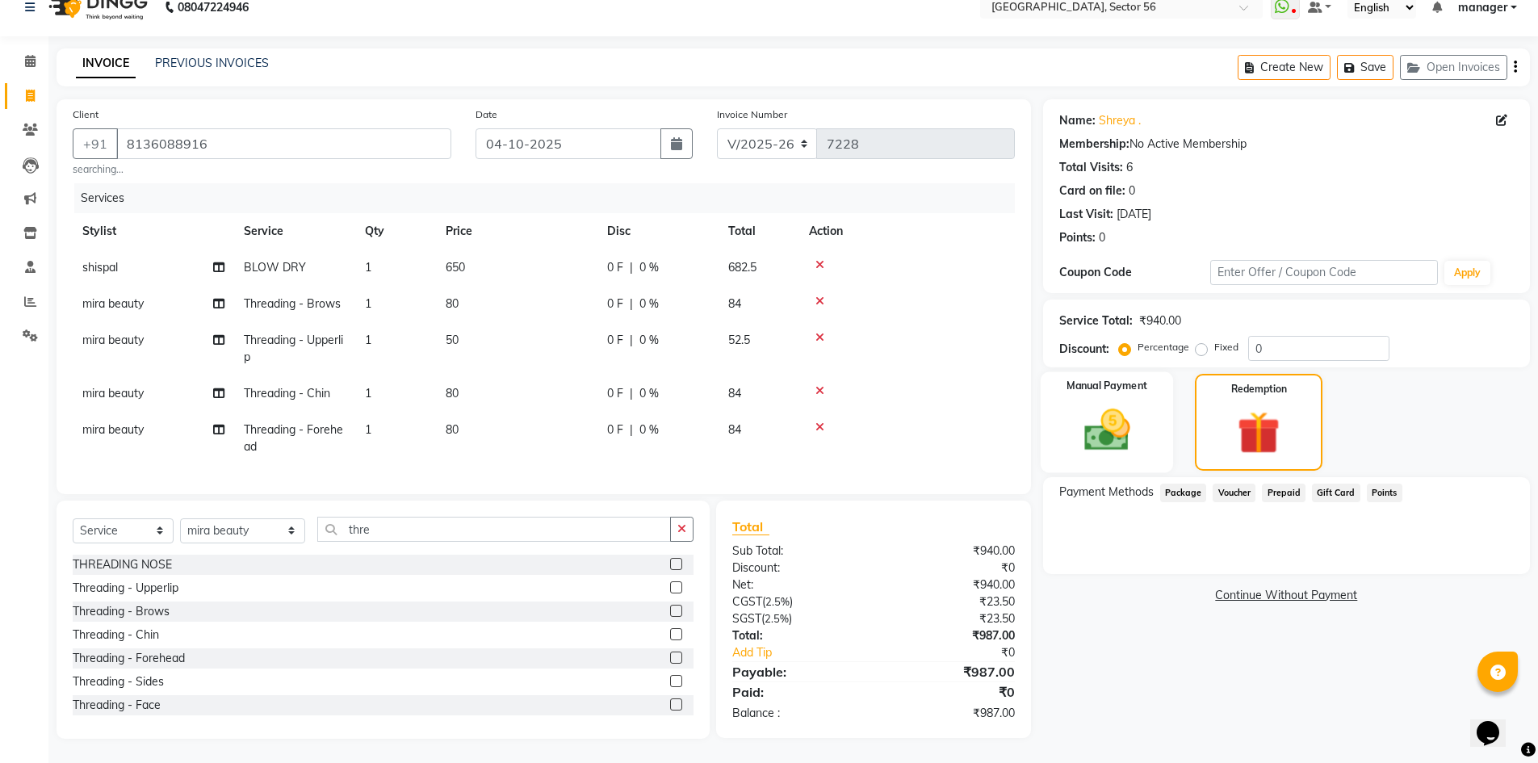
click at [1152, 409] on div "Manual Payment" at bounding box center [1106, 422] width 133 height 100
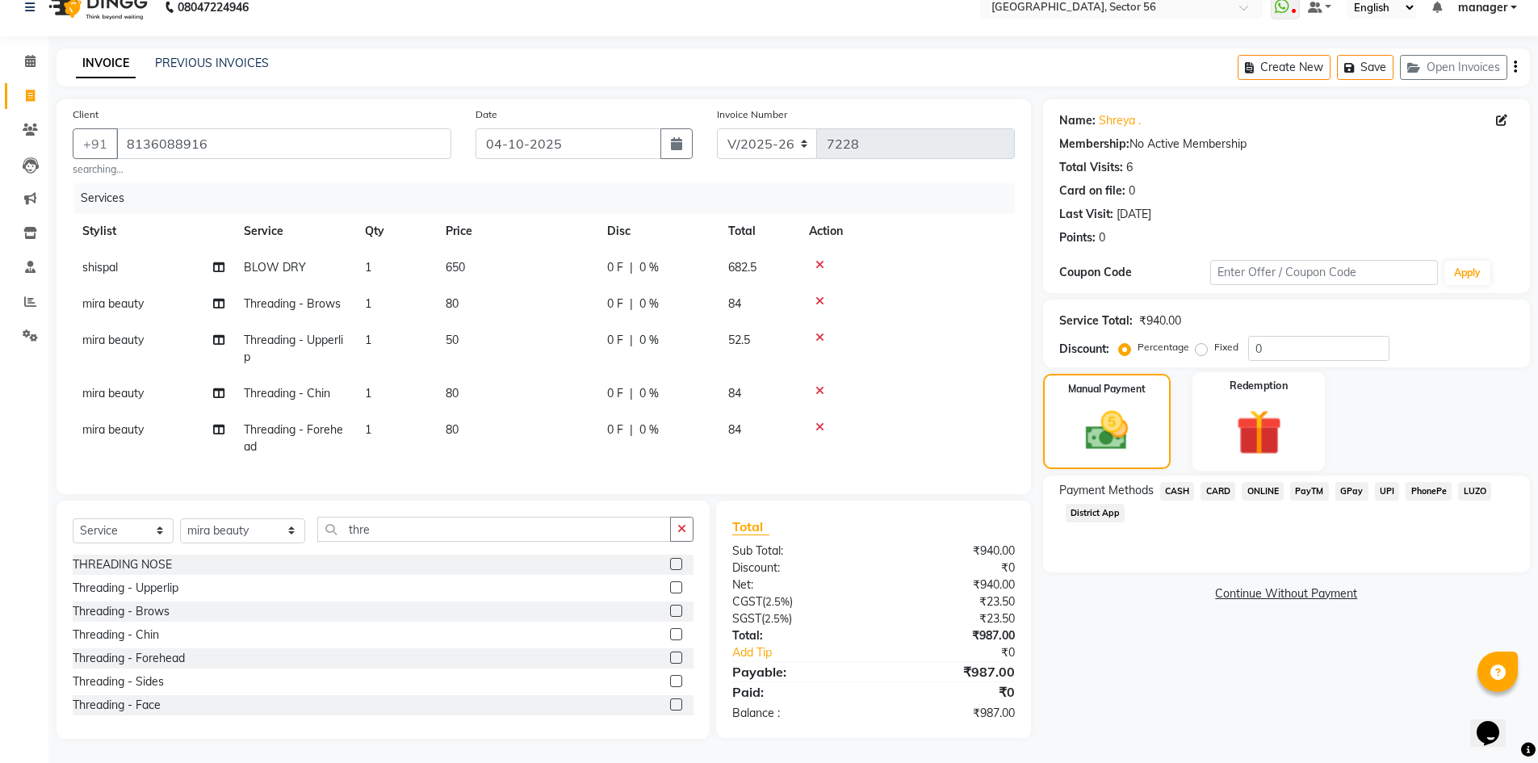
click at [1206, 412] on div "Redemption" at bounding box center [1259, 421] width 133 height 99
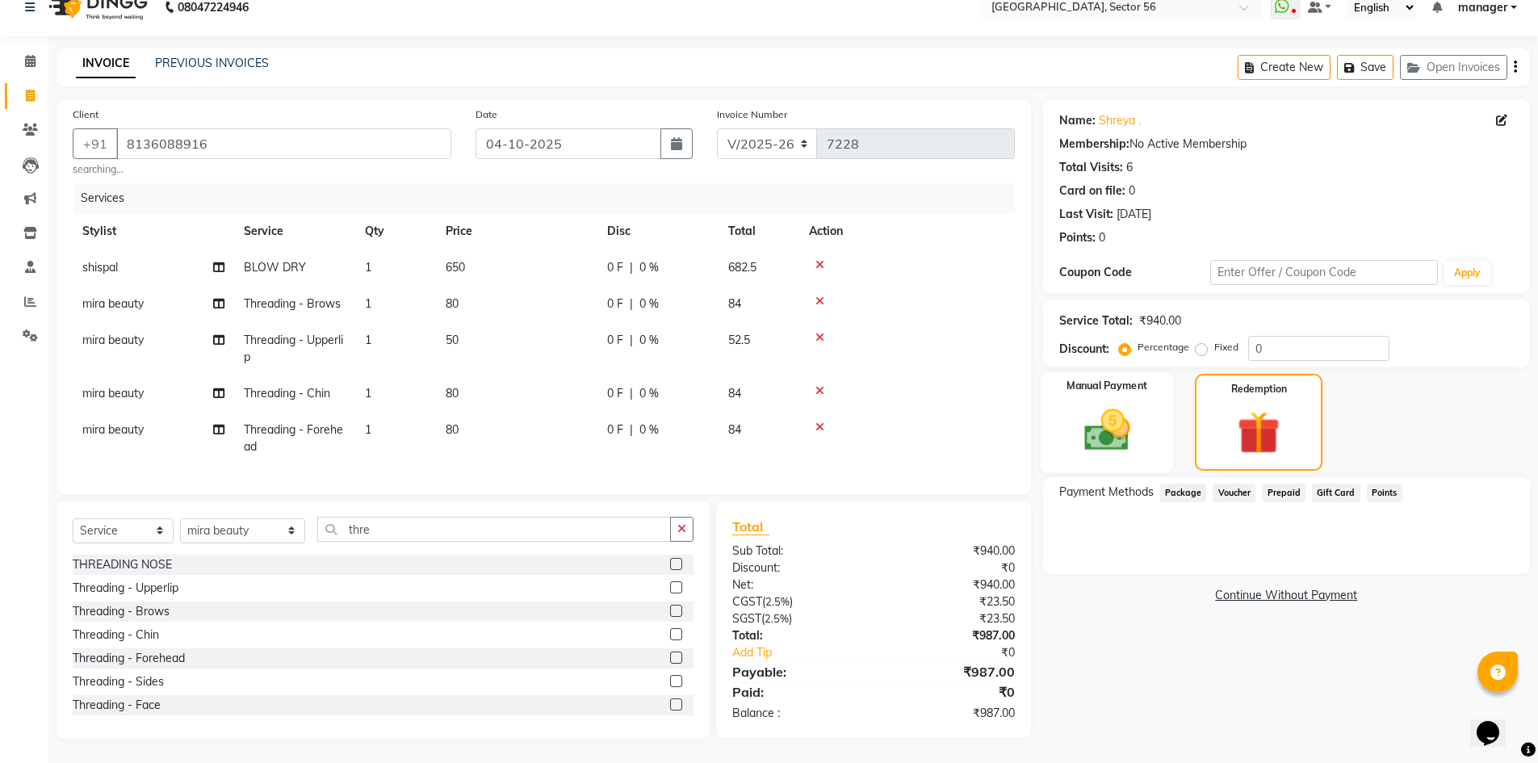
click at [1140, 407] on img at bounding box center [1107, 430] width 74 height 52
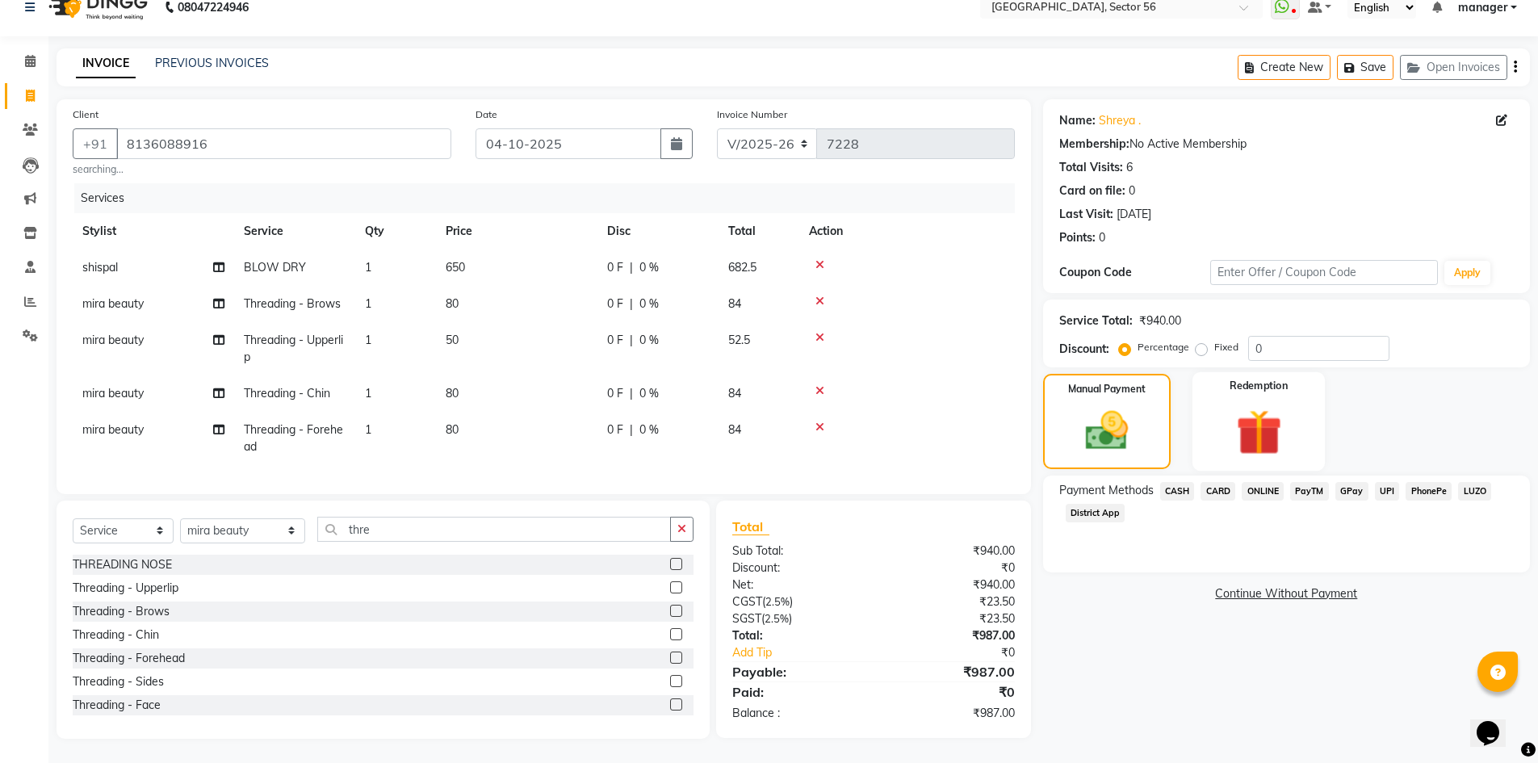
click at [1209, 407] on div "Redemption" at bounding box center [1259, 421] width 133 height 99
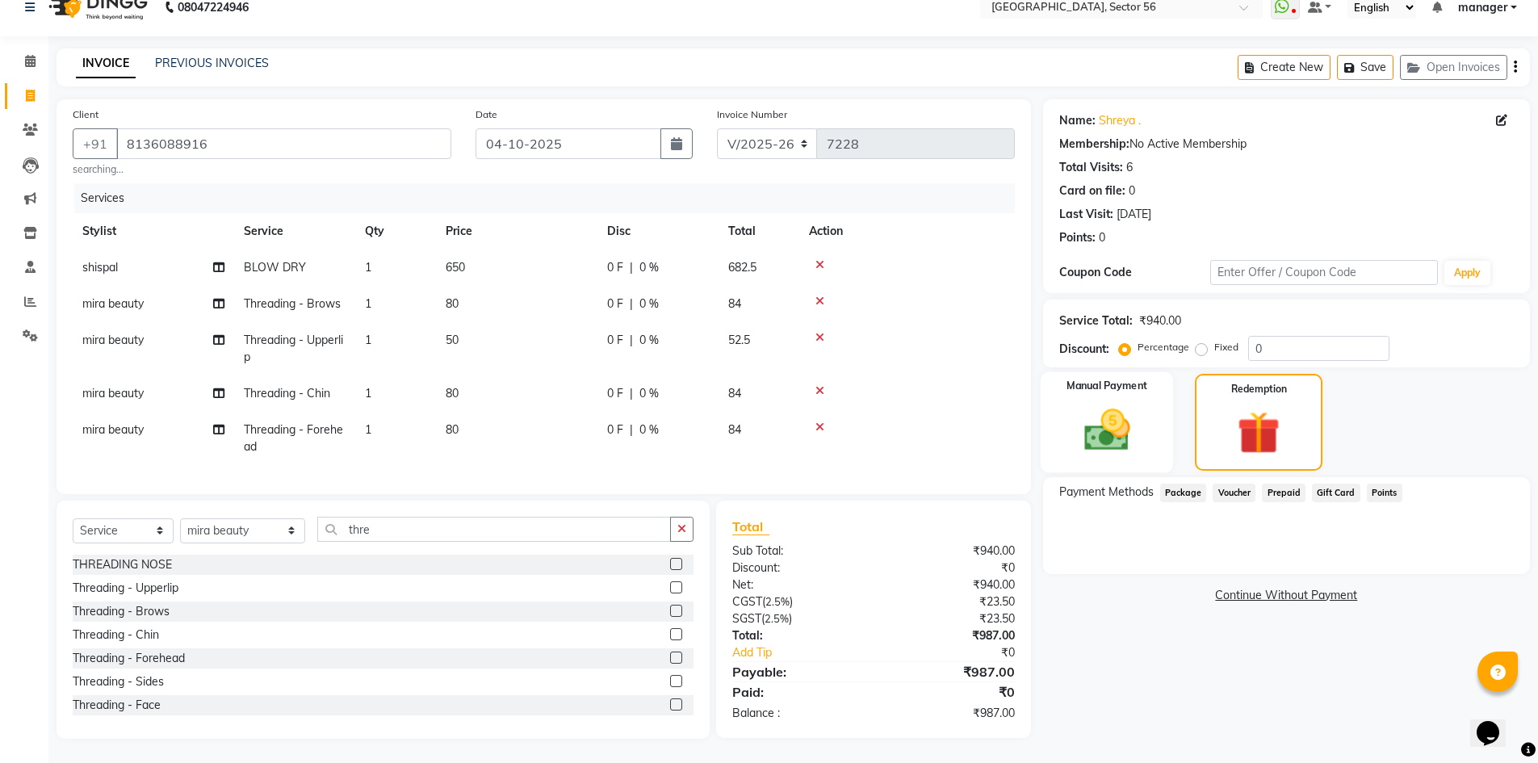
click at [1152, 407] on div "Manual Payment" at bounding box center [1106, 422] width 133 height 100
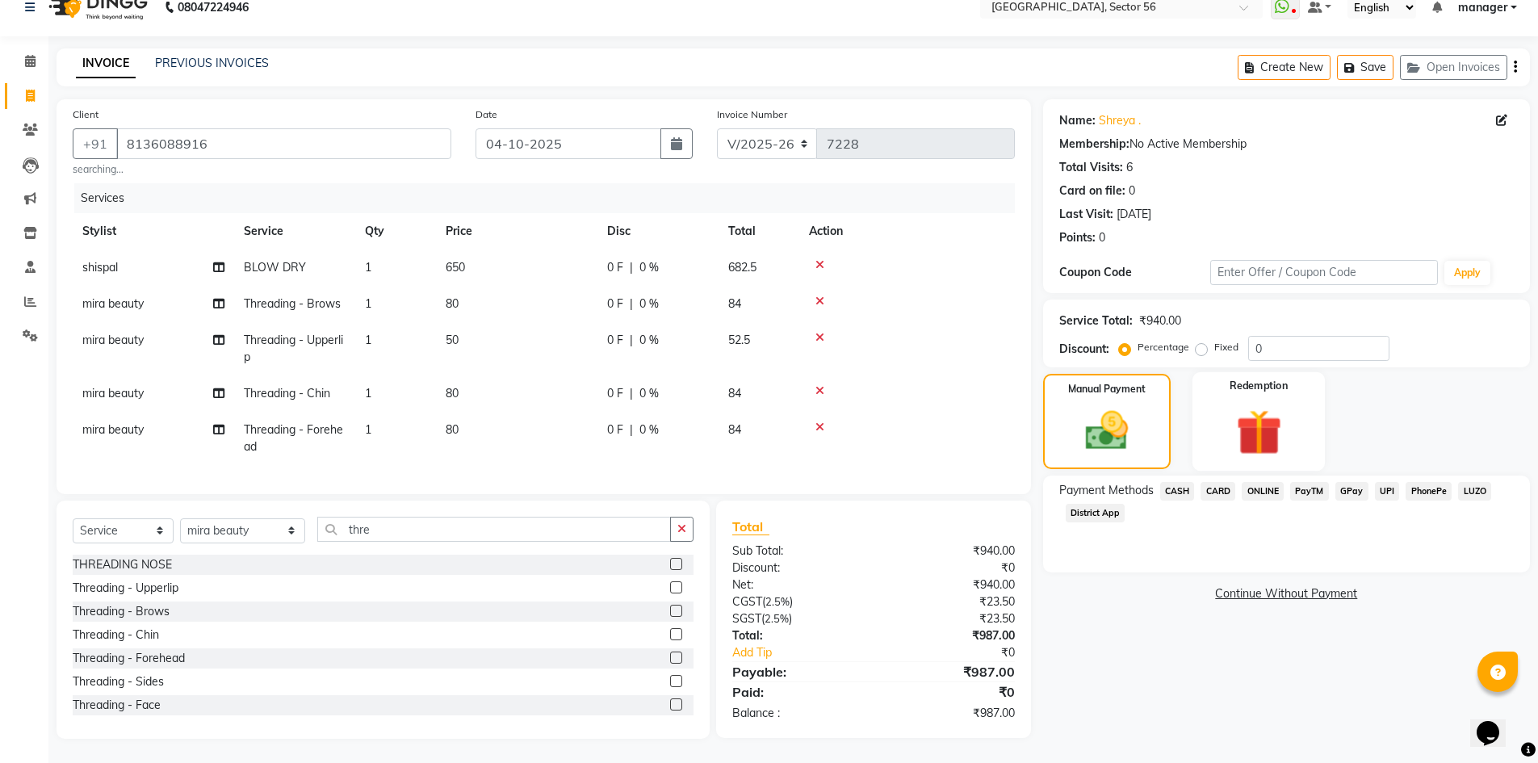
click at [1222, 413] on img at bounding box center [1259, 432] width 74 height 57
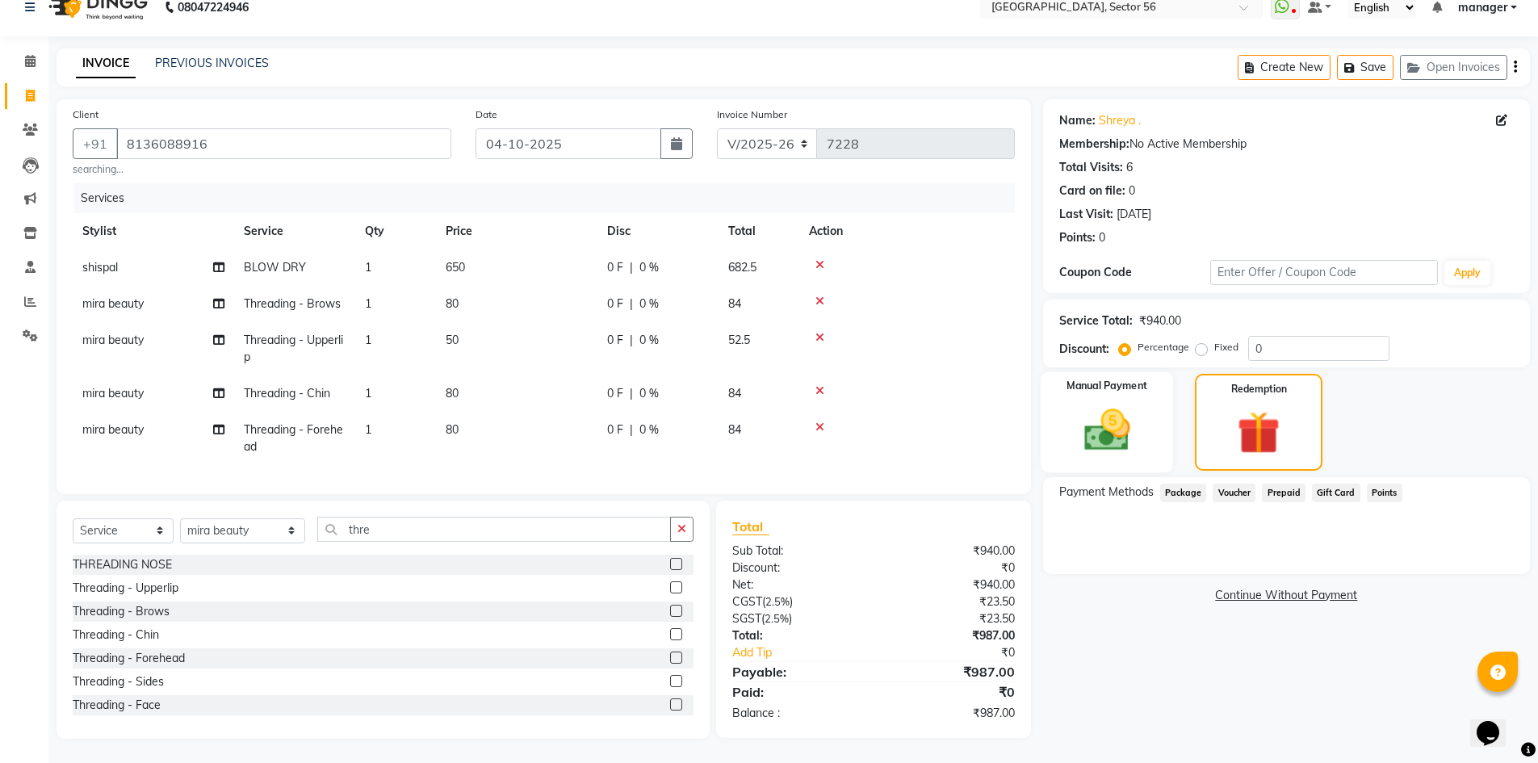
click at [1150, 416] on div "Manual Payment" at bounding box center [1106, 422] width 133 height 100
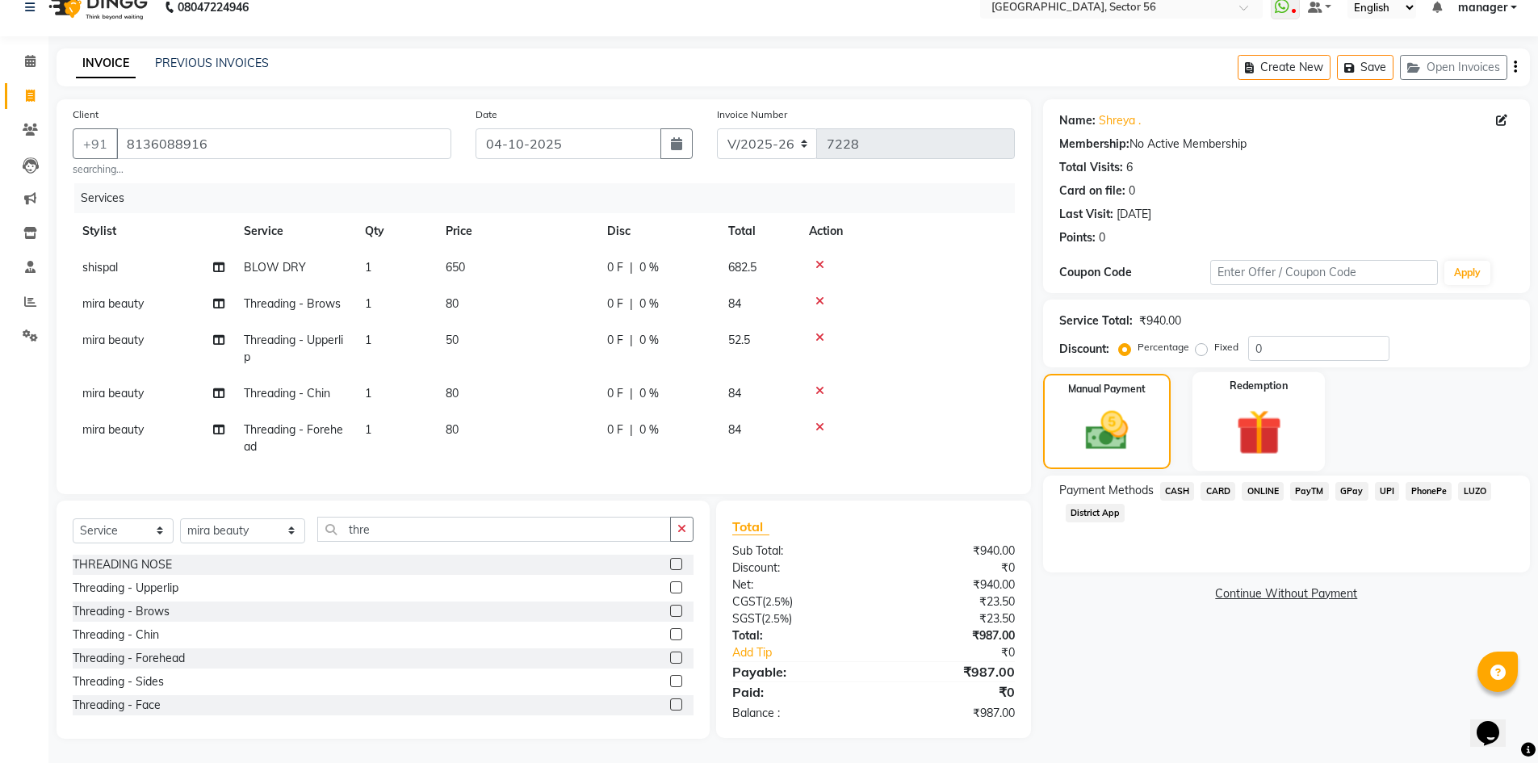
click at [1218, 420] on div "Redemption" at bounding box center [1259, 421] width 133 height 99
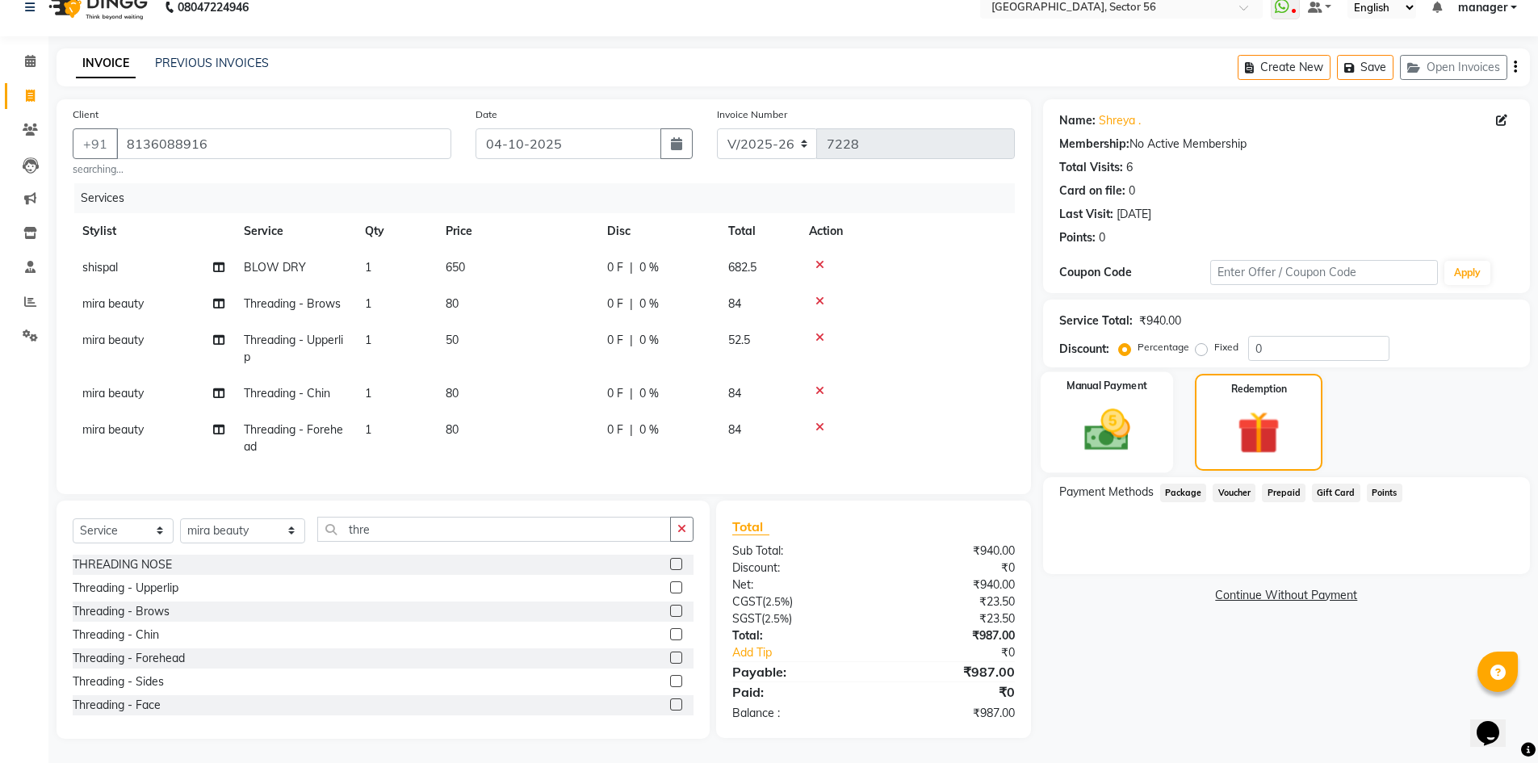
click at [1142, 405] on img at bounding box center [1107, 430] width 74 height 52
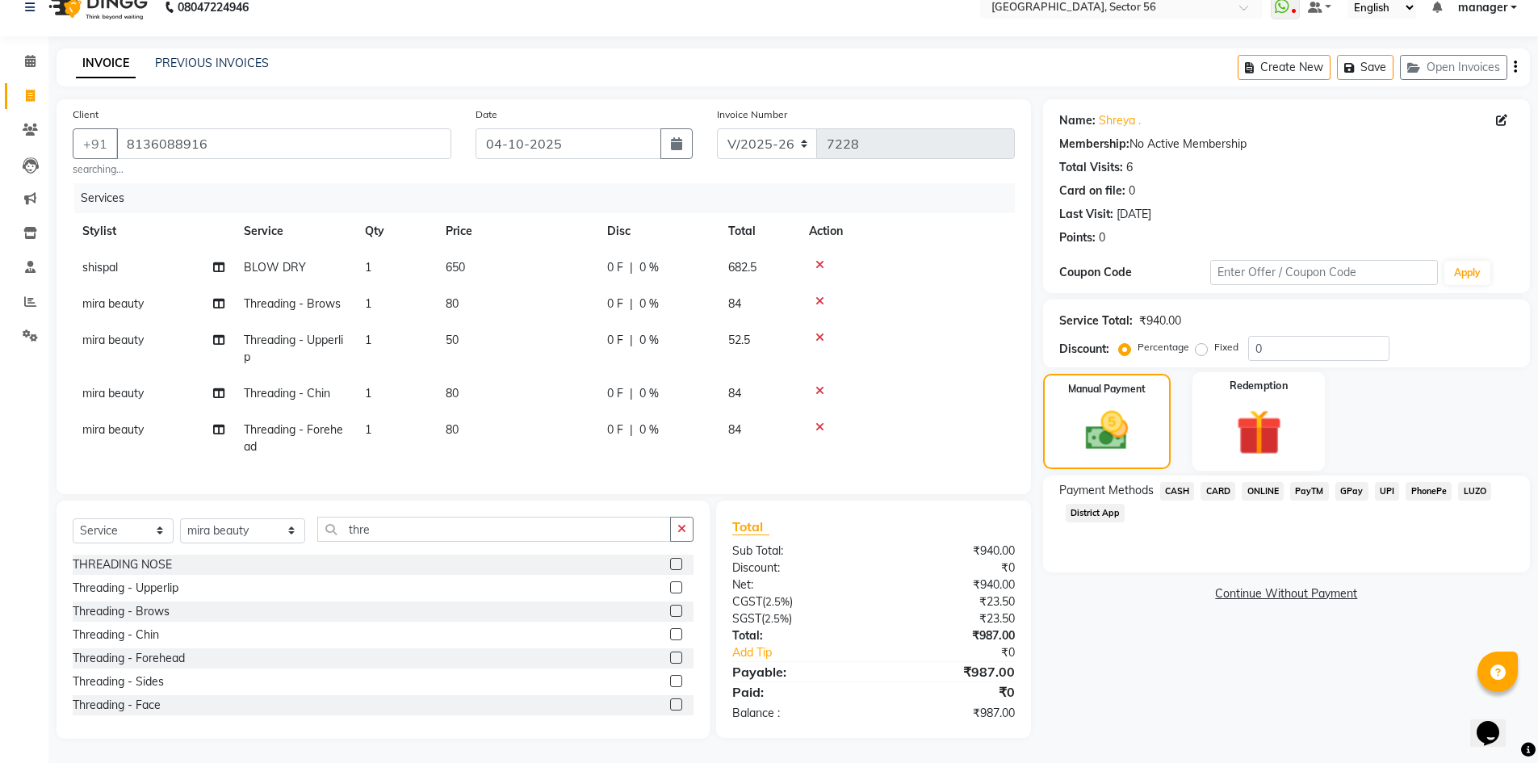
click at [1209, 406] on div "Redemption" at bounding box center [1259, 421] width 133 height 99
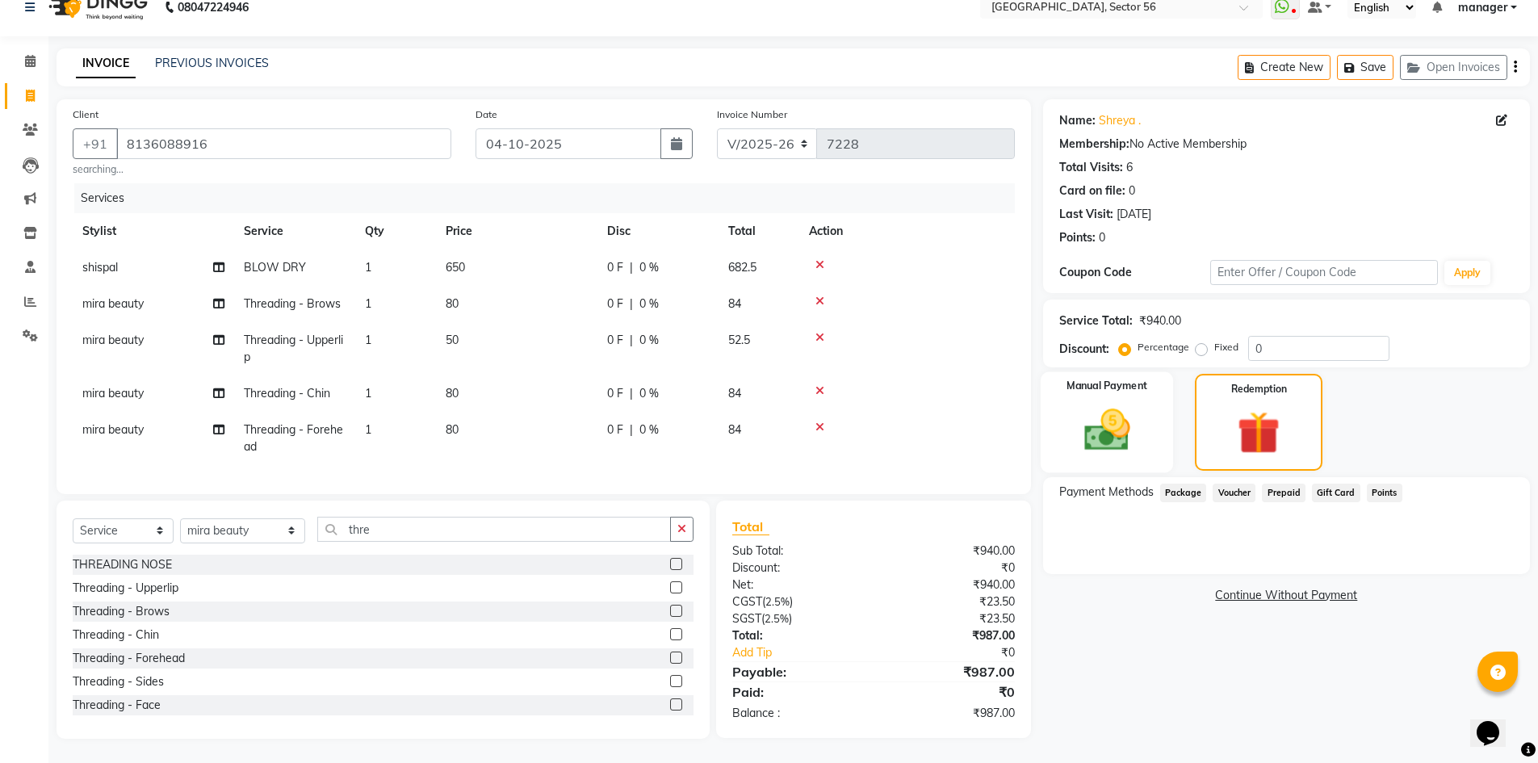
click at [1147, 403] on div "Manual Payment" at bounding box center [1106, 422] width 133 height 100
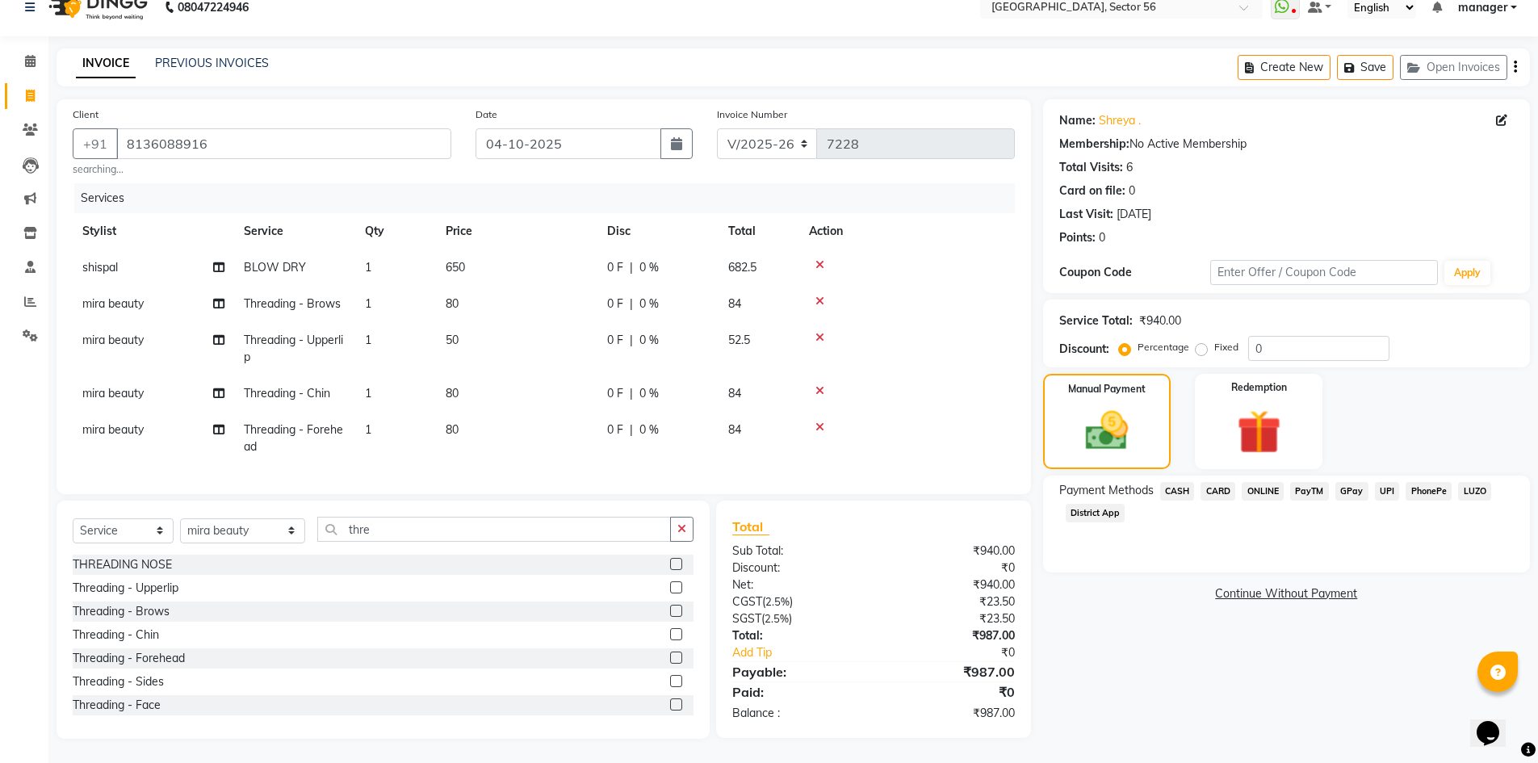
click at [1351, 482] on span "GPay" at bounding box center [1352, 491] width 33 height 19
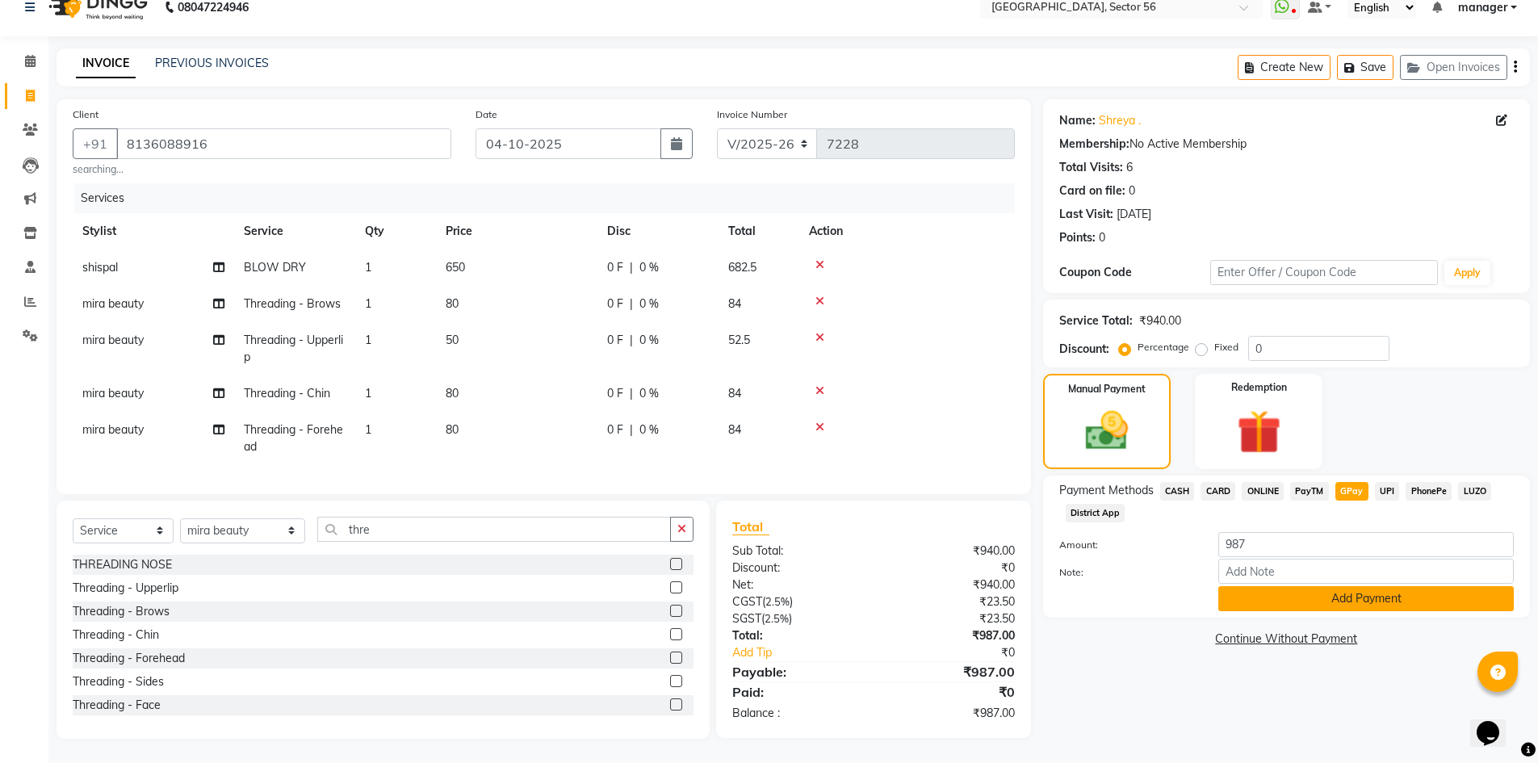
click at [1314, 586] on button "Add Payment" at bounding box center [1366, 598] width 296 height 25
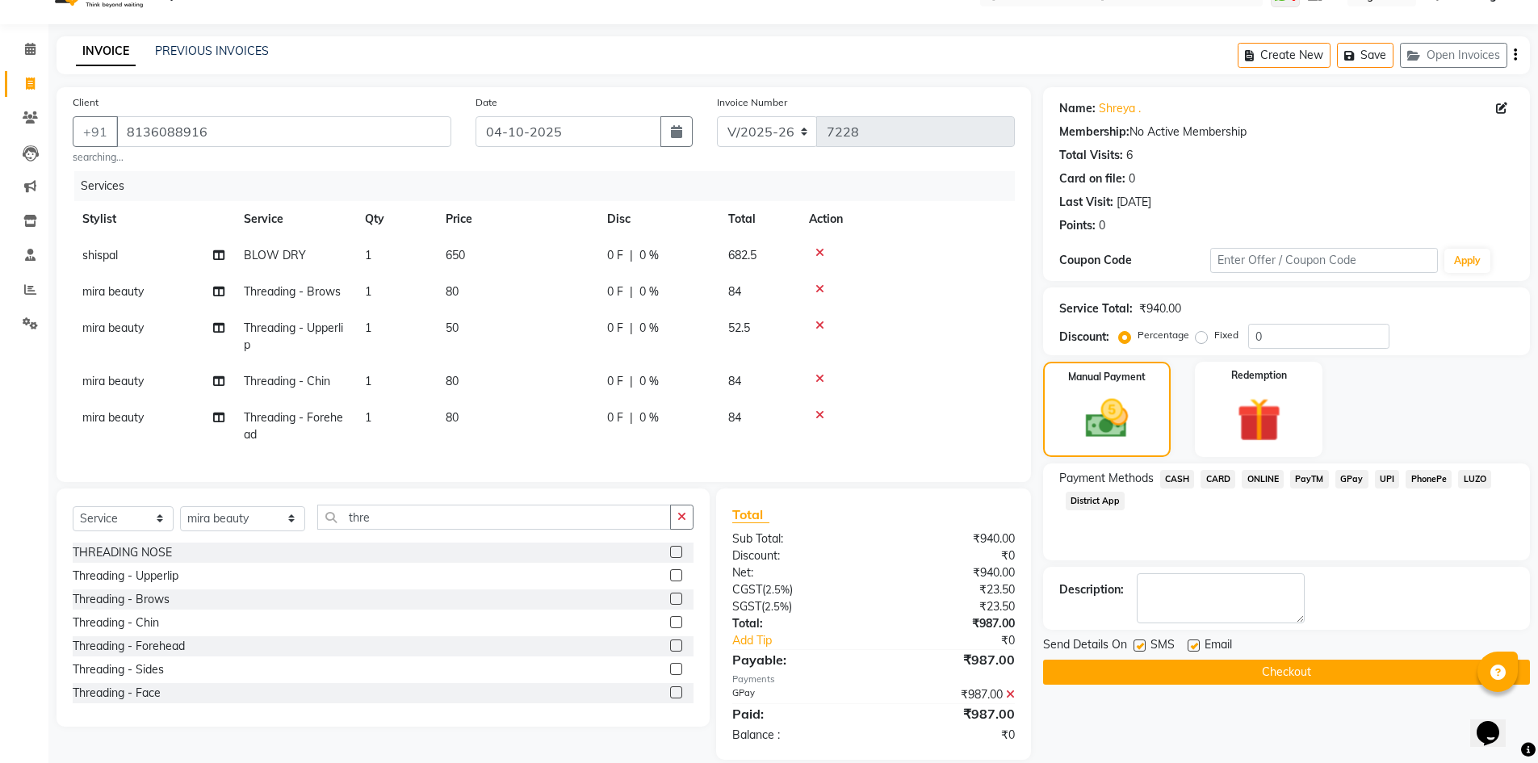
scroll to position [67, 0]
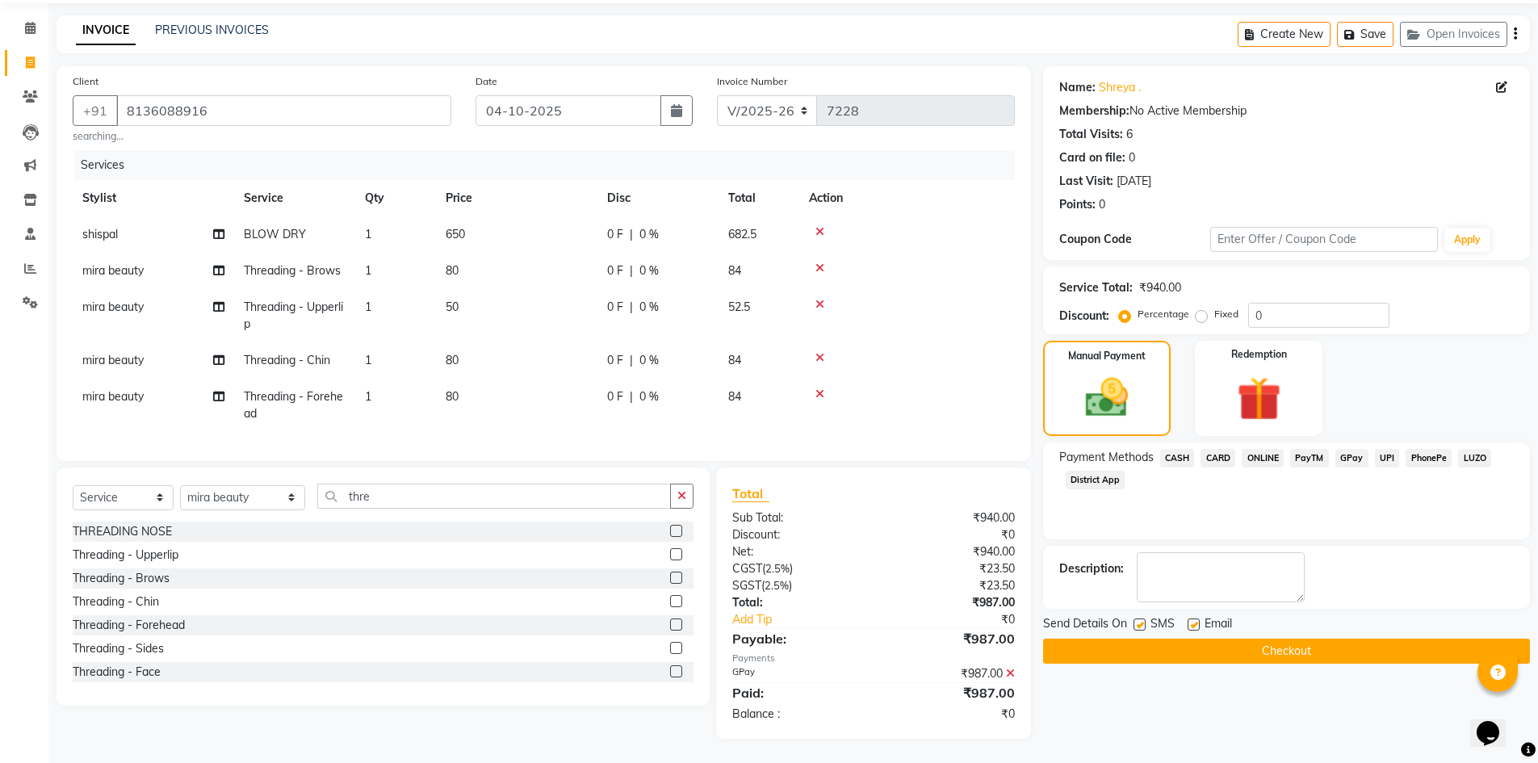
click at [1126, 639] on button "Checkout" at bounding box center [1286, 651] width 487 height 25
click at [1155, 643] on button "Checkout" at bounding box center [1286, 651] width 487 height 25
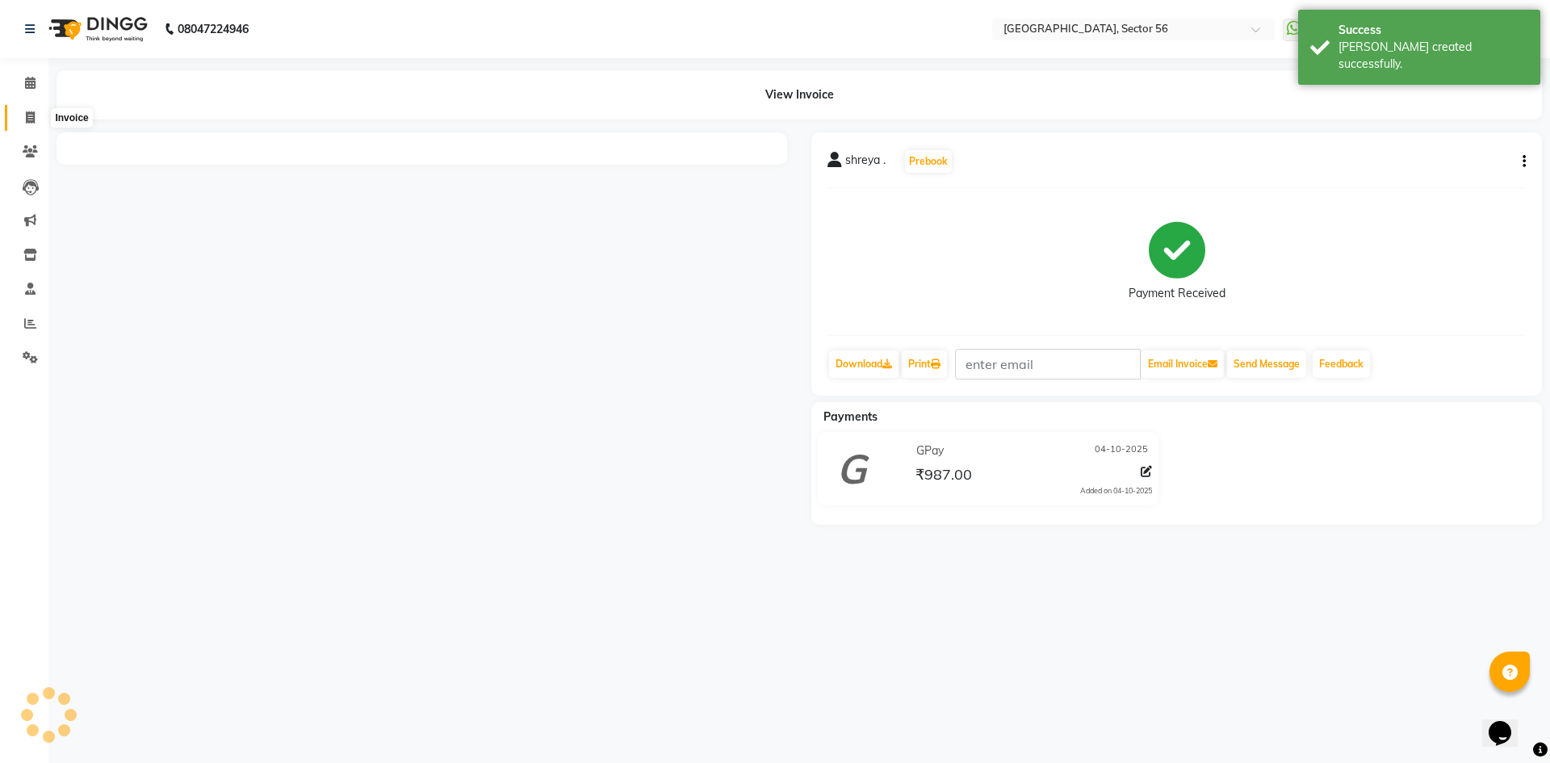
click at [35, 119] on icon at bounding box center [30, 117] width 9 height 12
select select "service"
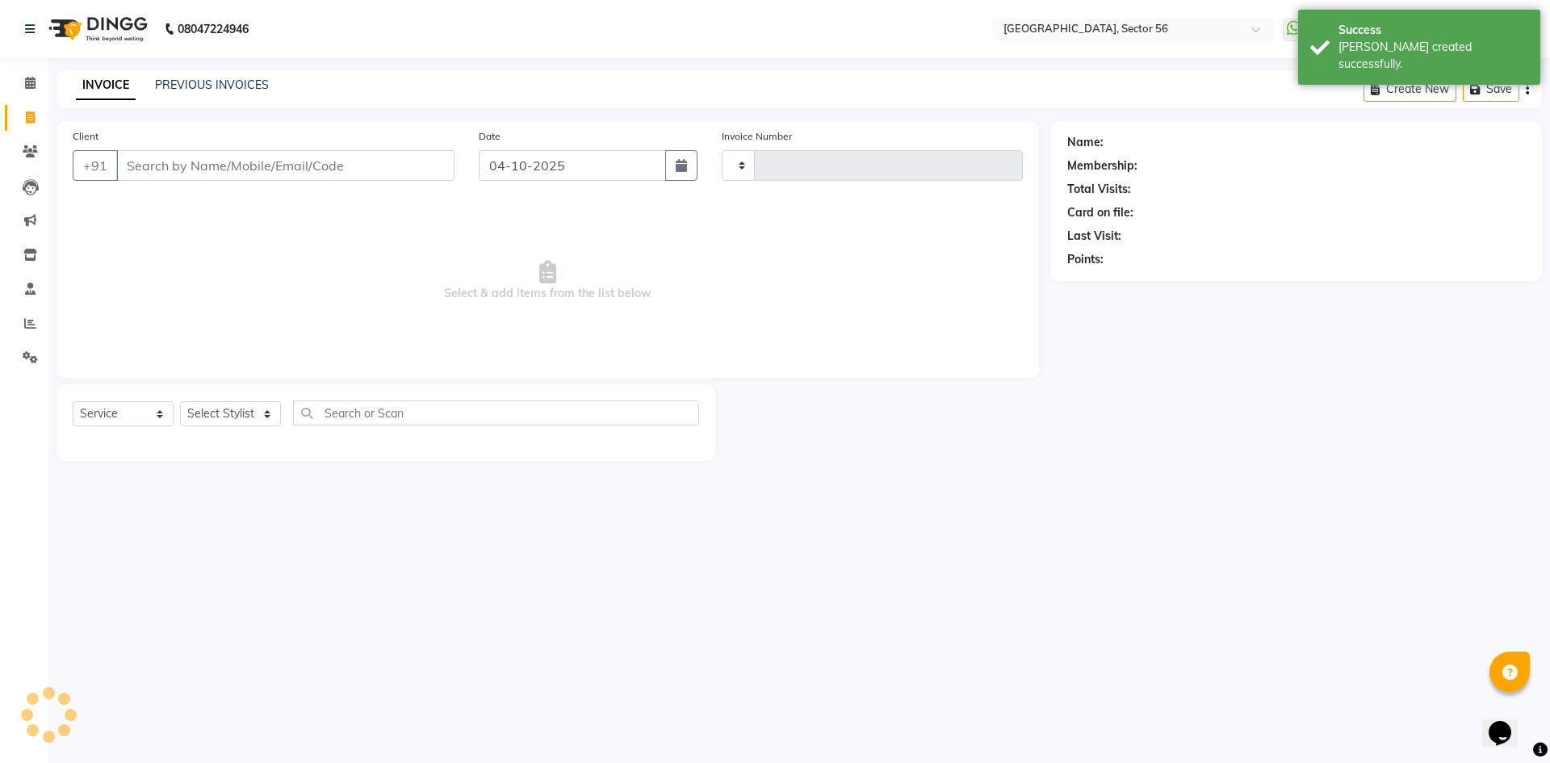
type input "7229"
select select "5557"
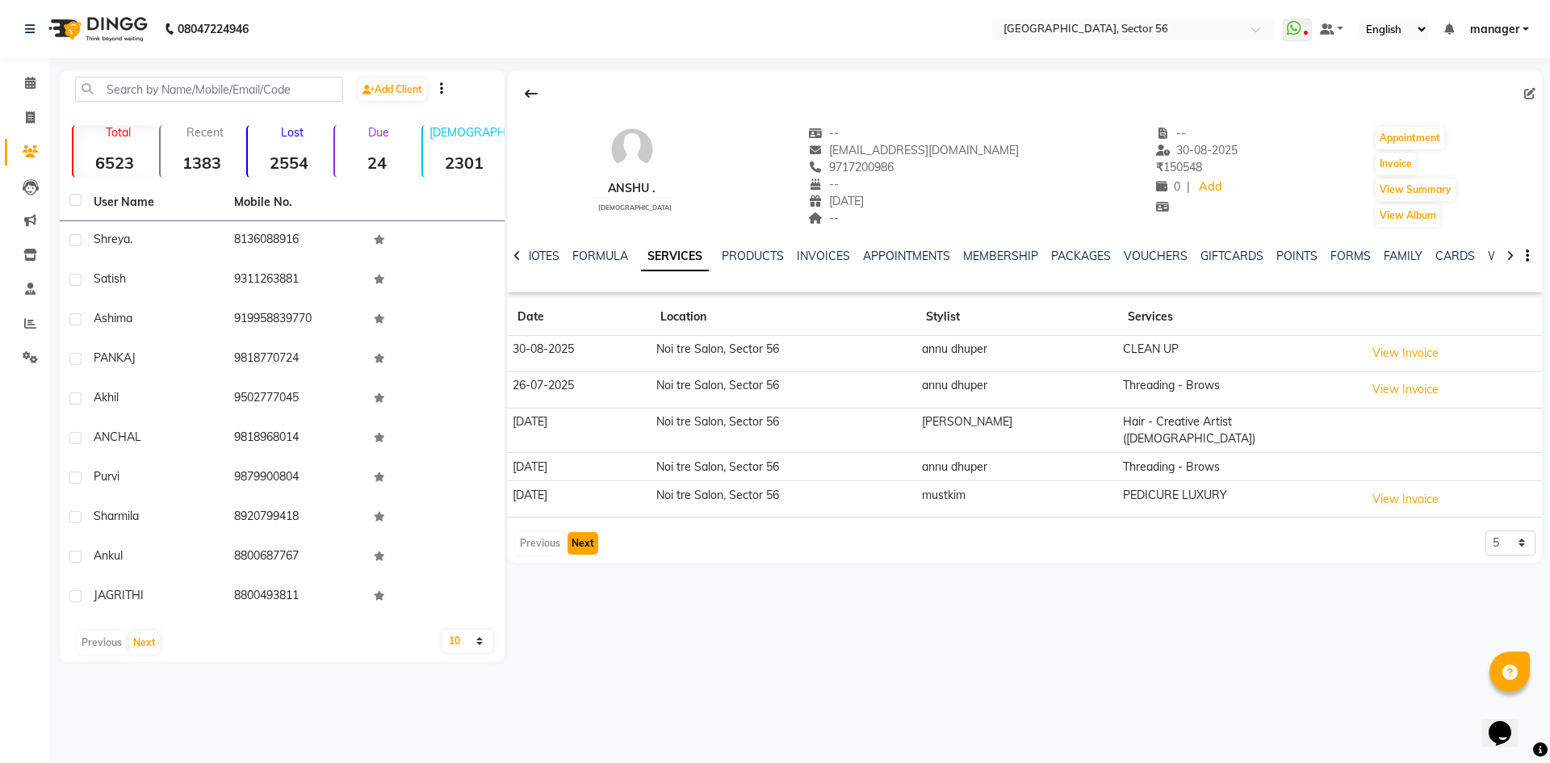
click at [589, 532] on button "Next" at bounding box center [583, 543] width 31 height 23
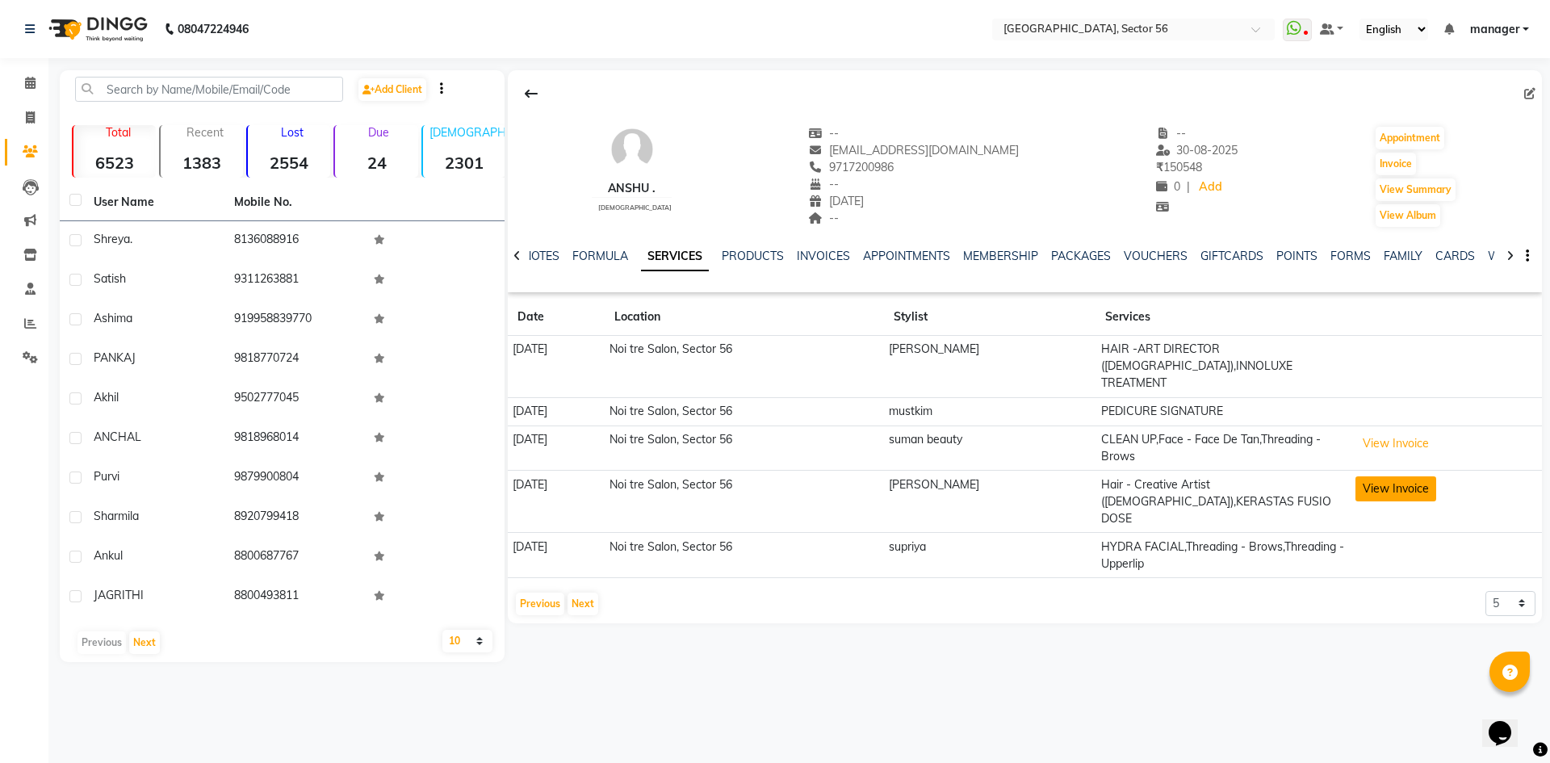
click at [1390, 476] on button "View Invoice" at bounding box center [1396, 488] width 81 height 25
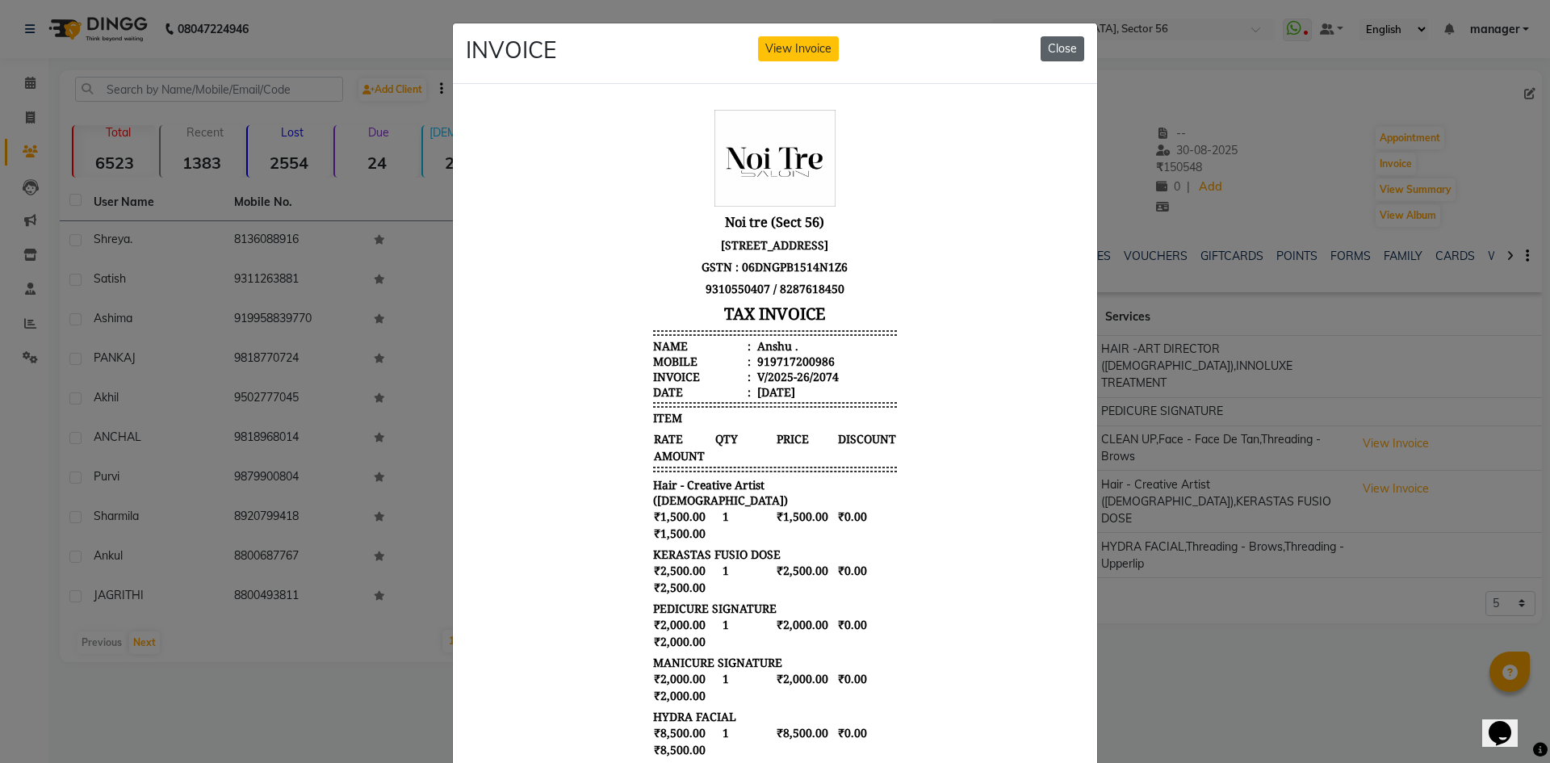
drag, startPoint x: 1059, startPoint y: 44, endPoint x: 985, endPoint y: 73, distance: 78.7
click at [1057, 44] on button "Close" at bounding box center [1063, 48] width 44 height 25
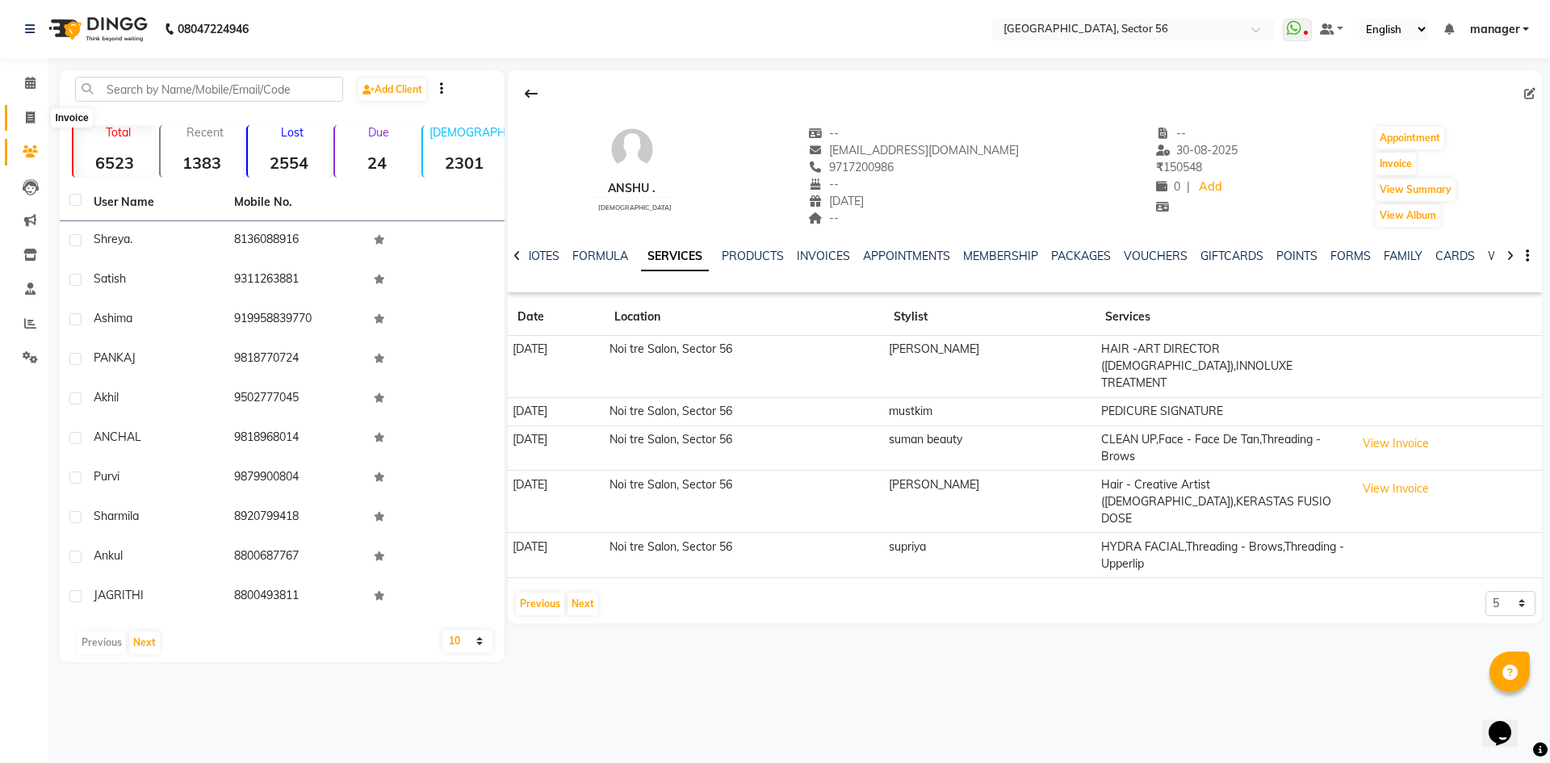
click at [28, 119] on icon at bounding box center [30, 117] width 9 height 12
select select "service"
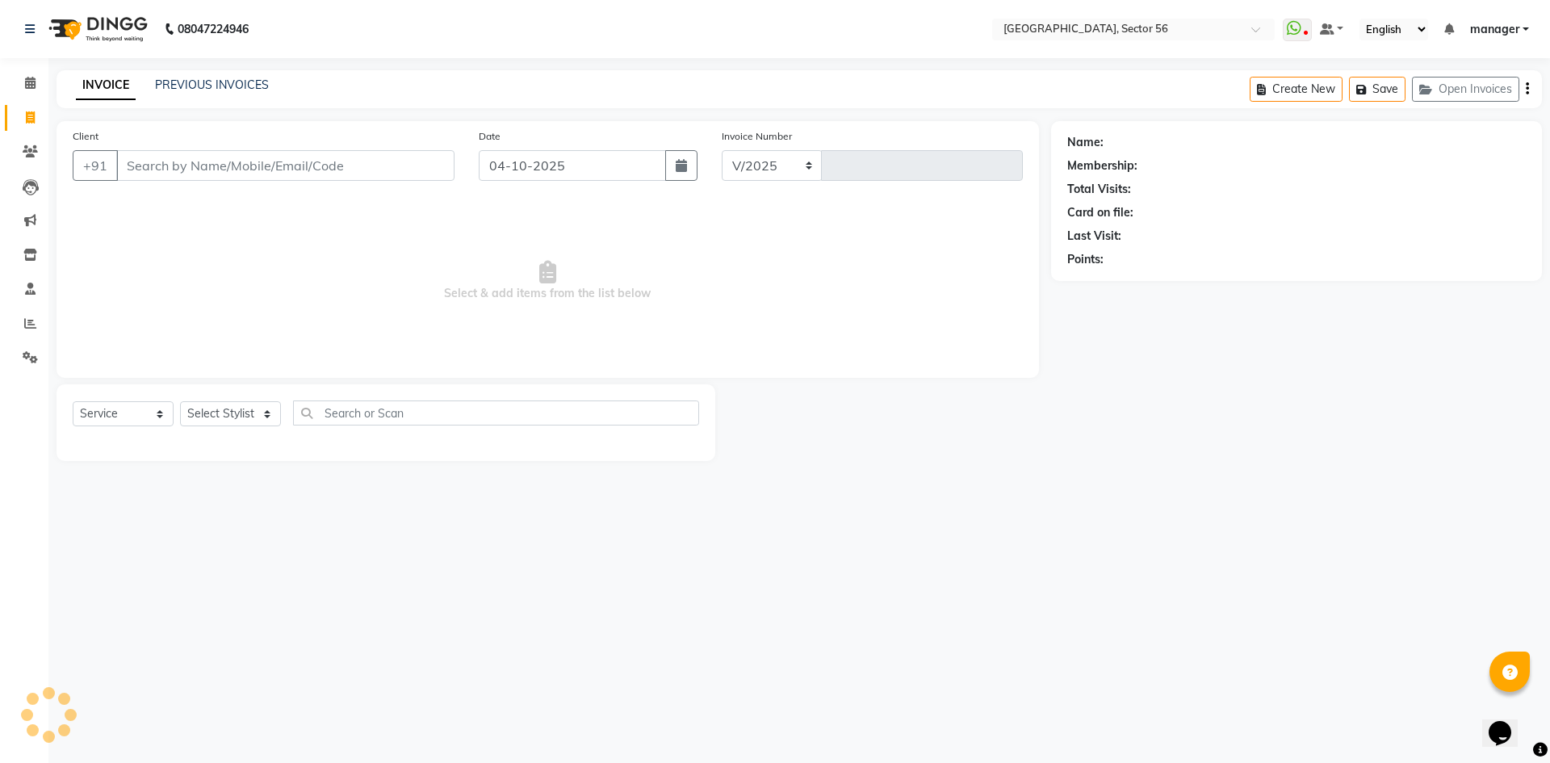
select select "5557"
type input "7229"
click at [150, 166] on input "Client" at bounding box center [285, 165] width 338 height 31
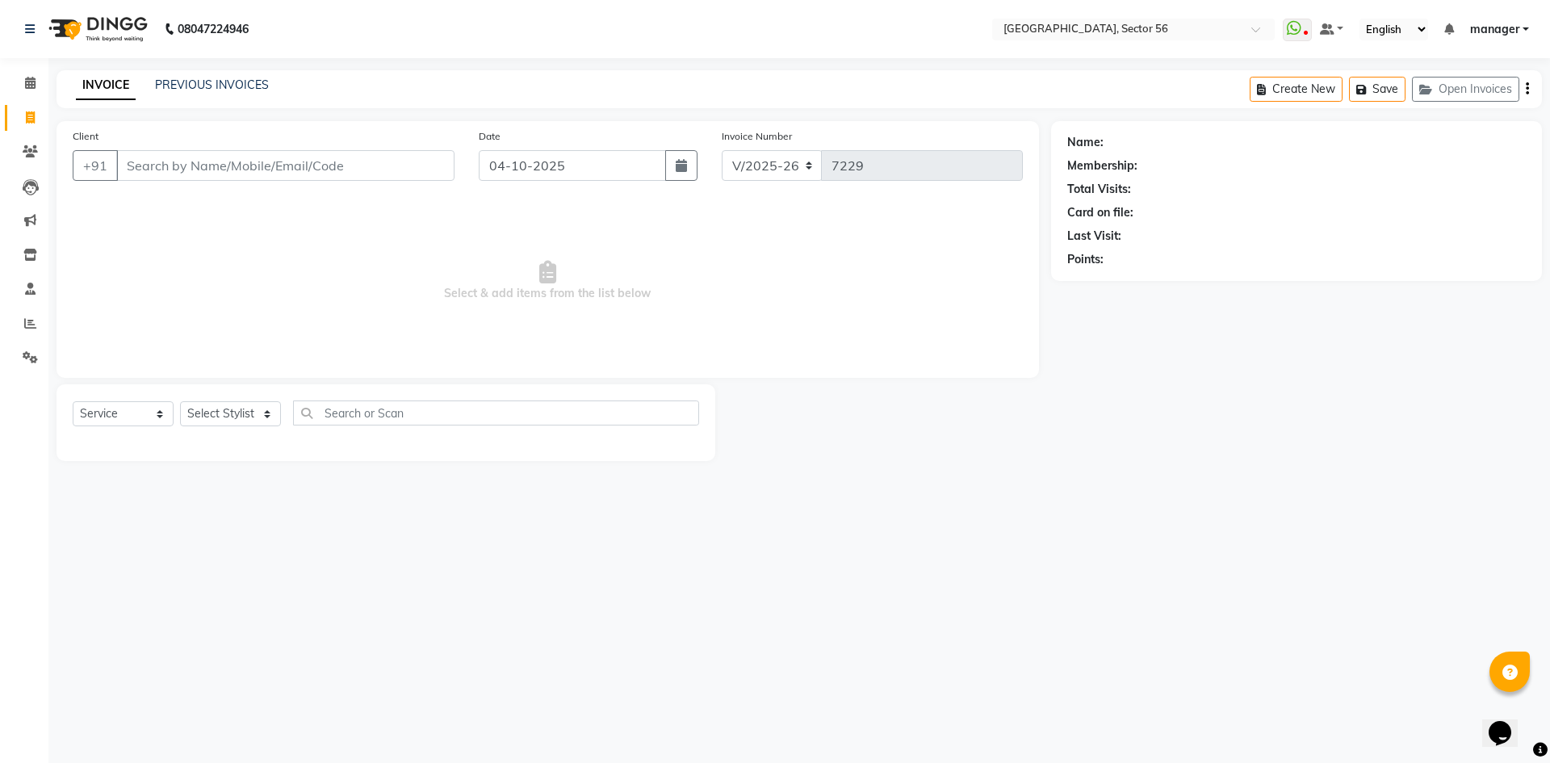
click at [150, 166] on input "Client" at bounding box center [285, 165] width 338 height 31
click at [152, 167] on input "Client" at bounding box center [285, 165] width 338 height 31
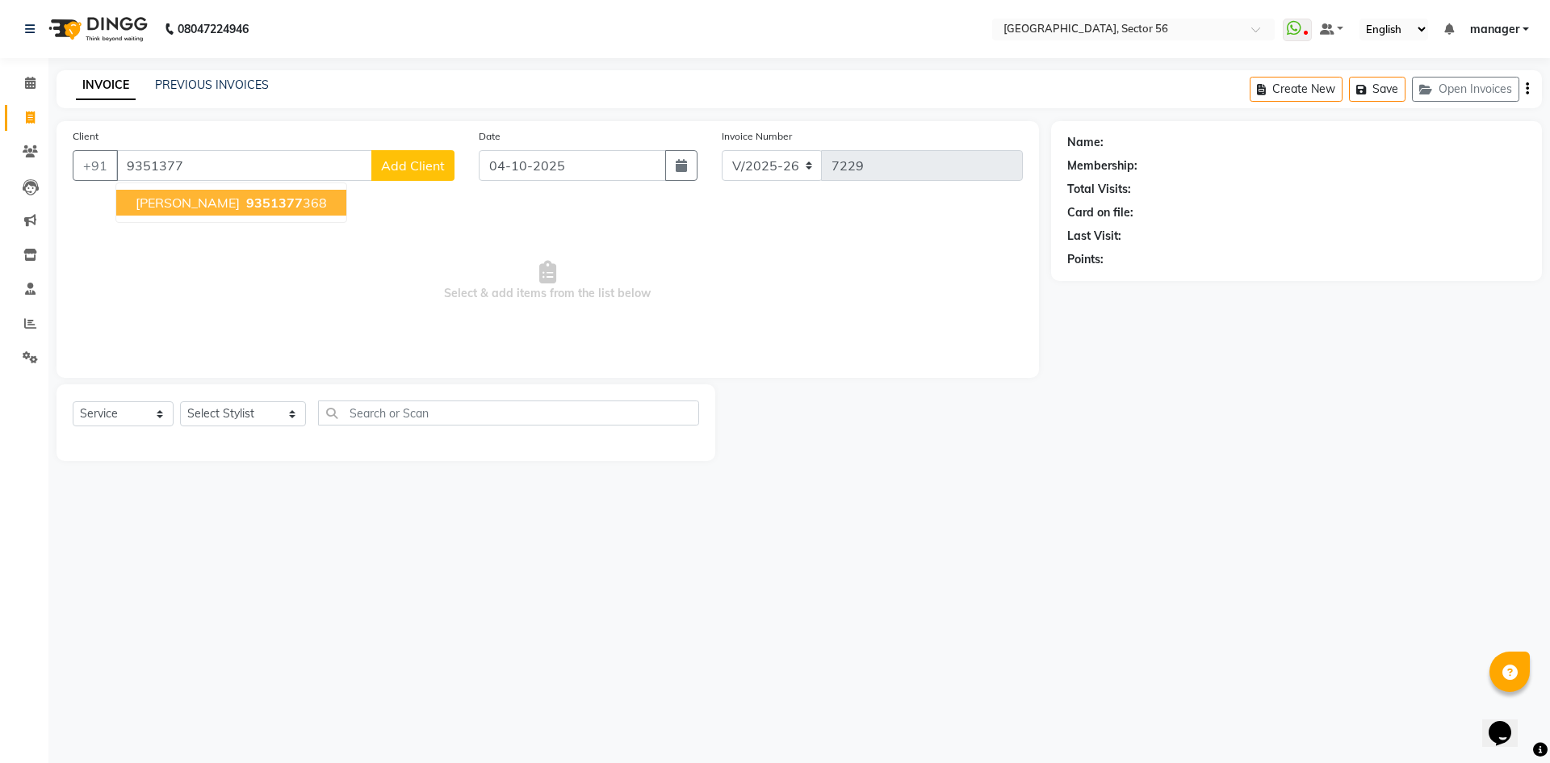
click at [195, 208] on span "[PERSON_NAME]" at bounding box center [188, 203] width 104 height 16
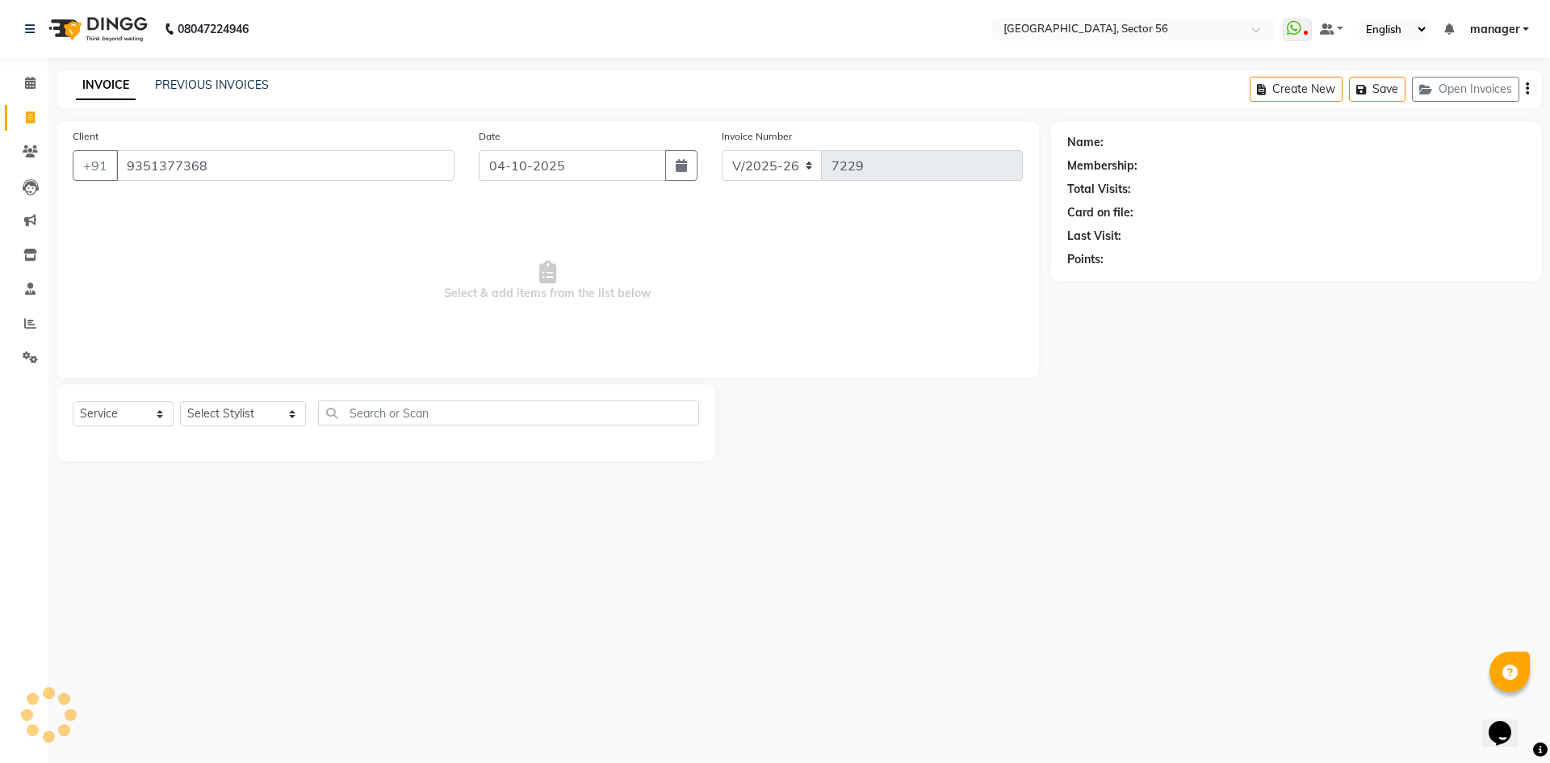
type input "9351377368"
click at [1122, 146] on link "[PERSON_NAME]" at bounding box center [1152, 142] width 90 height 17
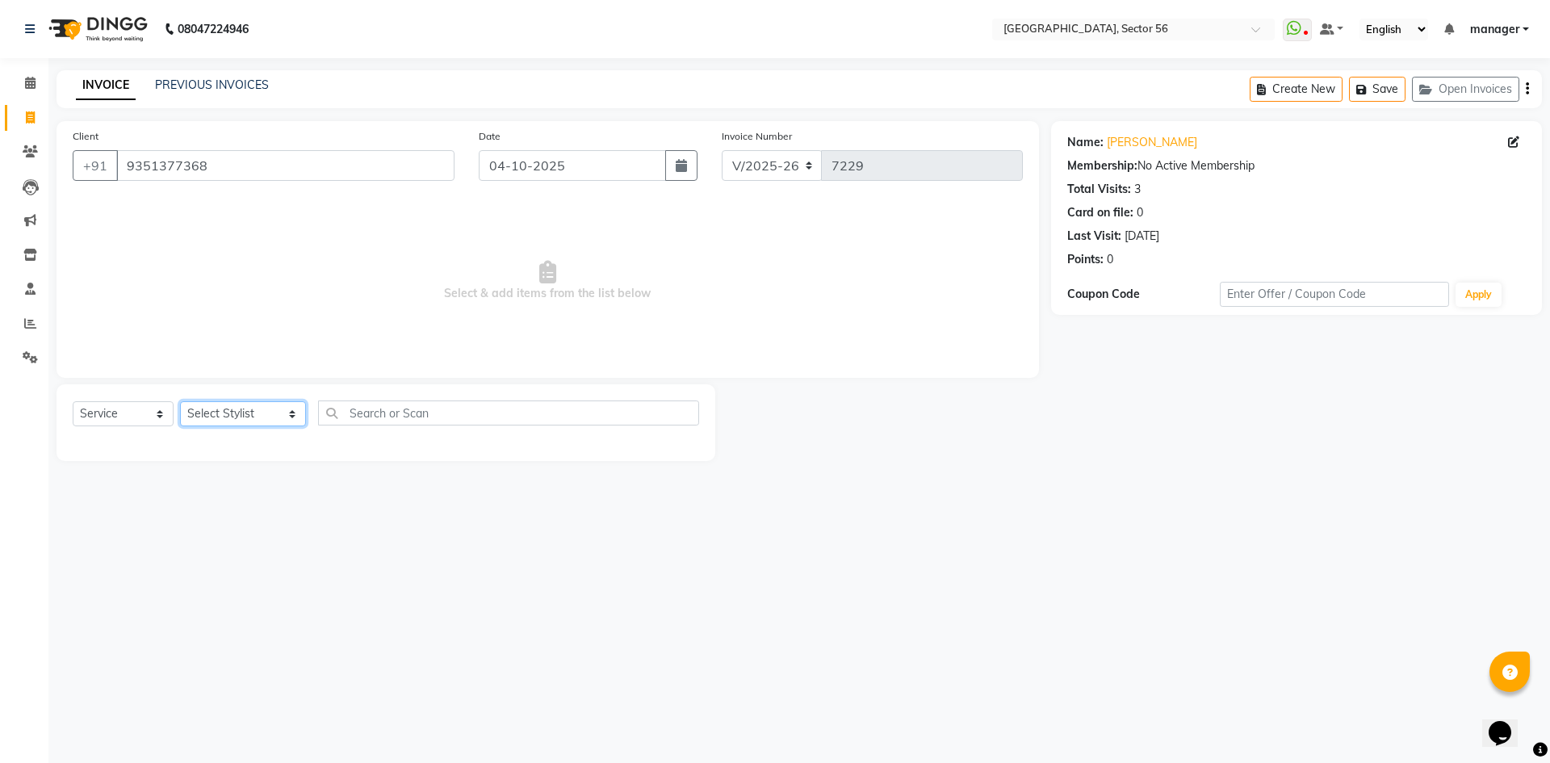
click at [270, 402] on select "Select Stylist [PERSON_NAME] [PERSON_NAME] [PERSON_NAME] MARKET STAFF amit amit…" at bounding box center [243, 413] width 126 height 25
select select "76748"
click at [180, 401] on select "Select Stylist [PERSON_NAME] [PERSON_NAME] [PERSON_NAME] MARKET STAFF amit amit…" at bounding box center [243, 413] width 126 height 25
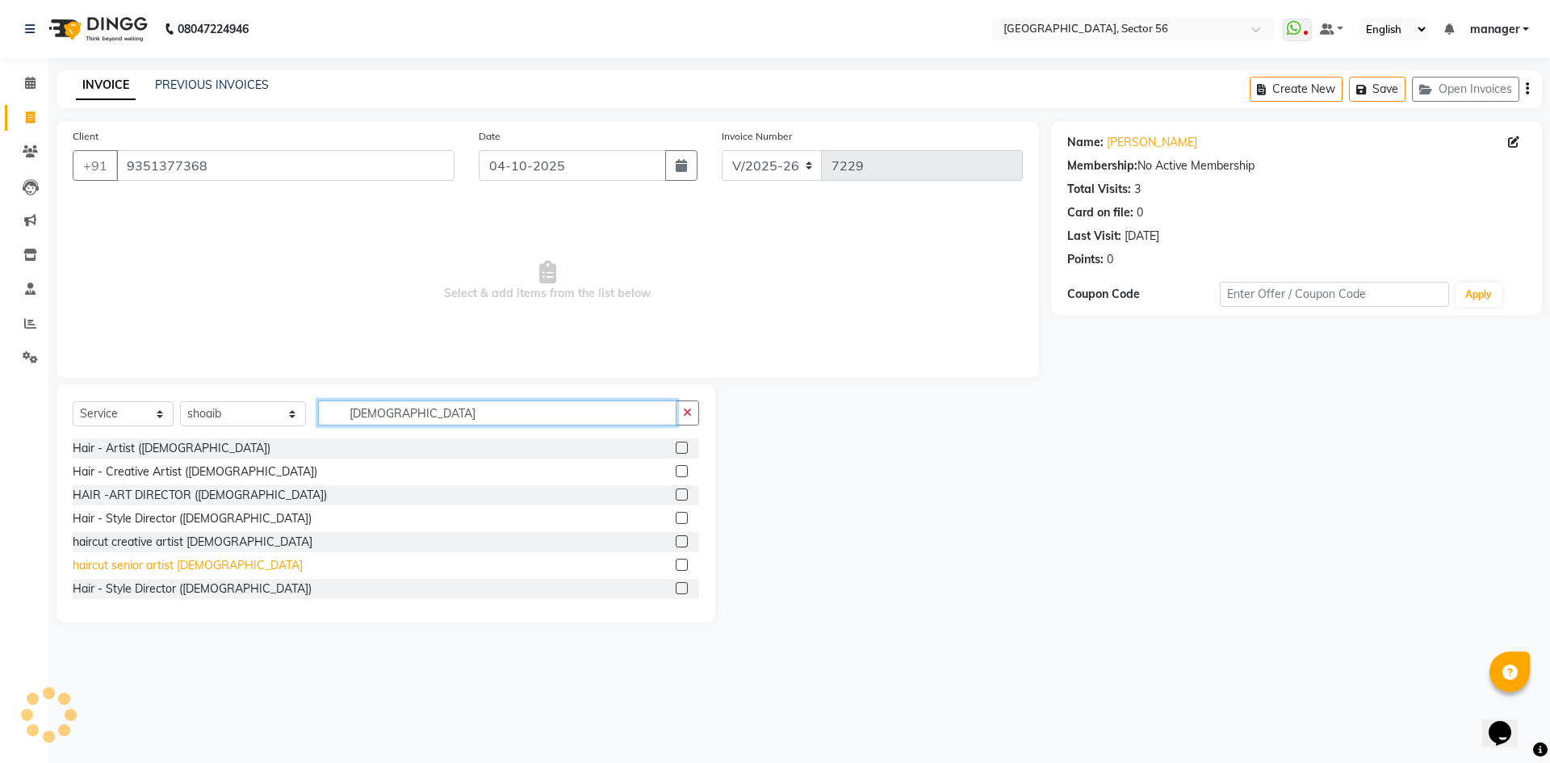
type input "[DEMOGRAPHIC_DATA]"
click at [185, 563] on div "haircut senior artist [DEMOGRAPHIC_DATA]" at bounding box center [188, 565] width 230 height 17
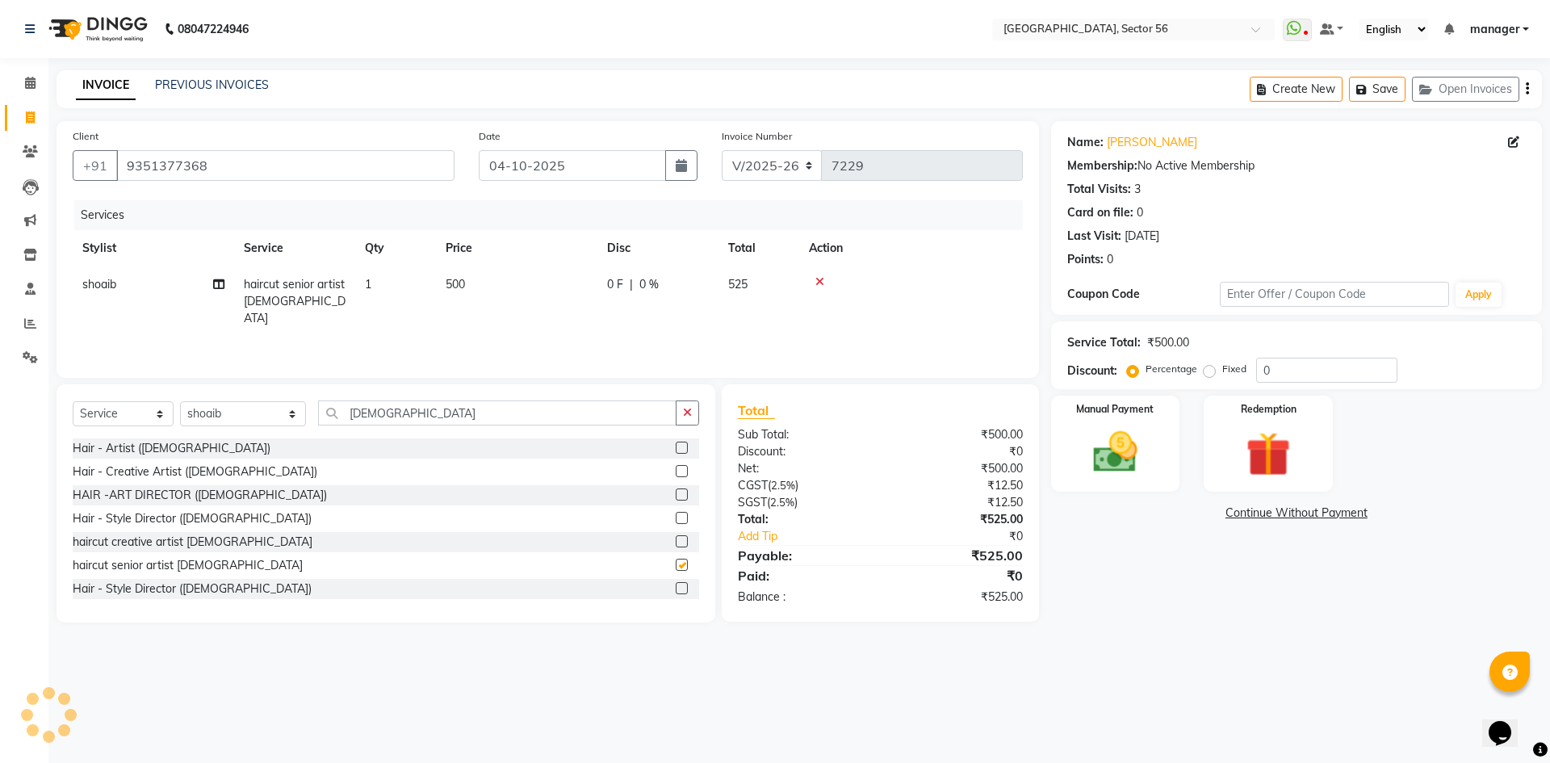
checkbox input "false"
drag, startPoint x: 470, startPoint y: 287, endPoint x: 515, endPoint y: 294, distance: 45.8
click at [472, 288] on td "500" at bounding box center [516, 301] width 161 height 70
select select "76748"
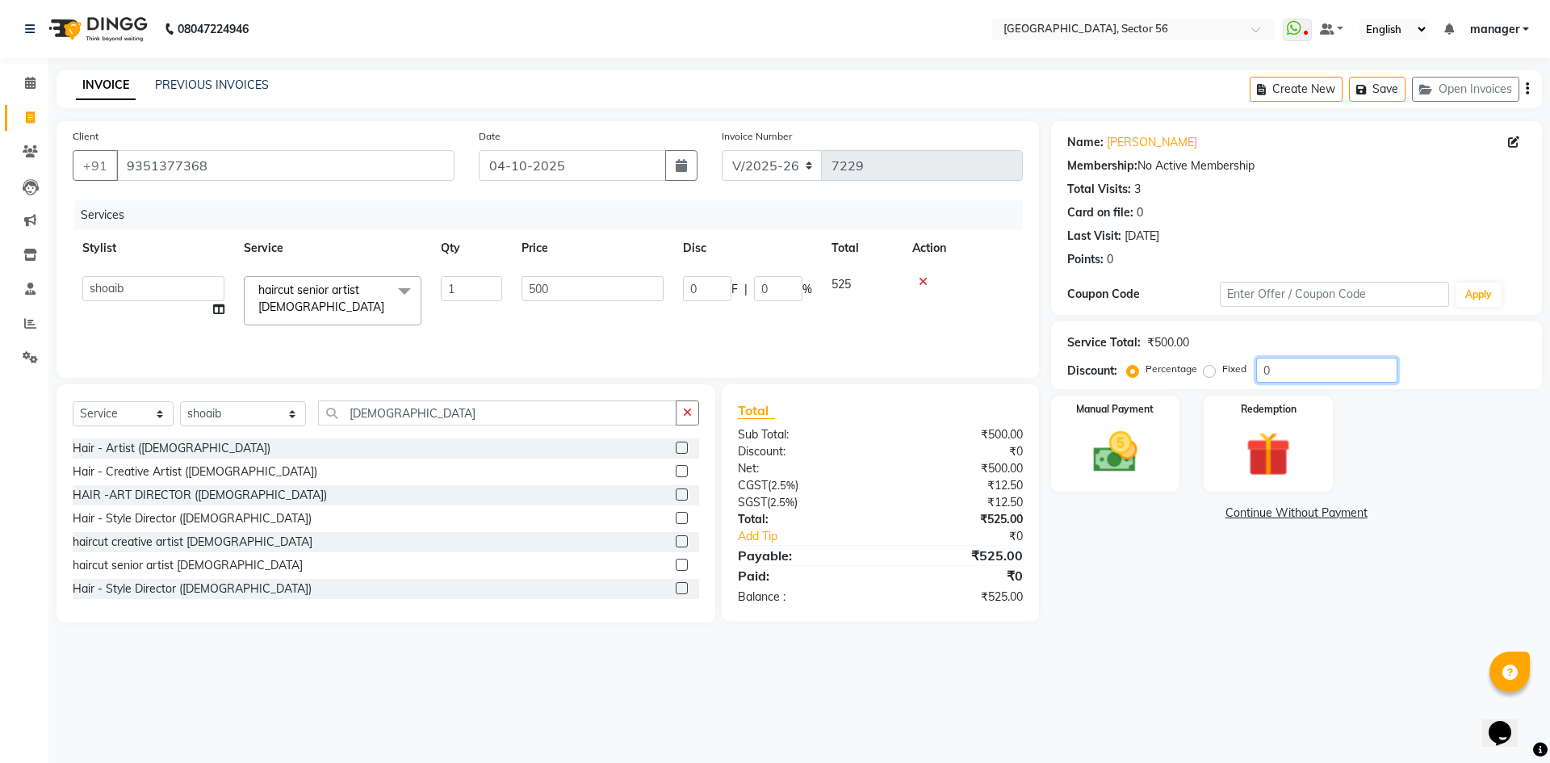
drag, startPoint x: 1326, startPoint y: 368, endPoint x: 1221, endPoint y: 376, distance: 105.3
click at [1221, 376] on div "Percentage Fixed 0" at bounding box center [1263, 370] width 267 height 25
type input "4"
type input "20"
type input "4"
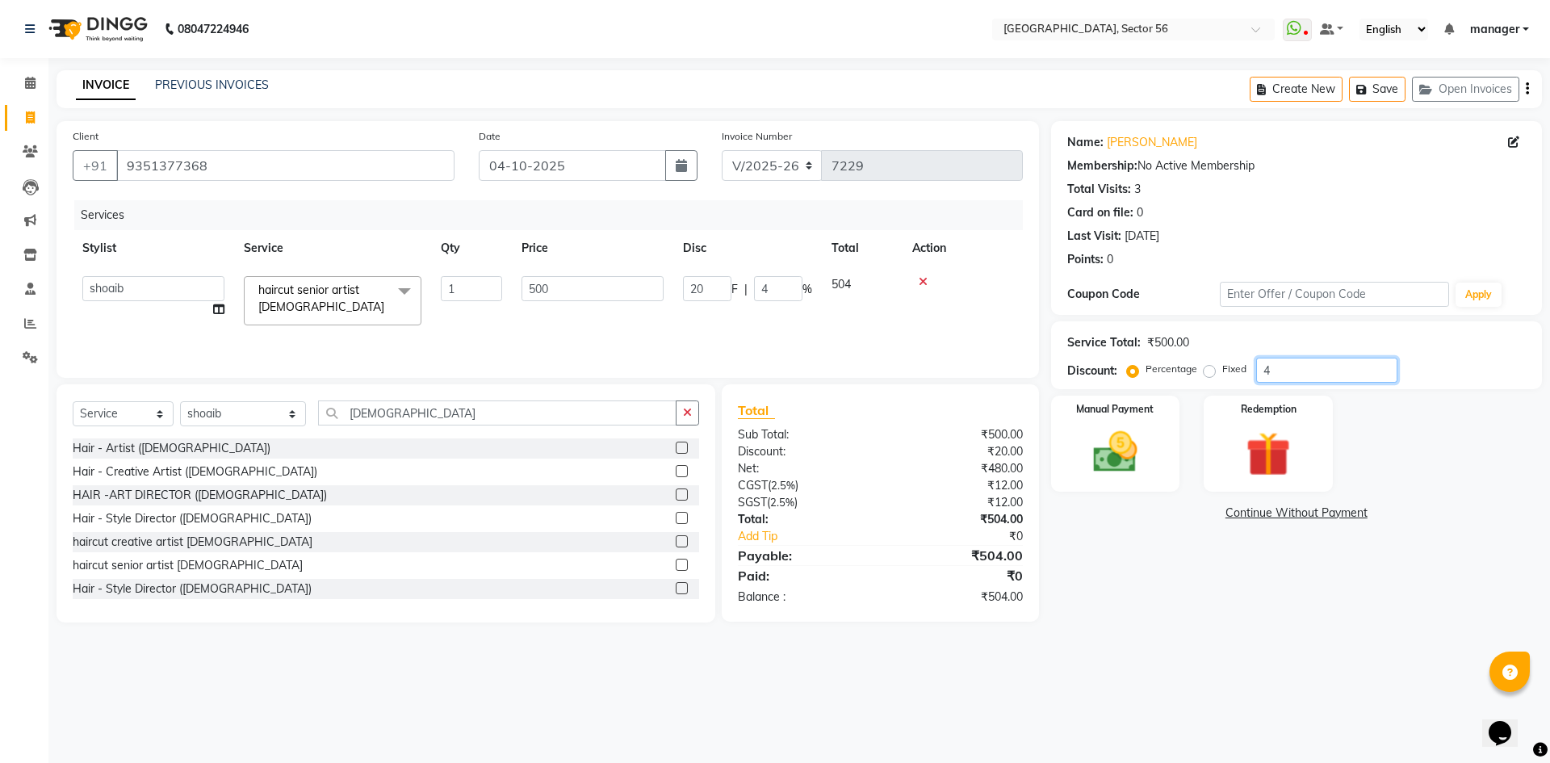
type input "4.7"
type input "23.5"
type input "4.7"
type input "4.76"
type input "23.8"
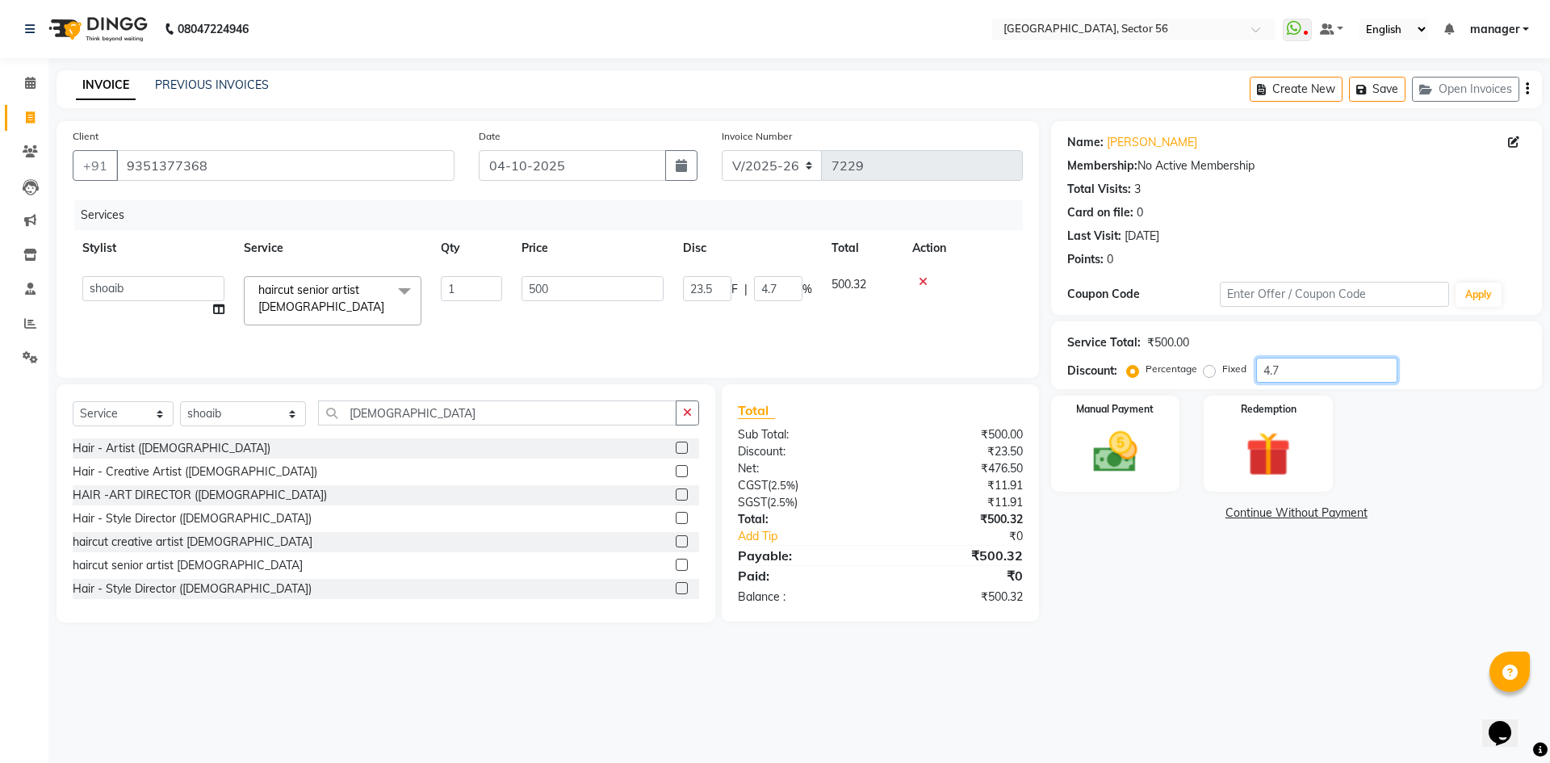
type input "4.76"
click at [1142, 466] on img at bounding box center [1115, 452] width 75 height 53
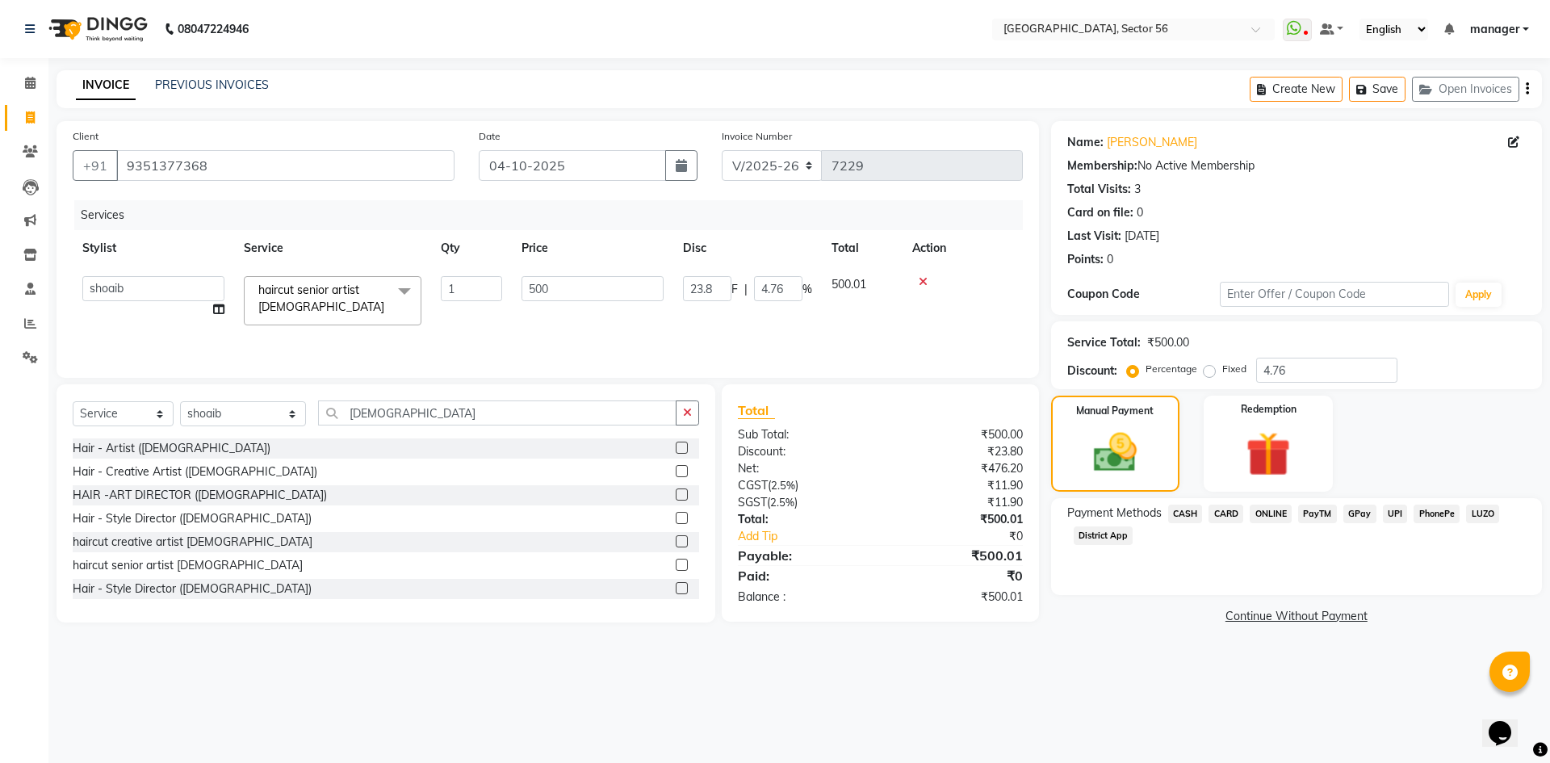
click at [1358, 514] on span "GPay" at bounding box center [1360, 514] width 33 height 19
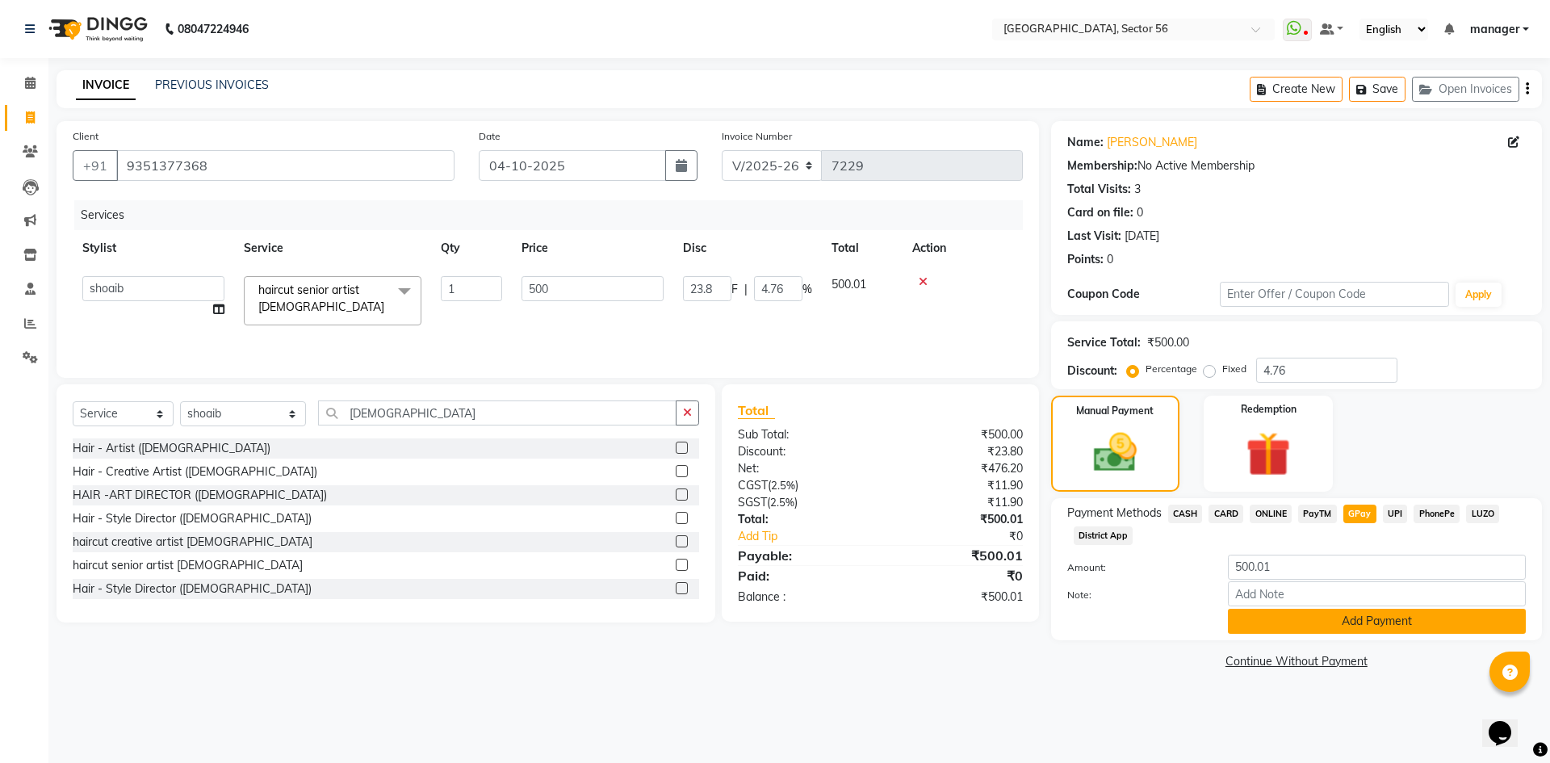
click at [1320, 615] on button "Add Payment" at bounding box center [1377, 621] width 298 height 25
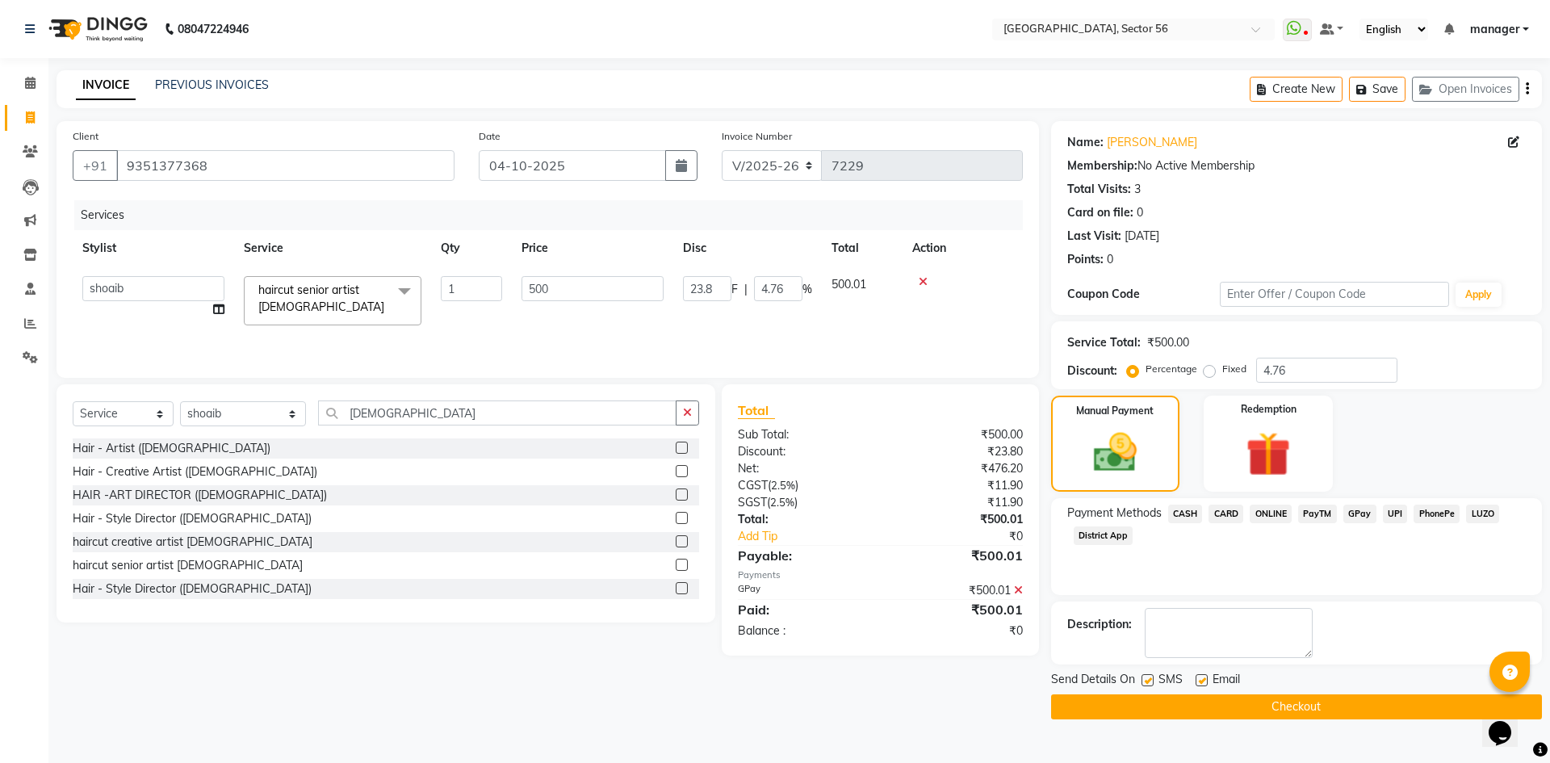
click at [1313, 713] on button "Checkout" at bounding box center [1296, 706] width 491 height 25
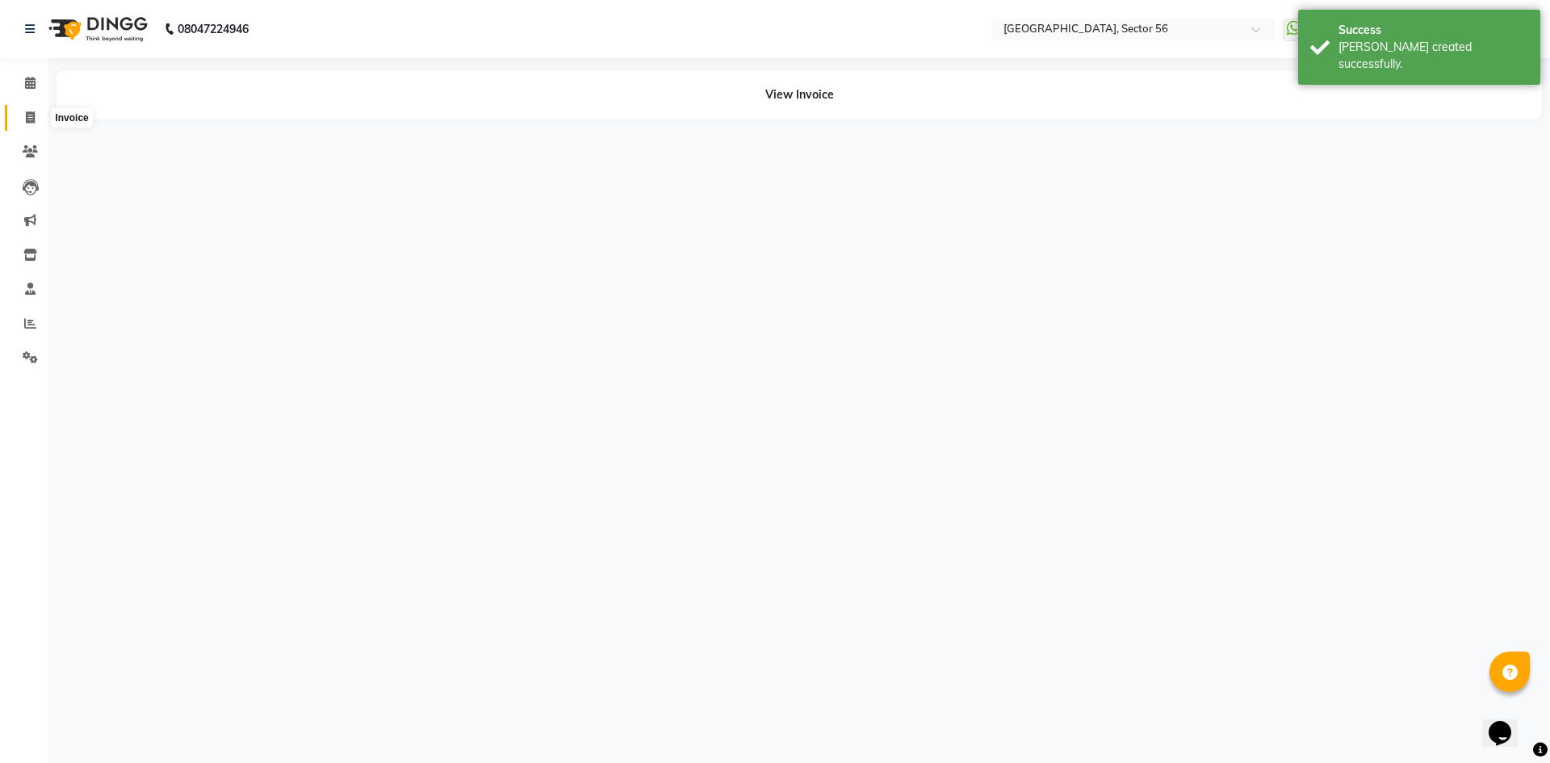
click at [27, 116] on icon at bounding box center [30, 117] width 9 height 12
select select "service"
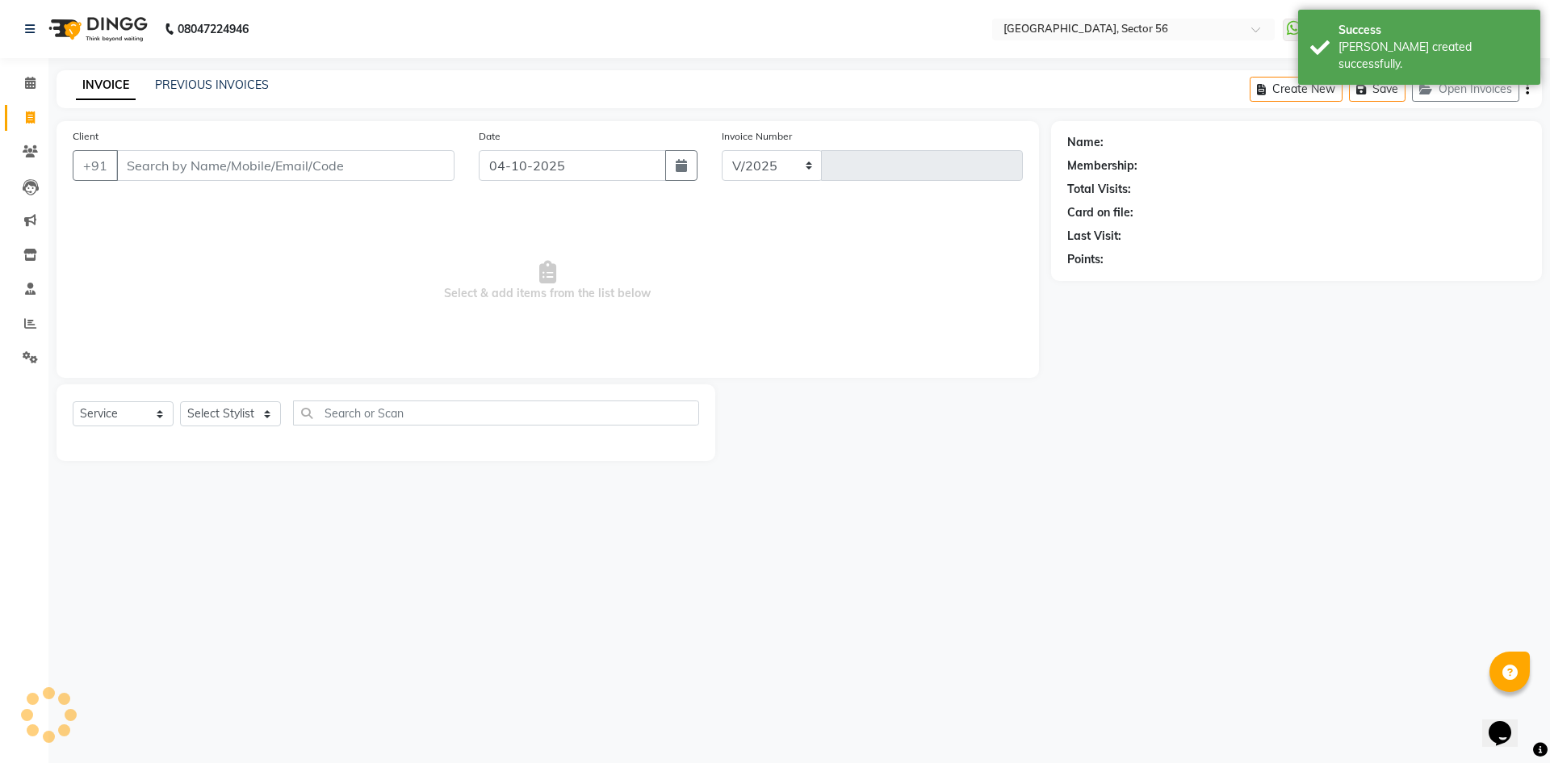
select select "5557"
type input "7230"
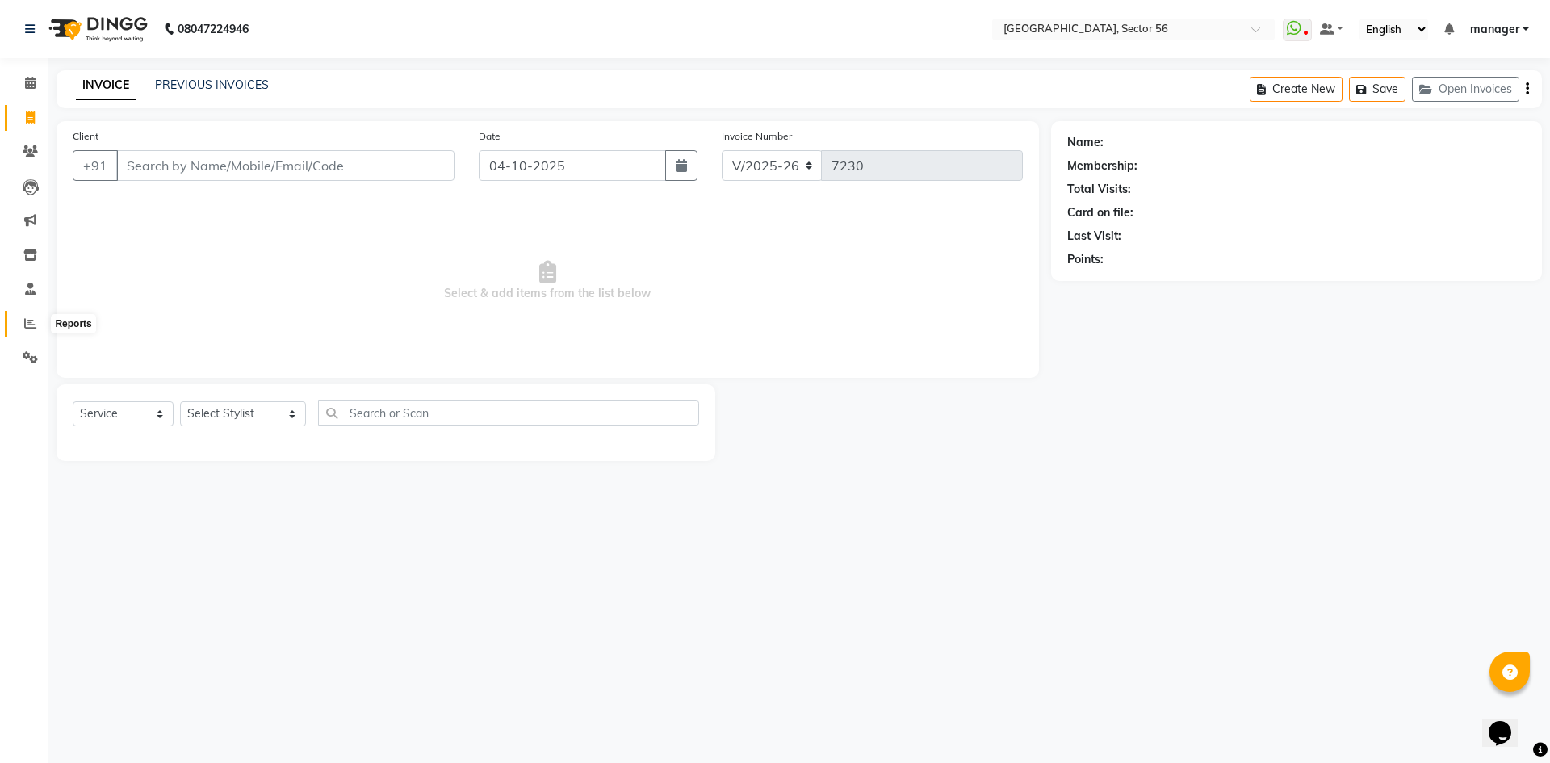
click at [26, 316] on span at bounding box center [30, 324] width 28 height 19
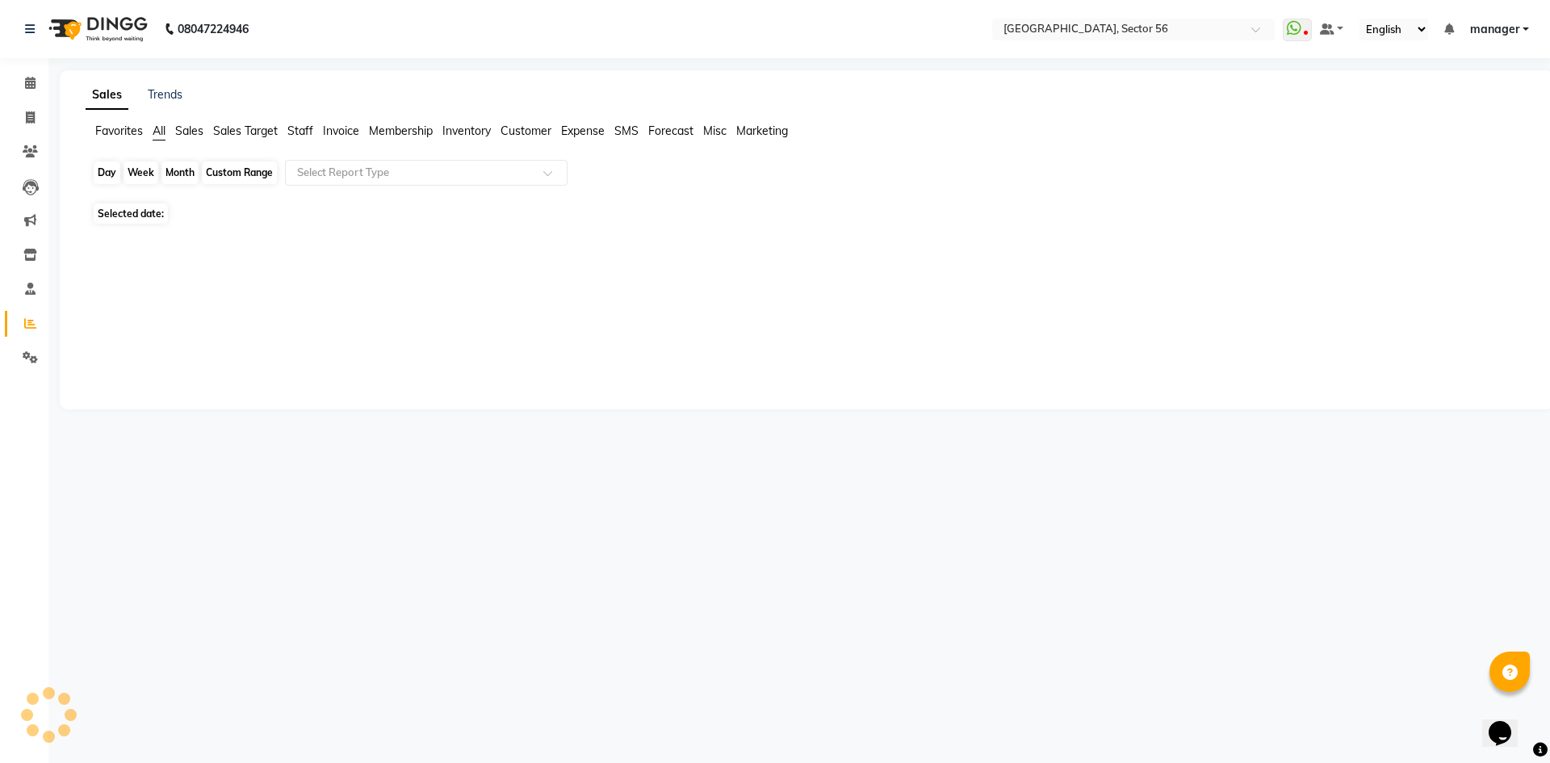
click at [111, 170] on div "Day" at bounding box center [107, 172] width 27 height 23
select select "10"
select select "2025"
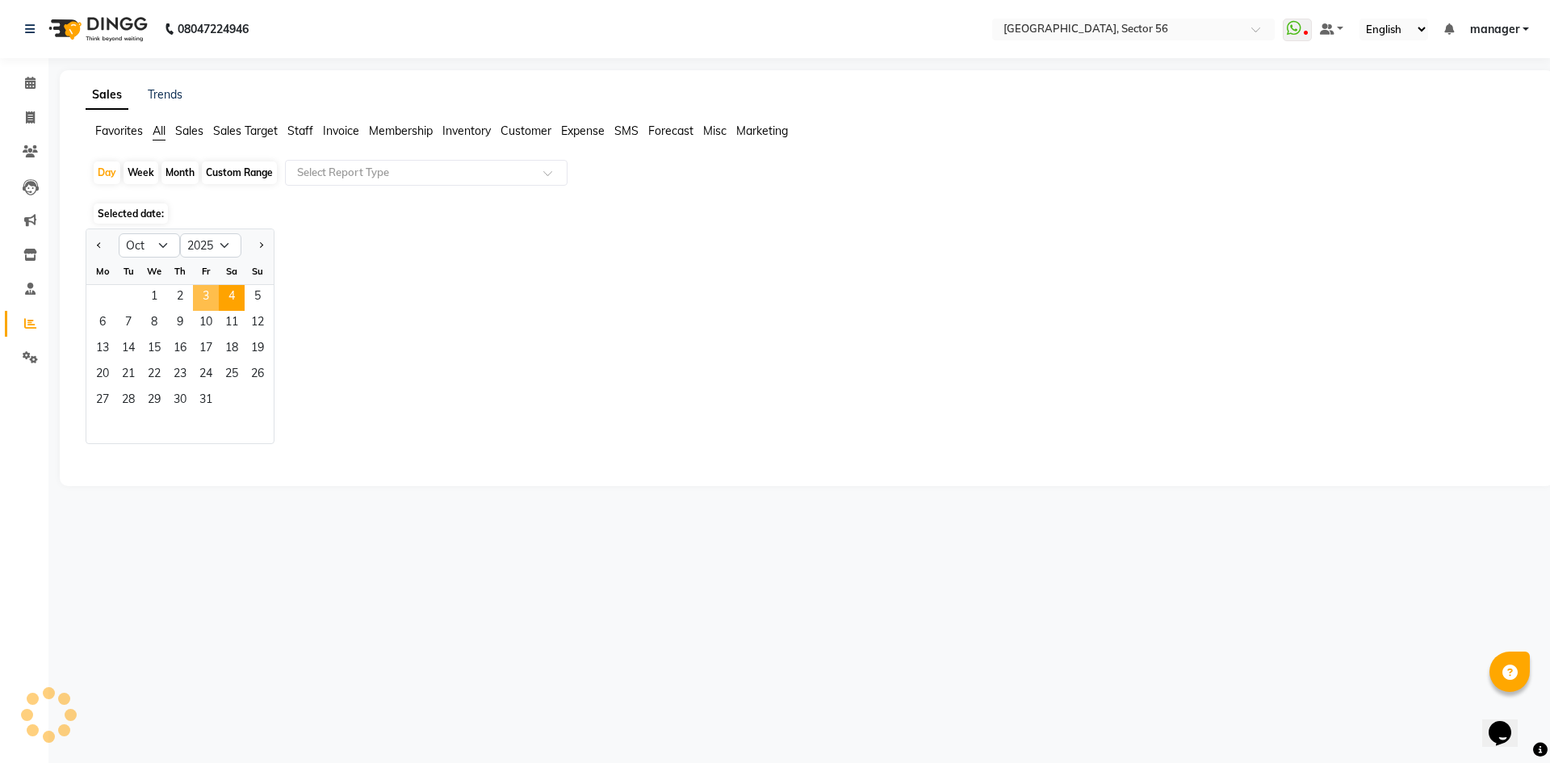
click at [208, 293] on span "3" at bounding box center [206, 298] width 26 height 26
click at [205, 295] on span "3" at bounding box center [206, 298] width 26 height 26
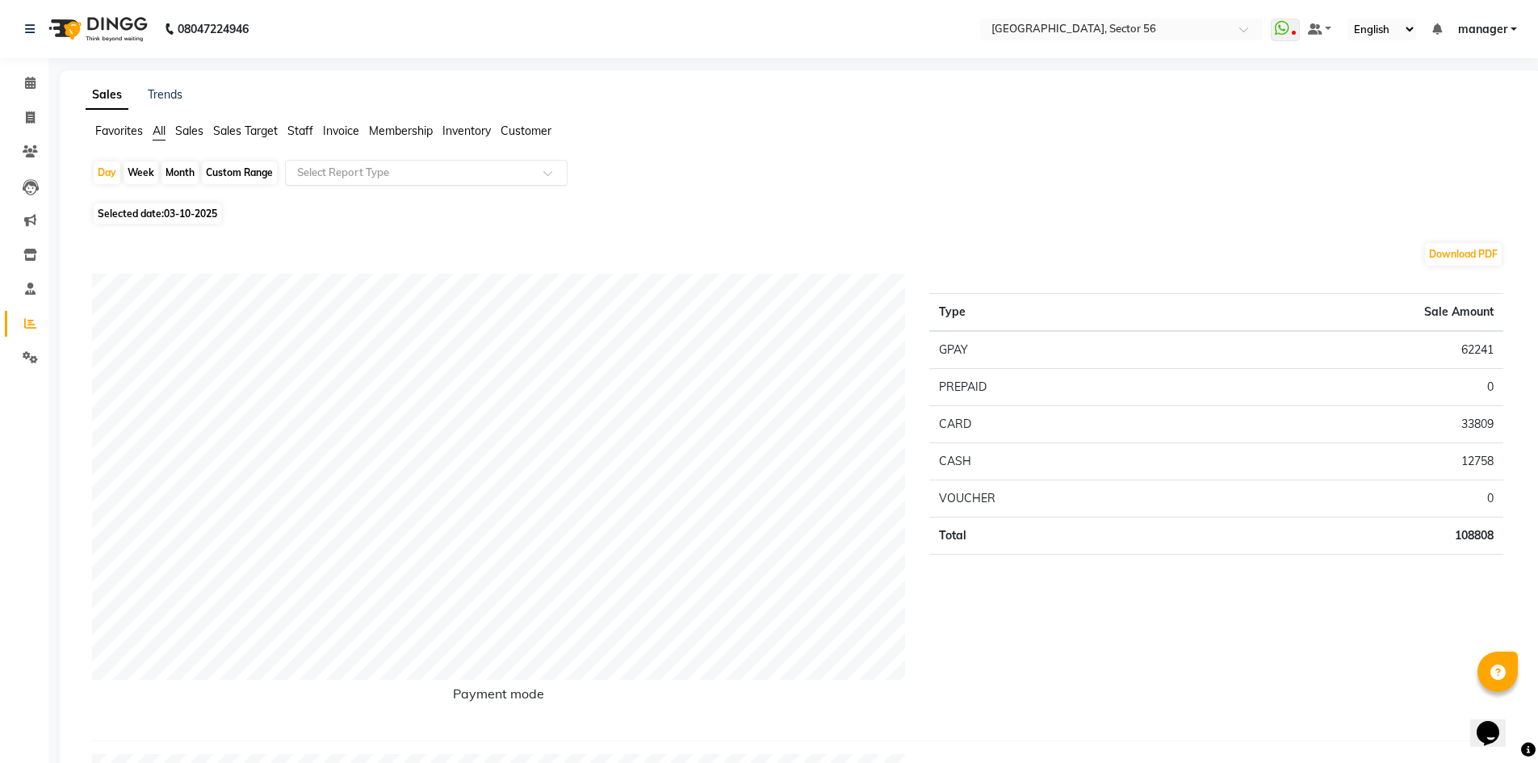
click at [334, 174] on input "text" at bounding box center [410, 173] width 233 height 16
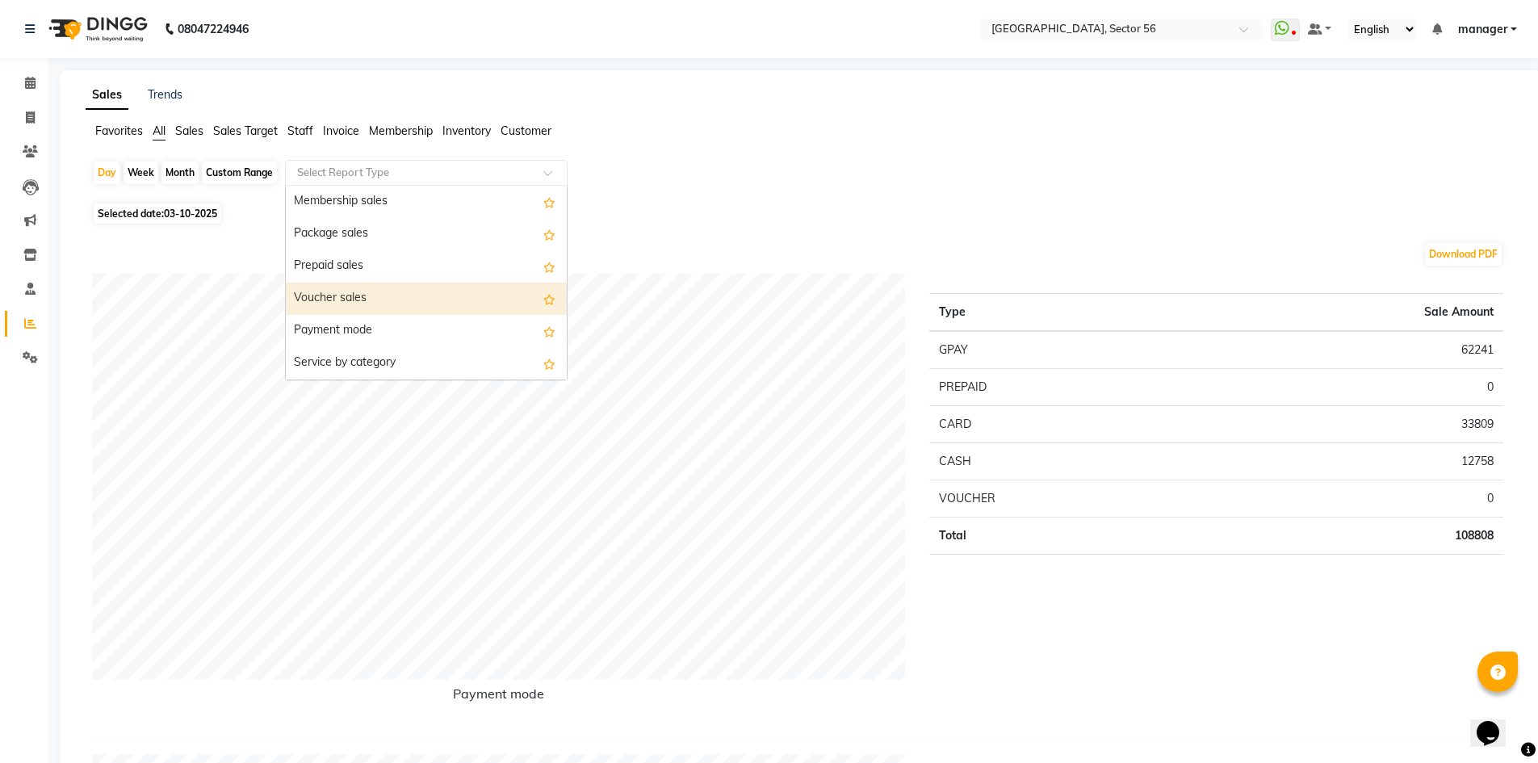
scroll to position [323, 0]
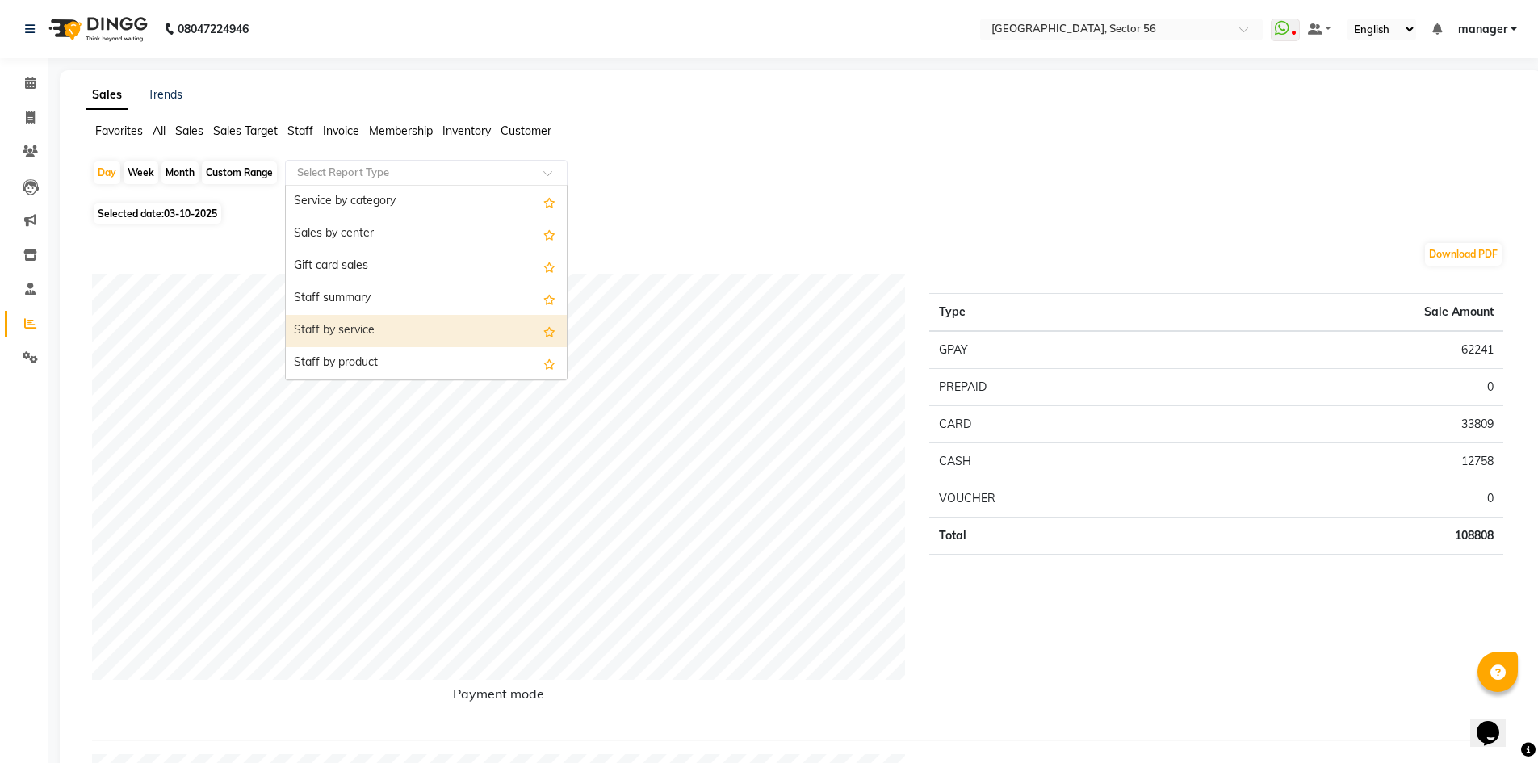
click at [399, 326] on div "Staff by service" at bounding box center [426, 331] width 281 height 32
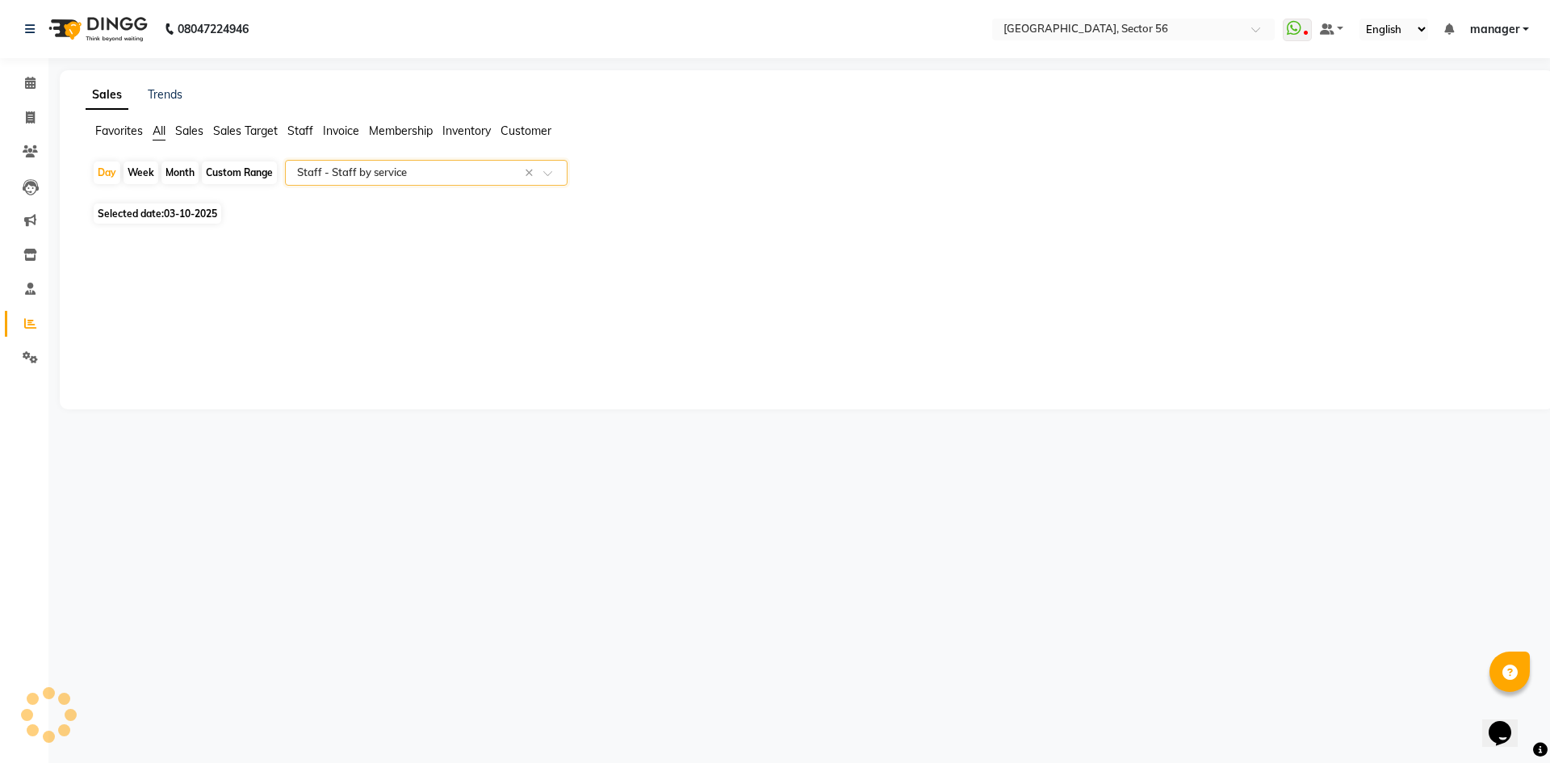
select select "full_report"
select select "csv"
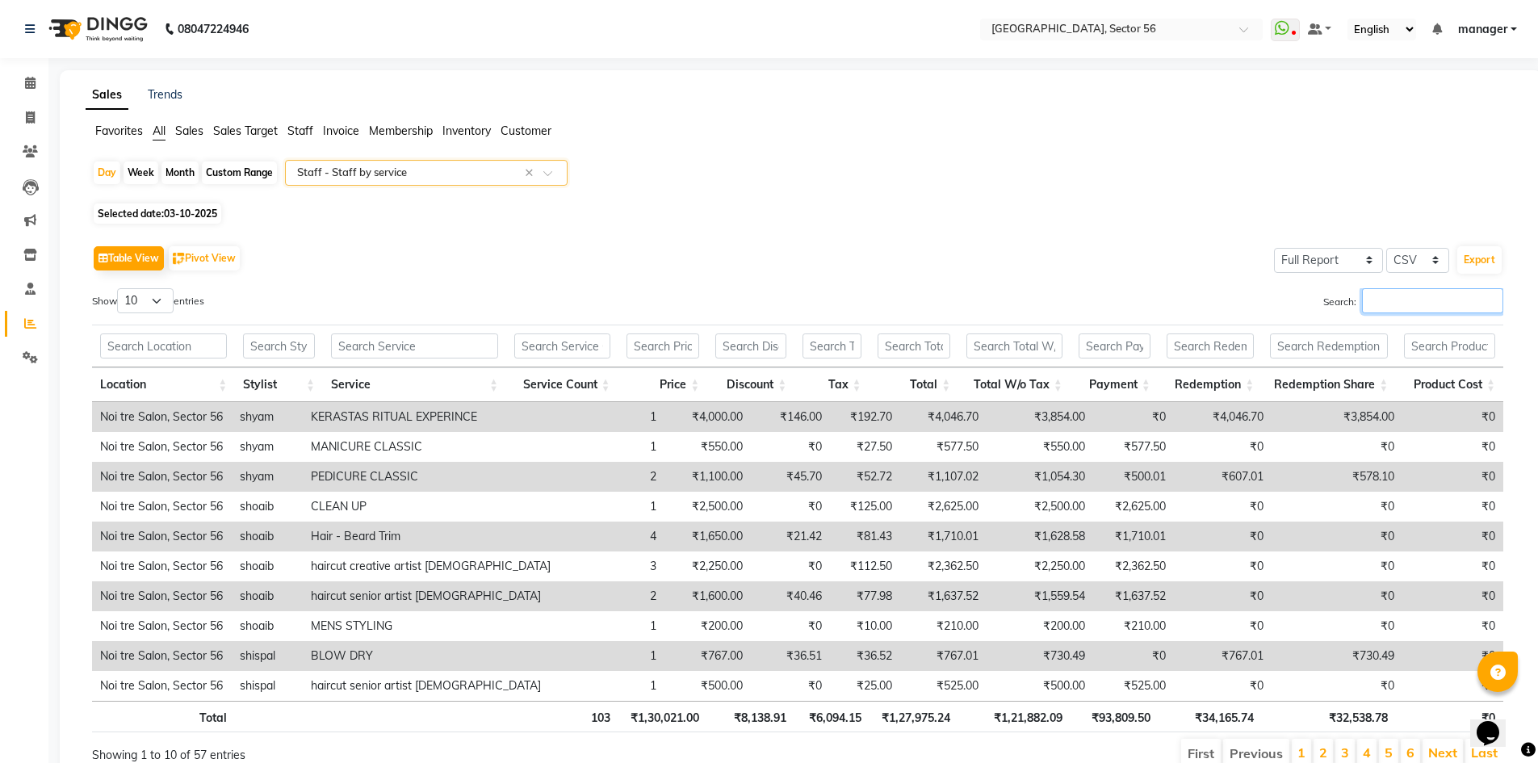
click at [1382, 300] on input "Search:" at bounding box center [1432, 300] width 141 height 25
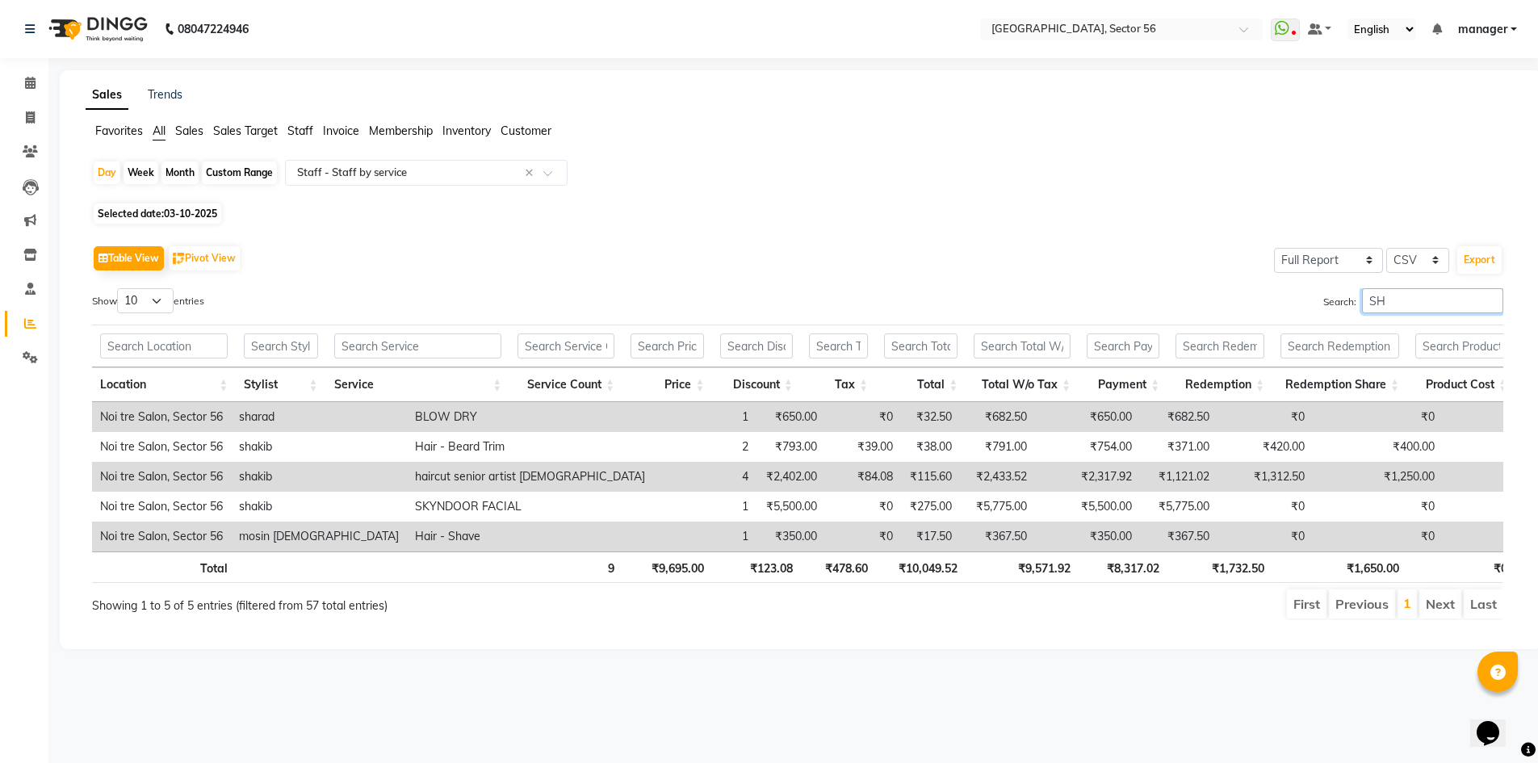
type input "S"
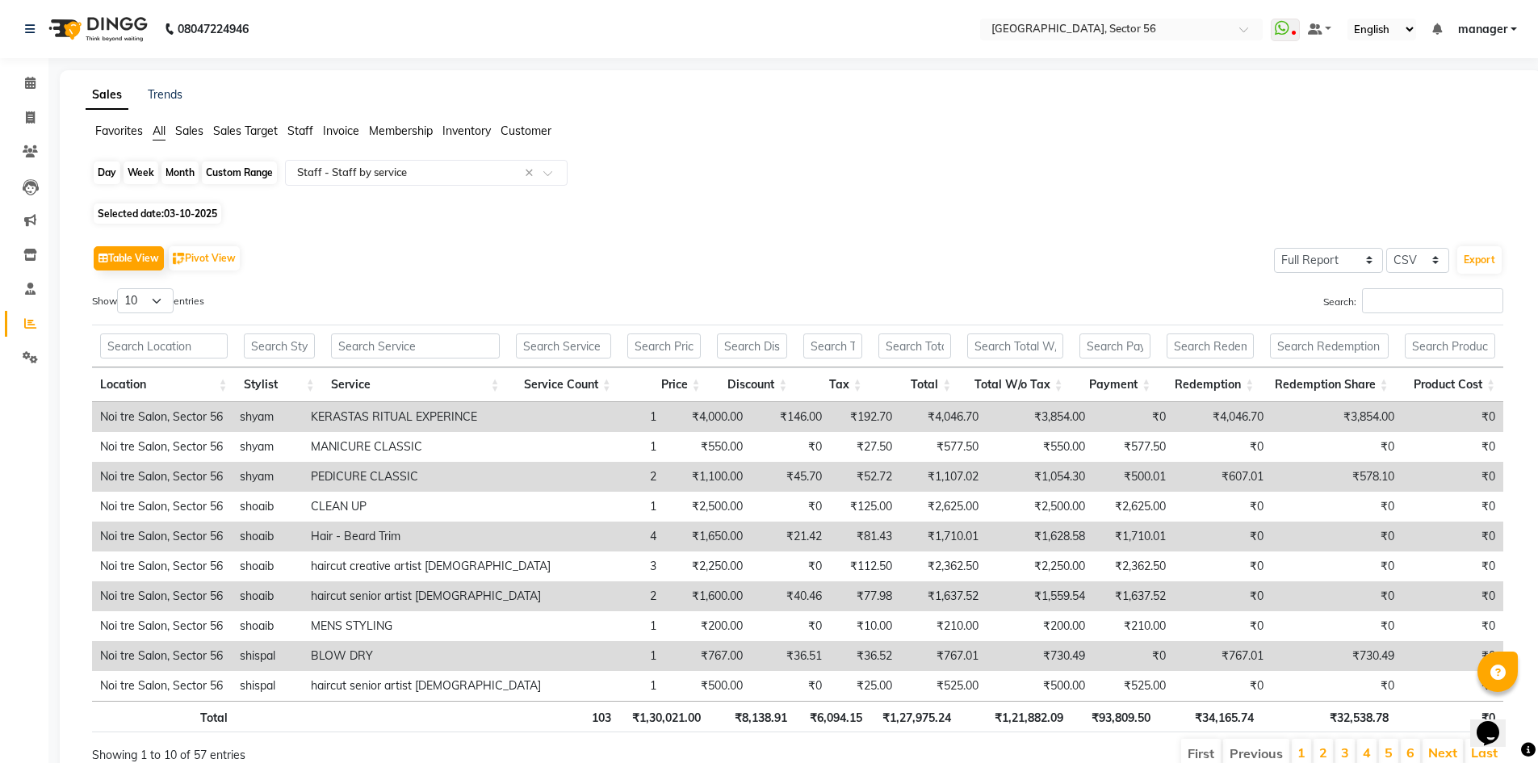
click at [112, 168] on div "Day" at bounding box center [107, 172] width 27 height 23
select select "10"
select select "2025"
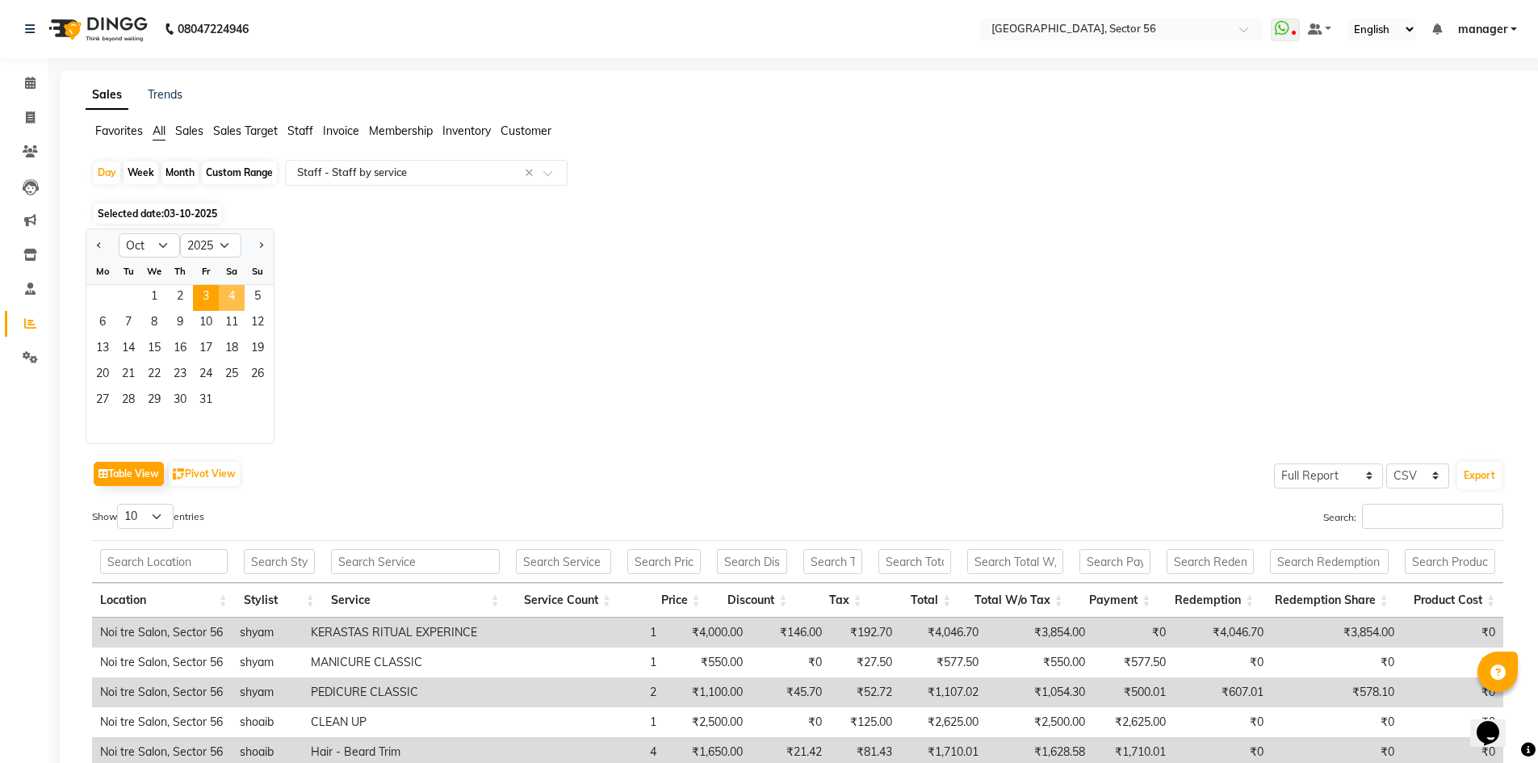
click at [235, 292] on span "4" at bounding box center [232, 298] width 26 height 26
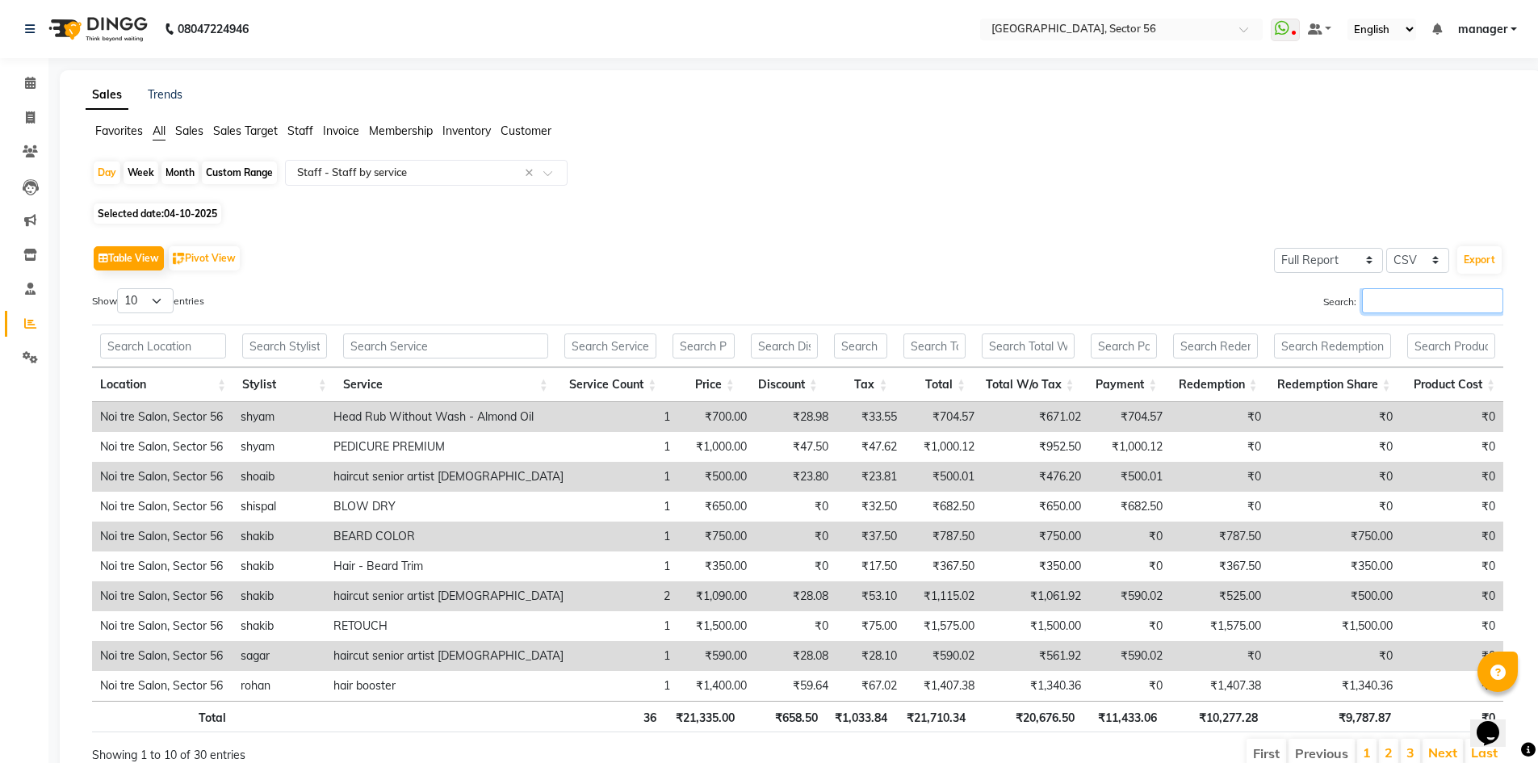
click at [1398, 308] on input "Search:" at bounding box center [1432, 300] width 141 height 25
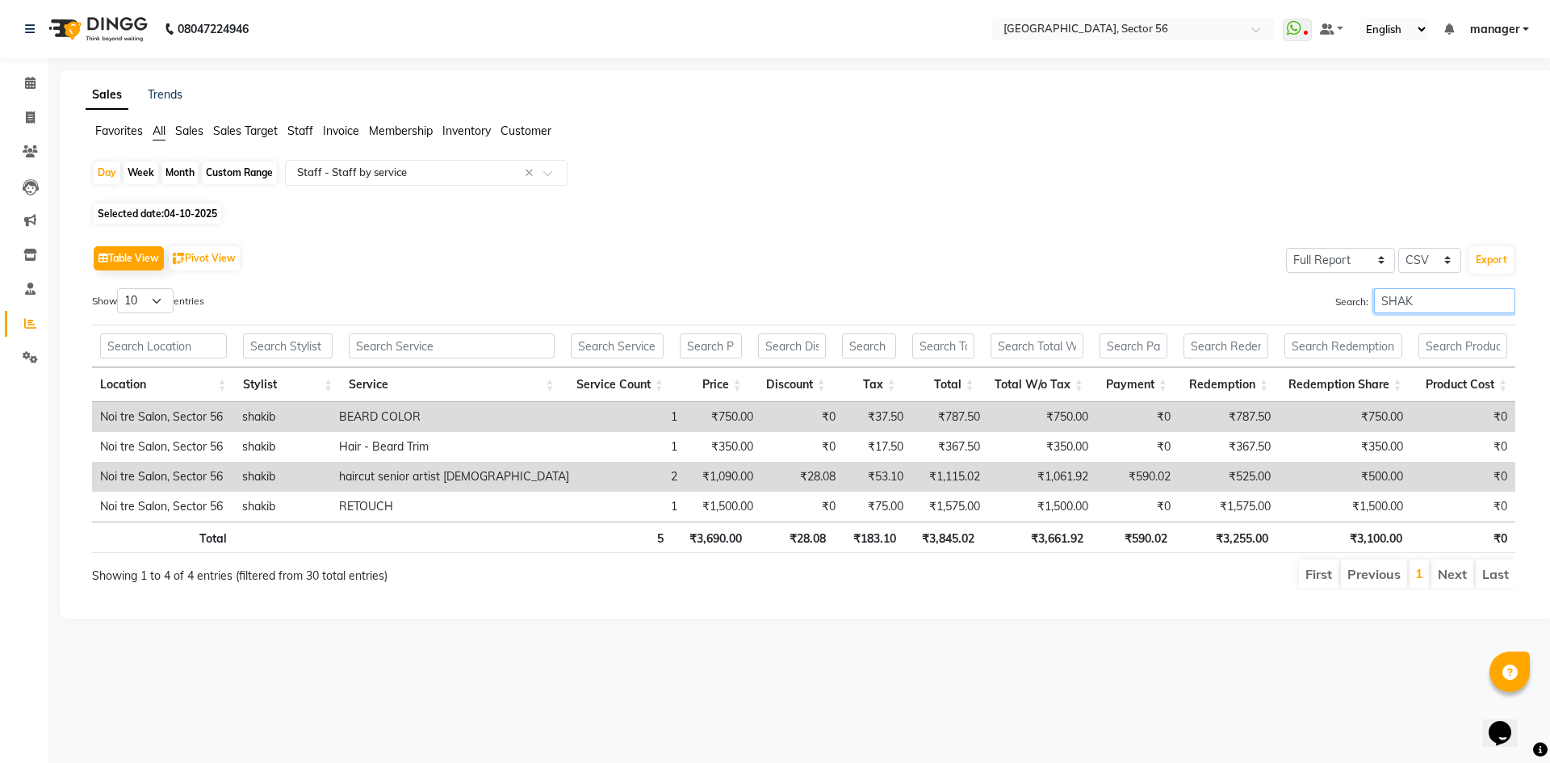
click at [1433, 305] on input "SHAK" at bounding box center [1444, 300] width 141 height 25
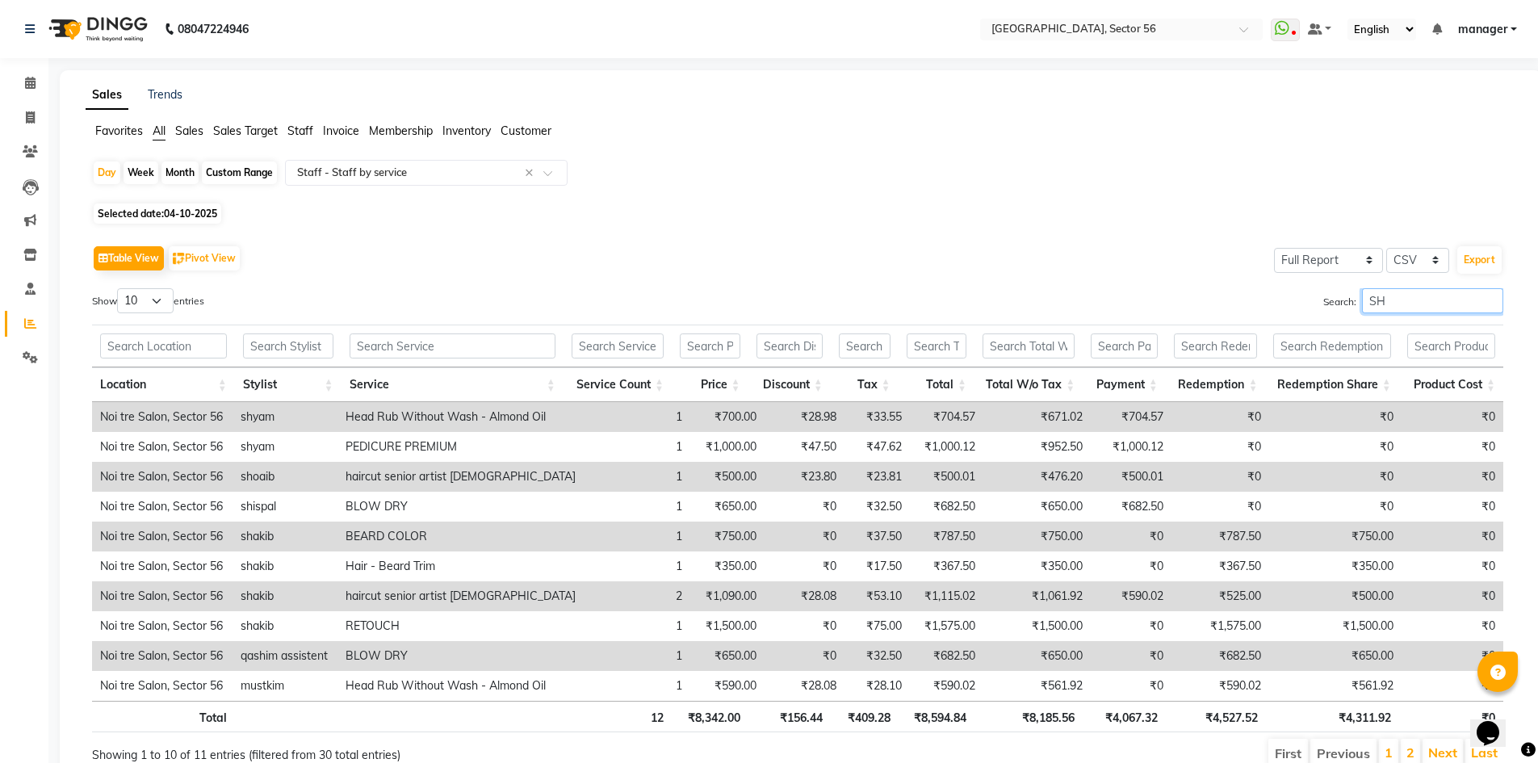
type input "S"
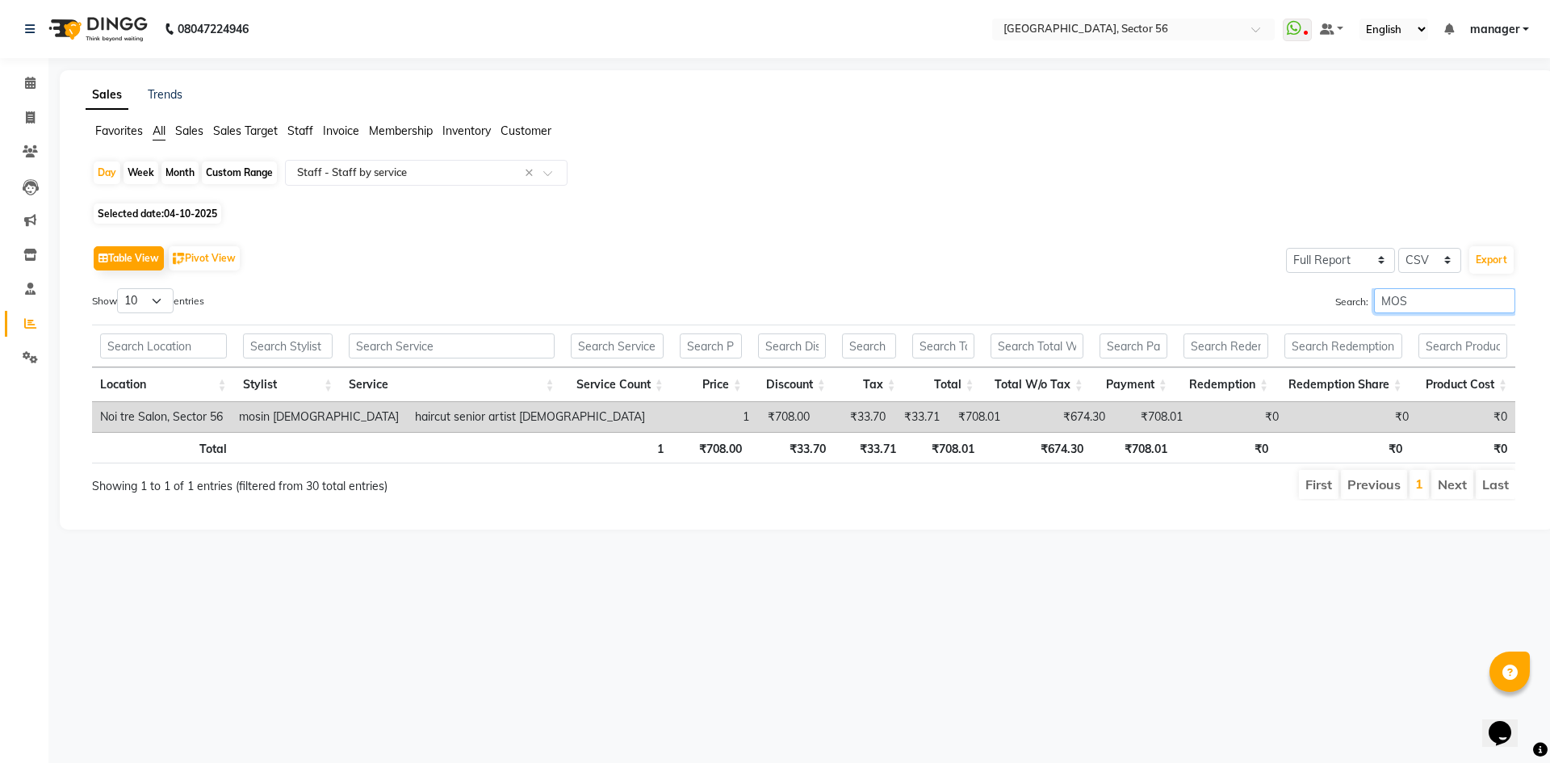
type input "MOS"
click at [182, 167] on div "Month" at bounding box center [179, 172] width 37 height 23
select select "10"
select select "2025"
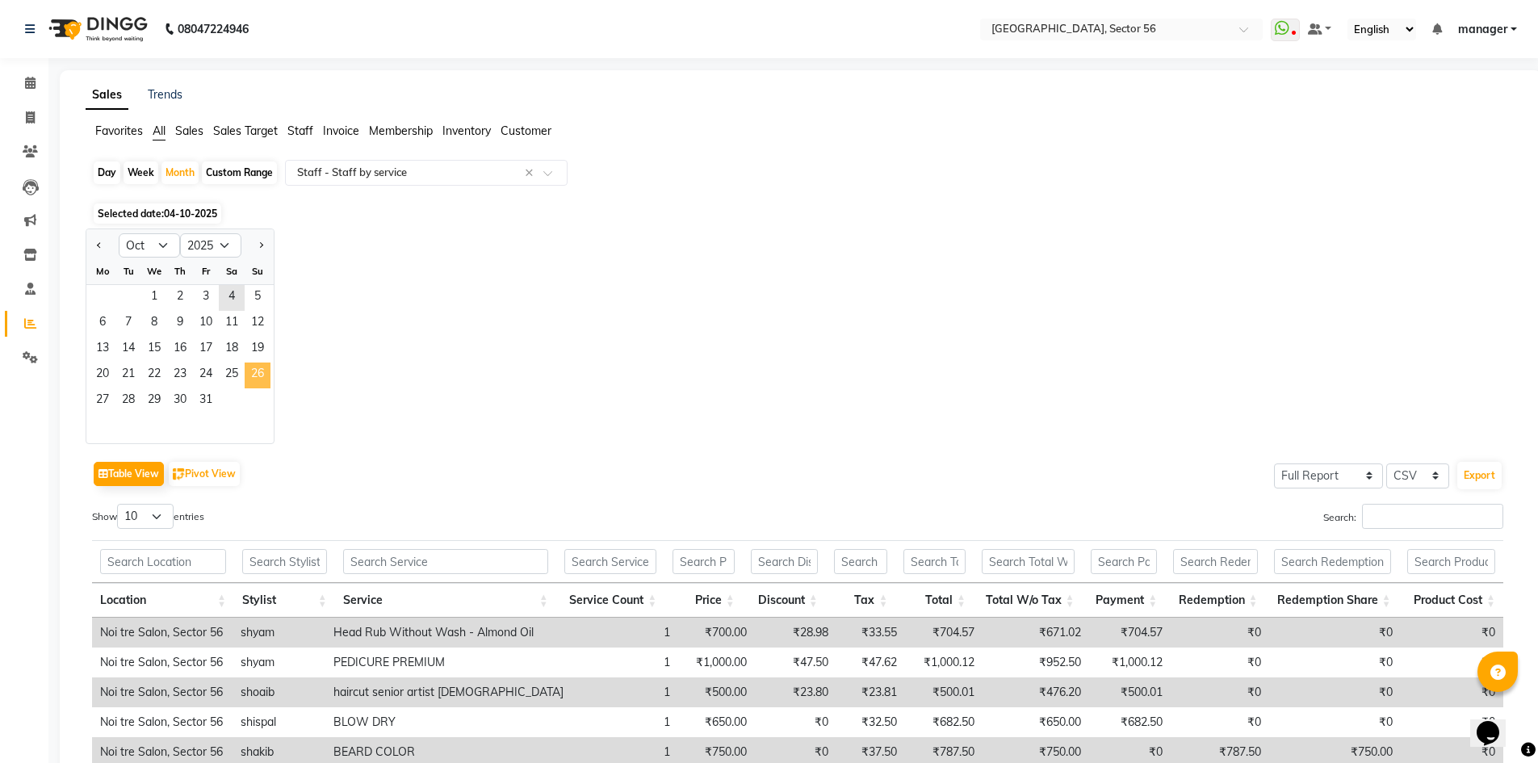
click at [263, 366] on span "26" at bounding box center [258, 376] width 26 height 26
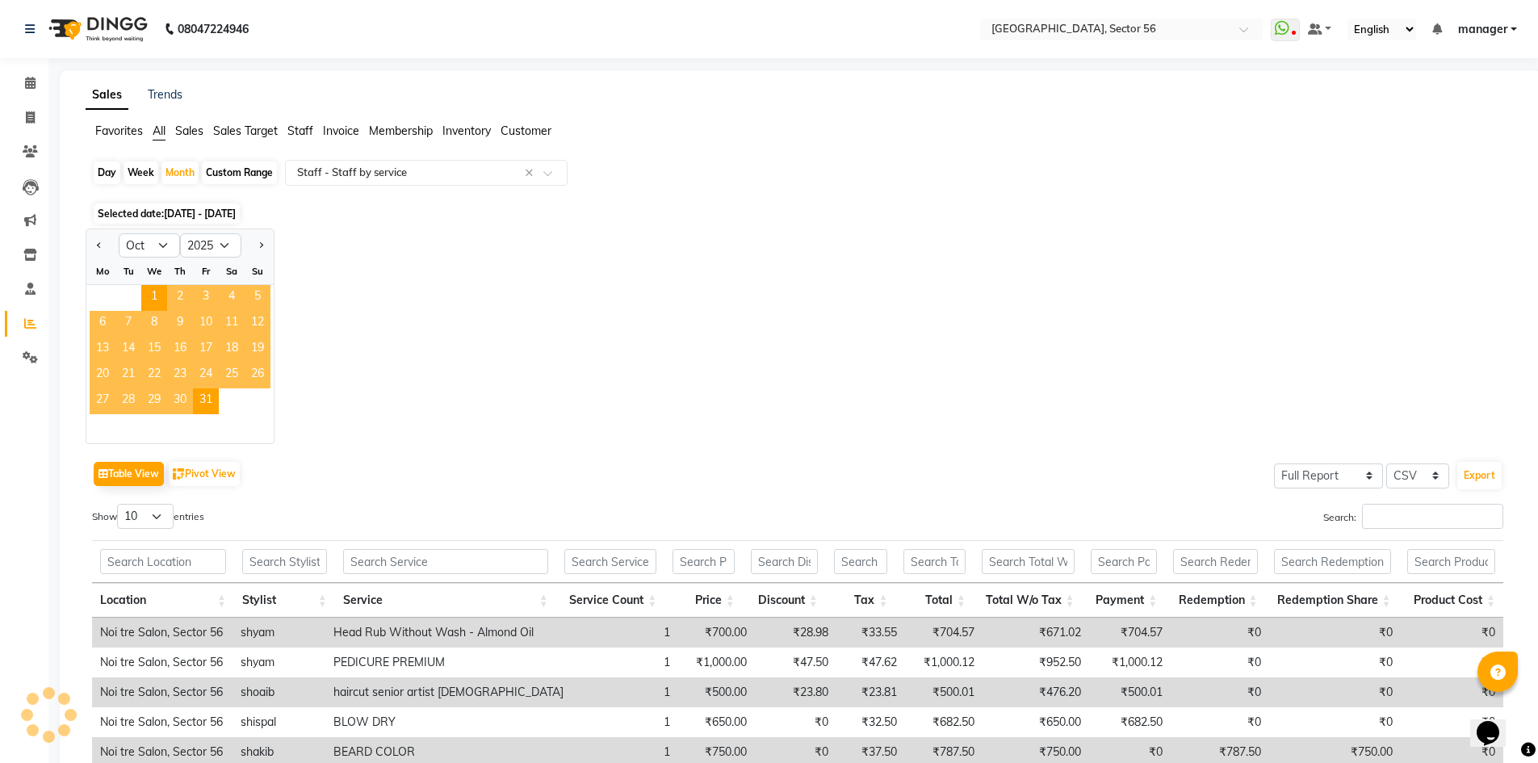
click at [256, 371] on span "26" at bounding box center [258, 376] width 26 height 26
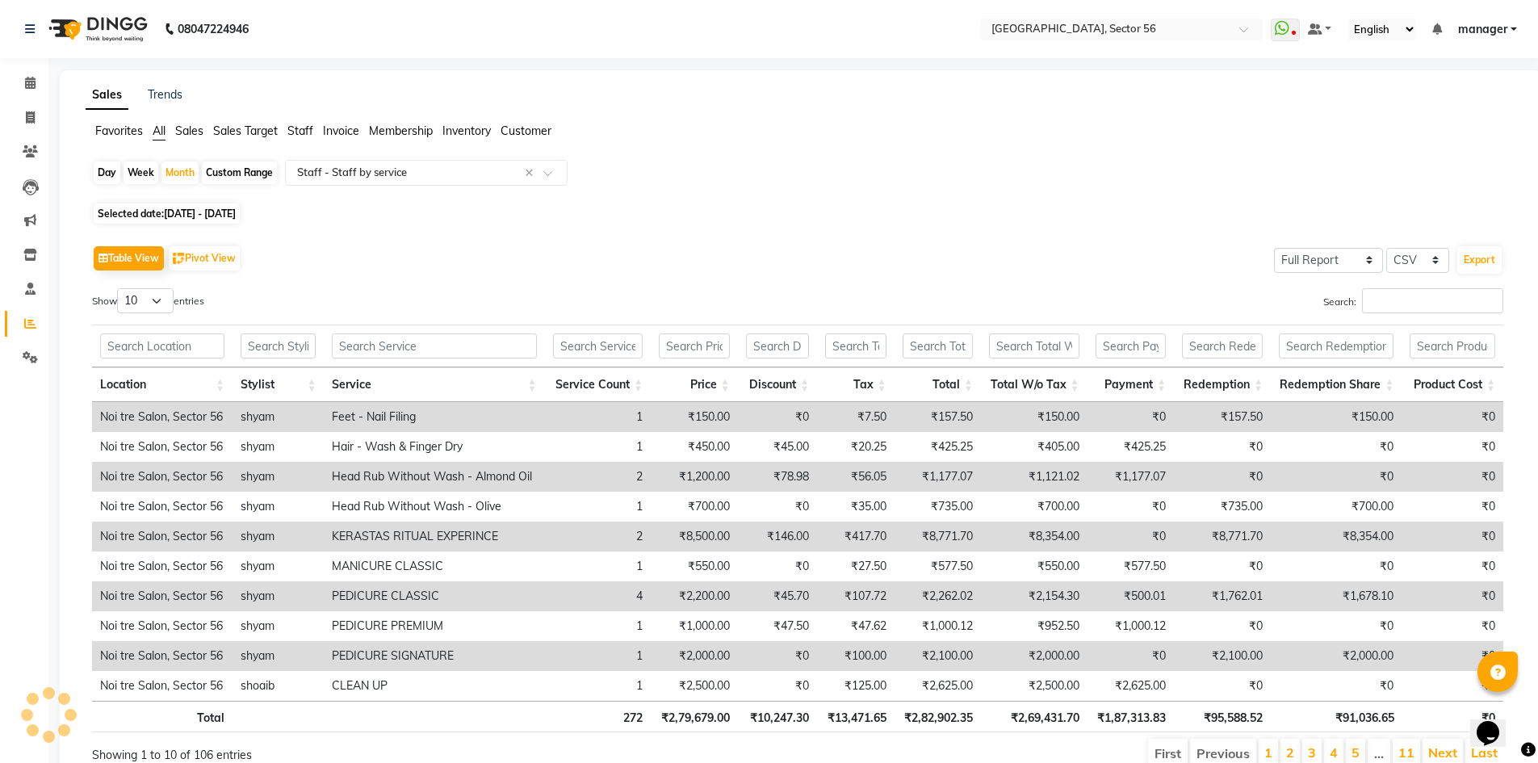
click at [1410, 517] on td "₹0" at bounding box center [1453, 507] width 102 height 30
click at [1419, 304] on input "Search:" at bounding box center [1432, 300] width 141 height 25
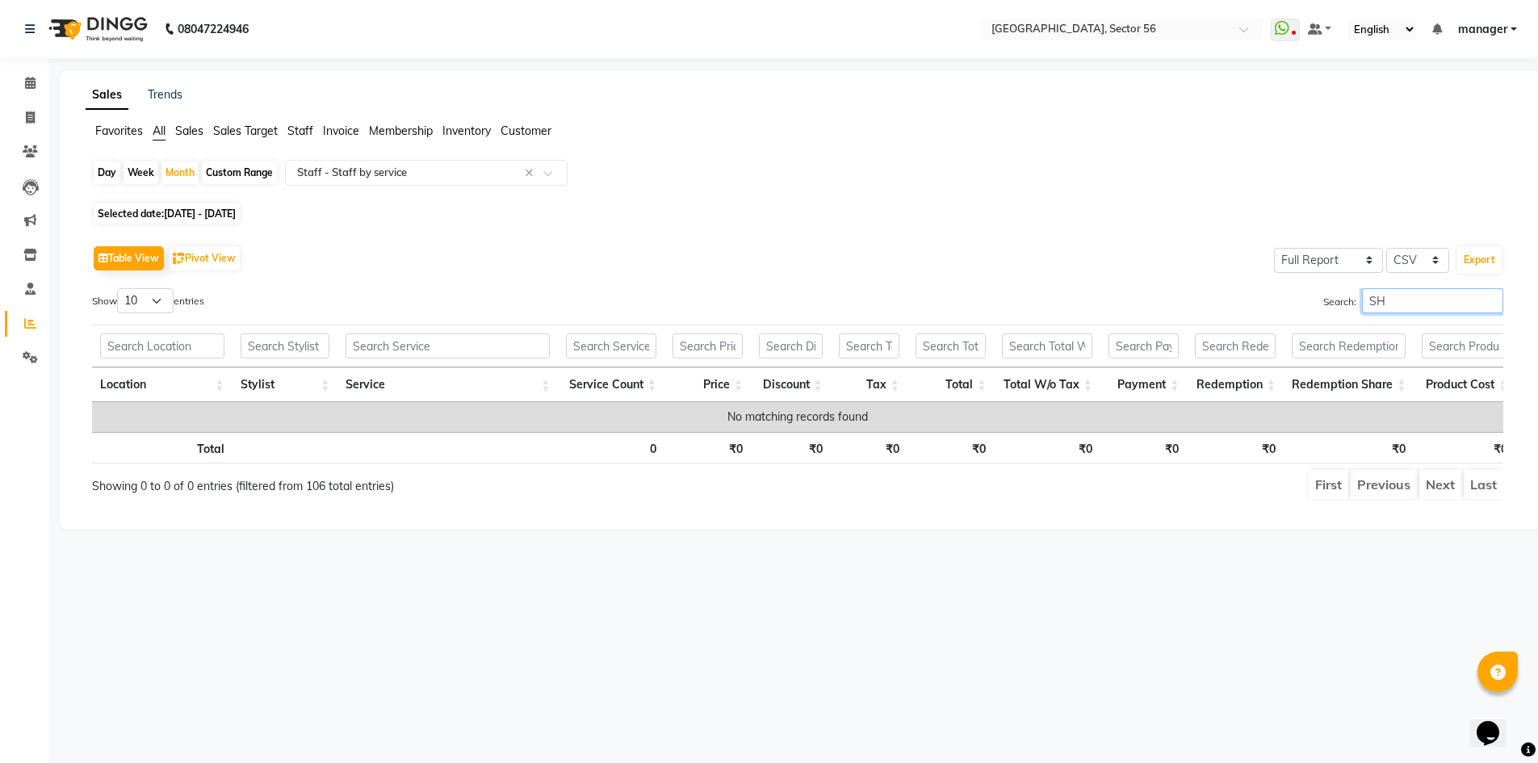
type input "S"
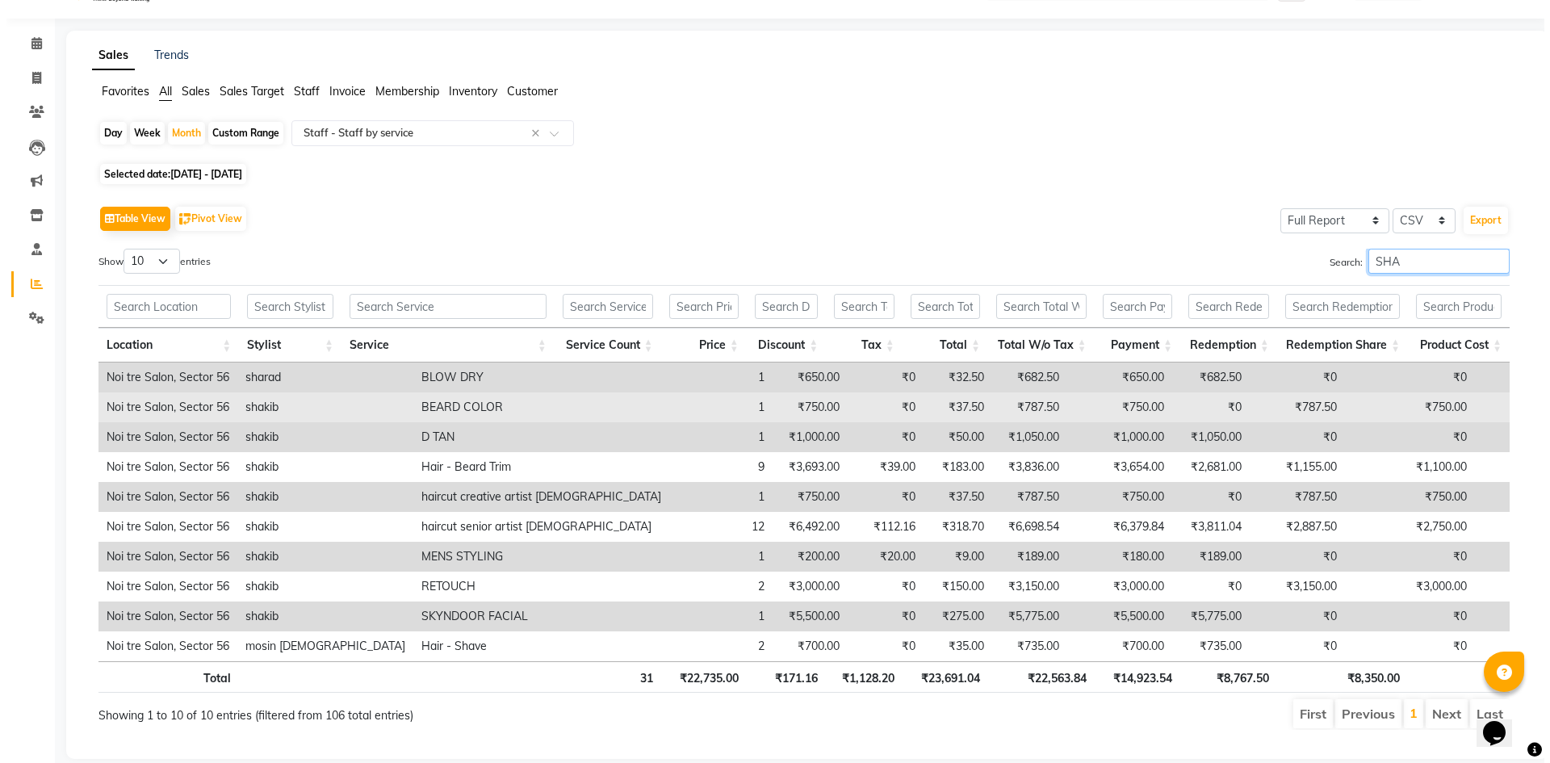
scroll to position [0, 0]
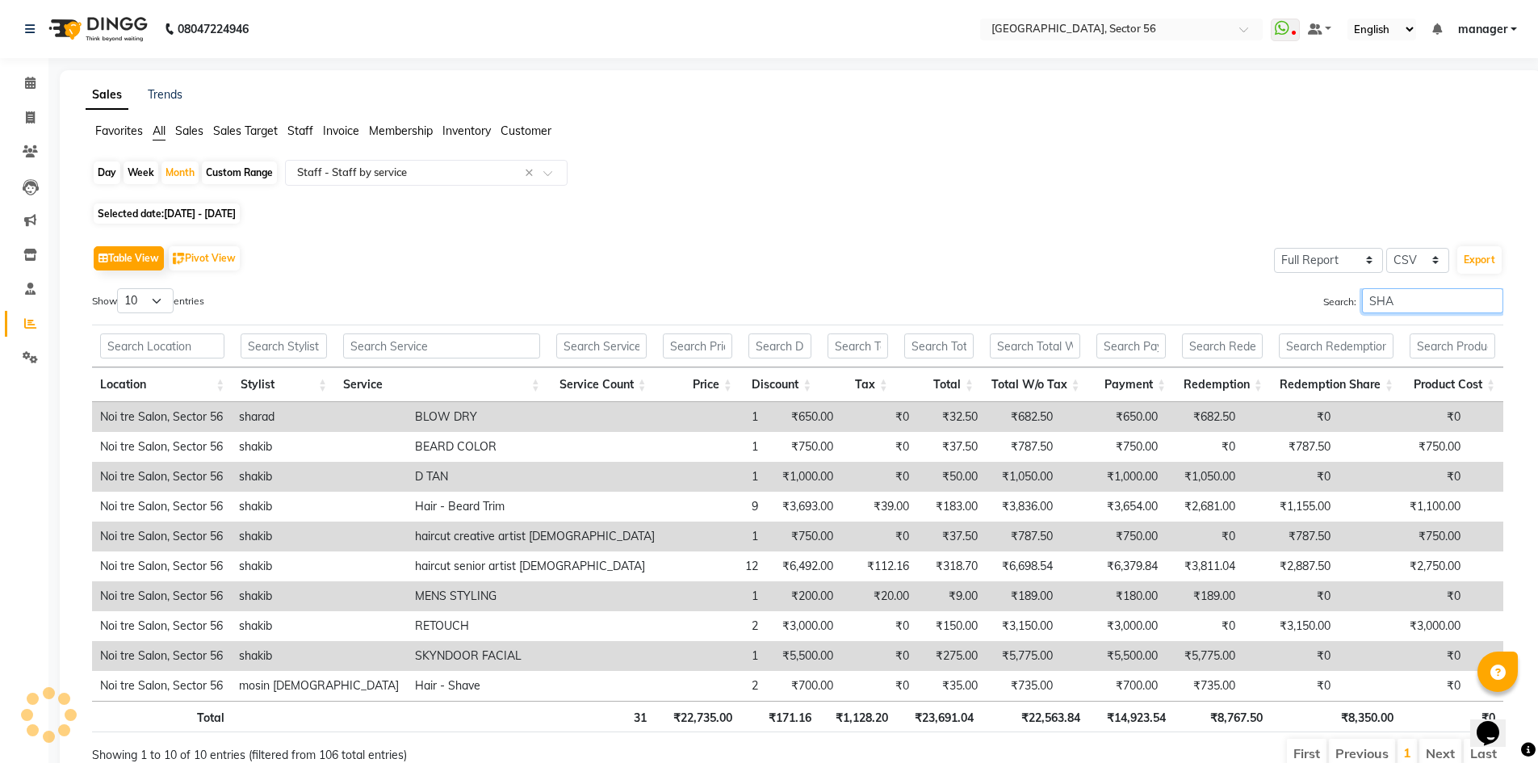
click at [1399, 310] on input "SHA" at bounding box center [1432, 300] width 141 height 25
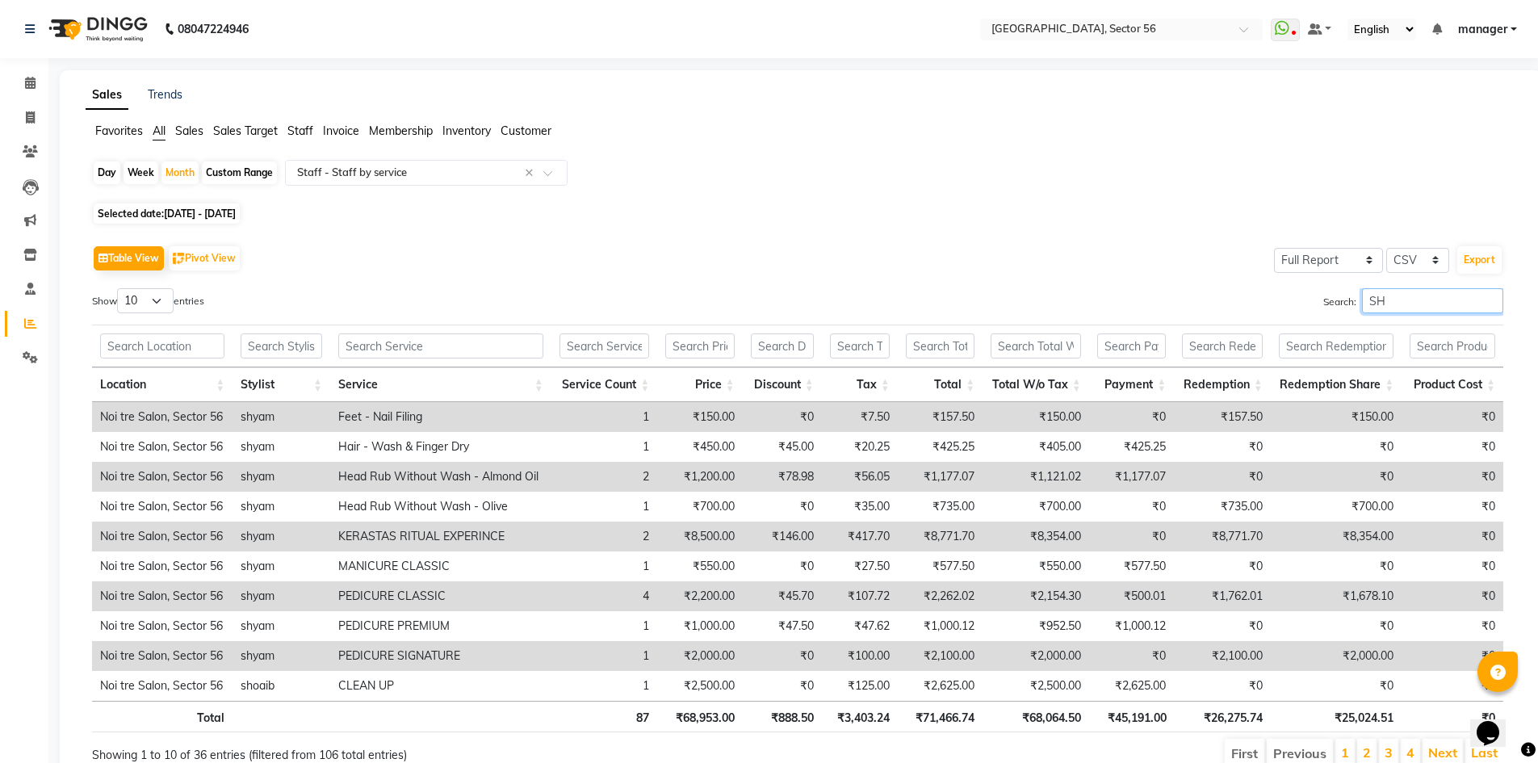
type input "S"
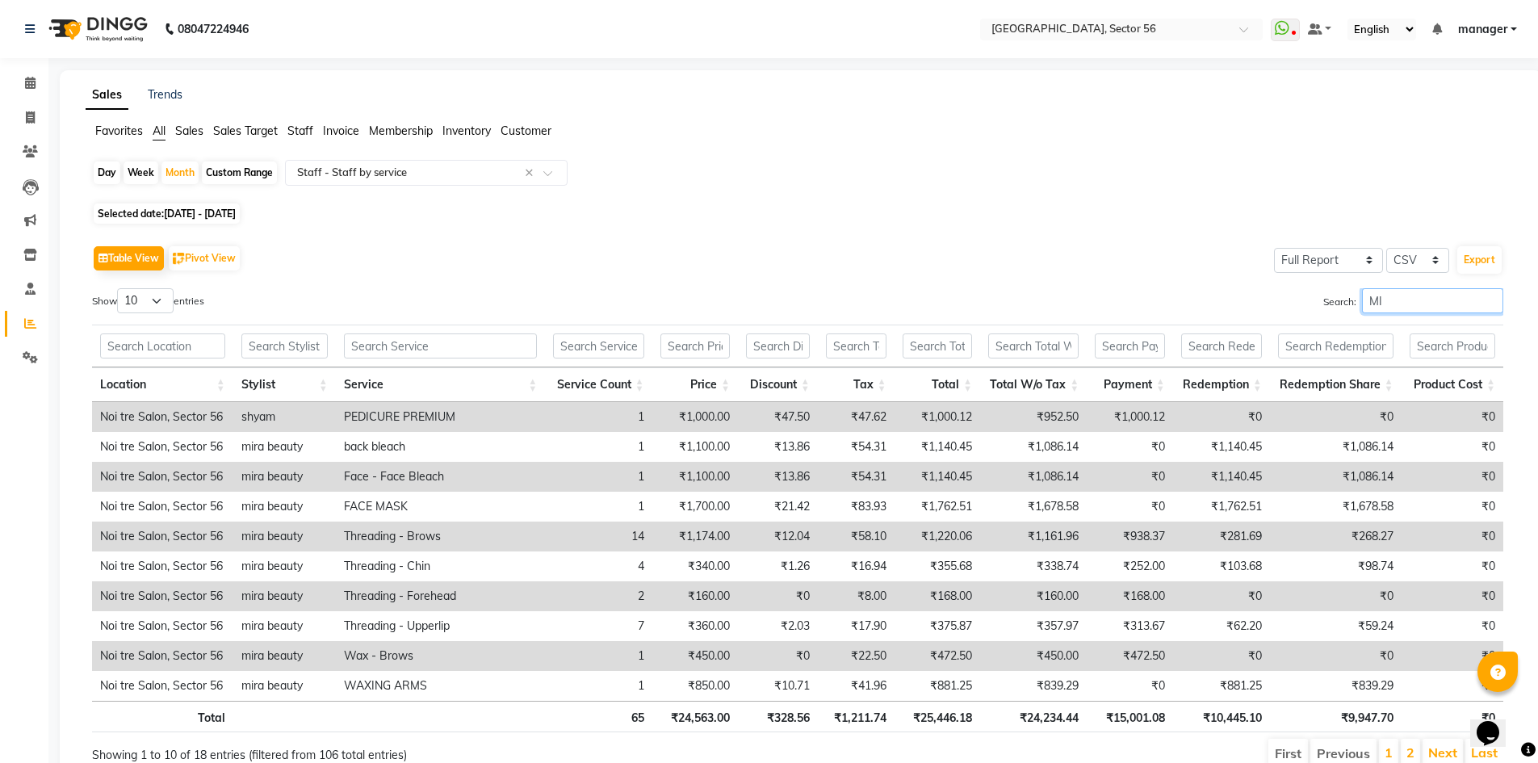
type input "M"
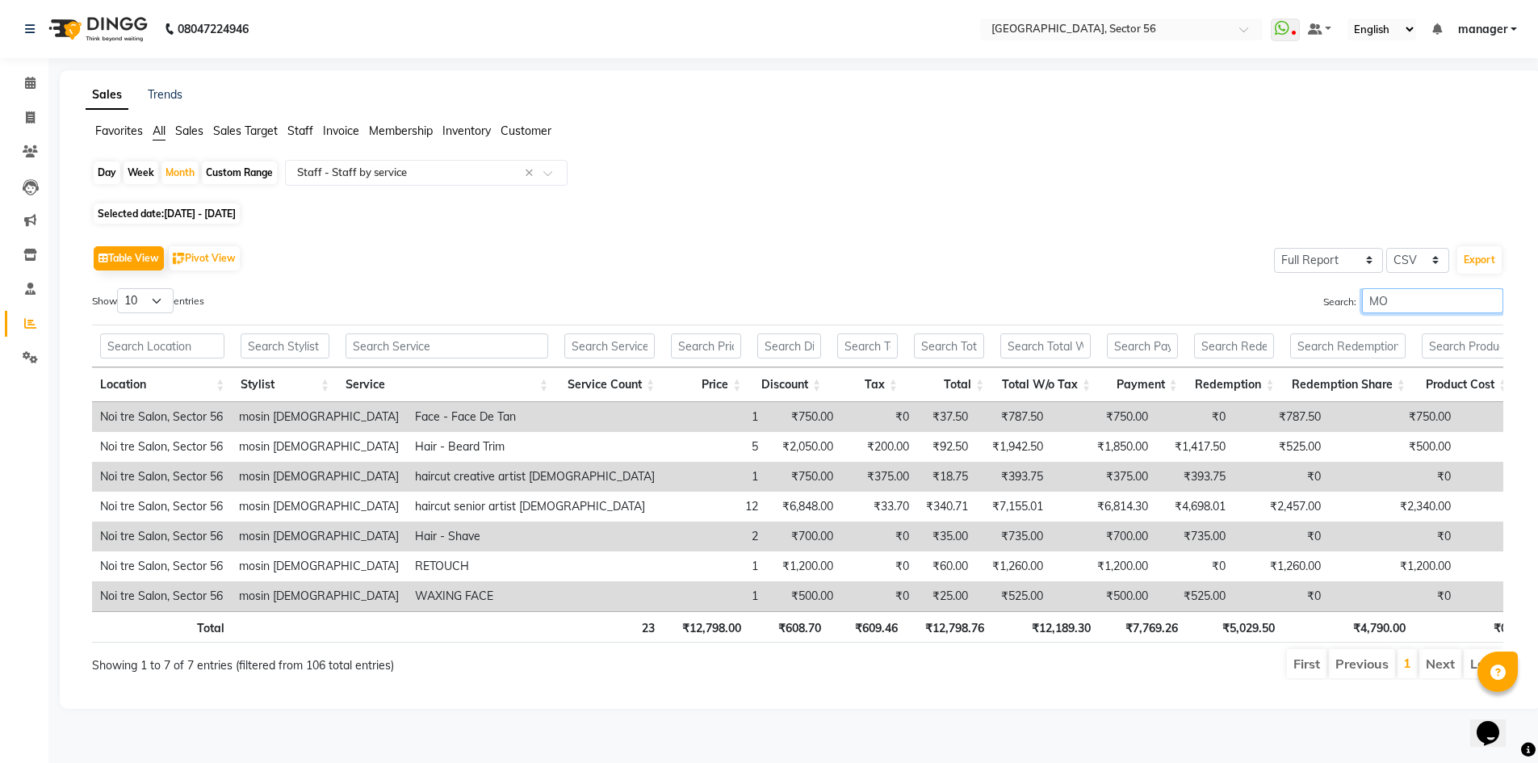
type input "M"
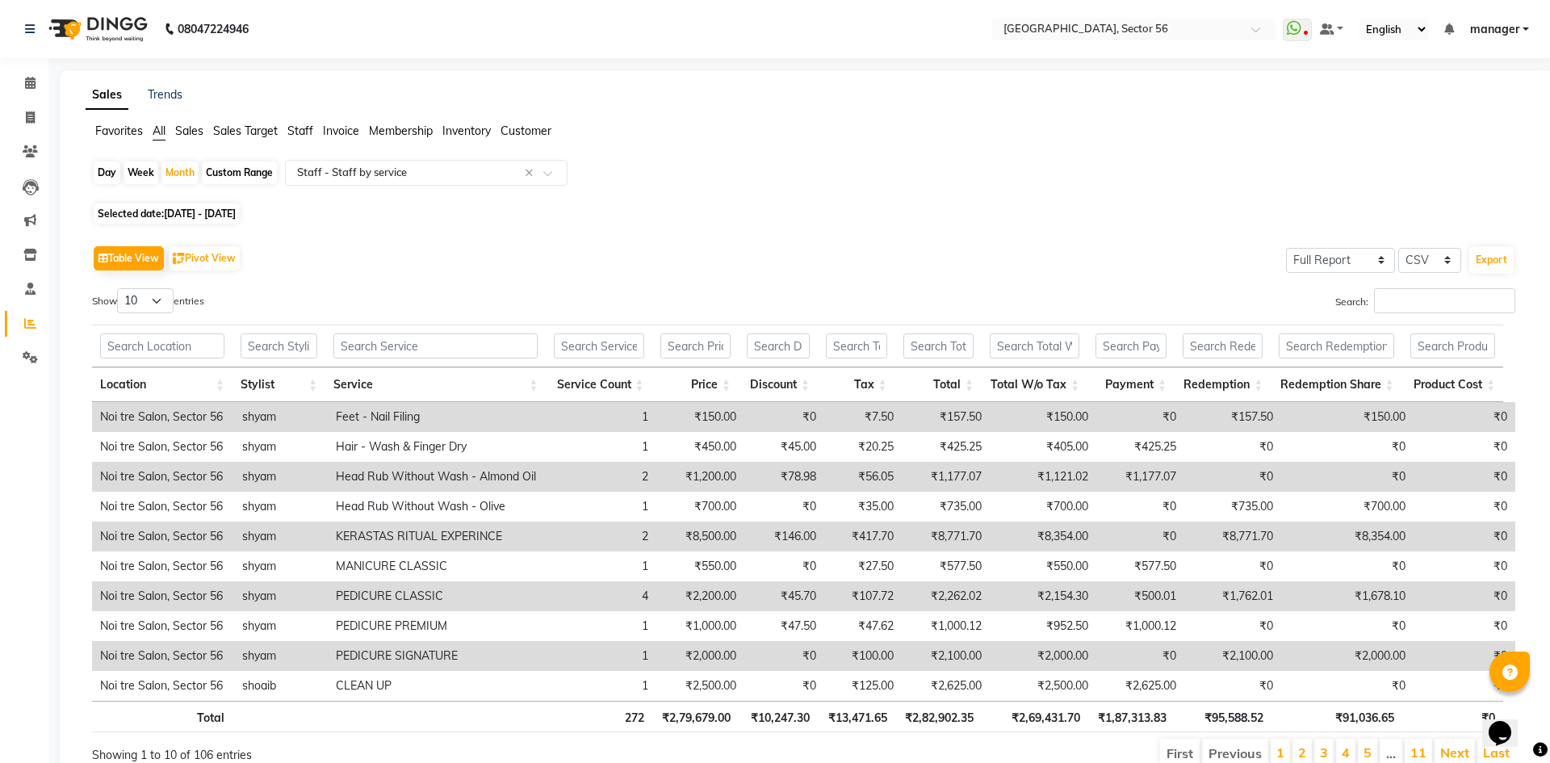
select select "service"
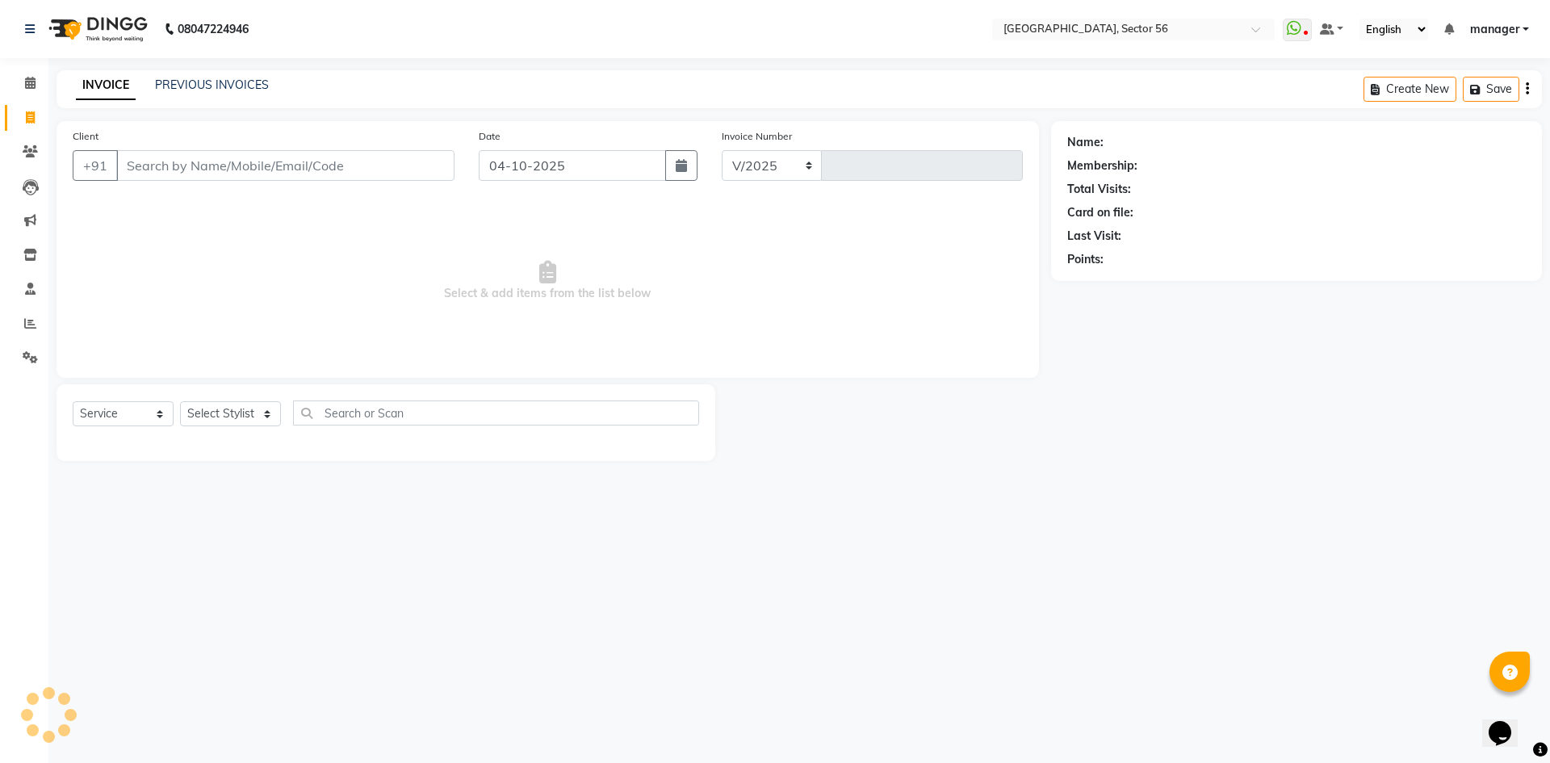
select select "5557"
type input "7230"
click at [270, 166] on input "Client" at bounding box center [285, 165] width 338 height 31
click at [259, 169] on input "Client" at bounding box center [285, 165] width 338 height 31
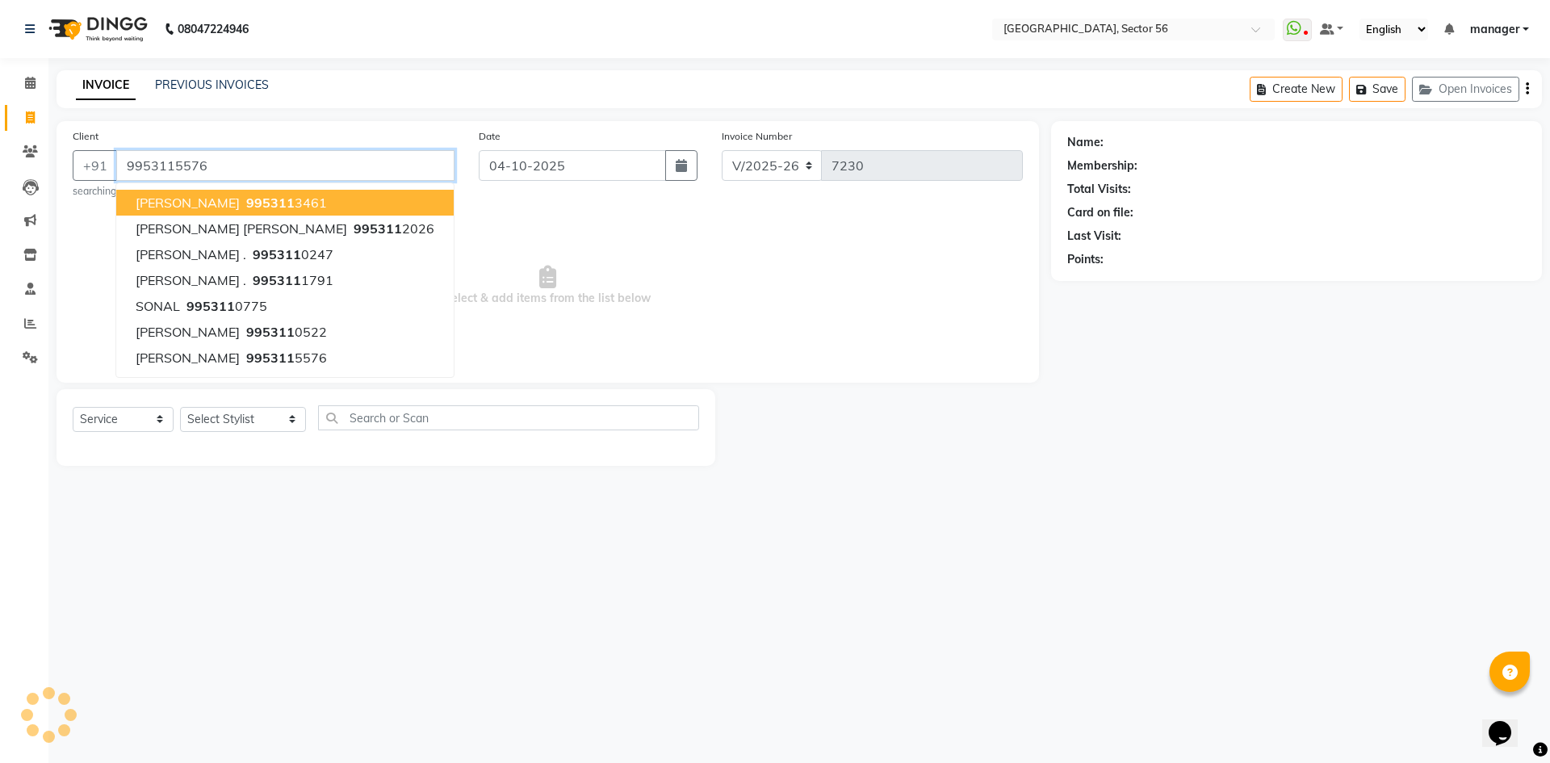
type input "9953115576"
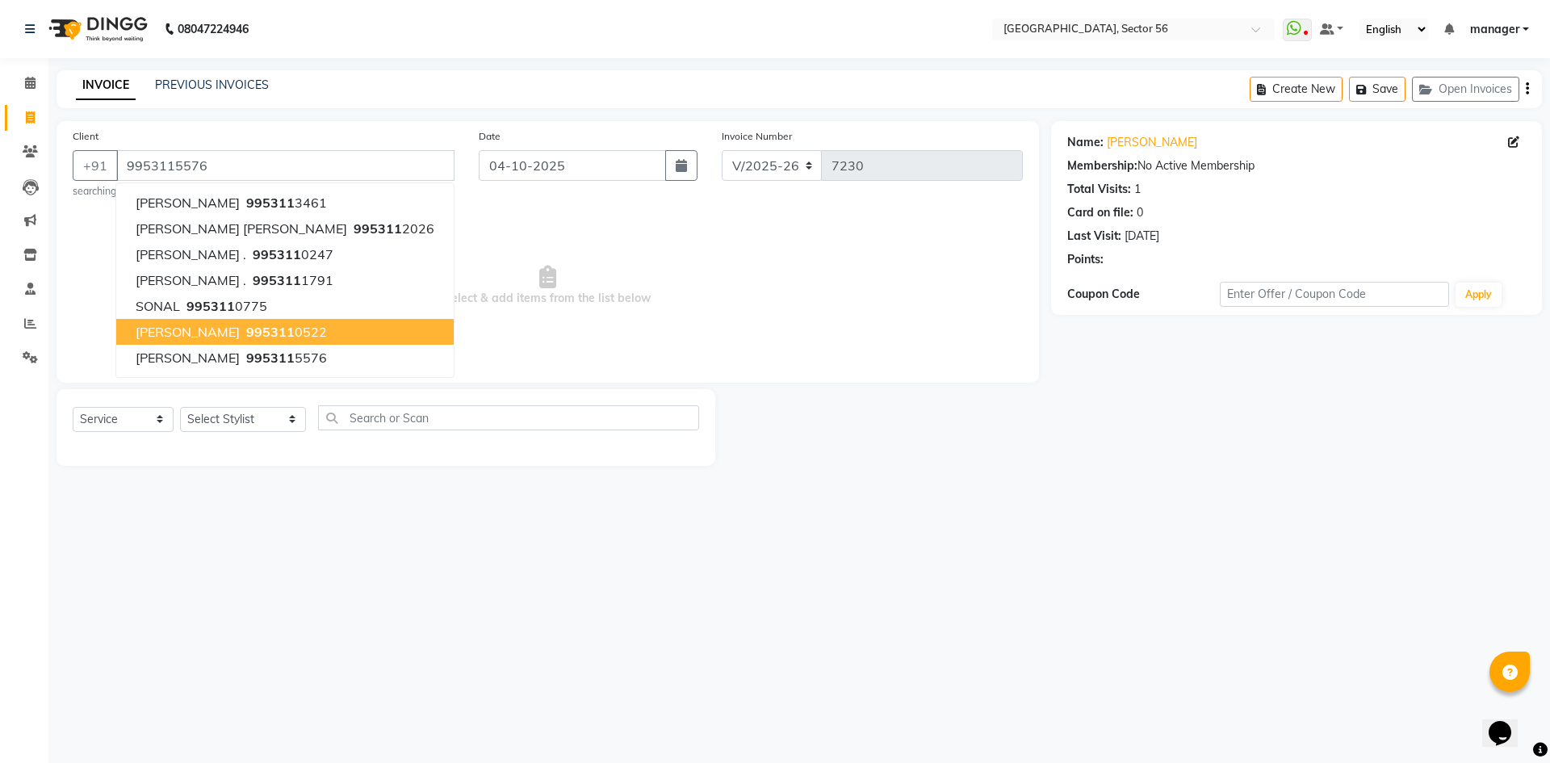
click at [1317, 389] on div "Name: [PERSON_NAME] Membership: No Active Membership Total Visits: 1 Card on fi…" at bounding box center [1302, 293] width 503 height 345
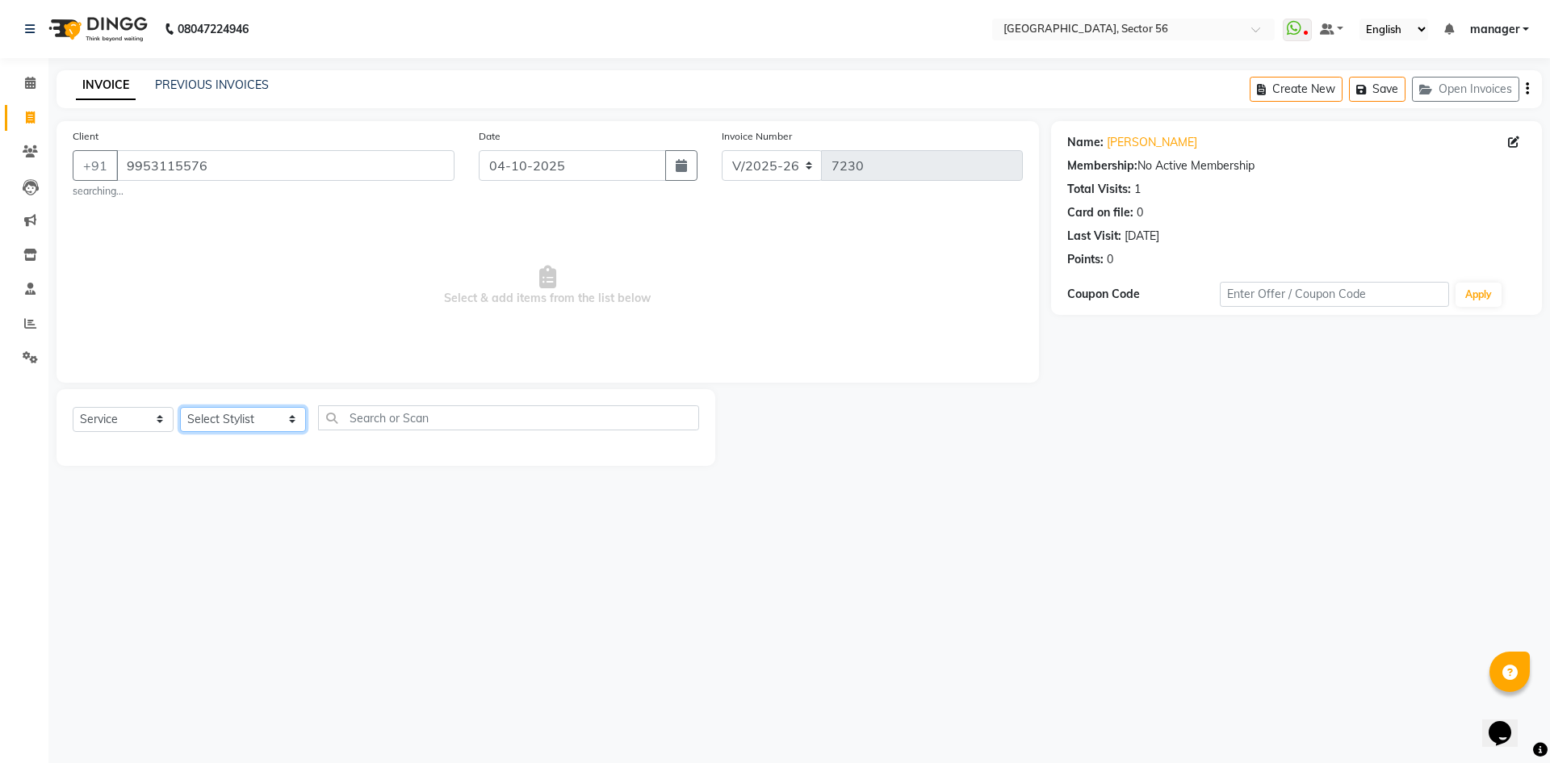
click at [204, 418] on select "Select Stylist [PERSON_NAME] [PERSON_NAME] [PERSON_NAME] MARKET STAFF amit amit…" at bounding box center [243, 419] width 126 height 25
drag, startPoint x: 81, startPoint y: 468, endPoint x: 122, endPoint y: 461, distance: 41.8
click at [81, 468] on main "INVOICE PREVIOUS INVOICES Create New Save Open Invoices Client [PHONE_NUMBER] s…" at bounding box center [799, 280] width 1502 height 420
click at [209, 421] on select "Select Stylist [PERSON_NAME] [PERSON_NAME] [PERSON_NAME] MARKET STAFF amit amit…" at bounding box center [243, 419] width 126 height 25
select select "77208"
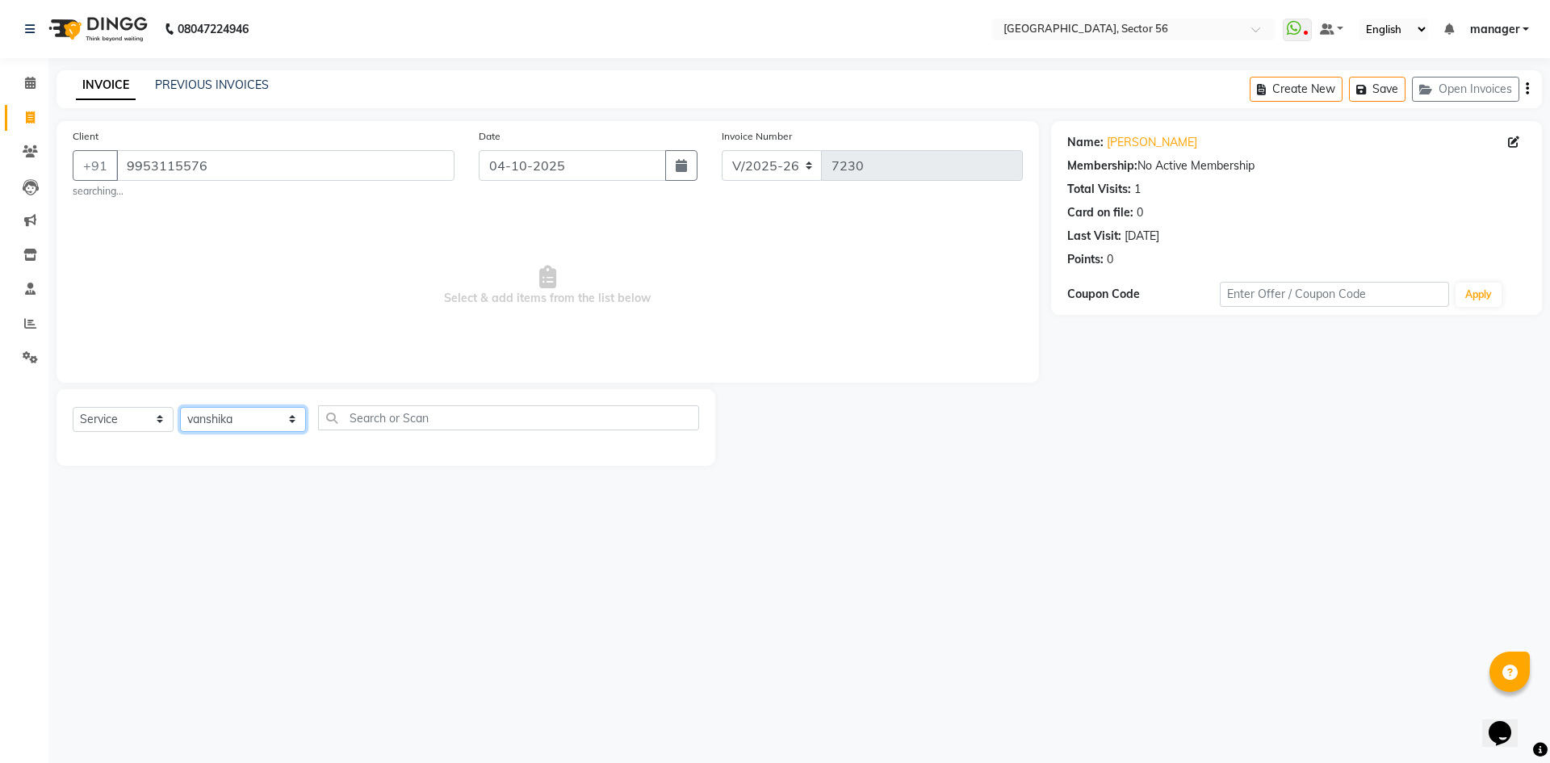
click at [180, 407] on select "Select Stylist [PERSON_NAME] [PERSON_NAME] [PERSON_NAME] MARKET STAFF amit amit…" at bounding box center [243, 419] width 126 height 25
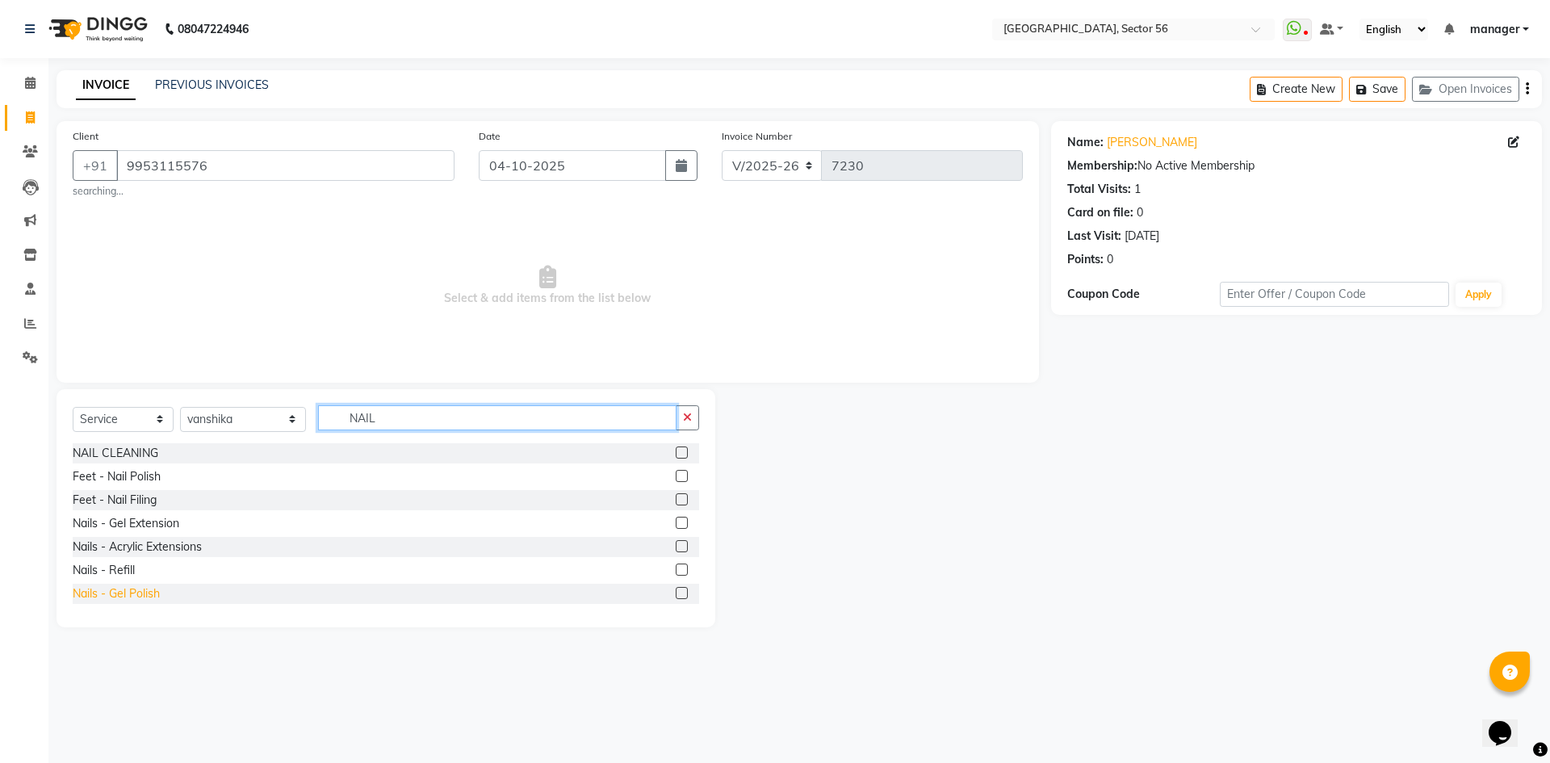
type input "NAIL"
click at [139, 593] on div "Nails - Gel Polish" at bounding box center [116, 593] width 87 height 17
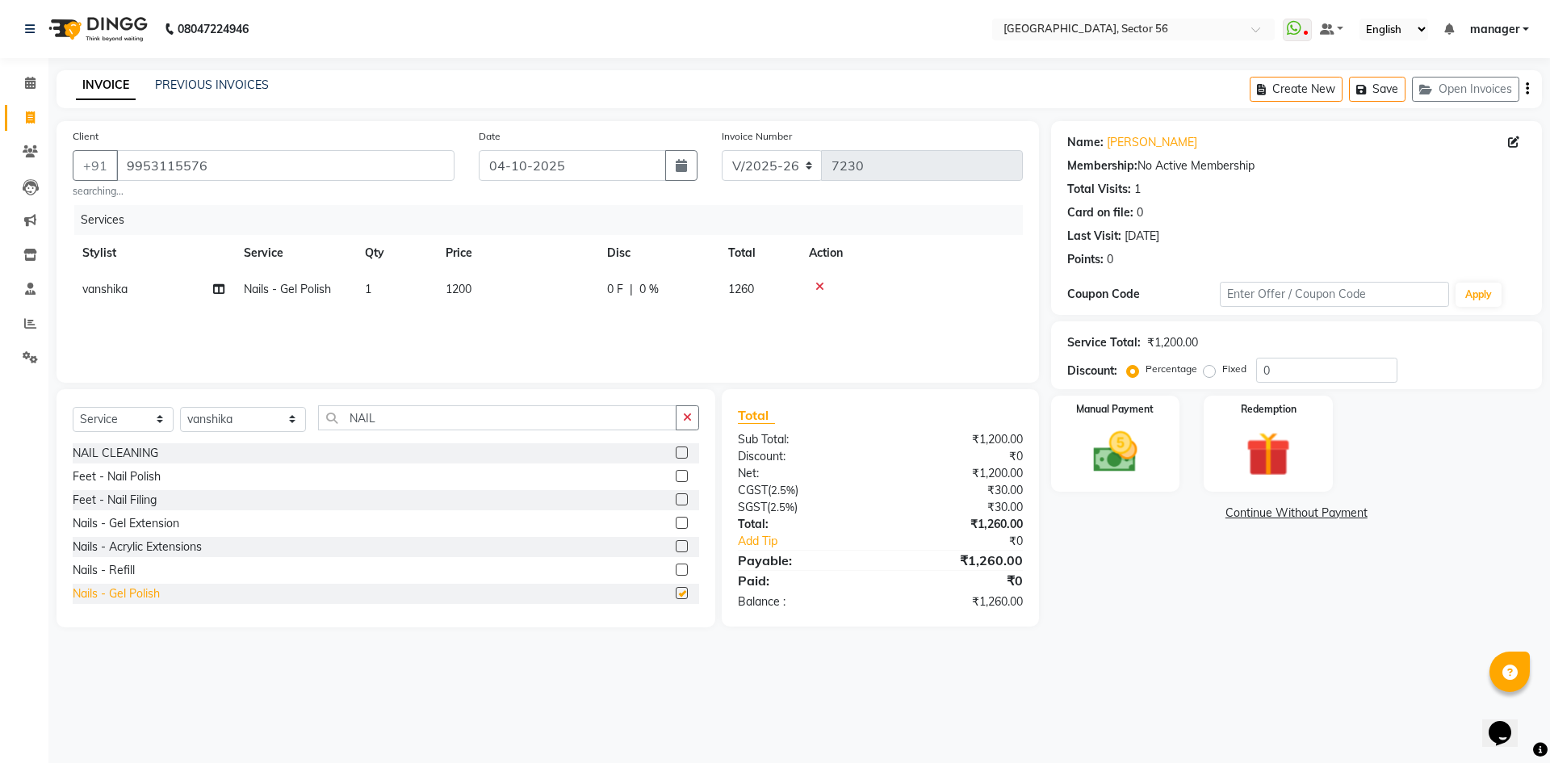
checkbox input "false"
click at [494, 285] on td "1200" at bounding box center [516, 289] width 161 height 36
select select "77208"
drag, startPoint x: 530, startPoint y: 289, endPoint x: 485, endPoint y: 293, distance: 45.4
click at [485, 293] on tr "ABHISHEKH THAPA abhishek thapa AKRAM KHAN MARKET STAFF amit amit spm Anamika Be…" at bounding box center [548, 301] width 950 height 61
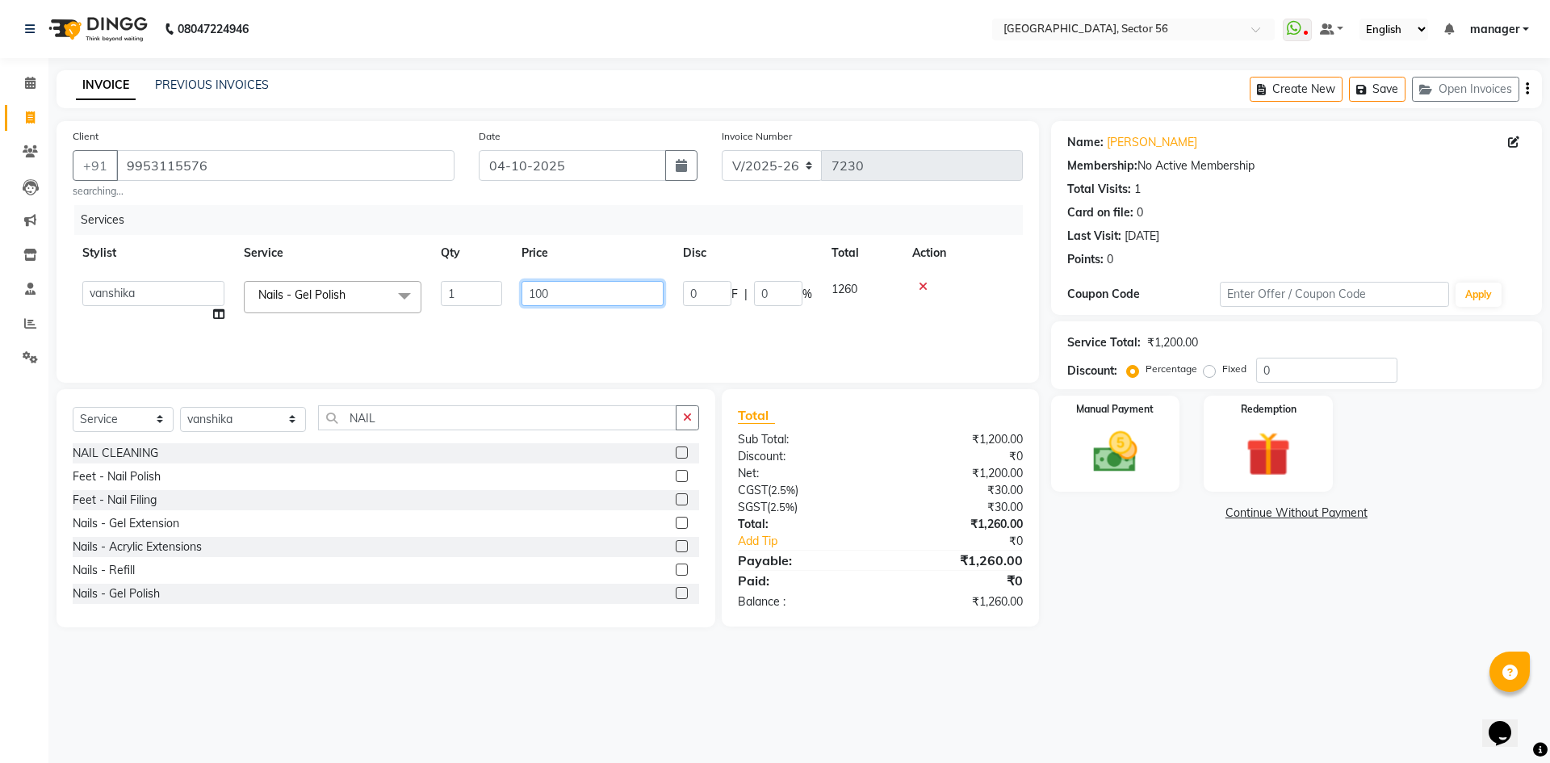
type input "1000"
click at [0, 504] on div "Calendar Invoice Clients Leads Marketing Inventory Staff Reports Settings Compl…" at bounding box center [109, 392] width 218 height 693
drag, startPoint x: 1277, startPoint y: 444, endPoint x: 1248, endPoint y: 450, distance: 29.6
click at [1277, 445] on img at bounding box center [1268, 454] width 75 height 57
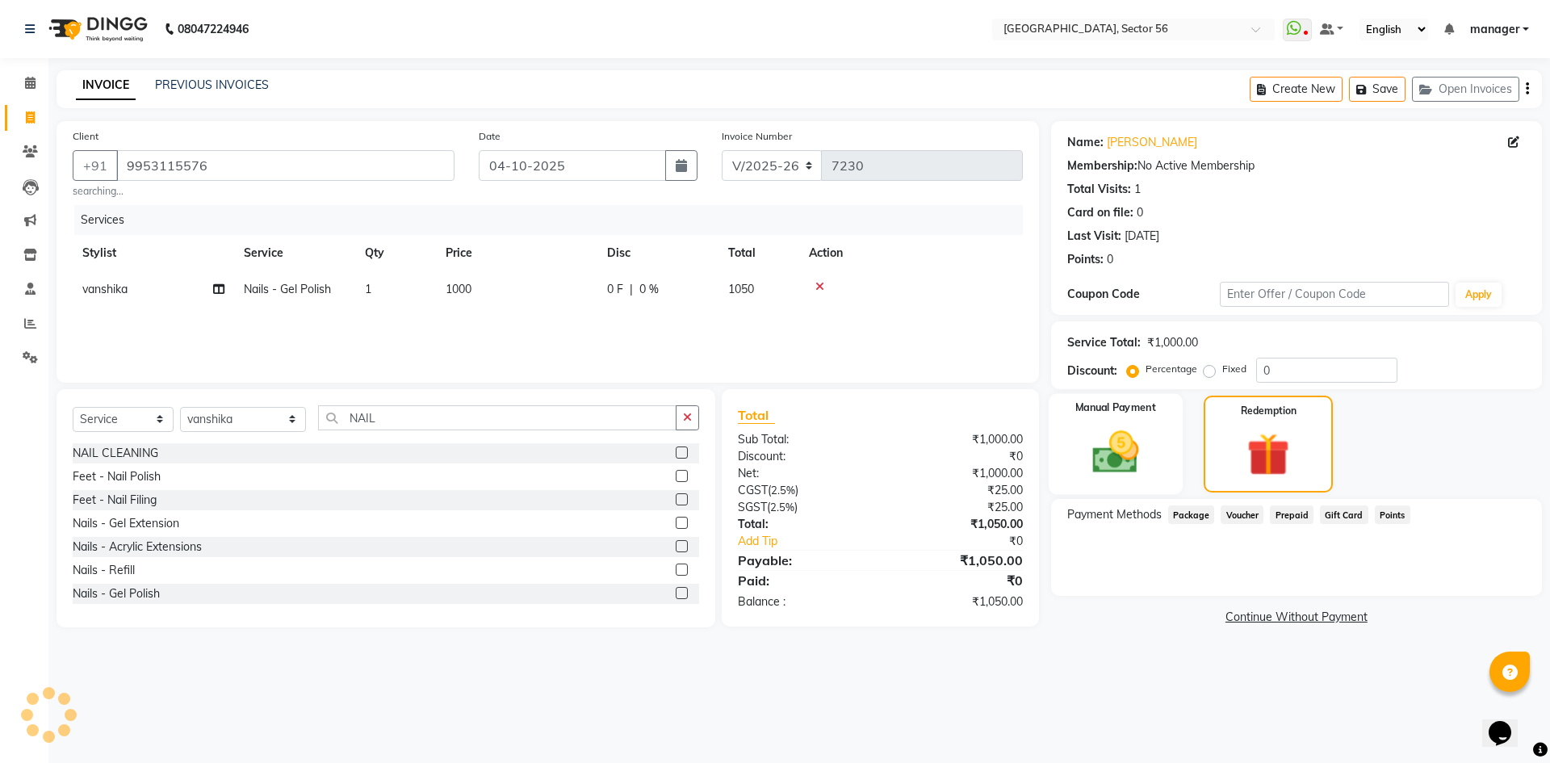
click at [1139, 459] on img at bounding box center [1115, 452] width 75 height 53
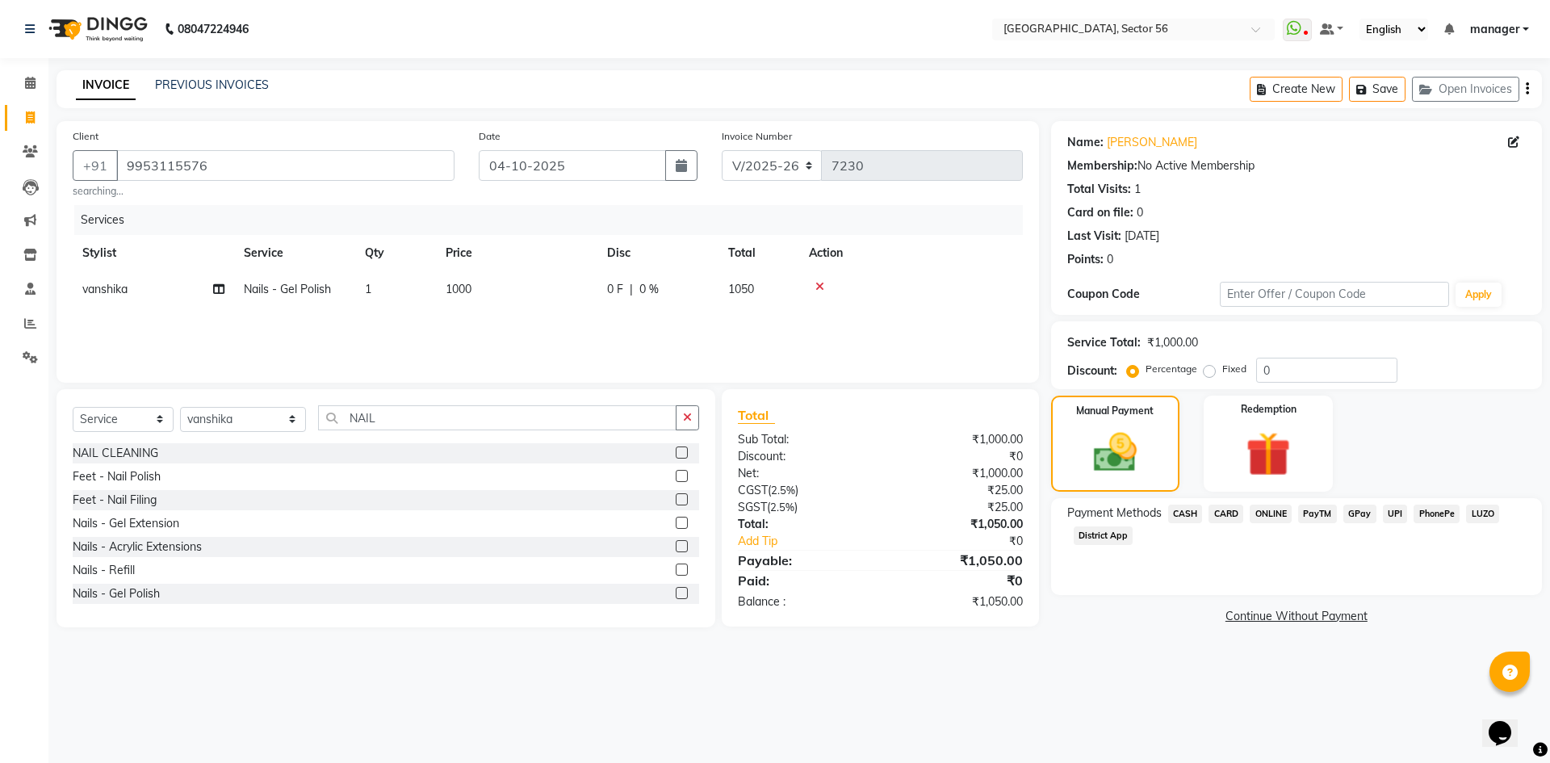
click at [1366, 514] on span "GPay" at bounding box center [1360, 514] width 33 height 19
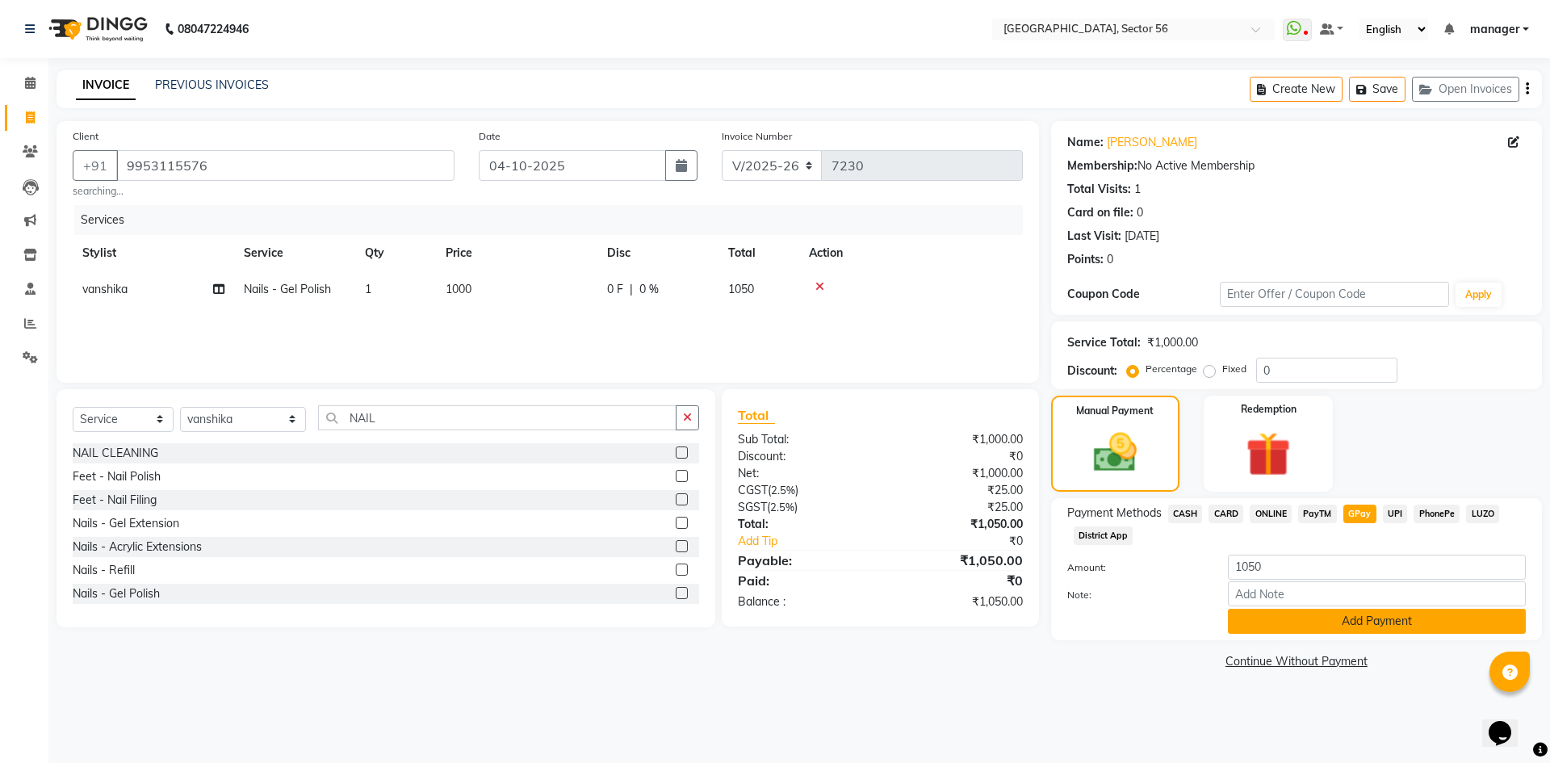
click at [1353, 624] on button "Add Payment" at bounding box center [1377, 621] width 298 height 25
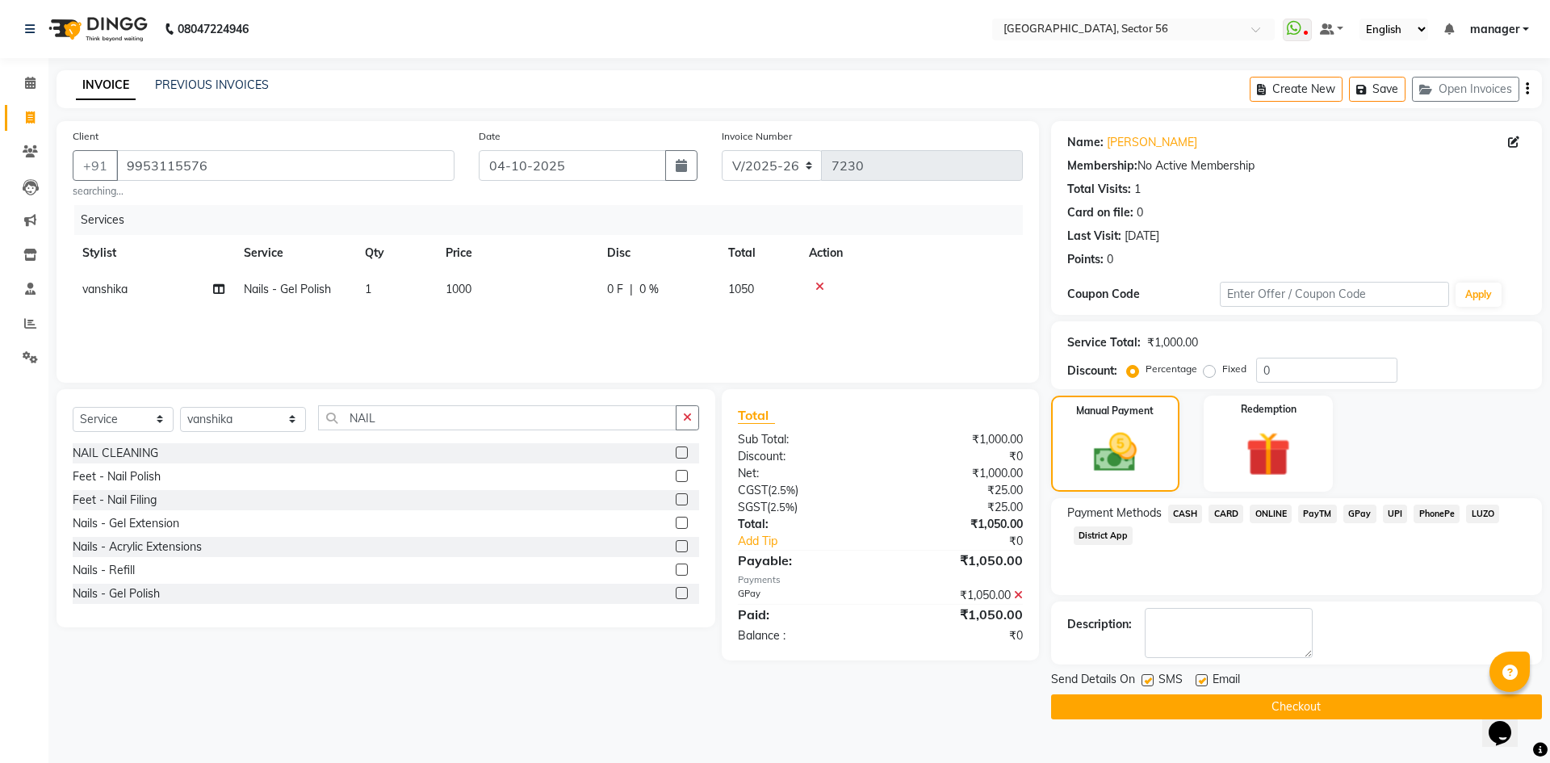
click at [1281, 710] on button "Checkout" at bounding box center [1296, 706] width 491 height 25
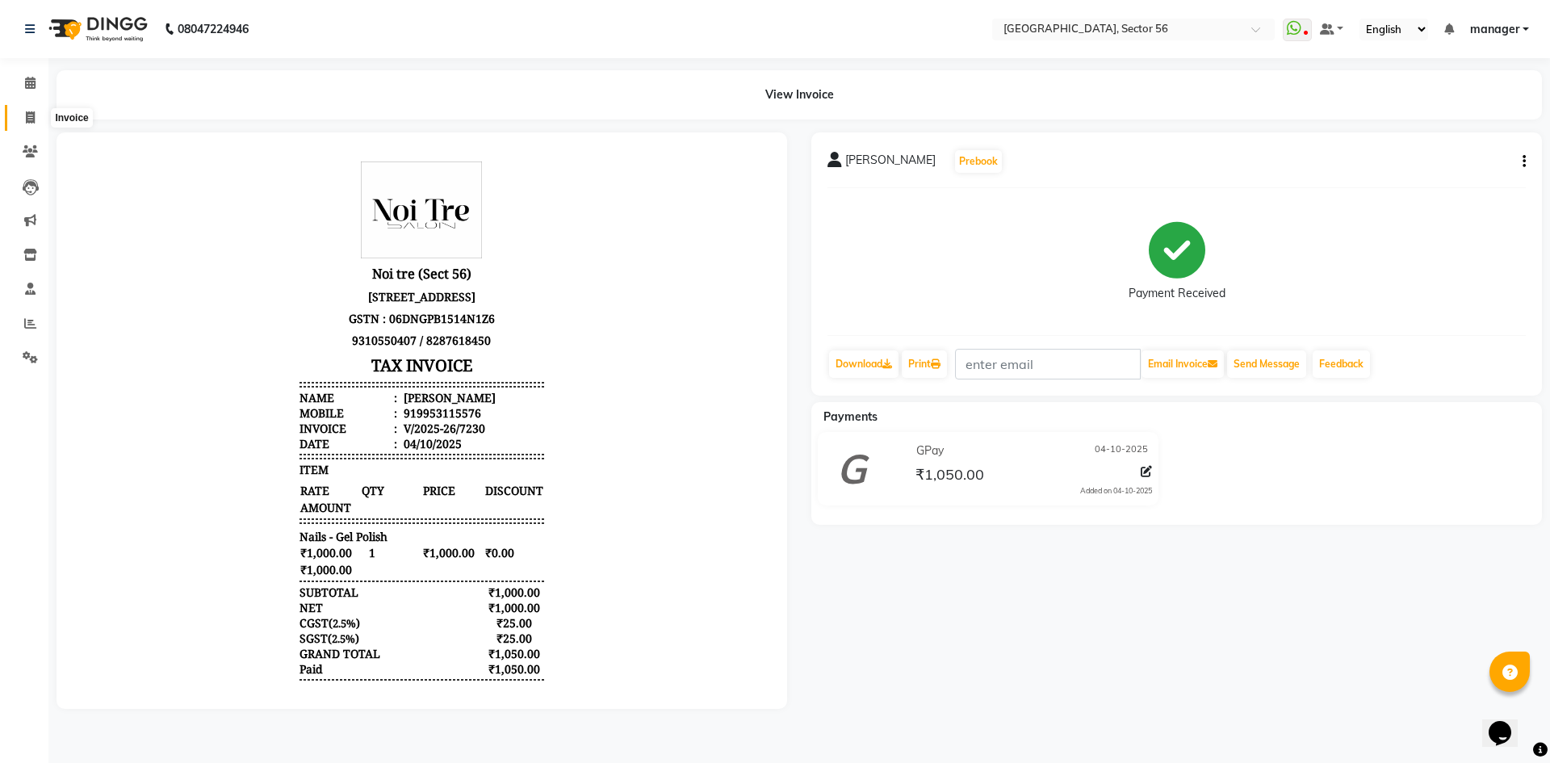
click at [27, 120] on icon at bounding box center [30, 117] width 9 height 12
select select "service"
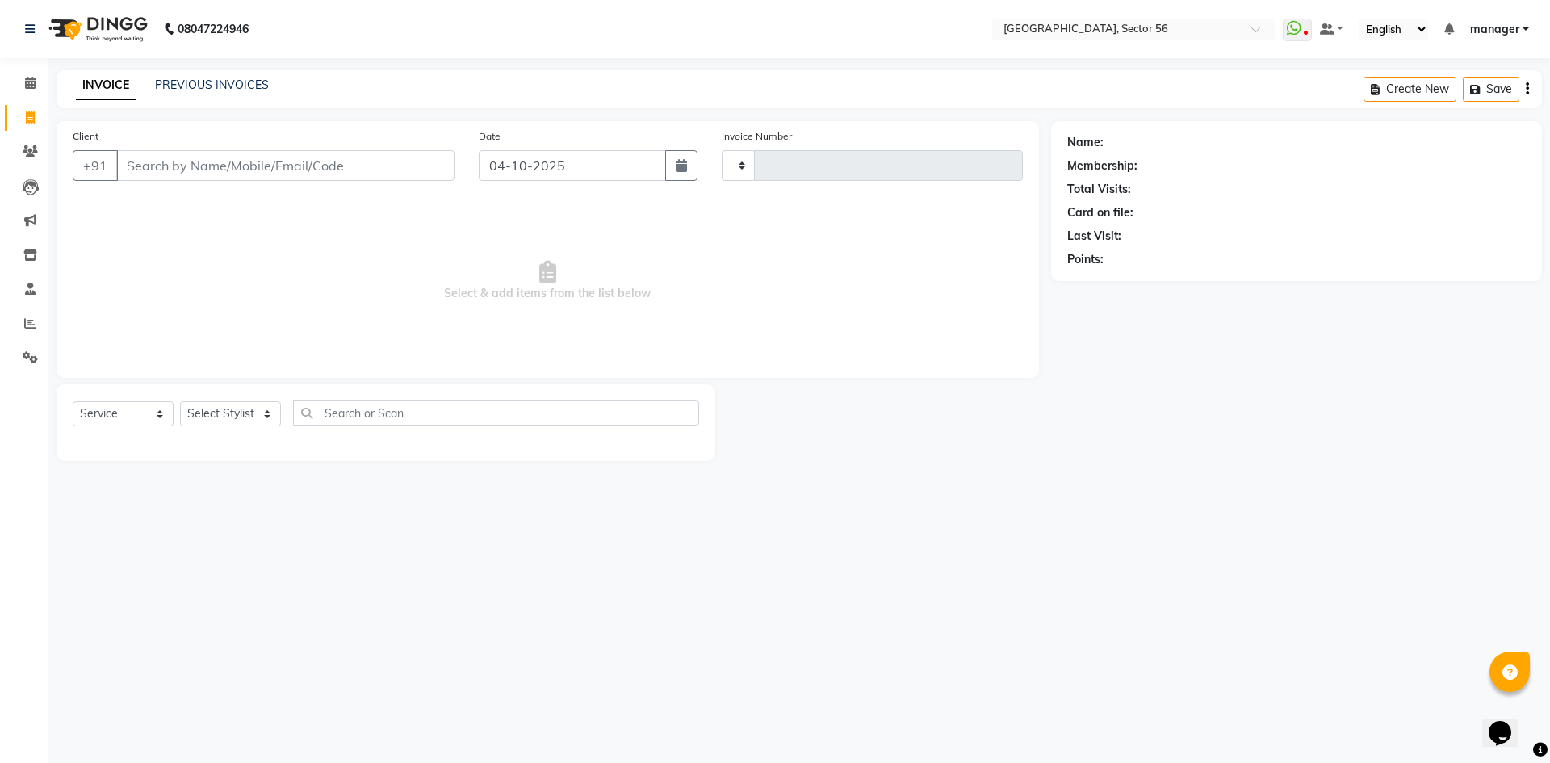
type input "7231"
select select "5557"
drag, startPoint x: 168, startPoint y: 166, endPoint x: 335, endPoint y: 11, distance: 228.0
click at [170, 166] on input "Client" at bounding box center [285, 165] width 338 height 31
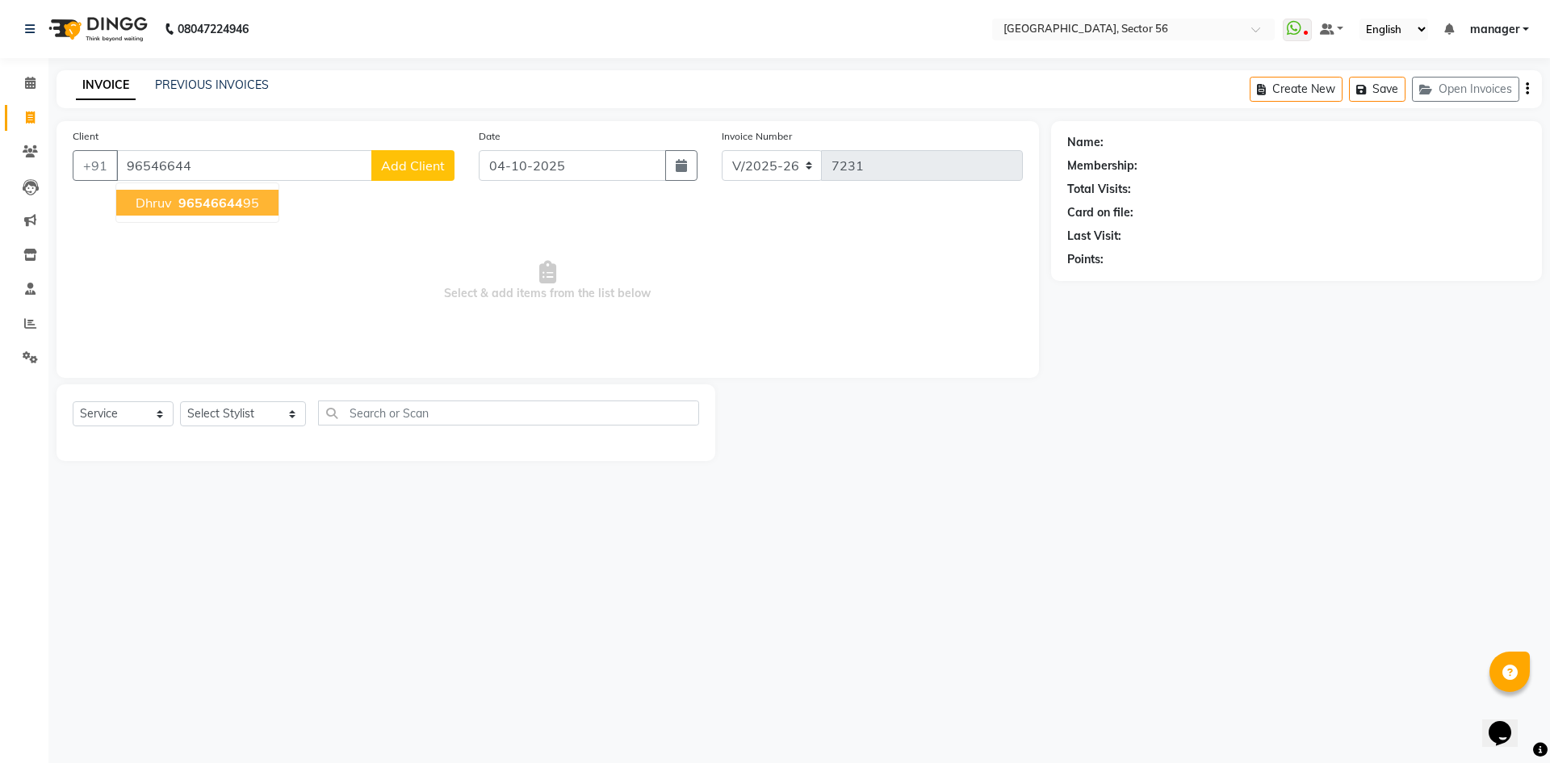
click at [178, 210] on span "96546644" at bounding box center [210, 203] width 65 height 16
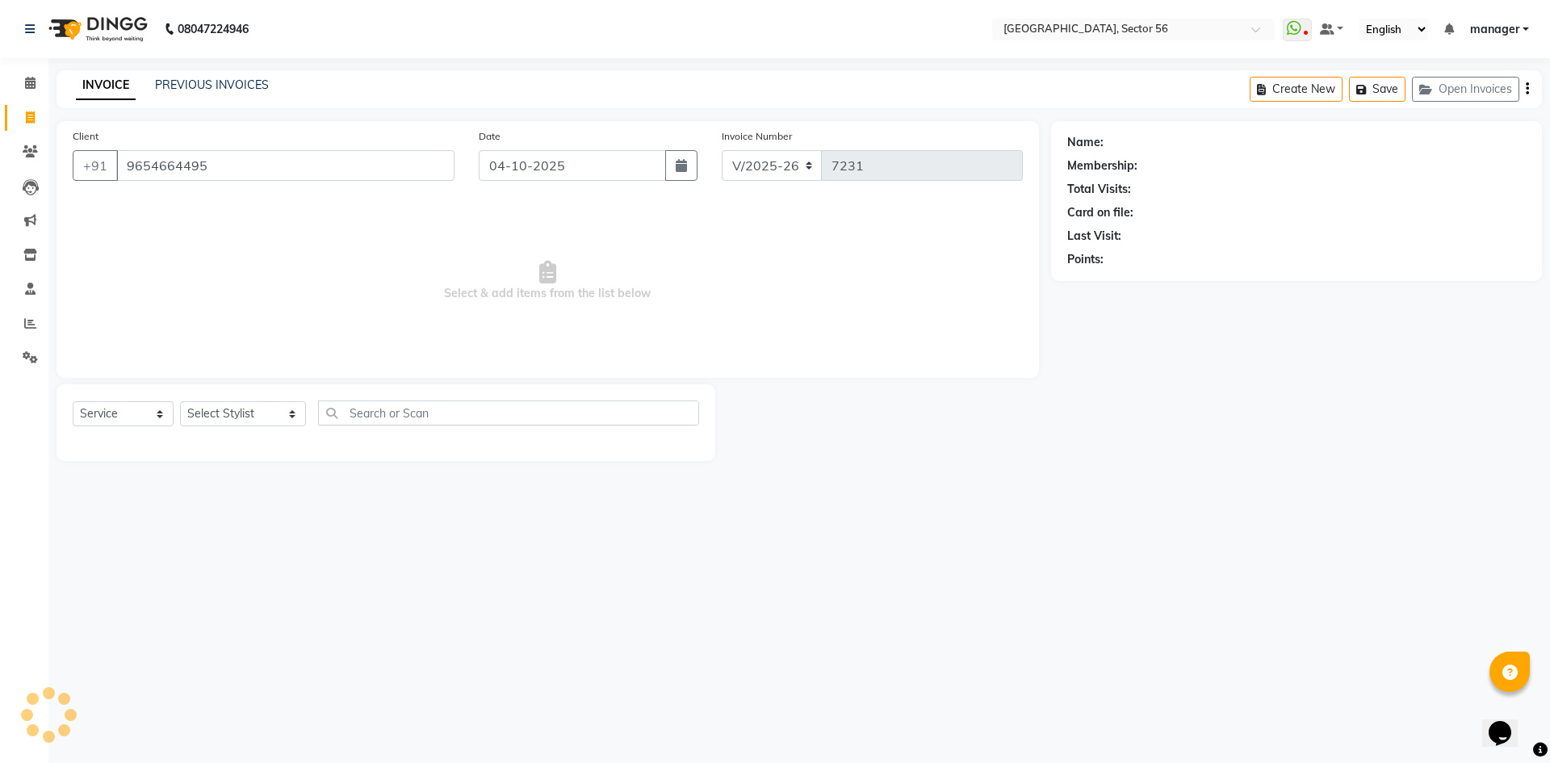
type input "9654664495"
click at [1125, 141] on link "Dhruv" at bounding box center [1122, 142] width 31 height 17
click at [230, 166] on input "9654664495" at bounding box center [285, 165] width 338 height 31
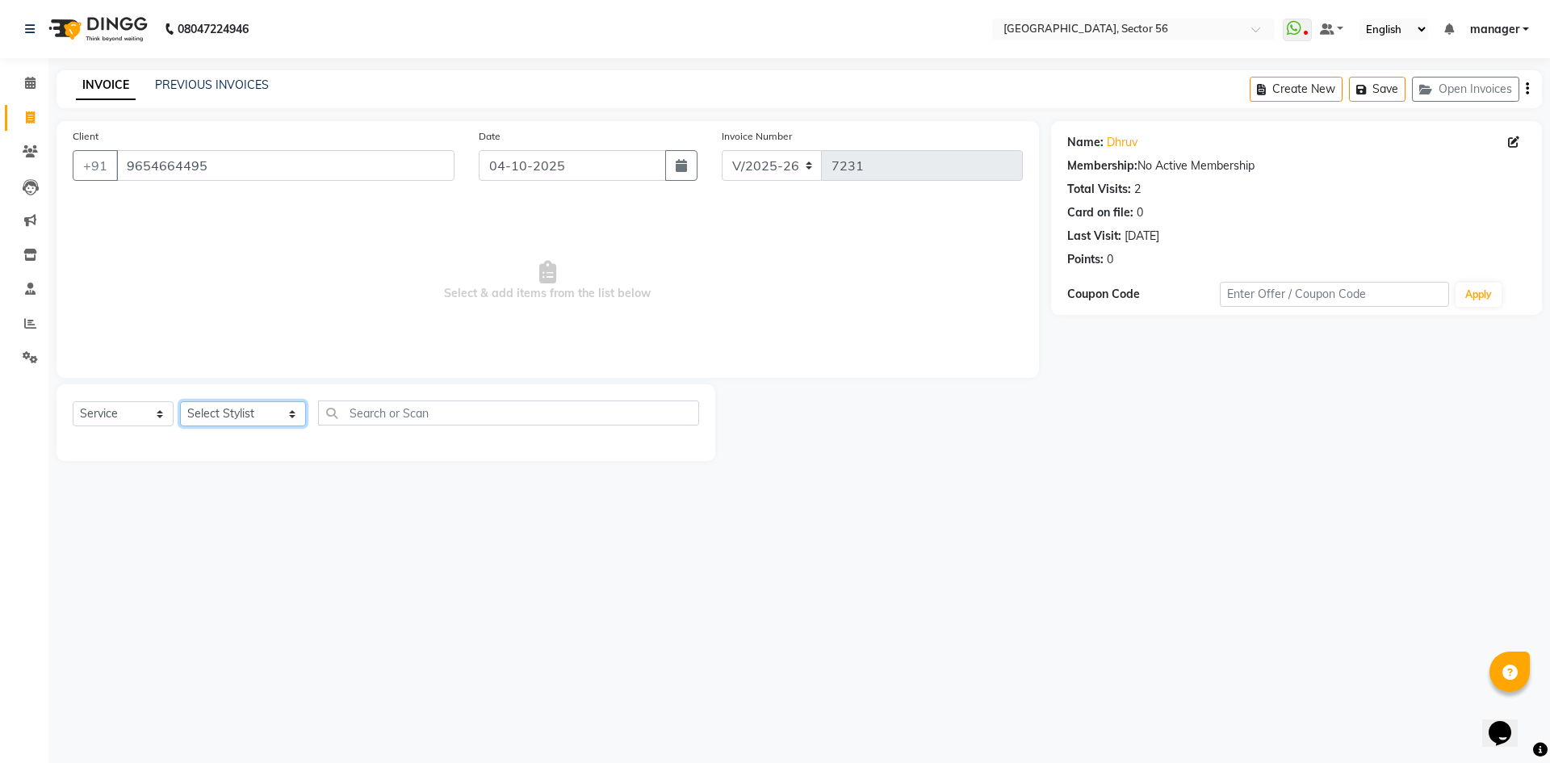
click at [255, 405] on select "Select Stylist [PERSON_NAME] [PERSON_NAME] [PERSON_NAME] MARKET STAFF amit amit…" at bounding box center [243, 413] width 126 height 25
select select "76748"
click at [180, 401] on select "Select Stylist [PERSON_NAME] [PERSON_NAME] [PERSON_NAME] MARKET STAFF amit amit…" at bounding box center [243, 413] width 126 height 25
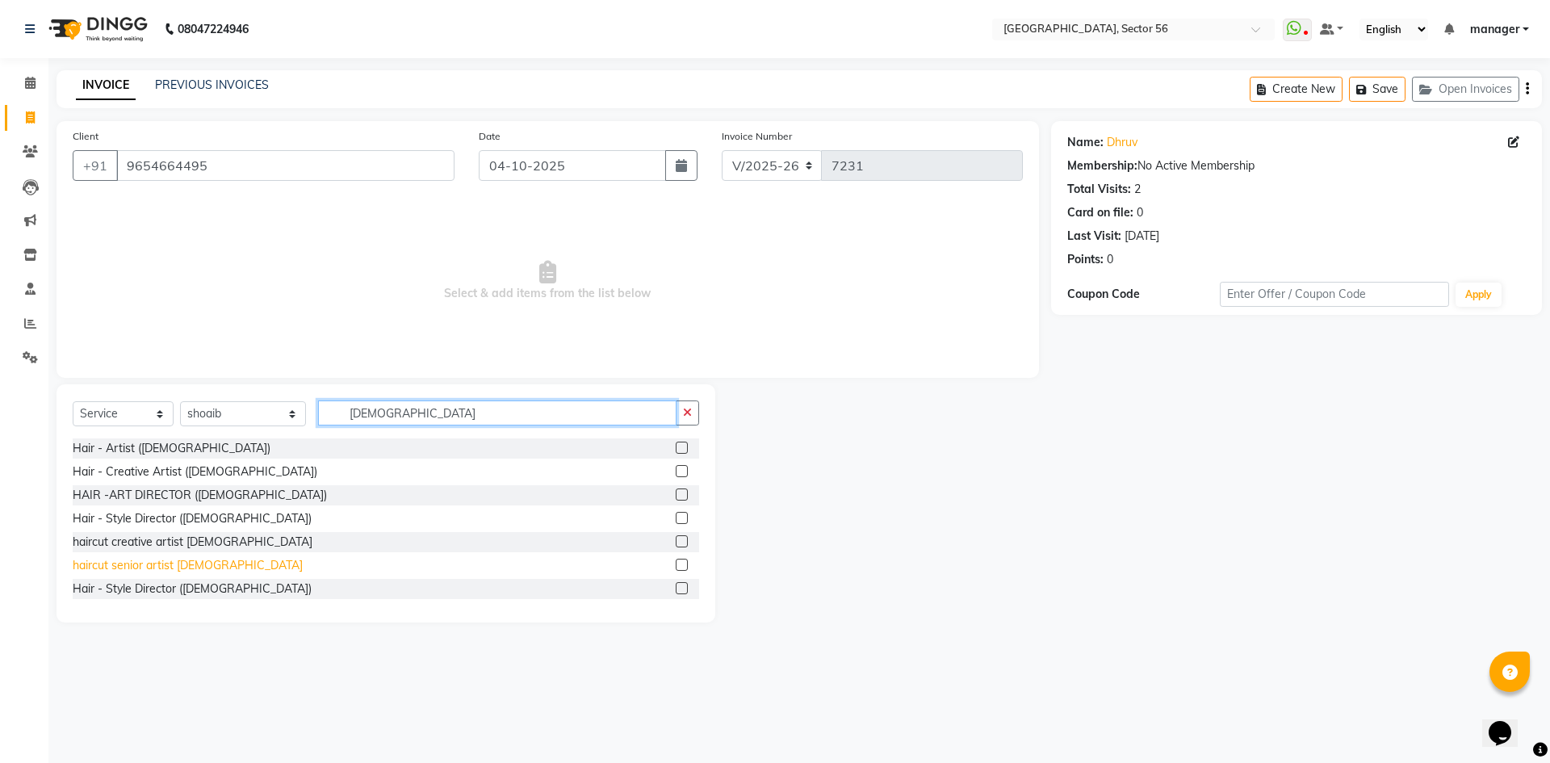
type input "MALE"
click at [180, 558] on div "haircut senior artist [DEMOGRAPHIC_DATA]" at bounding box center [188, 565] width 230 height 17
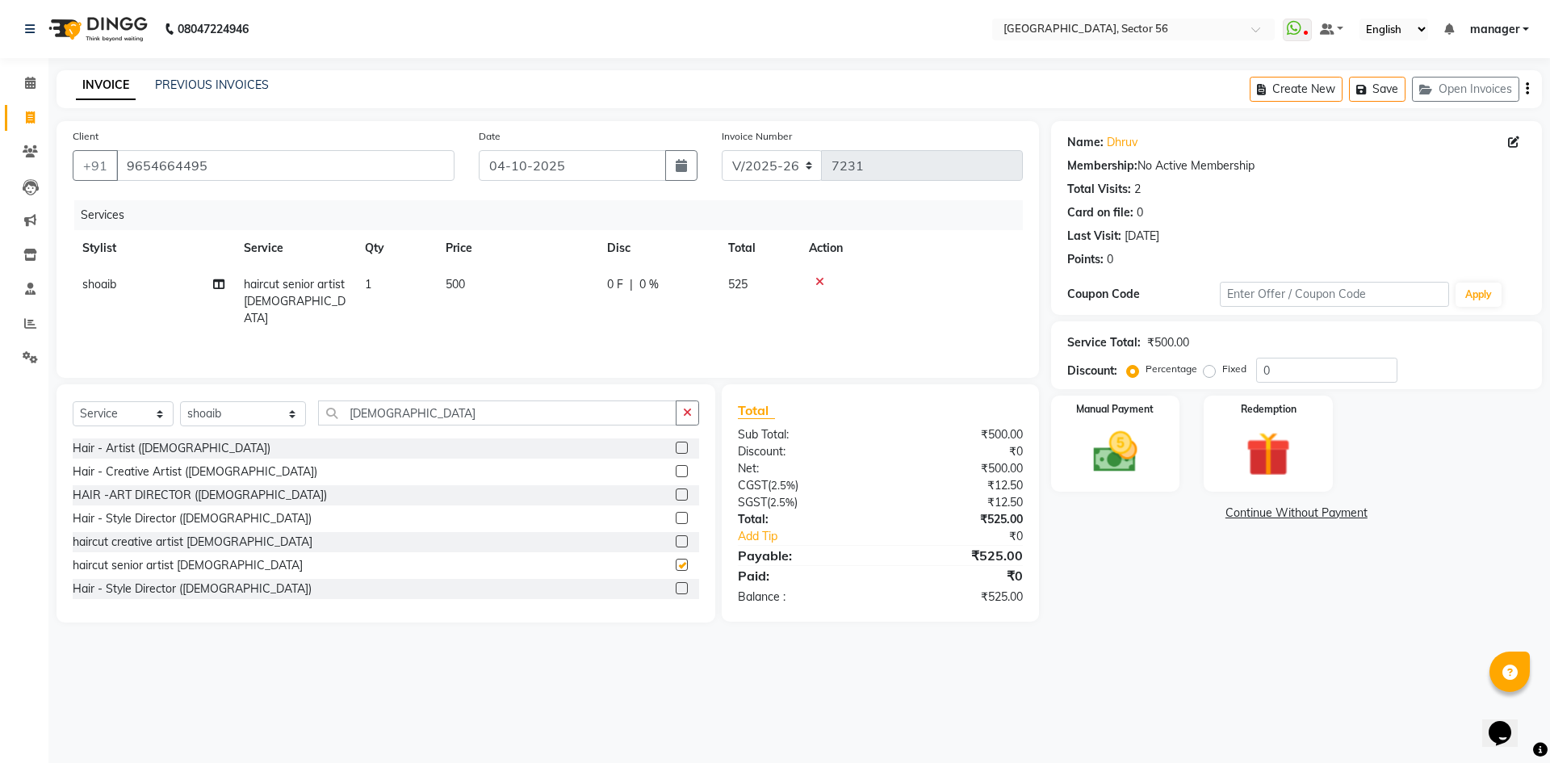
checkbox input "false"
drag, startPoint x: 406, startPoint y: 402, endPoint x: 277, endPoint y: 417, distance: 130.0
click at [277, 417] on div "Select Service Product Membership Package Voucher Prepaid Gift Card Select Styl…" at bounding box center [386, 419] width 627 height 38
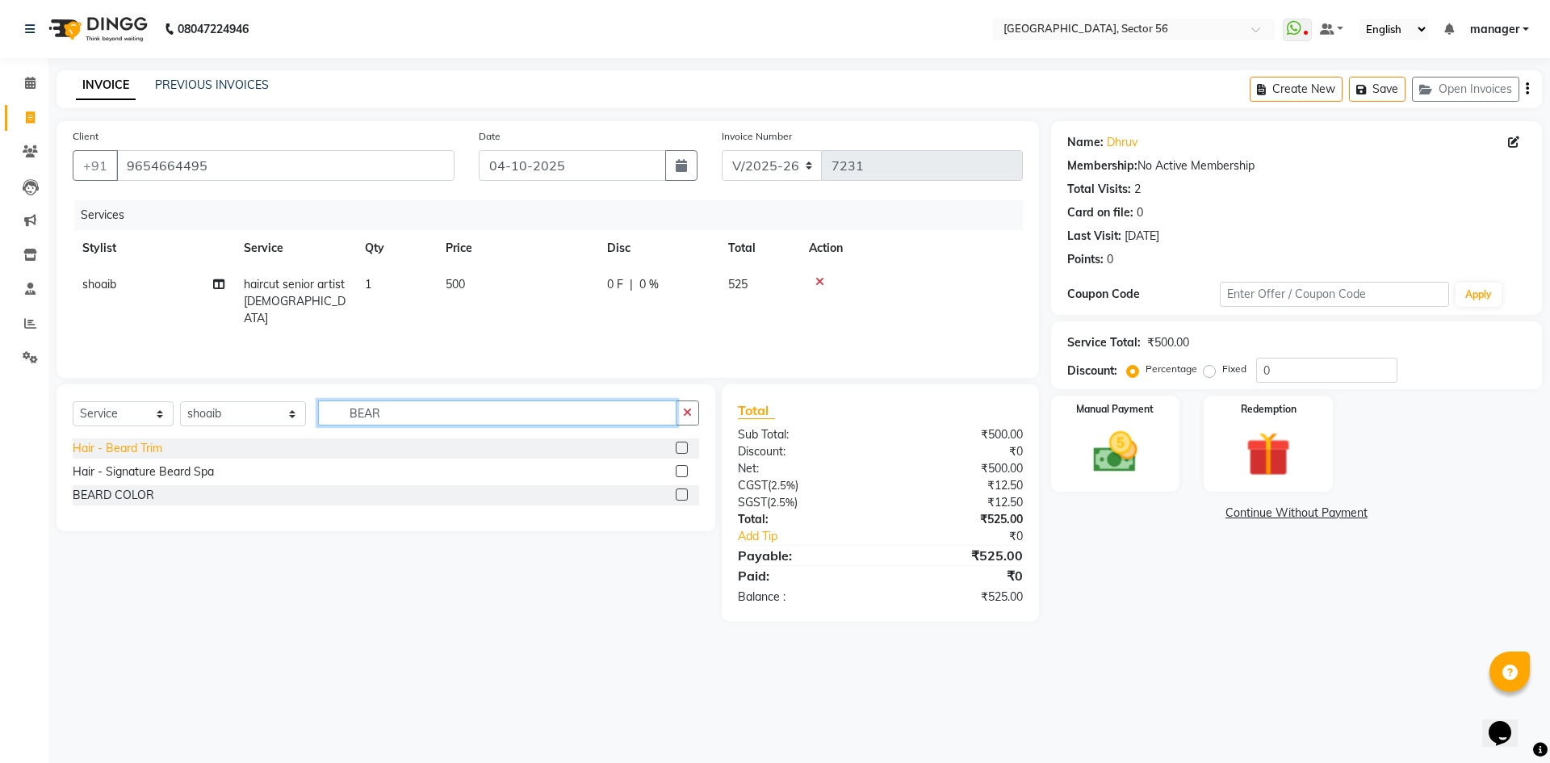
type input "BEAR"
click at [113, 451] on div "Hair - Beard Trim" at bounding box center [118, 448] width 90 height 17
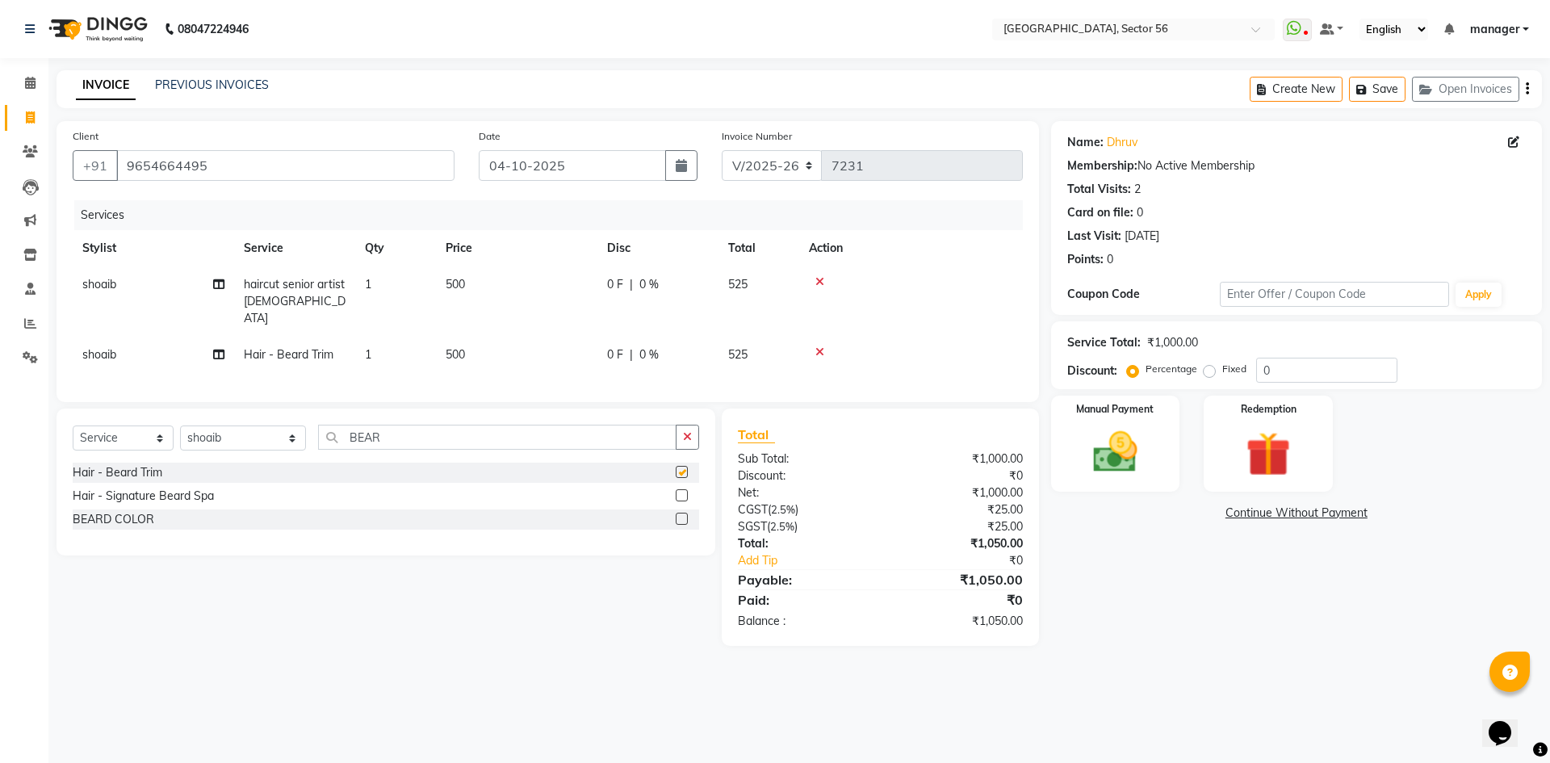
checkbox input "false"
click at [484, 338] on td "500" at bounding box center [516, 355] width 161 height 36
select select "76748"
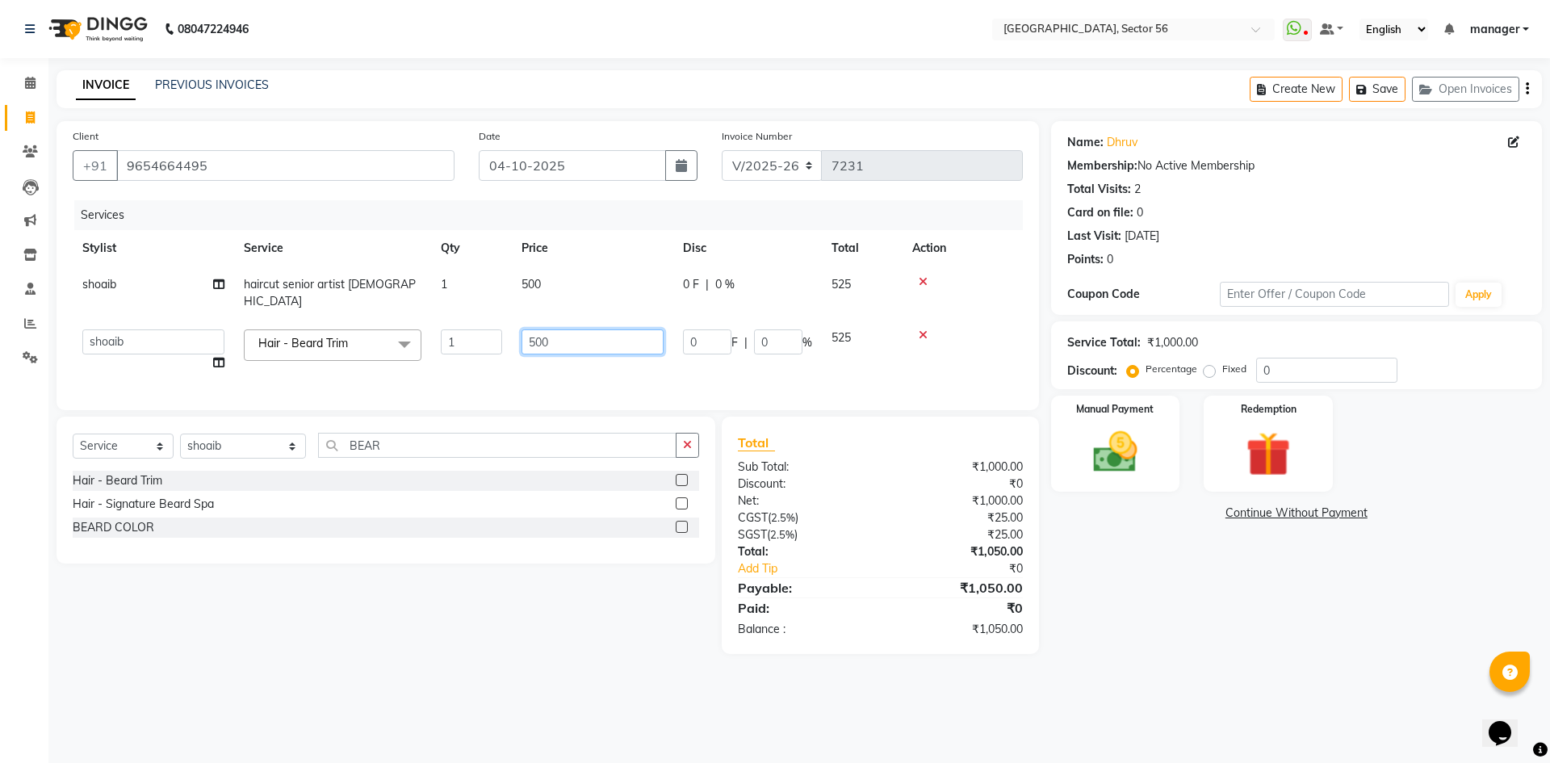
drag, startPoint x: 419, startPoint y: 337, endPoint x: 406, endPoint y: 338, distance: 13.0
click at [406, 338] on tr "ABHISHEKH THAPA abhishek thapa AKRAM KHAN MARKET STAFF amit amit spm Anamika Be…" at bounding box center [548, 350] width 950 height 61
type input "350"
click at [0, 524] on div "Calendar Invoice Clients Leads Marketing Inventory Staff Reports Settings Compl…" at bounding box center [109, 392] width 218 height 693
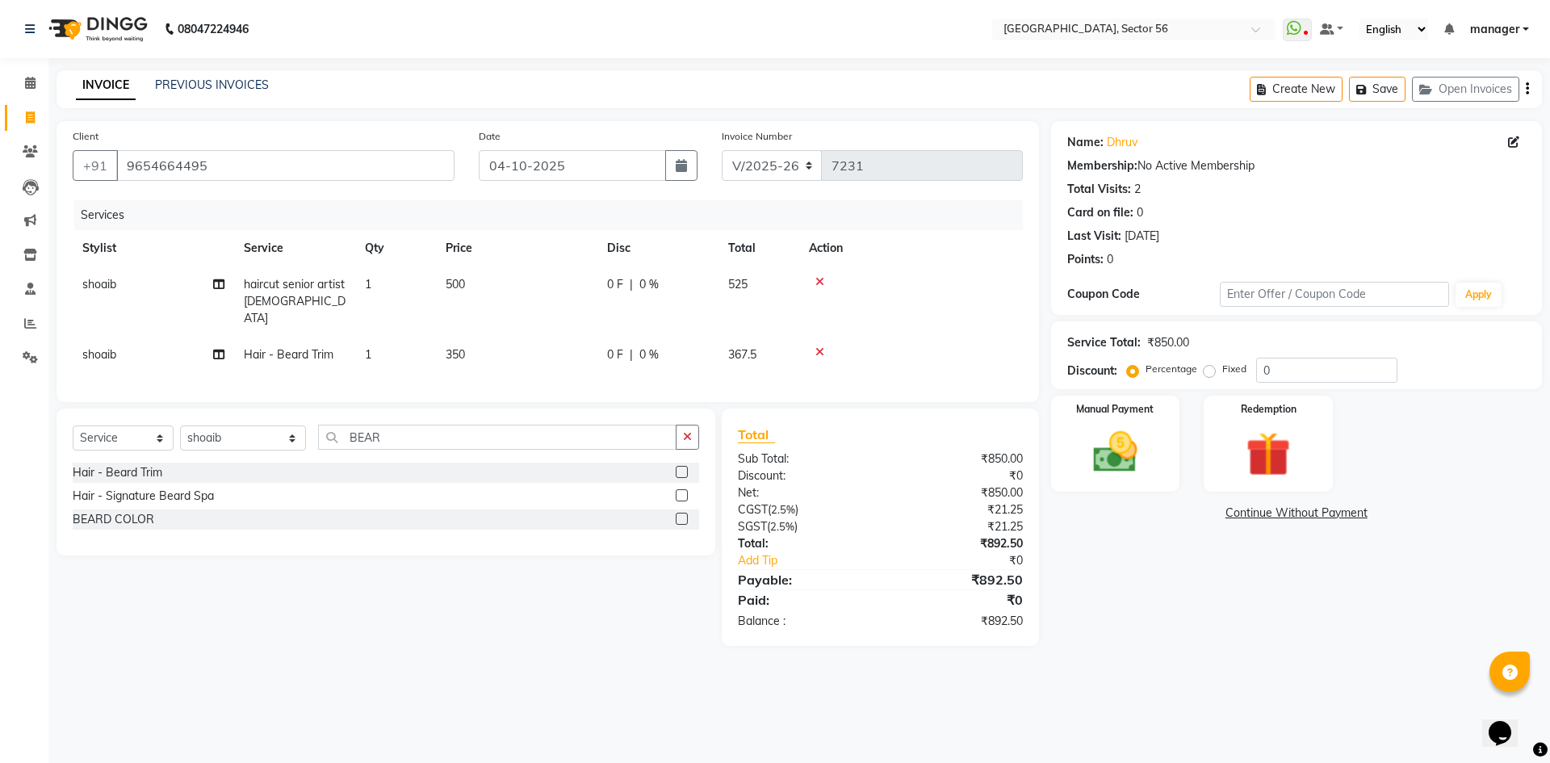
click at [519, 287] on td "500" at bounding box center [516, 301] width 161 height 70
select select "76748"
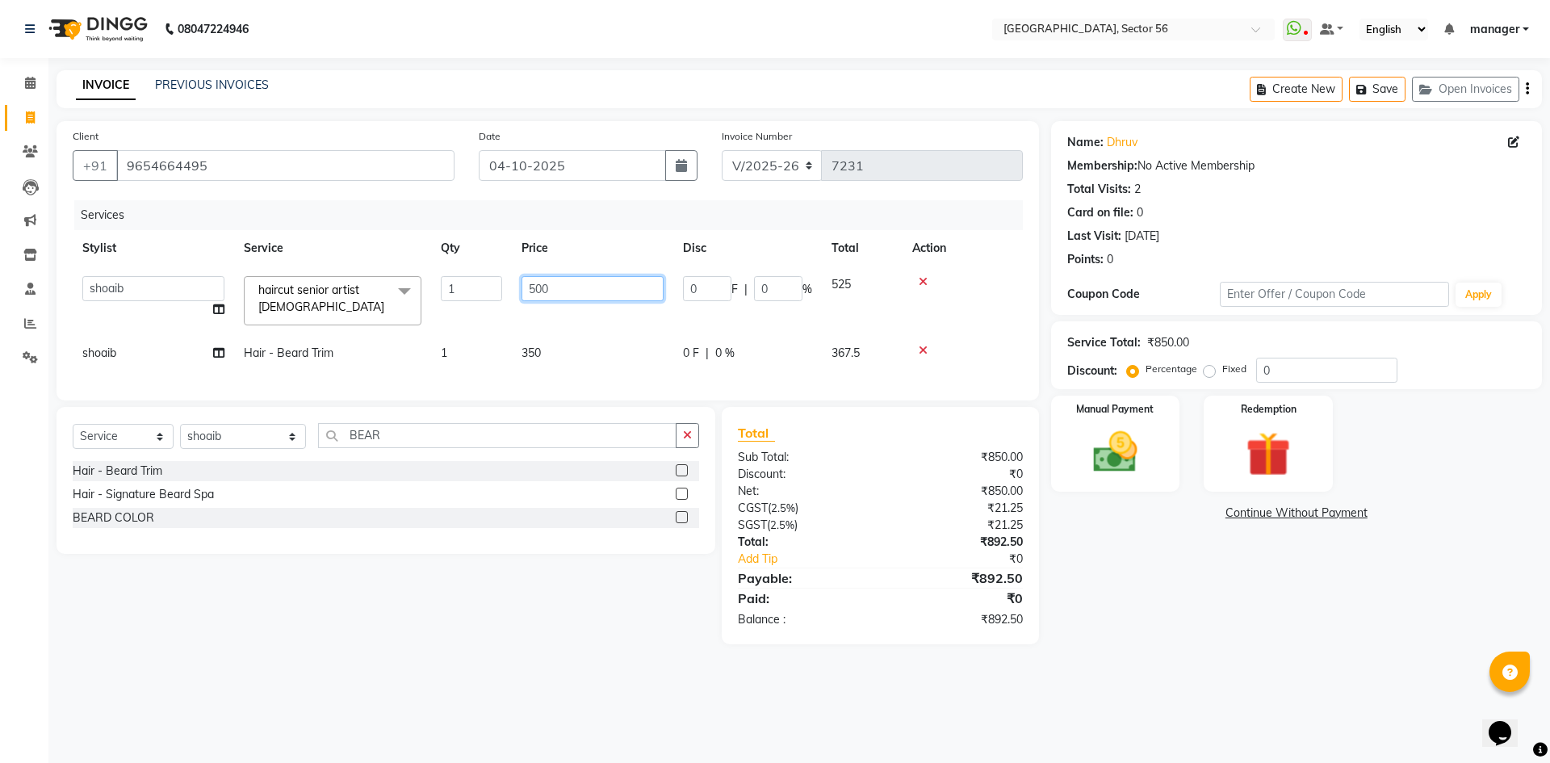
drag, startPoint x: 596, startPoint y: 296, endPoint x: 503, endPoint y: 302, distance: 93.1
click at [506, 302] on tr "ABHISHEKH THAPA abhishek thapa AKRAM KHAN MARKET STAFF amit amit spm Anamika Be…" at bounding box center [548, 300] width 950 height 69
type input "562"
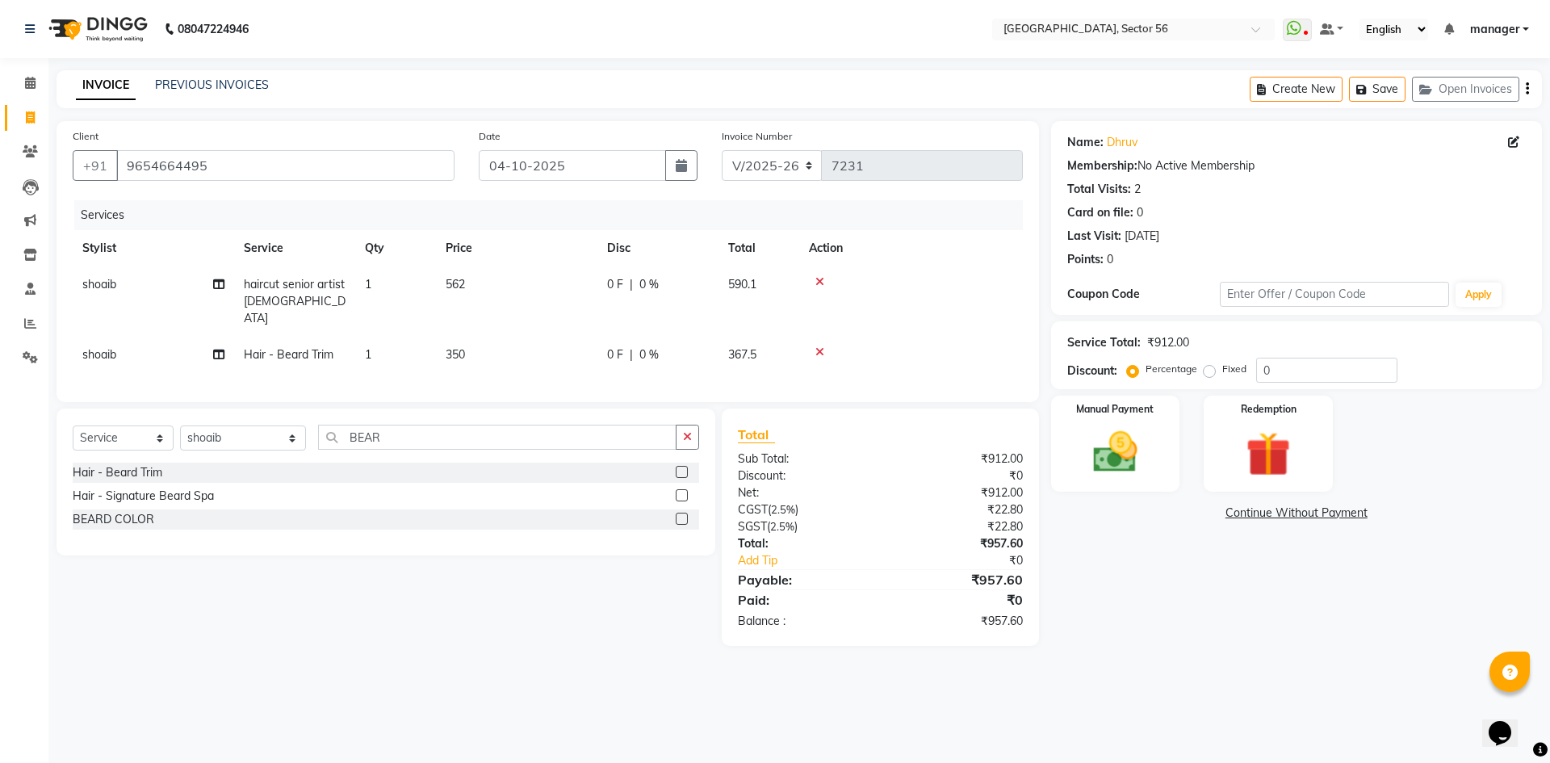
click at [0, 327] on li "Reports" at bounding box center [24, 324] width 48 height 35
drag, startPoint x: 509, startPoint y: 339, endPoint x: 531, endPoint y: 340, distance: 21.8
click at [509, 339] on td "350" at bounding box center [516, 355] width 161 height 36
select select "76748"
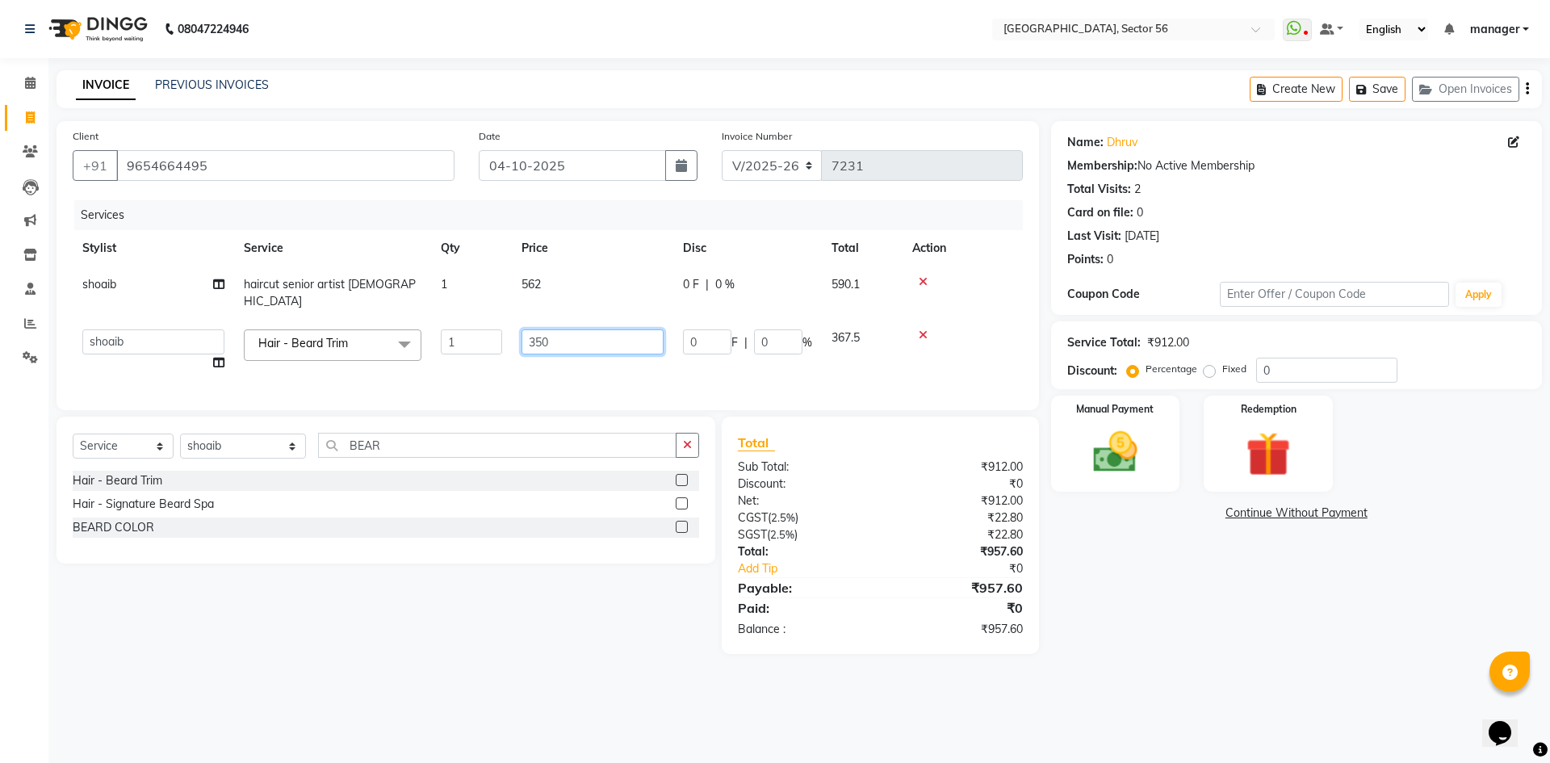
drag, startPoint x: 548, startPoint y: 338, endPoint x: 447, endPoint y: 346, distance: 102.1
click at [447, 346] on tr "ABHISHEKH THAPA abhishek thapa AKRAM KHAN MARKET STAFF amit amit spm Anamika Be…" at bounding box center [548, 350] width 950 height 61
type input "392"
click at [0, 486] on div "Calendar Invoice Clients Leads Marketing Inventory Staff Reports Settings Compl…" at bounding box center [109, 392] width 218 height 693
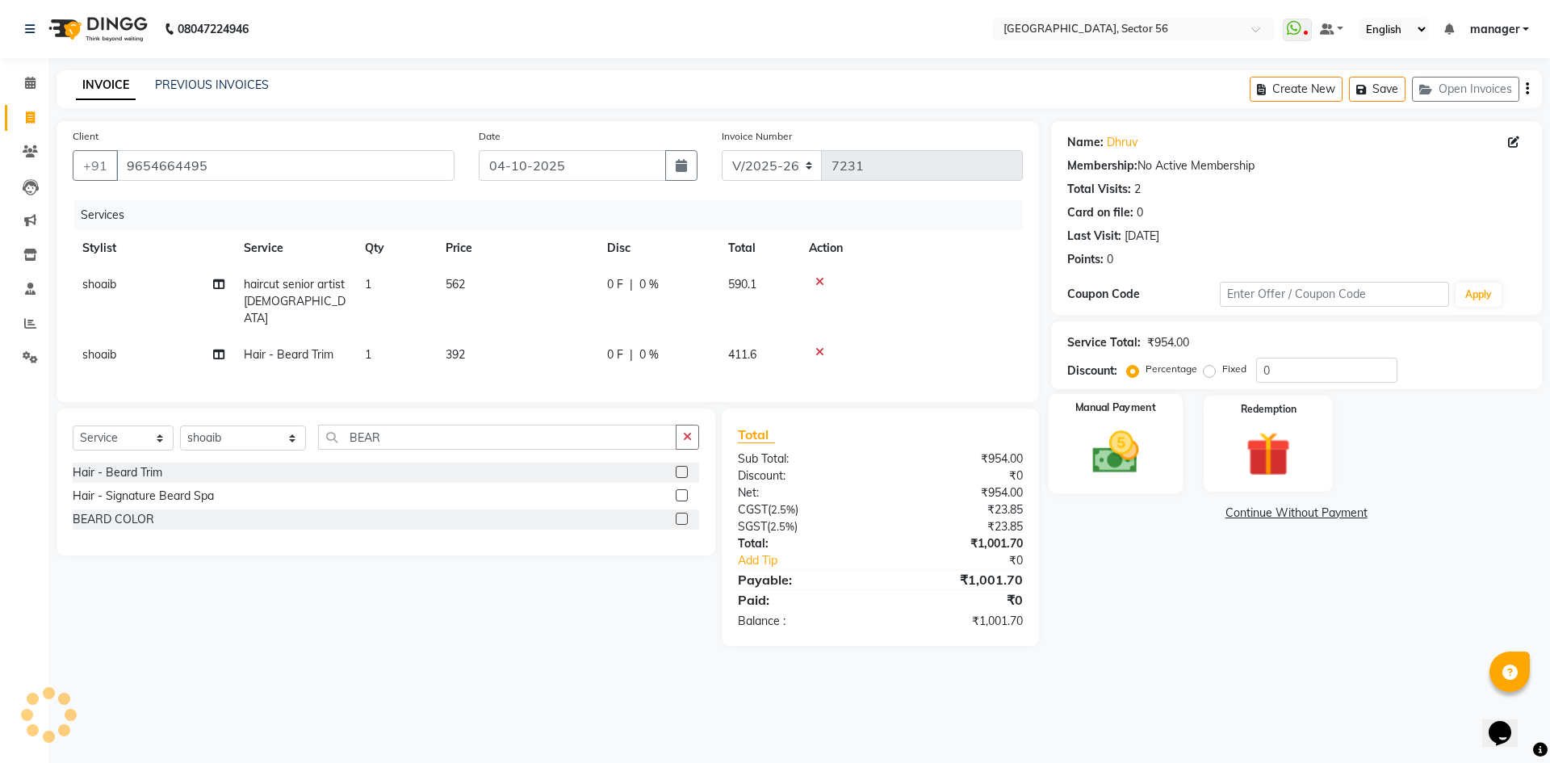
drag, startPoint x: 1134, startPoint y: 455, endPoint x: 1155, endPoint y: 491, distance: 40.9
click at [1134, 456] on img at bounding box center [1115, 452] width 75 height 53
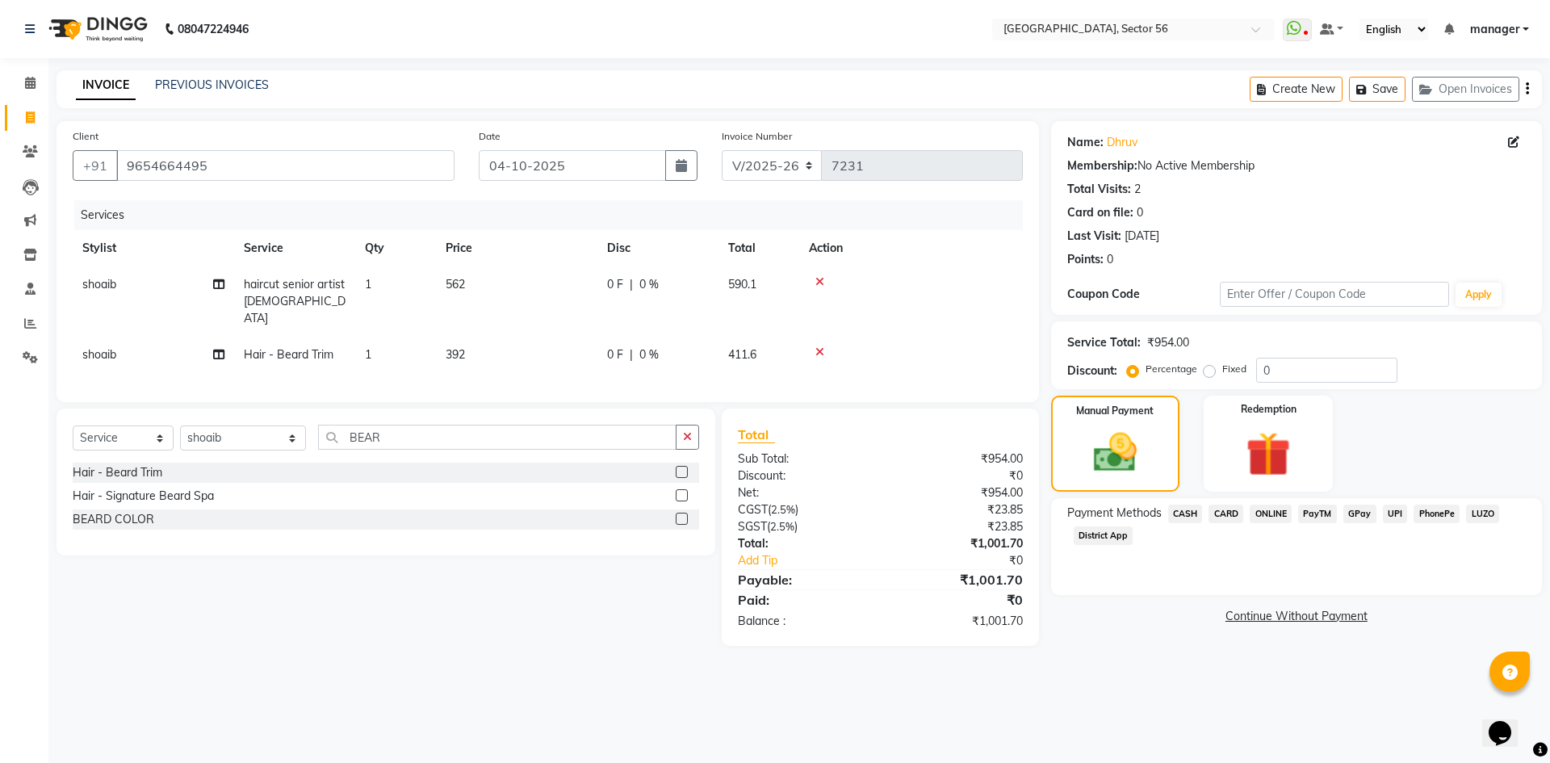
click at [1241, 510] on span "CARD" at bounding box center [1226, 514] width 35 height 19
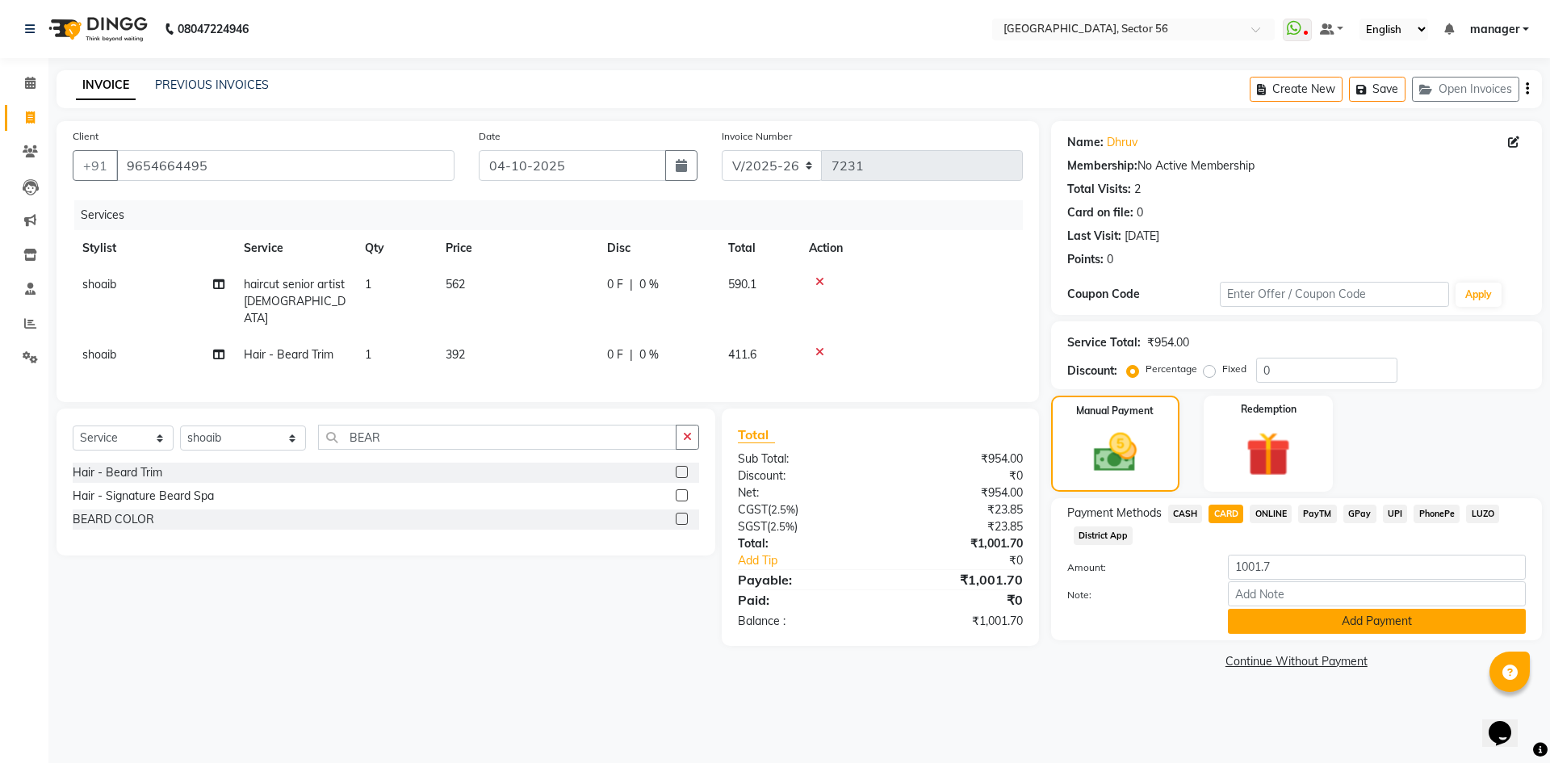
click at [1268, 628] on button "Add Payment" at bounding box center [1377, 621] width 298 height 25
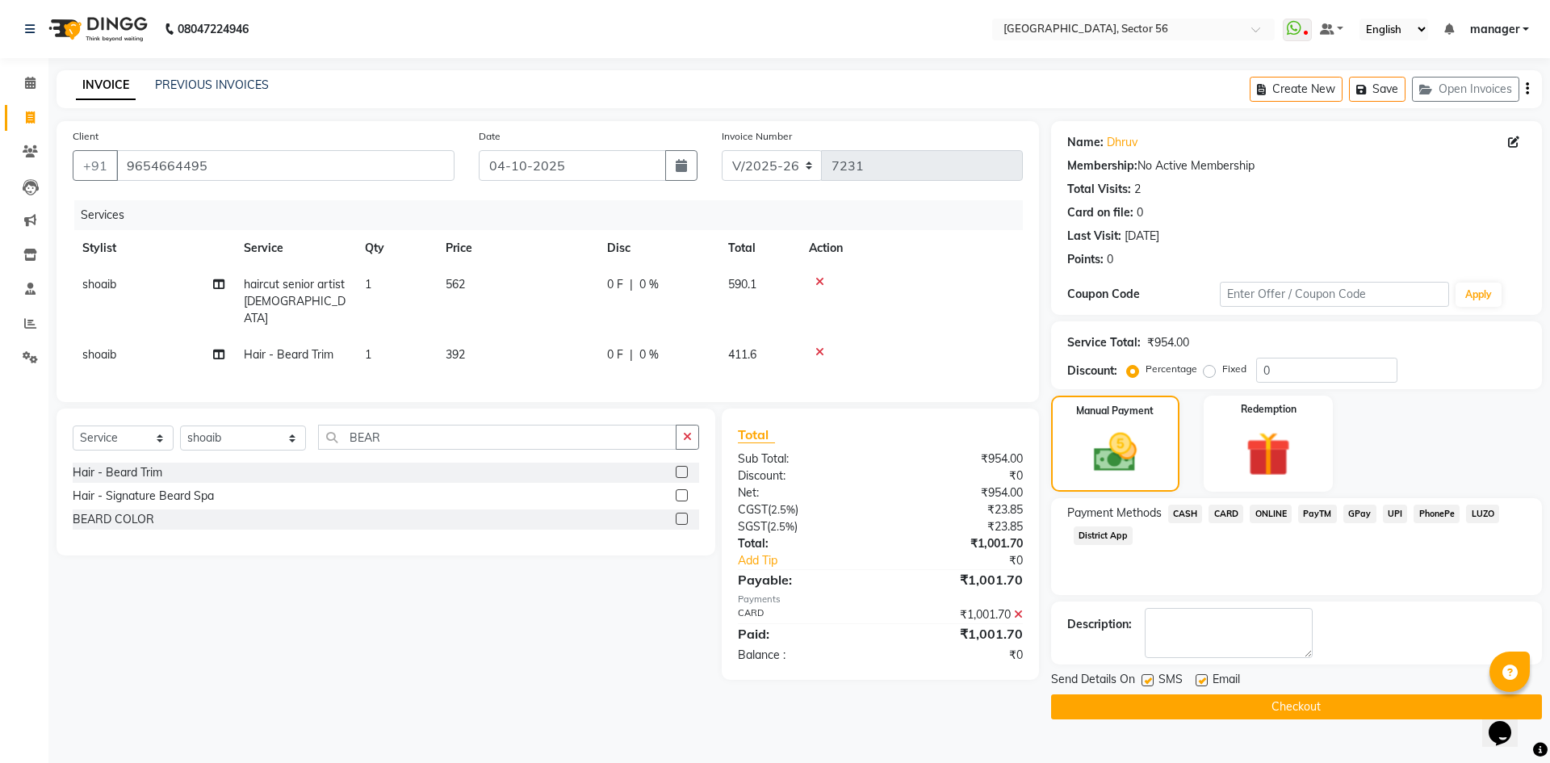
click at [1161, 705] on button "Checkout" at bounding box center [1296, 706] width 491 height 25
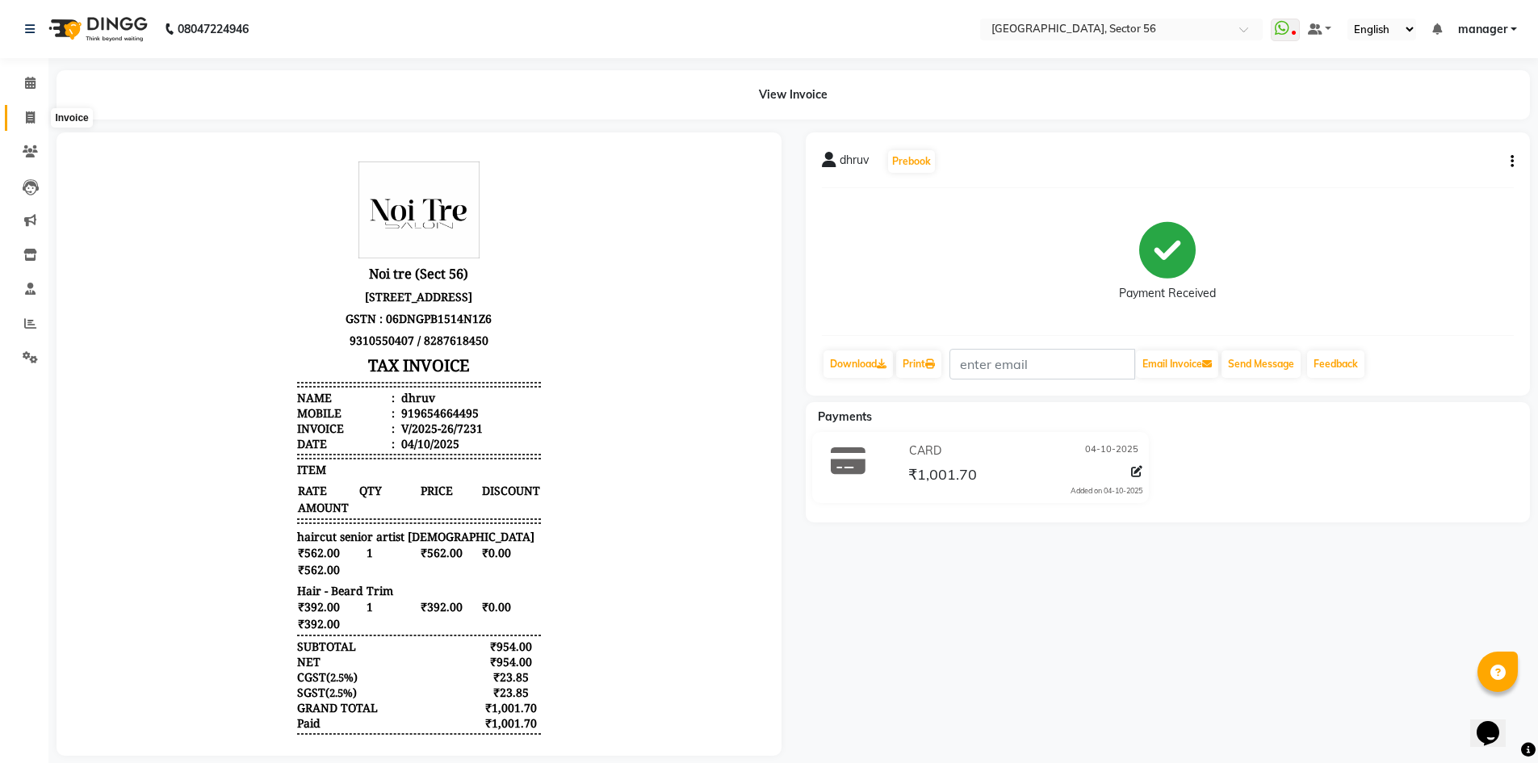
click at [29, 124] on span at bounding box center [30, 118] width 28 height 19
select select "service"
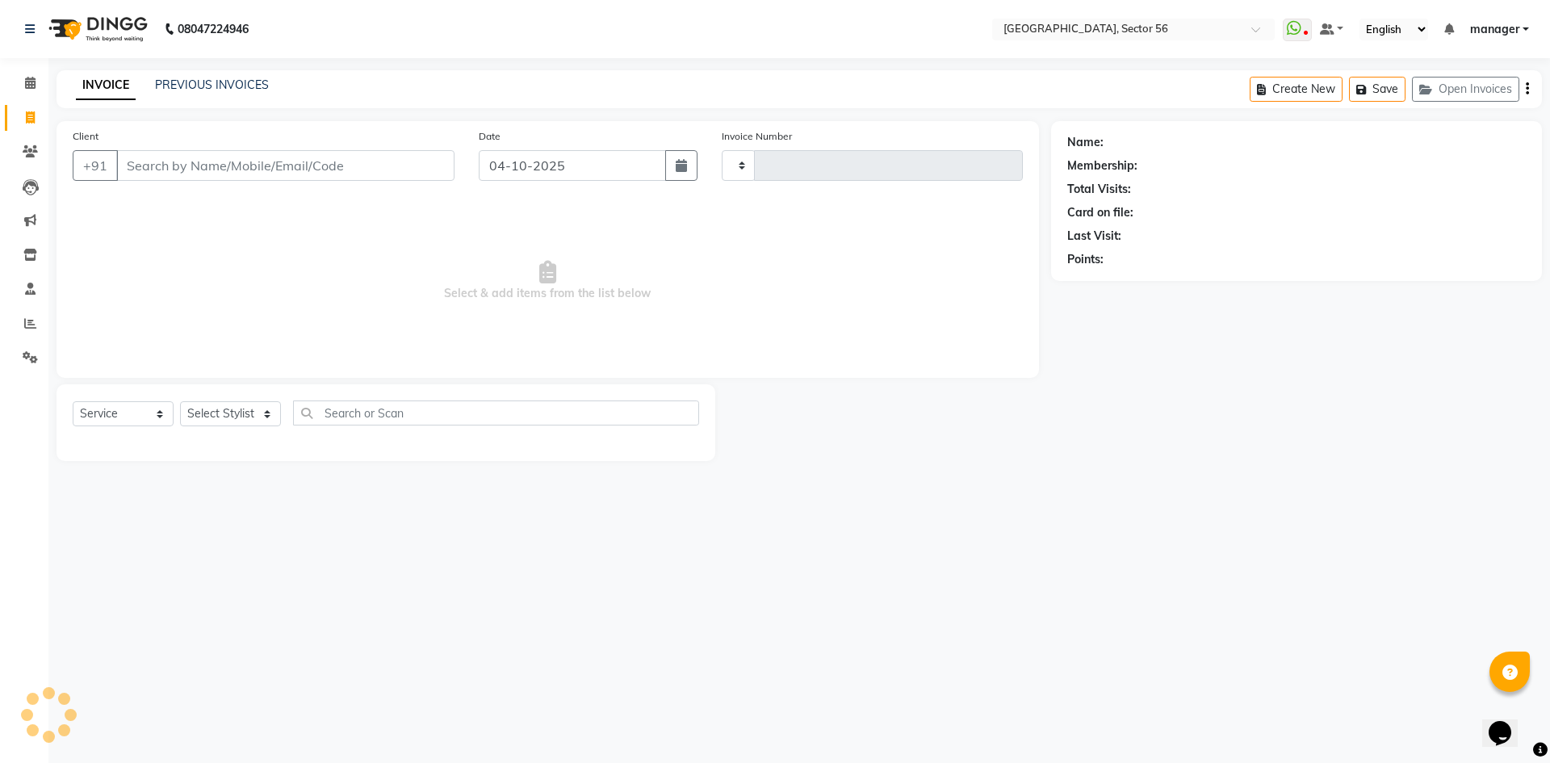
click at [155, 157] on input "Client" at bounding box center [285, 165] width 338 height 31
type input "7232"
select select "5557"
click at [154, 157] on input "Client" at bounding box center [285, 165] width 338 height 31
click at [156, 160] on input "Client" at bounding box center [285, 165] width 338 height 31
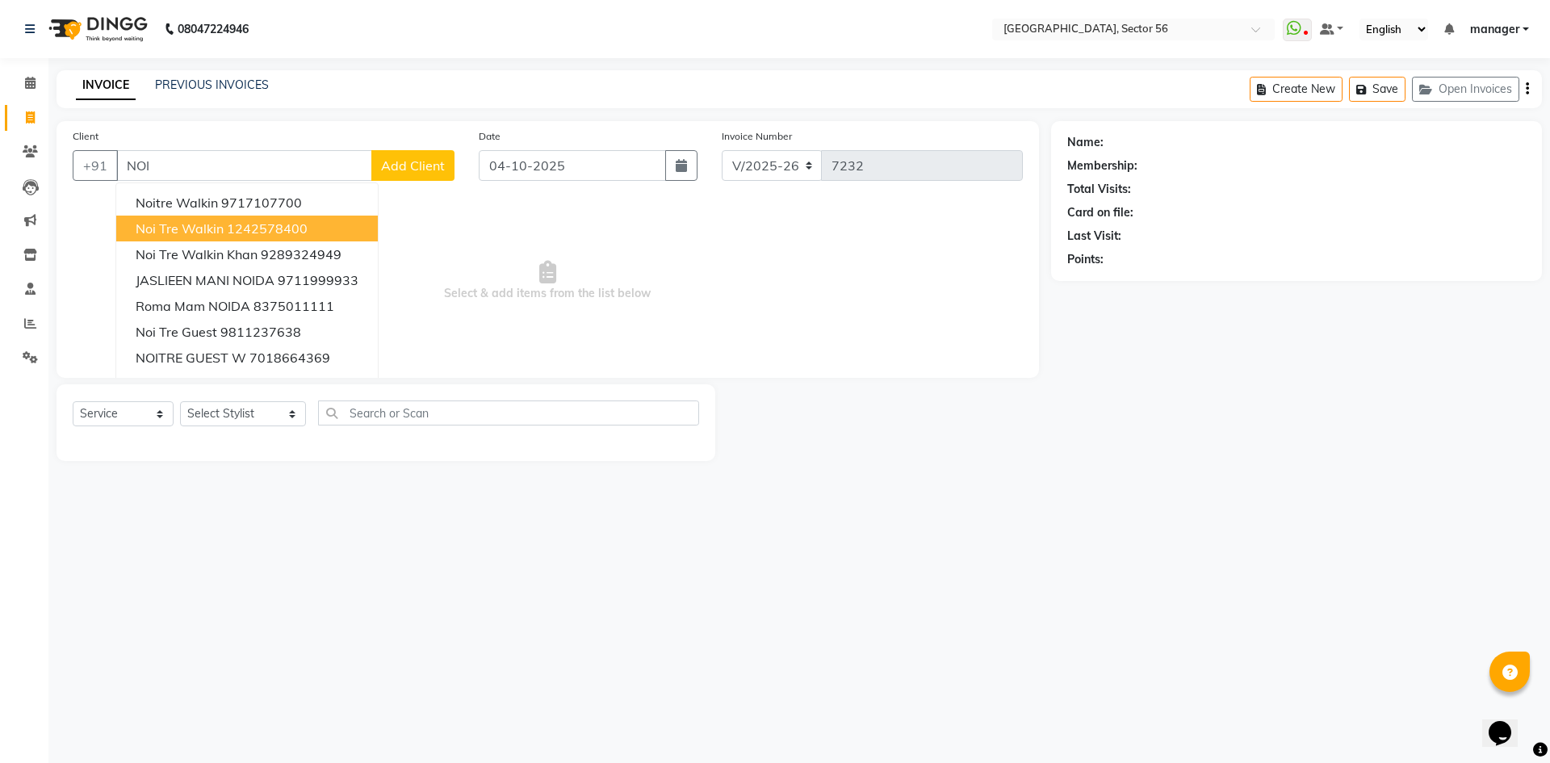
click at [187, 227] on span "Noi Tre Walkin" at bounding box center [180, 228] width 88 height 16
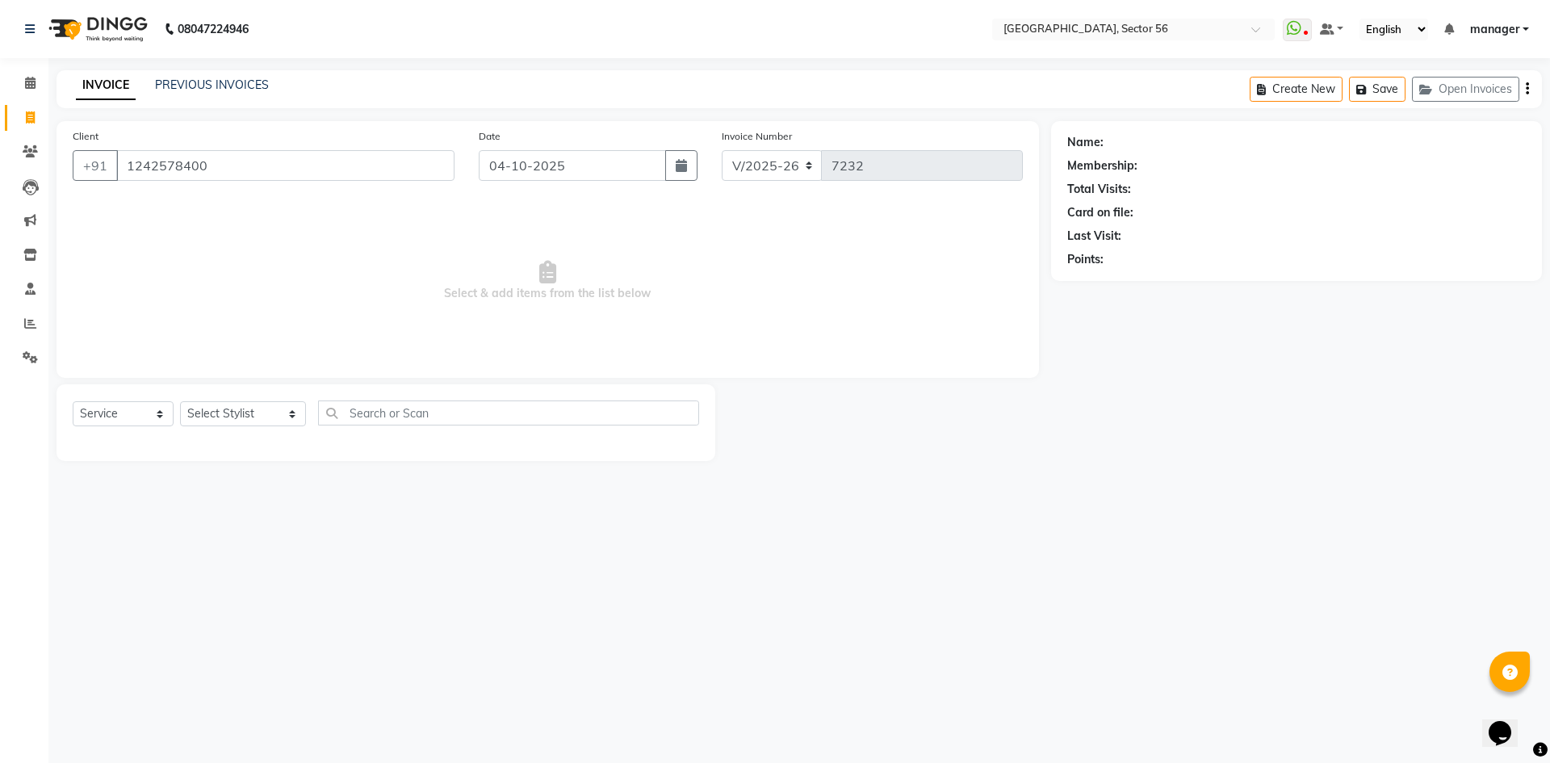
type input "1242578400"
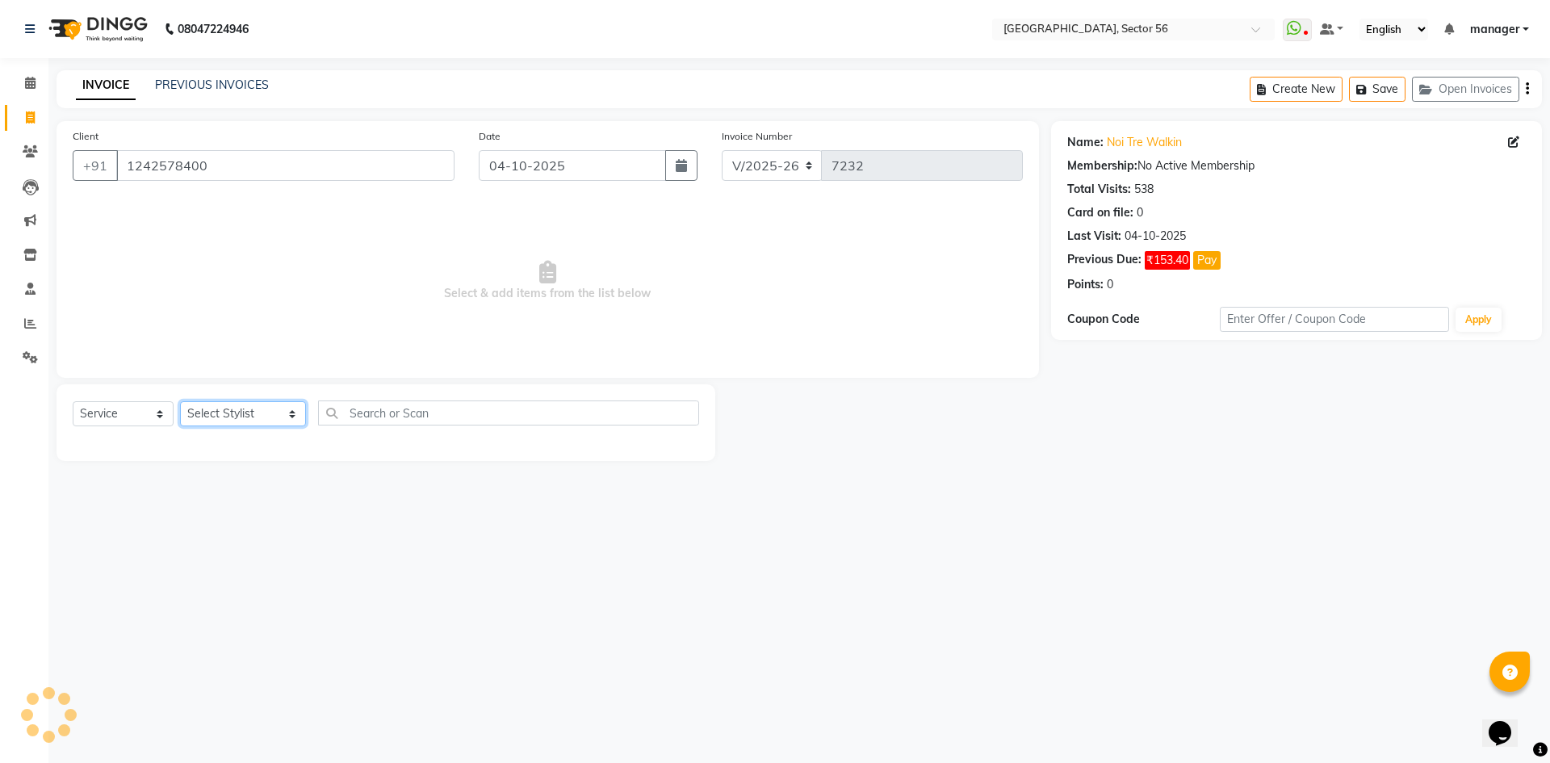
click at [225, 408] on select "Select Stylist [PERSON_NAME] [PERSON_NAME] [PERSON_NAME] MARKET STAFF amit amit…" at bounding box center [243, 413] width 126 height 25
select select "67273"
click at [180, 401] on select "Select Stylist [PERSON_NAME] [PERSON_NAME] [PERSON_NAME] MARKET STAFF amit amit…" at bounding box center [243, 413] width 126 height 25
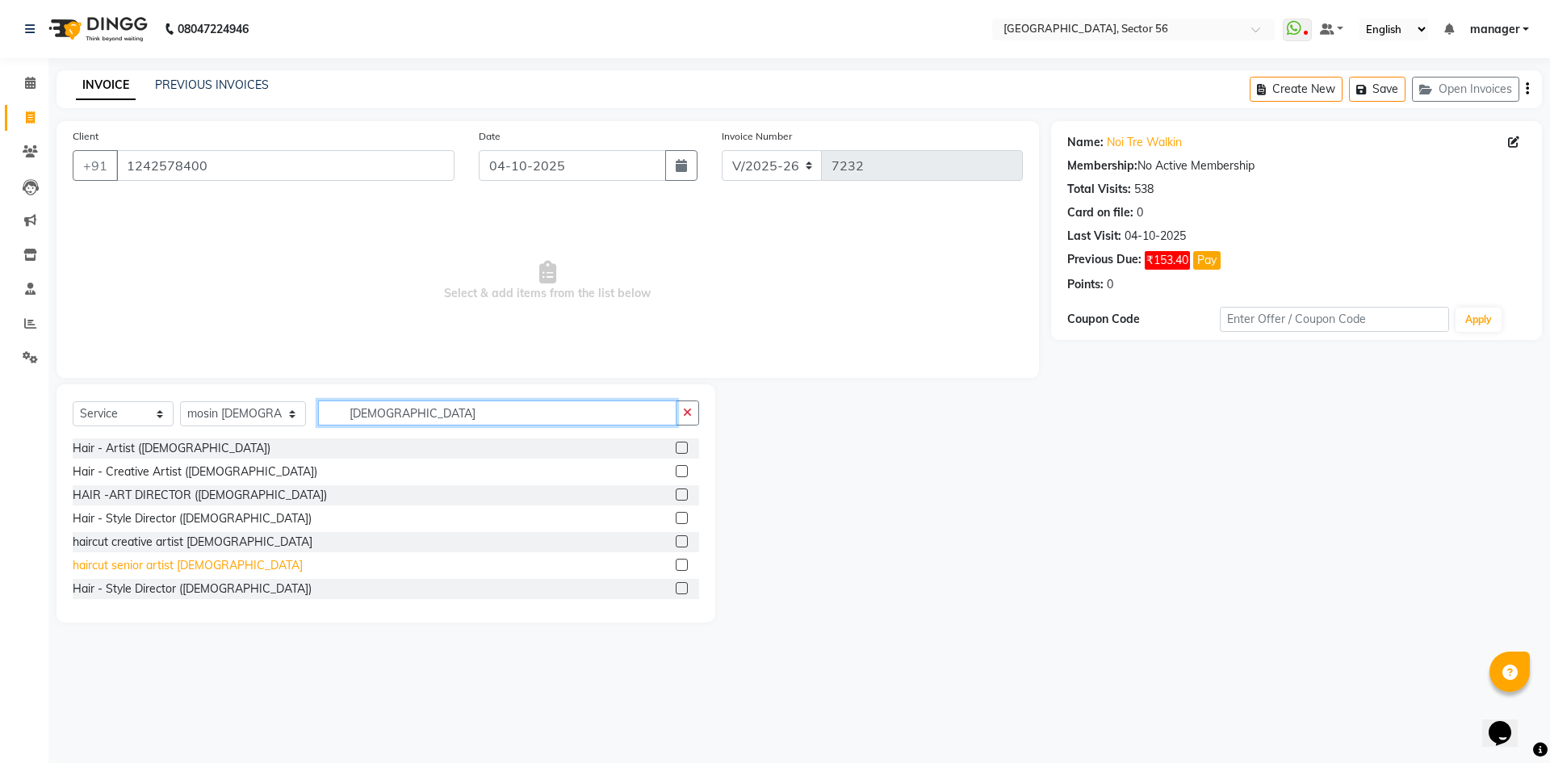
type input "MALE"
click at [154, 563] on div "haircut senior artist [DEMOGRAPHIC_DATA]" at bounding box center [188, 565] width 230 height 17
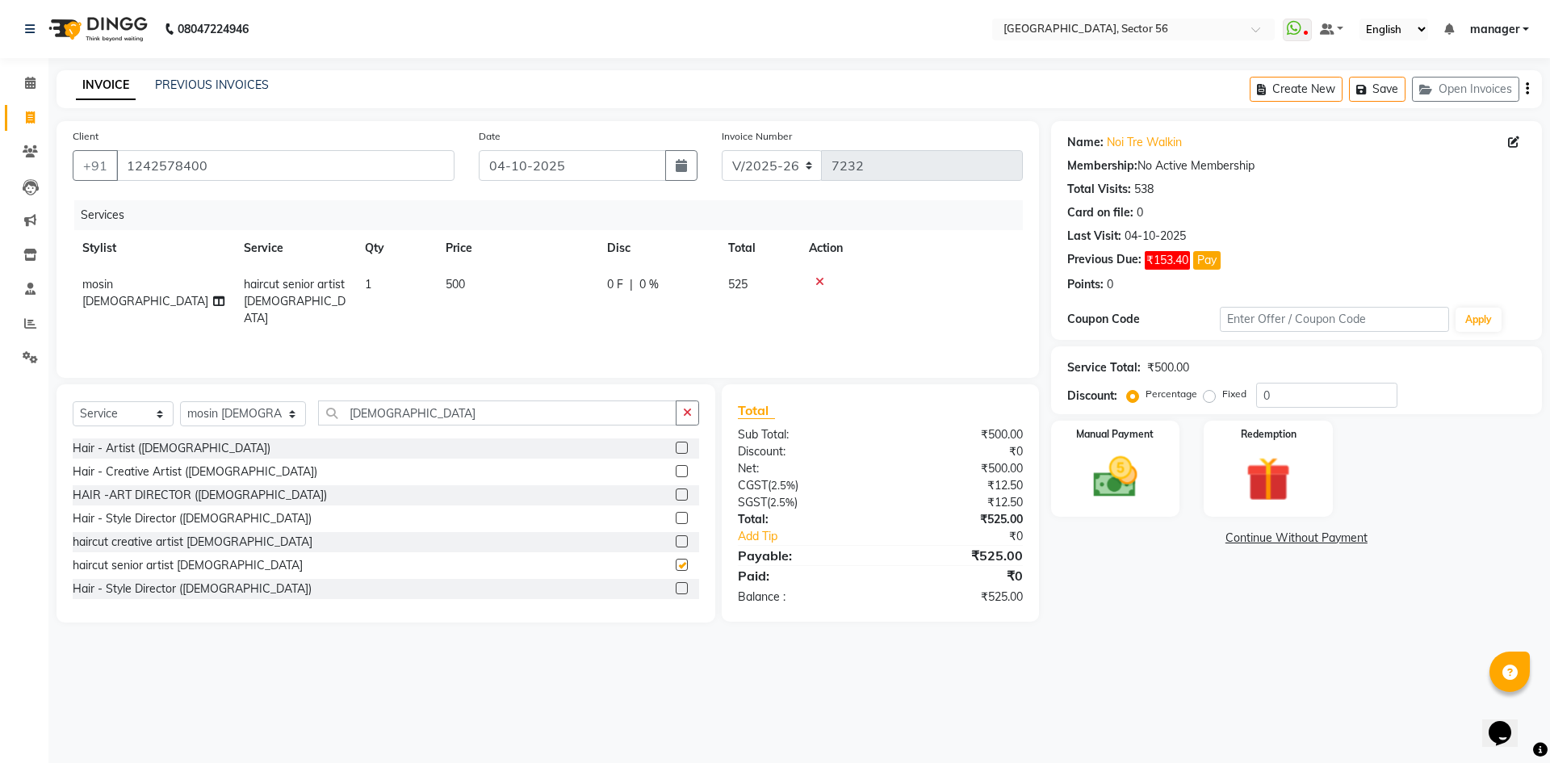
checkbox input "false"
drag, startPoint x: 405, startPoint y: 418, endPoint x: 266, endPoint y: 419, distance: 139.7
click at [266, 419] on div "Select Service Product Membership Package Voucher Prepaid Gift Card Select Styl…" at bounding box center [386, 419] width 627 height 38
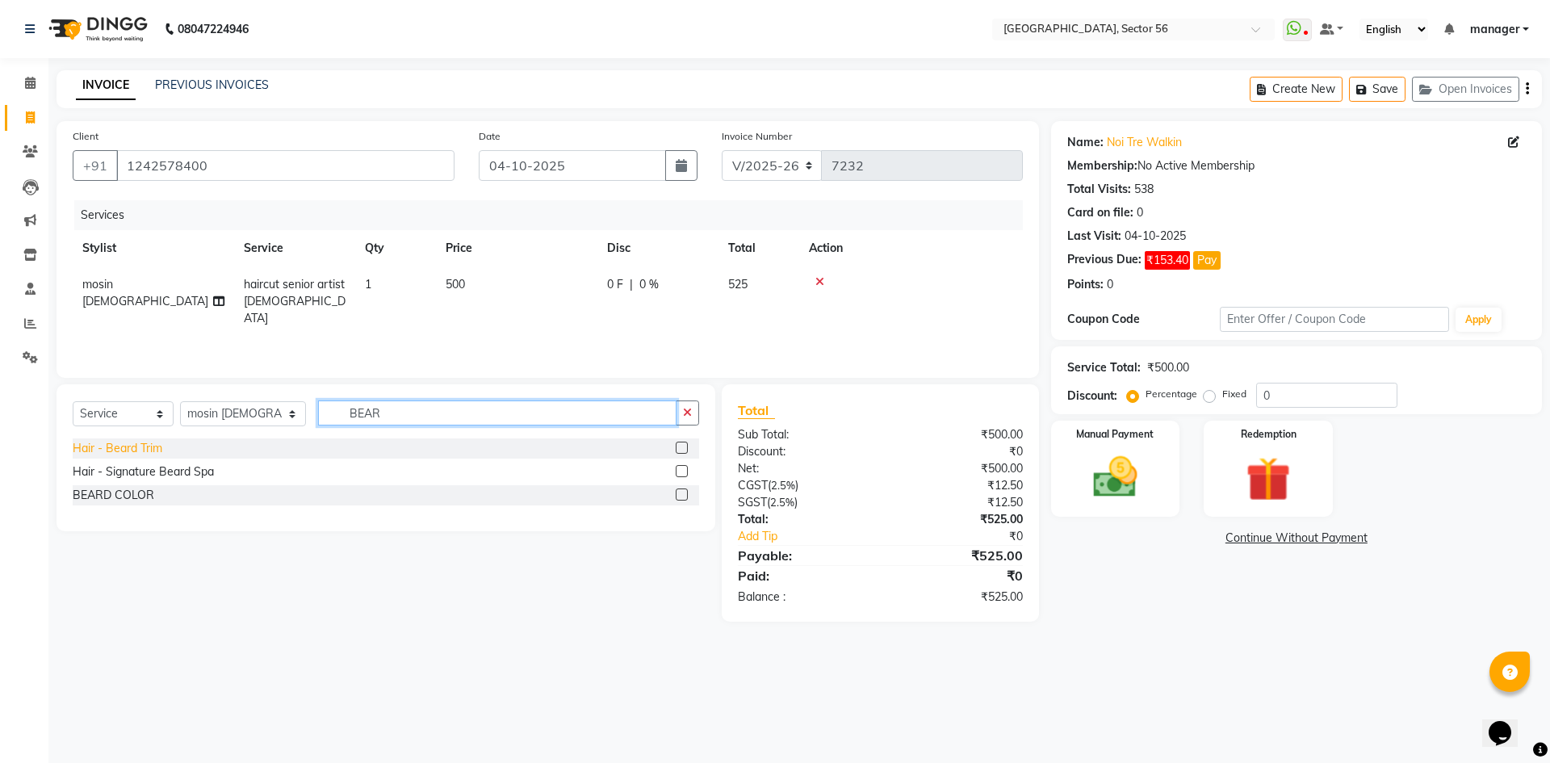
type input "BEAR"
click at [146, 442] on div "Hair - Beard Trim" at bounding box center [118, 448] width 90 height 17
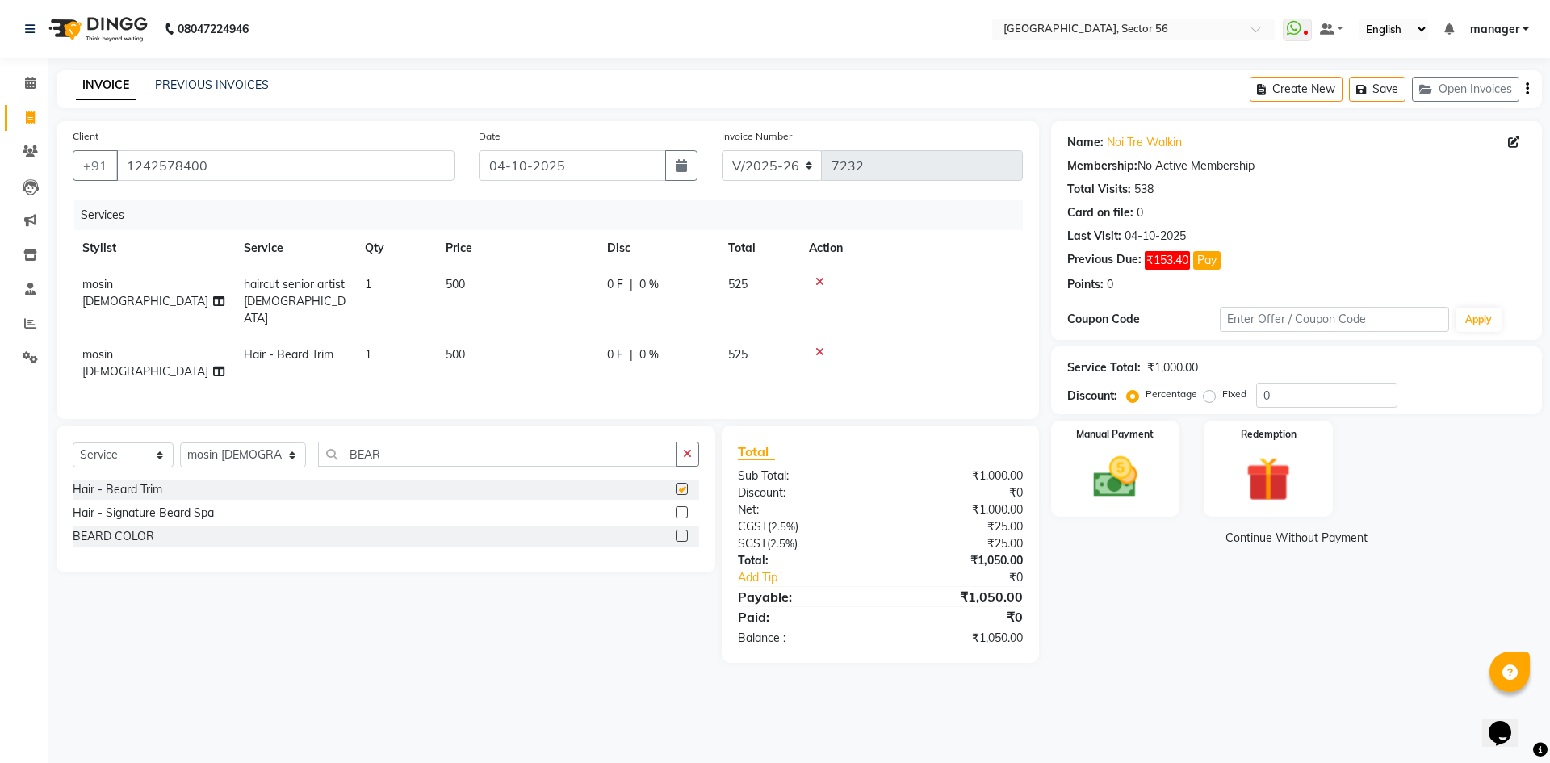
checkbox input "false"
click at [507, 344] on td "500" at bounding box center [516, 363] width 161 height 53
select select "67273"
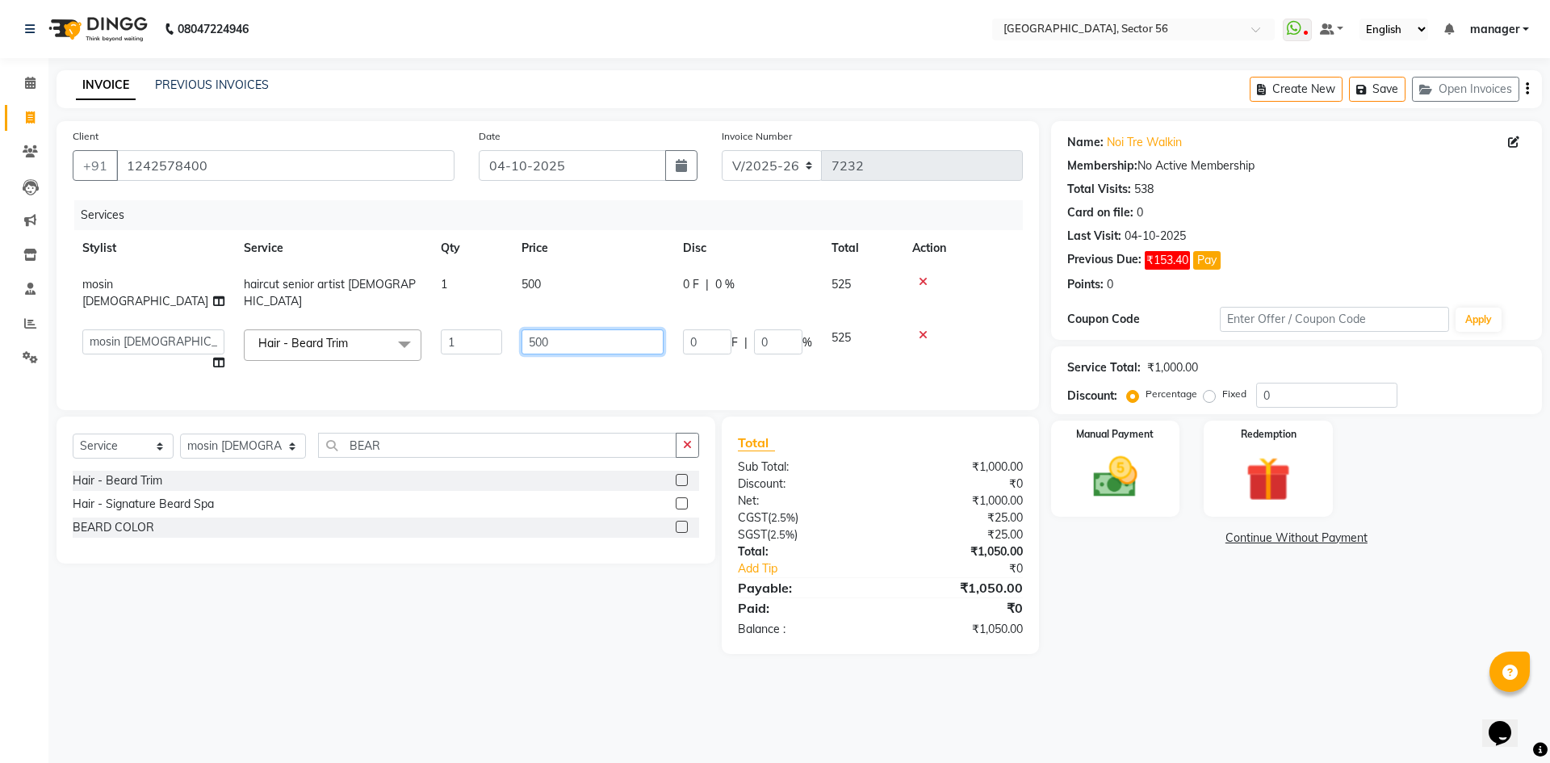
click at [483, 320] on tr "ABHISHEKH THAPA abhishek thapa AKRAM KHAN MARKET STAFF amit amit spm Anamika Be…" at bounding box center [548, 350] width 950 height 61
type input "350"
click at [0, 547] on div "Calendar Invoice Clients Leads Marketing Inventory Staff Reports Settings Compl…" at bounding box center [109, 392] width 218 height 693
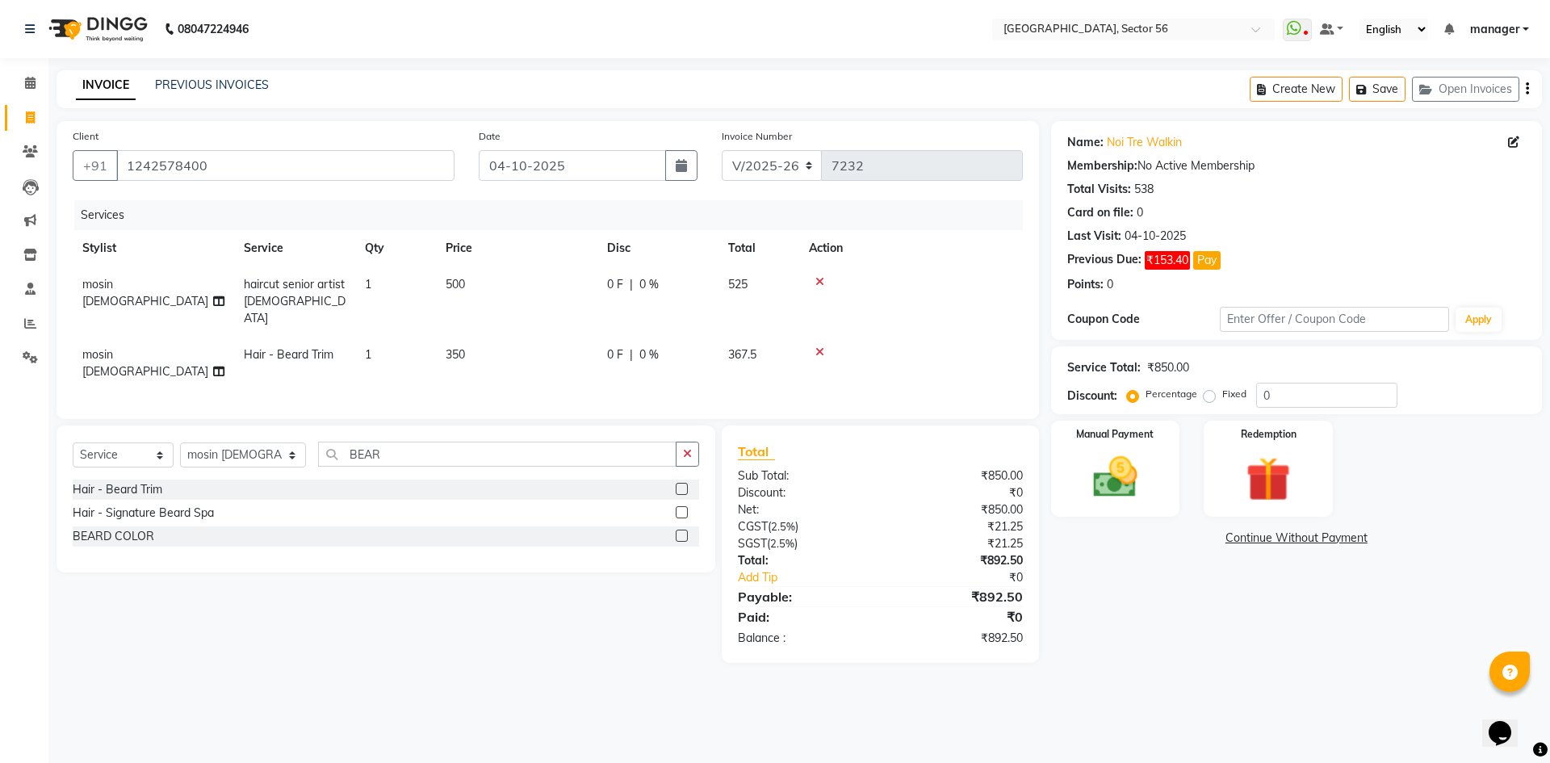
click at [485, 284] on td "500" at bounding box center [516, 301] width 161 height 70
select select "67273"
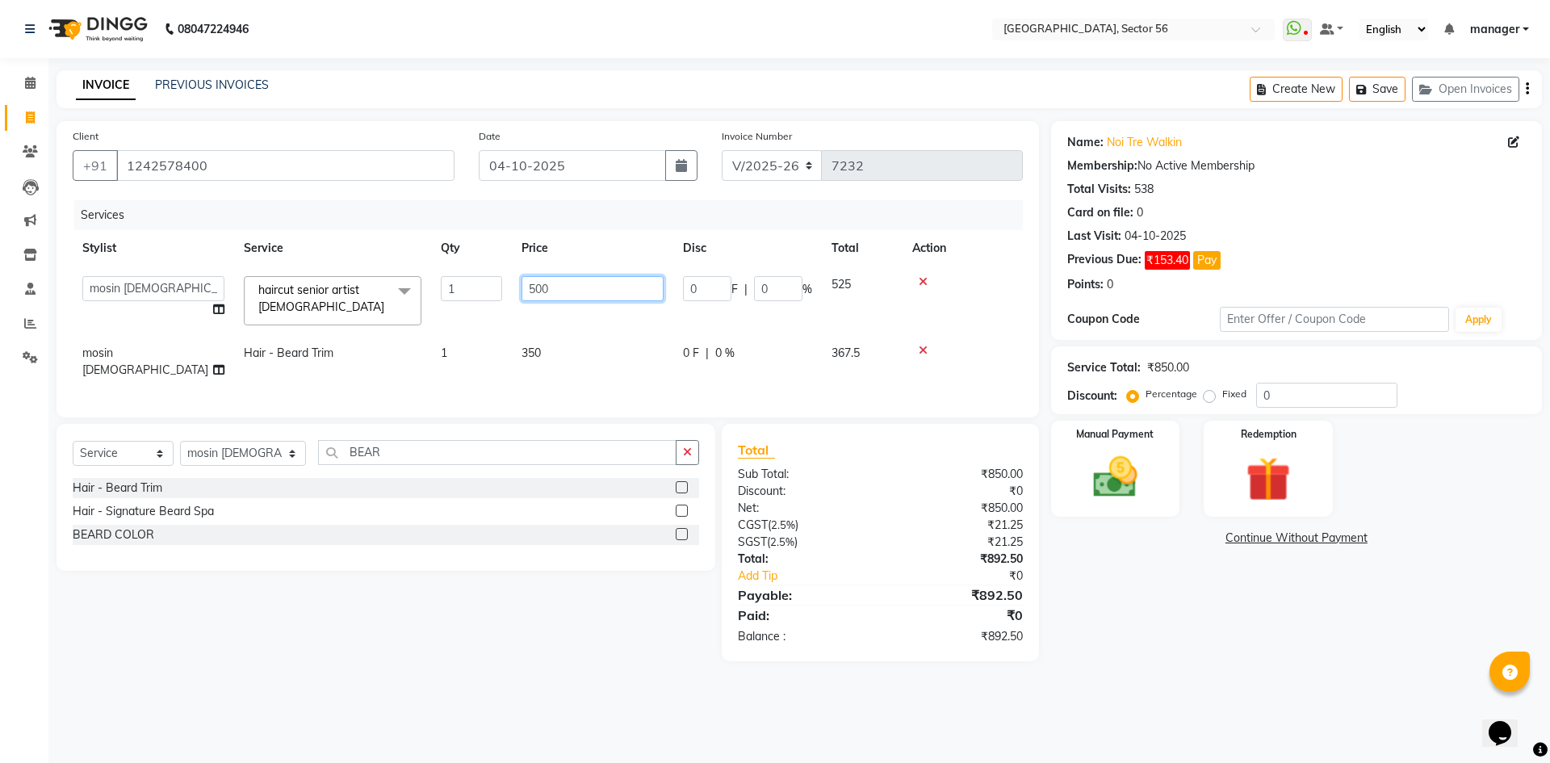
click at [472, 302] on tr "ABHISHEKH THAPA abhishek thapa AKRAM KHAN MARKET STAFF amit amit spm Anamika Be…" at bounding box center [548, 300] width 950 height 69
type input "562"
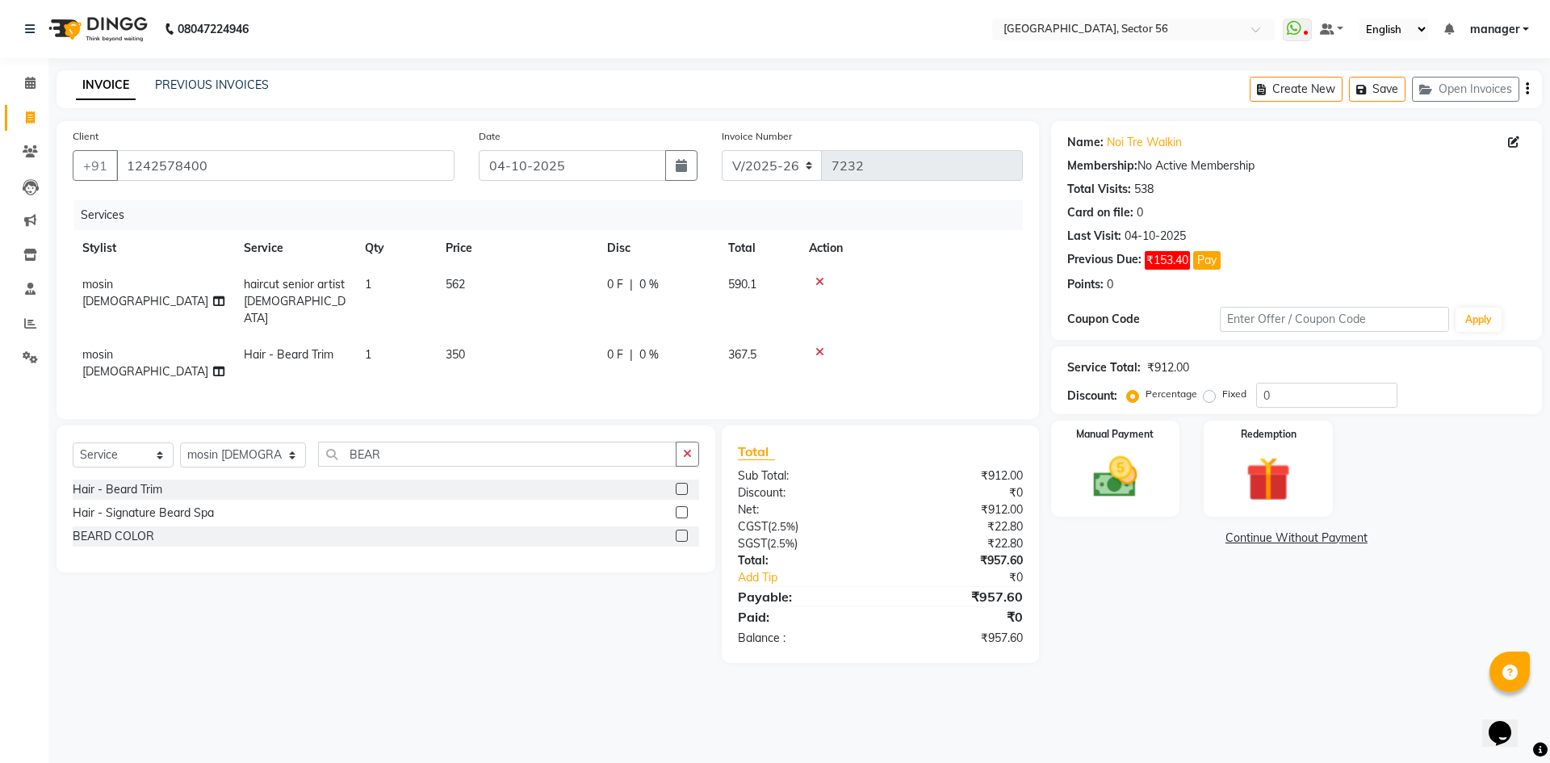
click at [529, 357] on div "Services Stylist Service Qty Price Disc Total Action mosin gents haircut senior…" at bounding box center [548, 301] width 950 height 203
click at [529, 337] on td "350" at bounding box center [516, 363] width 161 height 53
select select "67273"
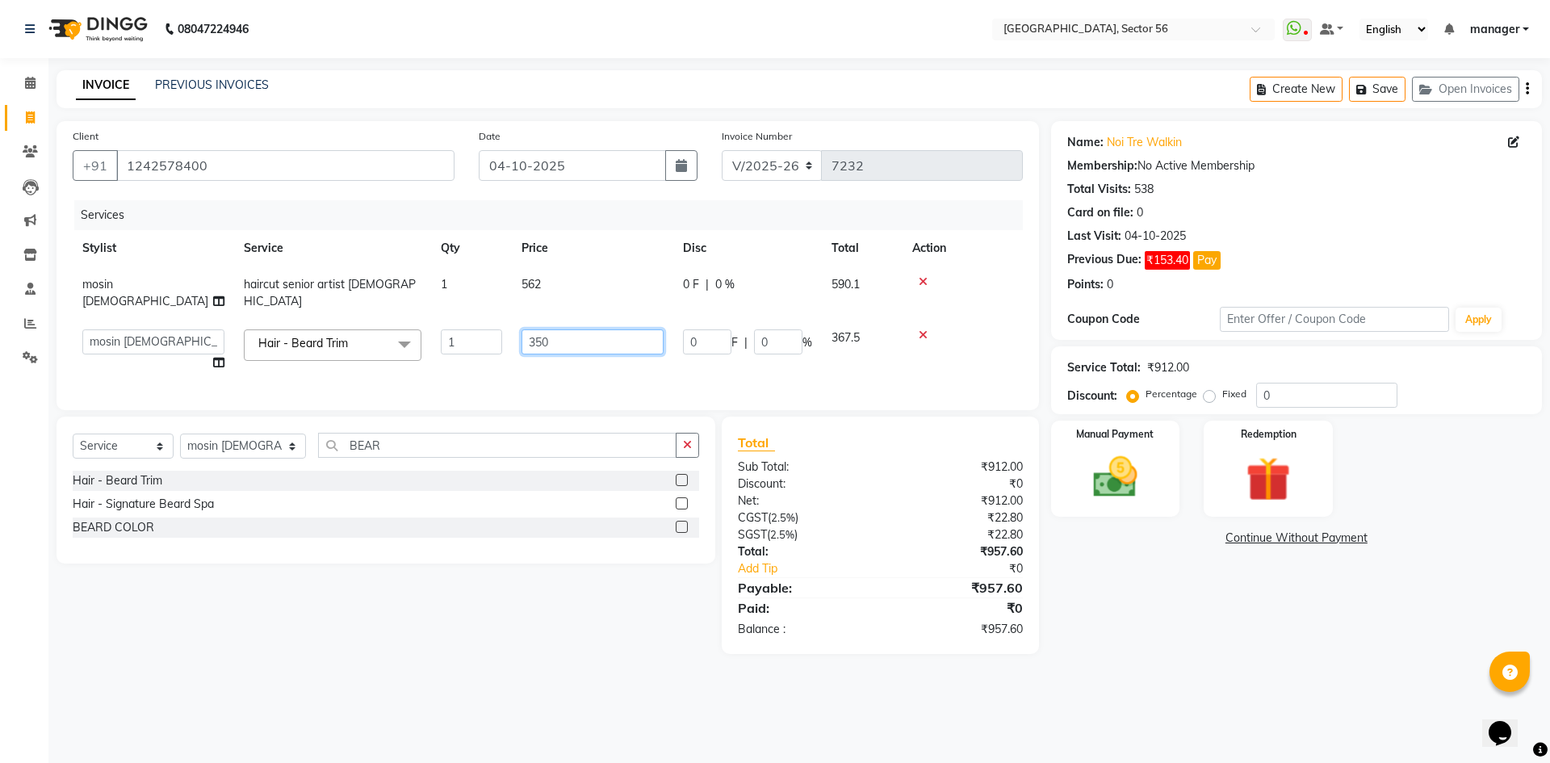
click at [456, 339] on tr "ABHISHEKH THAPA abhishek thapa AKRAM KHAN MARKET STAFF amit amit spm Anamika Be…" at bounding box center [548, 350] width 950 height 61
type input "393"
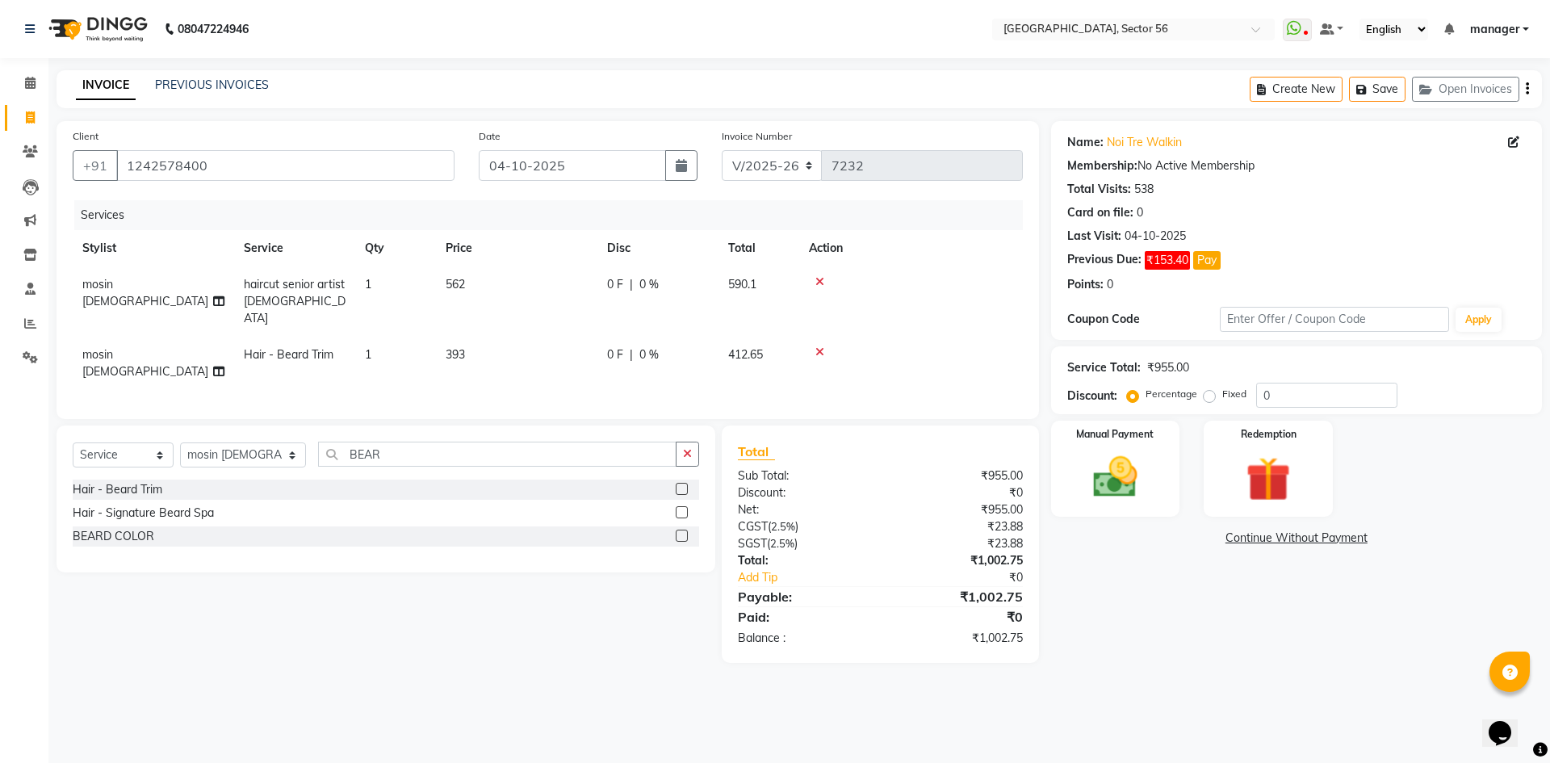
click at [0, 515] on div "Calendar Invoice Clients Leads Marketing Inventory Staff Reports Settings Compl…" at bounding box center [109, 392] width 218 height 693
click at [489, 283] on td "562" at bounding box center [516, 301] width 161 height 70
select select "67273"
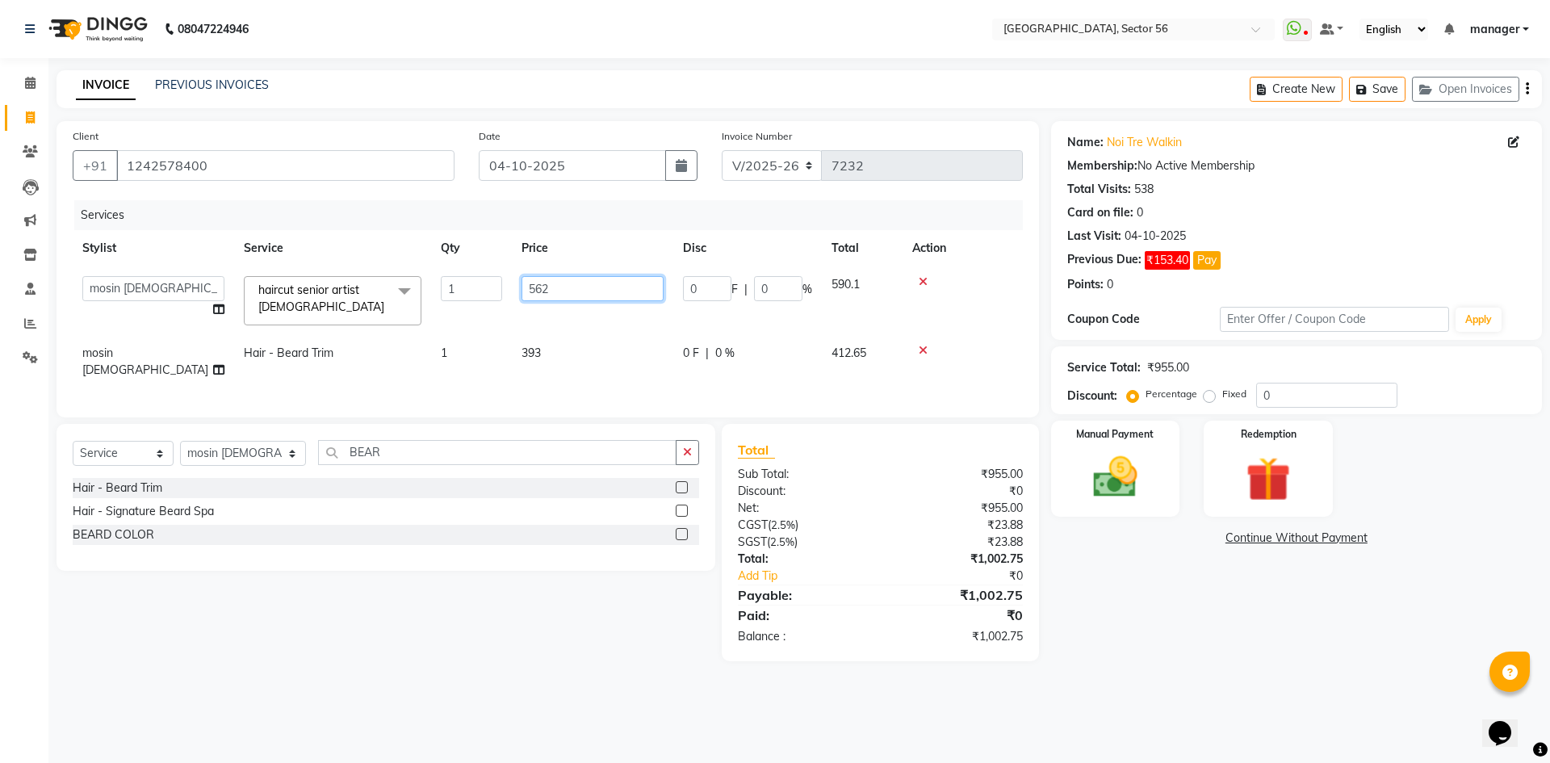
click at [561, 284] on input "562" at bounding box center [593, 288] width 142 height 25
type input "563"
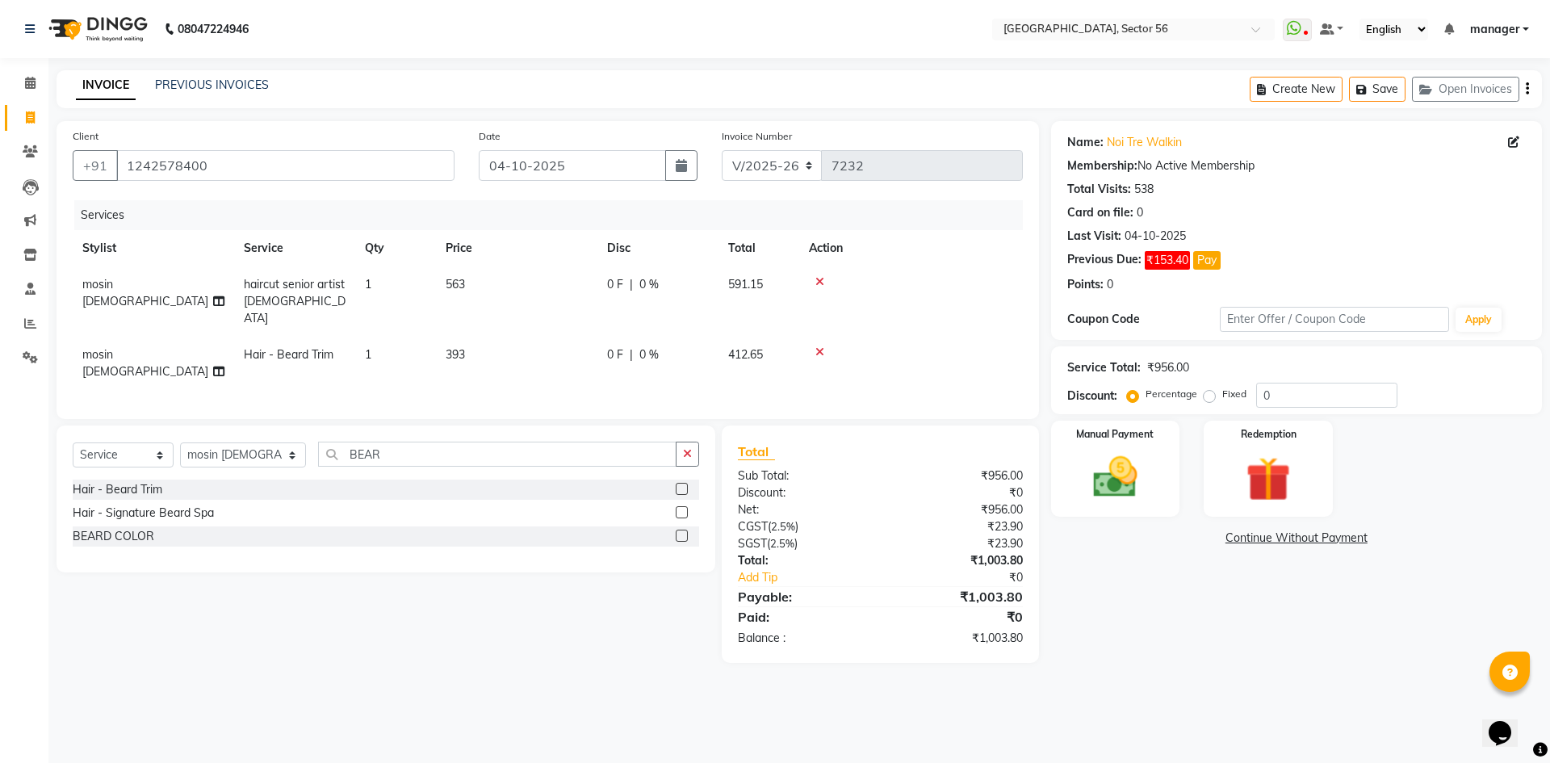
click at [0, 492] on div "Calendar Invoice Clients Leads Marketing Inventory Staff Reports Settings Compl…" at bounding box center [109, 392] width 218 height 693
click at [1119, 482] on img at bounding box center [1115, 477] width 75 height 53
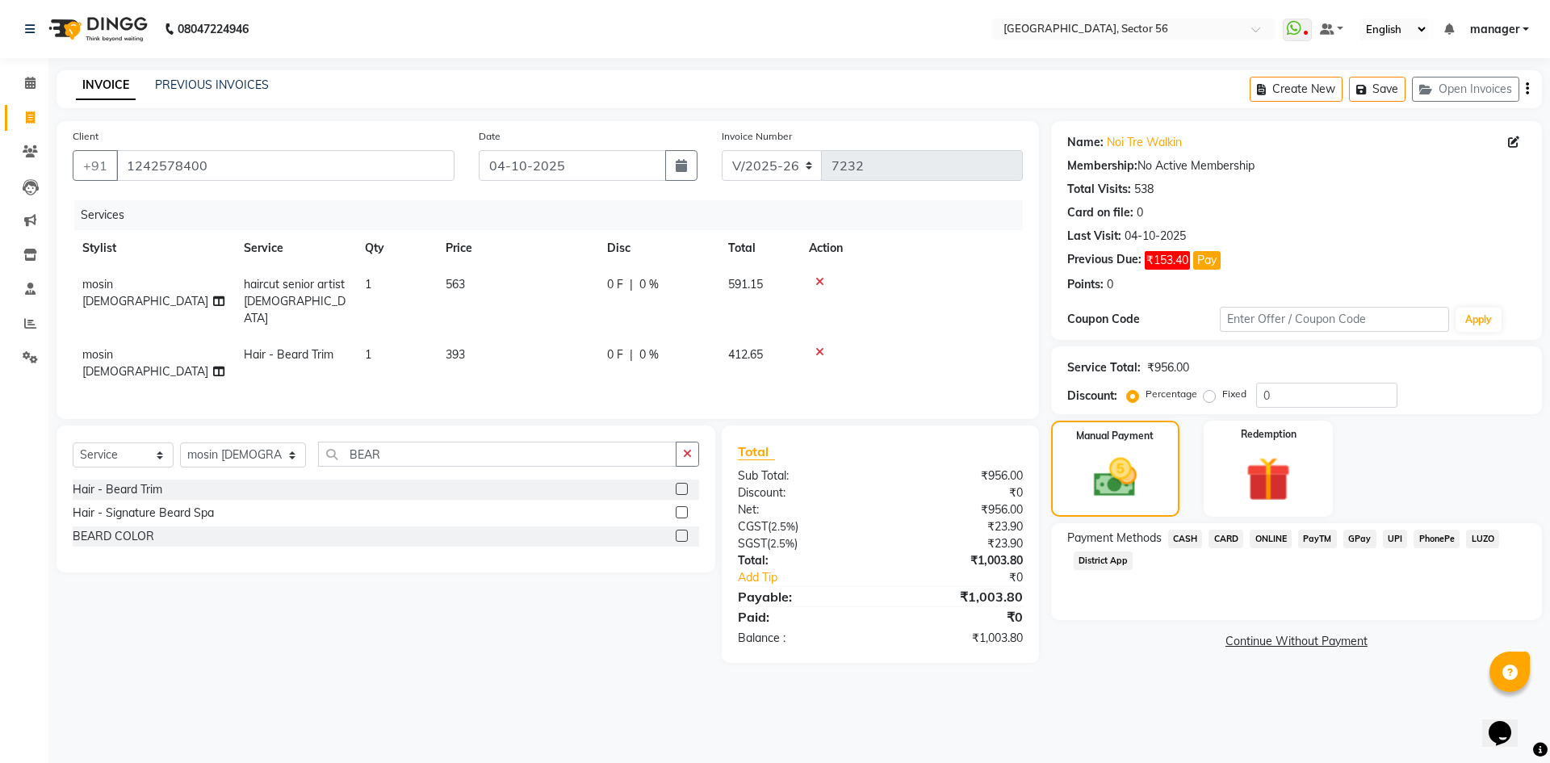
click at [1353, 534] on span "GPay" at bounding box center [1360, 539] width 33 height 19
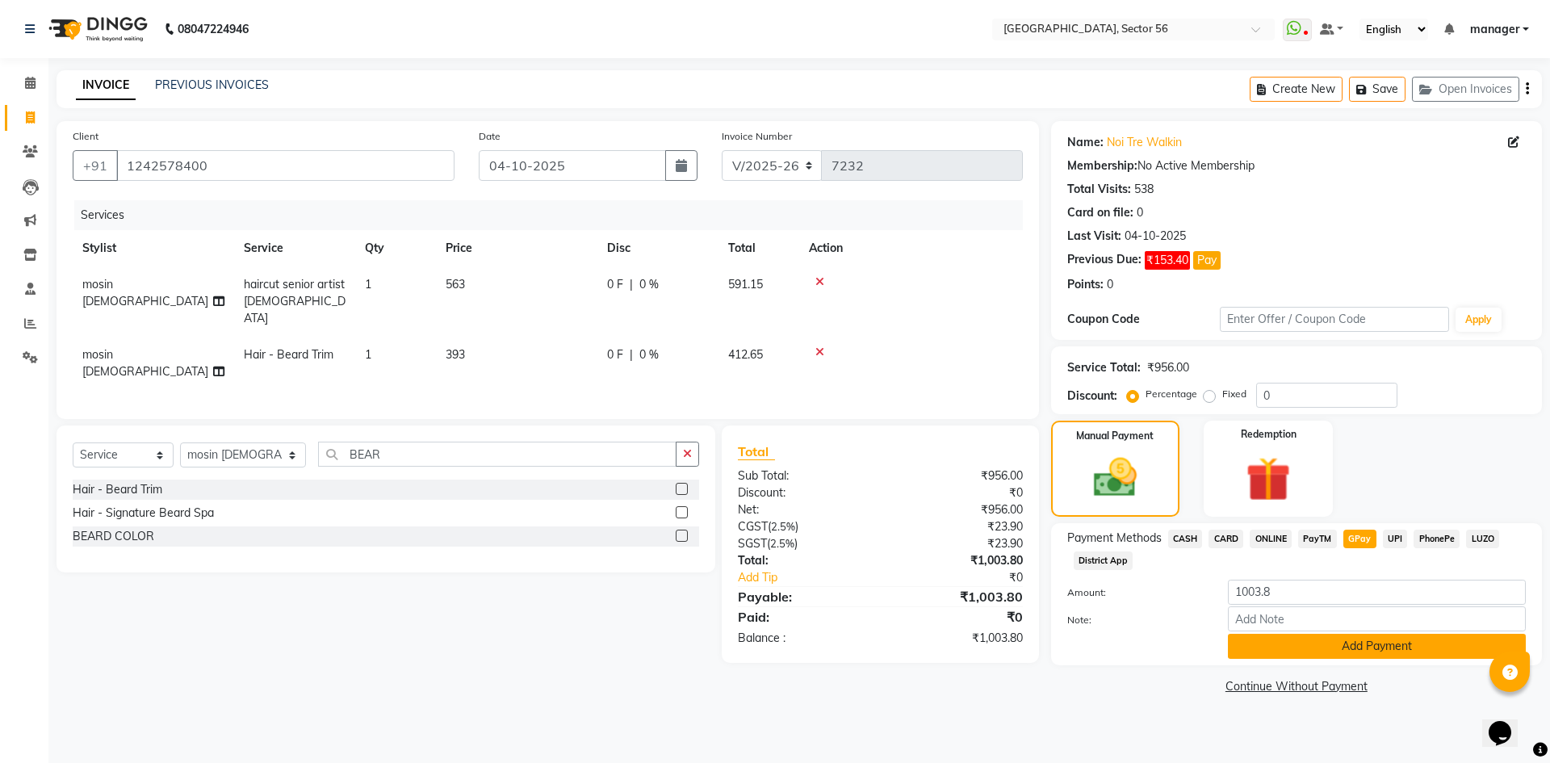
click at [1361, 648] on button "Add Payment" at bounding box center [1377, 646] width 298 height 25
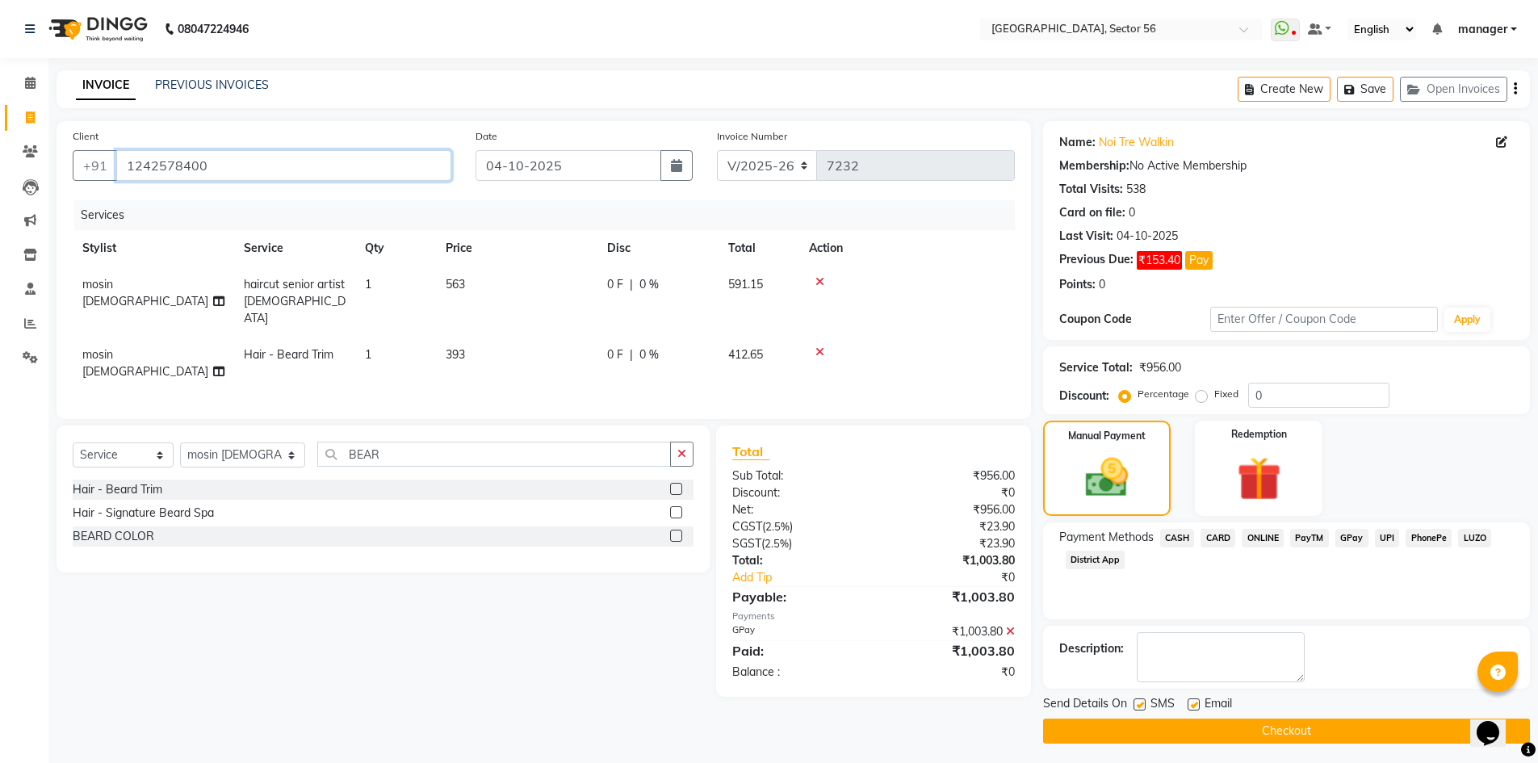
drag, startPoint x: 219, startPoint y: 162, endPoint x: 0, endPoint y: 178, distance: 219.4
click at [0, 178] on app-home "08047224946 Select Location × Noi Tre Salon, Sector 56 WhatsApp Status ✕ Status…" at bounding box center [769, 384] width 1538 height 768
click at [0, 560] on div "Calendar Invoice Clients Leads Marketing Inventory Staff Reports Settings Compl…" at bounding box center [109, 395] width 218 height 698
click at [1195, 702] on label at bounding box center [1194, 704] width 12 height 12
click at [1195, 702] on input "checkbox" at bounding box center [1193, 705] width 10 height 10
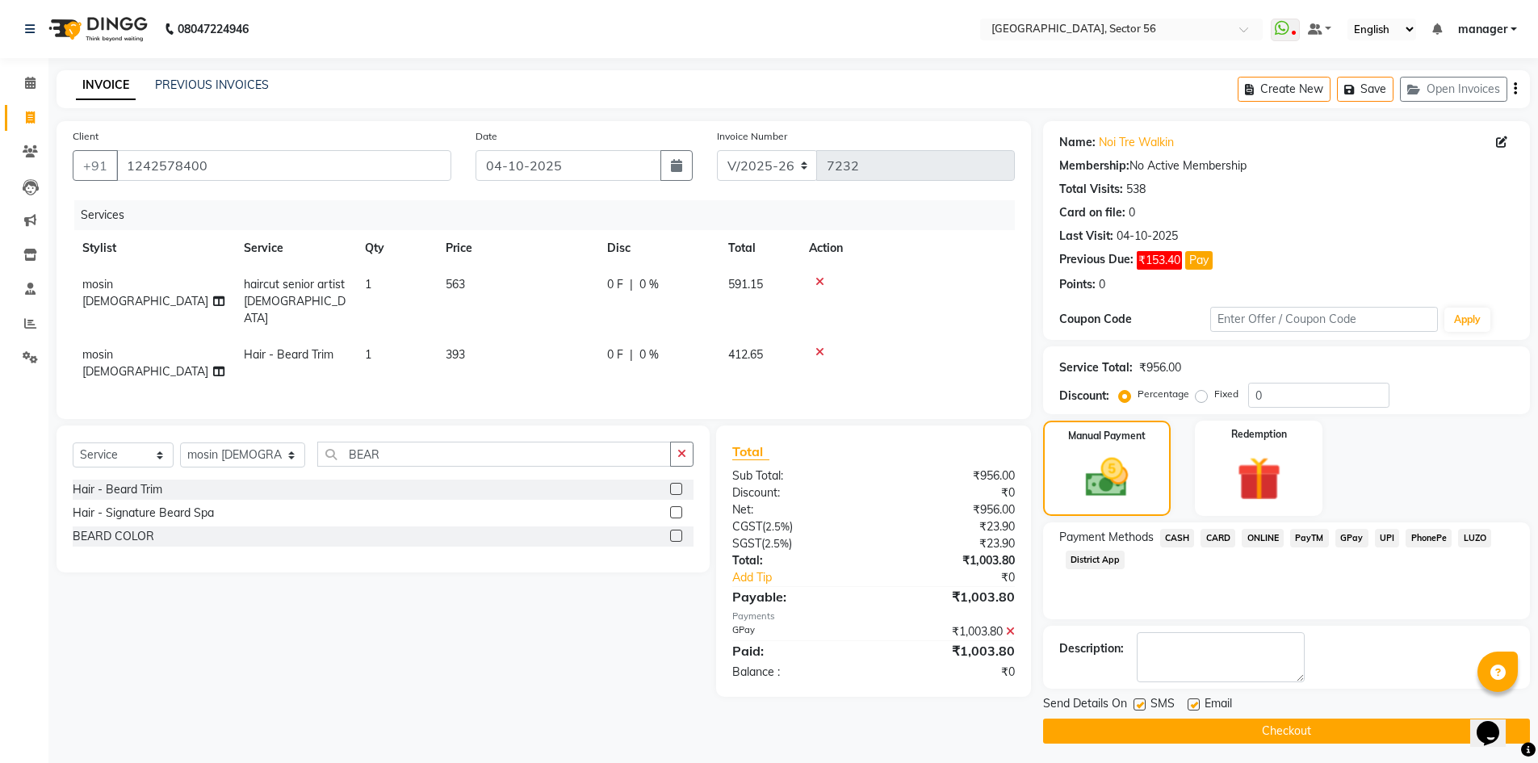
checkbox input "false"
click at [1138, 707] on label at bounding box center [1140, 704] width 12 height 12
click at [1138, 707] on input "checkbox" at bounding box center [1139, 705] width 10 height 10
checkbox input "false"
click at [1151, 730] on button "Checkout" at bounding box center [1286, 731] width 487 height 25
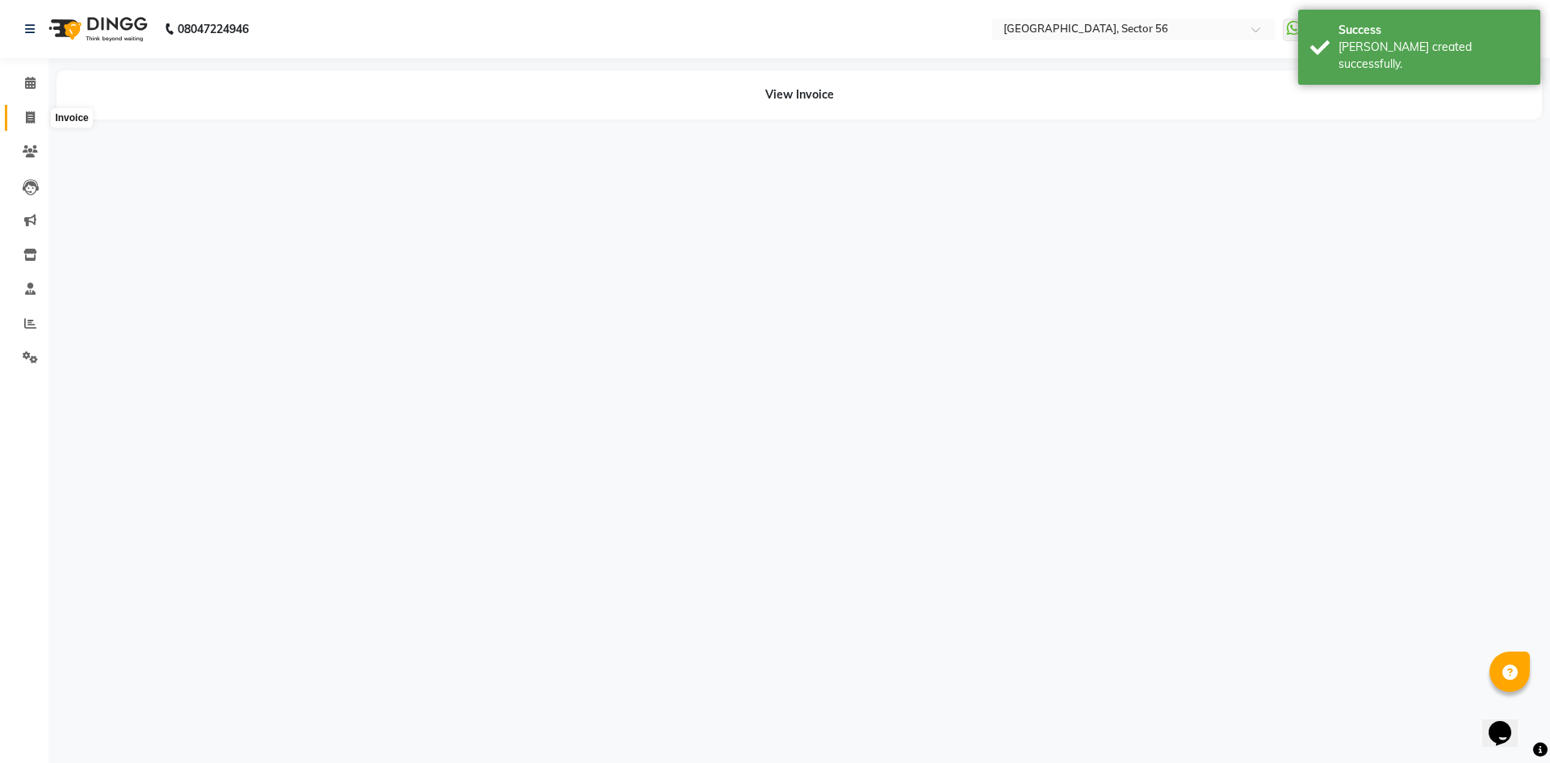
click at [27, 120] on icon at bounding box center [30, 117] width 9 height 12
select select "service"
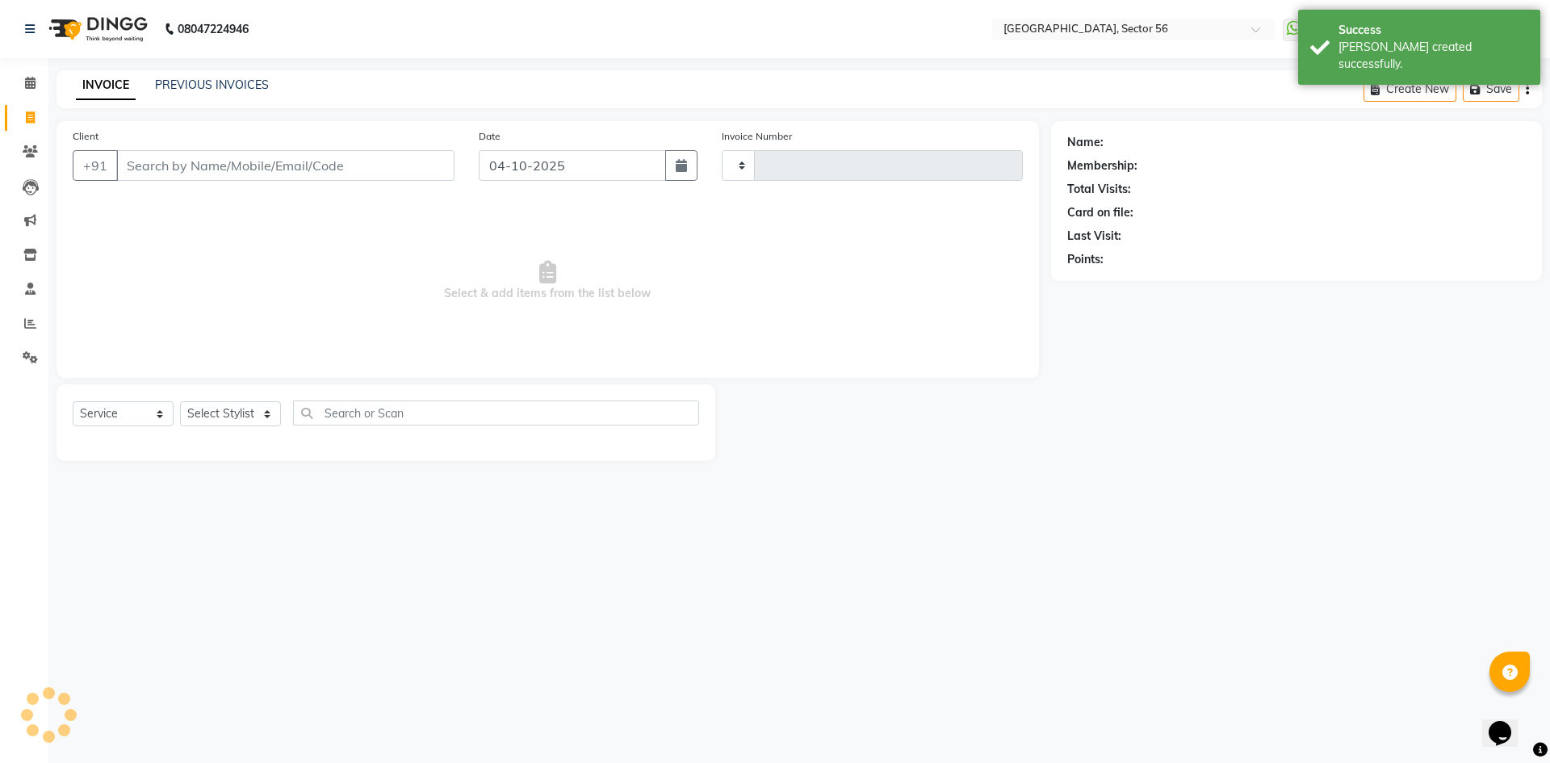
type input "7233"
select select "5557"
click at [229, 176] on input "Client" at bounding box center [285, 165] width 338 height 31
click at [189, 86] on link "PREVIOUS INVOICES" at bounding box center [212, 85] width 114 height 15
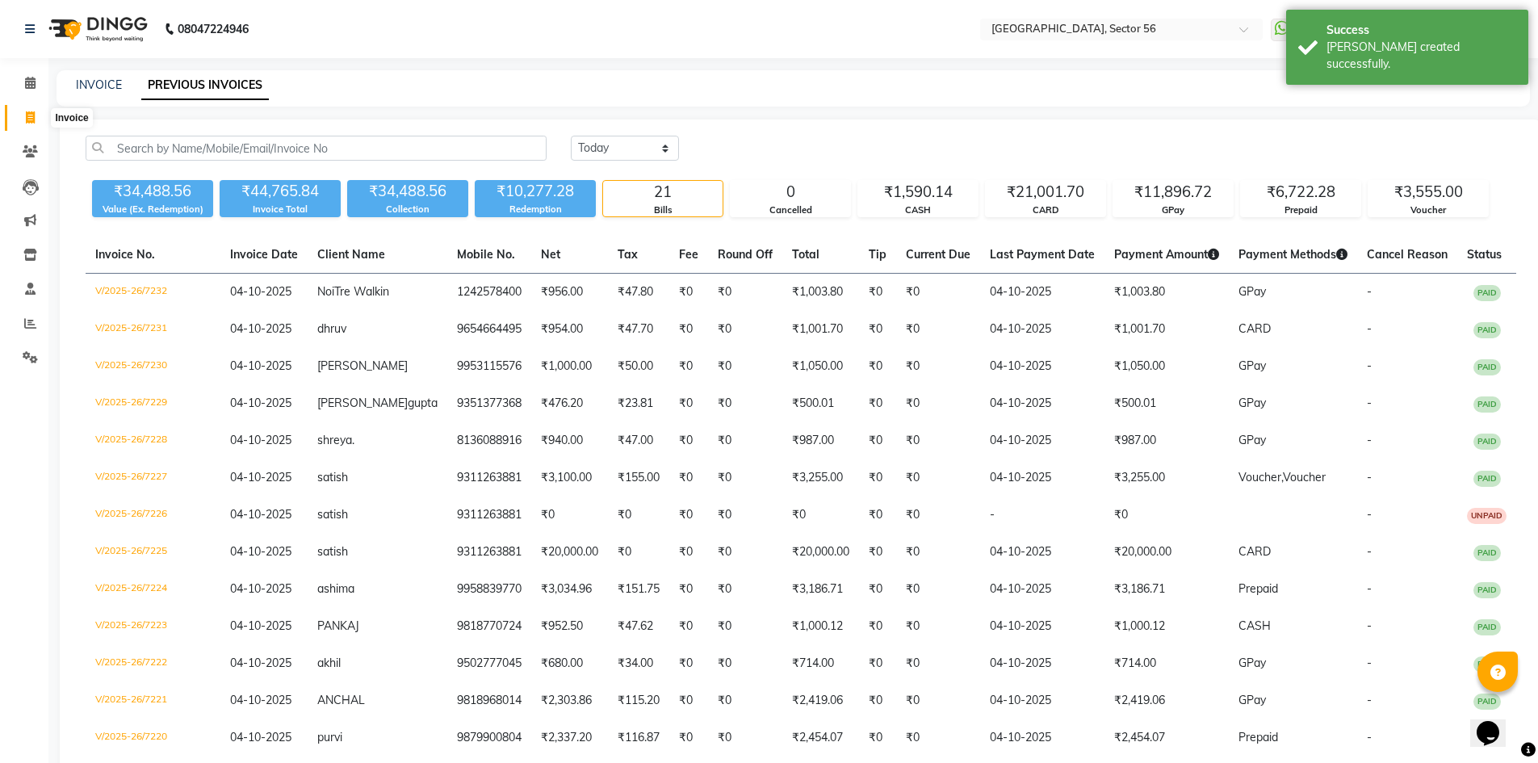
click at [28, 120] on icon at bounding box center [30, 117] width 9 height 12
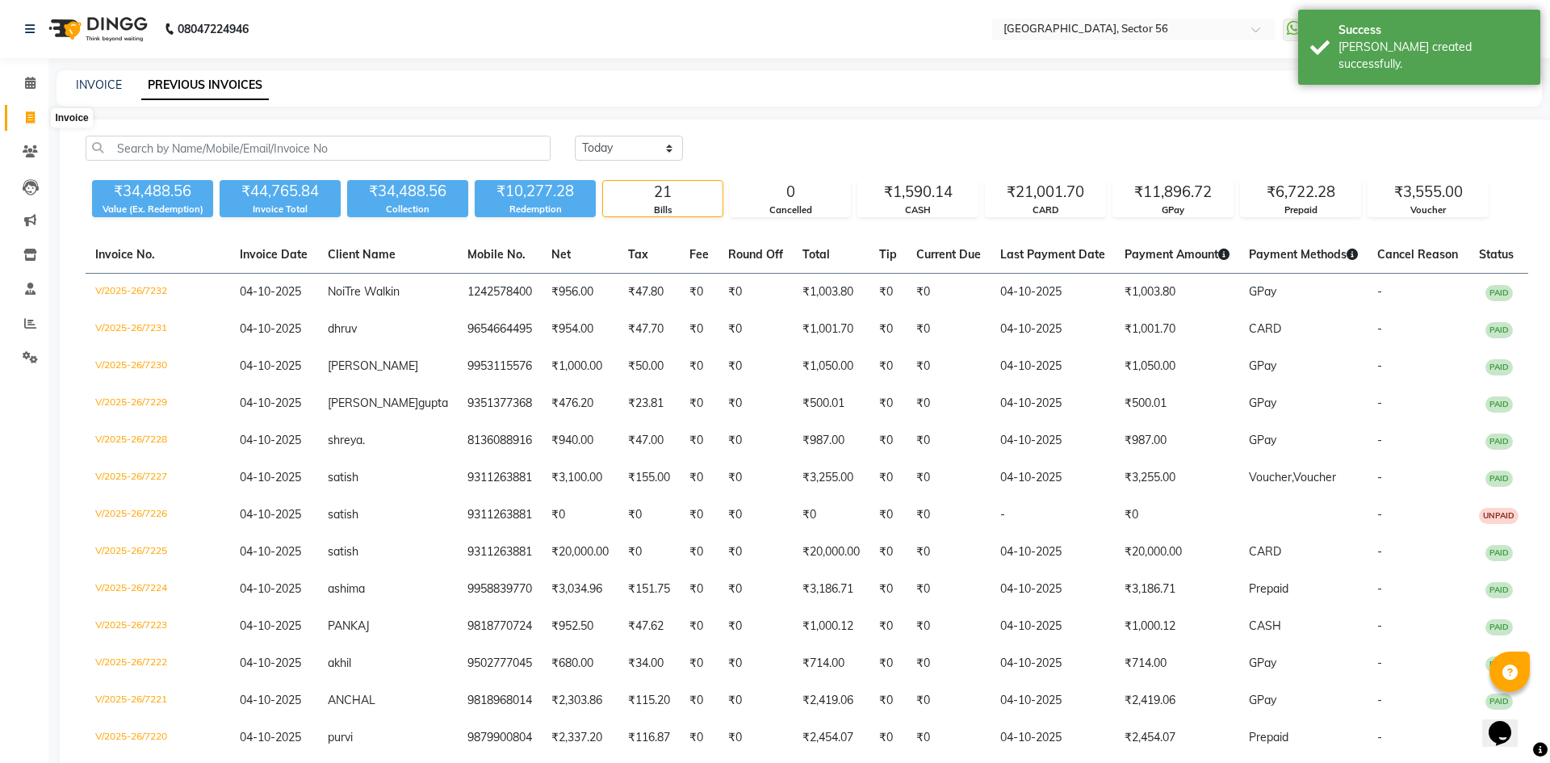
select select "service"
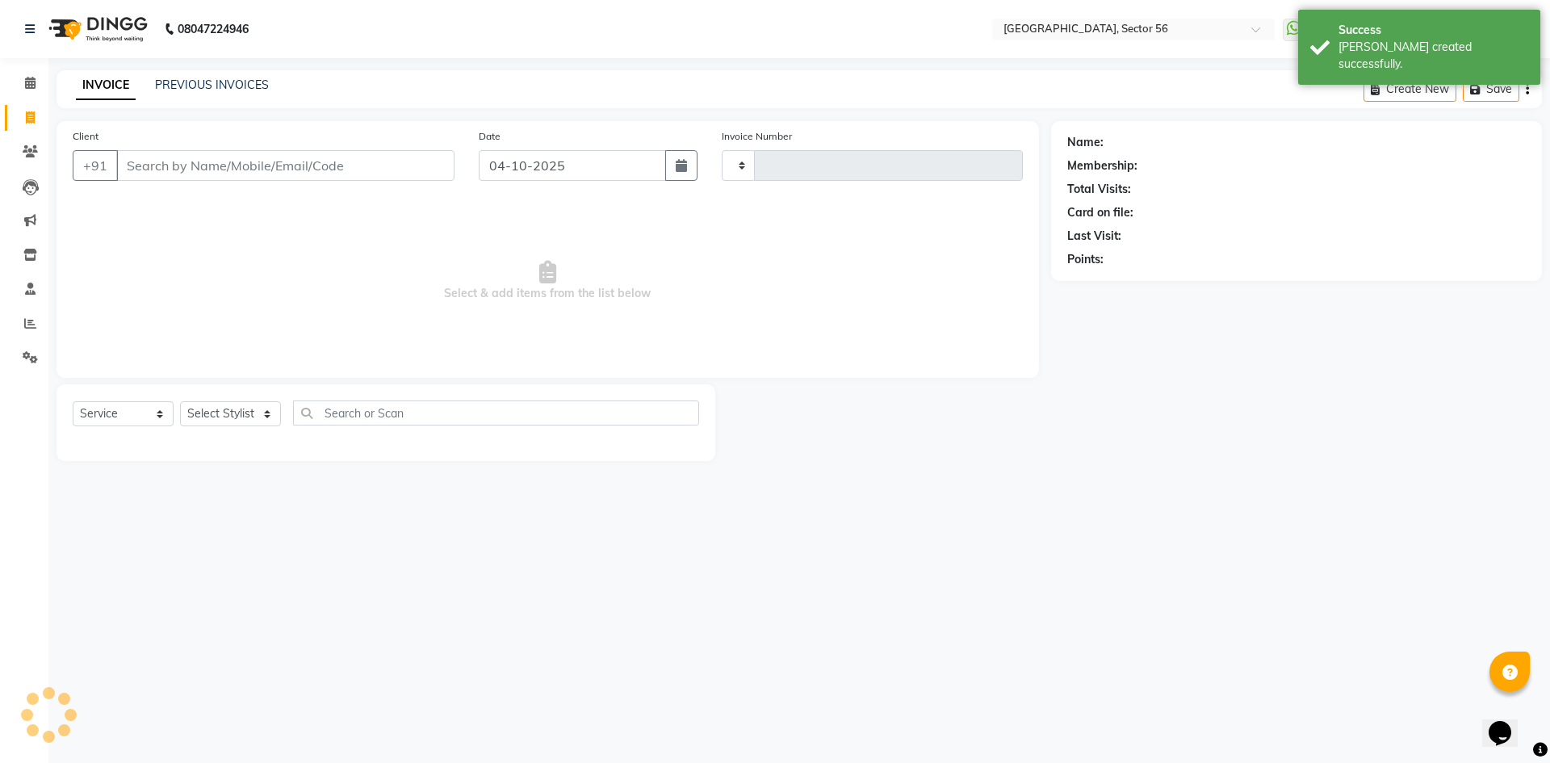
type input "7233"
select select "5557"
click at [152, 161] on input "Client" at bounding box center [285, 165] width 338 height 31
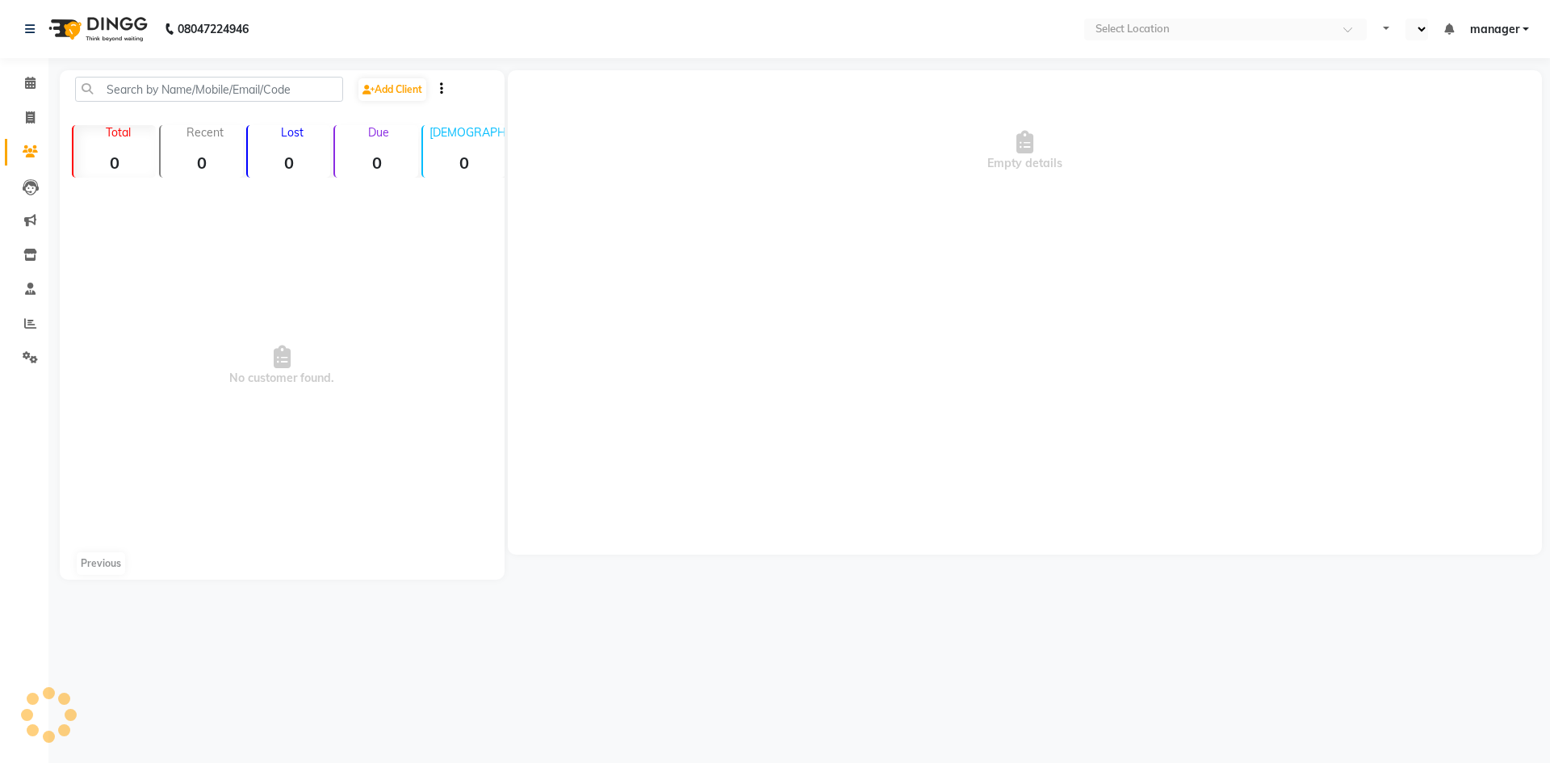
select select "en"
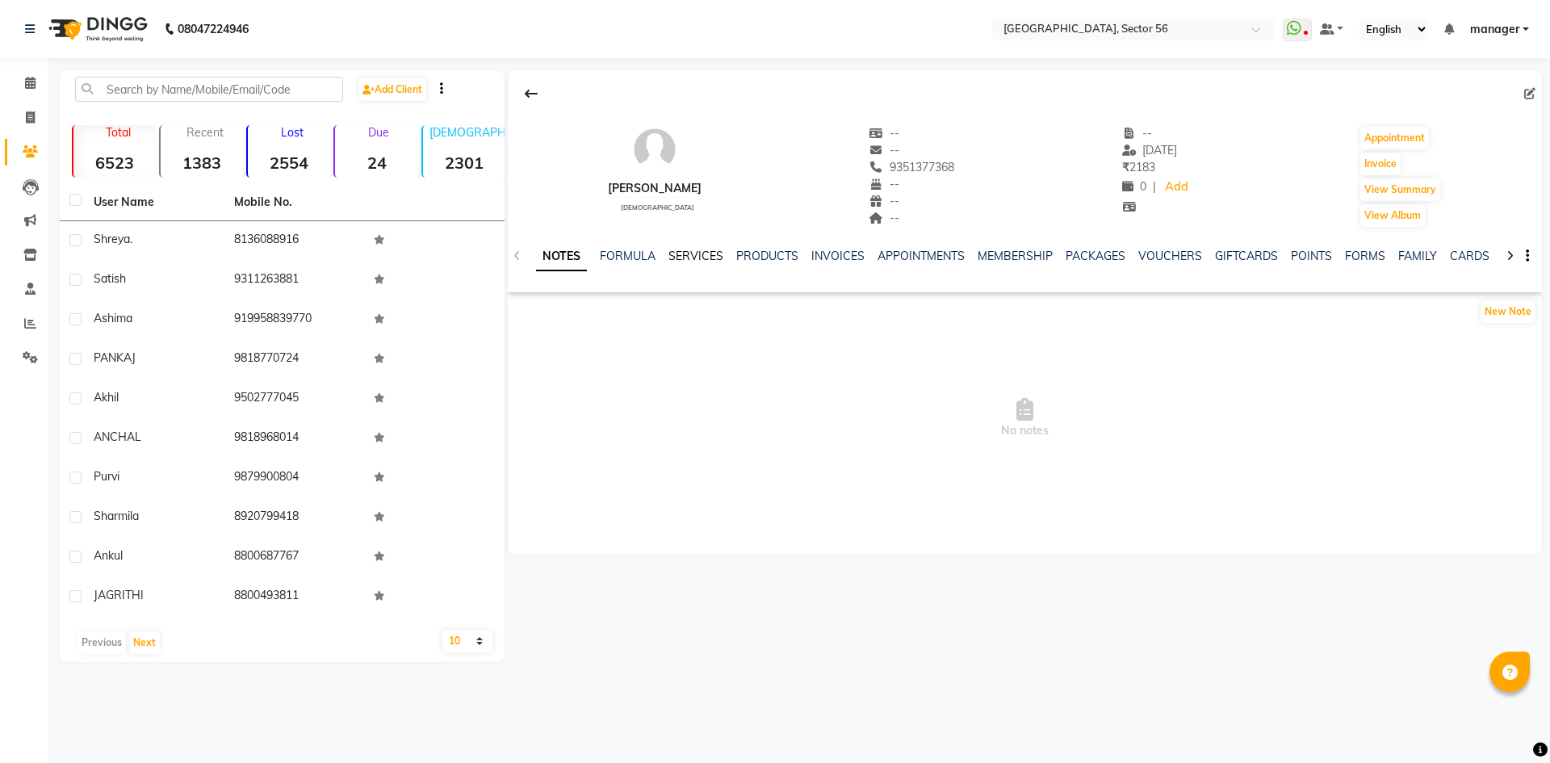
click at [698, 252] on link "SERVICES" at bounding box center [696, 256] width 55 height 15
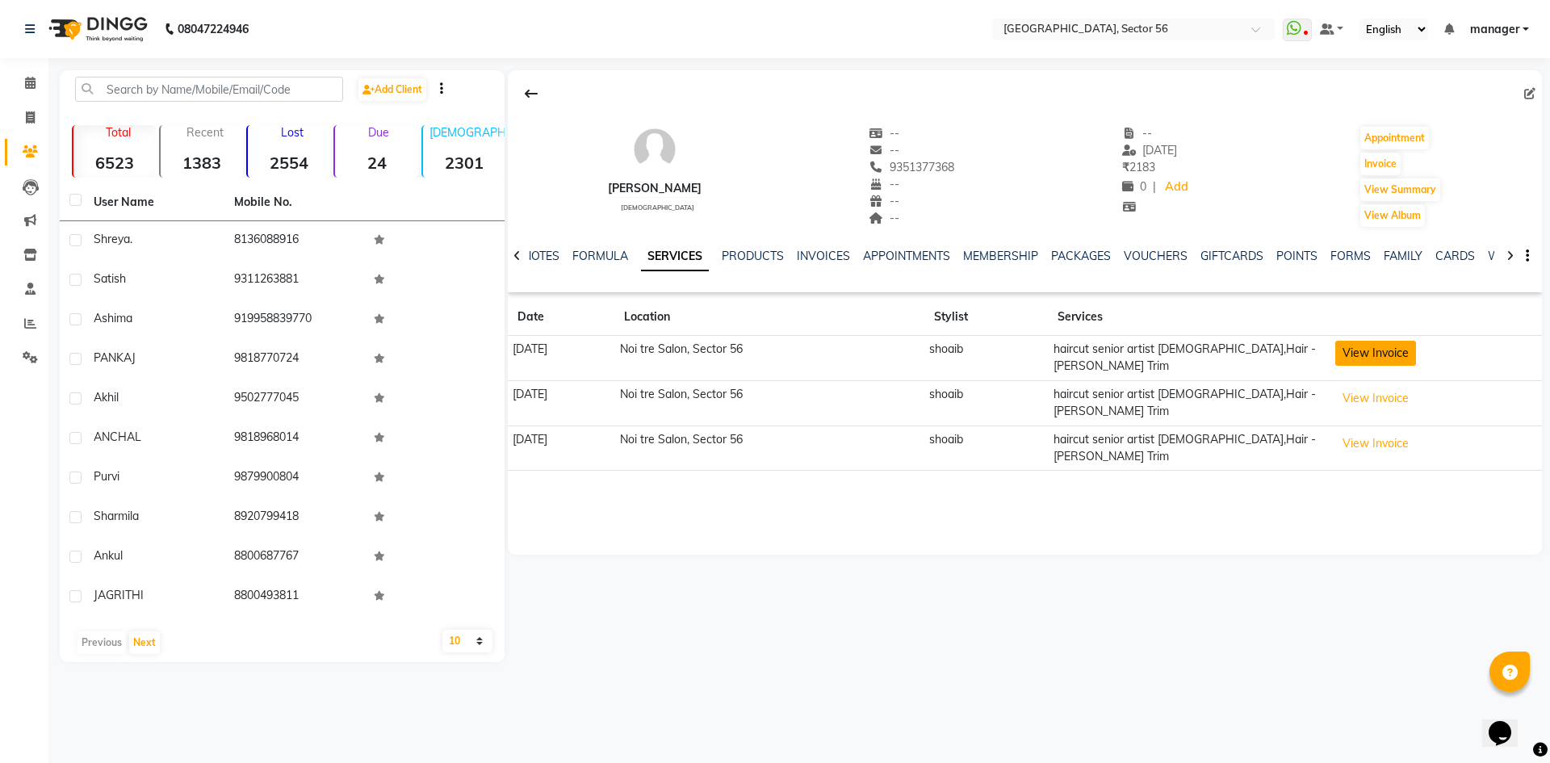
click at [1383, 355] on button "View Invoice" at bounding box center [1376, 353] width 81 height 25
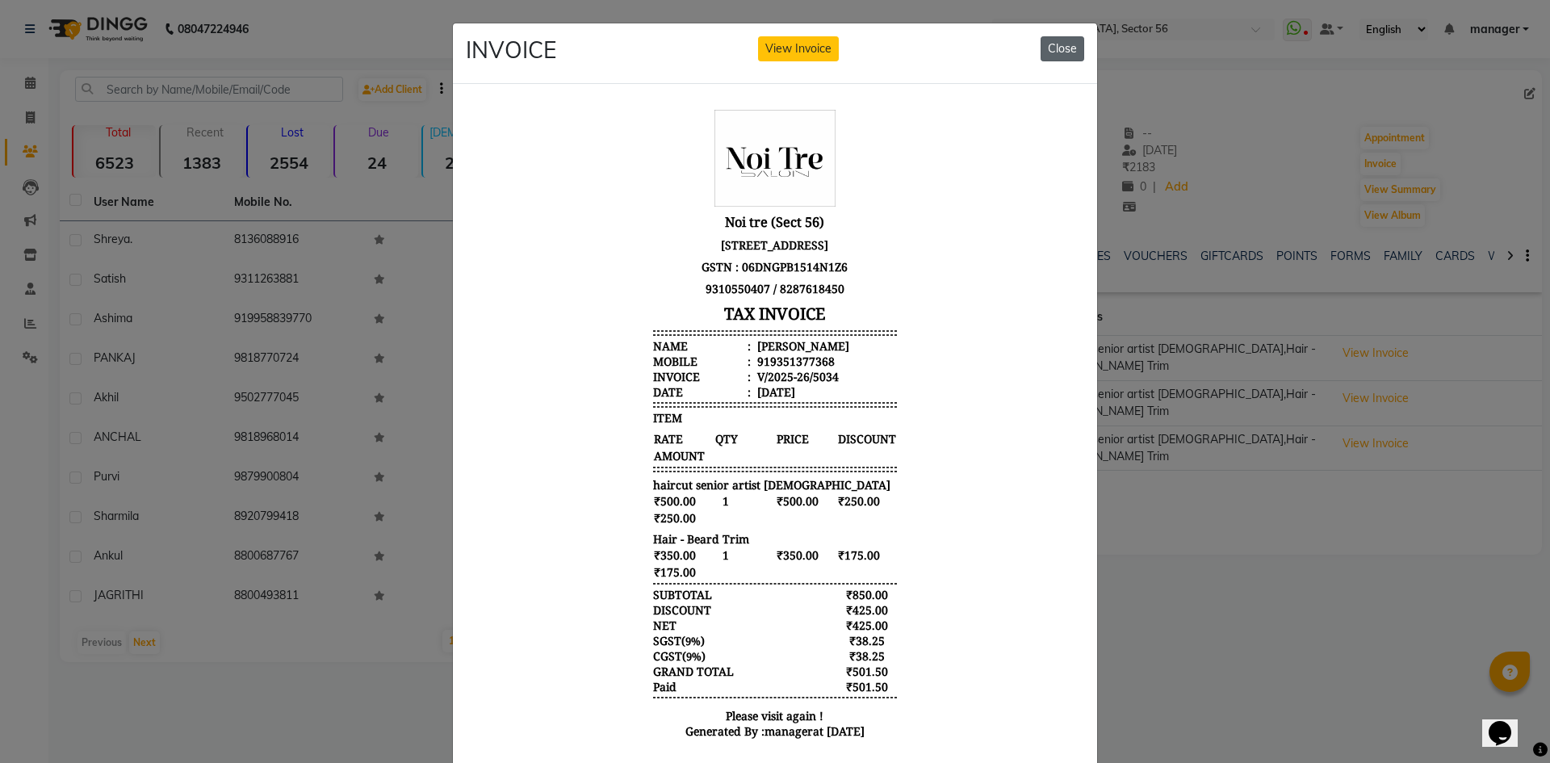
click at [1068, 48] on button "Close" at bounding box center [1063, 48] width 44 height 25
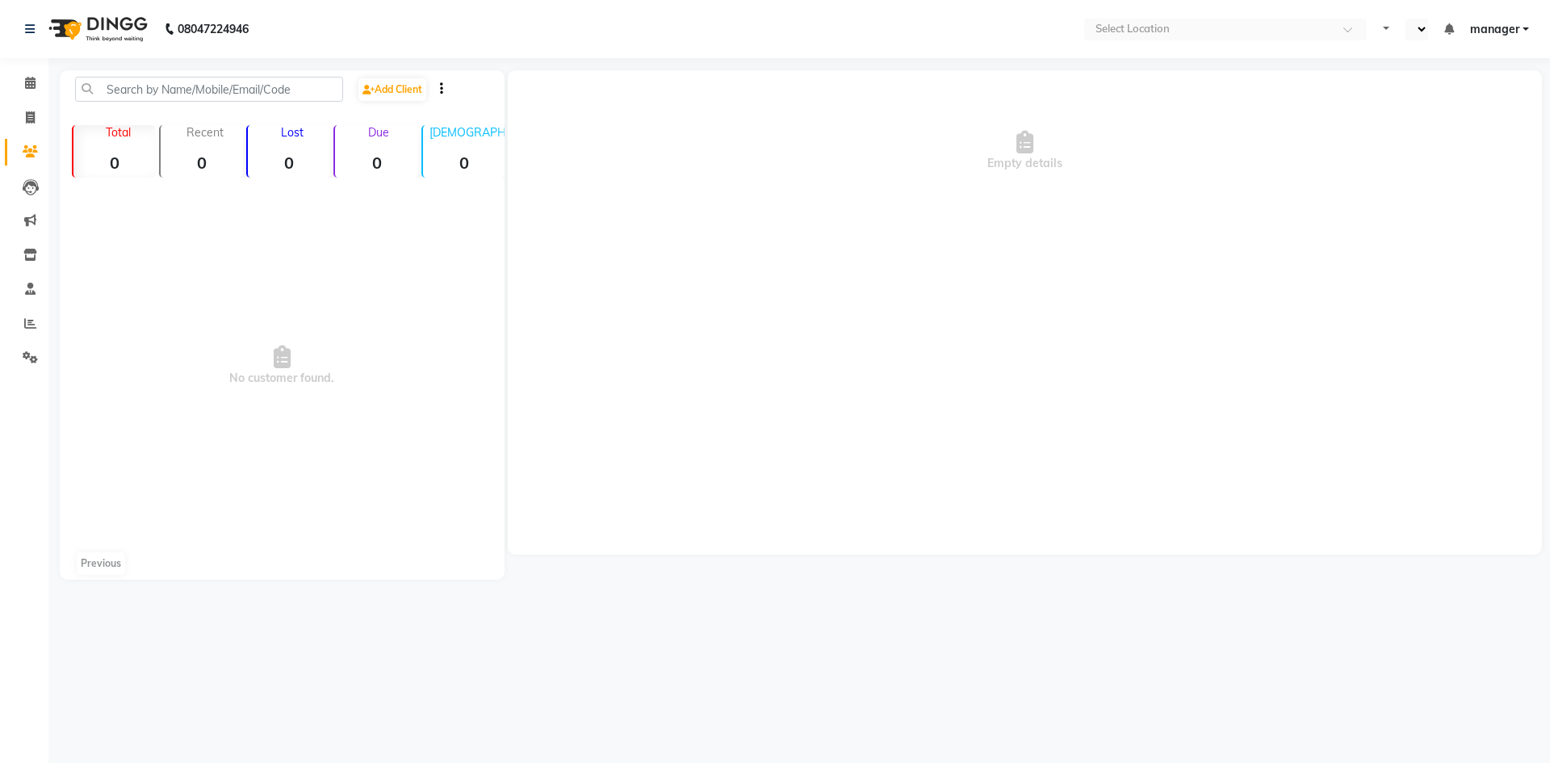
select select "en"
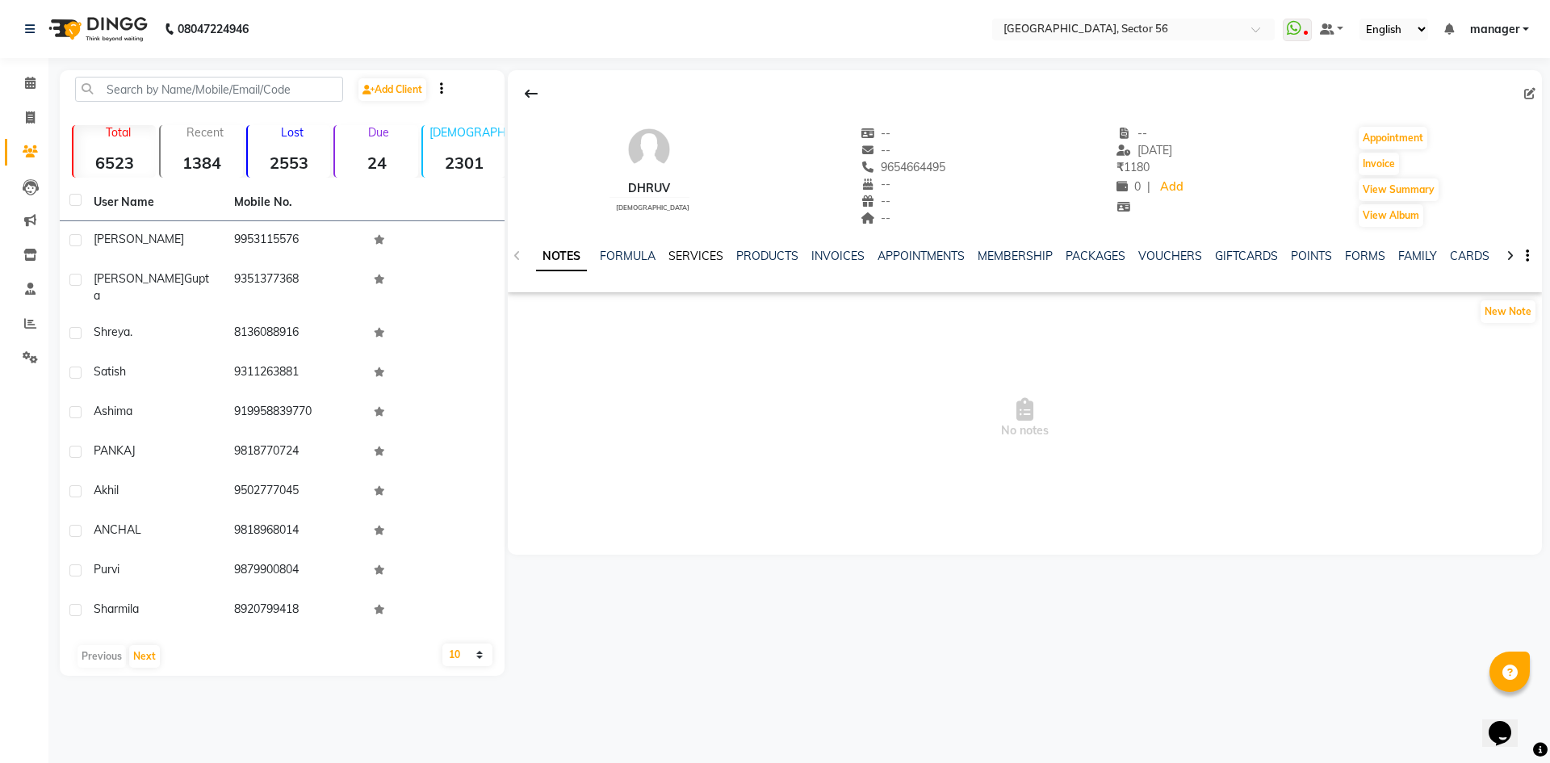
click at [692, 257] on link "SERVICES" at bounding box center [696, 256] width 55 height 15
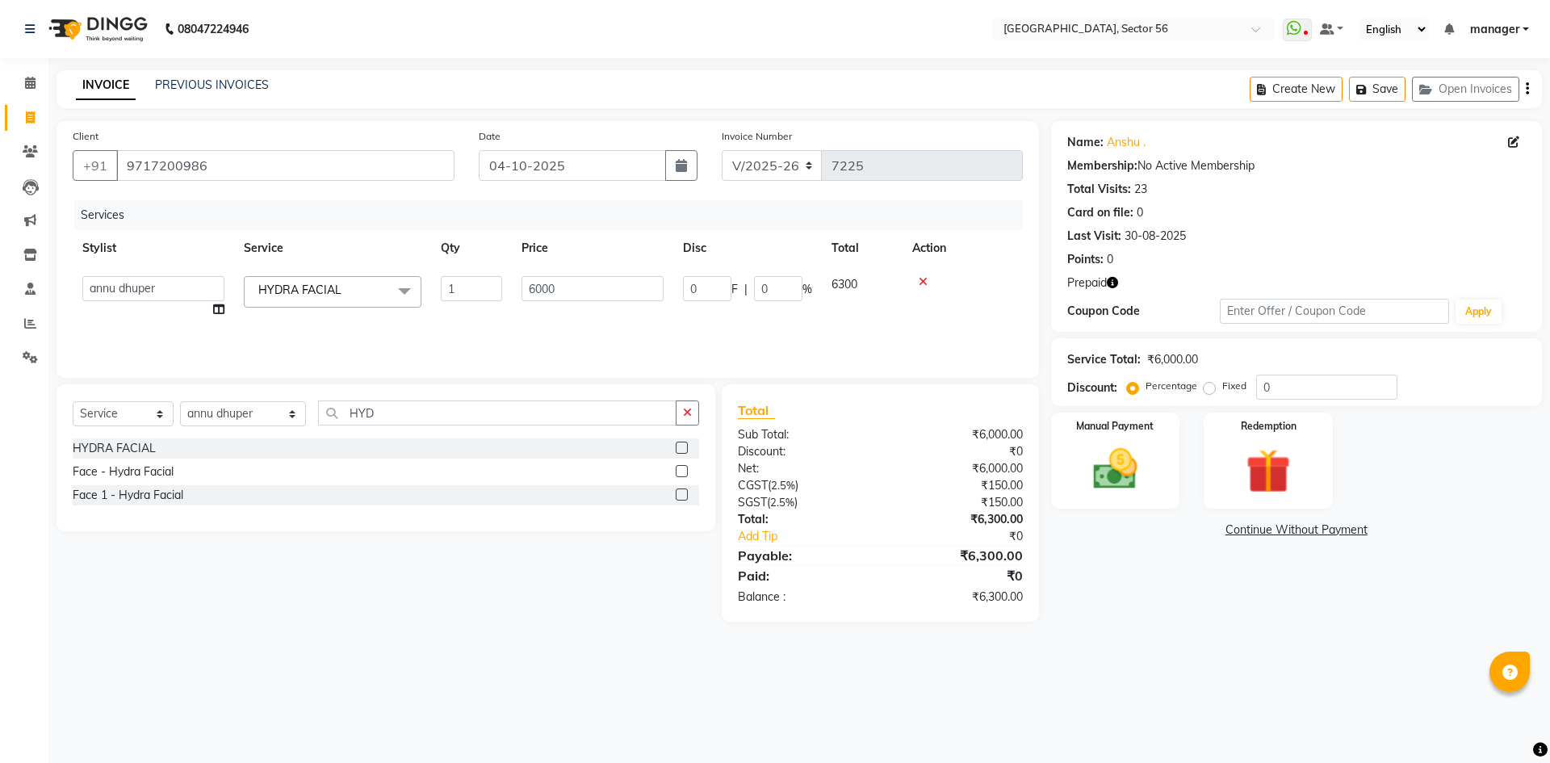
select select "5557"
select select "43518"
select select "service"
select select "43518"
type input "8500"
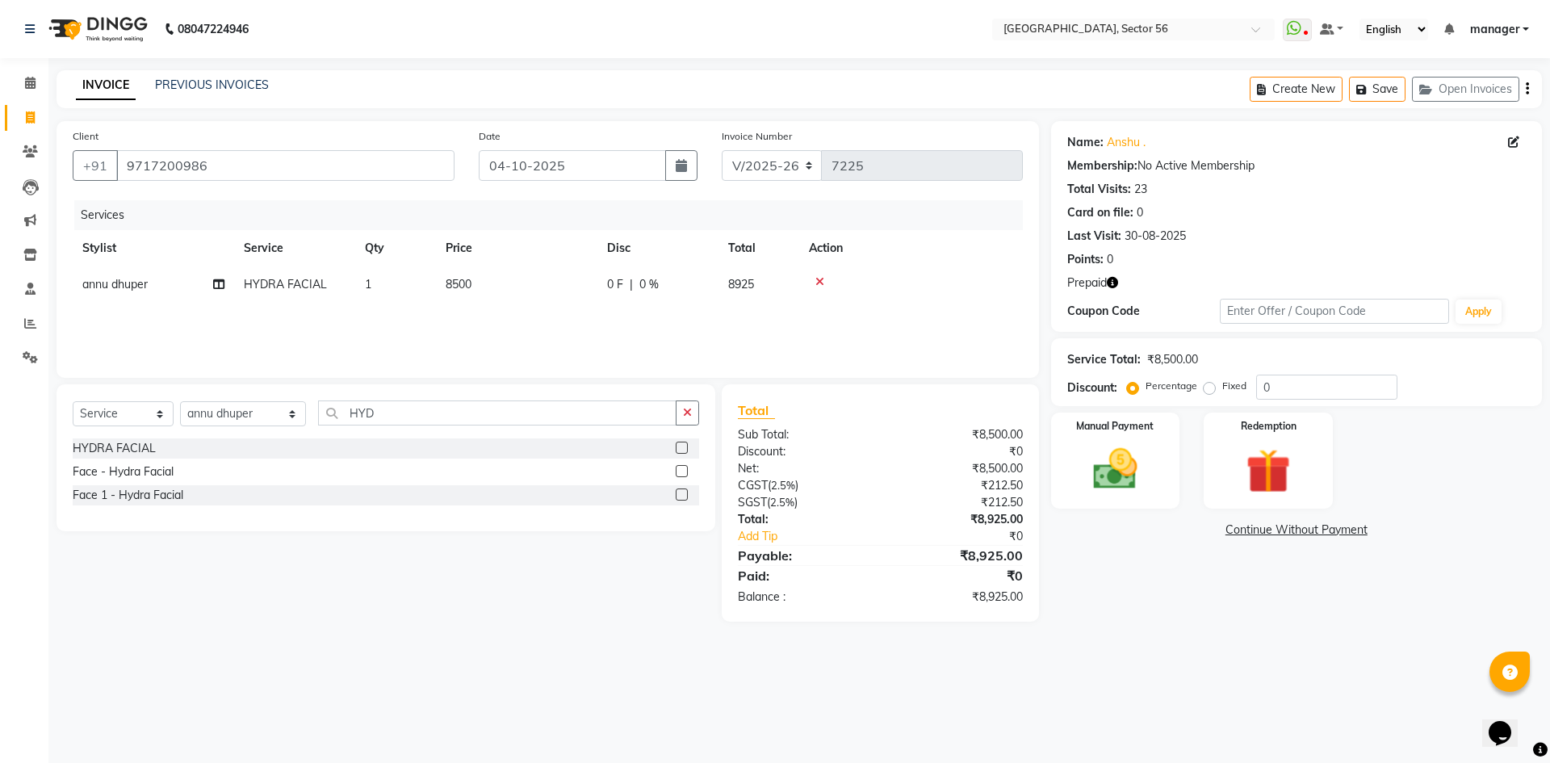
click at [0, 516] on div "Calendar Invoice Clients Leads Marketing Inventory Staff Reports Settings Compl…" at bounding box center [109, 392] width 218 height 693
click at [237, 413] on select "Select Stylist [PERSON_NAME] [PERSON_NAME] [PERSON_NAME] MARKET STAFF amit amit…" at bounding box center [243, 413] width 126 height 25
select select "43524"
click at [180, 401] on select "Select Stylist [PERSON_NAME] [PERSON_NAME] [PERSON_NAME] MARKET STAFF amit amit…" at bounding box center [243, 413] width 126 height 25
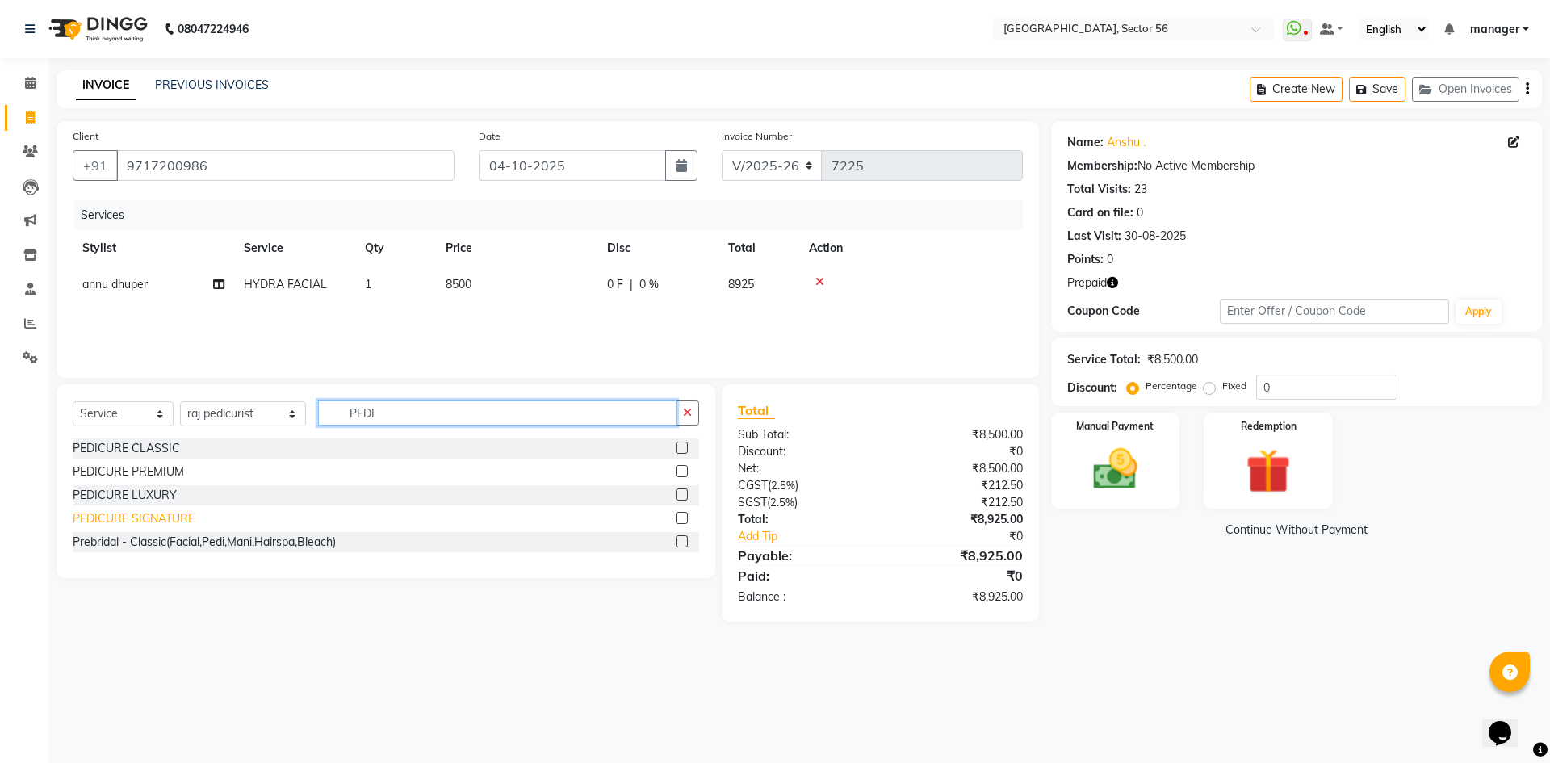
type input "PEDI"
click at [159, 521] on div "PEDICURE SIGNATURE" at bounding box center [134, 518] width 122 height 17
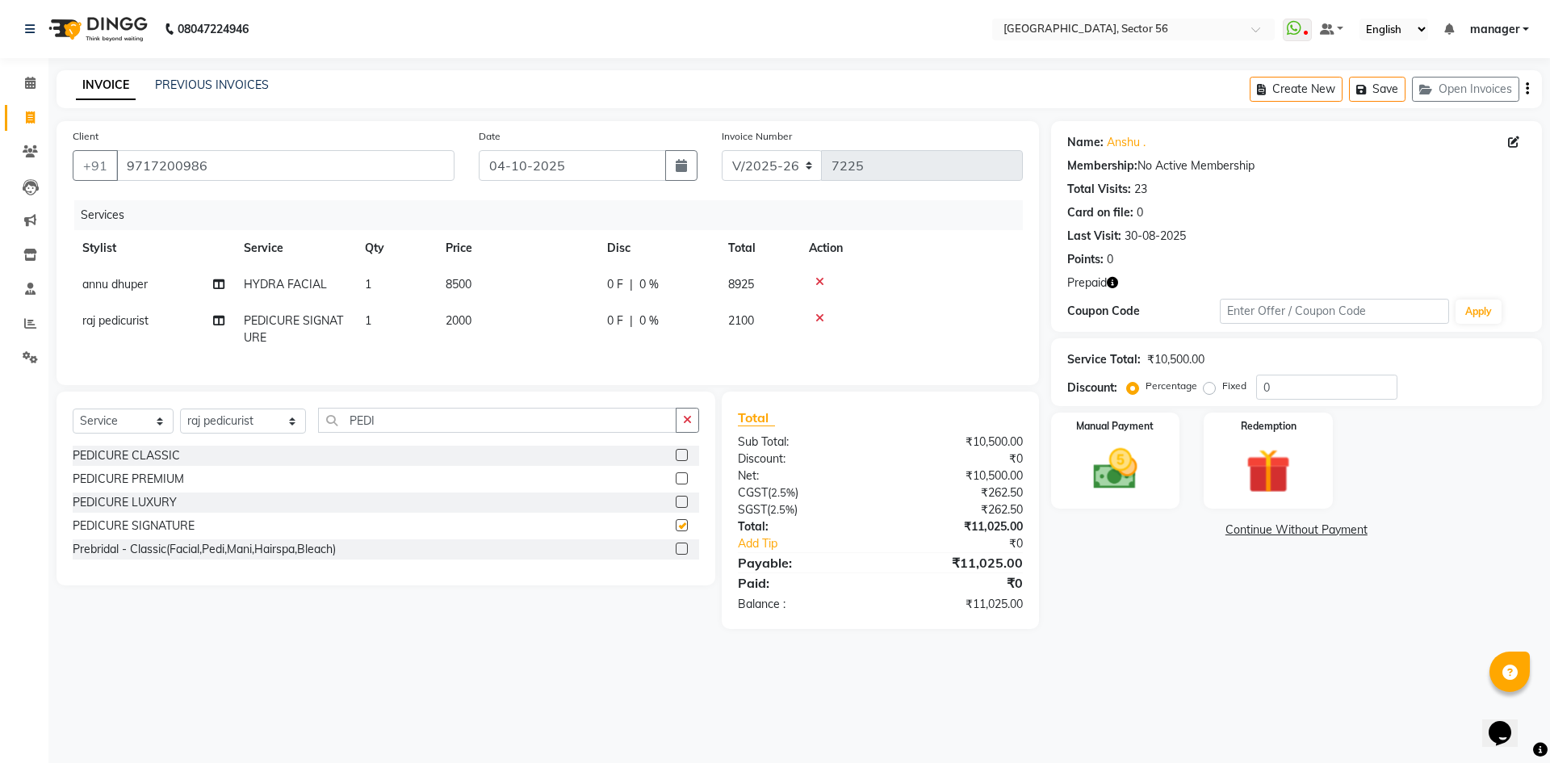
checkbox input "false"
click at [208, 434] on select "Select Stylist [PERSON_NAME] [PERSON_NAME] [PERSON_NAME] MARKET STAFF amit amit…" at bounding box center [243, 421] width 126 height 25
select select "43523"
click at [180, 421] on select "Select Stylist [PERSON_NAME] [PERSON_NAME] [PERSON_NAME] MARKET STAFF amit amit…" at bounding box center [243, 421] width 126 height 25
type input "MANI"
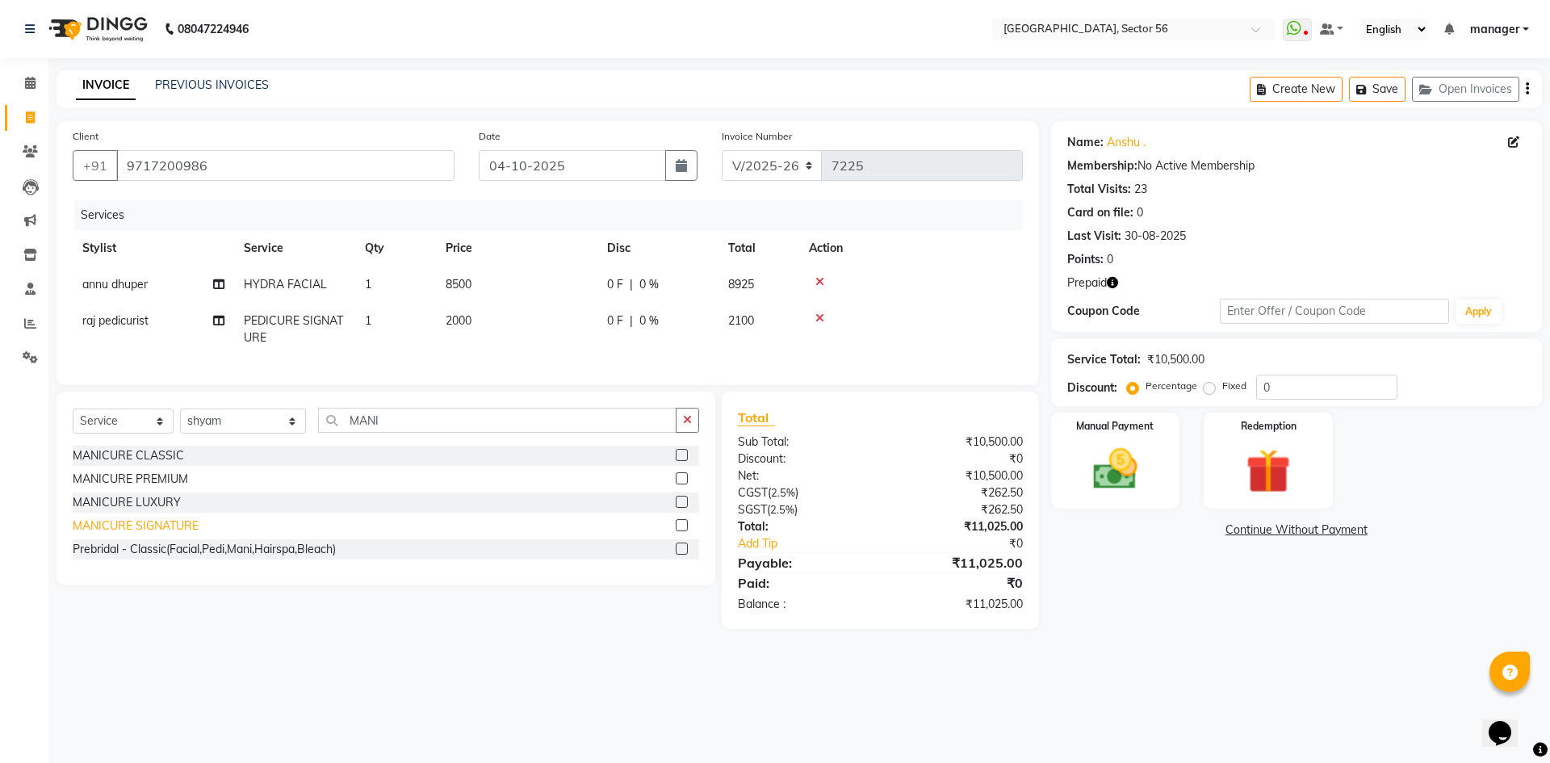
click at [170, 535] on div "MANICURE SIGNATURE" at bounding box center [136, 526] width 126 height 17
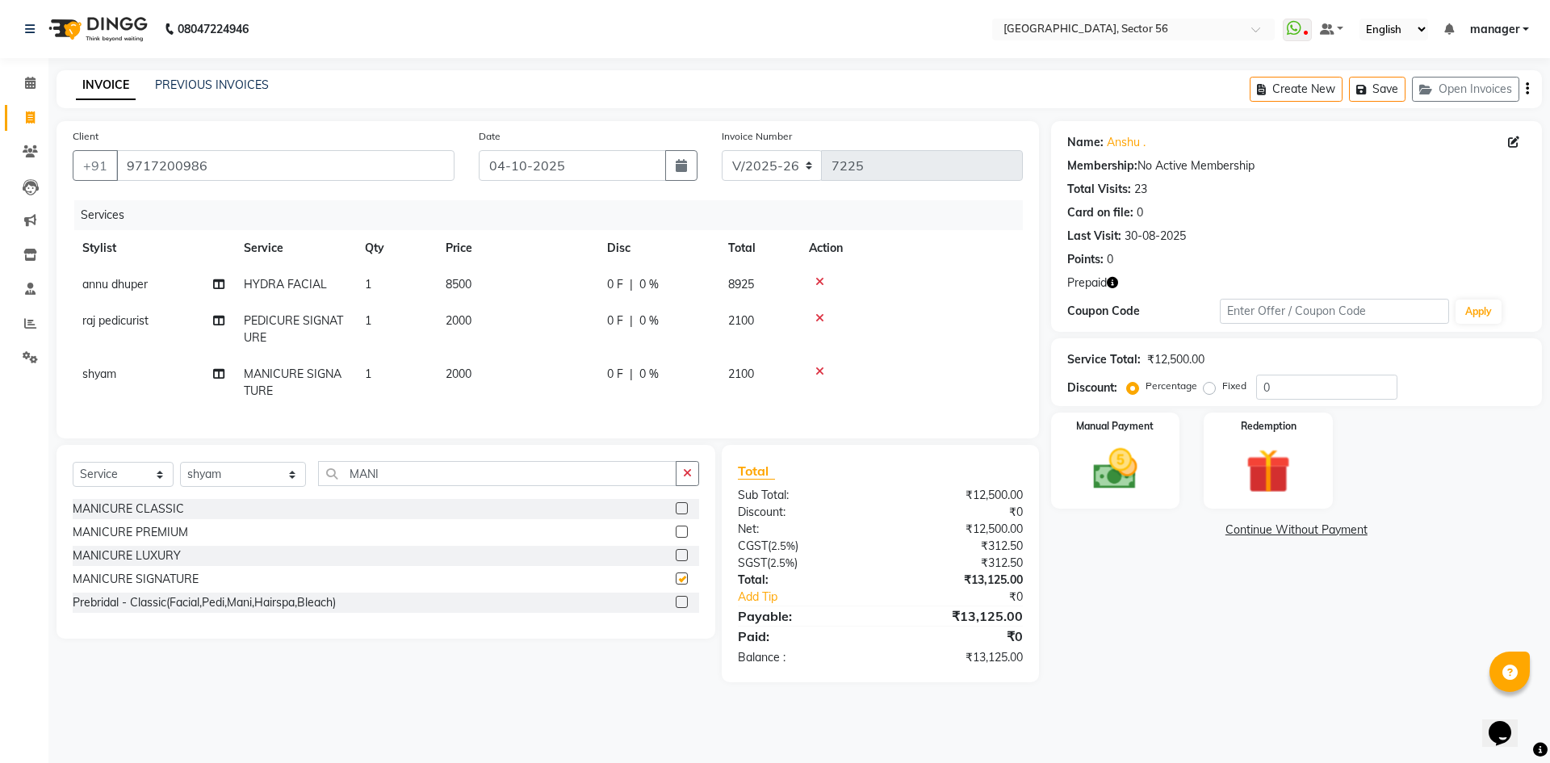
checkbox input "false"
click at [153, 564] on div "MANICURE LUXURY" at bounding box center [127, 555] width 108 height 17
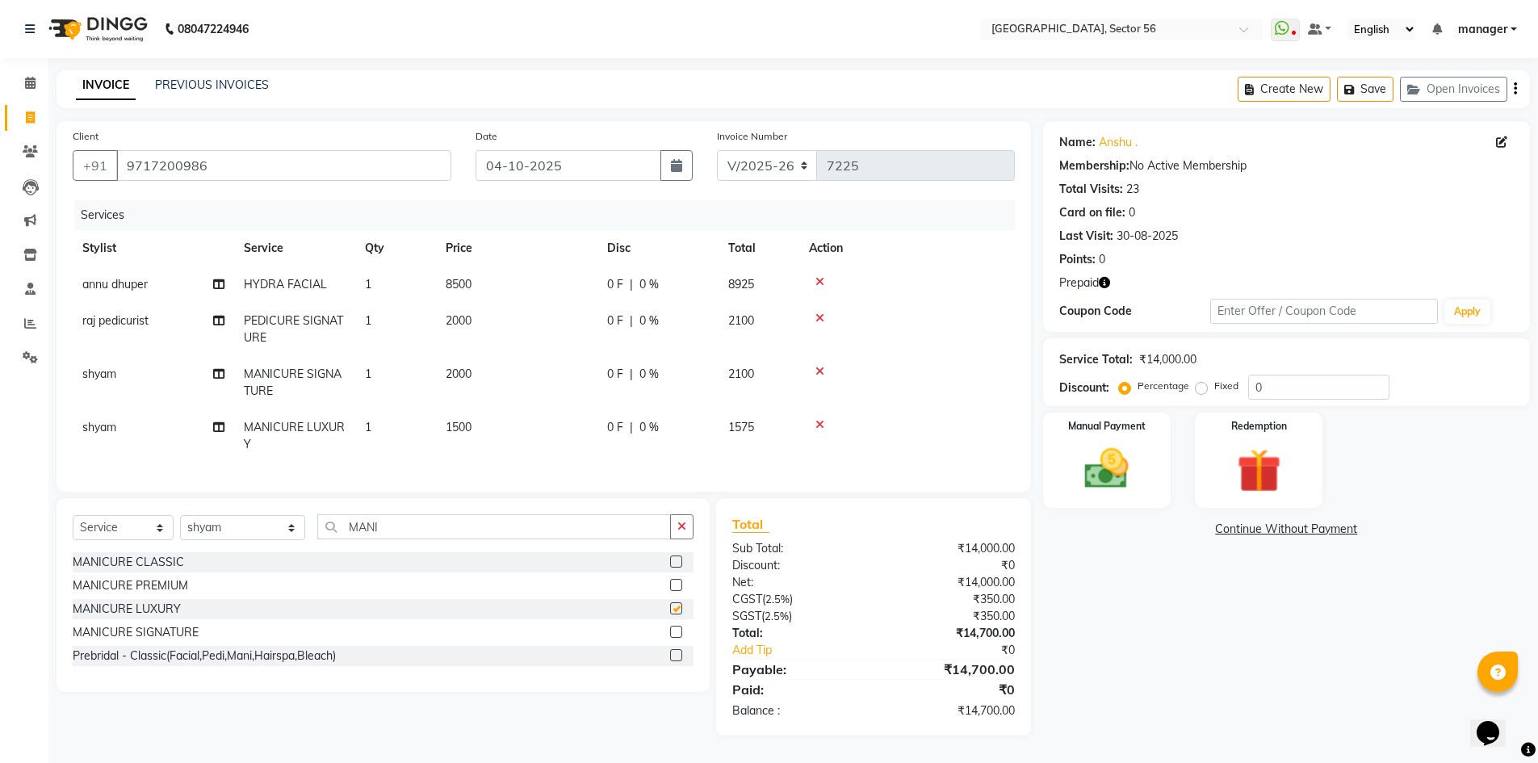
checkbox input "false"
click at [821, 371] on icon at bounding box center [820, 371] width 9 height 11
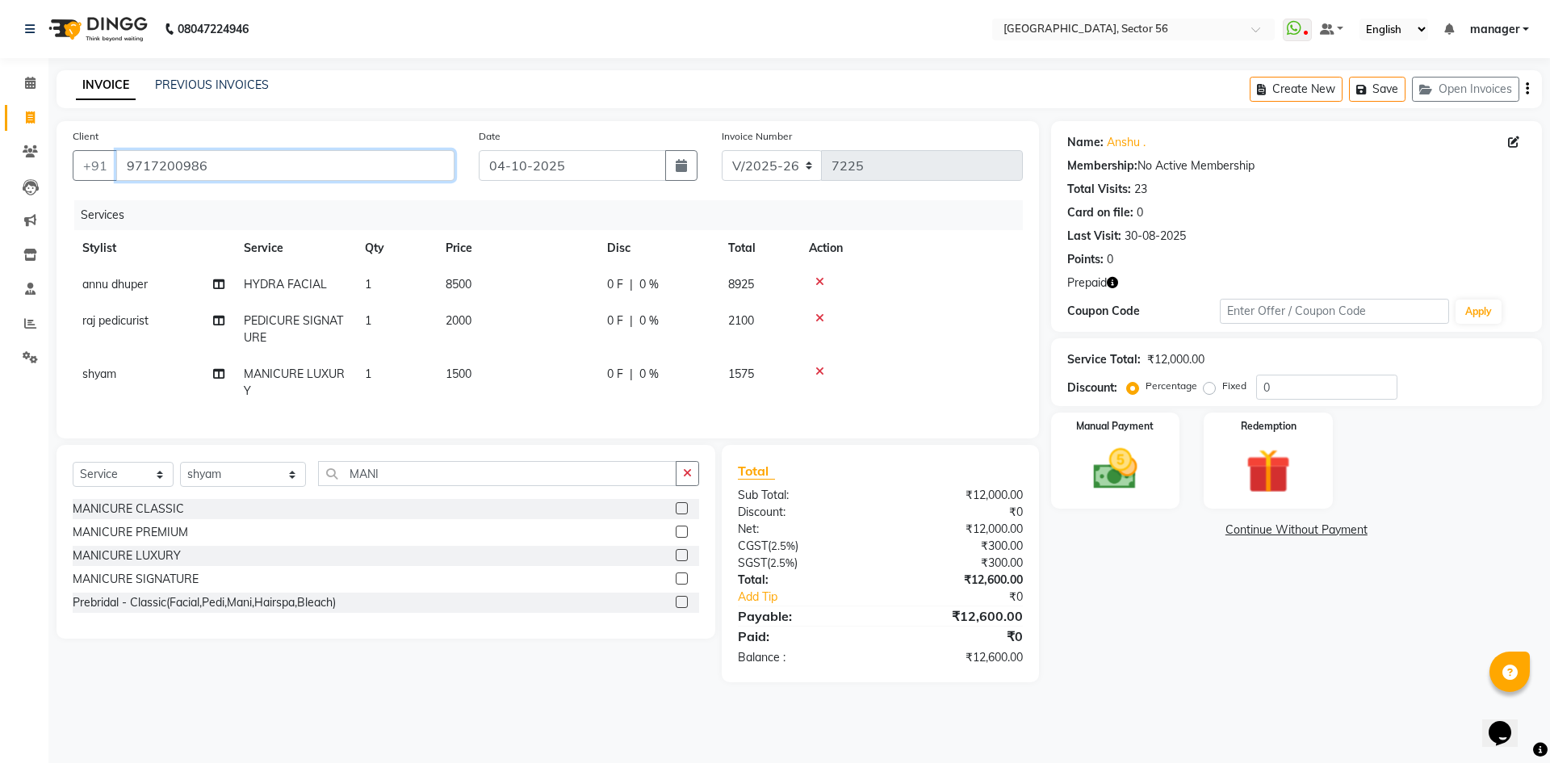
click at [250, 171] on input "9717200986" at bounding box center [285, 165] width 338 height 31
click at [0, 460] on div "Calendar Invoice Clients Leads Marketing Inventory Staff Reports Settings Compl…" at bounding box center [109, 392] width 218 height 693
click at [1116, 286] on icon "button" at bounding box center [1112, 282] width 11 height 11
click at [0, 723] on div "Calendar Invoice Clients Leads Marketing Inventory Staff Reports Settings Compl…" at bounding box center [109, 392] width 218 height 693
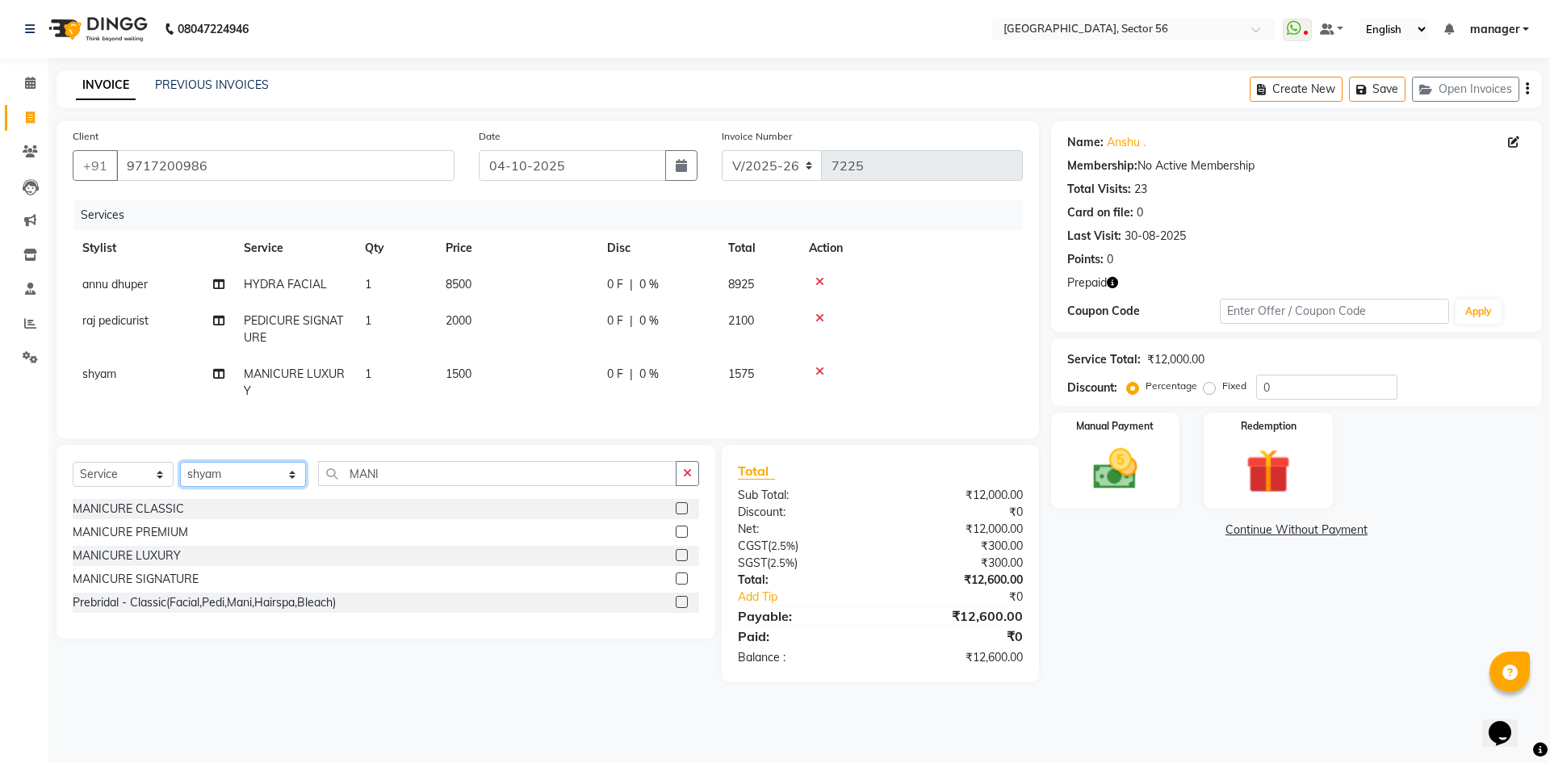
click at [251, 481] on select "Select Stylist [PERSON_NAME] [PERSON_NAME] [PERSON_NAME] MARKET STAFF amit amit…" at bounding box center [243, 474] width 126 height 25
select select "43518"
click at [180, 474] on select "Select Stylist [PERSON_NAME] [PERSON_NAME] [PERSON_NAME] MARKET STAFF amit amit…" at bounding box center [243, 474] width 126 height 25
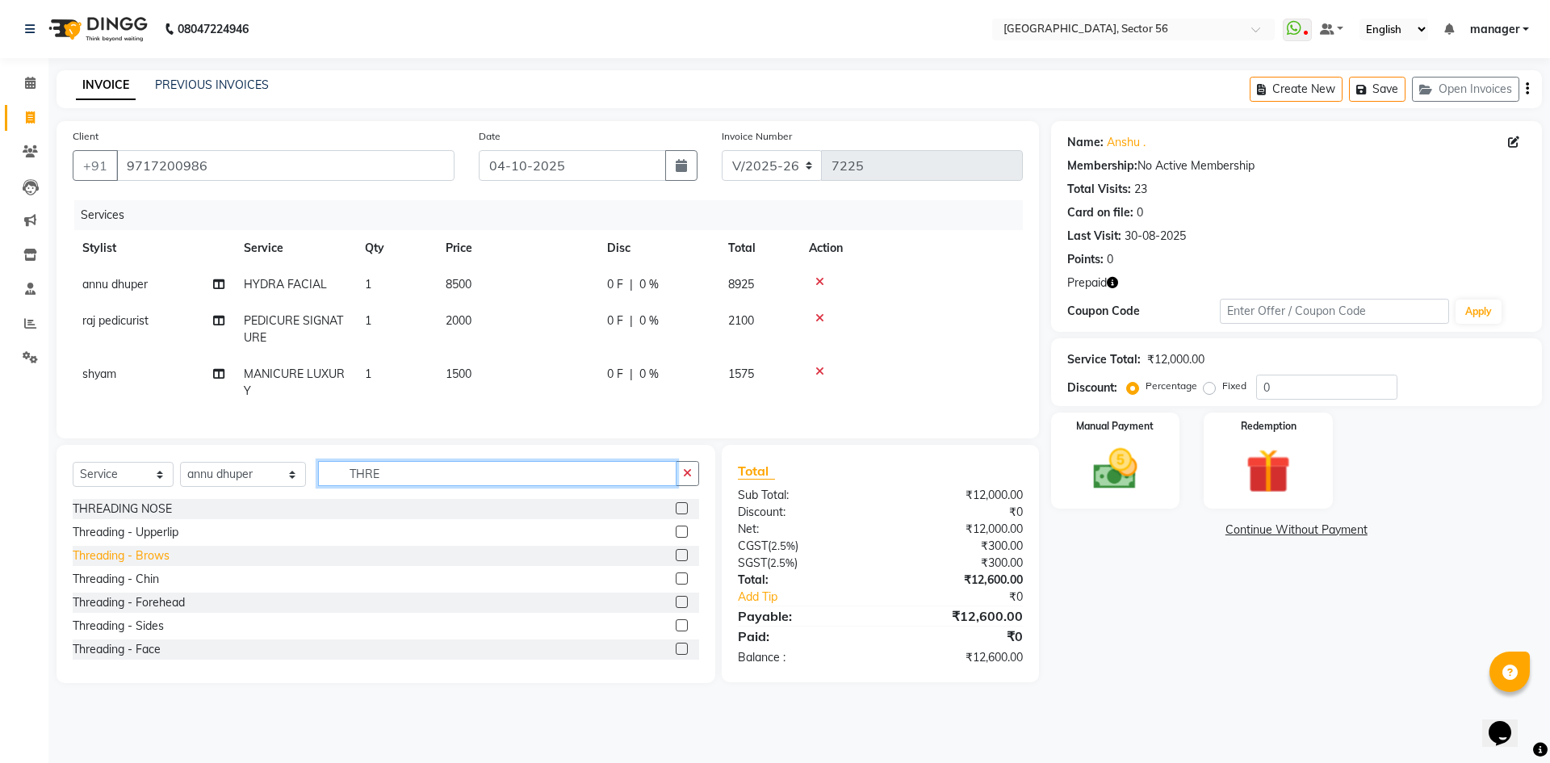
type input "THRE"
click at [153, 564] on div "Threading - Brows" at bounding box center [121, 555] width 97 height 17
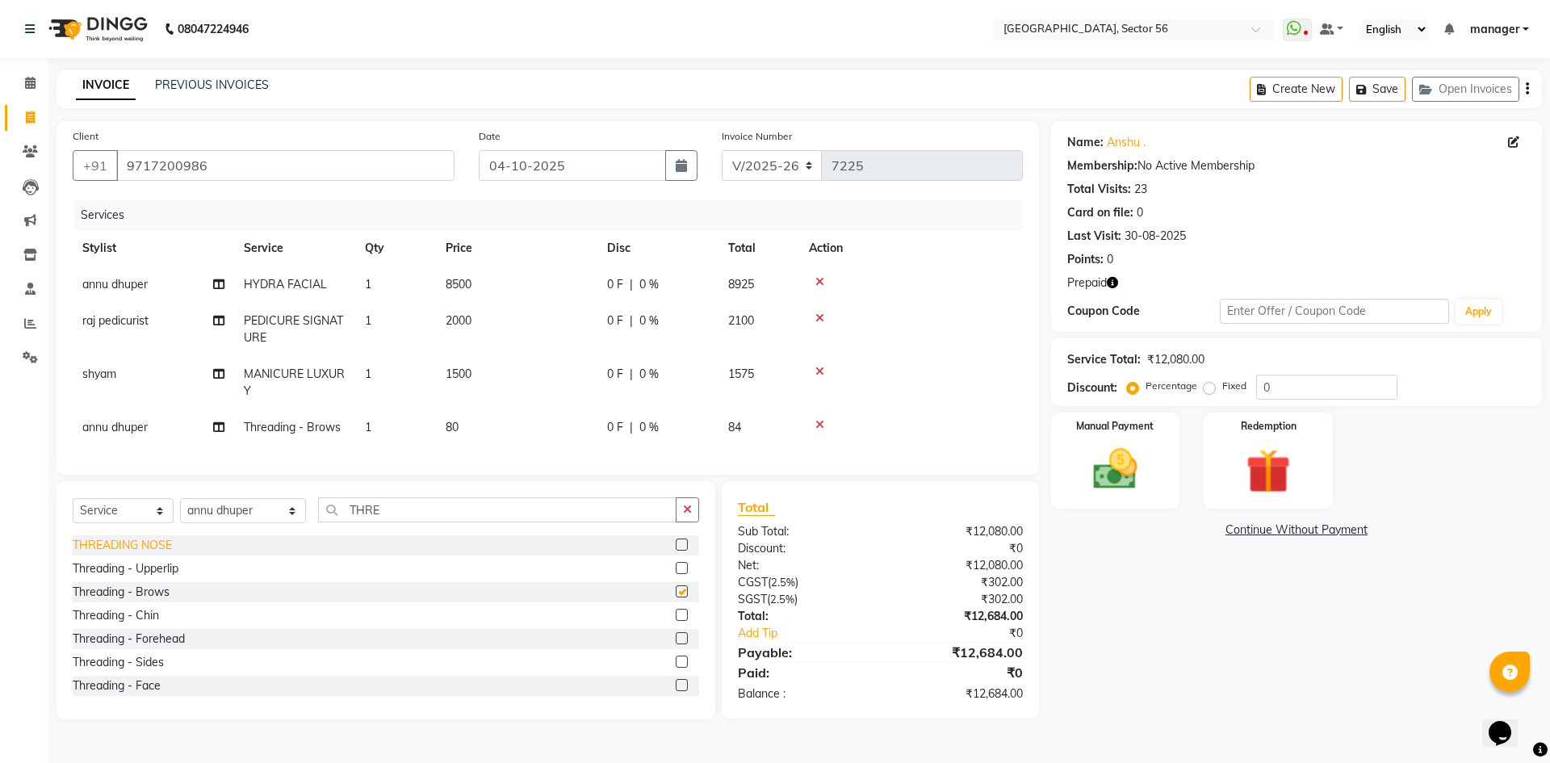
checkbox input "false"
click at [147, 577] on div "Threading - Upperlip" at bounding box center [126, 568] width 106 height 17
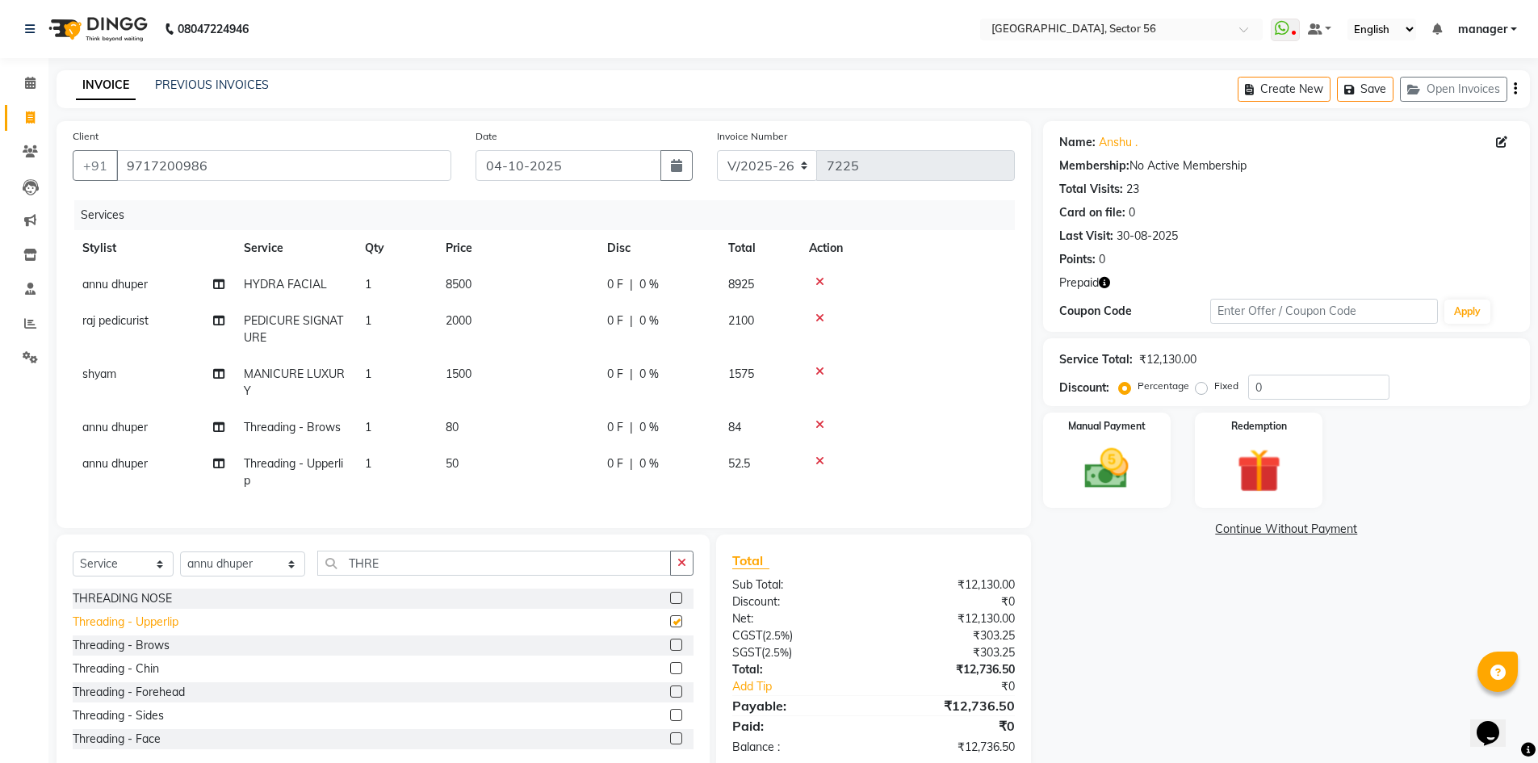
checkbox input "false"
drag, startPoint x: 388, startPoint y: 581, endPoint x: 182, endPoint y: 592, distance: 207.0
click at [182, 589] on div "Select Service Product Membership Package Voucher Prepaid Gift Card Select Styl…" at bounding box center [383, 570] width 621 height 38
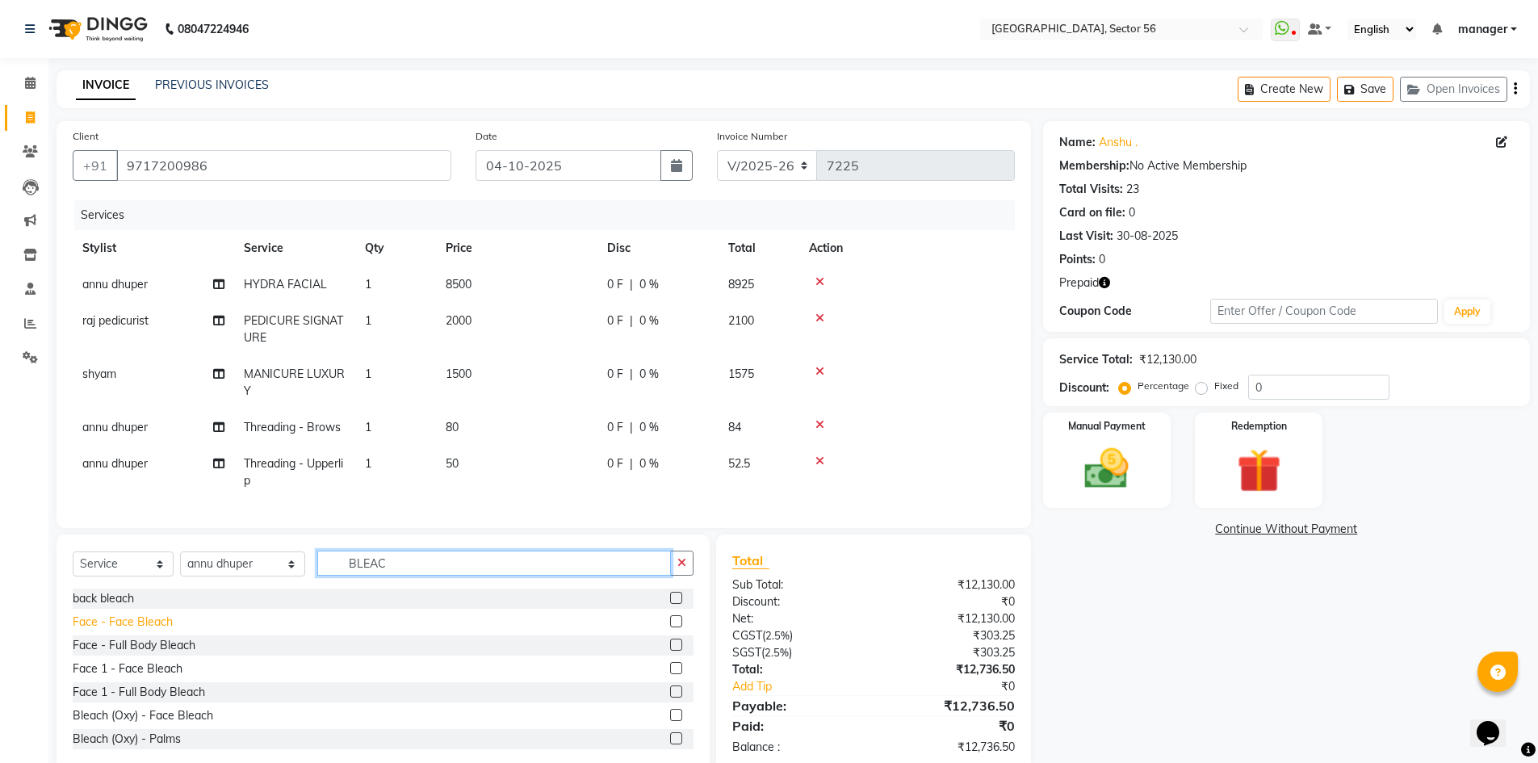
type input "BLEAC"
click at [116, 631] on div "Face - Face Bleach" at bounding box center [123, 622] width 100 height 17
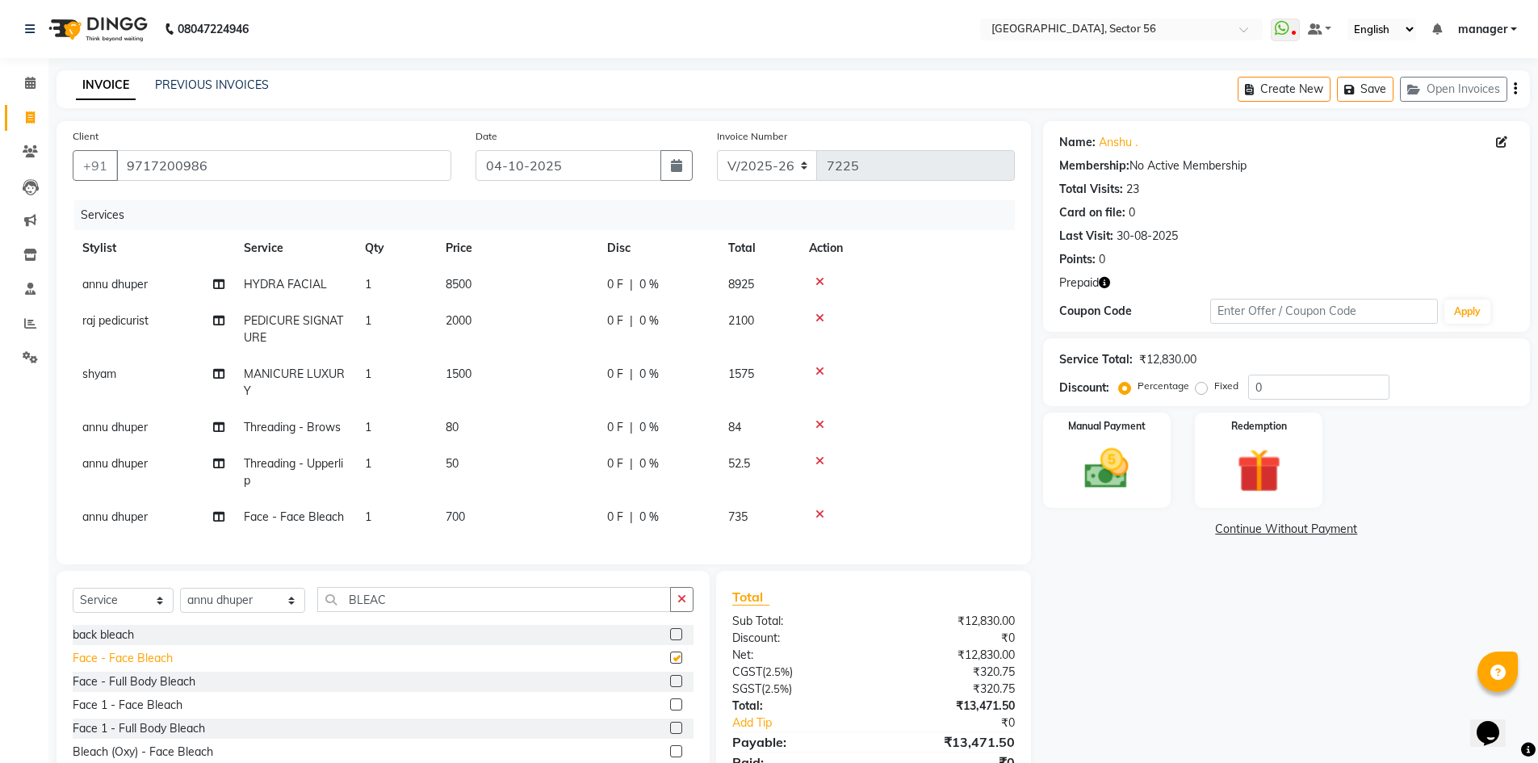
checkbox input "false"
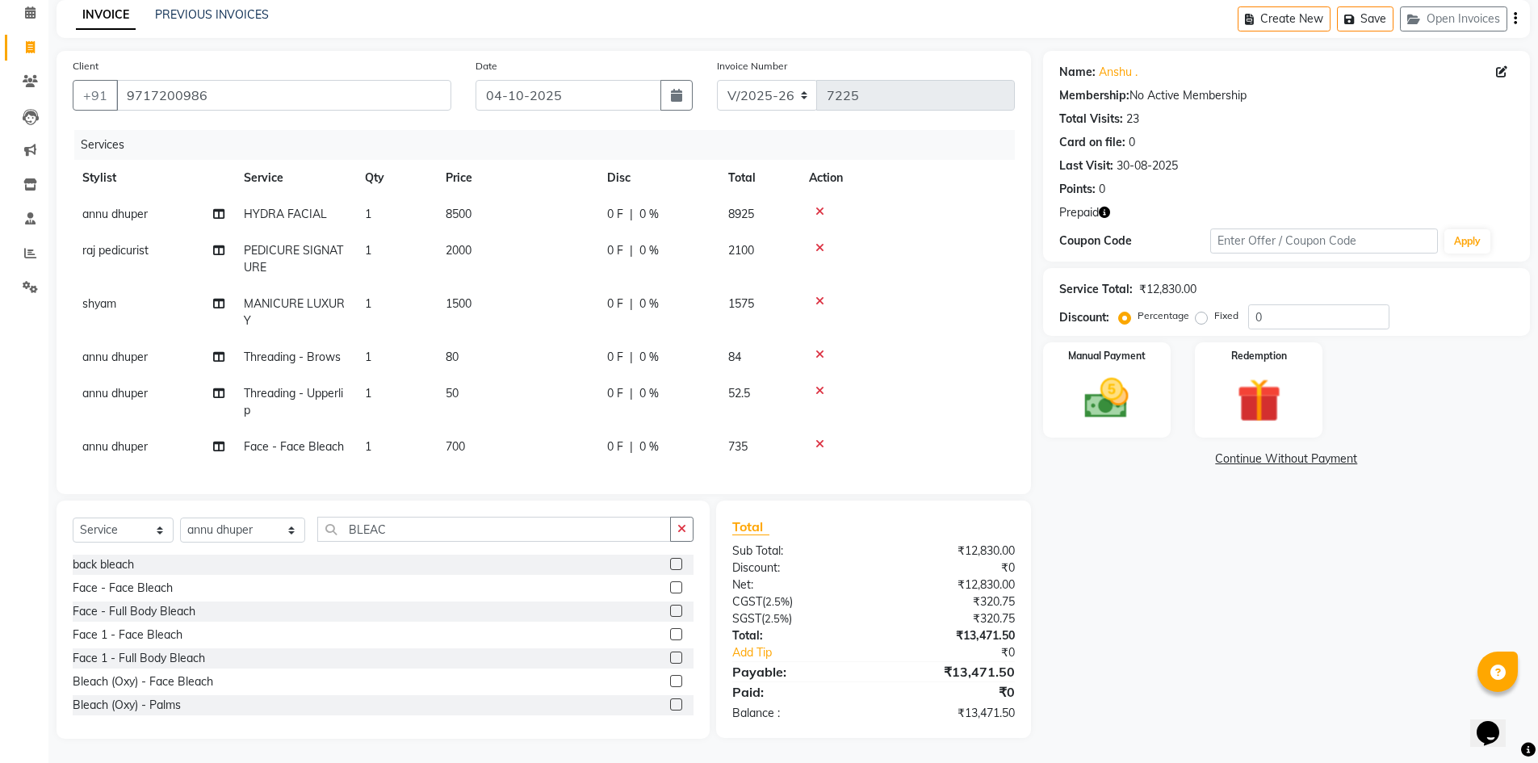
click at [471, 442] on td "700" at bounding box center [516, 447] width 161 height 36
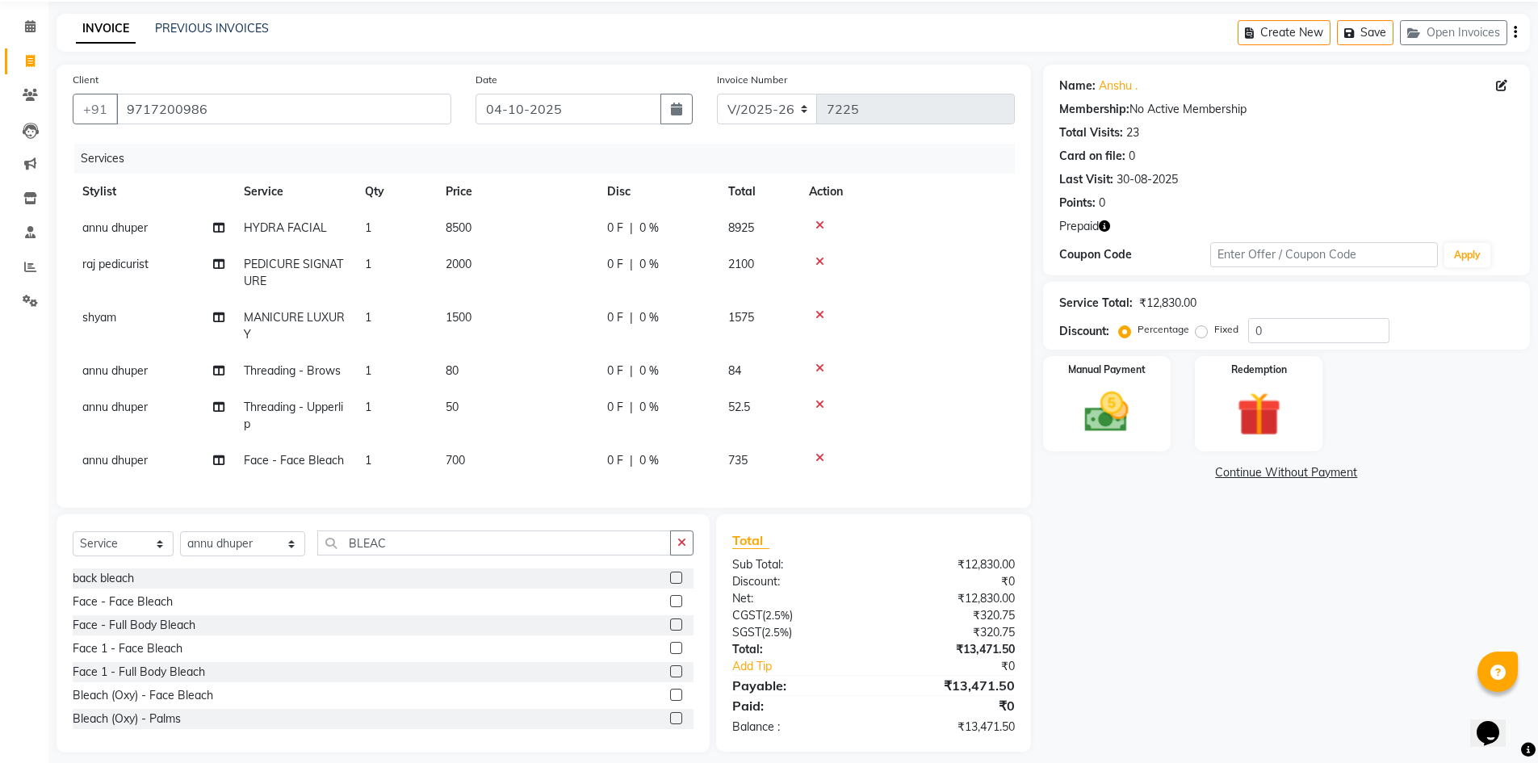
select select "43518"
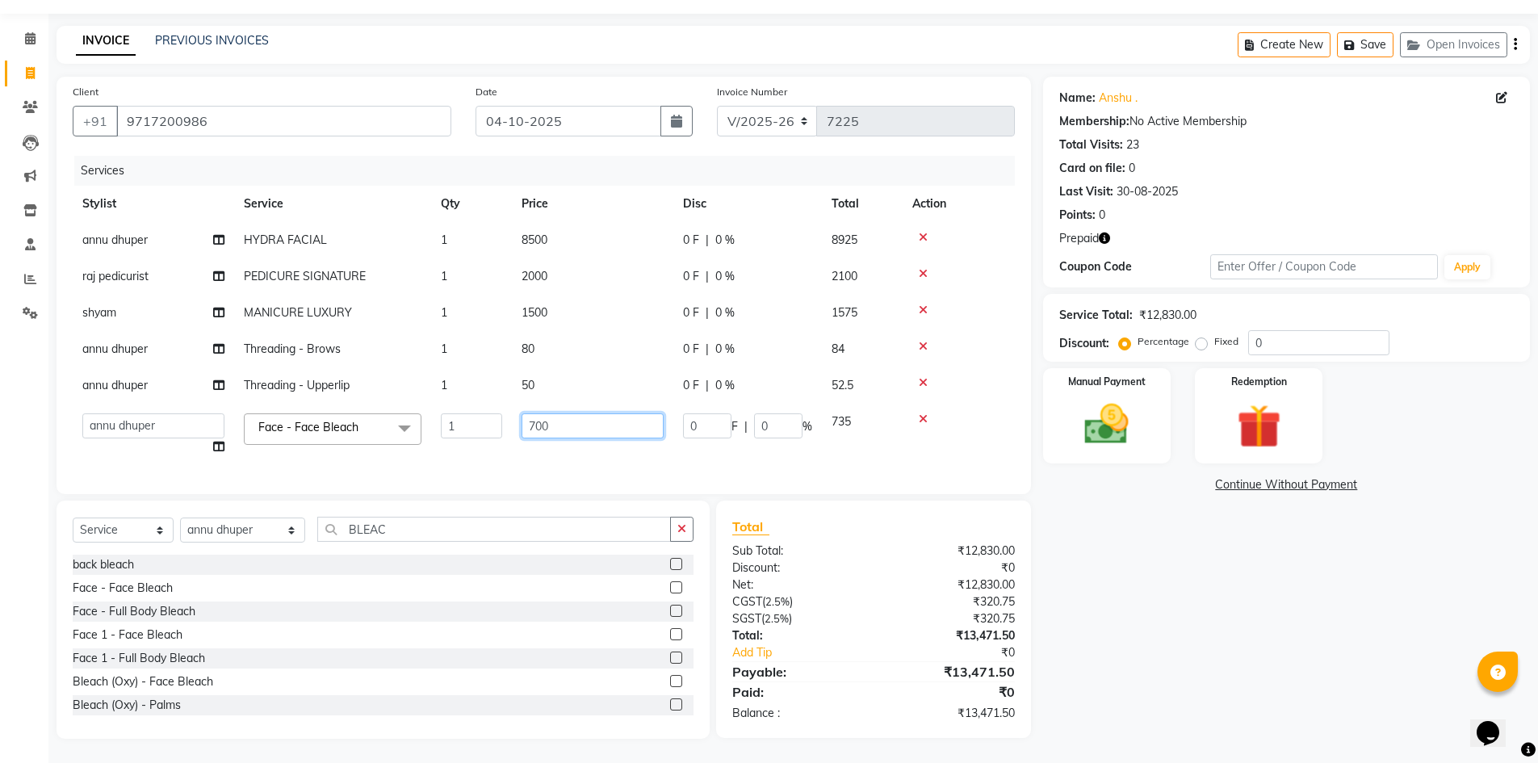
click at [440, 426] on tr "[PERSON_NAME] [PERSON_NAME] [PERSON_NAME] MARKET STAFF amit amit spm [PERSON_NA…" at bounding box center [544, 434] width 942 height 61
type input "1000"
click at [0, 484] on div "Calendar Invoice Clients Leads Marketing Inventory Staff Reports Settings Compl…" at bounding box center [109, 370] width 218 height 737
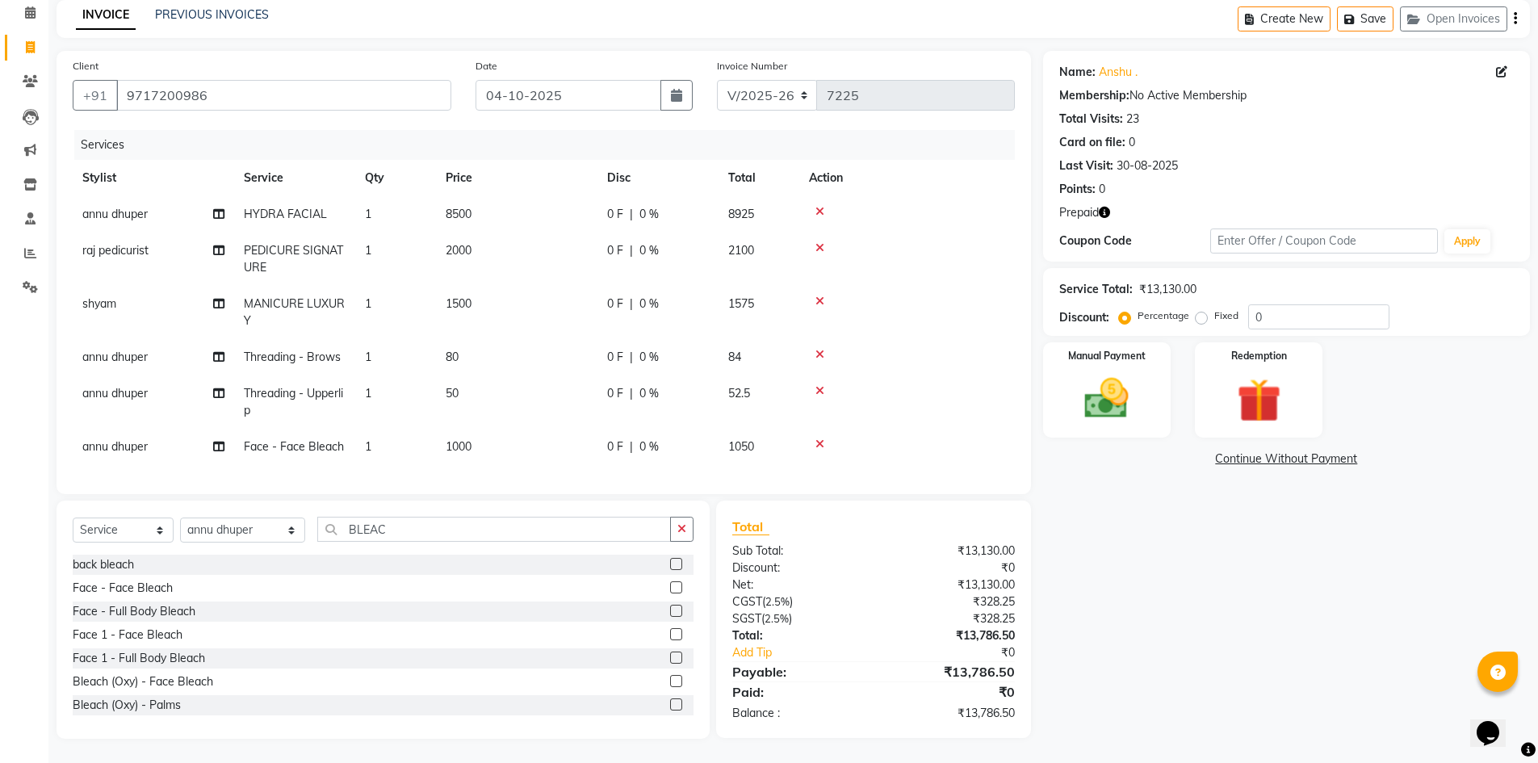
scroll to position [82, 0]
click at [1106, 207] on icon "button" at bounding box center [1104, 212] width 11 height 11
click at [1138, 529] on div "Name: [PERSON_NAME] . Membership: No Active Membership Total Visits: 23 Card on…" at bounding box center [1292, 395] width 499 height 688
click at [1107, 207] on icon "button" at bounding box center [1104, 212] width 11 height 11
click at [1102, 518] on div "Name: [PERSON_NAME] . Membership: No Active Membership Total Visits: 23 Card on…" at bounding box center [1292, 395] width 499 height 688
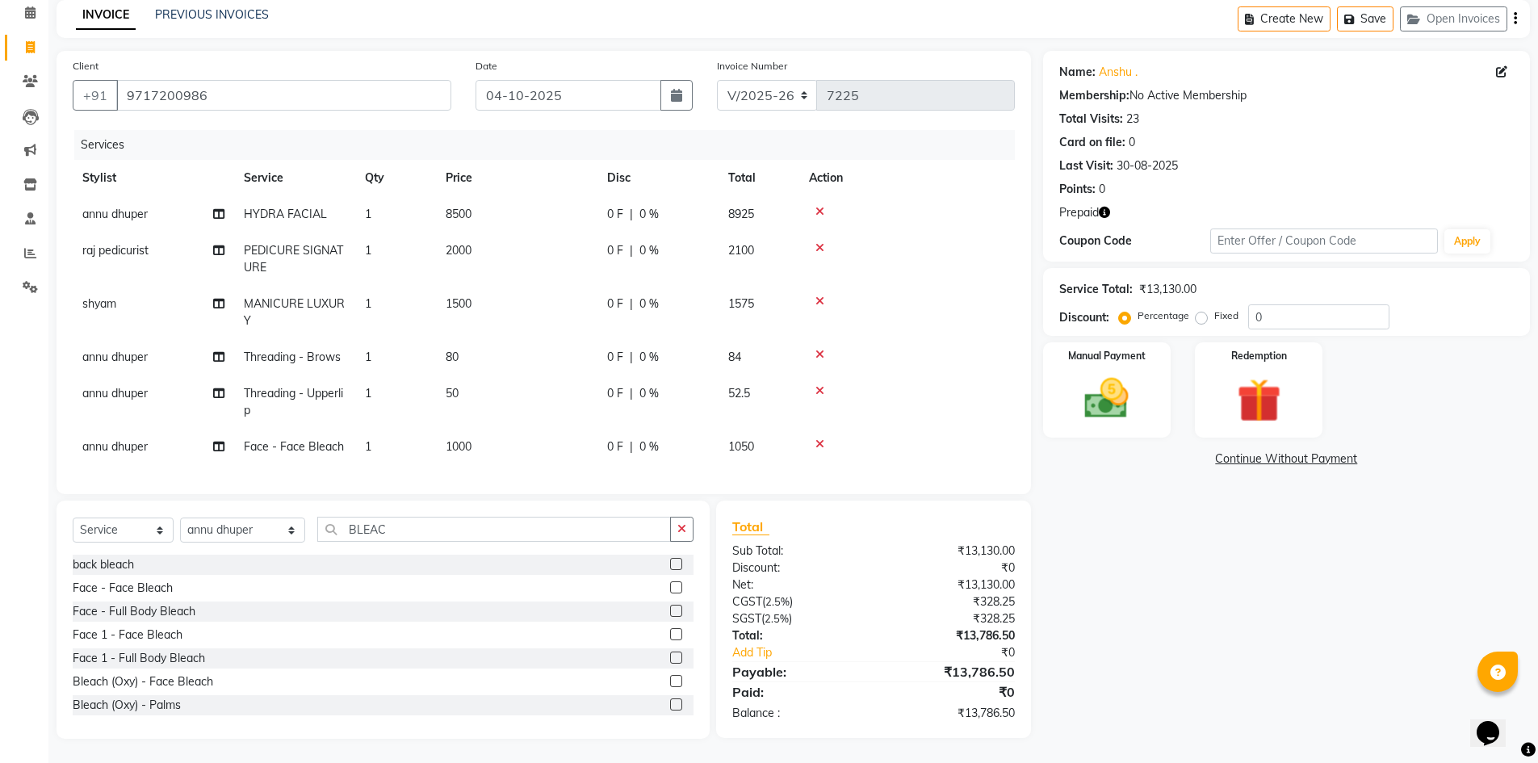
scroll to position [0, 0]
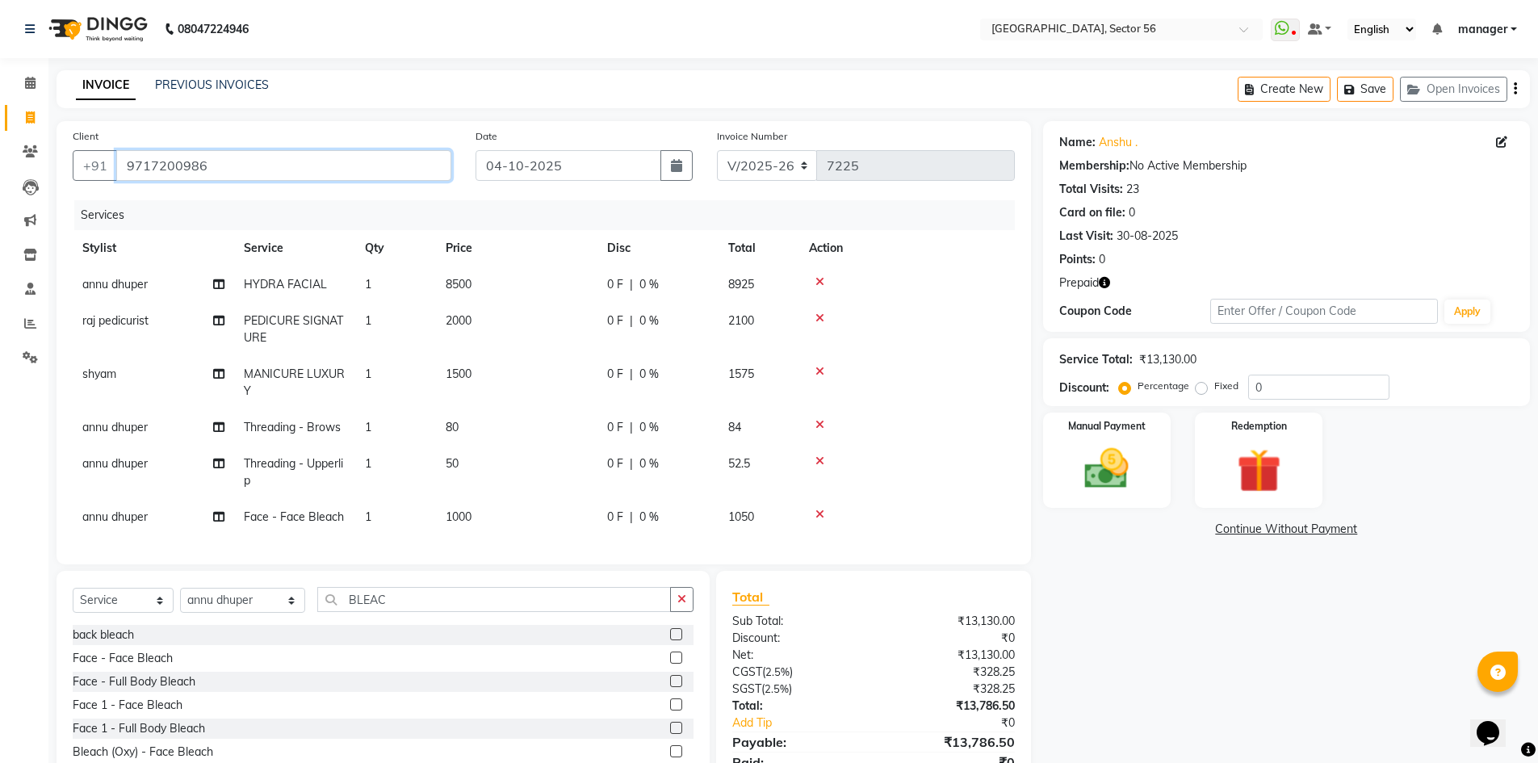
click at [277, 171] on input "9717200986" at bounding box center [283, 165] width 335 height 31
click at [0, 393] on div "Calendar Invoice Clients Leads Marketing Inventory Staff Reports Settings Compl…" at bounding box center [109, 427] width 218 height 763
click at [1111, 468] on img at bounding box center [1107, 468] width 74 height 52
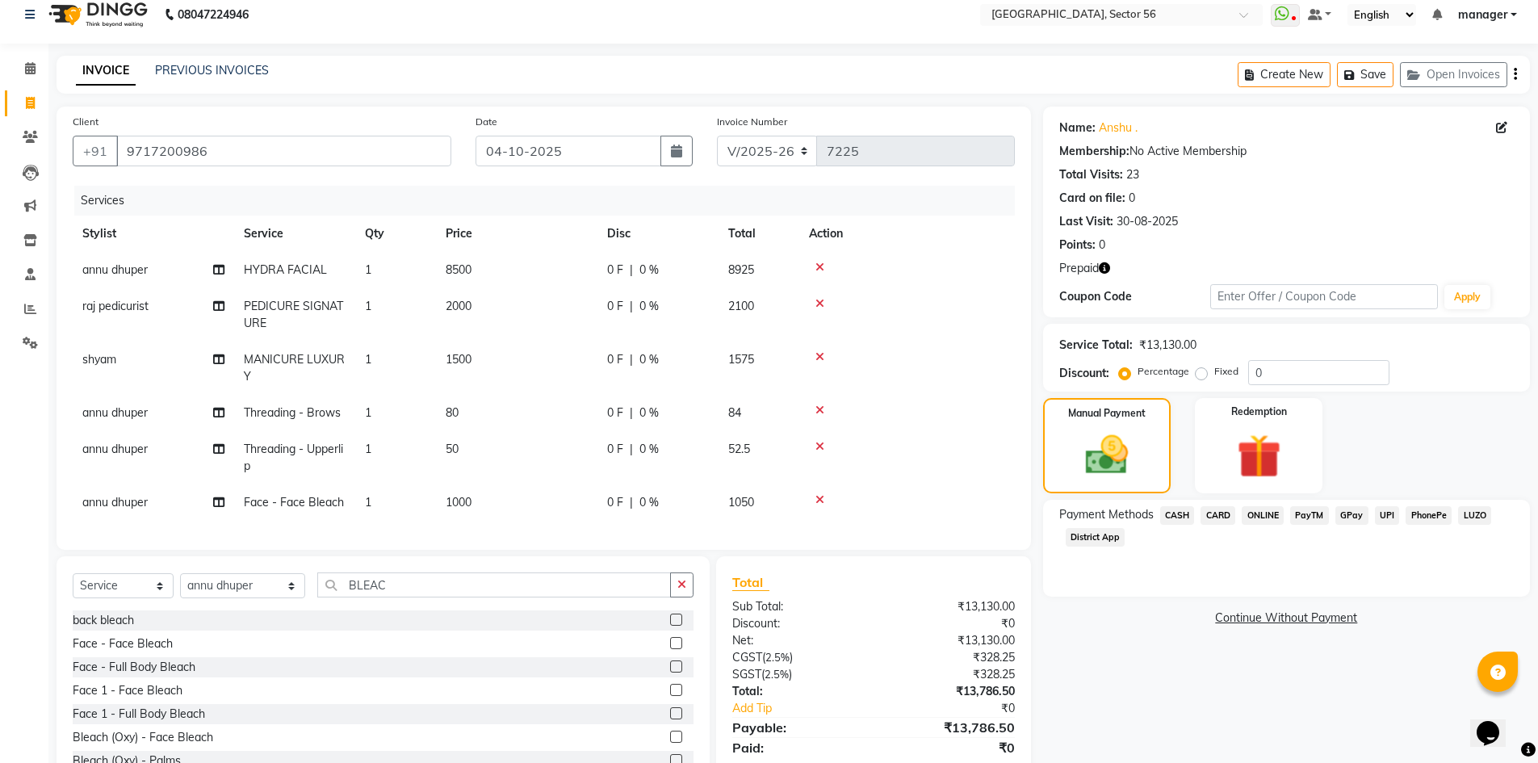
scroll to position [82, 0]
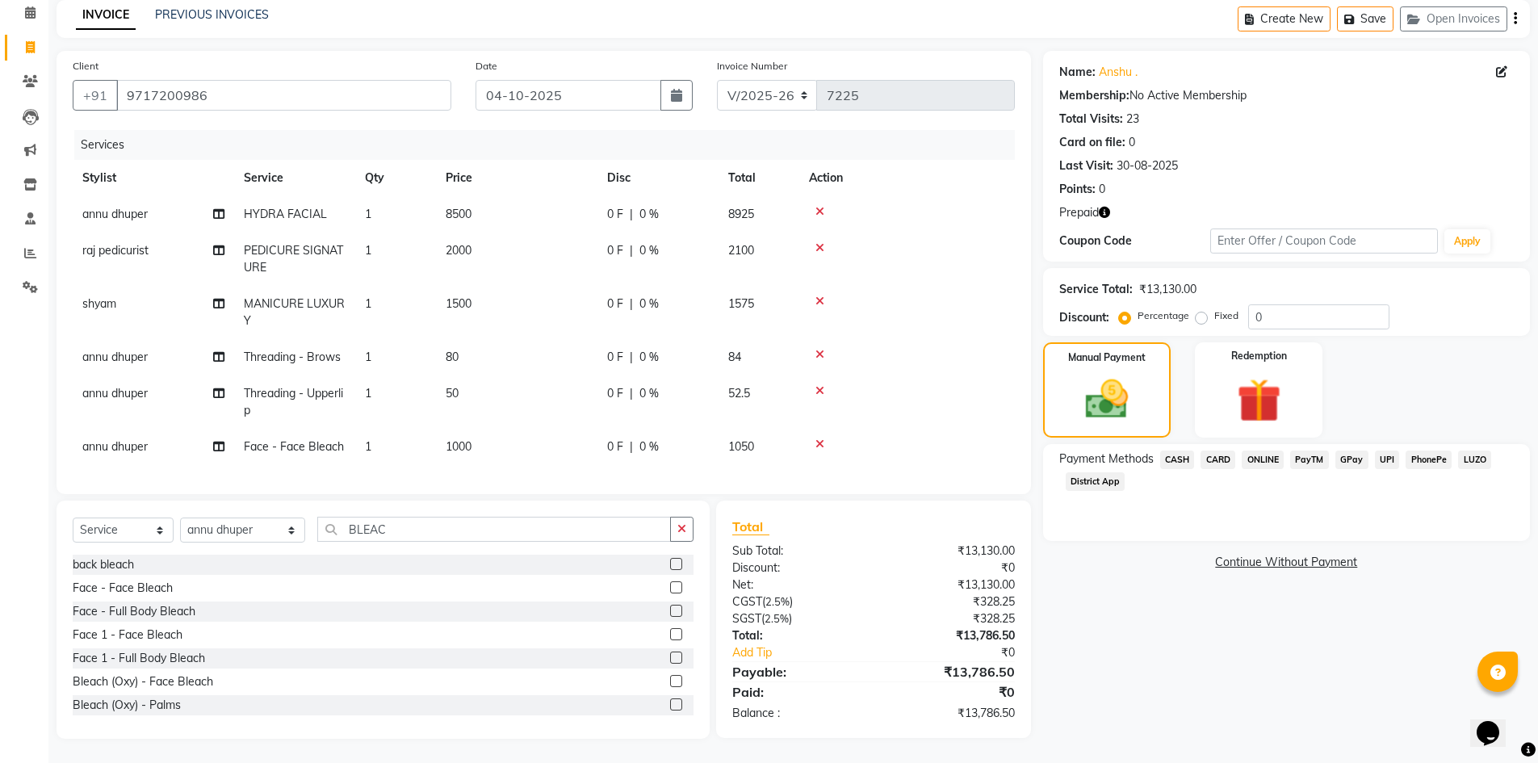
click at [1105, 207] on icon "button" at bounding box center [1104, 212] width 11 height 11
click at [0, 522] on div "Calendar Invoice Clients Leads Marketing Inventory Staff Reports Settings Compl…" at bounding box center [109, 357] width 218 height 763
click at [1105, 207] on icon "button" at bounding box center [1104, 212] width 11 height 11
click at [1238, 388] on img at bounding box center [1259, 400] width 74 height 57
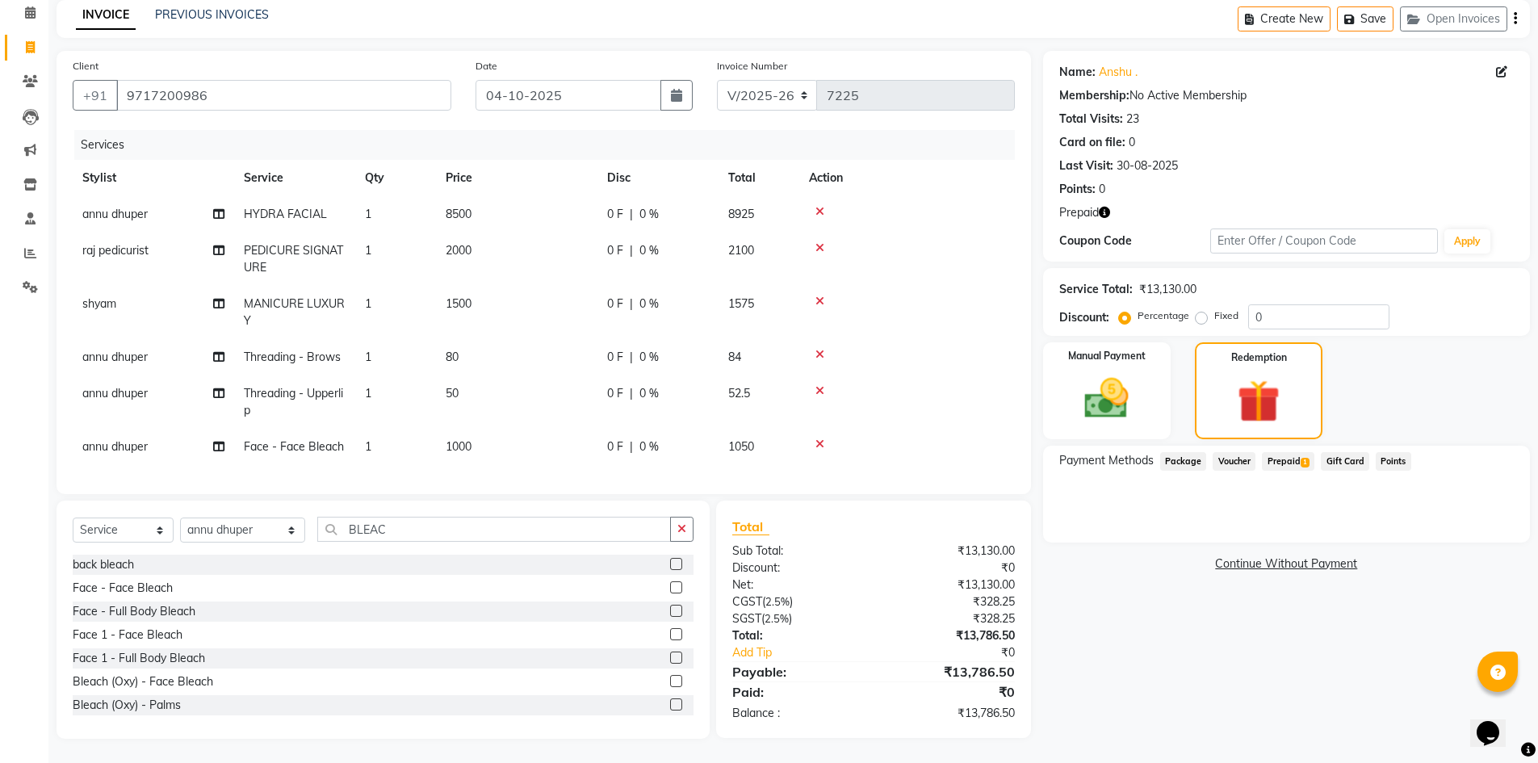
click at [1285, 452] on span "Prepaid 1" at bounding box center [1288, 461] width 52 height 19
click at [1463, 518] on button "Add" at bounding box center [1475, 526] width 59 height 27
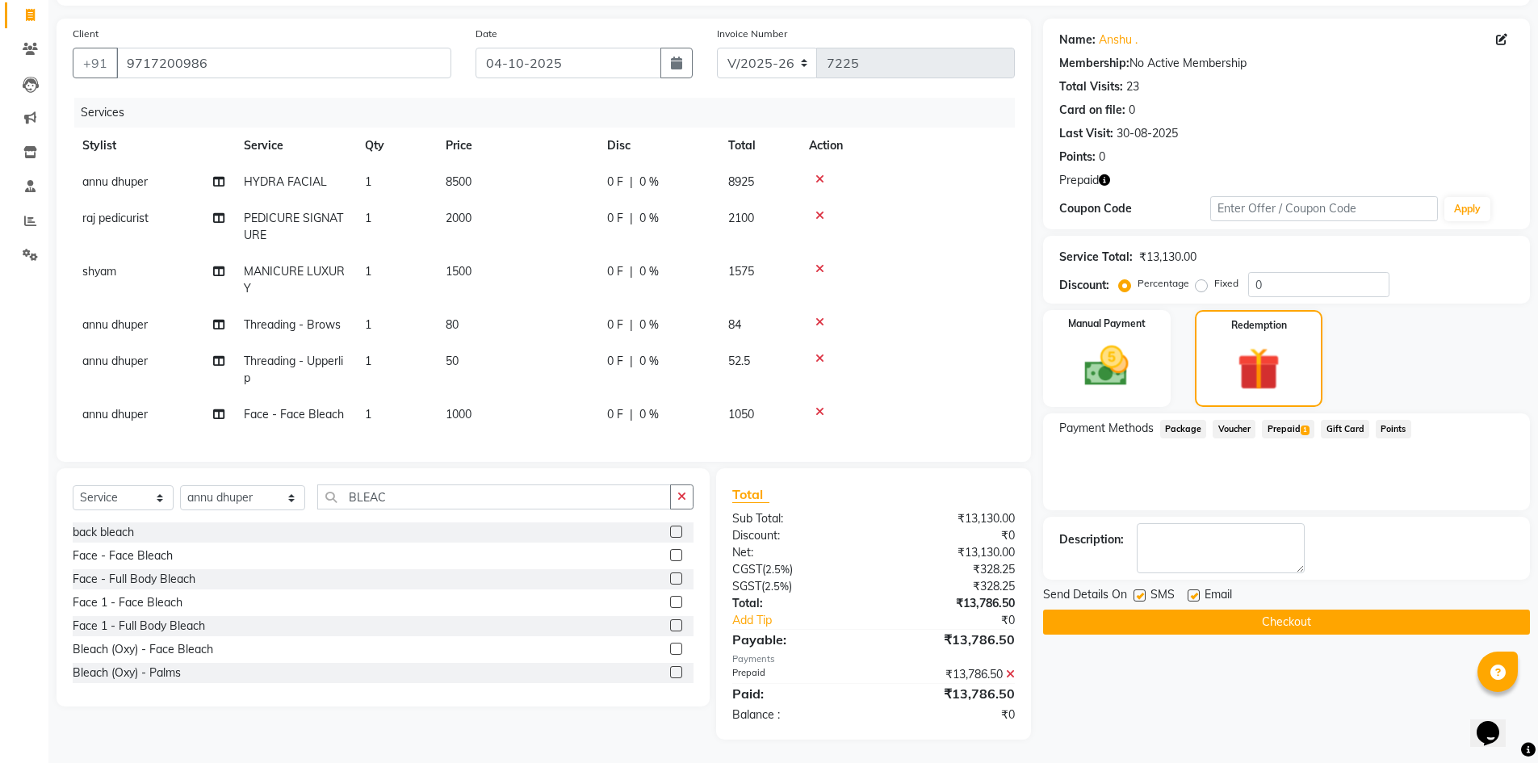
scroll to position [115, 0]
click at [1296, 419] on span "Prepaid 1" at bounding box center [1288, 428] width 52 height 19
click at [1295, 610] on button "Checkout" at bounding box center [1286, 621] width 487 height 25
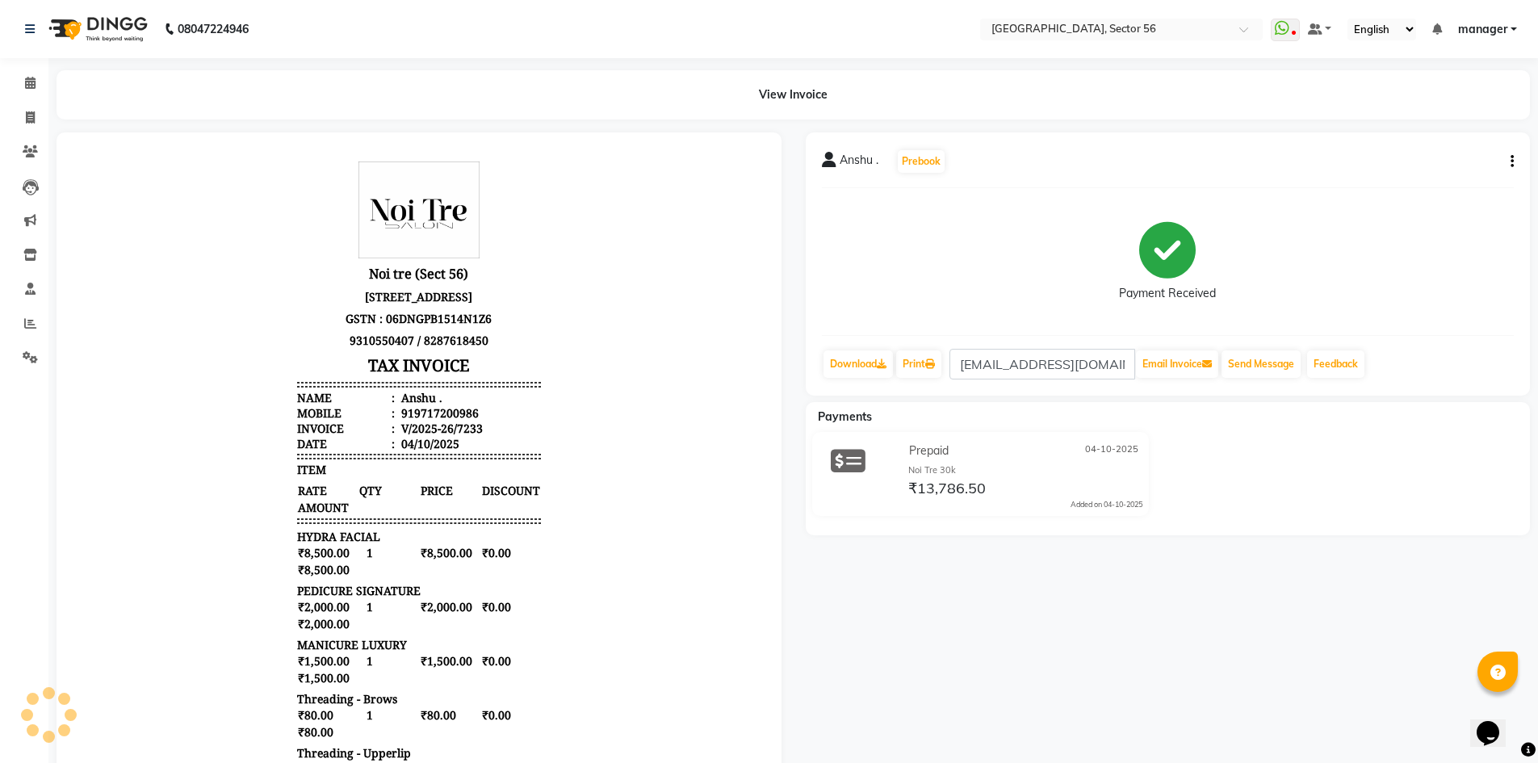
scroll to position [363, 0]
